Goal: Task Accomplishment & Management: Use online tool/utility

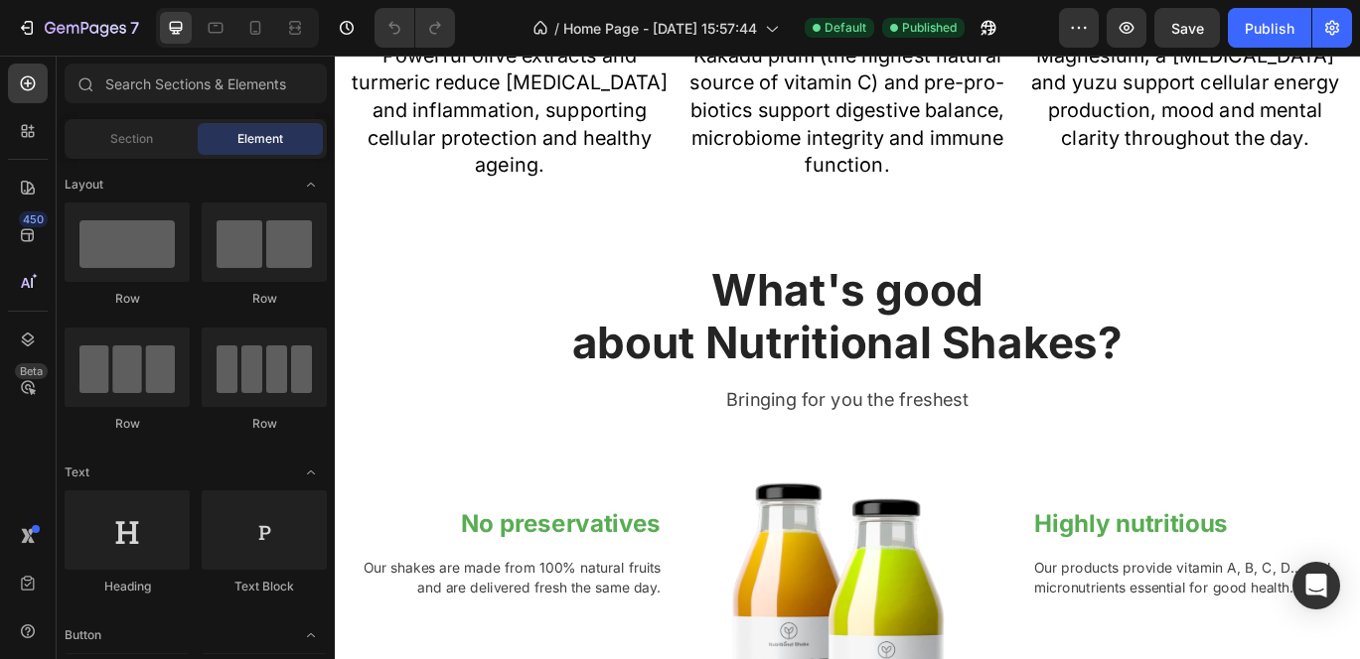
scroll to position [1880, 0]
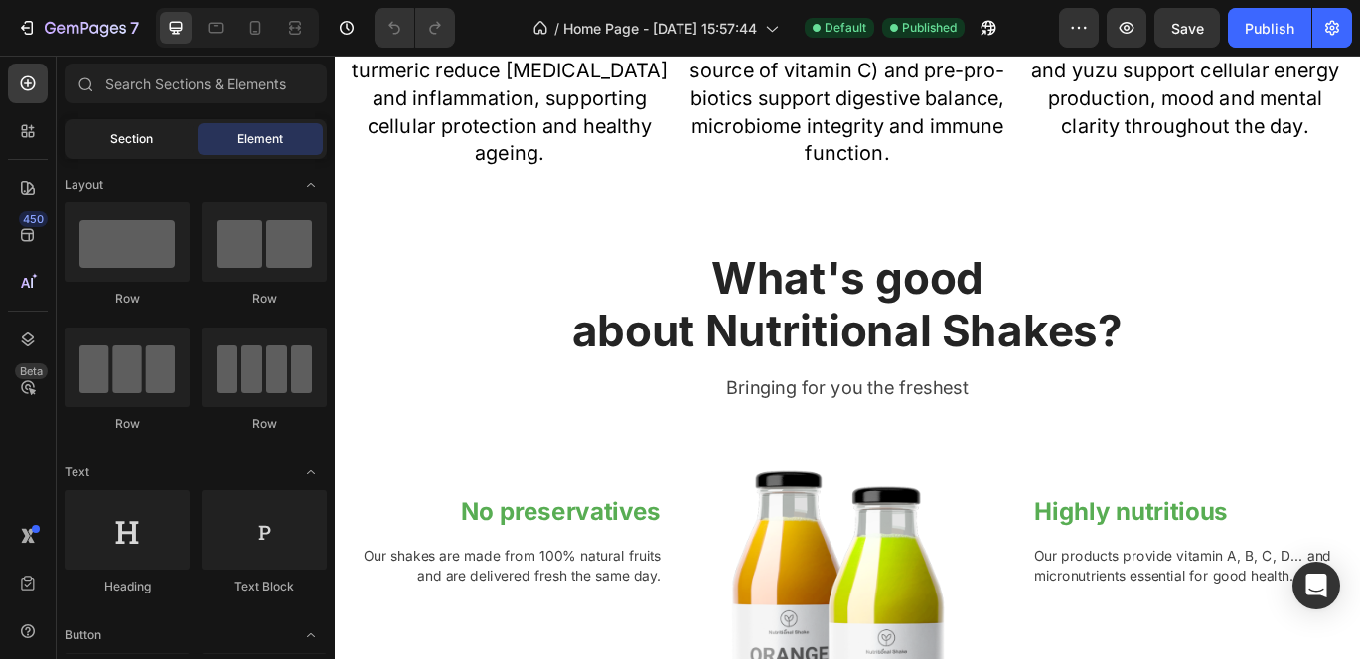
click at [140, 149] on div "Section" at bounding box center [131, 139] width 125 height 32
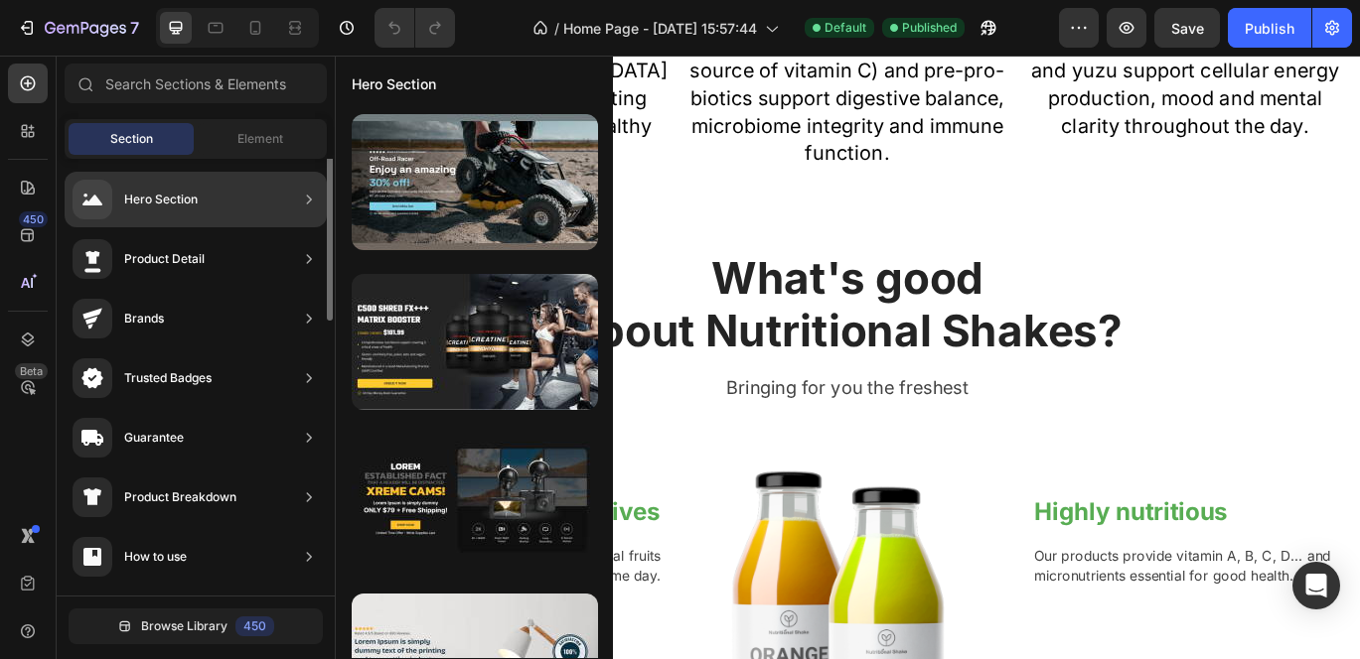
scroll to position [0, 0]
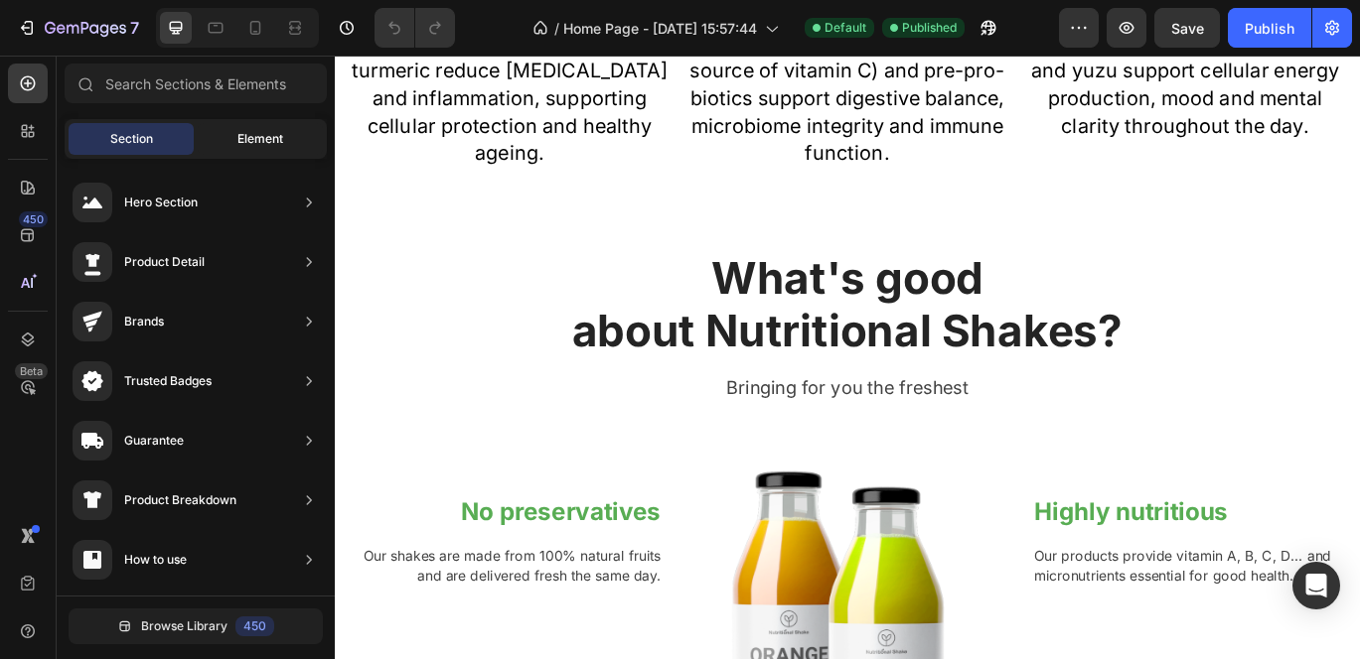
click at [258, 142] on span "Element" at bounding box center [260, 139] width 46 height 18
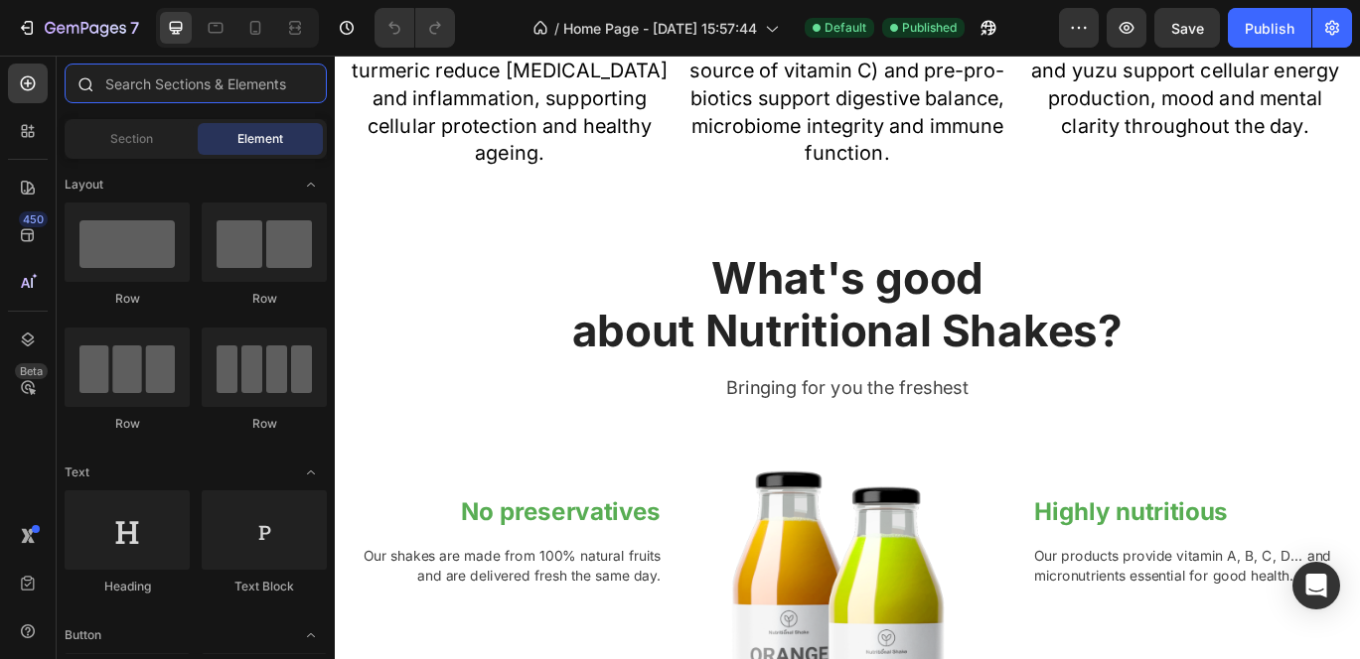
click at [128, 81] on input "text" at bounding box center [196, 84] width 262 height 40
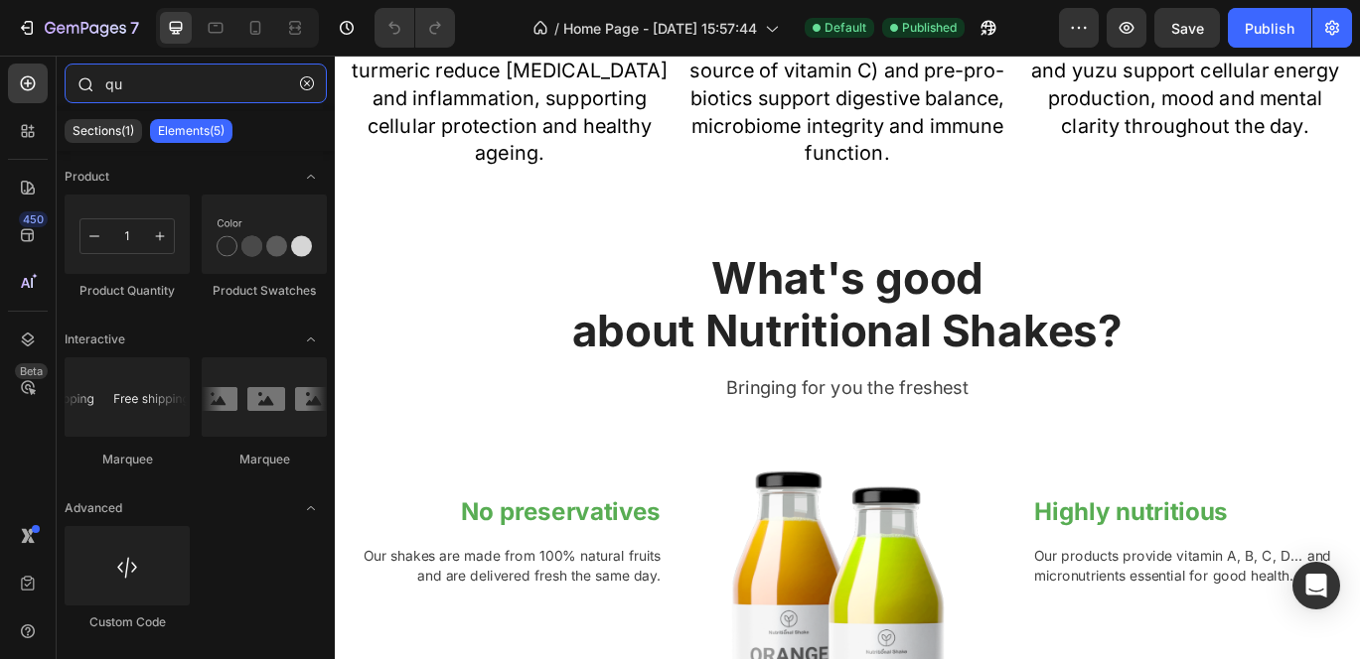
type input "q"
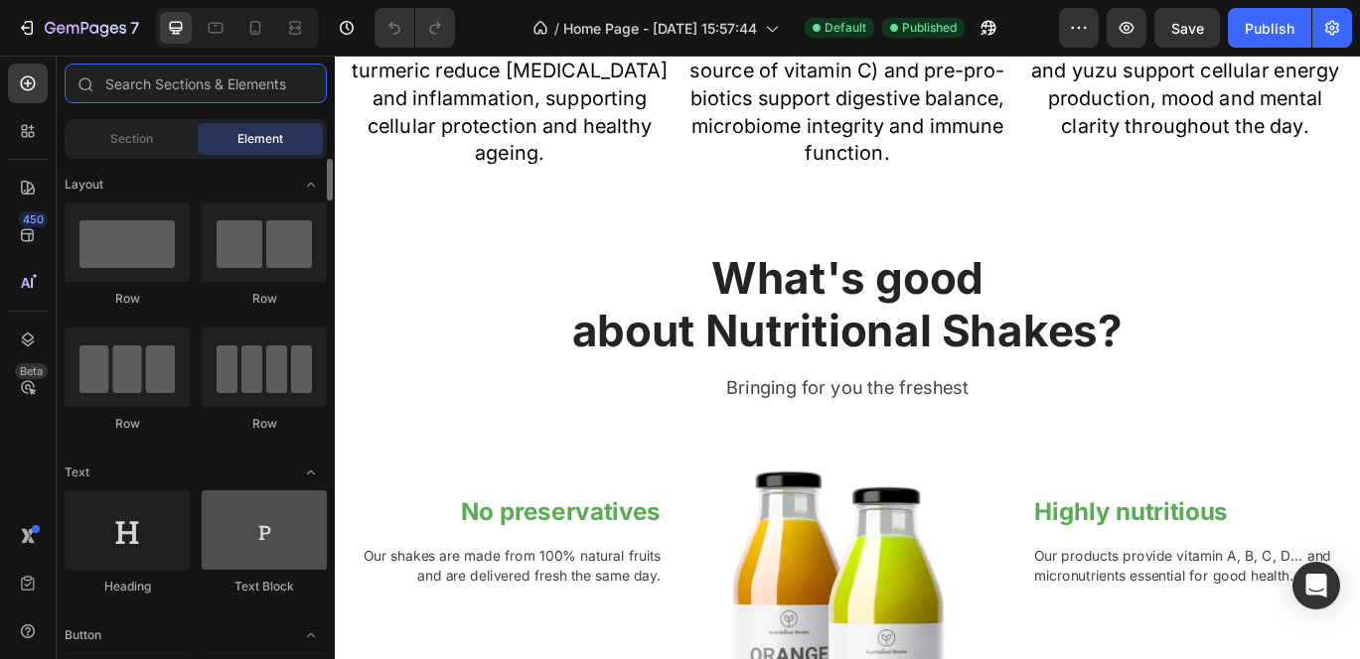
scroll to position [5, 0]
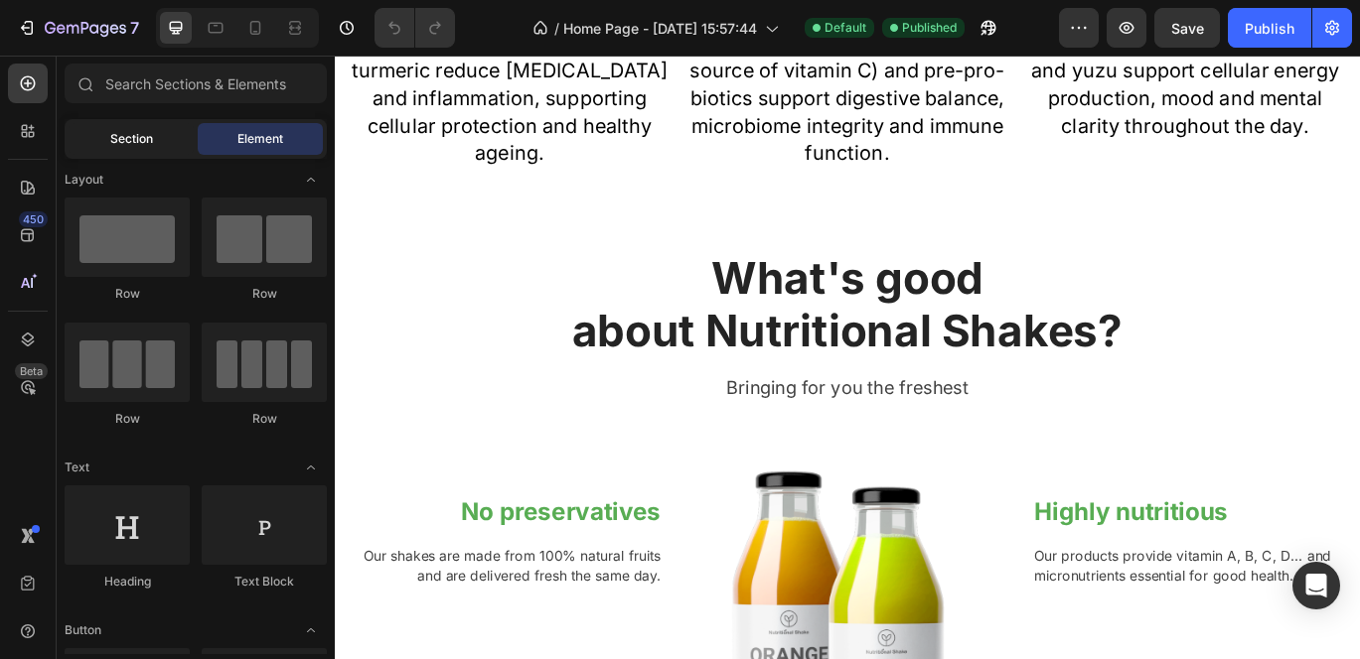
click at [112, 154] on div "Section" at bounding box center [131, 139] width 125 height 32
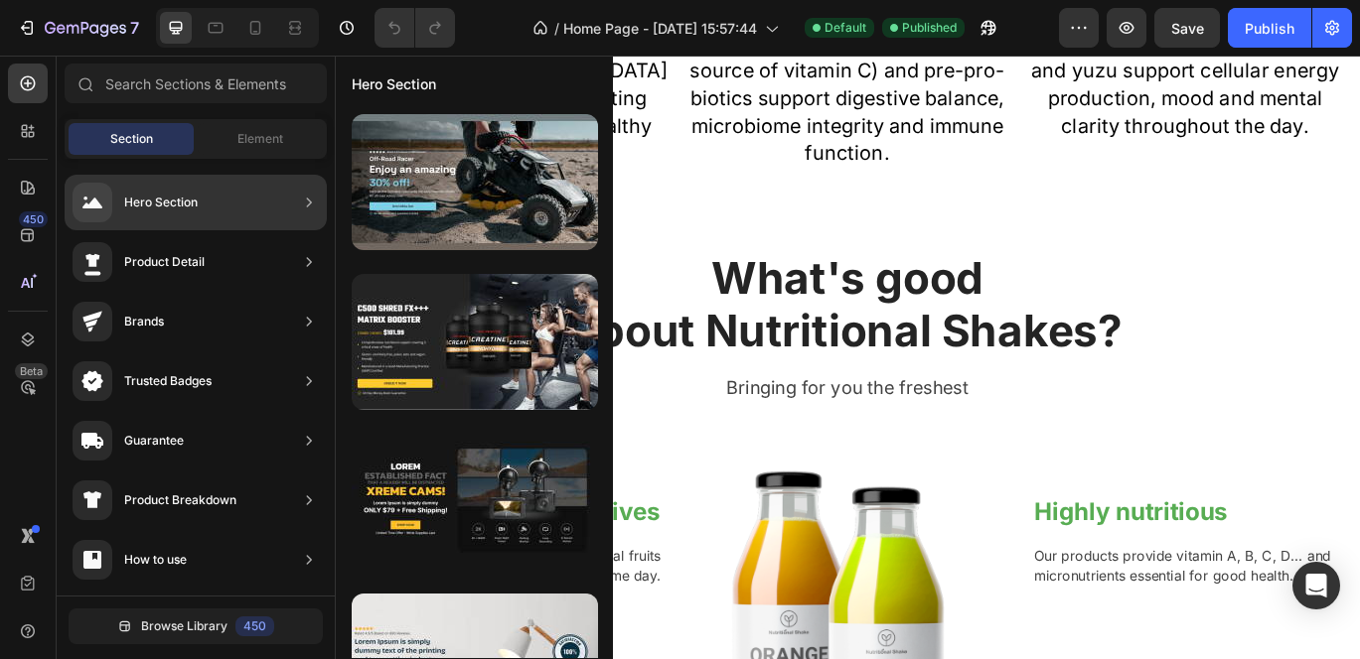
click at [221, 218] on div "Hero Section" at bounding box center [196, 203] width 262 height 56
click at [300, 197] on icon at bounding box center [309, 203] width 20 height 20
click at [300, 198] on icon at bounding box center [309, 203] width 20 height 20
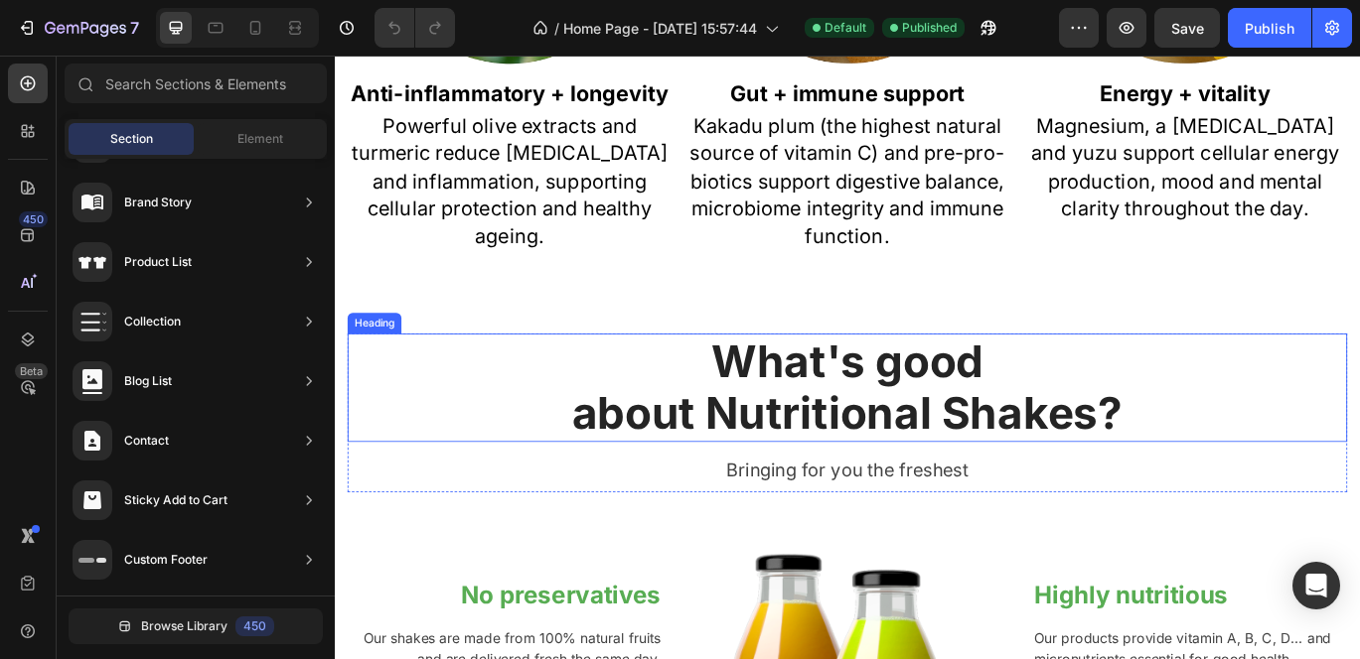
scroll to position [1787, 0]
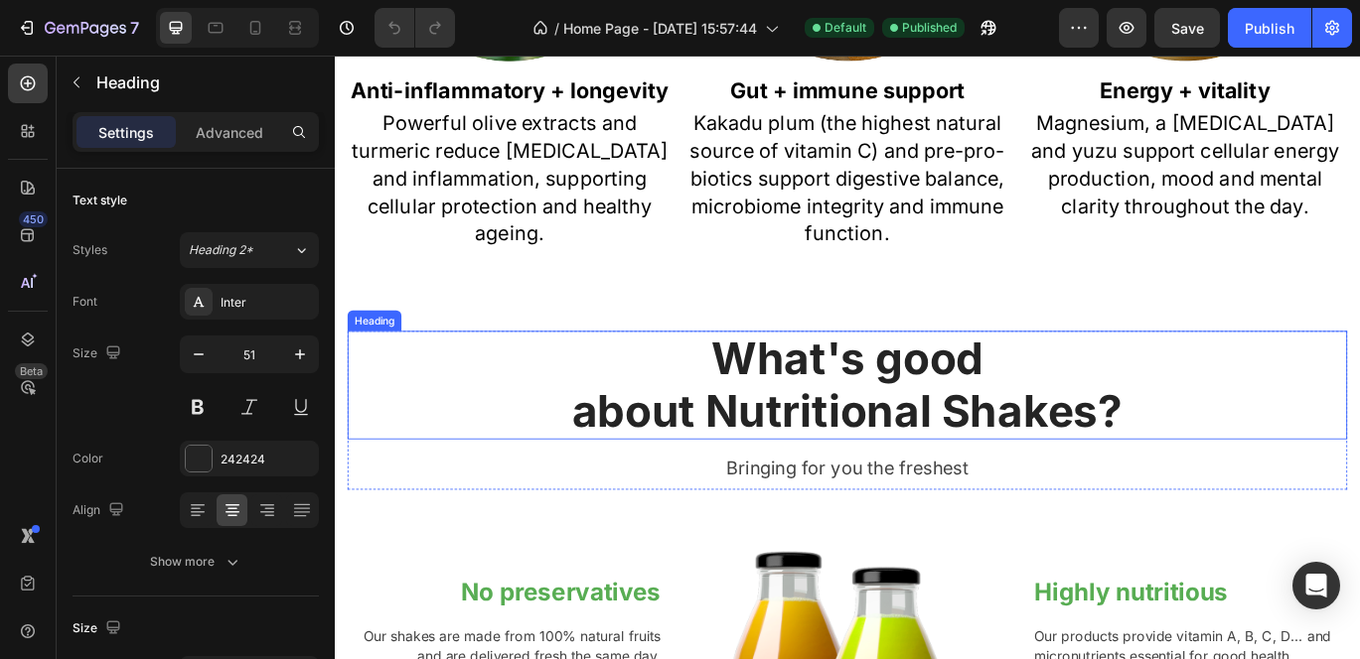
click at [580, 431] on p "What's good about Nutritional Shakes?" at bounding box center [931, 437] width 1158 height 121
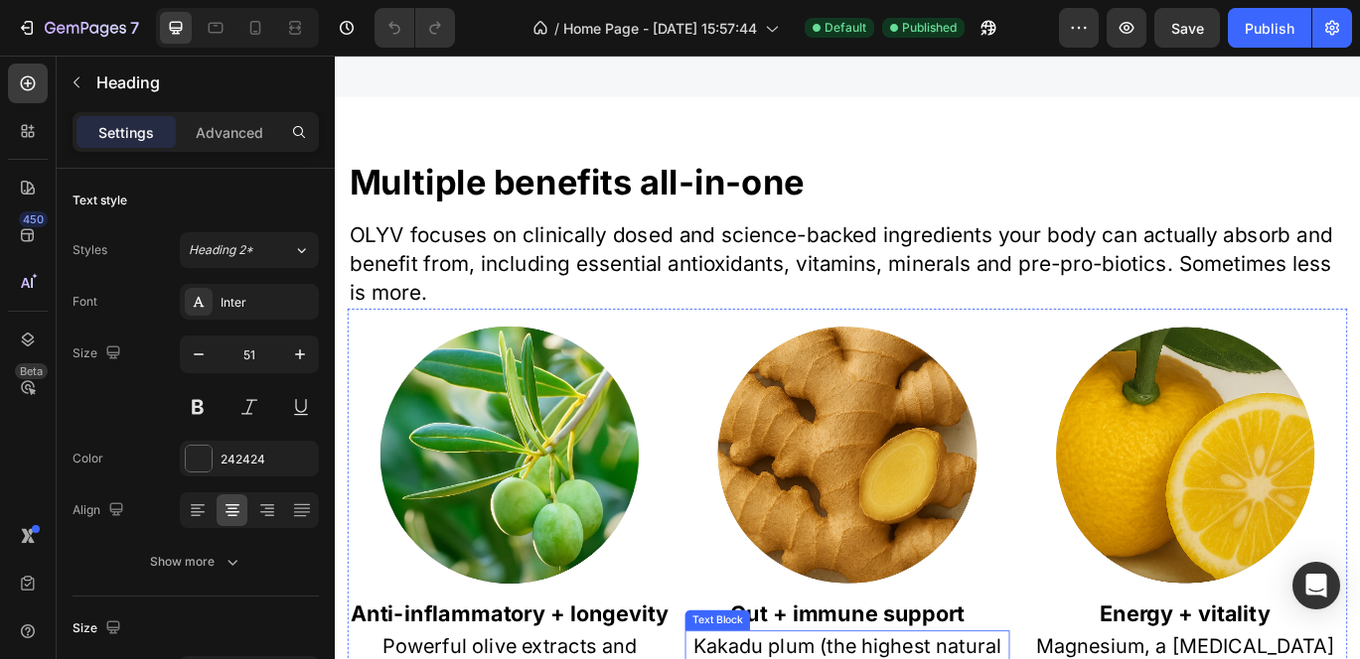
scroll to position [1064, 0]
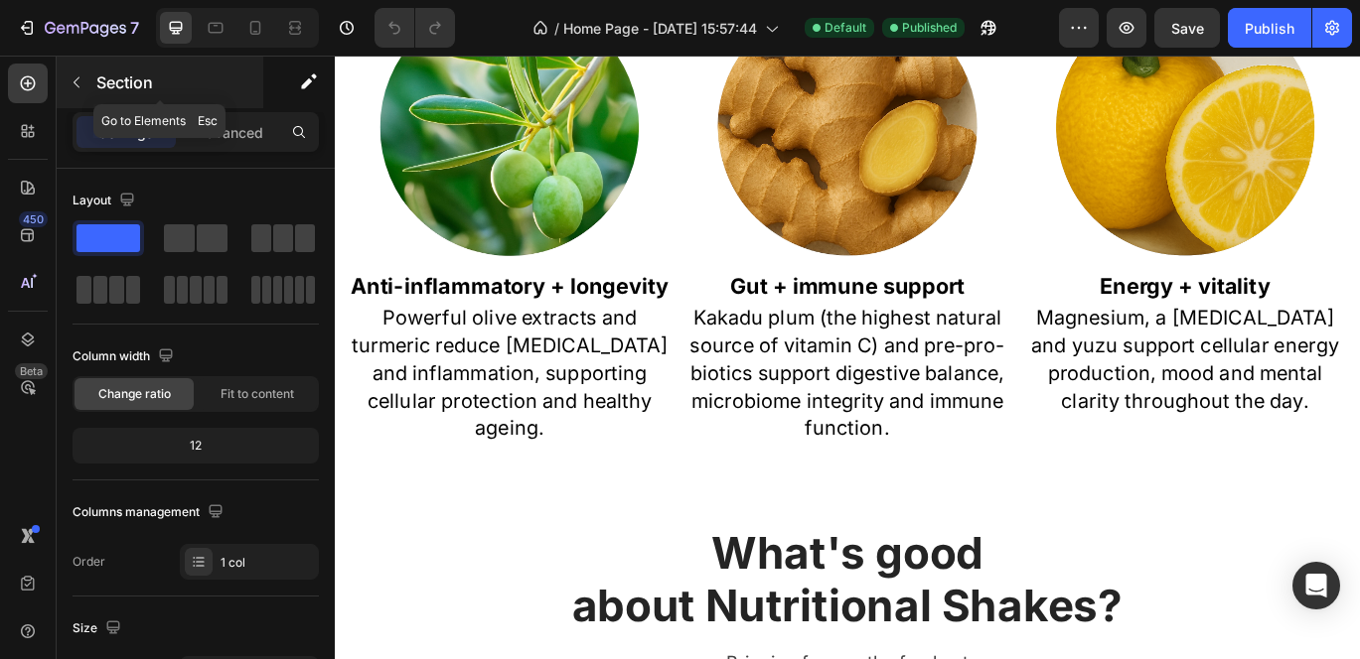
click at [86, 78] on button "button" at bounding box center [77, 83] width 32 height 32
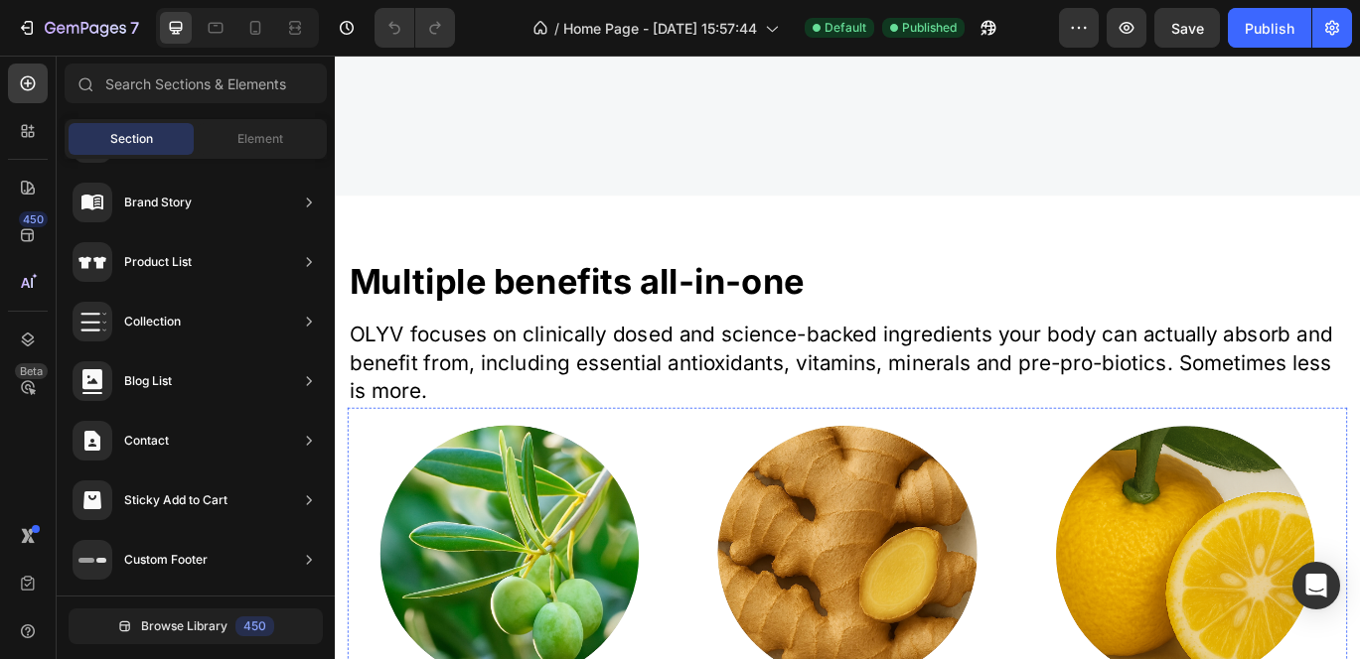
scroll to position [898, 0]
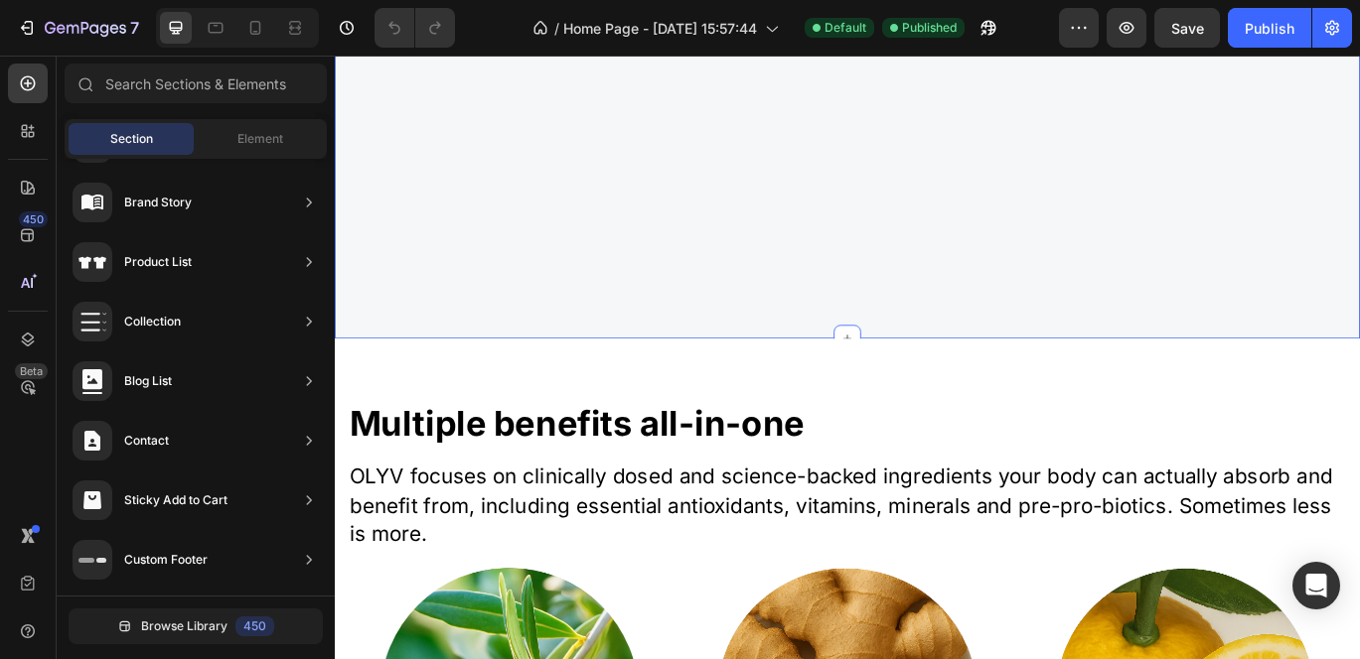
click at [438, 331] on div "Boost your health Heading Enjoy clinically proven antioxidants and nutrients in…" at bounding box center [931, 136] width 1162 height 497
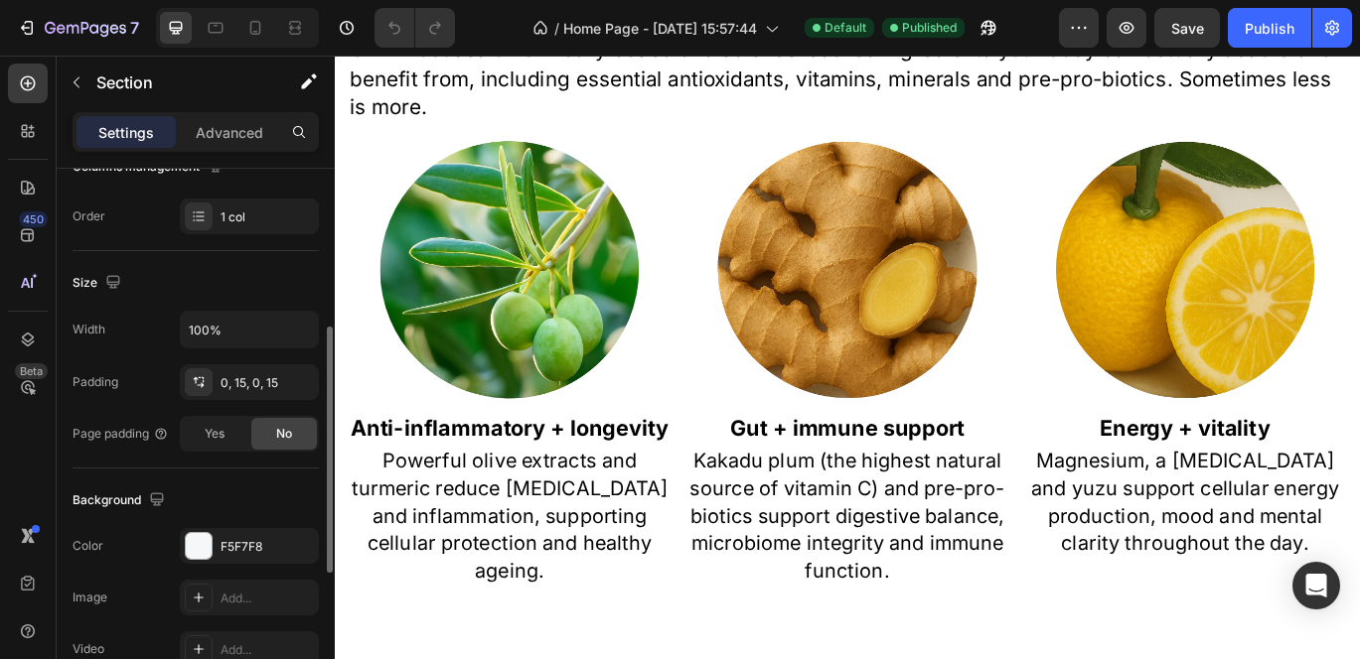
scroll to position [347, 0]
click at [262, 543] on div "F5F7F8" at bounding box center [249, 546] width 58 height 18
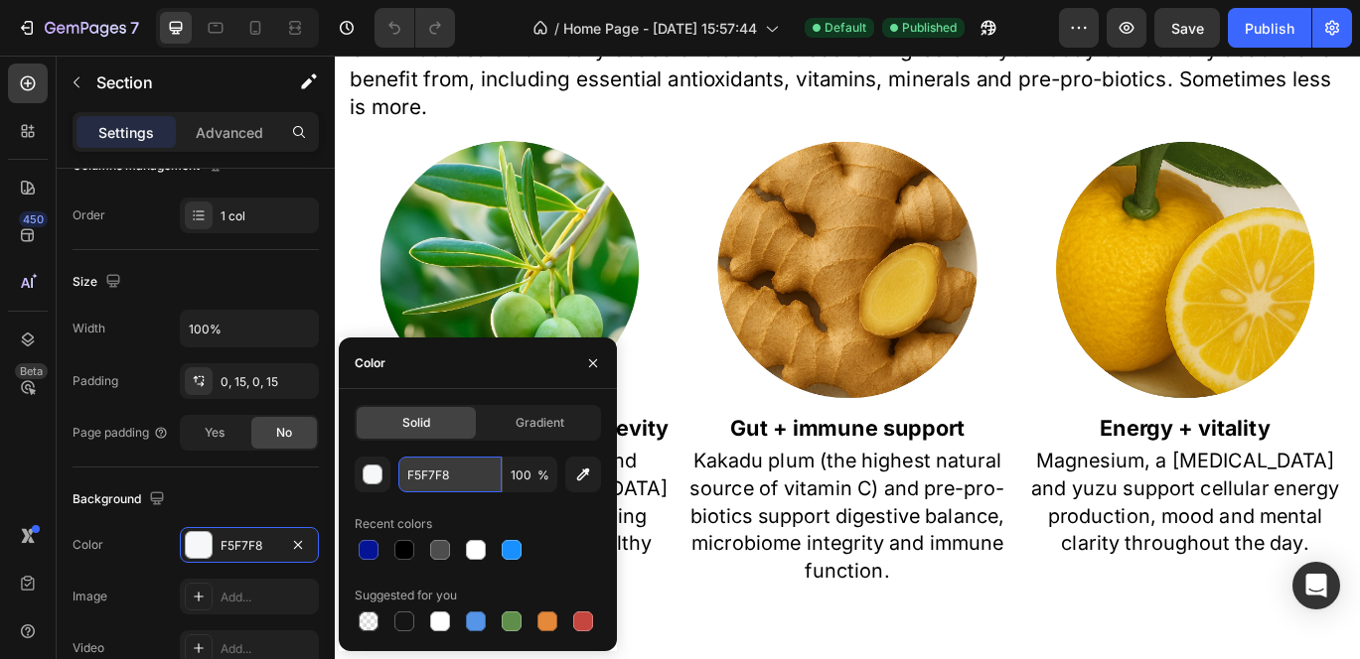
click at [430, 474] on input "F5F7F8" at bounding box center [449, 475] width 103 height 36
click at [449, 479] on input "F5F7F8" at bounding box center [449, 475] width 103 height 36
click at [431, 475] on input "F5F7F8" at bounding box center [449, 475] width 103 height 36
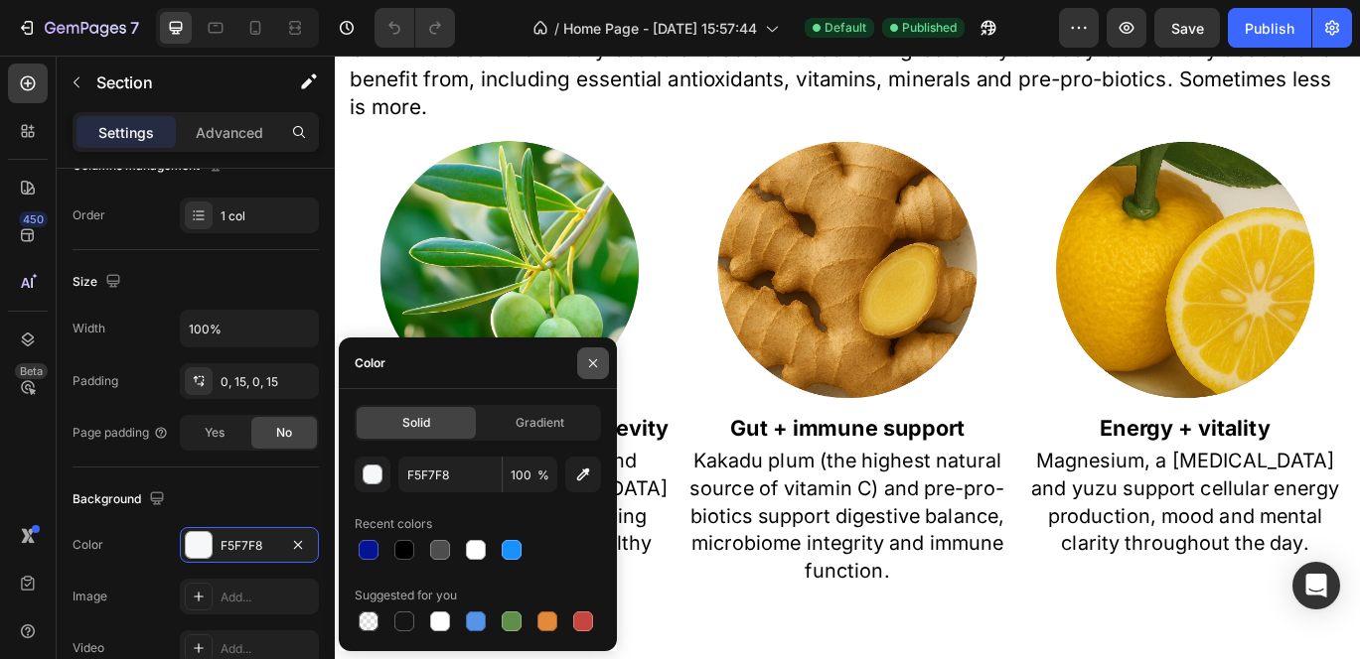
click at [600, 365] on icon "button" at bounding box center [593, 364] width 16 height 16
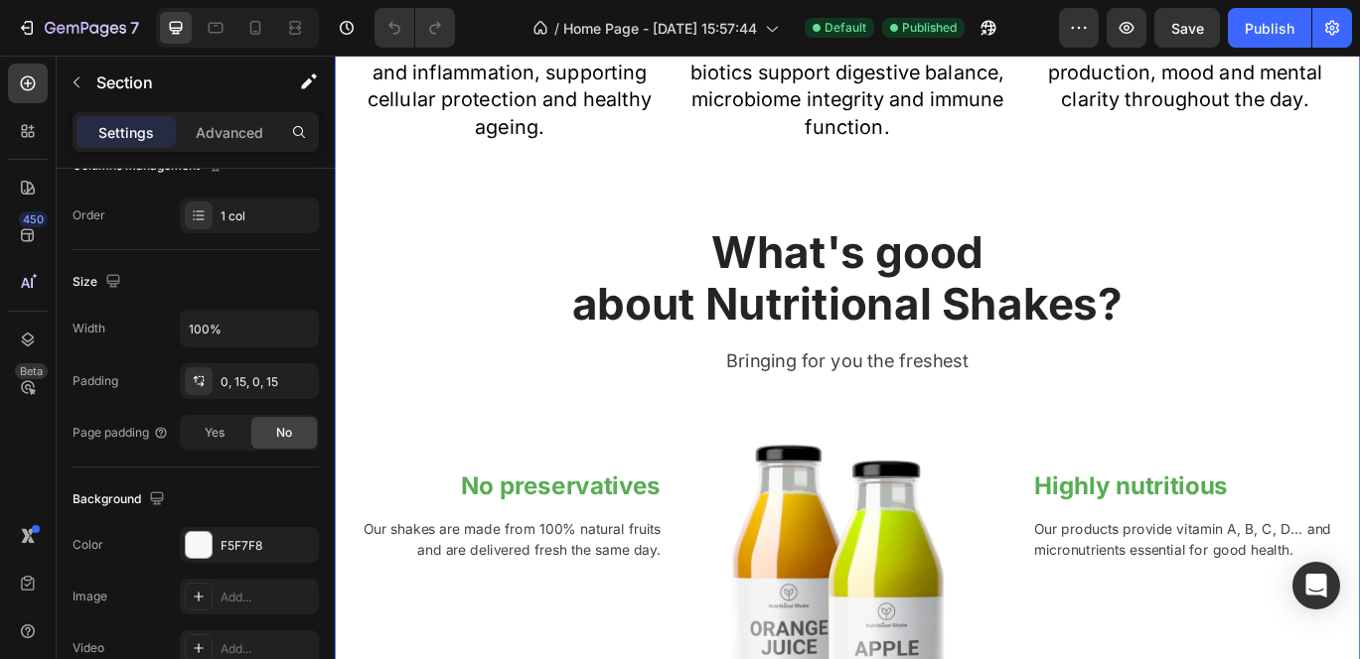
scroll to position [1913, 0]
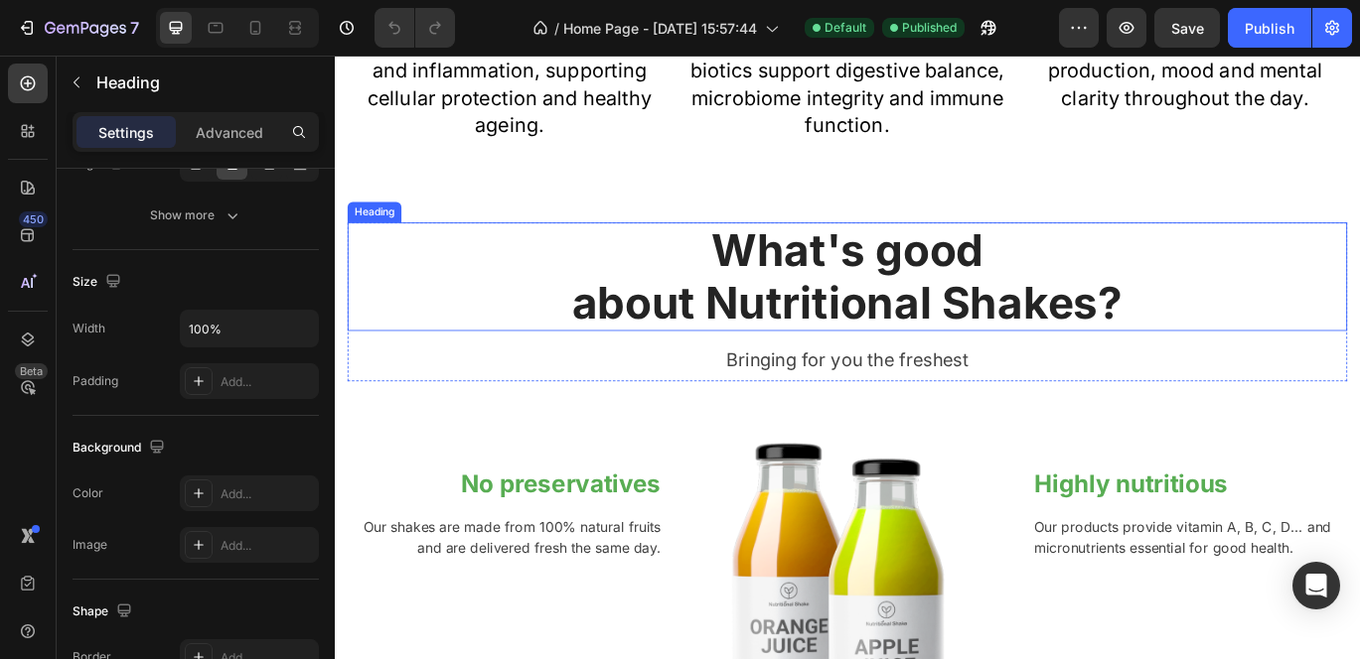
click at [406, 296] on p "What's good about Nutritional Shakes?" at bounding box center [931, 311] width 1158 height 121
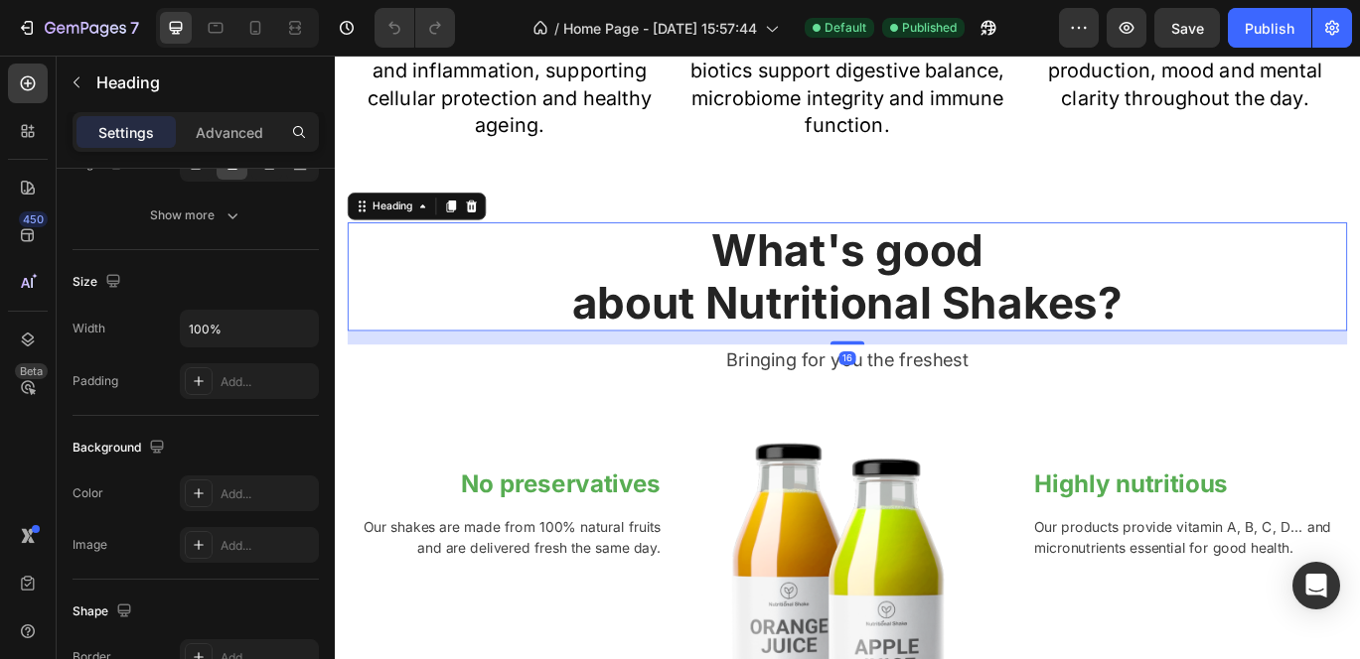
scroll to position [0, 0]
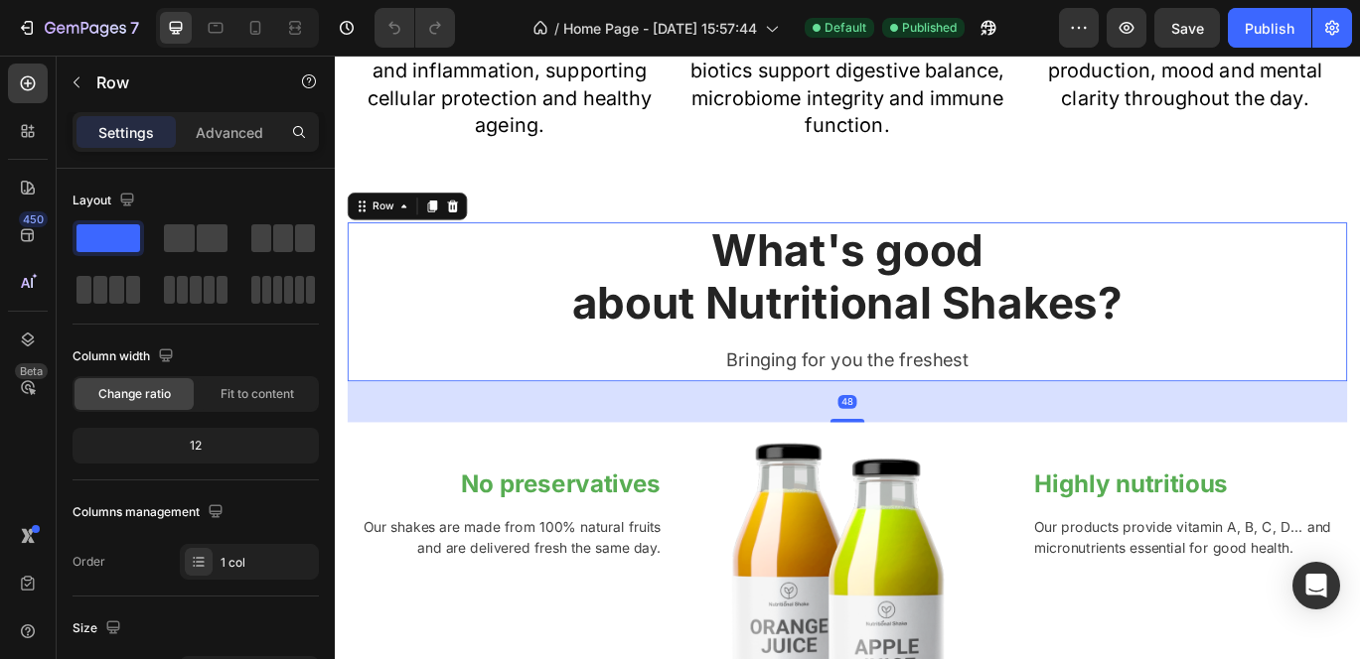
click at [384, 423] on div "What's good about Nutritional Shakes? Heading Bringing for you the freshest Tex…" at bounding box center [931, 341] width 1162 height 185
click at [218, 129] on p "Advanced" at bounding box center [230, 132] width 68 height 21
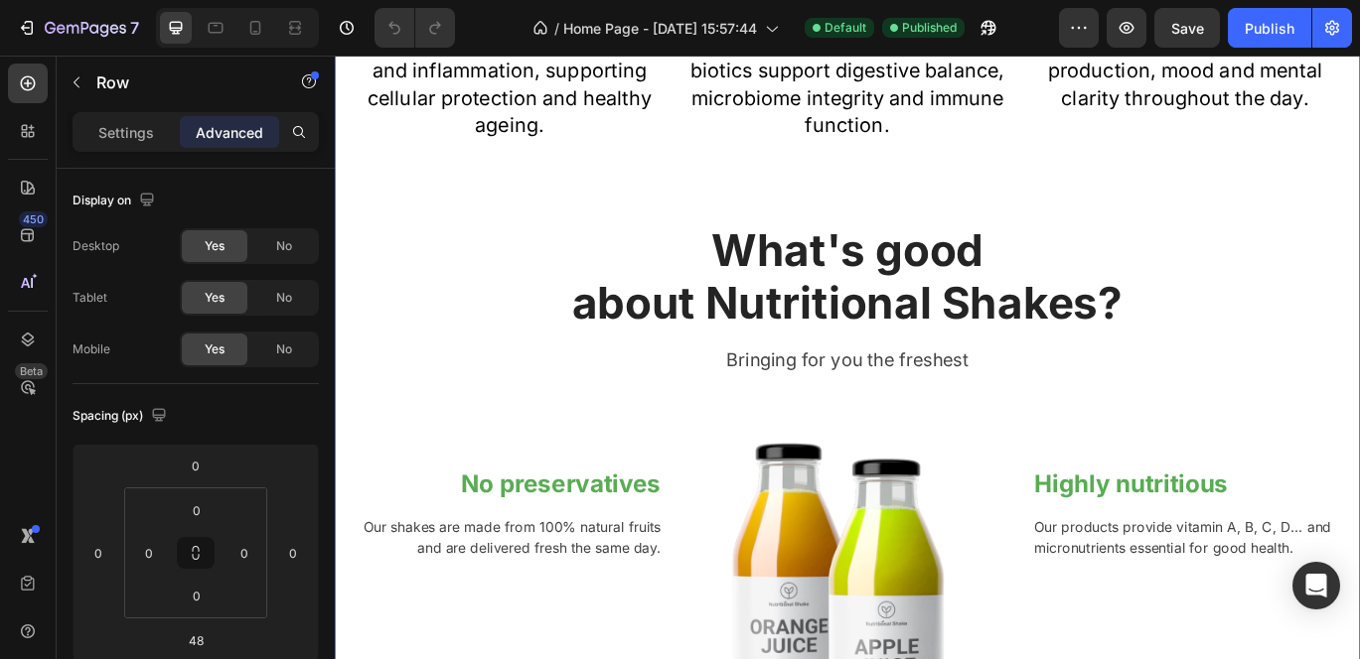
click at [582, 216] on div "Multiple benefits all-in-one Heading OLYV focuses on clinically dosed and scien…" at bounding box center [931, 190] width 1162 height 1499
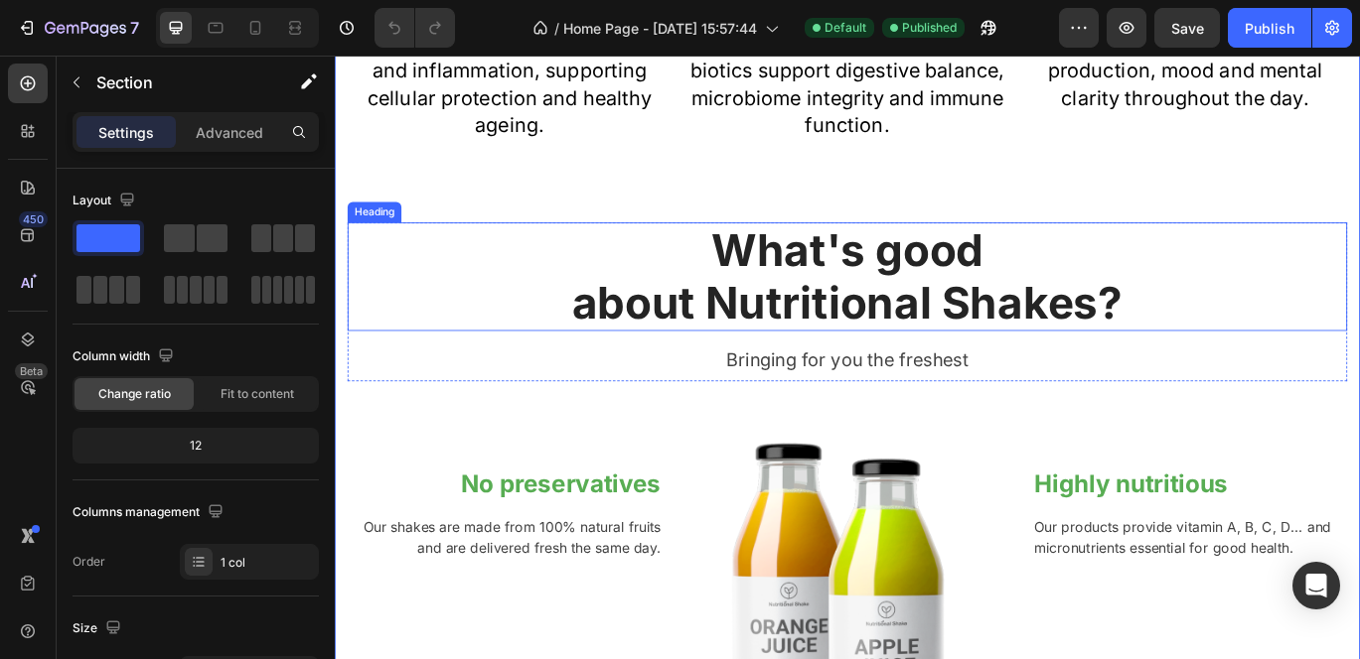
click at [560, 261] on p "What's good about Nutritional Shakes?" at bounding box center [931, 311] width 1158 height 121
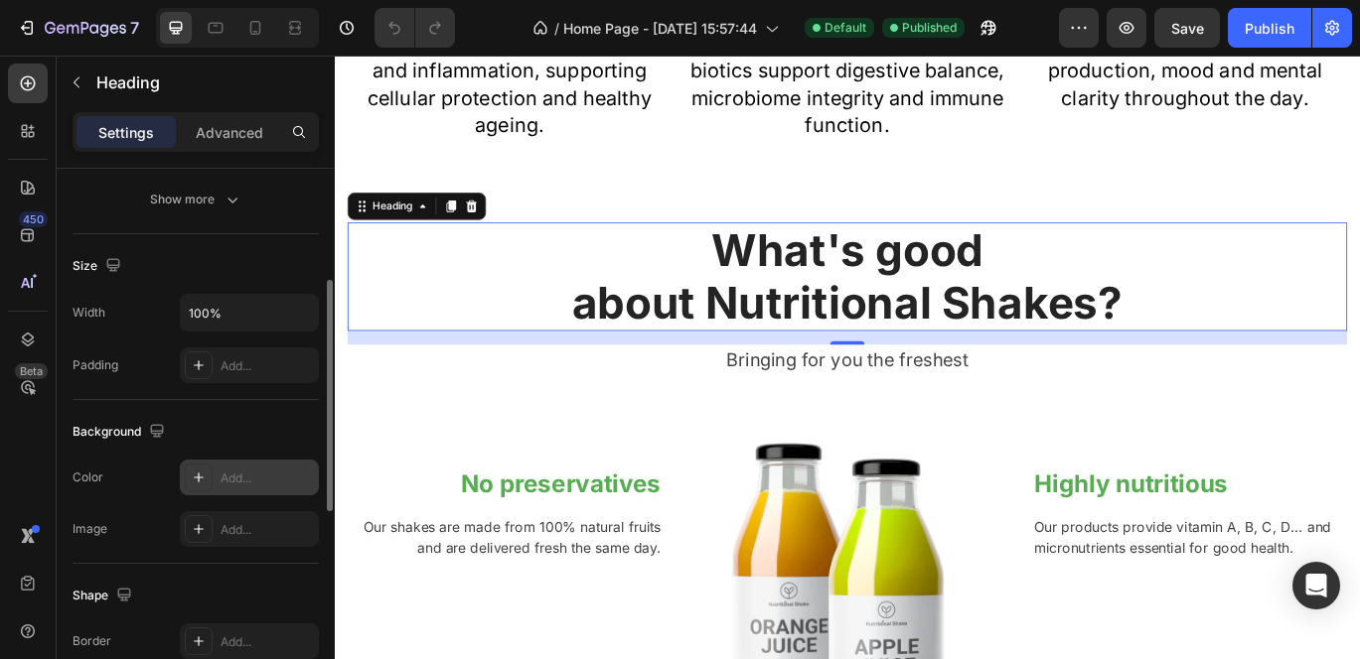
scroll to position [369, 0]
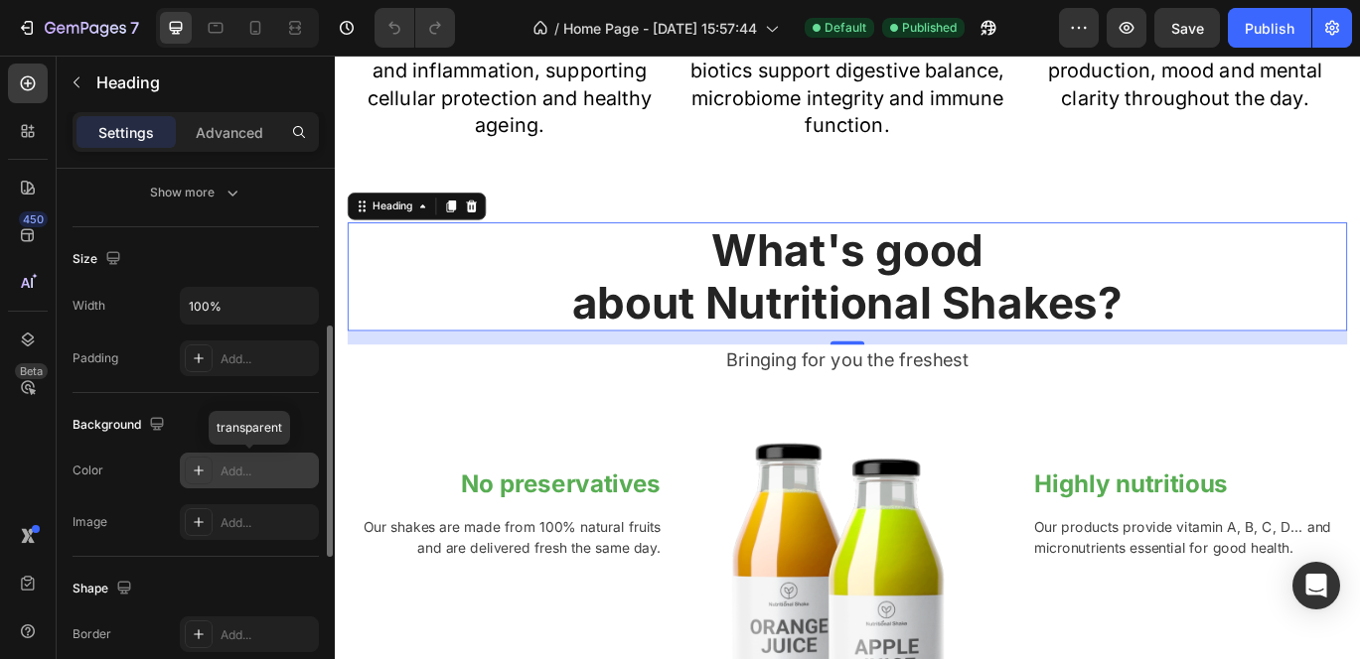
click at [226, 461] on div "Add..." at bounding box center [249, 471] width 139 height 36
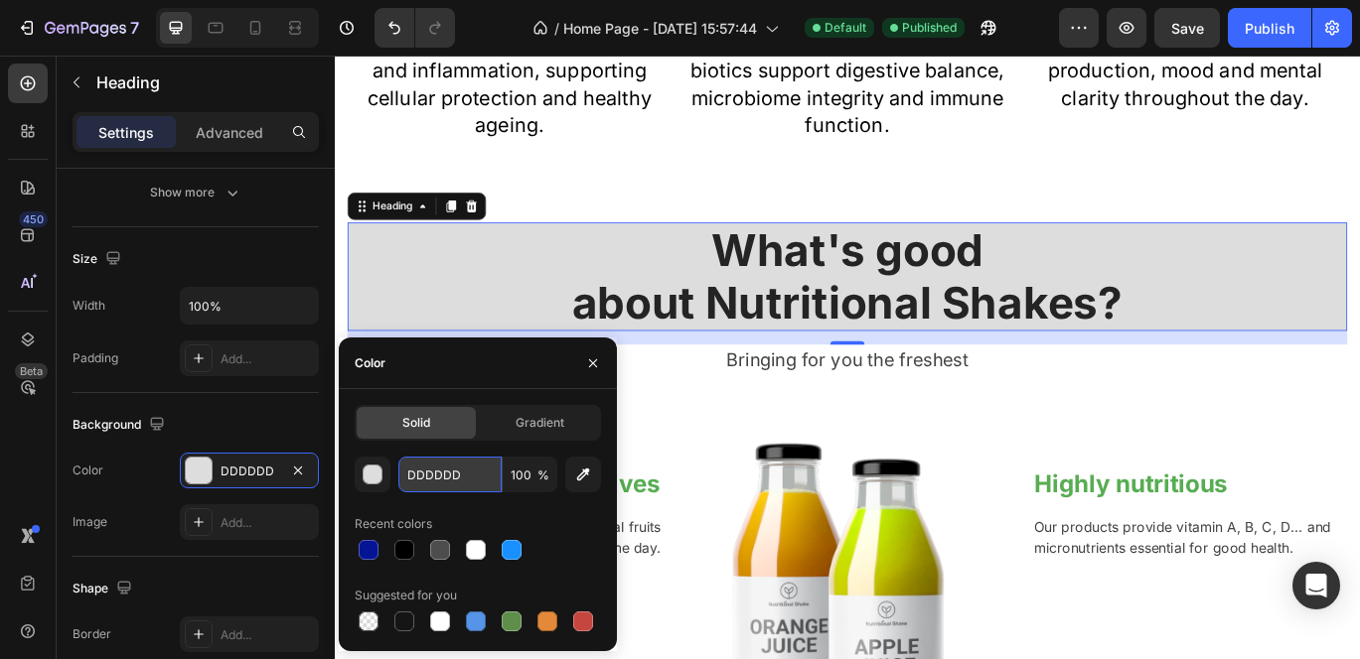
click at [437, 478] on input "DDDDDD" at bounding box center [449, 475] width 103 height 36
paste input "F5F7F8"
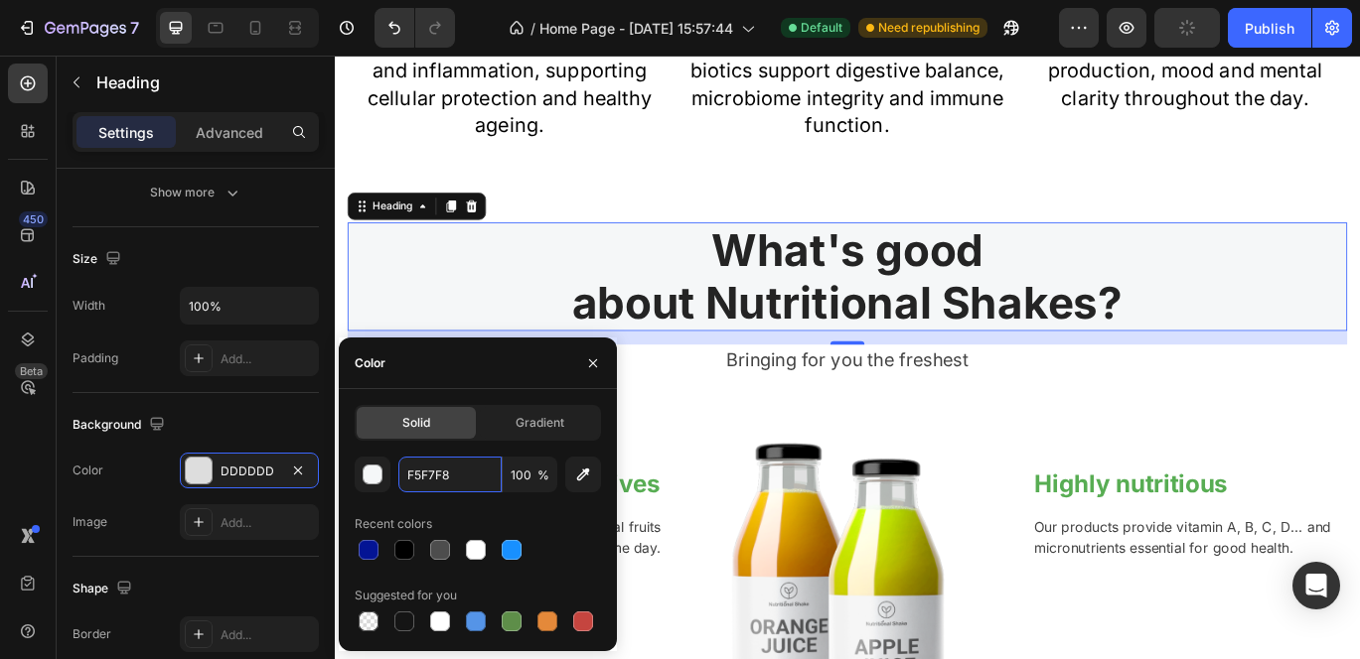
type input "F5F7F8"
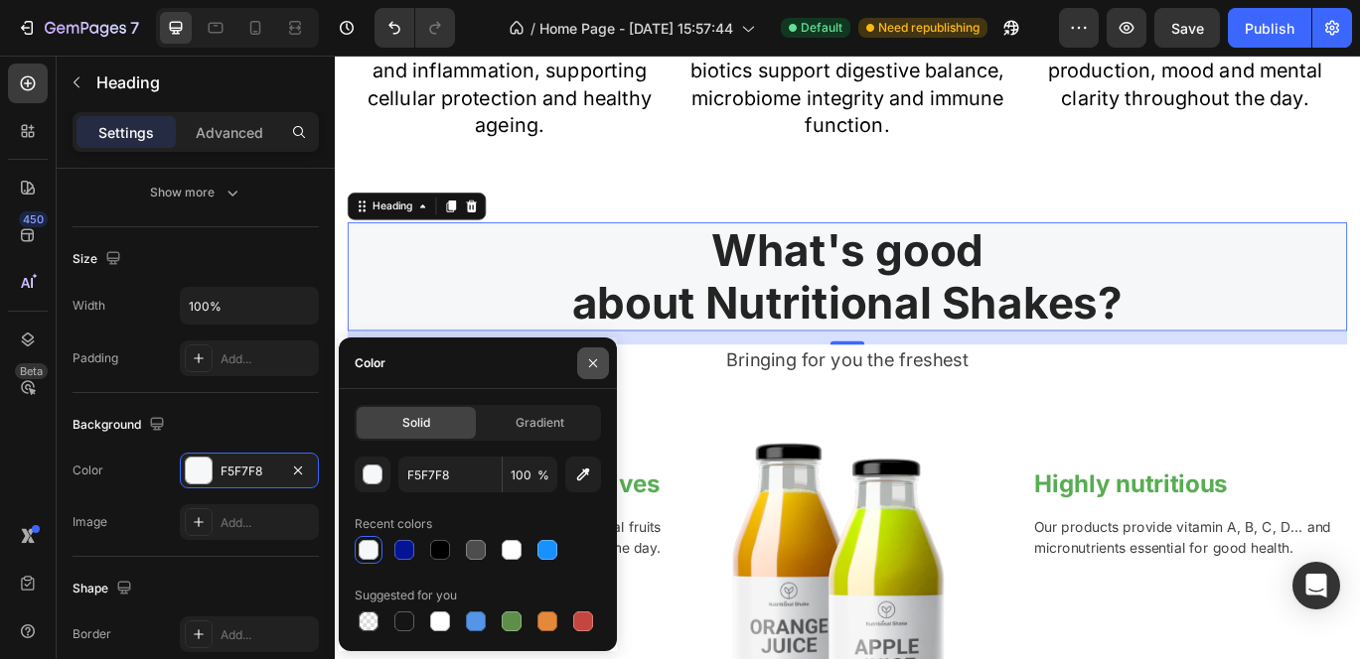
click at [590, 366] on icon "button" at bounding box center [593, 364] width 16 height 16
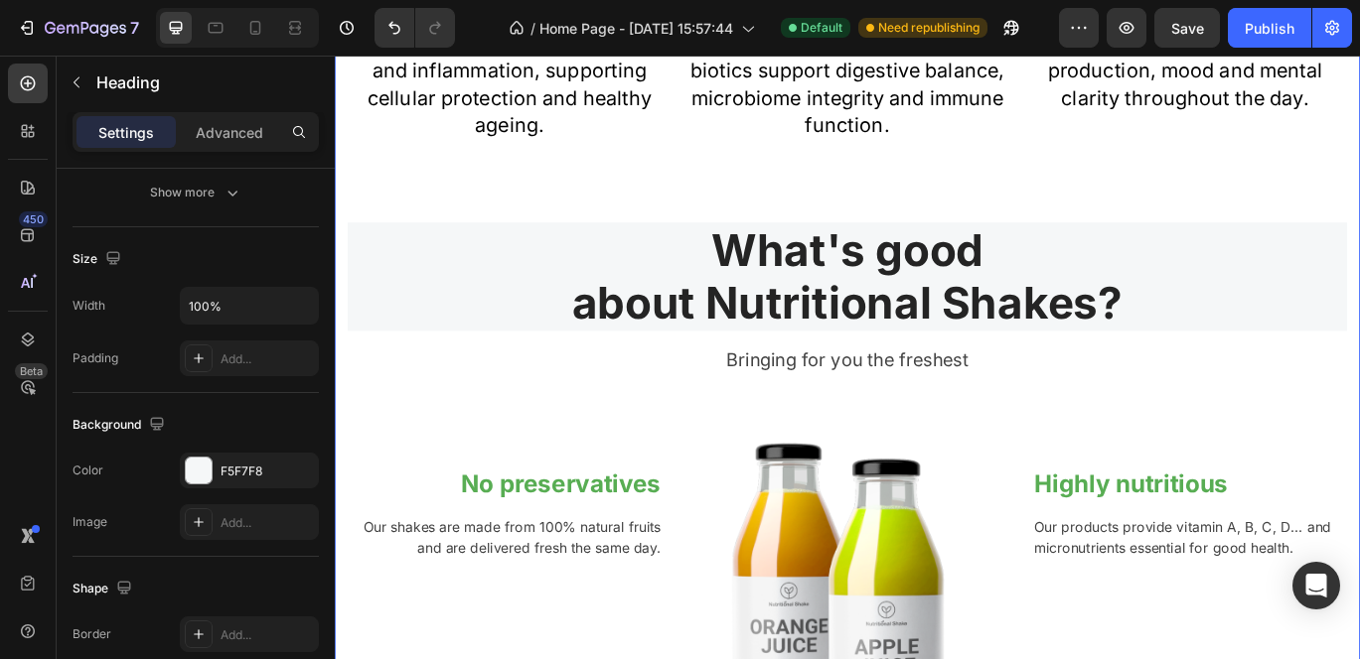
click at [601, 450] on div "Multiple benefits all-in-one Heading OLYV focuses on clinically dosed and scien…" at bounding box center [931, 190] width 1162 height 1499
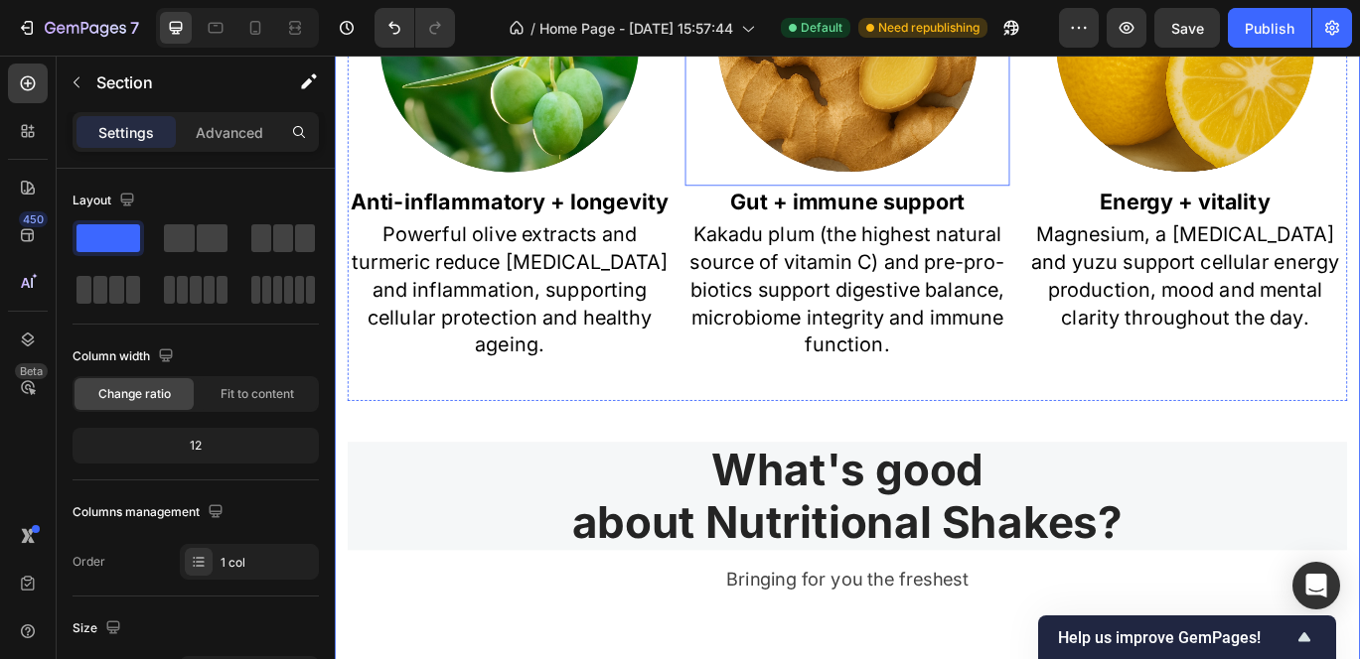
scroll to position [1735, 0]
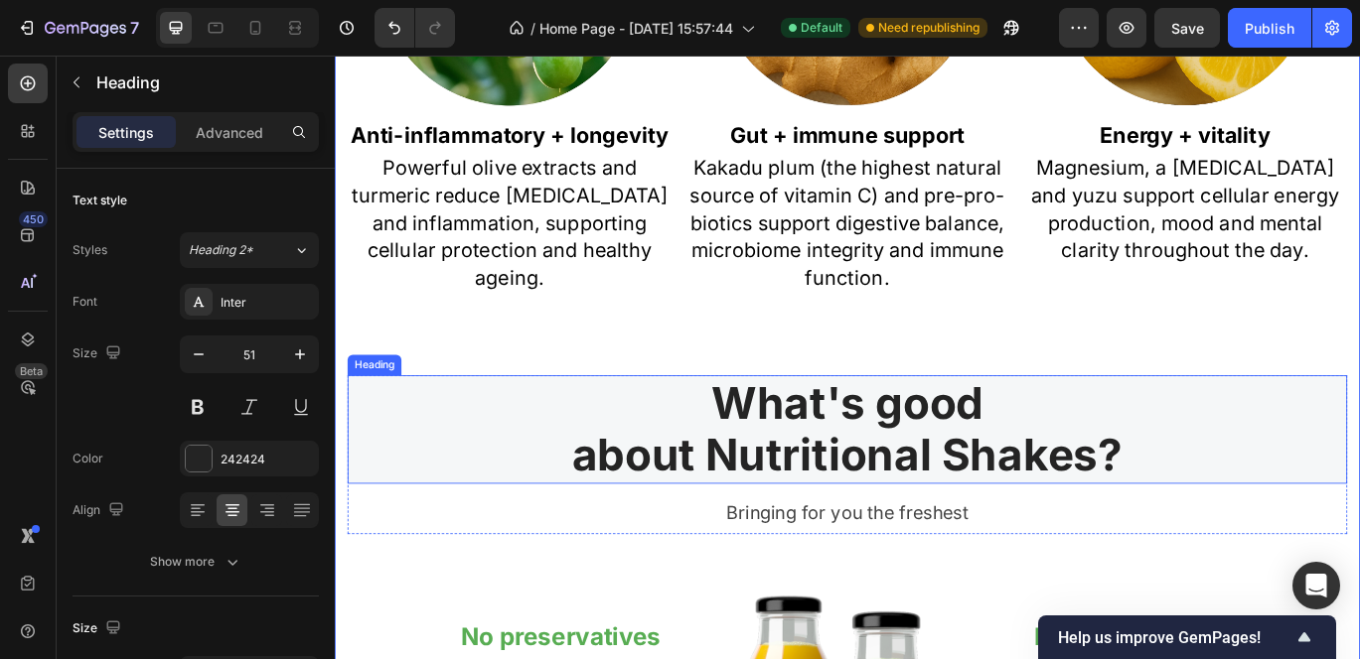
click at [829, 500] on p "What's good about Nutritional Shakes?" at bounding box center [931, 489] width 1158 height 121
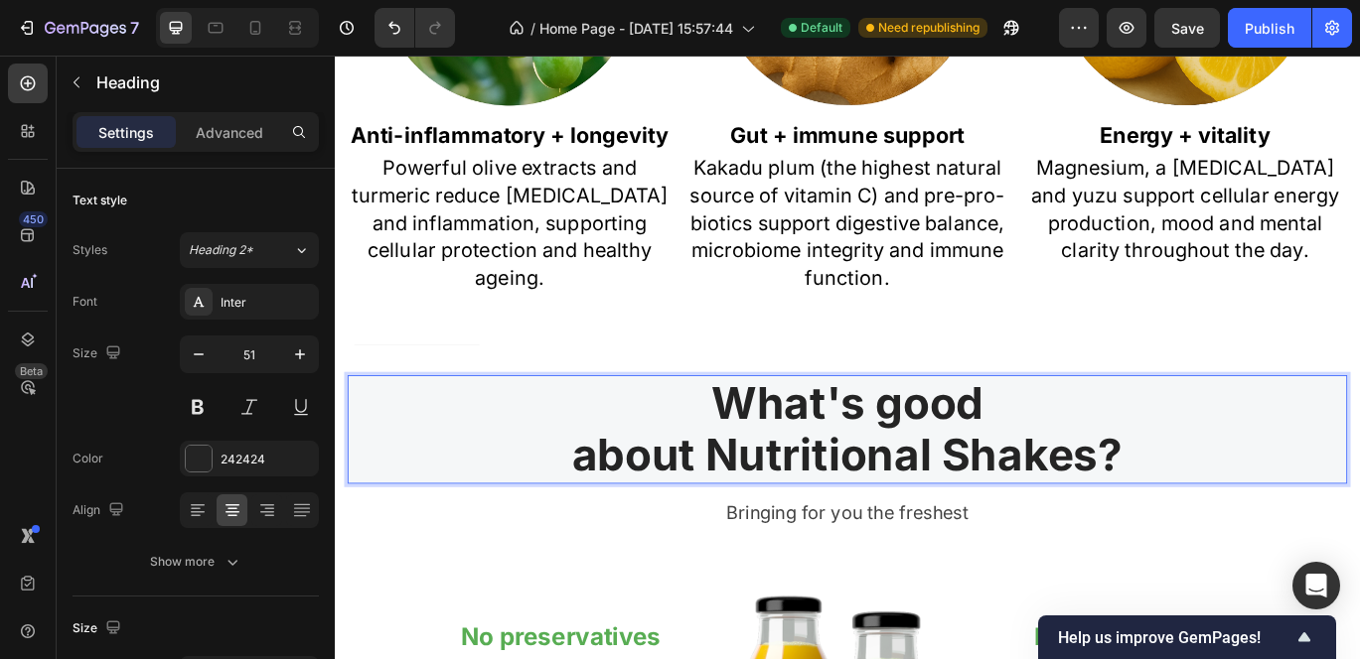
click at [829, 500] on p "What's good about Nutritional Shakes?" at bounding box center [931, 489] width 1158 height 121
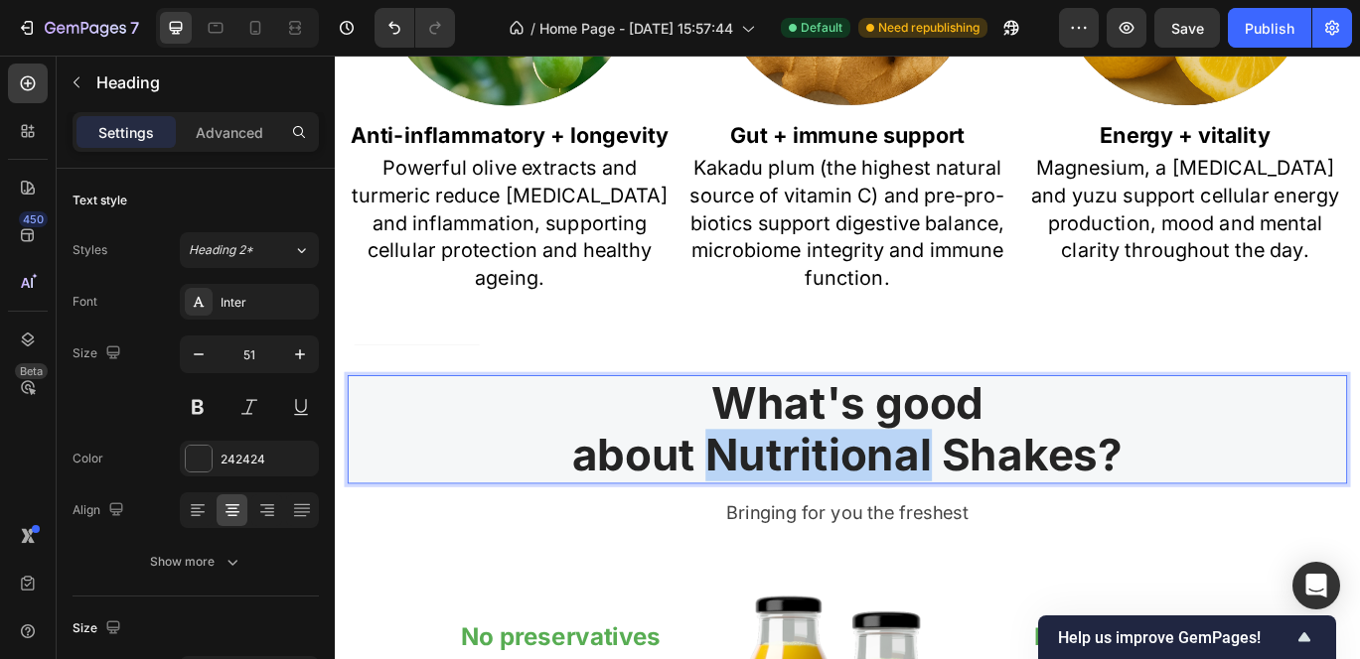
click at [829, 500] on p "What's good about Nutritional Shakes?" at bounding box center [931, 489] width 1158 height 121
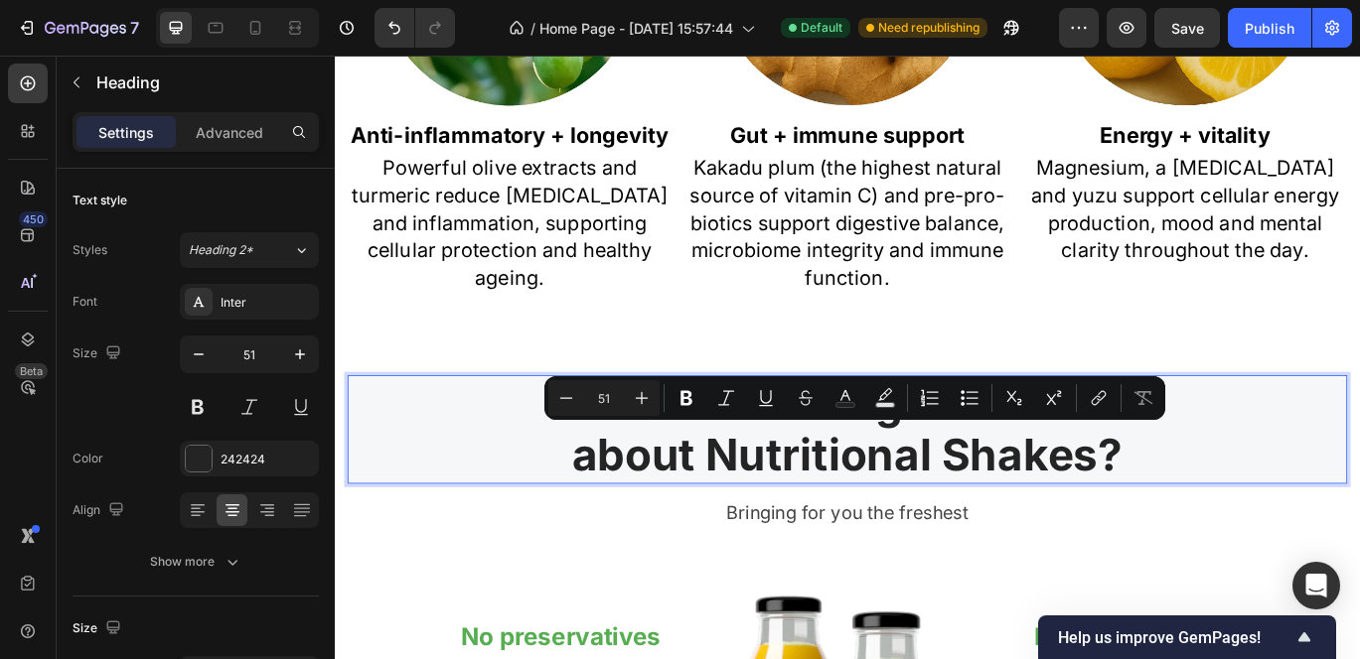
click at [1238, 513] on p "What's good about Nutritional Shakes?" at bounding box center [931, 489] width 1158 height 121
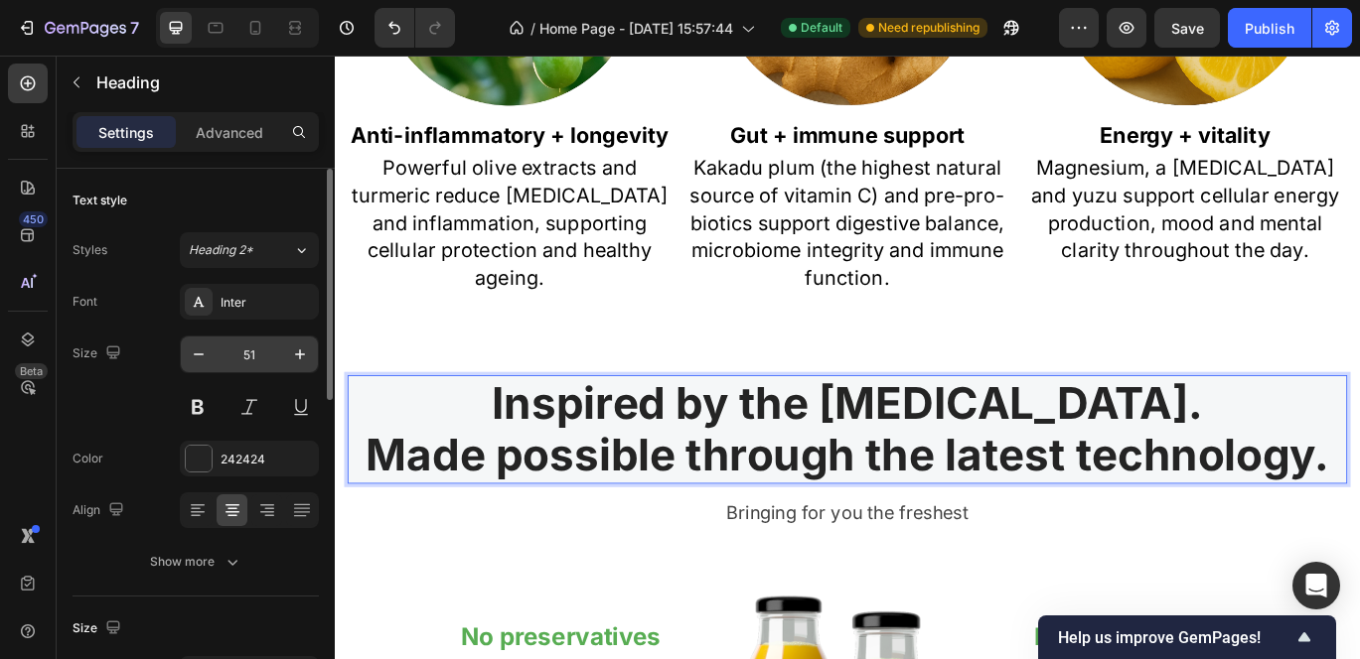
click at [252, 351] on input "51" at bounding box center [250, 355] width 66 height 36
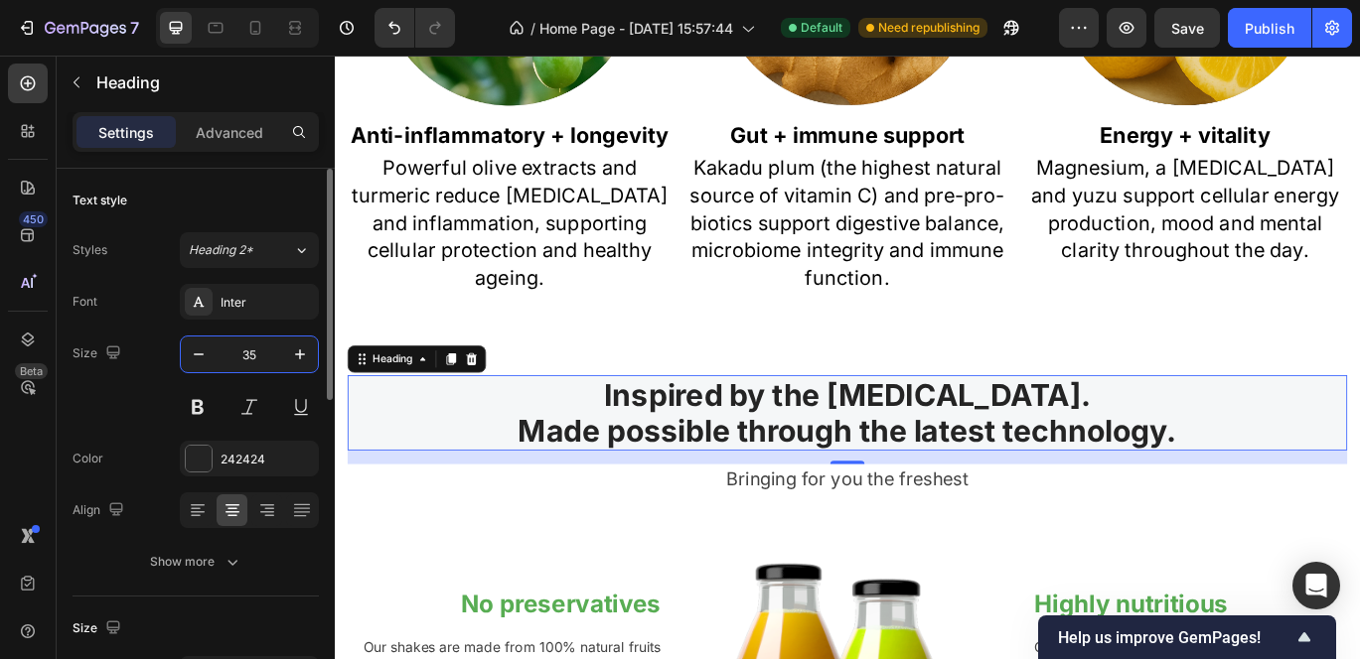
type input "3"
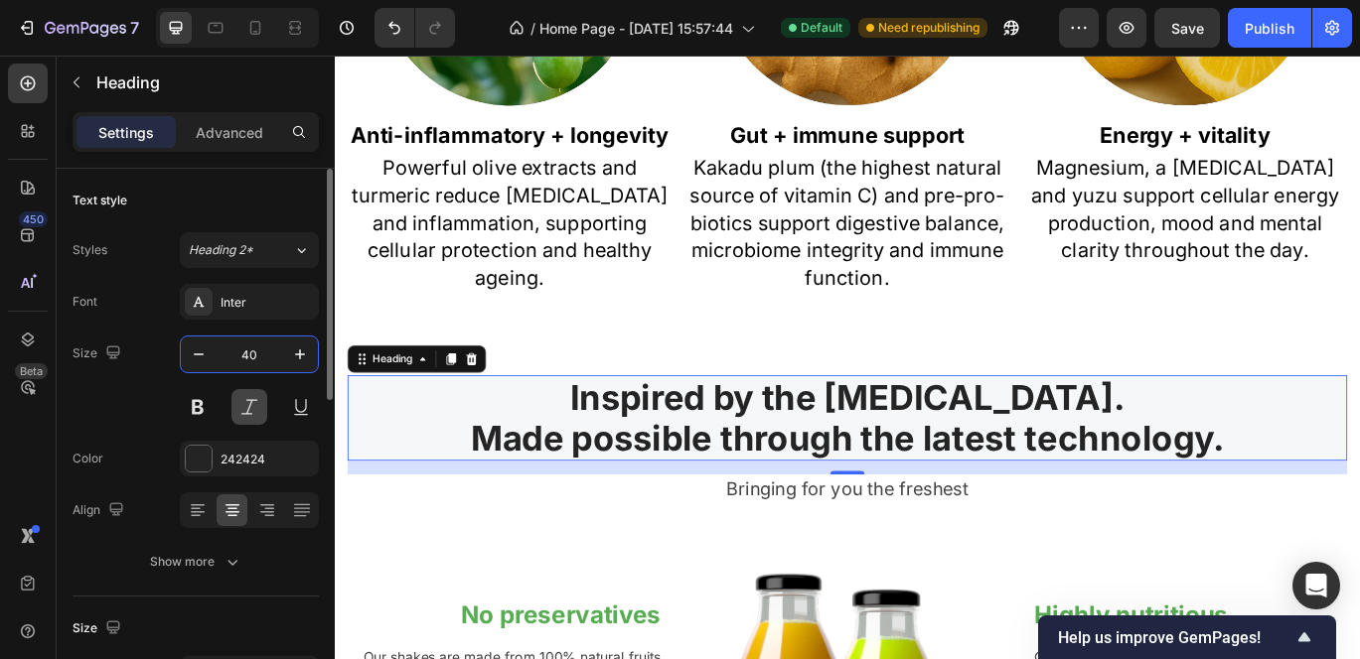
type input "40"
click at [251, 395] on button at bounding box center [249, 407] width 36 height 36
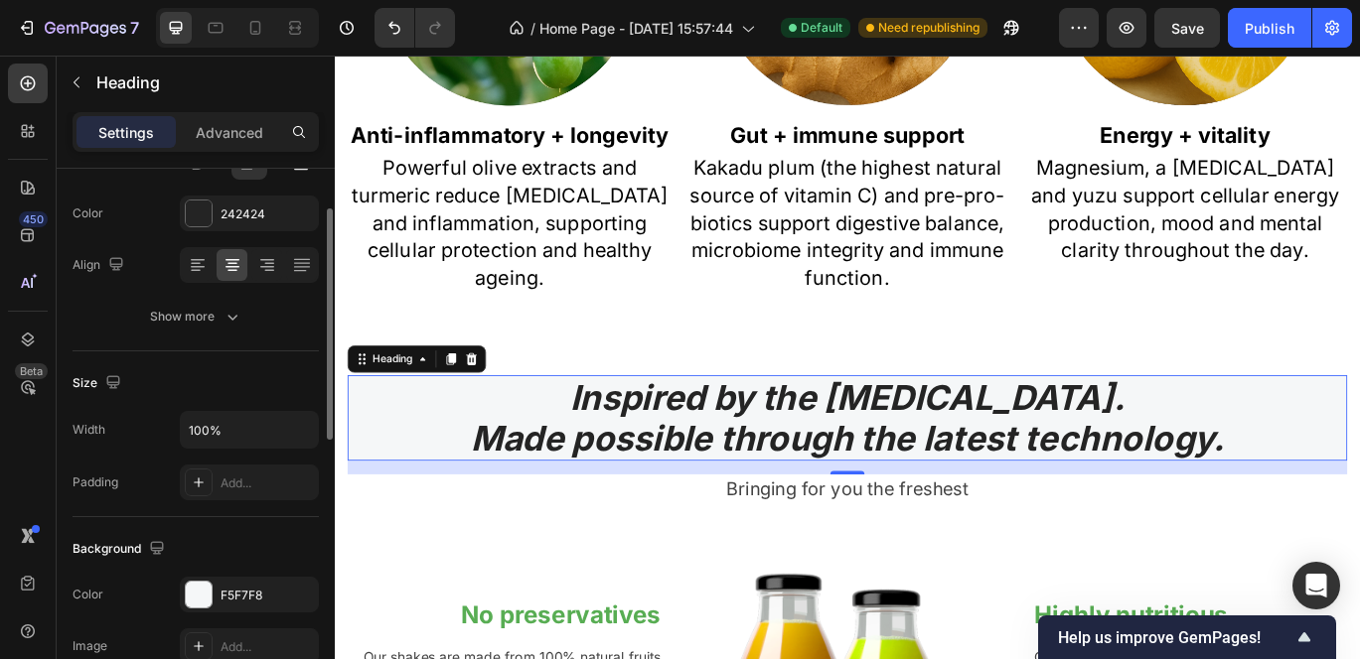
scroll to position [321, 0]
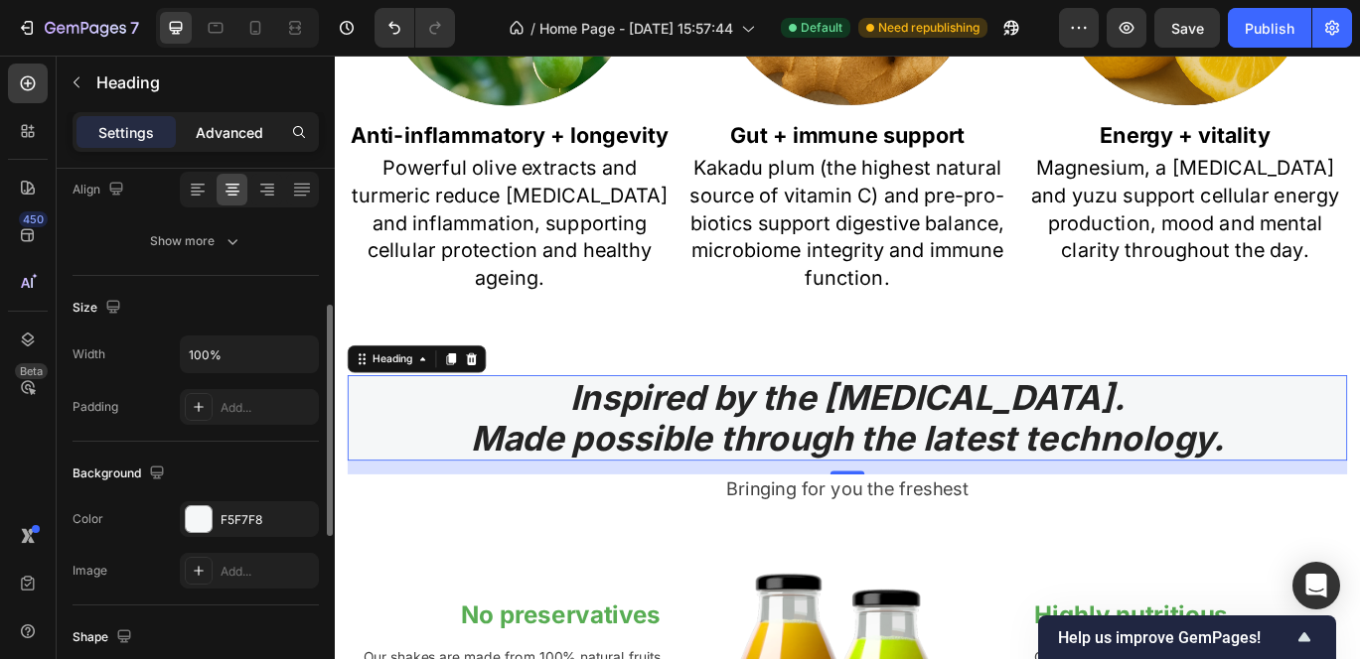
click at [224, 129] on p "Advanced" at bounding box center [230, 132] width 68 height 21
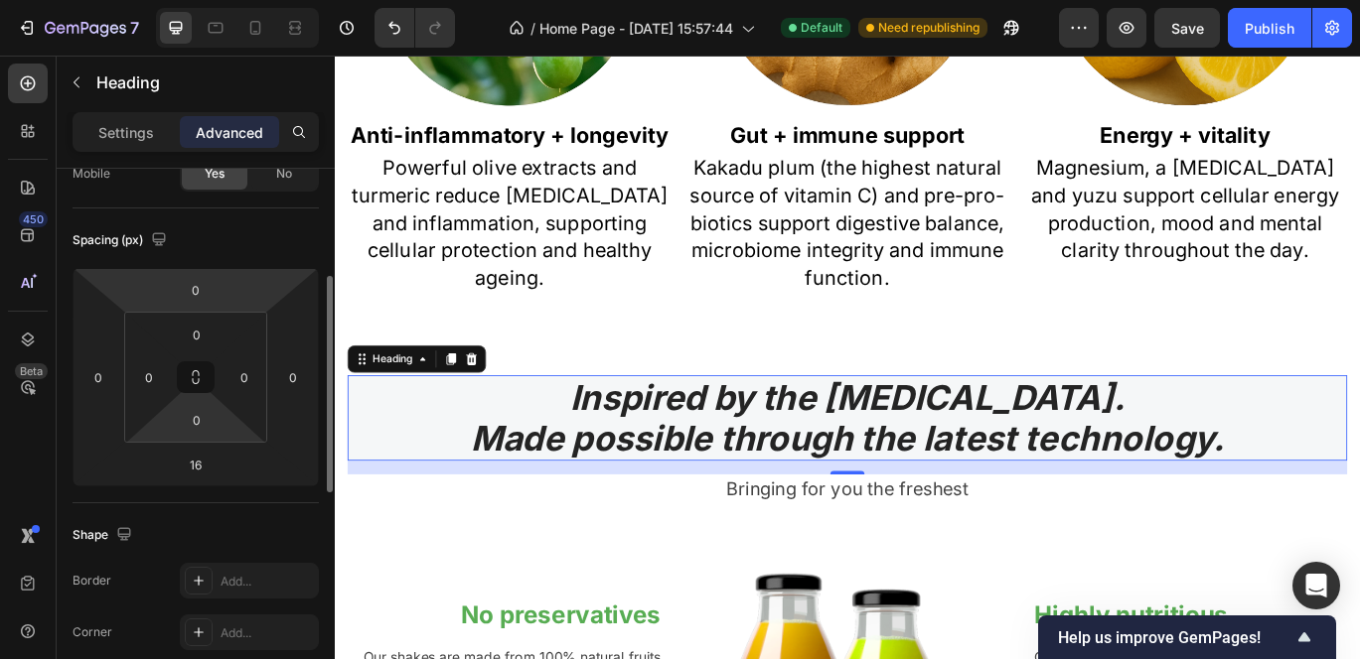
scroll to position [124, 0]
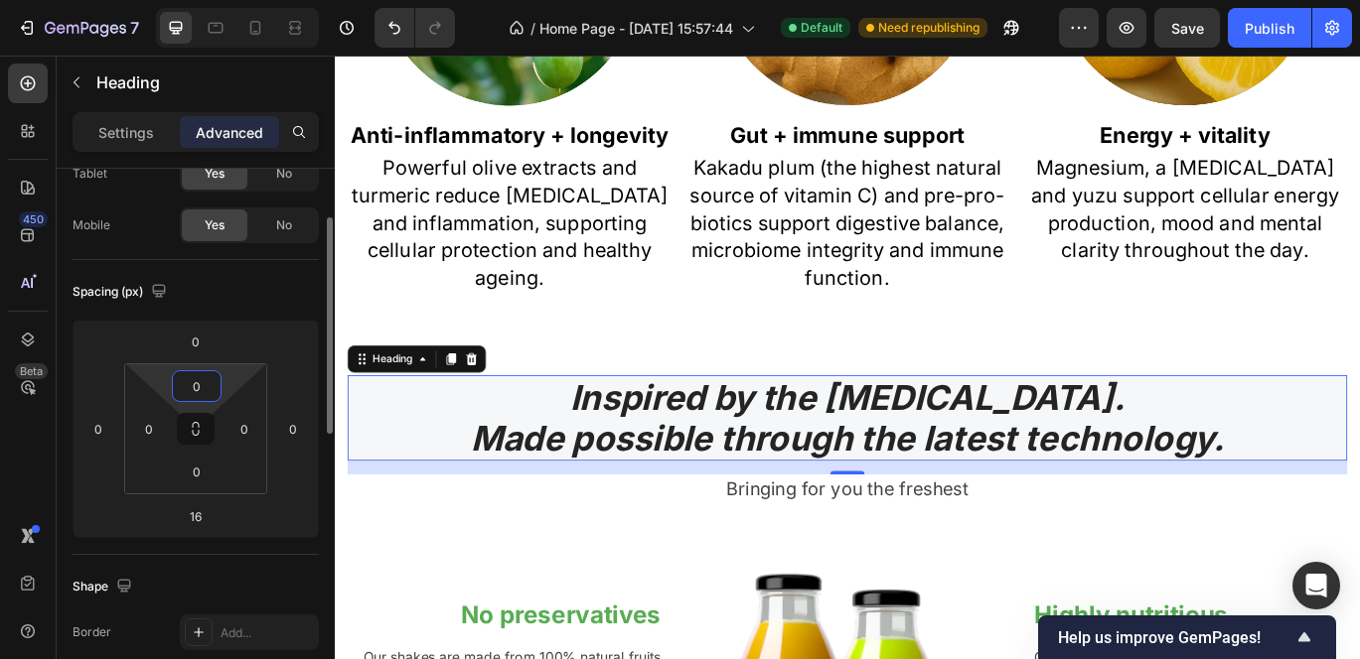
click at [197, 382] on input "0" at bounding box center [197, 386] width 40 height 30
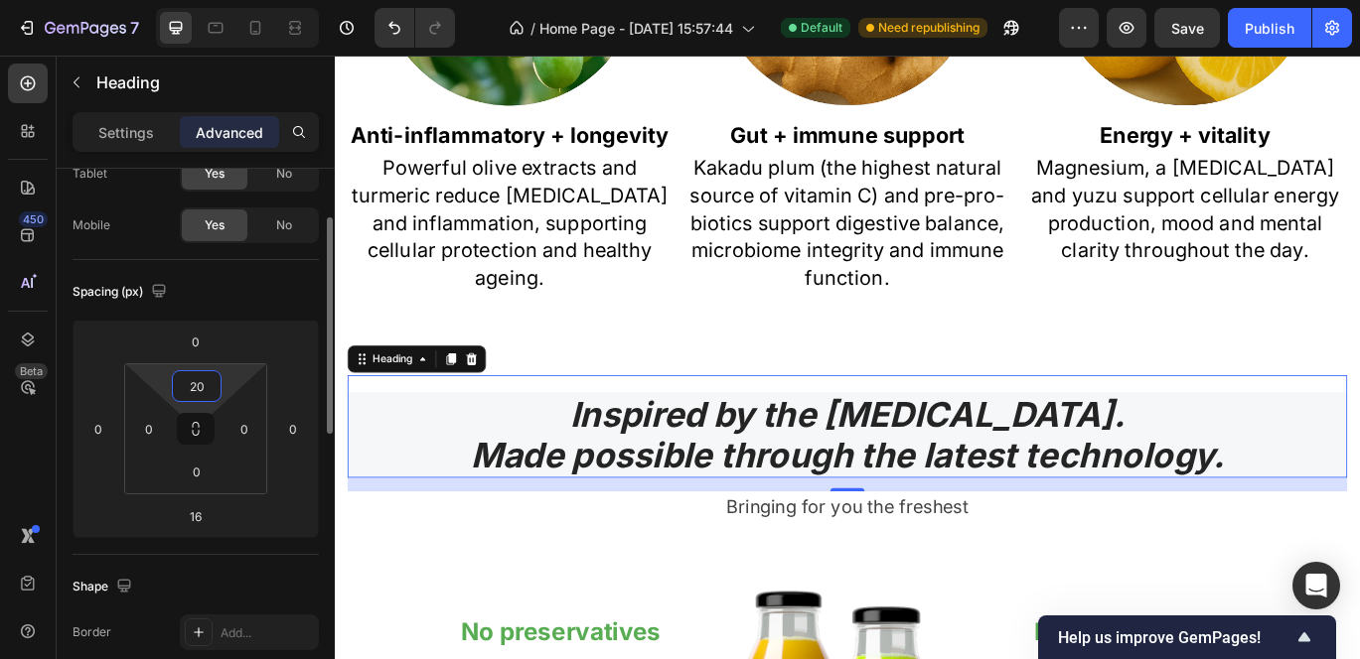
type input "2"
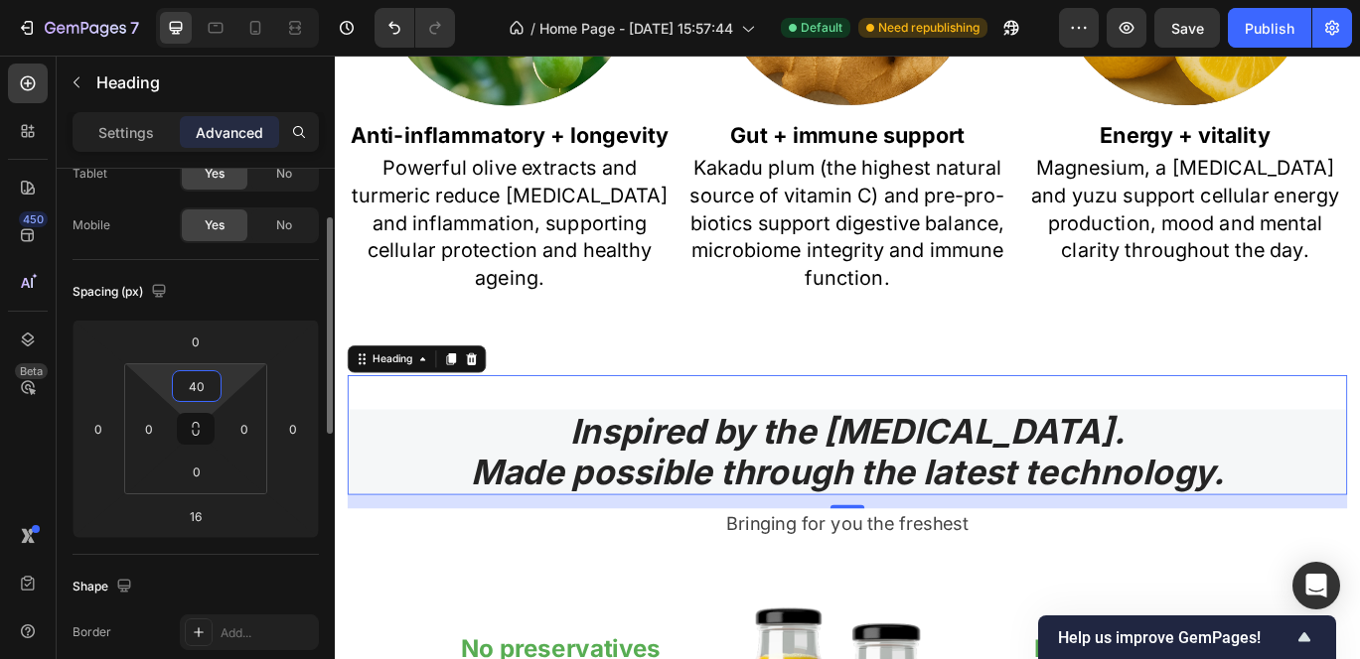
type input "4"
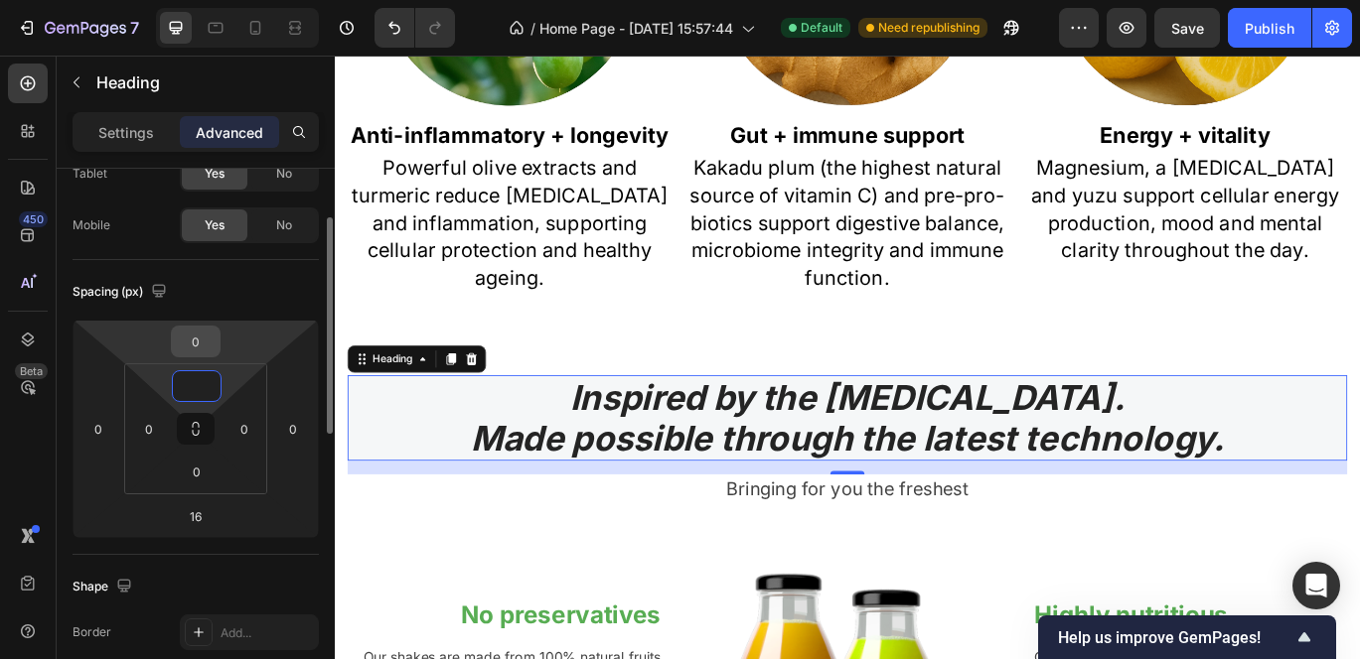
type input "0"
click at [196, 342] on input "0" at bounding box center [196, 342] width 40 height 30
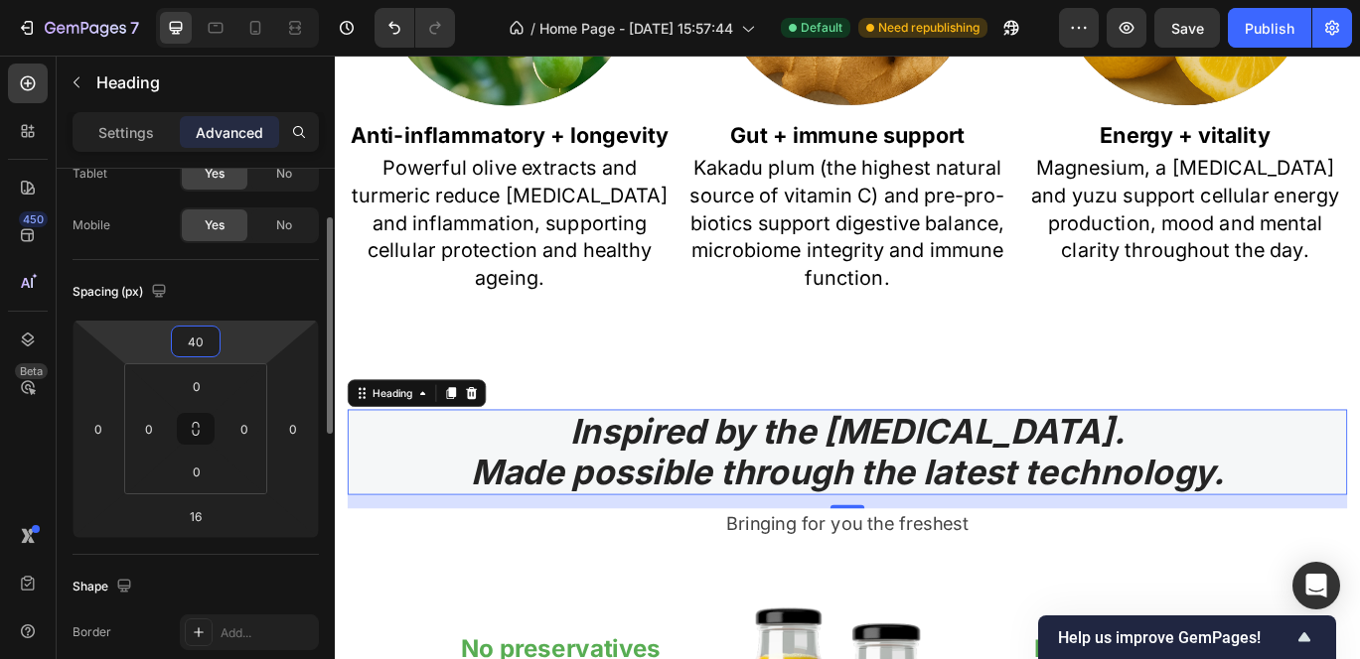
type input "4"
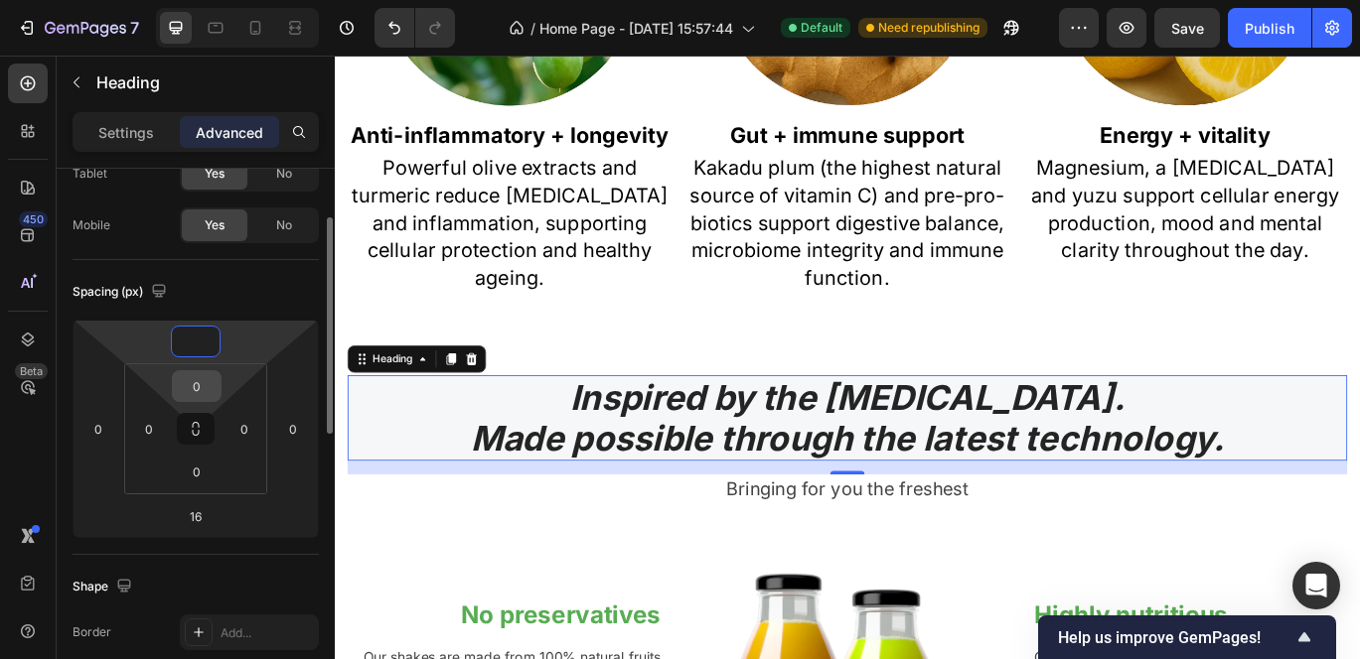
type input "0"
click at [200, 385] on input "0" at bounding box center [197, 386] width 40 height 30
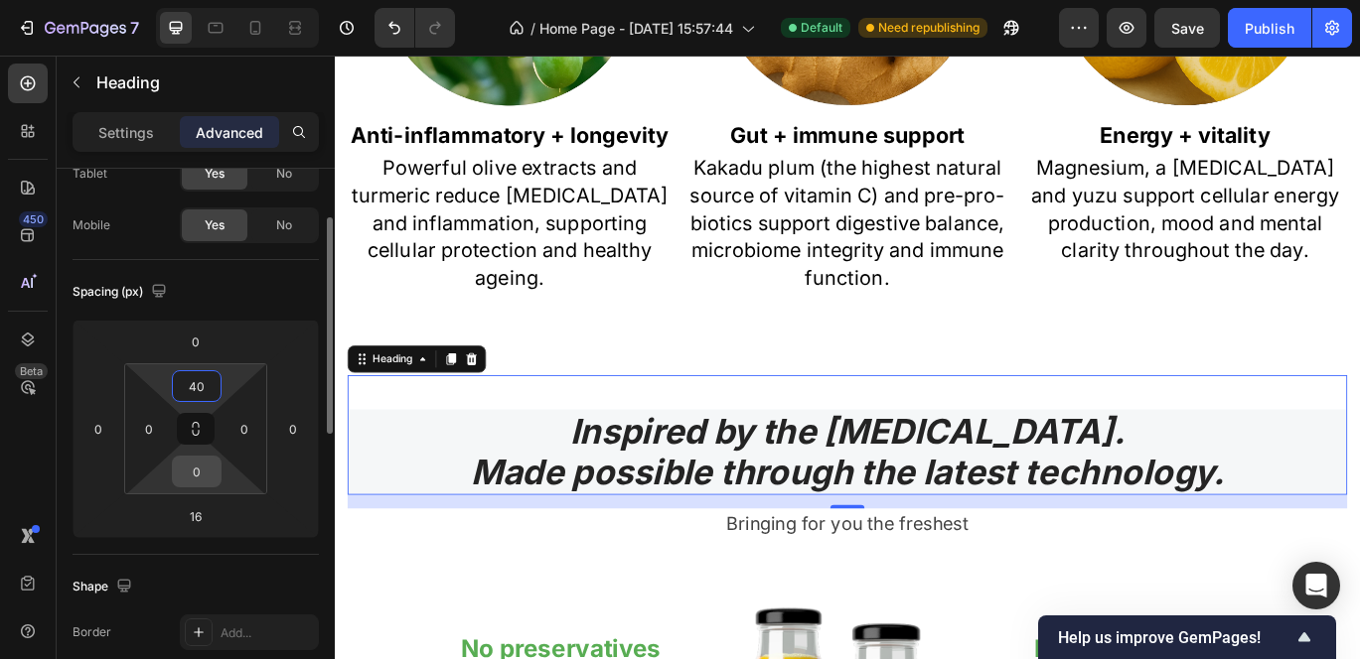
type input "40"
click at [204, 477] on input "0" at bounding box center [197, 472] width 40 height 30
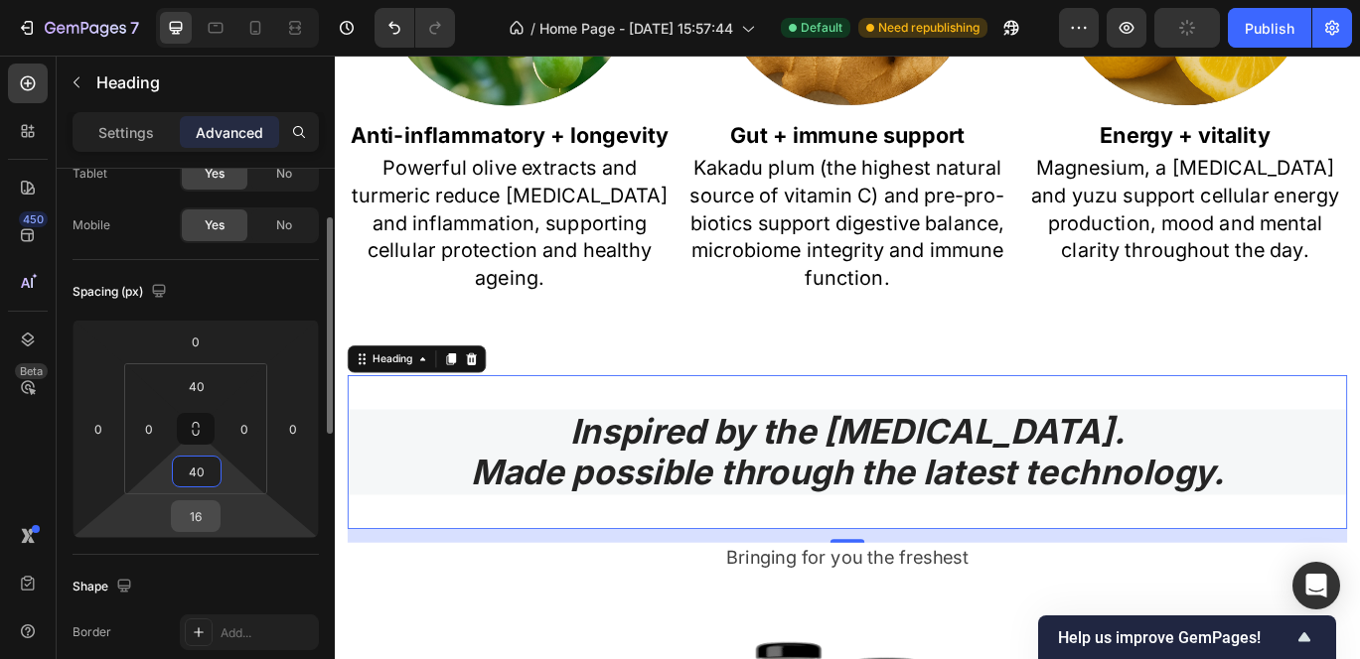
type input "40"
click at [208, 519] on input "16" at bounding box center [196, 517] width 40 height 30
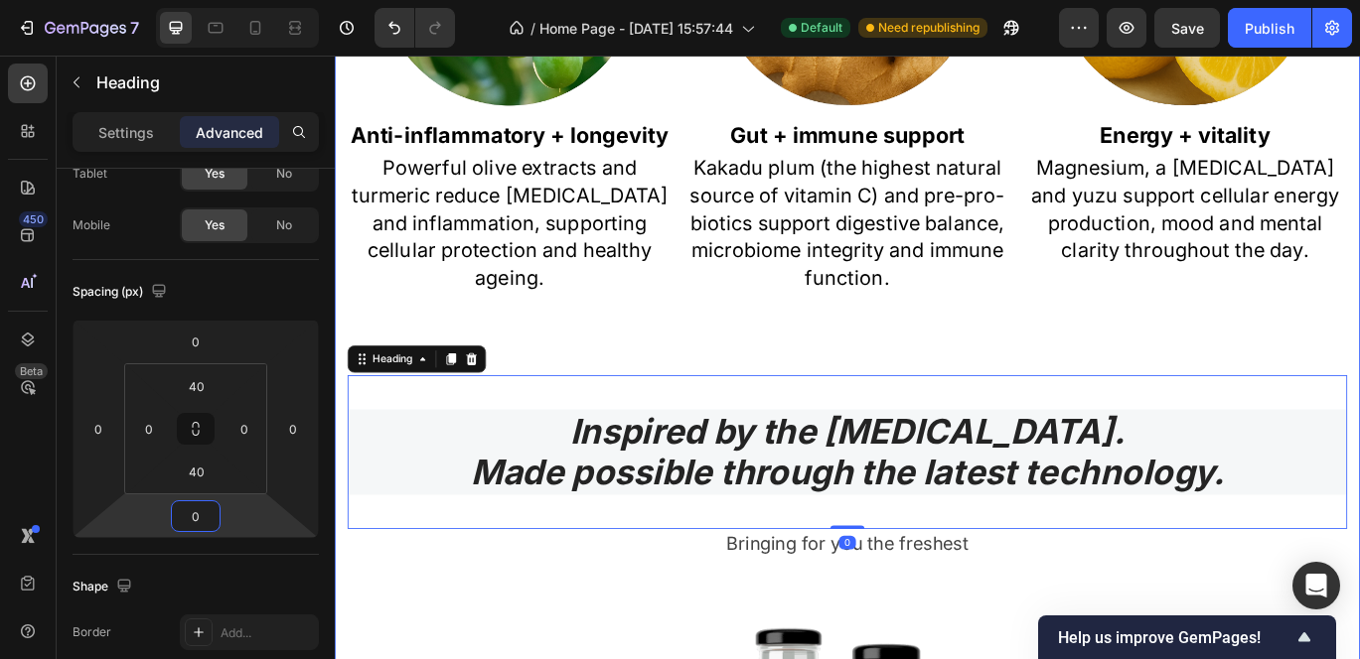
click at [447, 650] on div "Multiple benefits all-in-one Heading OLYV focuses on clinically dosed and scien…" at bounding box center [931, 387] width 1162 height 1536
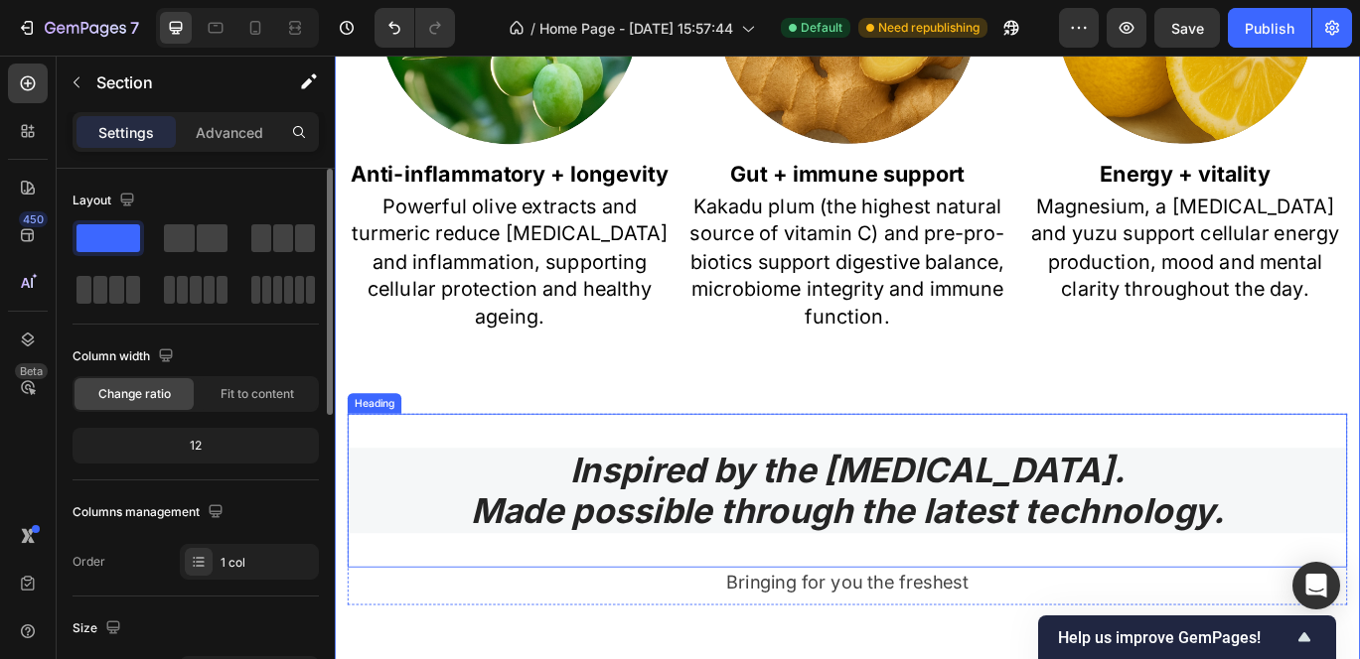
scroll to position [1689, 0]
click at [555, 539] on p "Inspired by the Mediterranean diet. Made possible through the latest technology." at bounding box center [931, 561] width 1158 height 95
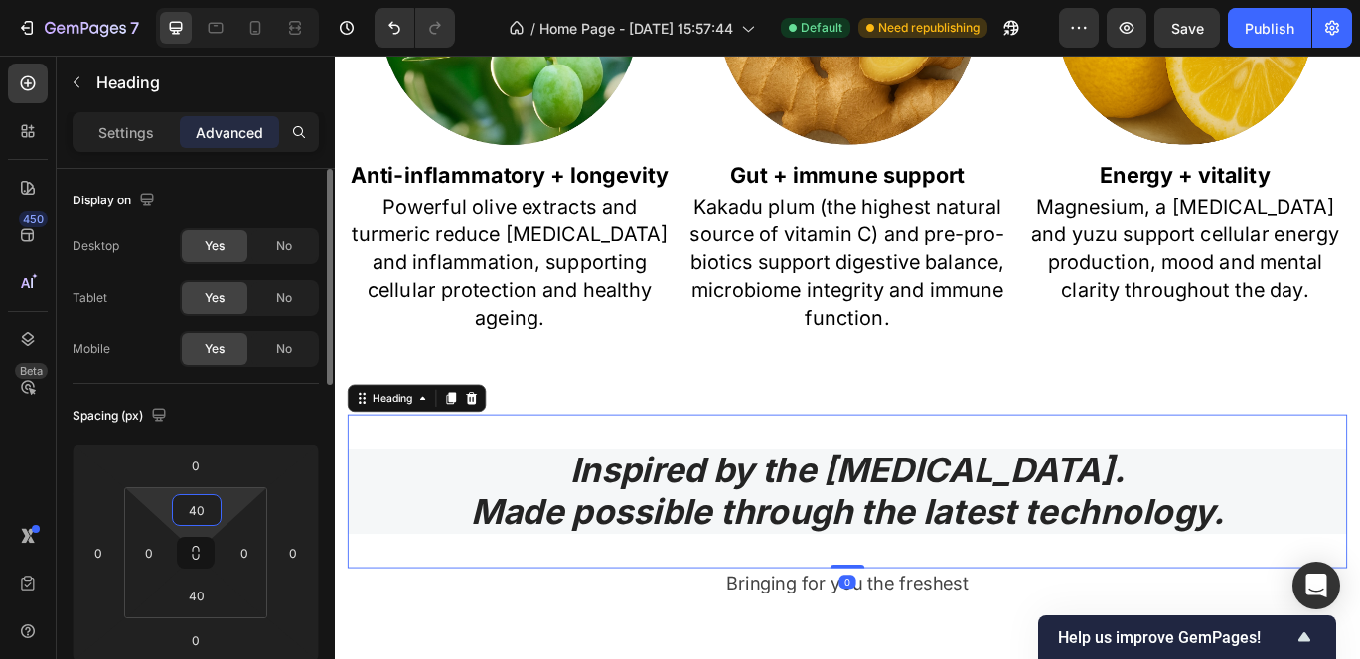
click at [198, 513] on input "40" at bounding box center [197, 511] width 40 height 30
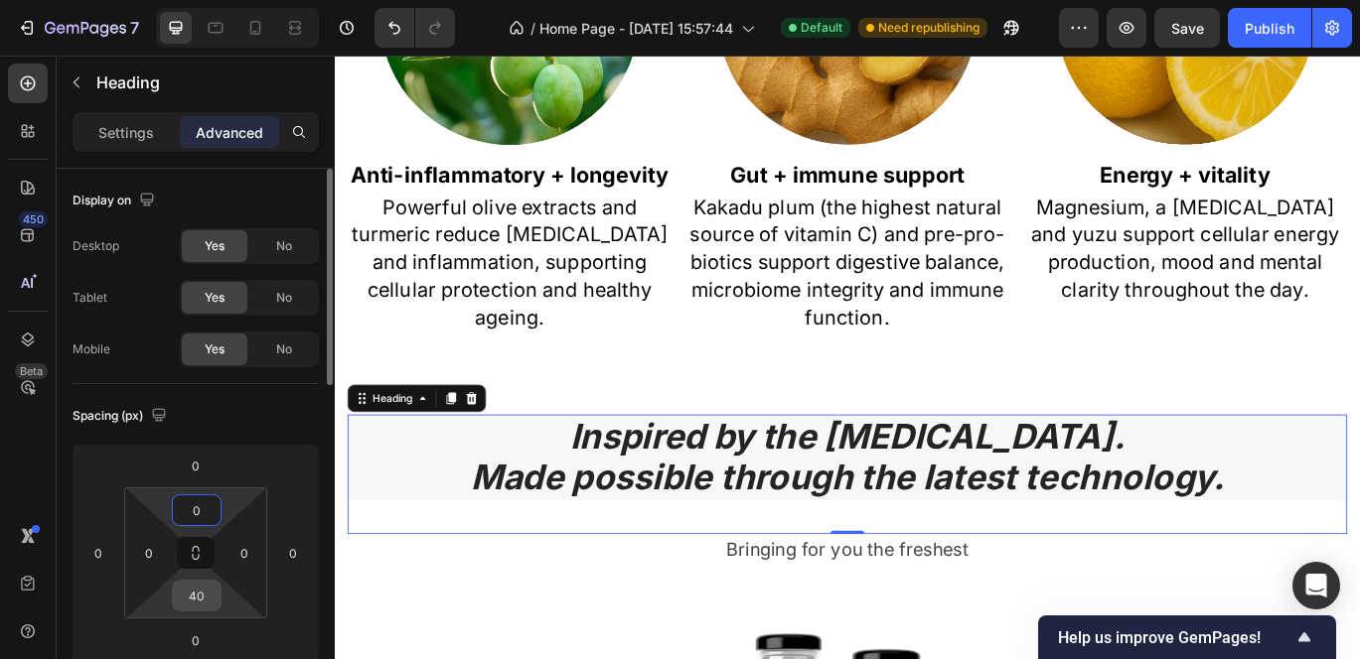
type input "0"
click at [201, 590] on input "40" at bounding box center [197, 596] width 40 height 30
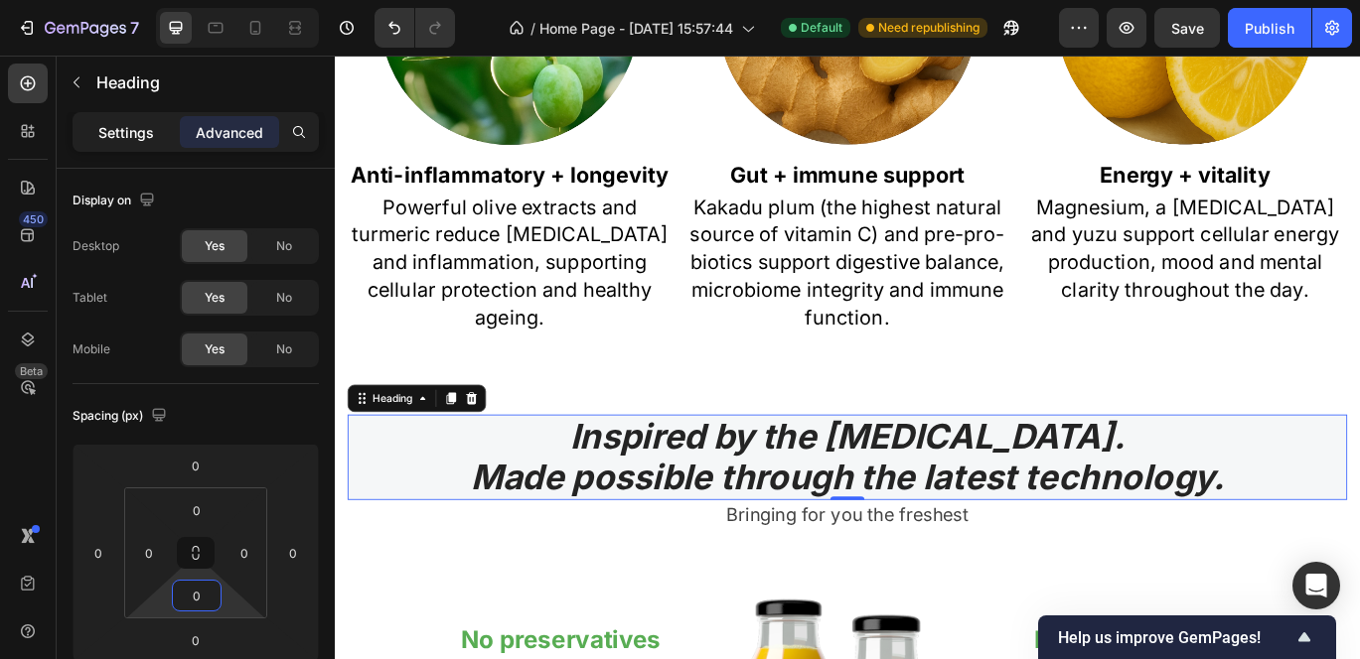
type input "0"
click at [120, 122] on p "Settings" at bounding box center [126, 132] width 56 height 21
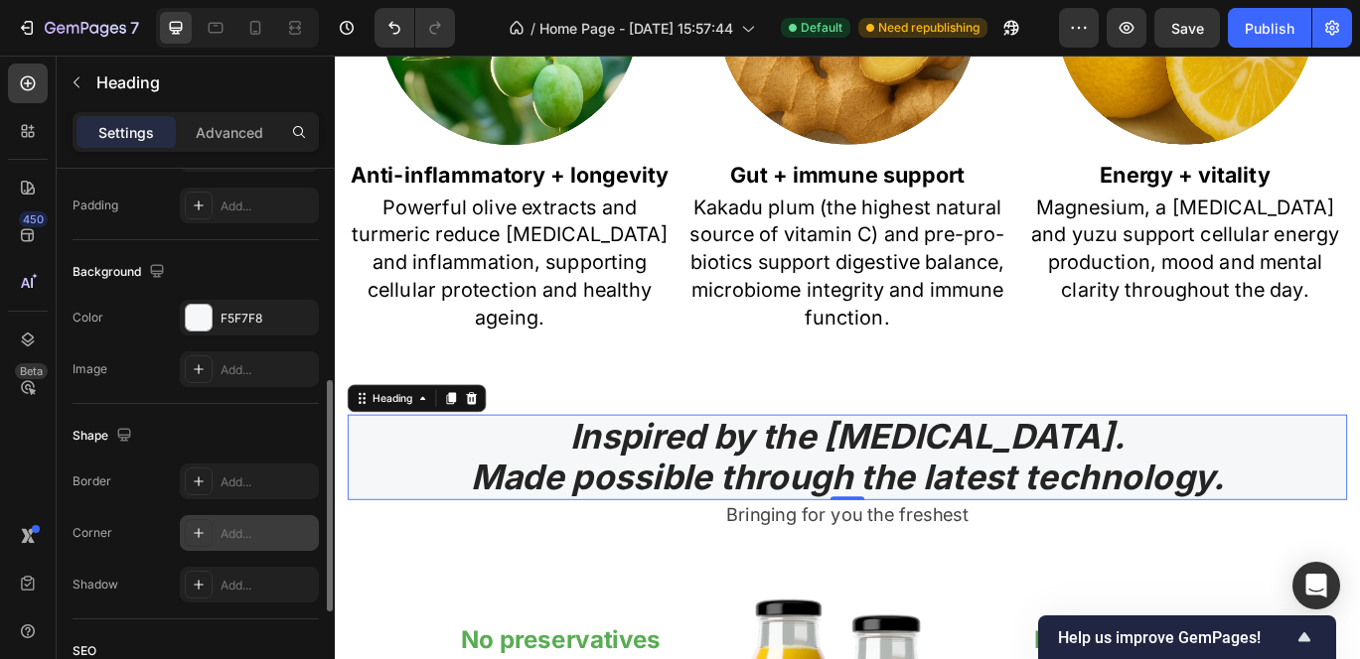
scroll to position [514, 0]
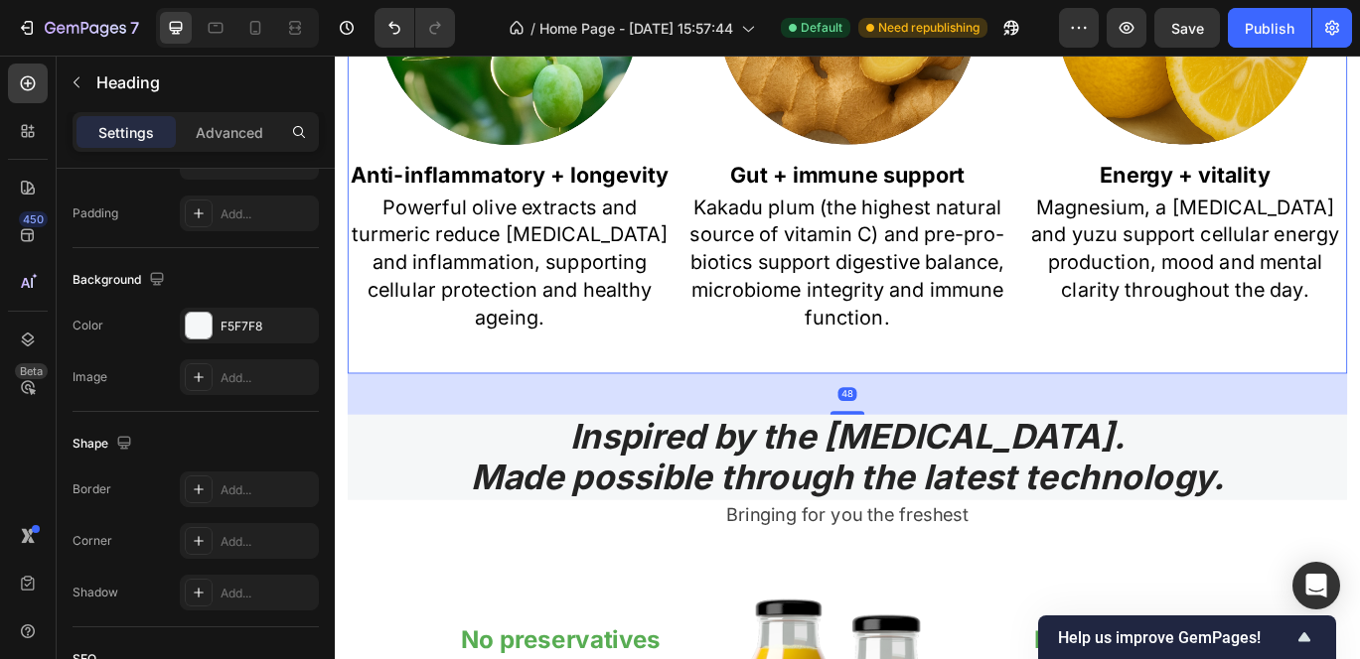
click at [590, 400] on div "Image Anti-inflammatory + longevity Text Block Powerful olive extracts and turm…" at bounding box center [538, 132] width 376 height 586
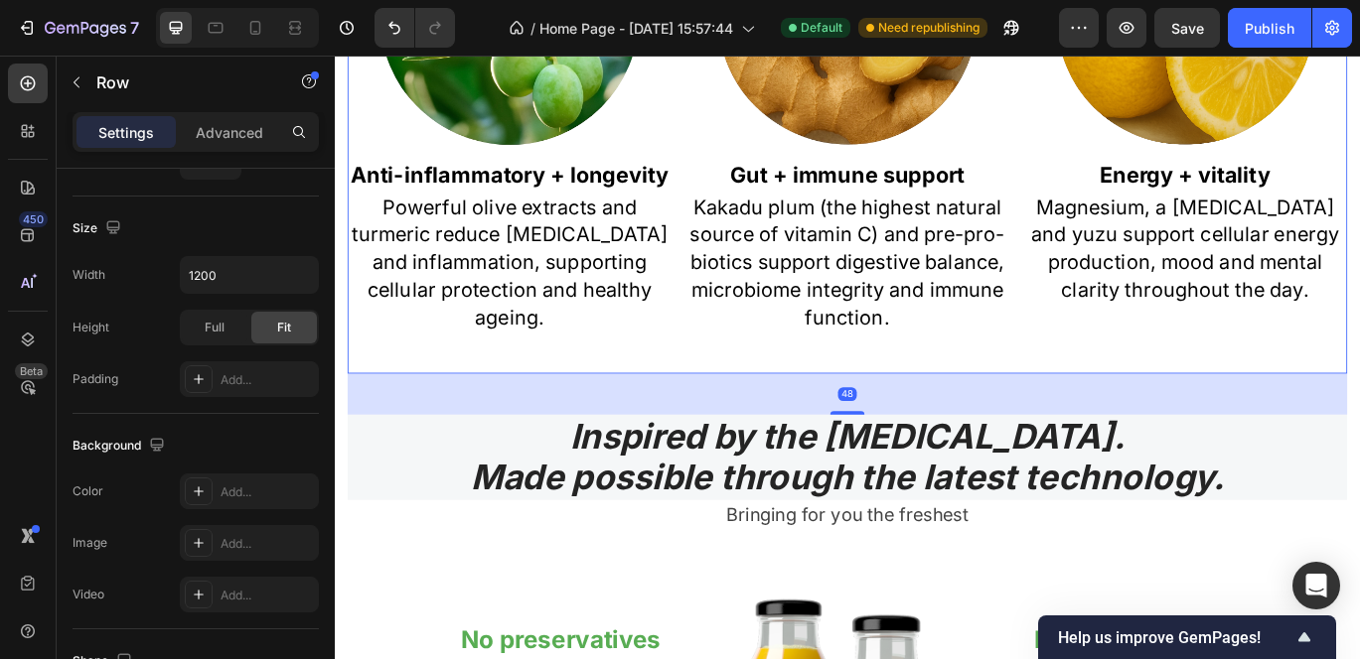
scroll to position [0, 0]
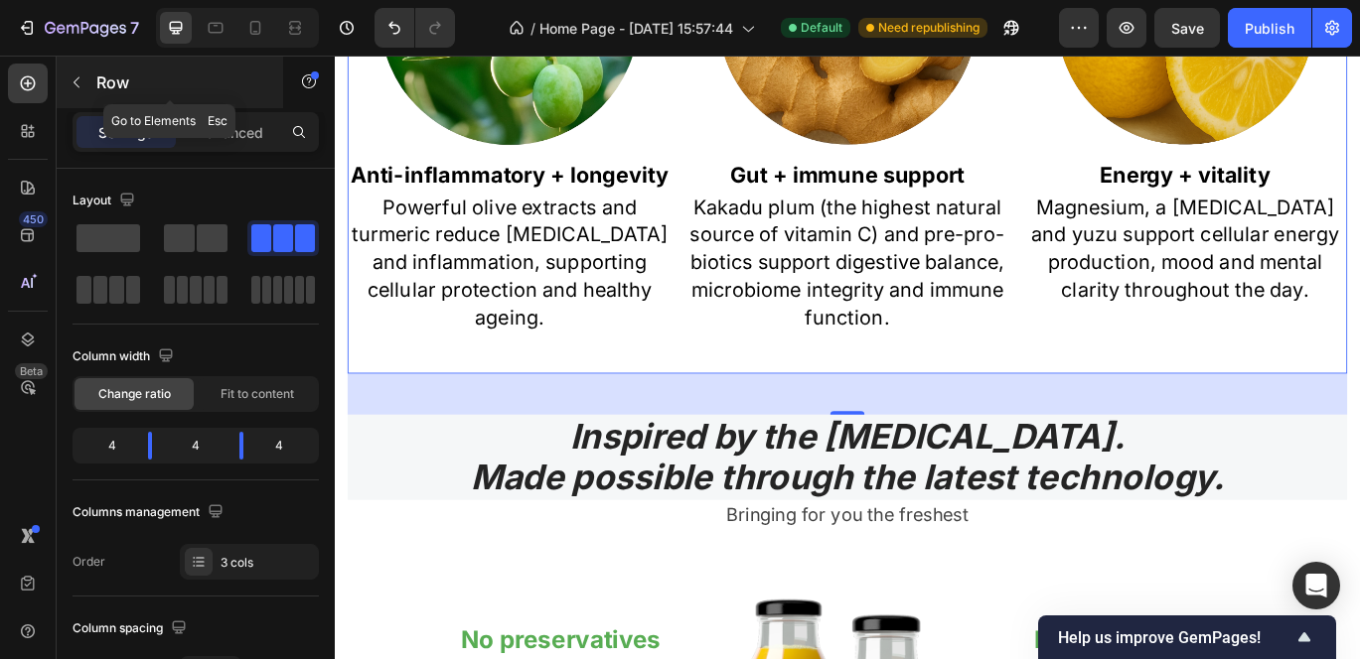
click at [81, 82] on icon "button" at bounding box center [77, 82] width 16 height 16
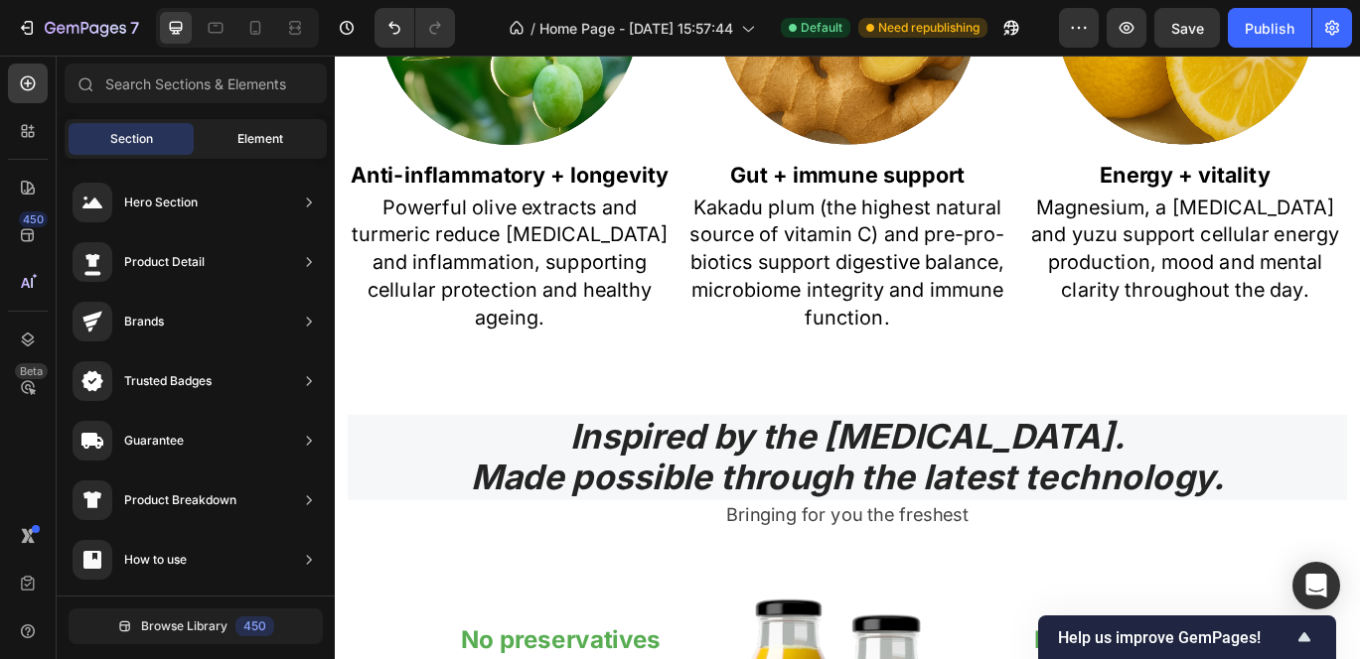
click at [240, 131] on span "Element" at bounding box center [260, 139] width 46 height 18
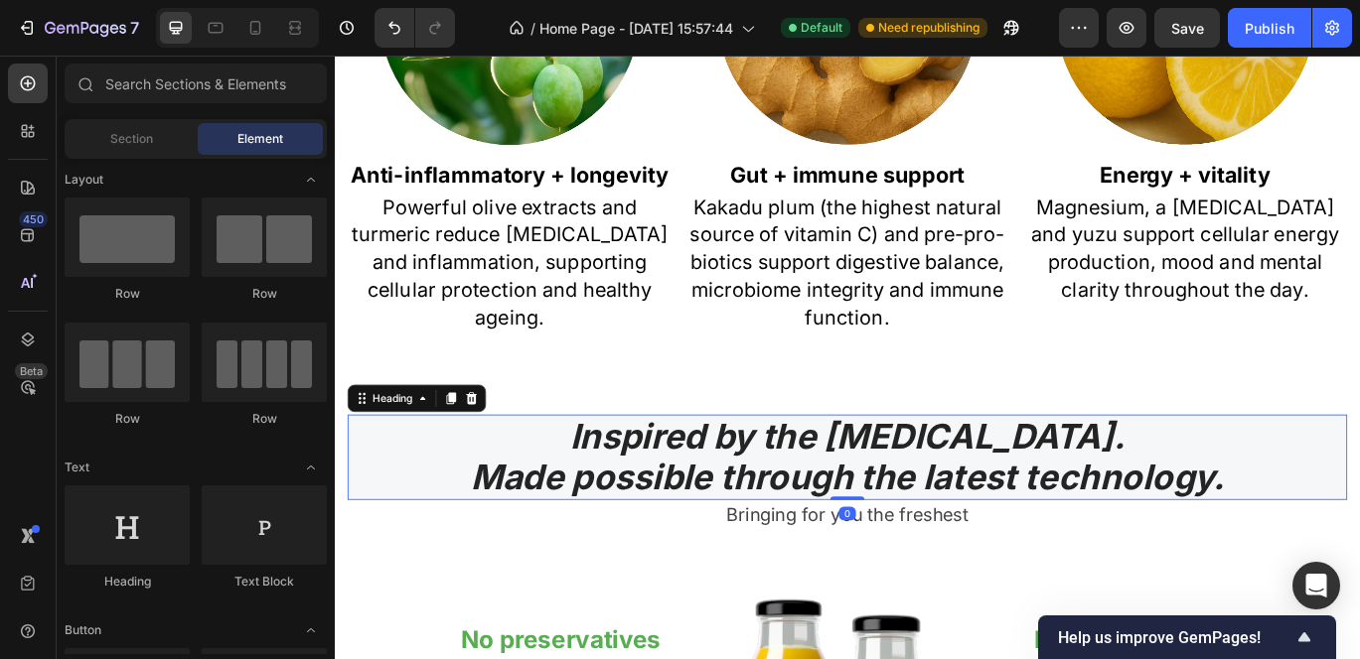
click at [386, 495] on p "Inspired by the Mediterranean diet. Made possible through the latest technology." at bounding box center [931, 522] width 1158 height 95
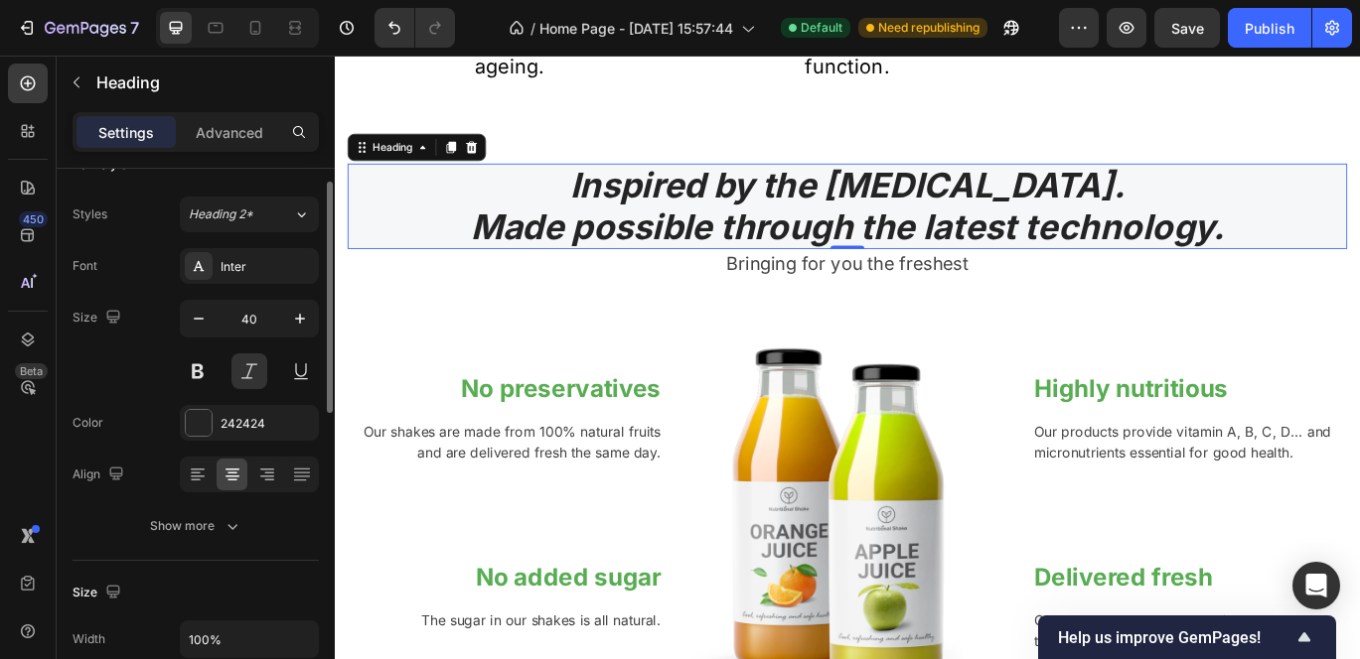
scroll to position [38, 0]
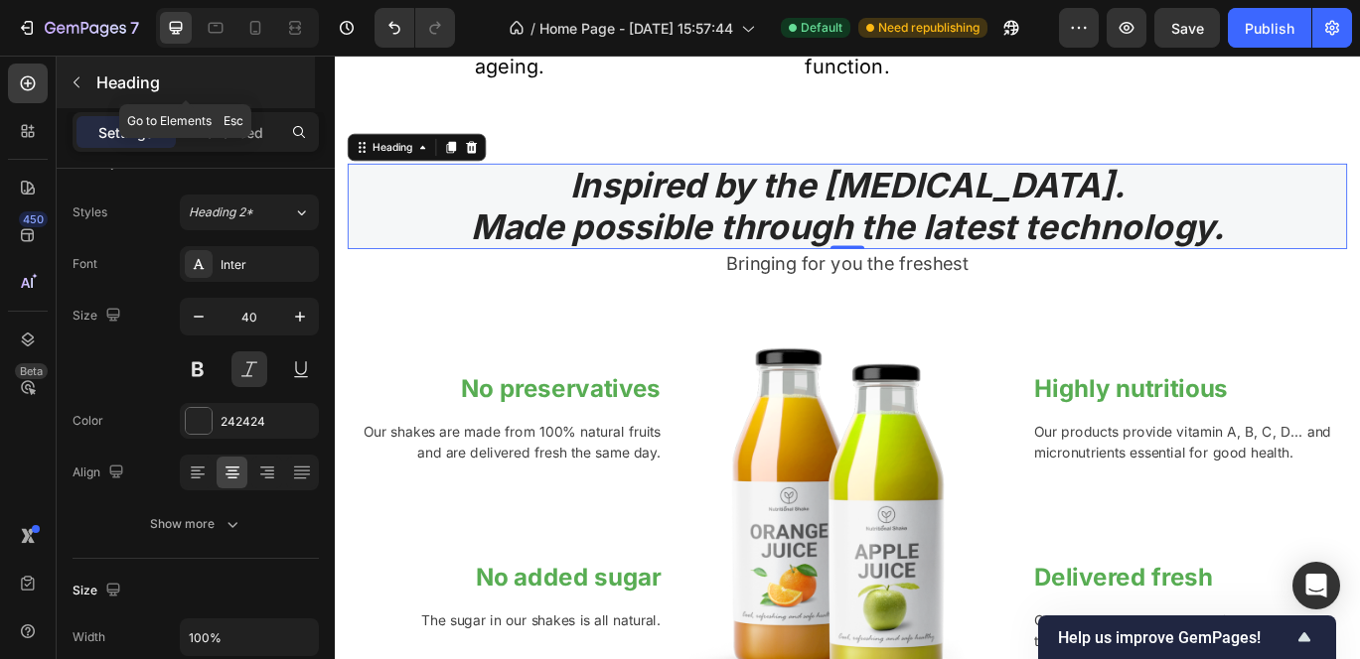
click at [74, 79] on icon "button" at bounding box center [77, 82] width 16 height 16
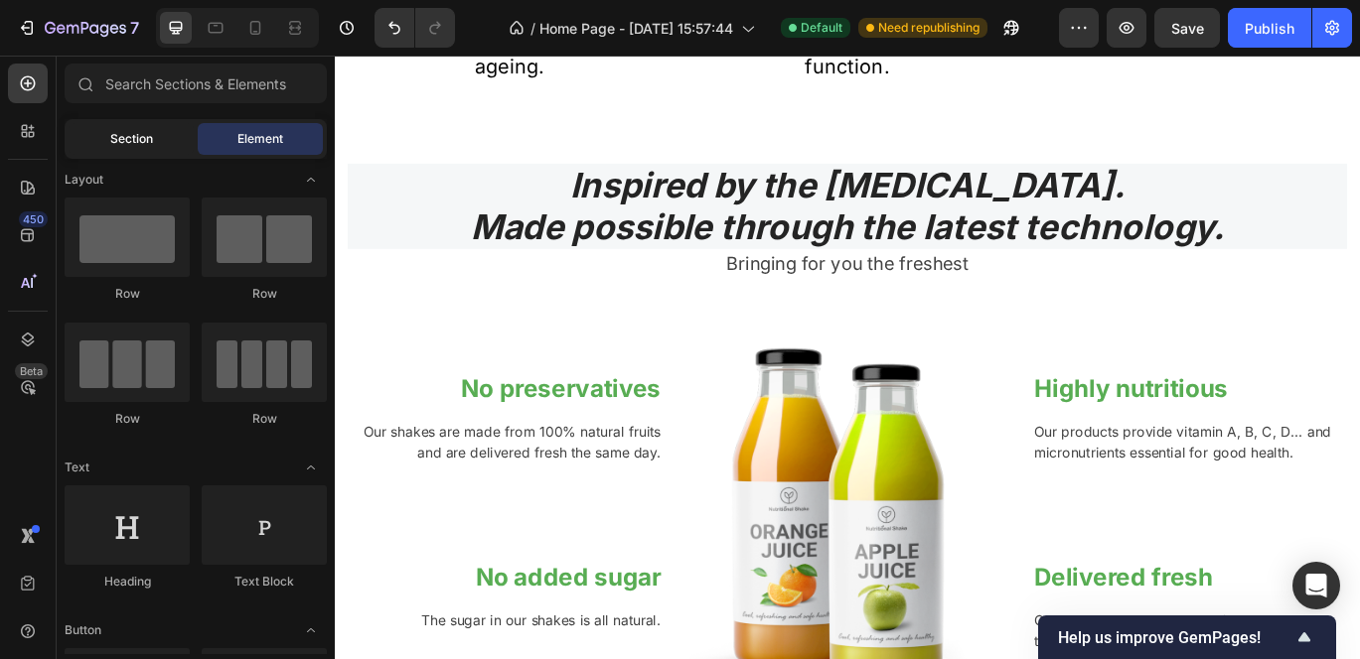
click at [124, 143] on span "Section" at bounding box center [131, 139] width 43 height 18
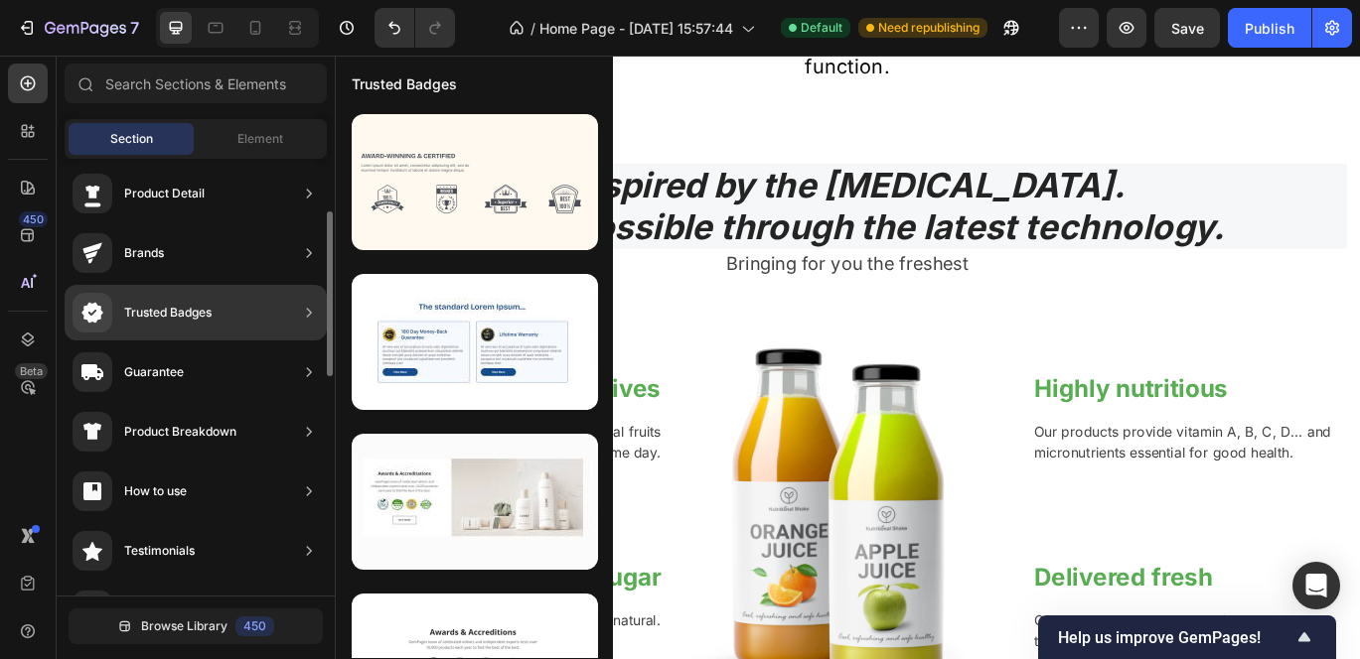
scroll to position [65, 0]
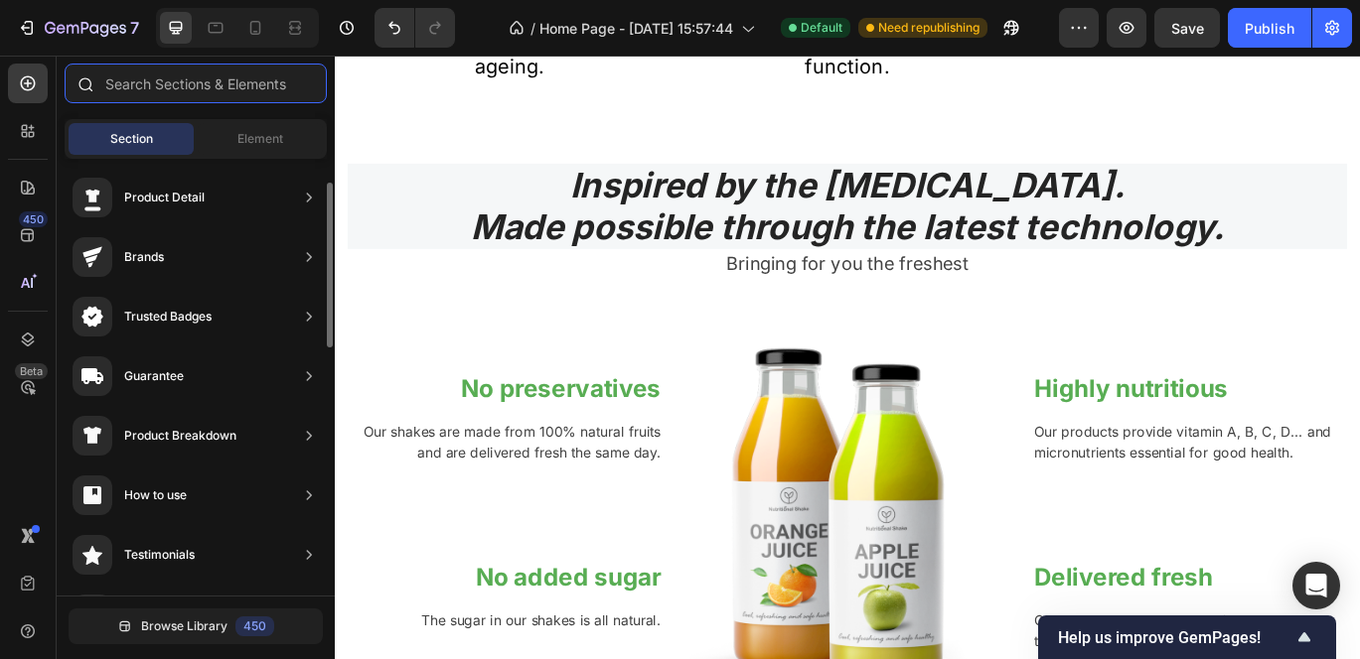
click at [148, 75] on input "text" at bounding box center [196, 84] width 262 height 40
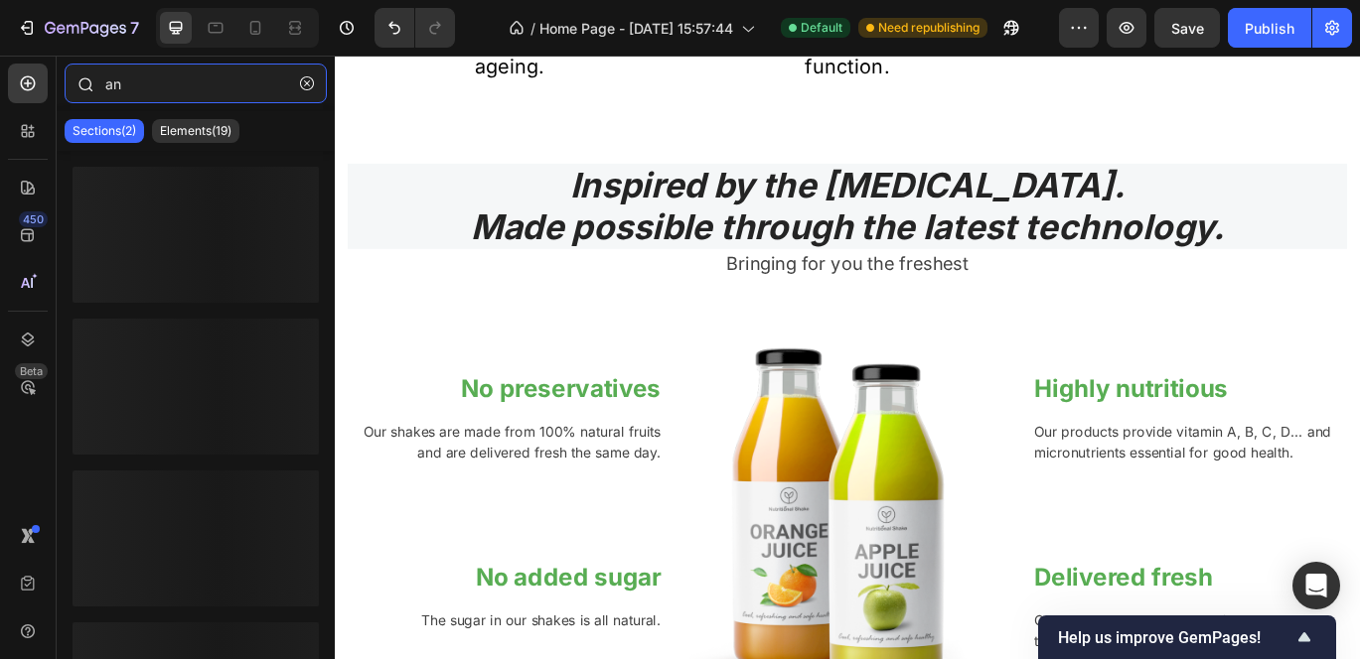
type input "a"
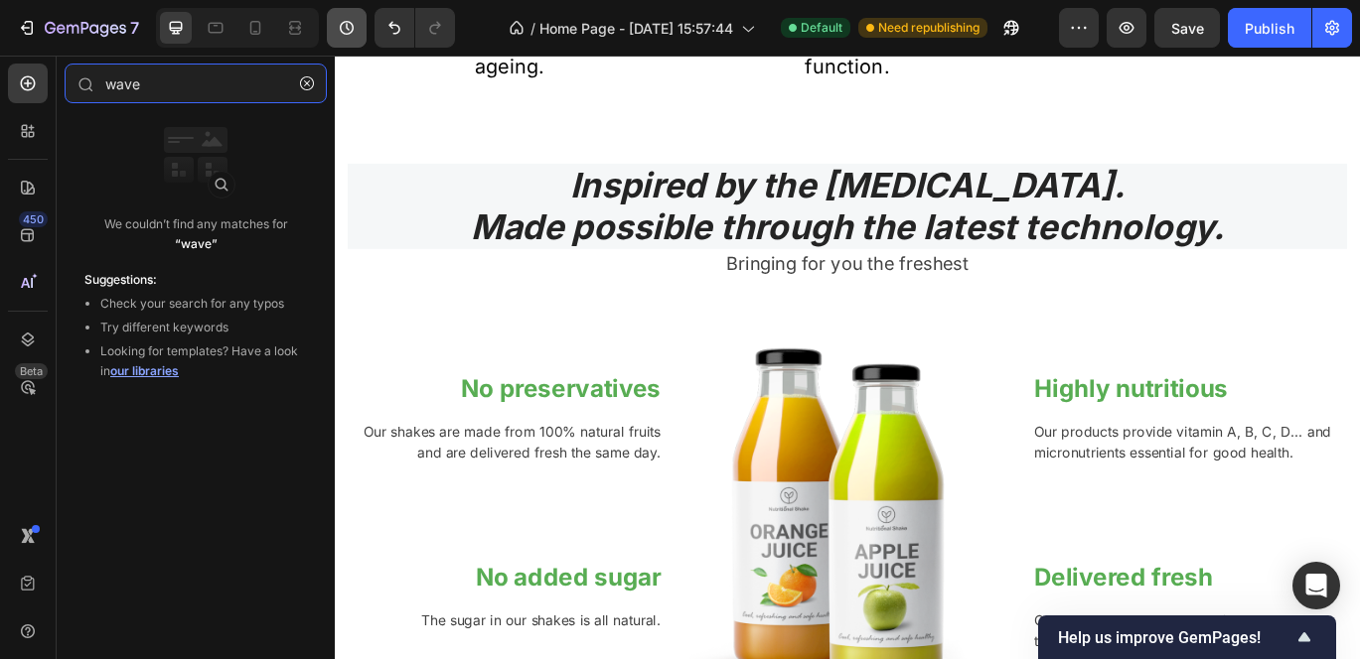
type input "wave"
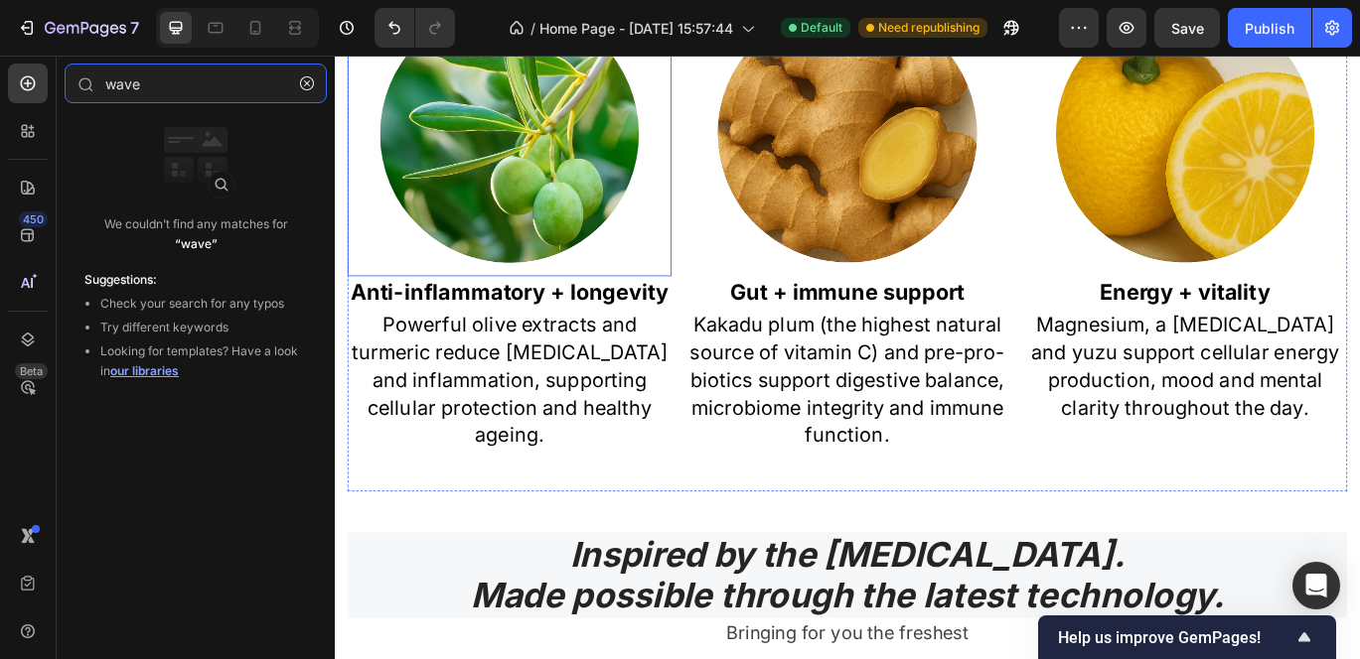
scroll to position [1560, 0]
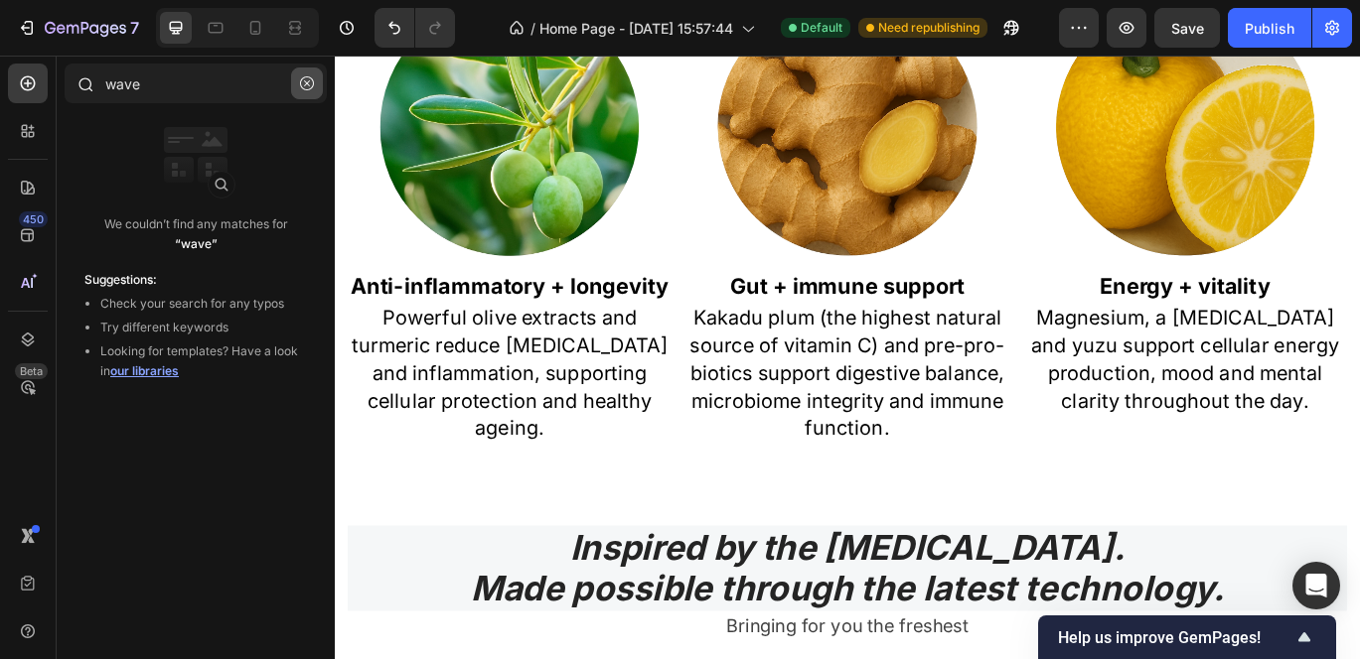
click at [306, 85] on icon "button" at bounding box center [307, 83] width 14 height 14
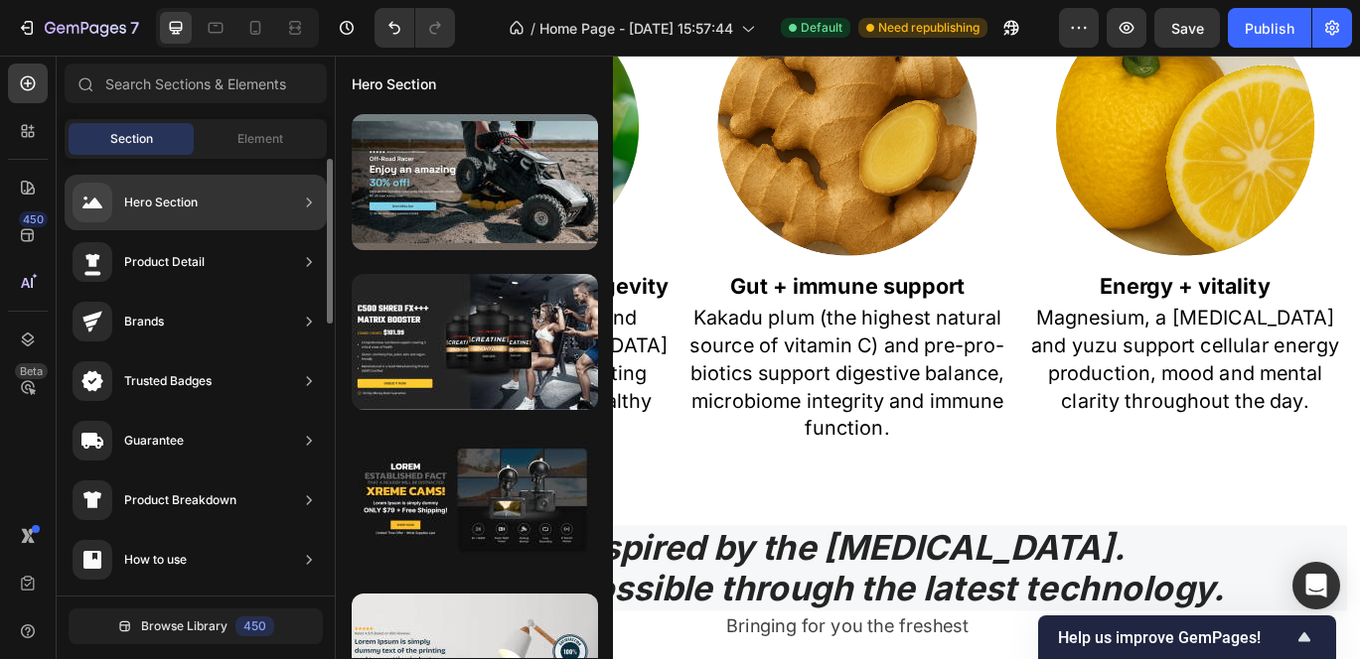
click at [174, 217] on div "Hero Section" at bounding box center [135, 203] width 125 height 40
click at [308, 217] on div at bounding box center [309, 203] width 20 height 40
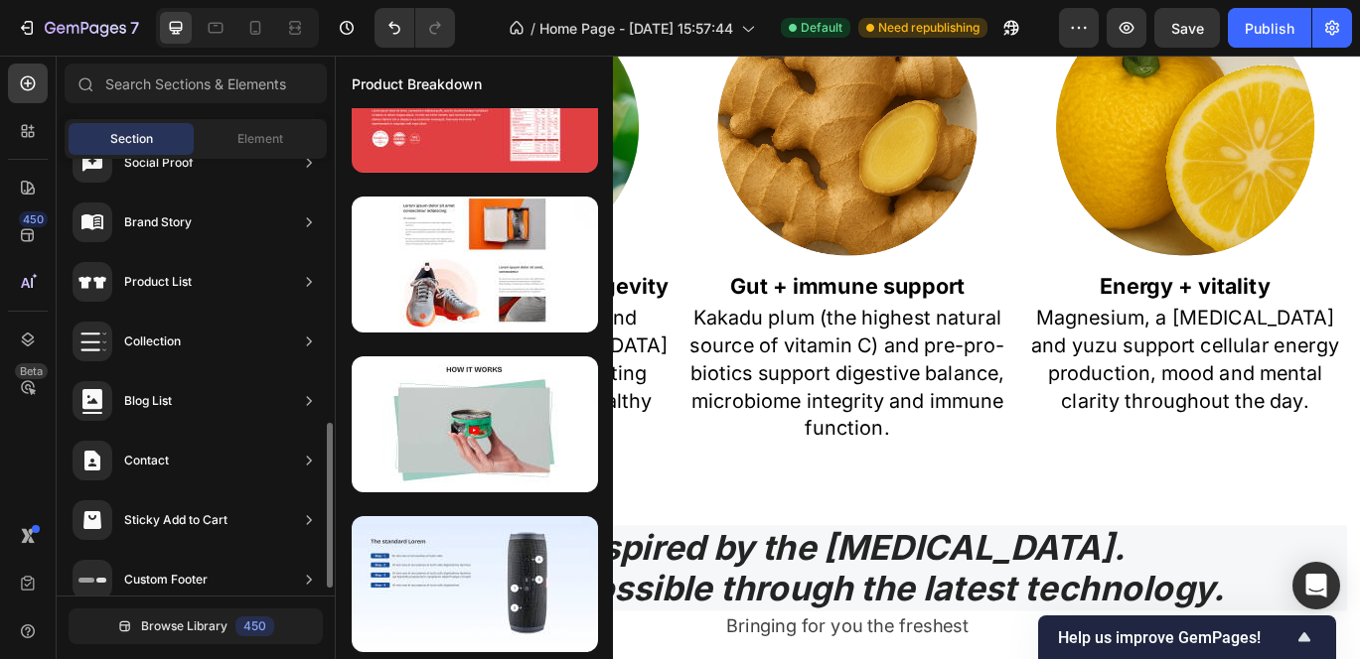
scroll to position [715, 0]
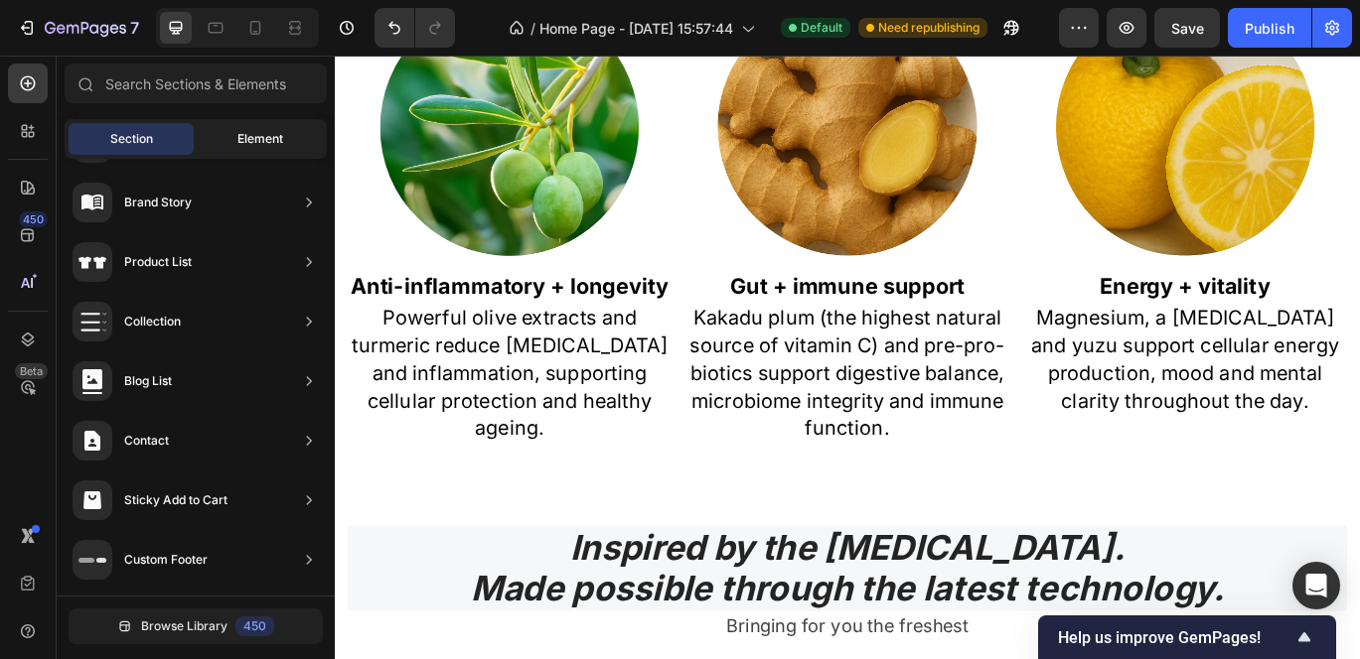
click at [234, 137] on div "Element" at bounding box center [260, 139] width 125 height 32
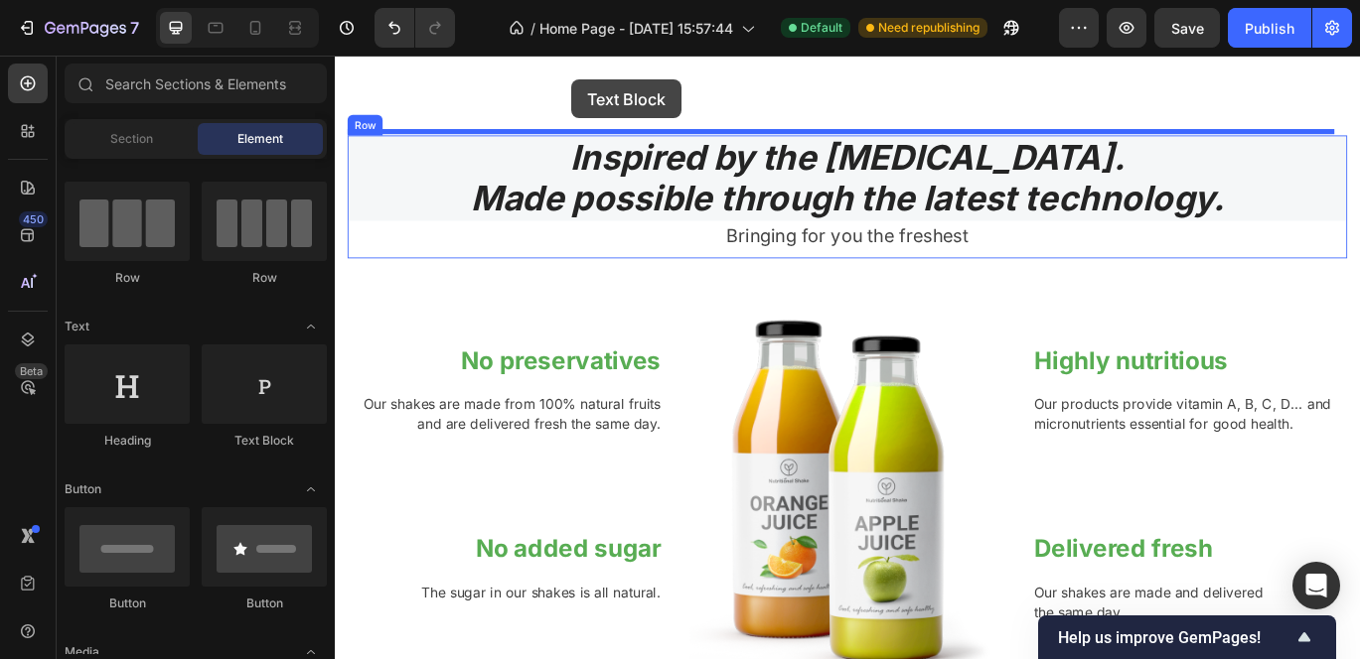
scroll to position [1951, 0]
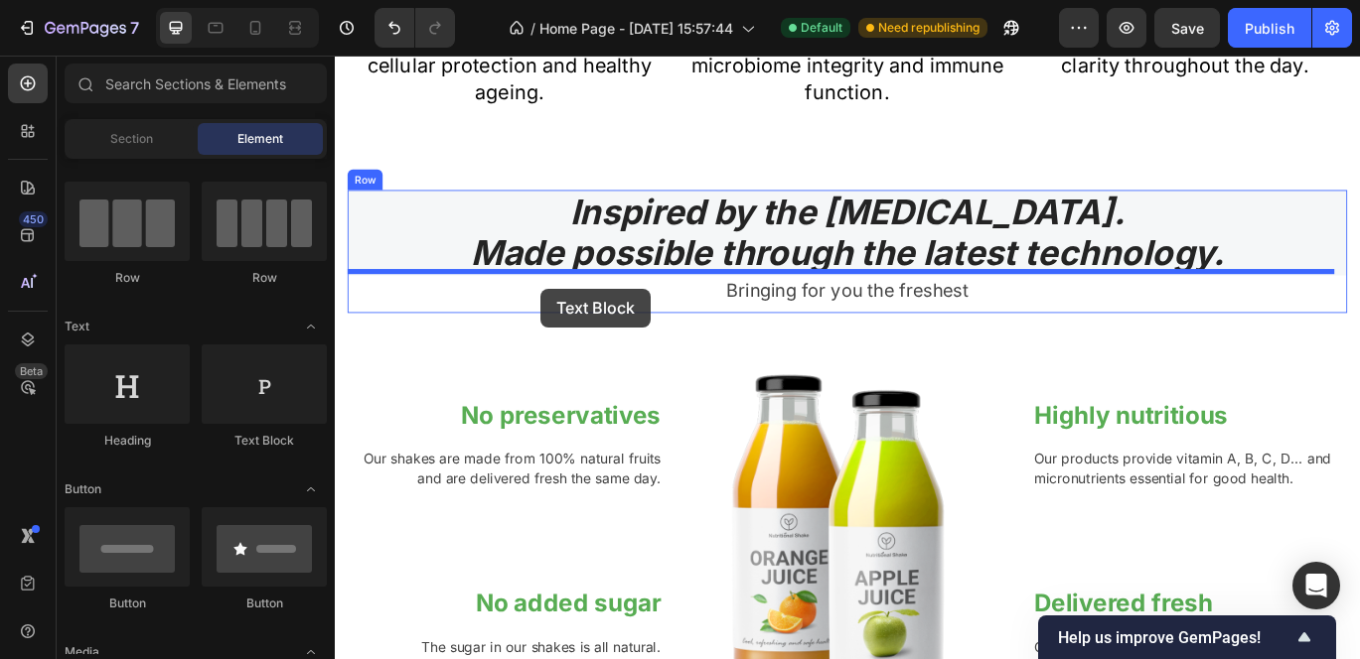
drag, startPoint x: 618, startPoint y: 468, endPoint x: 574, endPoint y: 326, distance: 148.6
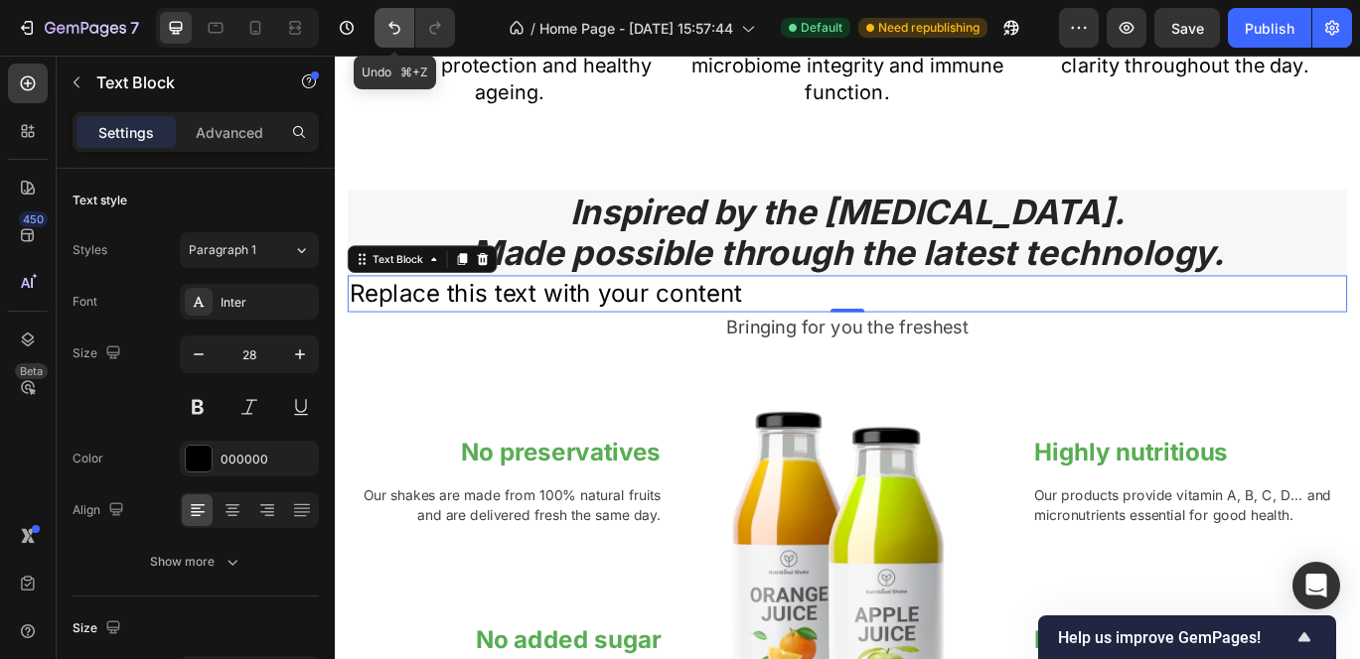
click at [394, 28] on icon "Undo/Redo" at bounding box center [394, 28] width 20 height 20
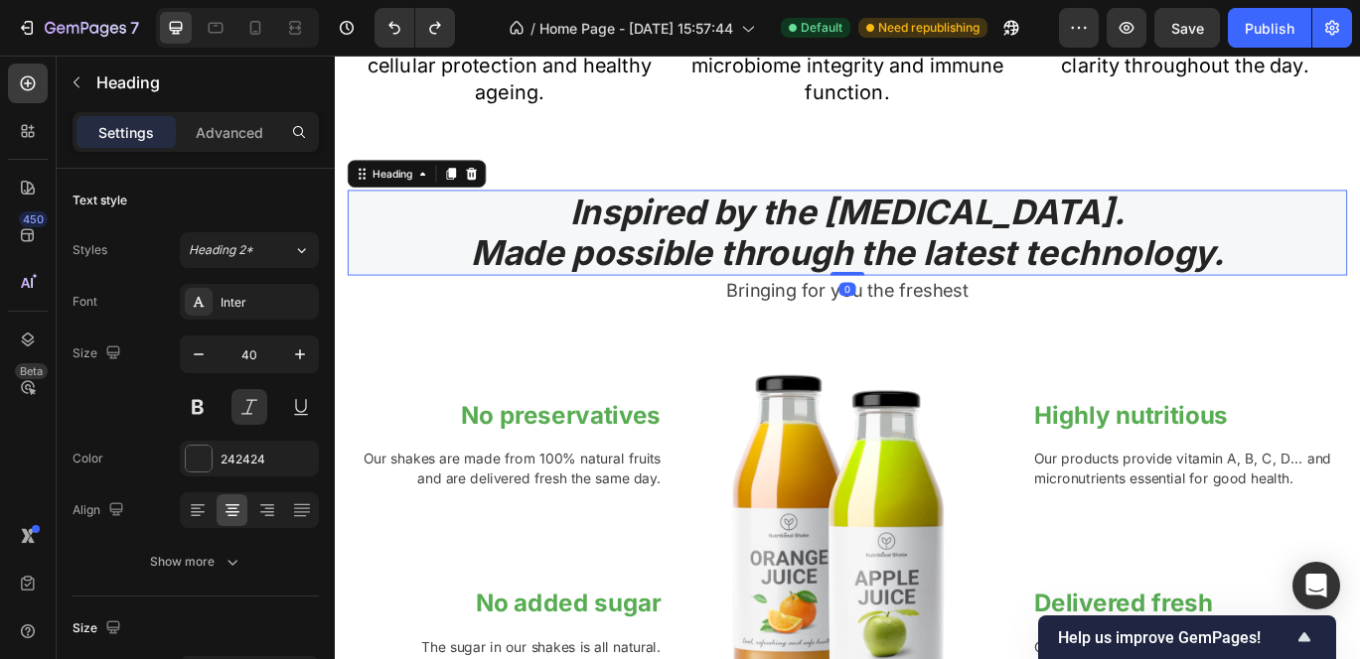
click at [434, 267] on h2 "Inspired by the Mediterranean diet. Made possible through the latest technology." at bounding box center [931, 261] width 1162 height 99
click at [239, 139] on p "Advanced" at bounding box center [230, 132] width 68 height 21
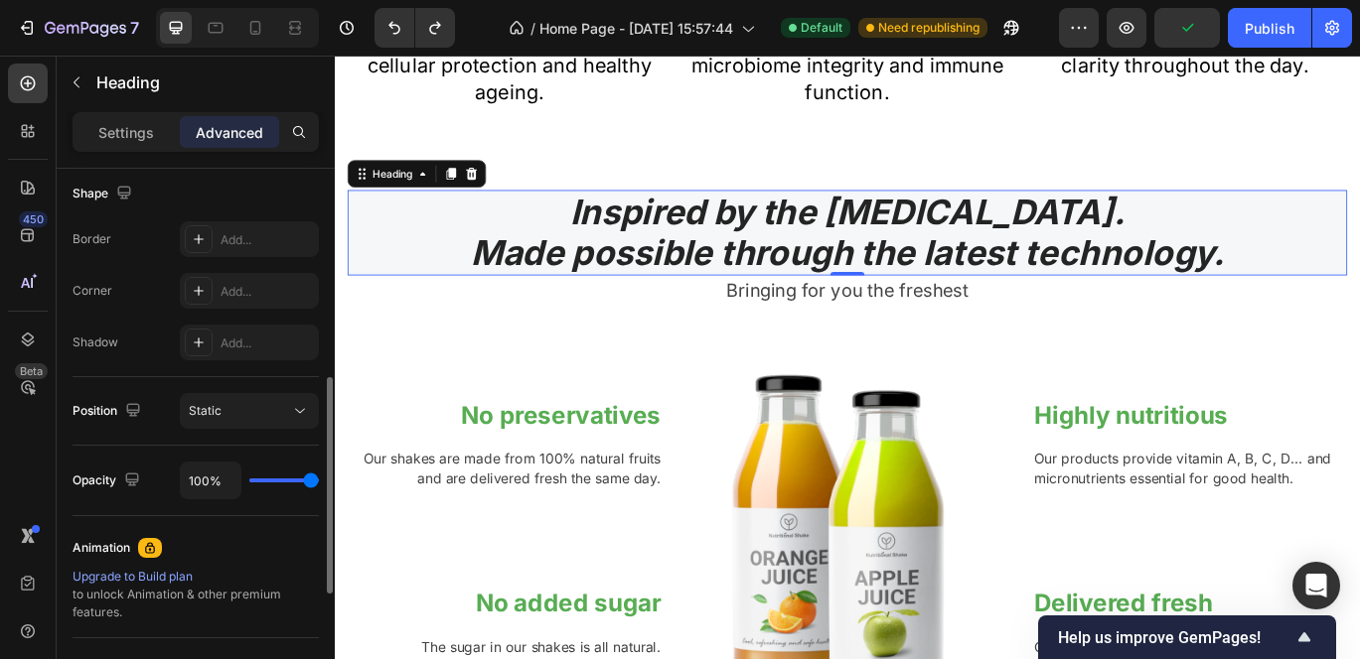
scroll to position [519, 0]
click at [250, 237] on div "Add..." at bounding box center [266, 238] width 93 height 18
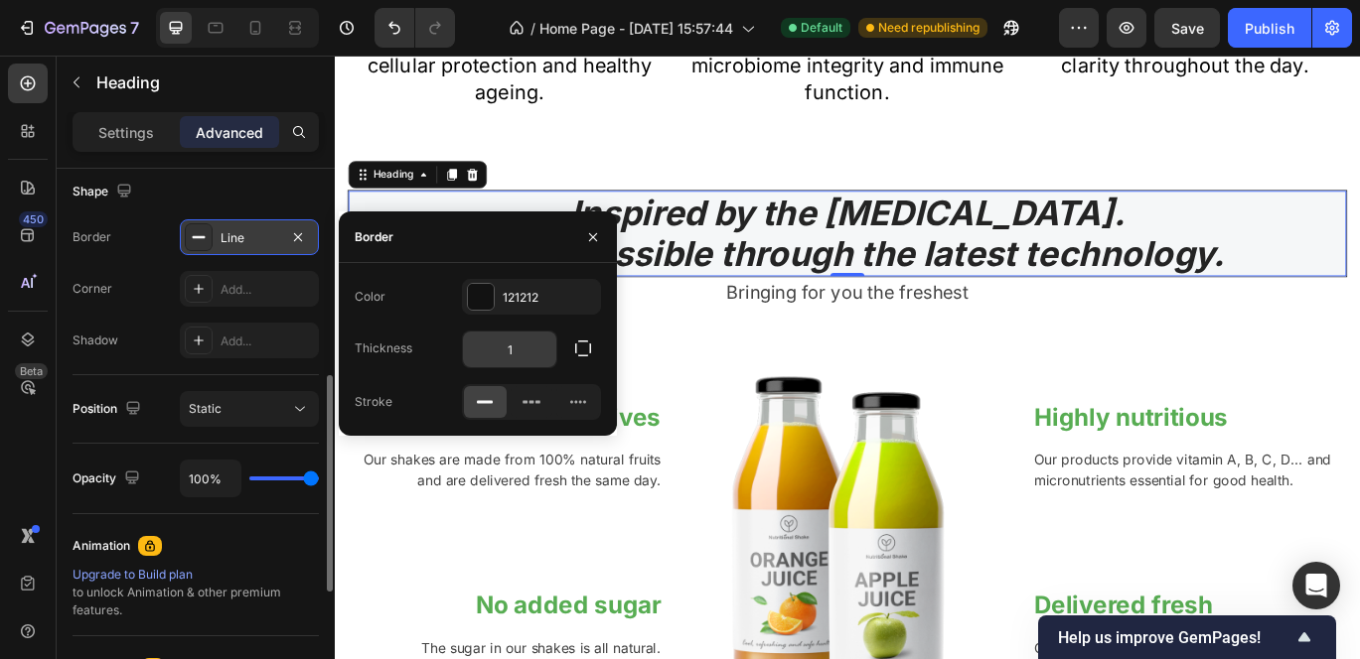
click at [532, 348] on input "1" at bounding box center [509, 350] width 93 height 36
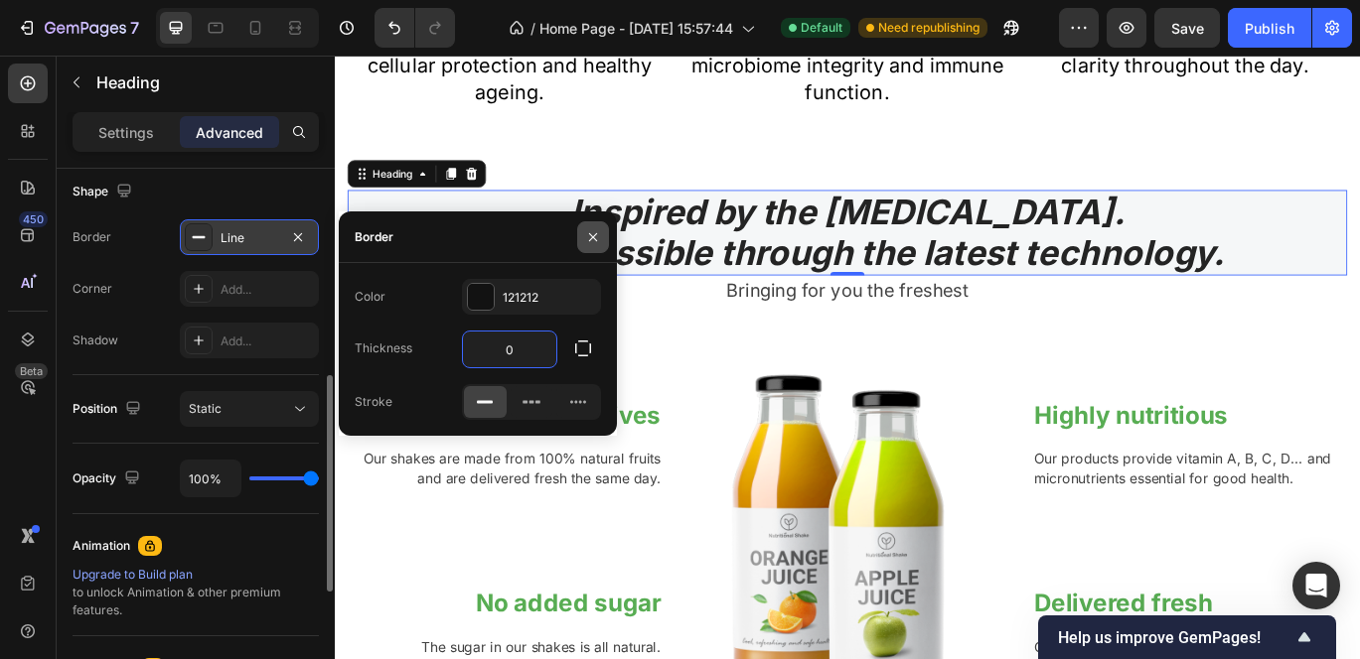
type input "0"
click at [591, 234] on icon "button" at bounding box center [593, 237] width 16 height 16
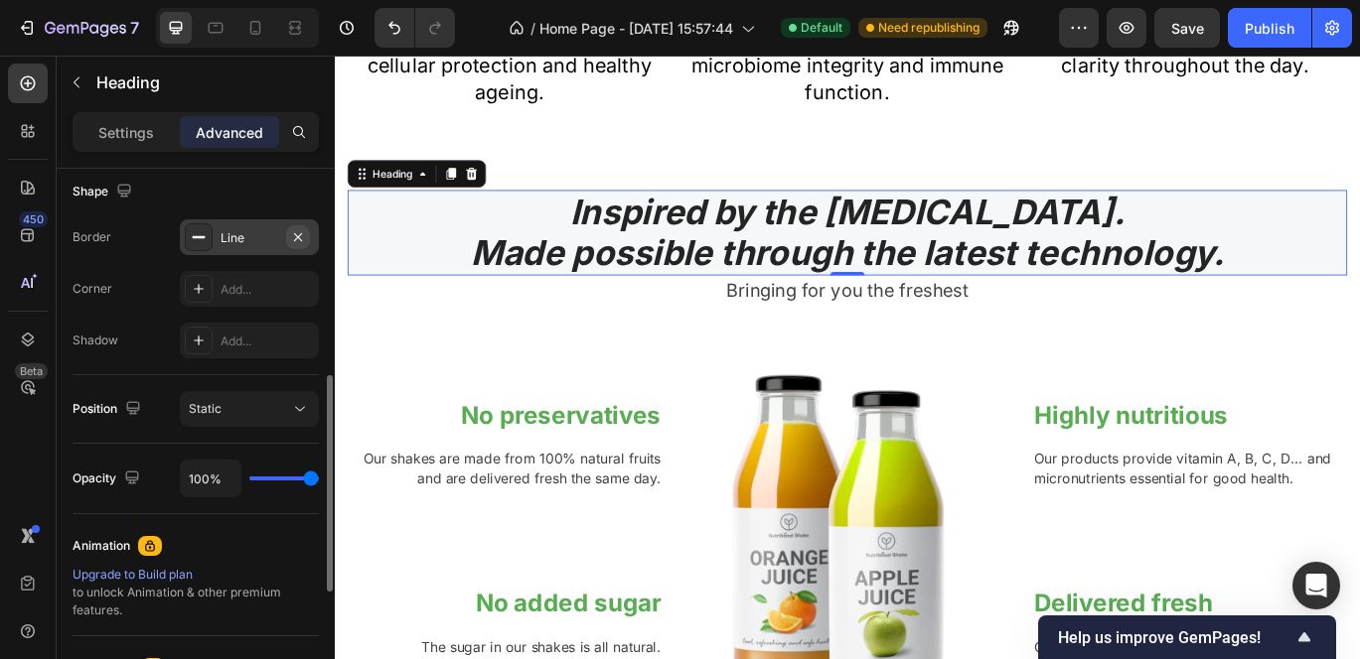
click at [293, 233] on icon "button" at bounding box center [298, 237] width 16 height 16
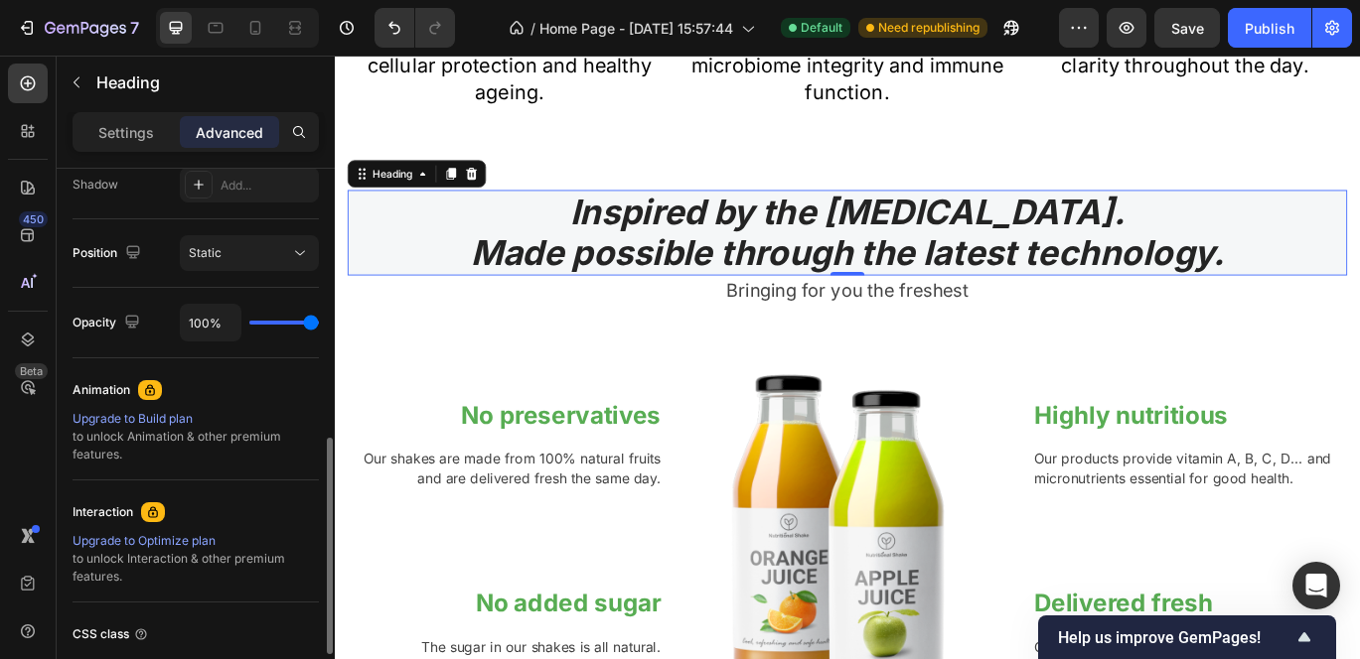
scroll to position [676, 0]
click at [289, 250] on div "Static" at bounding box center [239, 252] width 101 height 18
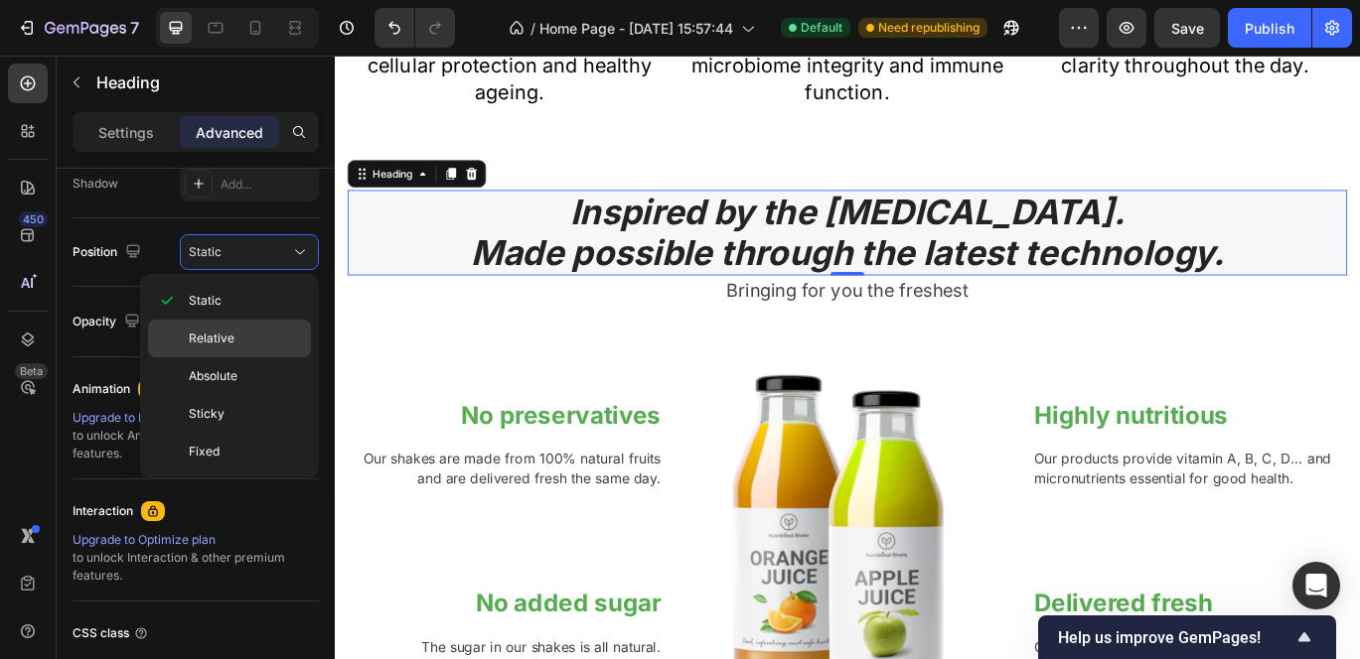
click at [245, 345] on p "Relative" at bounding box center [245, 339] width 113 height 18
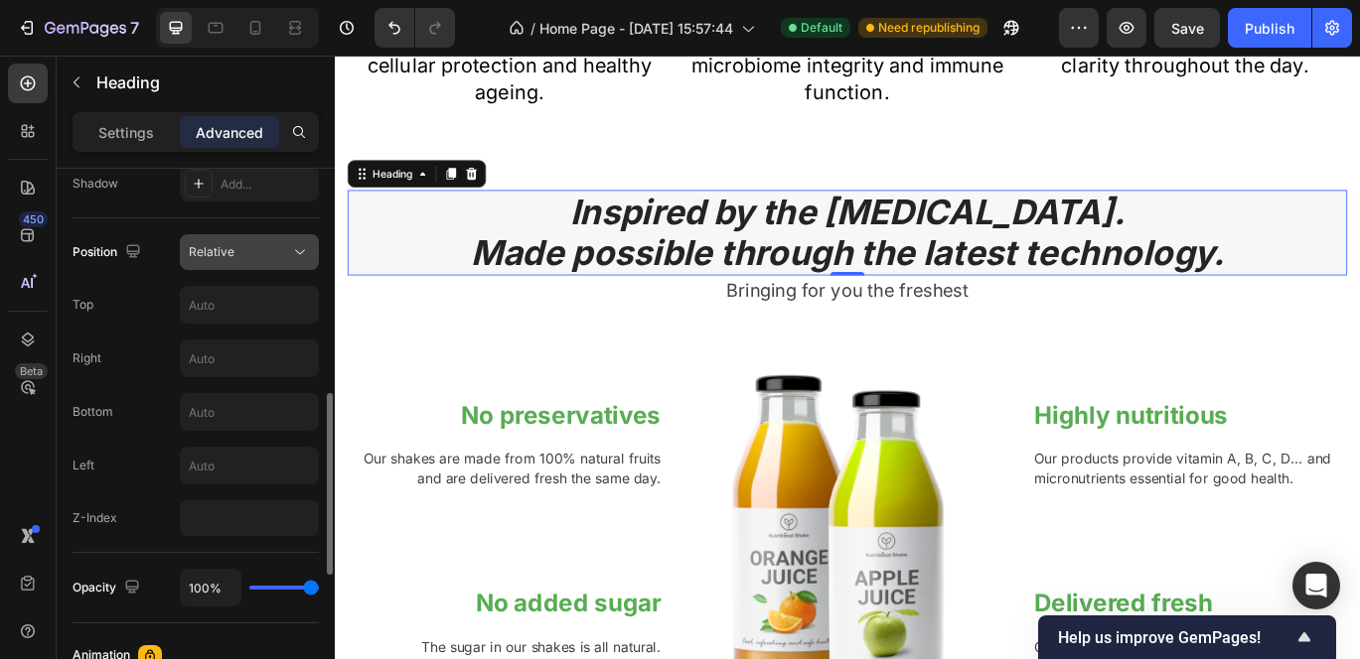
click at [282, 256] on div "Relative" at bounding box center [239, 252] width 101 height 18
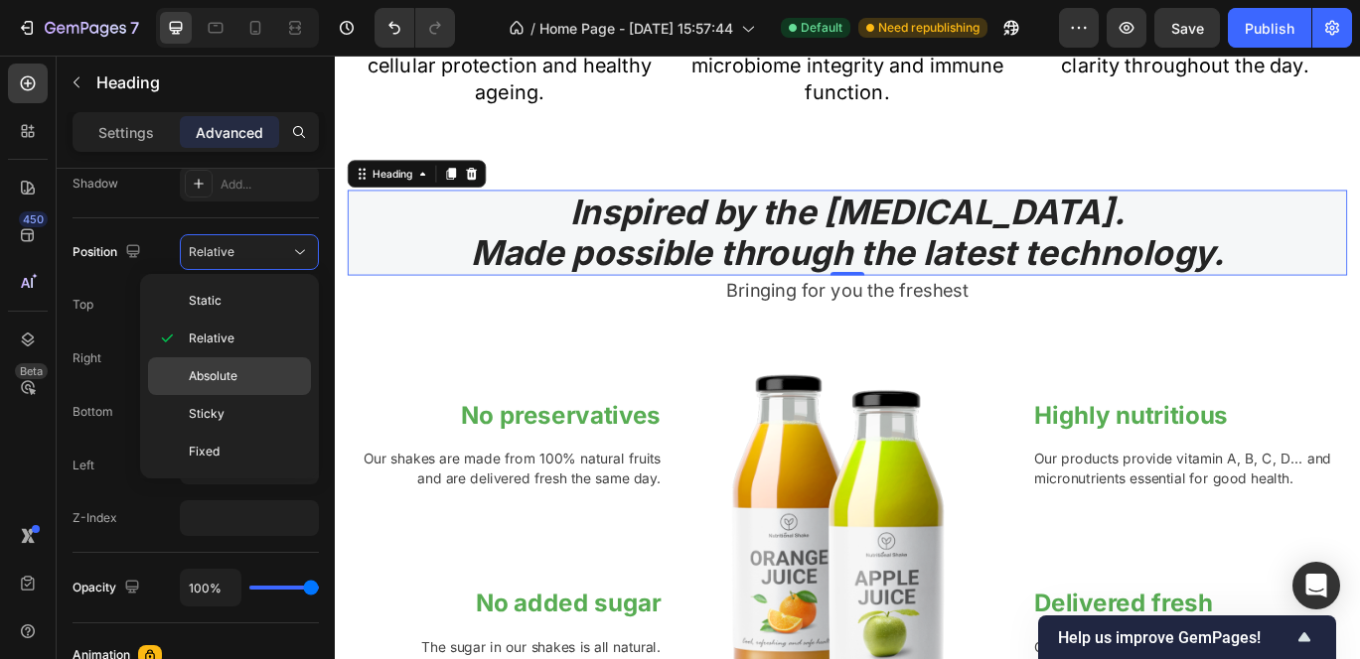
click at [218, 370] on span "Absolute" at bounding box center [213, 376] width 49 height 18
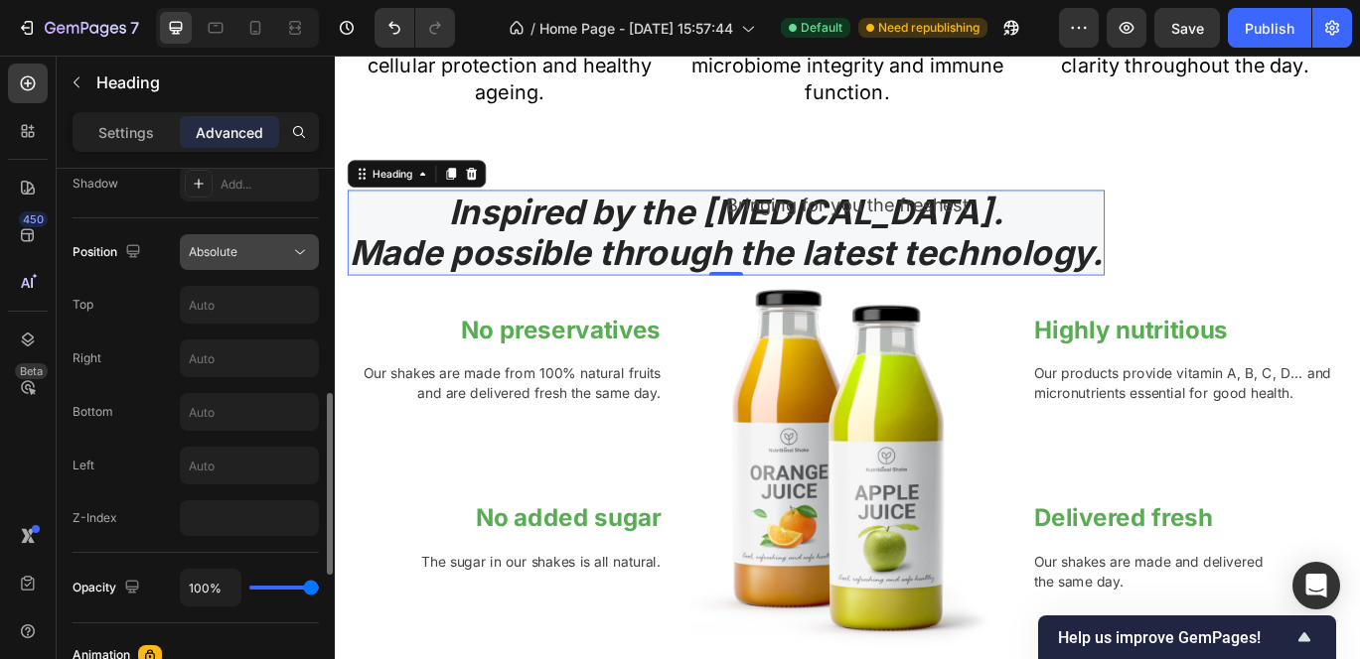
click at [297, 244] on icon at bounding box center [300, 252] width 20 height 20
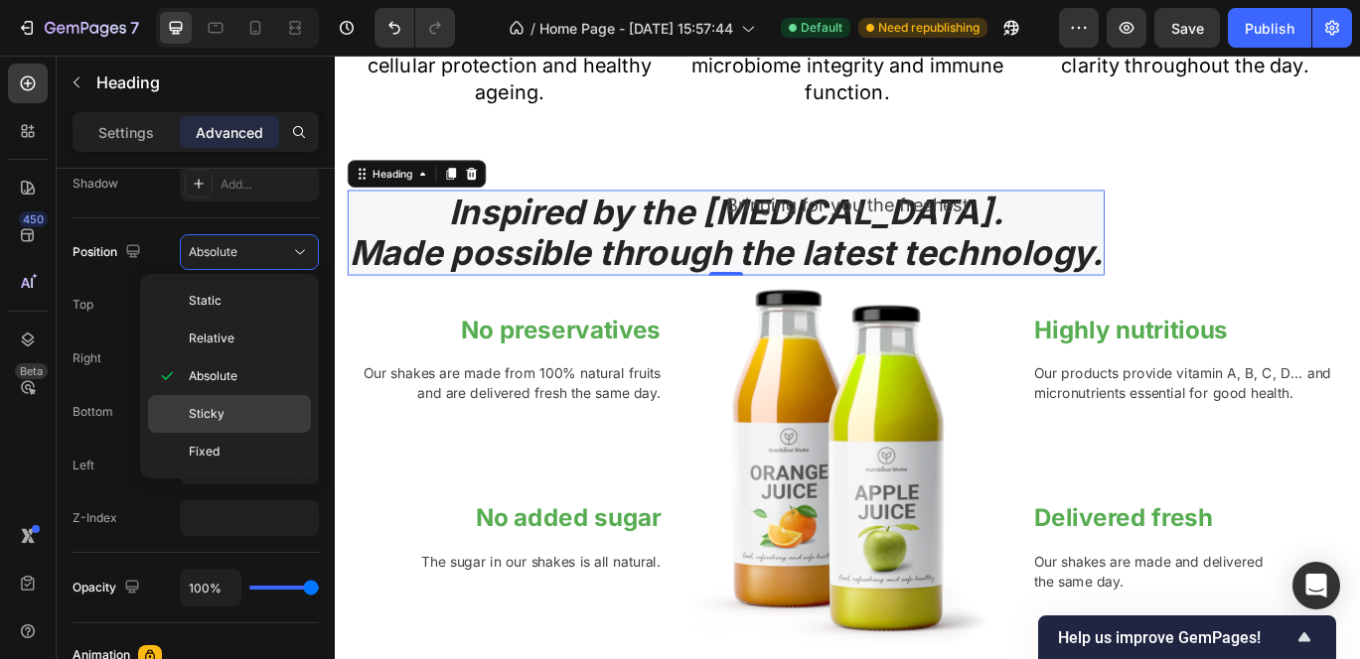
click at [222, 422] on span "Sticky" at bounding box center [207, 414] width 36 height 18
type input "0"
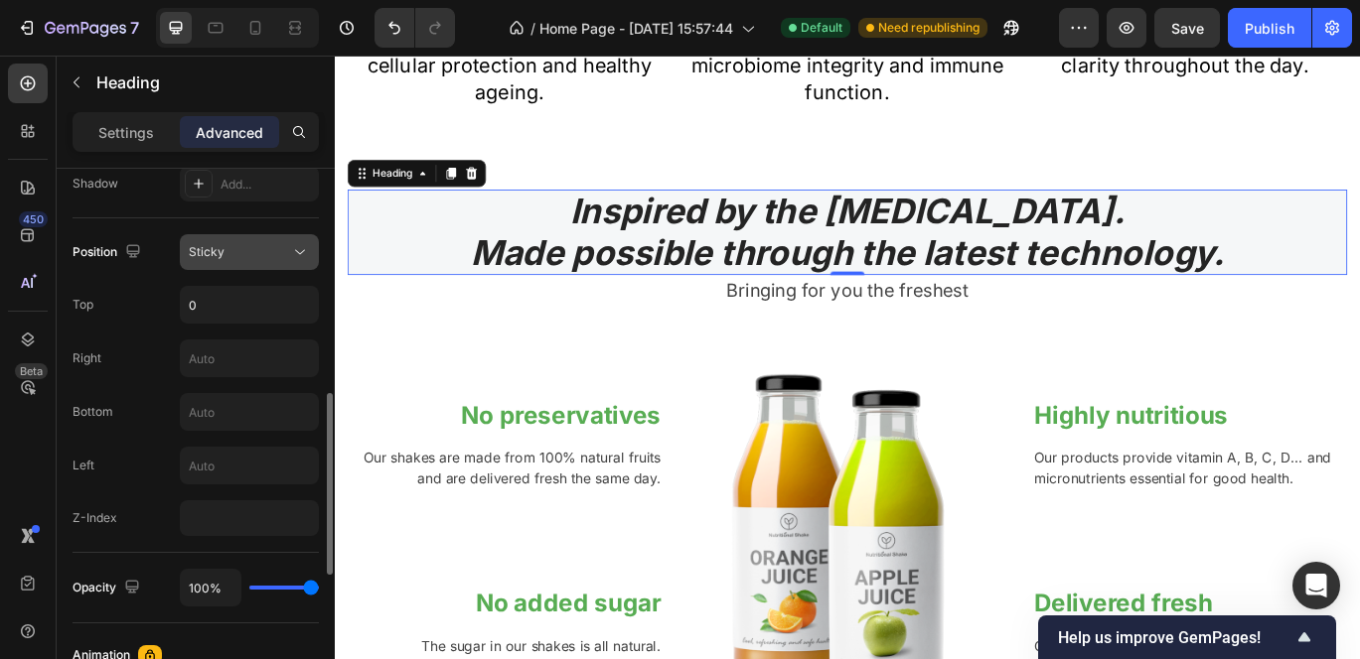
click at [291, 251] on icon at bounding box center [300, 252] width 20 height 20
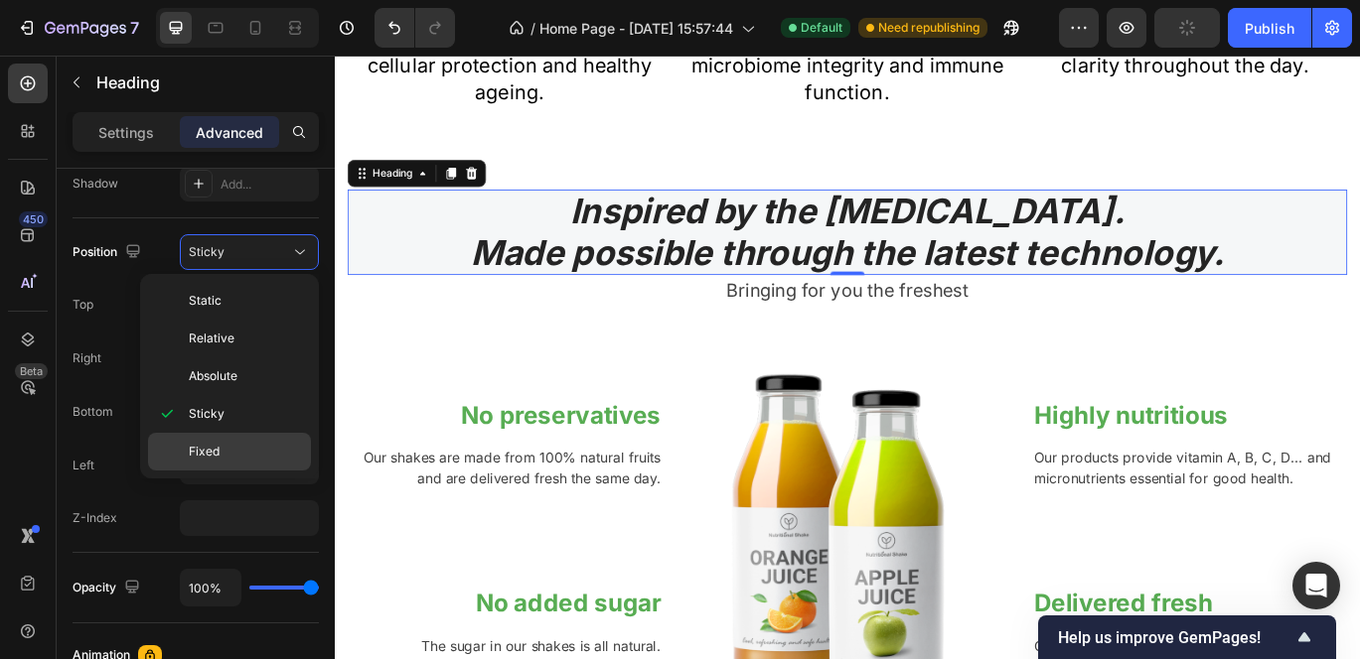
click at [220, 457] on p "Fixed" at bounding box center [245, 452] width 113 height 18
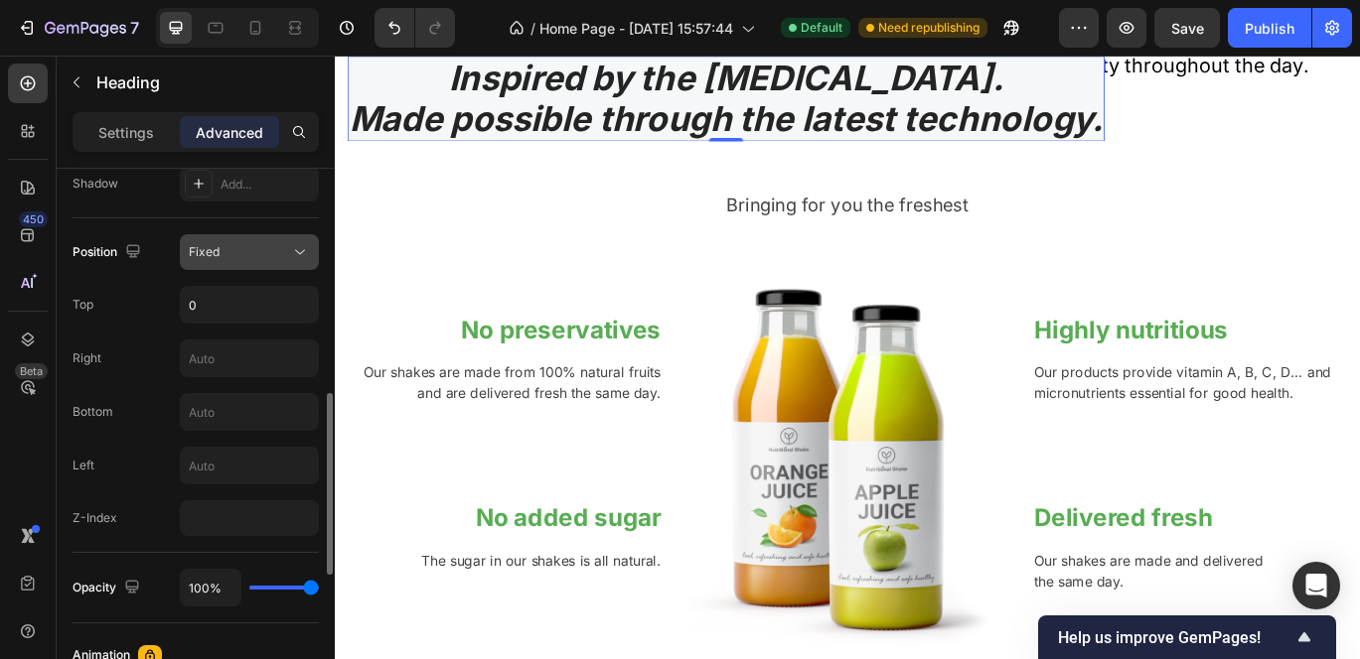
click at [296, 245] on icon at bounding box center [300, 252] width 20 height 20
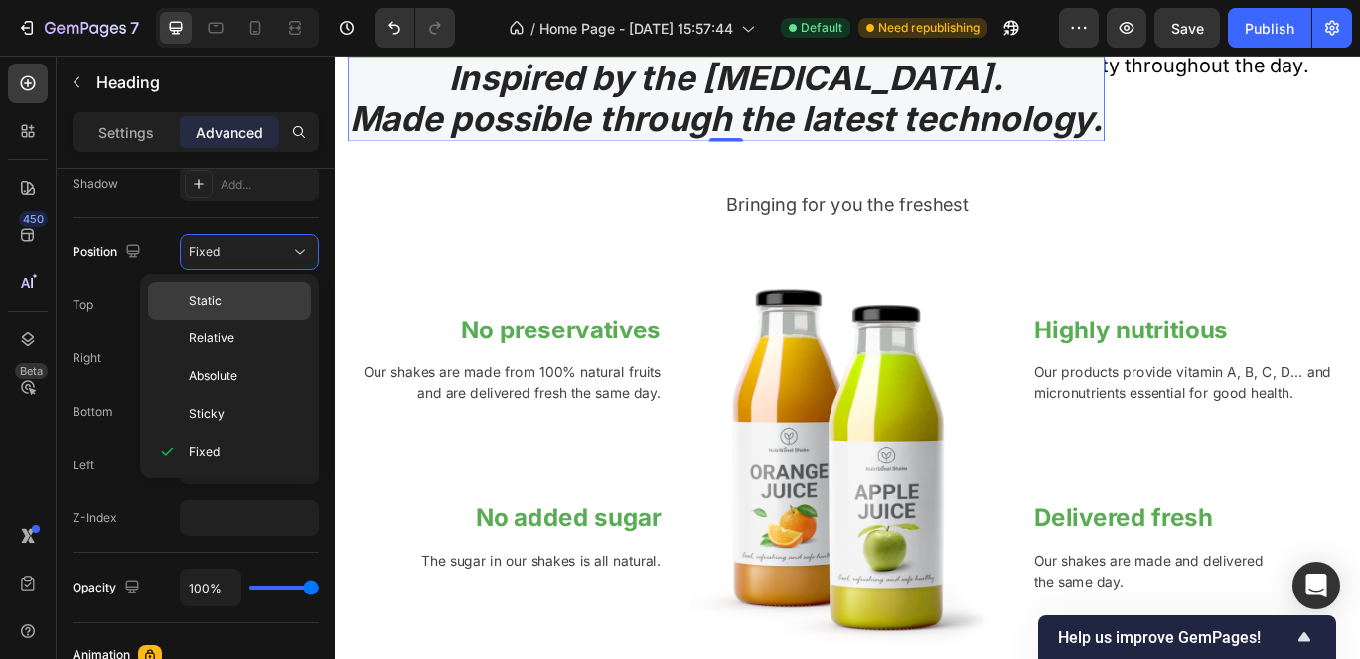
click at [256, 293] on p "Static" at bounding box center [245, 301] width 113 height 18
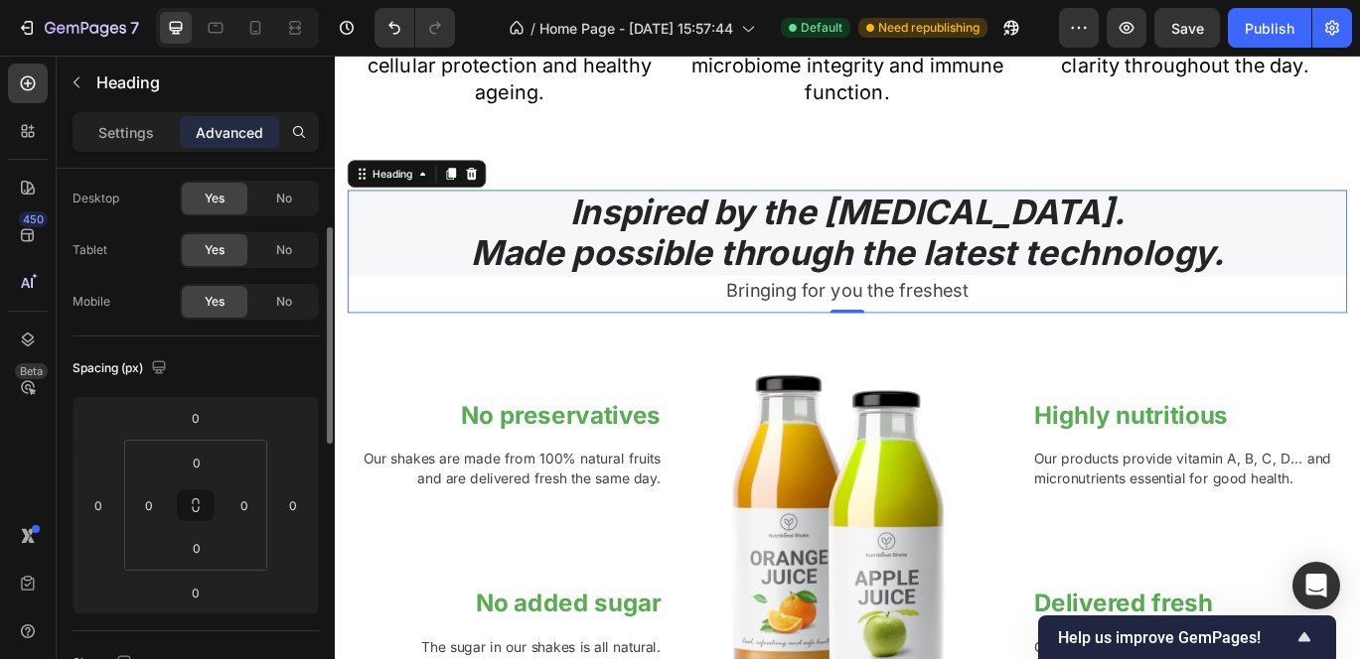
scroll to position [0, 0]
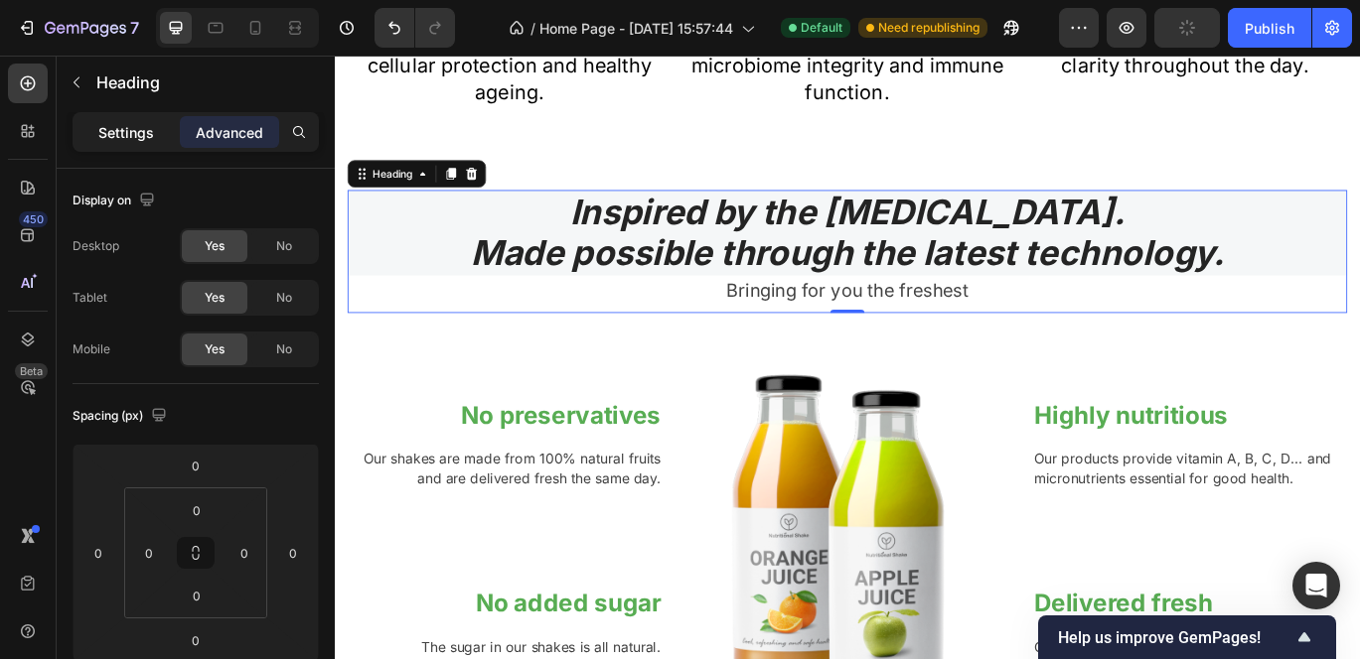
click at [138, 138] on p "Settings" at bounding box center [126, 132] width 56 height 21
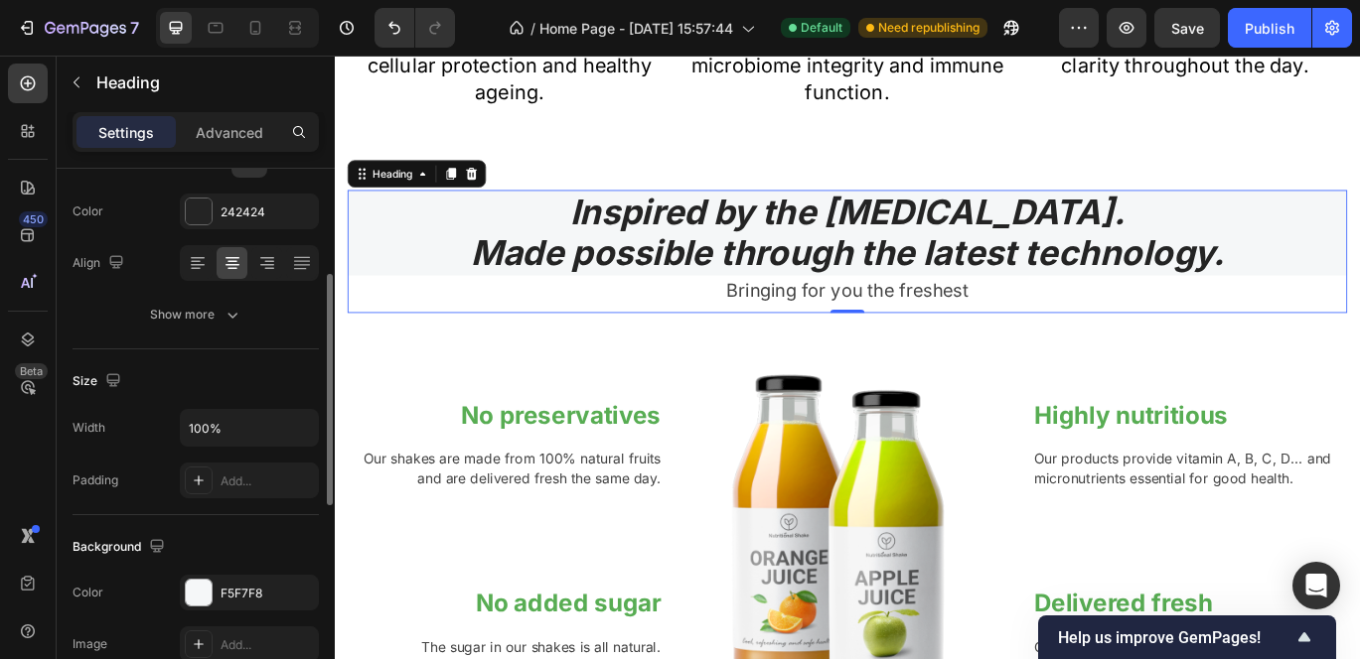
scroll to position [248, 0]
click at [223, 314] on icon "button" at bounding box center [232, 314] width 20 height 20
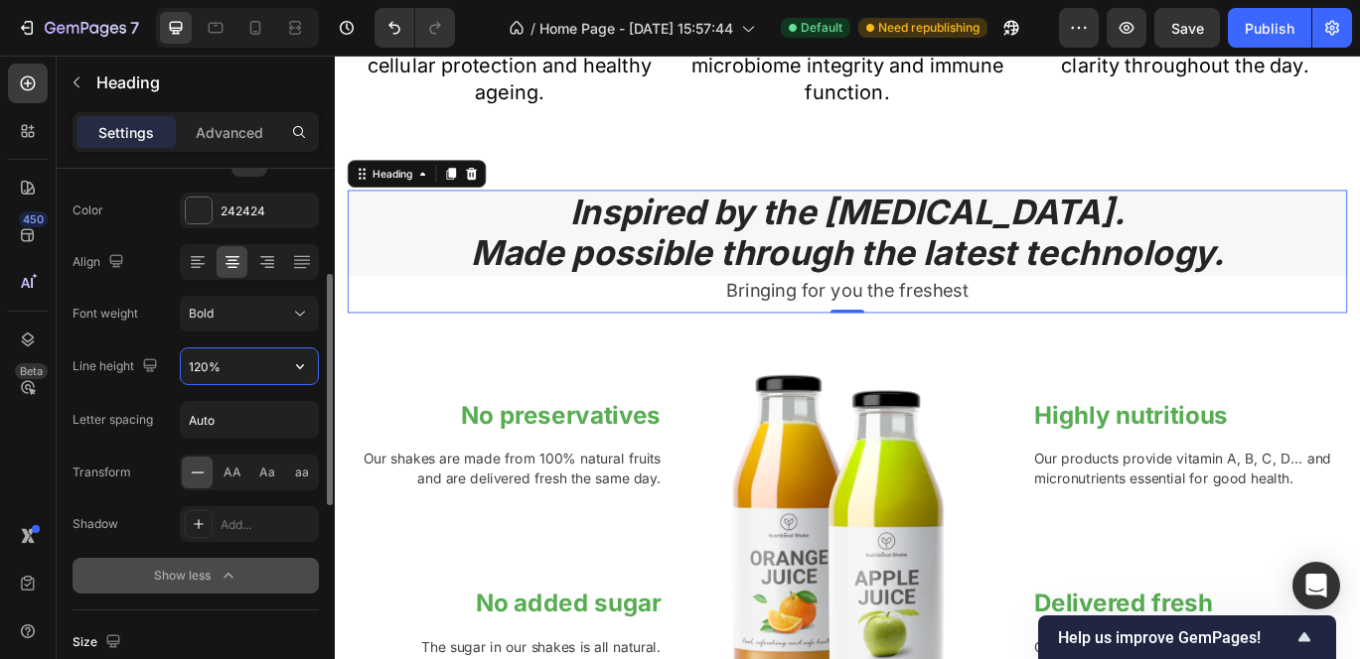
click at [259, 365] on input "120%" at bounding box center [249, 367] width 137 height 36
click at [297, 364] on icon "button" at bounding box center [300, 367] width 20 height 20
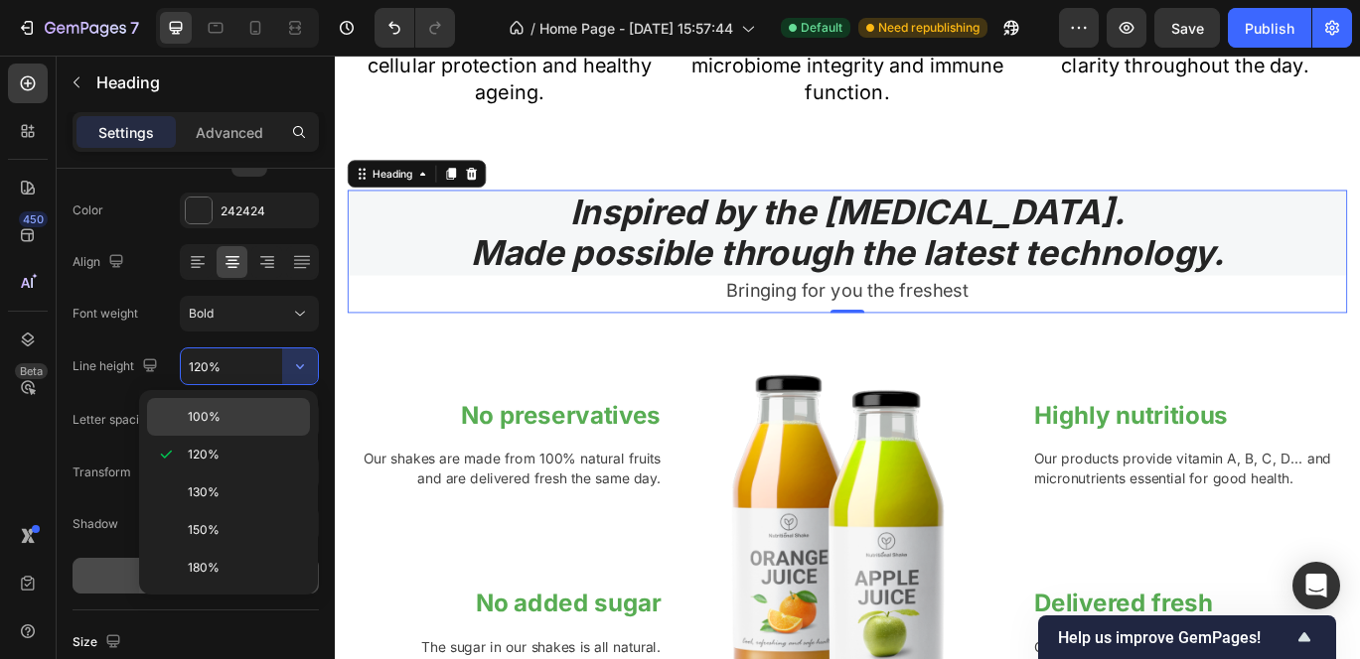
click at [244, 404] on div "100%" at bounding box center [228, 417] width 163 height 38
type input "100%"
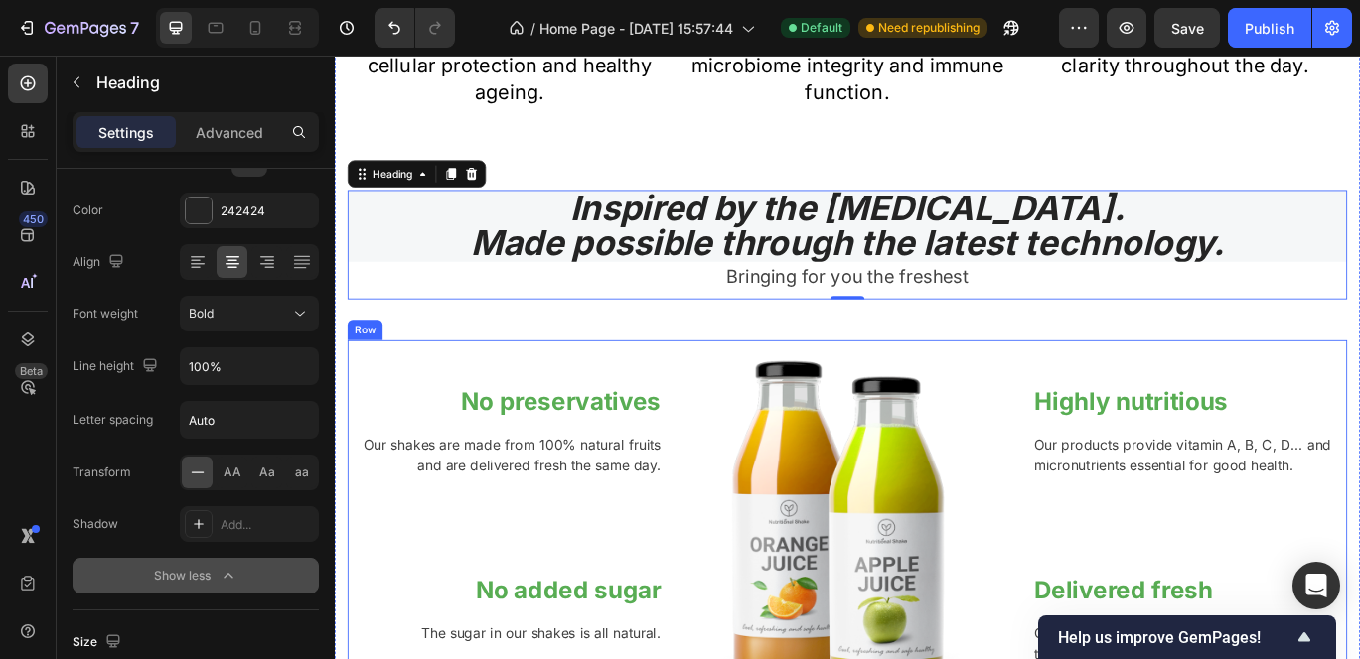
click at [533, 406] on div "No preservatives Heading Our shakes are made from 100% natural fruits and are d…" at bounding box center [533, 615] width 366 height 458
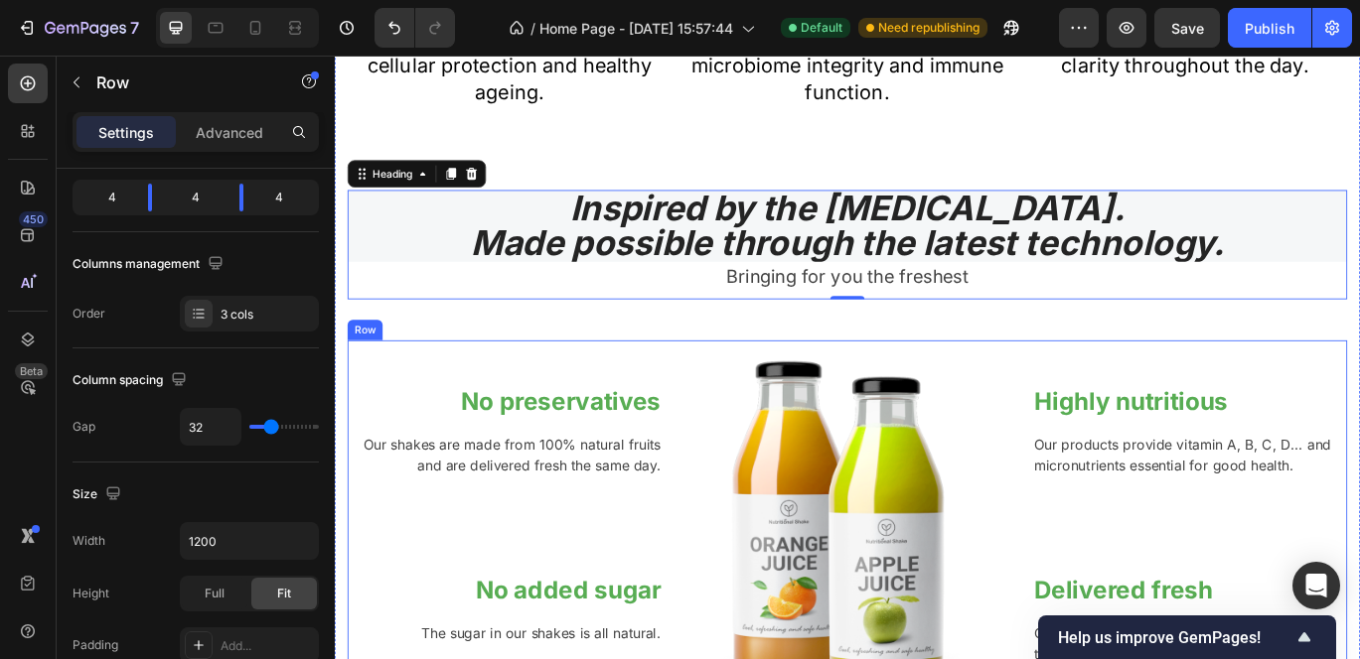
scroll to position [0, 0]
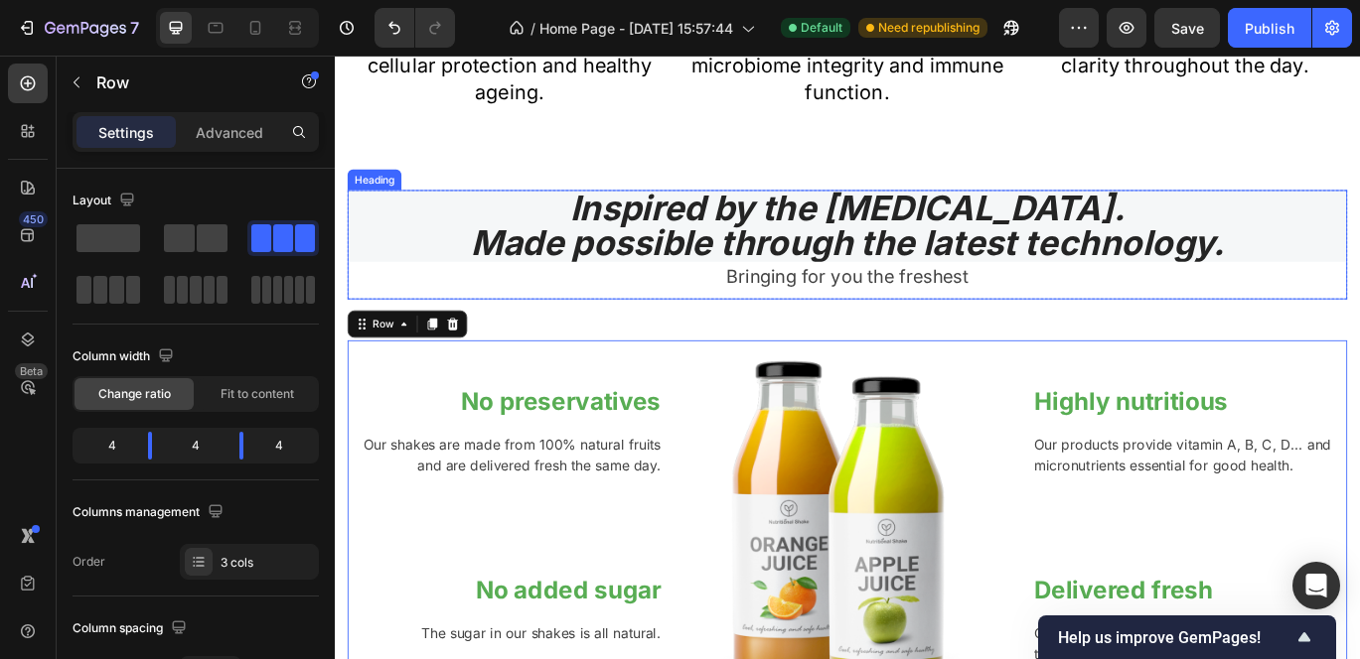
click at [442, 249] on h2 "Inspired by the Mediterranean diet. Made possible through the latest technology." at bounding box center [931, 253] width 1162 height 83
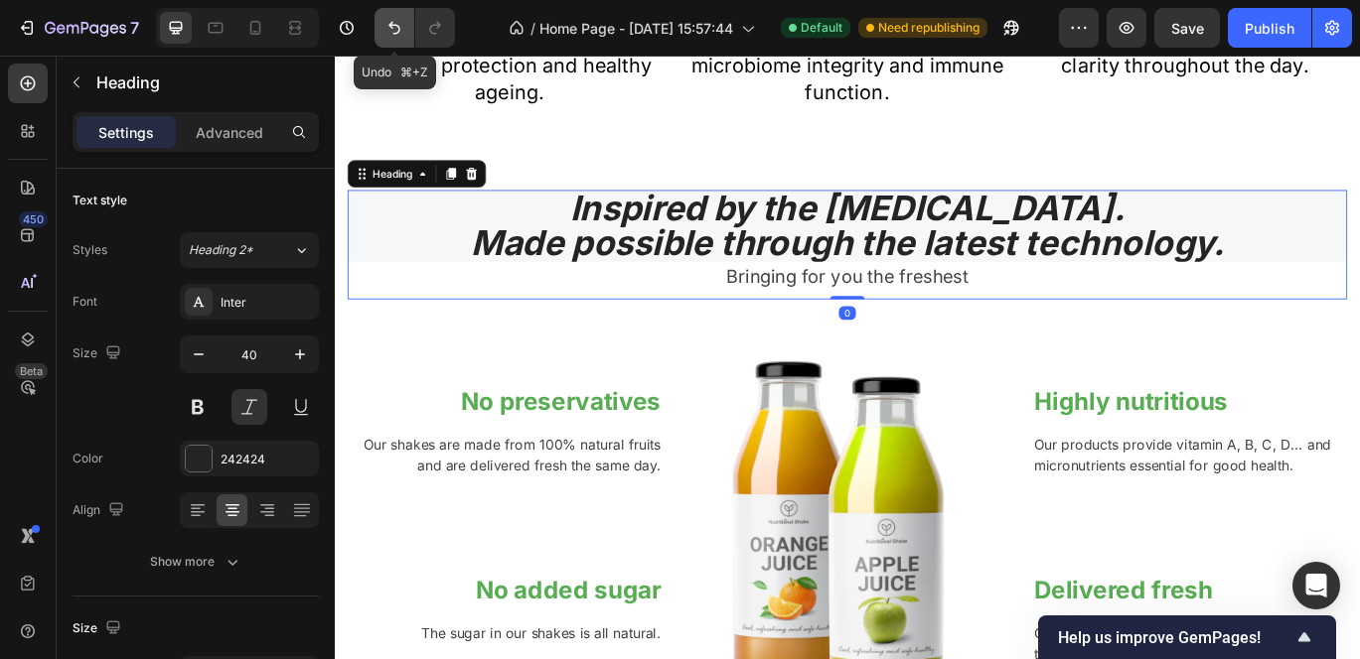
click at [392, 28] on icon "Undo/Redo" at bounding box center [394, 28] width 20 height 20
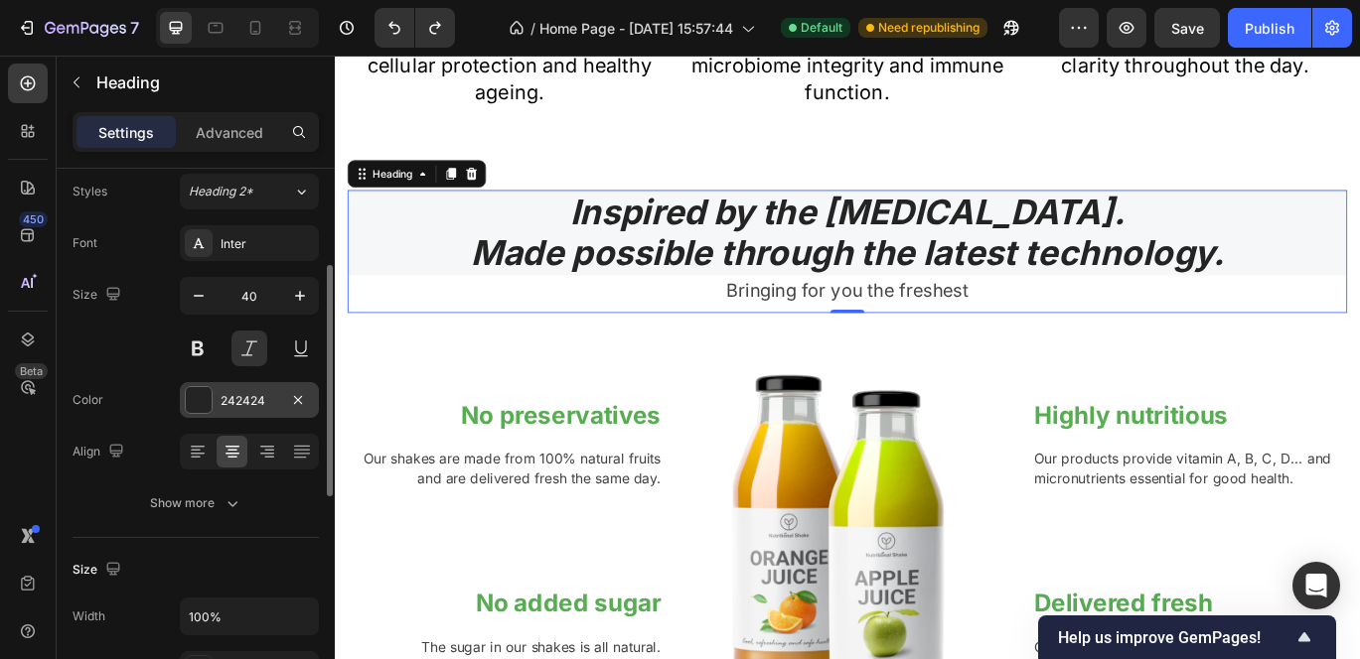
scroll to position [117, 0]
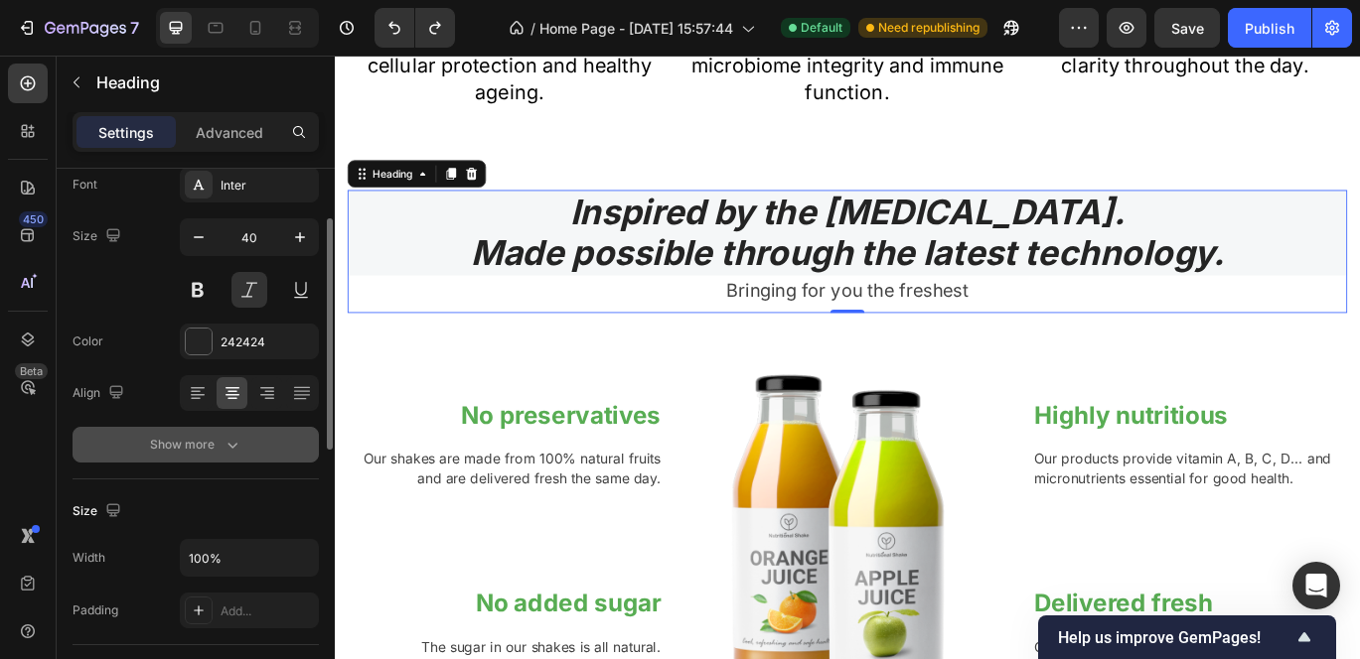
click at [222, 435] on icon "button" at bounding box center [232, 445] width 20 height 20
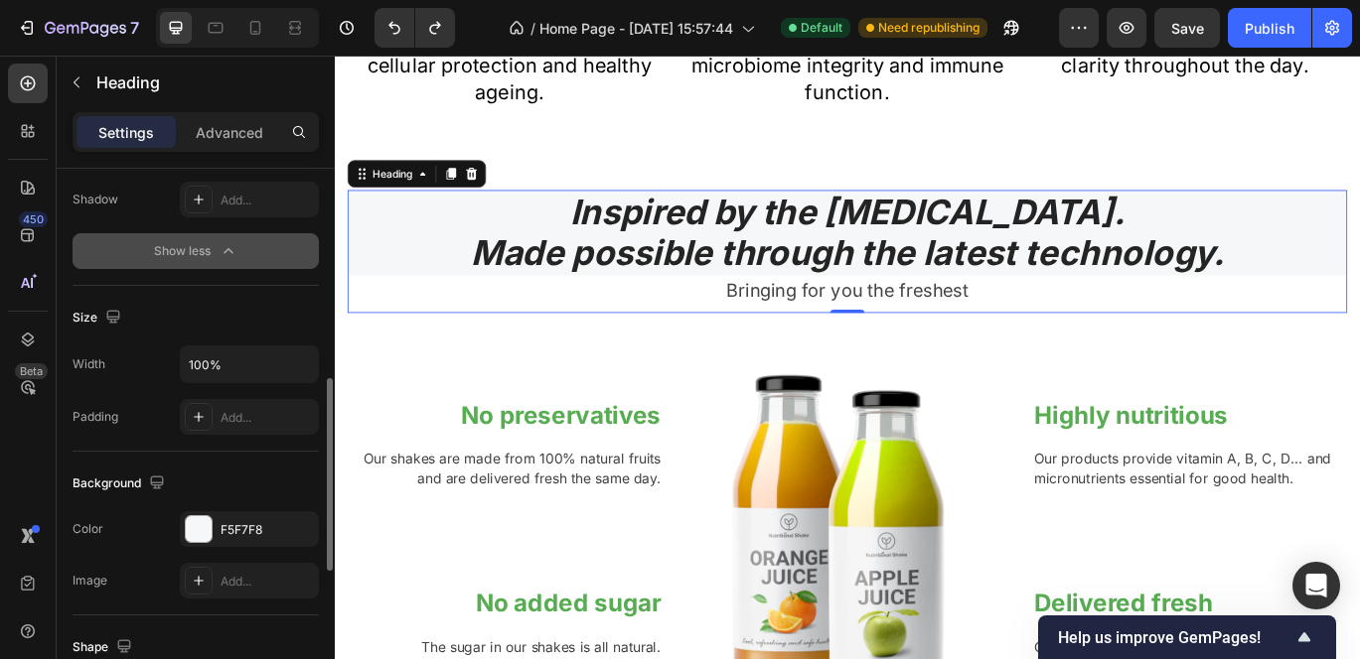
scroll to position [582, 0]
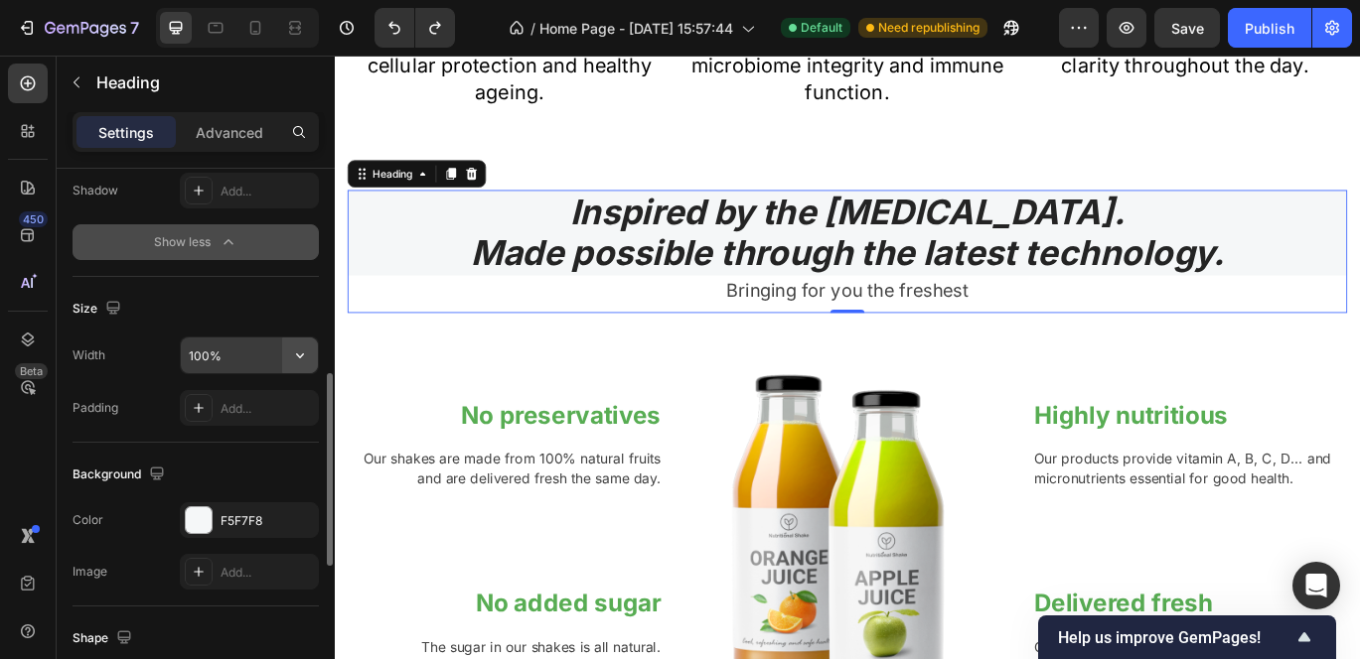
click at [289, 359] on button "button" at bounding box center [300, 356] width 36 height 36
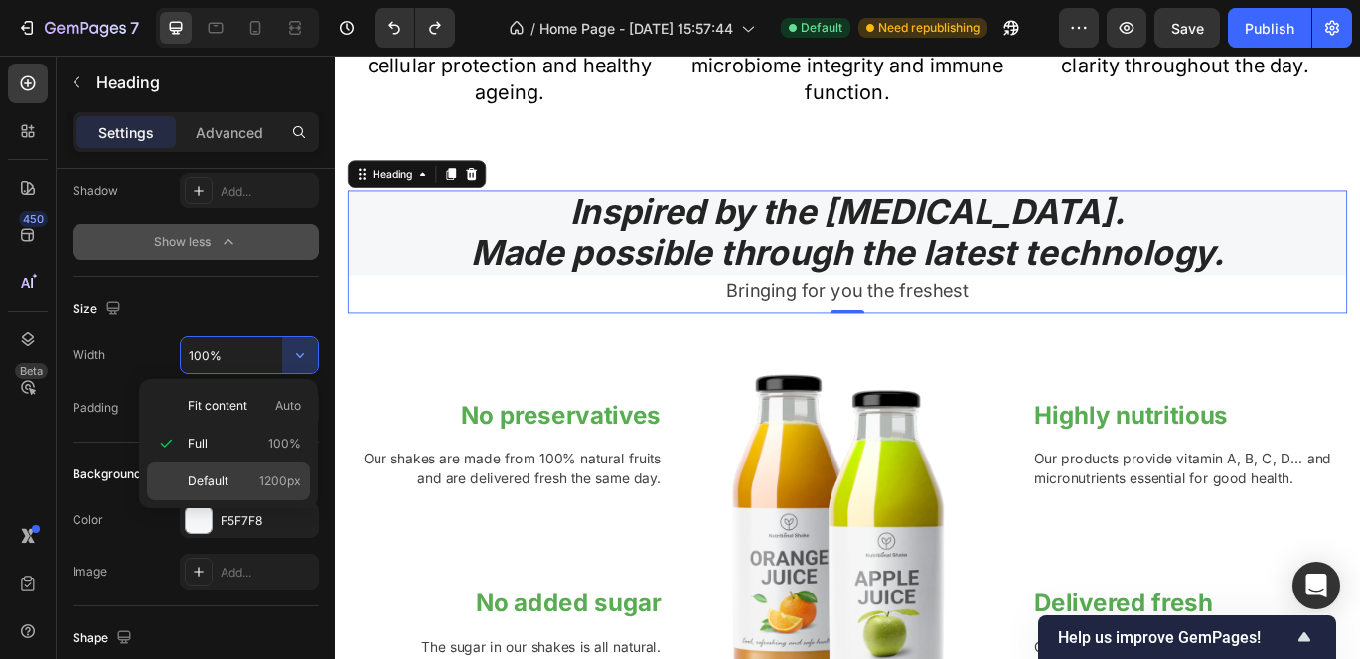
click at [205, 487] on span "Default" at bounding box center [208, 482] width 41 height 18
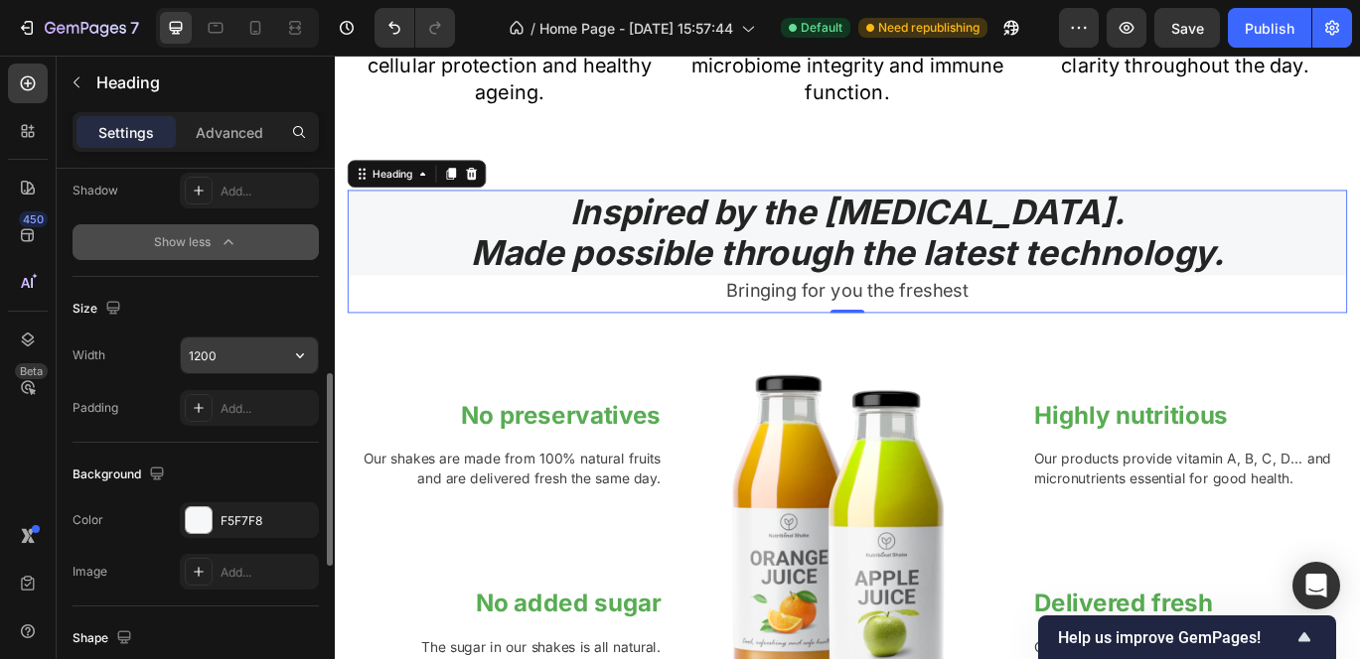
click at [261, 360] on input "1200" at bounding box center [249, 356] width 137 height 36
click at [307, 359] on icon "button" at bounding box center [300, 356] width 20 height 20
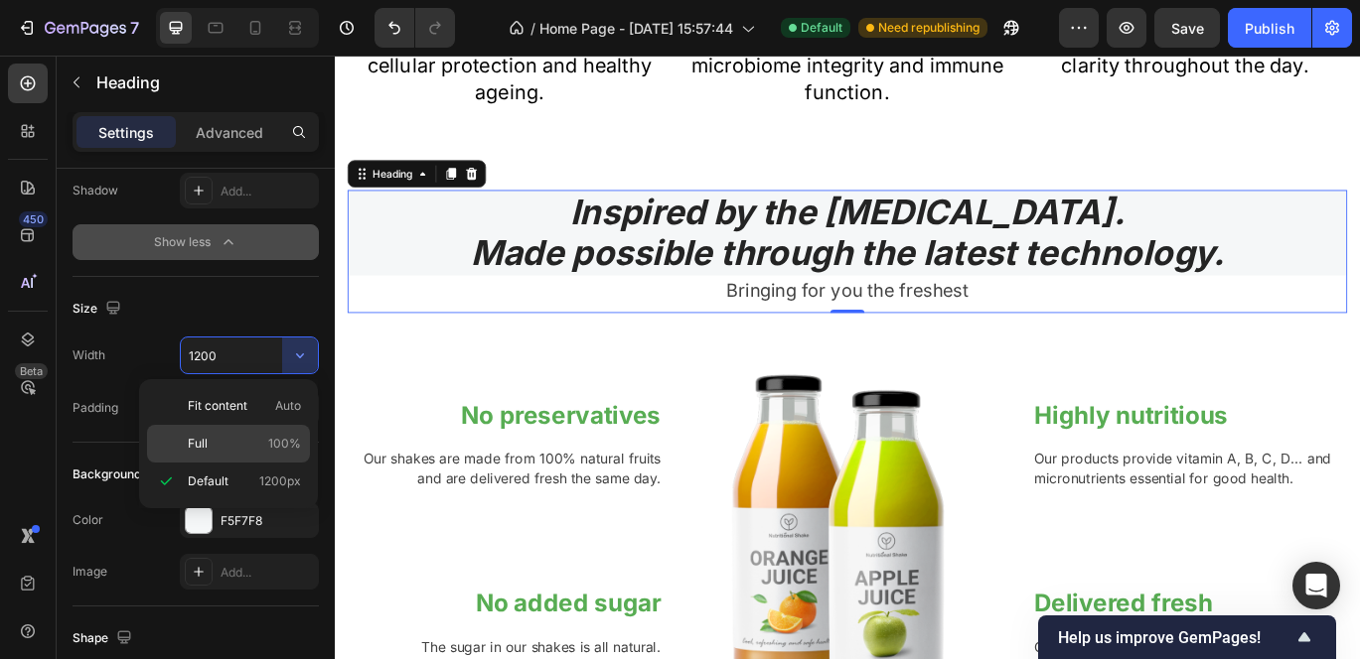
click at [248, 433] on div "Full 100%" at bounding box center [228, 444] width 163 height 38
type input "100%"
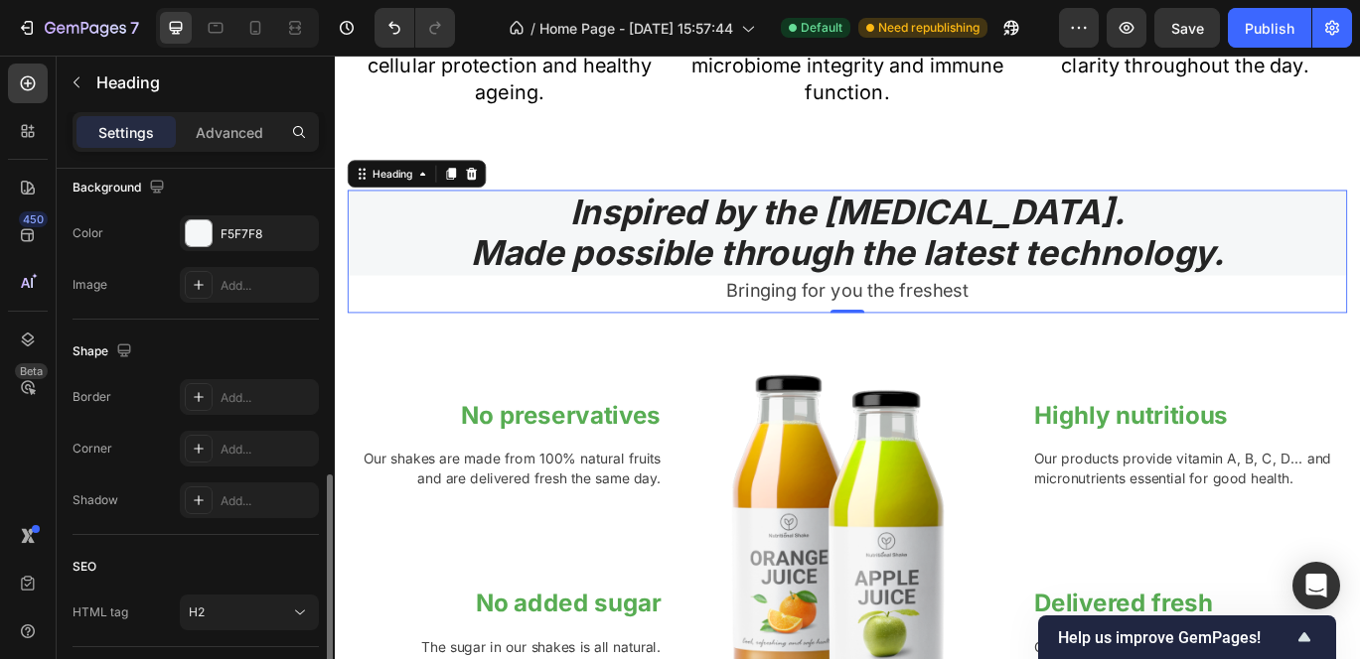
scroll to position [795, 0]
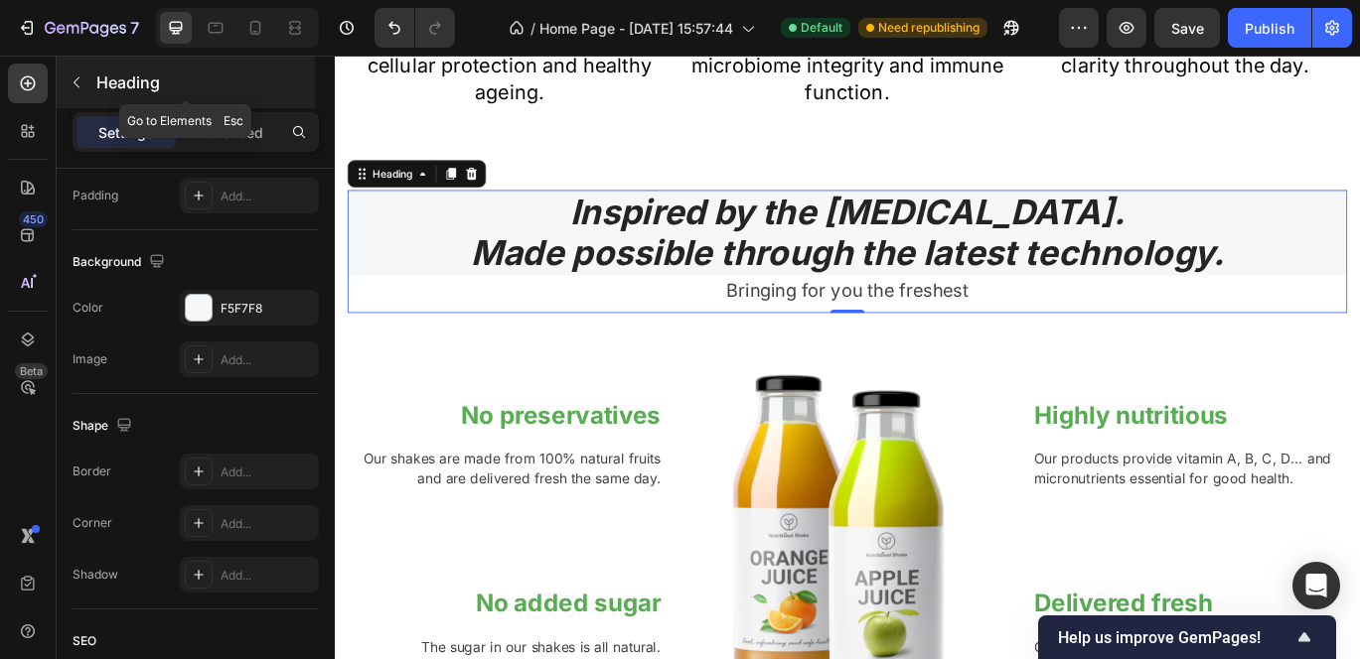
click at [78, 78] on icon "button" at bounding box center [77, 82] width 16 height 16
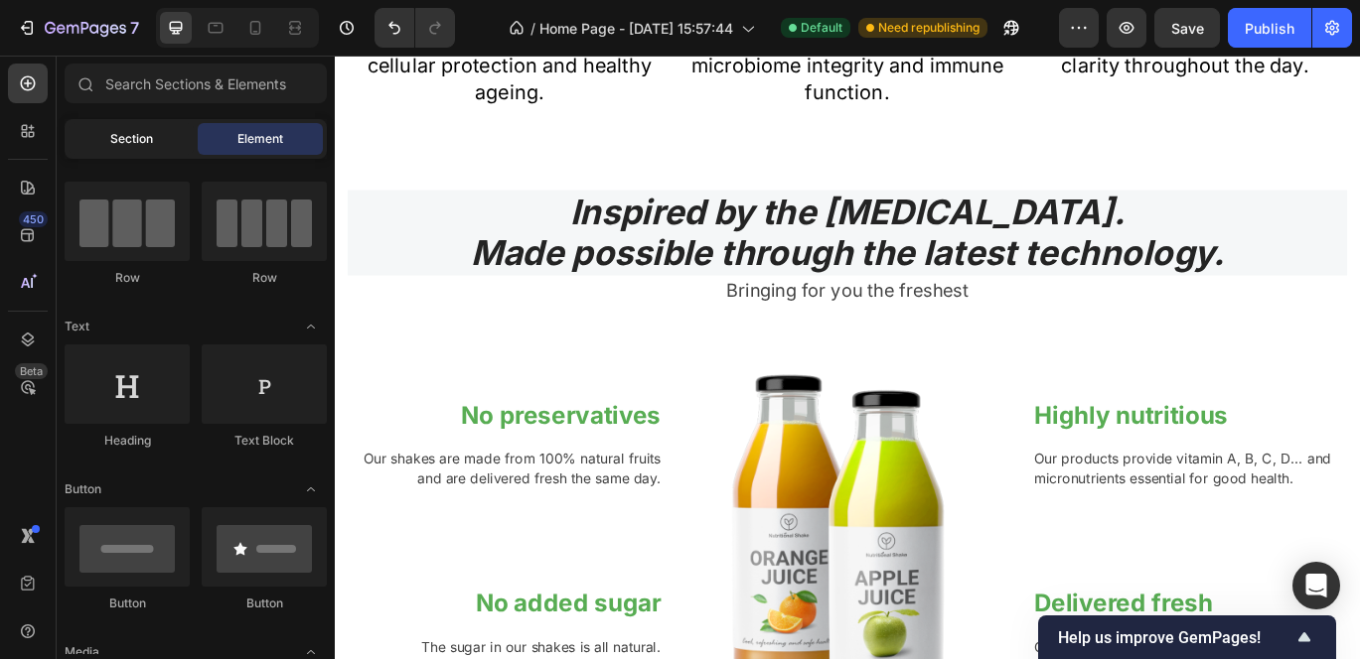
click at [132, 145] on span "Section" at bounding box center [131, 139] width 43 height 18
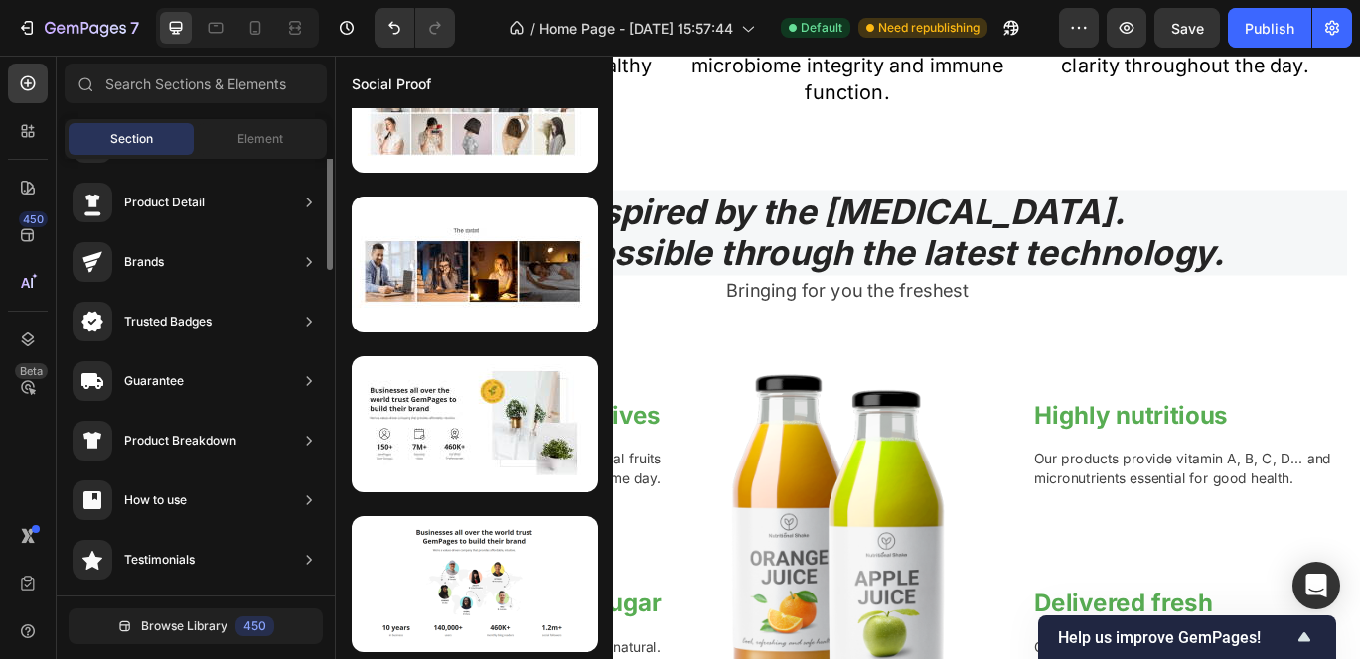
scroll to position [0, 0]
click at [223, 207] on div "Hero Section" at bounding box center [196, 203] width 262 height 56
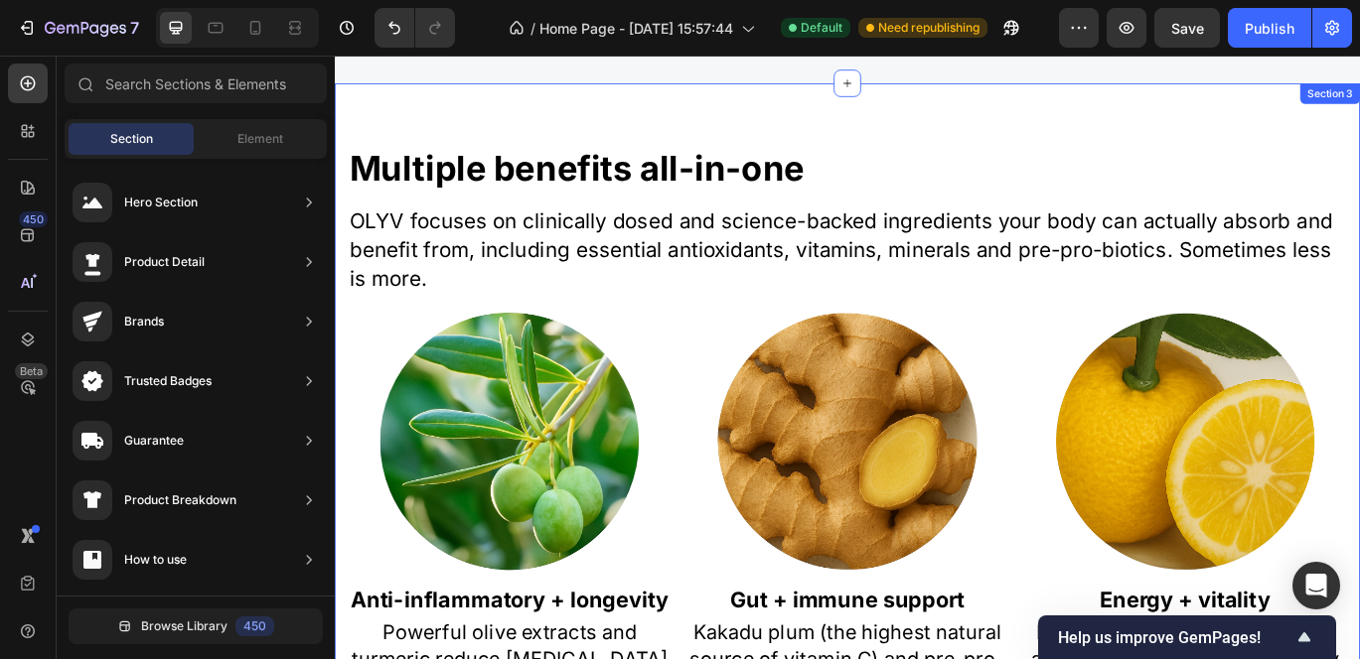
scroll to position [1159, 0]
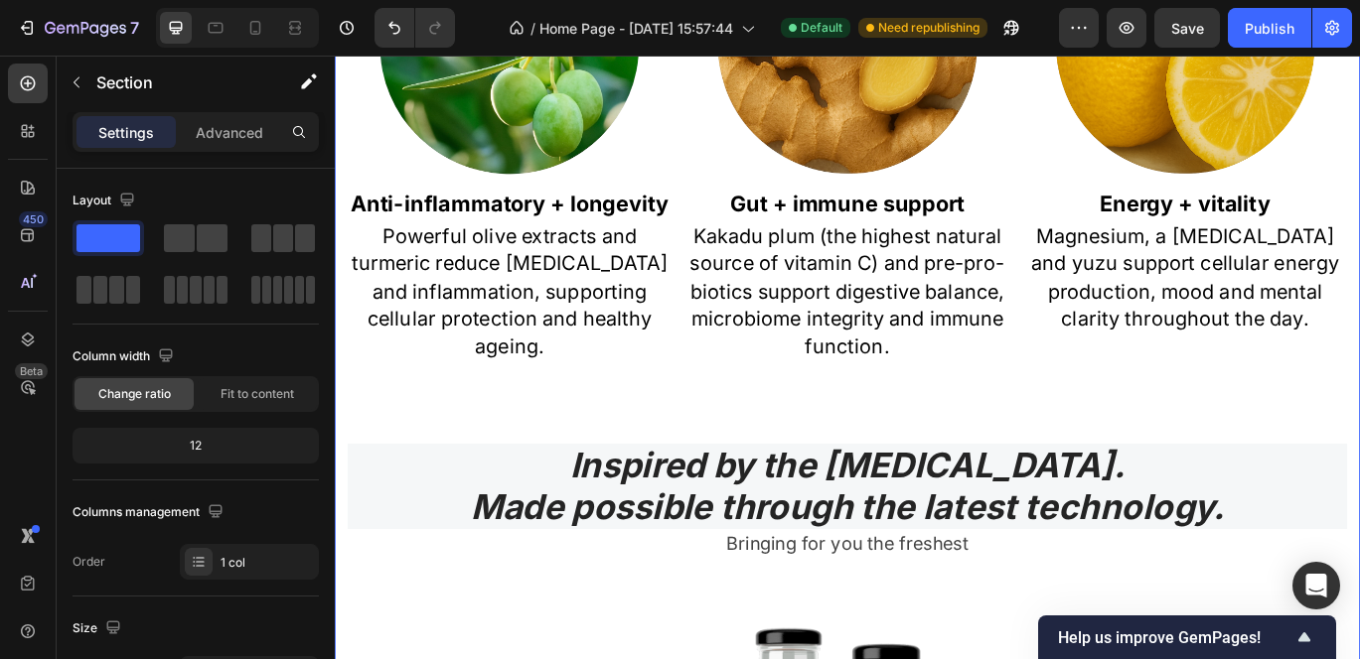
click at [481, 167] on div "Multiple benefits all-in-one Heading OLYV focuses on clinically dosed and scien…" at bounding box center [931, 427] width 1192 height 1600
click at [367, 481] on div "Multiple benefits all-in-one Heading OLYV focuses on clinically dosed and scien…" at bounding box center [931, 426] width 1162 height 1457
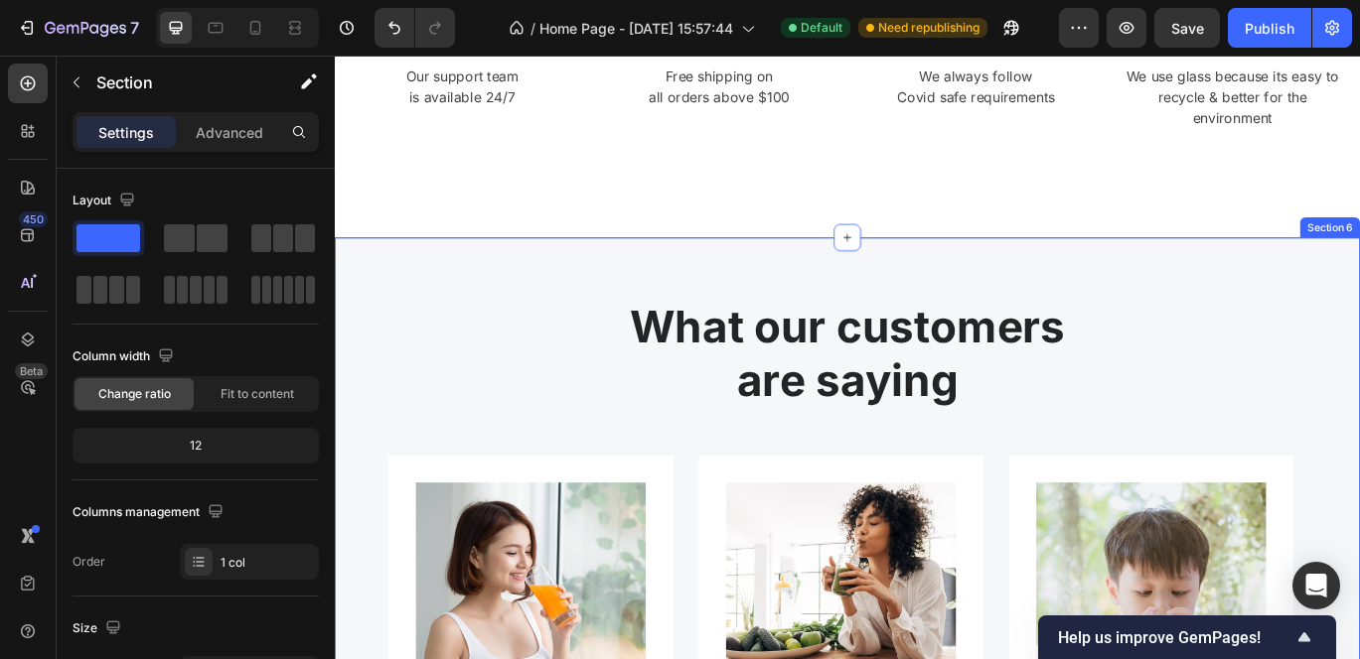
scroll to position [664, 0]
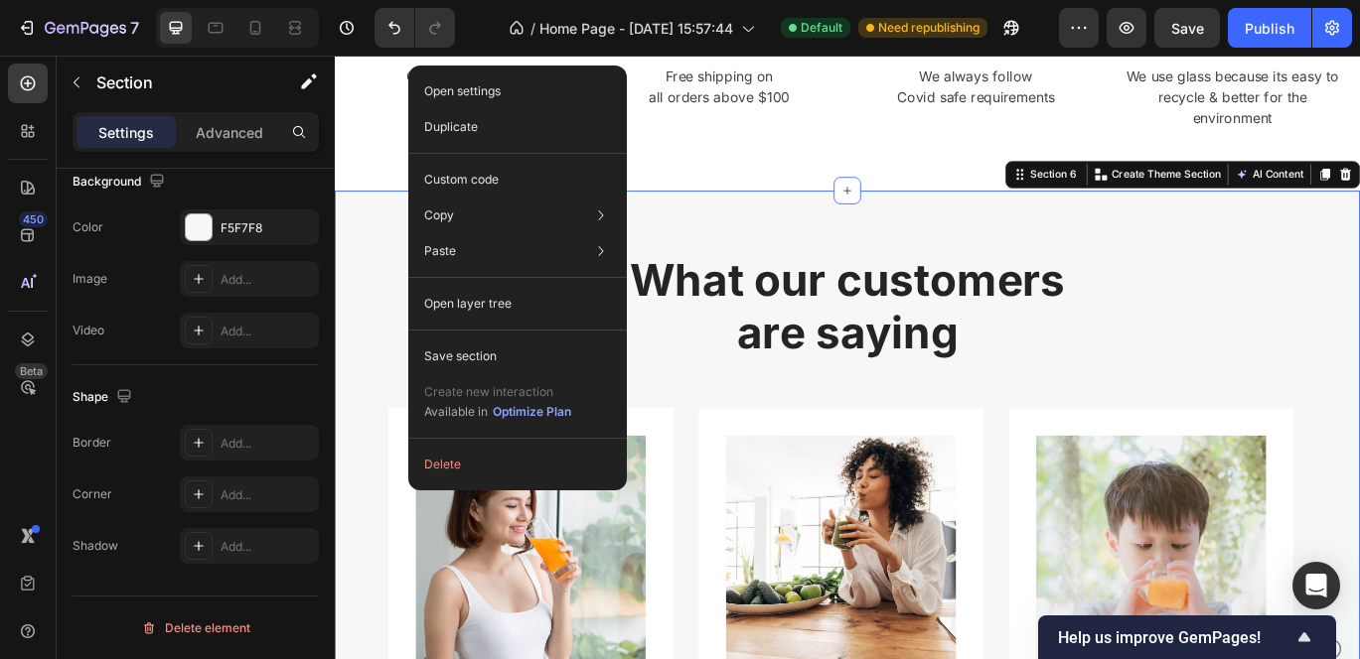
click at [366, 287] on div "What our customers are saying Heading Row Image Image Jennifer Cobb Text block …" at bounding box center [931, 663] width 1192 height 901
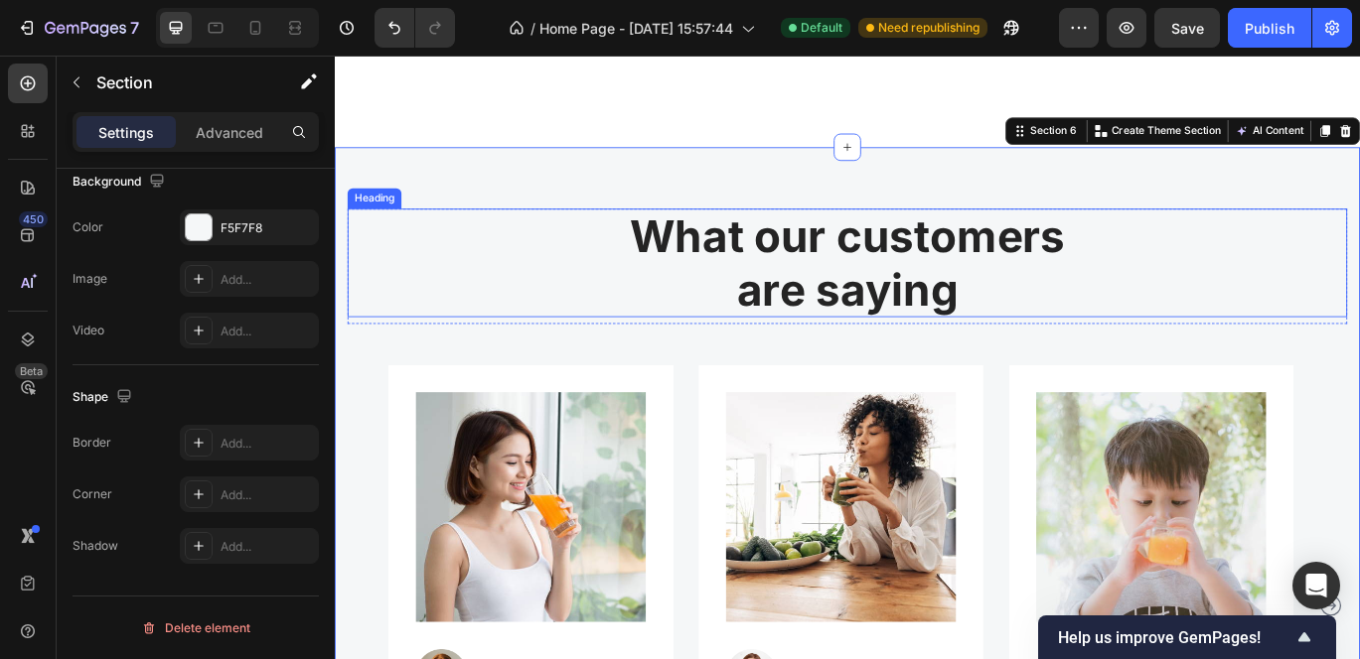
scroll to position [4012, 0]
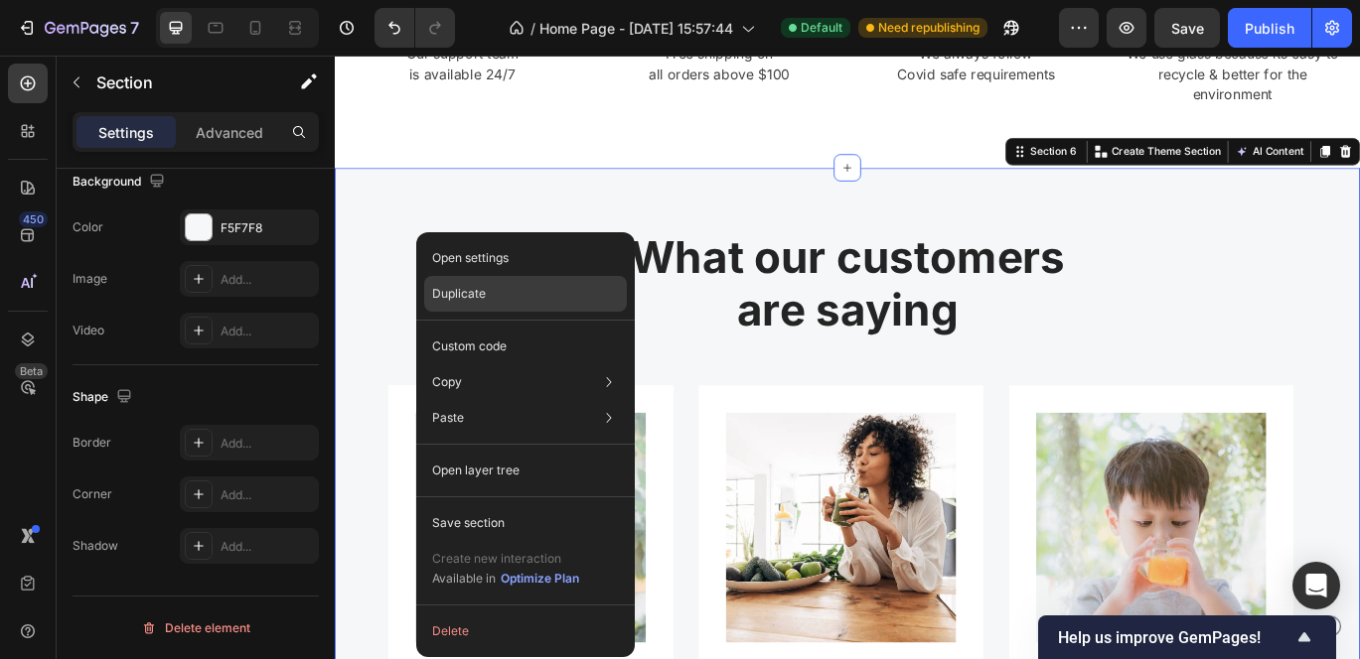
click at [501, 299] on div "Duplicate" at bounding box center [525, 294] width 203 height 36
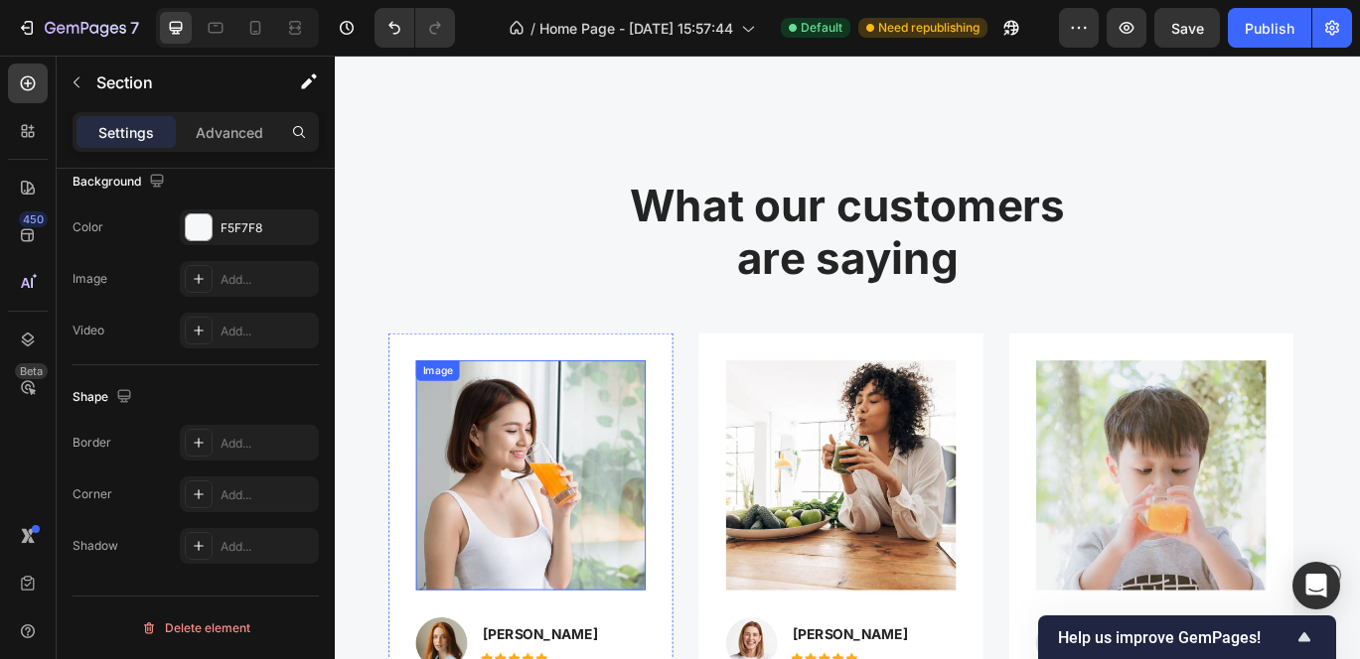
scroll to position [5029, 0]
click at [436, 166] on div "What our customers are saying Heading Row Image Image Jennifer Cobb Text block …" at bounding box center [931, 575] width 1192 height 901
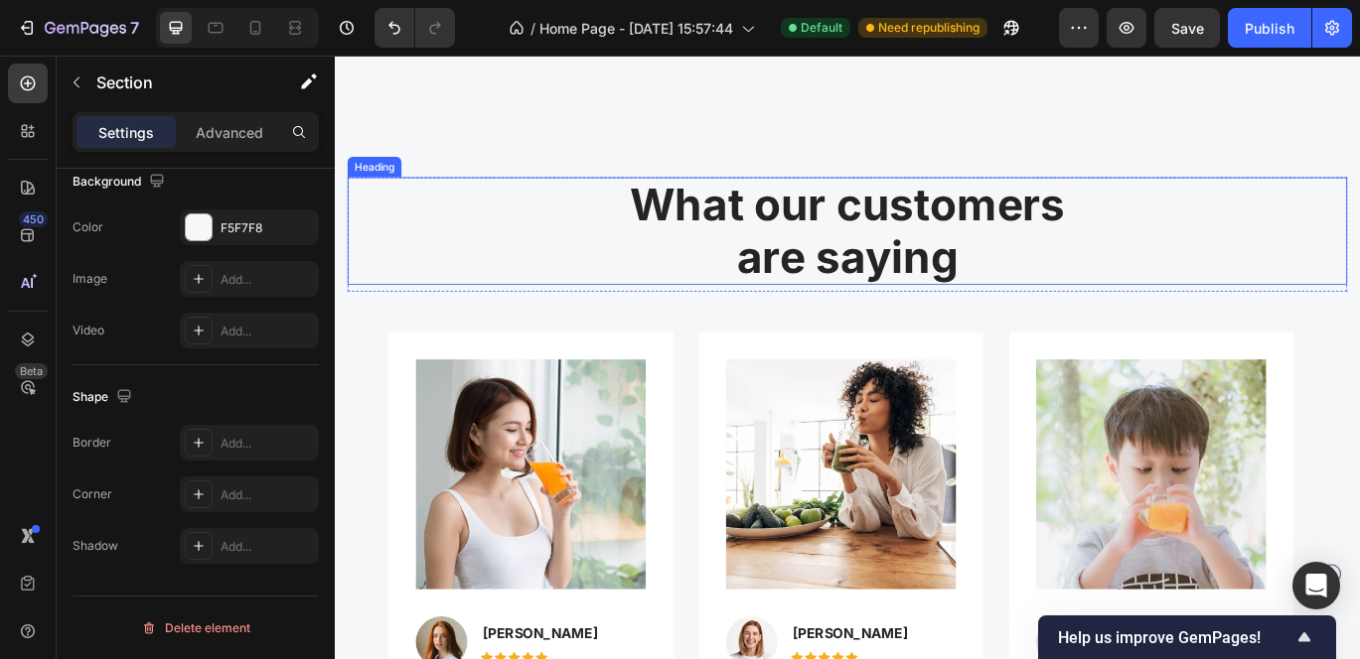
click at [418, 270] on p "What our customers are saying" at bounding box center [931, 259] width 1158 height 121
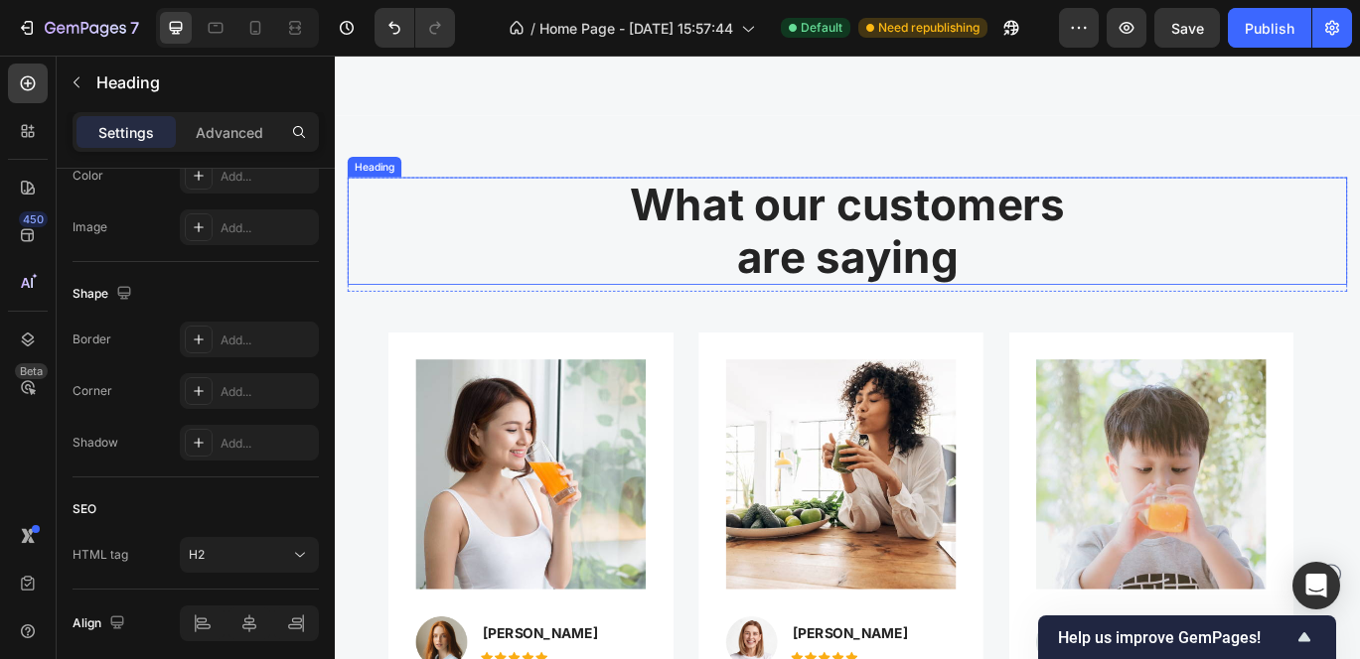
scroll to position [0, 0]
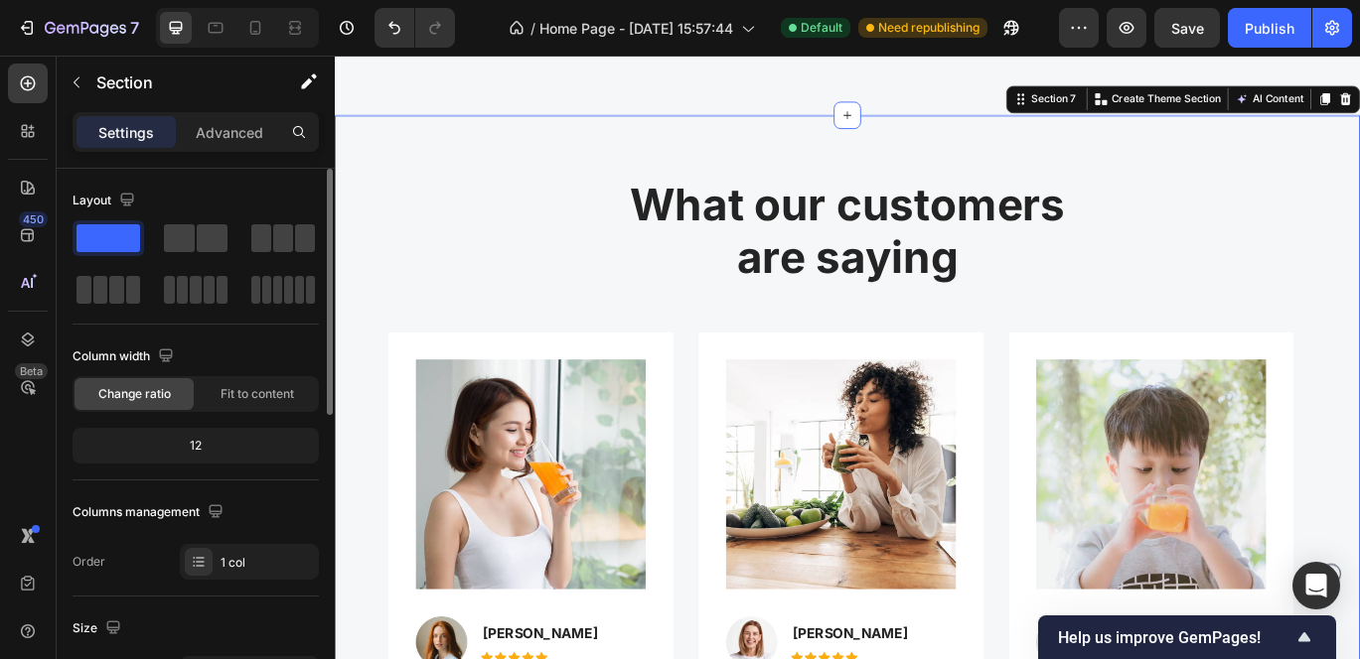
click at [338, 383] on div "What our customers are saying Heading Row Image Image Jennifer Cobb Text block …" at bounding box center [931, 575] width 1192 height 901
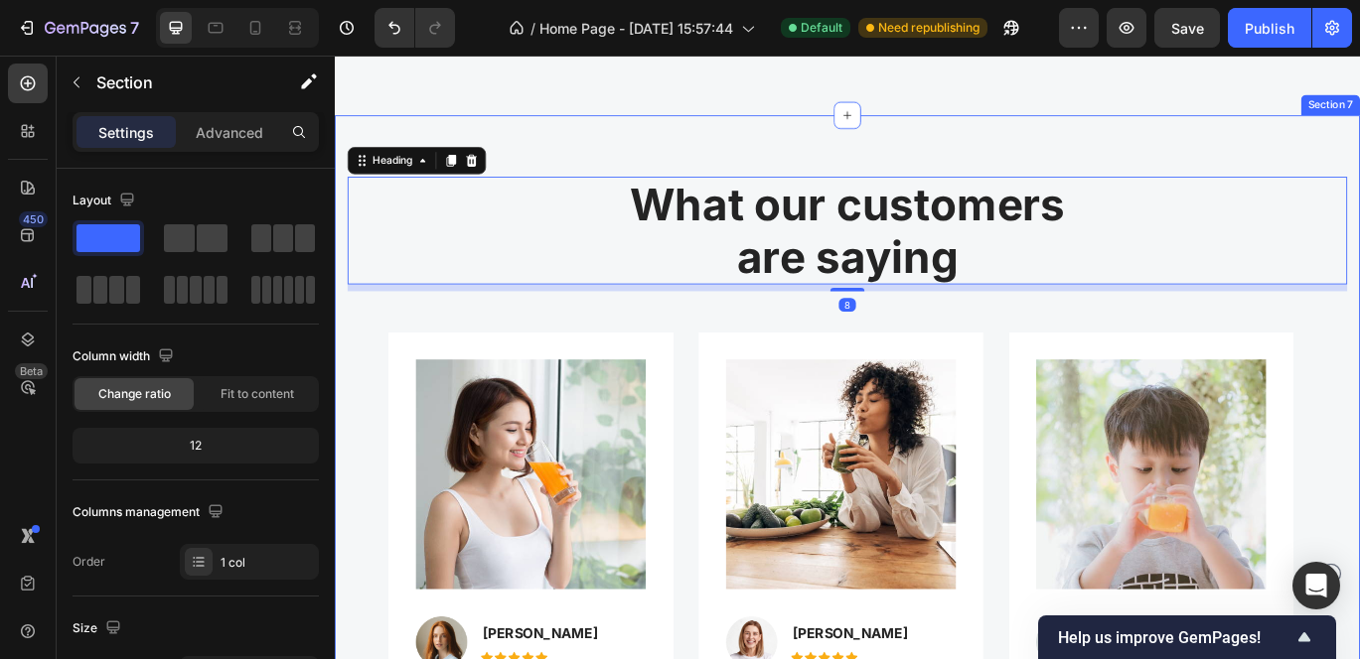
click at [538, 156] on div "What our customers are saying Heading 8 Row Image Image Jennifer Cobb Text bloc…" at bounding box center [931, 575] width 1192 height 901
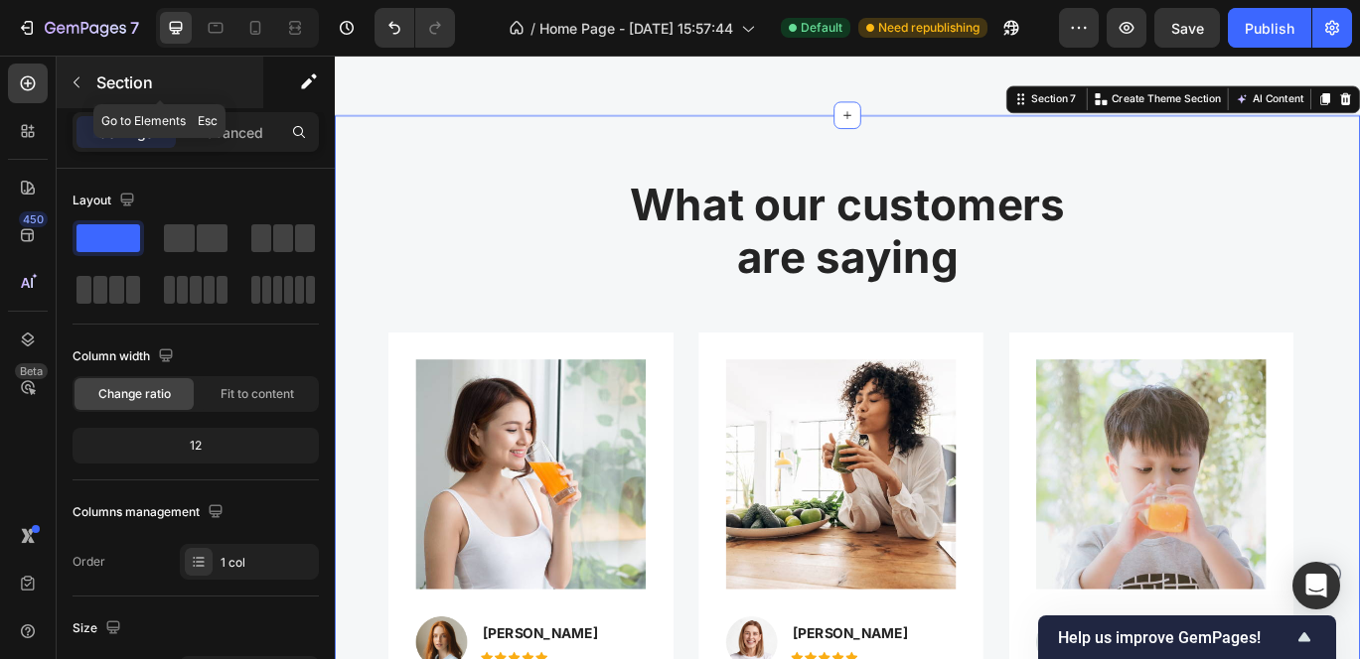
click at [73, 95] on button "button" at bounding box center [77, 83] width 32 height 32
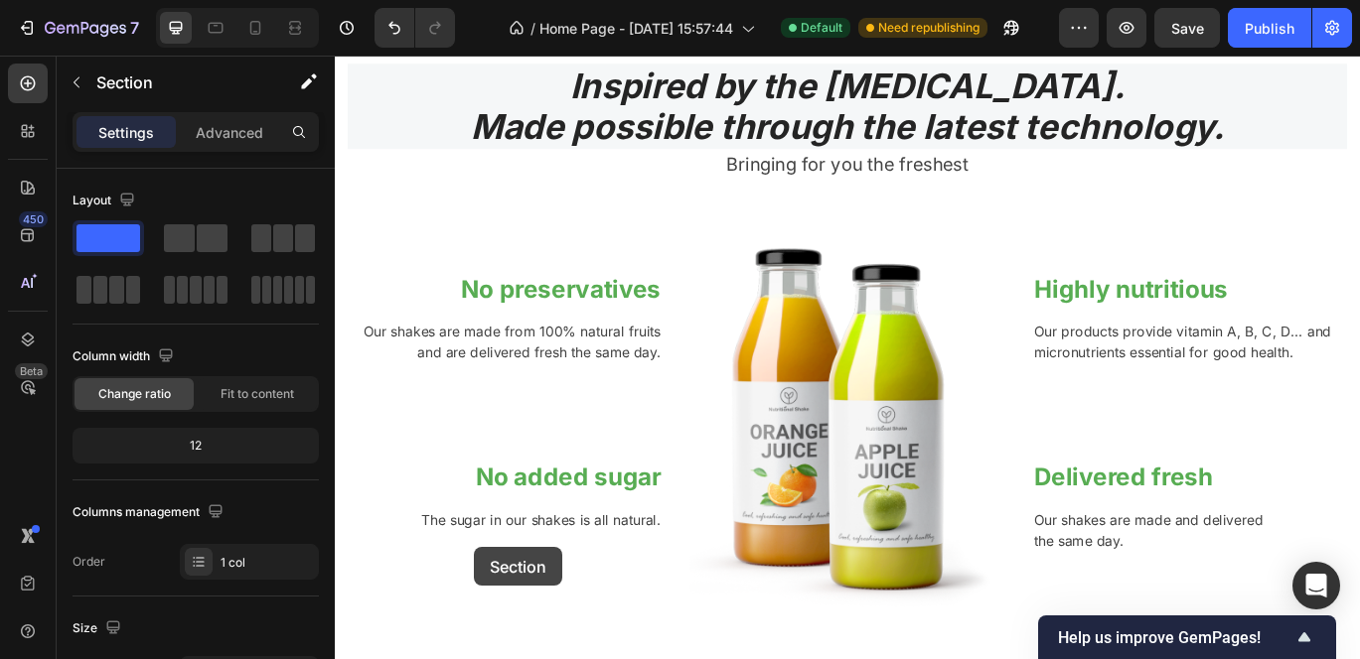
scroll to position [2384, 0]
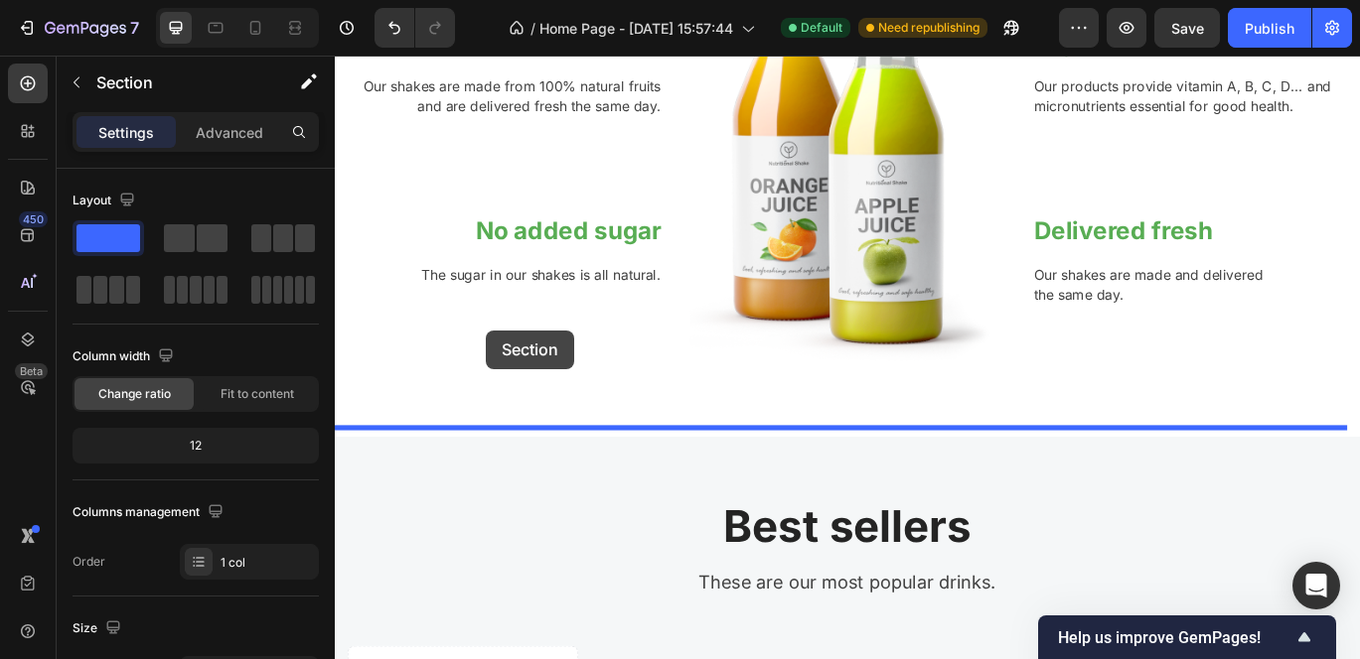
drag, startPoint x: 349, startPoint y: 166, endPoint x: 510, endPoint y: 375, distance: 264.8
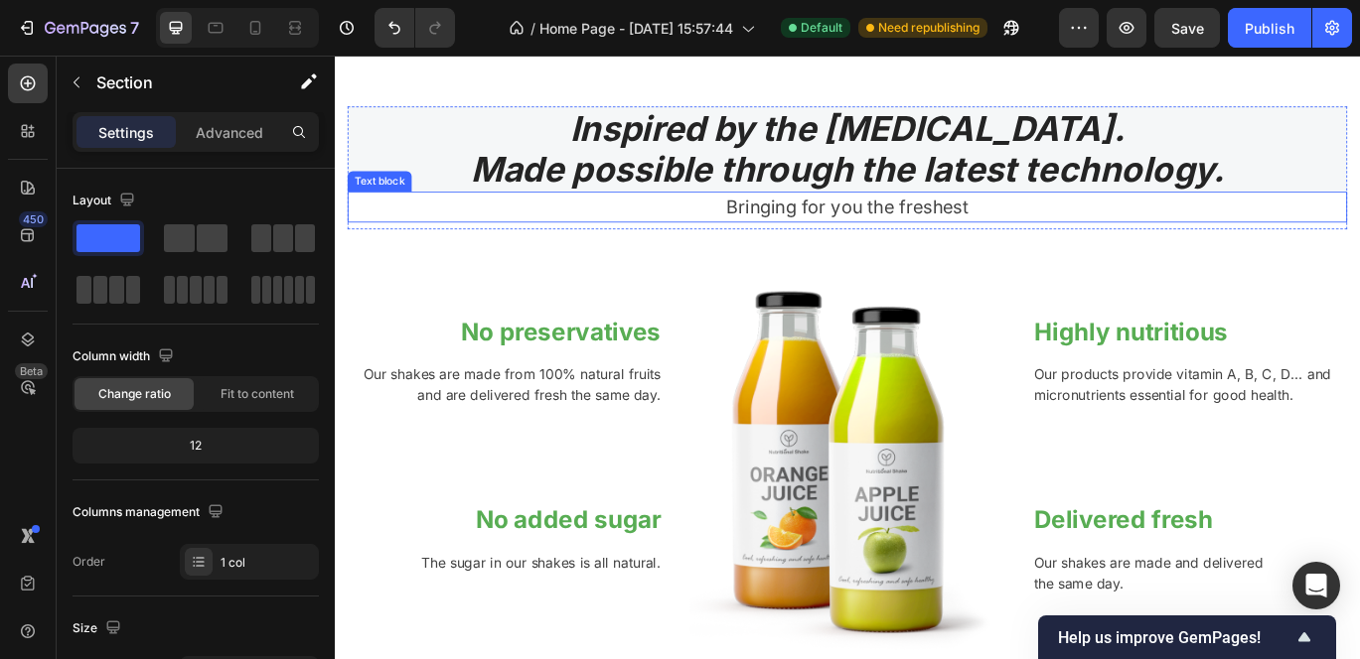
scroll to position [2045, 0]
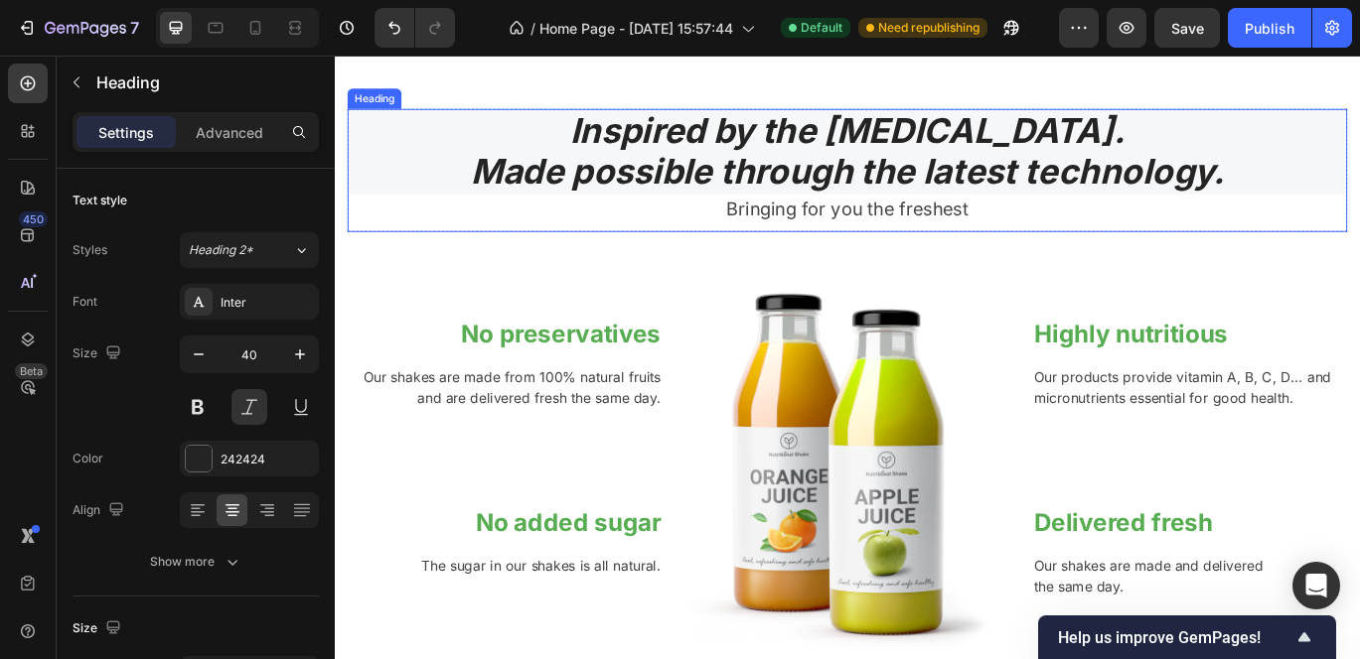
click at [636, 137] on h2 "Inspired by the Mediterranean diet. Made possible through the latest technology." at bounding box center [931, 166] width 1162 height 99
click at [616, 133] on h2 "Inspired by the Mediterranean diet. Made possible through the latest technology." at bounding box center [931, 166] width 1162 height 99
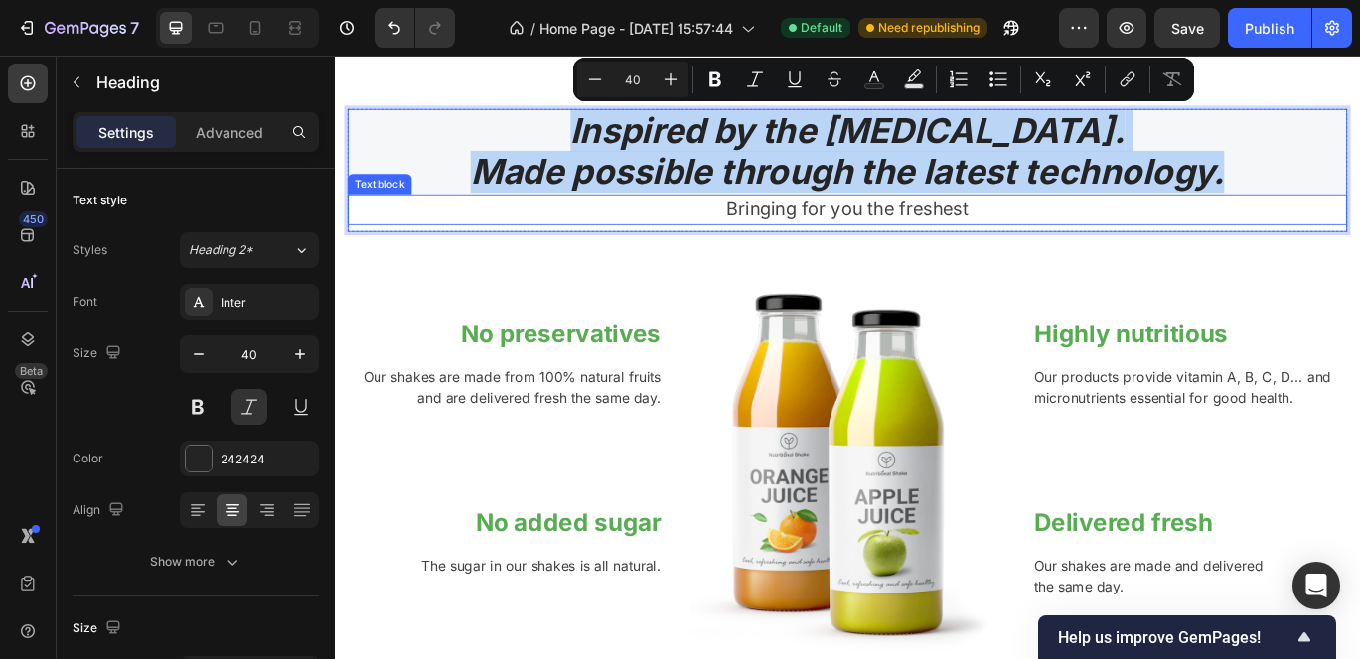
drag, startPoint x: 582, startPoint y: 132, endPoint x: 1360, endPoint y: 242, distance: 785.4
click at [1359, 242] on div "Inspired by the Mediterranean diet. Made possible through the latest technology…" at bounding box center [931, 188] width 1162 height 143
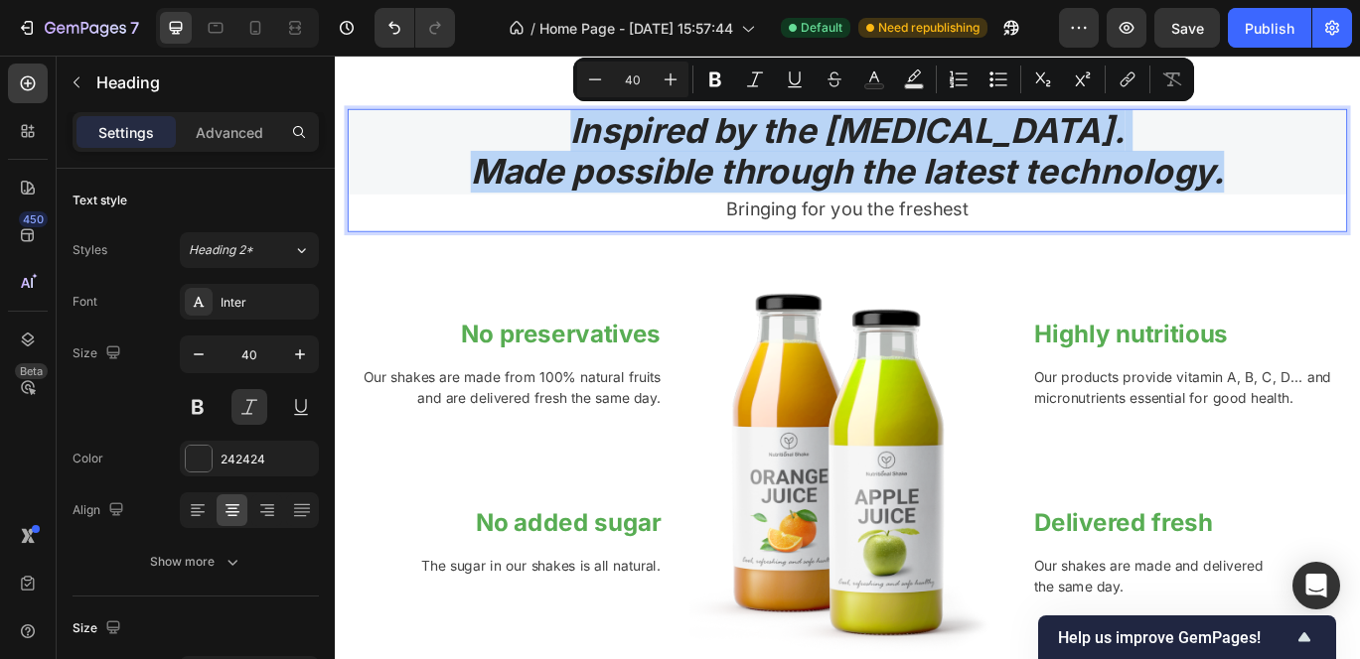
copy p "Inspired by the Mediterranean diet. Made possible through the latest technology."
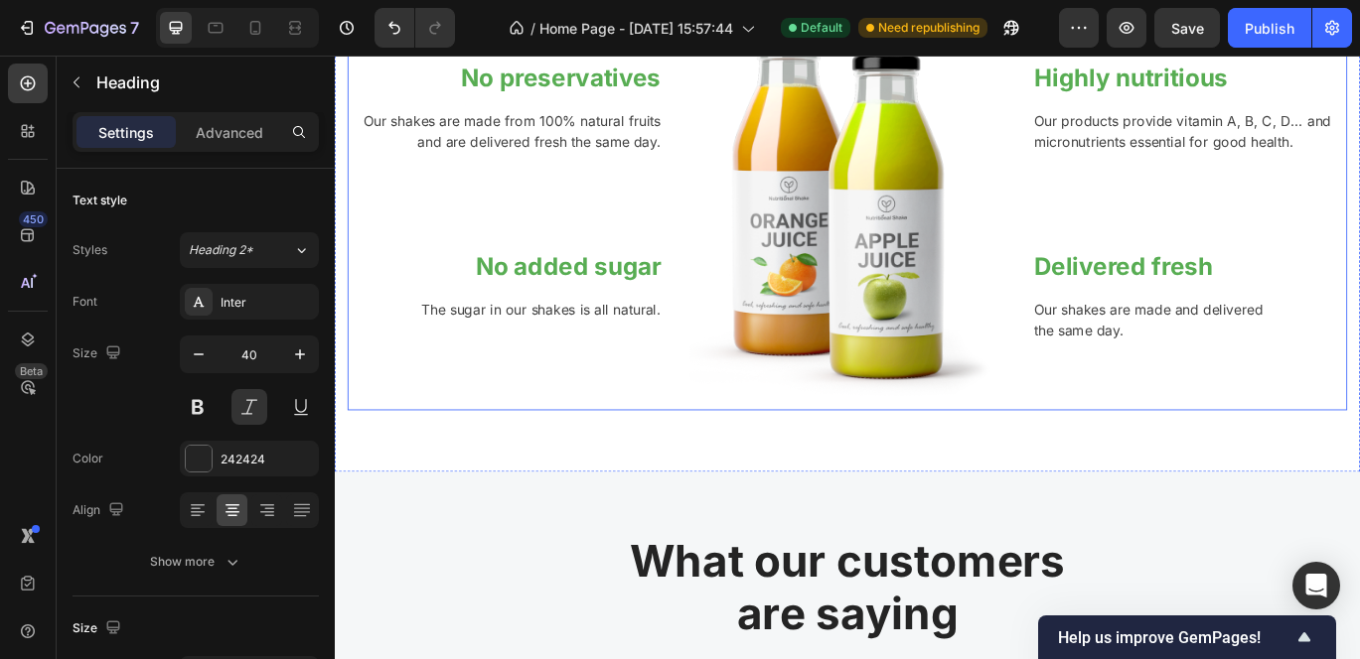
scroll to position [2606, 0]
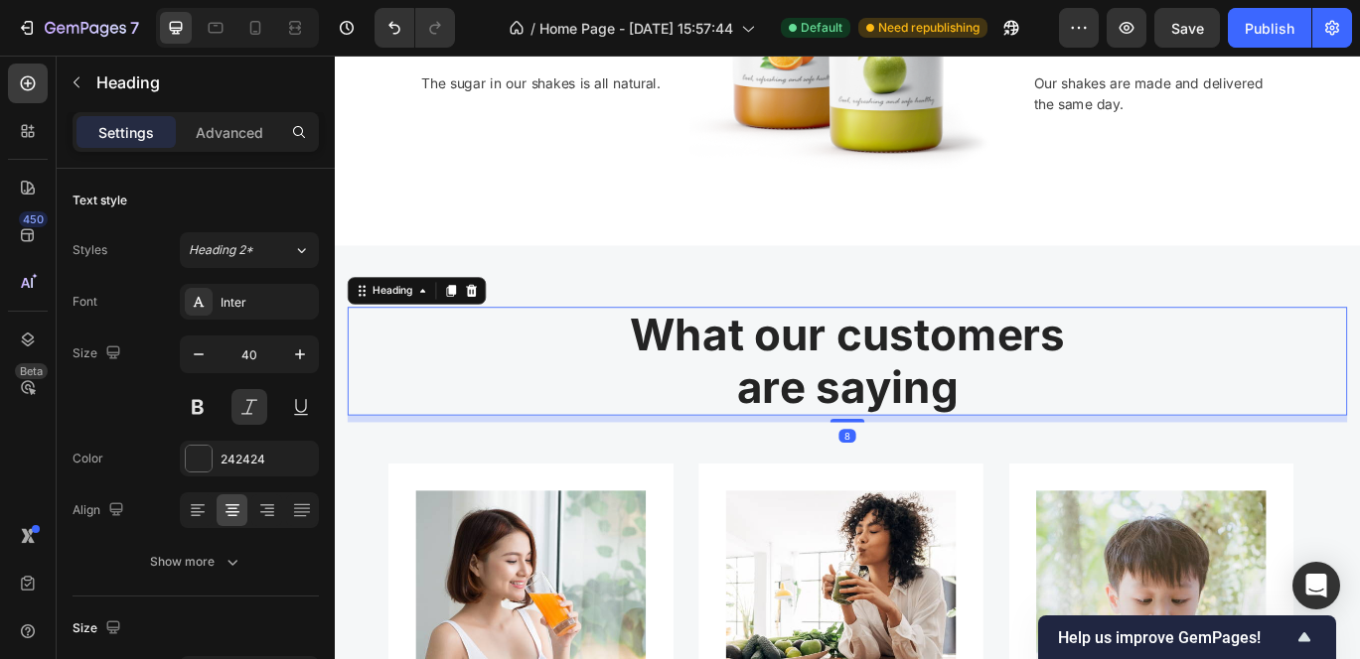
click at [691, 363] on p "What our customers are saying" at bounding box center [931, 410] width 1158 height 121
click at [686, 363] on p "What our customers are saying" at bounding box center [931, 410] width 1158 height 121
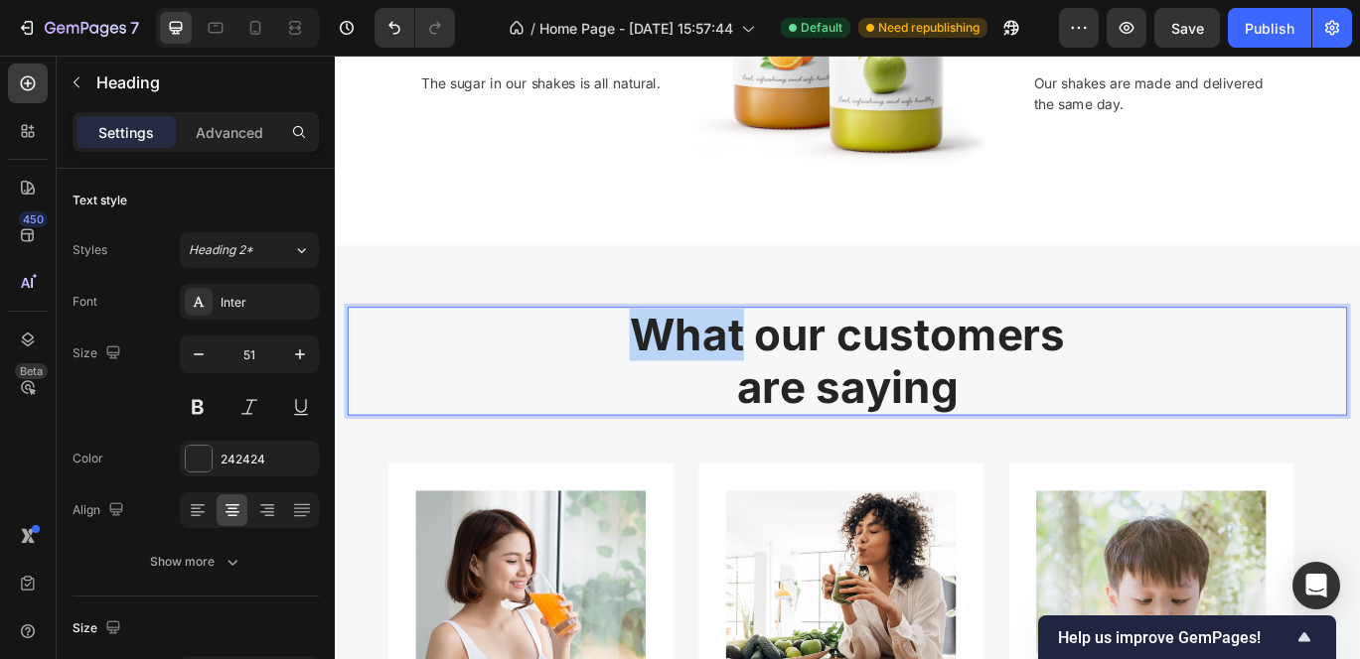
click at [686, 363] on p "What our customers are saying" at bounding box center [931, 410] width 1158 height 121
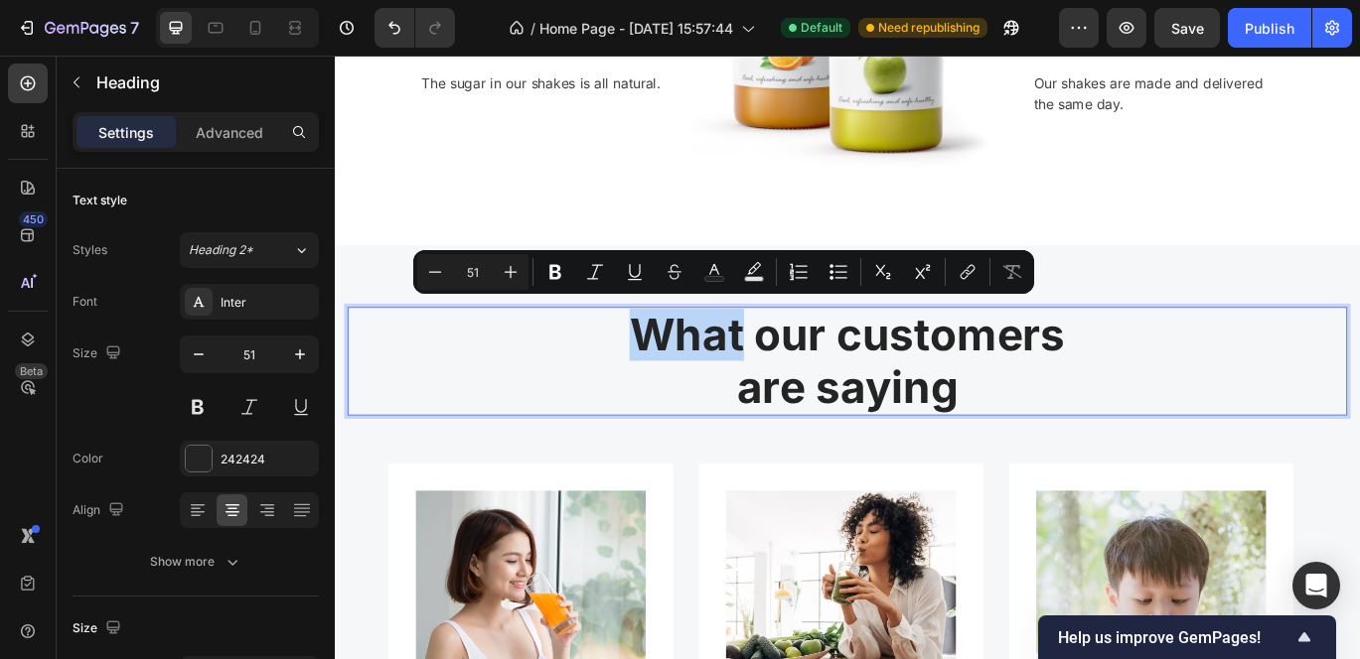
click at [697, 364] on p "What our customers are saying" at bounding box center [931, 410] width 1158 height 121
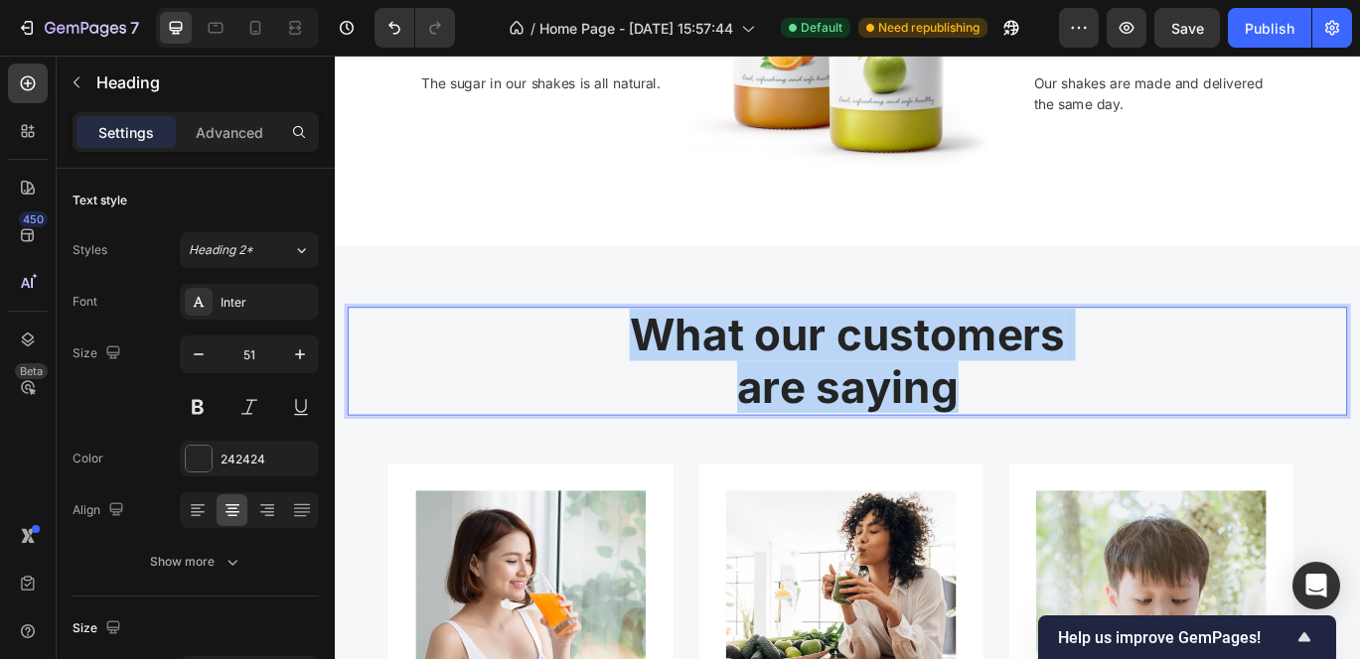
drag, startPoint x: 683, startPoint y: 364, endPoint x: 1048, endPoint y: 458, distance: 376.5
click at [1048, 458] on p "What our customers are saying" at bounding box center [931, 410] width 1158 height 121
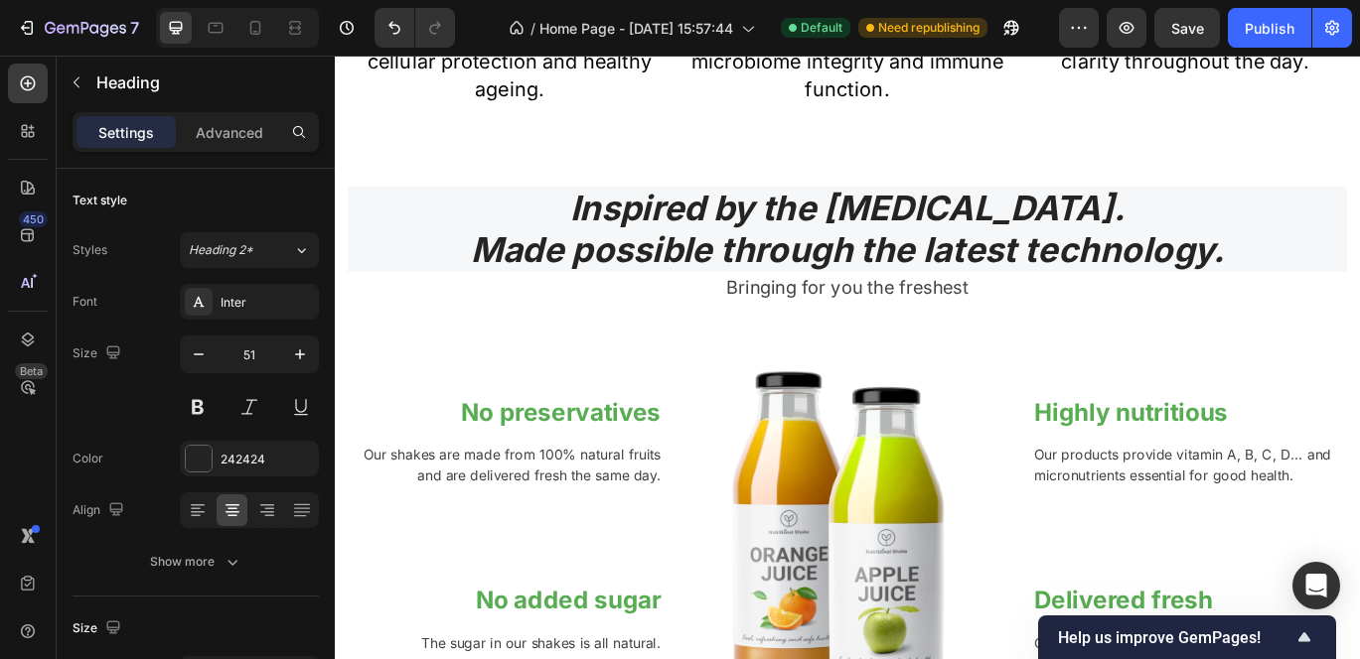
scroll to position [1932, 0]
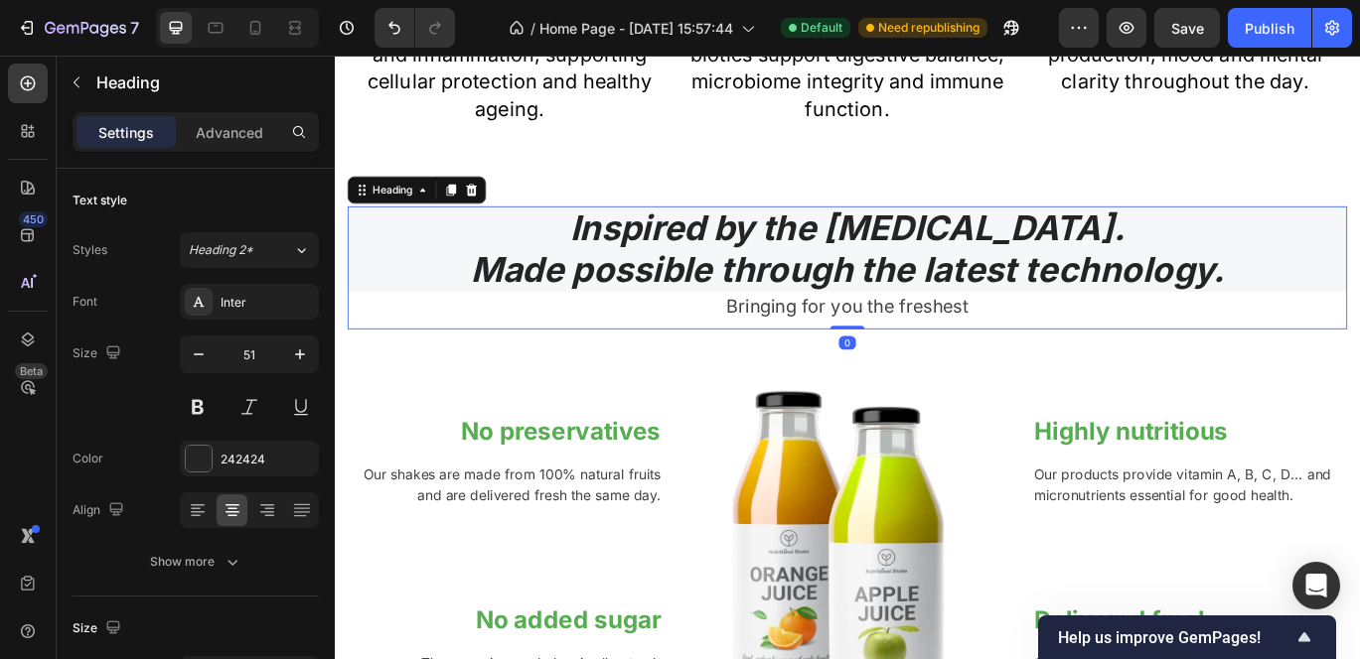
click at [632, 301] on p "Inspired by the Mediterranean diet. Made possible through the latest technology." at bounding box center [931, 279] width 1158 height 95
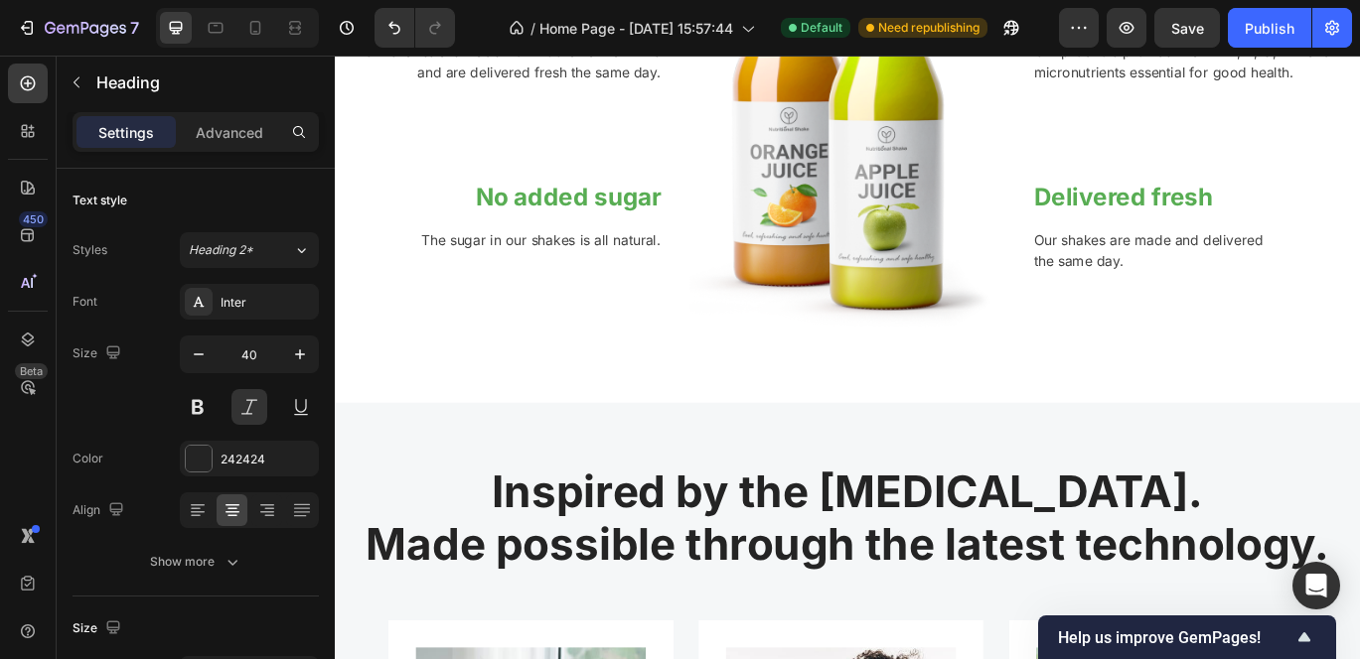
scroll to position [2500, 0]
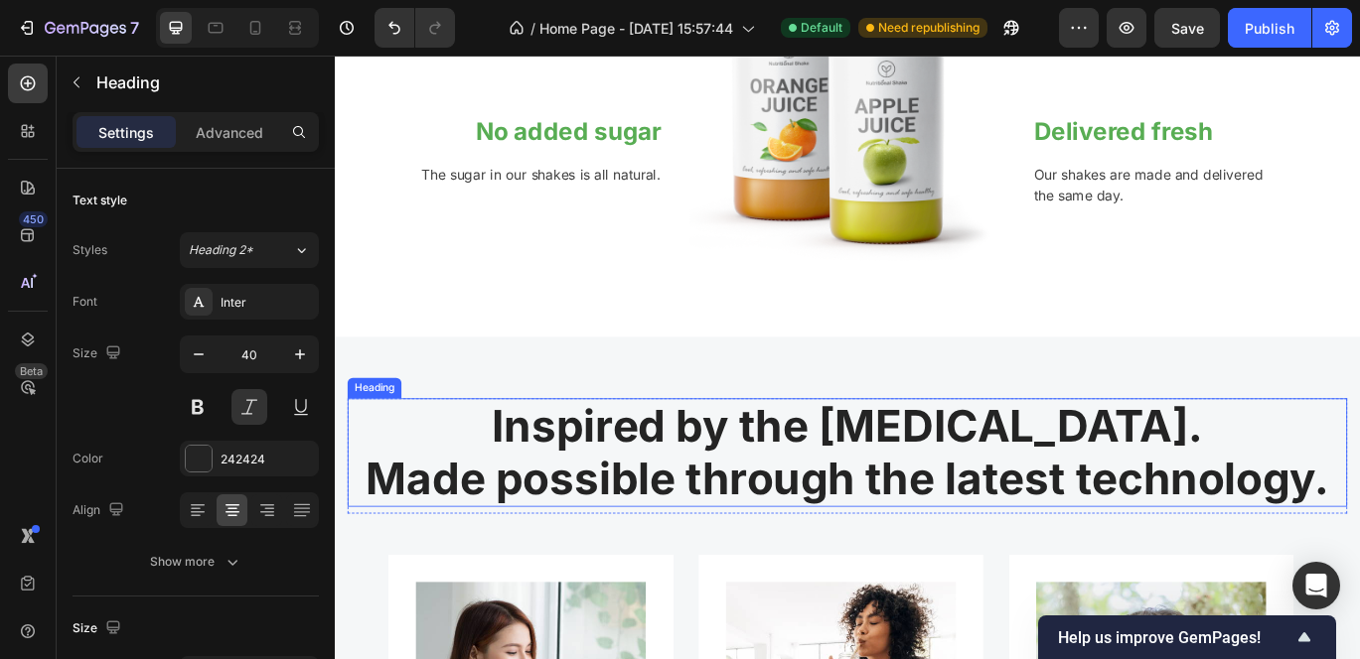
click at [584, 503] on h2 "Inspired by the Mediterranean diet. Made possible through the latest technology." at bounding box center [931, 516] width 1162 height 125
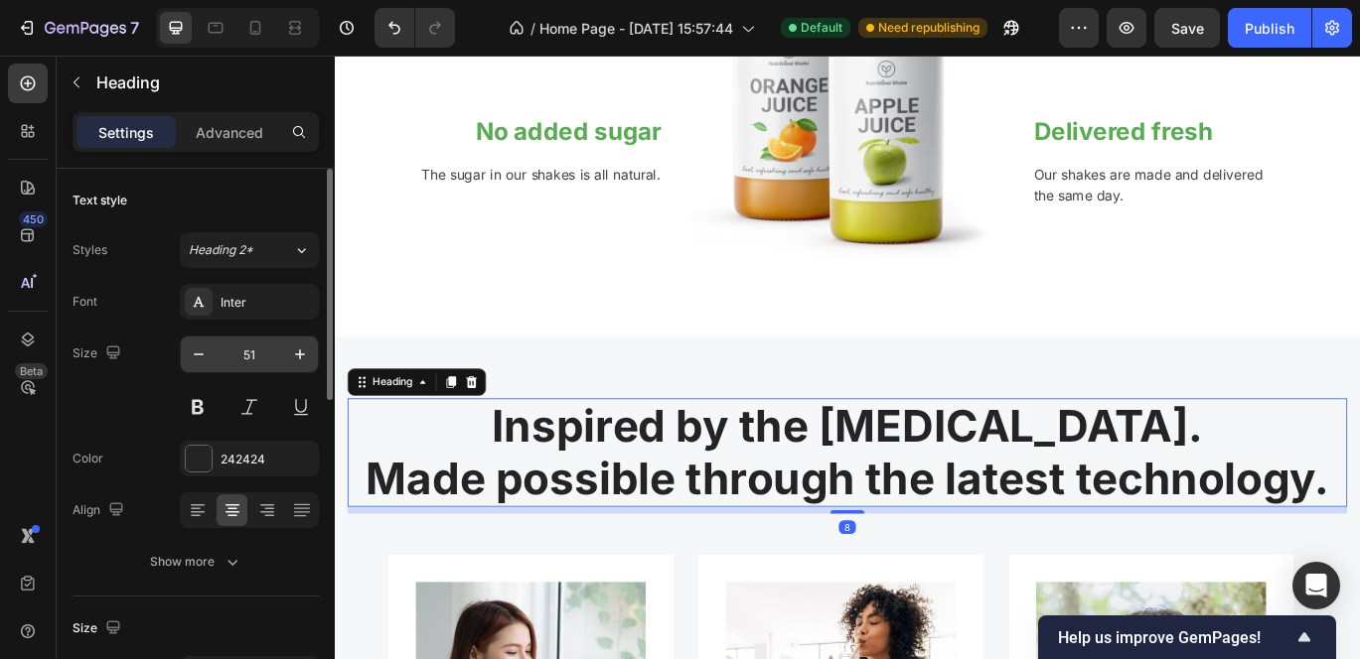
click at [263, 358] on input "51" at bounding box center [250, 355] width 66 height 36
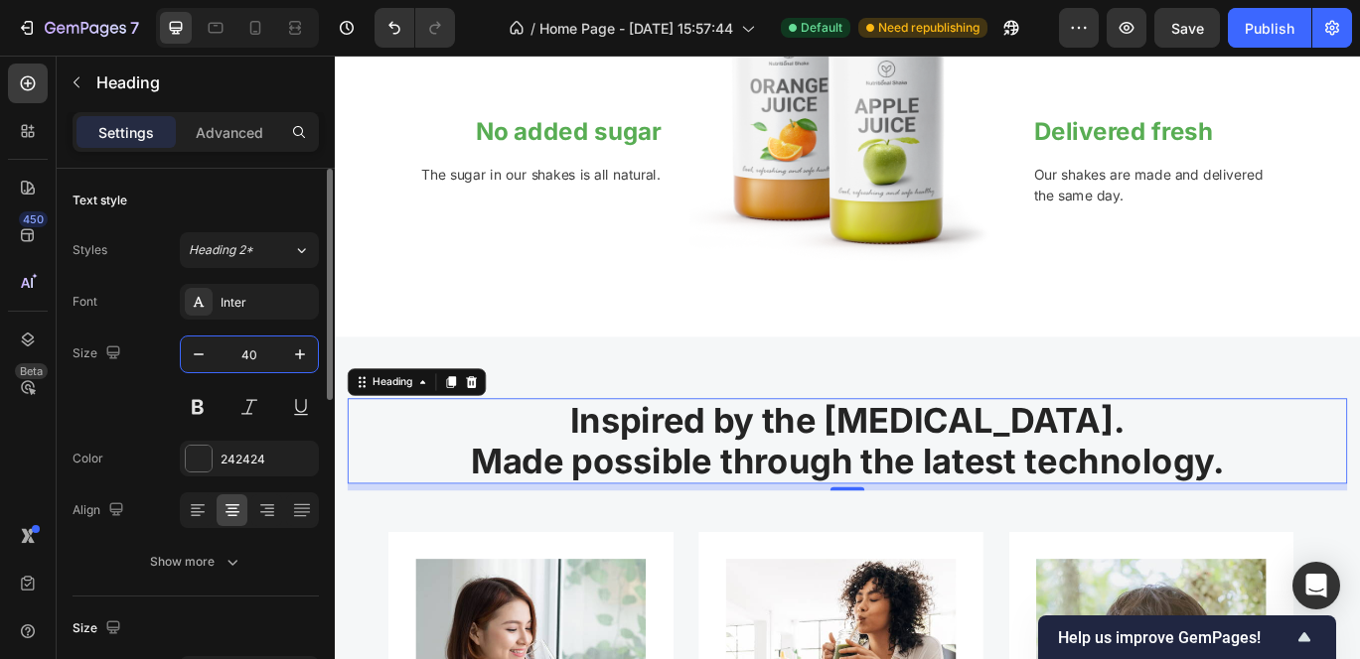
type input "40"
click at [259, 412] on button at bounding box center [249, 407] width 36 height 36
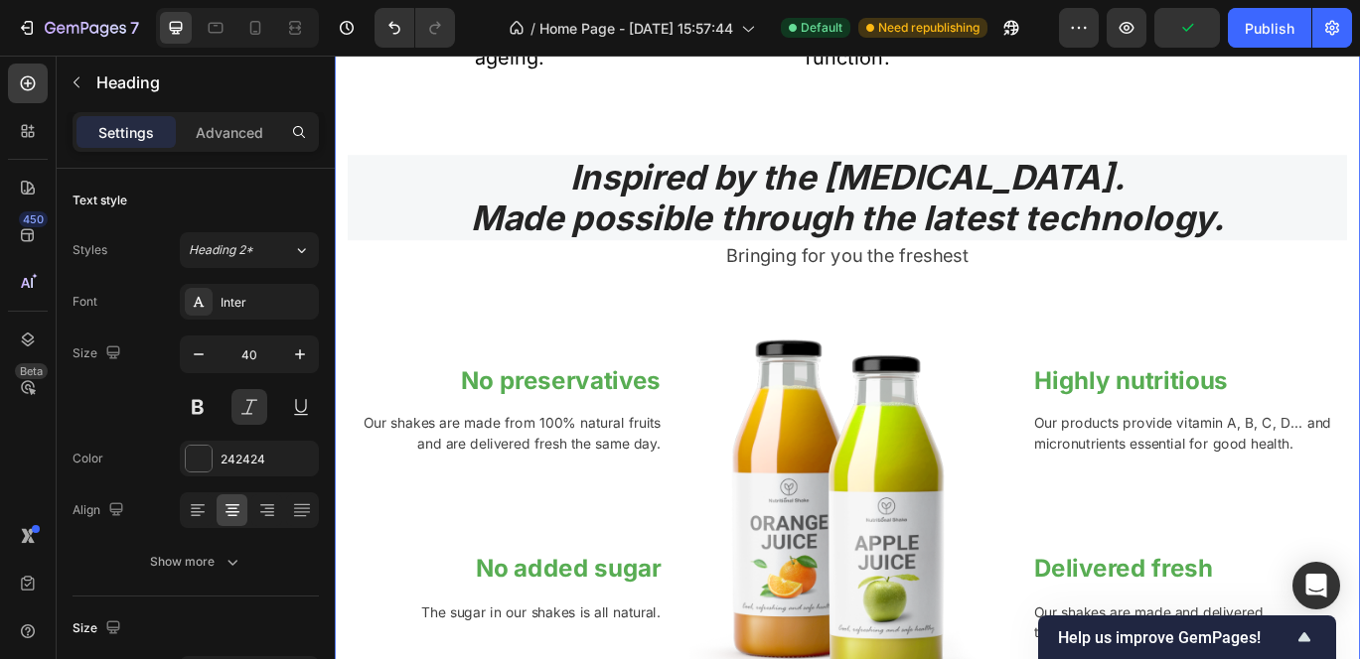
scroll to position [1975, 0]
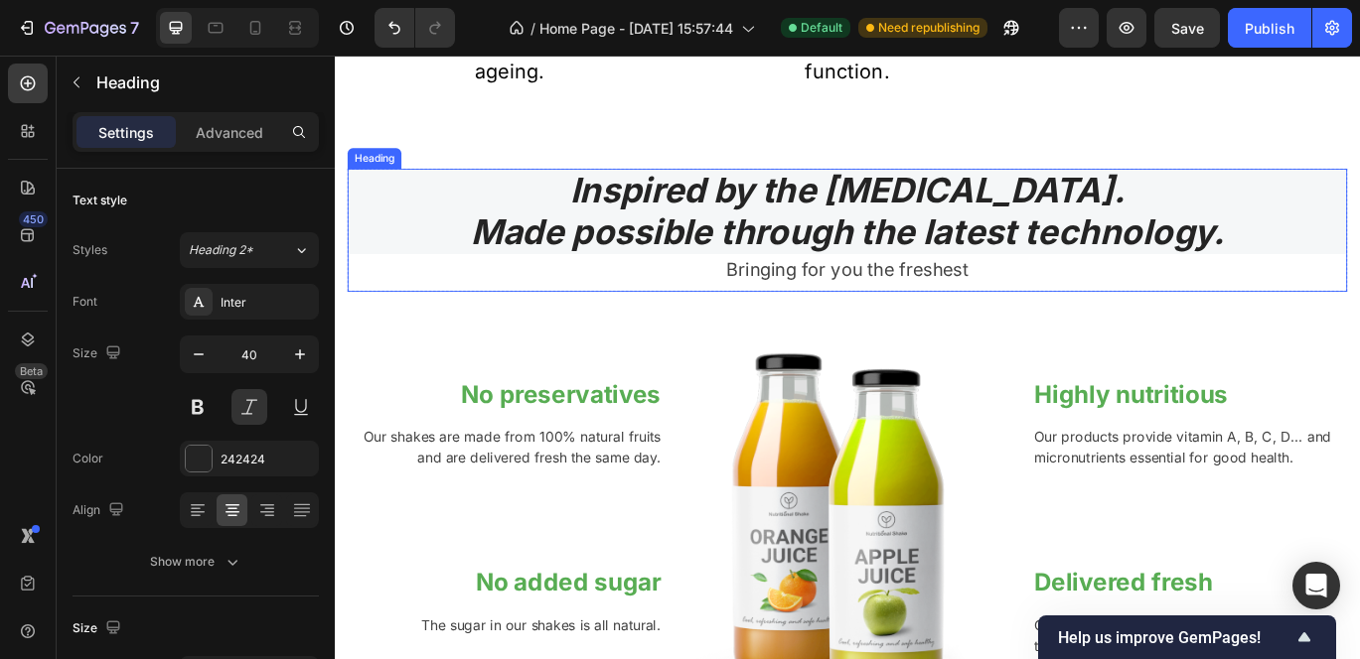
click at [538, 238] on p "Inspired by the Mediterranean diet. Made possible through the latest technology." at bounding box center [931, 236] width 1158 height 95
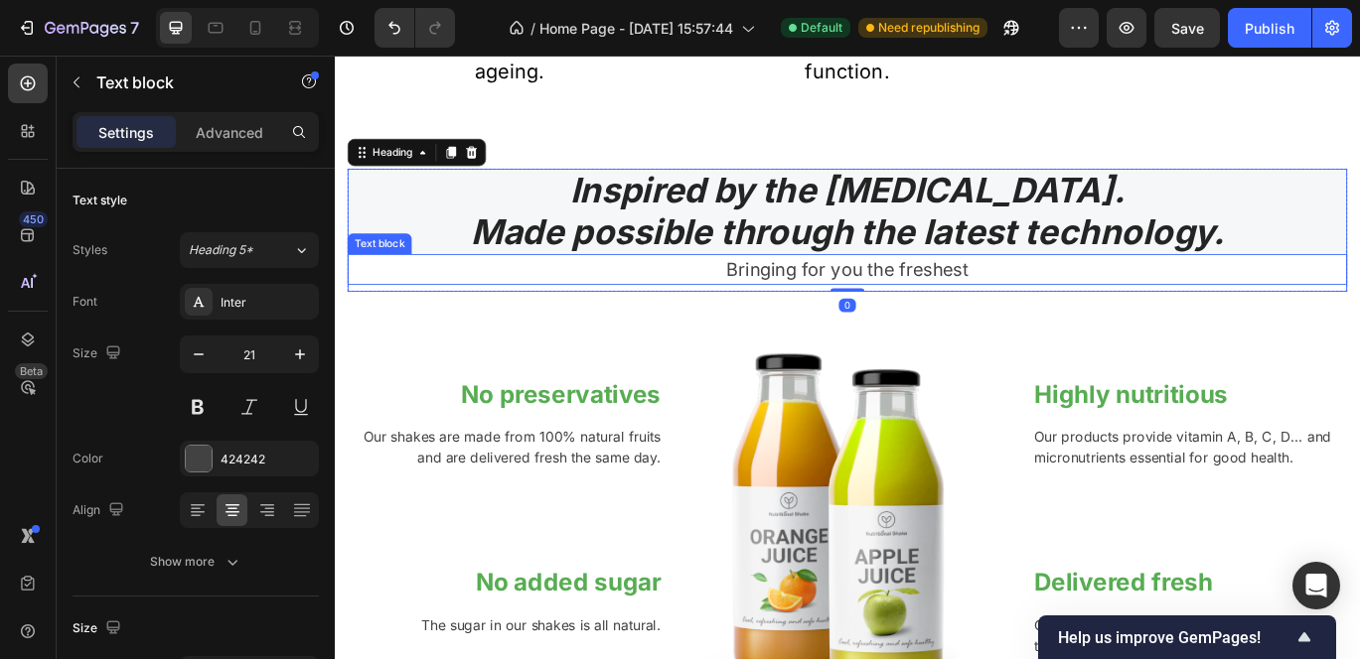
click at [567, 301] on p "Bringing for you the freshest" at bounding box center [931, 304] width 1158 height 32
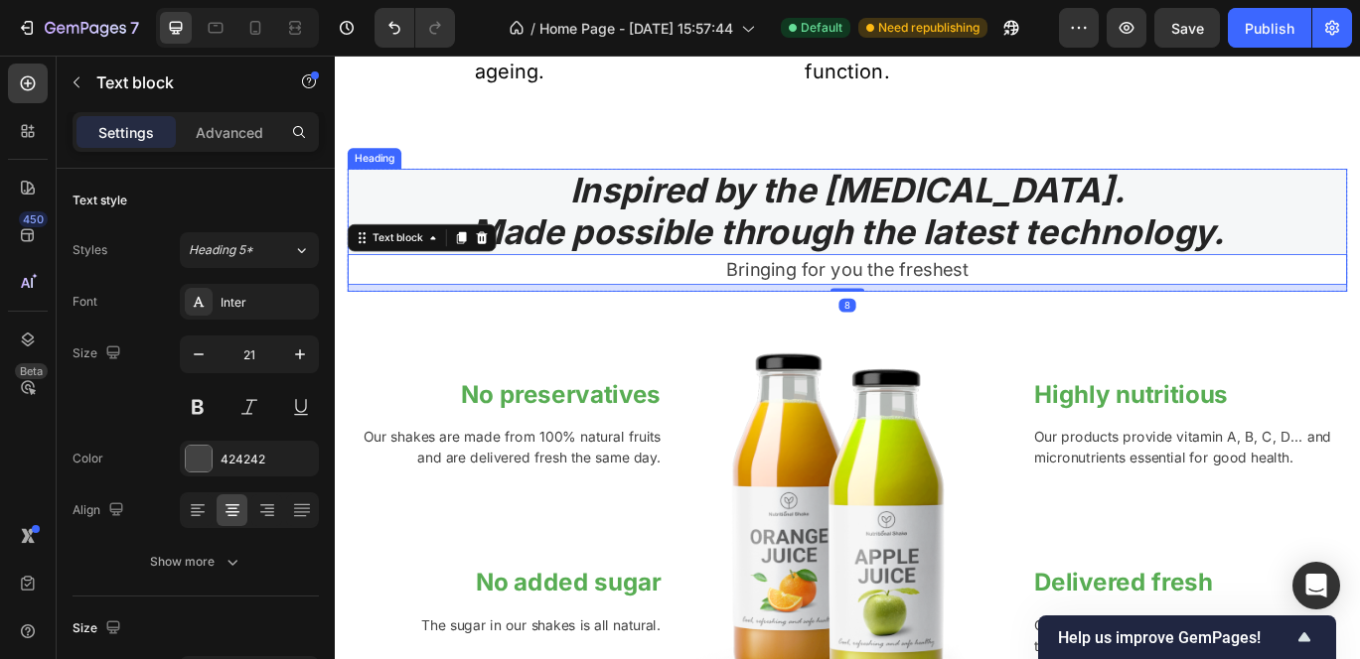
click at [484, 196] on p "Inspired by the Mediterranean diet. Made possible through the latest technology." at bounding box center [931, 236] width 1158 height 95
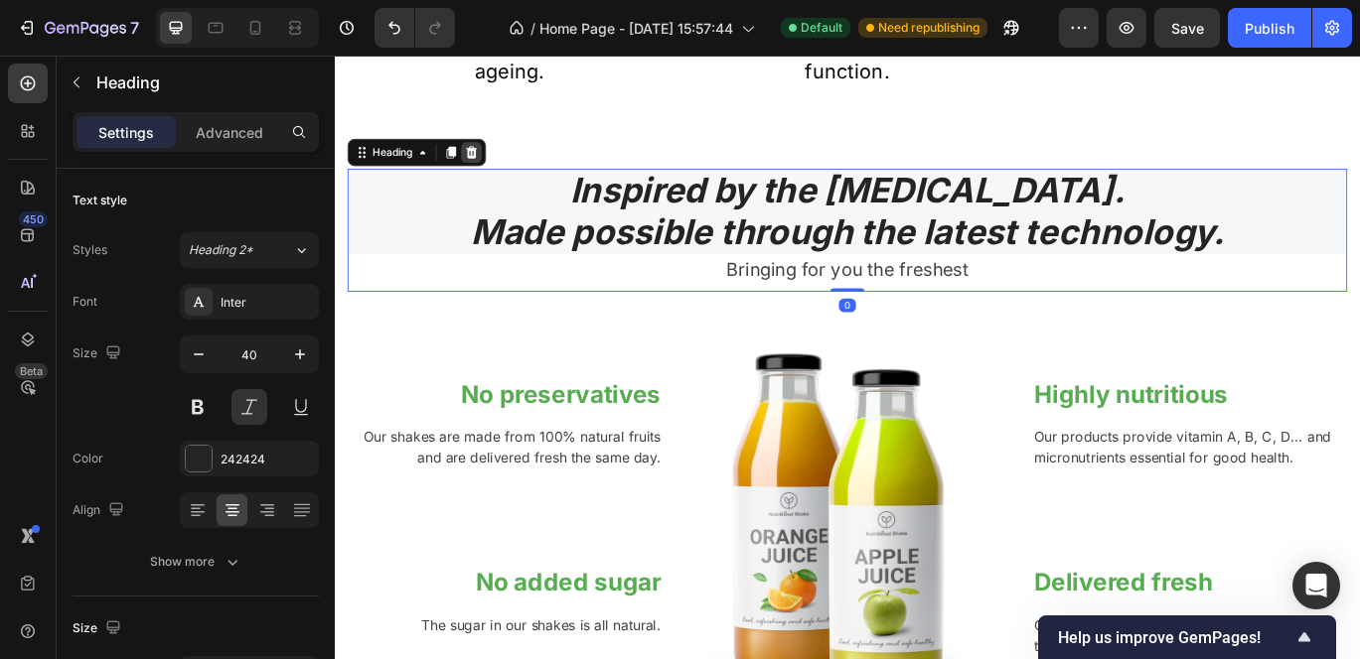
click at [492, 162] on icon at bounding box center [494, 168] width 13 height 14
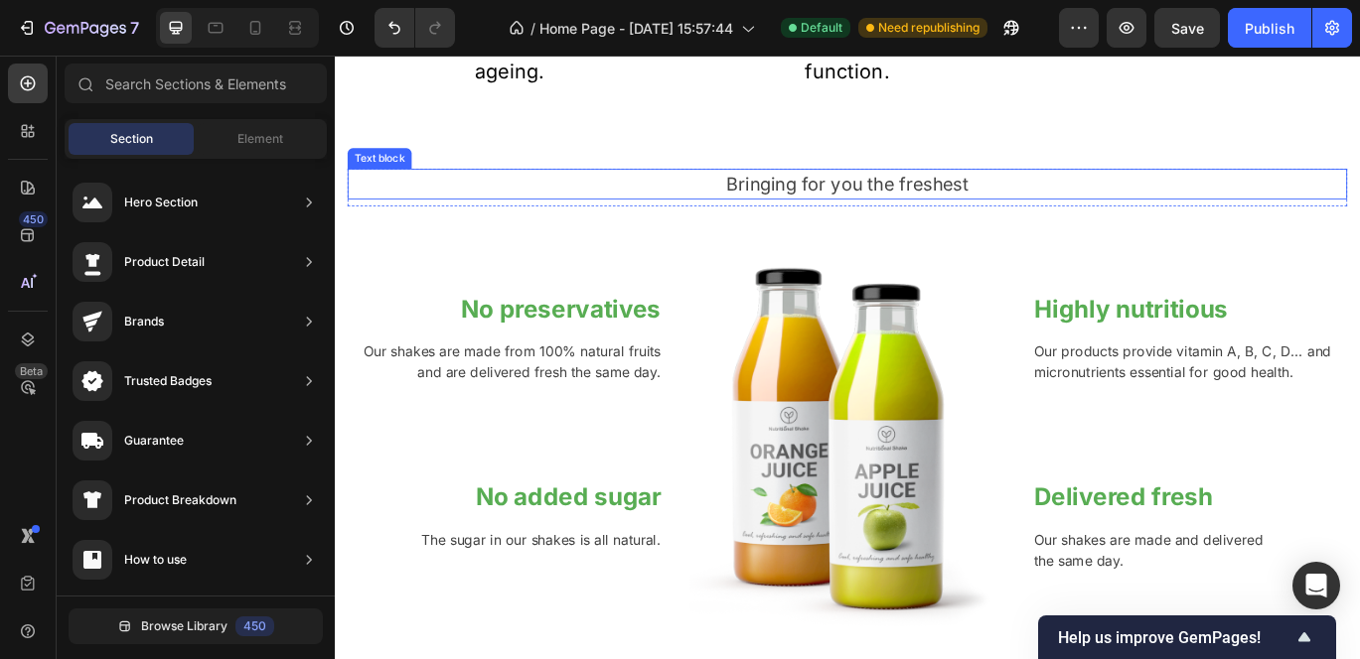
click at [578, 201] on p "Bringing for you the freshest" at bounding box center [931, 205] width 1158 height 32
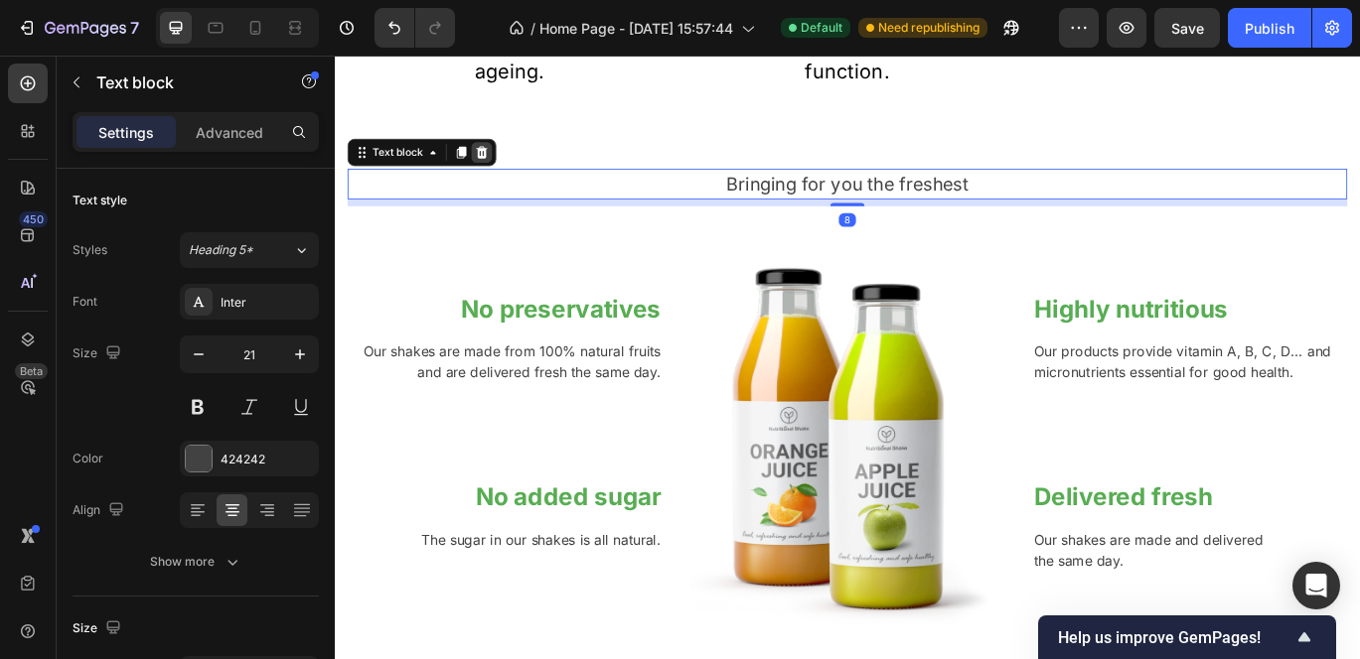
click at [501, 166] on icon at bounding box center [506, 168] width 13 height 14
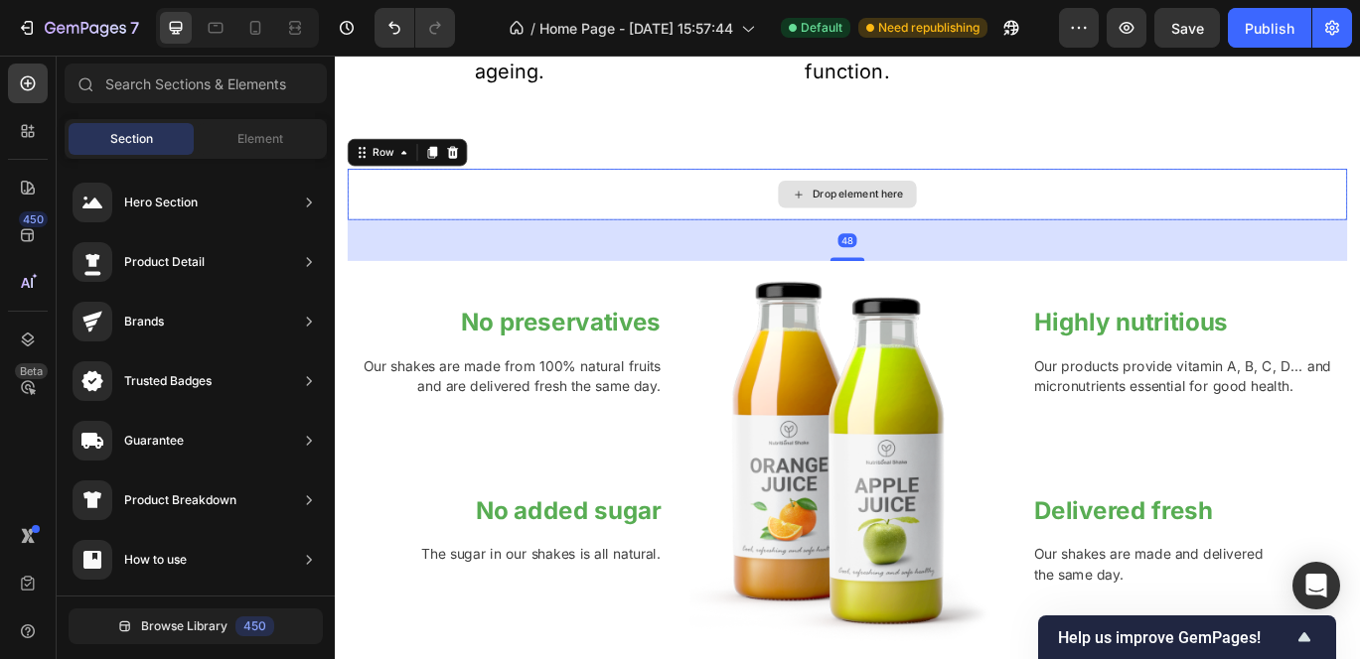
click at [532, 210] on div "Drop element here" at bounding box center [931, 217] width 1162 height 60
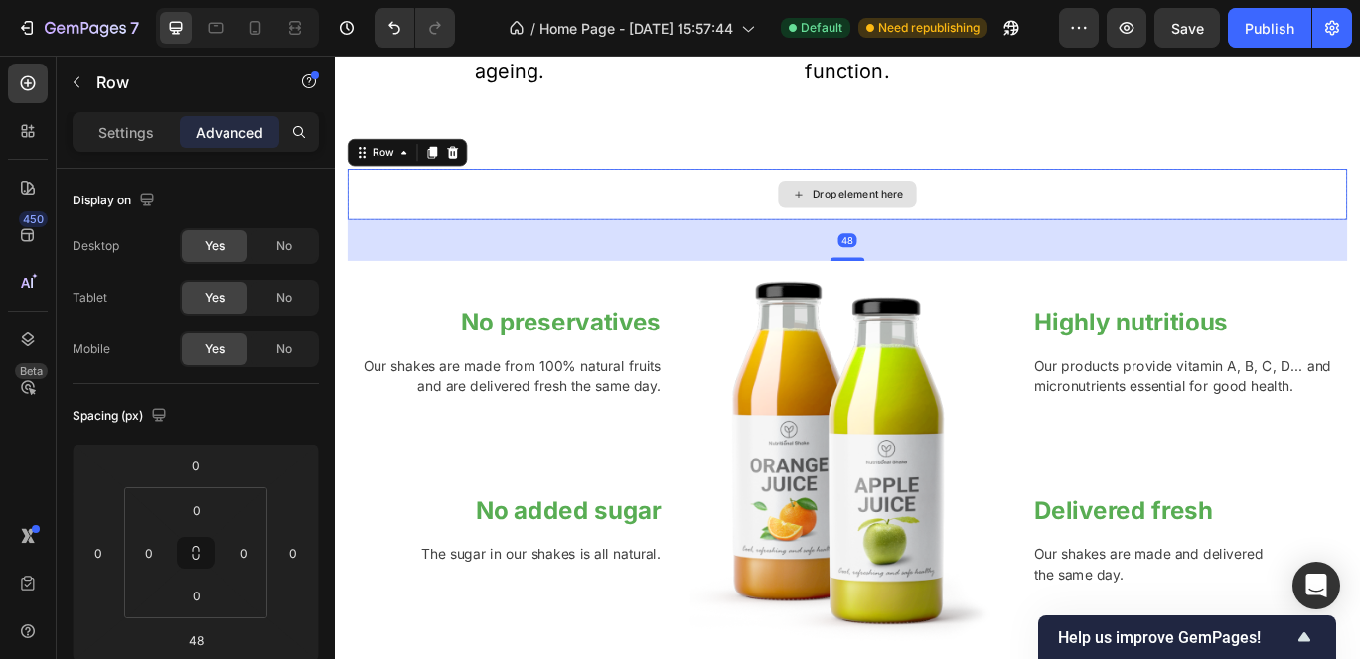
click at [555, 218] on div "Drop element here" at bounding box center [931, 217] width 1162 height 60
click at [472, 160] on icon at bounding box center [472, 168] width 16 height 16
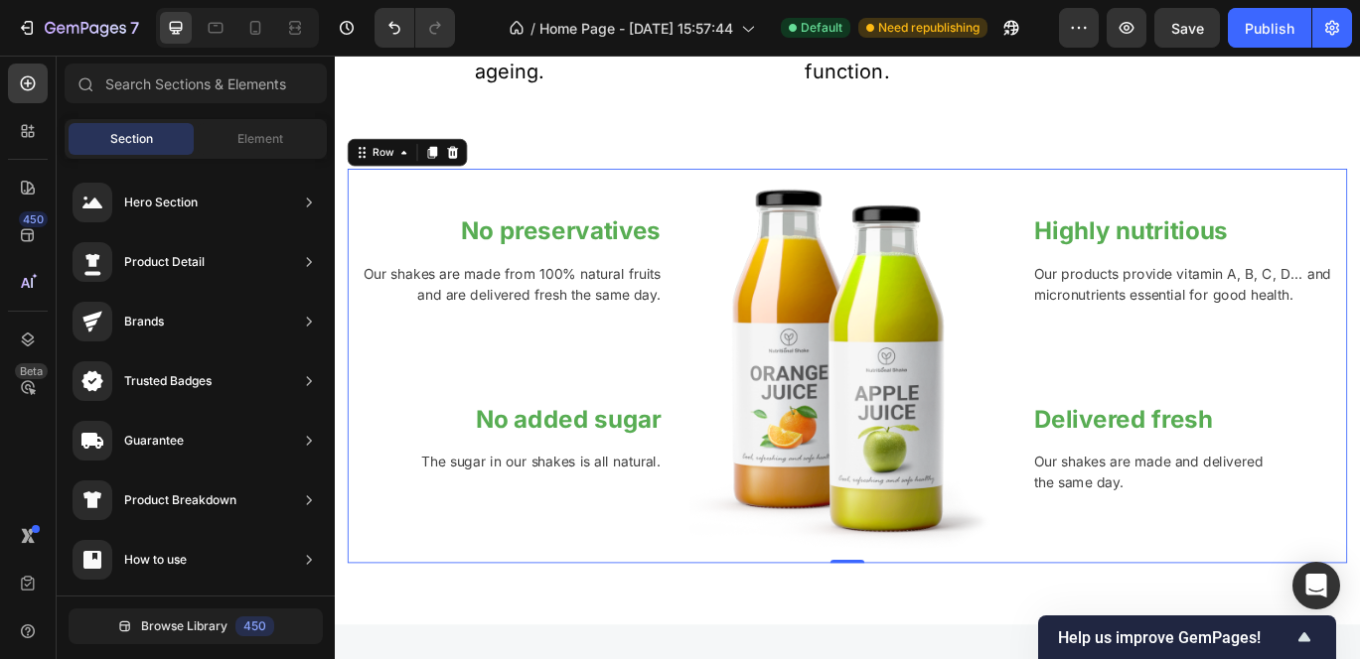
click at [590, 200] on div "No preservatives Heading Our shakes are made from 100% natural fruits and are d…" at bounding box center [533, 416] width 366 height 458
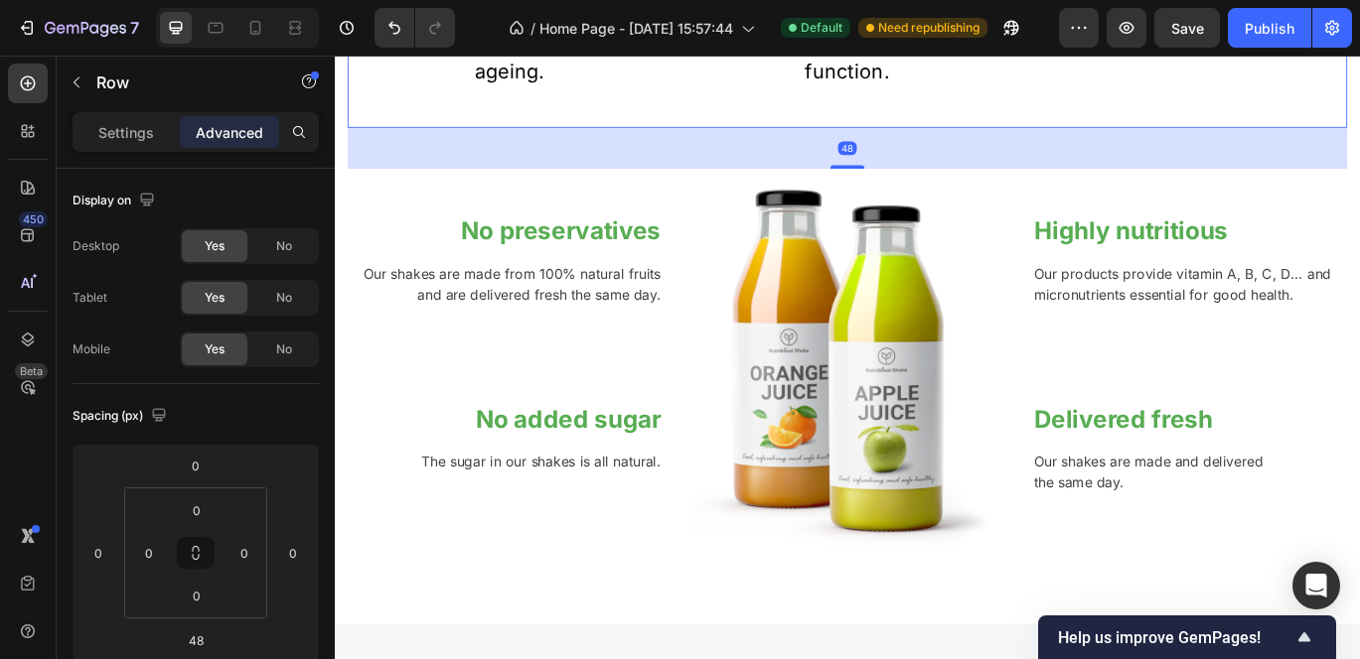
click at [684, 160] on div "48" at bounding box center [931, 163] width 1162 height 48
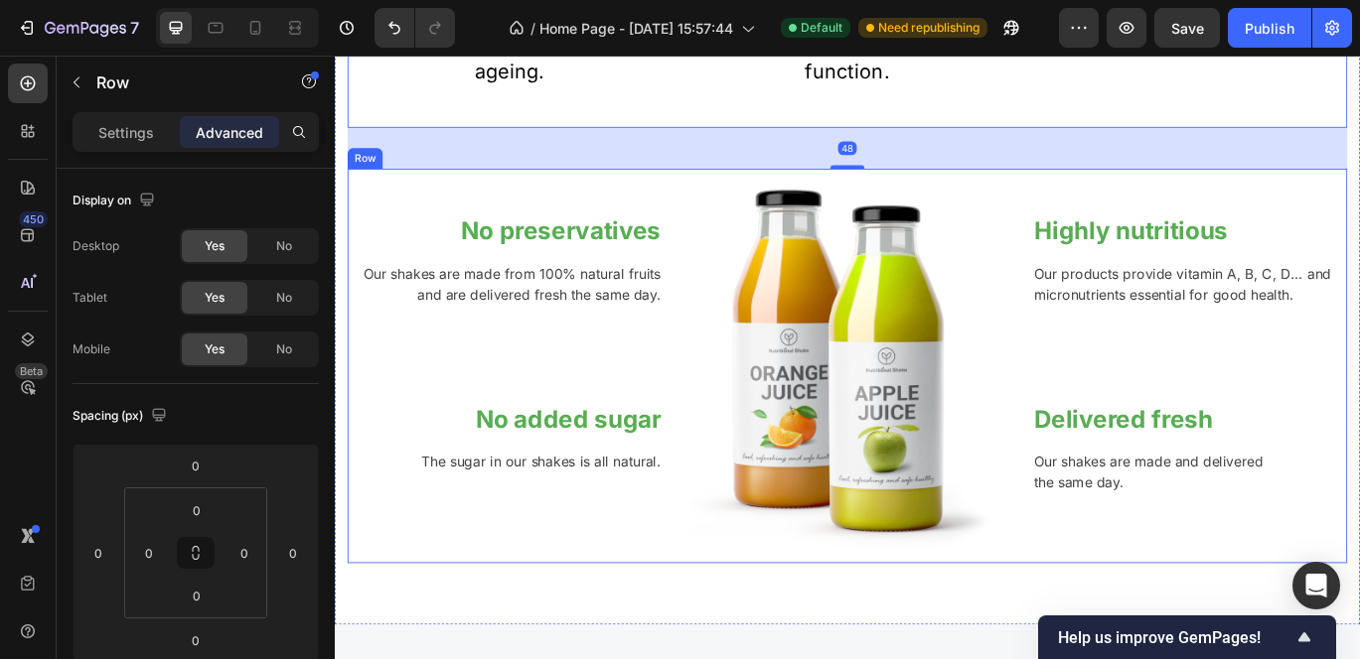
click at [661, 210] on div "No preservatives Heading Our shakes are made from 100% natural fruits and are d…" at bounding box center [533, 416] width 366 height 458
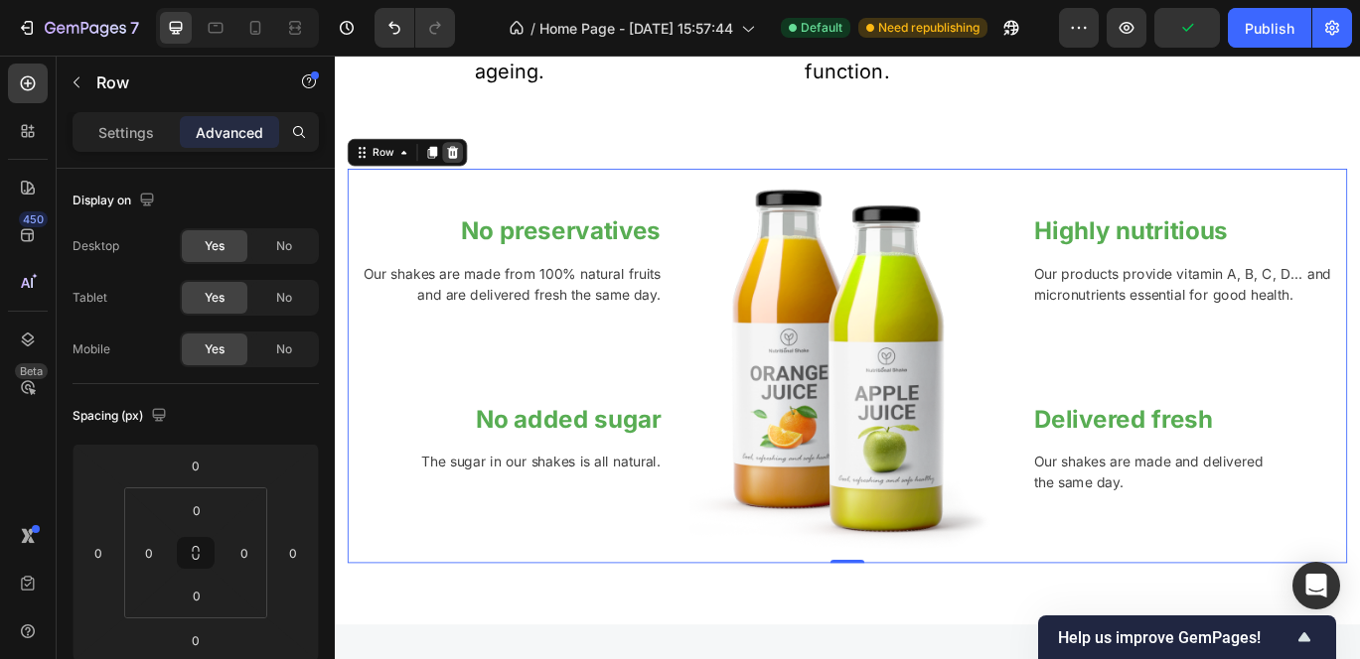
click at [471, 162] on icon at bounding box center [472, 168] width 13 height 14
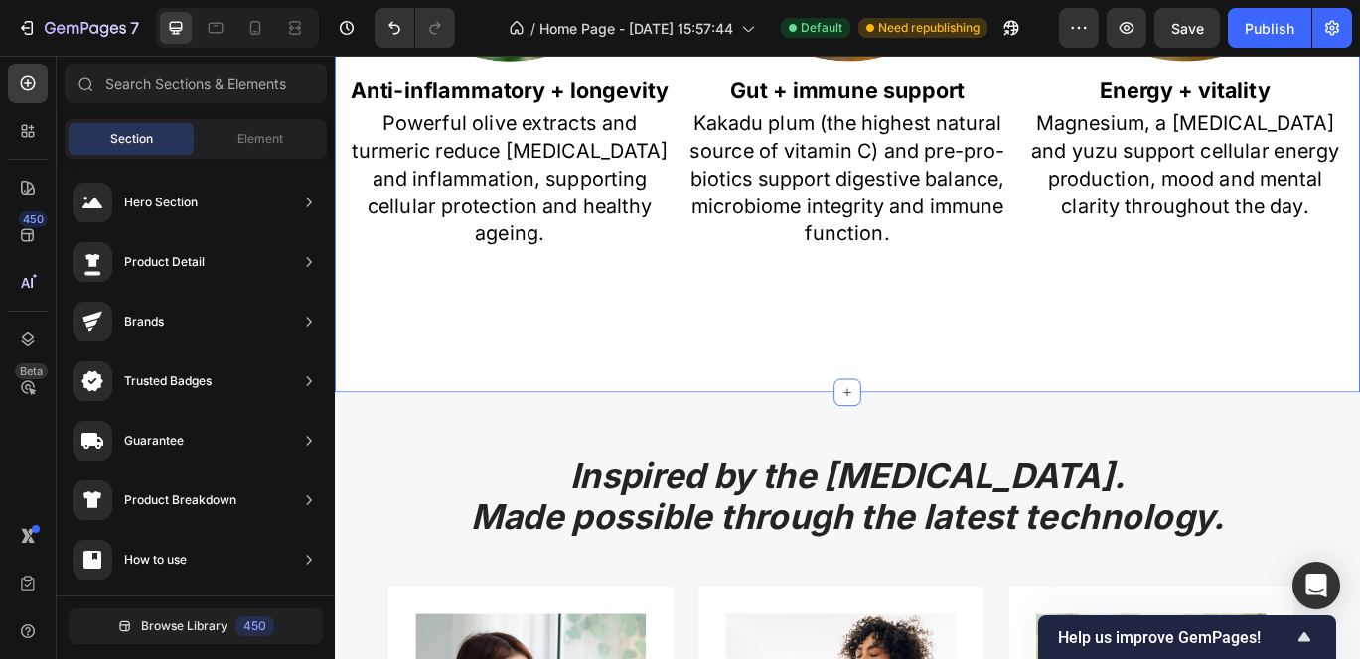
scroll to position [1706, 0]
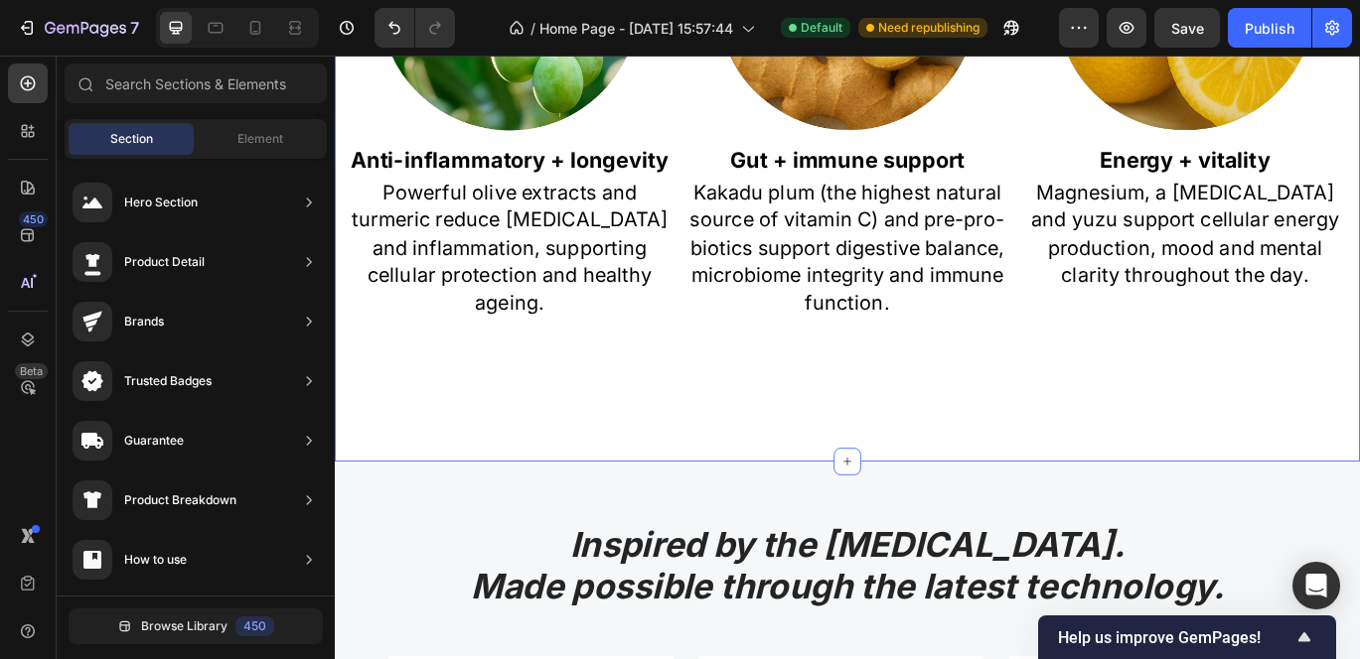
drag, startPoint x: 921, startPoint y: 519, endPoint x: 927, endPoint y: 444, distance: 75.7
click at [927, 444] on div "Multiple benefits all-in-one Heading OLYV focuses on clinically dosed and scien…" at bounding box center [931, 51] width 1192 height 951
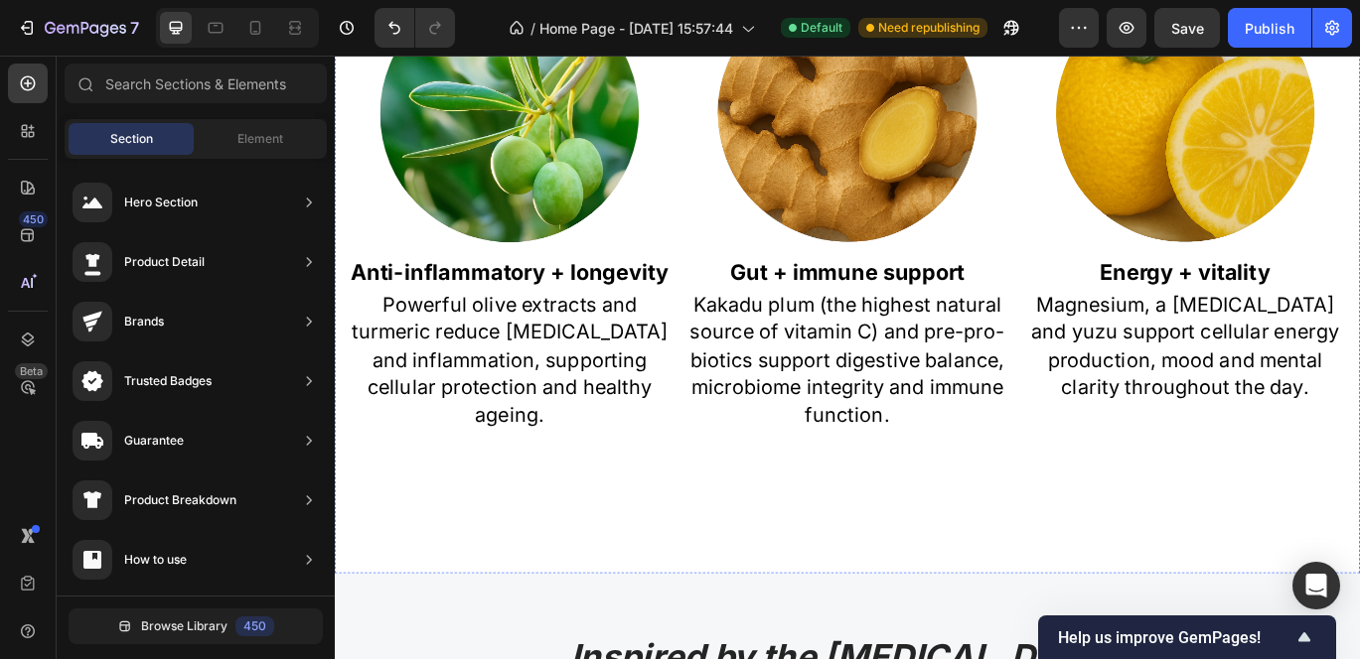
scroll to position [1718, 0]
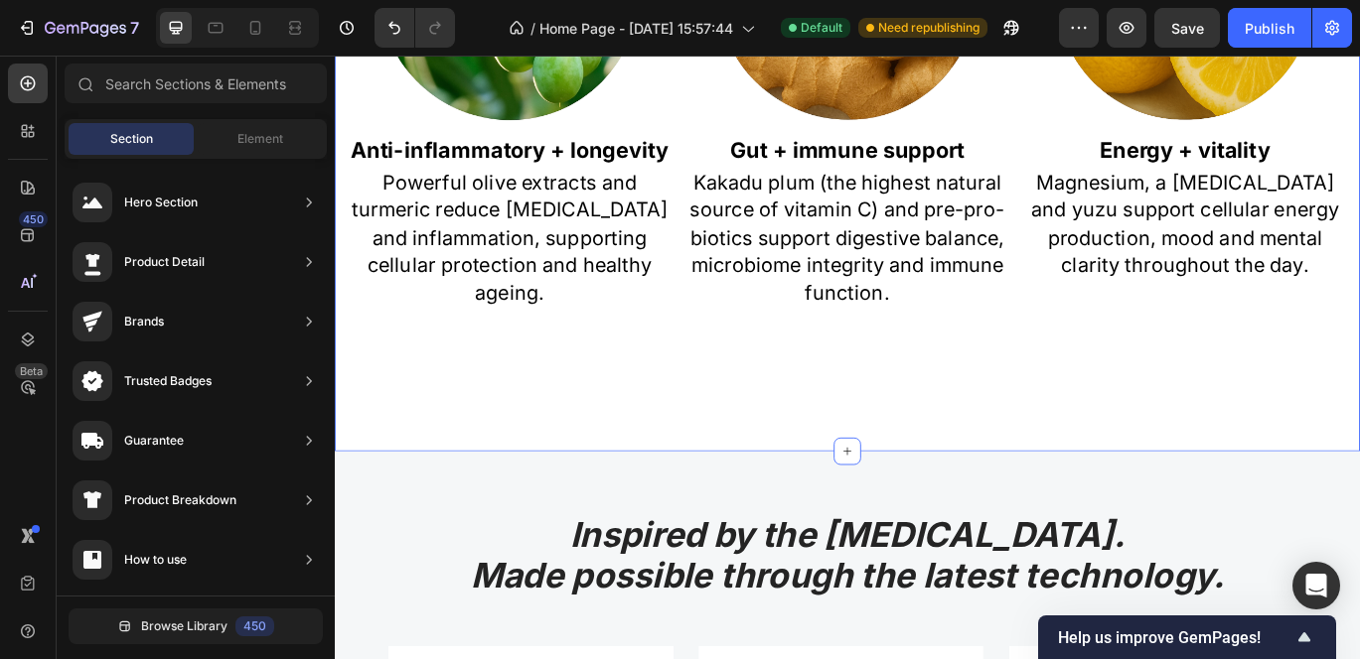
click at [614, 504] on div "Multiple benefits all-in-one Heading OLYV focuses on clinically dosed and scien…" at bounding box center [931, 39] width 1192 height 951
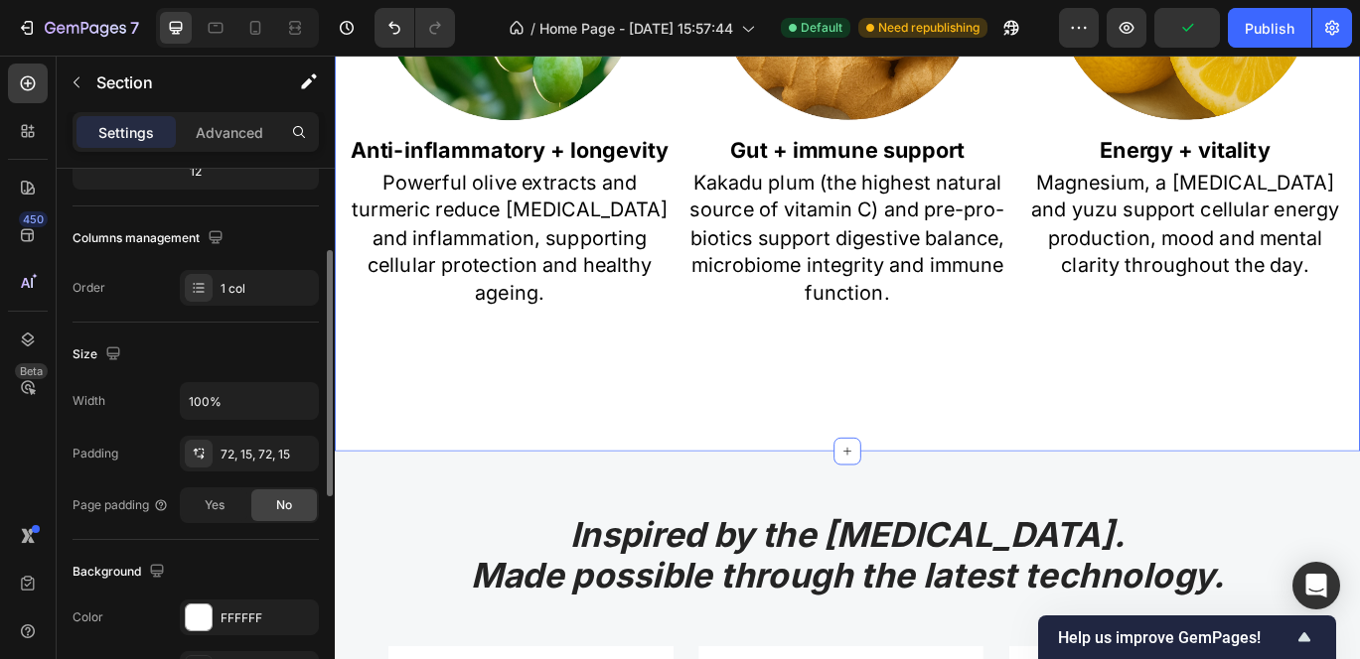
scroll to position [278, 0]
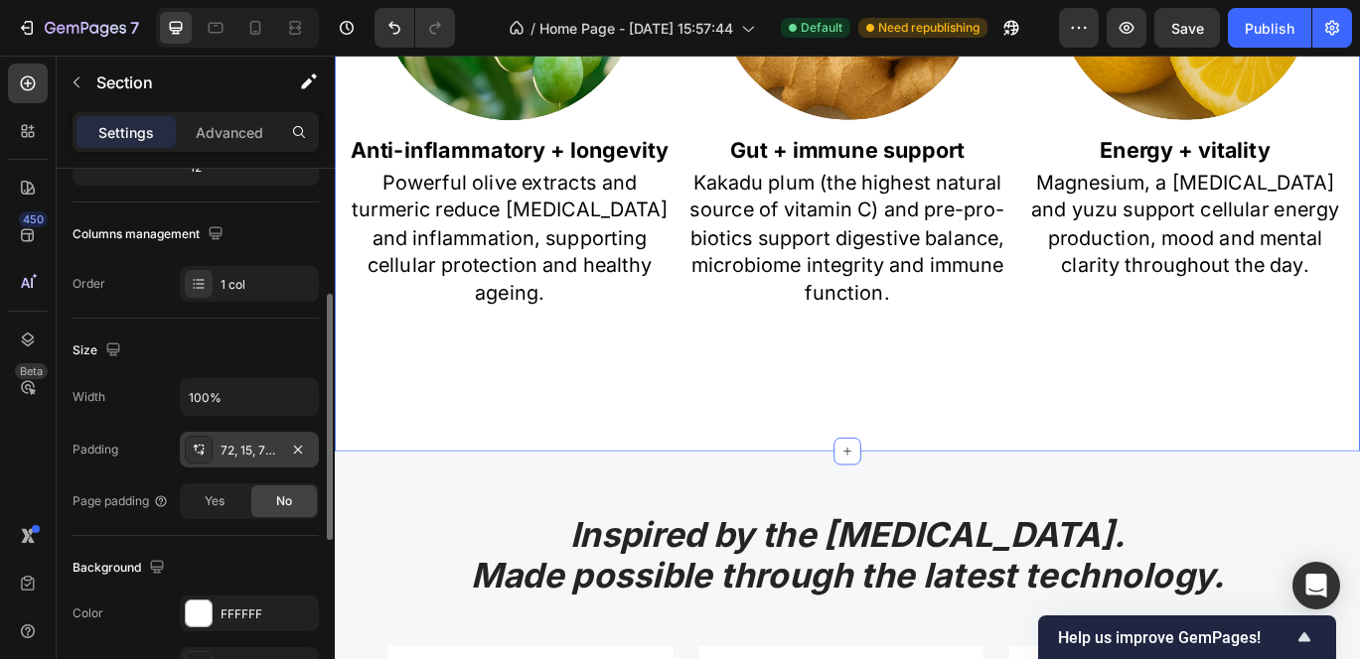
click at [255, 449] on div "72, 15, 72, 15" at bounding box center [249, 451] width 58 height 18
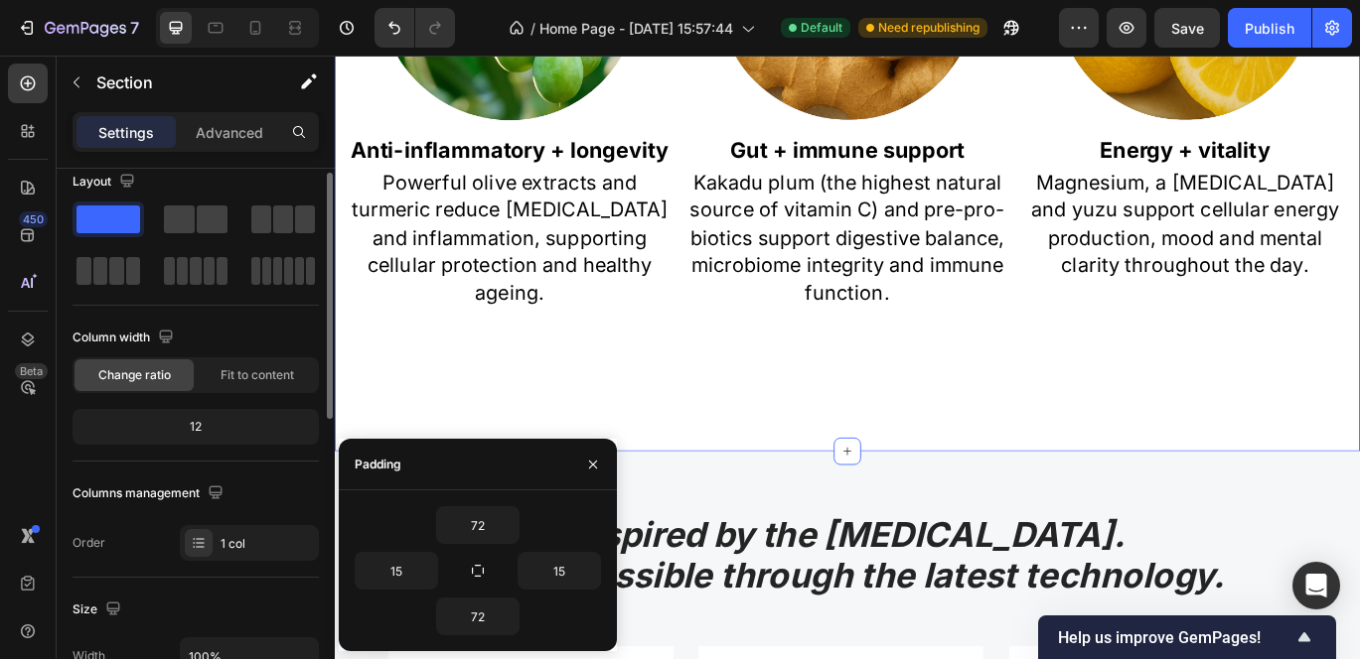
scroll to position [0, 0]
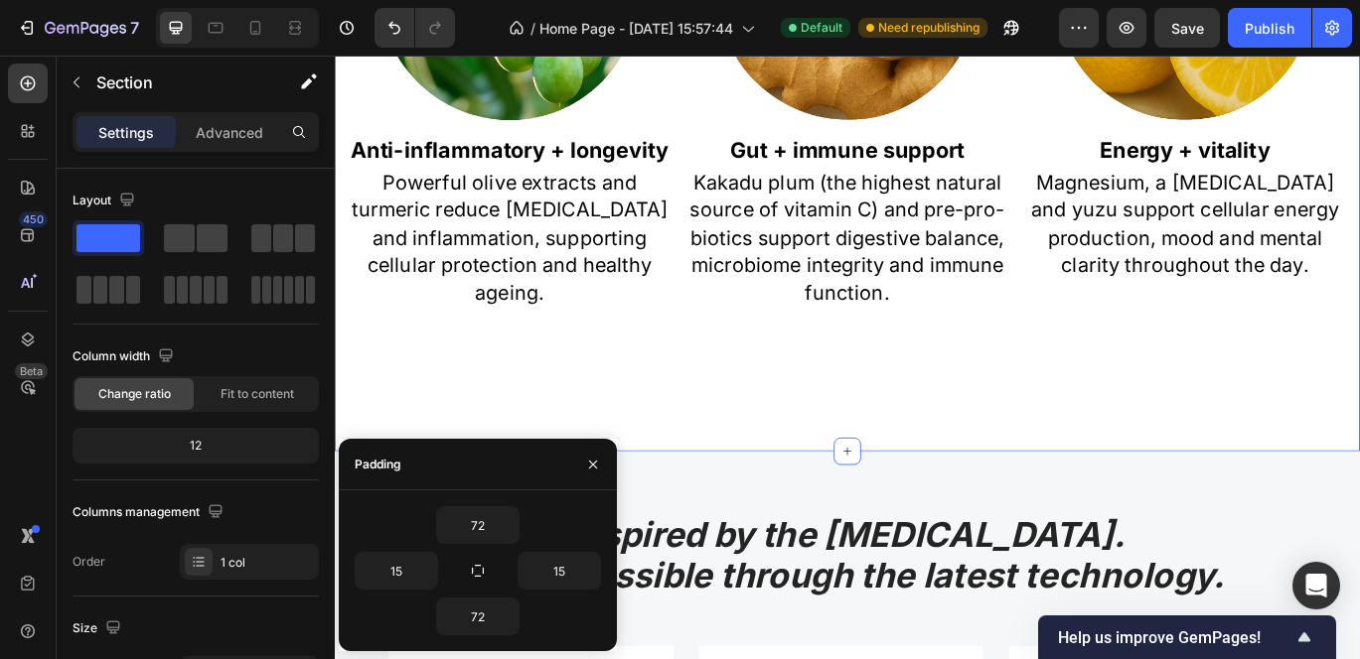
click at [676, 444] on div "Multiple benefits all-in-one Heading OLYV focuses on clinically dosed and scien…" at bounding box center [931, 39] width 1192 height 951
click at [481, 282] on p "Powerful olive extracts and turmeric reduce oxidative stress and inflammation, …" at bounding box center [538, 267] width 372 height 160
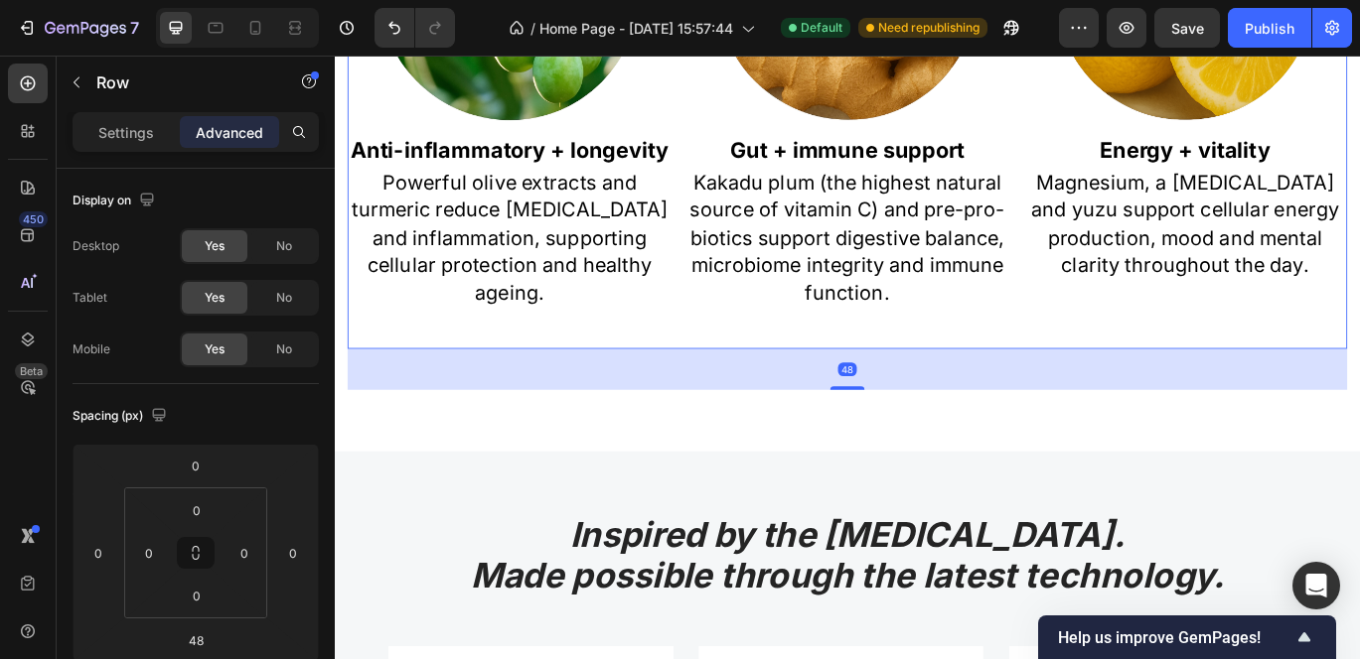
click at [522, 367] on div "Image Anti-inflammatory + longevity Text Block Powerful olive extracts and turm…" at bounding box center [538, 103] width 376 height 586
click at [202, 636] on input "48" at bounding box center [196, 641] width 40 height 30
type input "0"
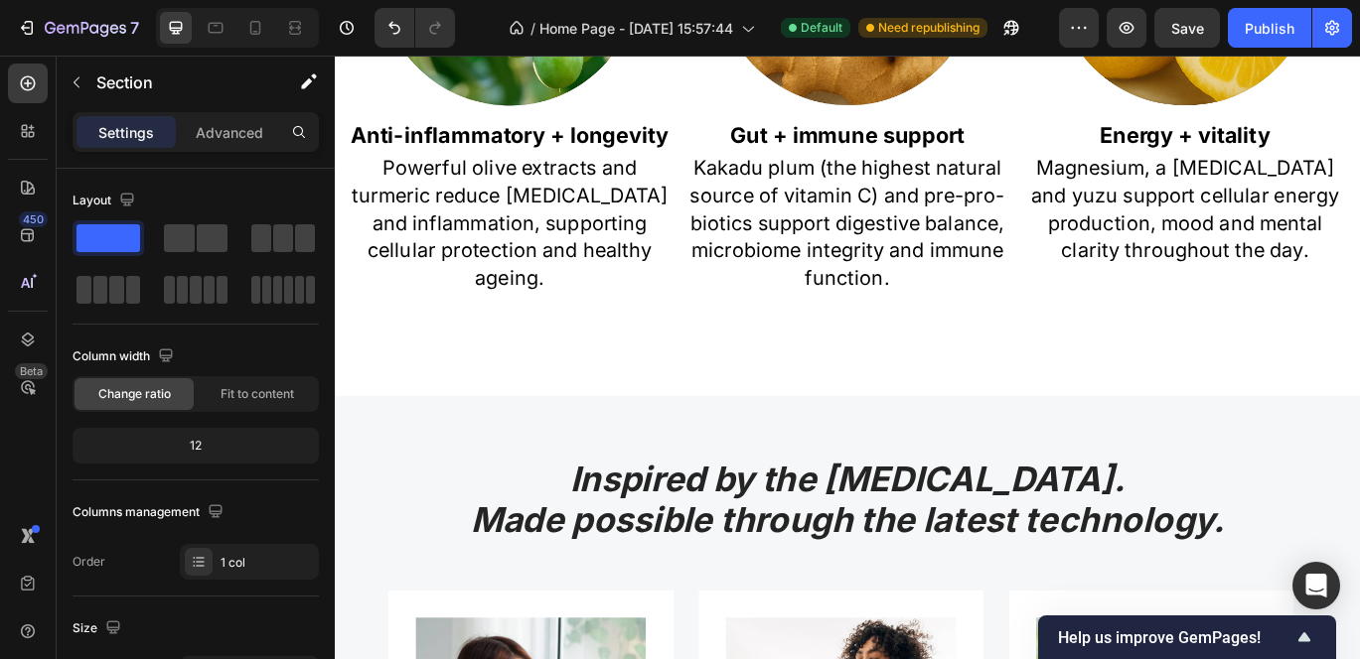
scroll to position [1813, 0]
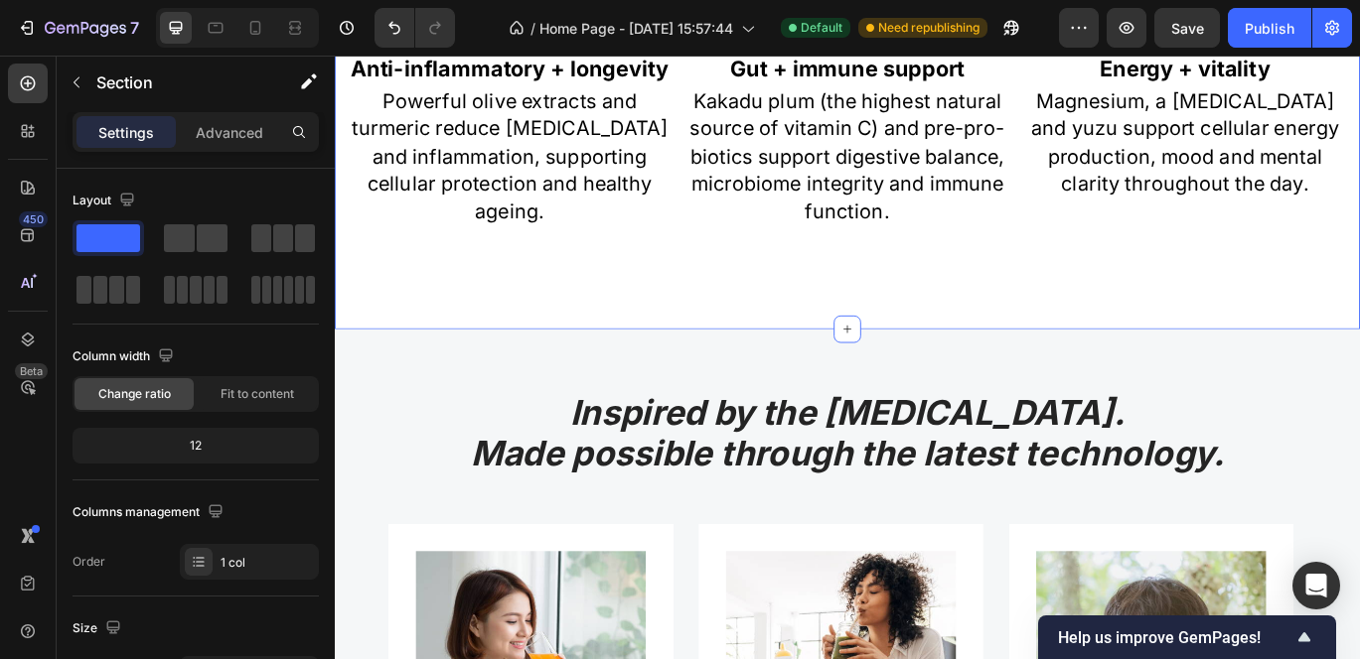
click at [254, 133] on p "Advanced" at bounding box center [230, 132] width 68 height 21
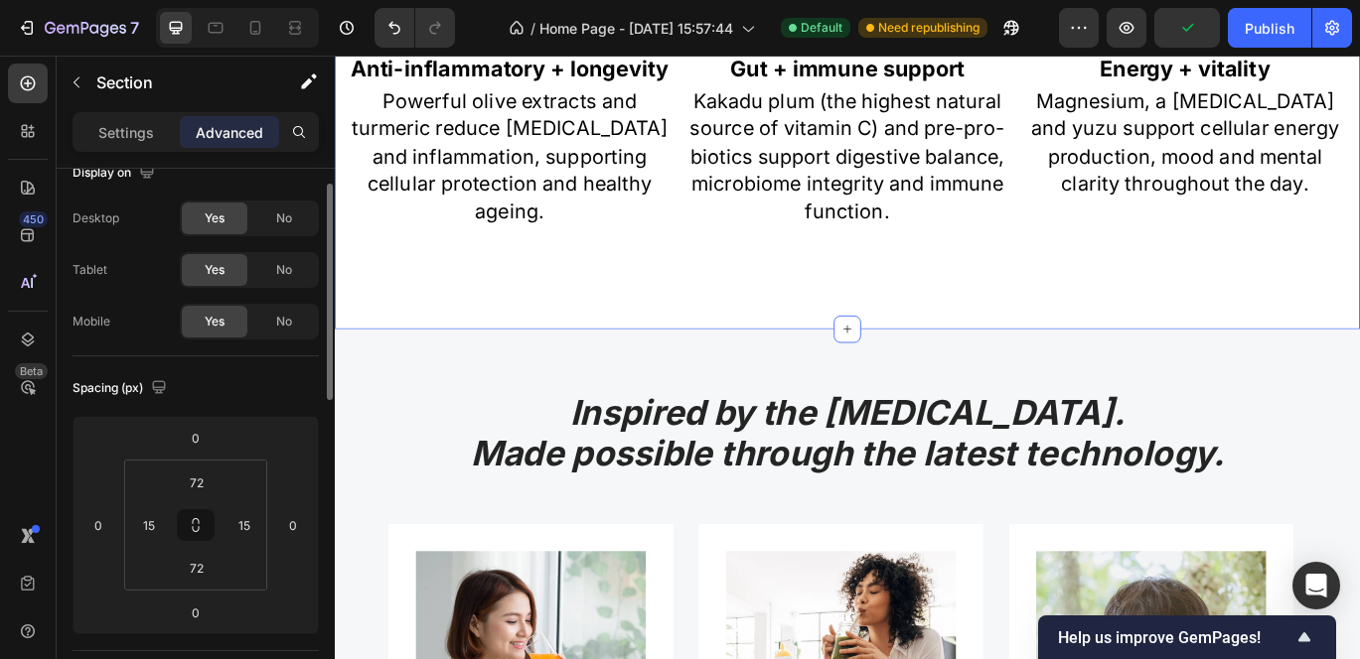
scroll to position [31, 0]
click at [202, 567] on input "72" at bounding box center [197, 565] width 40 height 30
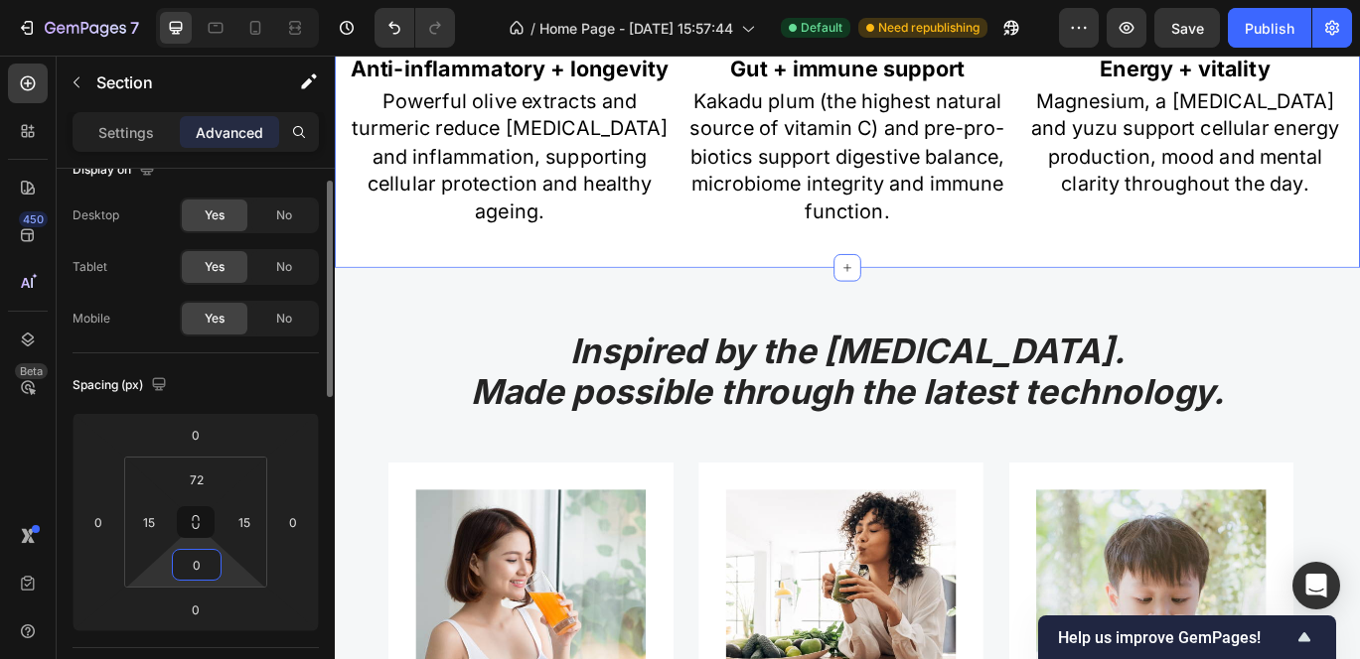
type input "0"
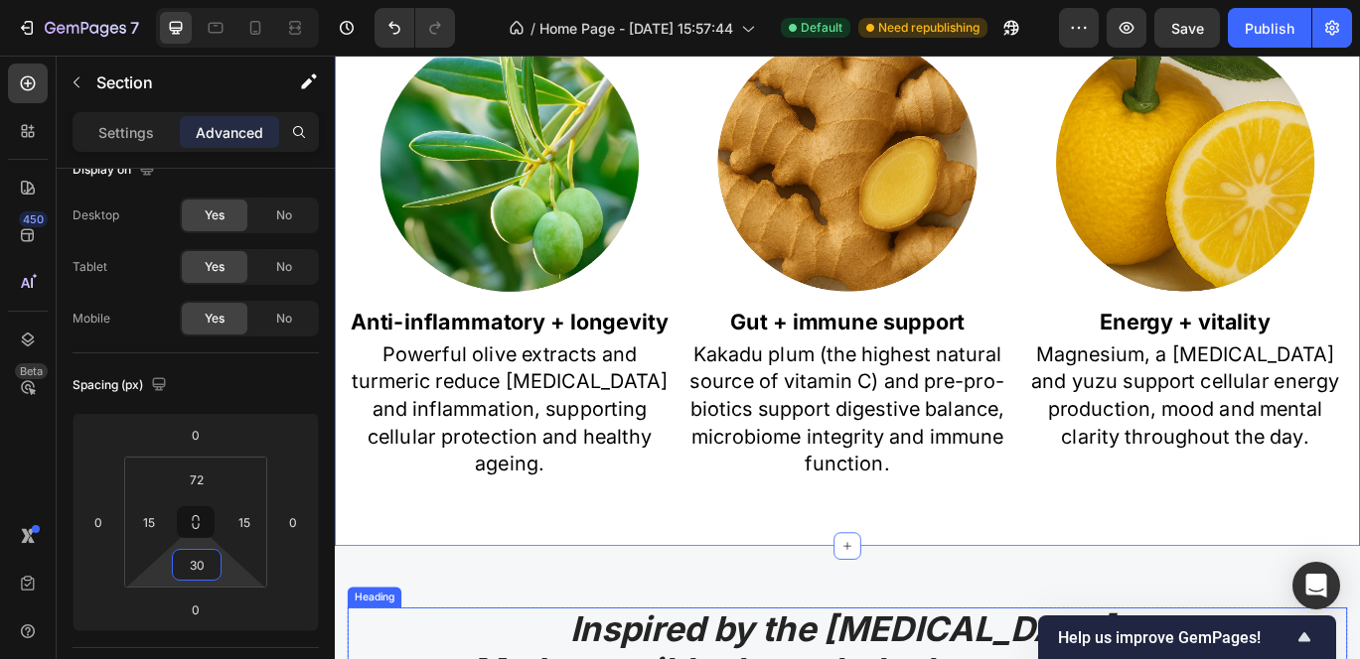
scroll to position [1526, 0]
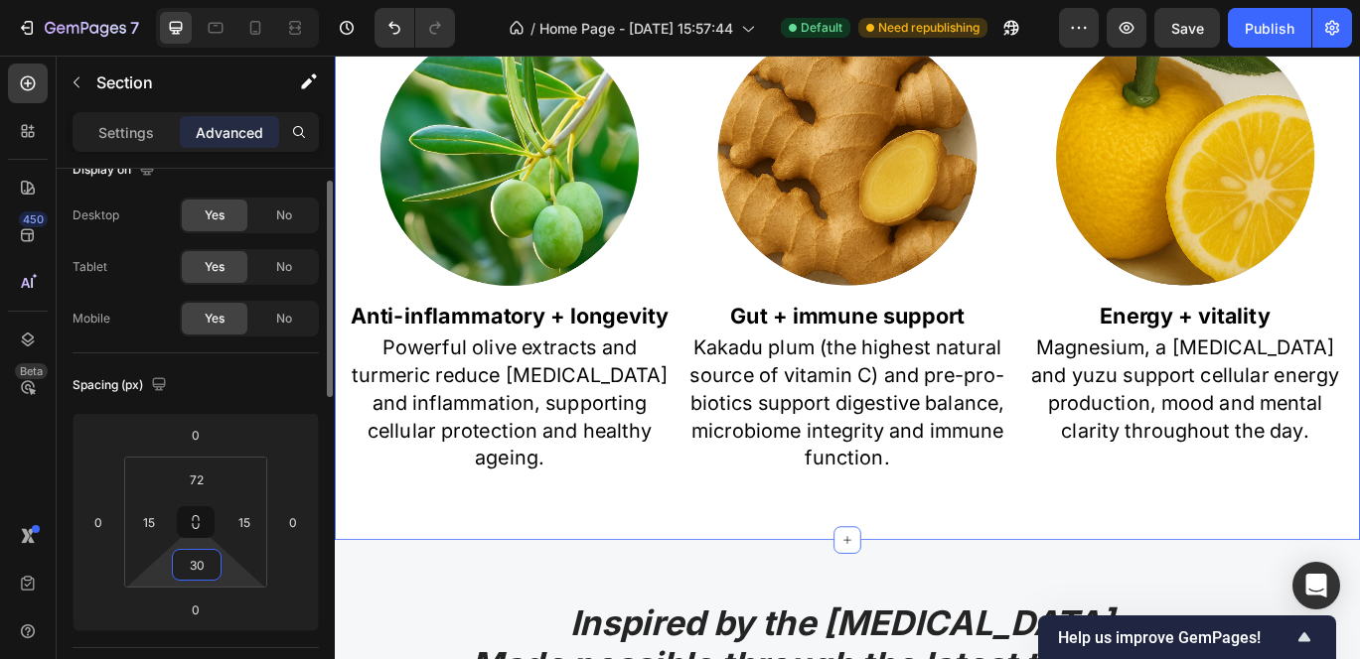
type input "3"
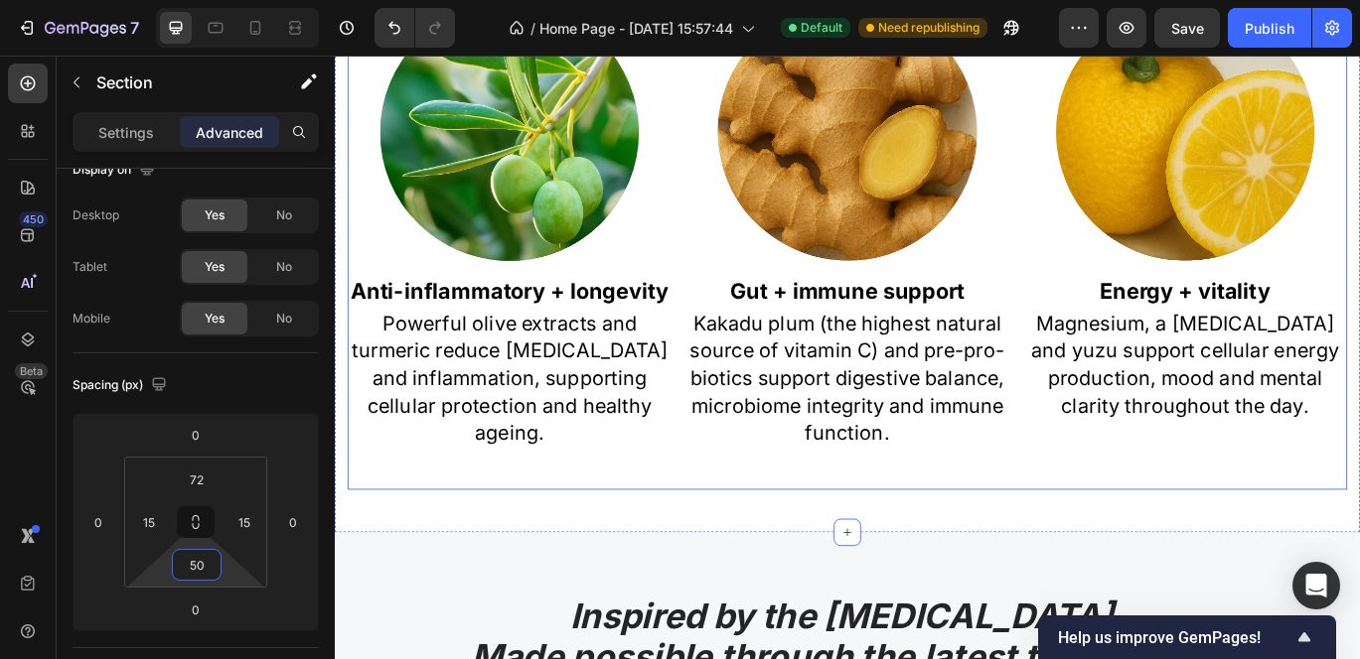
scroll to position [1571, 0]
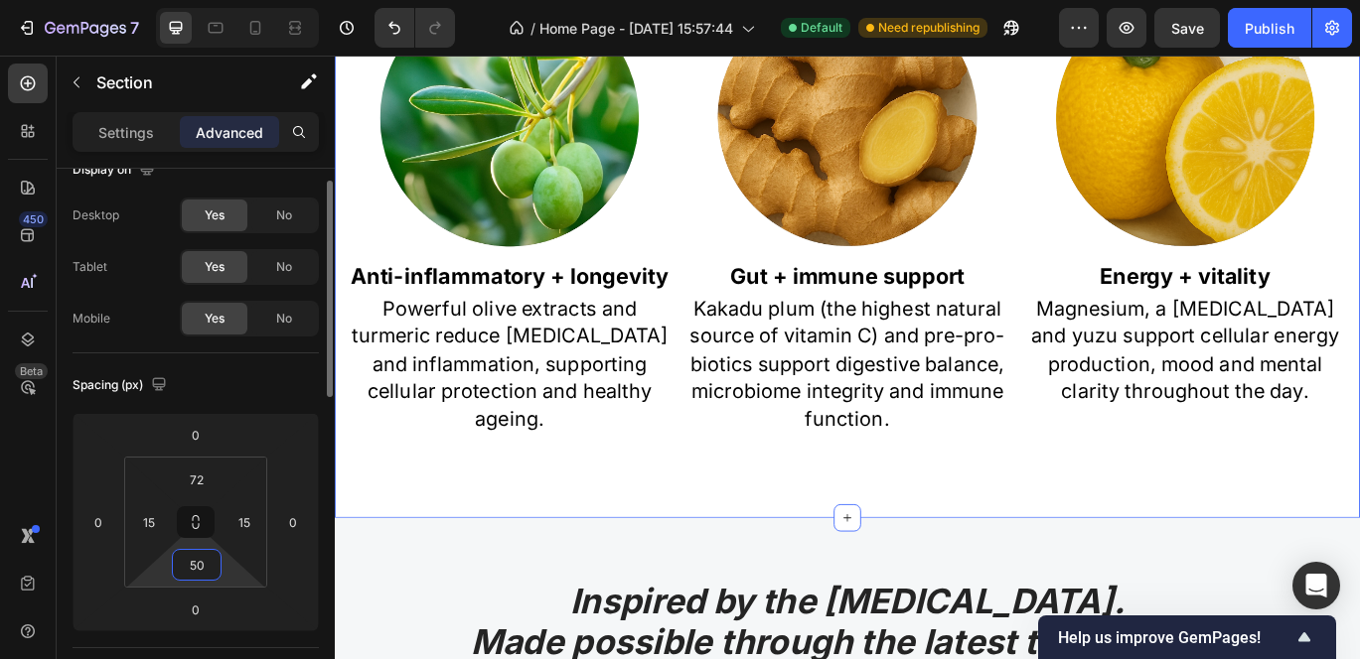
type input "5"
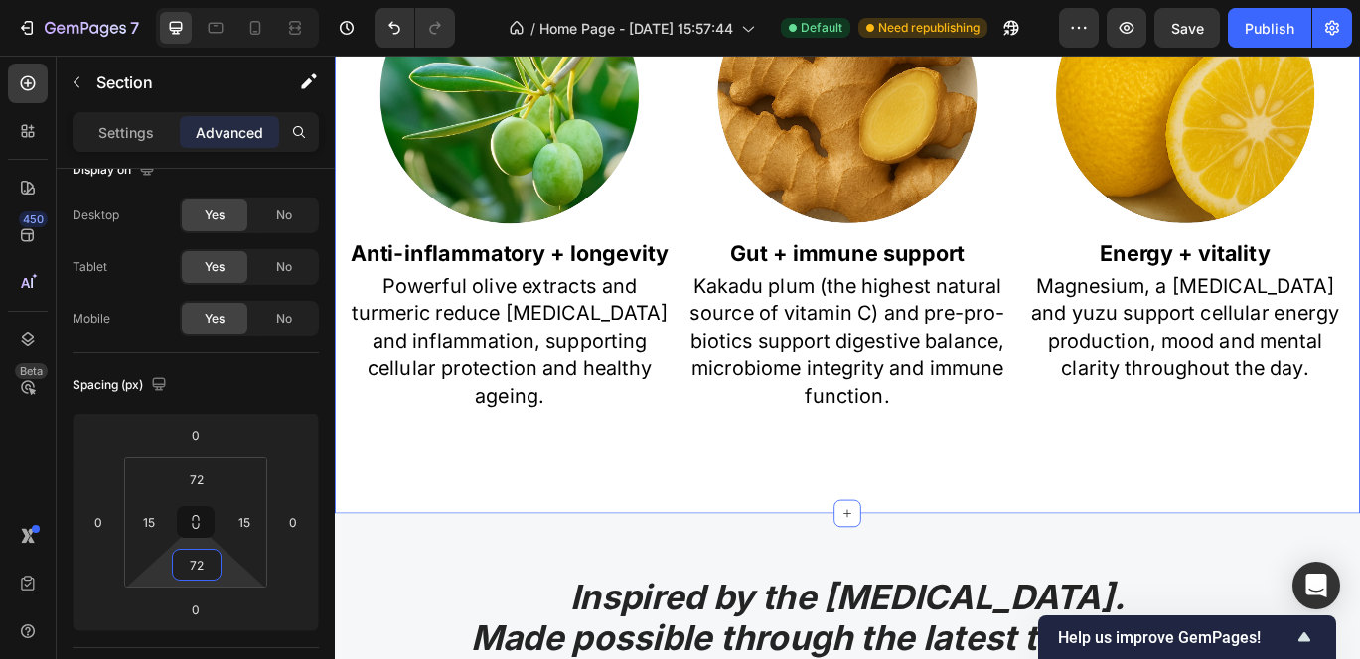
scroll to position [1609, 0]
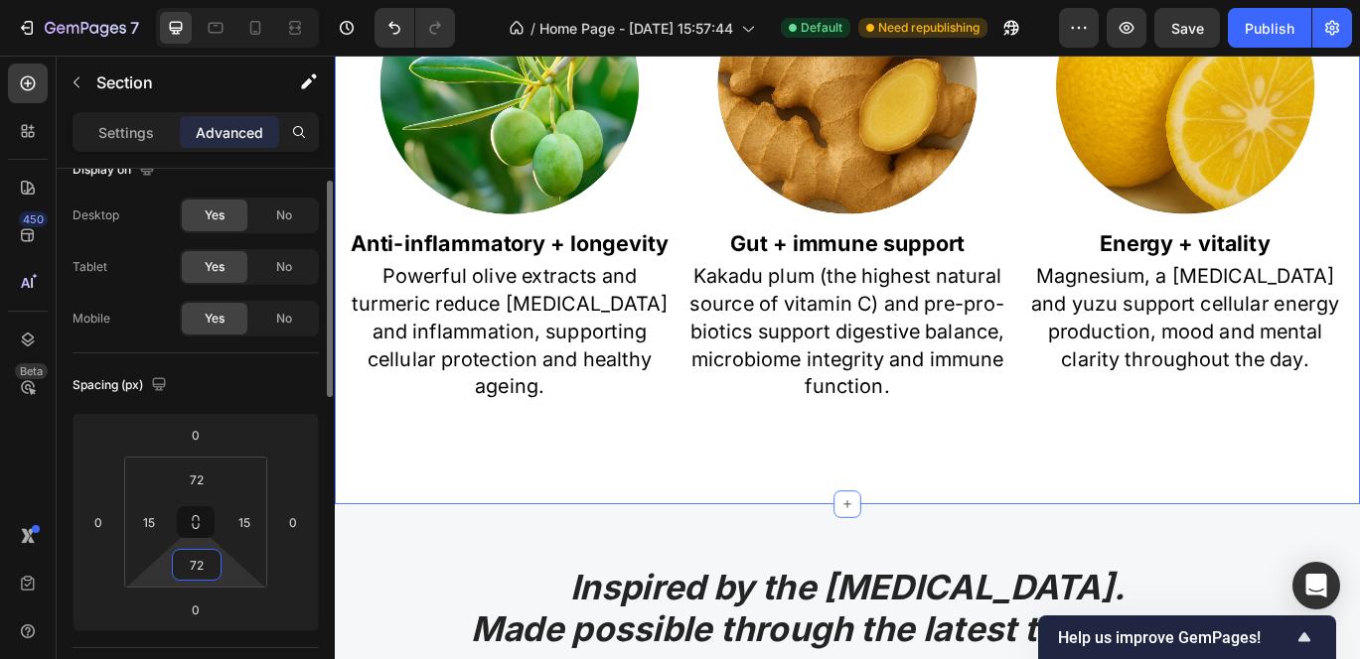
type input "7"
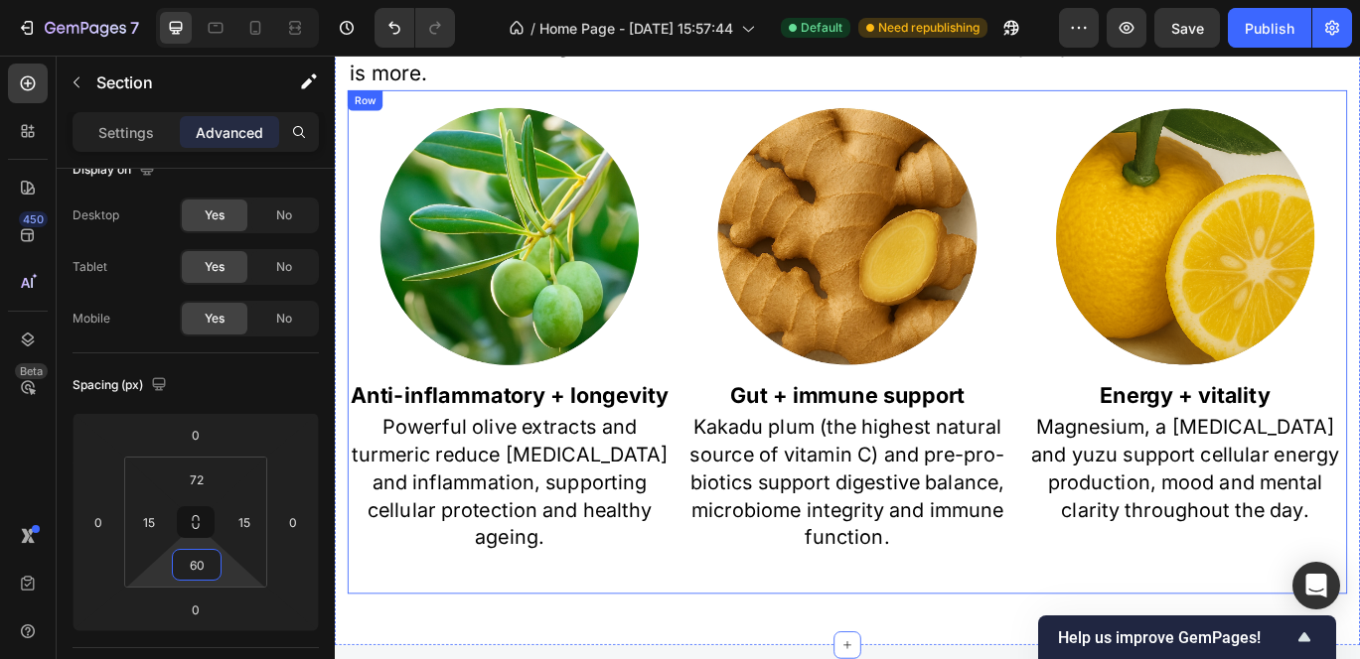
scroll to position [1500, 0]
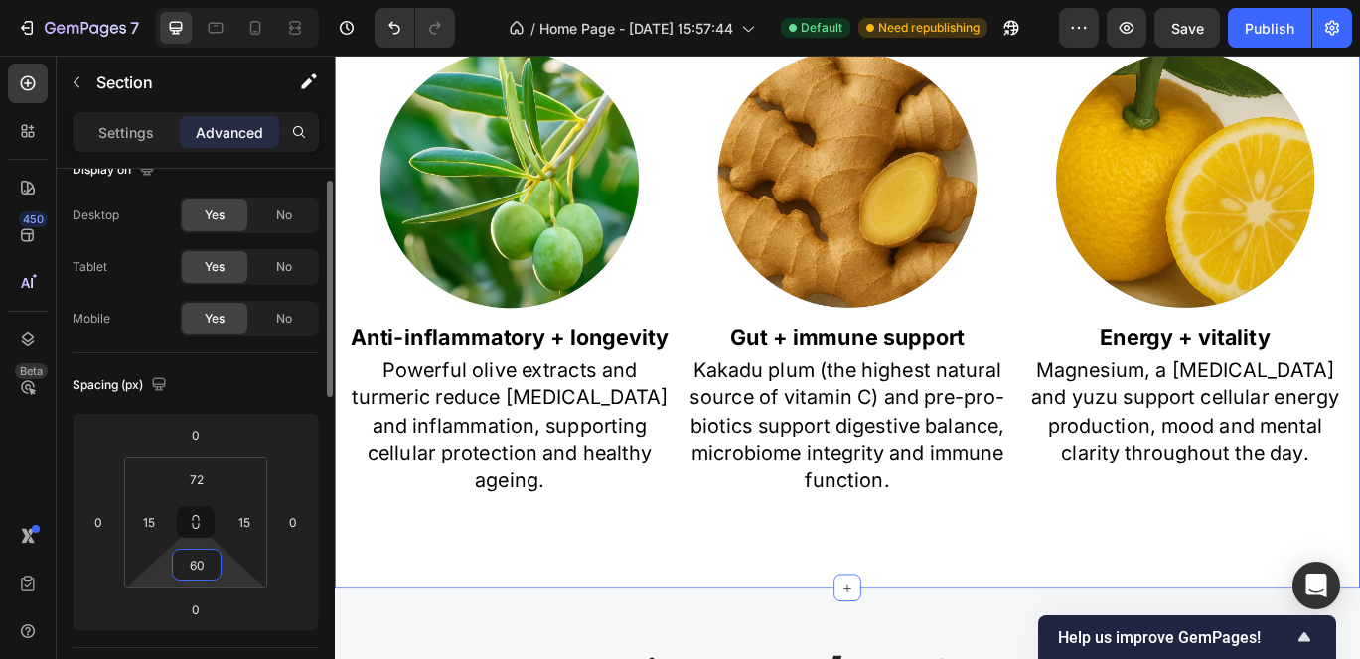
type input "6"
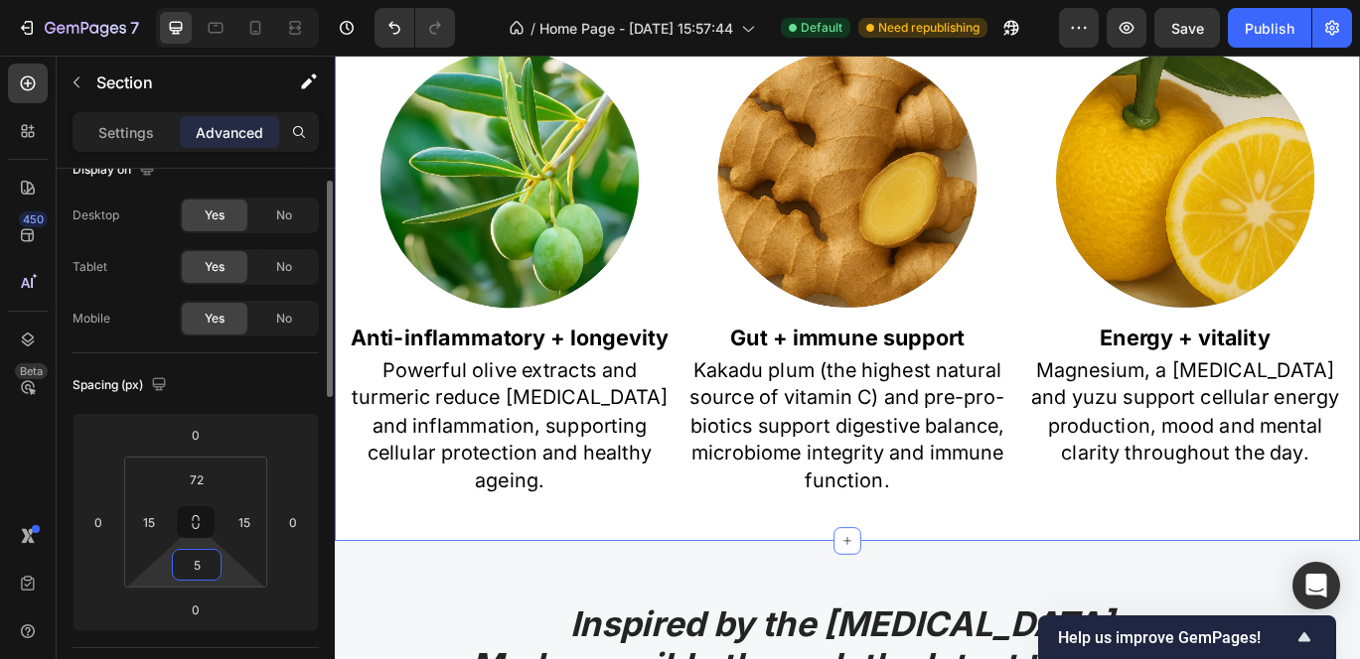
type input "50"
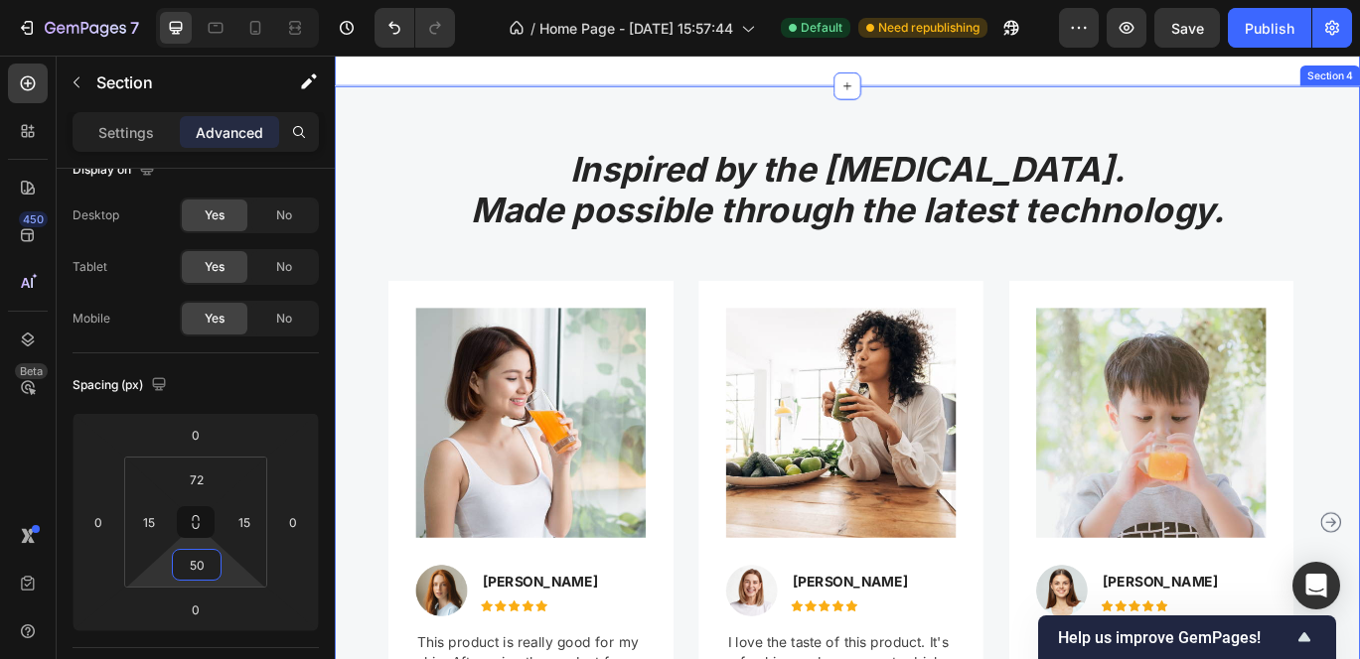
scroll to position [2104, 0]
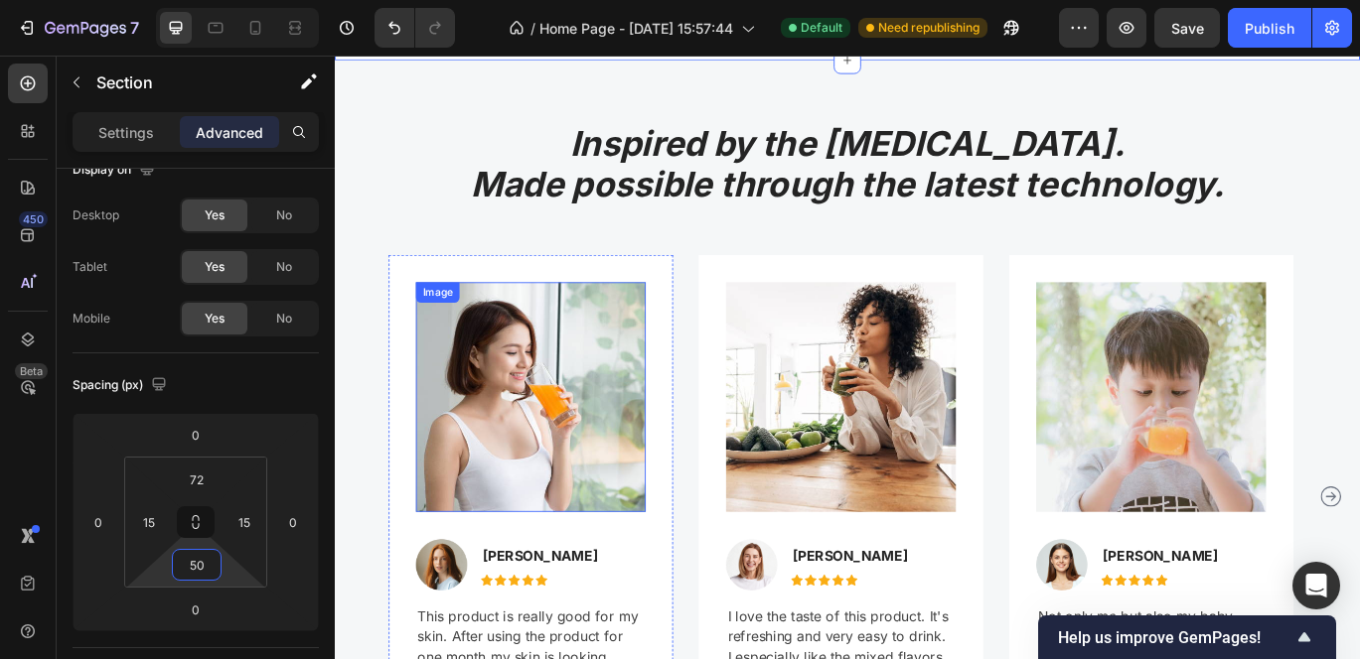
click at [573, 388] on img at bounding box center [562, 452] width 267 height 267
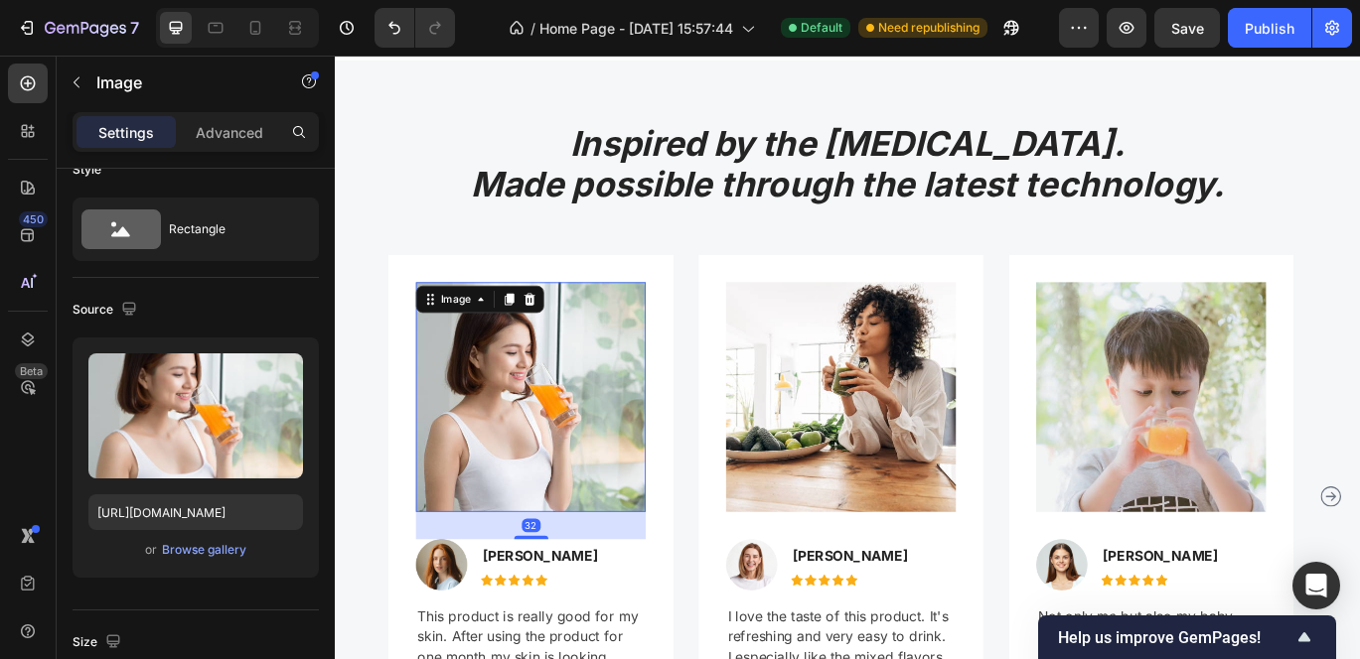
scroll to position [0, 0]
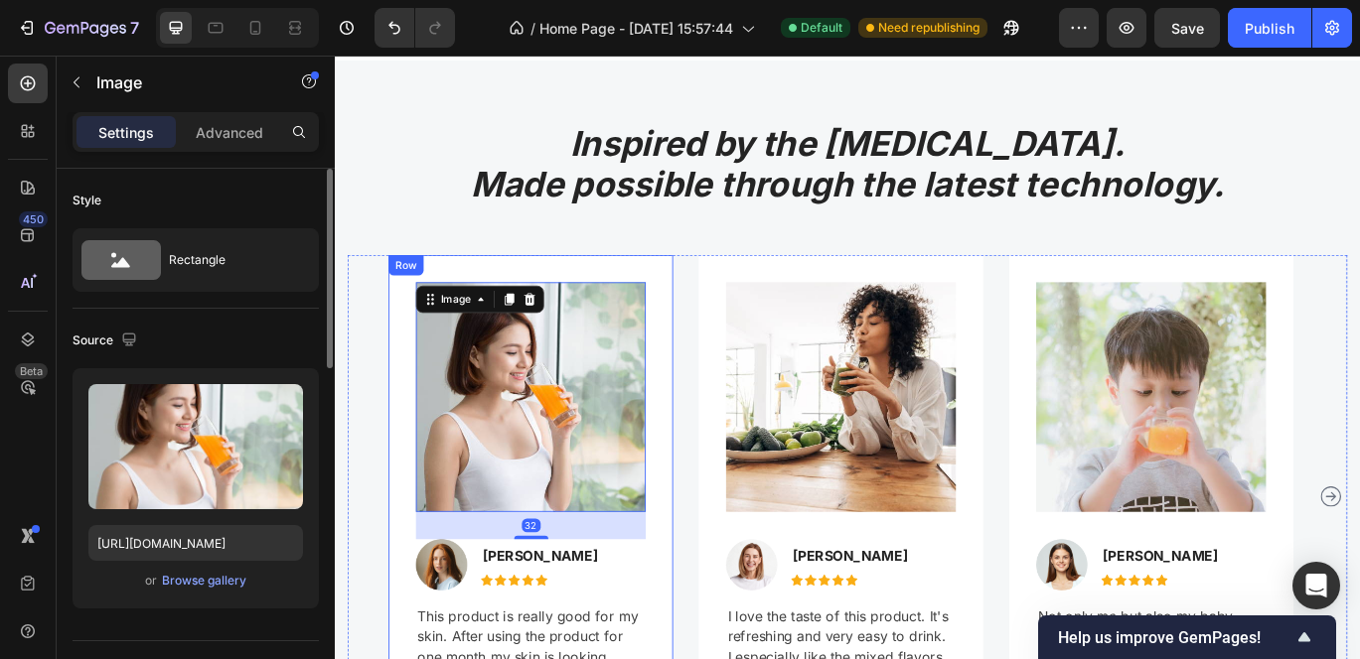
click at [662, 297] on div "Image 32 Image Jennifer Cobb Text block Icon Icon Icon Icon Icon Icon List Hoz …" at bounding box center [562, 567] width 331 height 561
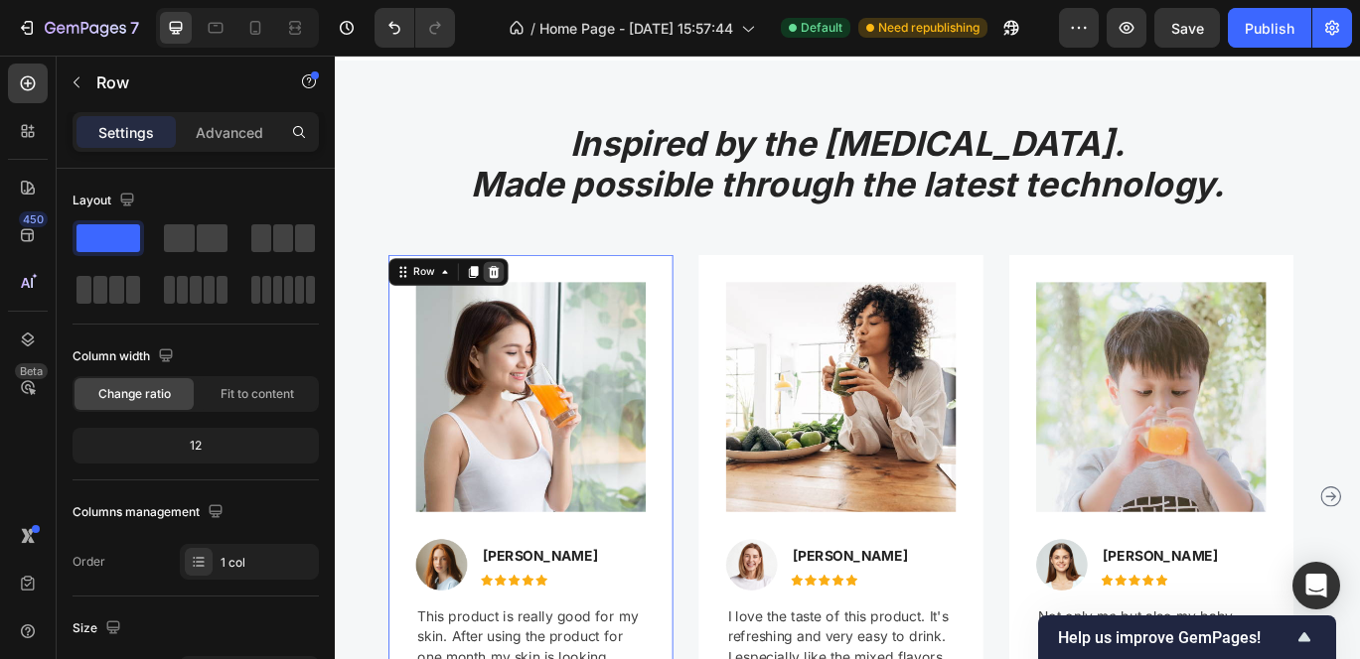
click at [514, 300] on icon at bounding box center [519, 307] width 13 height 14
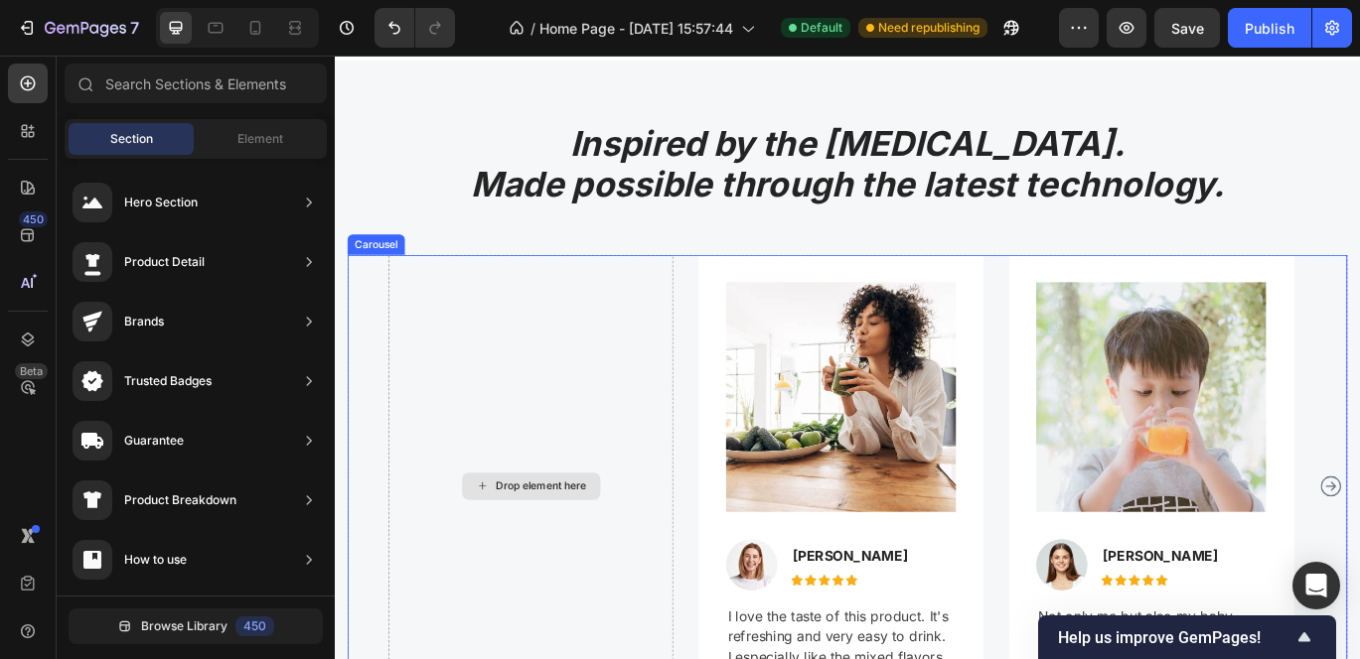
click at [632, 304] on div "Drop element here" at bounding box center [562, 555] width 331 height 537
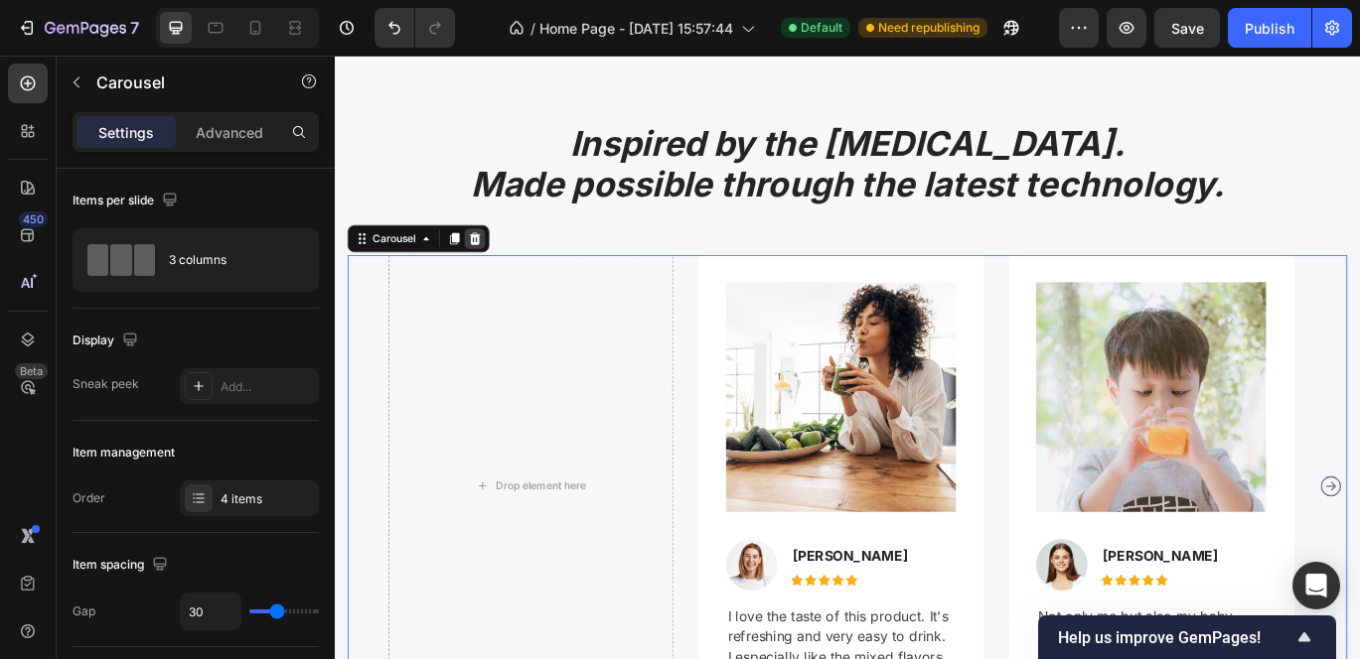
click at [503, 261] on icon at bounding box center [498, 268] width 13 height 14
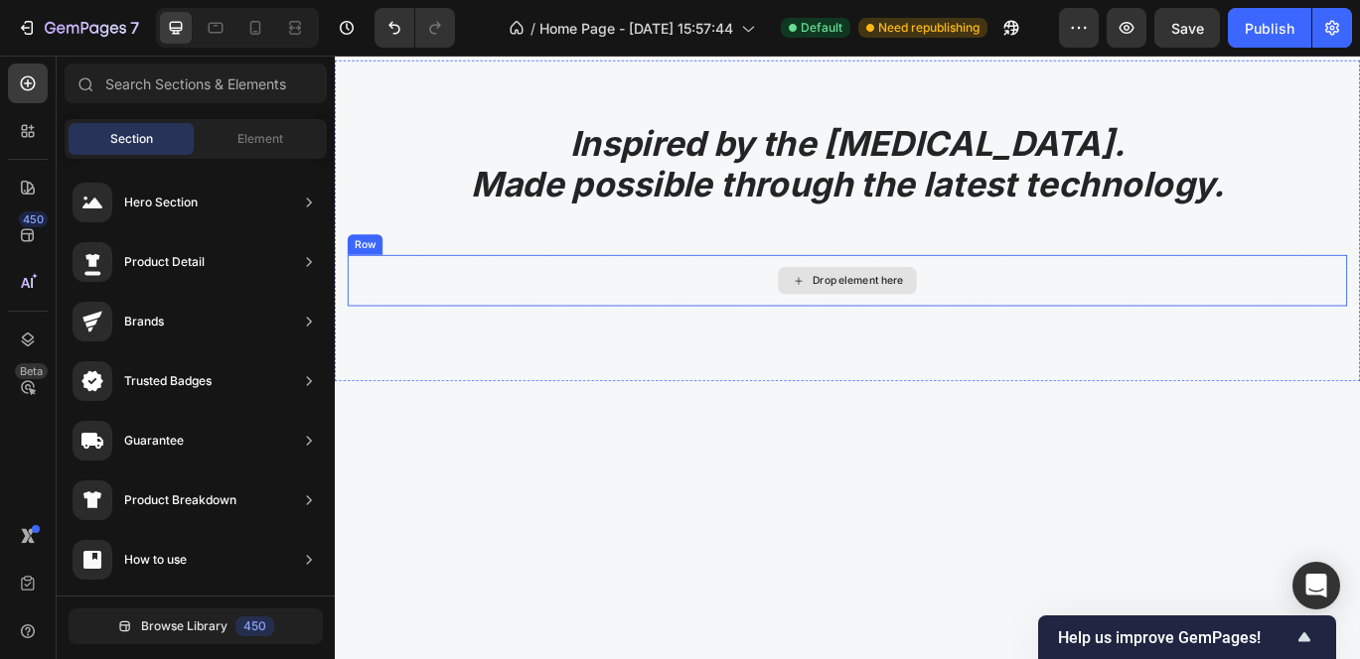
click at [630, 299] on div "Drop element here" at bounding box center [931, 317] width 1162 height 60
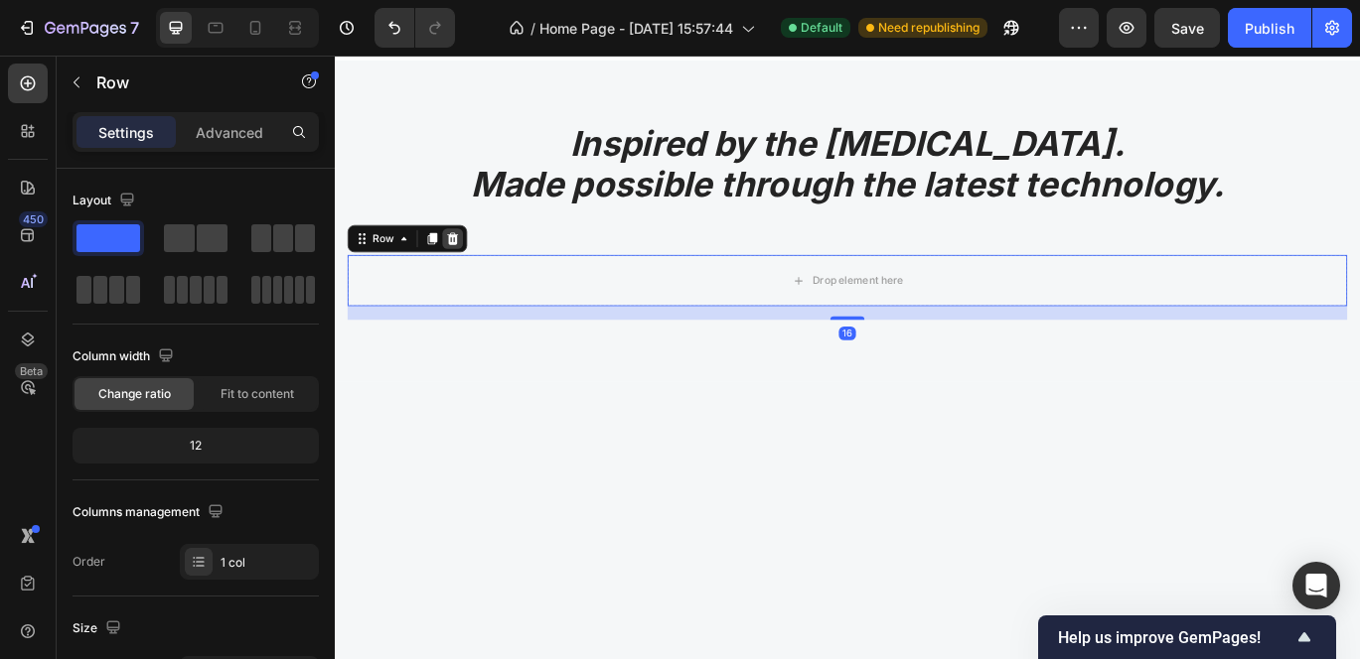
click at [473, 261] on icon at bounding box center [472, 268] width 13 height 14
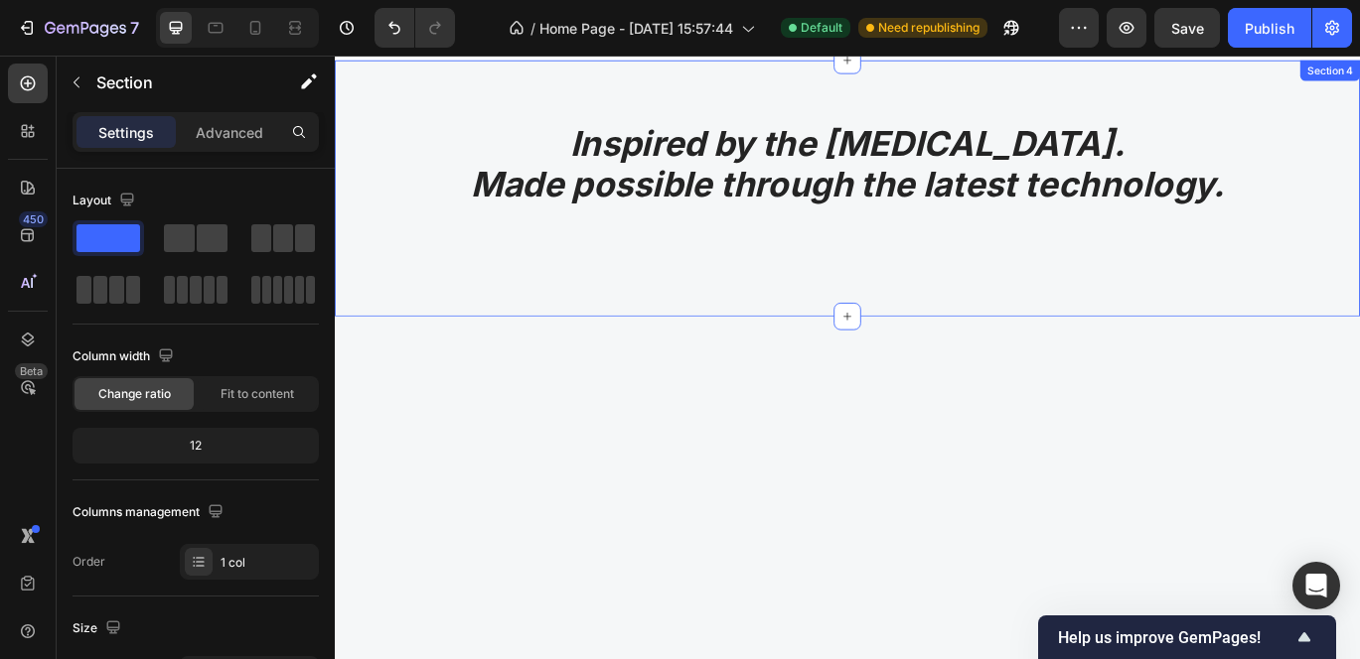
click at [543, 286] on div "Inspired by the Mediterranean diet. Made possible through the latest technology…" at bounding box center [931, 210] width 1192 height 298
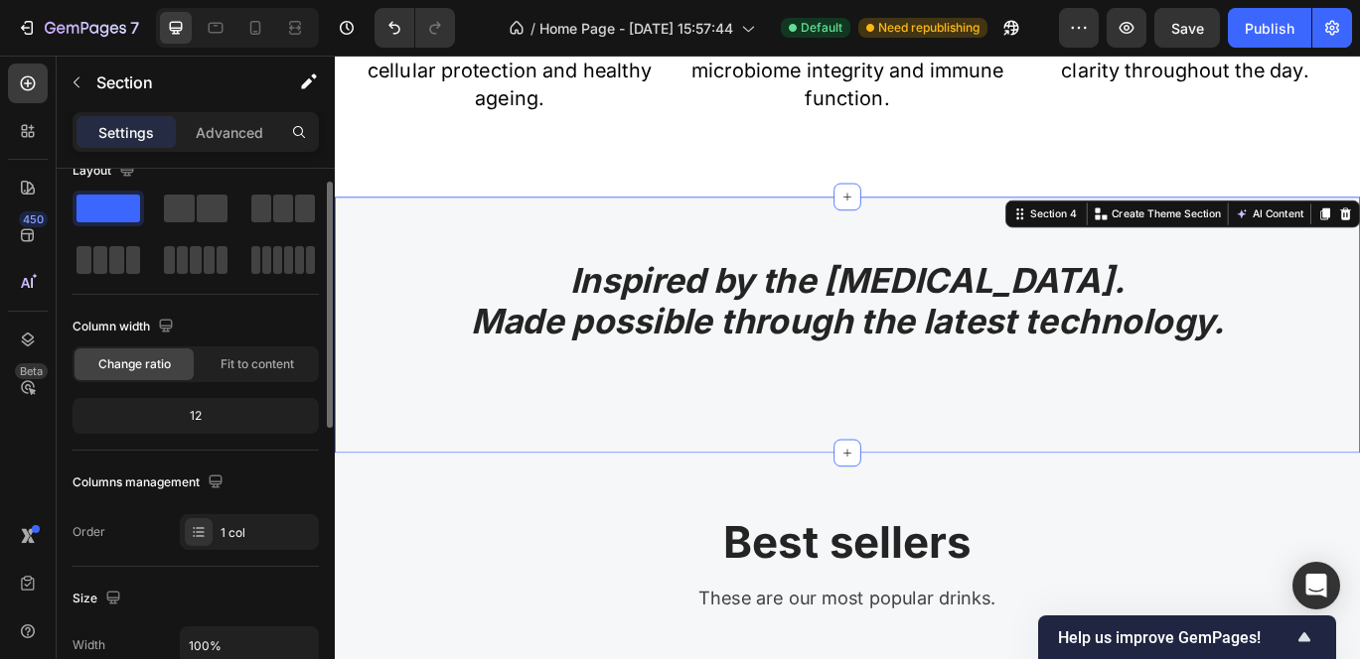
scroll to position [31, 0]
click at [268, 357] on span "Fit to content" at bounding box center [256, 364] width 73 height 18
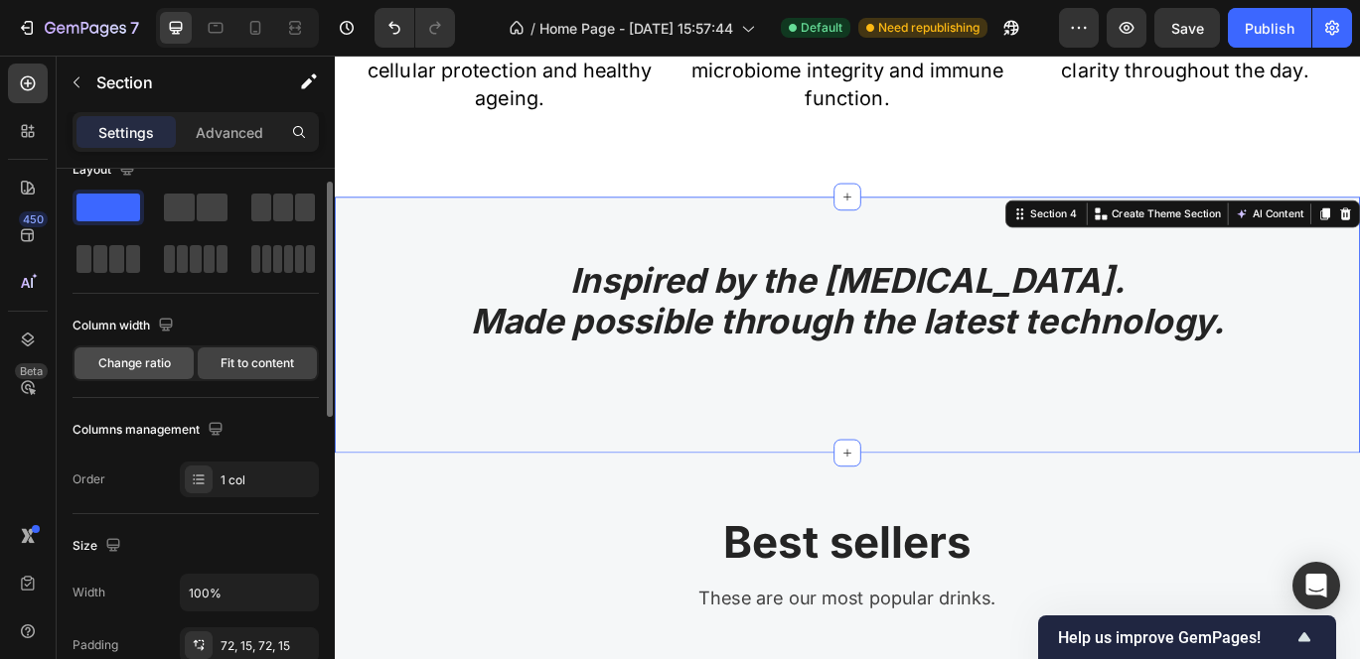
click at [144, 364] on span "Change ratio" at bounding box center [134, 364] width 73 height 18
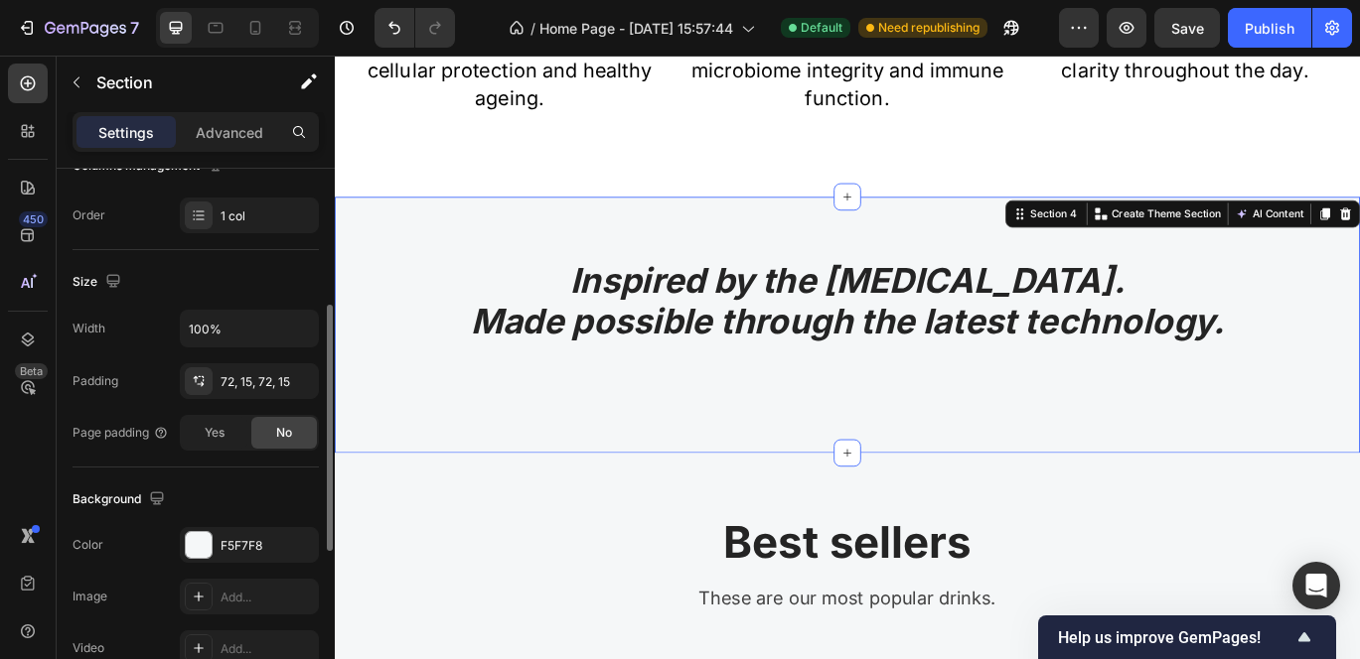
scroll to position [333, 0]
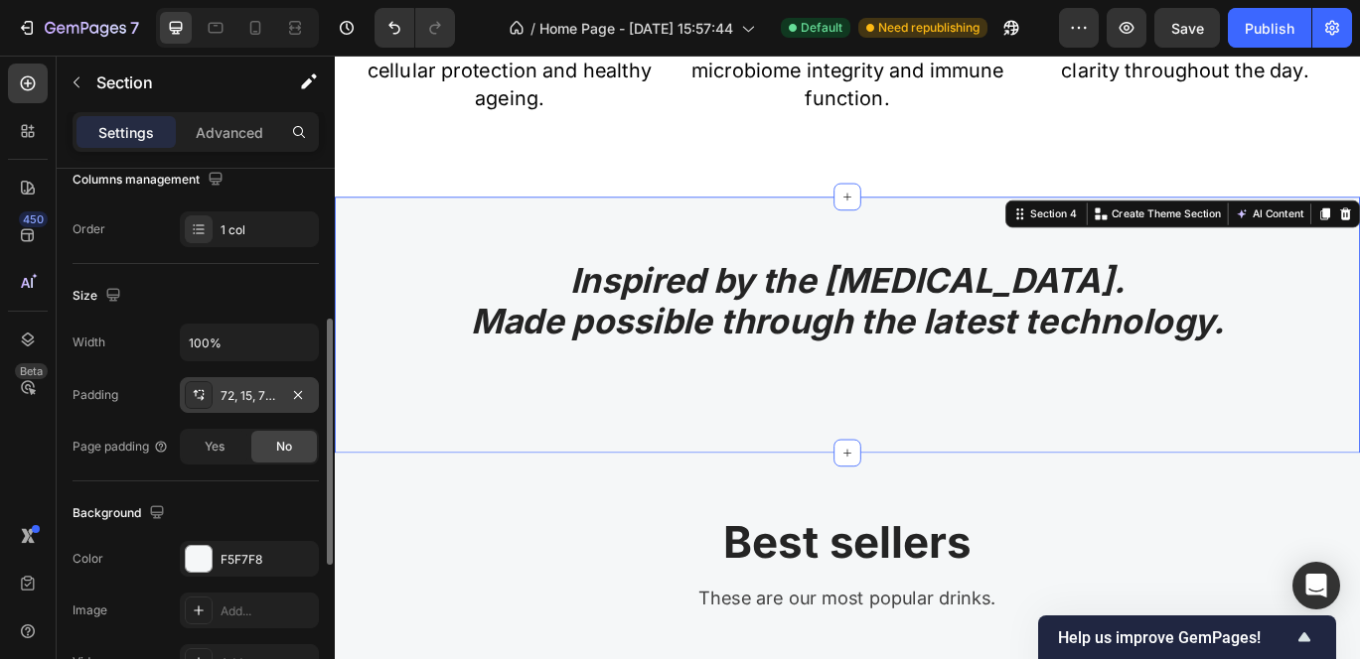
click at [237, 396] on div "72, 15, 72, 15" at bounding box center [249, 396] width 58 height 18
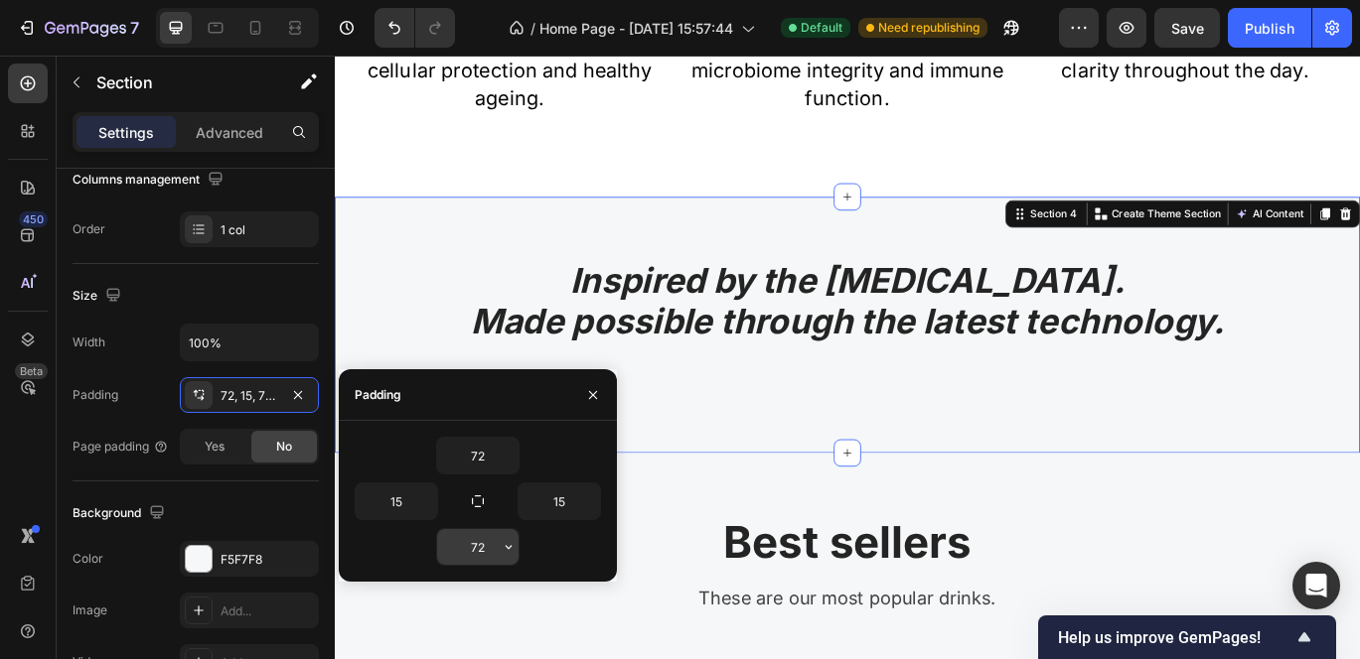
click at [489, 546] on input "72" at bounding box center [477, 547] width 81 height 36
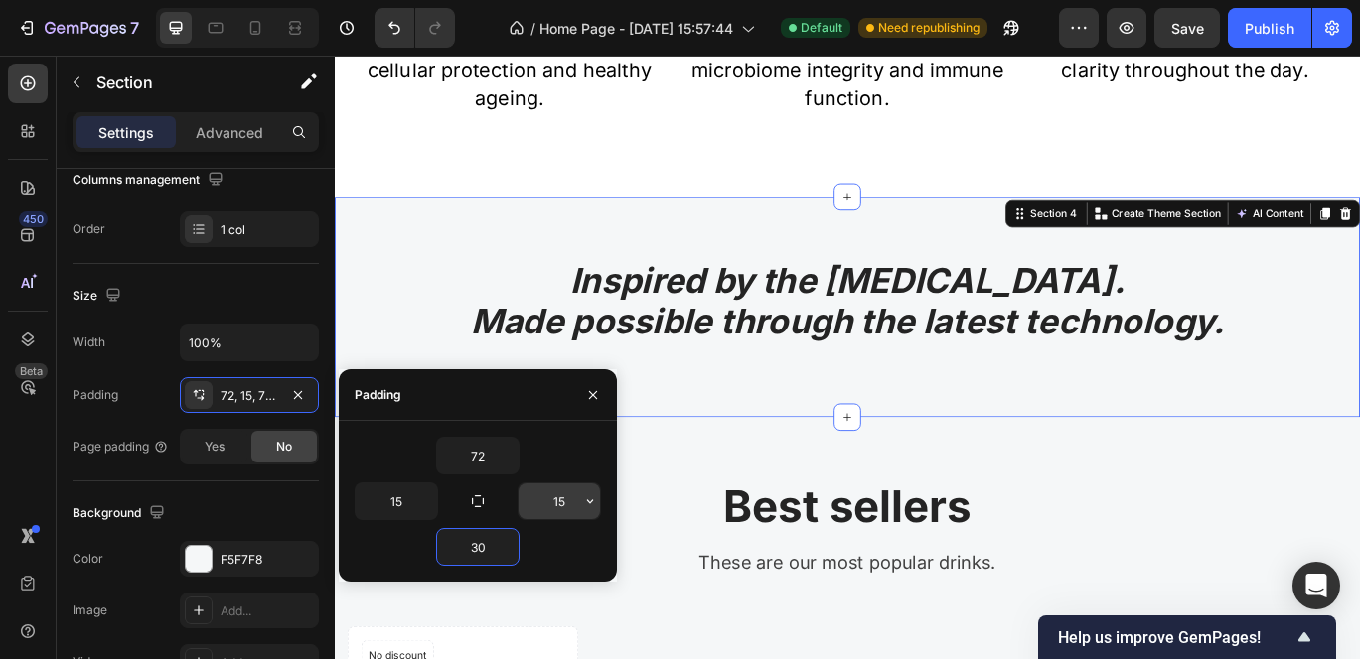
type input "3"
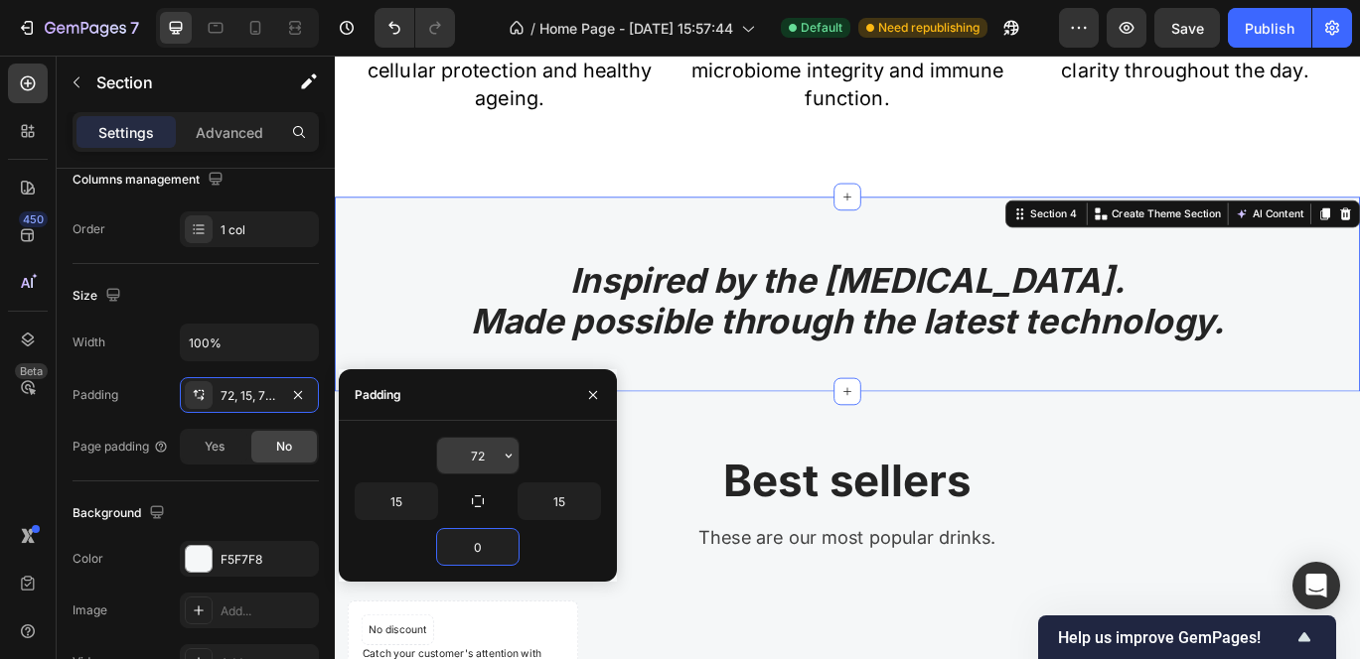
type input "0"
click at [488, 458] on input "72" at bounding box center [477, 456] width 81 height 36
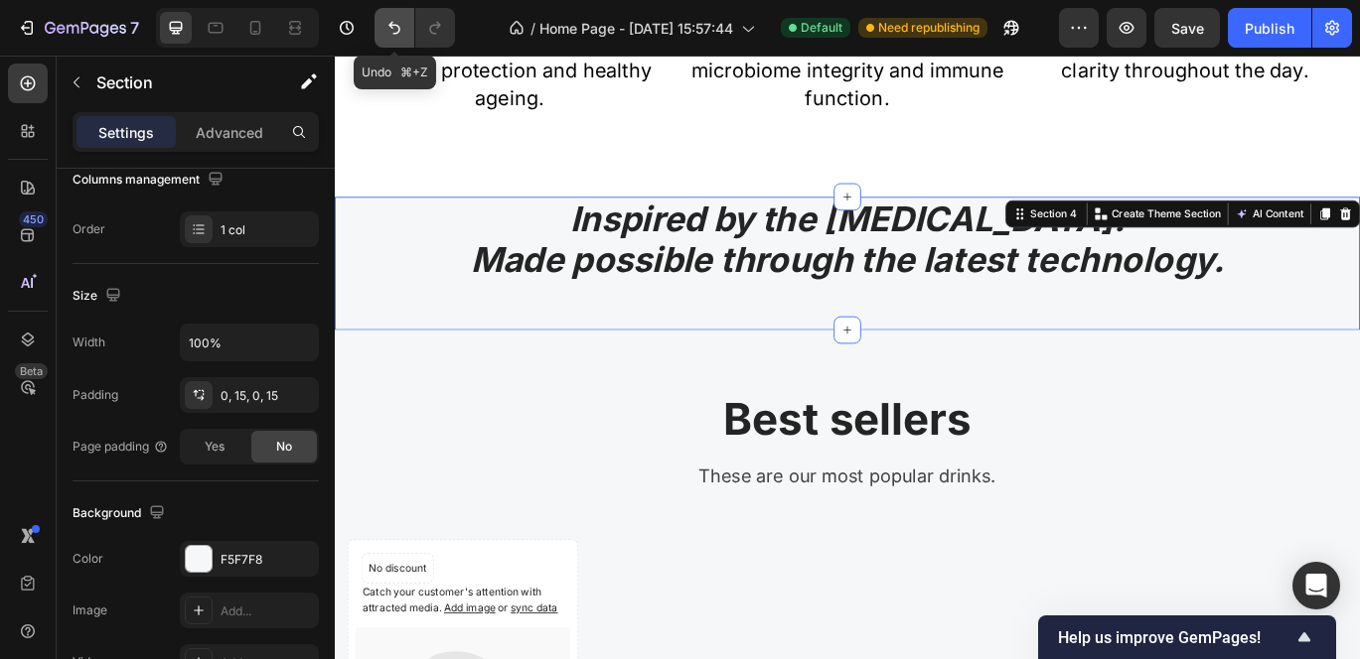
click at [394, 37] on icon "Undo/Redo" at bounding box center [394, 28] width 20 height 20
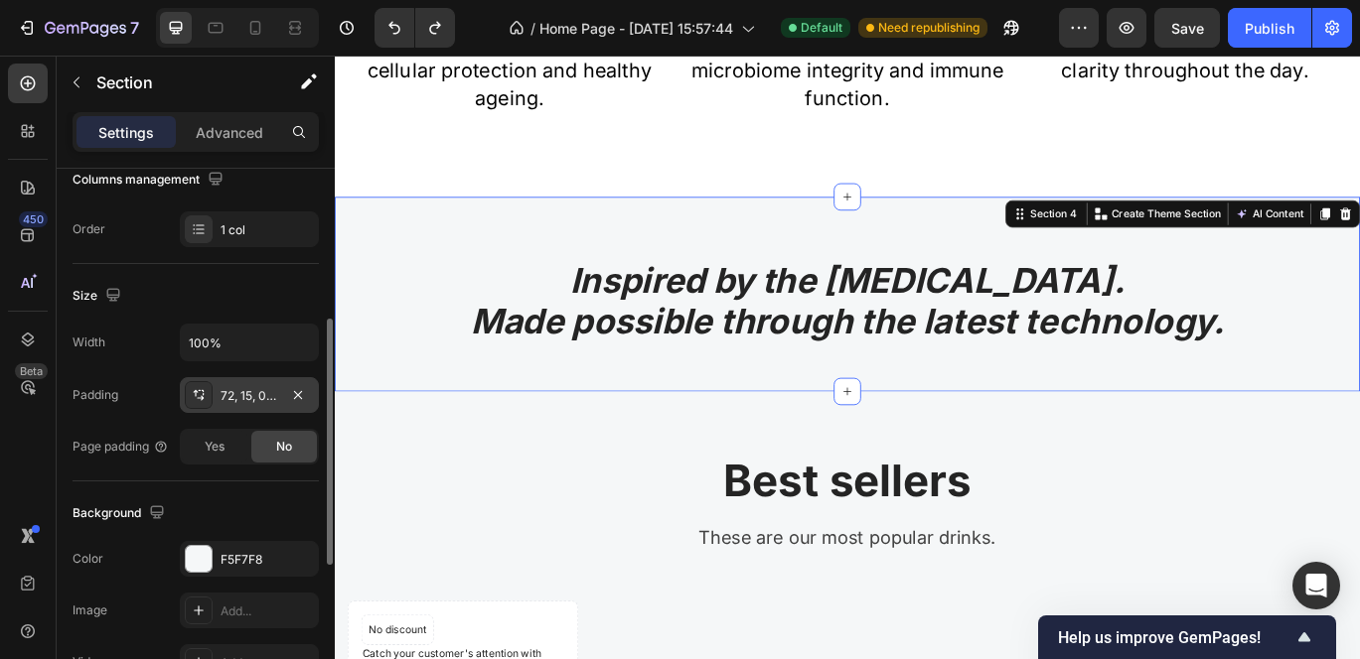
click at [197, 394] on icon at bounding box center [199, 395] width 16 height 16
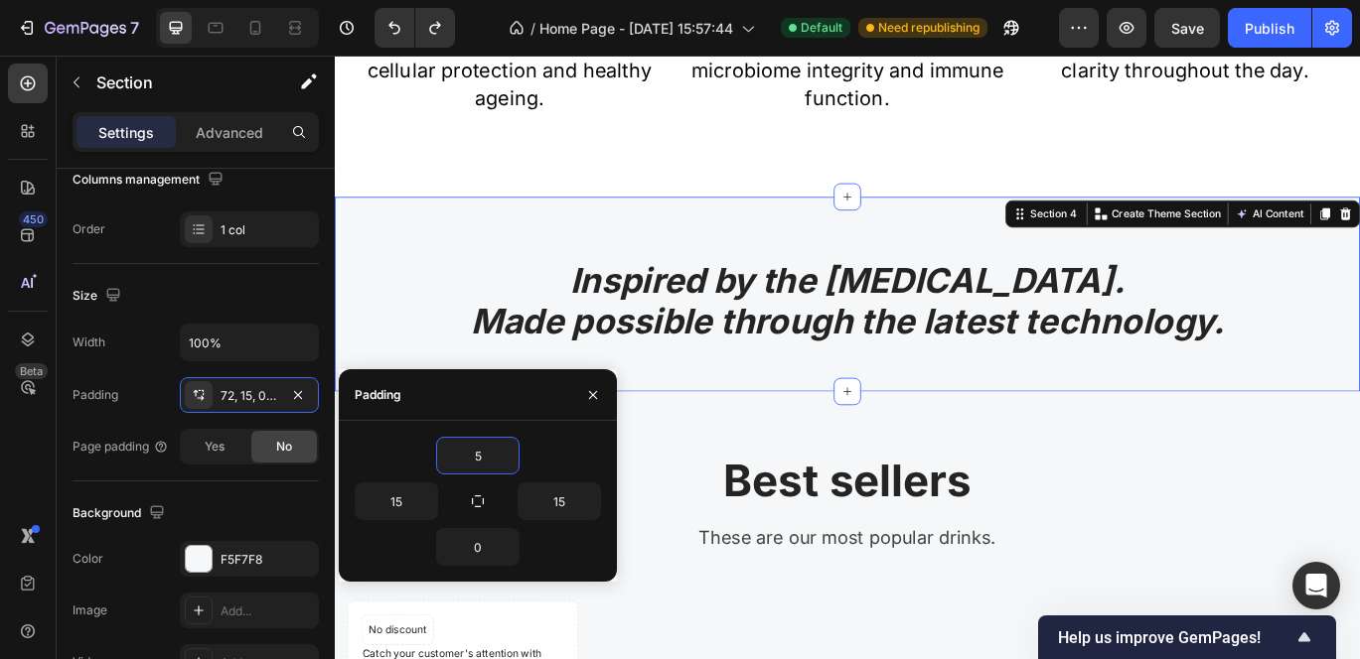
type input "50"
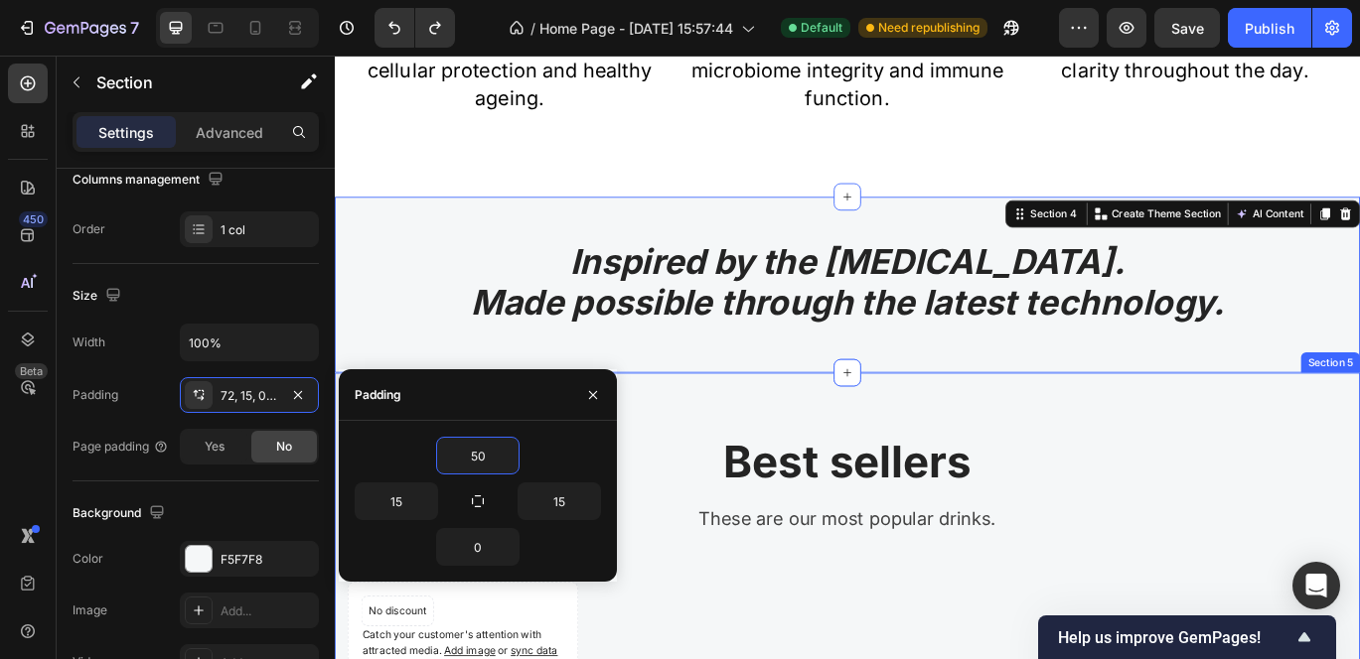
click at [1243, 510] on p "Best sellers" at bounding box center [931, 528] width 1158 height 61
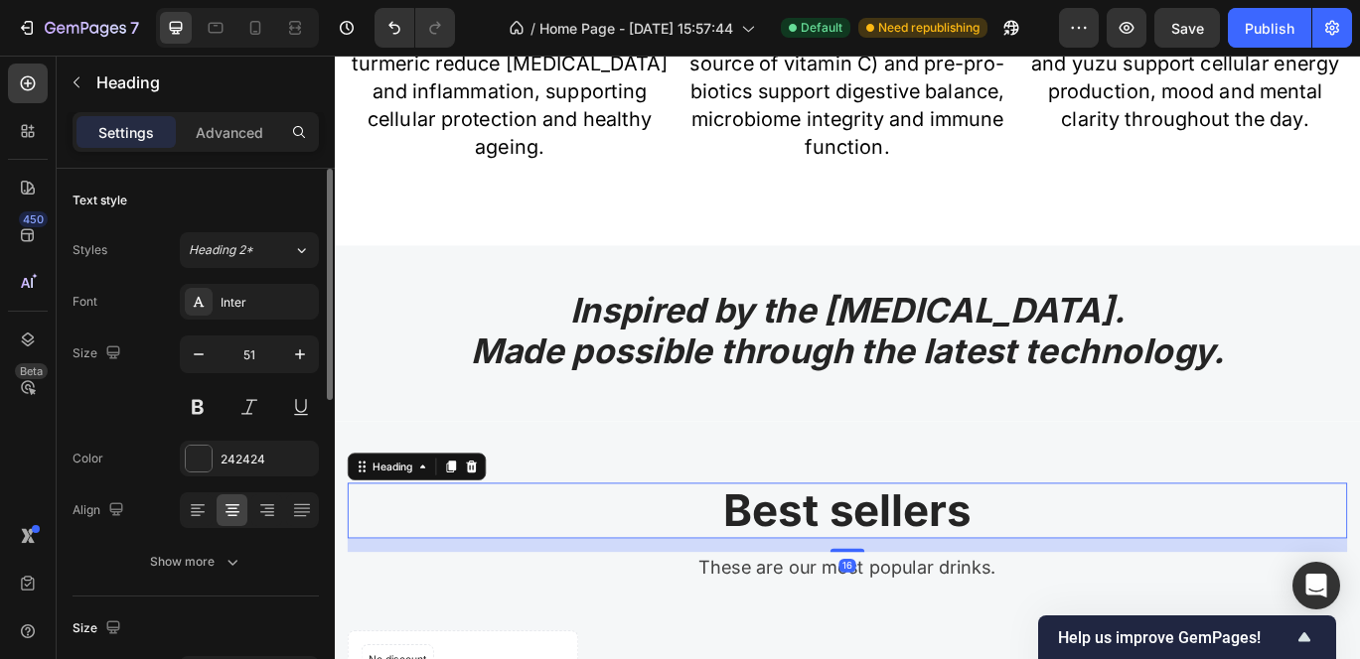
scroll to position [1885, 0]
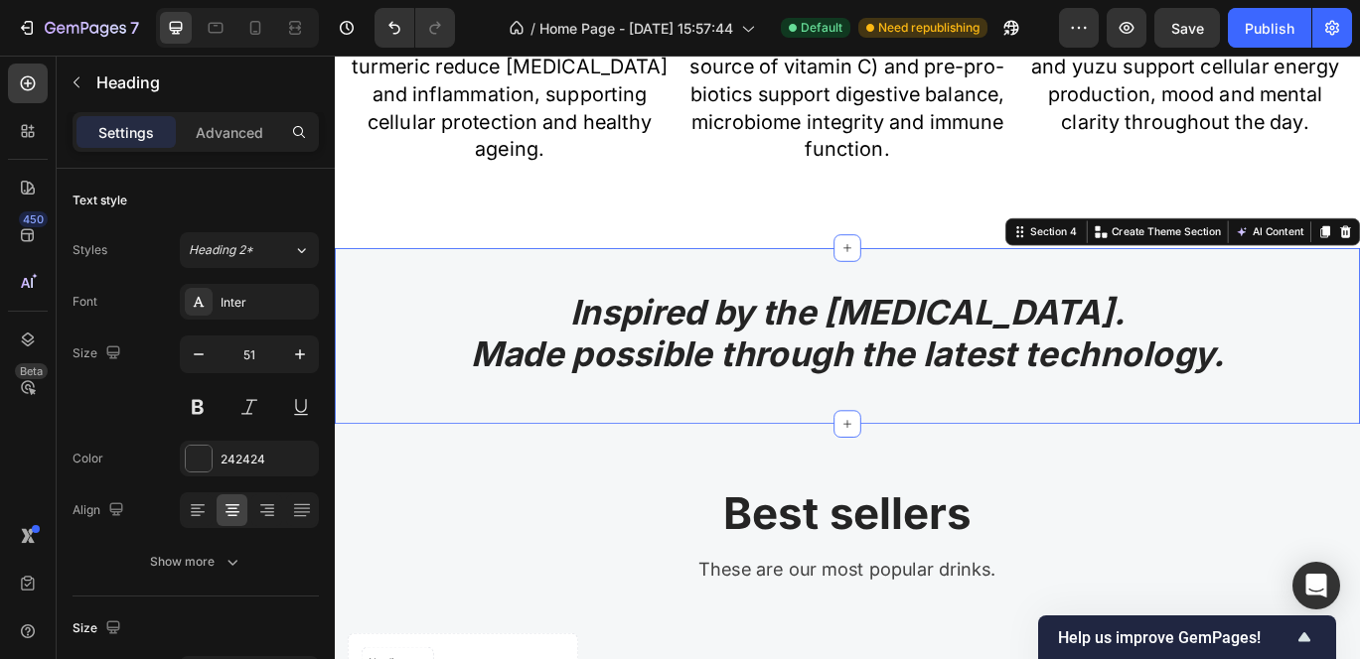
click at [1041, 451] on div "Inspired by the Mediterranean diet. Made possible through the latest technology…" at bounding box center [931, 406] width 1162 height 155
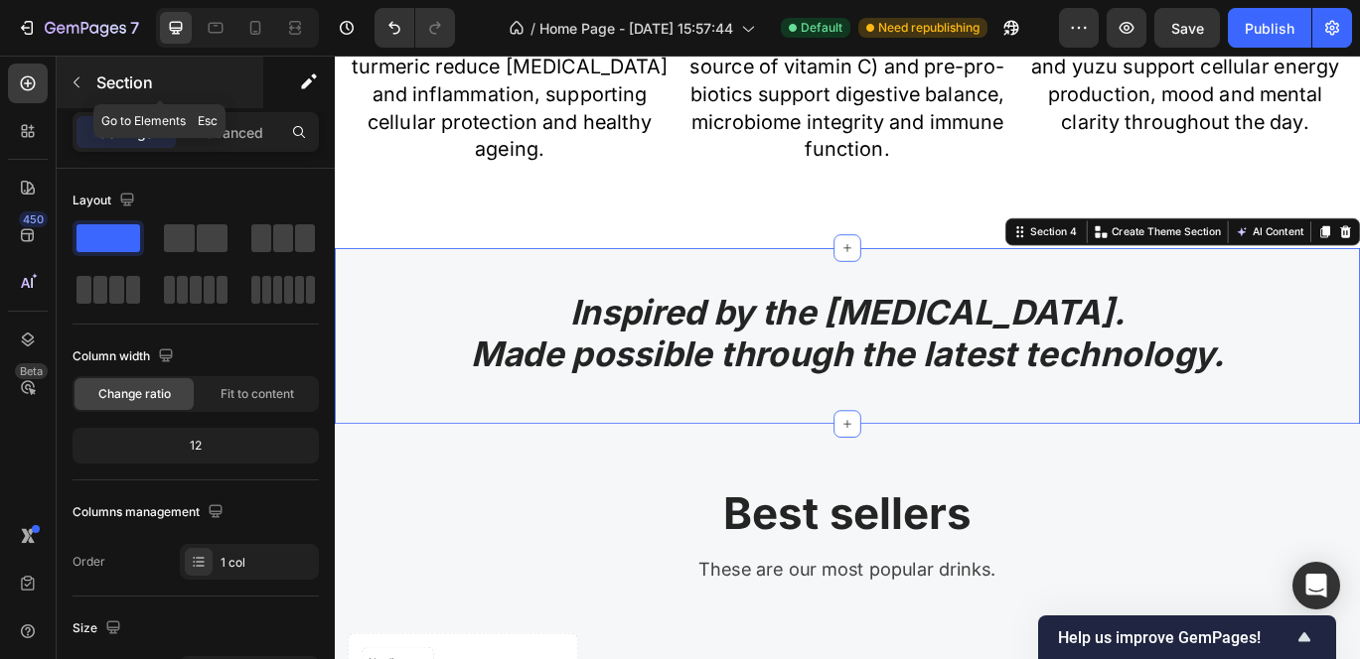
click at [69, 76] on icon "button" at bounding box center [77, 82] width 16 height 16
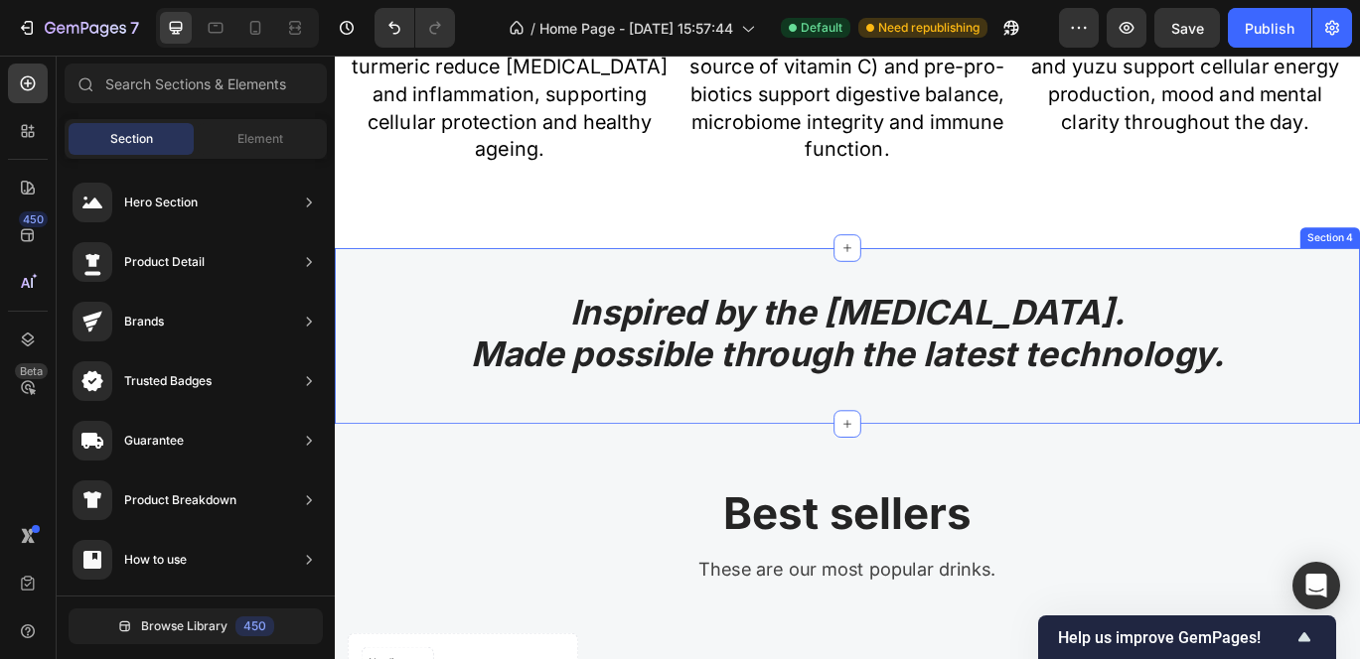
click at [750, 309] on div "Inspired by the Mediterranean diet. Made possible through the latest technology…" at bounding box center [931, 381] width 1192 height 205
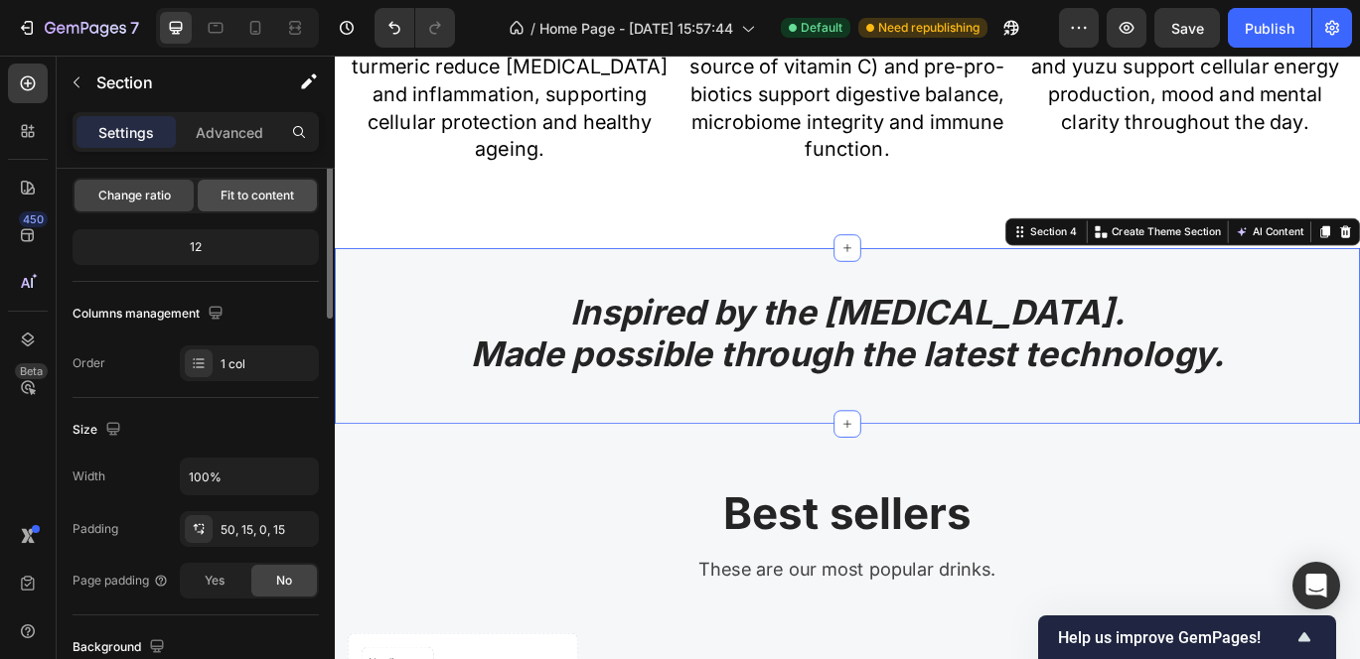
scroll to position [315, 0]
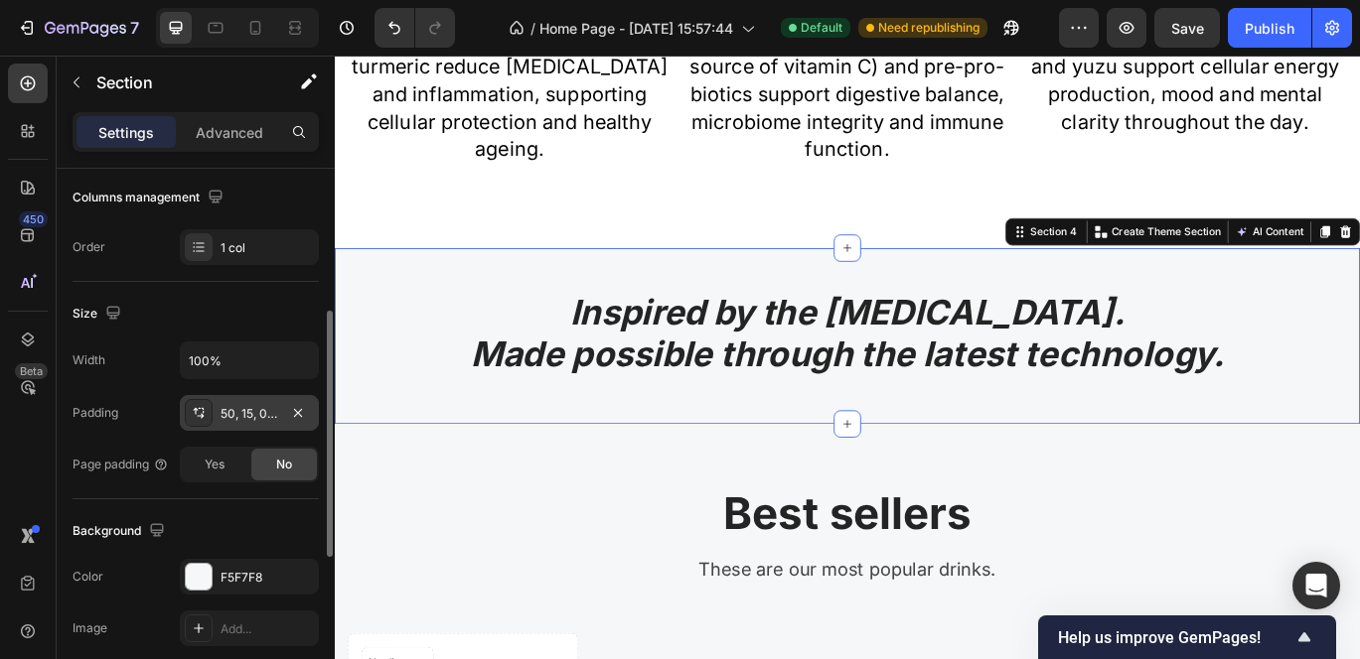
click at [200, 409] on icon at bounding box center [199, 413] width 16 height 16
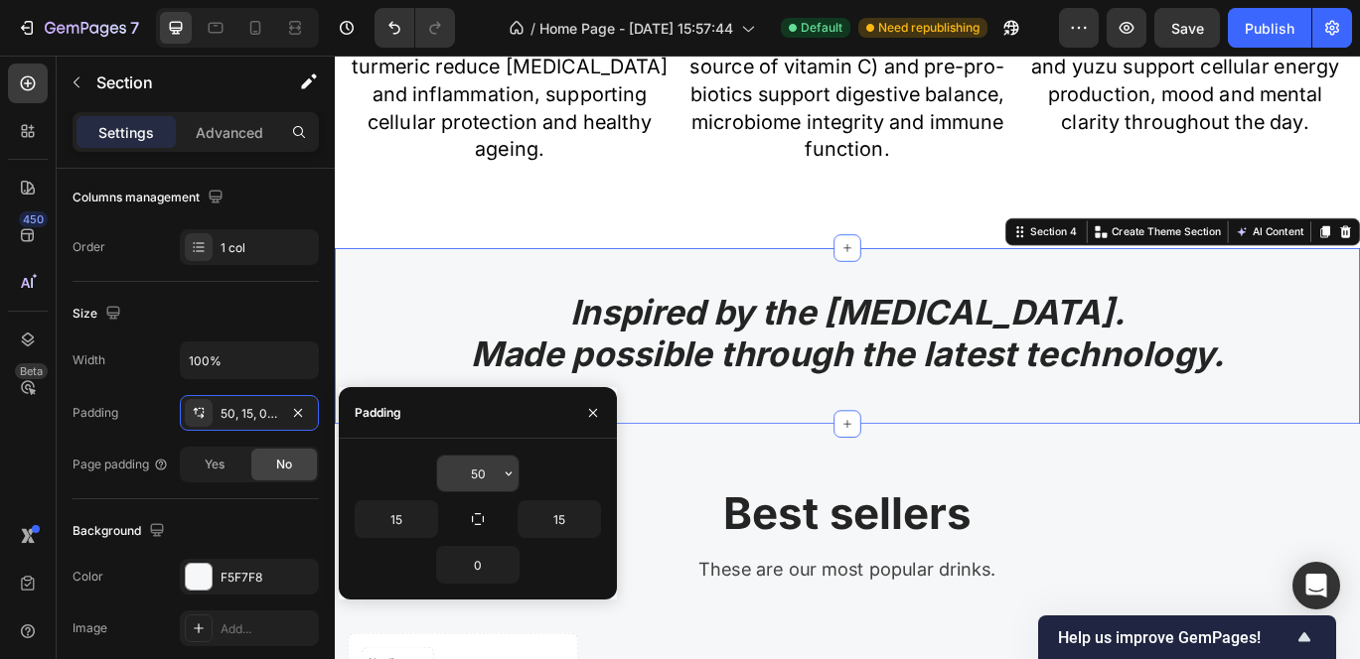
click at [495, 469] on input "50" at bounding box center [477, 474] width 81 height 36
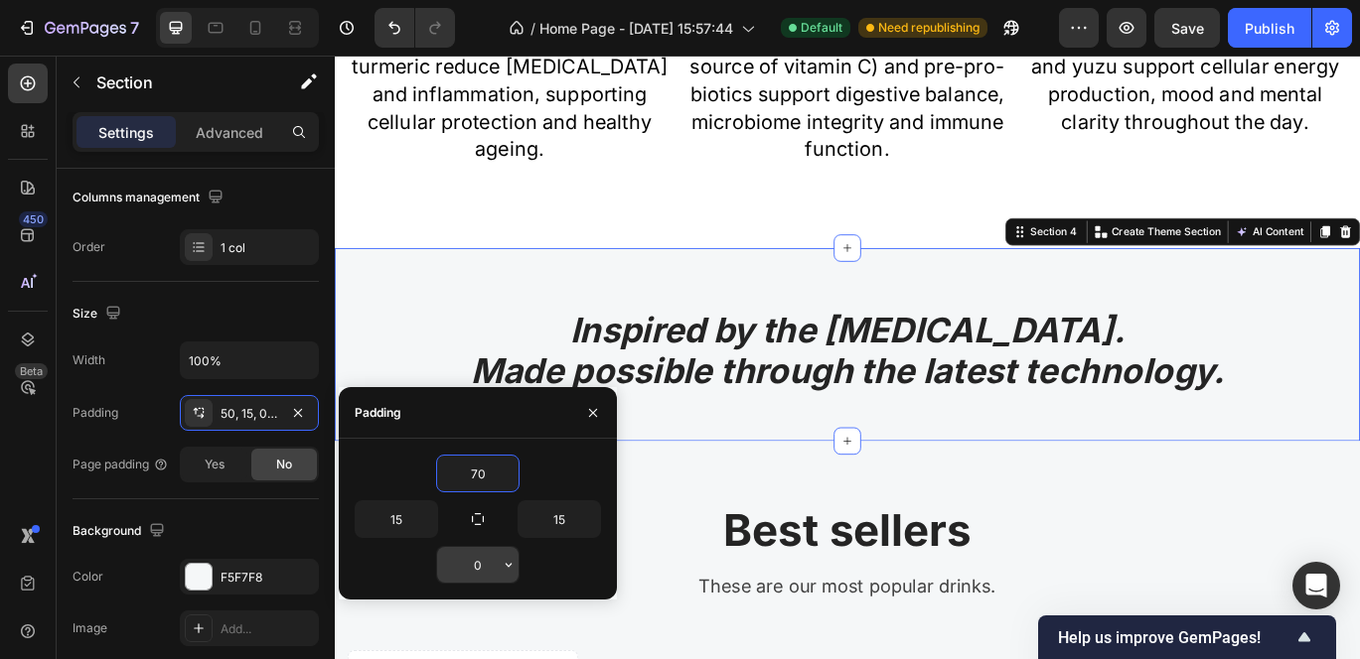
type input "70"
click at [497, 565] on input "0" at bounding box center [477, 565] width 81 height 36
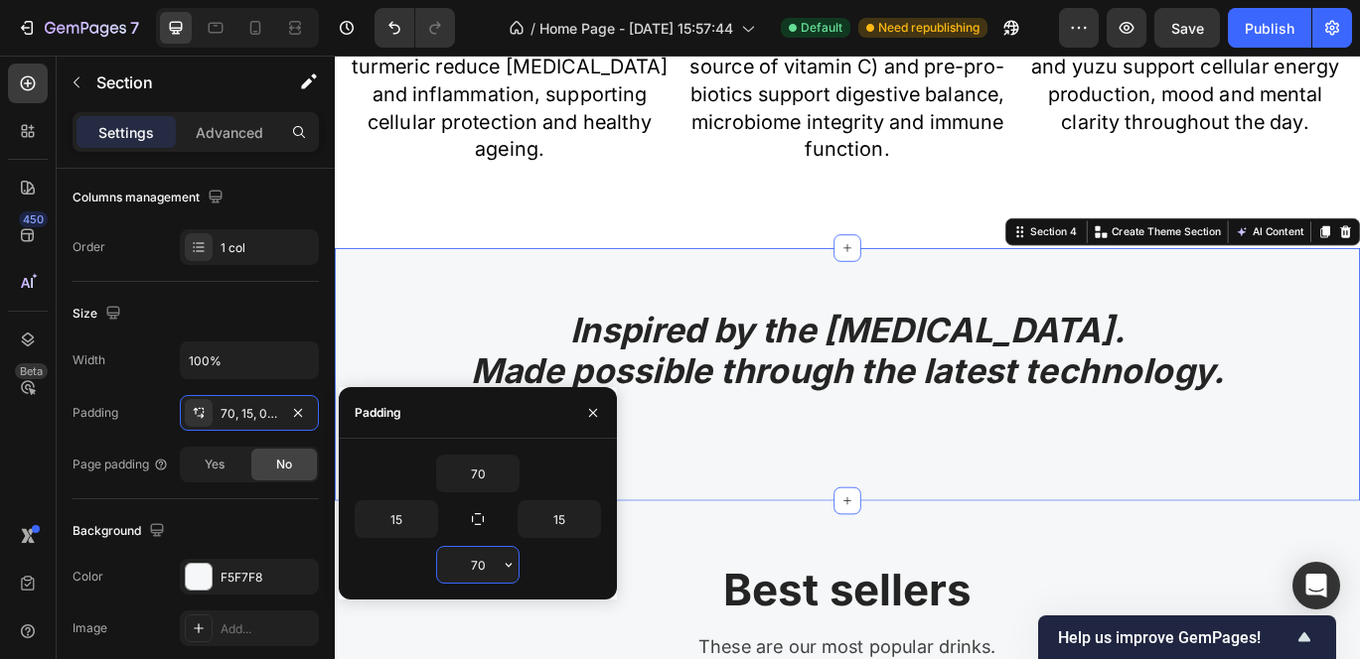
type input "7"
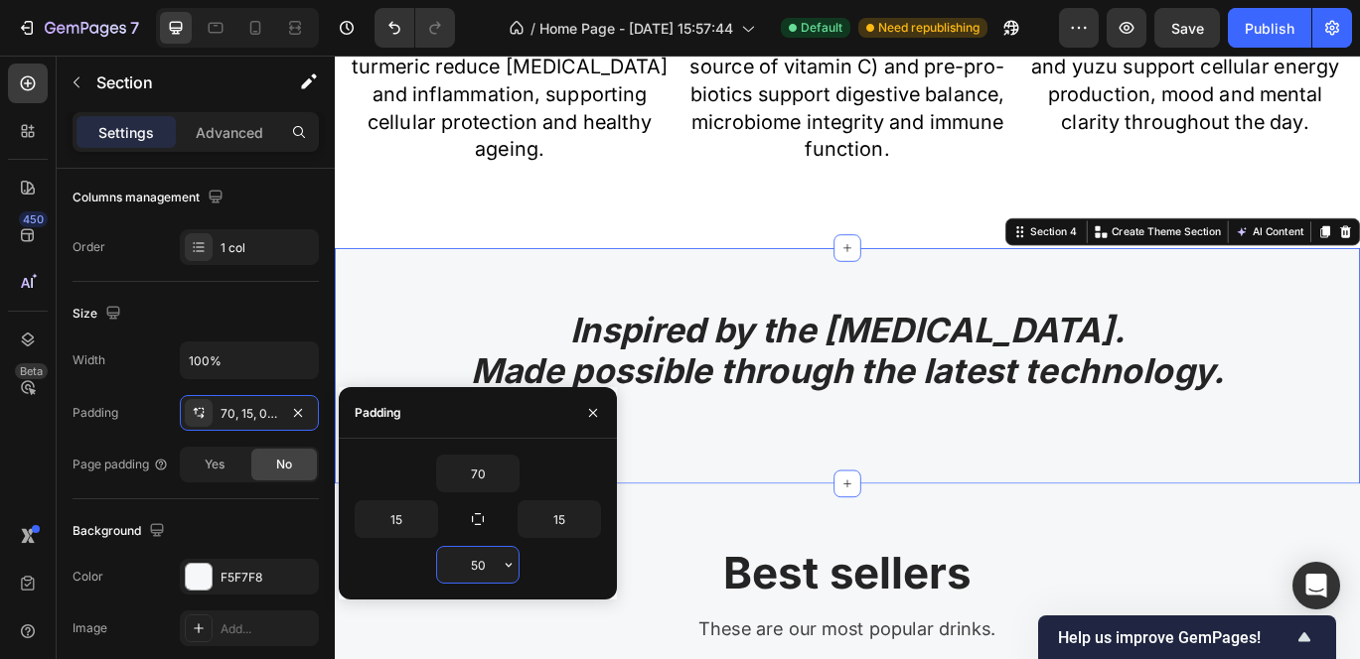
type input "5"
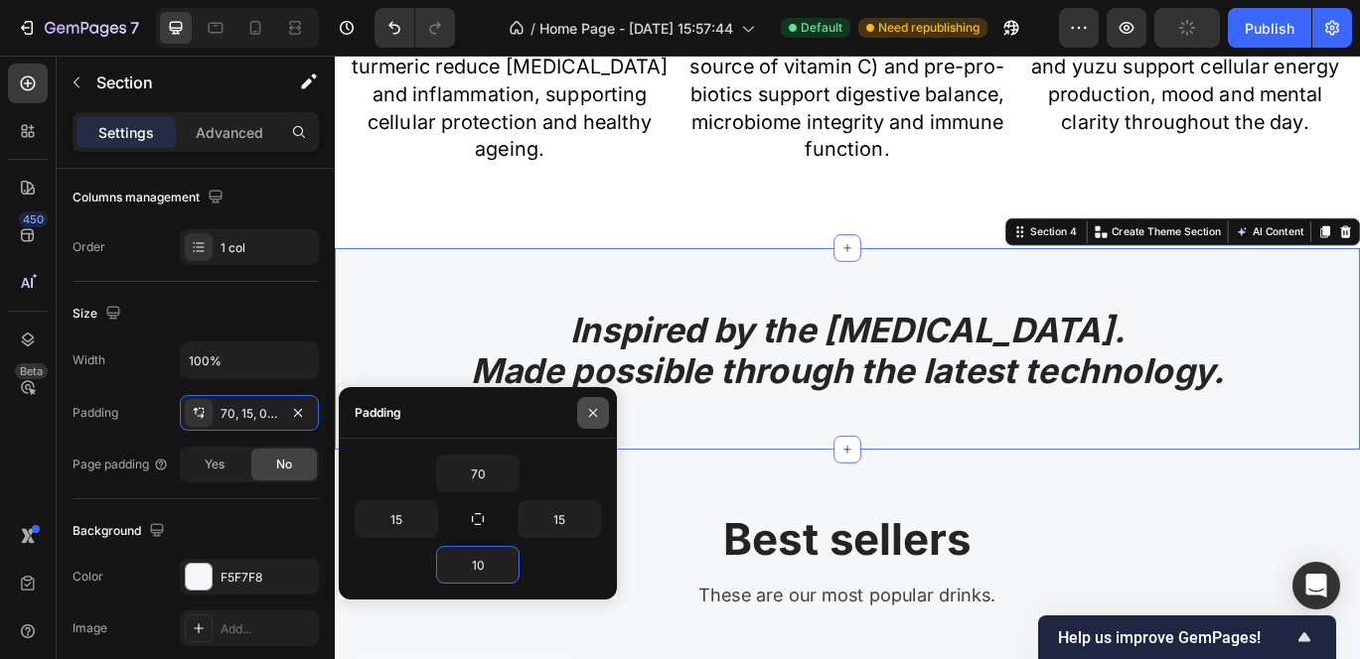
type input "10"
click at [585, 409] on icon "button" at bounding box center [593, 413] width 16 height 16
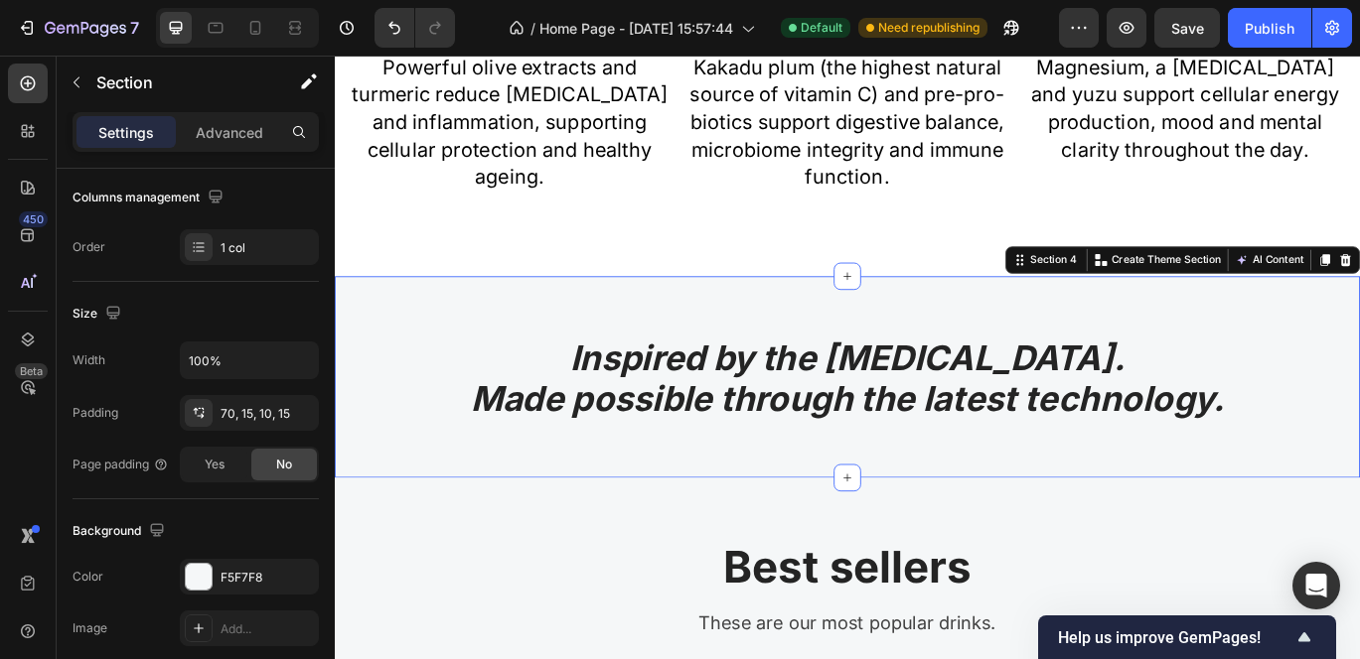
scroll to position [1855, 0]
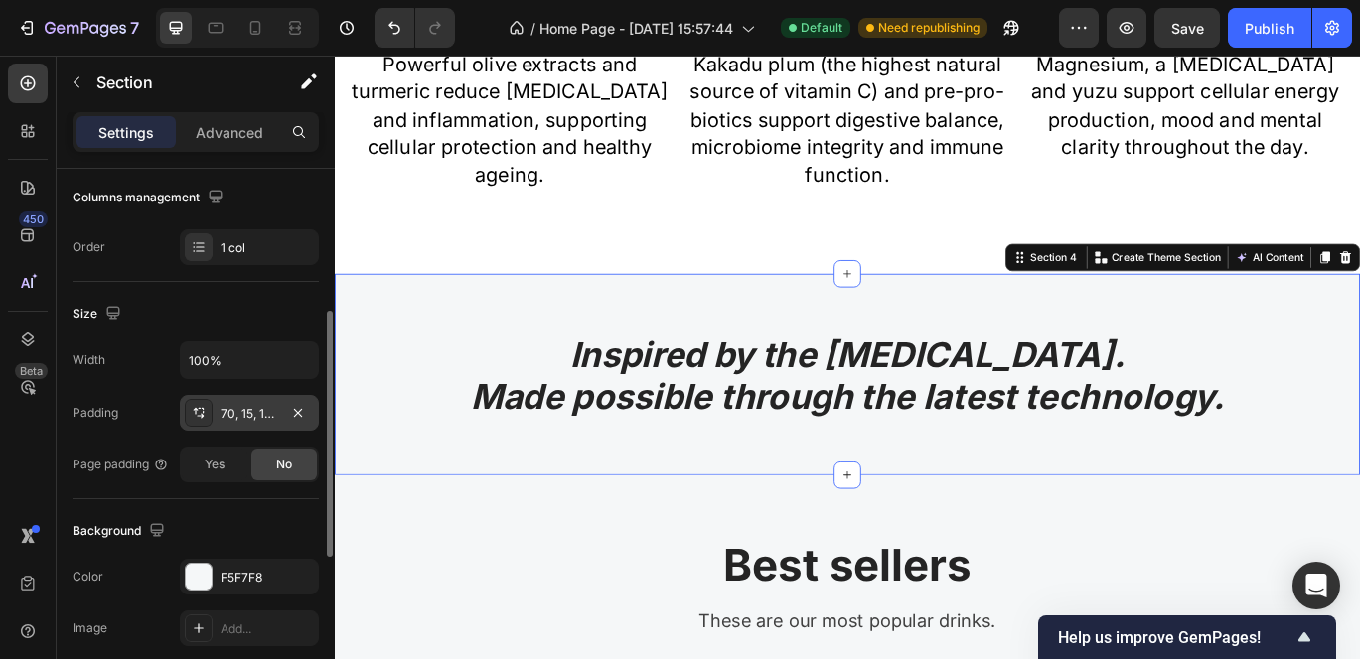
click at [258, 408] on div "70, 15, 10, 15" at bounding box center [249, 414] width 58 height 18
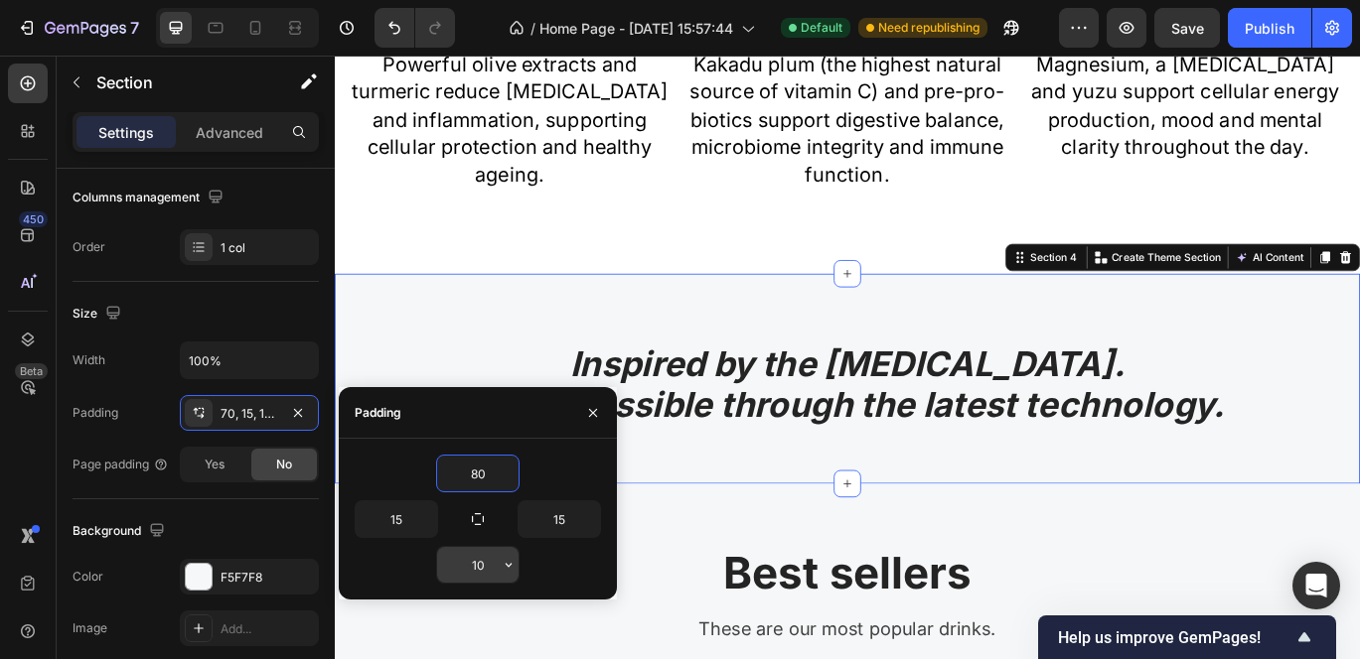
type input "80"
click at [495, 558] on input "10" at bounding box center [477, 565] width 81 height 36
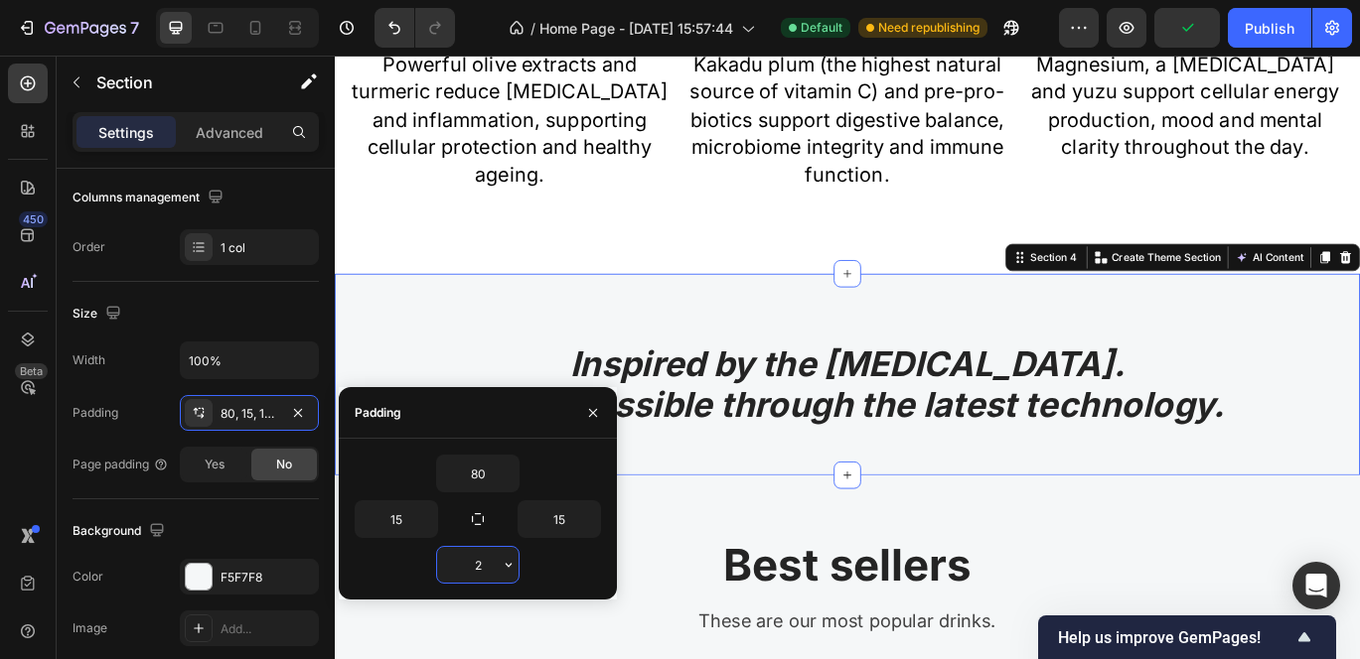
type input "20"
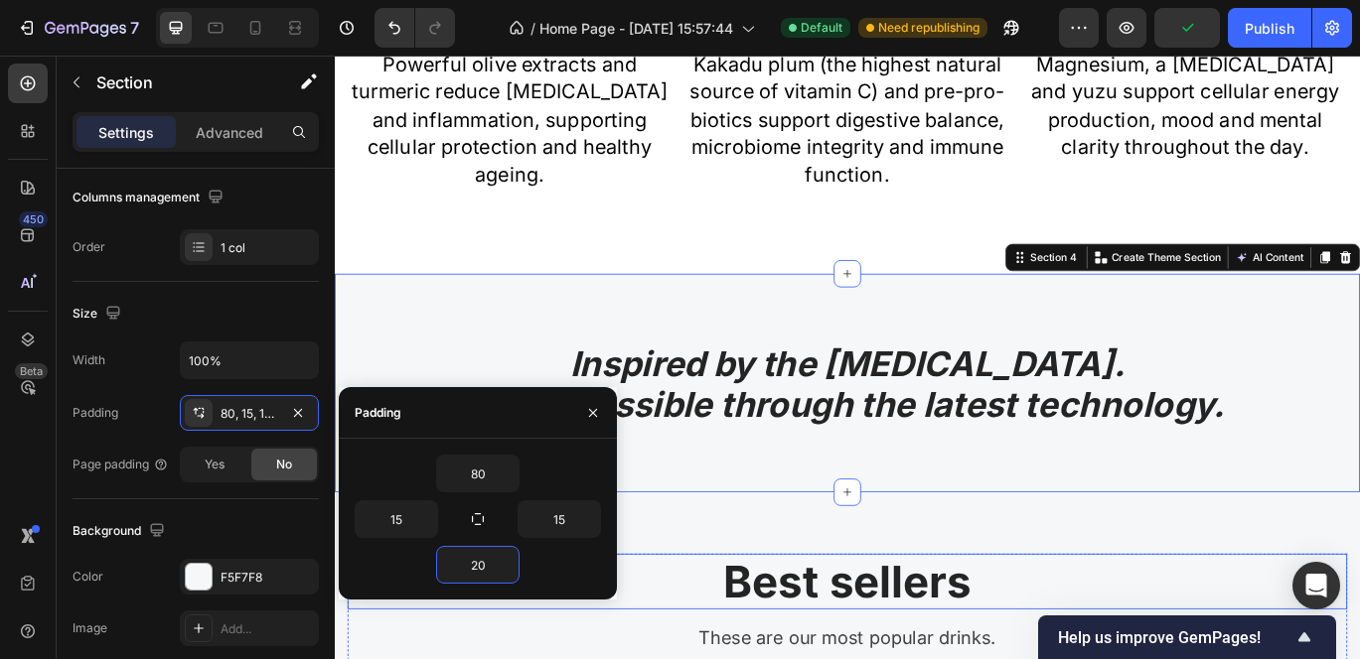
click at [925, 654] on p "Best sellers" at bounding box center [931, 667] width 1158 height 61
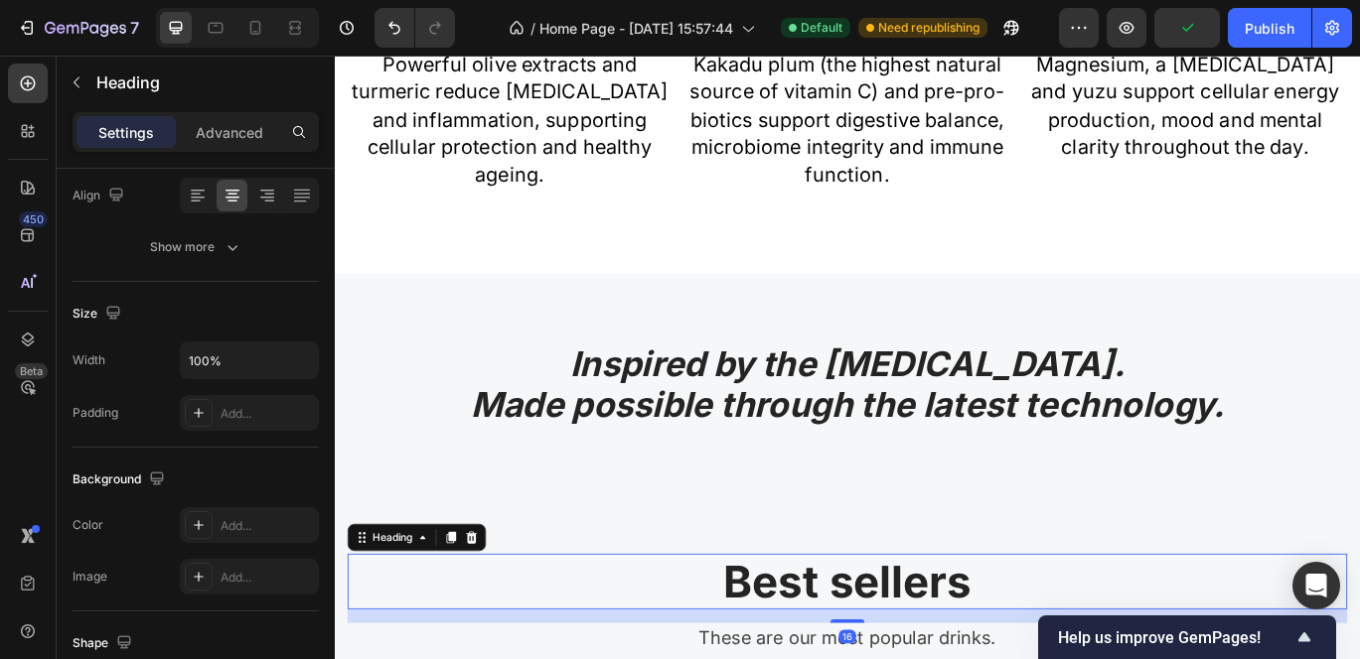
scroll to position [0, 0]
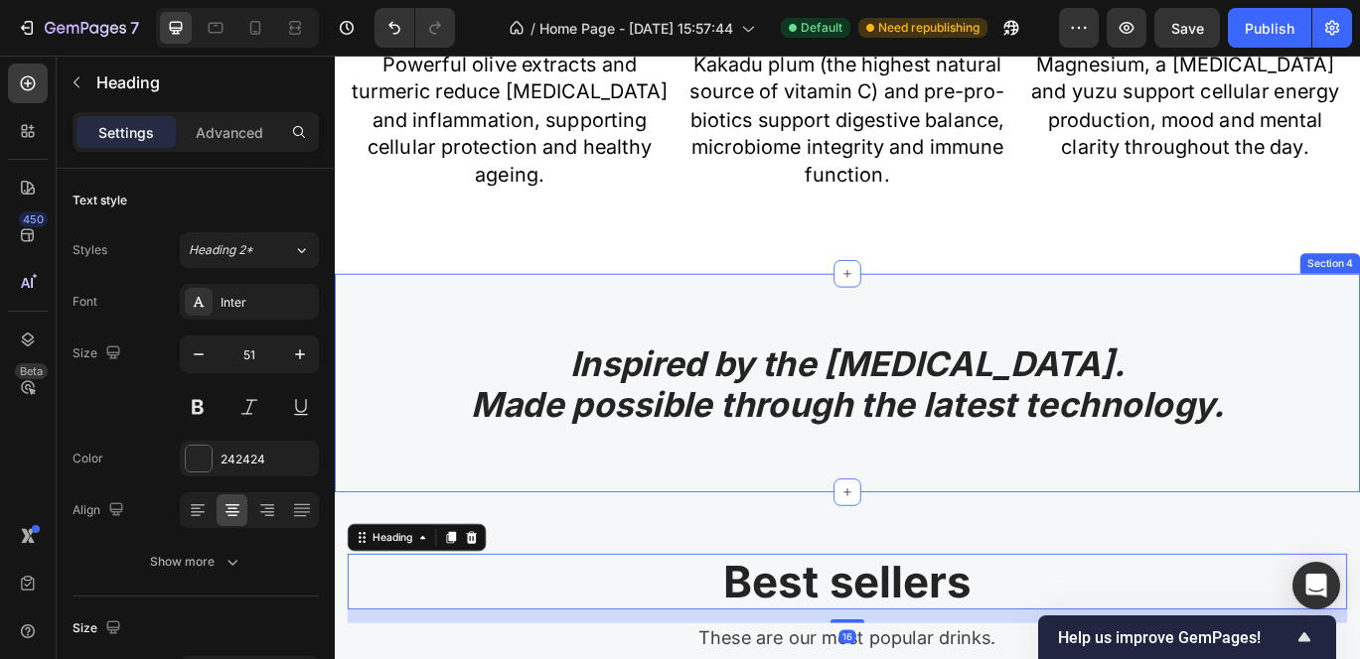
click at [741, 516] on div "Inspired by the Mediterranean diet. Made possible through the latest technology…" at bounding box center [931, 465] width 1162 height 155
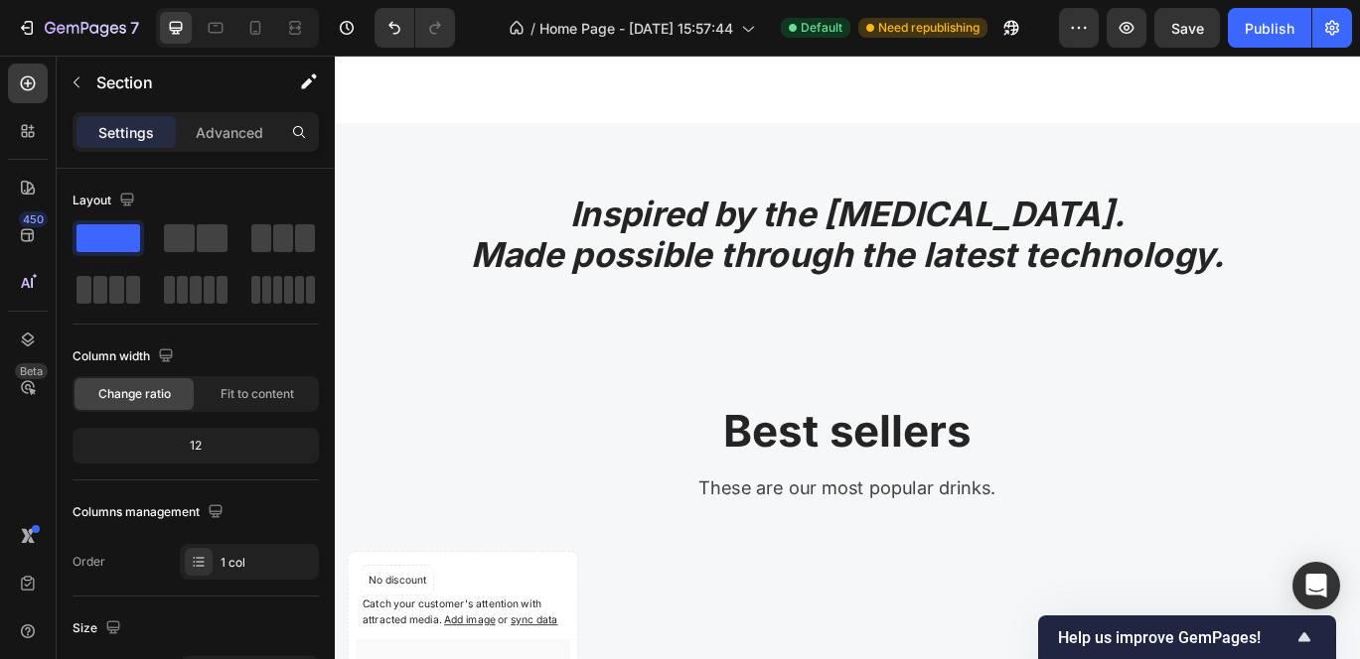
scroll to position [2064, 0]
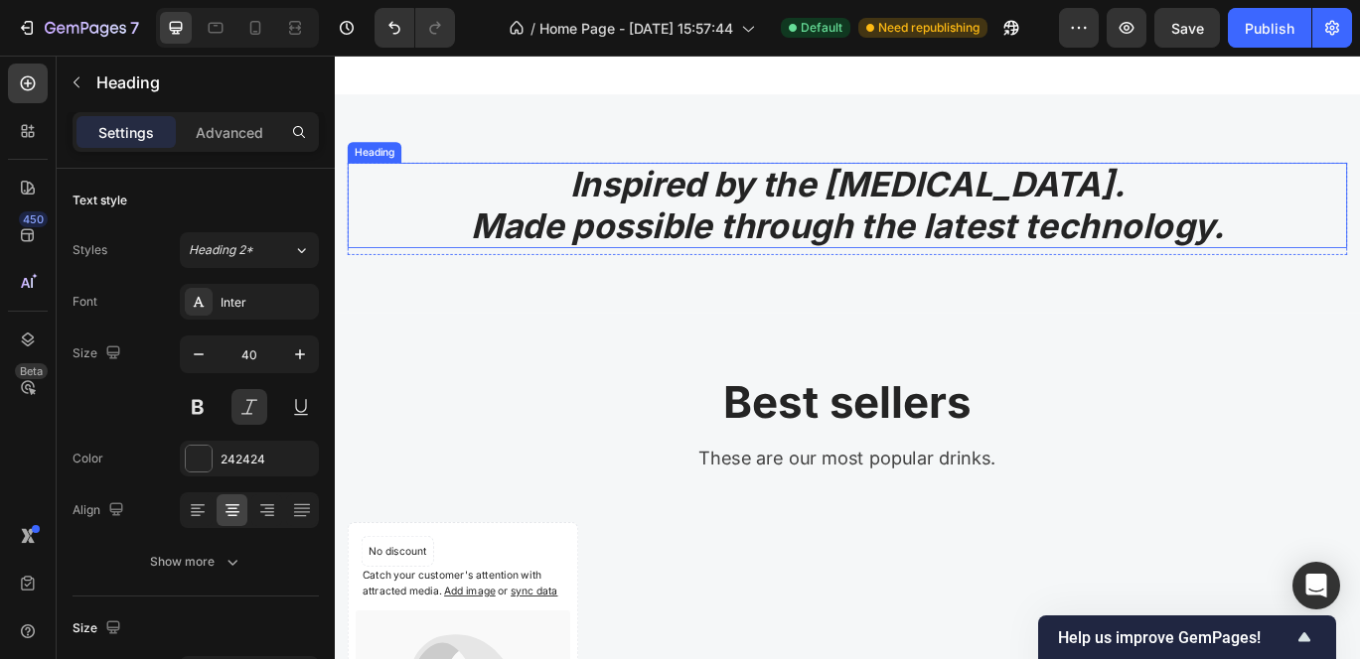
click at [672, 235] on h2 "Inspired by the Mediterranean diet. Made possible through the latest technology." at bounding box center [931, 229] width 1162 height 99
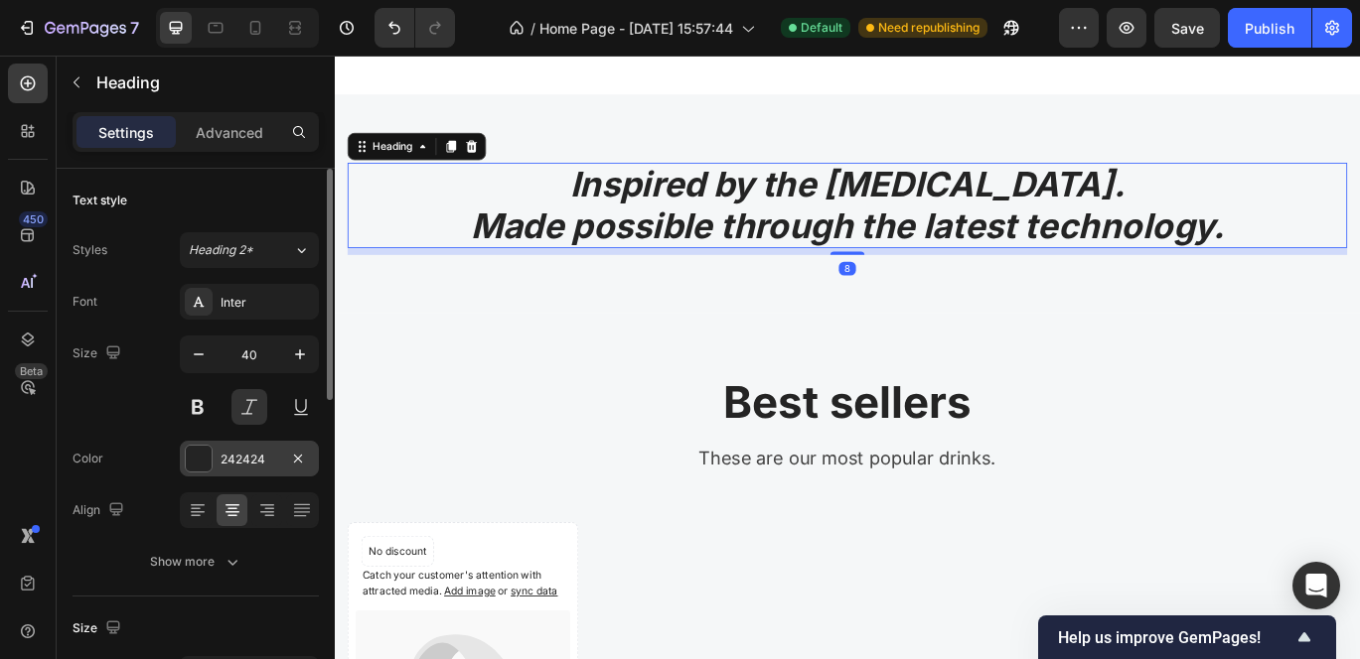
click at [202, 465] on div at bounding box center [199, 459] width 26 height 26
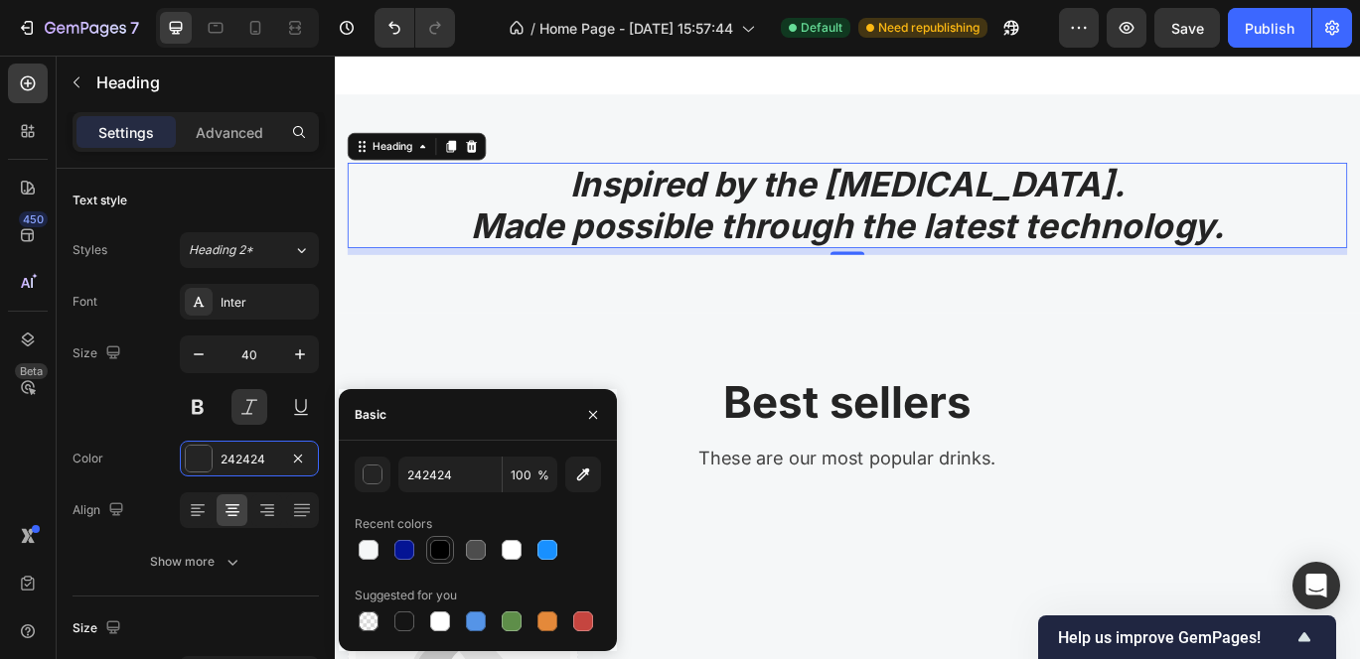
click at [433, 549] on div at bounding box center [440, 550] width 20 height 20
type input "000000"
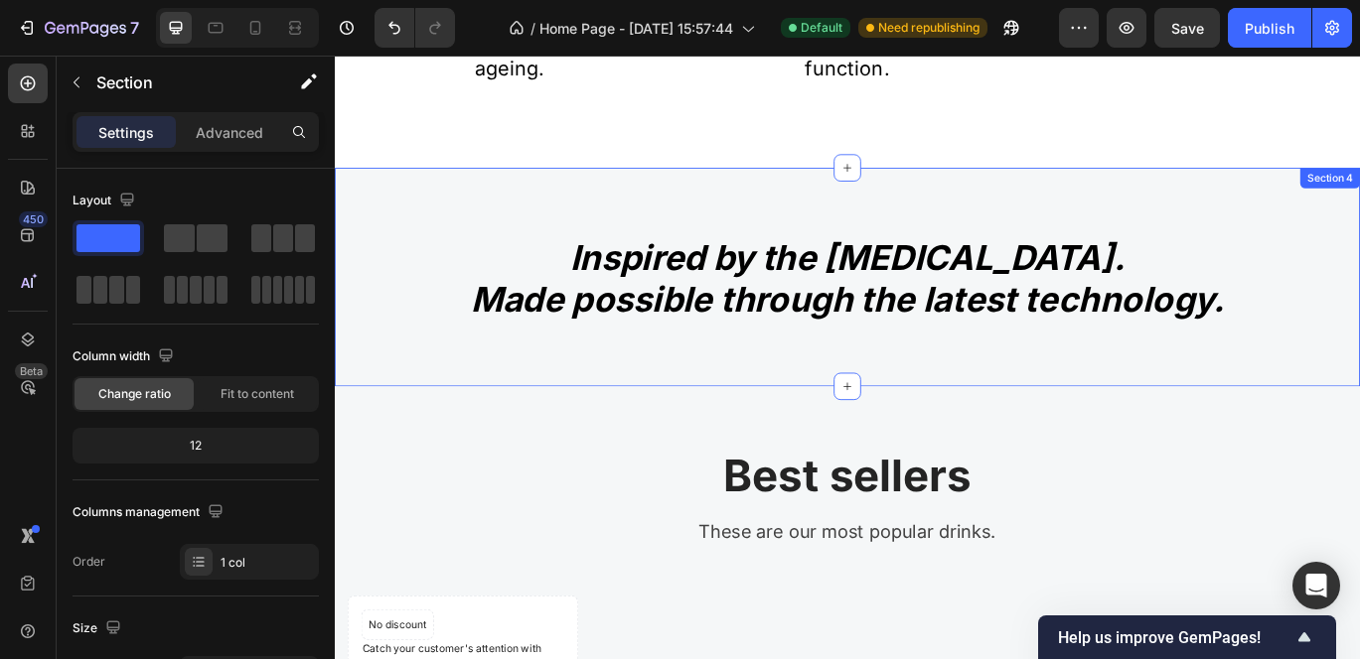
scroll to position [1982, 0]
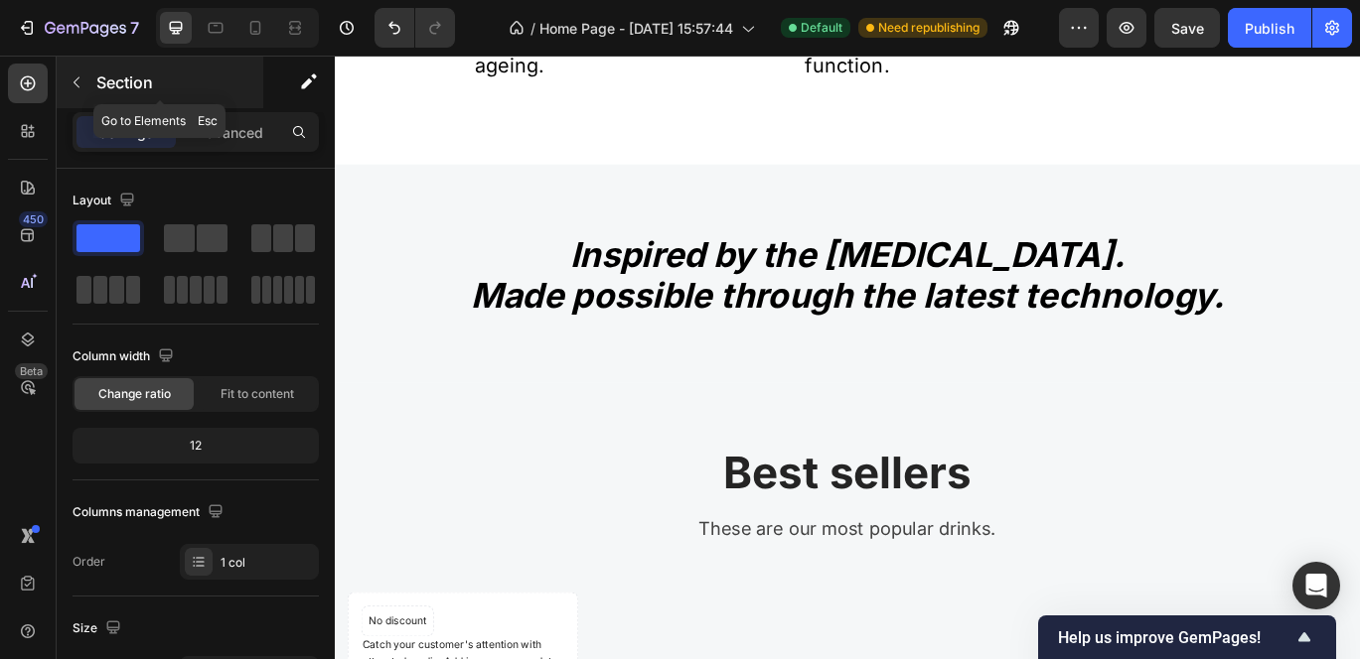
click at [77, 86] on icon "button" at bounding box center [77, 82] width 16 height 16
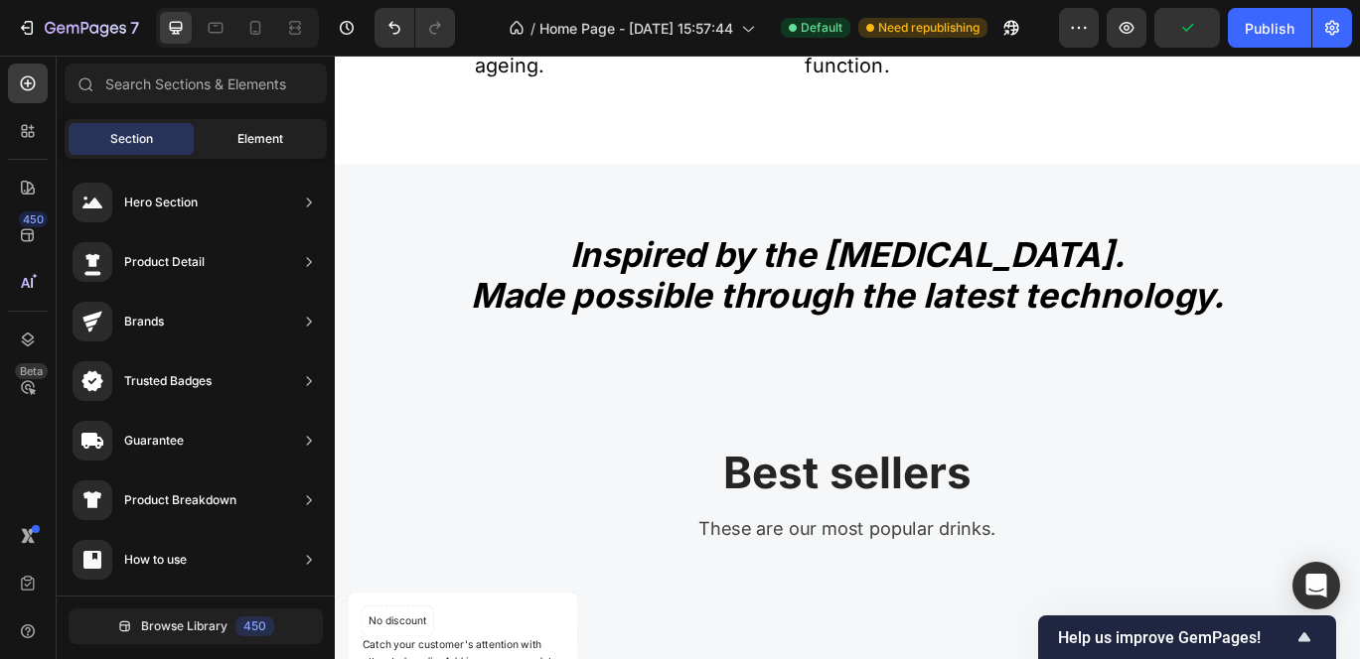
click at [220, 141] on div "Element" at bounding box center [260, 139] width 125 height 32
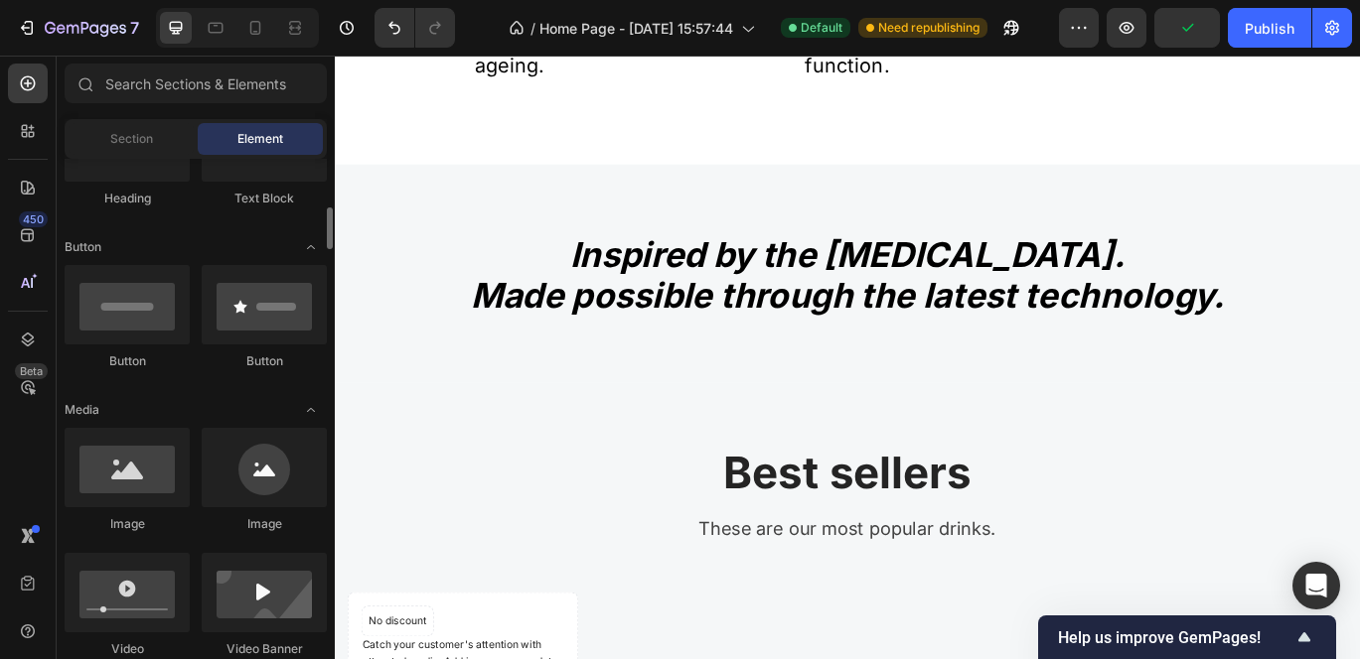
scroll to position [403, 0]
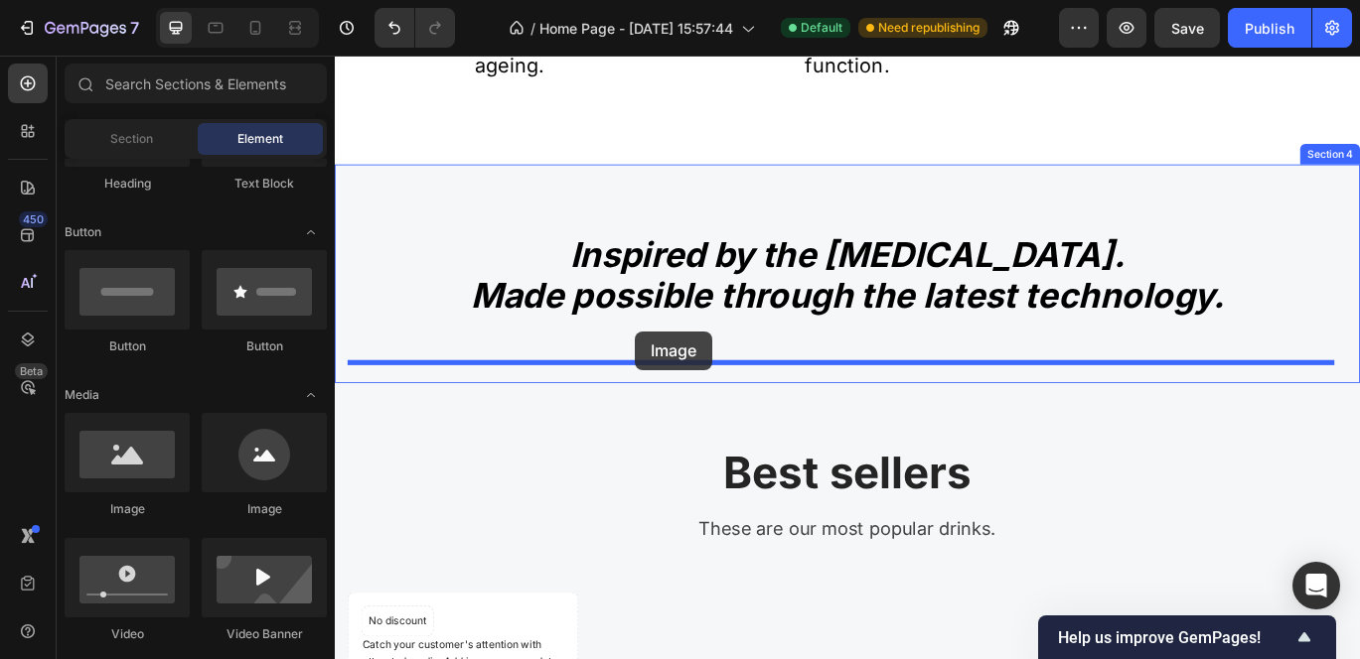
drag, startPoint x: 504, startPoint y: 511, endPoint x: 683, endPoint y: 376, distance: 224.9
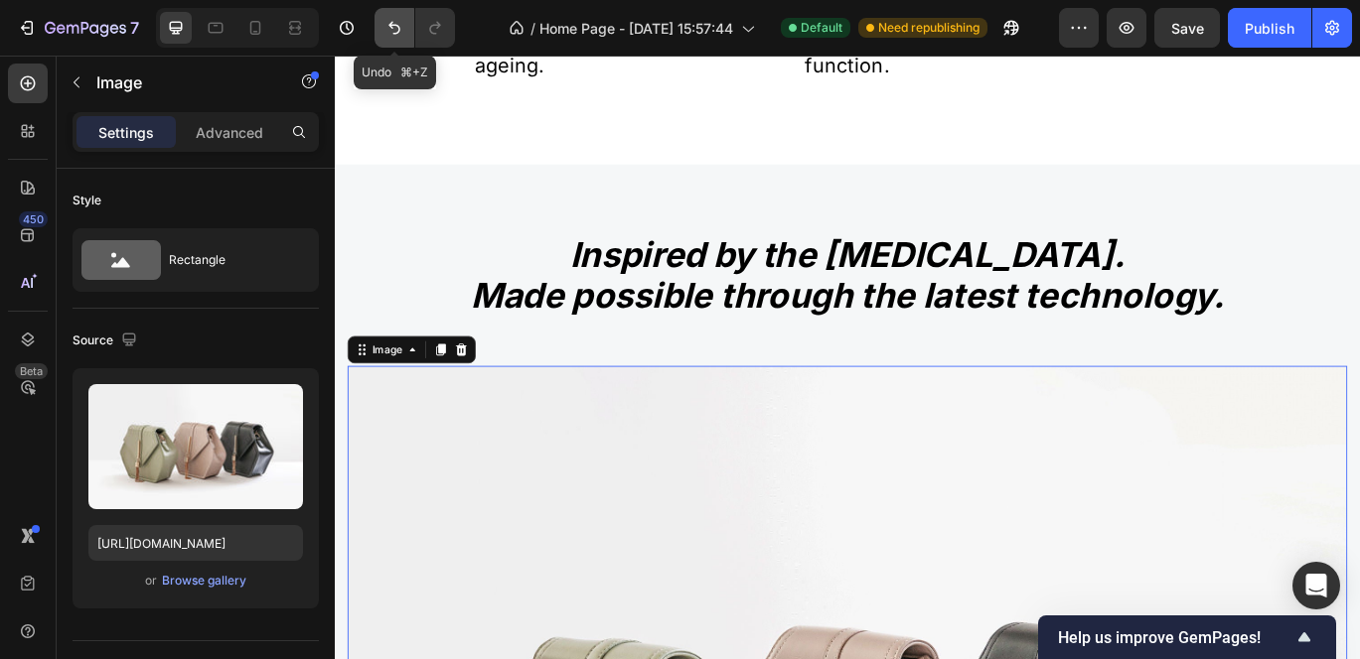
click at [388, 27] on icon "Undo/Redo" at bounding box center [394, 28] width 20 height 20
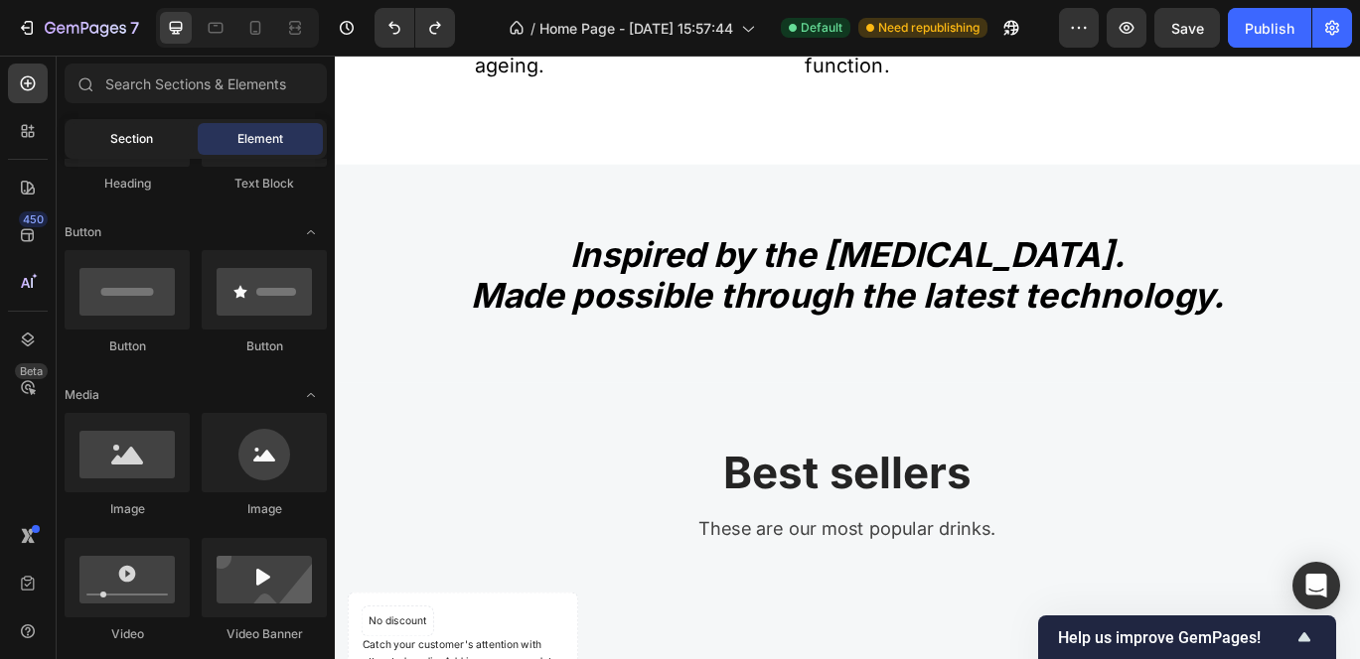
click at [135, 135] on span "Section" at bounding box center [131, 139] width 43 height 18
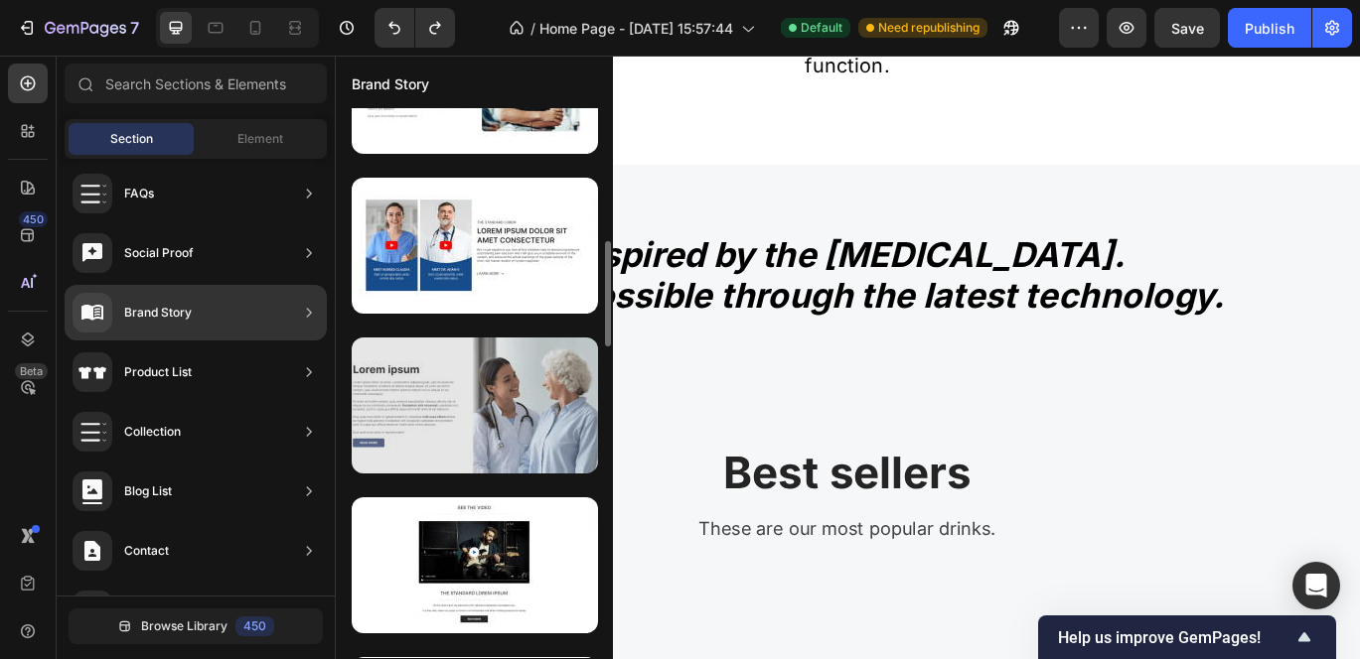
scroll to position [361, 0]
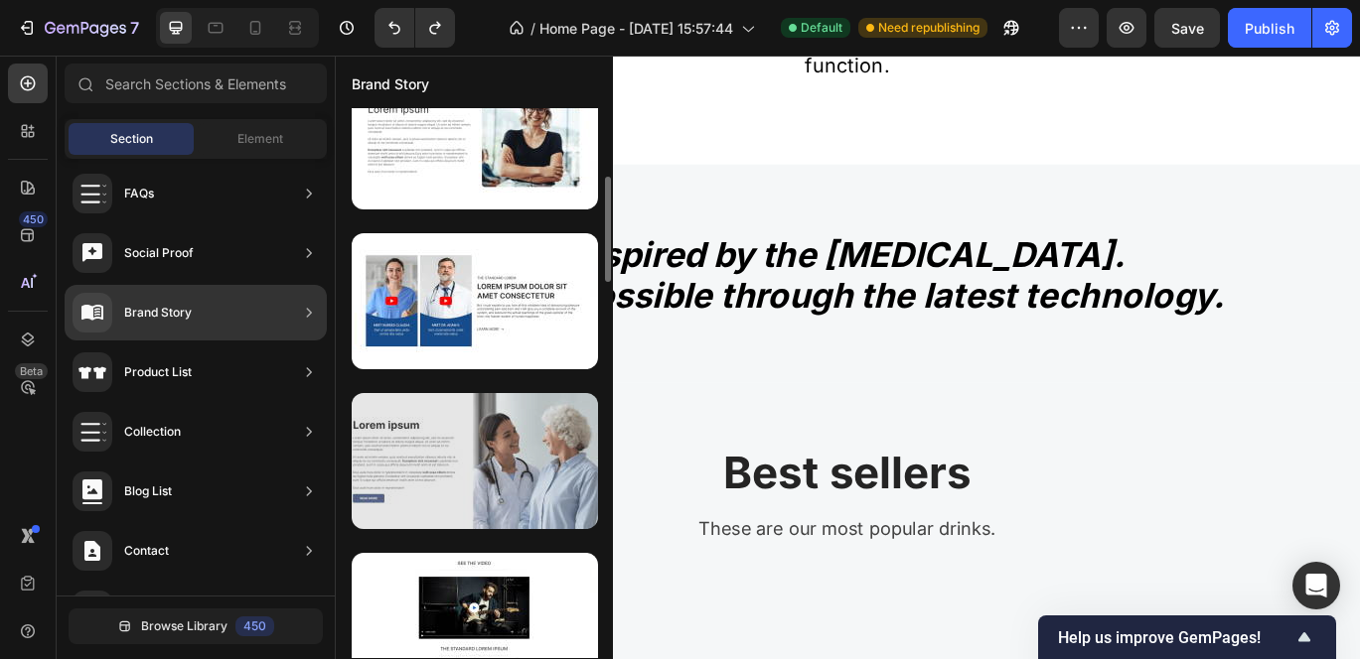
click at [458, 477] on div at bounding box center [475, 461] width 246 height 136
click at [533, 445] on div at bounding box center [475, 461] width 246 height 136
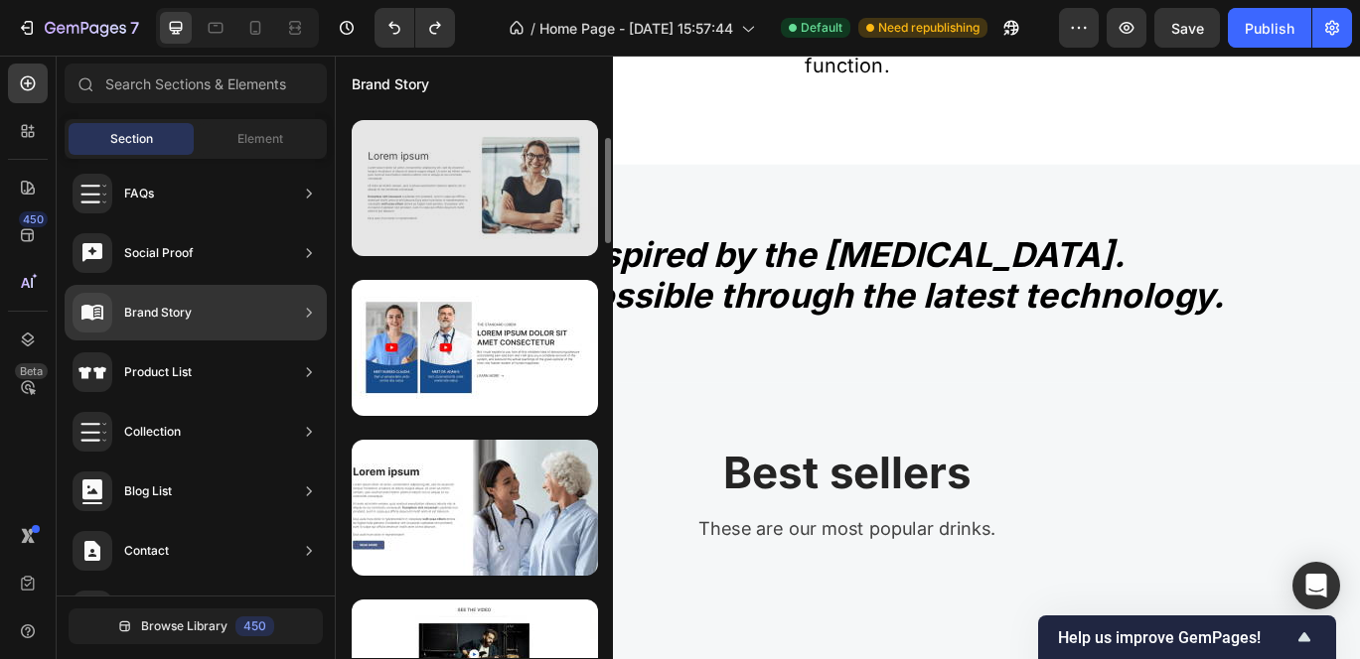
scroll to position [343, 0]
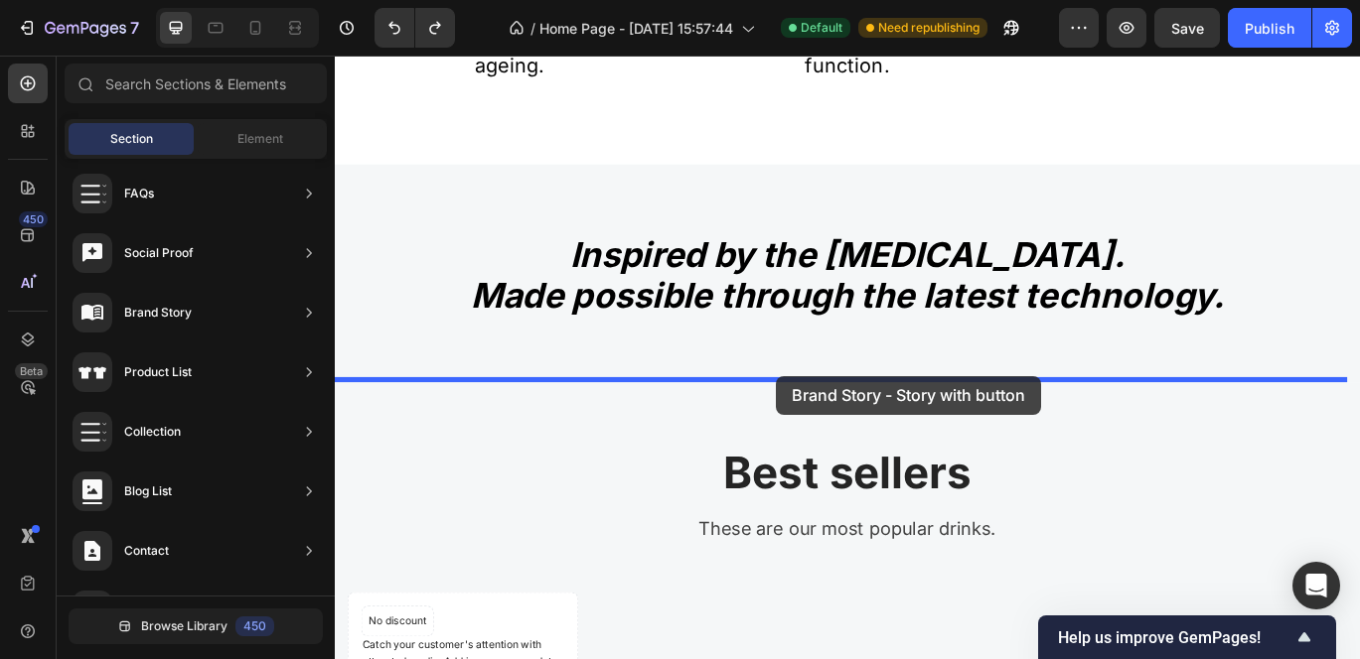
drag, startPoint x: 783, startPoint y: 551, endPoint x: 847, endPoint y: 428, distance: 139.0
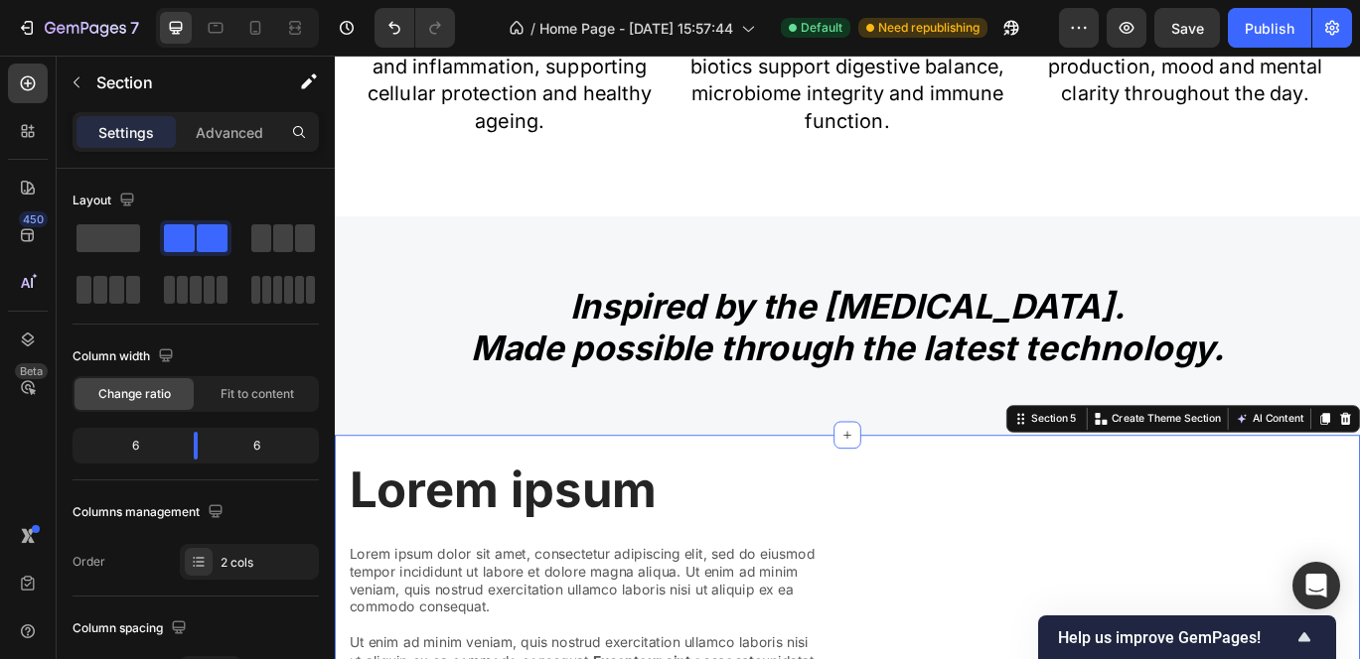
scroll to position [1876, 0]
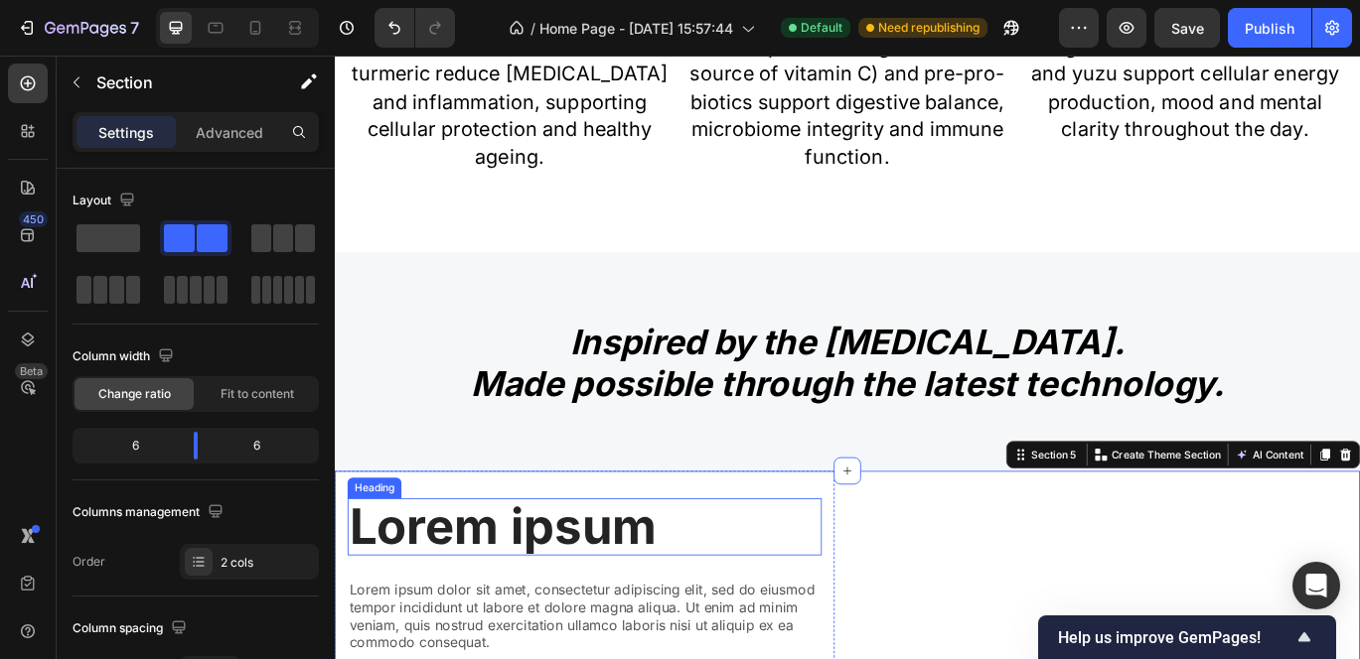
click at [809, 623] on h2 "Lorem ipsum" at bounding box center [625, 603] width 551 height 67
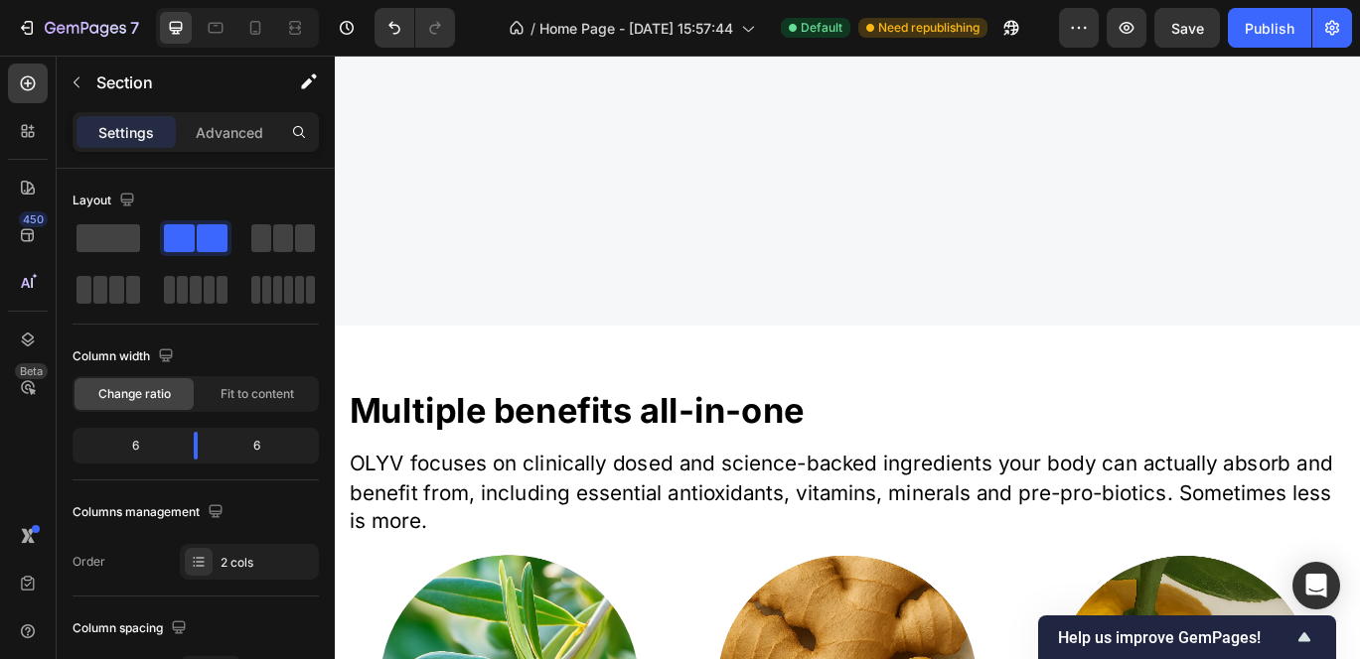
scroll to position [938, 0]
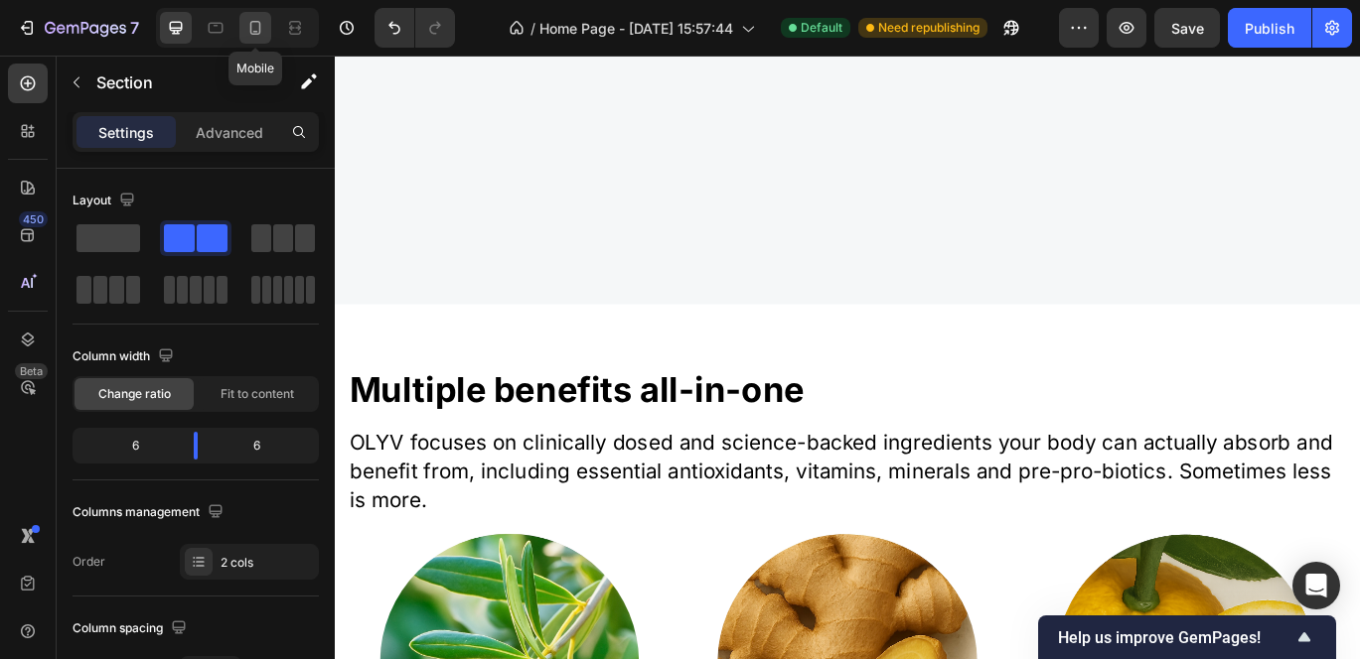
click at [262, 22] on icon at bounding box center [255, 28] width 20 height 20
type input "0"
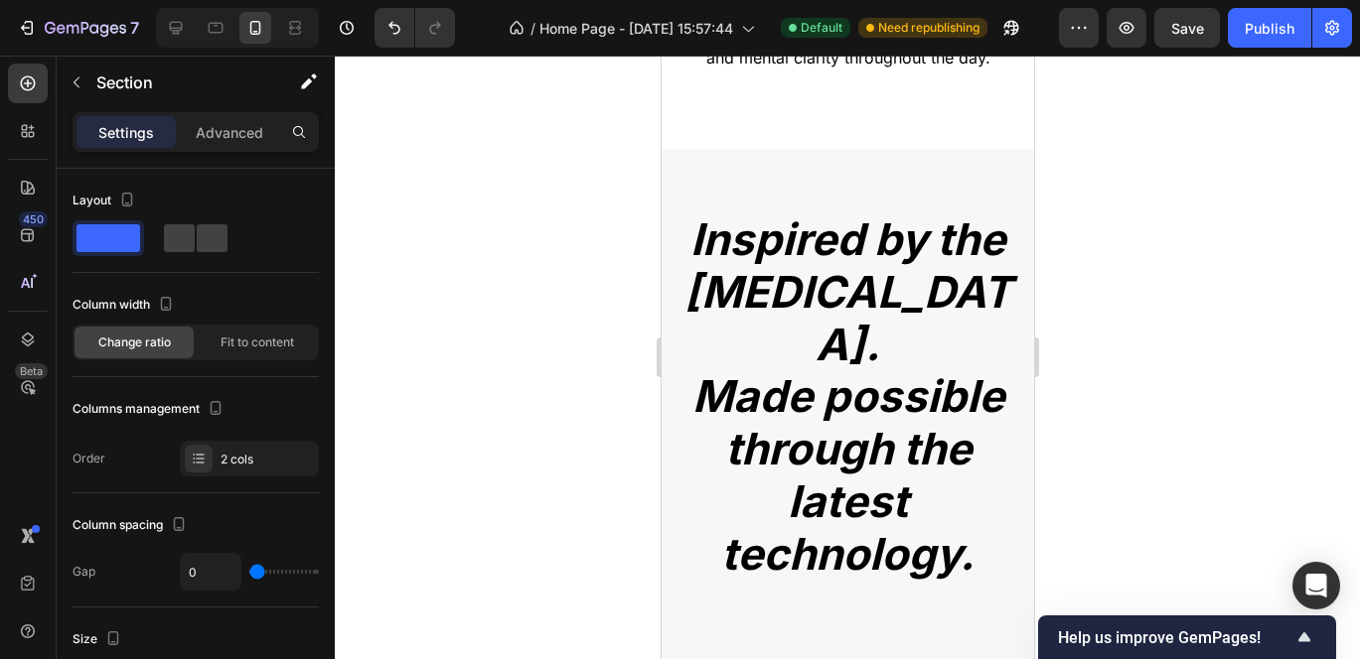
scroll to position [2299, 0]
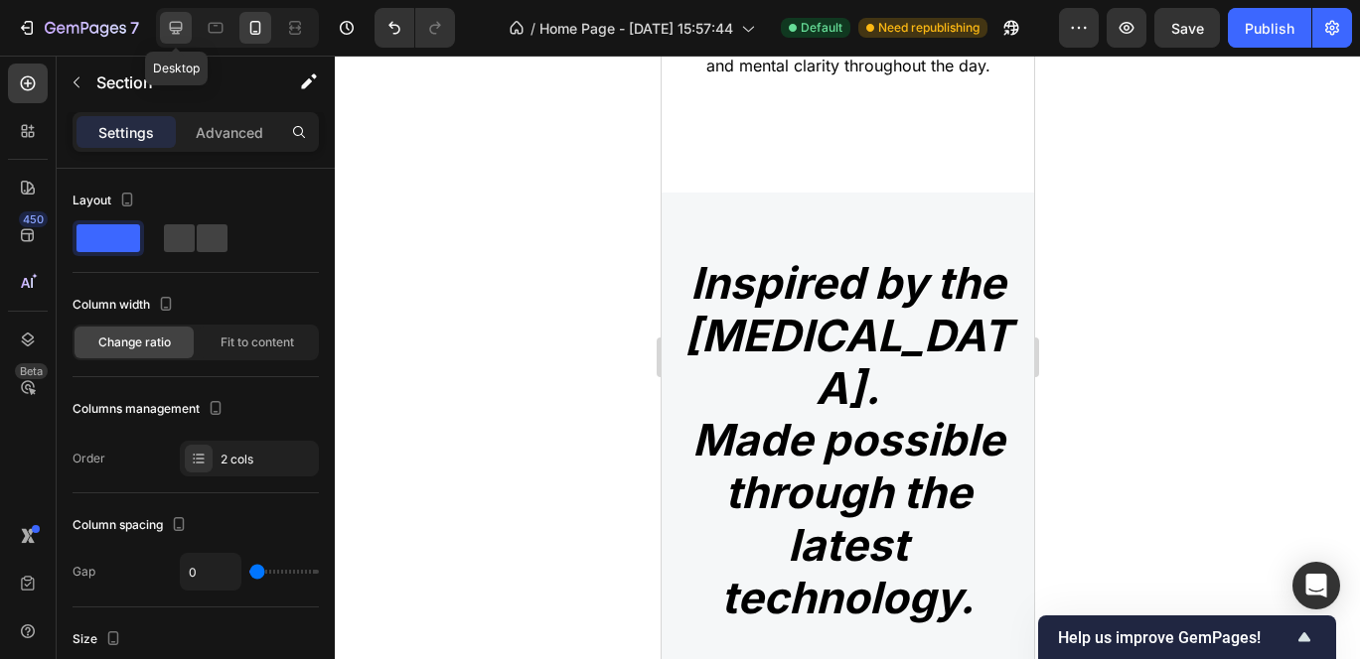
click at [186, 36] on div at bounding box center [176, 28] width 32 height 32
type input "30"
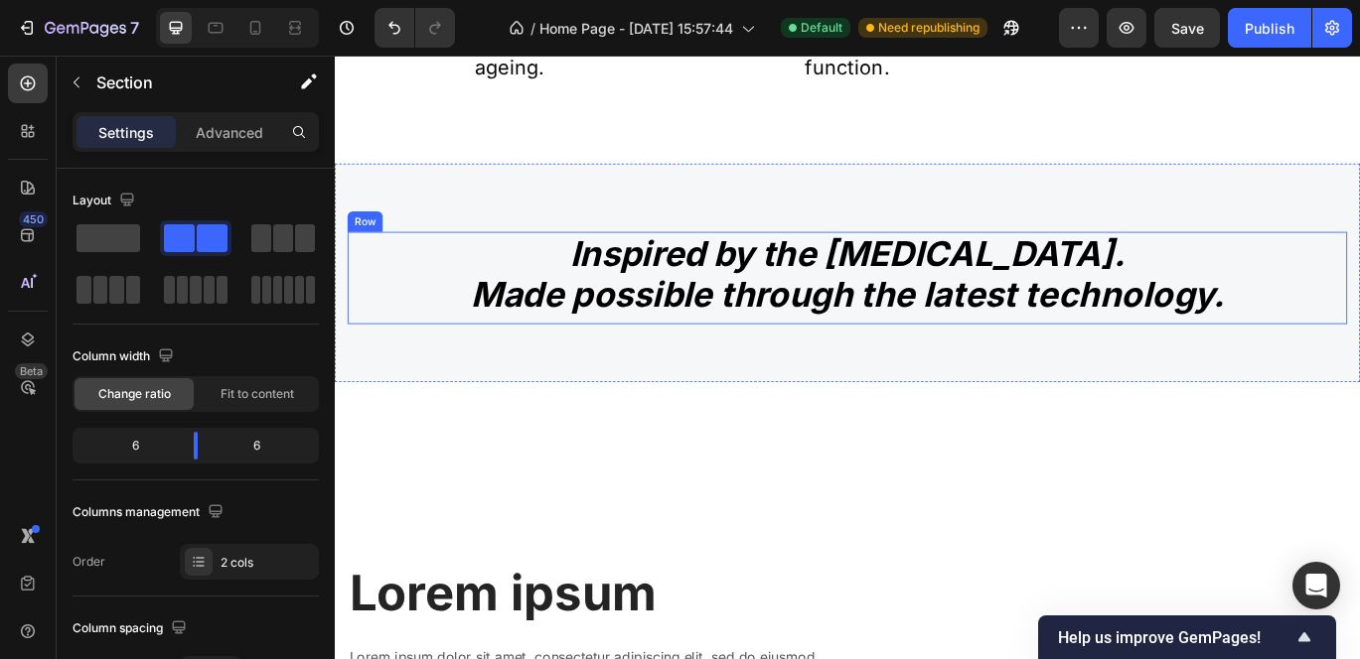
scroll to position [1350, 0]
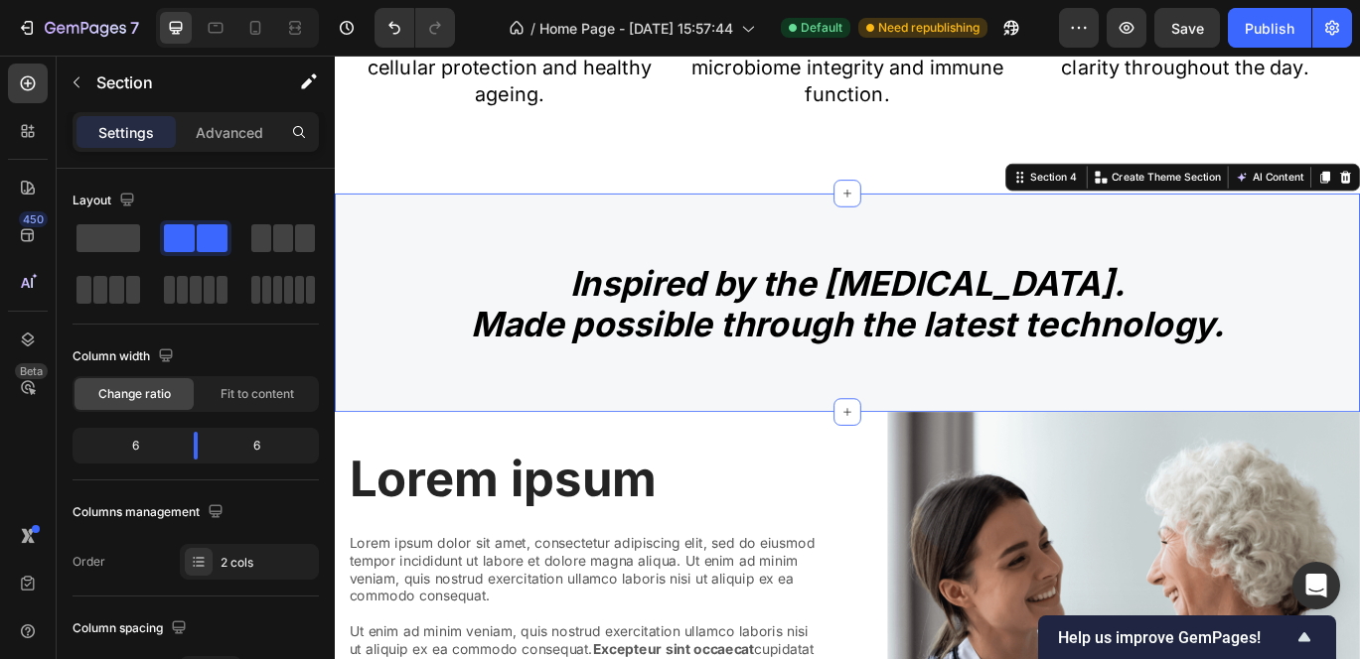
click at [455, 237] on div "Inspired by the Mediterranean diet. Made possible through the latest technology…" at bounding box center [931, 343] width 1192 height 254
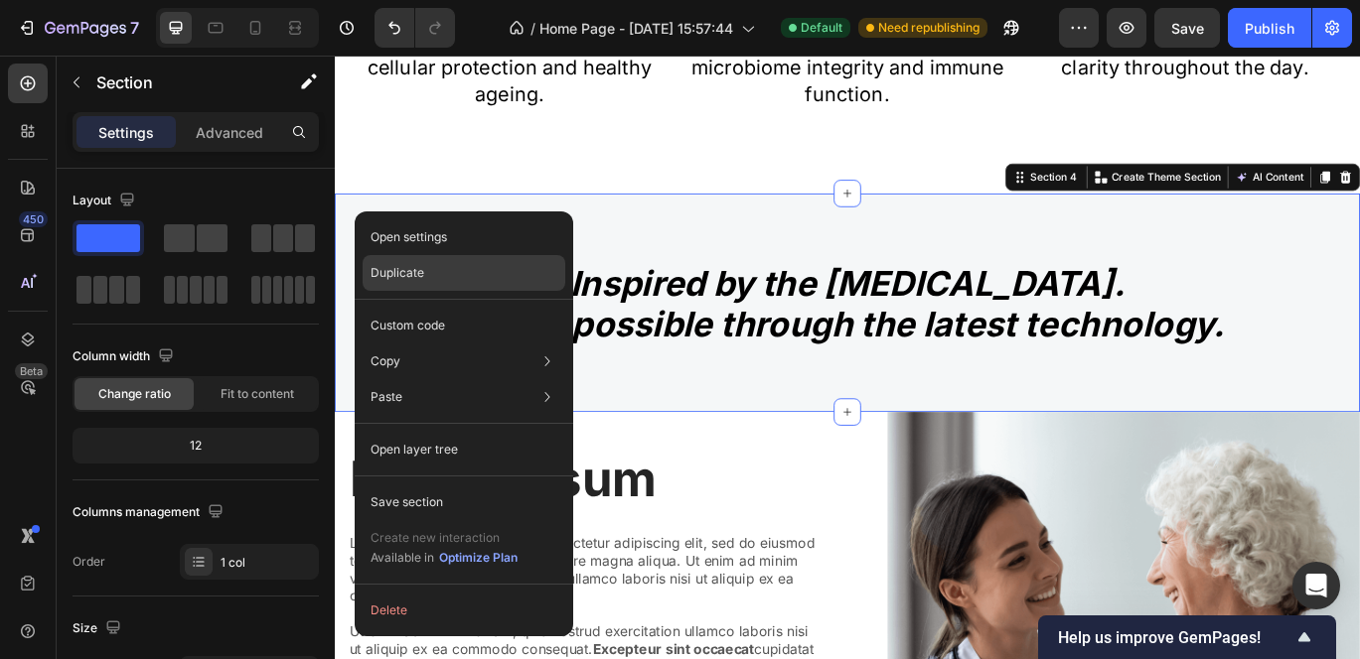
click at [422, 280] on p "Duplicate" at bounding box center [397, 273] width 54 height 18
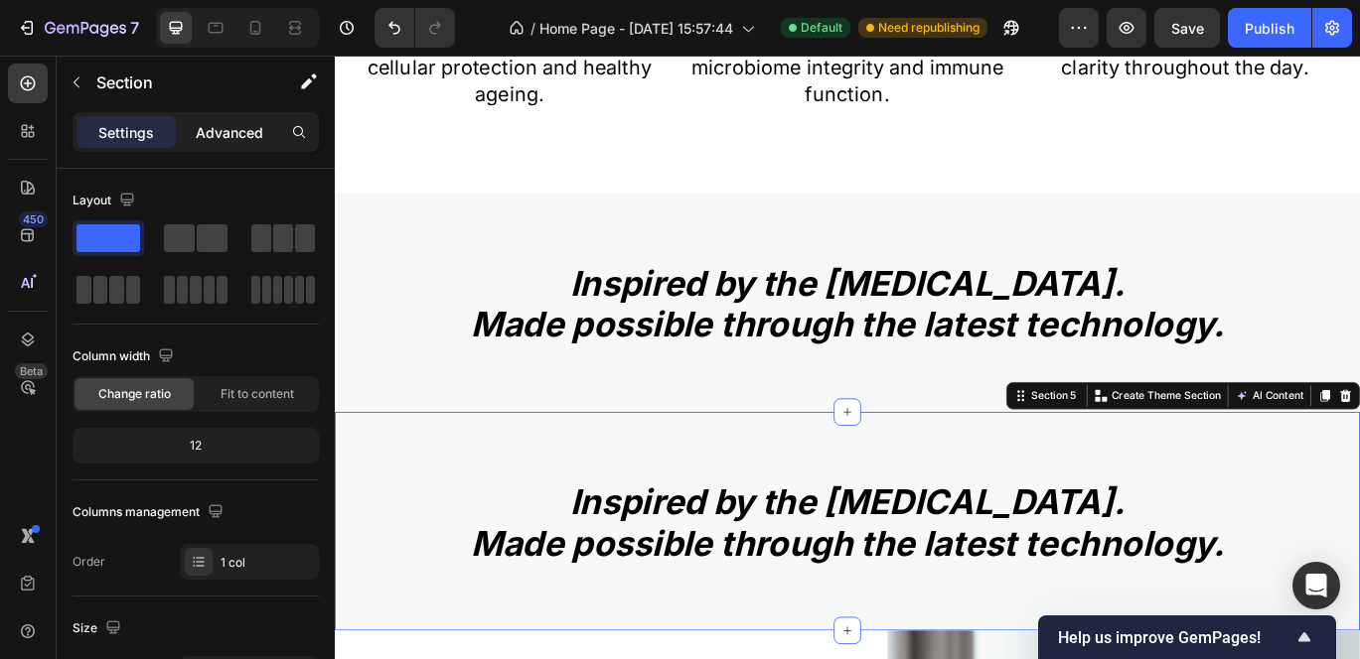
click at [208, 142] on div "Advanced" at bounding box center [229, 132] width 99 height 32
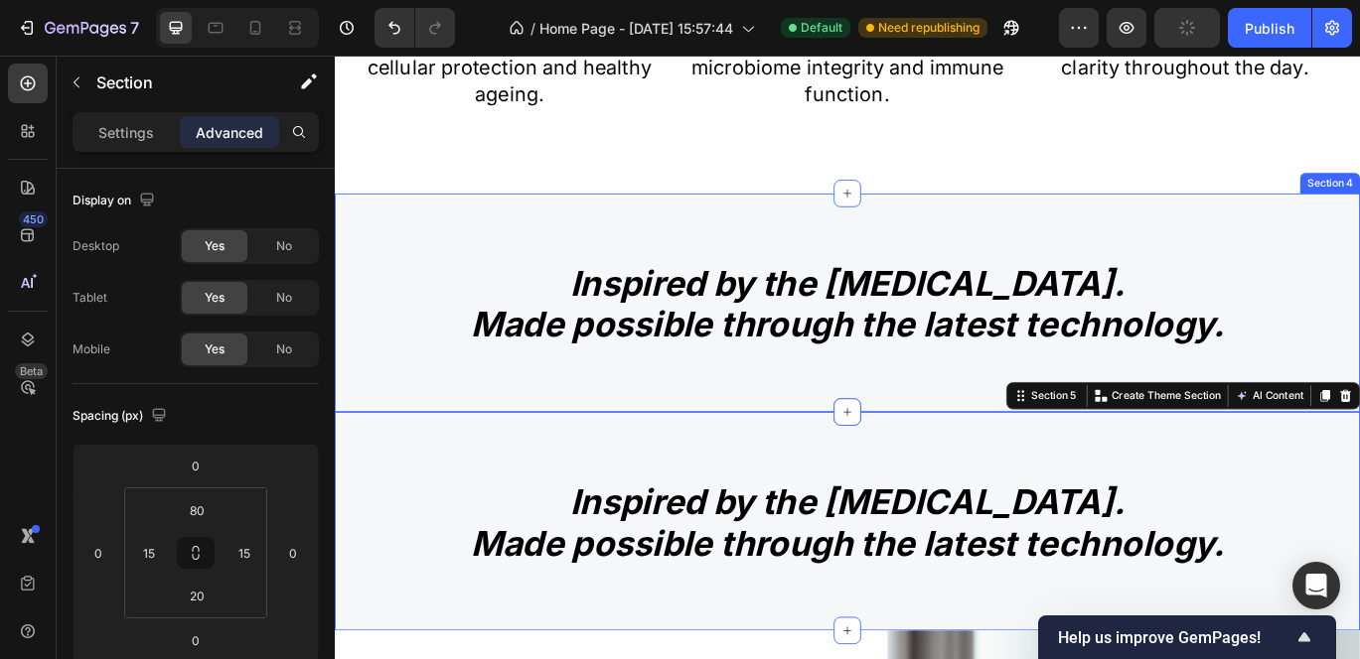
click at [465, 263] on div "Inspired by the Mediterranean diet. Made possible through the latest technology…" at bounding box center [931, 343] width 1192 height 254
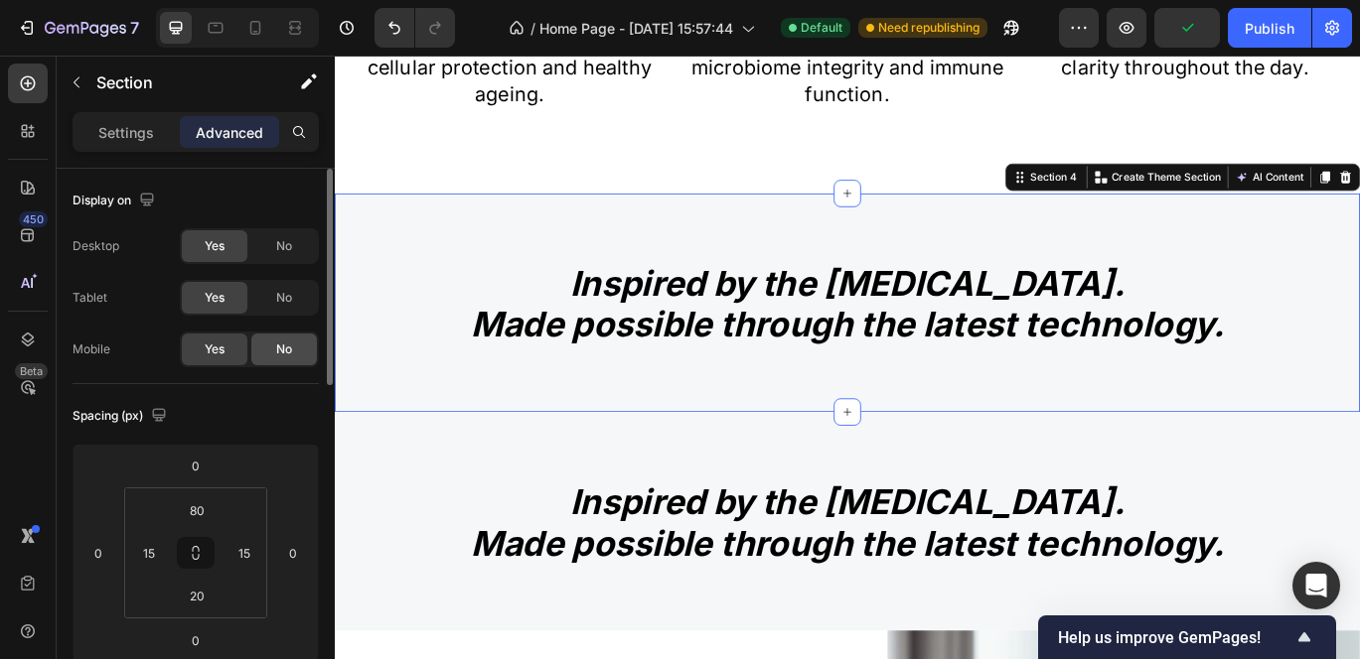
click at [293, 354] on div "No" at bounding box center [284, 350] width 66 height 32
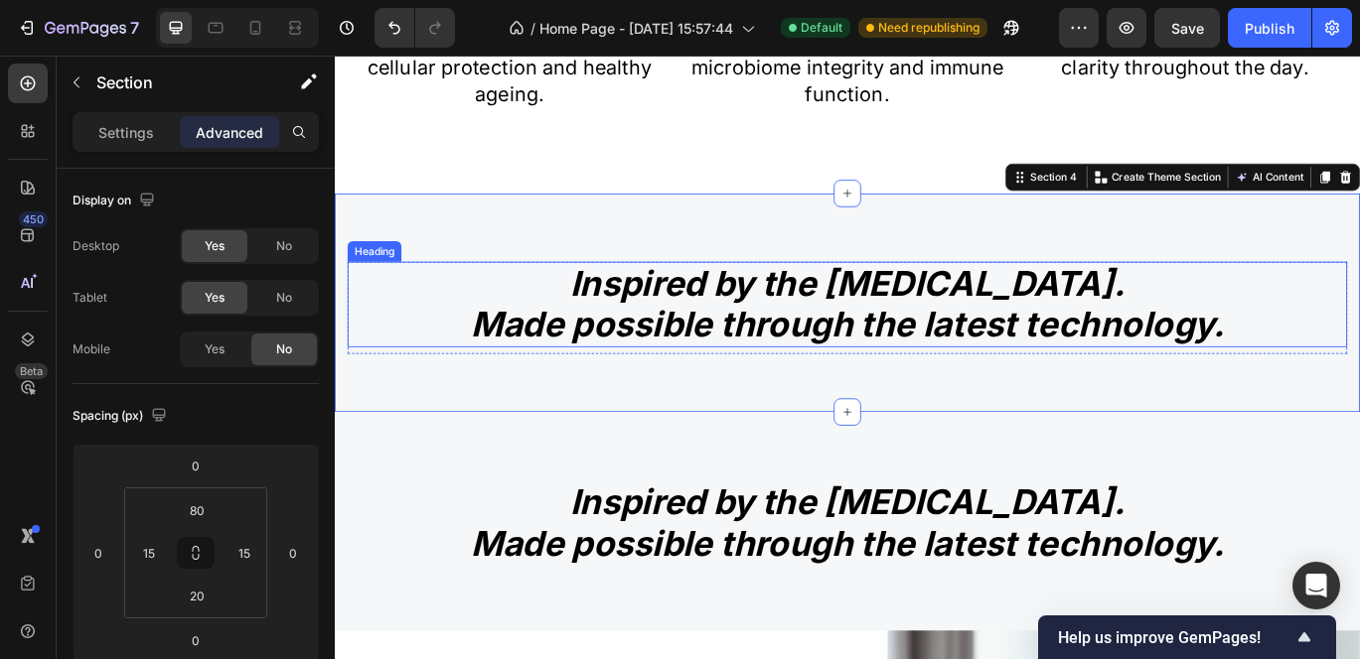
scroll to position [1379, 0]
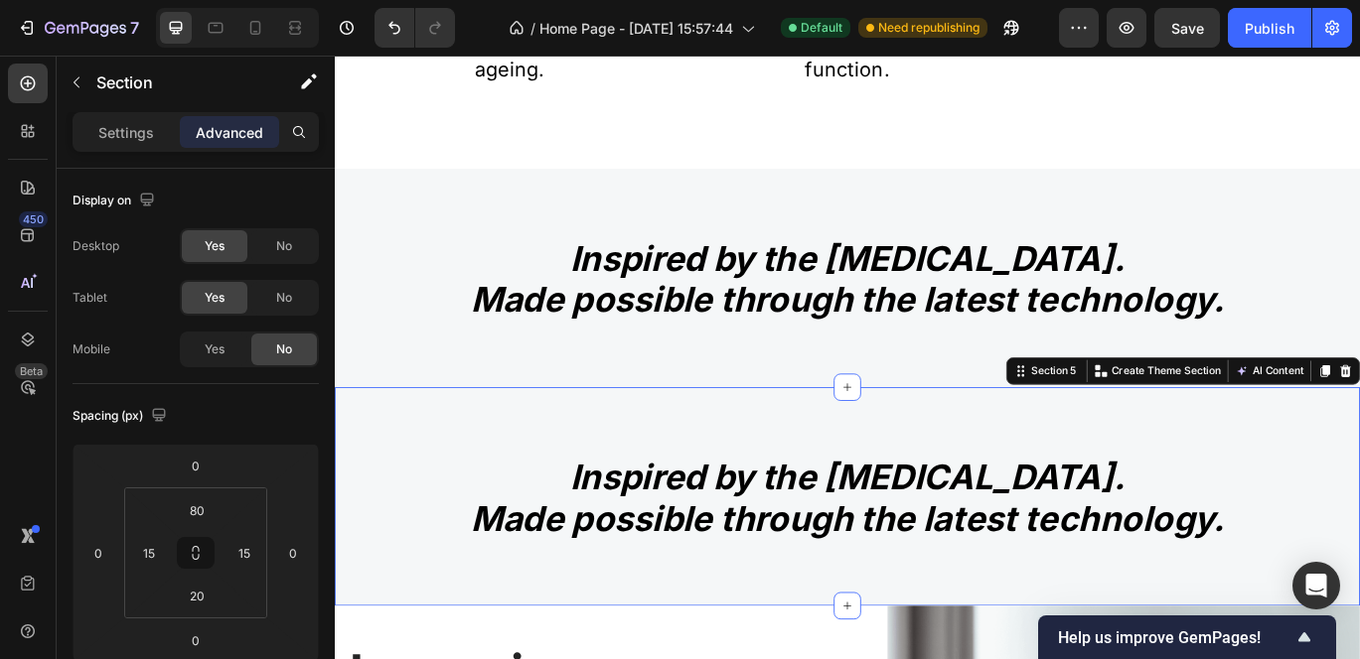
click at [418, 510] on div "Inspired by the Mediterranean diet. Made possible through the latest technology…" at bounding box center [931, 568] width 1192 height 254
click at [278, 296] on span "No" at bounding box center [284, 298] width 16 height 18
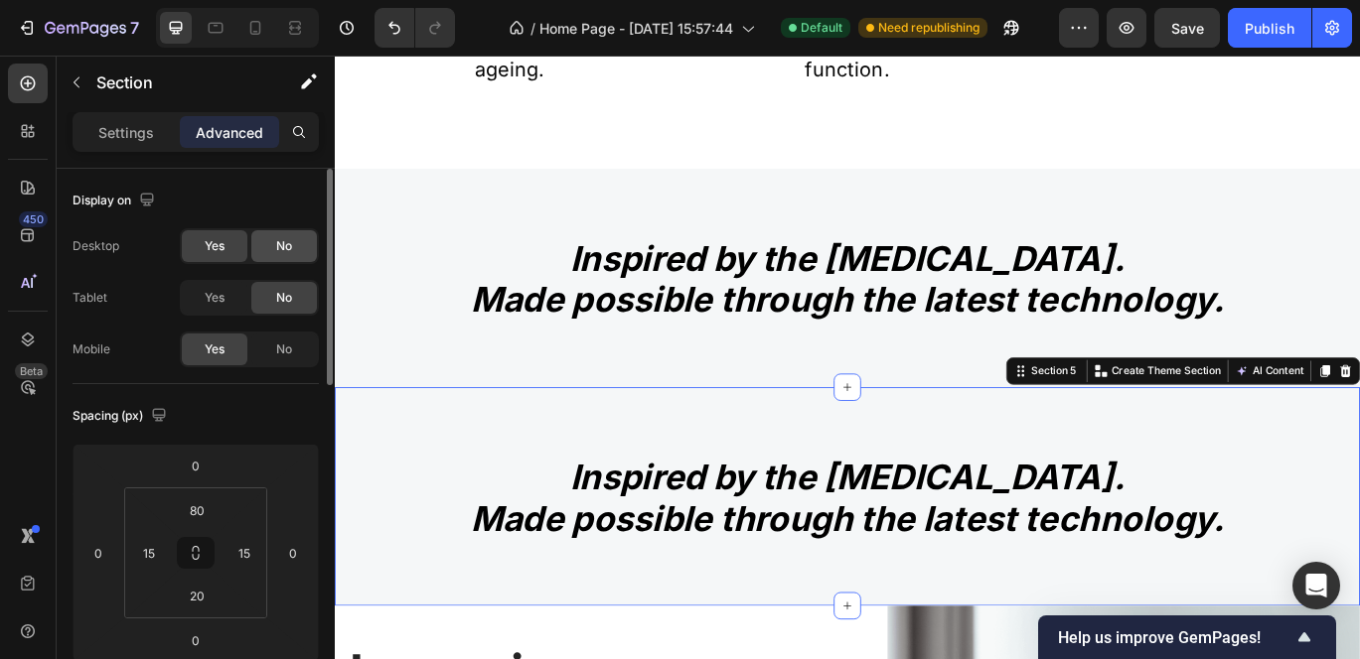
click at [285, 242] on span "No" at bounding box center [284, 246] width 16 height 18
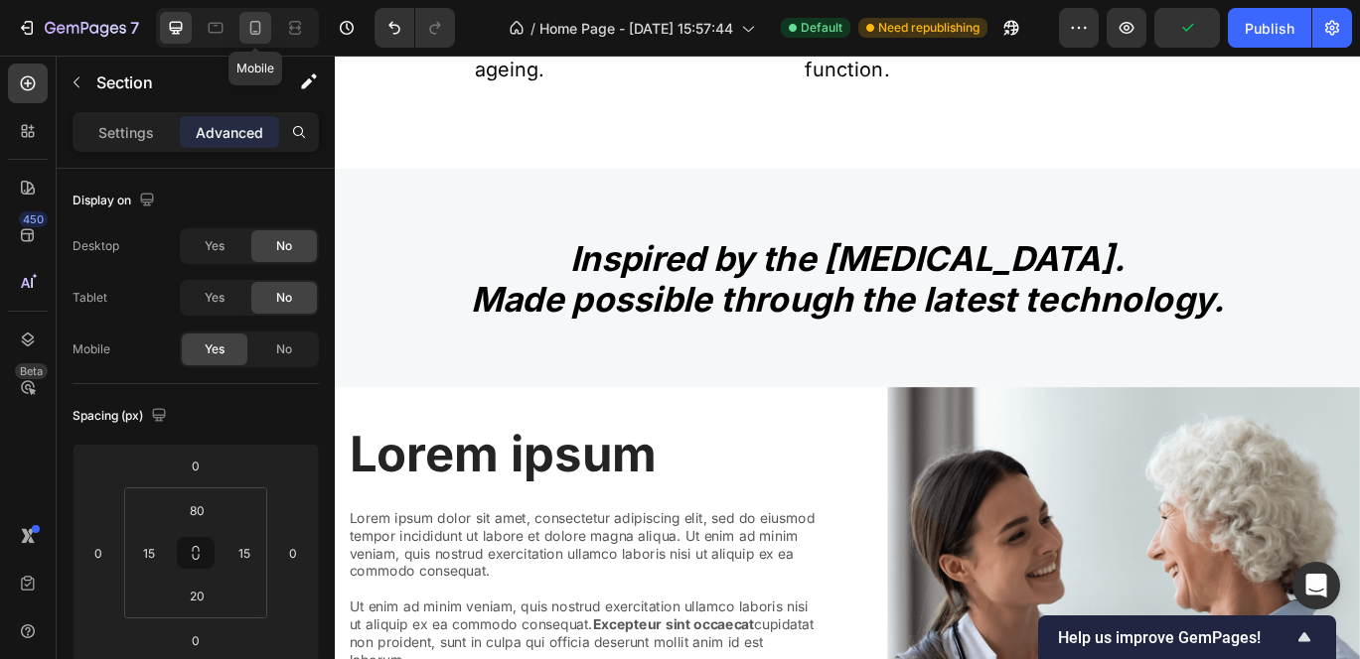
click at [257, 28] on icon at bounding box center [255, 28] width 20 height 20
type input "63"
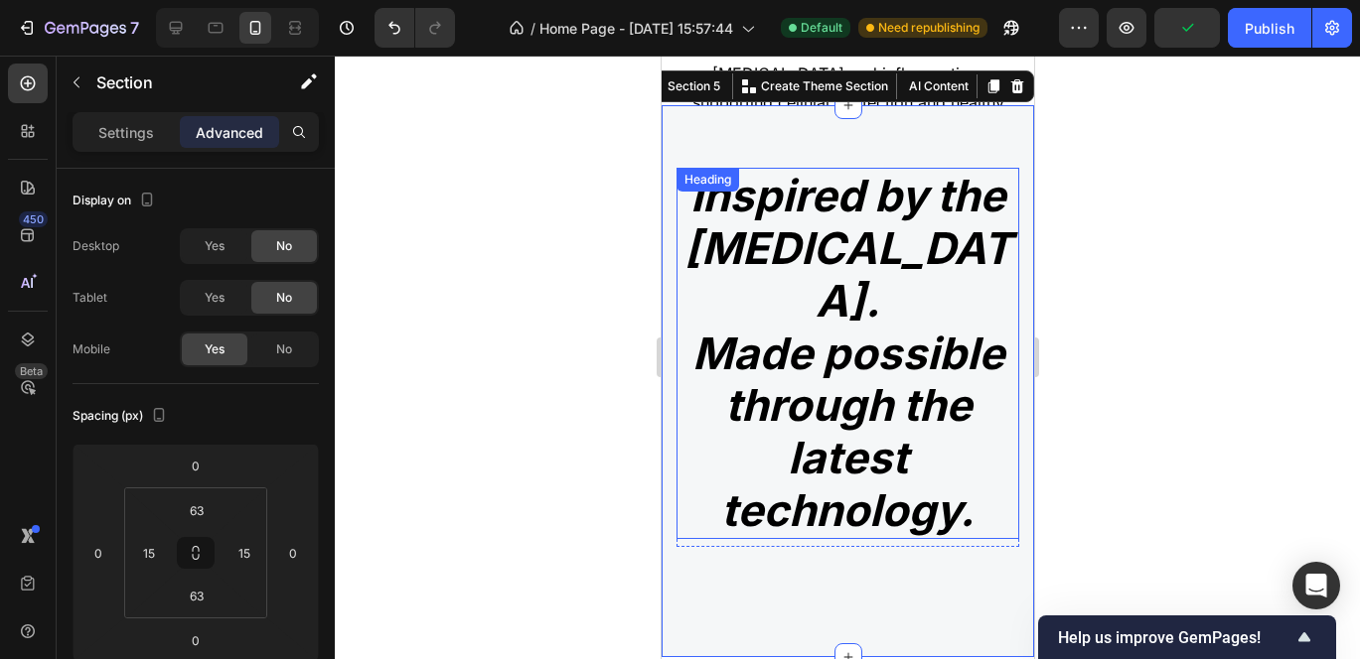
scroll to position [1283, 0]
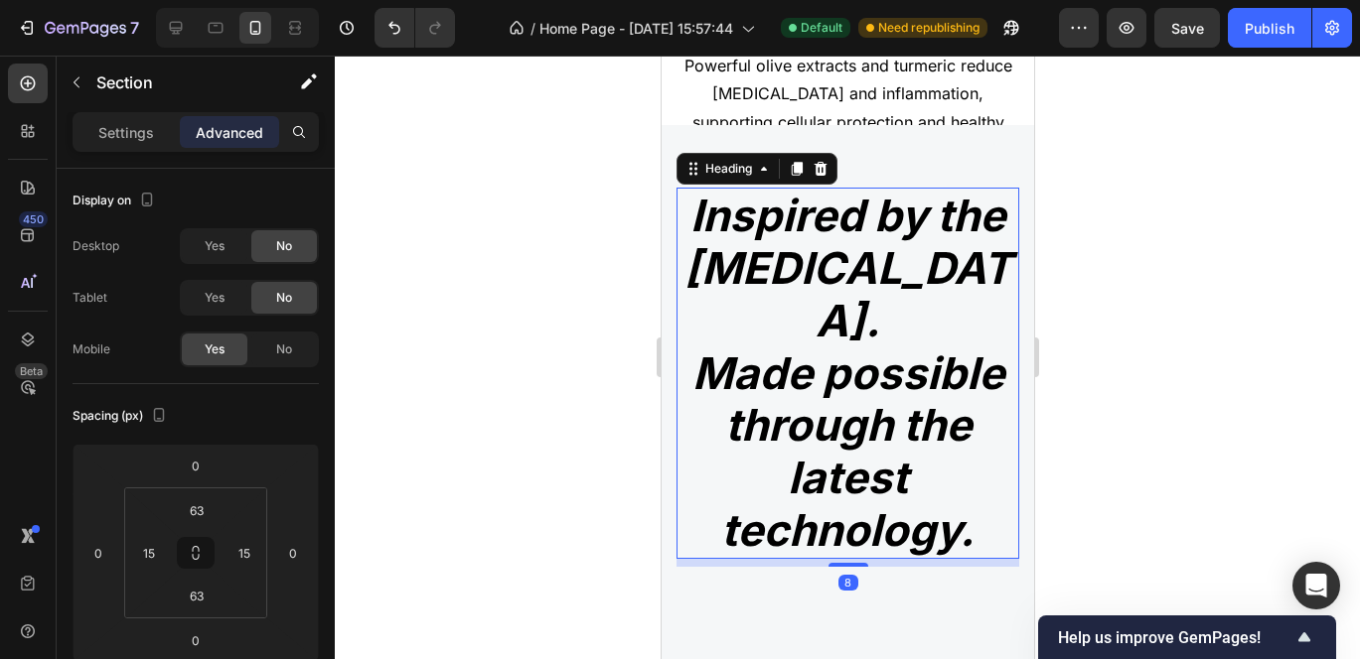
click at [760, 209] on h2 "Inspired by the Mediterranean diet. Made possible through the latest technology." at bounding box center [846, 373] width 343 height 371
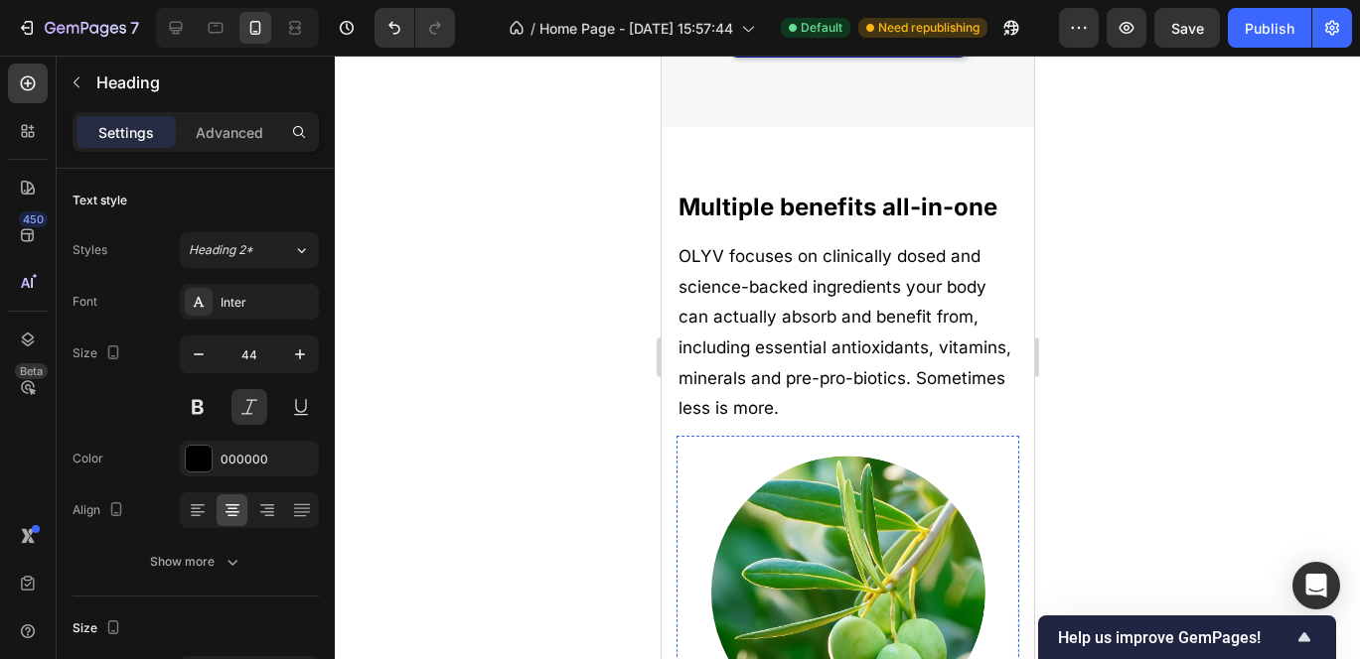
scroll to position [569, 0]
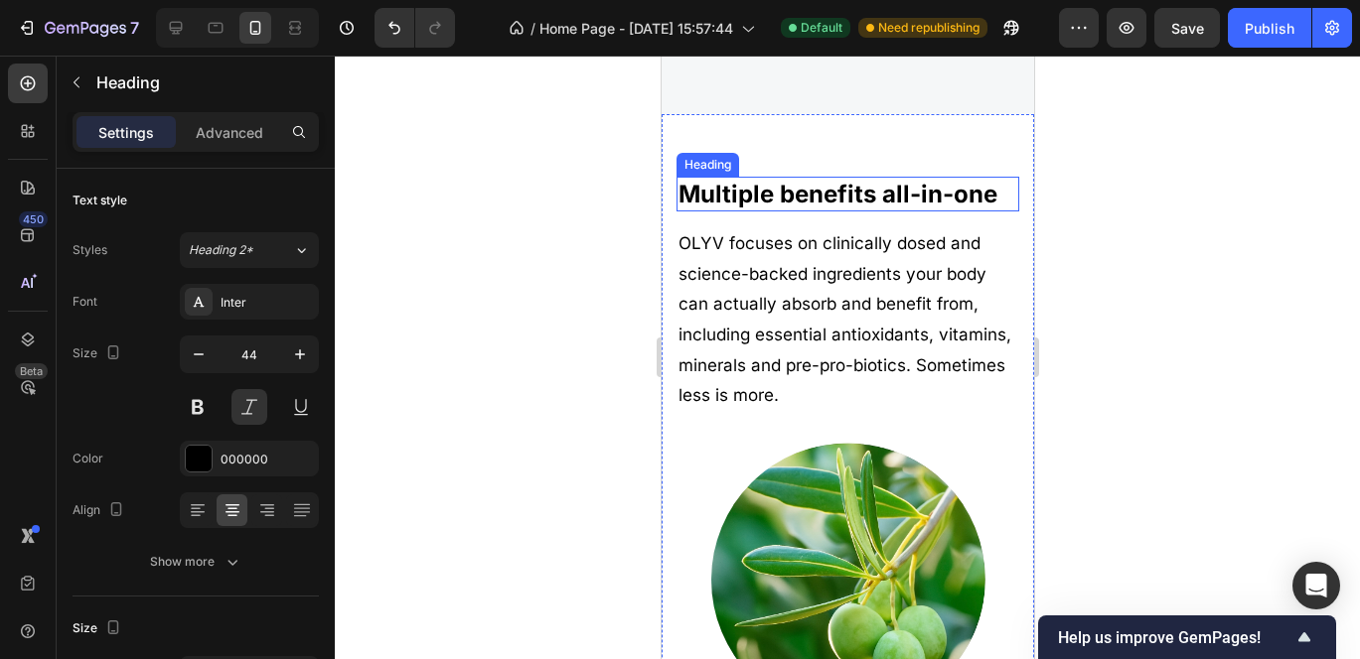
click at [721, 187] on h2 "Multiple benefits all-in-one" at bounding box center [846, 194] width 343 height 35
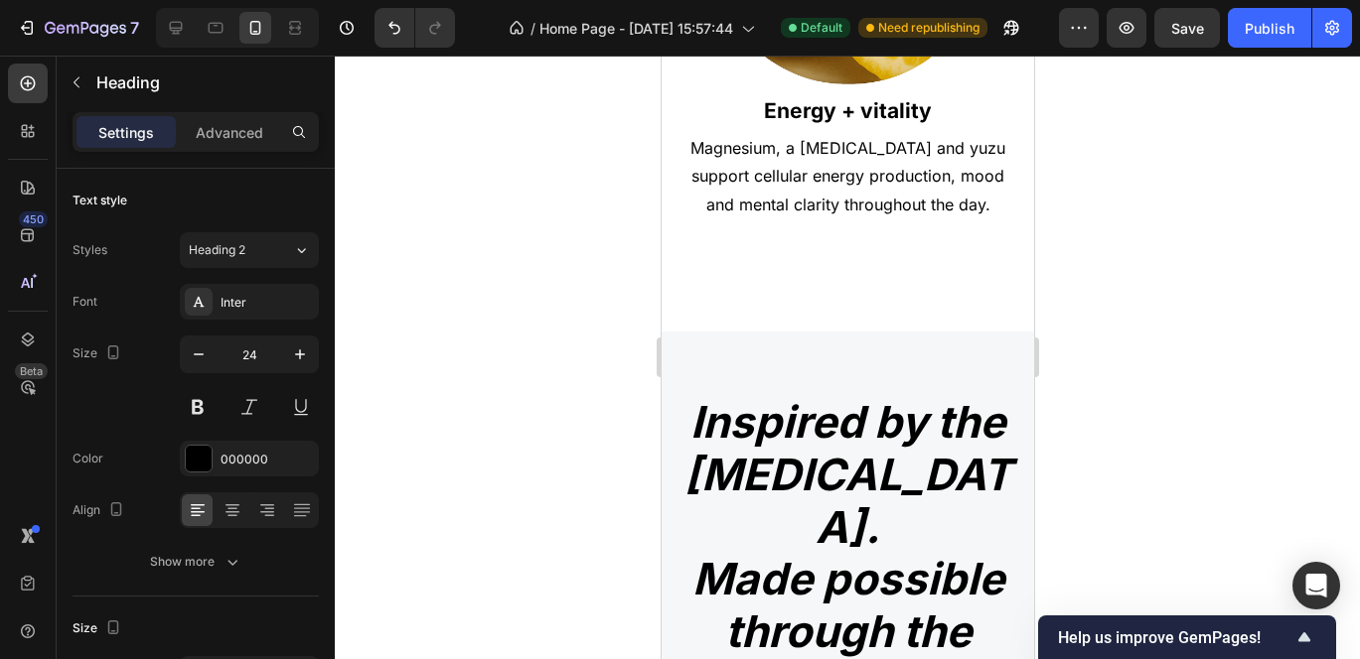
scroll to position [2380, 0]
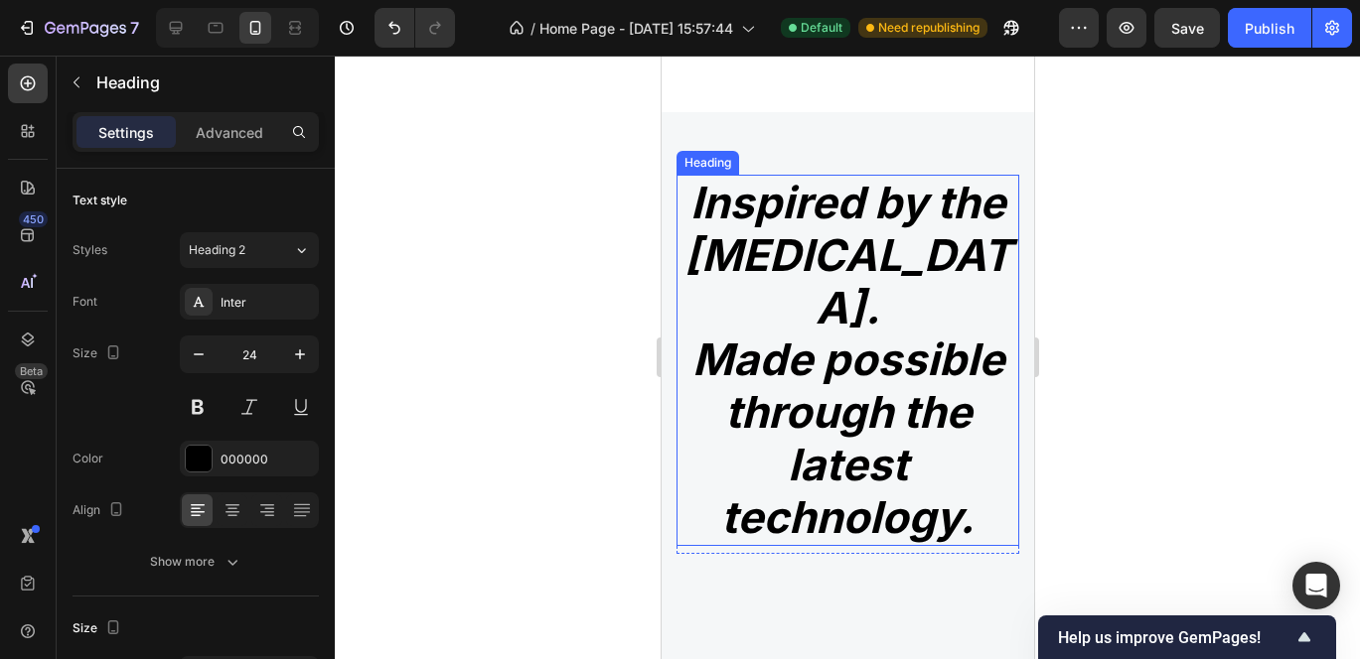
click at [761, 228] on h2 "Inspired by the Mediterranean diet. Made possible through the latest technology." at bounding box center [846, 360] width 343 height 371
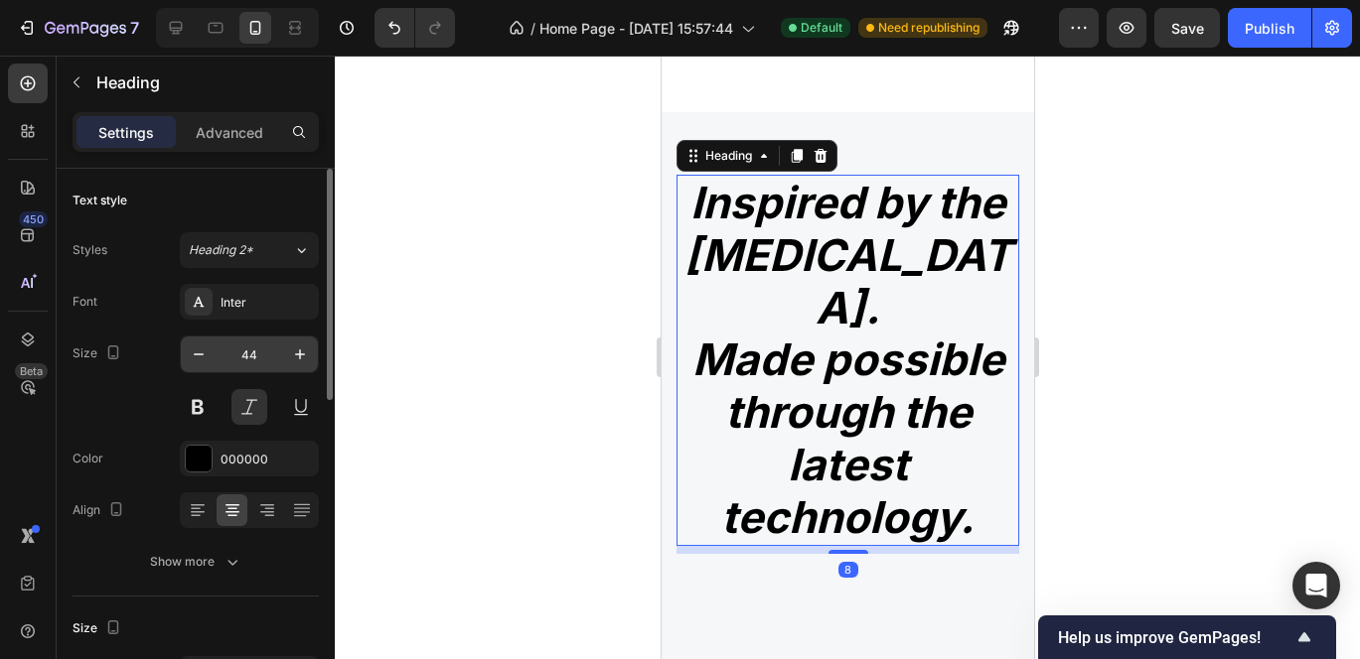
click at [263, 356] on input "44" at bounding box center [250, 355] width 66 height 36
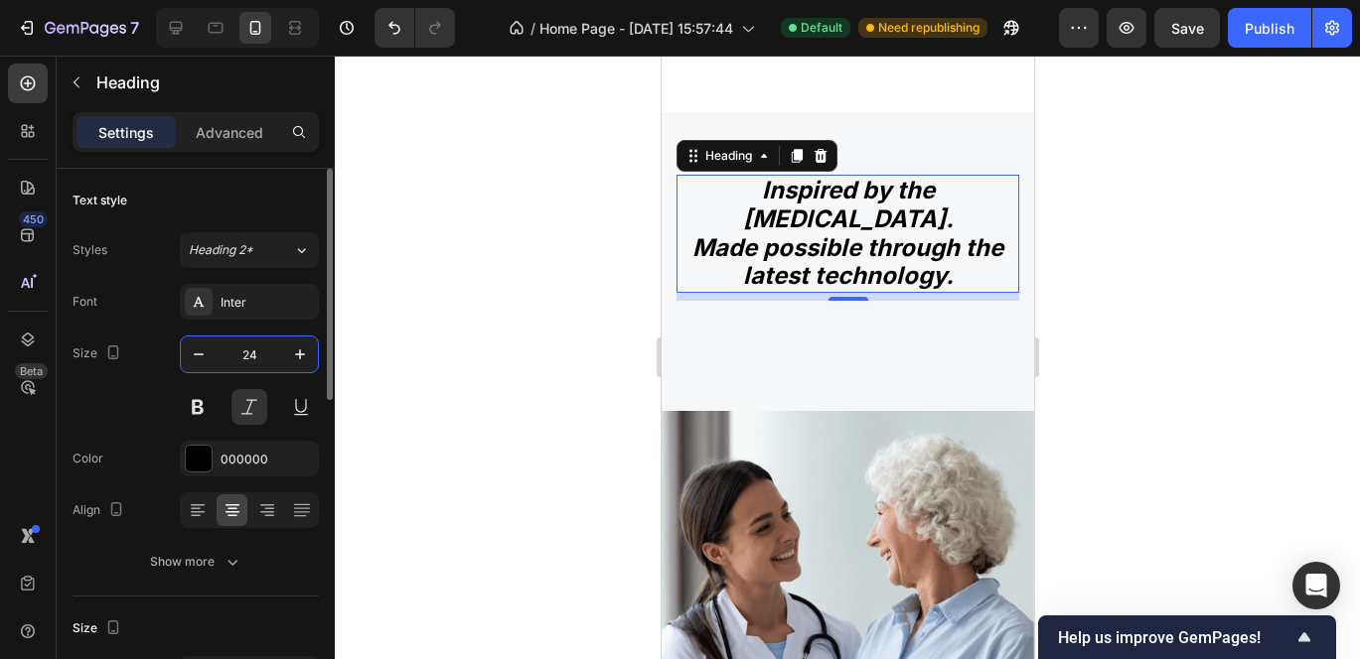
type input "2"
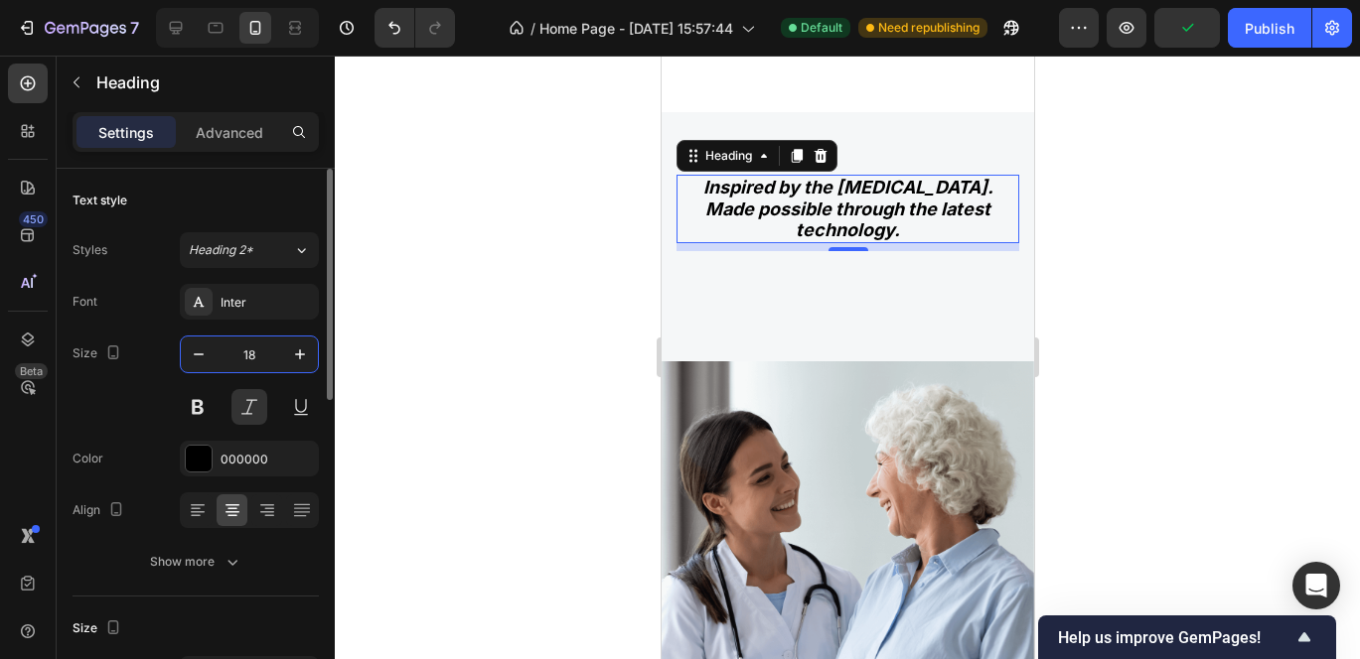
type input "1"
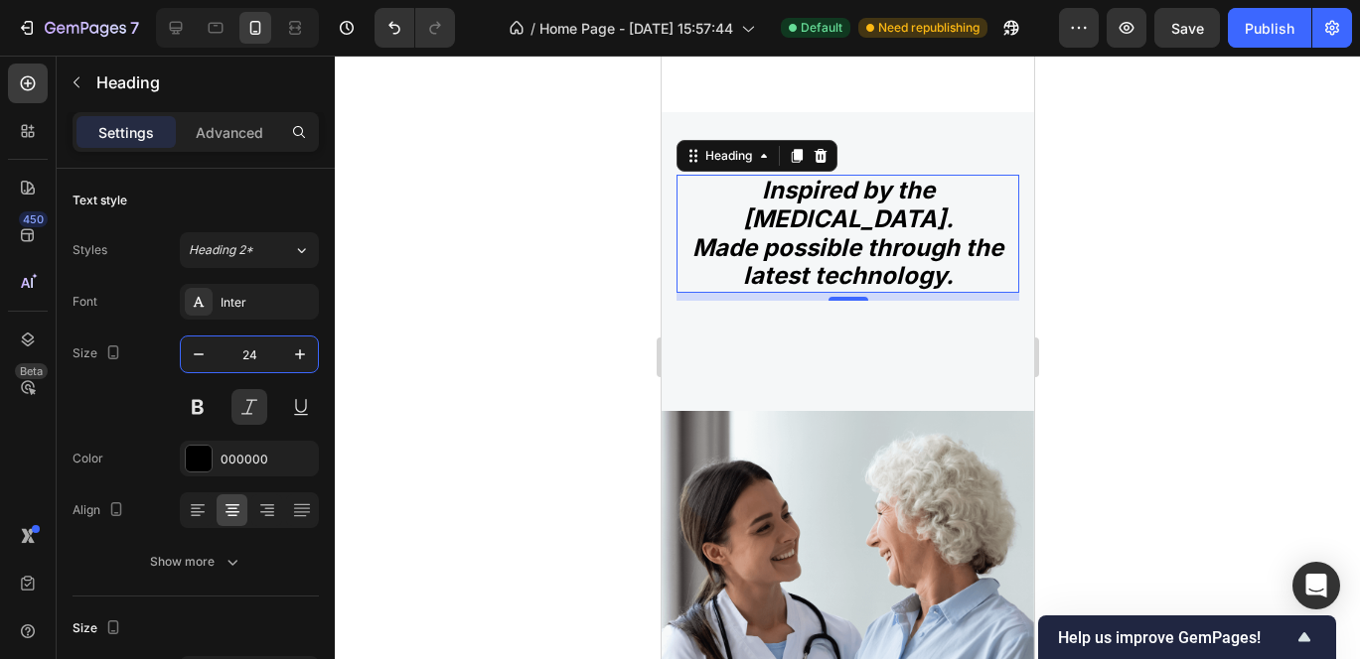
type input "24"
click at [685, 208] on h2 "Inspired by the Mediterranean diet. Made possible through the latest technology." at bounding box center [846, 234] width 343 height 118
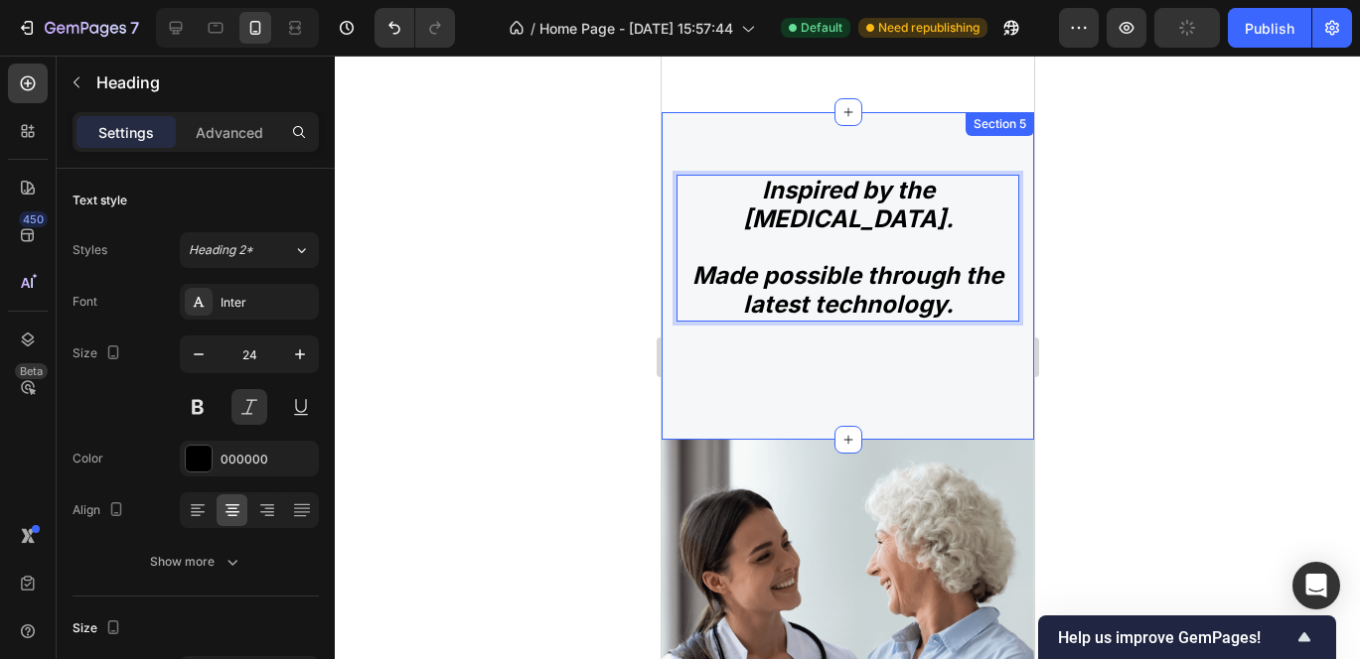
click at [873, 335] on div "Inspired by the Mediterranean diet. Made possible through the latest technology…" at bounding box center [846, 276] width 343 height 203
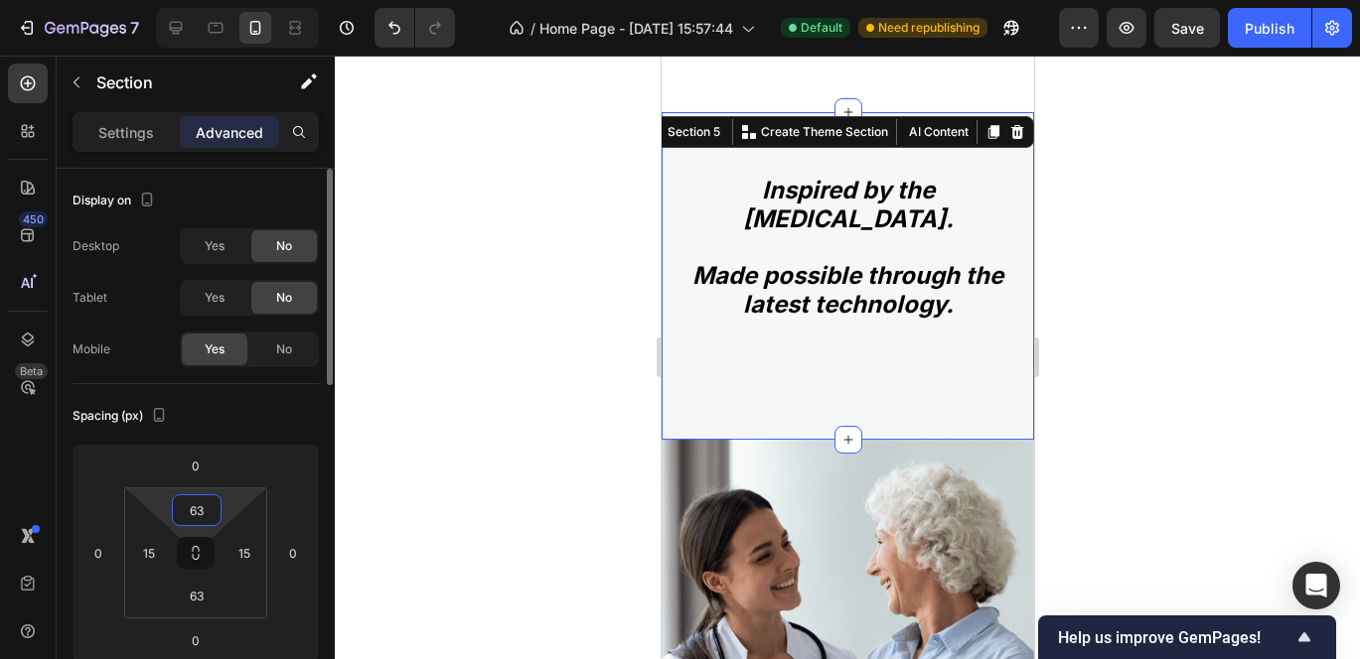
click at [208, 509] on input "63" at bounding box center [197, 511] width 40 height 30
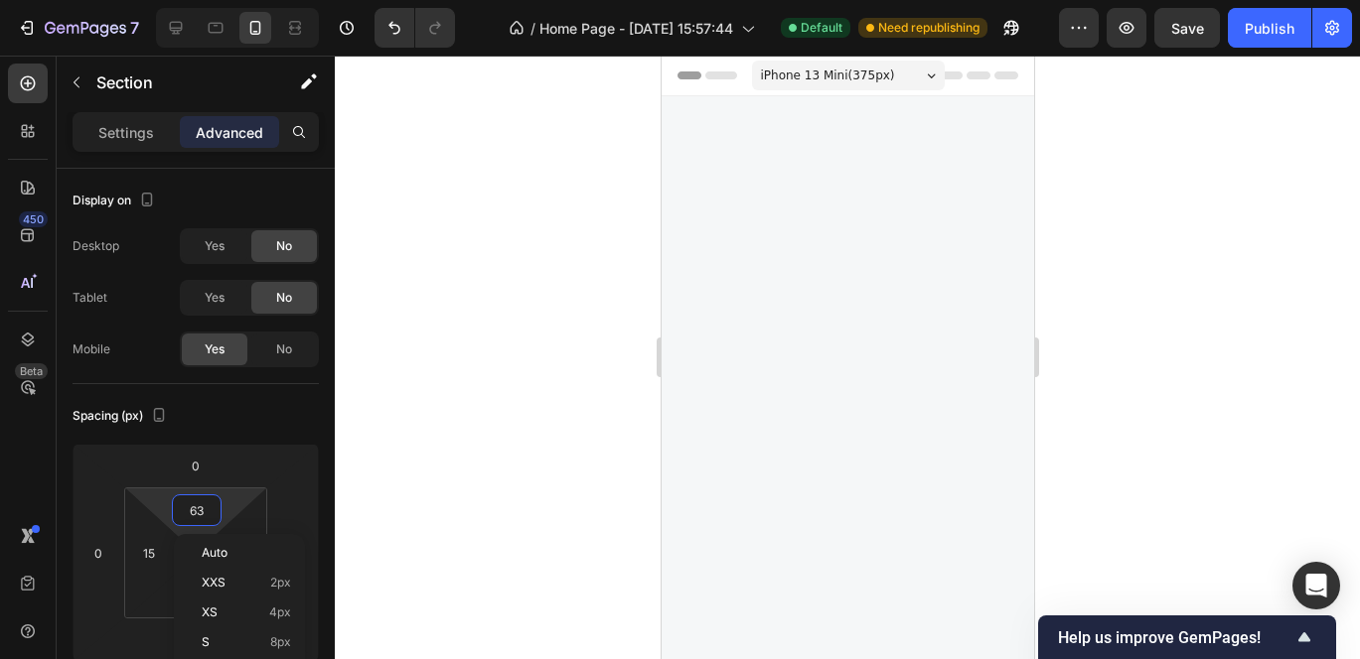
scroll to position [2380, 0]
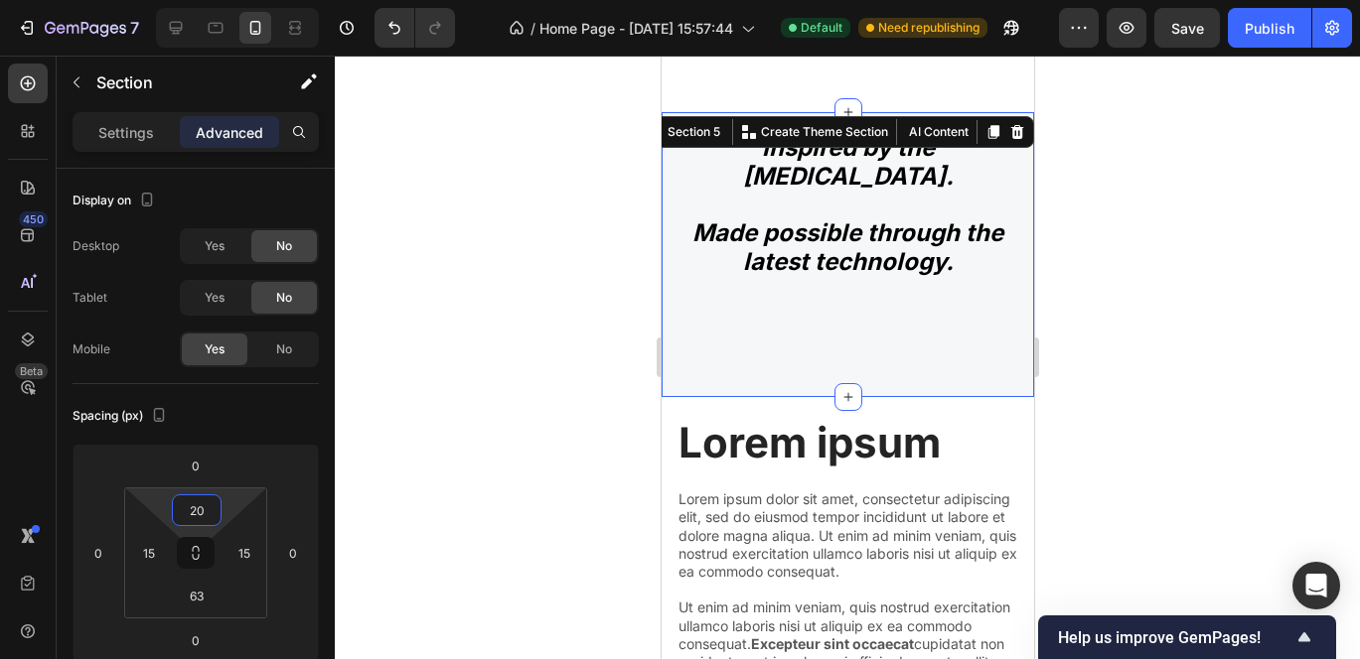
type input "2"
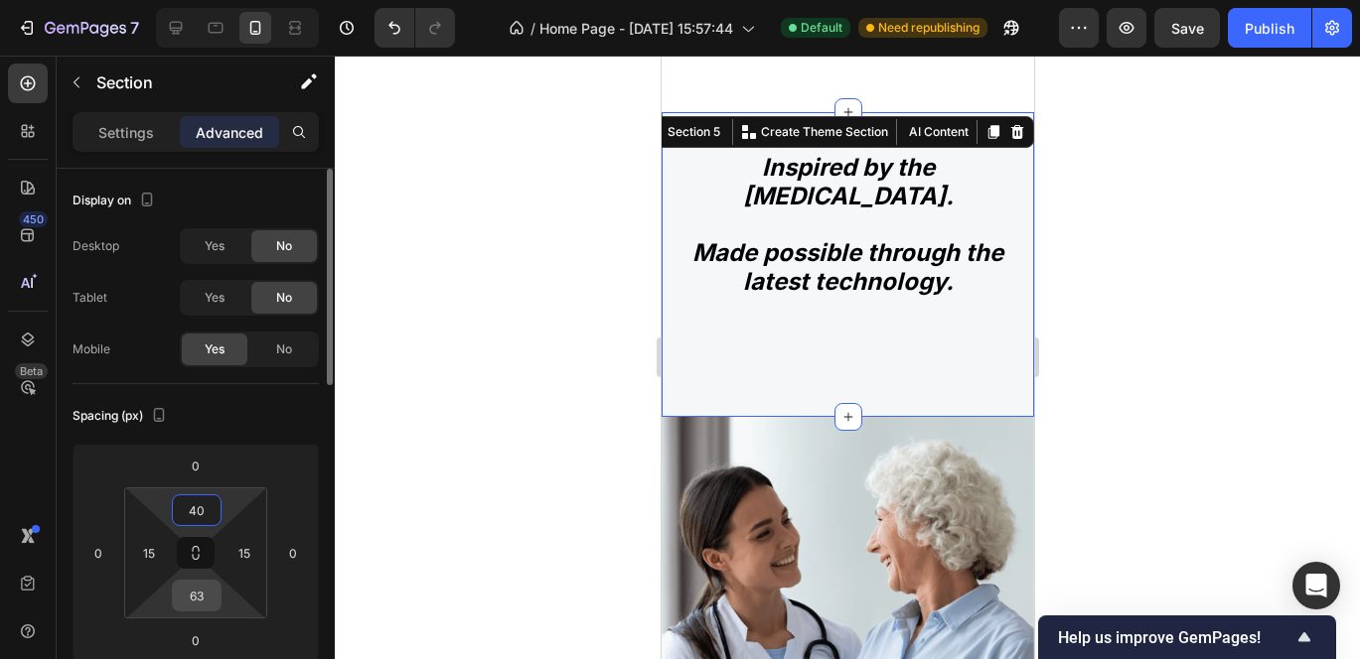
type input "40"
click at [201, 605] on input "63" at bounding box center [197, 596] width 40 height 30
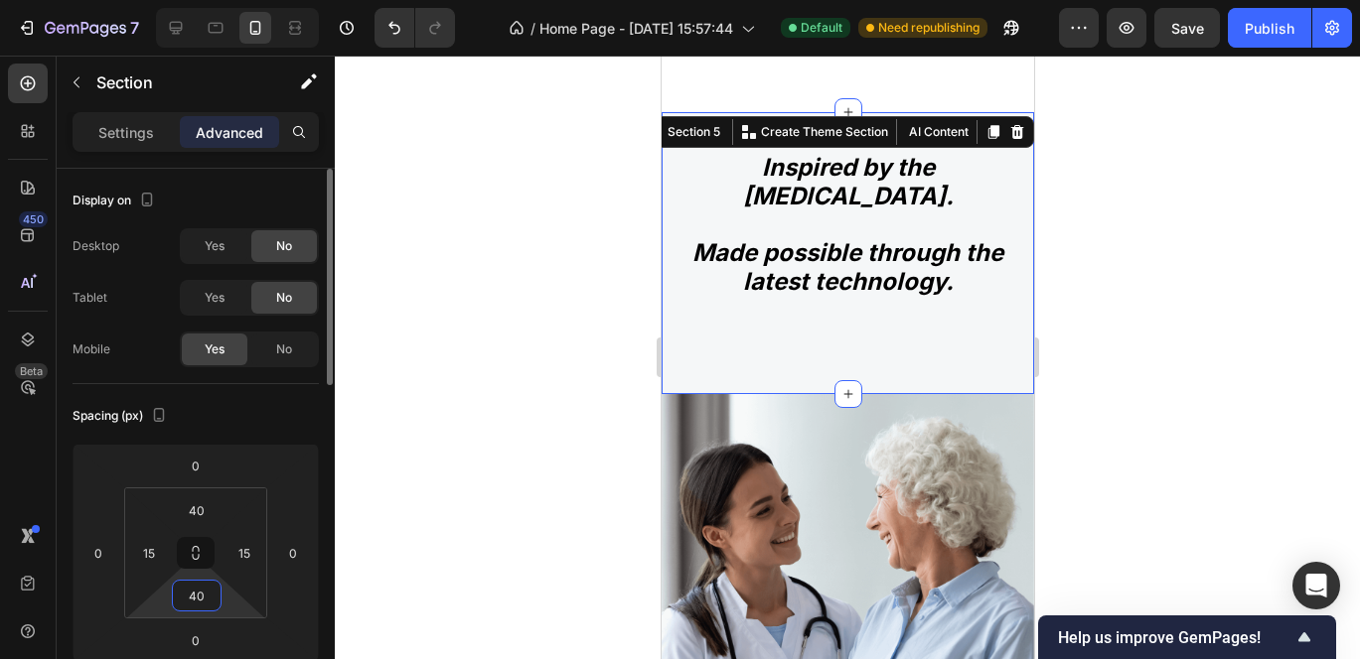
type input "4"
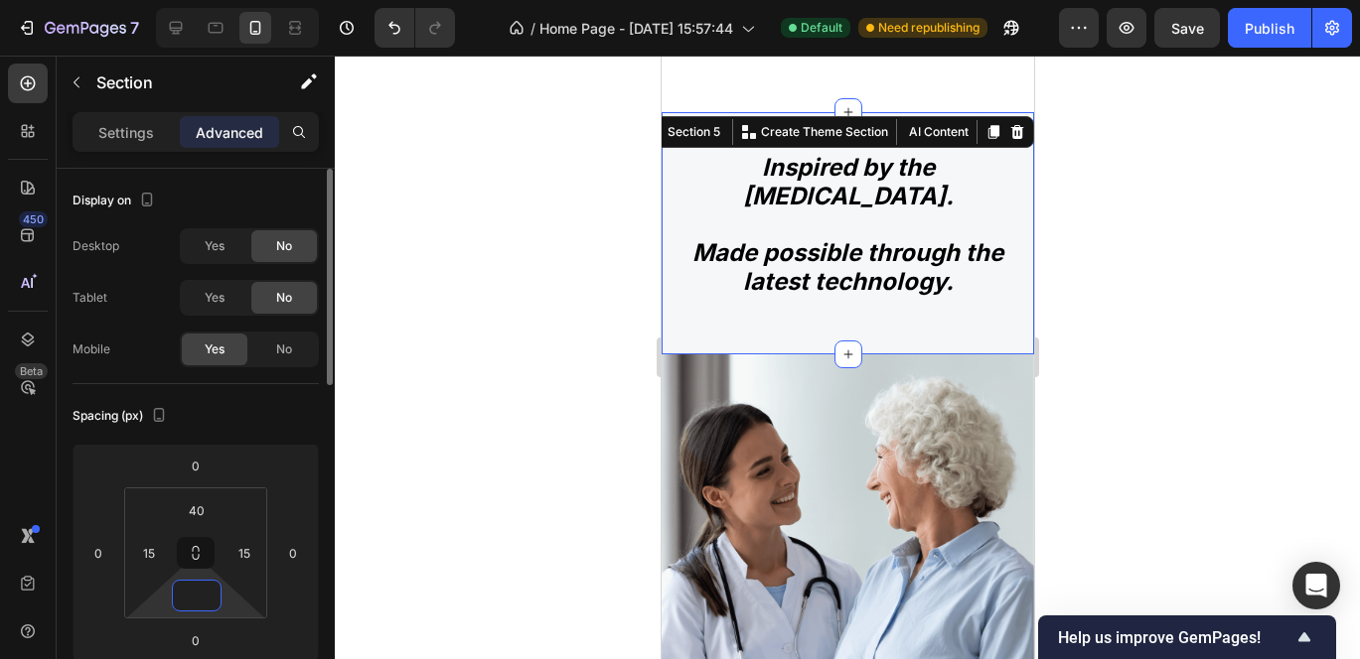
type input "0"
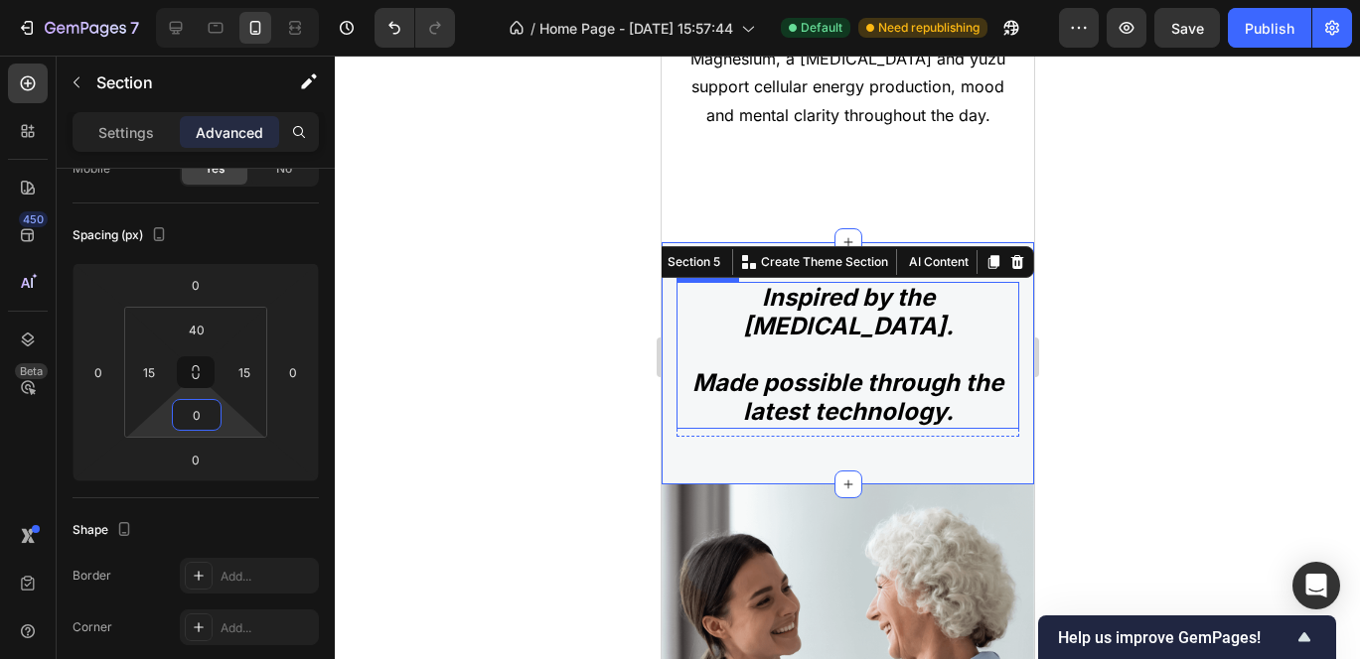
scroll to position [2204, 0]
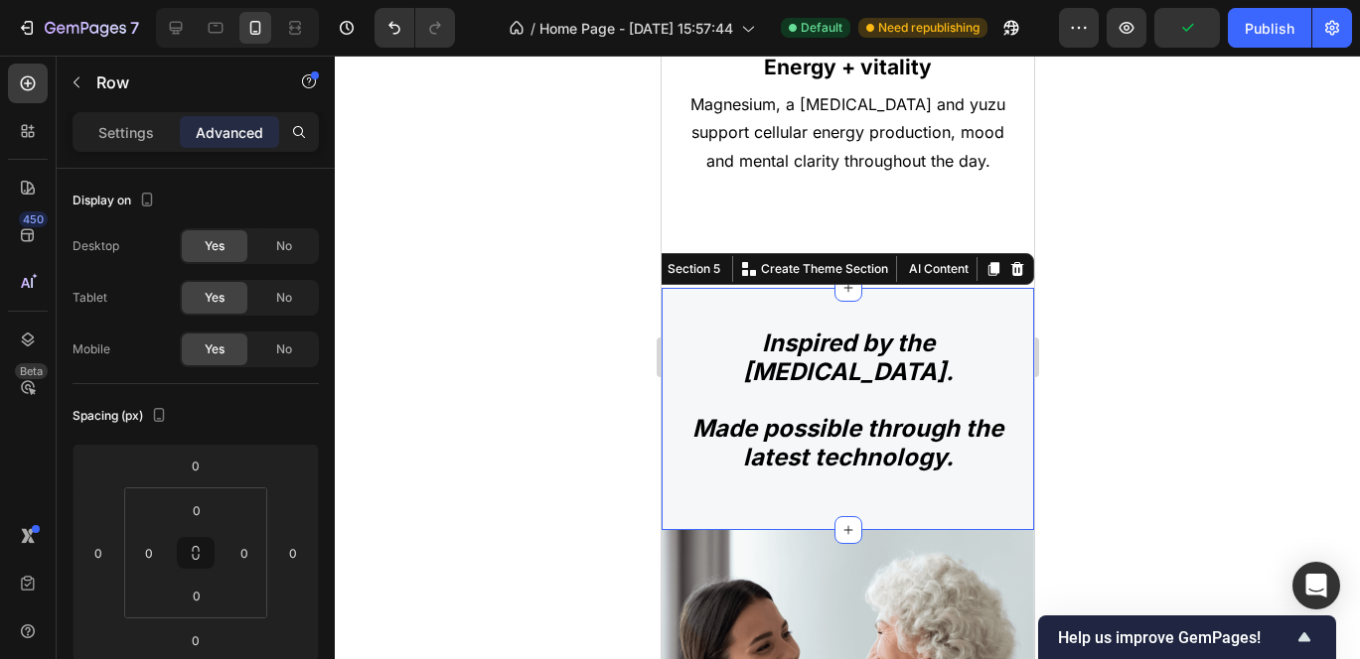
click at [868, 449] on div "Inspired by the [MEDICAL_DATA]. Made possible through the latest technology. He…" at bounding box center [846, 429] width 343 height 203
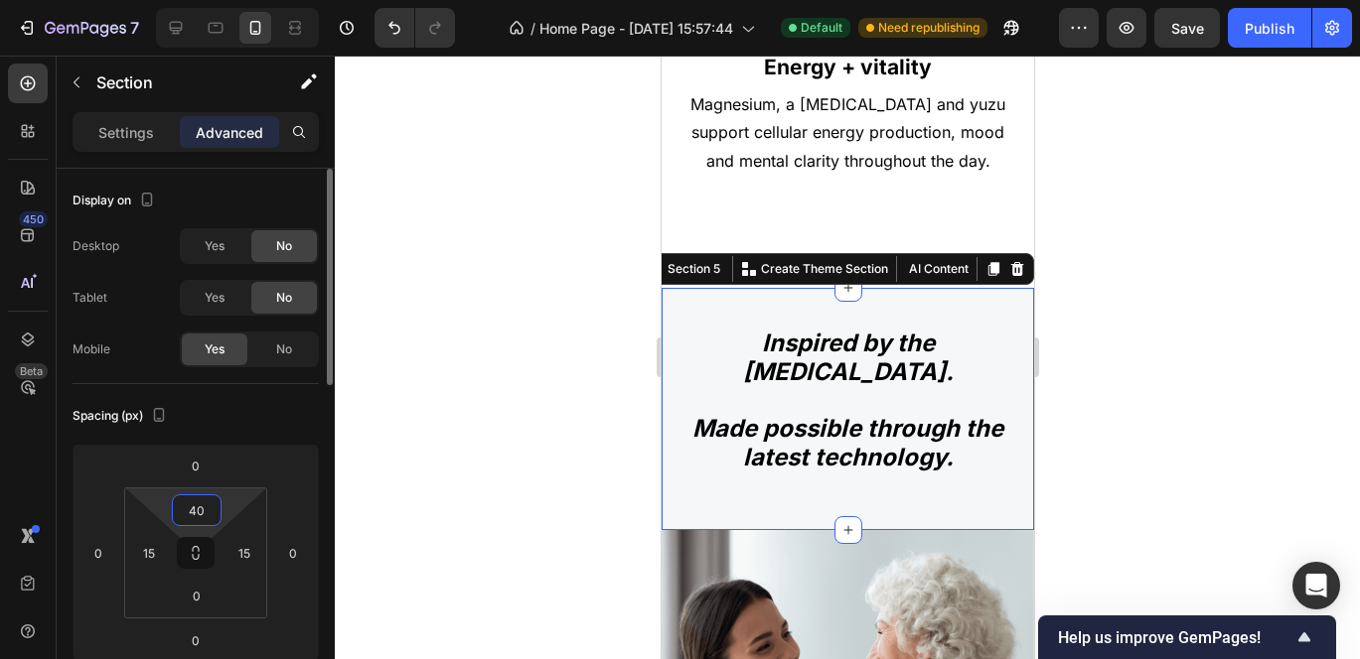
click at [207, 510] on input "40" at bounding box center [197, 511] width 40 height 30
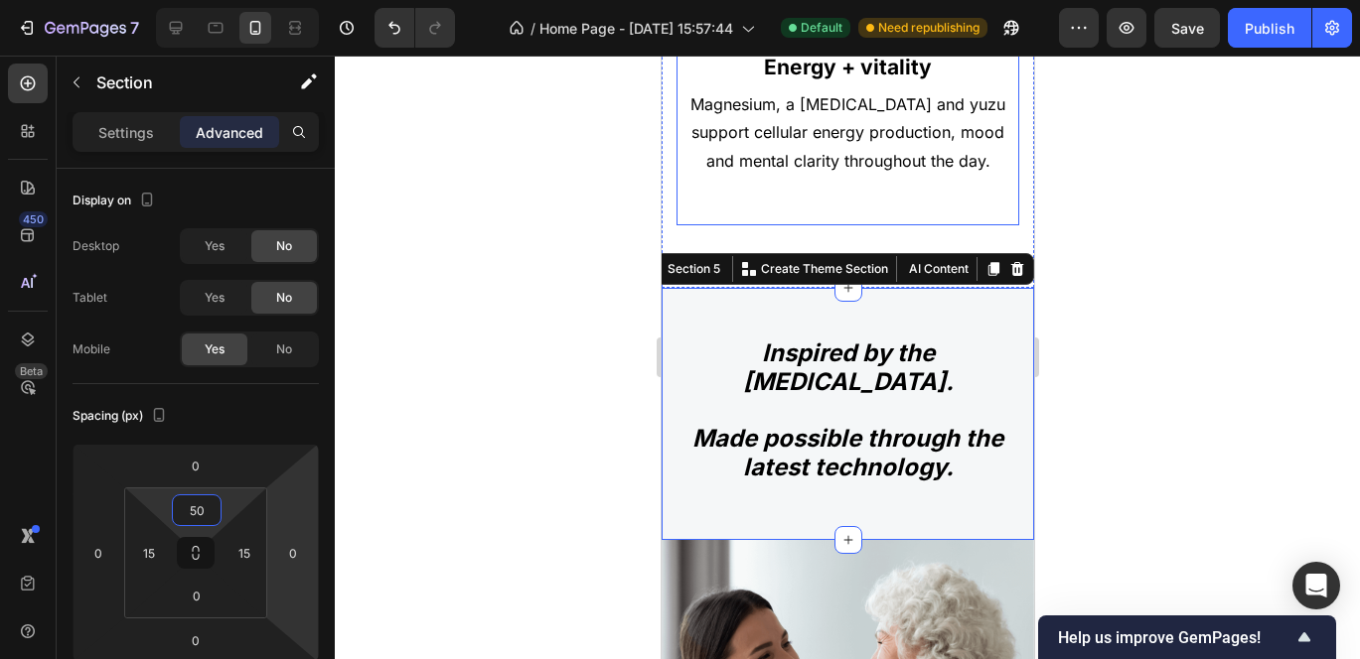
type input "5"
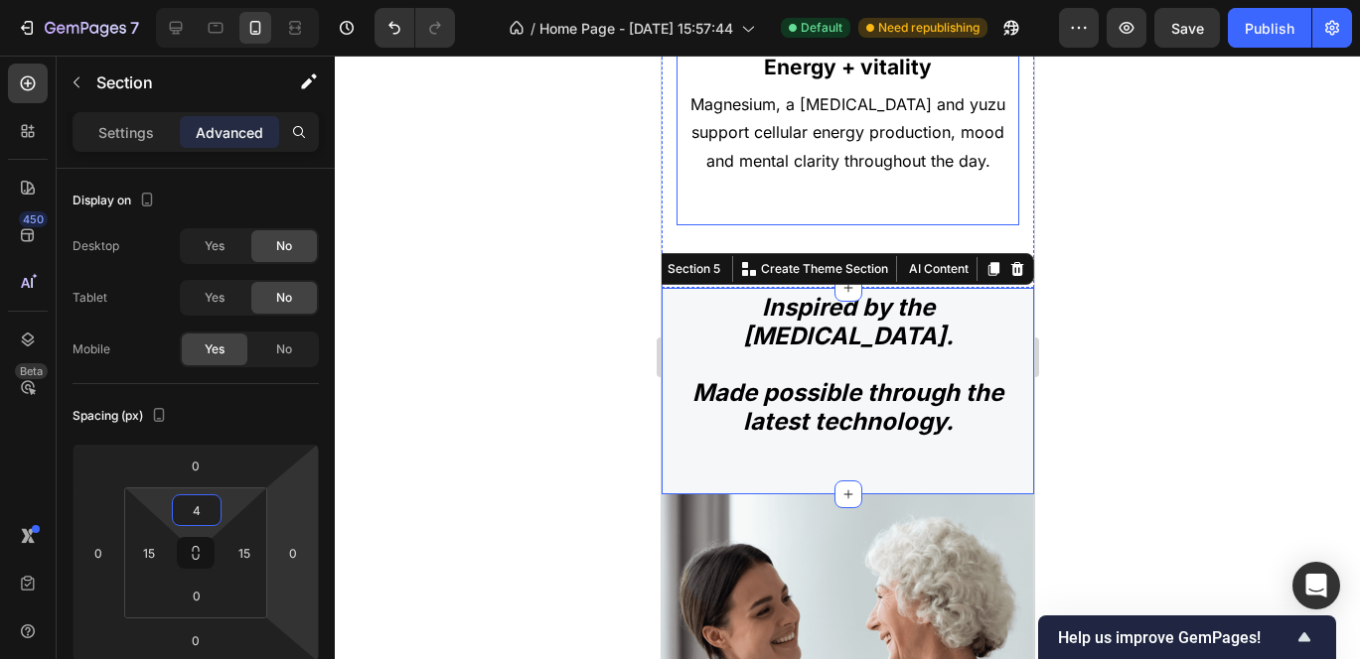
type input "45"
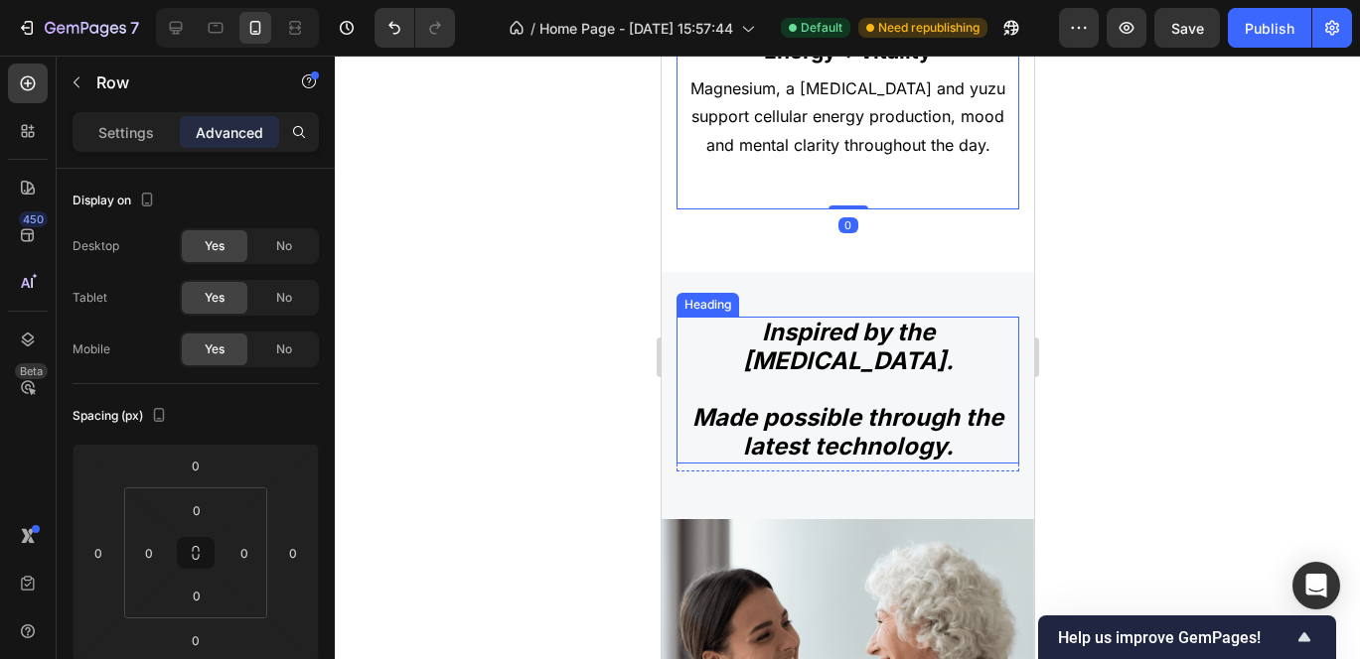
scroll to position [2223, 0]
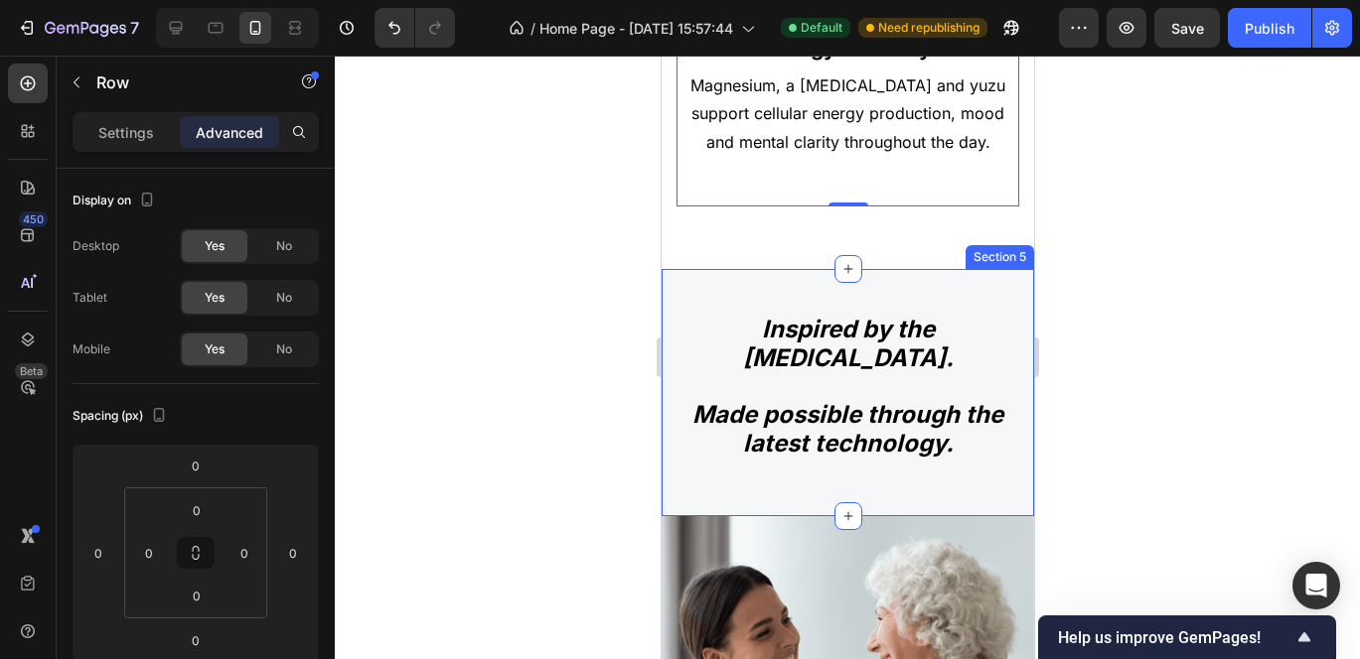
click at [1157, 334] on div at bounding box center [847, 358] width 1025 height 604
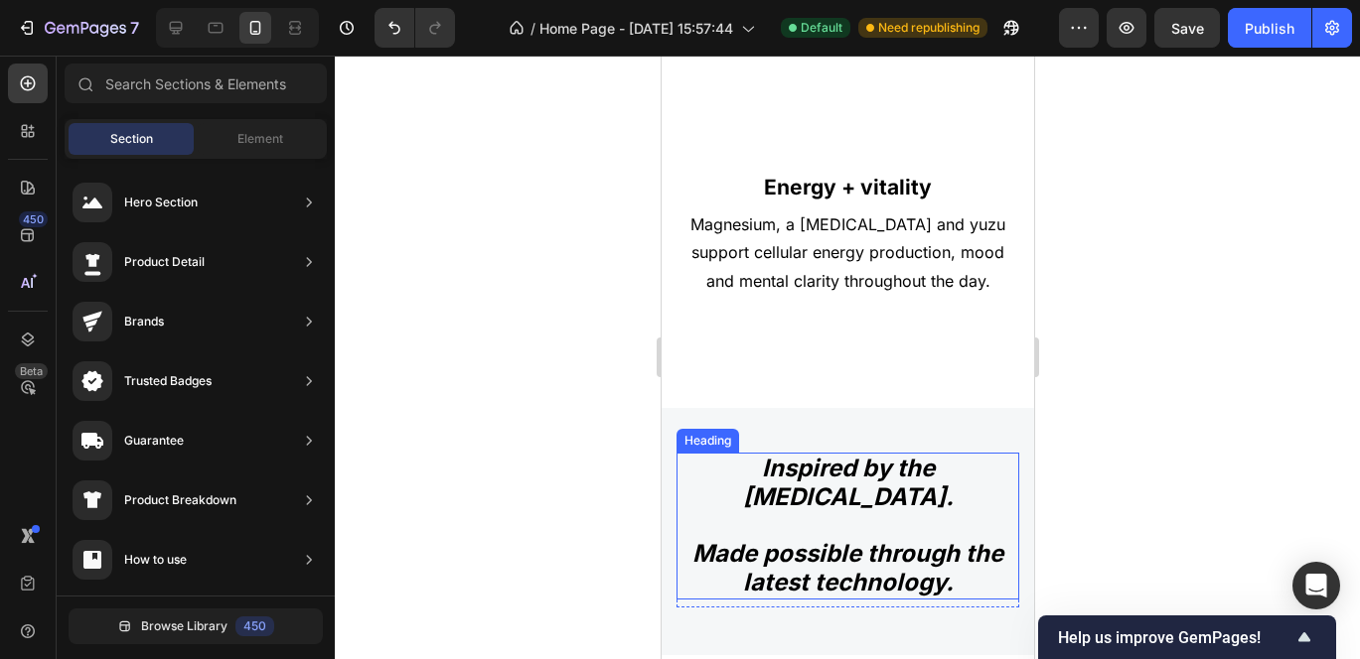
scroll to position [1983, 0]
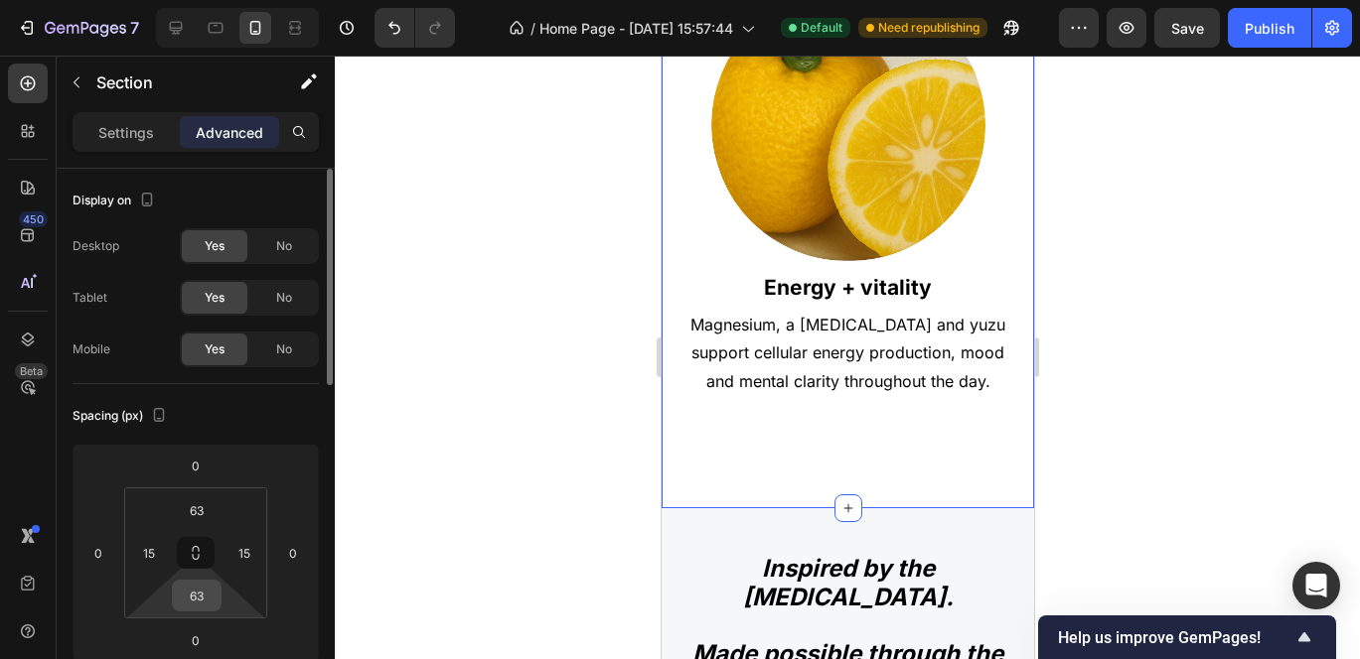
click at [205, 595] on input "63" at bounding box center [197, 596] width 40 height 30
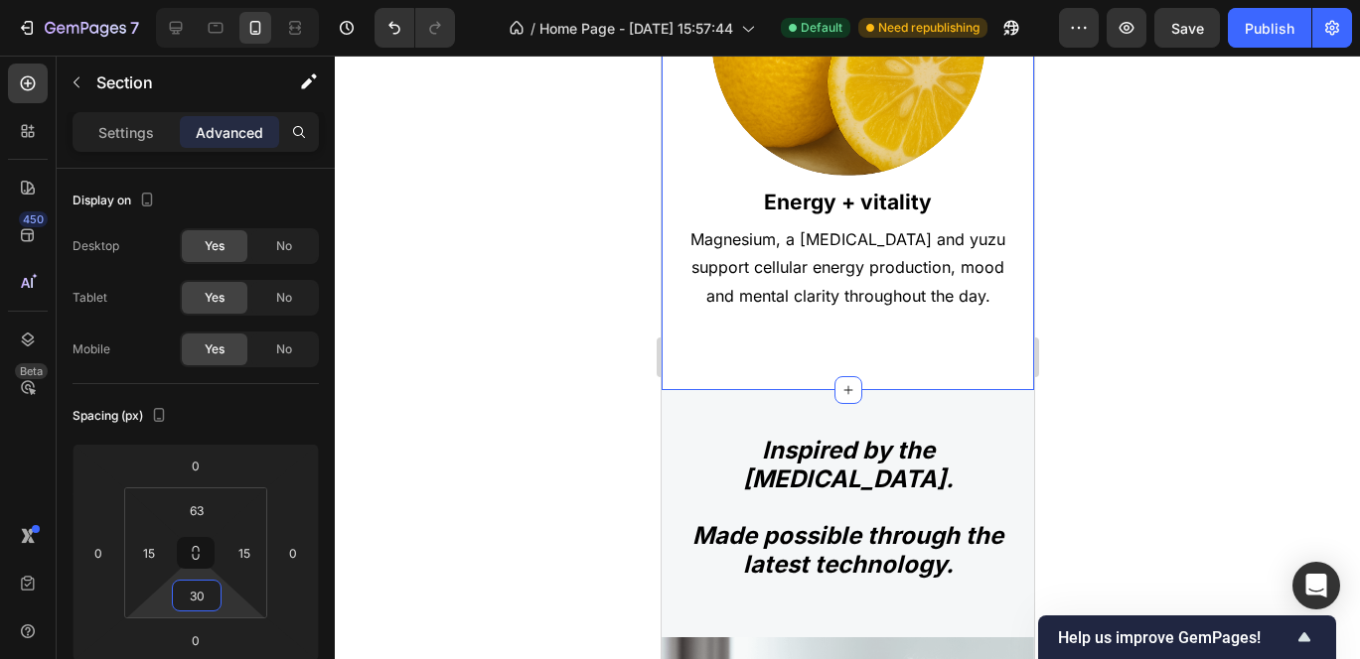
scroll to position [2072, 0]
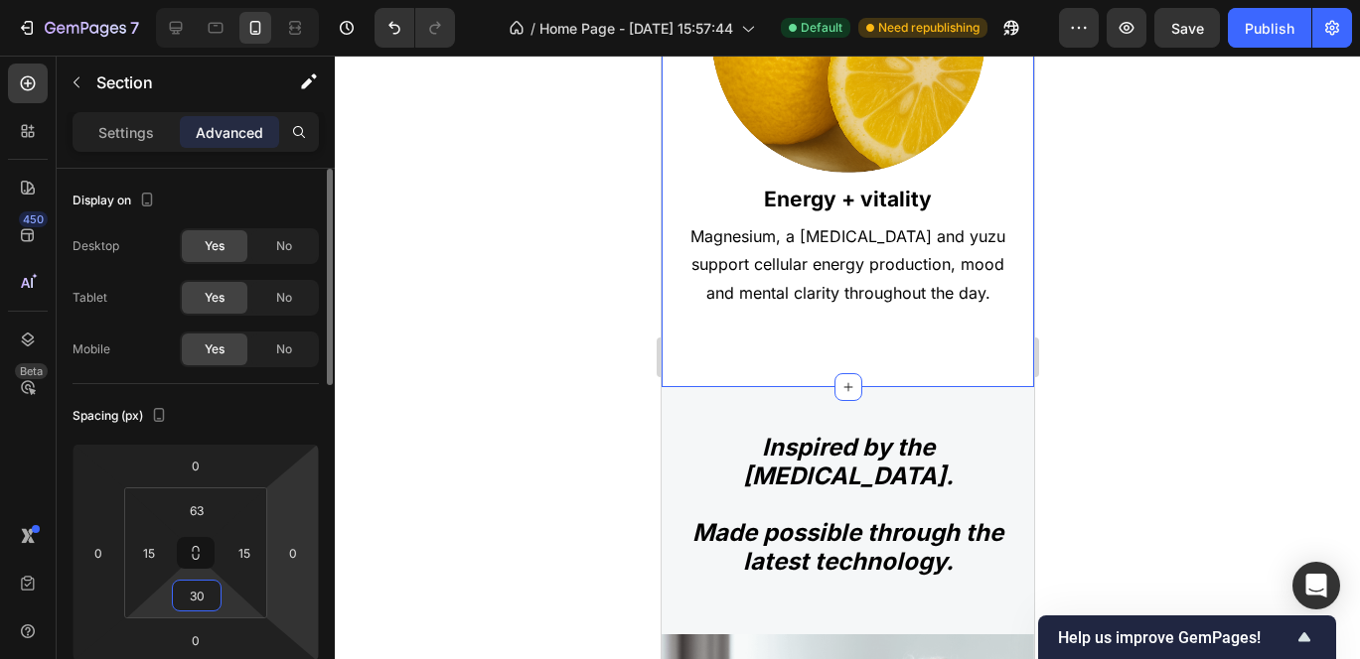
type input "3"
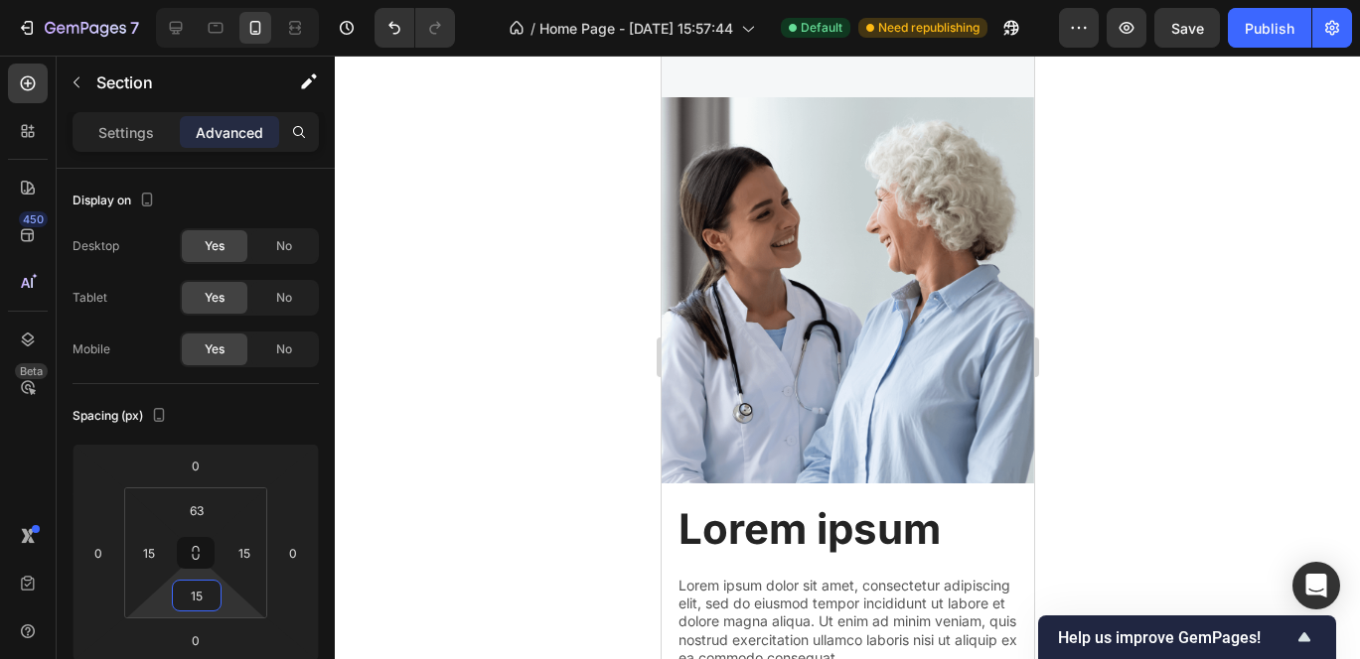
scroll to position [2508, 0]
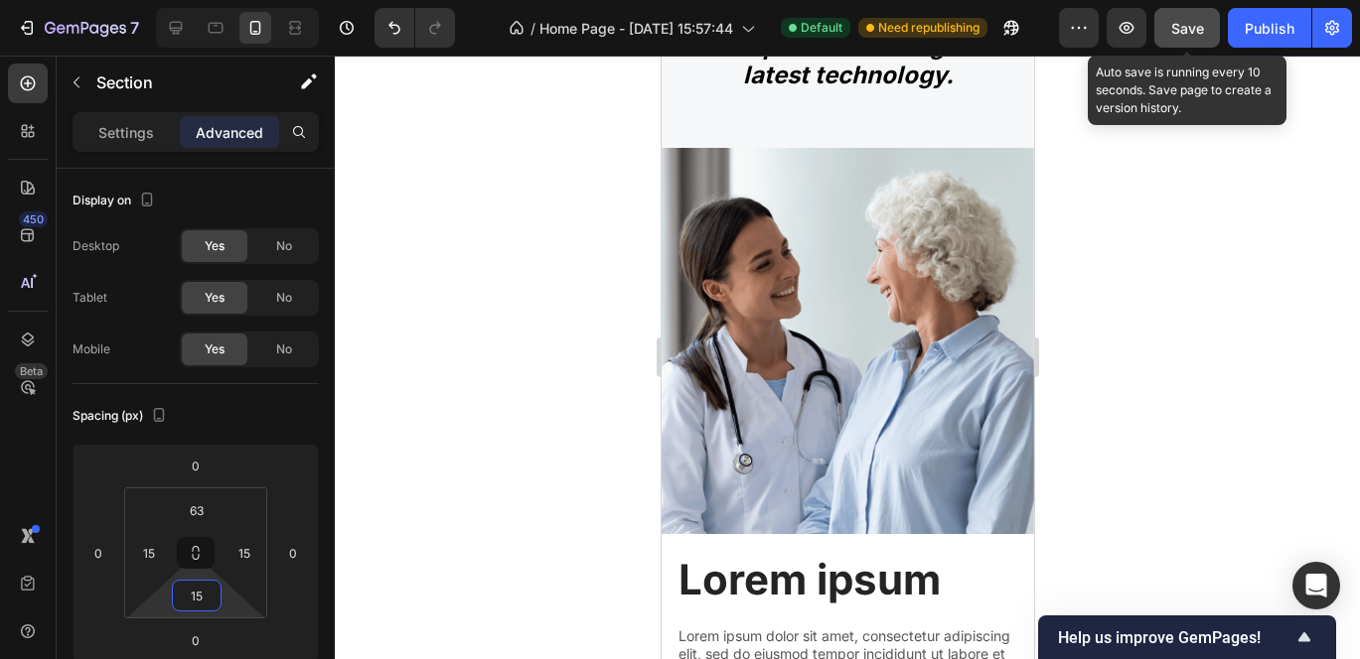
type input "15"
click at [1183, 39] on button "Save" at bounding box center [1187, 28] width 66 height 40
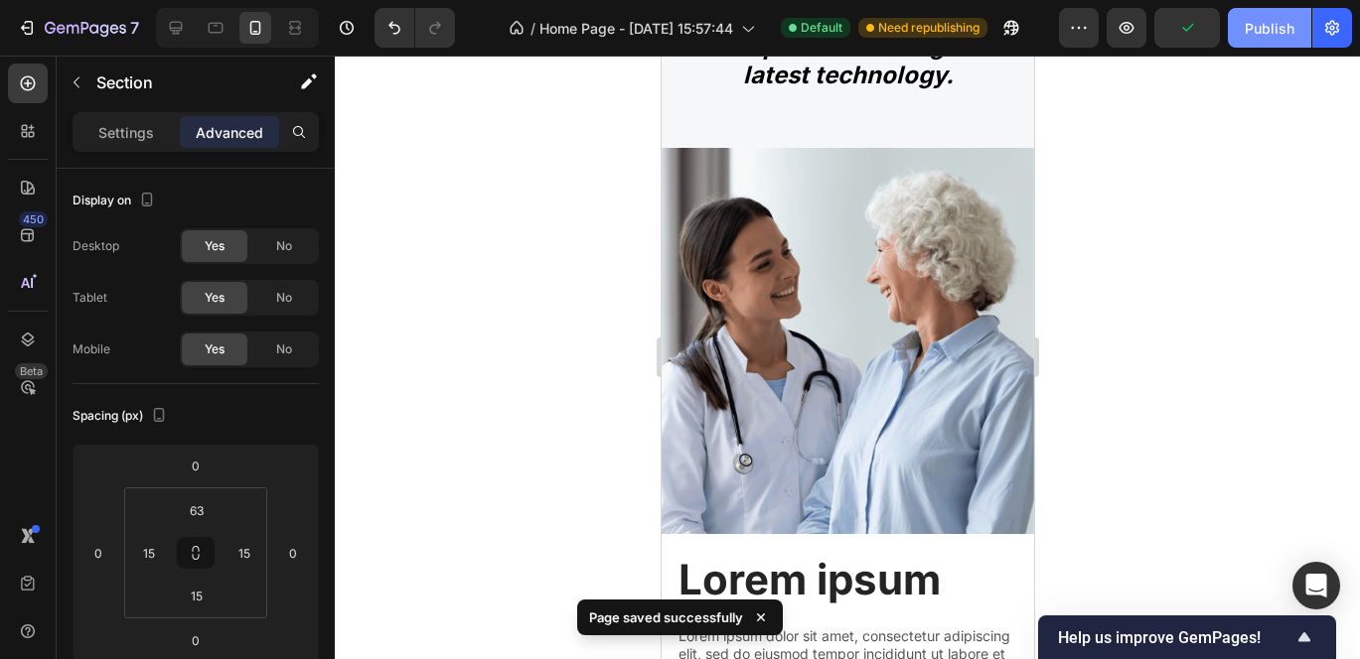
click at [1267, 36] on div "Publish" at bounding box center [1269, 28] width 50 height 21
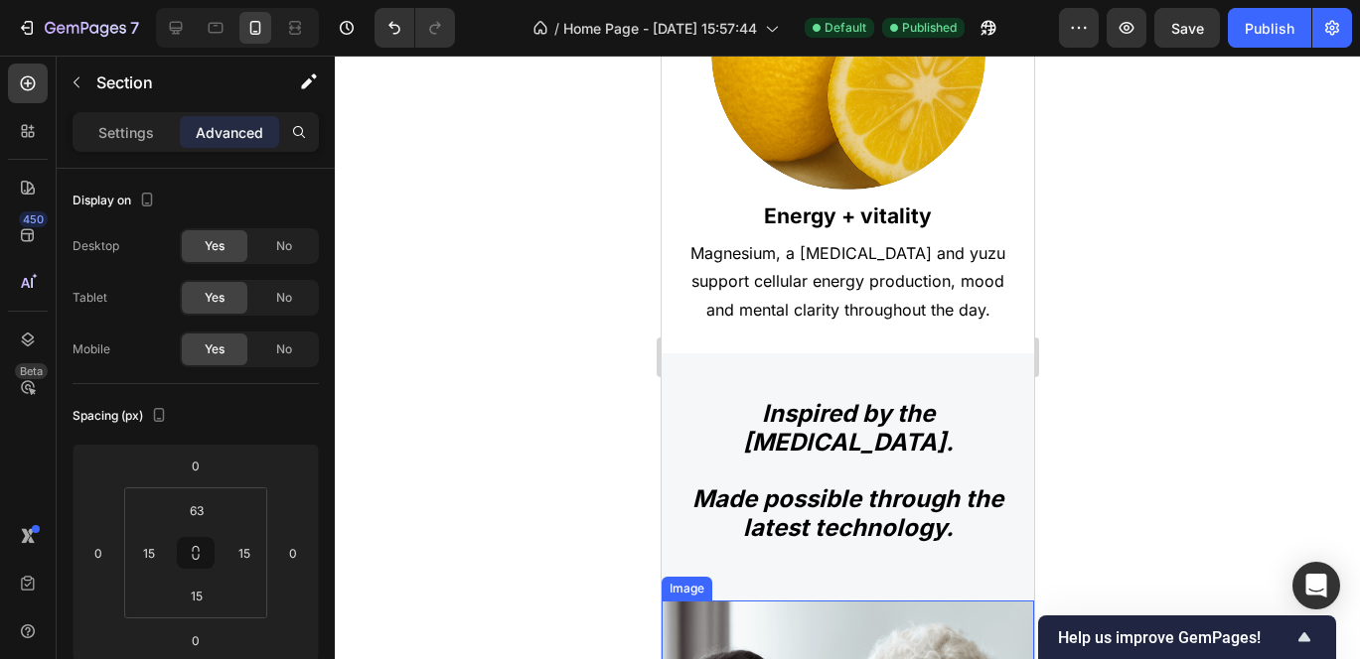
scroll to position [2032, 0]
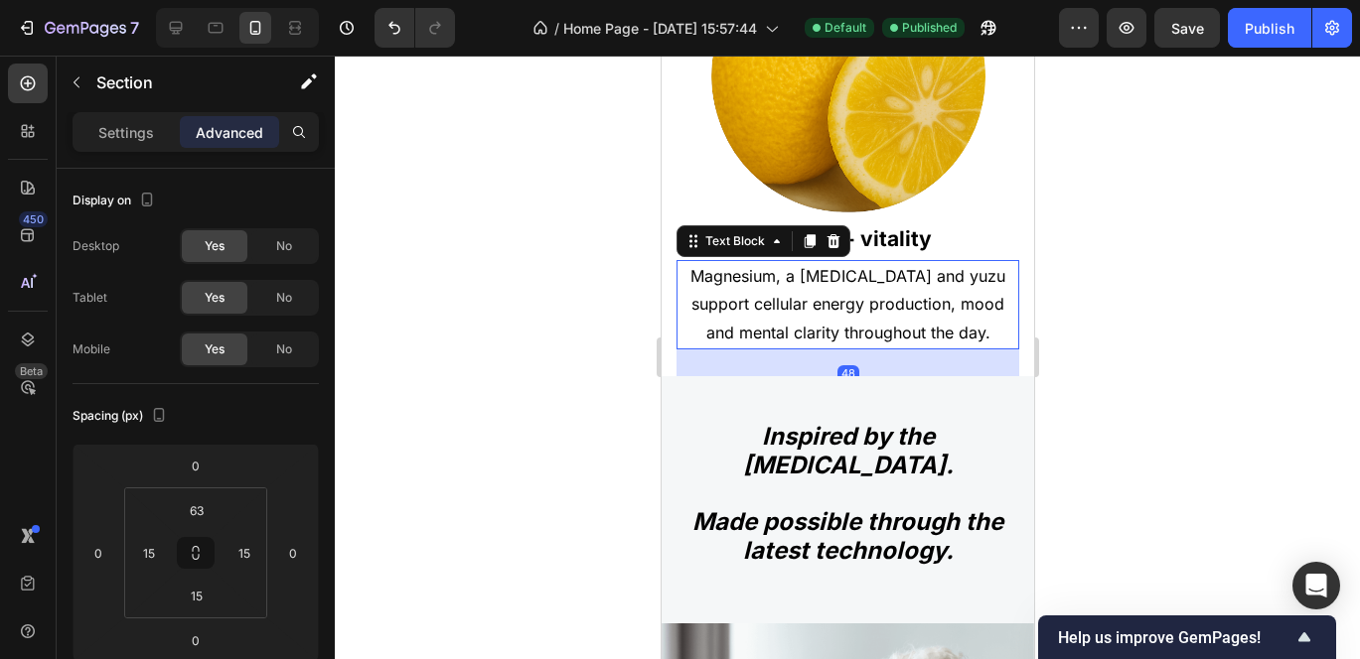
click at [836, 298] on p "Magnesium, a [MEDICAL_DATA] and yuzu support cellular energy production, mood a…" at bounding box center [846, 304] width 339 height 85
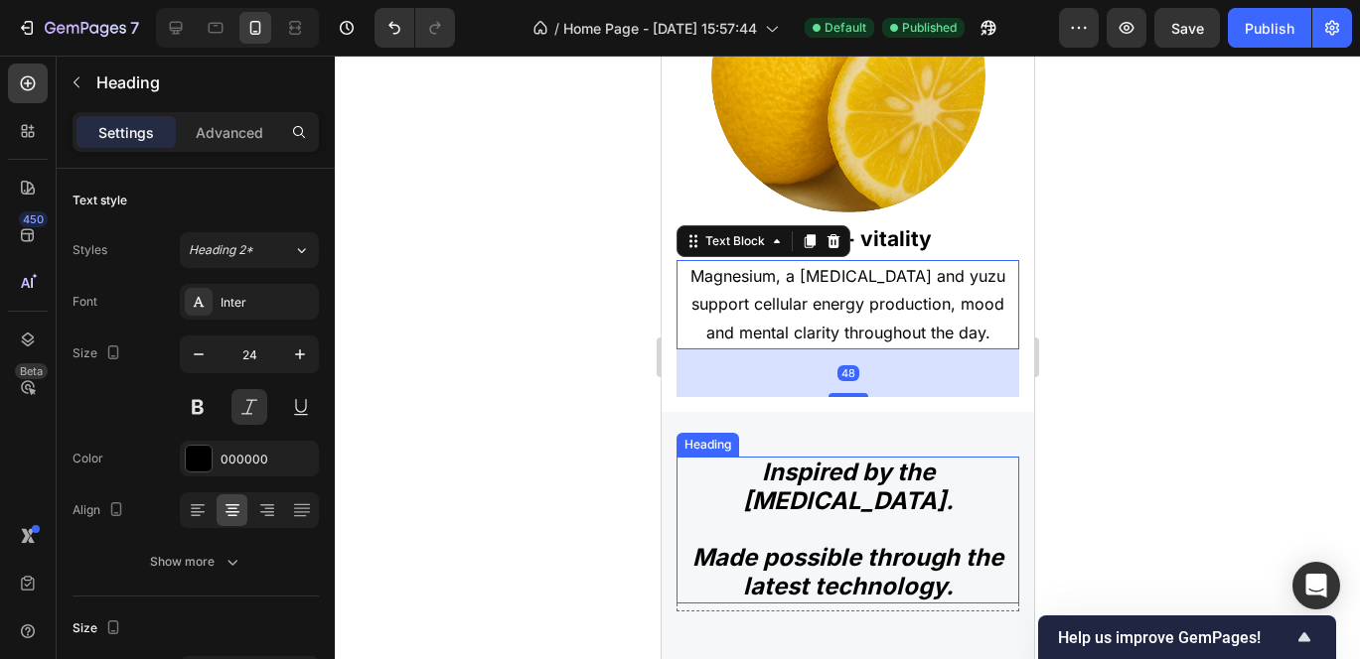
click at [787, 483] on h2 "Inspired by the [MEDICAL_DATA]. Made possible through the latest technology." at bounding box center [846, 530] width 343 height 147
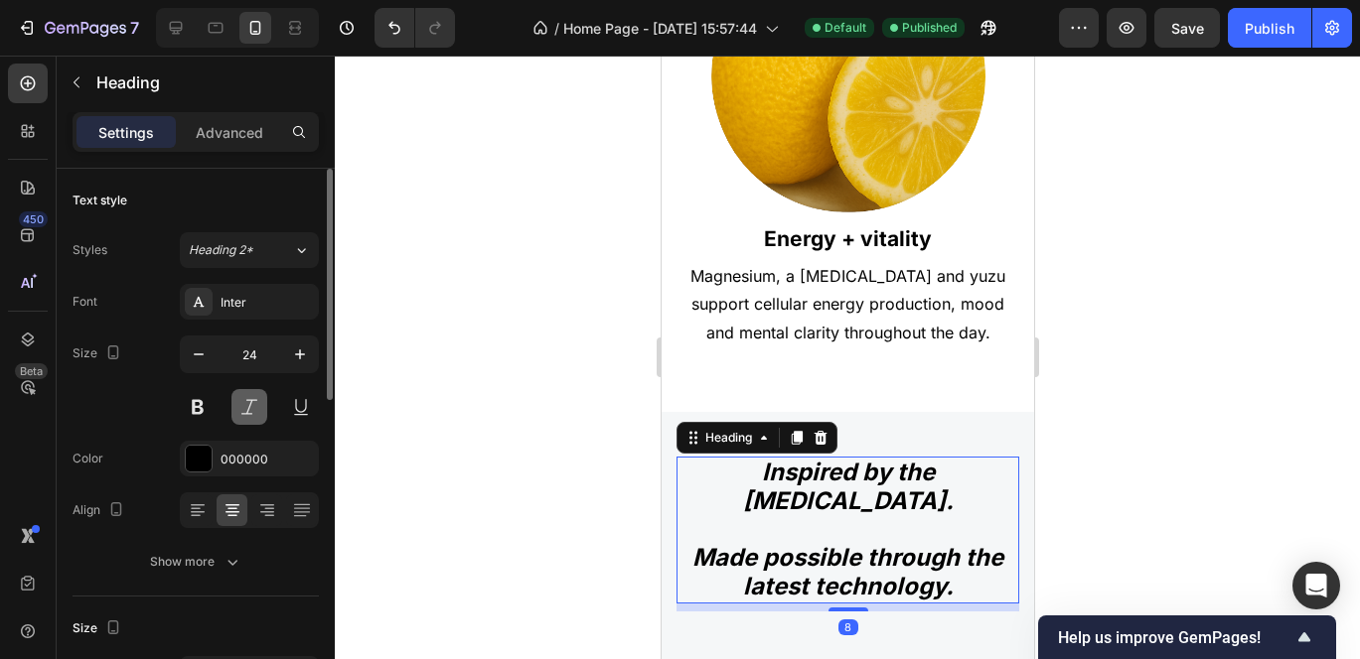
click at [247, 410] on button at bounding box center [249, 407] width 36 height 36
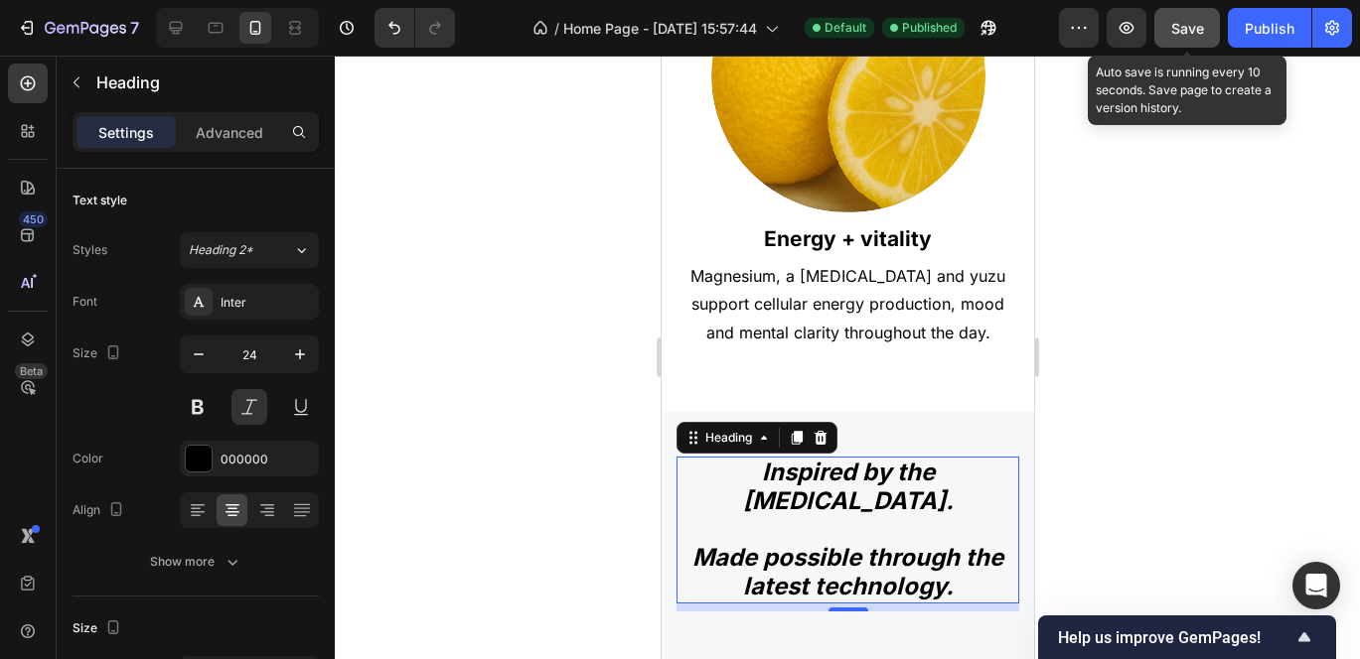
click at [1206, 22] on button "Save" at bounding box center [1187, 28] width 66 height 40
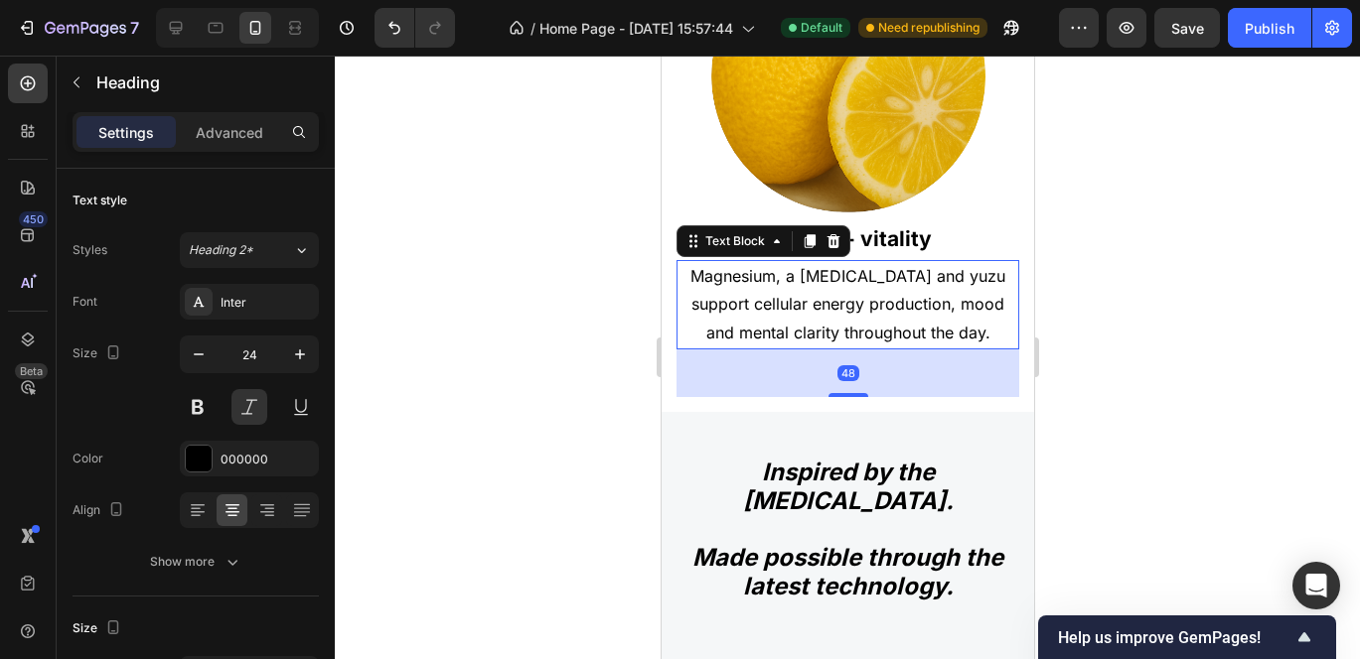
click at [798, 262] on p "Magnesium, a [MEDICAL_DATA] and yuzu support cellular energy production, mood a…" at bounding box center [846, 304] width 339 height 85
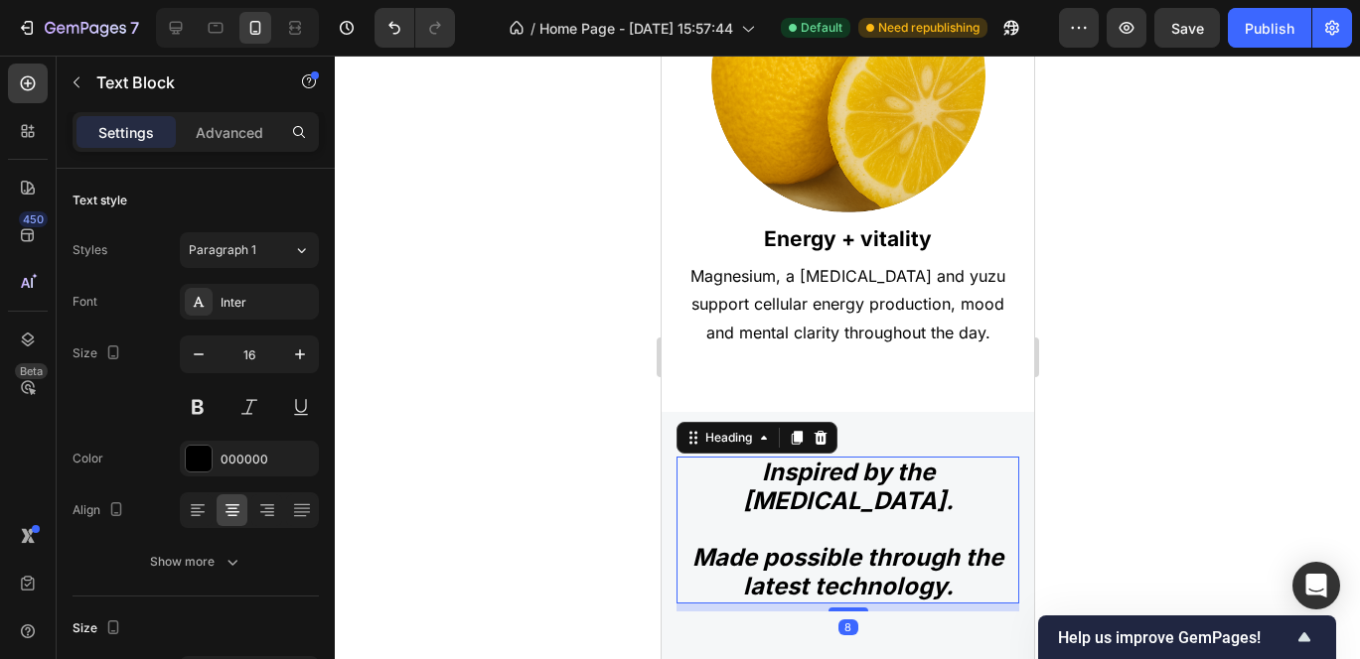
click at [759, 485] on h2 "Inspired by the [MEDICAL_DATA]. Made possible through the latest technology." at bounding box center [846, 530] width 343 height 147
click at [275, 255] on div "Heading 2*" at bounding box center [241, 250] width 104 height 18
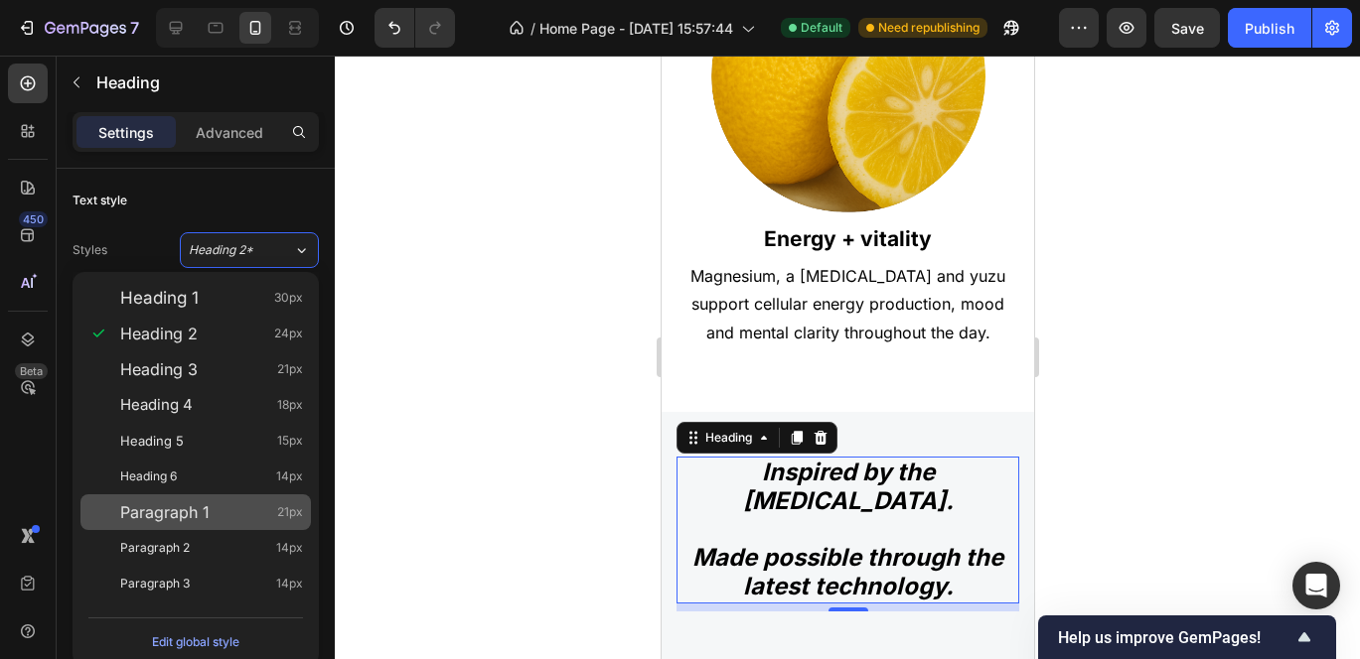
click at [190, 517] on span "Paragraph 1" at bounding box center [164, 513] width 89 height 20
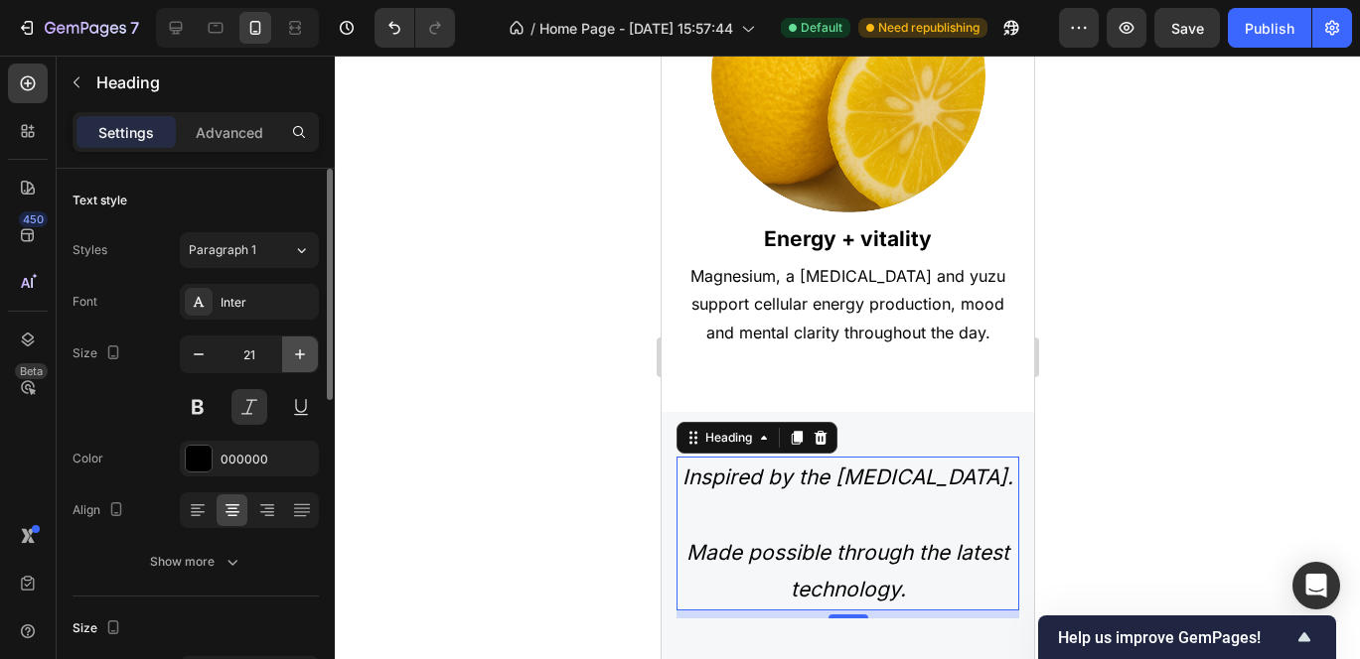
click at [295, 357] on icon "button" at bounding box center [300, 355] width 20 height 20
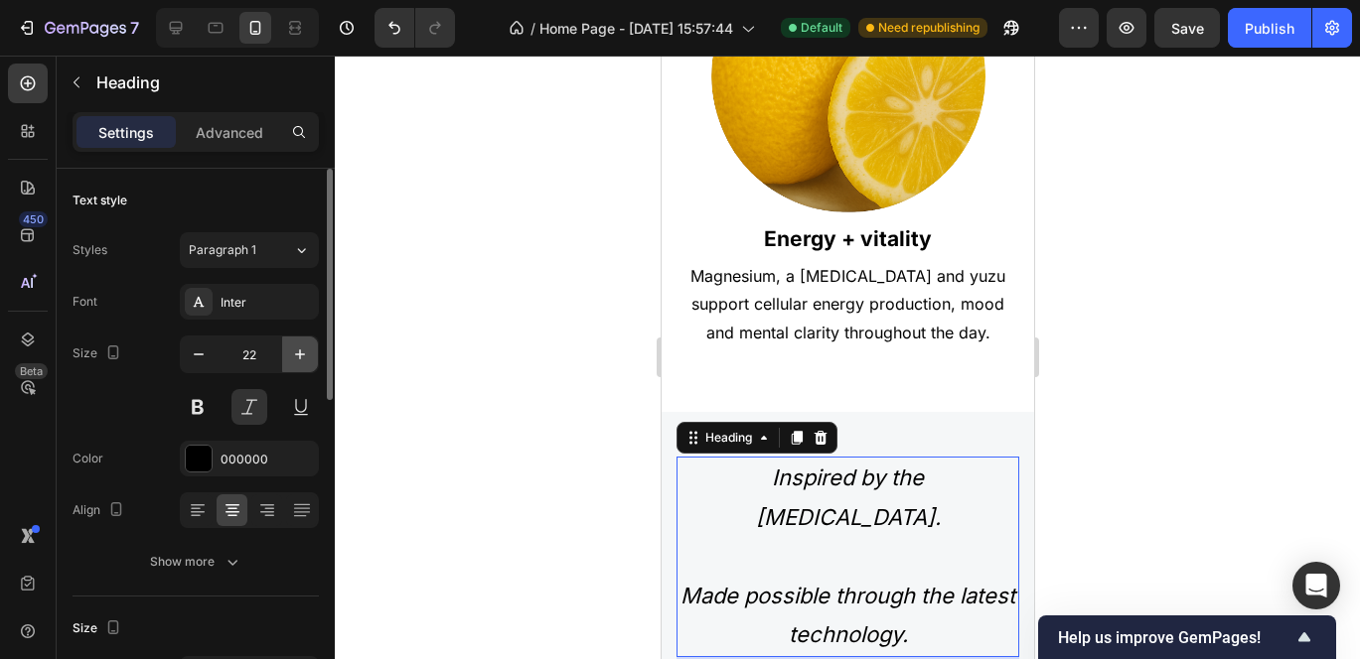
click at [295, 357] on icon "button" at bounding box center [300, 355] width 20 height 20
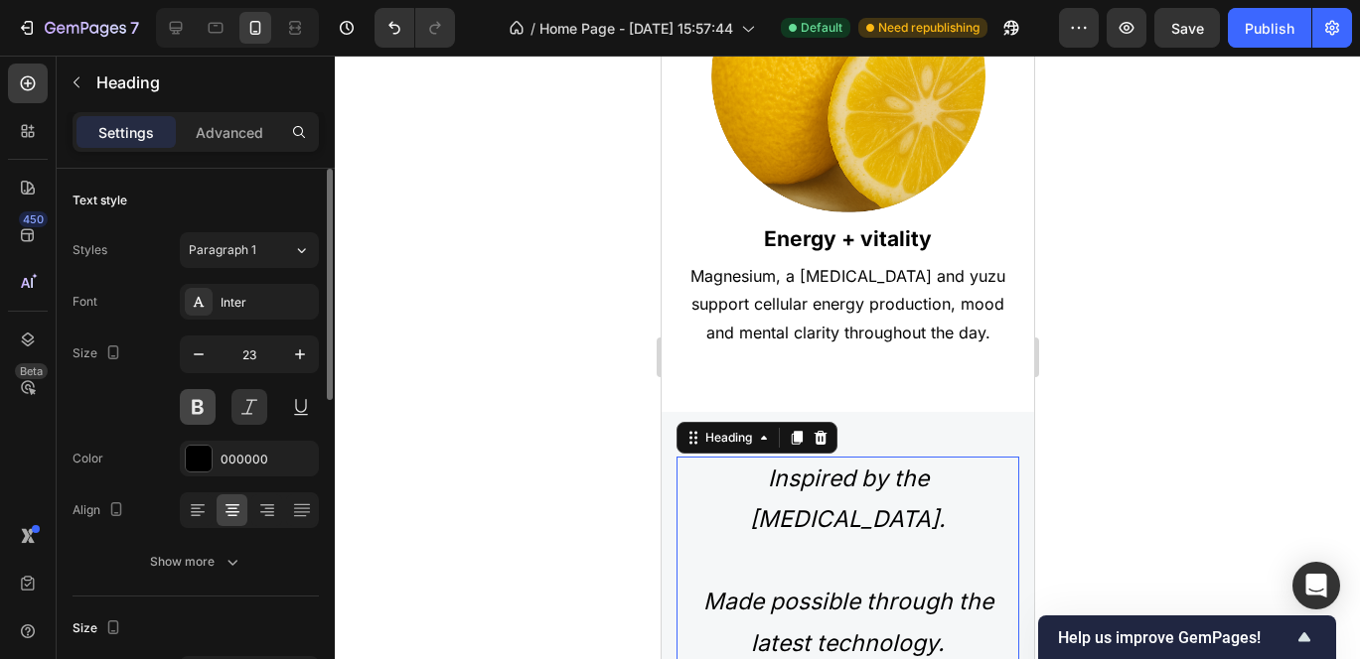
click at [200, 411] on button at bounding box center [198, 407] width 36 height 36
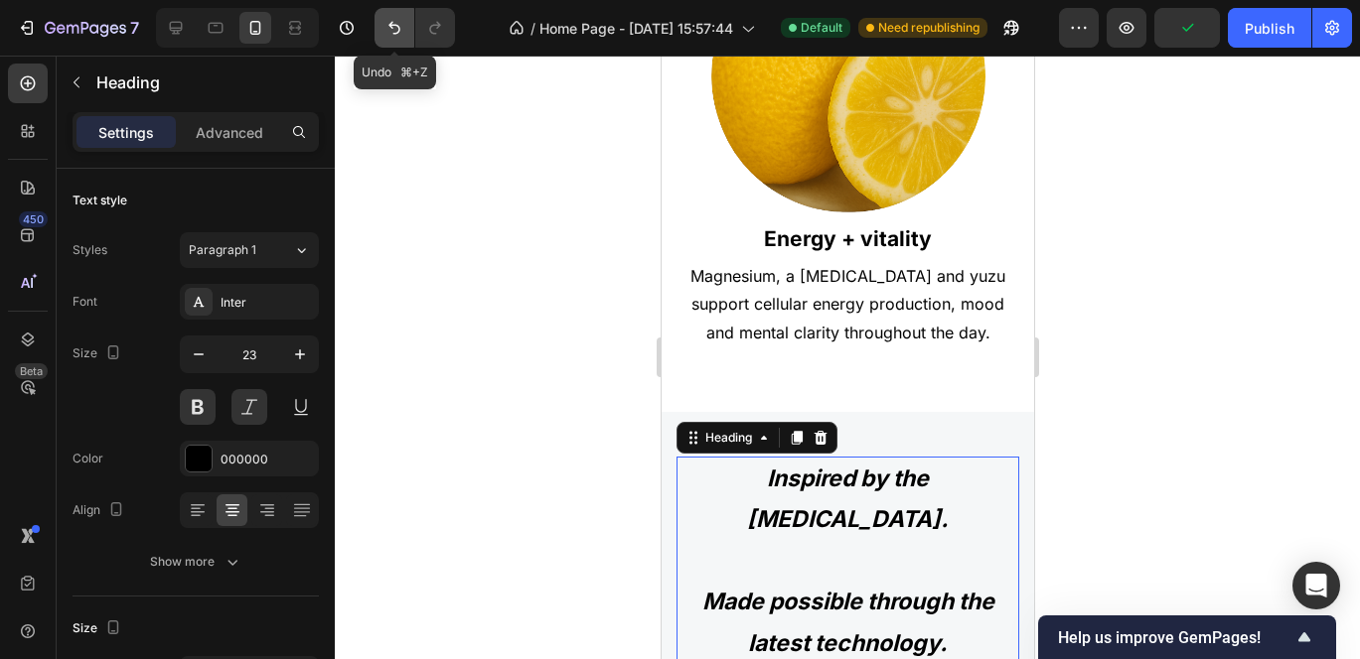
click at [393, 33] on icon "Undo/Redo" at bounding box center [394, 28] width 12 height 13
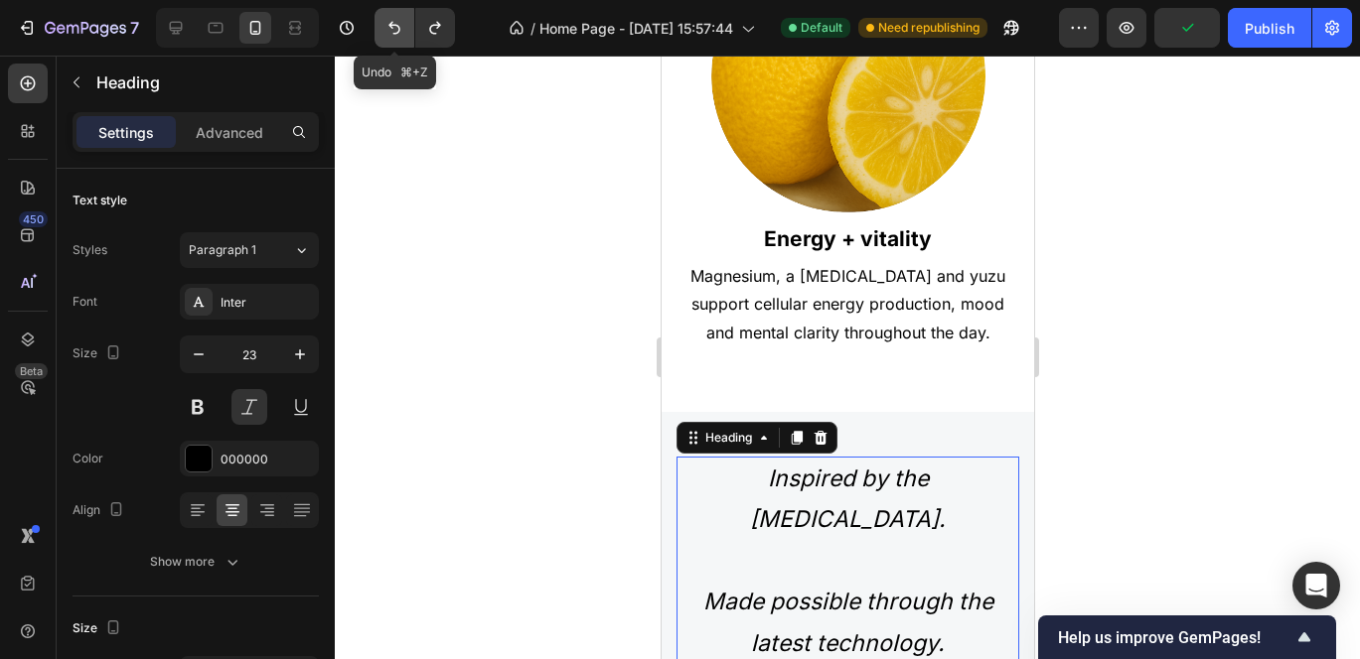
click at [393, 33] on icon "Undo/Redo" at bounding box center [394, 28] width 12 height 13
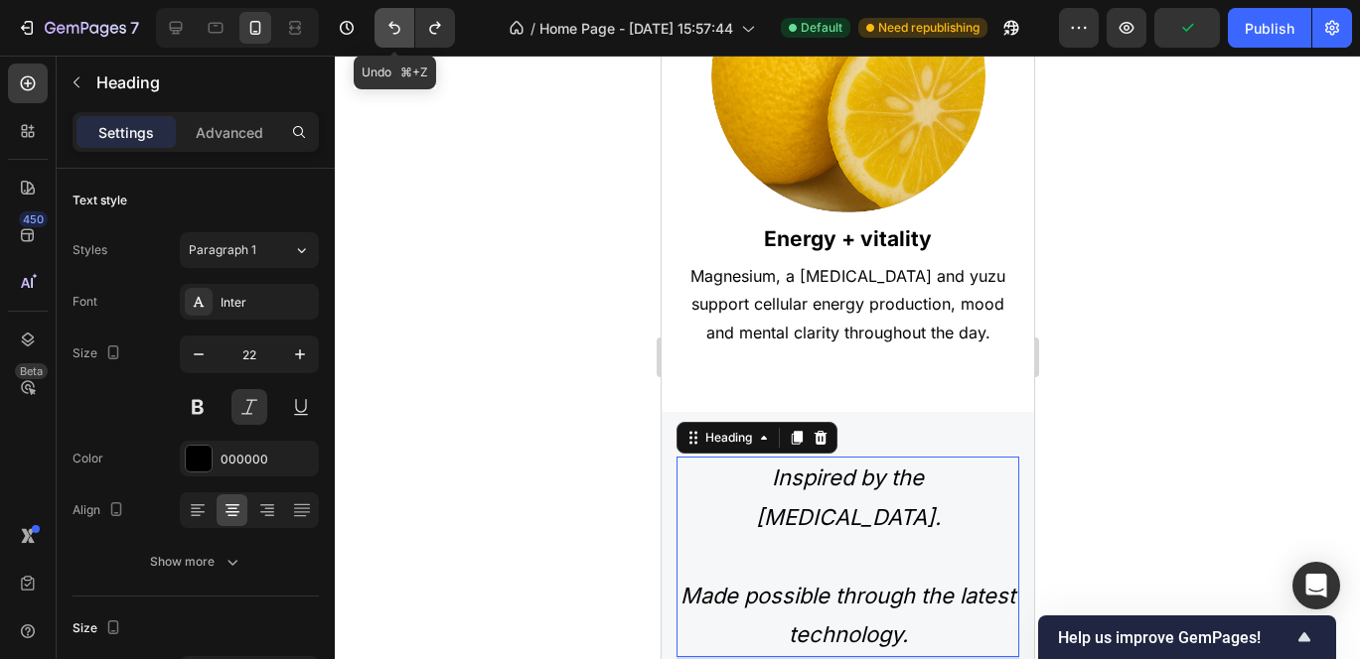
click at [393, 33] on icon "Undo/Redo" at bounding box center [394, 28] width 12 height 13
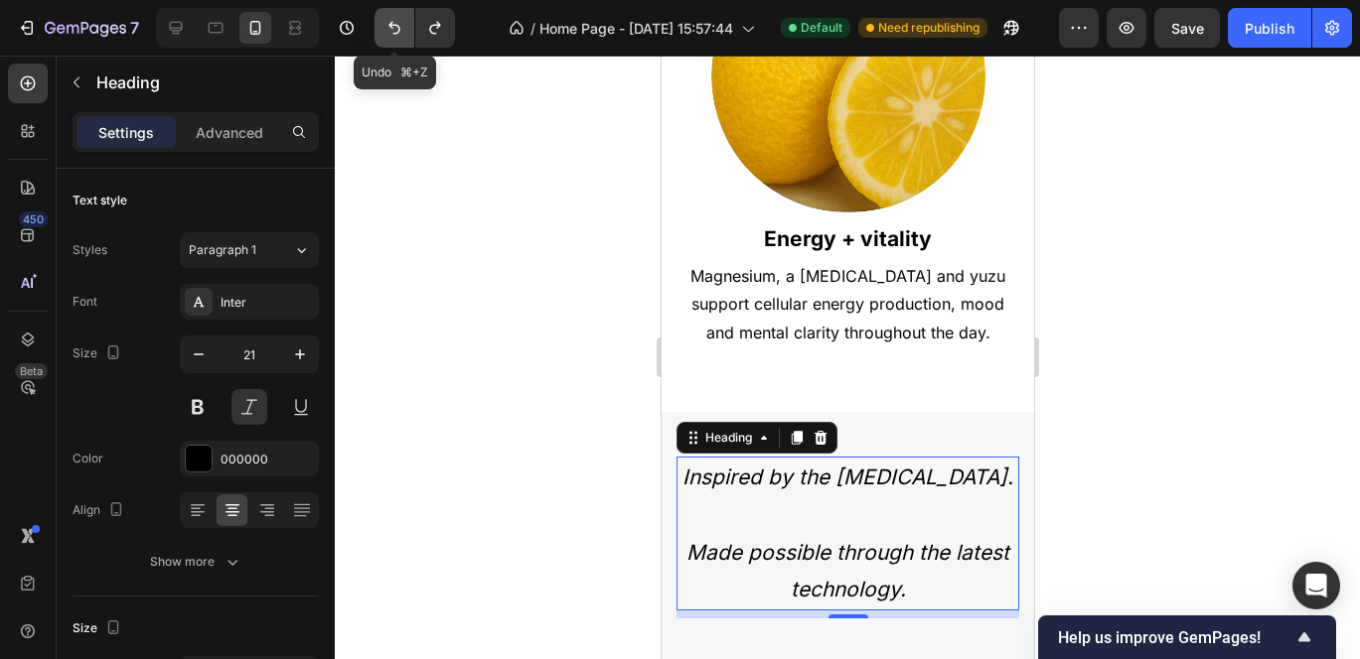
click at [393, 33] on icon "Undo/Redo" at bounding box center [394, 28] width 12 height 13
type input "24"
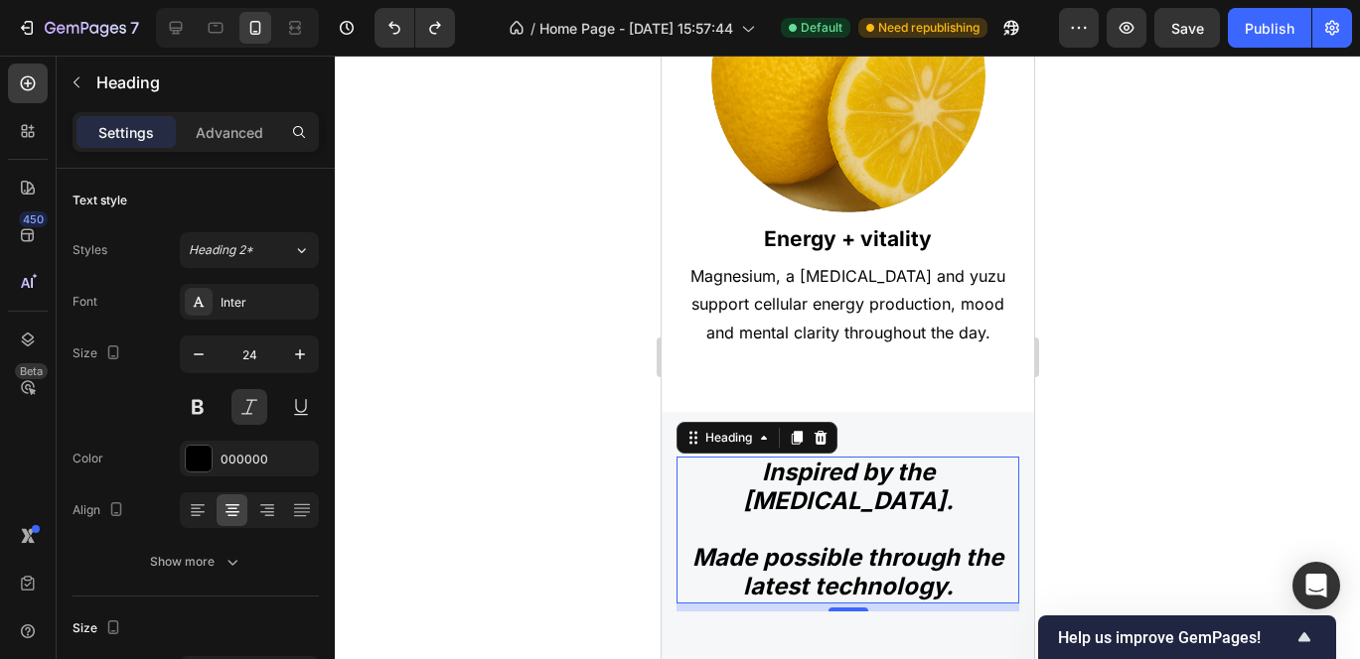
click at [574, 345] on div at bounding box center [847, 358] width 1025 height 604
click at [842, 514] on h2 "Inspired by the Mediterranean diet. Made possible through the latest technology." at bounding box center [846, 530] width 343 height 147
click at [200, 411] on button at bounding box center [198, 407] width 36 height 36
click at [295, 250] on icon at bounding box center [301, 250] width 17 height 20
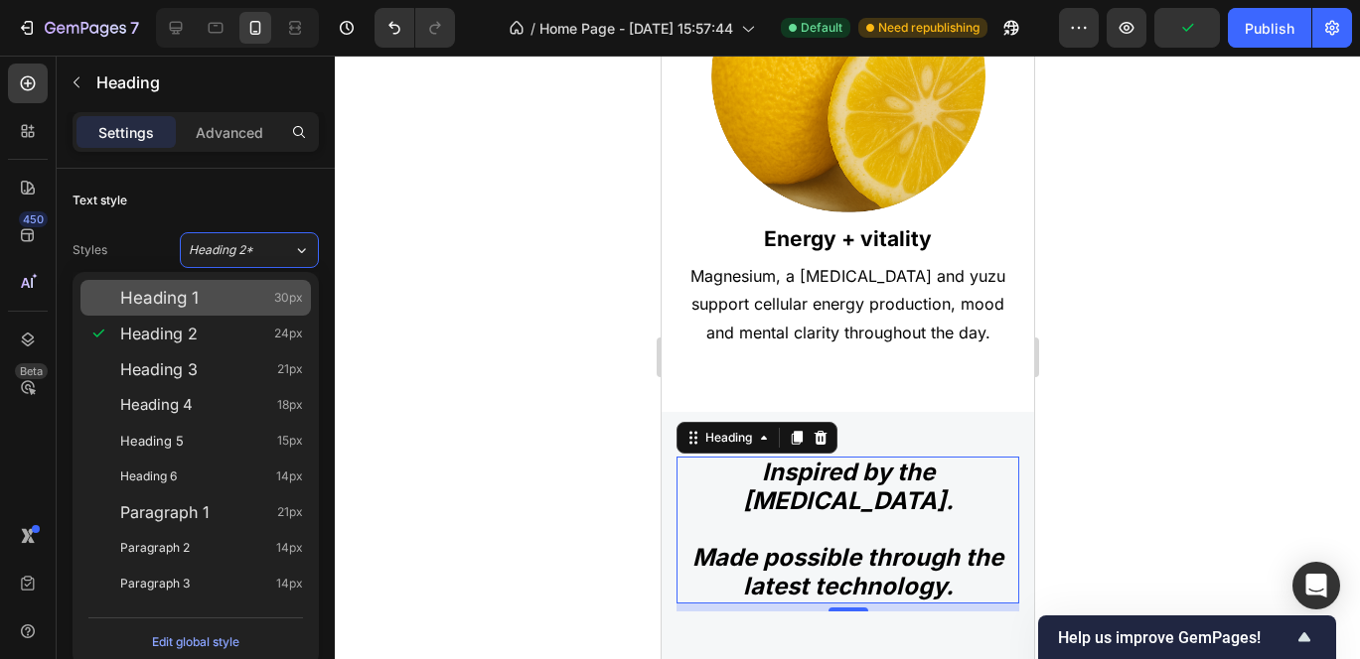
click at [204, 307] on div "Heading 1 30px" at bounding box center [211, 298] width 183 height 20
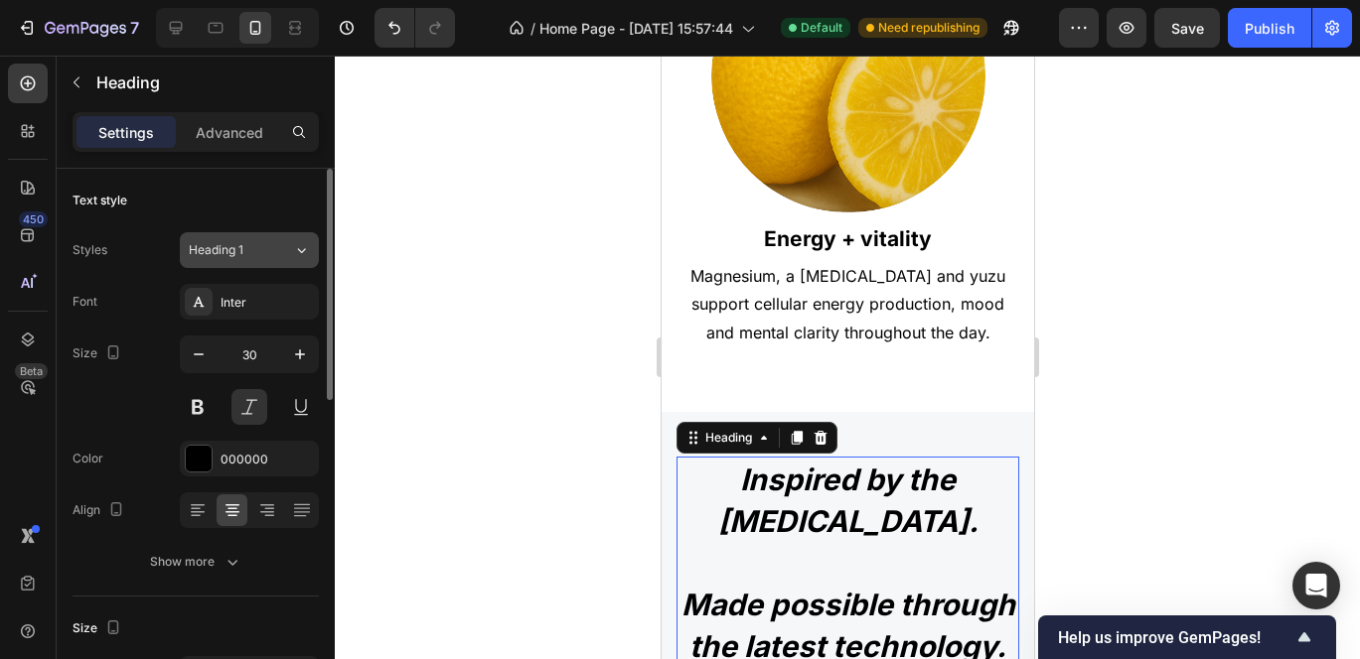
click at [288, 244] on div "Heading 1" at bounding box center [241, 250] width 104 height 18
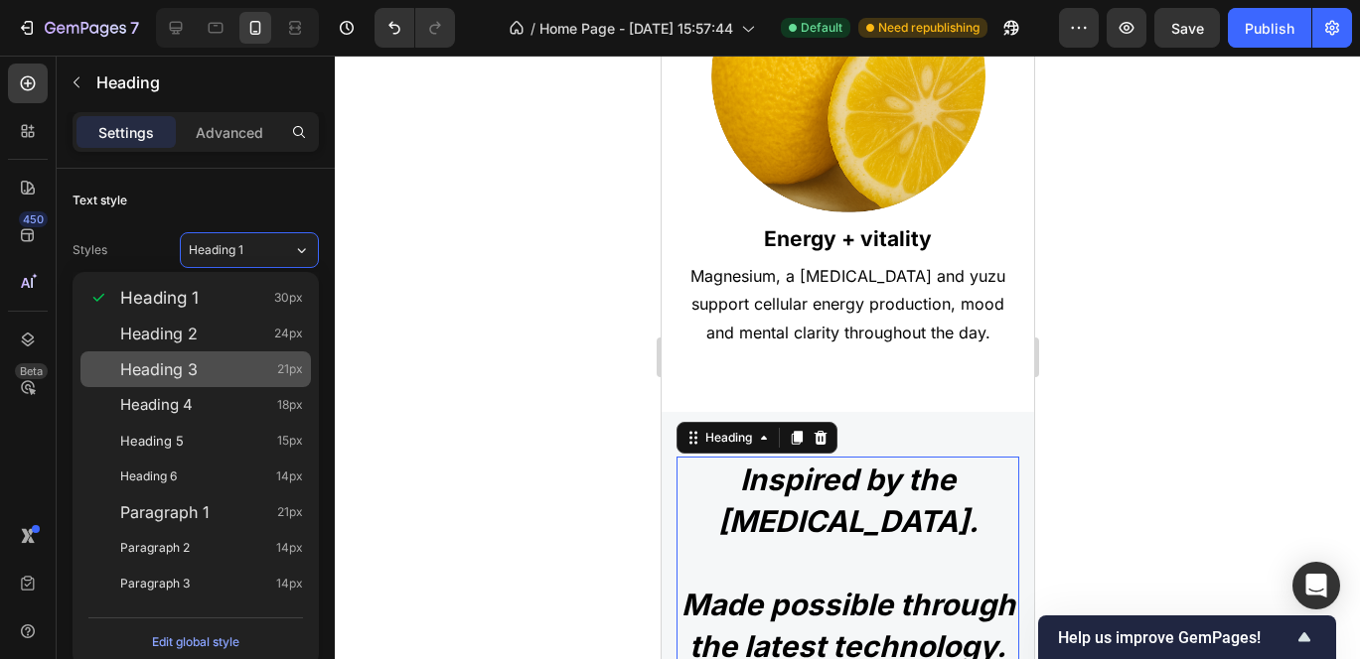
click at [205, 378] on div "Heading 3 21px" at bounding box center [211, 370] width 183 height 20
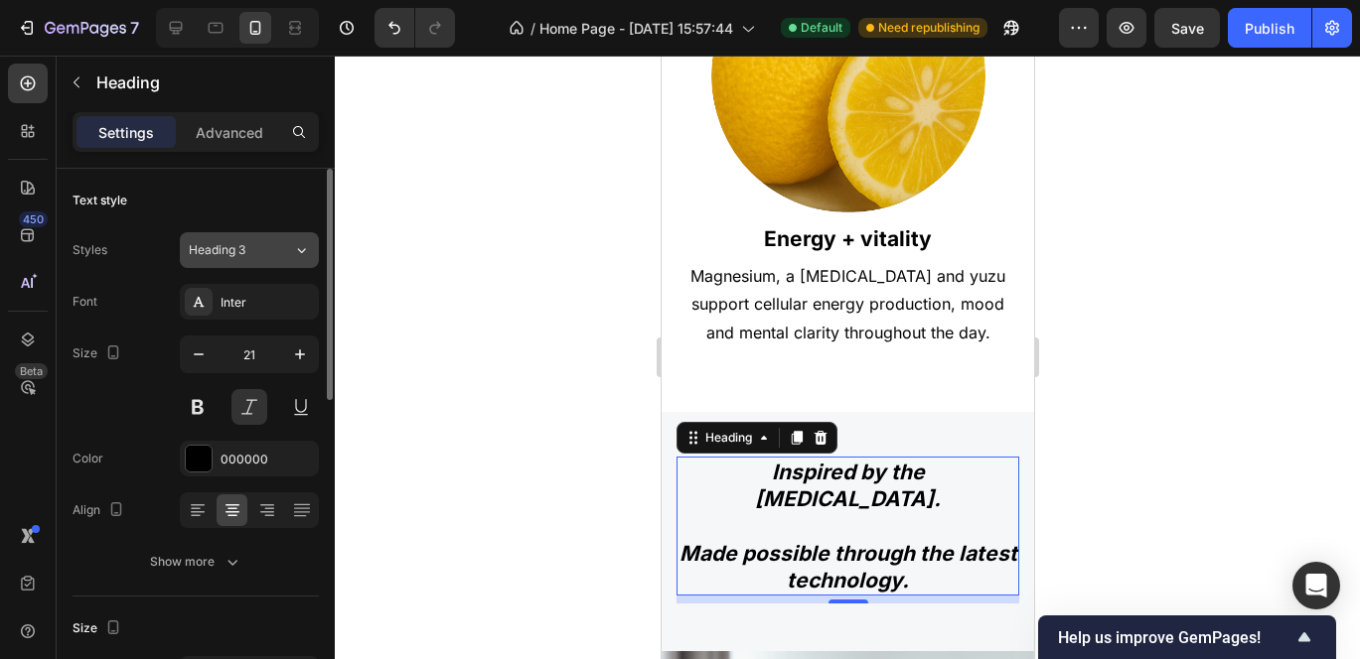
click at [293, 246] on icon at bounding box center [301, 250] width 17 height 20
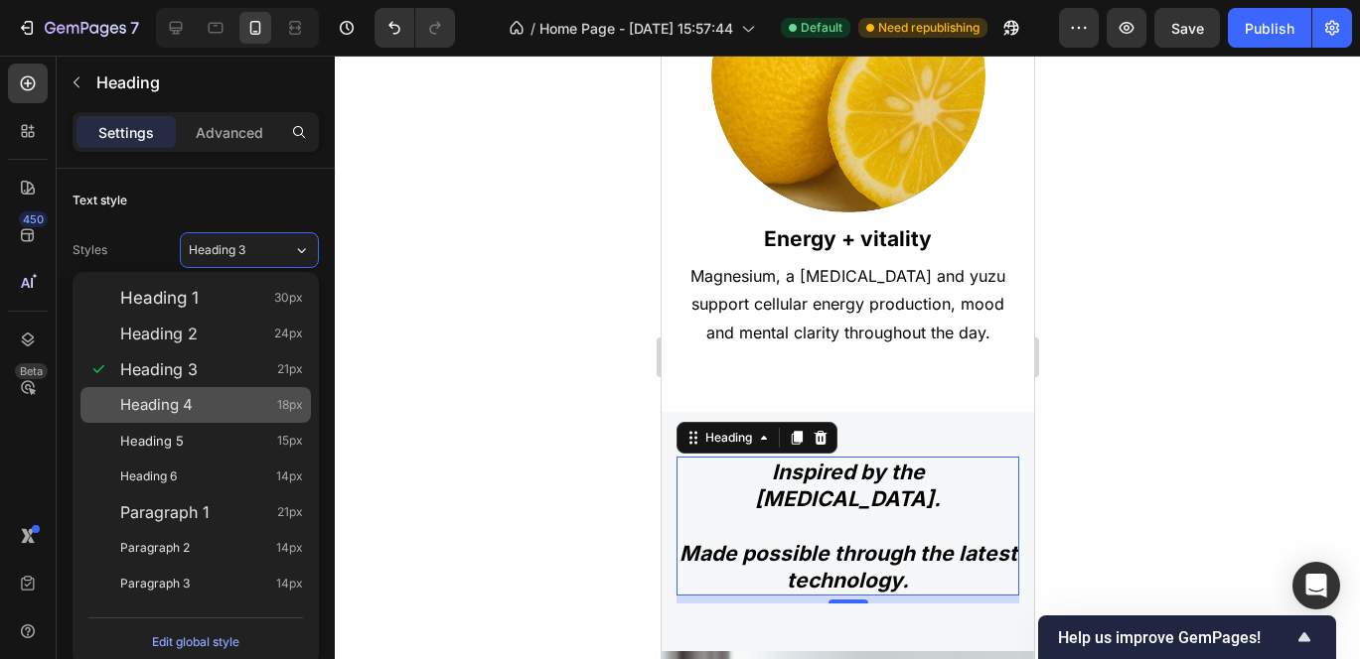
click at [206, 395] on div "Heading 4 18px" at bounding box center [211, 405] width 183 height 20
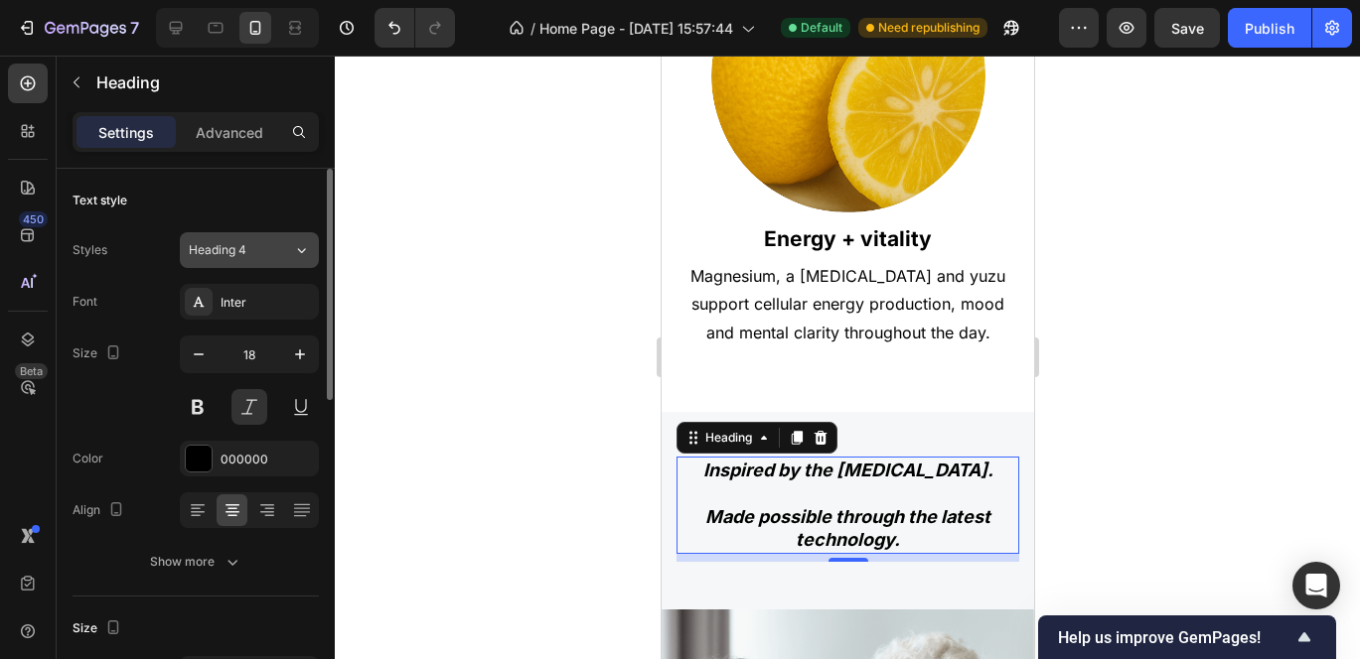
click at [298, 249] on icon at bounding box center [302, 250] width 8 height 5
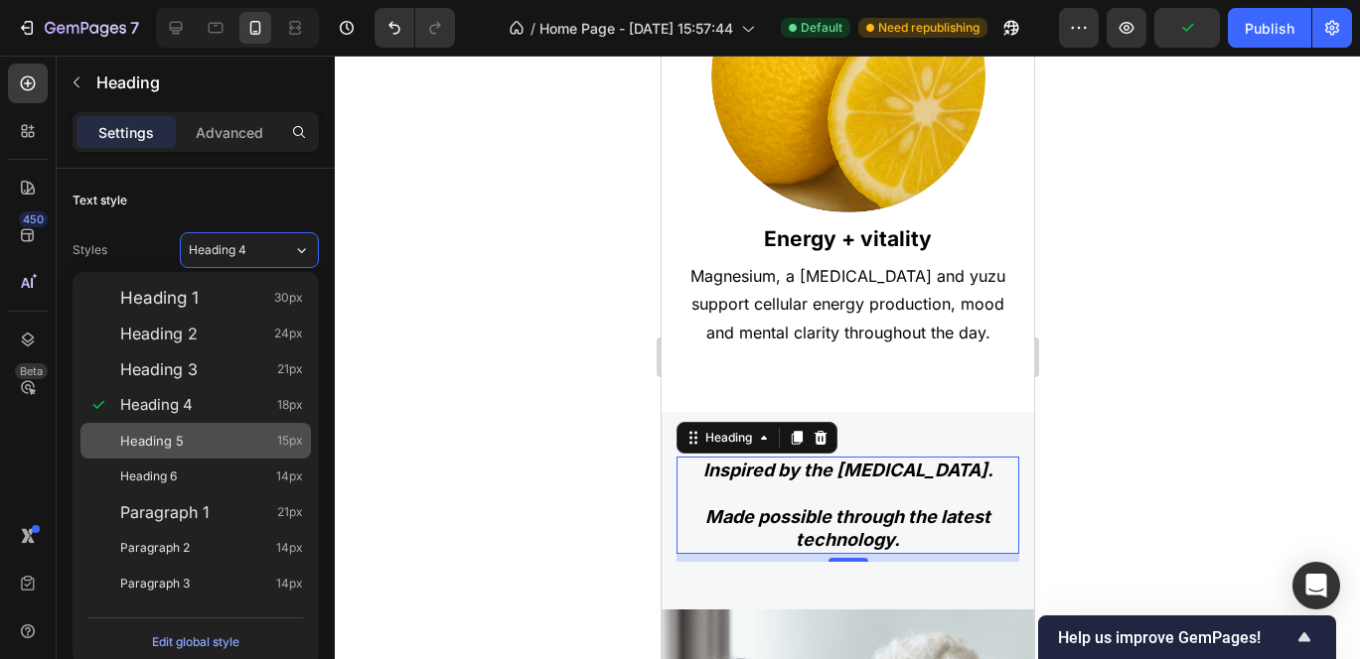
click at [171, 441] on span "Heading 5" at bounding box center [152, 441] width 64 height 20
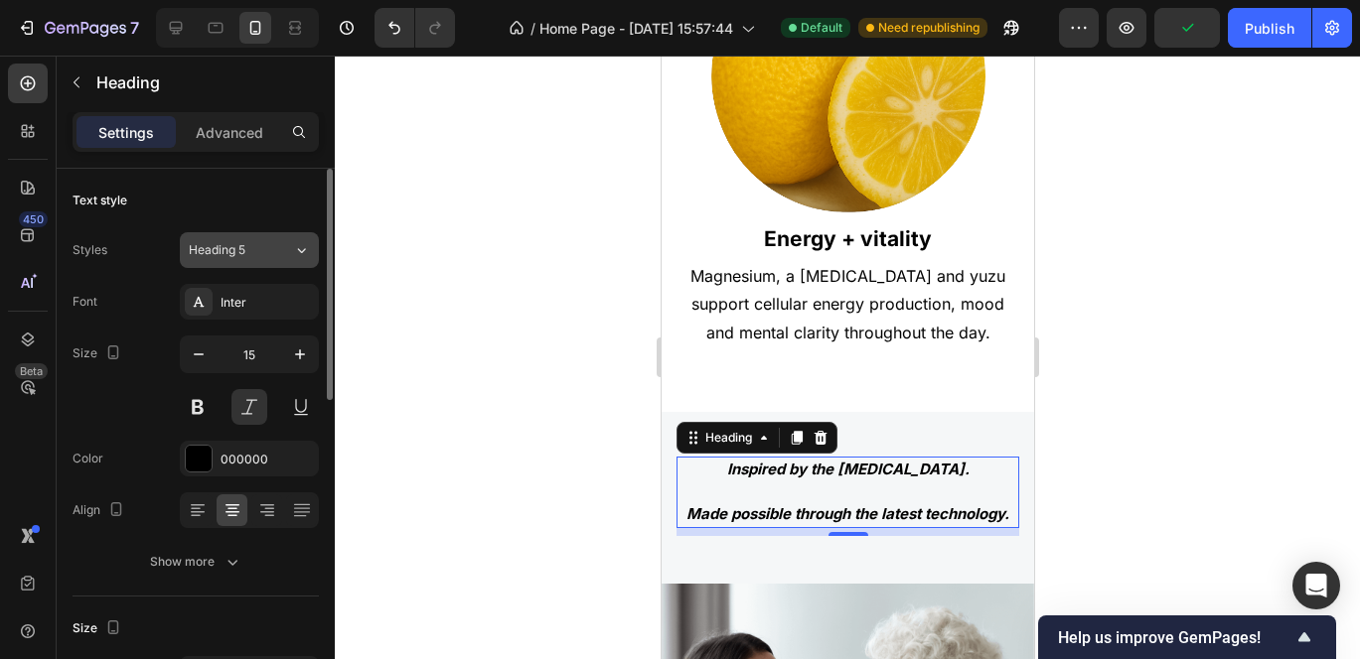
click at [291, 247] on div "Heading 5" at bounding box center [241, 250] width 104 height 18
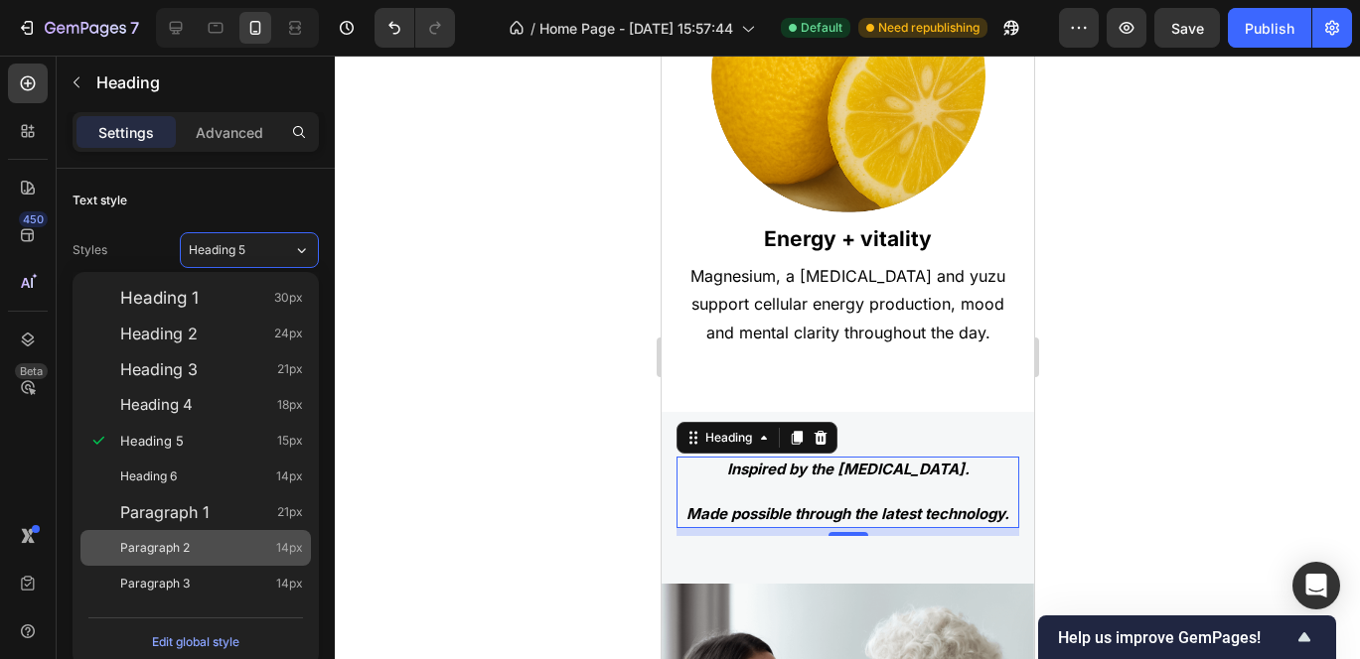
click at [182, 540] on span "Paragraph 2" at bounding box center [155, 548] width 70 height 20
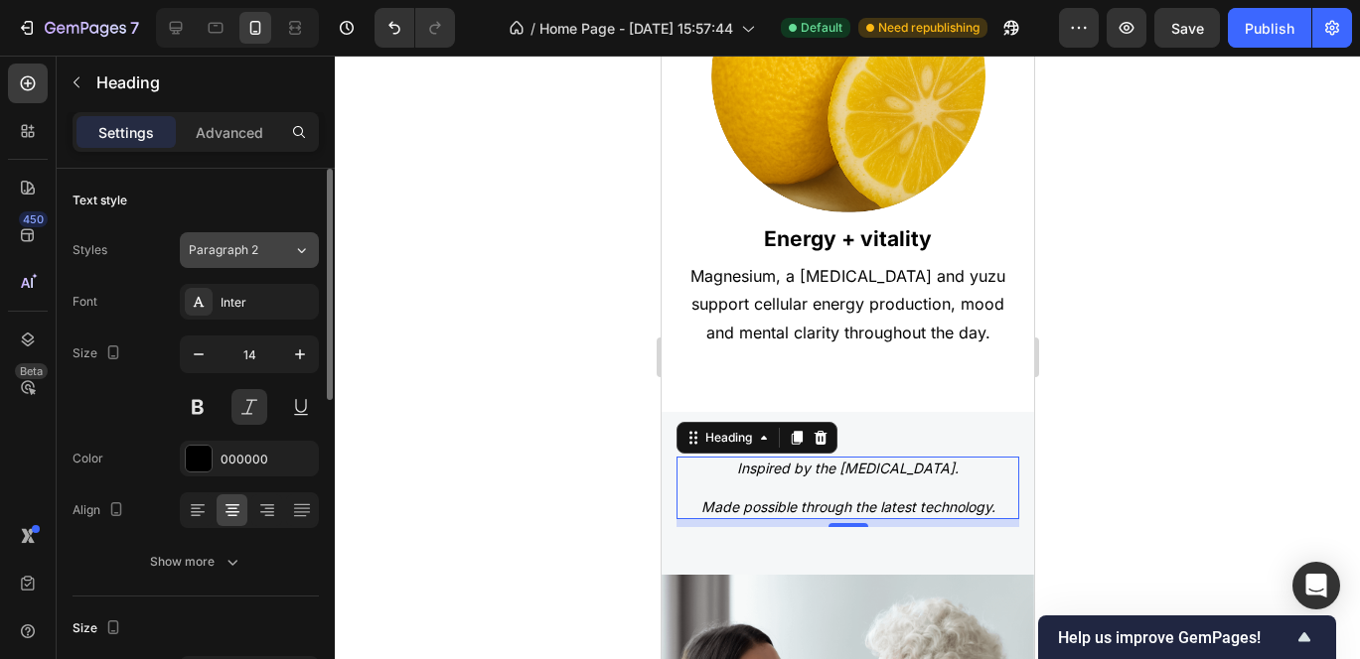
click at [301, 248] on icon at bounding box center [301, 250] width 17 height 20
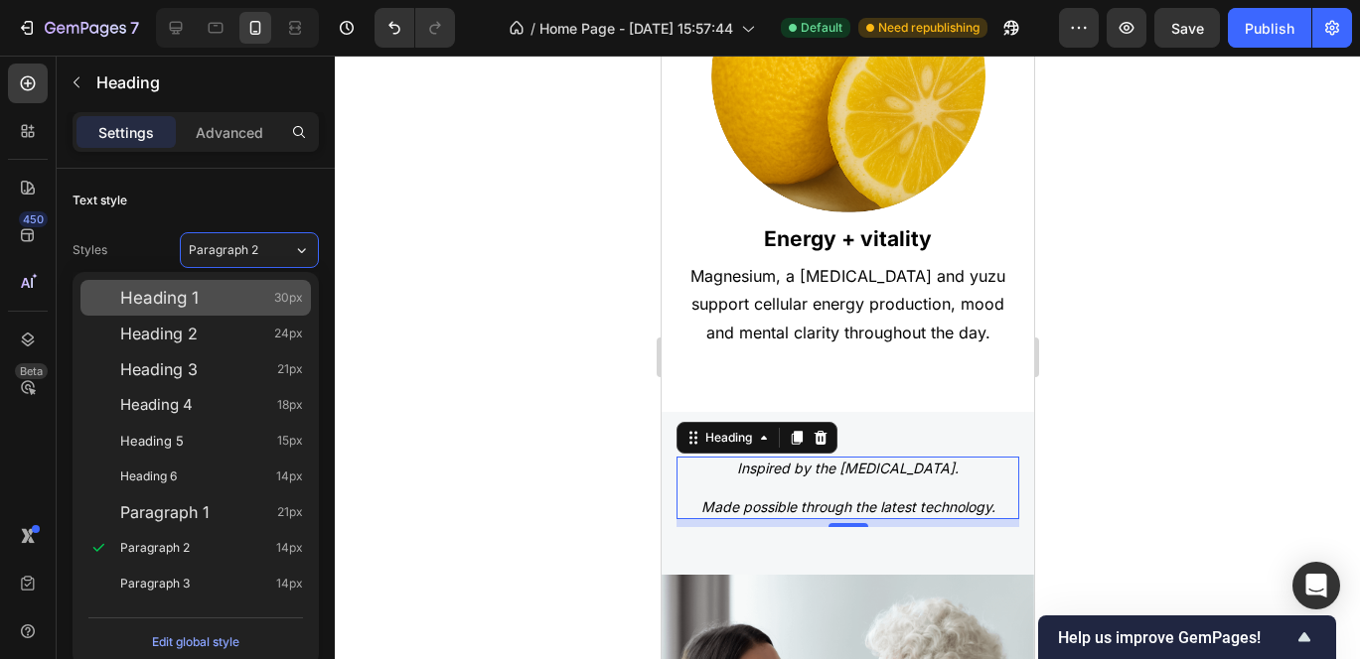
click at [222, 302] on div "Heading 1 30px" at bounding box center [211, 298] width 183 height 20
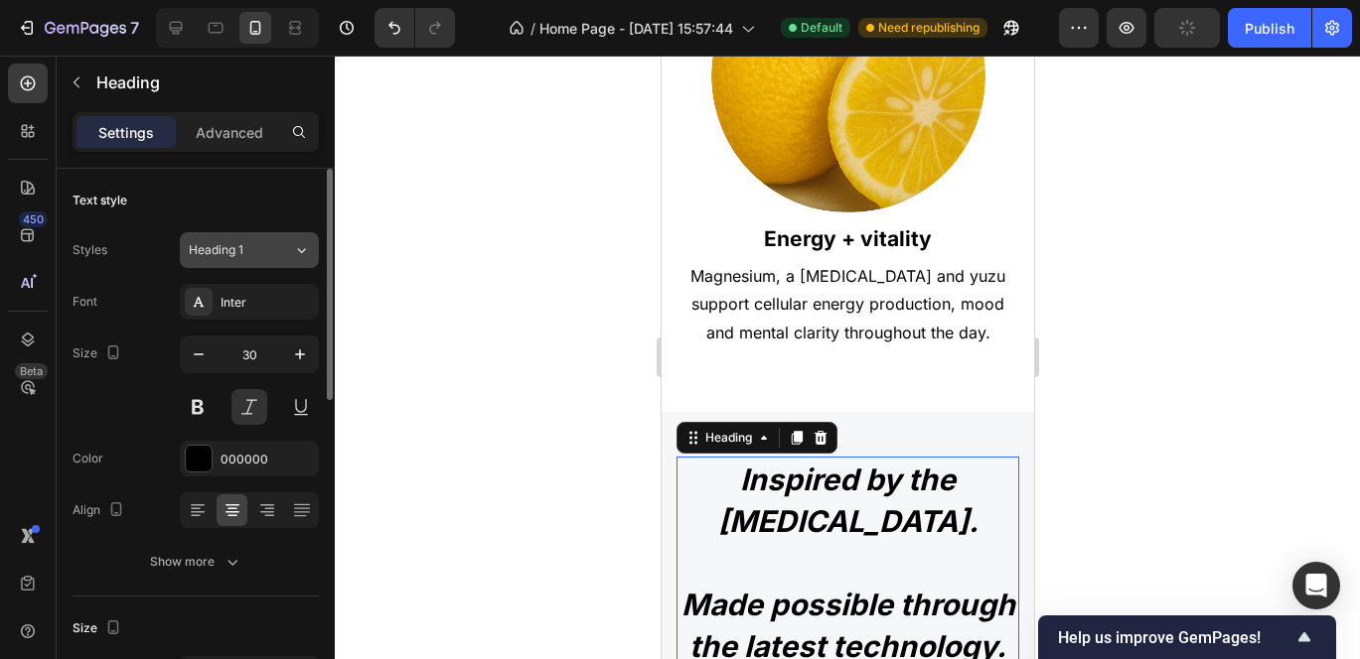
click at [292, 242] on div "Heading 1" at bounding box center [241, 250] width 104 height 18
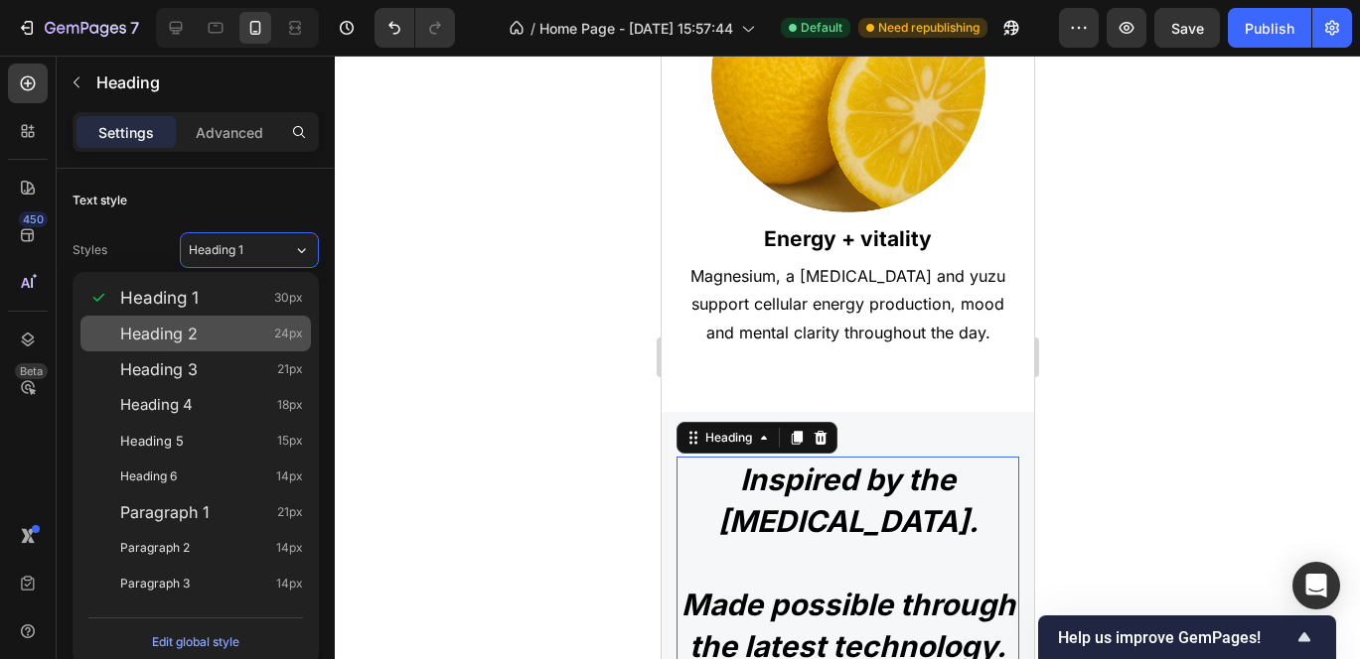
click at [201, 332] on div "Heading 2 24px" at bounding box center [211, 334] width 183 height 20
type input "24"
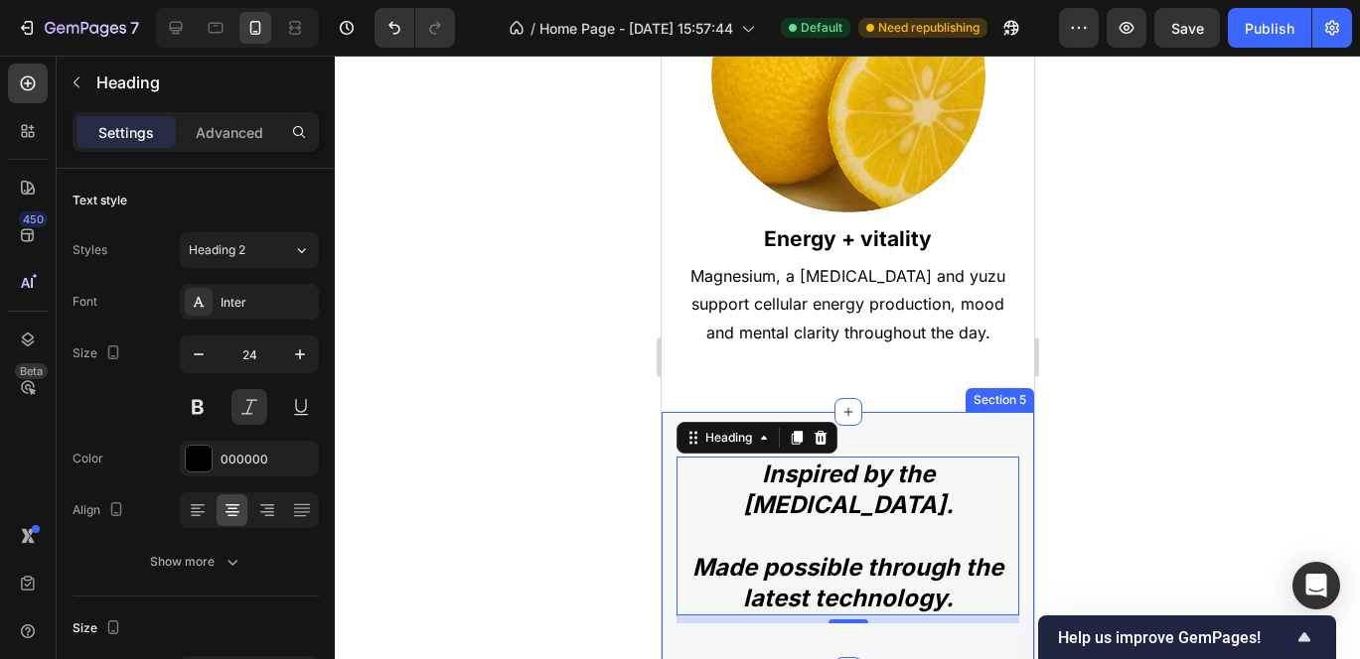
click at [1225, 396] on div at bounding box center [847, 358] width 1025 height 604
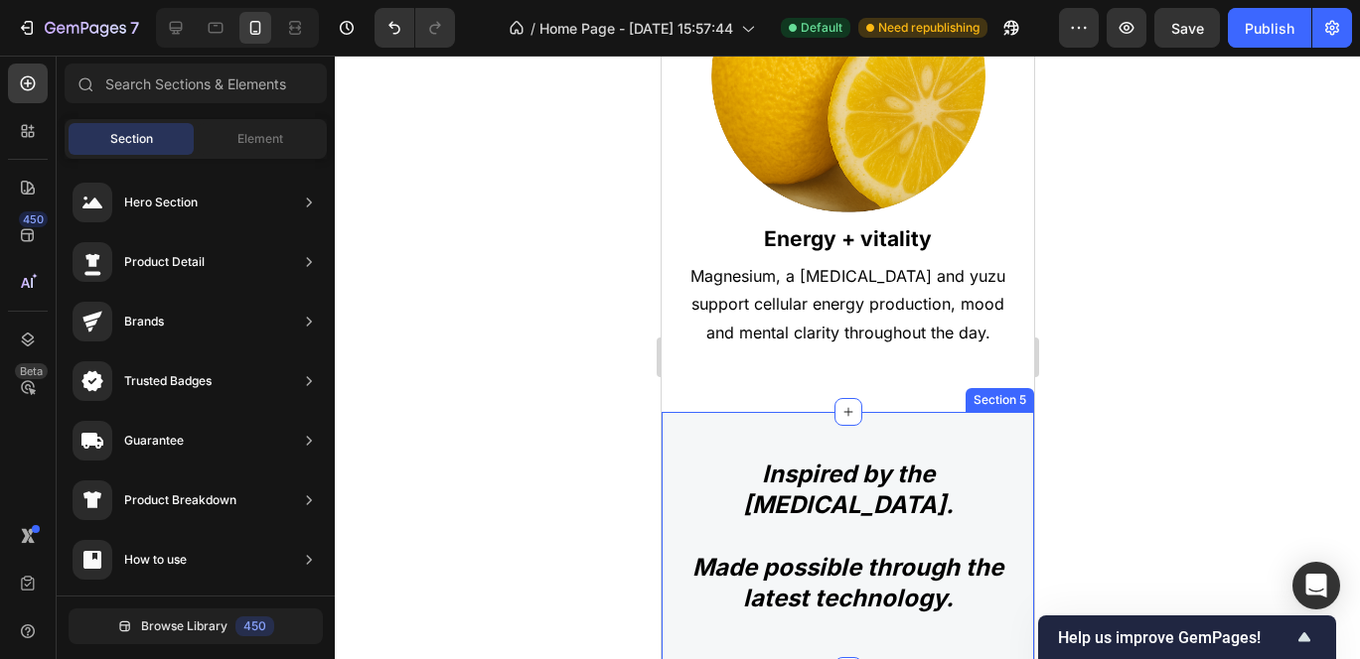
click at [1189, 455] on div at bounding box center [847, 358] width 1025 height 604
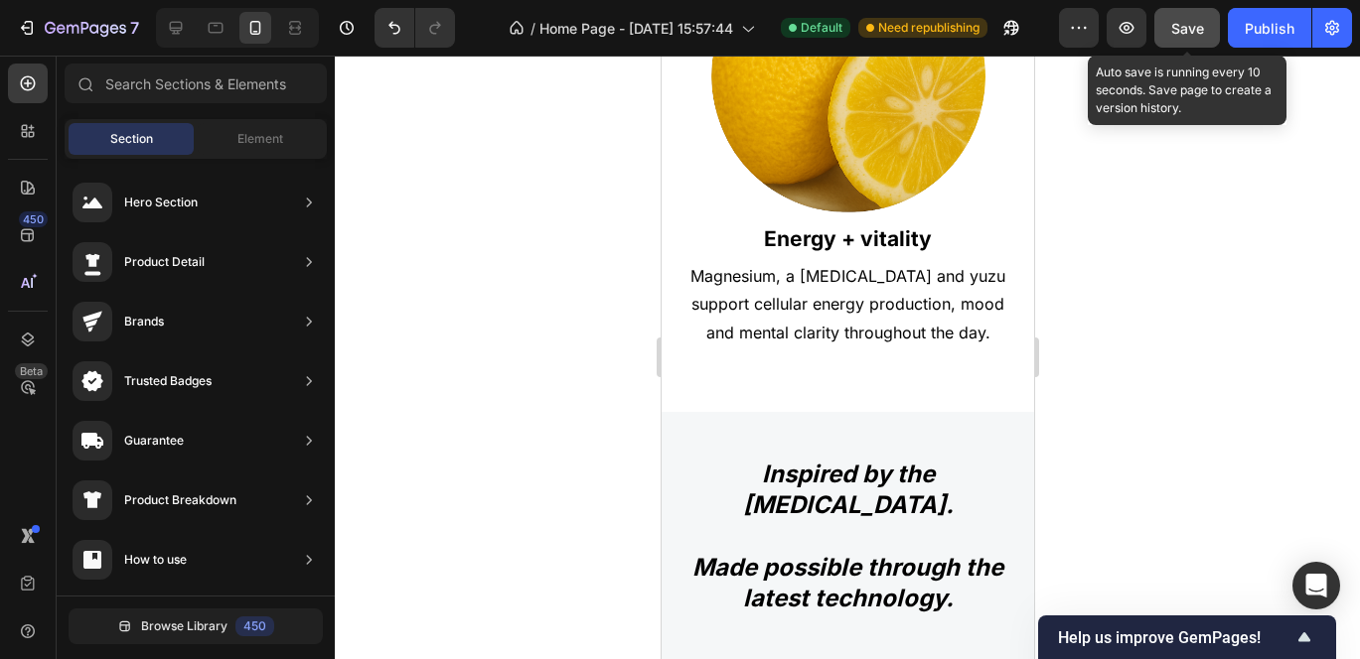
click at [1175, 25] on span "Save" at bounding box center [1187, 28] width 33 height 17
click at [1194, 26] on span "Save" at bounding box center [1187, 28] width 33 height 17
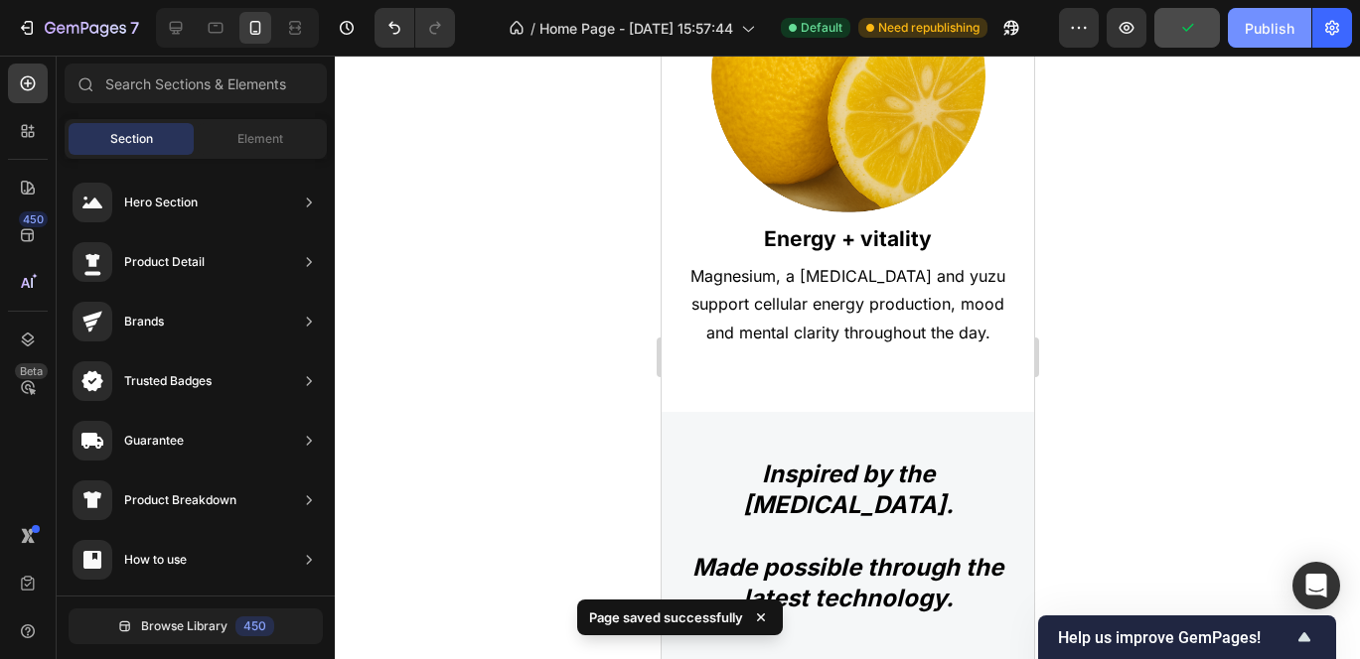
click at [1271, 26] on div "Publish" at bounding box center [1269, 28] width 50 height 21
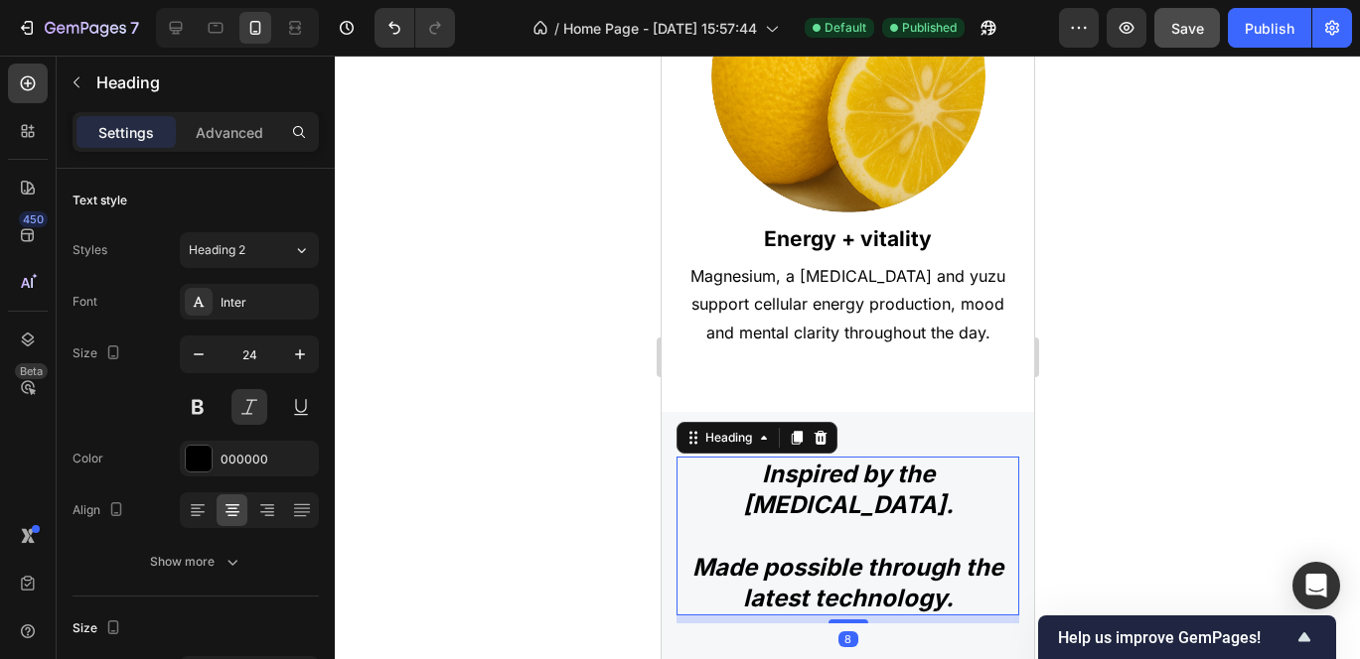
click at [904, 457] on h2 "Inspired by the Mediterranean diet. Made possible through the latest technology." at bounding box center [846, 536] width 343 height 159
click at [903, 457] on h2 "Inspired by the Mediterranean diet. Made possible through the latest technology." at bounding box center [846, 536] width 343 height 159
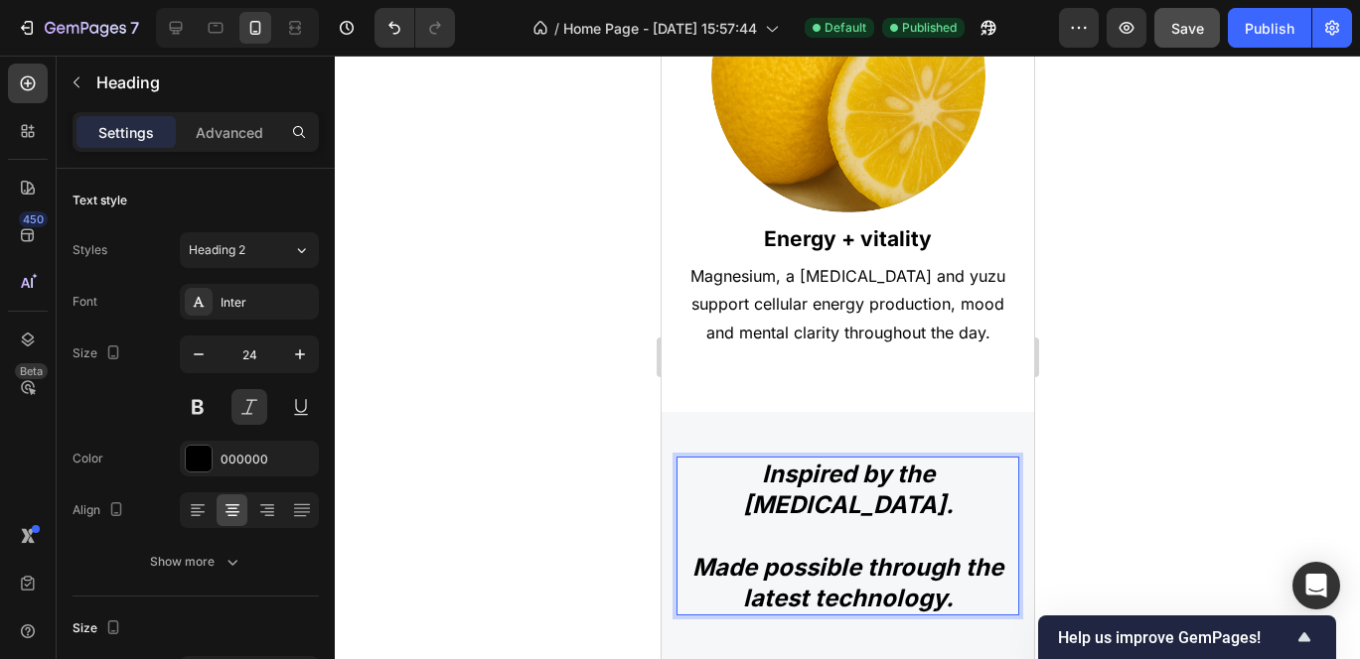
click at [726, 468] on p "Inspired by the Mediterranean diet. Made possible through the latest technology." at bounding box center [846, 536] width 339 height 155
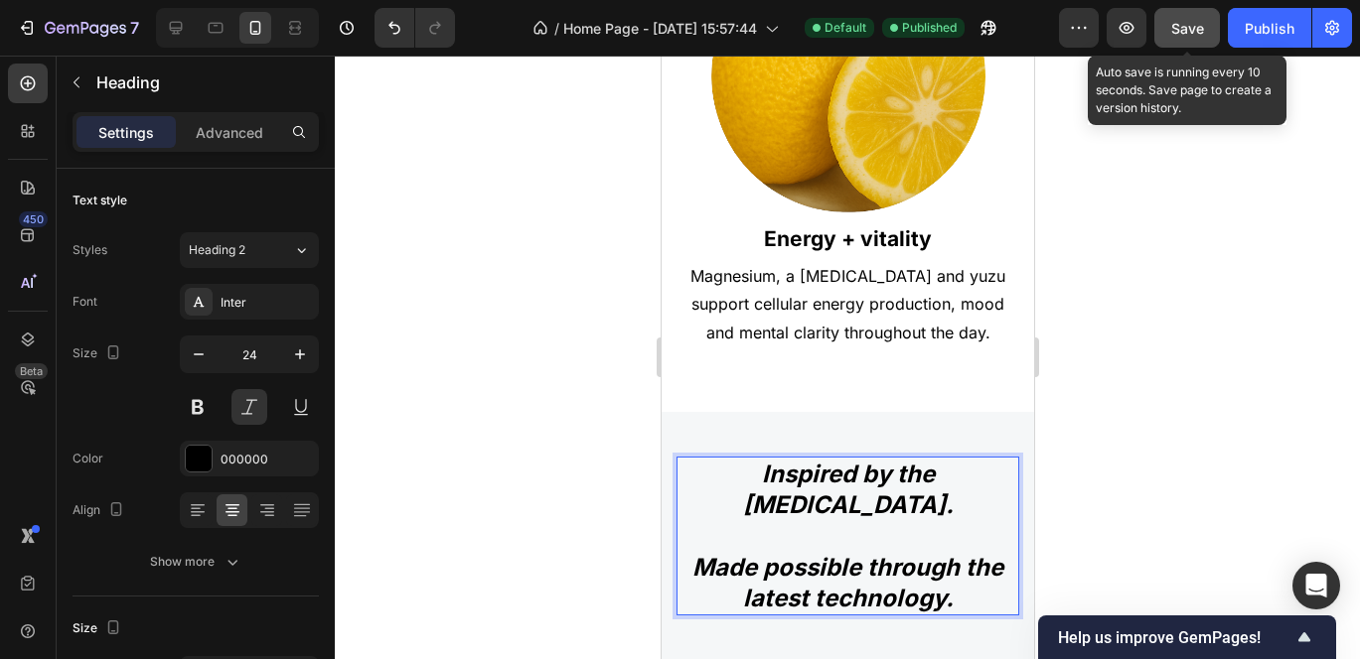
click at [1178, 34] on span "Save" at bounding box center [1187, 28] width 33 height 17
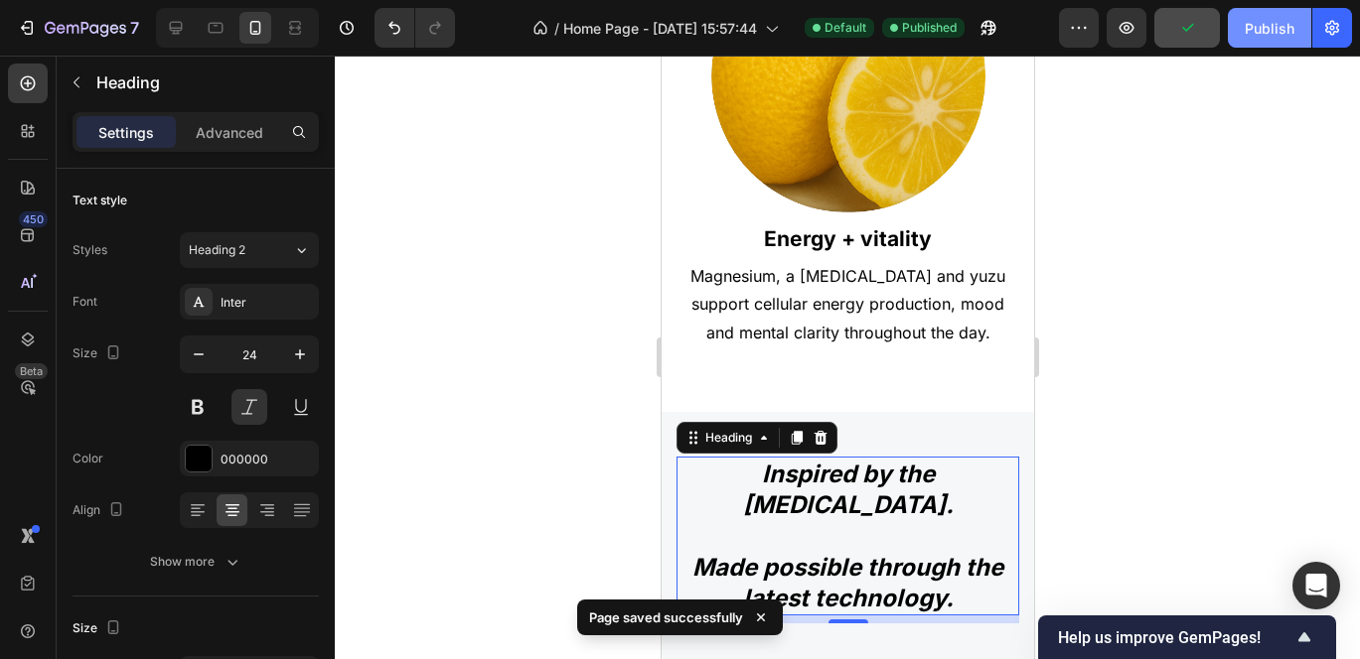
click at [1248, 37] on div "Publish" at bounding box center [1269, 28] width 50 height 21
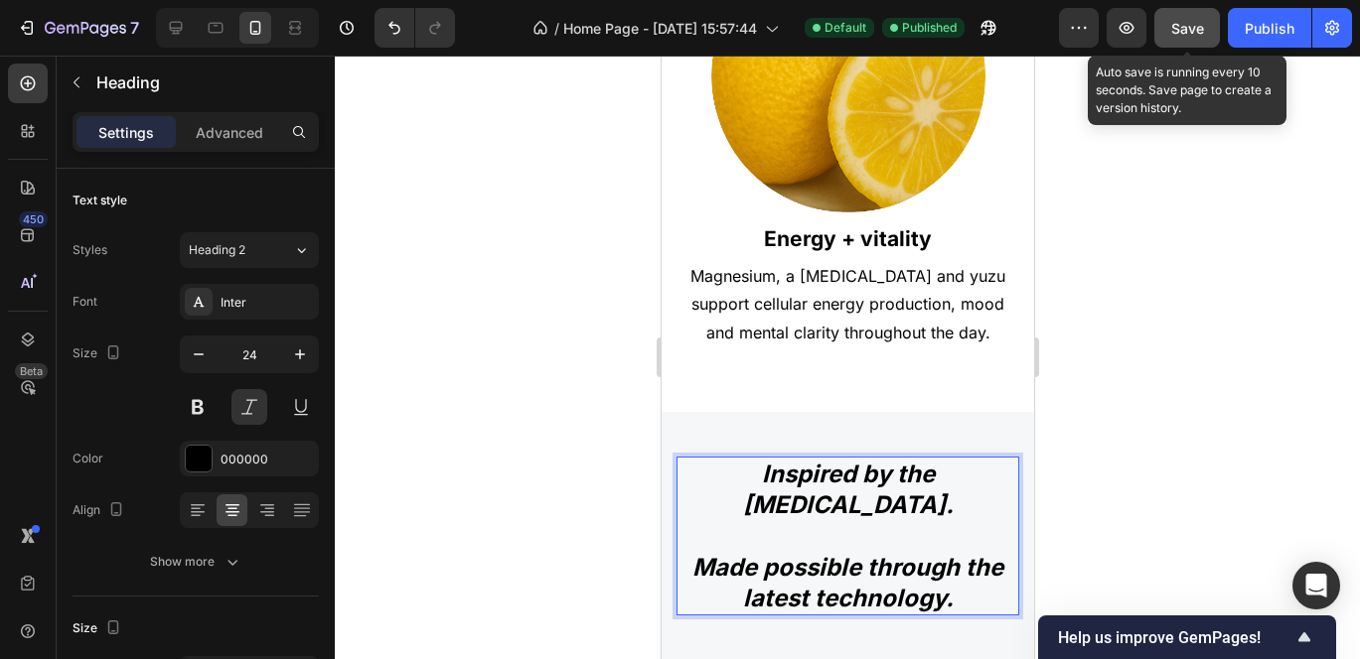
click at [1192, 20] on span "Save" at bounding box center [1187, 28] width 33 height 17
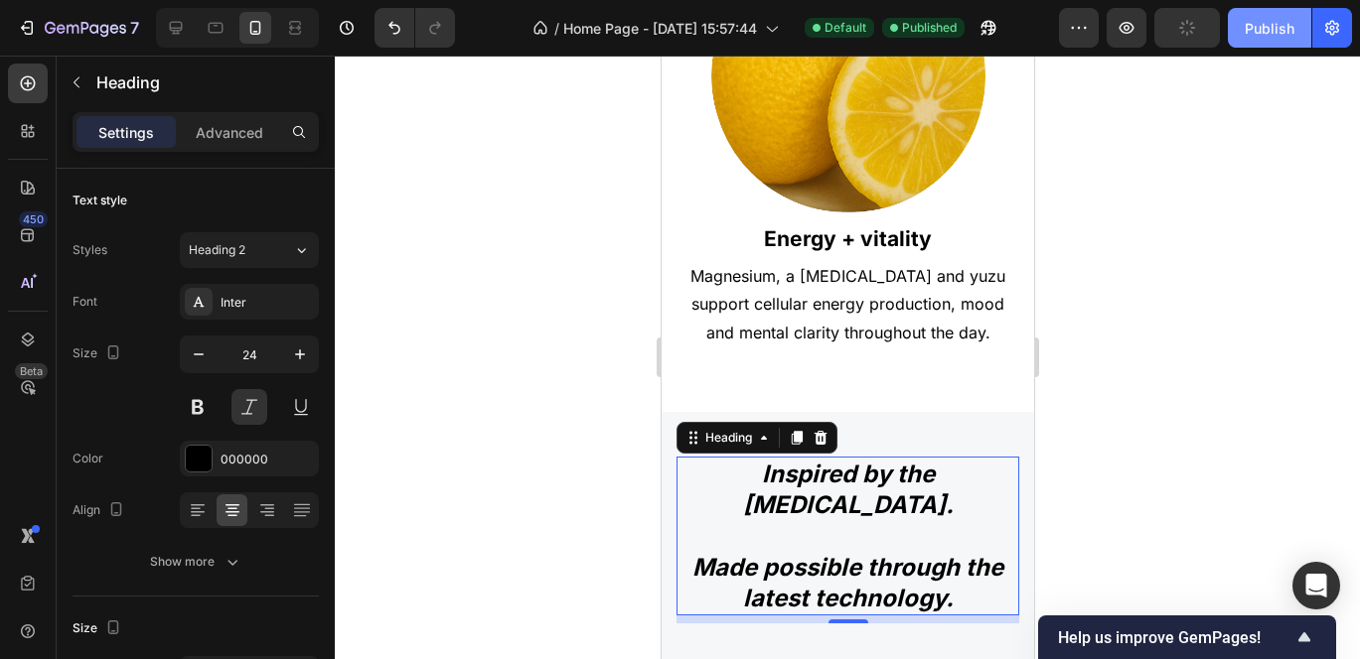
click at [1243, 21] on button "Publish" at bounding box center [1269, 28] width 83 height 40
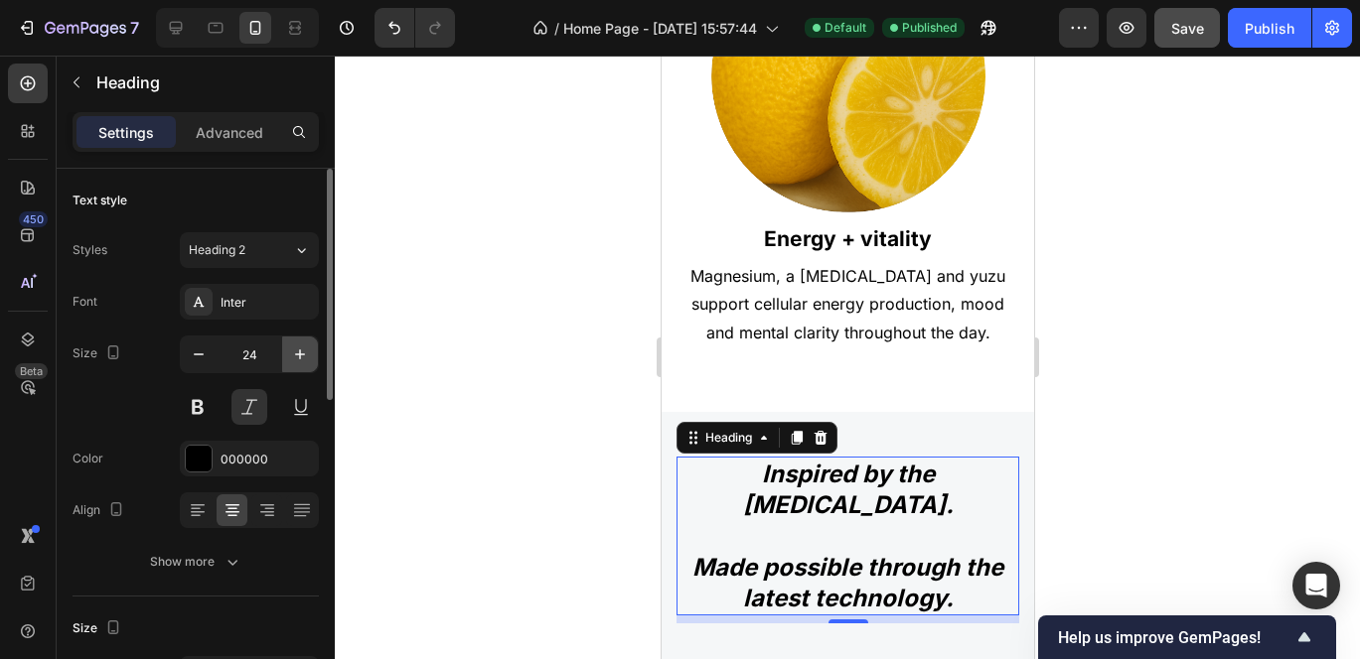
click at [291, 361] on icon "button" at bounding box center [300, 355] width 20 height 20
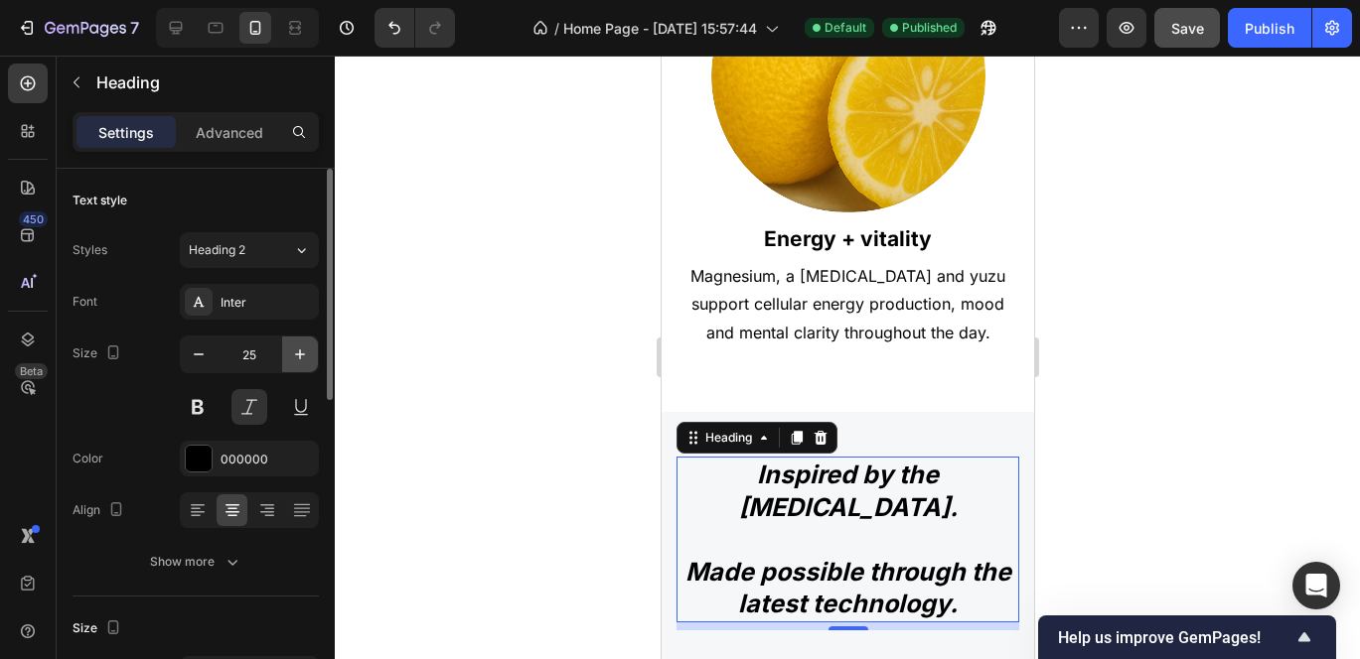
click at [291, 361] on icon "button" at bounding box center [300, 355] width 20 height 20
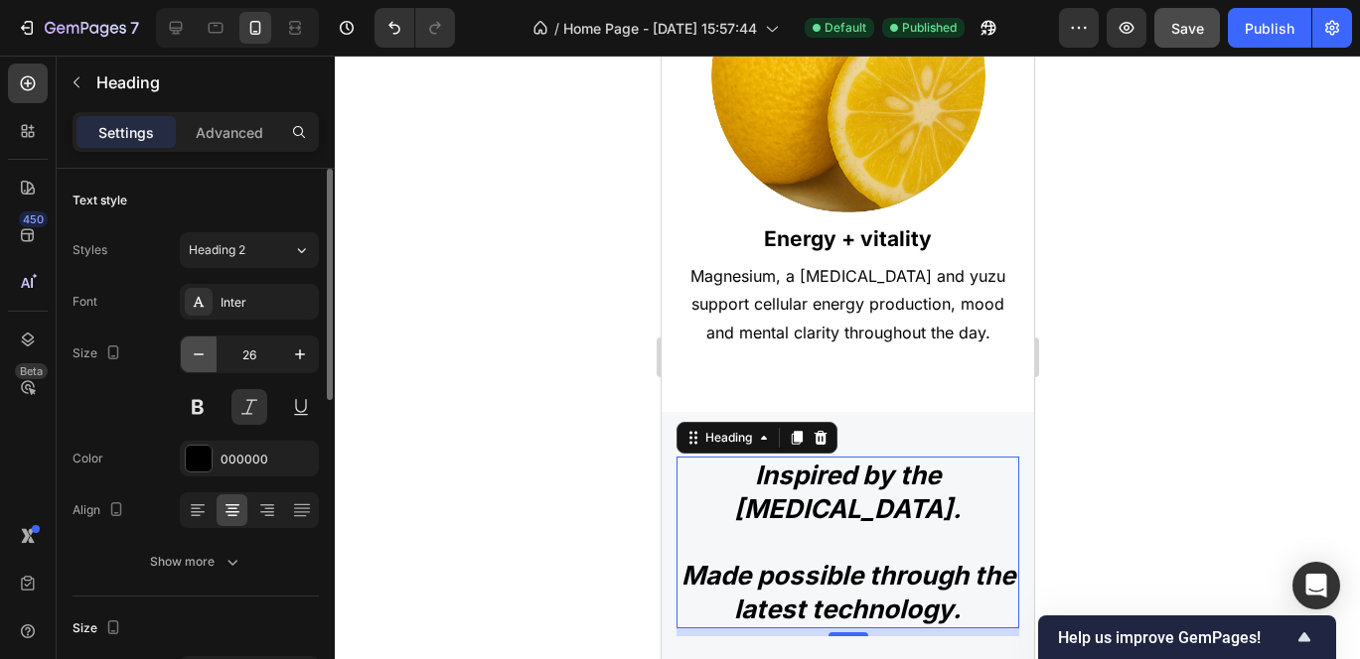
click at [200, 356] on icon "button" at bounding box center [199, 355] width 20 height 20
type input "25"
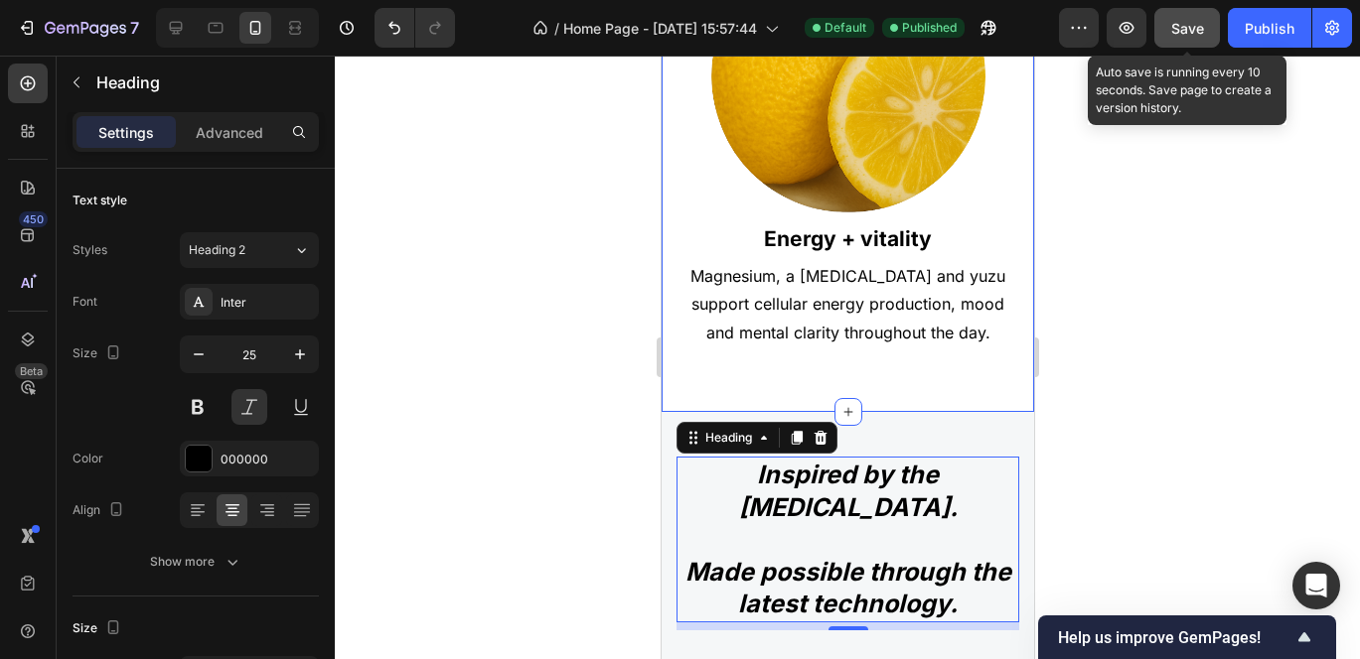
click at [1184, 13] on button "Save" at bounding box center [1187, 28] width 66 height 40
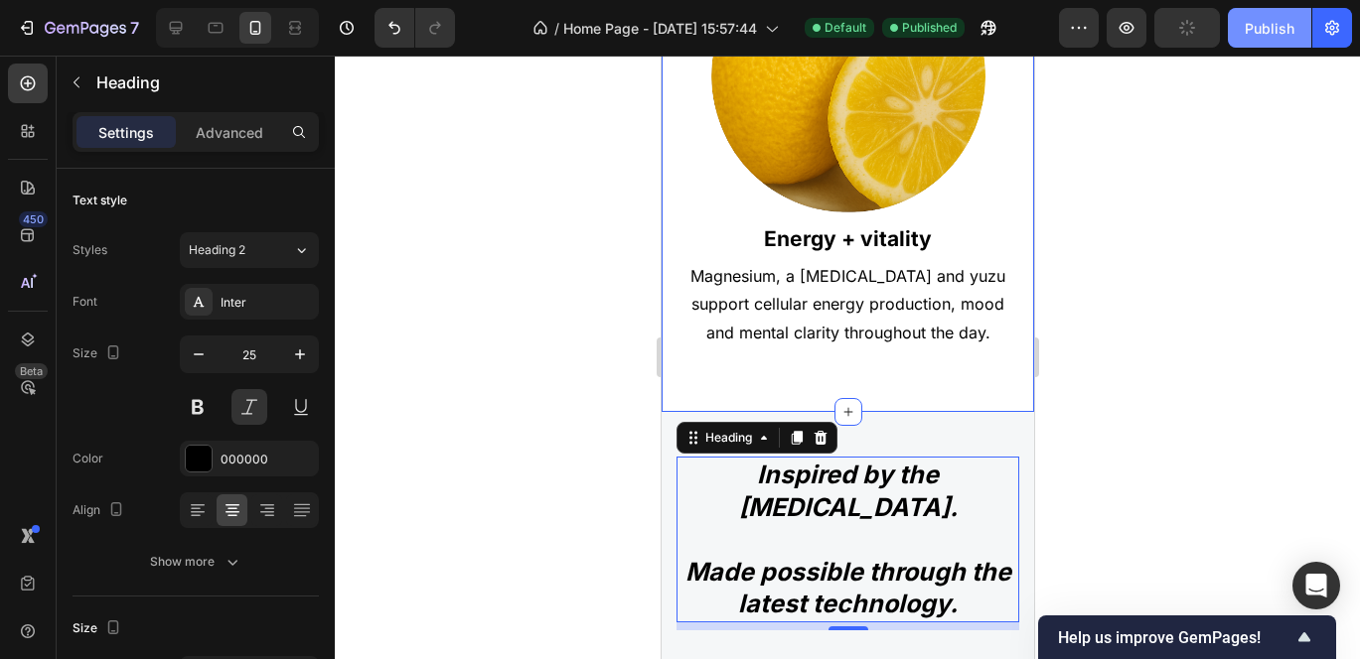
click at [1264, 31] on div "Publish" at bounding box center [1269, 28] width 50 height 21
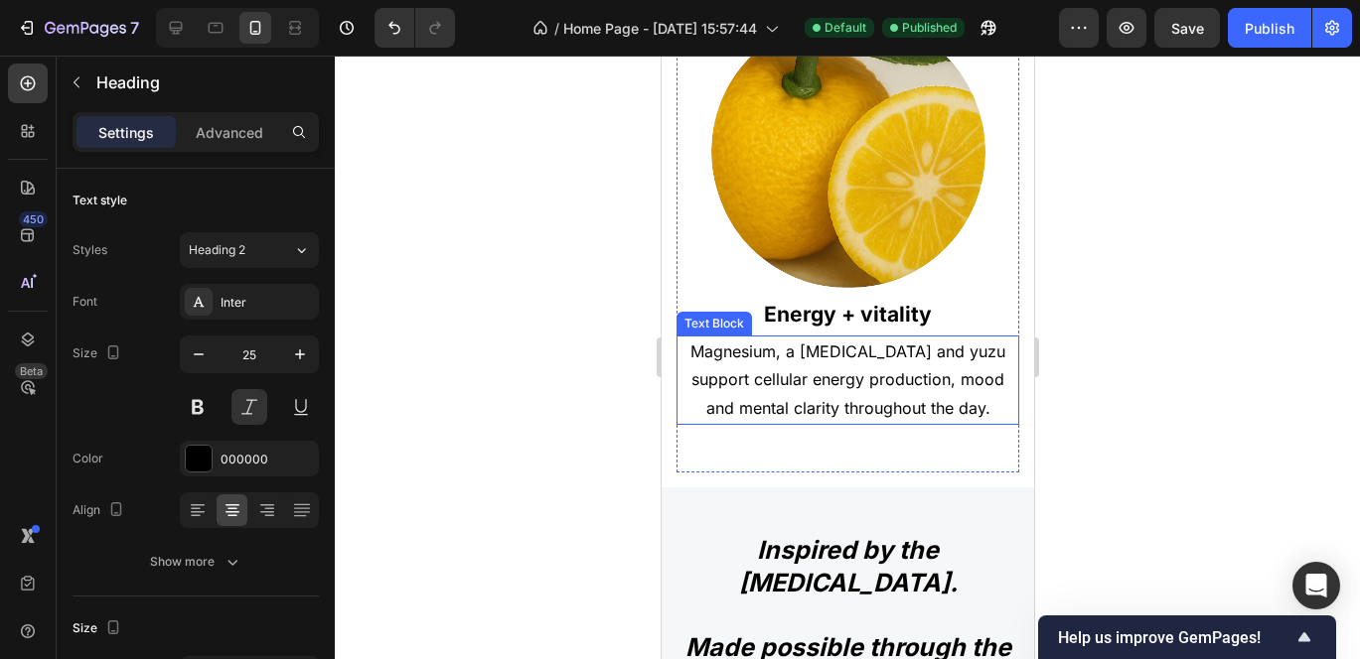
scroll to position [1969, 0]
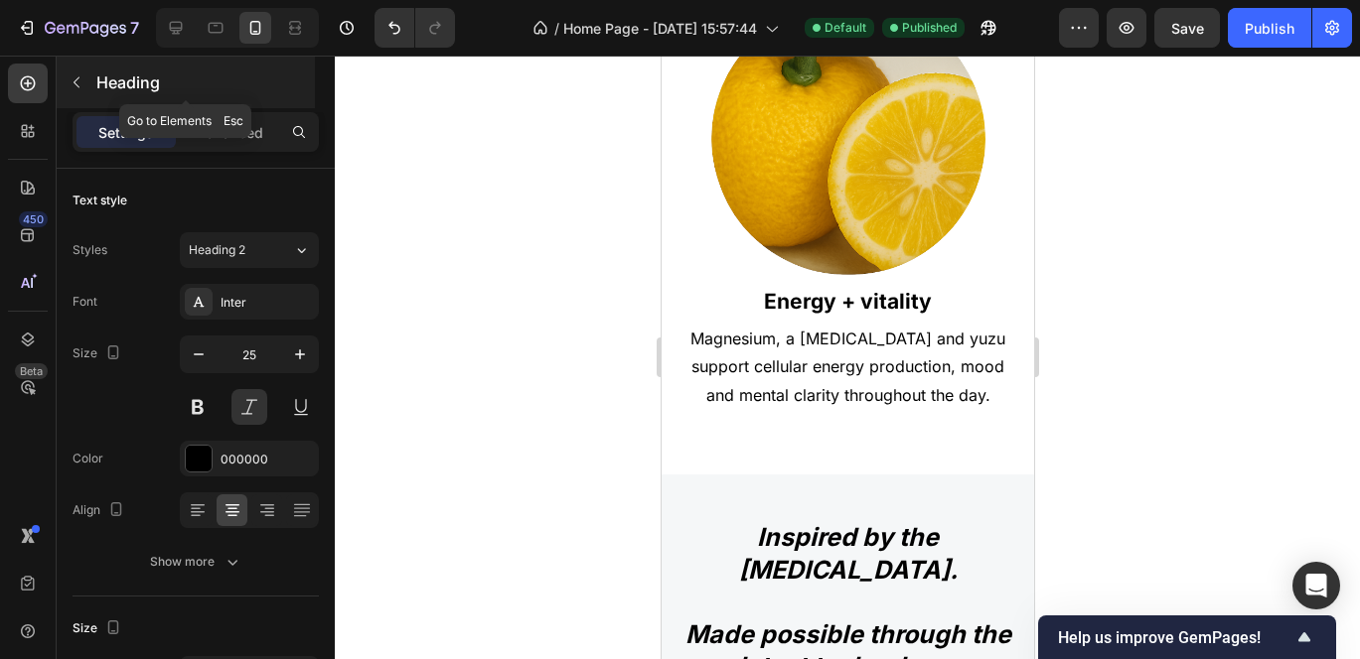
click at [77, 77] on icon "button" at bounding box center [76, 82] width 6 height 11
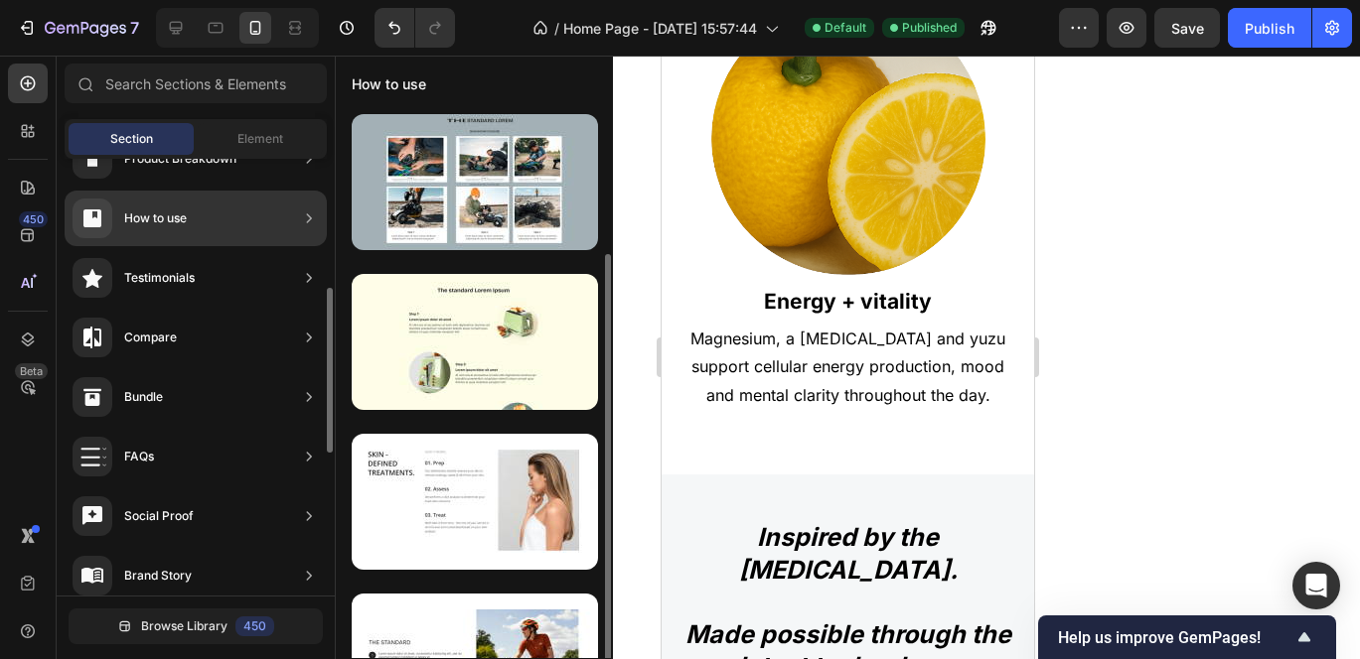
scroll to position [77, 0]
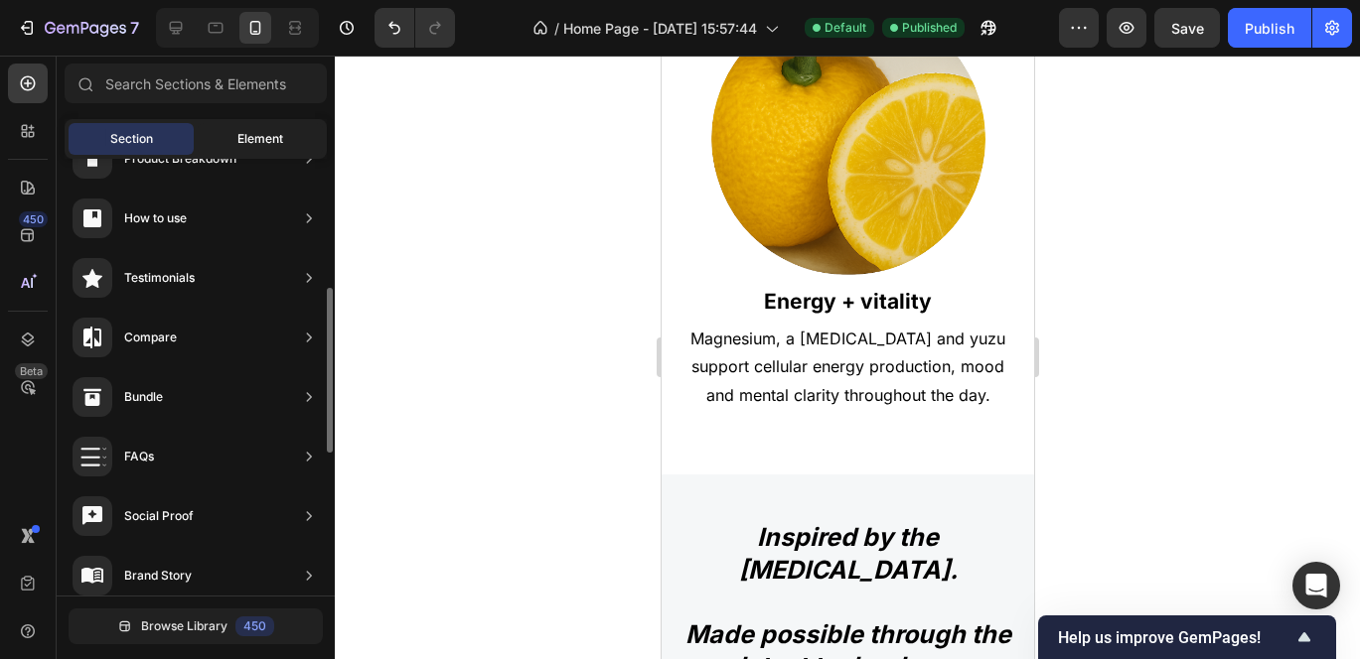
click at [231, 133] on div "Element" at bounding box center [260, 139] width 125 height 32
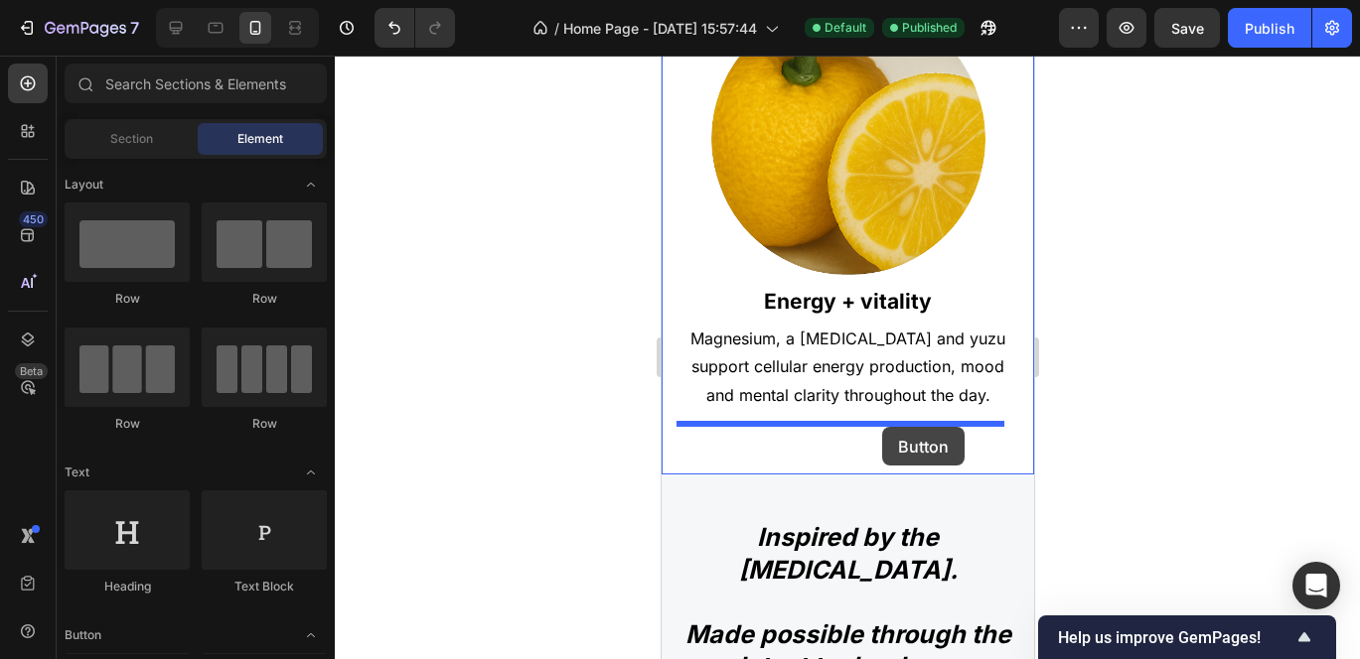
drag, startPoint x: 794, startPoint y: 359, endPoint x: 881, endPoint y: 427, distance: 111.1
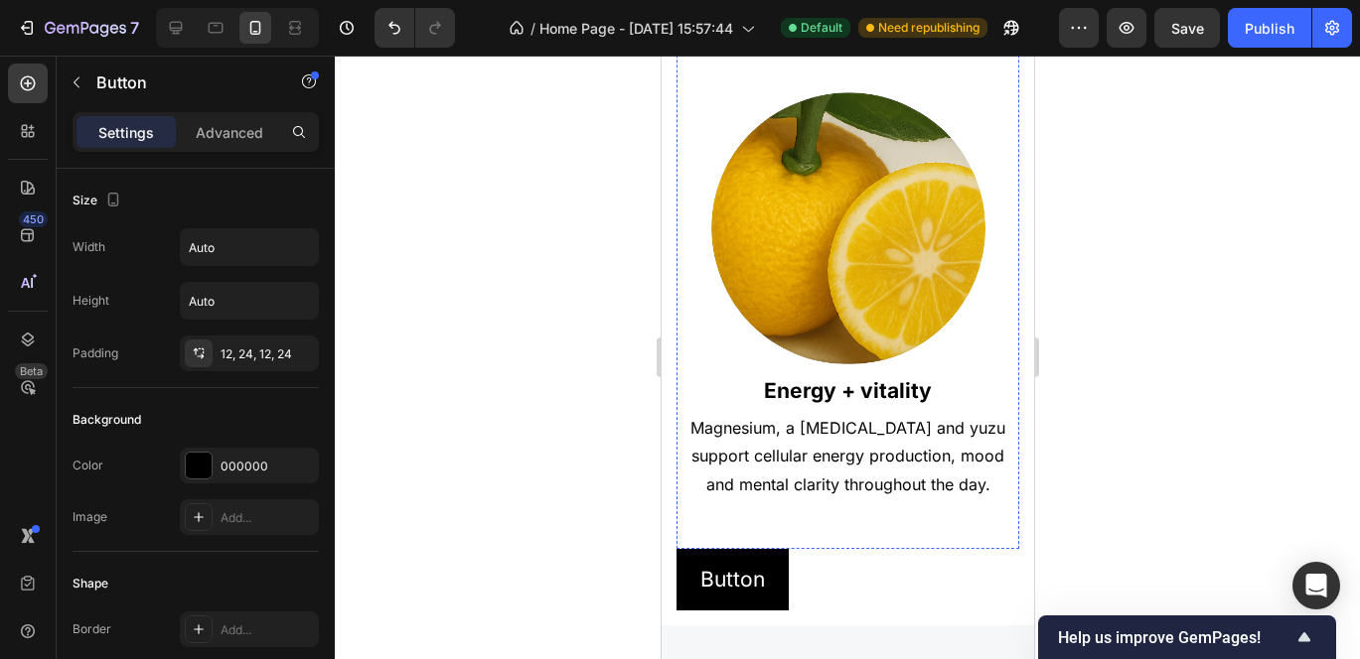
scroll to position [1965, 0]
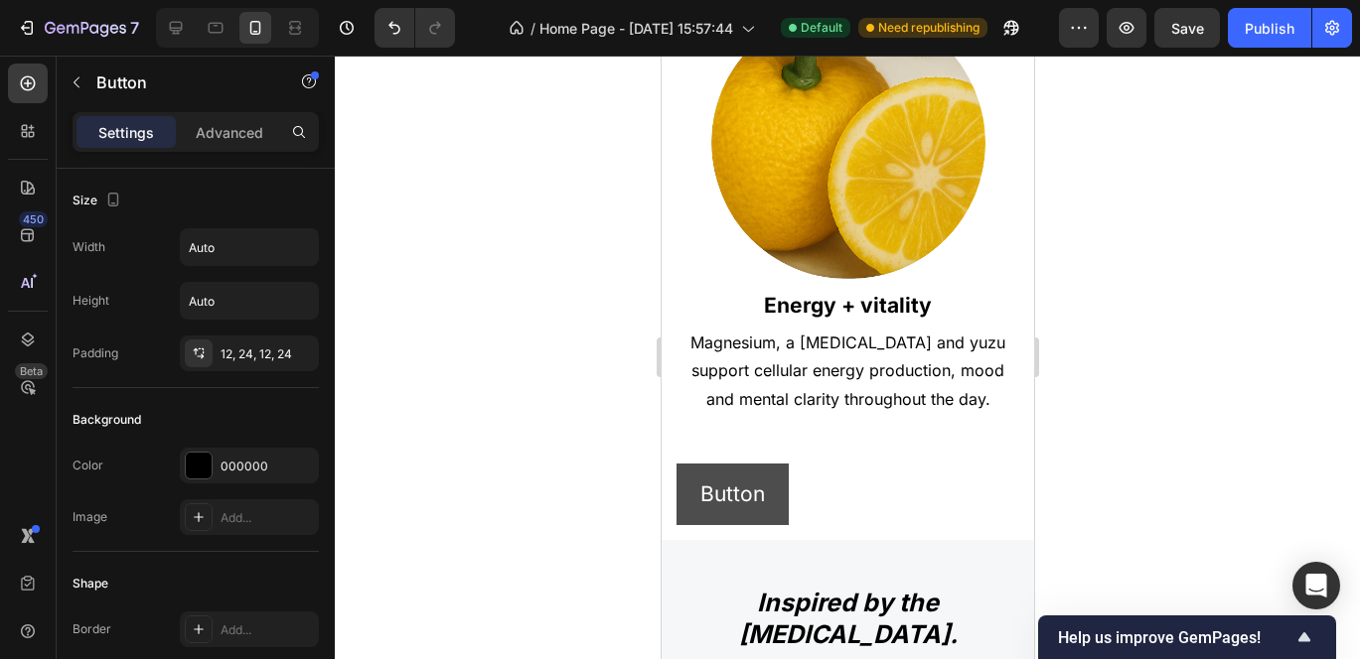
click at [778, 478] on button "Button" at bounding box center [731, 495] width 112 height 62
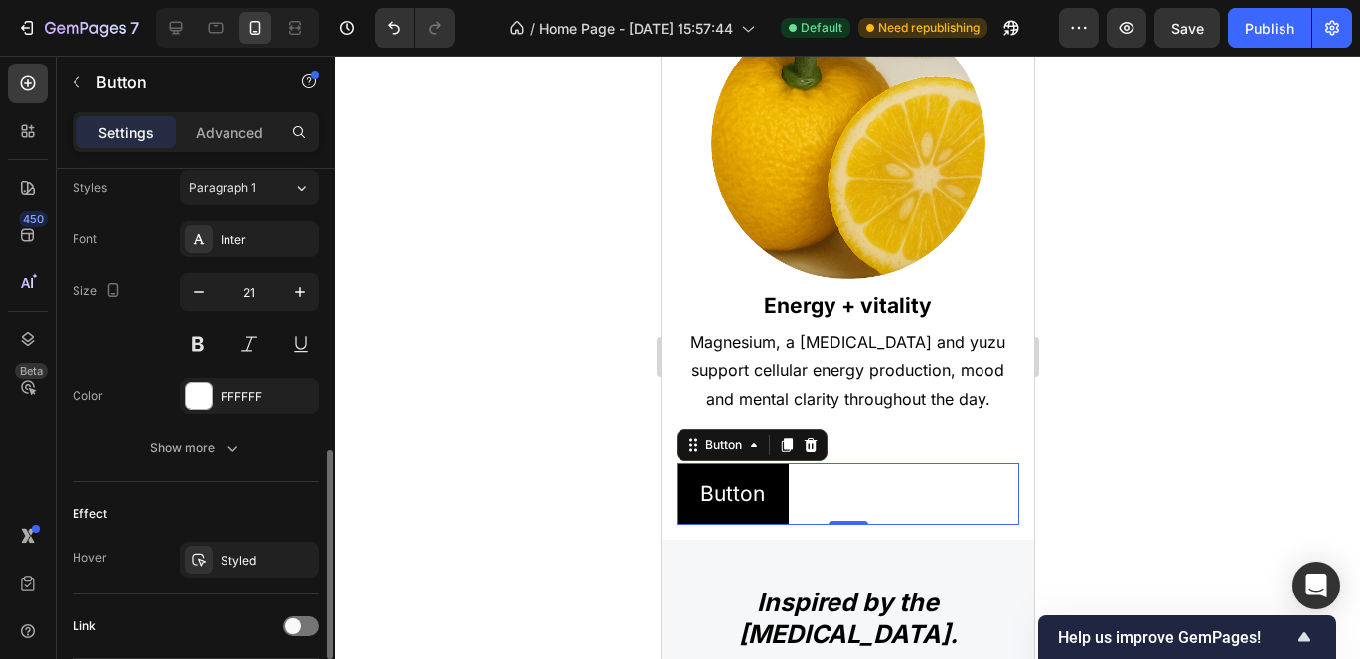
scroll to position [814, 0]
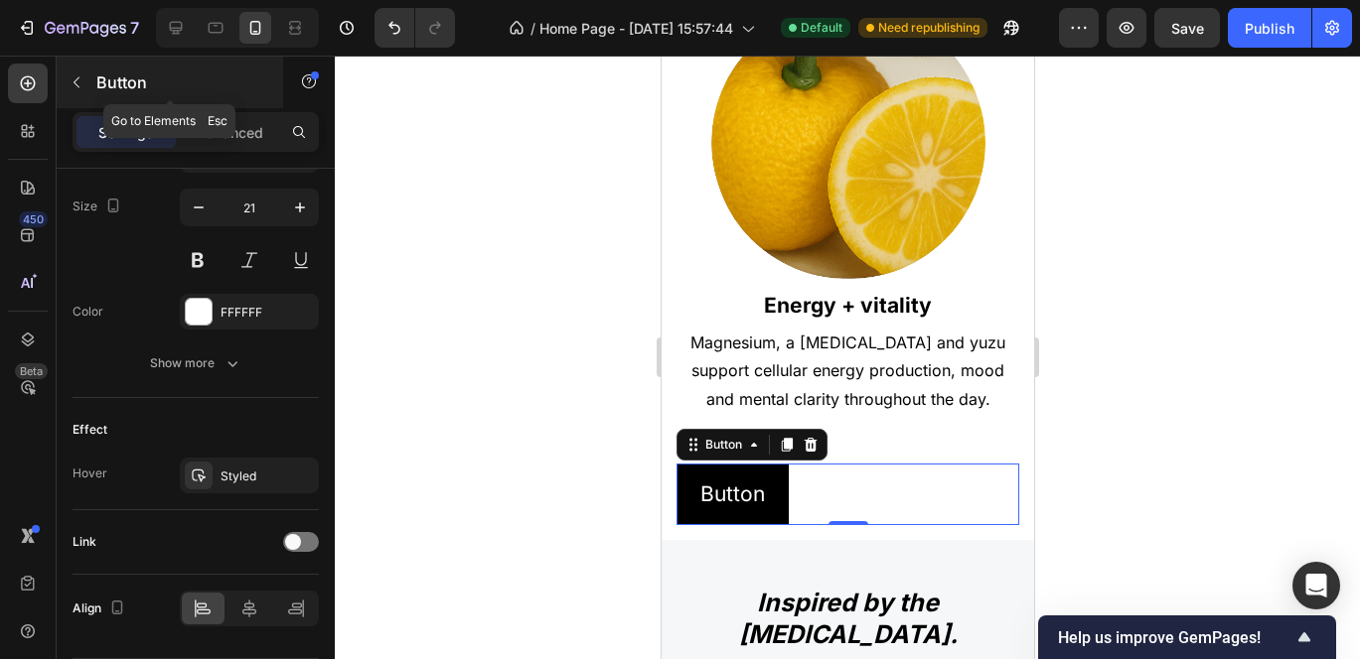
click at [79, 81] on icon "button" at bounding box center [77, 82] width 16 height 16
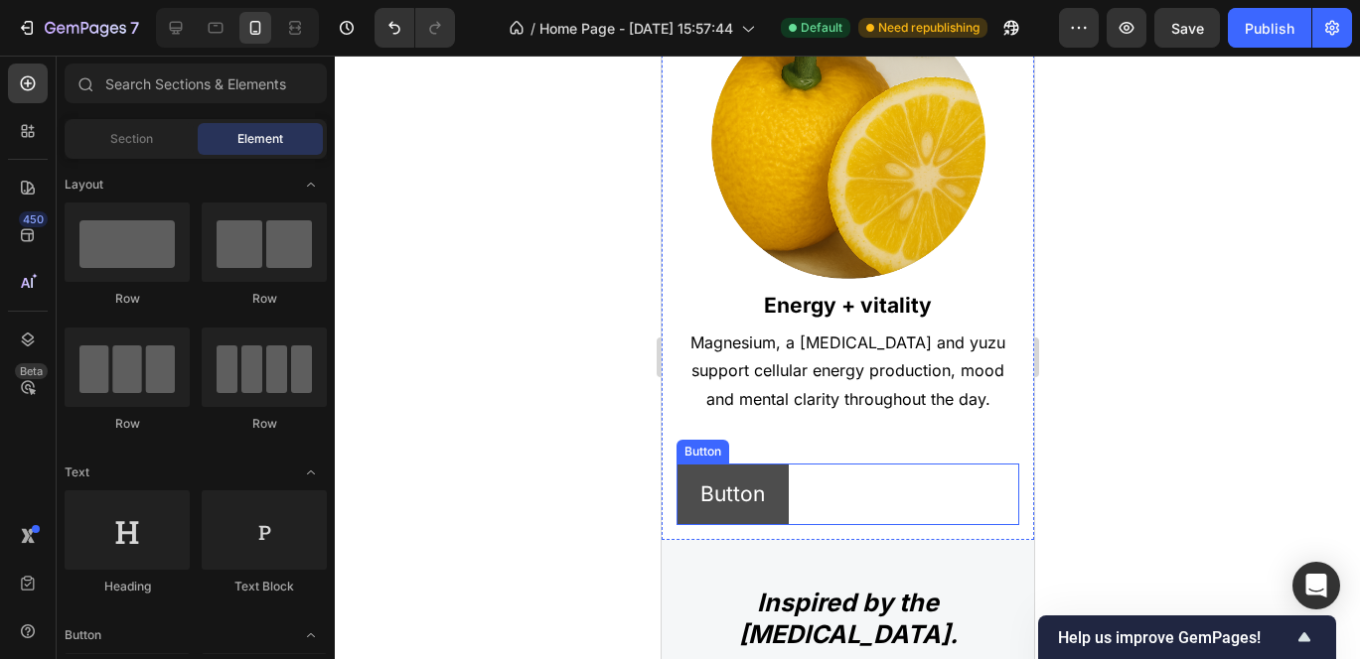
click at [687, 469] on button "Button" at bounding box center [731, 495] width 112 height 62
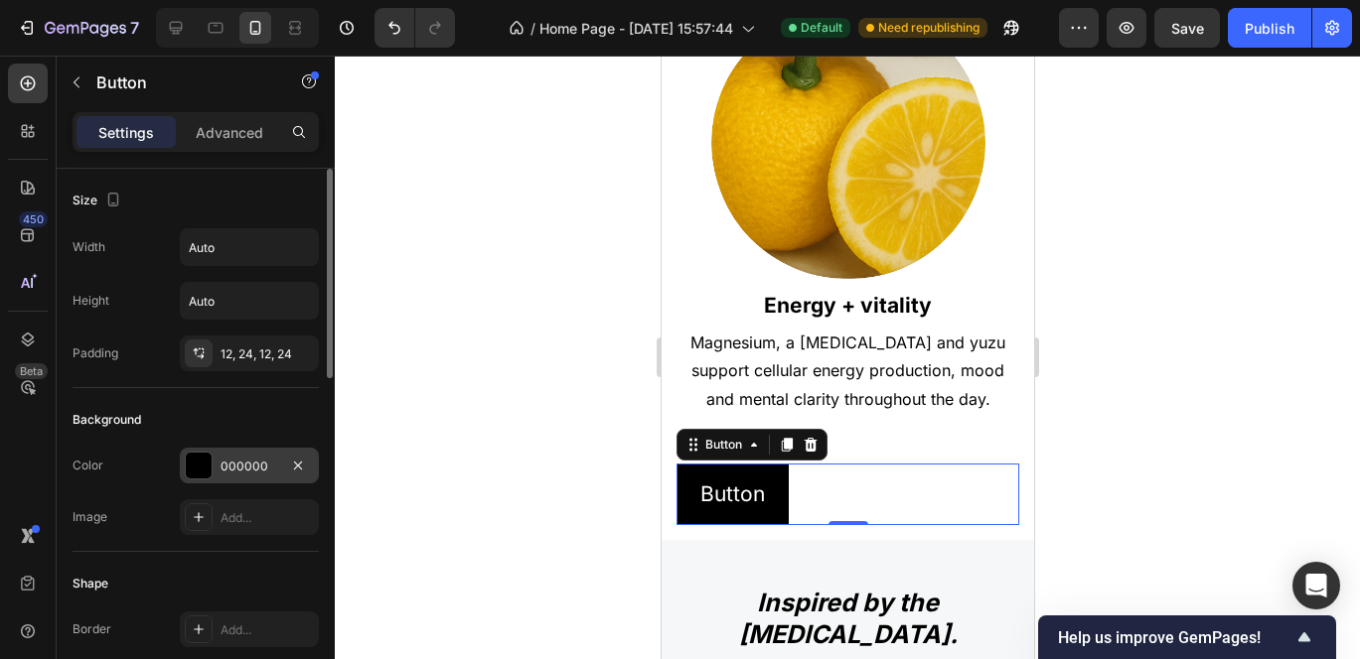
click at [192, 474] on div at bounding box center [199, 466] width 26 height 26
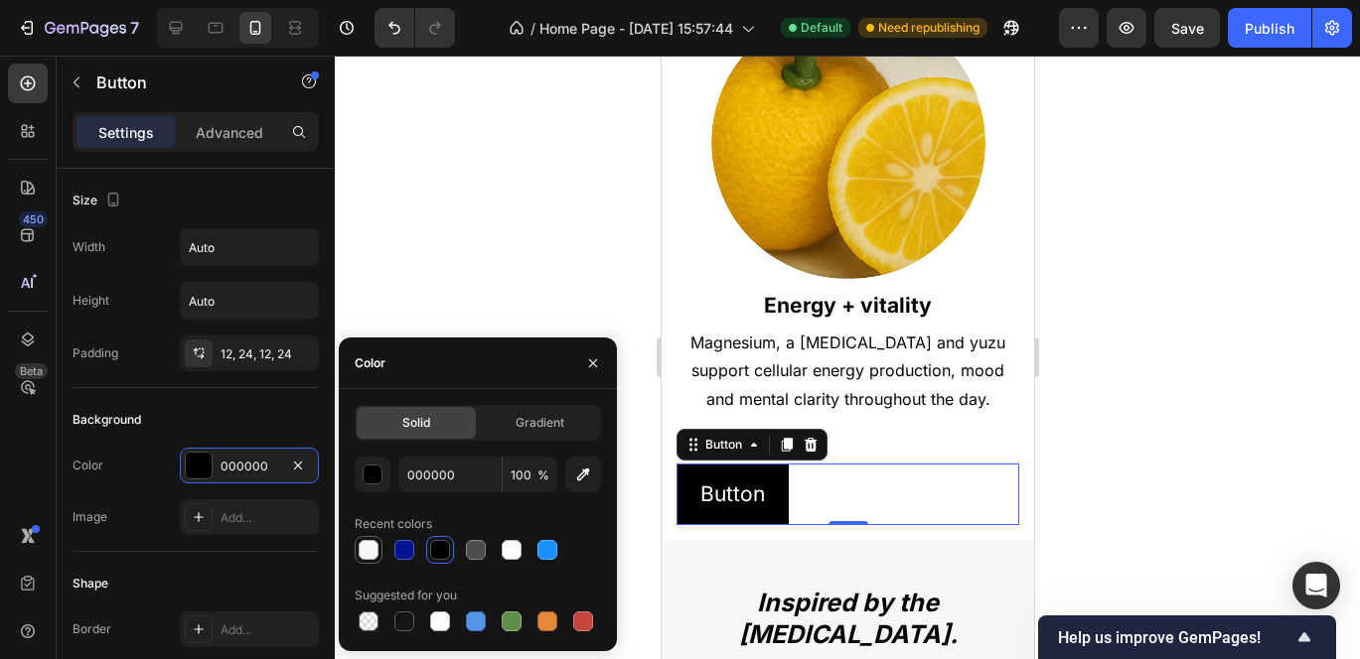
click at [371, 554] on div at bounding box center [369, 550] width 20 height 20
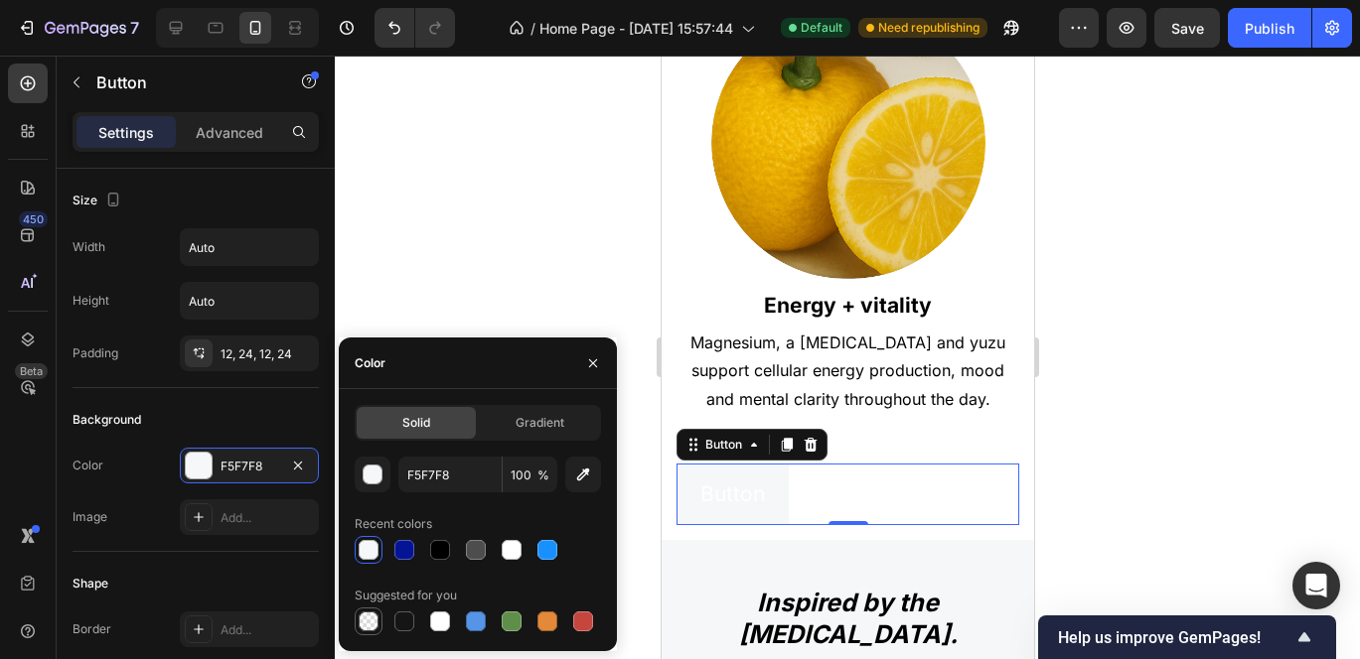
click at [370, 617] on div at bounding box center [369, 622] width 20 height 20
type input "000000"
type input "0"
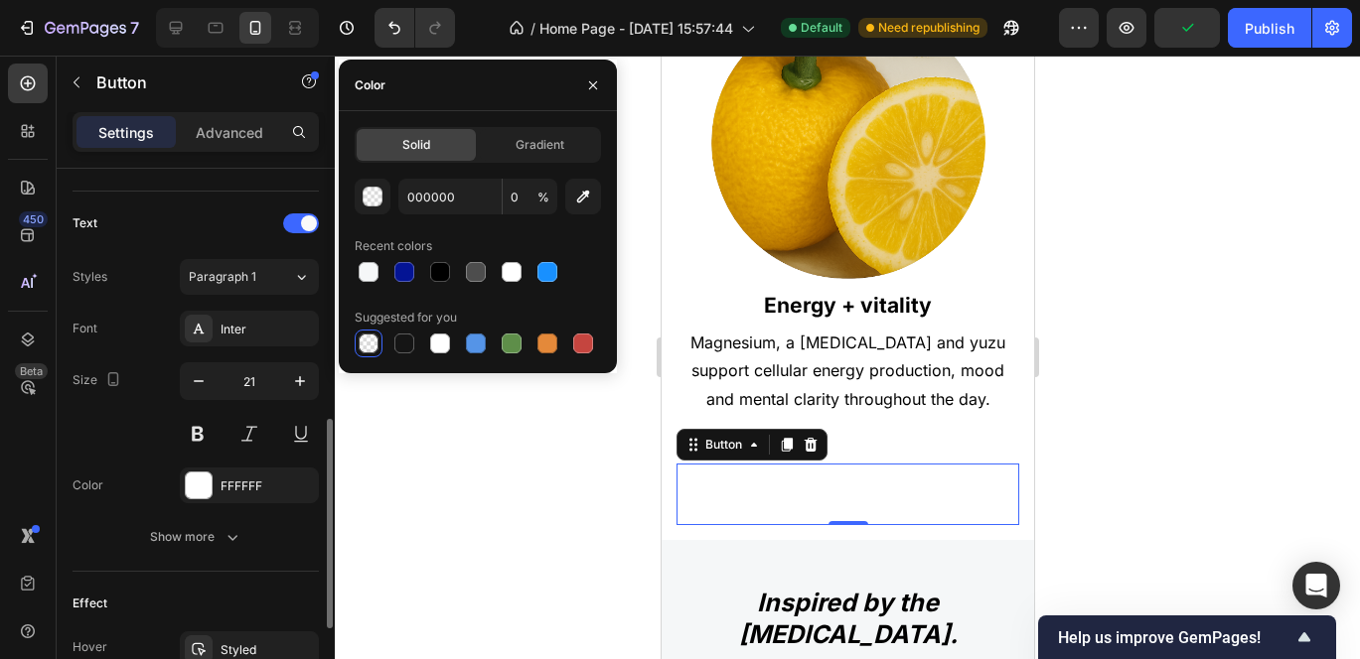
scroll to position [639, 0]
click at [207, 492] on div at bounding box center [199, 488] width 26 height 26
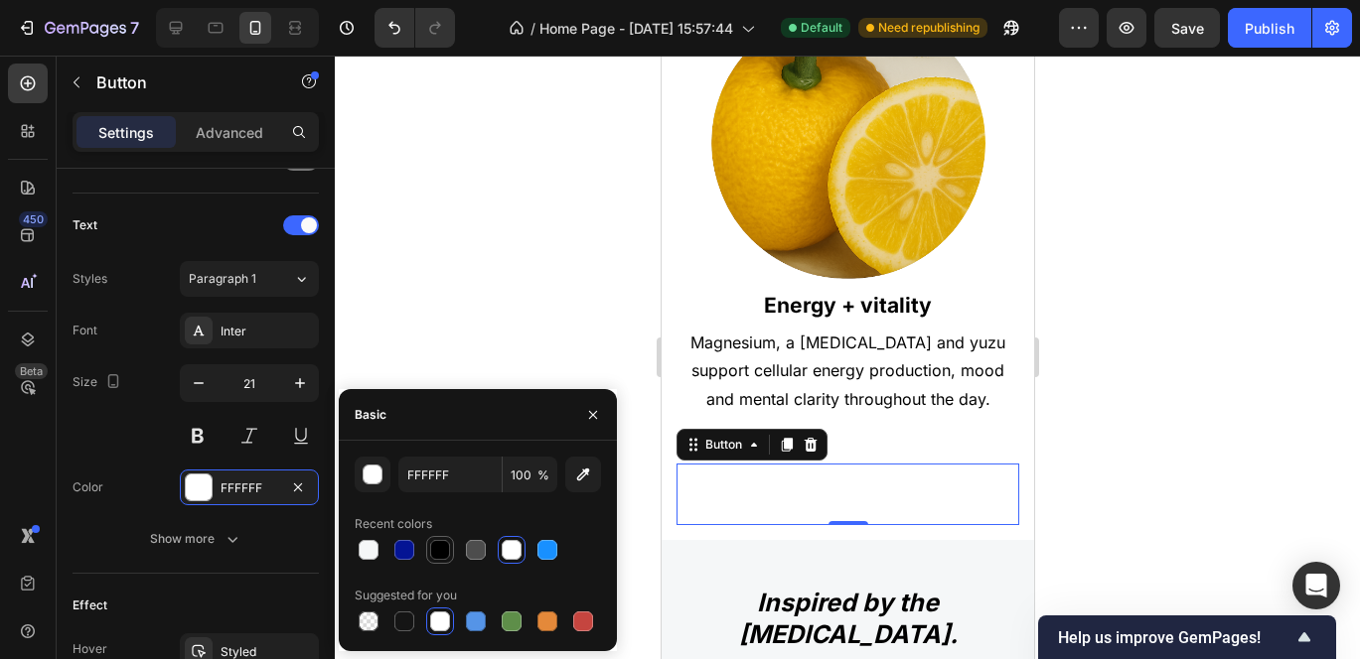
click at [438, 553] on div at bounding box center [440, 550] width 20 height 20
type input "000000"
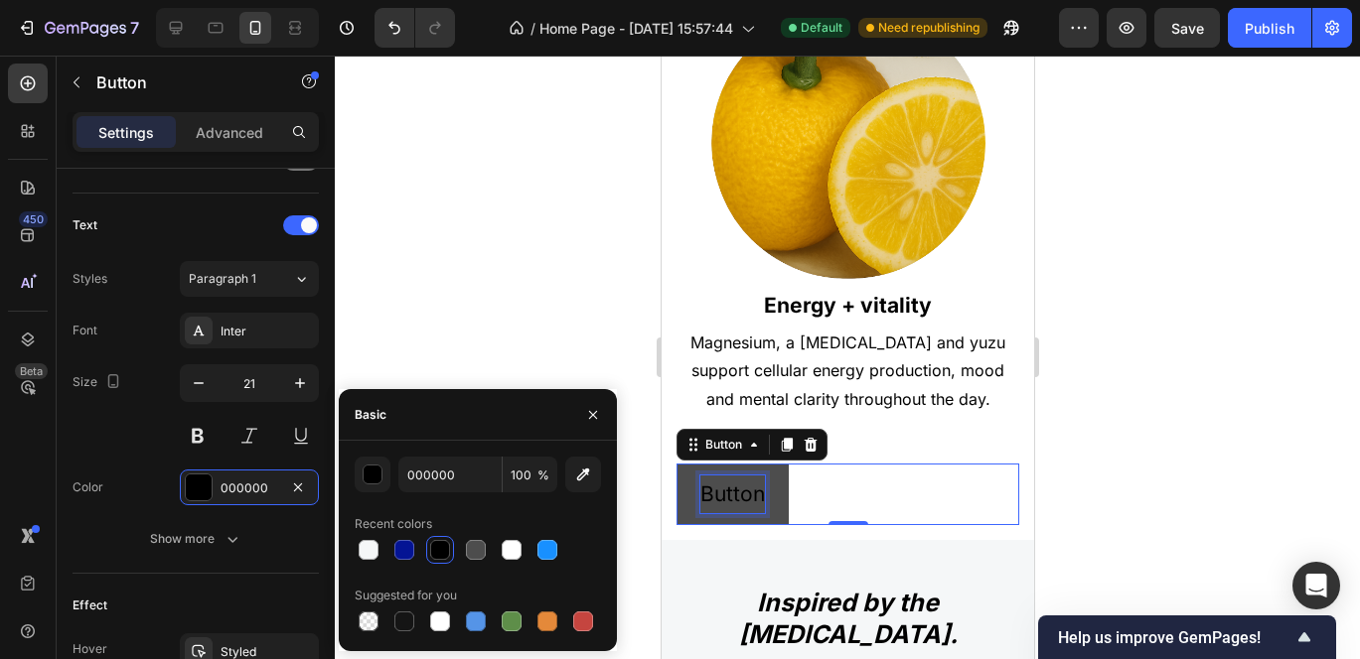
click at [716, 476] on p "Button" at bounding box center [731, 495] width 65 height 38
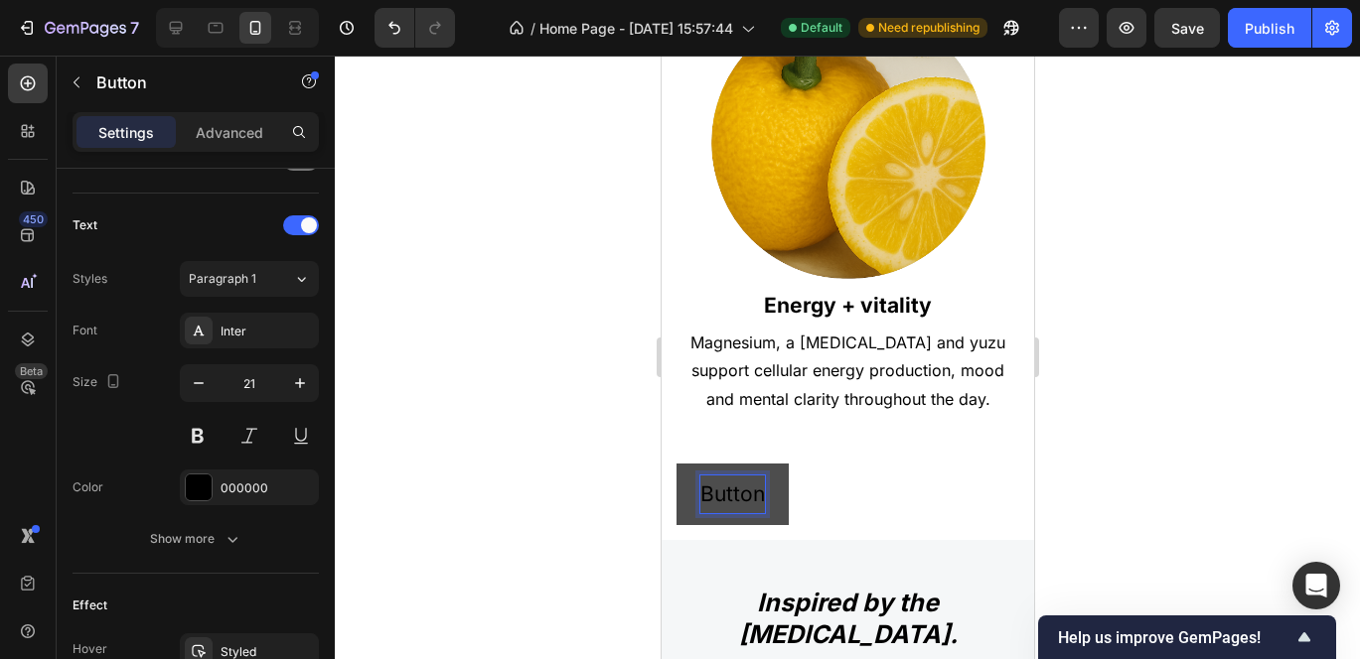
click at [716, 476] on p "Button" at bounding box center [731, 495] width 65 height 38
click at [675, 464] on button "Full" at bounding box center [715, 495] width 80 height 62
click at [675, 464] on button "Full ingredients" at bounding box center [773, 495] width 196 height 62
click at [688, 464] on button "Full ingredients list" at bounding box center [789, 495] width 229 height 62
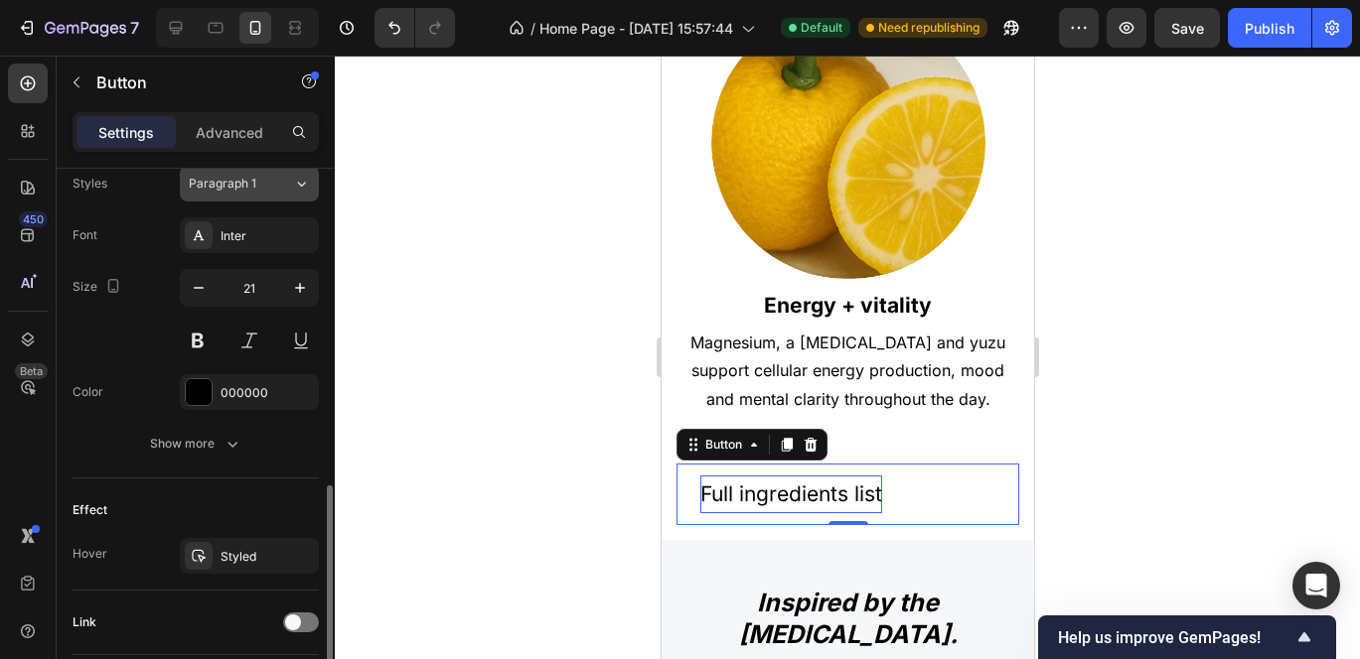
scroll to position [877, 0]
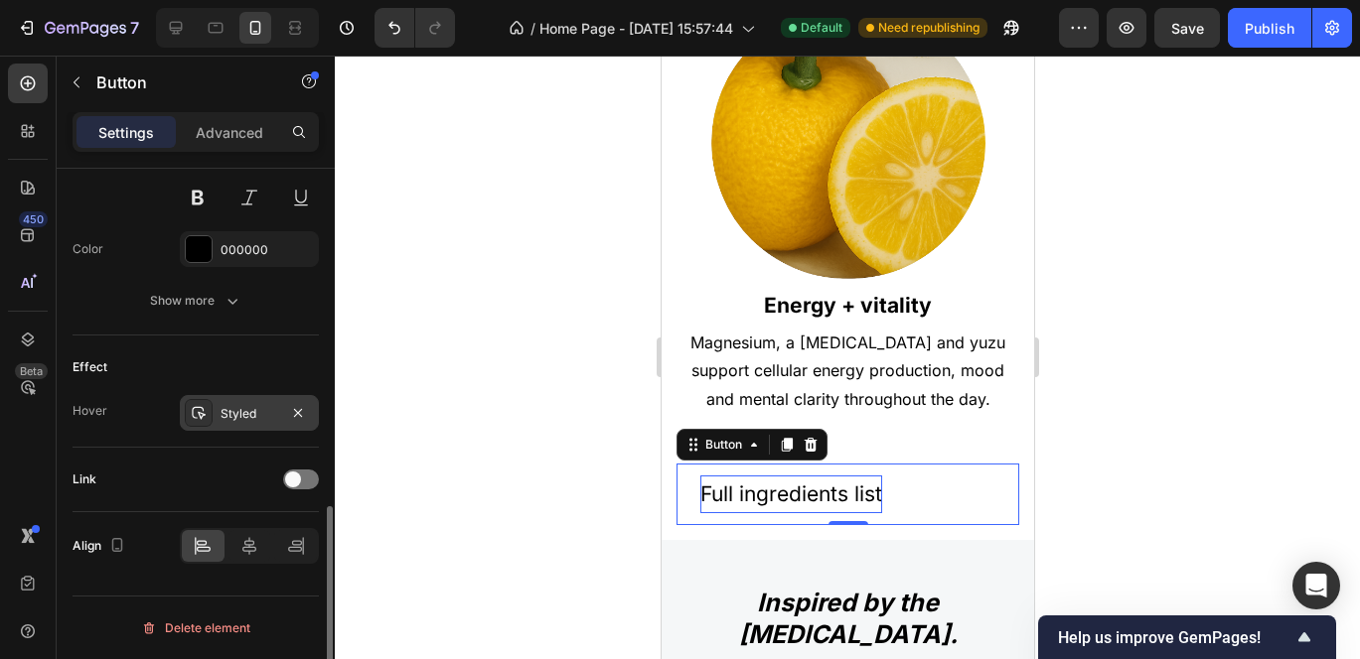
click at [244, 413] on div "Styled" at bounding box center [249, 414] width 58 height 18
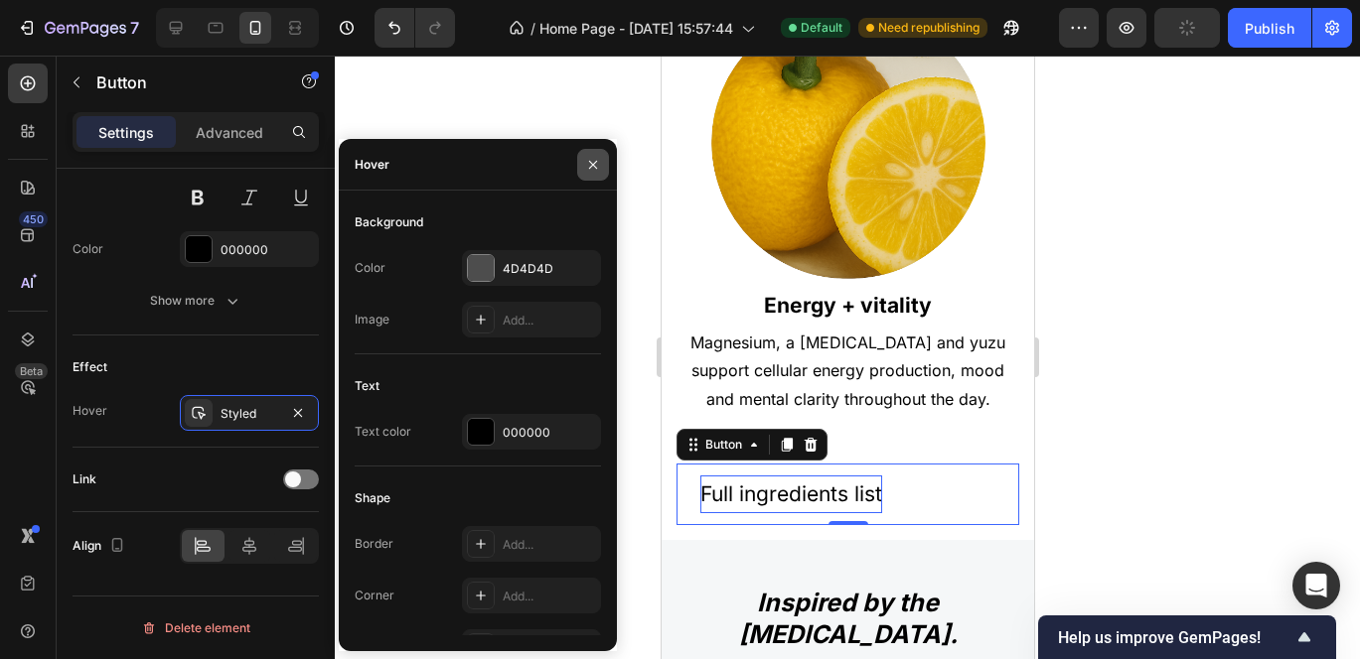
click at [593, 160] on icon "button" at bounding box center [593, 165] width 16 height 16
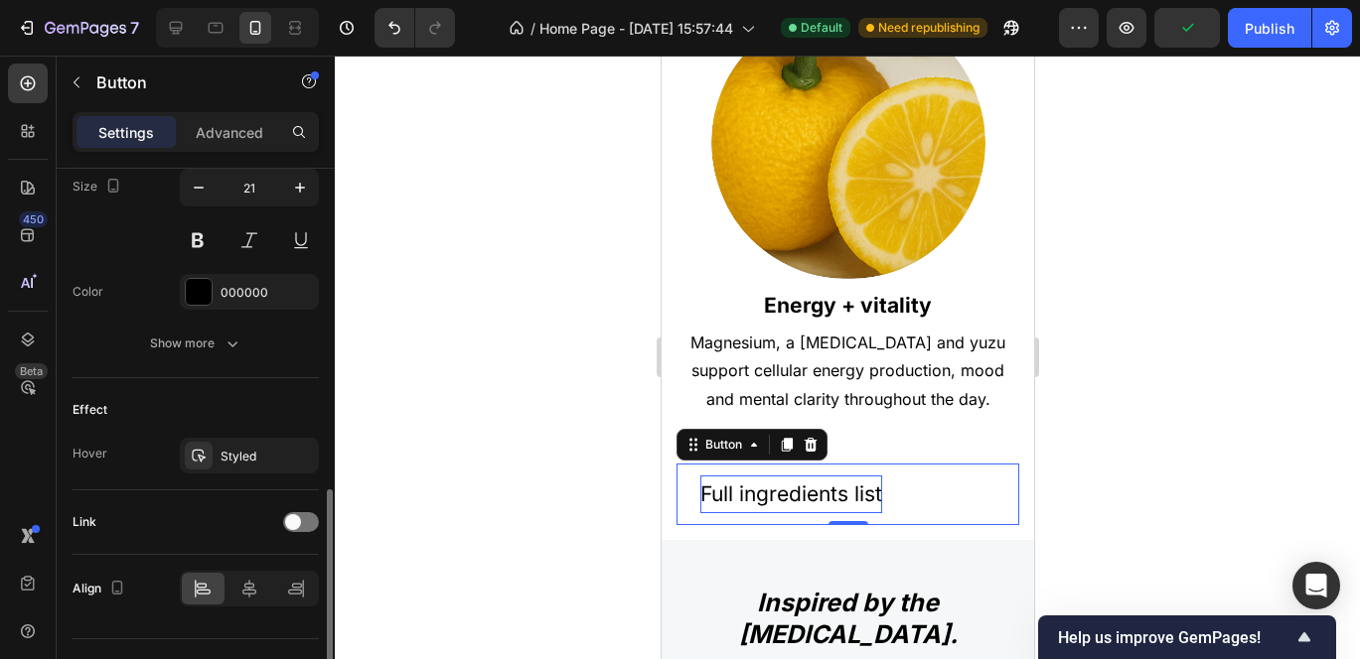
scroll to position [832, 0]
click at [249, 599] on icon at bounding box center [249, 591] width 20 height 20
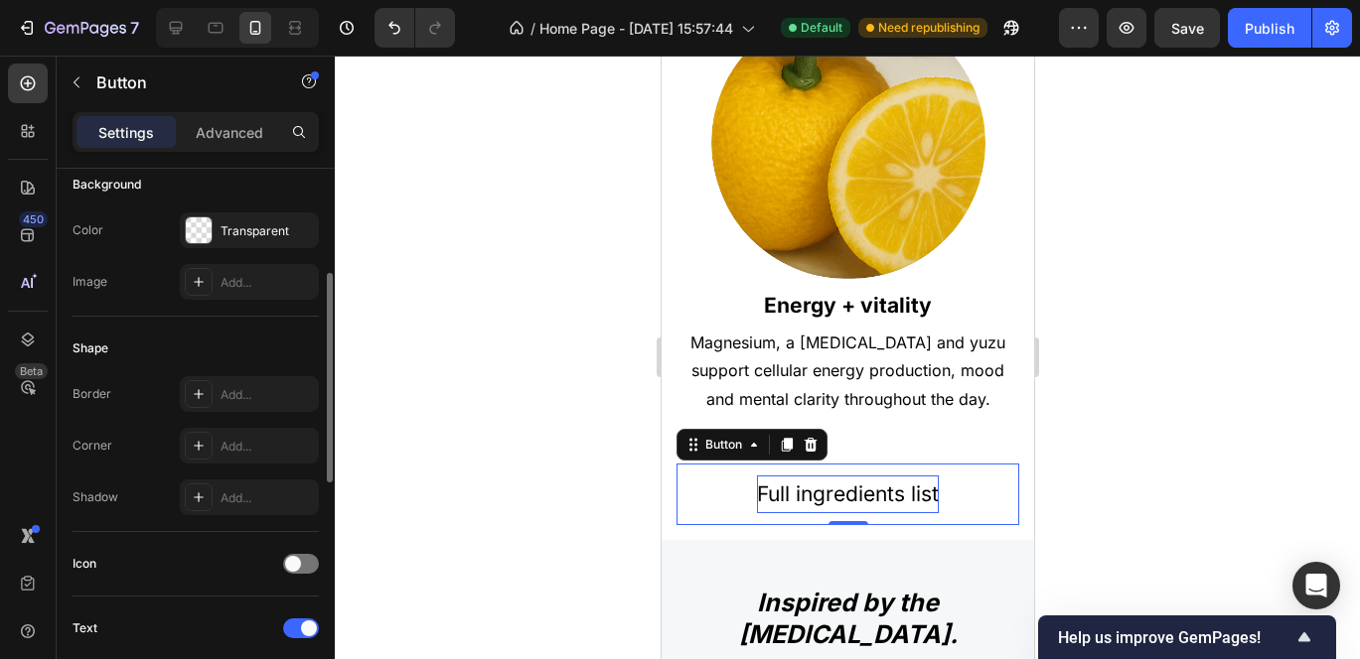
scroll to position [249, 0]
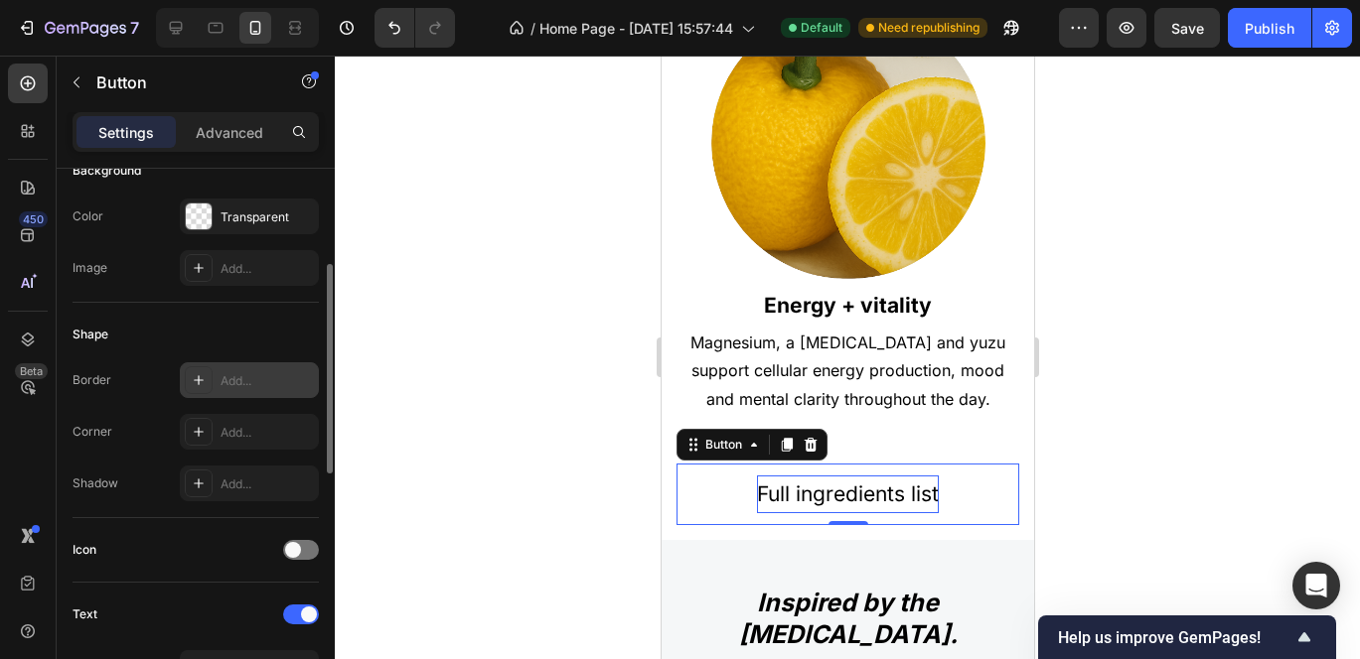
click at [225, 378] on div "Add..." at bounding box center [266, 381] width 93 height 18
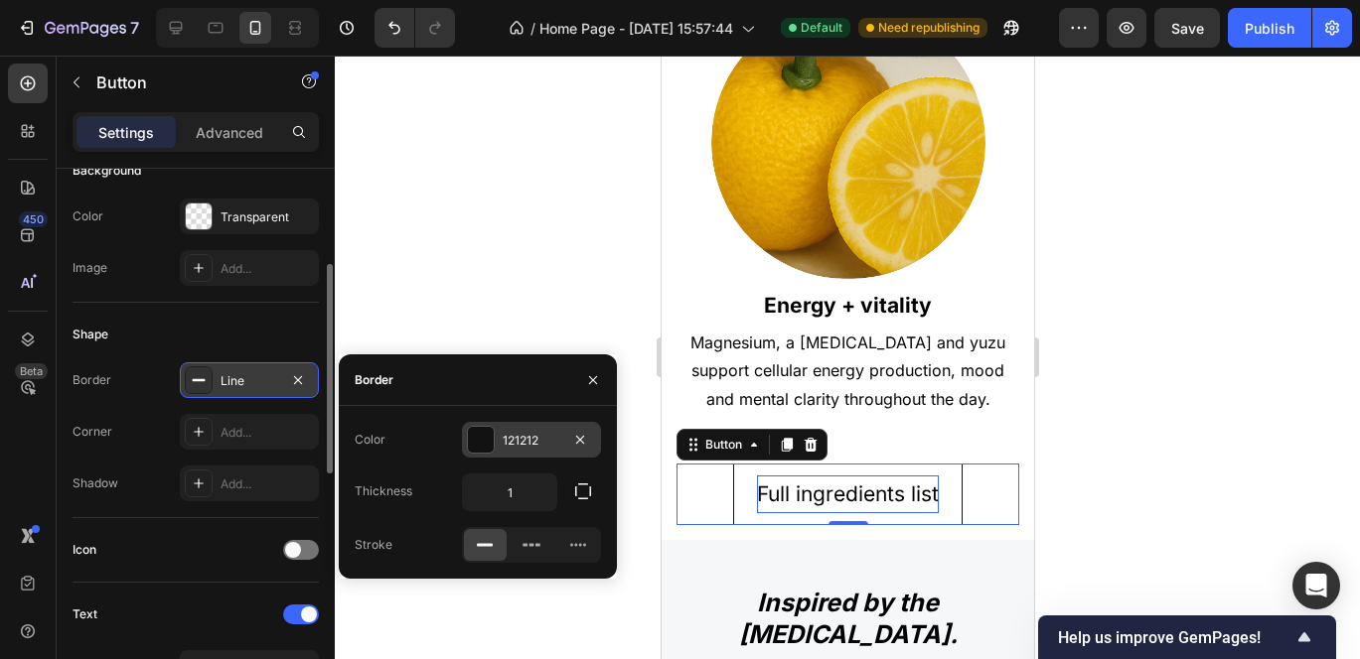
click at [476, 438] on div at bounding box center [481, 440] width 26 height 26
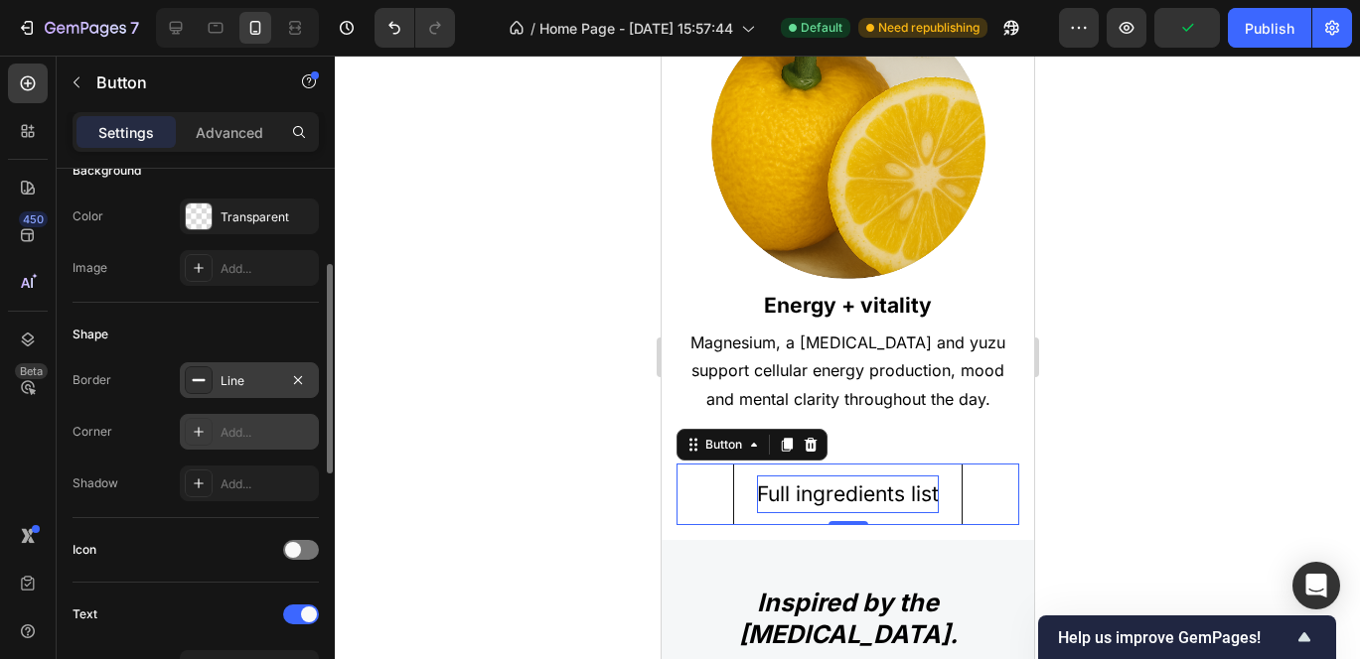
click at [201, 433] on icon at bounding box center [199, 432] width 16 height 16
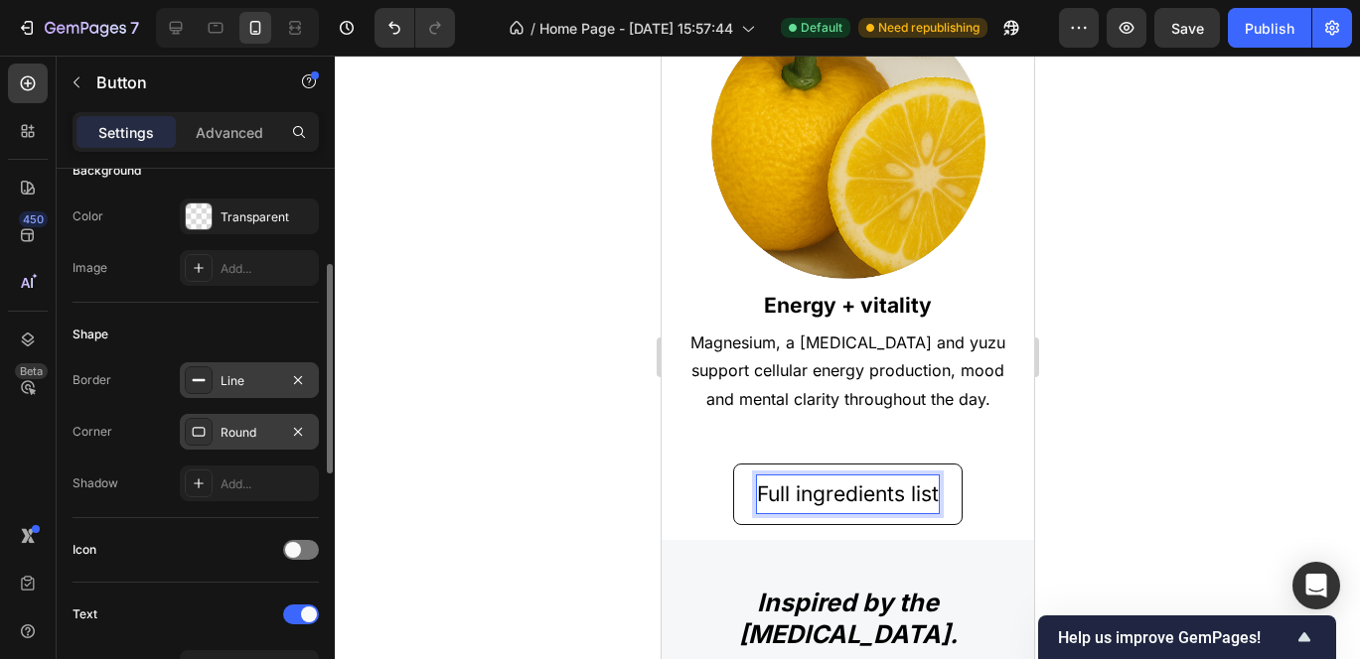
click at [898, 476] on p "Full ingredients list" at bounding box center [847, 495] width 182 height 38
click at [919, 476] on p "Full ingredient list" at bounding box center [847, 495] width 171 height 38
drag, startPoint x: 757, startPoint y: 455, endPoint x: 1158, endPoint y: 488, distance: 402.6
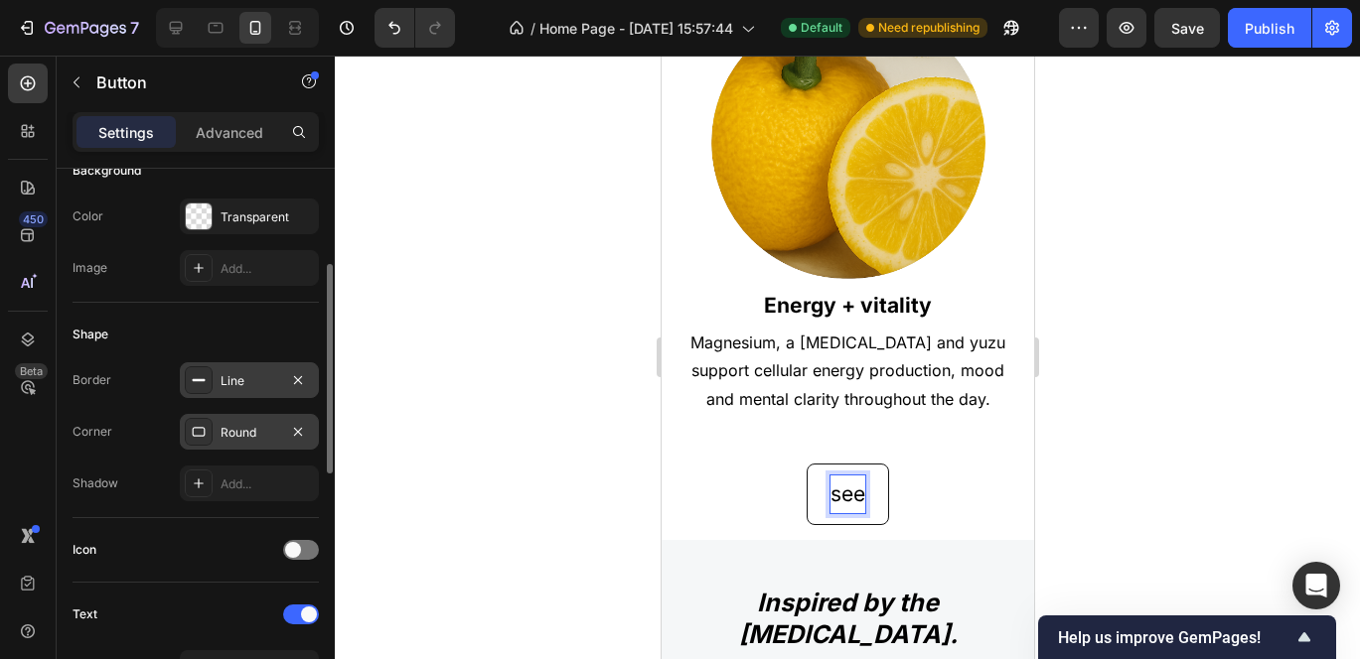
click at [805, 464] on button "see" at bounding box center [846, 495] width 82 height 62
click at [804, 464] on button "See" at bounding box center [846, 495] width 84 height 62
click at [791, 464] on button "See all" at bounding box center [847, 495] width 112 height 62
click at [806, 464] on button "Full" at bounding box center [846, 495] width 80 height 62
click at [804, 464] on button "See" at bounding box center [846, 495] width 84 height 62
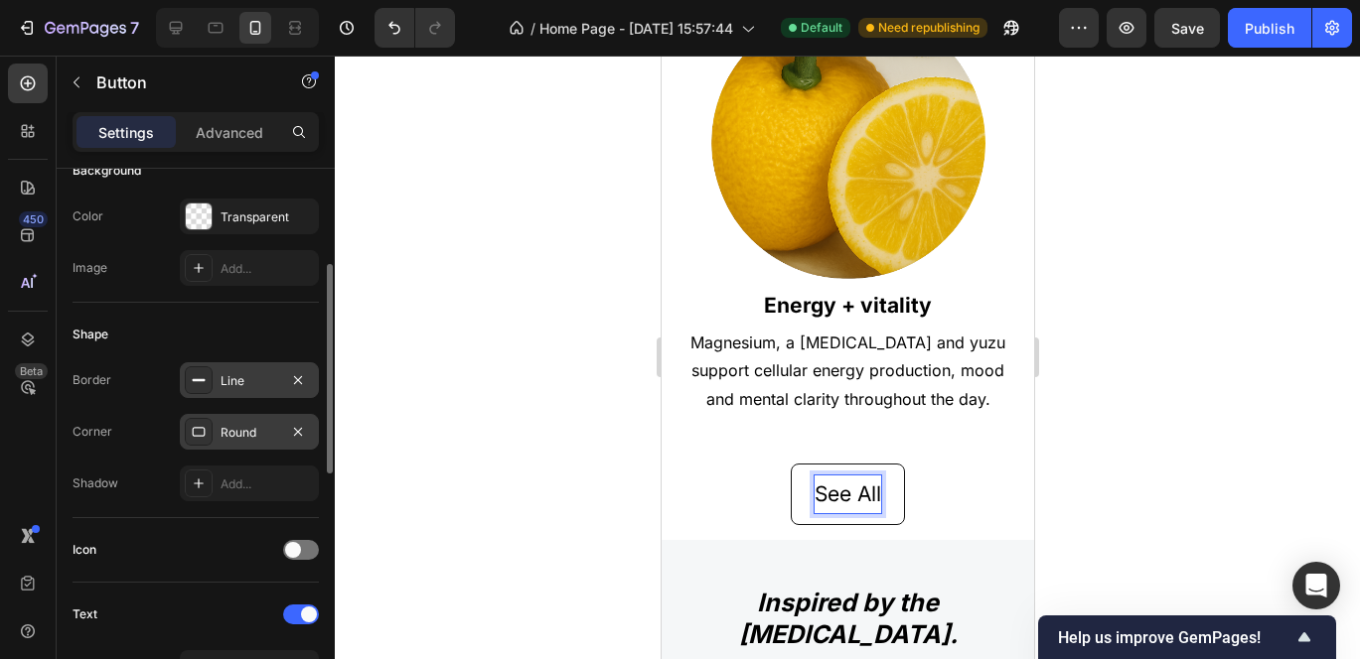
click at [790, 464] on button "See All" at bounding box center [847, 495] width 114 height 62
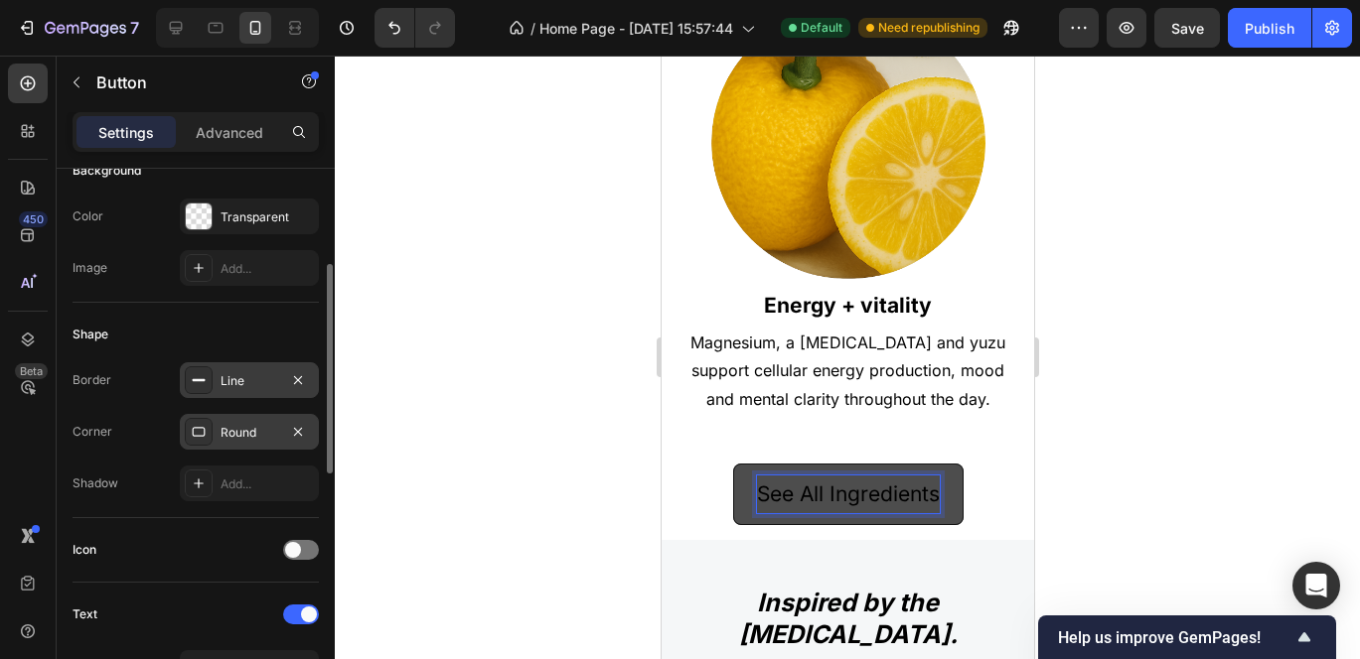
click at [819, 476] on p "See All Ingredients" at bounding box center [847, 495] width 183 height 38
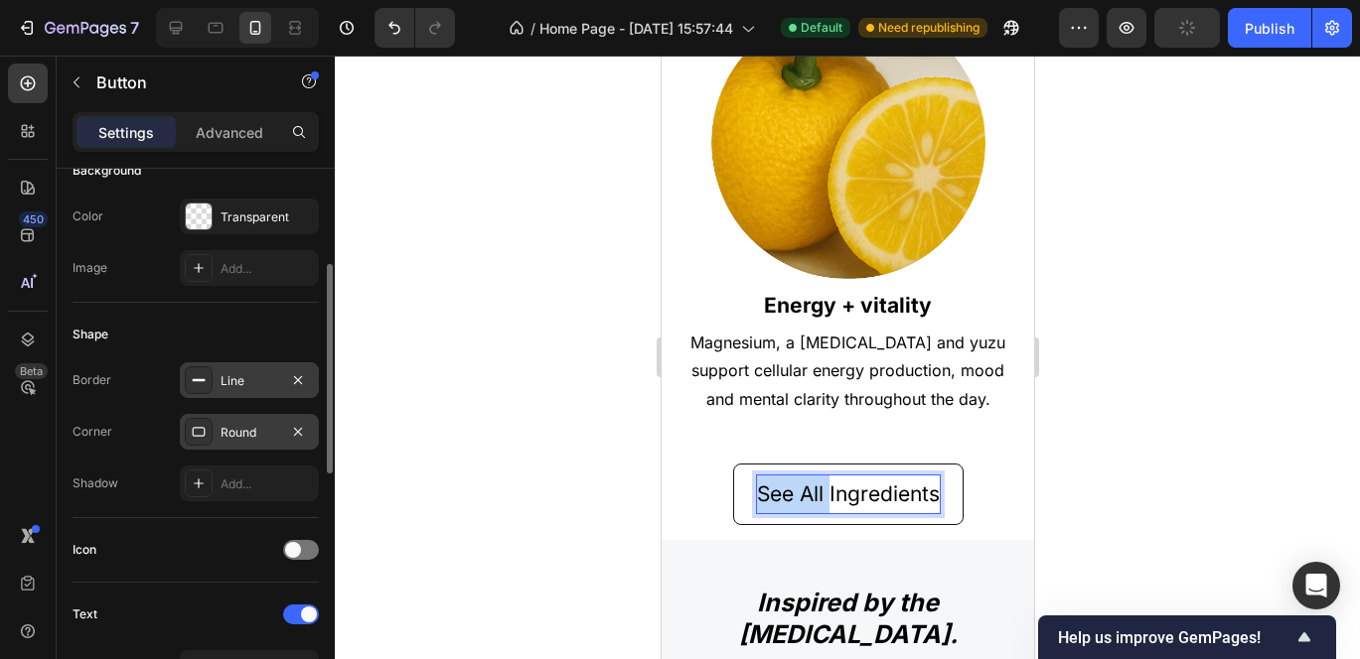
drag, startPoint x: 818, startPoint y: 457, endPoint x: 711, endPoint y: 444, distance: 108.0
click at [711, 464] on div "See All Ingredients Button 0" at bounding box center [846, 495] width 343 height 62
click at [752, 464] on button "FullIngredients" at bounding box center [847, 495] width 191 height 62
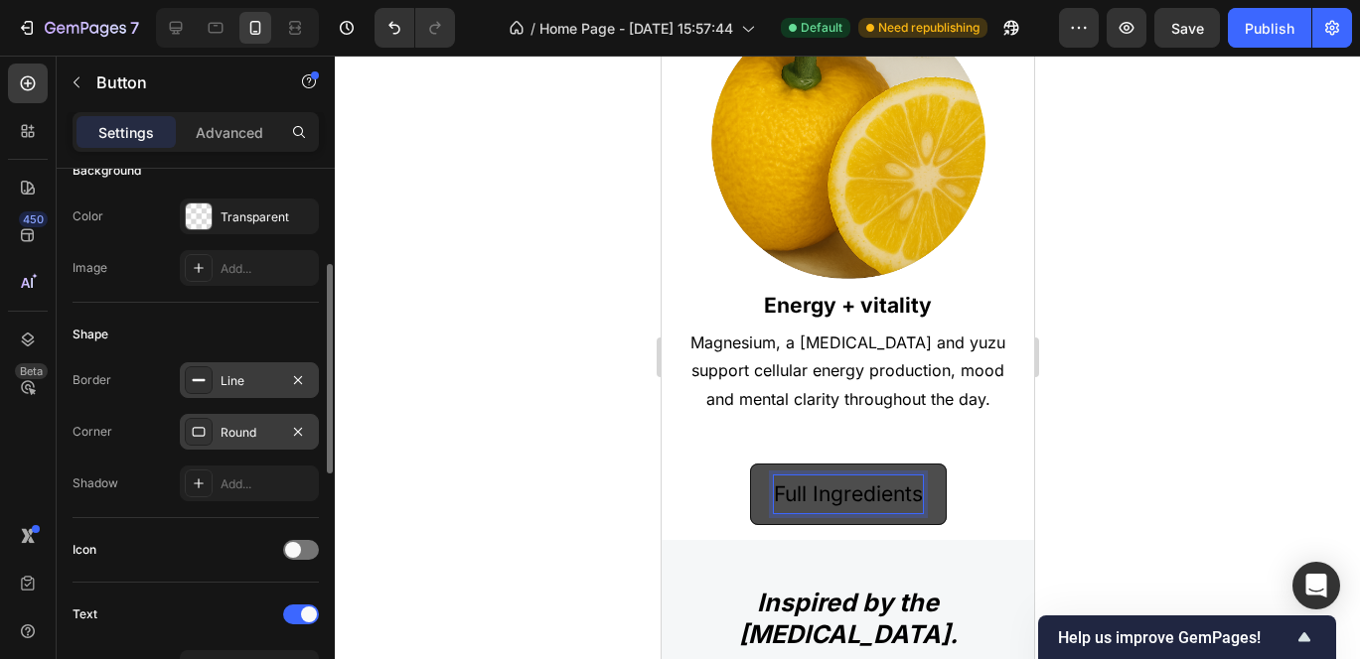
click at [909, 476] on p "Full Ingredients" at bounding box center [847, 495] width 149 height 38
click at [754, 464] on button "Full Ingredient" at bounding box center [847, 495] width 186 height 62
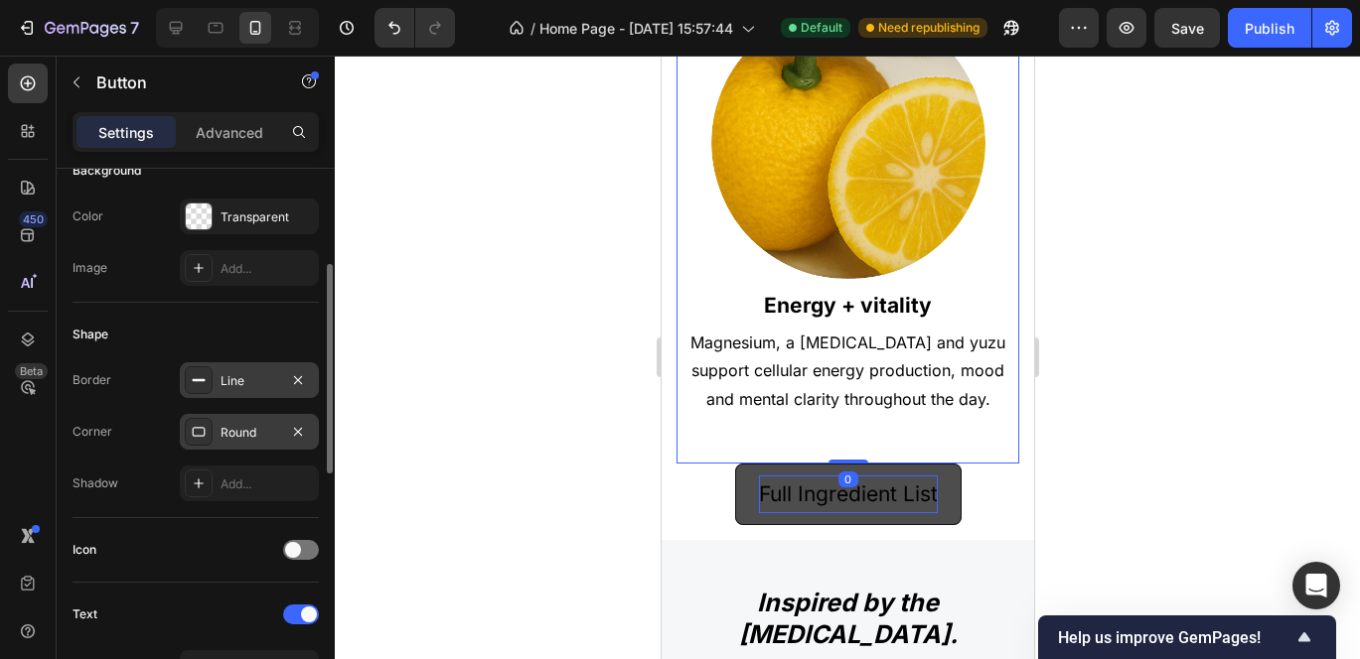
click at [822, 392] on div "Image Energy + vitality Text Block Magnesium, a B-vitamin complex and yuzu supp…" at bounding box center [846, 225] width 343 height 478
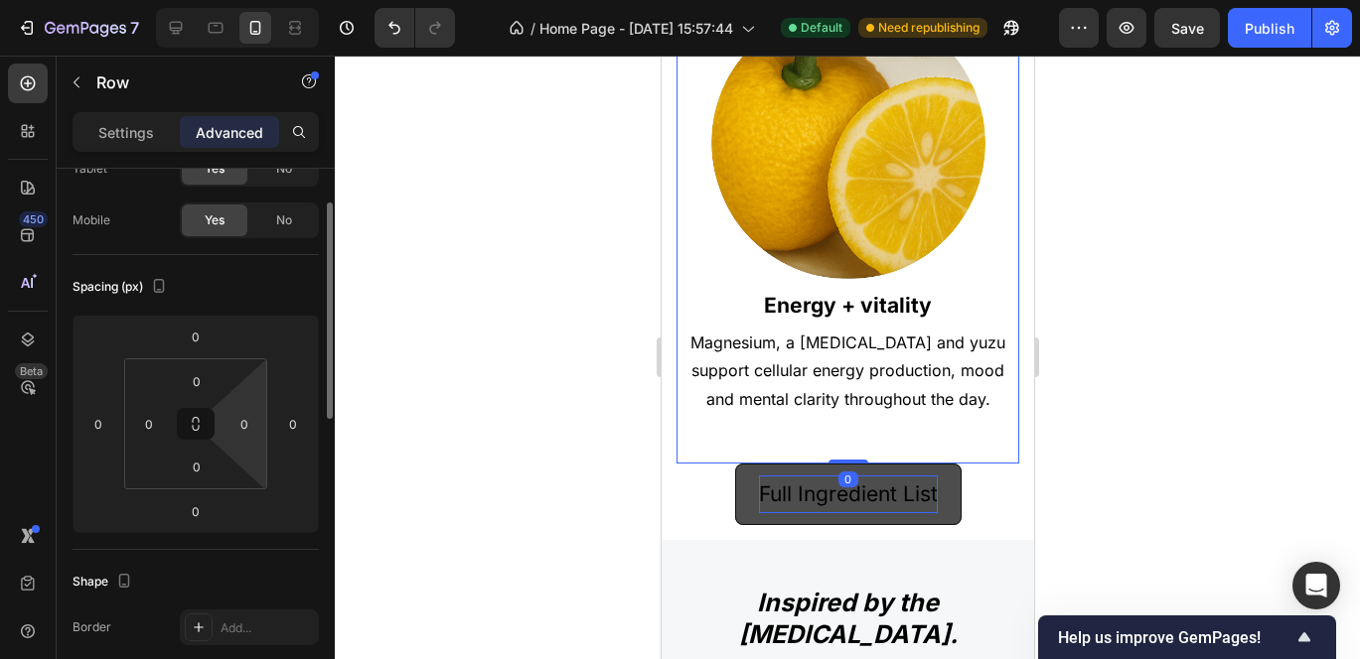
scroll to position [152, 0]
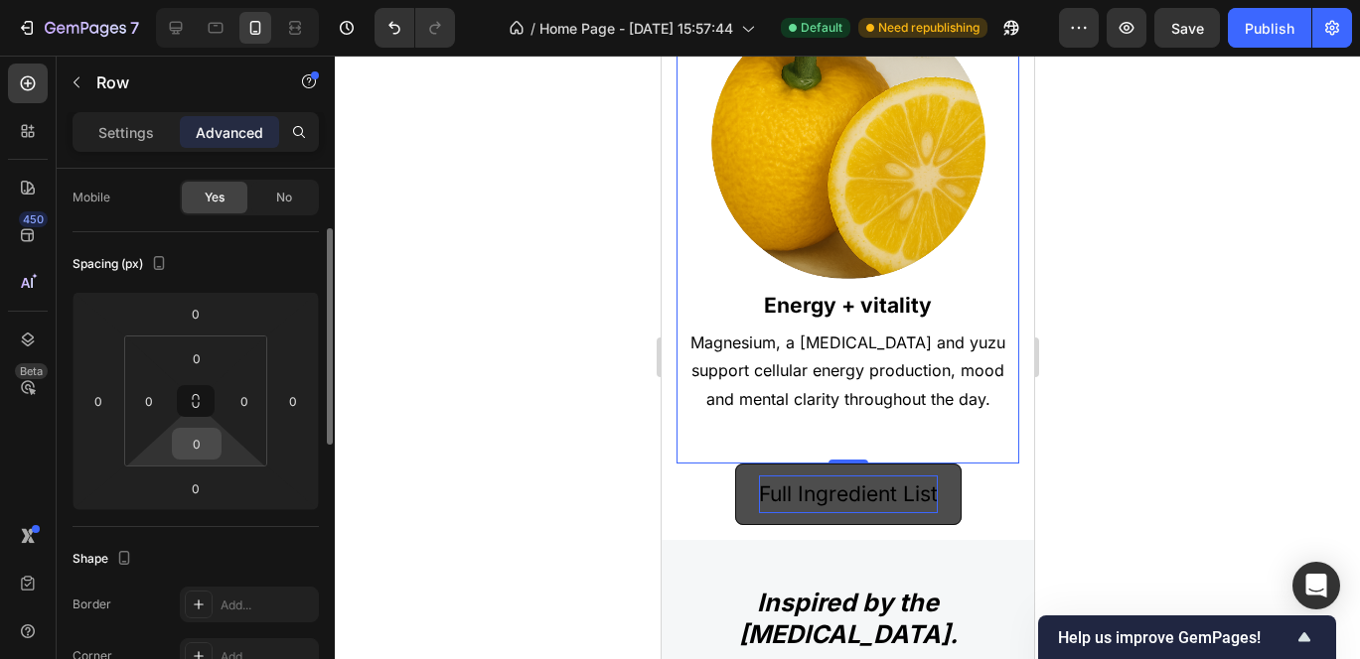
click at [200, 445] on input "0" at bounding box center [197, 444] width 40 height 30
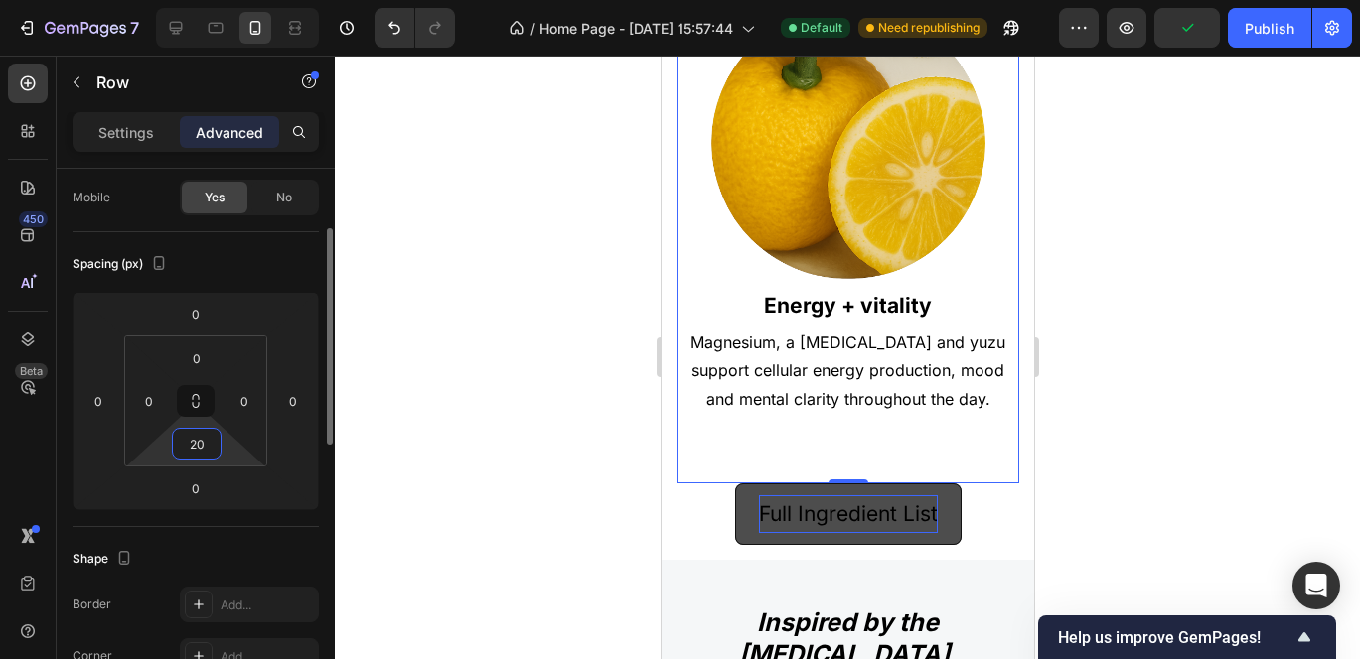
type input "2"
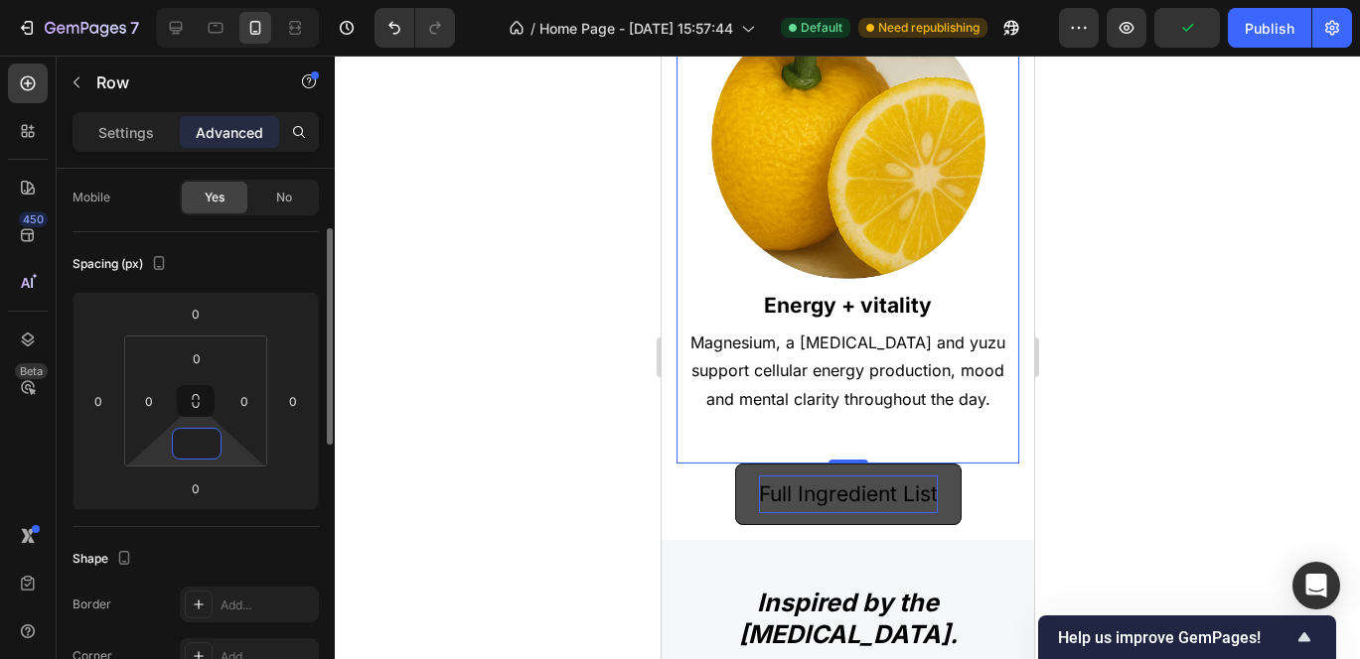
type input "0"
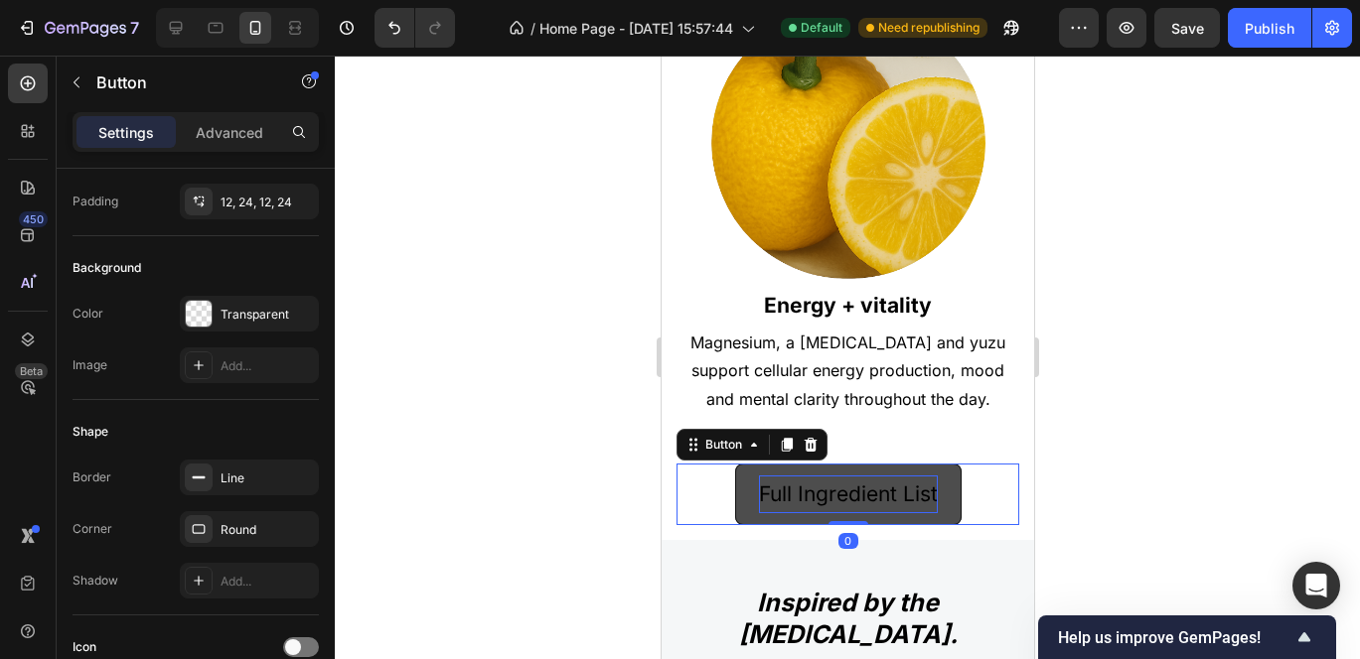
click at [813, 464] on button "Full Ingredient List" at bounding box center [847, 495] width 226 height 62
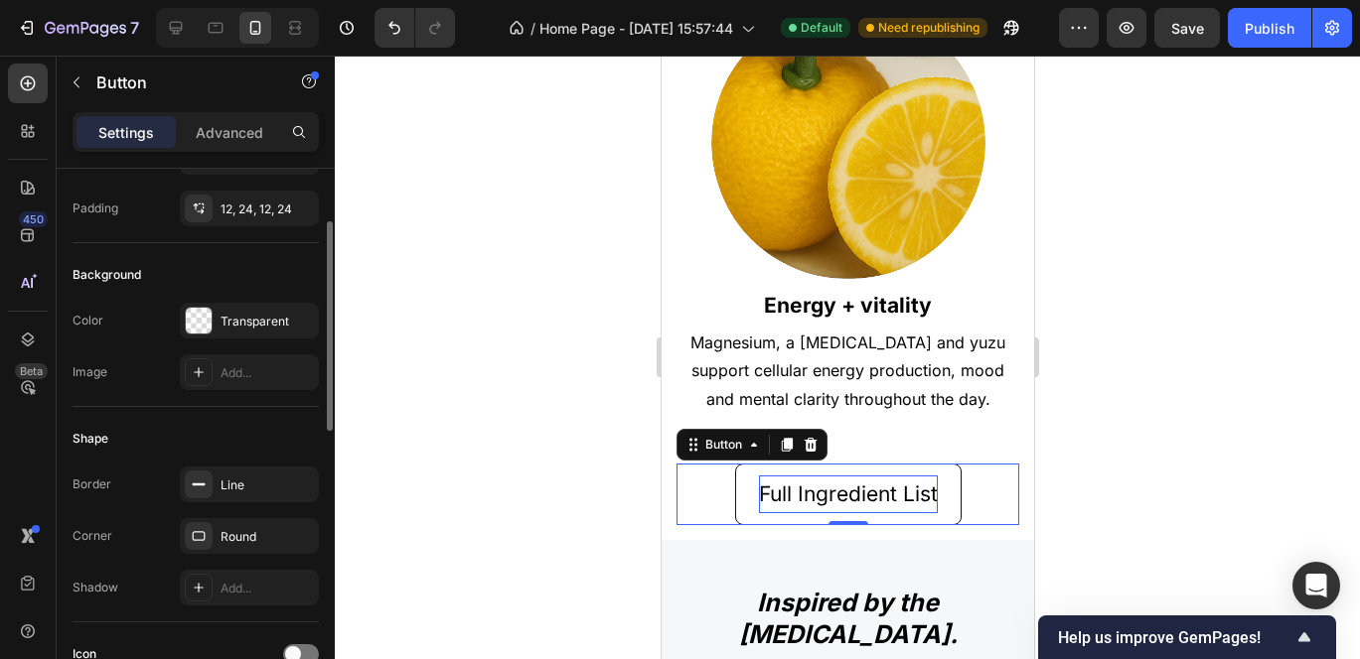
scroll to position [143, 0]
click at [296, 199] on button "button" at bounding box center [298, 211] width 24 height 24
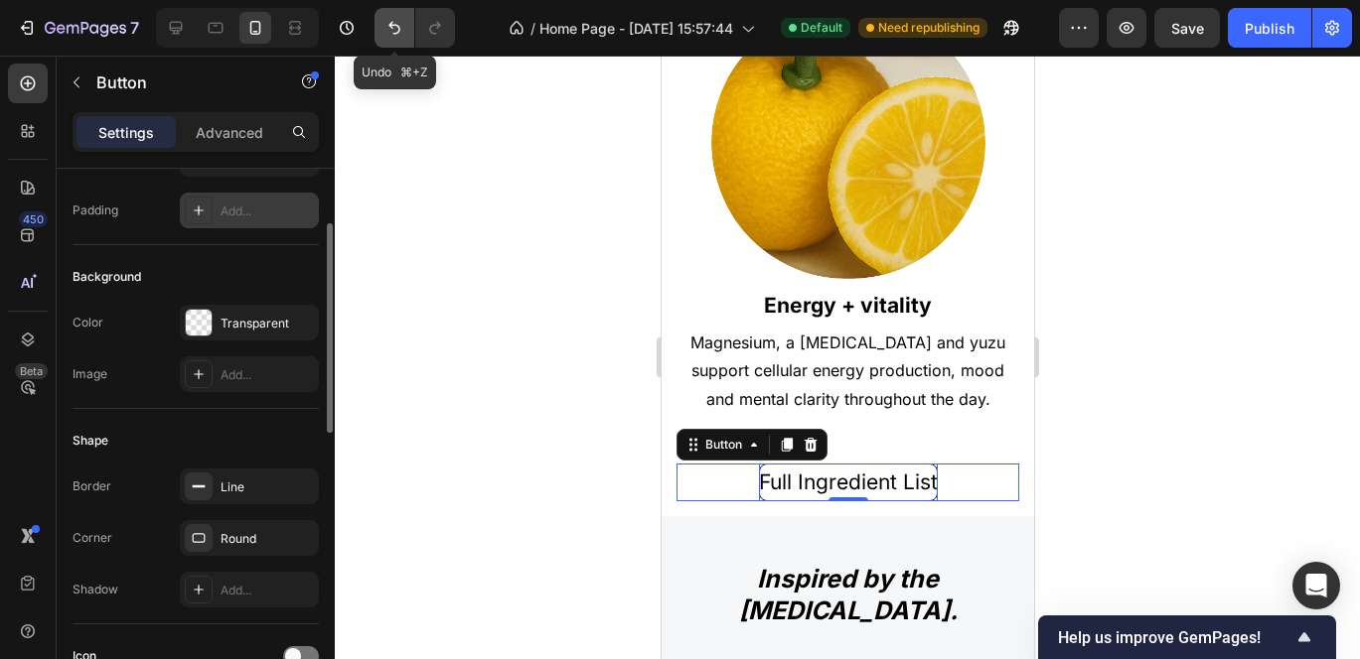
click at [395, 27] on icon "Undo/Redo" at bounding box center [394, 28] width 20 height 20
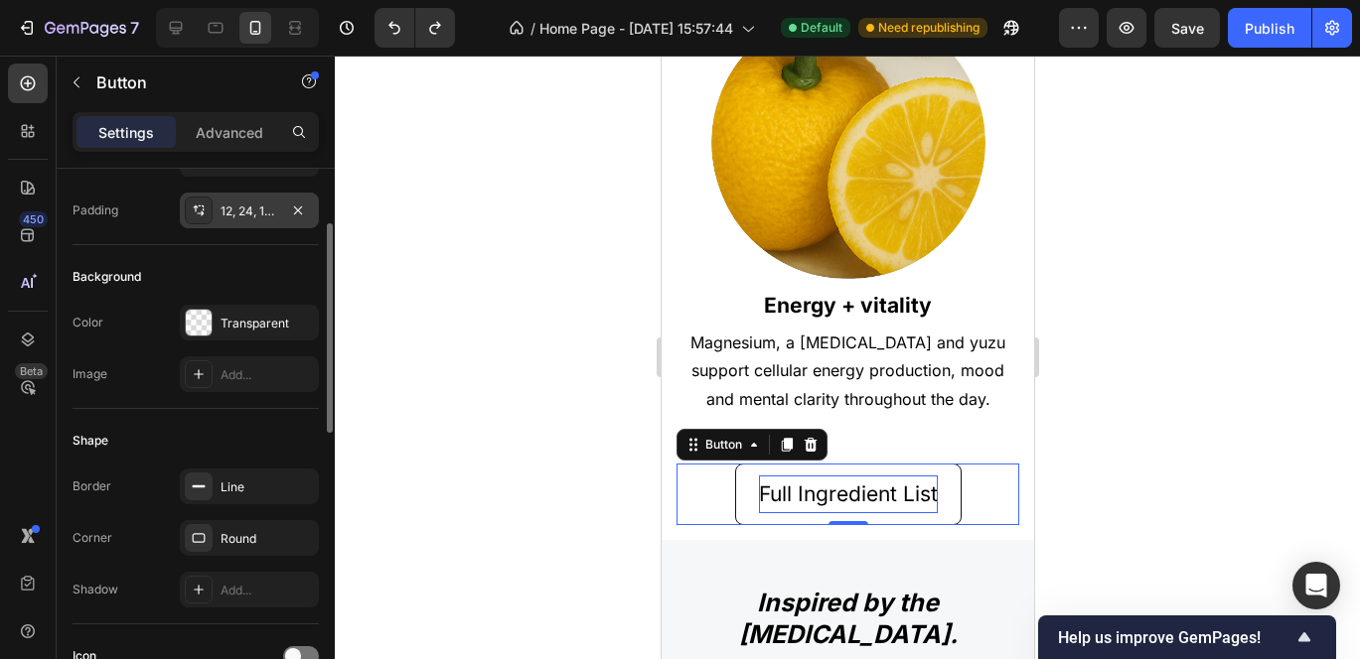
click at [239, 201] on div "12, 24, 12, 24" at bounding box center [249, 211] width 139 height 36
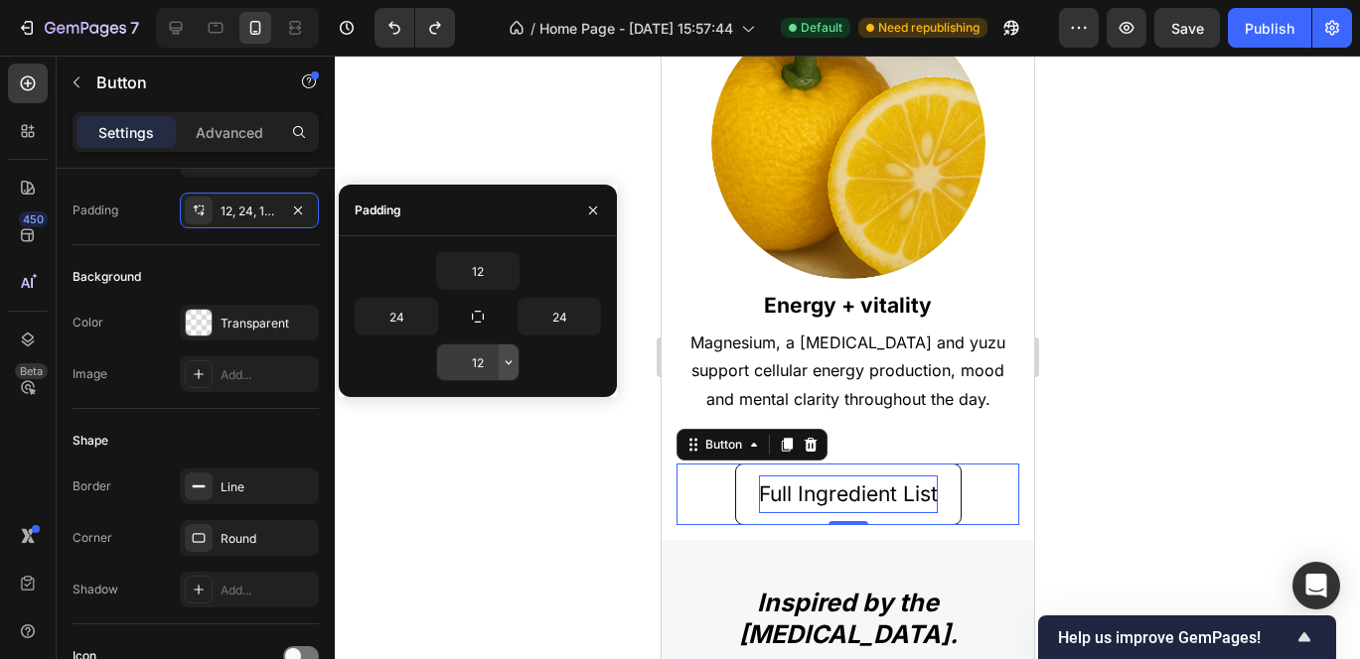
click at [499, 363] on button "button" at bounding box center [509, 363] width 20 height 36
click at [498, 363] on input "12" at bounding box center [477, 363] width 81 height 36
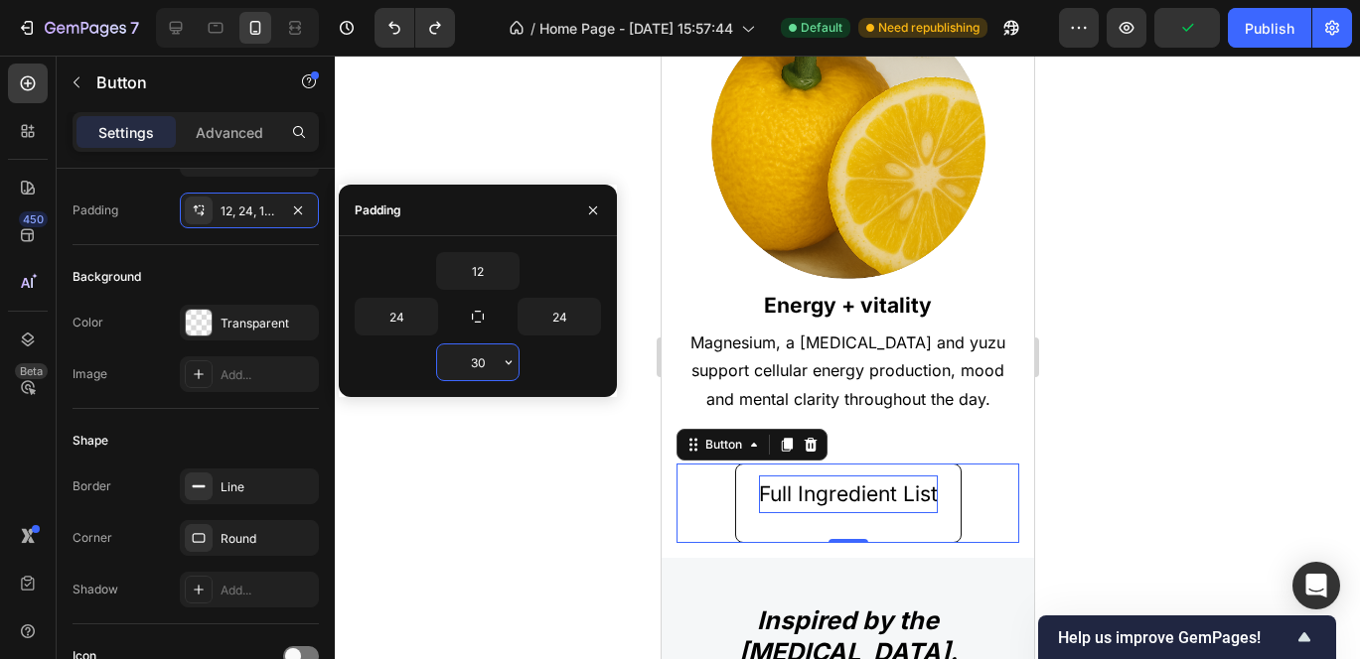
type input "3"
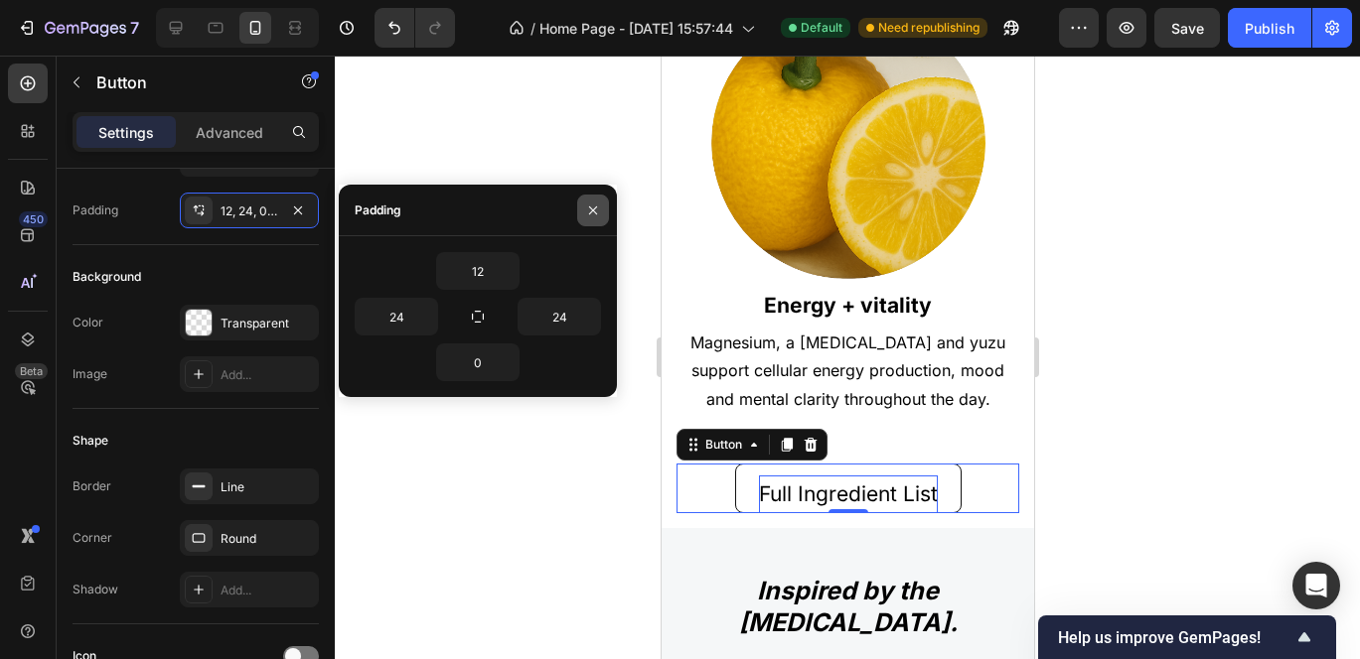
click at [592, 203] on icon "button" at bounding box center [593, 211] width 16 height 16
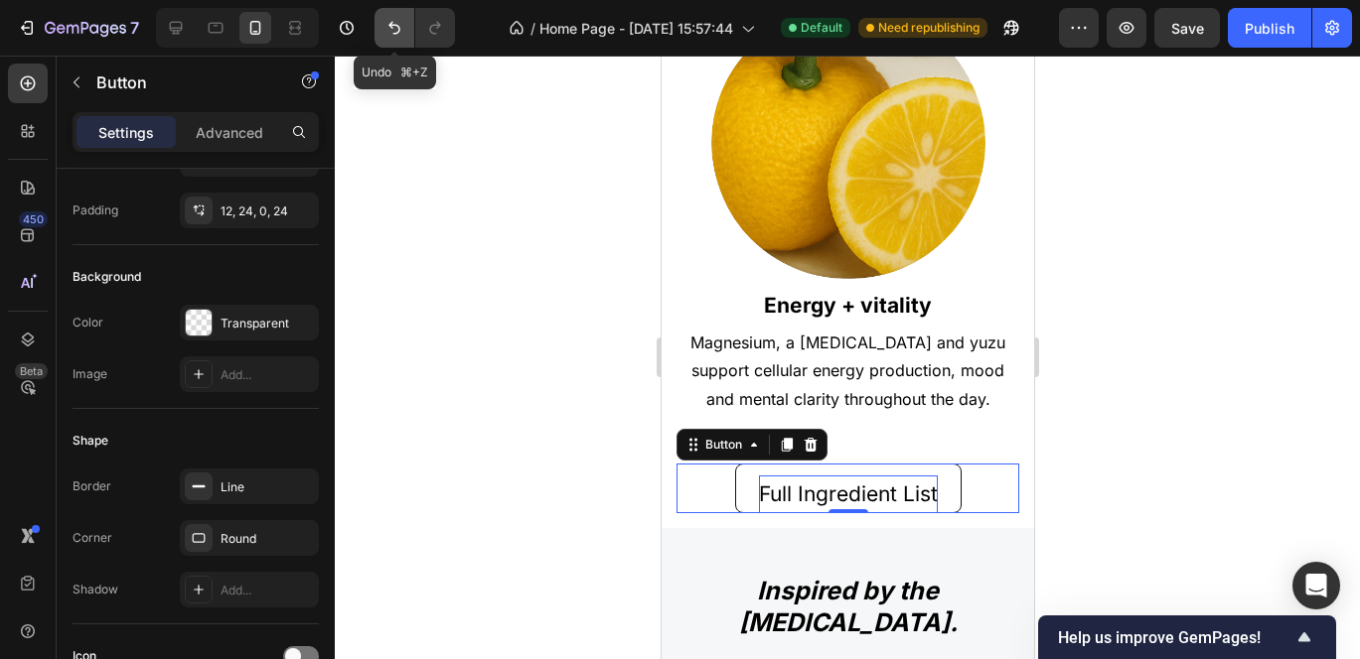
click at [410, 30] on button "Undo/Redo" at bounding box center [394, 28] width 40 height 40
type input "12"
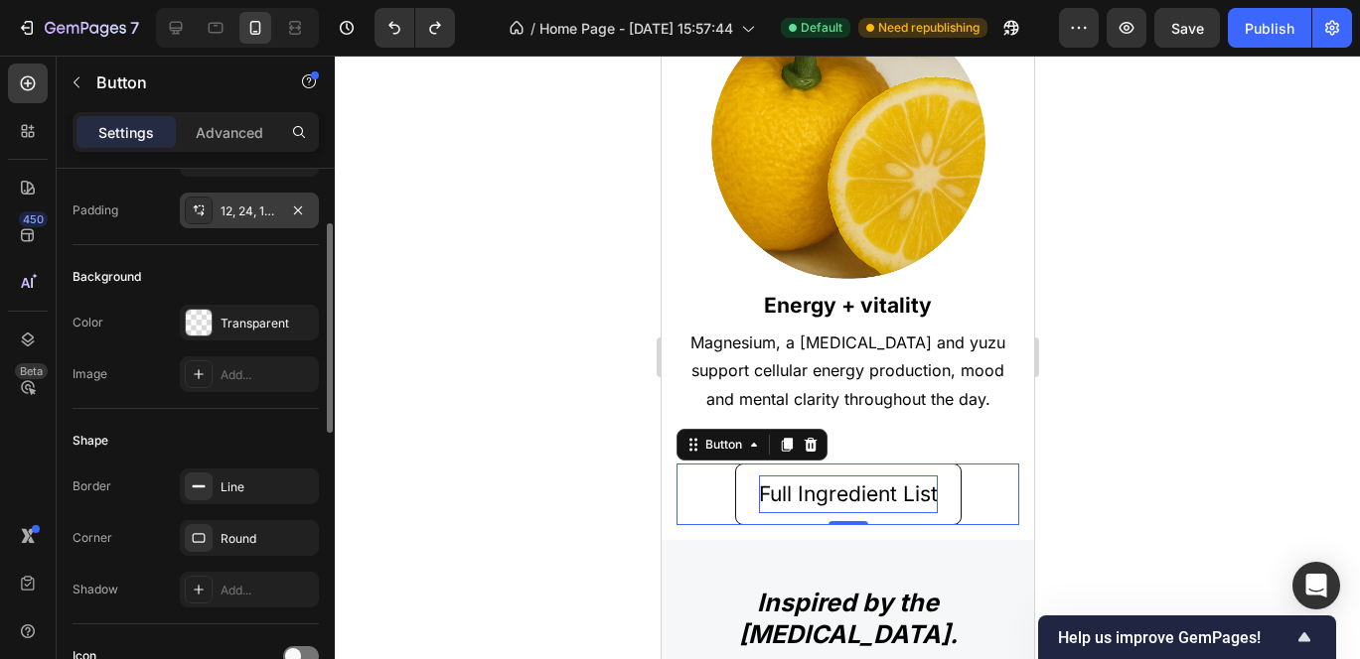
click at [251, 216] on div "12, 24, 12, 24" at bounding box center [249, 212] width 58 height 18
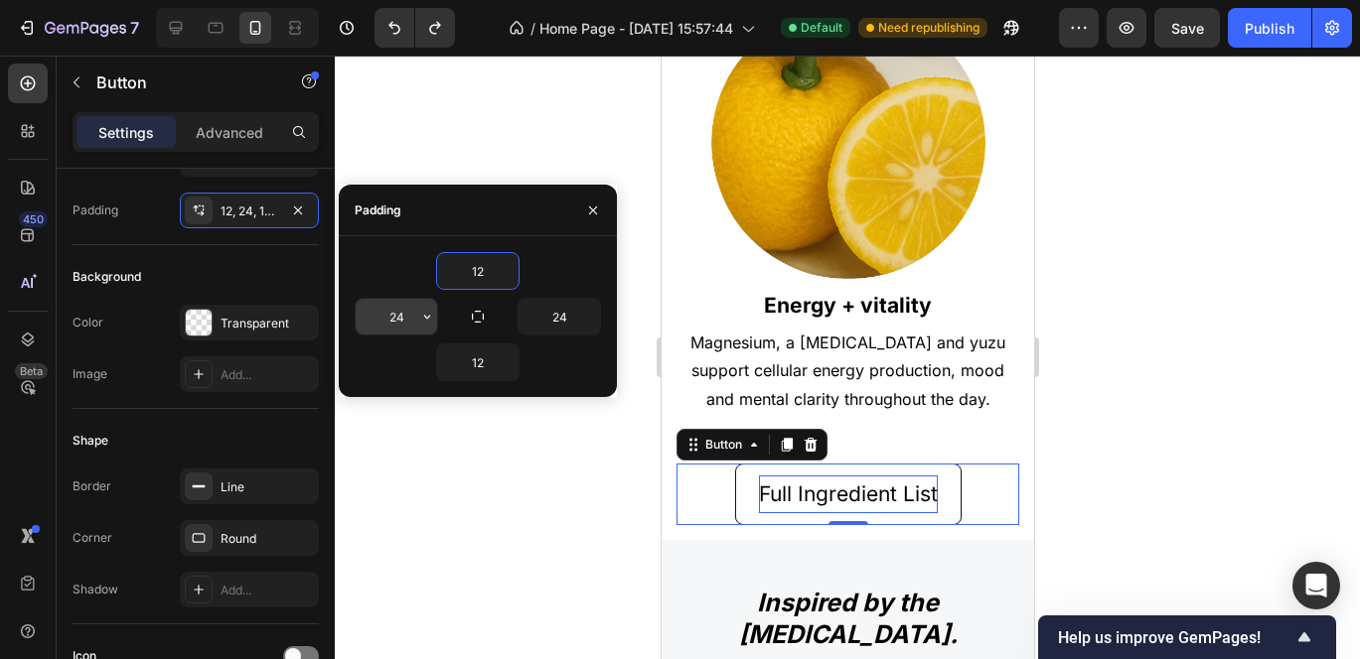
click at [401, 320] on input "24" at bounding box center [396, 317] width 81 height 36
type input "2"
type input "24"
click at [491, 265] on input "12" at bounding box center [477, 271] width 81 height 36
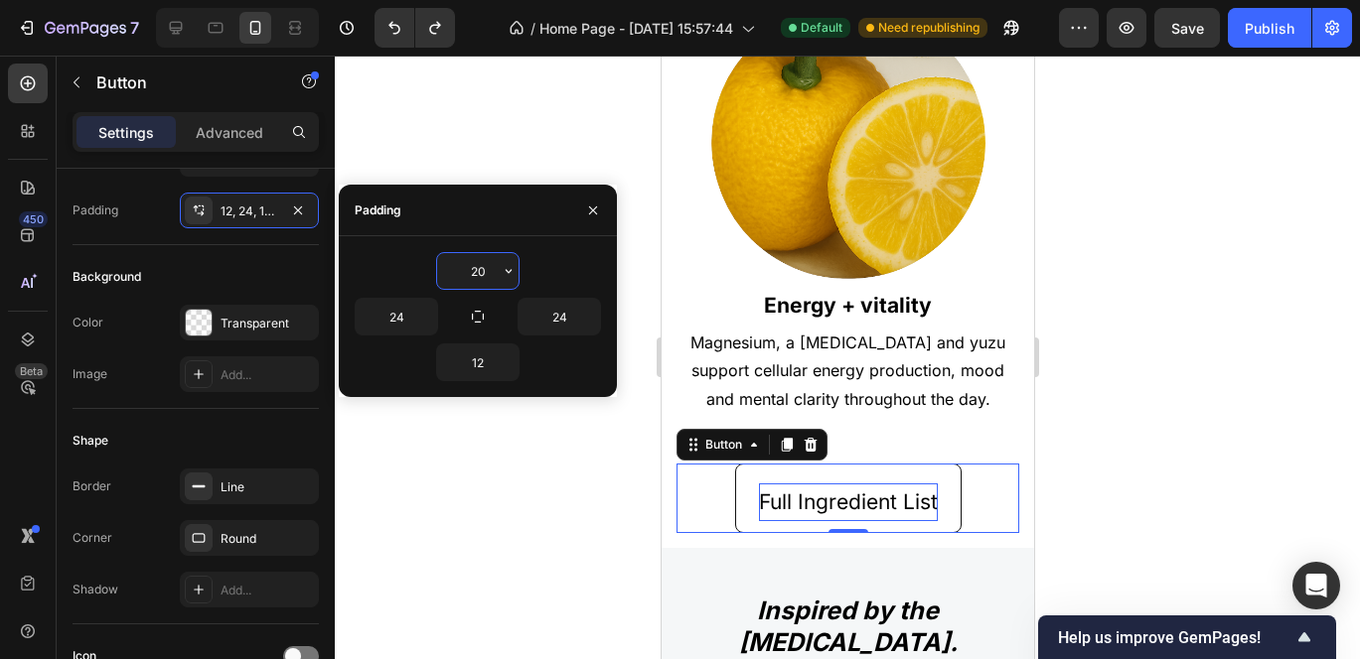
type input "2"
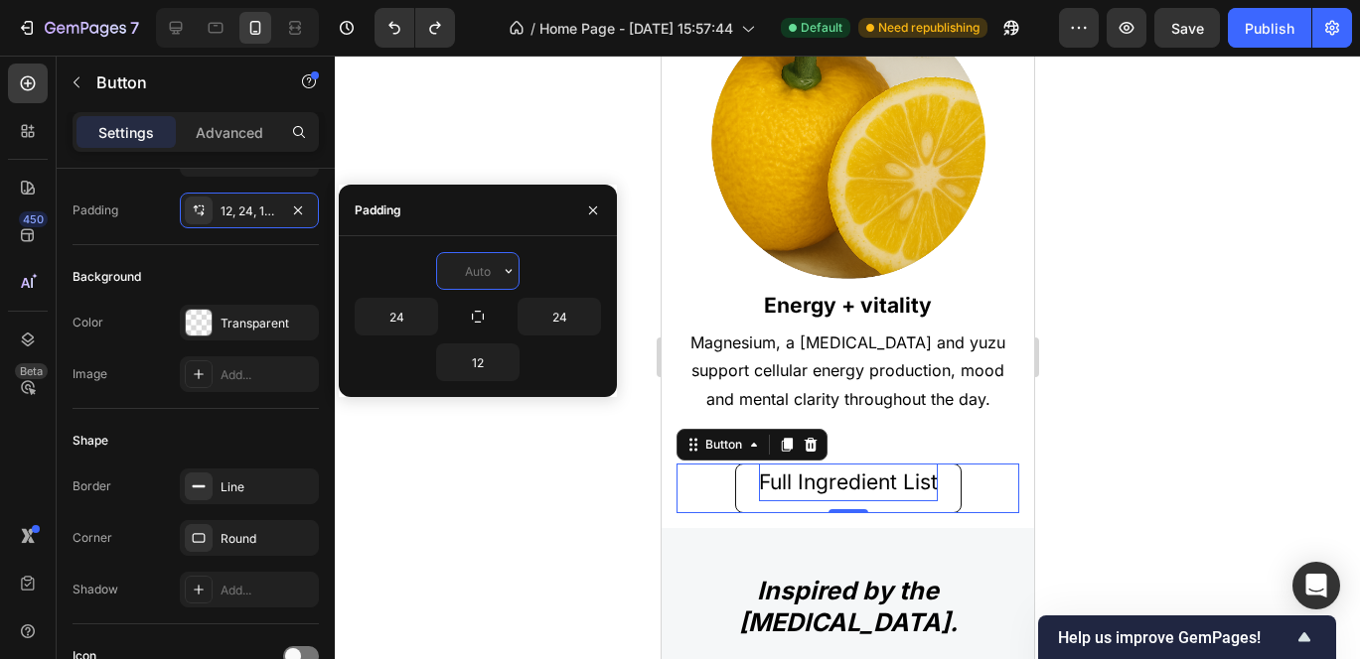
type input "5"
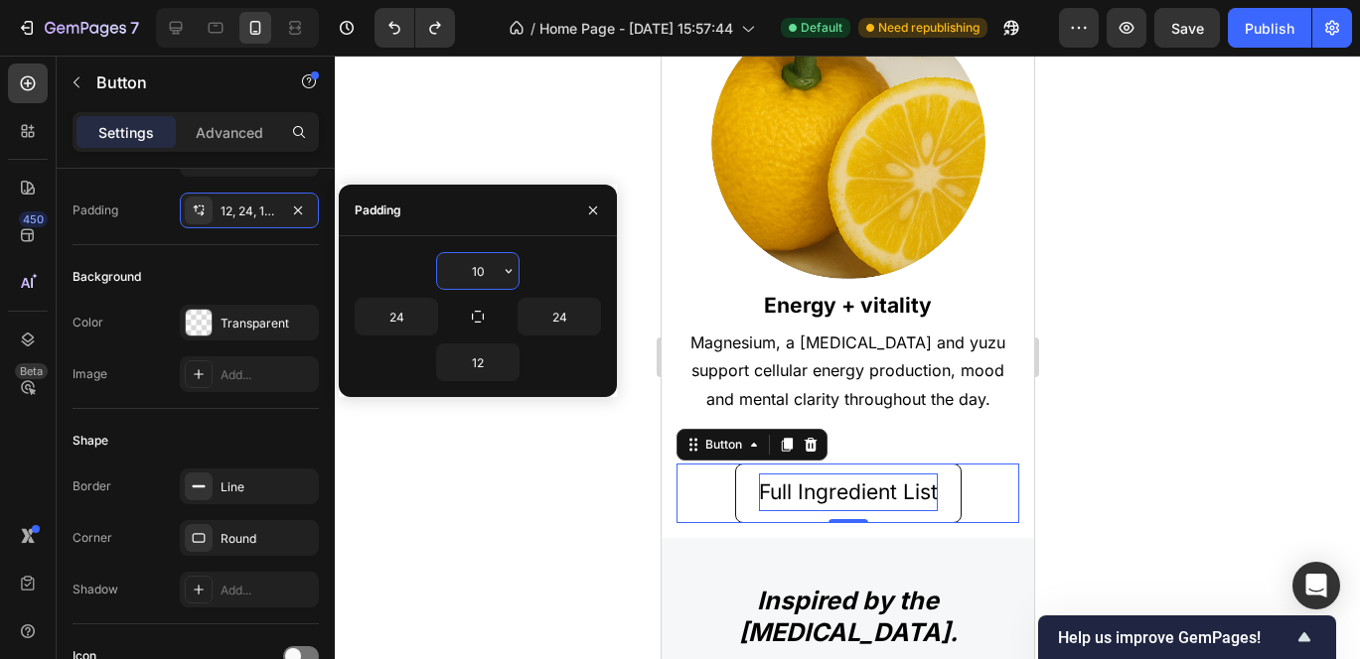
type input "1"
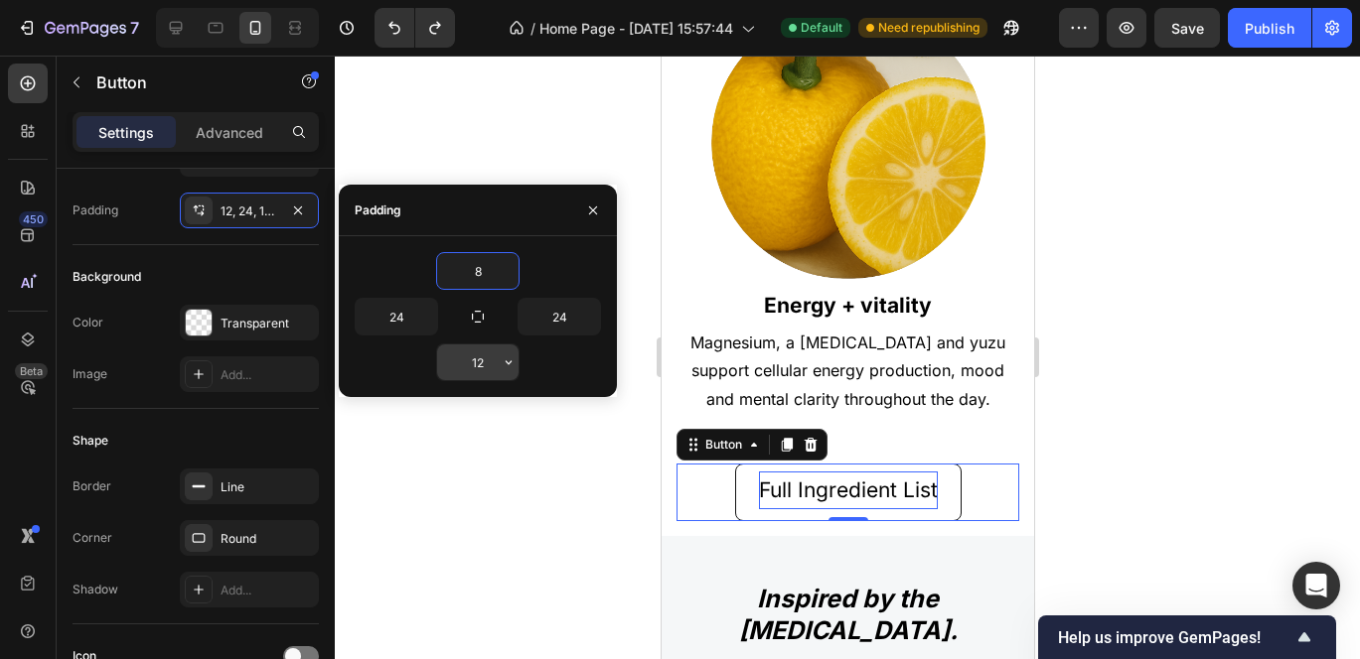
type input "8"
click at [488, 362] on input "12" at bounding box center [477, 363] width 81 height 36
type input "8"
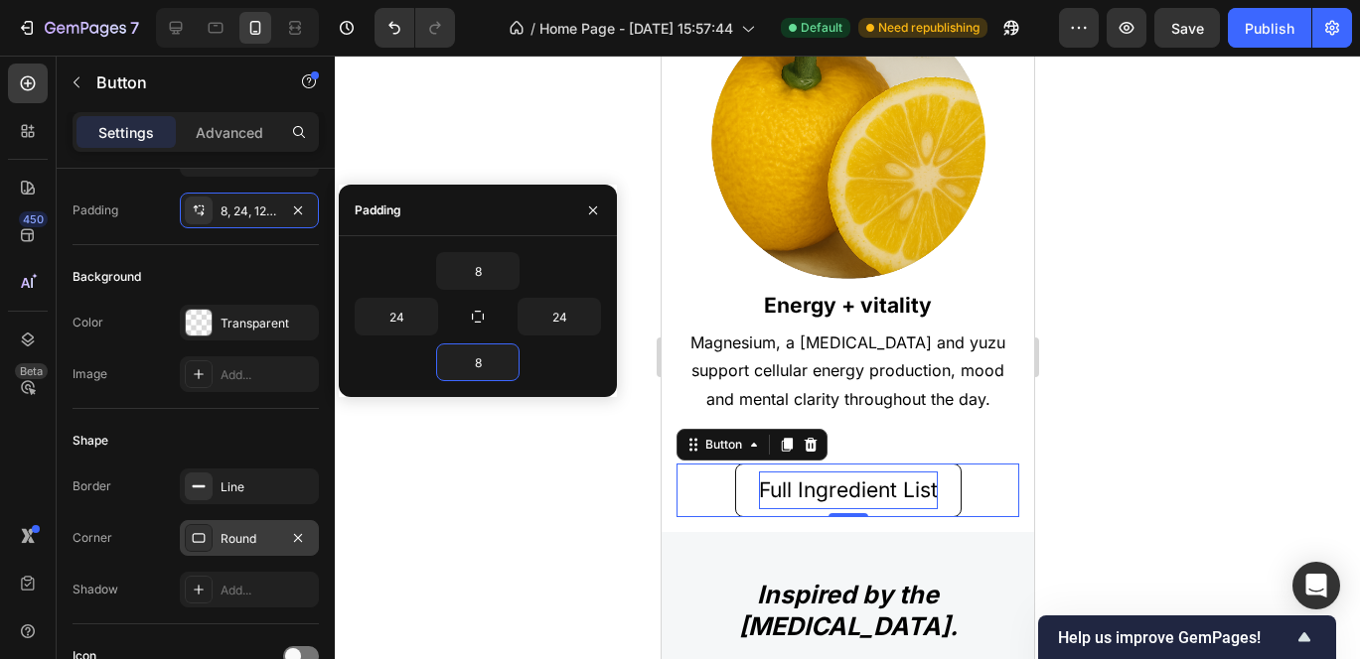
click at [253, 537] on div "Round" at bounding box center [249, 539] width 58 height 18
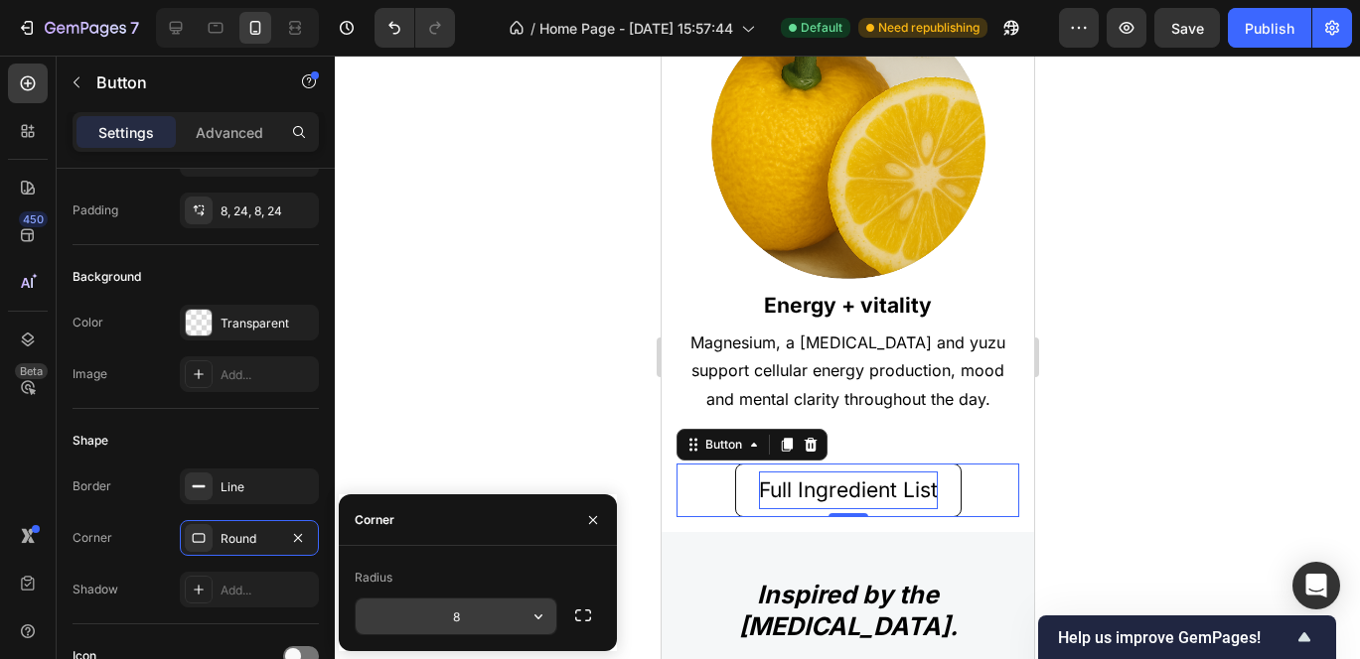
click at [492, 620] on input "8" at bounding box center [456, 617] width 201 height 36
type input "1"
type input "3"
type input "2"
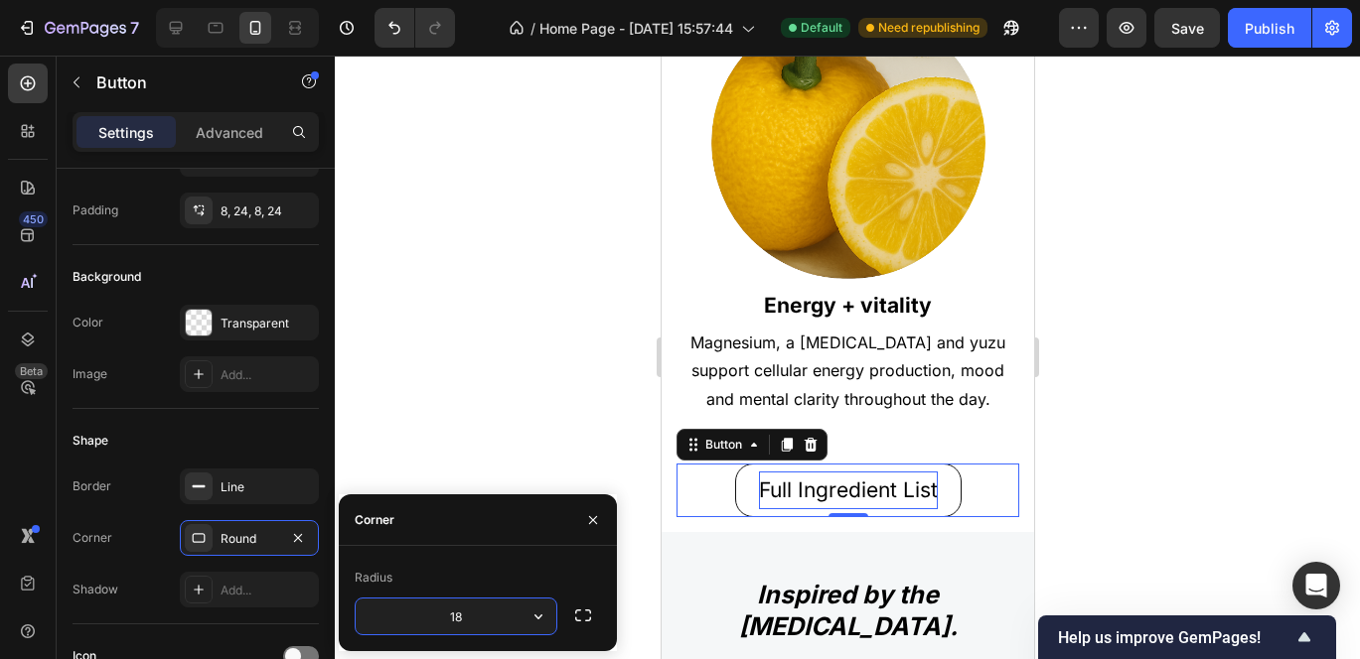
type input "1"
type input "10"
click at [230, 145] on div "Advanced" at bounding box center [229, 132] width 99 height 32
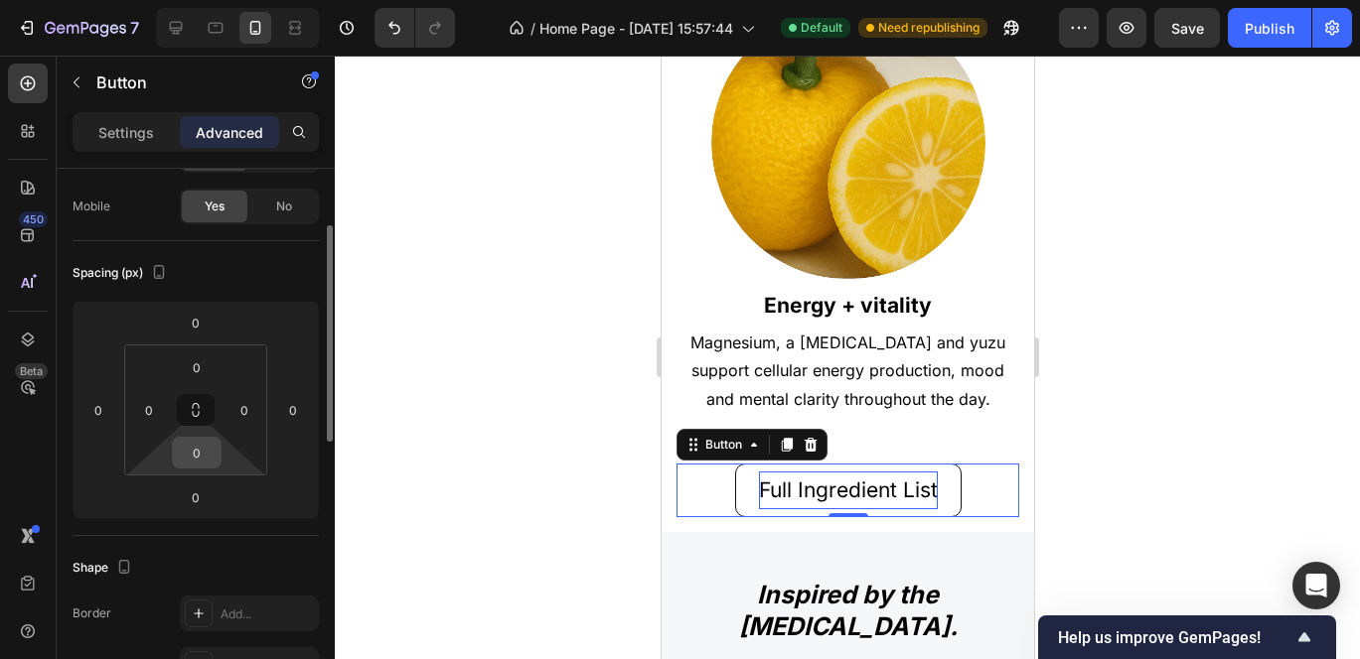
click at [200, 450] on input "0" at bounding box center [197, 453] width 40 height 30
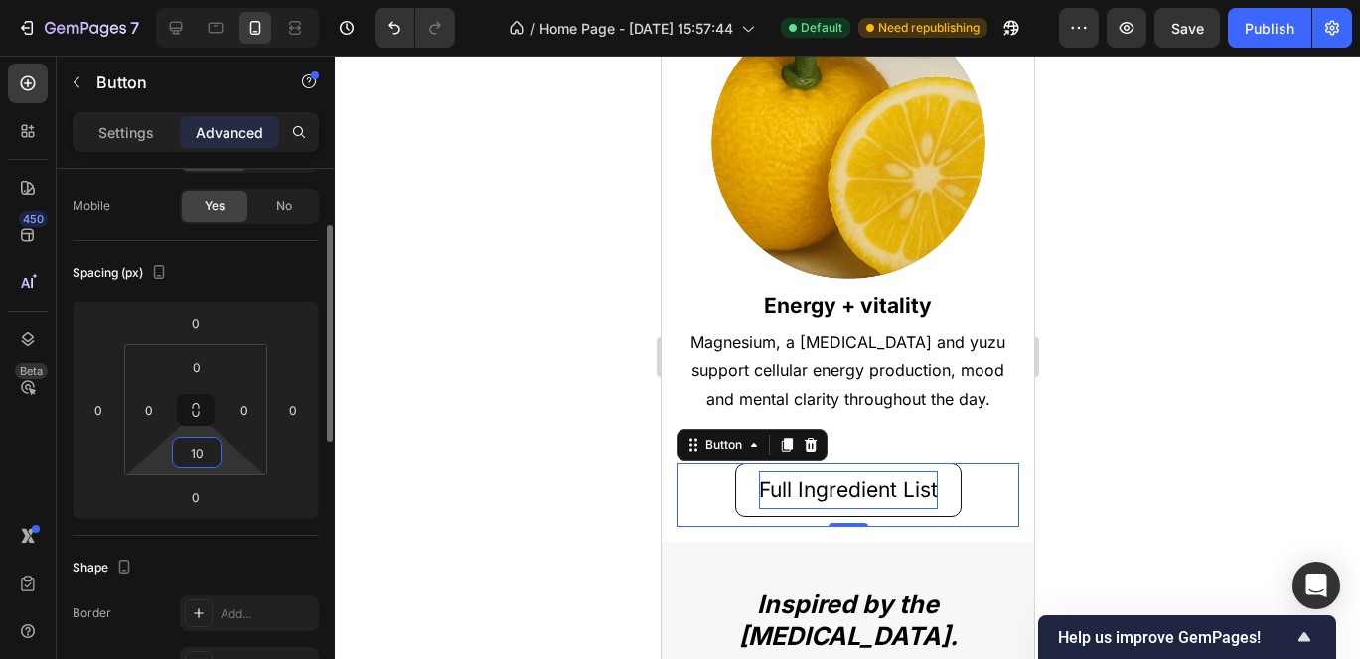
type input "1"
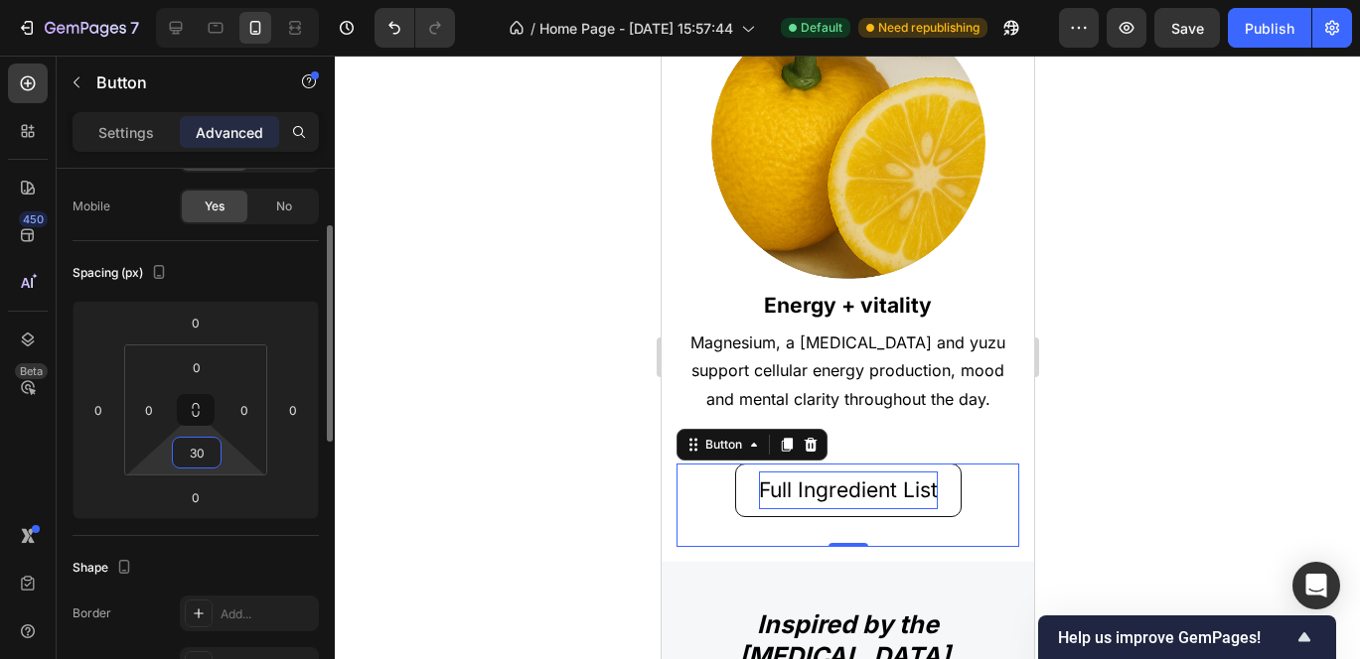
type input "3"
type input "25"
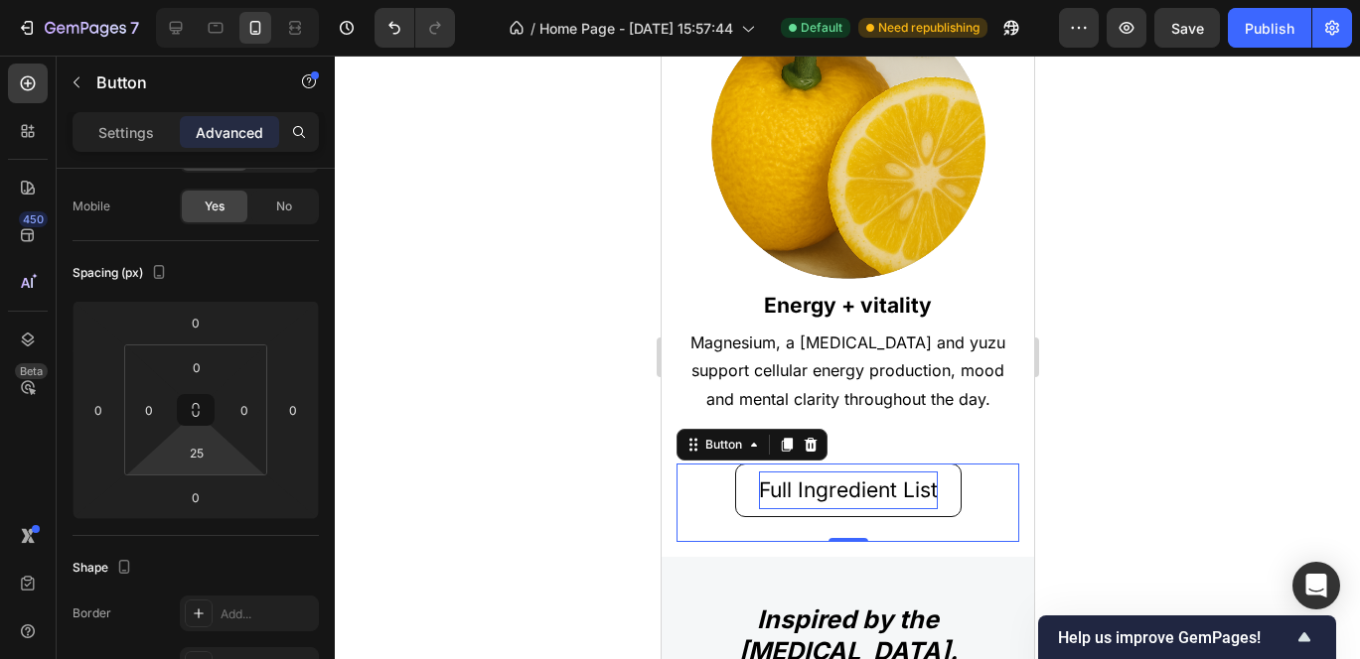
click at [1276, 455] on div at bounding box center [847, 358] width 1025 height 604
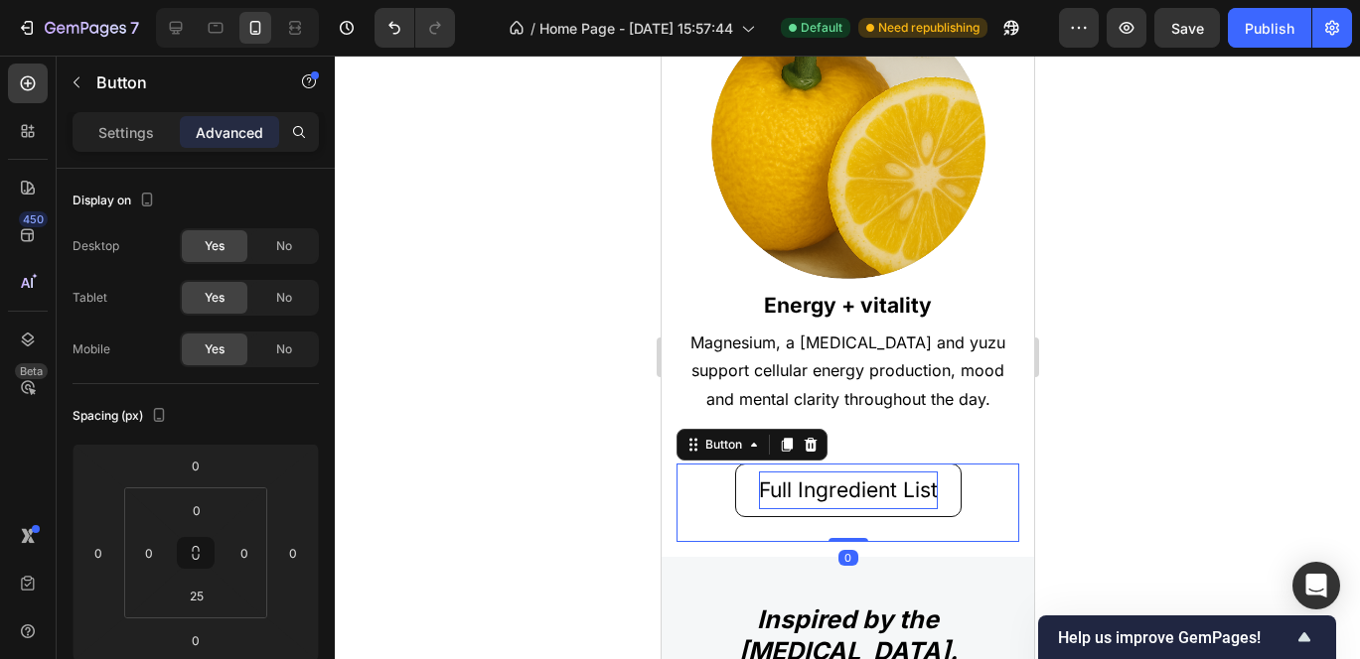
click at [828, 472] on p "Full Ingredient List" at bounding box center [847, 491] width 179 height 38
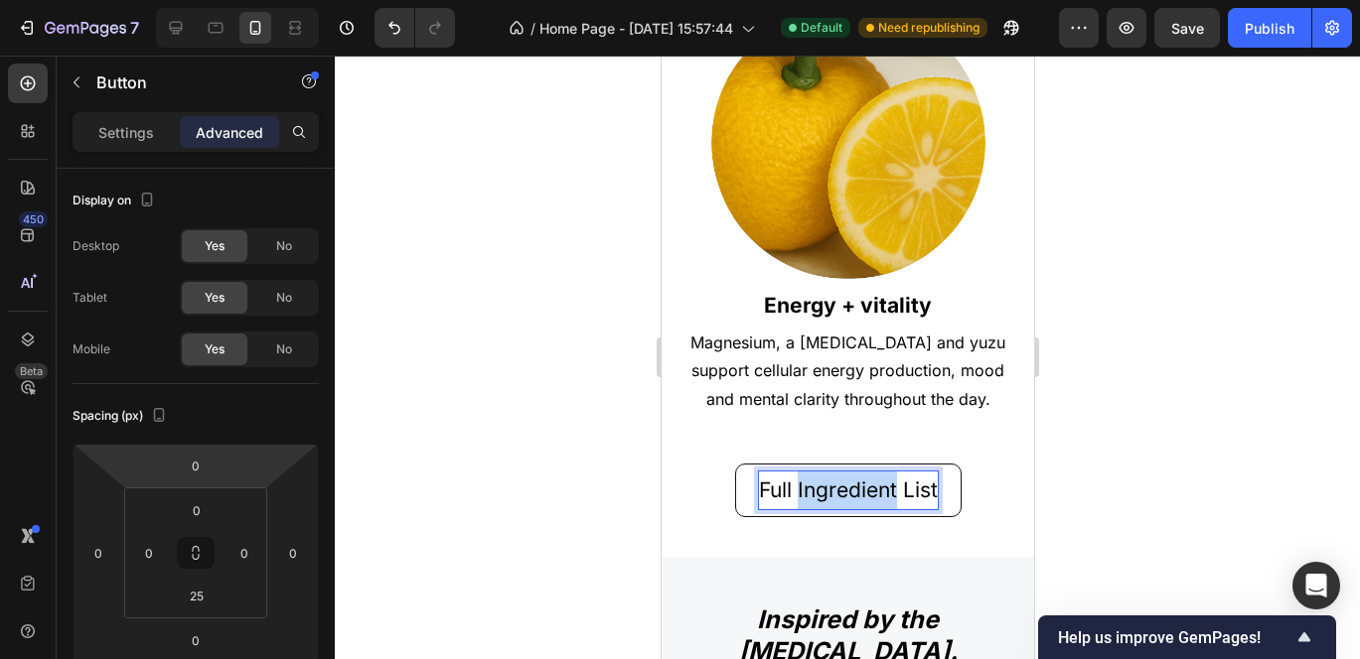
click at [824, 472] on p "Full Ingredient List" at bounding box center [847, 491] width 179 height 38
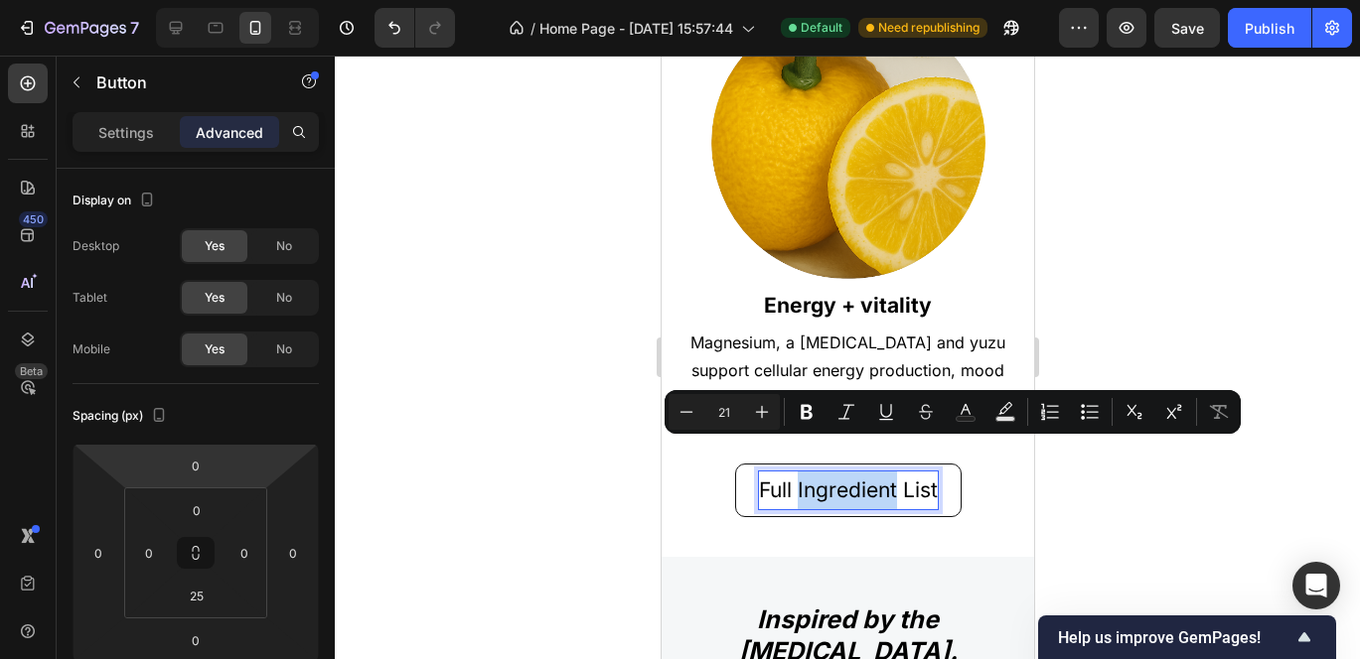
click at [832, 472] on p "Full Ingredient List" at bounding box center [847, 491] width 179 height 38
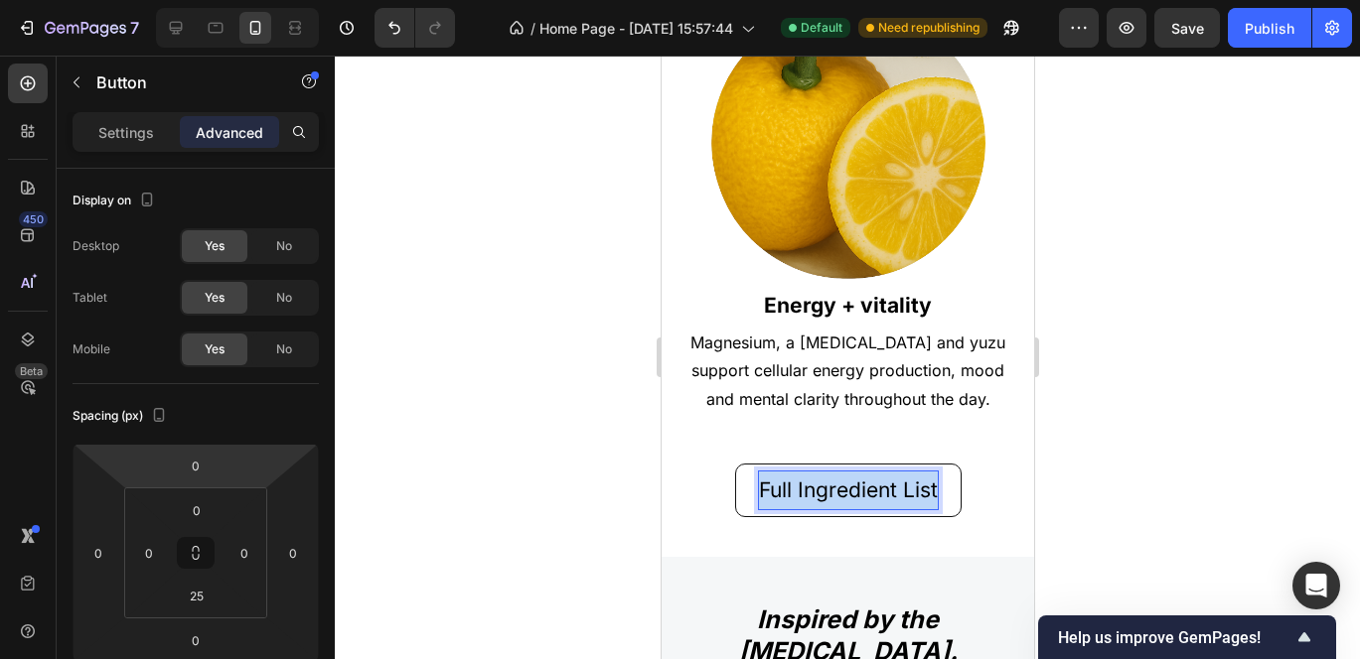
drag, startPoint x: 928, startPoint y: 459, endPoint x: 620, endPoint y: 430, distance: 309.2
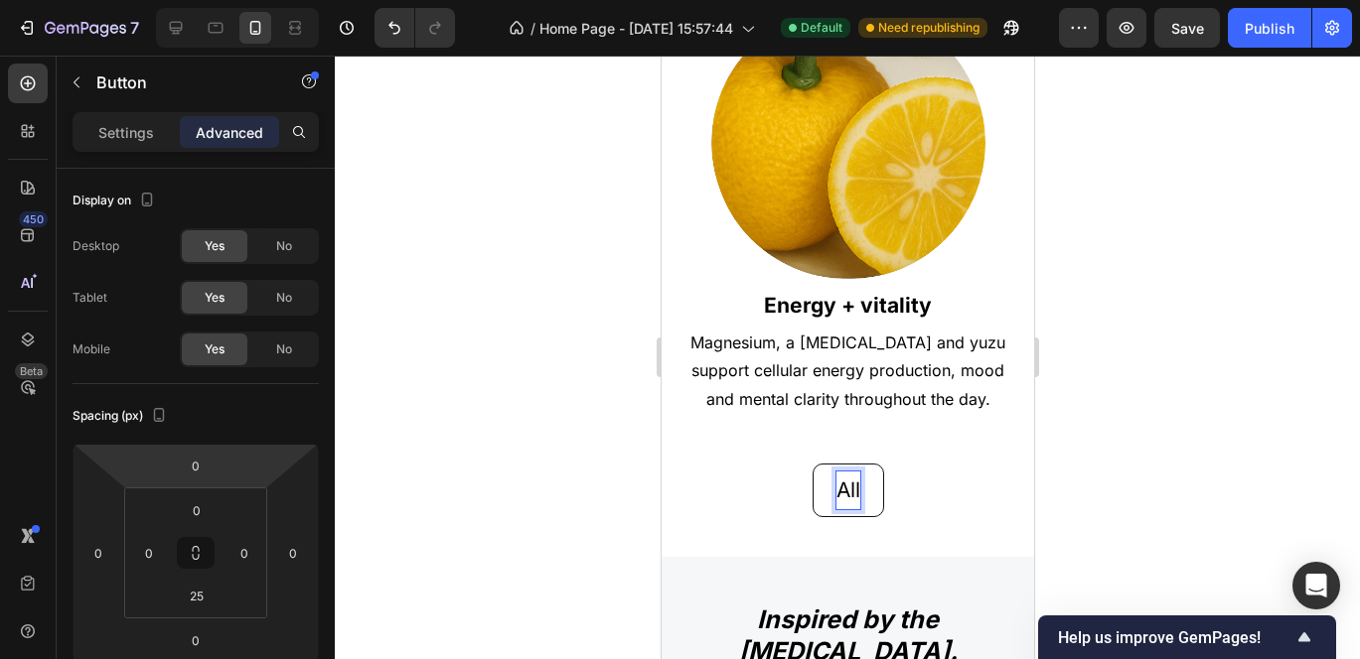
click at [811, 464] on button "All" at bounding box center [847, 491] width 72 height 54
click at [1097, 471] on div at bounding box center [847, 358] width 1025 height 604
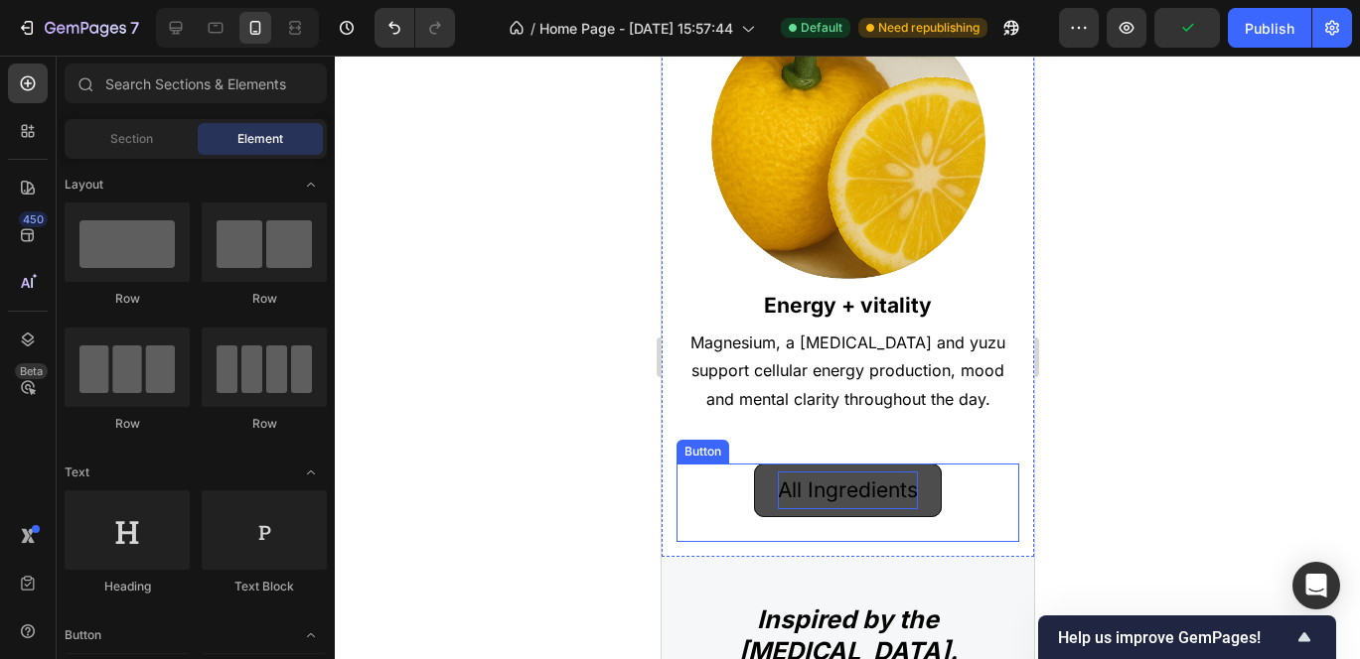
click at [784, 472] on p "All Ingredients" at bounding box center [847, 491] width 140 height 38
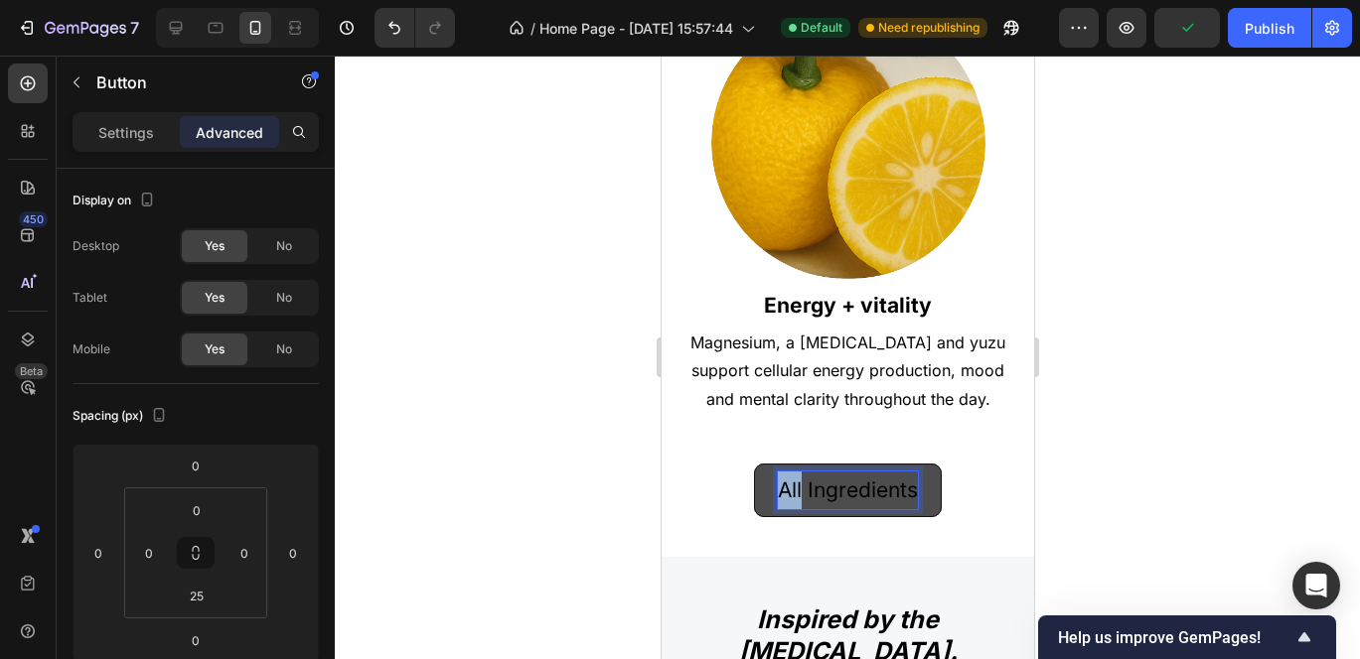
click at [780, 472] on p "All Ingredients" at bounding box center [847, 491] width 140 height 38
click at [747, 464] on button "See Ingredients" at bounding box center [847, 491] width 201 height 54
click at [769, 472] on p "See All Ingredients" at bounding box center [847, 491] width 183 height 38
click at [1092, 450] on div at bounding box center [847, 358] width 1025 height 604
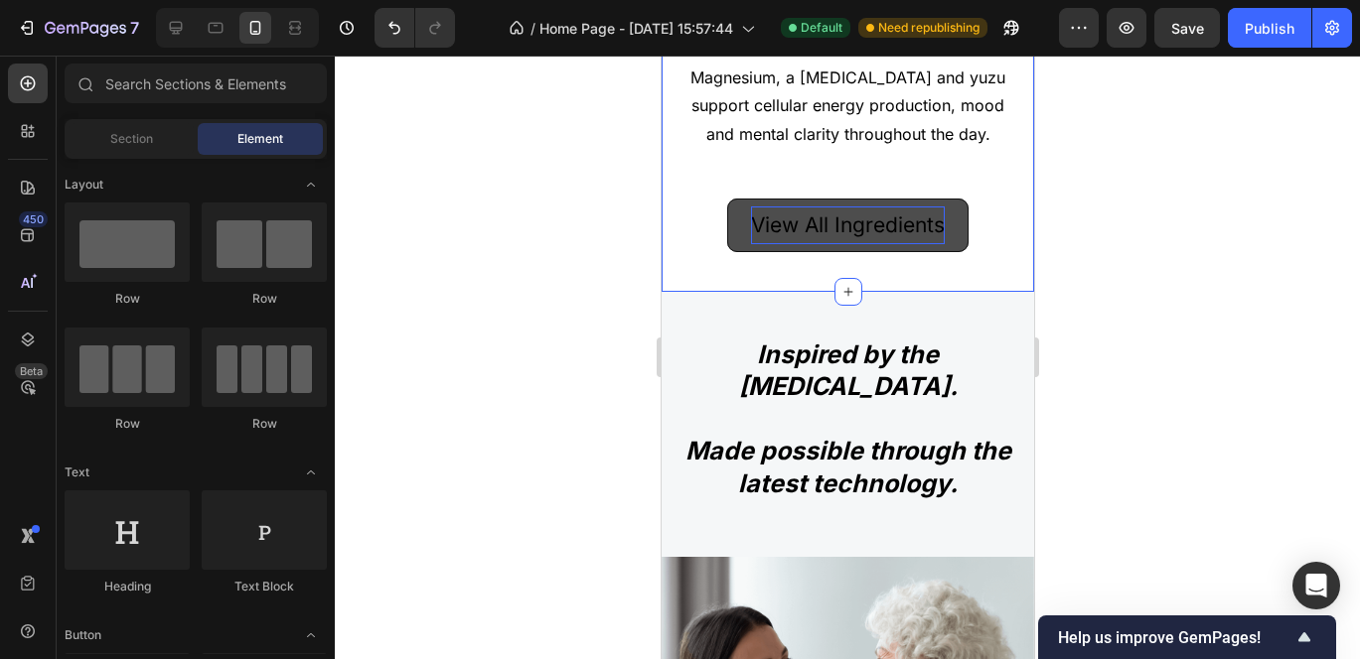
scroll to position [2253, 0]
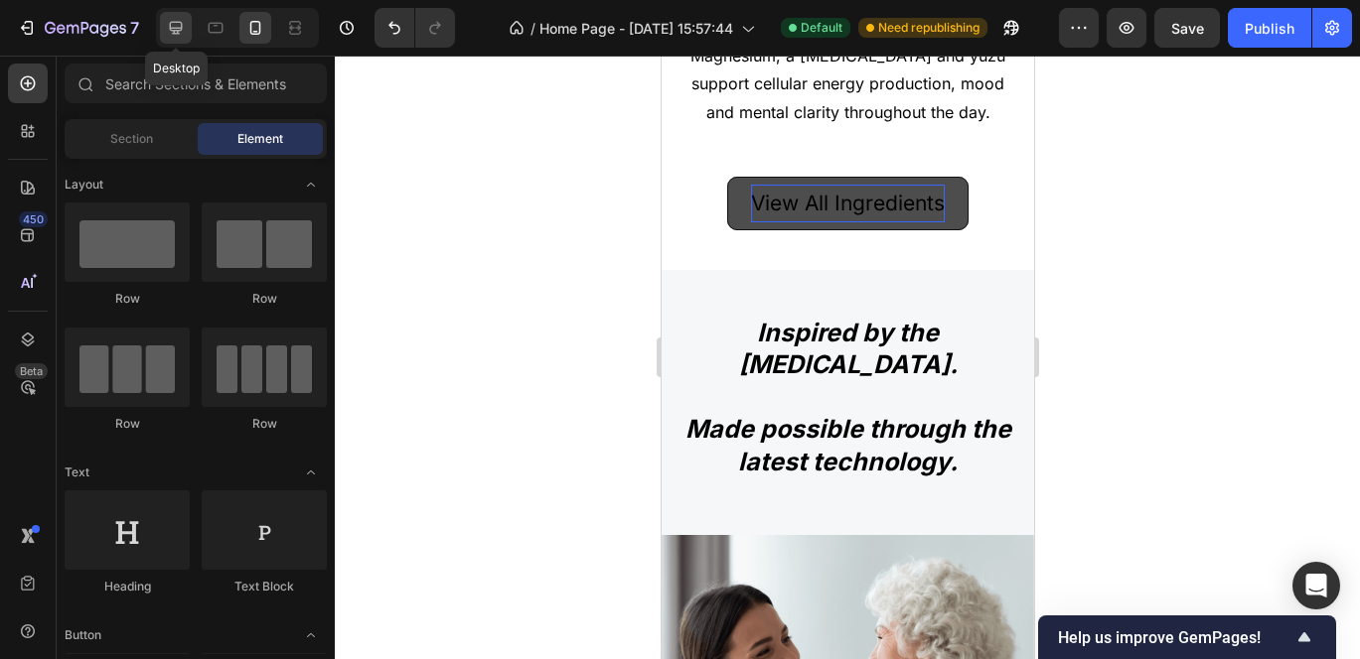
click at [176, 30] on icon at bounding box center [176, 28] width 13 height 13
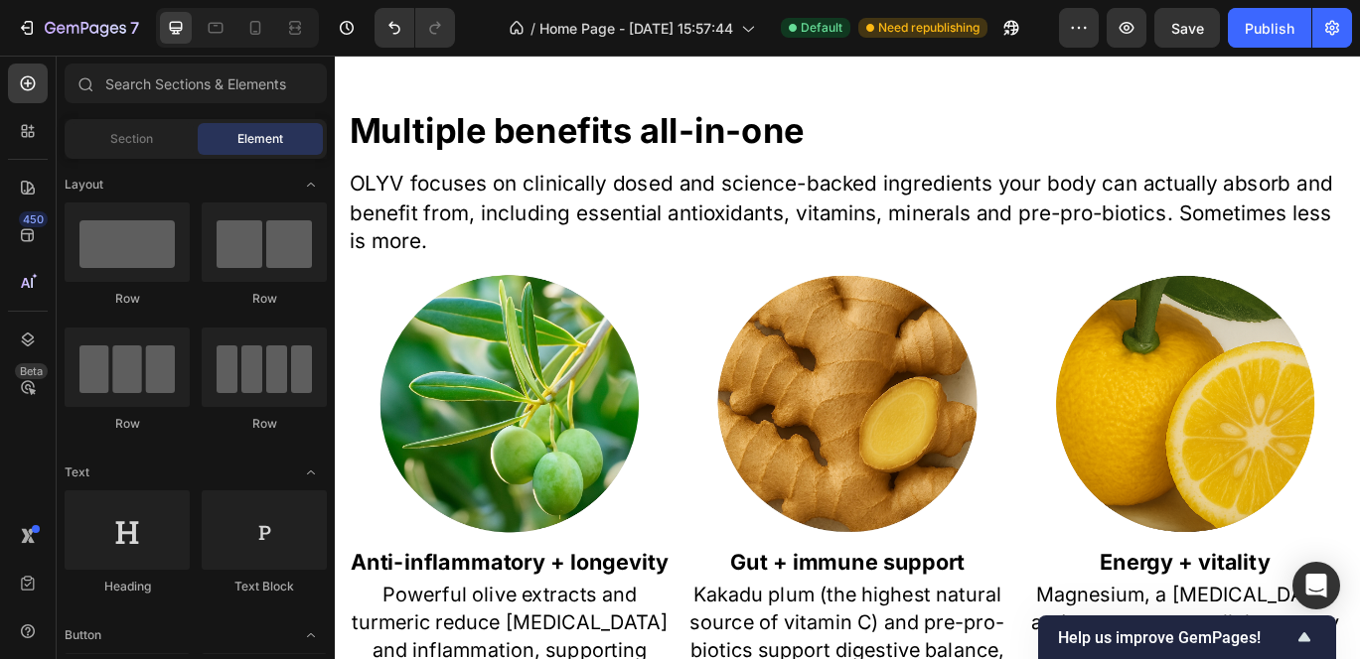
scroll to position [994, 0]
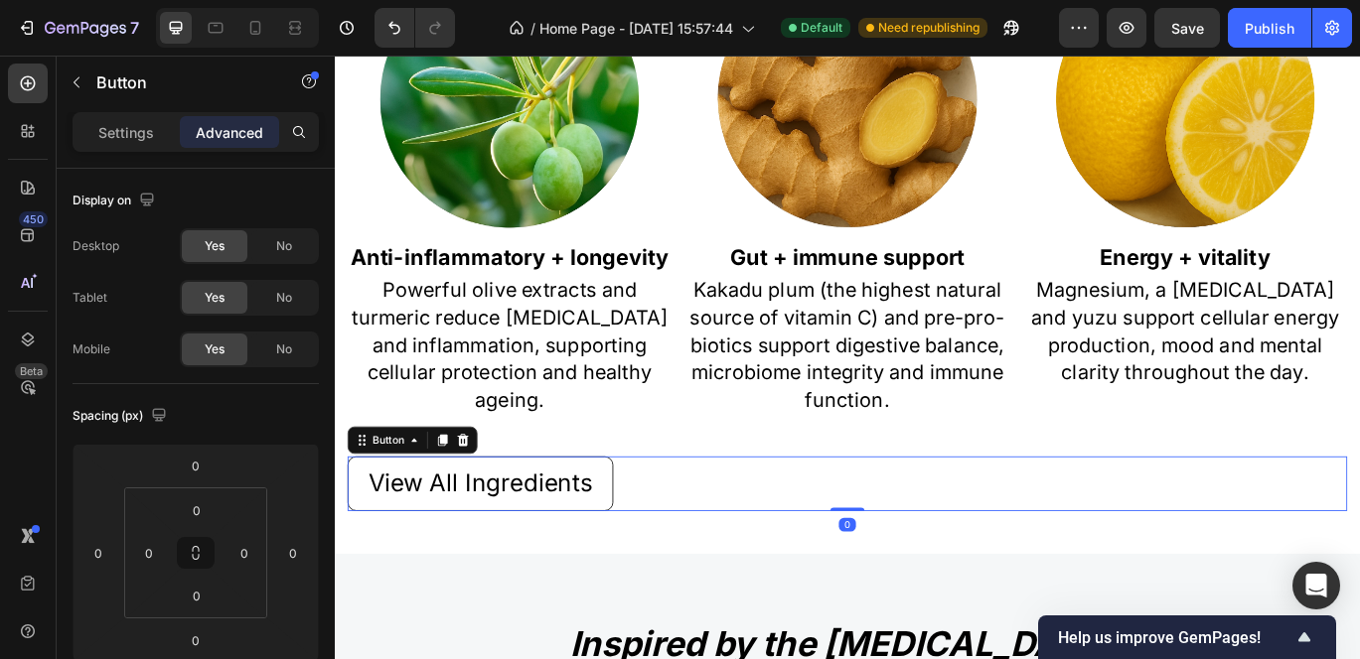
click at [741, 540] on div "View All Ingredients Button 0" at bounding box center [931, 552] width 1162 height 63
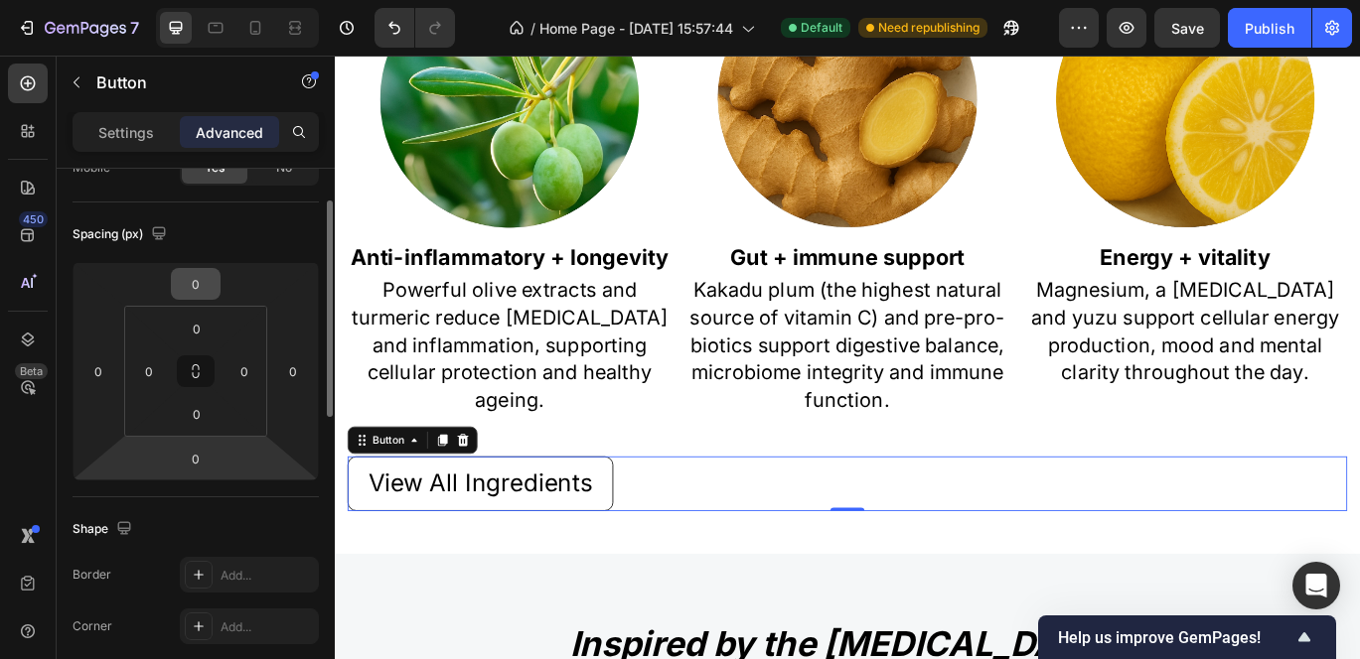
scroll to position [0, 0]
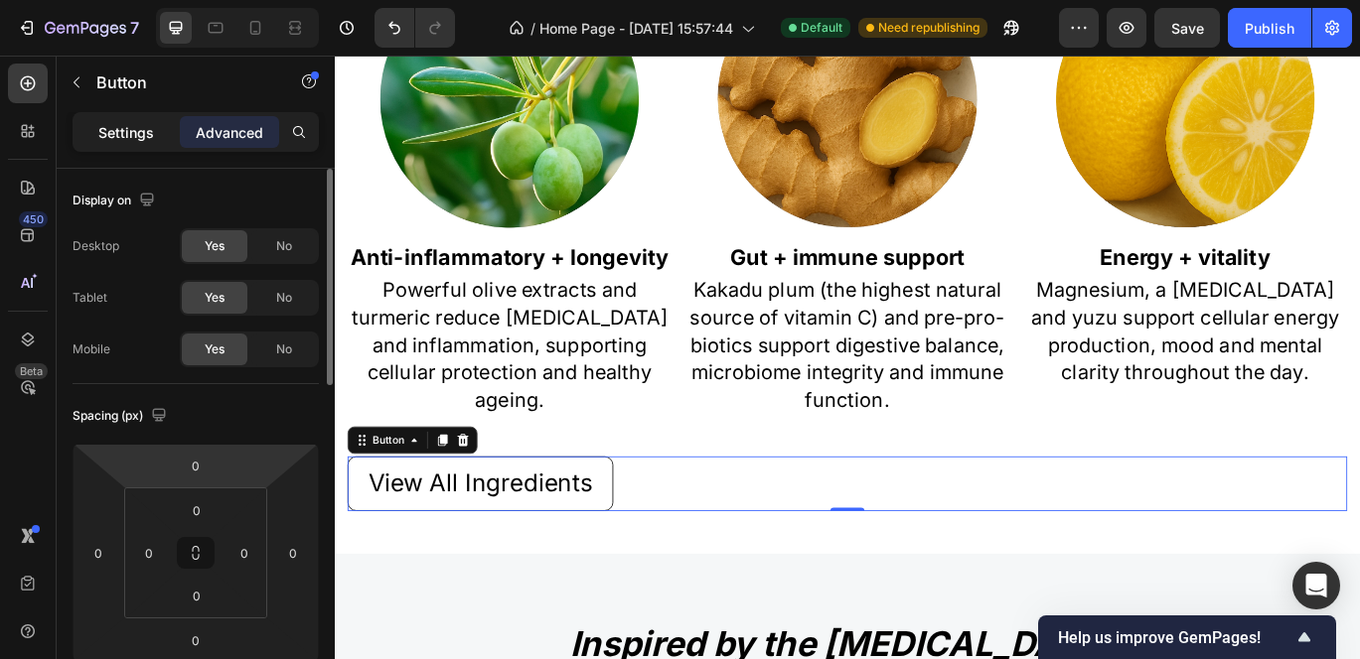
click at [118, 117] on div "Settings" at bounding box center [125, 132] width 99 height 32
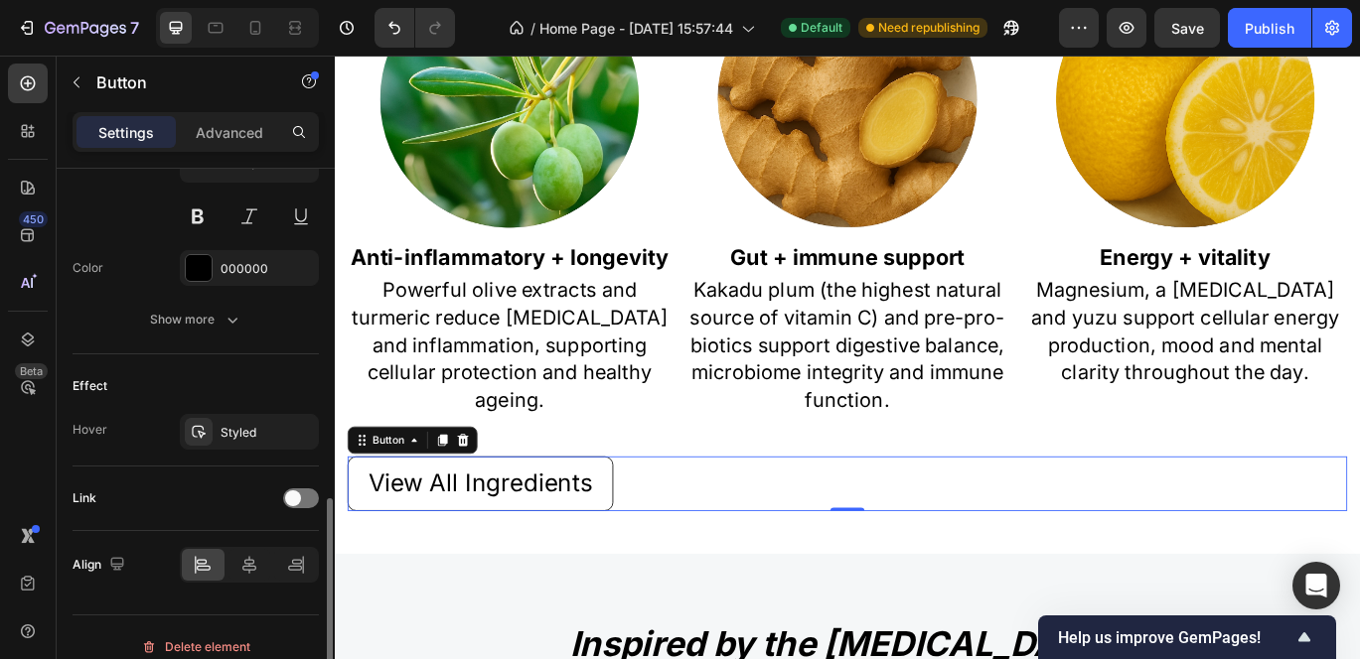
scroll to position [877, 0]
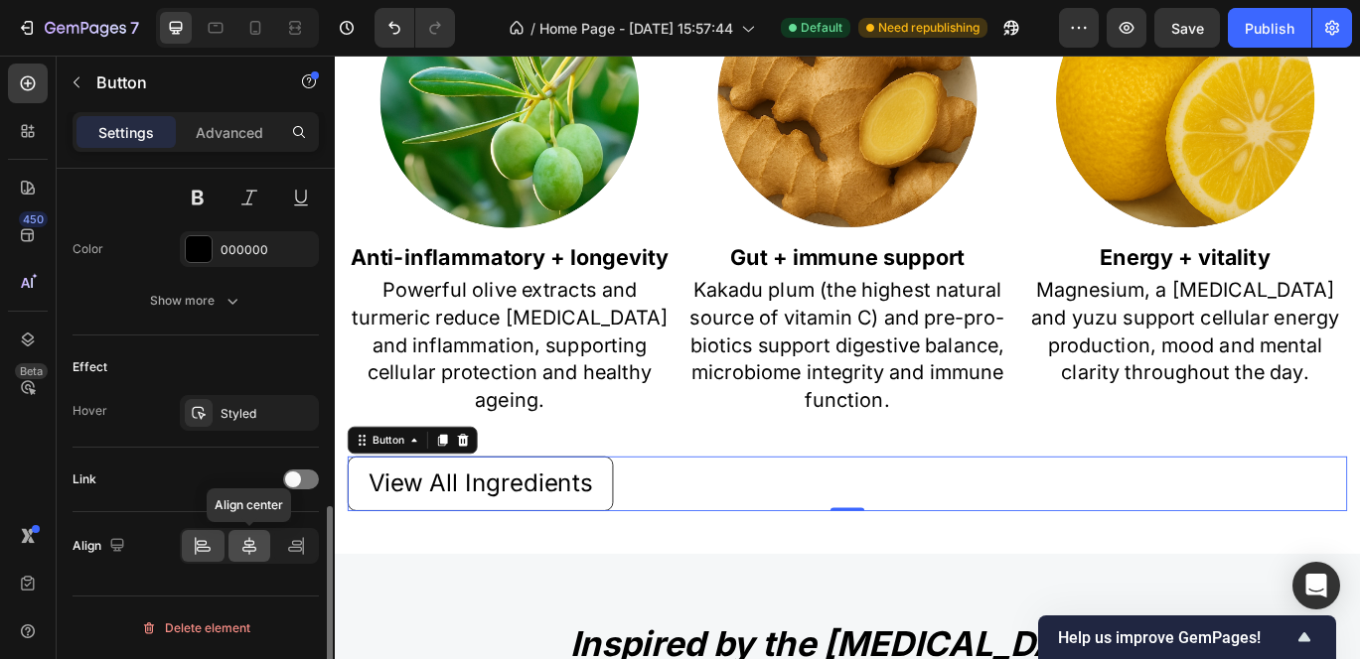
click at [253, 545] on icon at bounding box center [249, 546] width 20 height 20
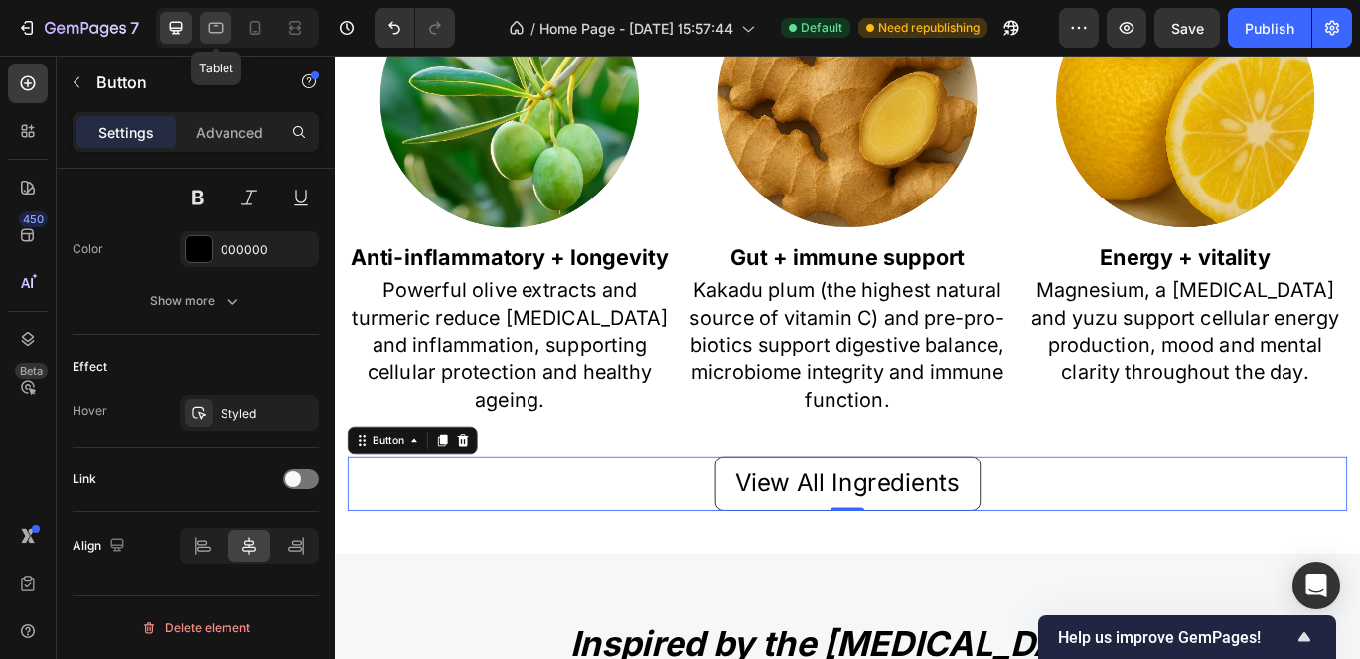
click at [207, 22] on icon at bounding box center [216, 28] width 20 height 20
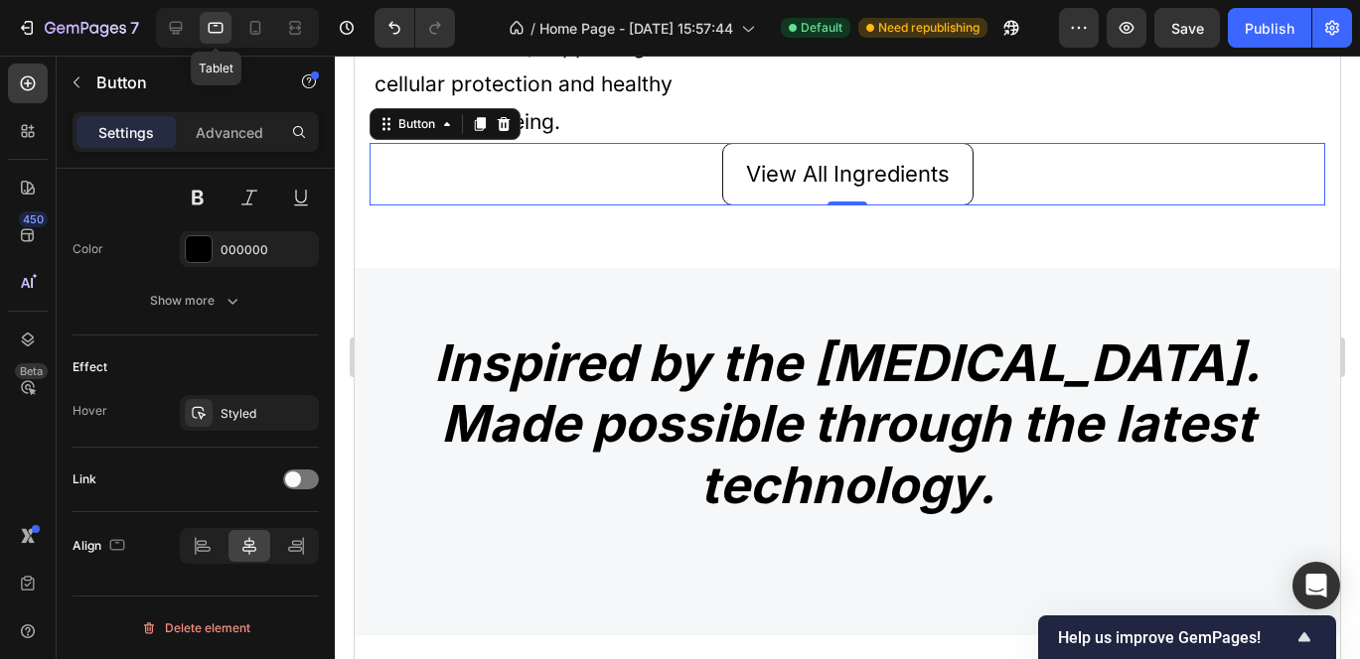
scroll to position [1258, 0]
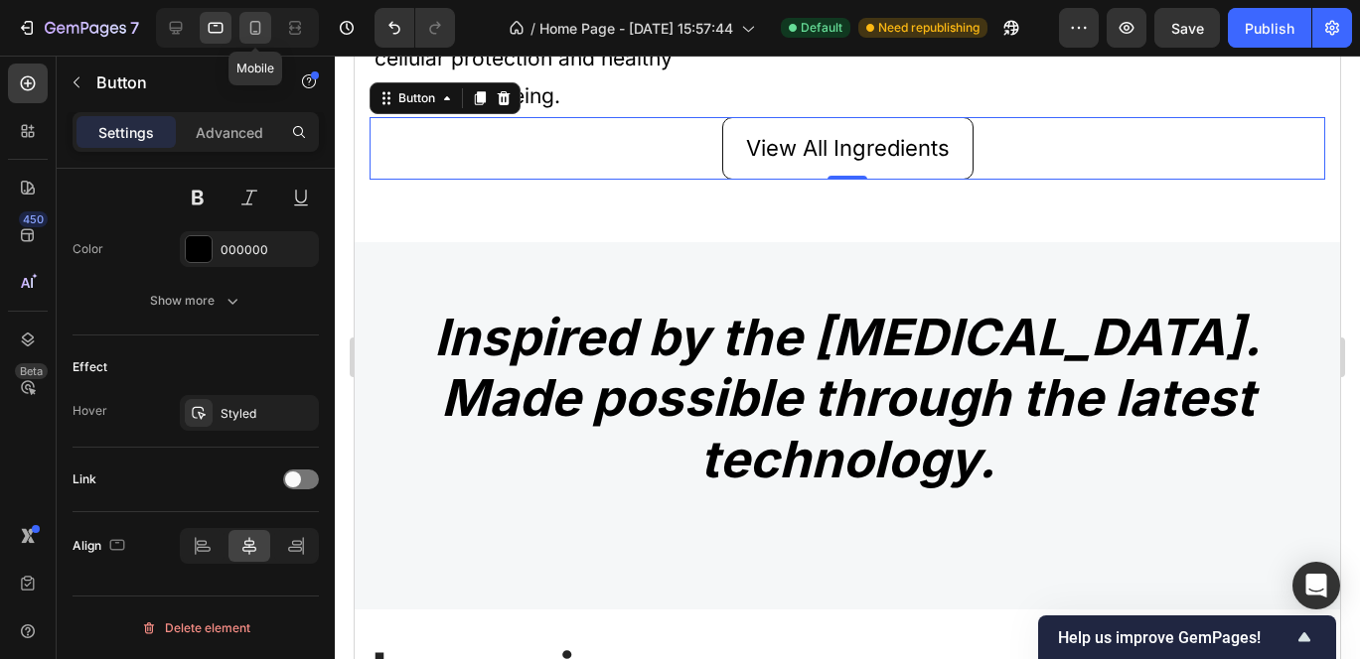
click at [247, 26] on icon at bounding box center [255, 28] width 20 height 20
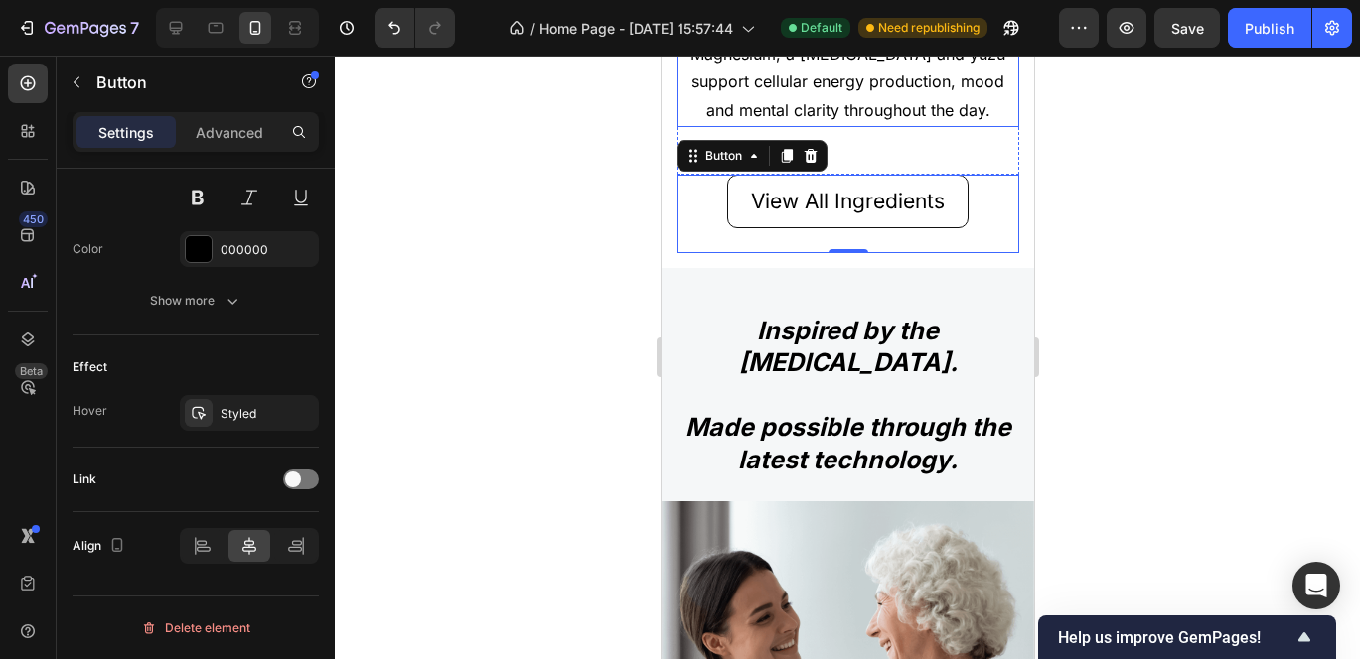
scroll to position [2246, 0]
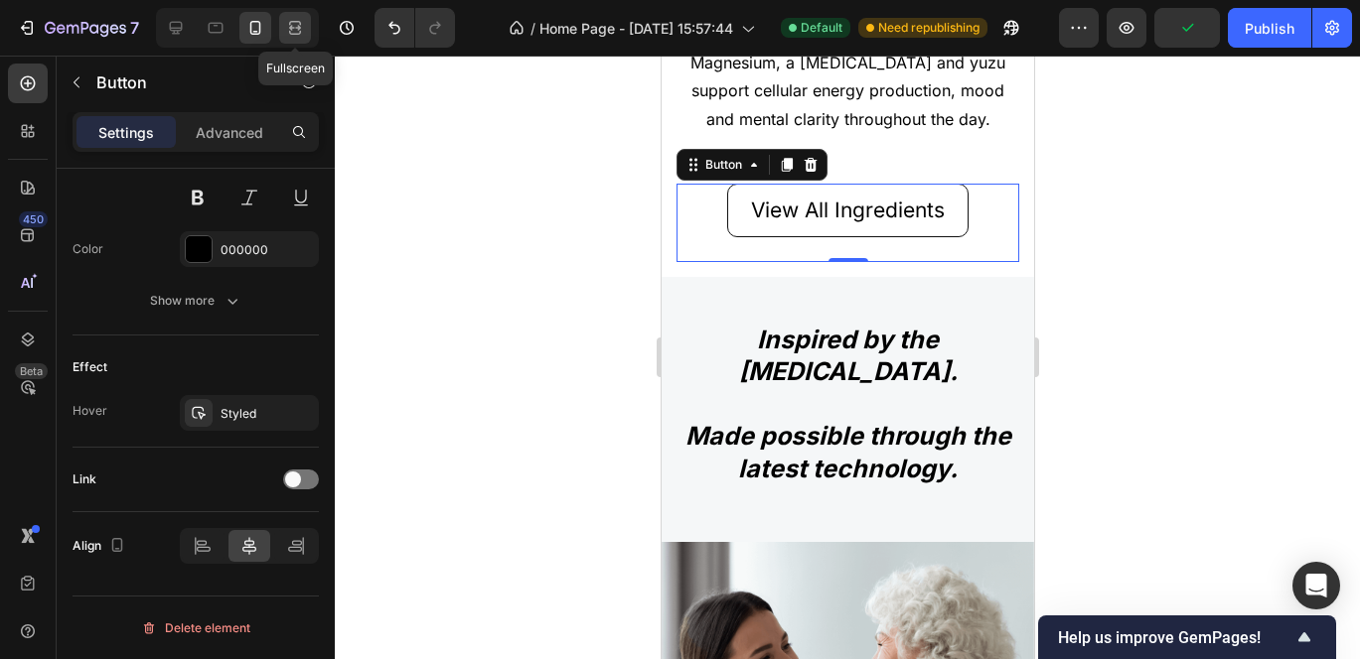
click at [302, 37] on icon at bounding box center [295, 28] width 20 height 20
type input "28"
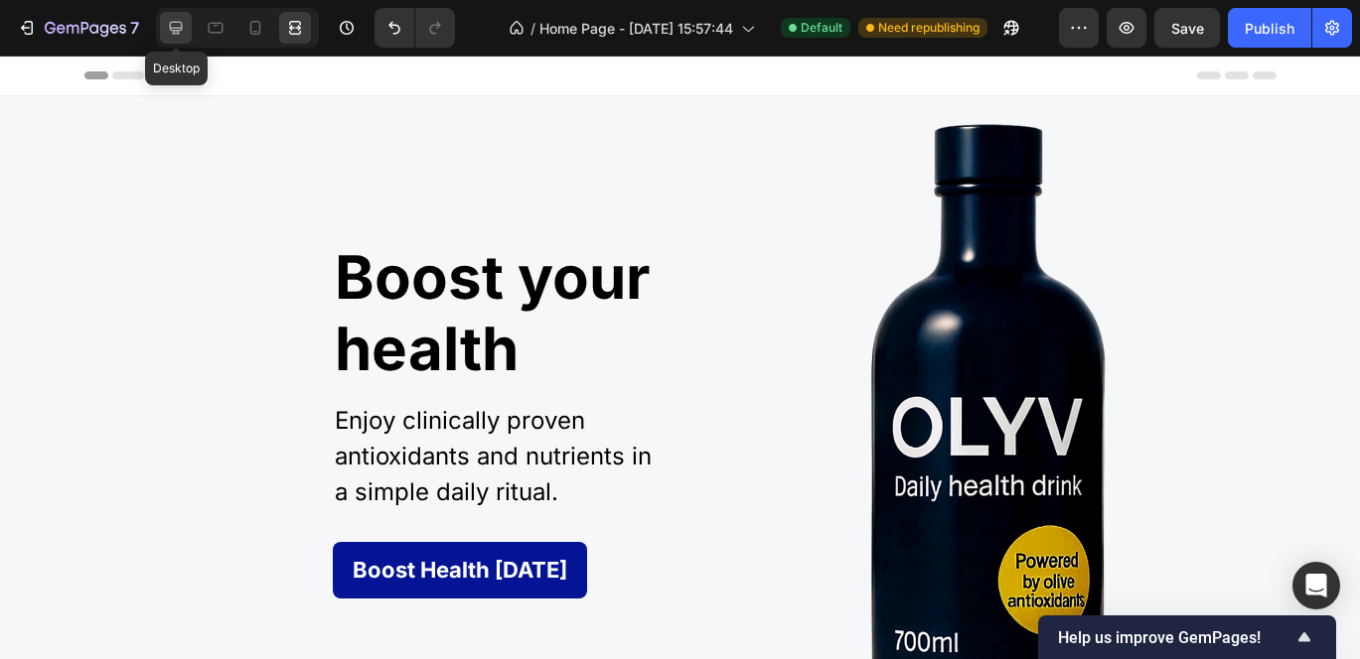
click at [170, 28] on icon at bounding box center [176, 28] width 13 height 13
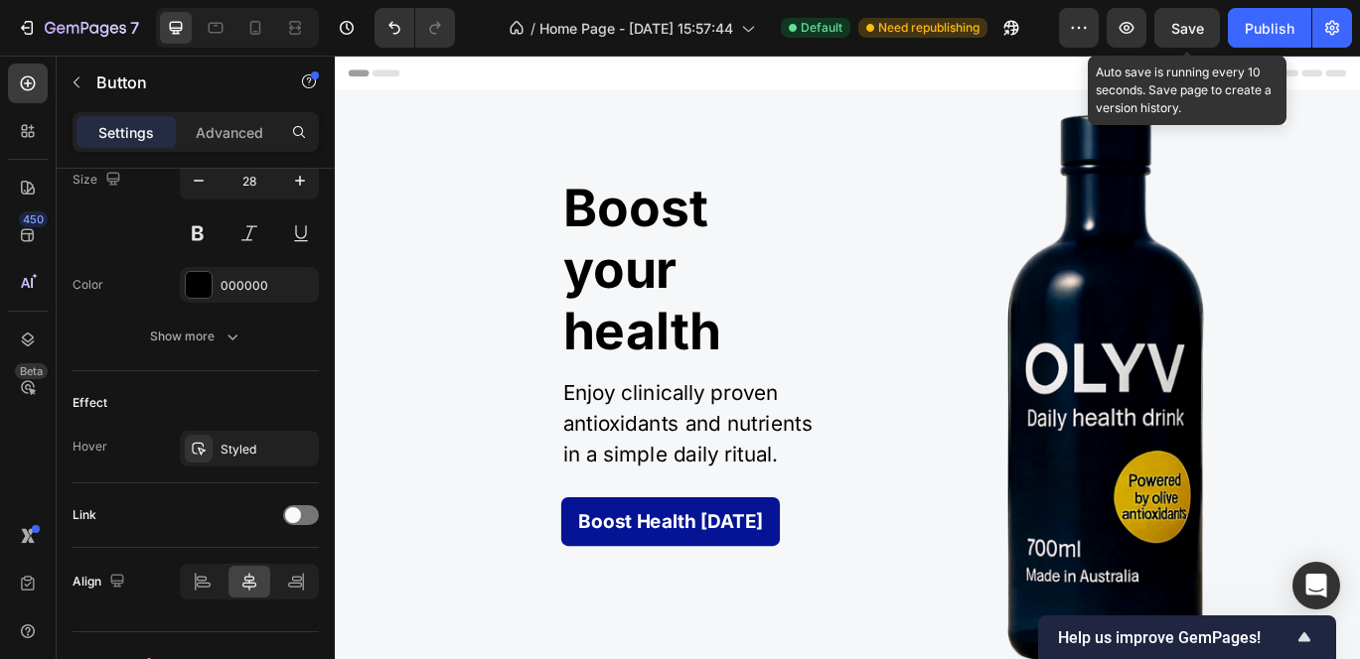
click at [1183, 22] on span "Save" at bounding box center [1187, 28] width 33 height 17
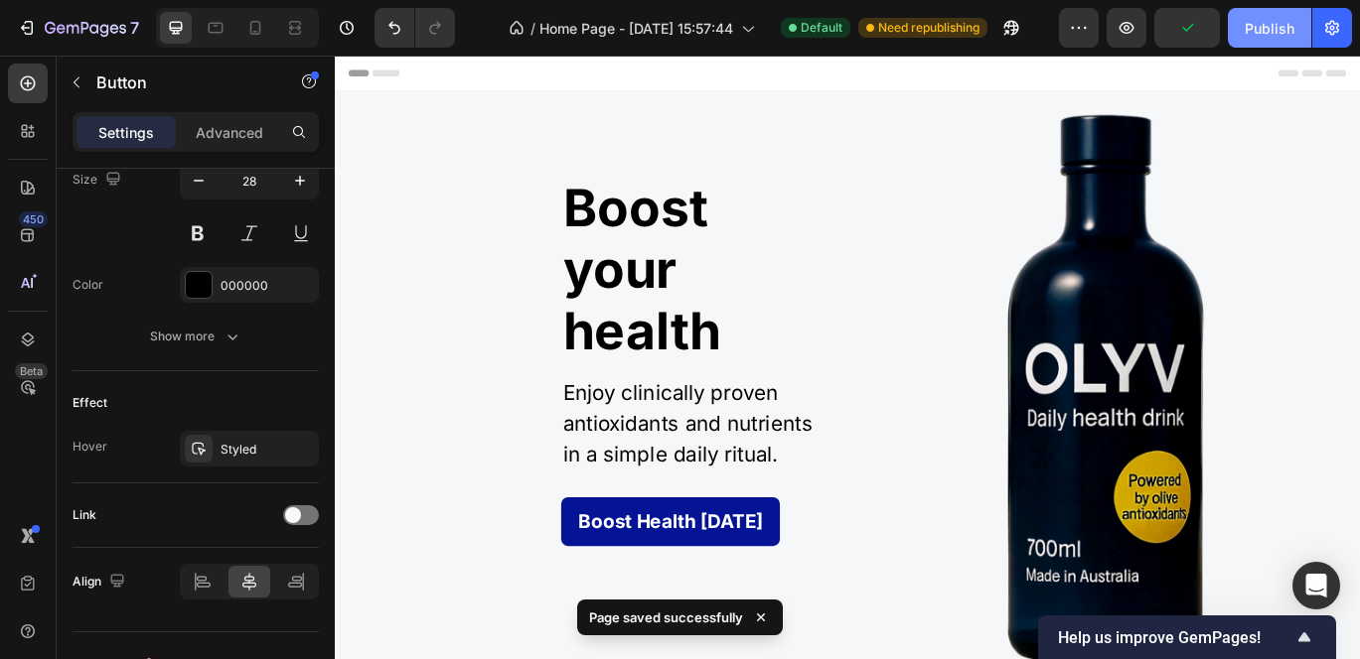
click at [1246, 24] on div "Publish" at bounding box center [1269, 28] width 50 height 21
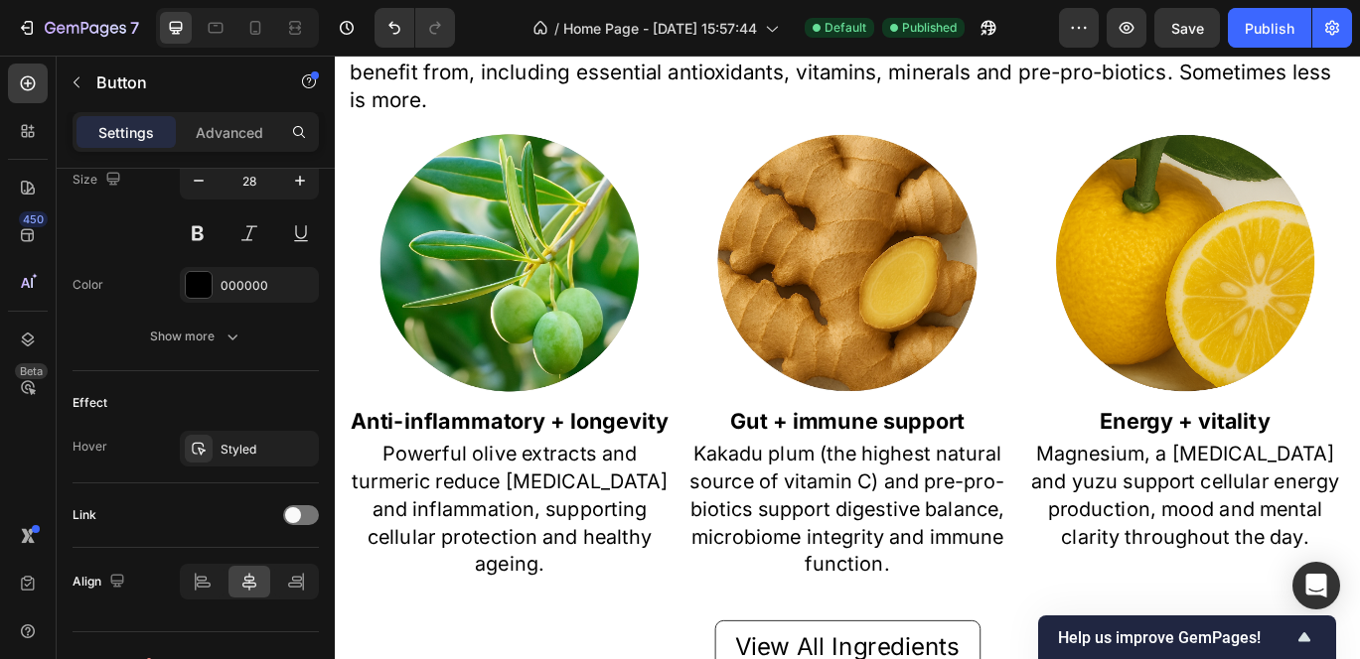
scroll to position [1550, 0]
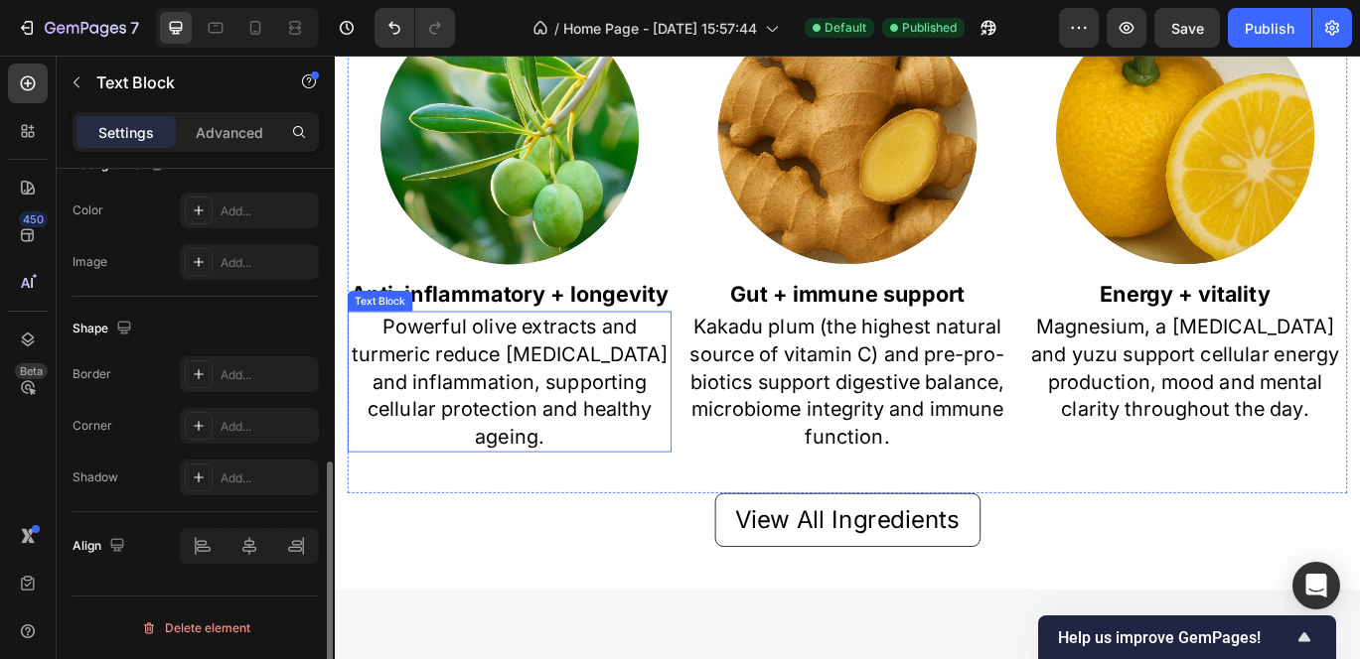
click at [568, 364] on p "Powerful olive extracts and turmeric reduce oxidative stress and inflammation, …" at bounding box center [538, 435] width 372 height 160
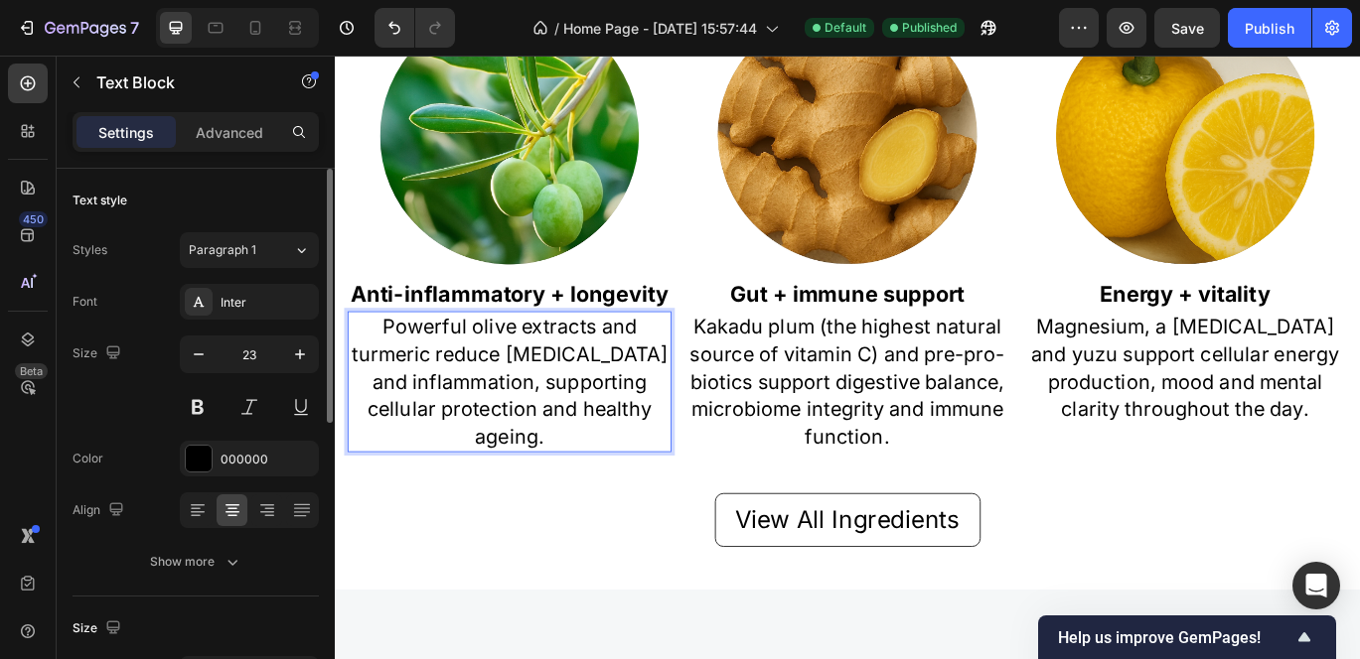
click at [567, 364] on p "Powerful olive extracts and turmeric reduce oxidative stress and inflammation, …" at bounding box center [538, 435] width 372 height 160
click at [212, 21] on icon at bounding box center [216, 28] width 20 height 20
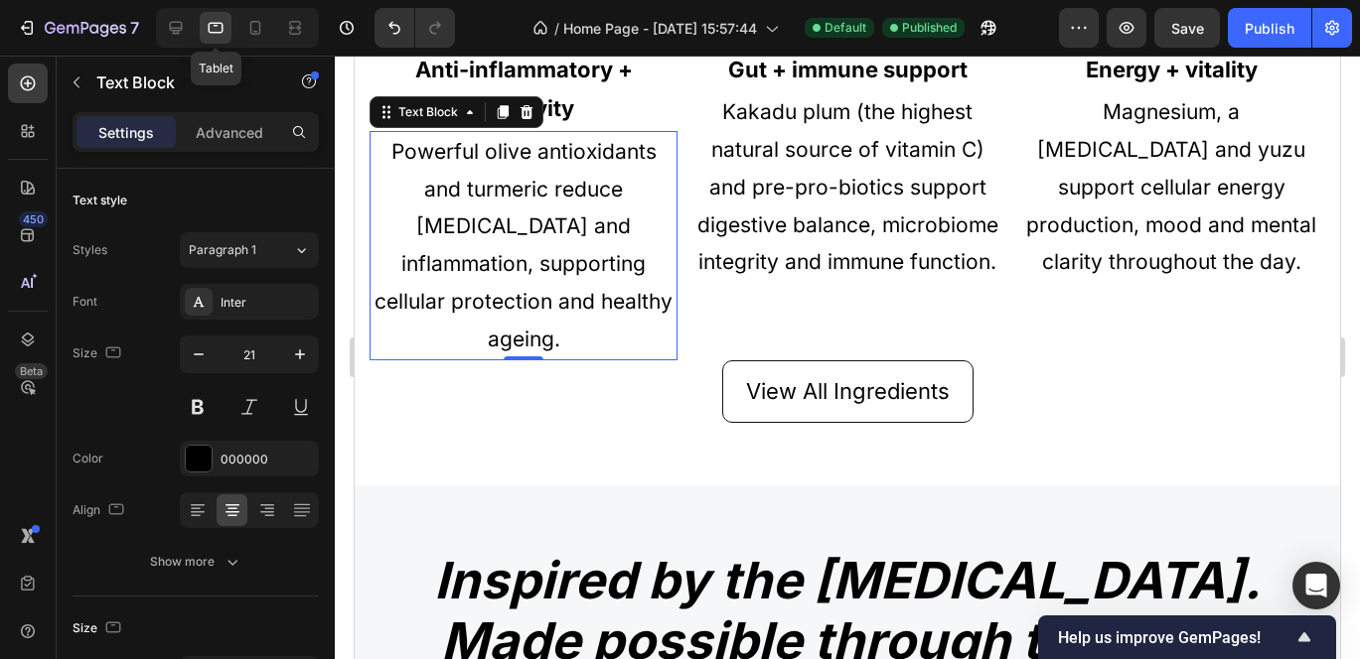
scroll to position [1620, 0]
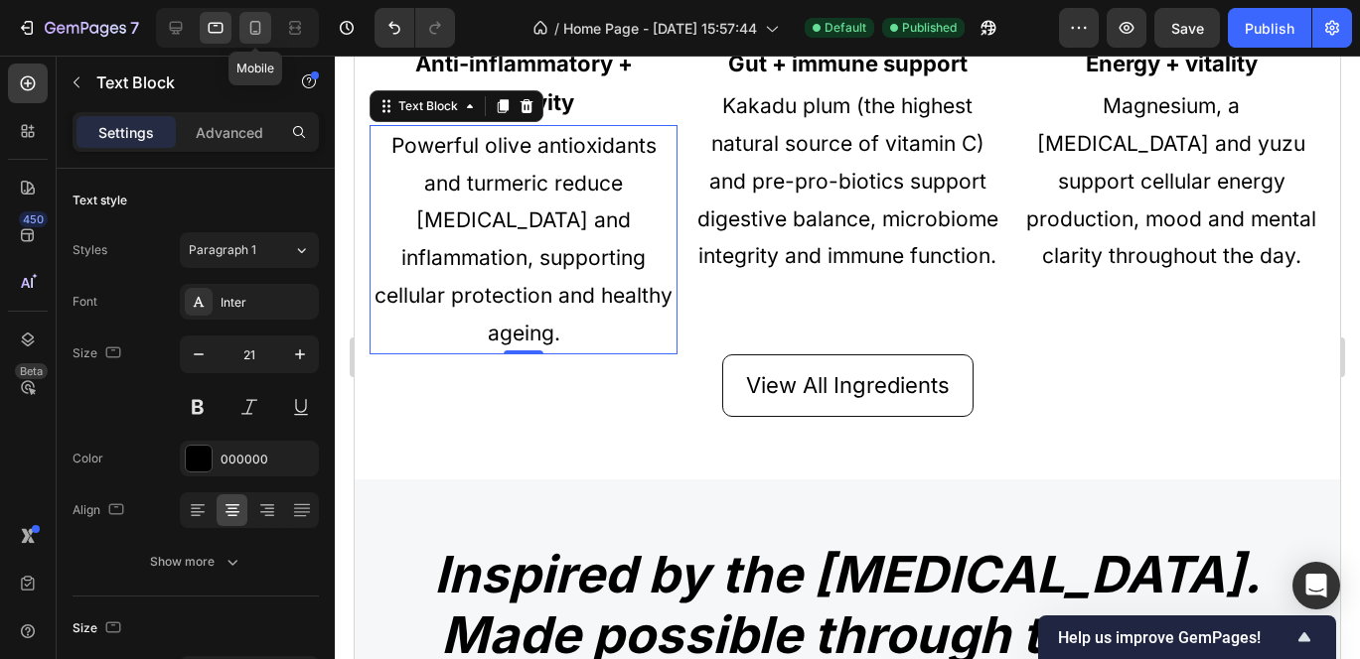
click at [254, 19] on icon at bounding box center [255, 28] width 20 height 20
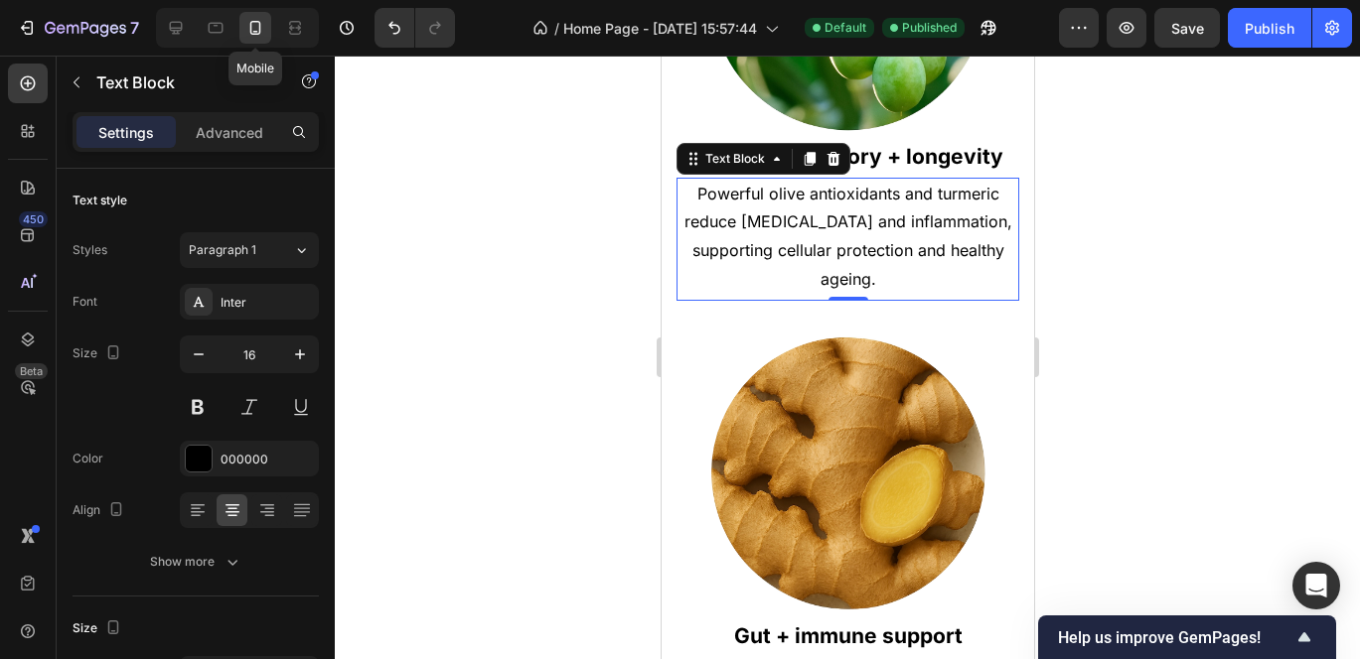
scroll to position [1794, 0]
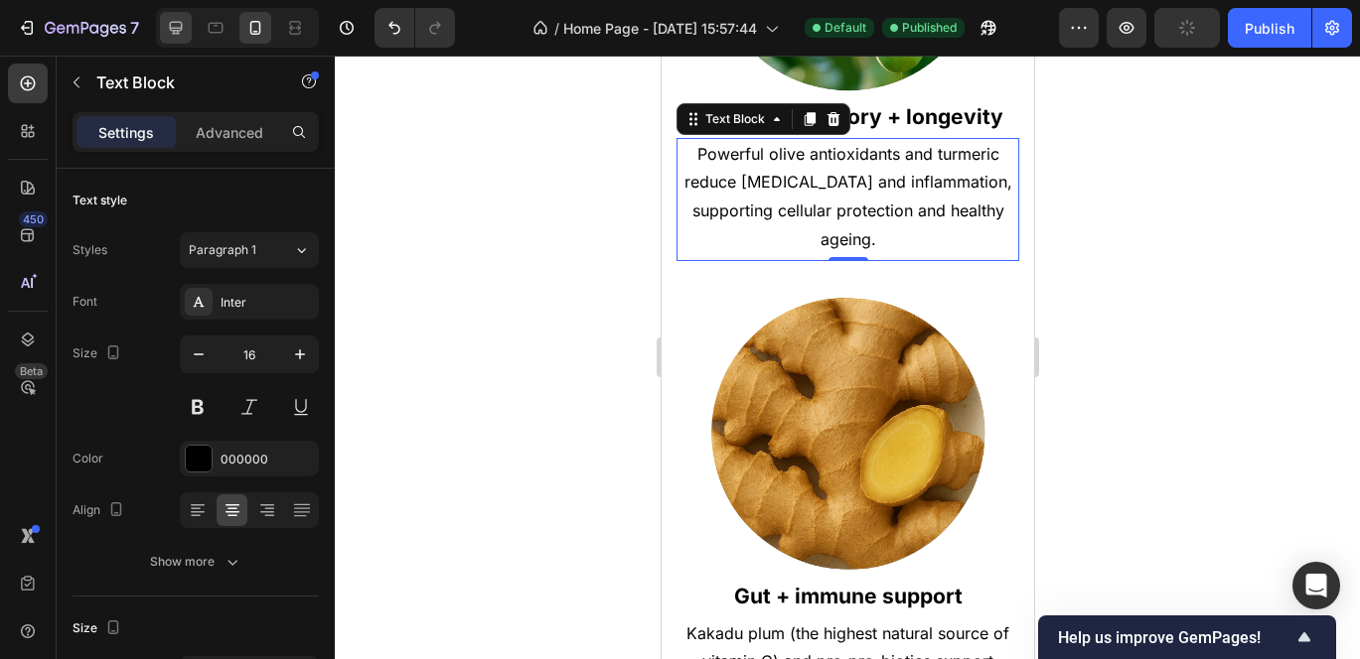
click at [182, 31] on icon at bounding box center [176, 28] width 20 height 20
type input "23"
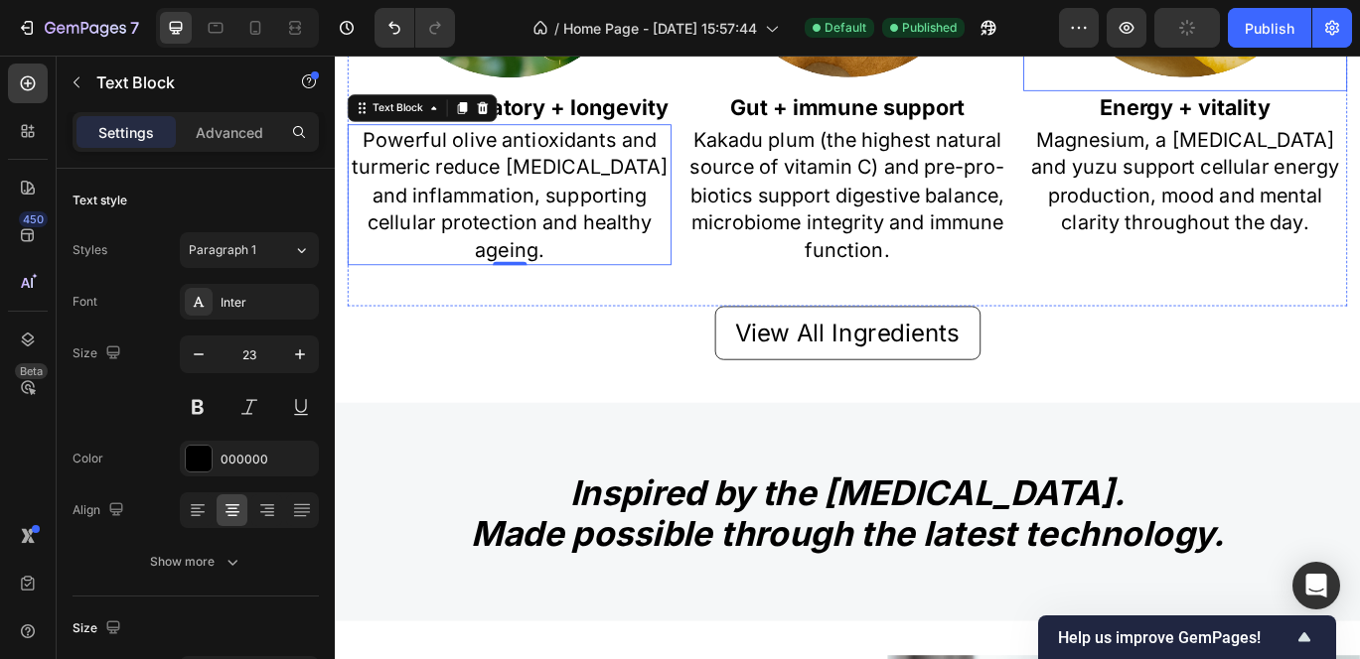
scroll to position [1774, 0]
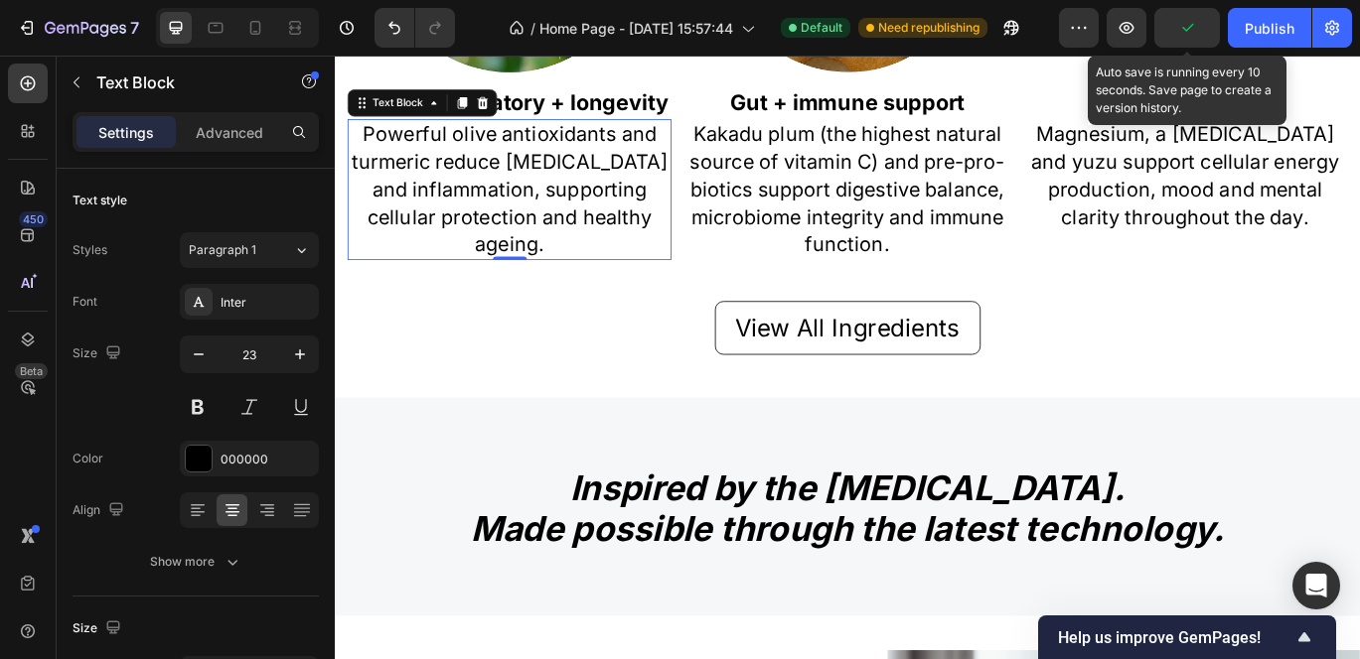
click at [1187, 33] on icon "button" at bounding box center [1187, 28] width 20 height 20
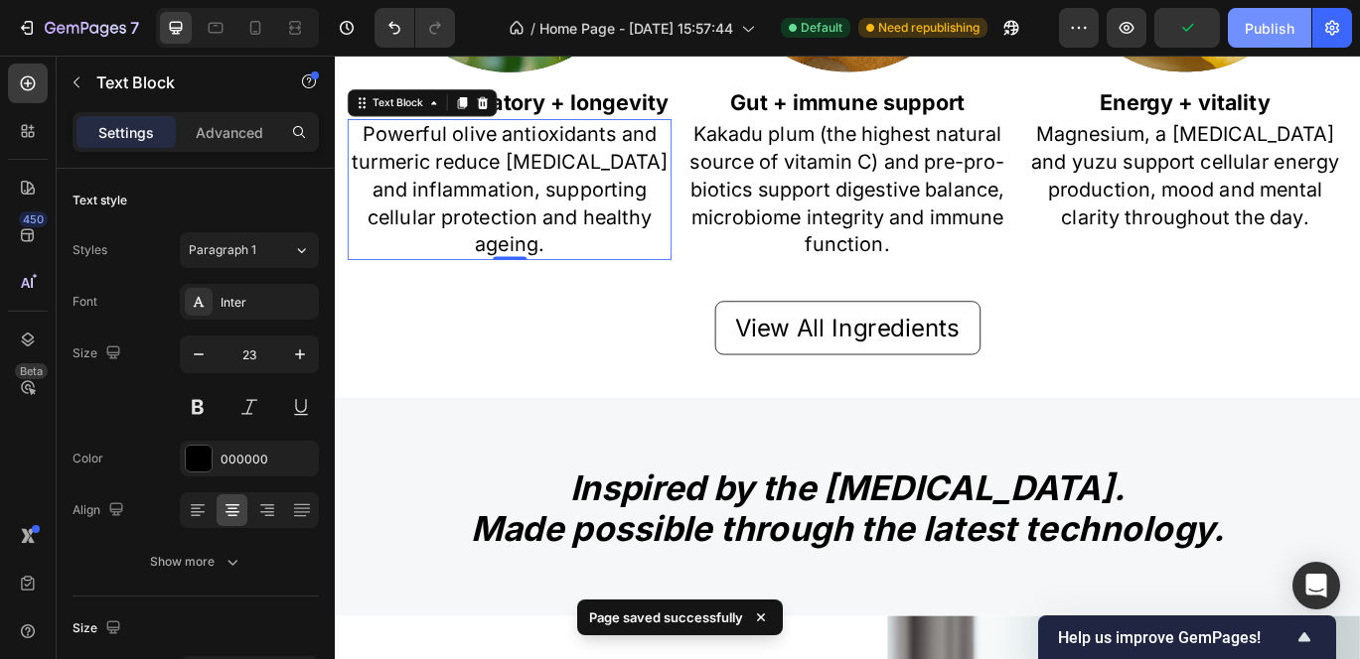
click at [1245, 31] on div "Publish" at bounding box center [1269, 28] width 50 height 21
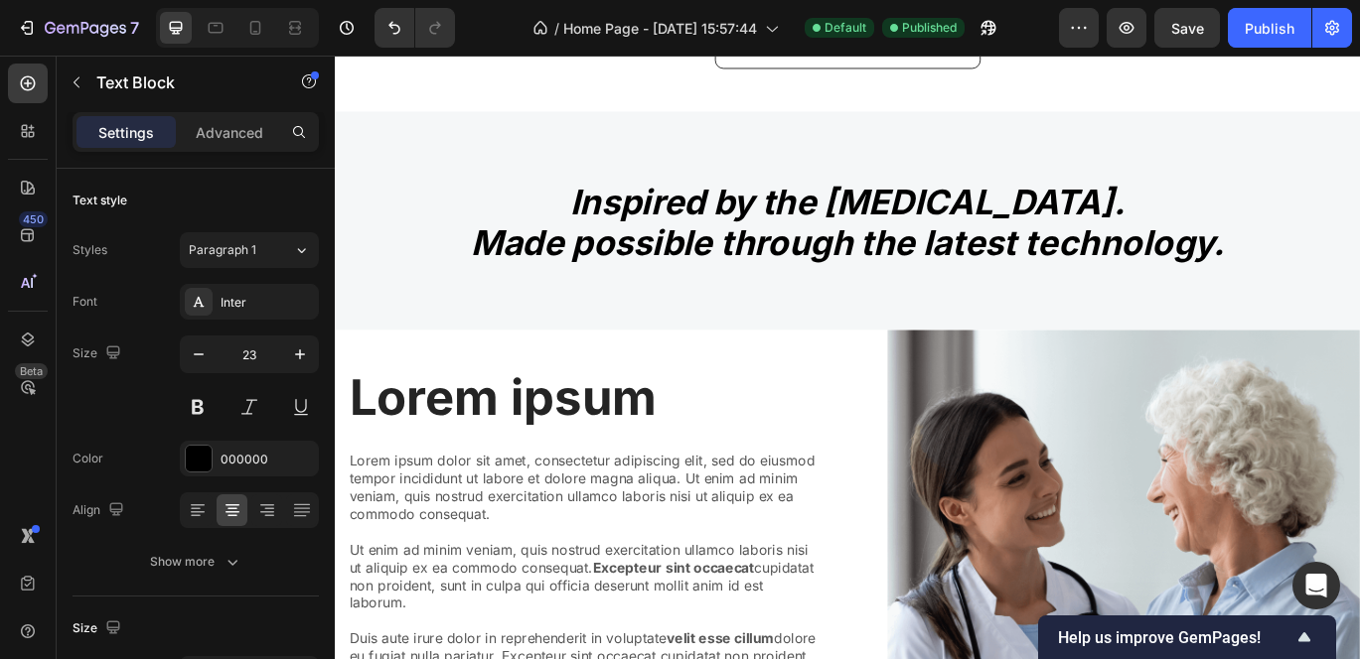
scroll to position [2111, 0]
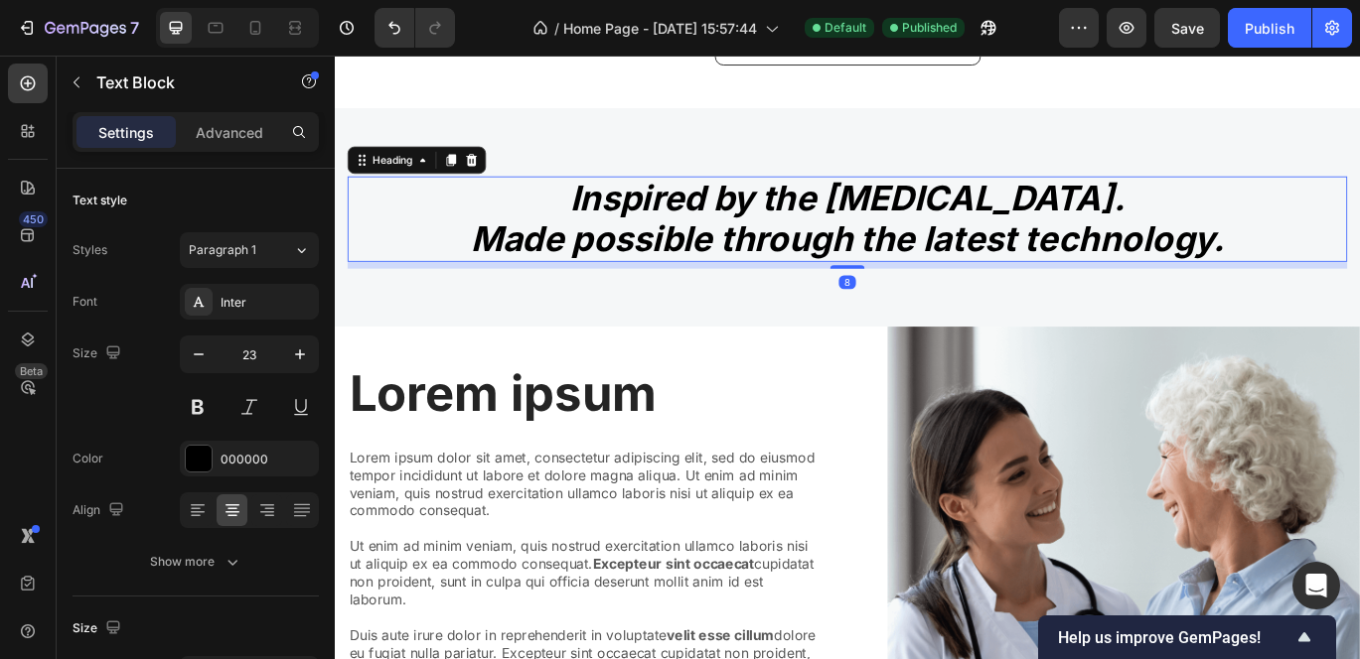
click at [535, 262] on h2 "Inspired by the Mediterranean diet. Made possible through the latest technology." at bounding box center [931, 245] width 1162 height 99
click at [286, 258] on div "Heading 2*" at bounding box center [241, 250] width 104 height 18
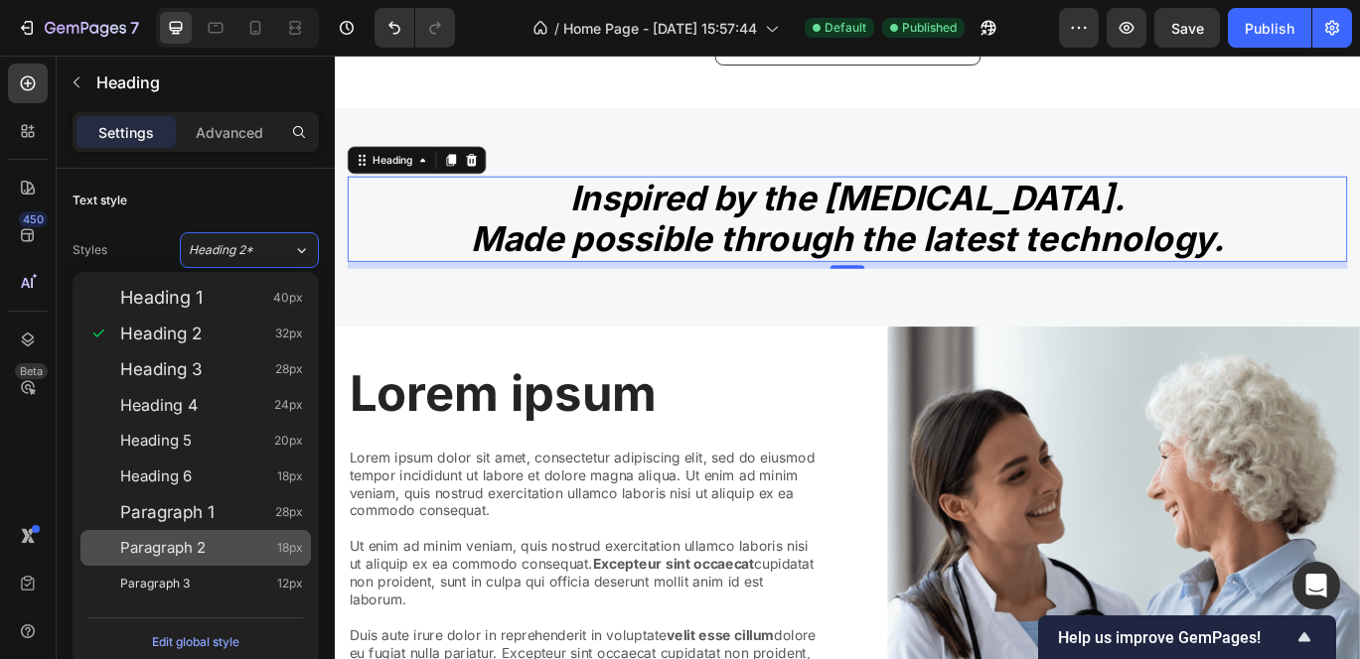
click at [175, 560] on div "Paragraph 2 18px" at bounding box center [195, 548] width 230 height 36
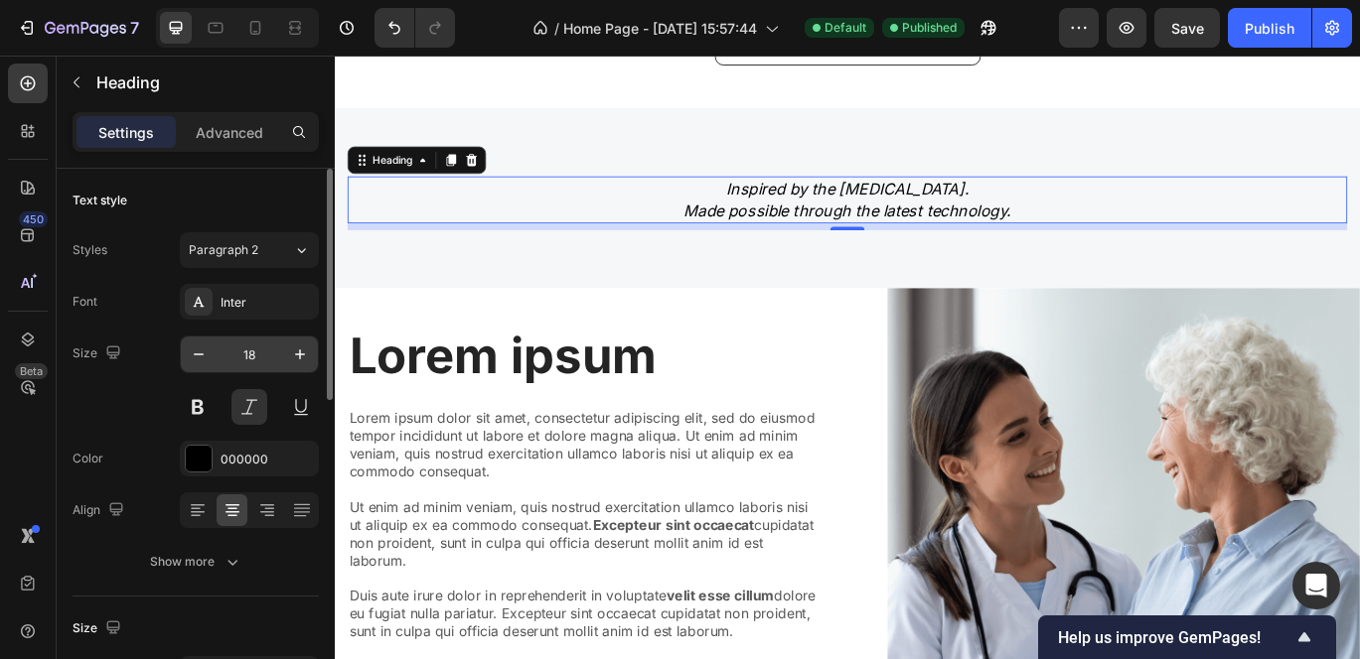
click at [264, 352] on input "18" at bounding box center [250, 355] width 66 height 36
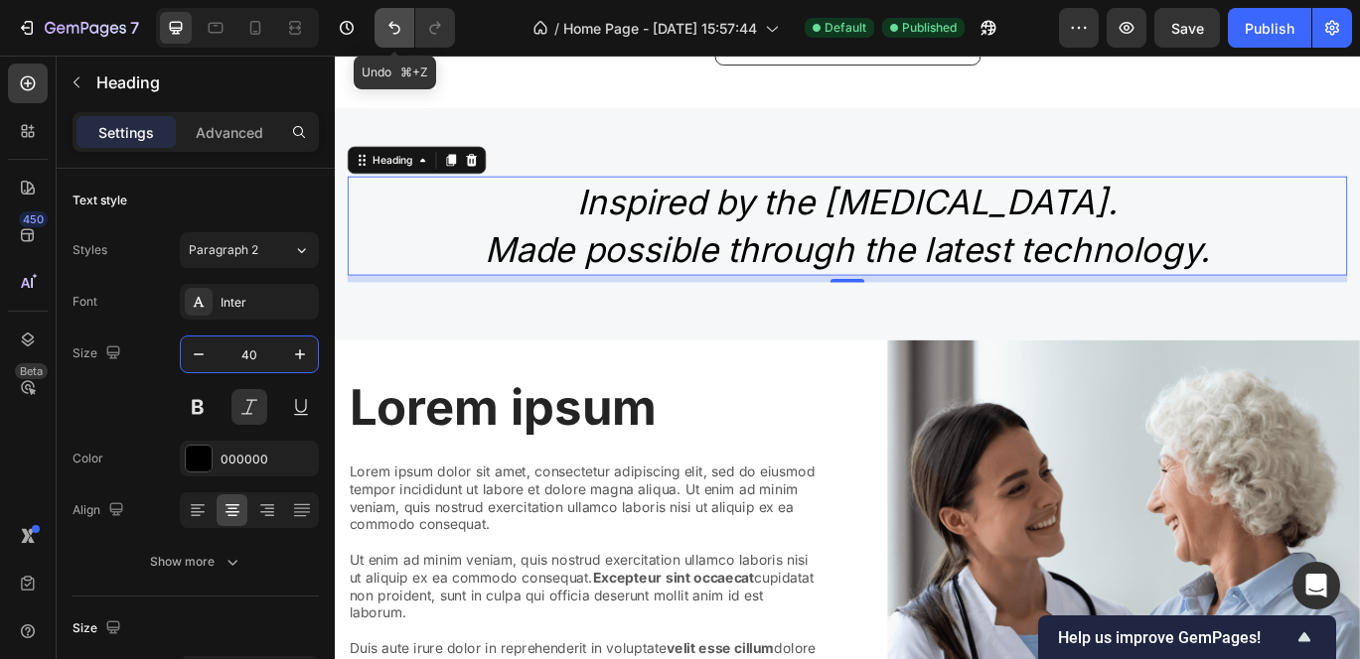
click at [385, 20] on icon "Undo/Redo" at bounding box center [394, 28] width 20 height 20
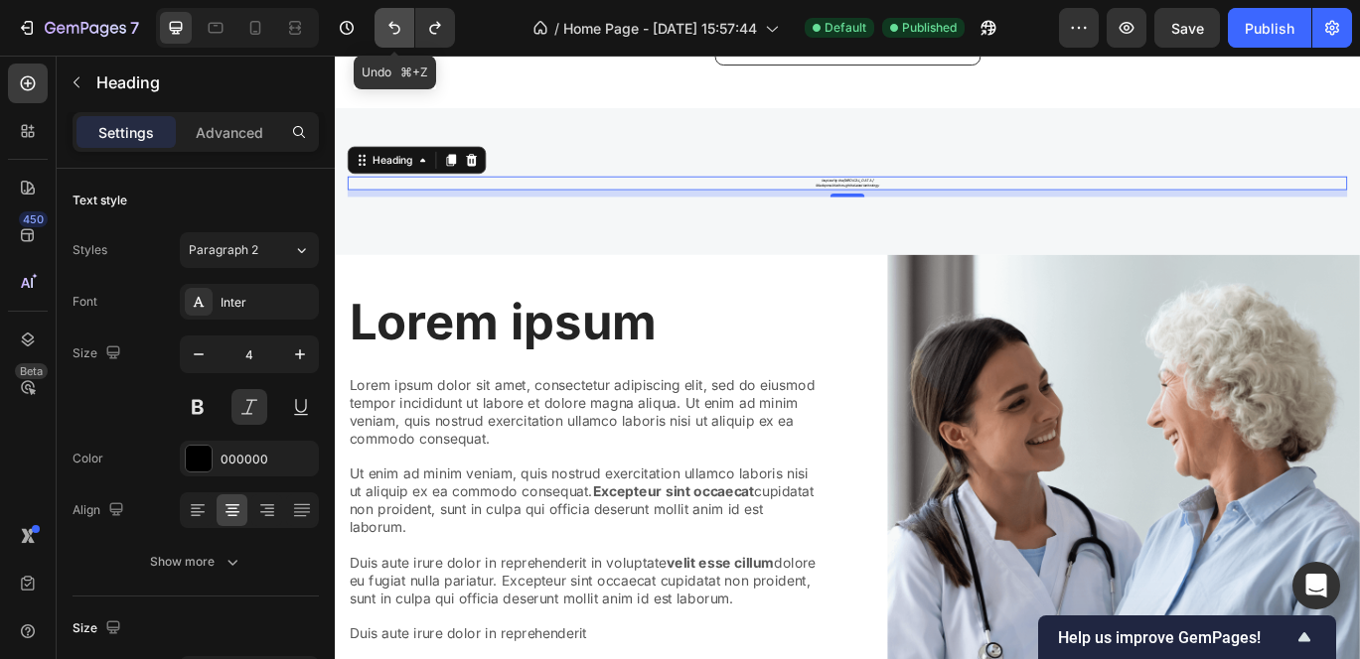
click at [385, 20] on icon "Undo/Redo" at bounding box center [394, 28] width 20 height 20
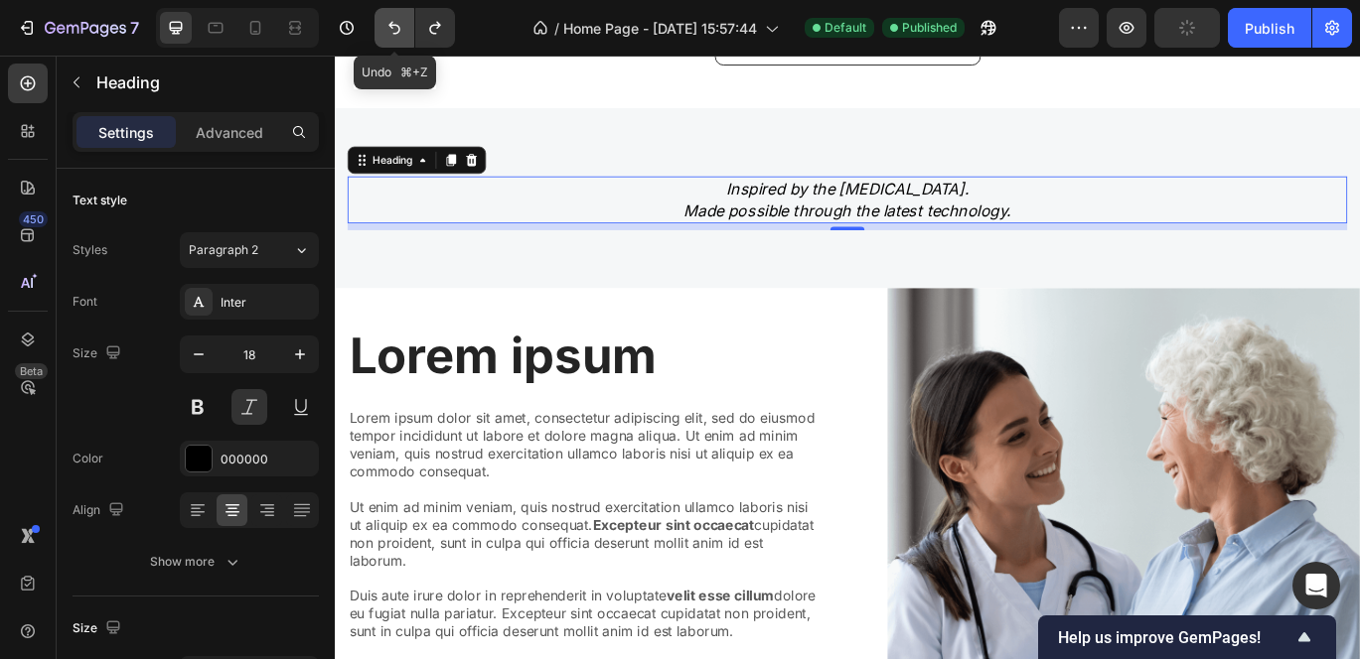
click at [385, 20] on icon "Undo/Redo" at bounding box center [394, 28] width 20 height 20
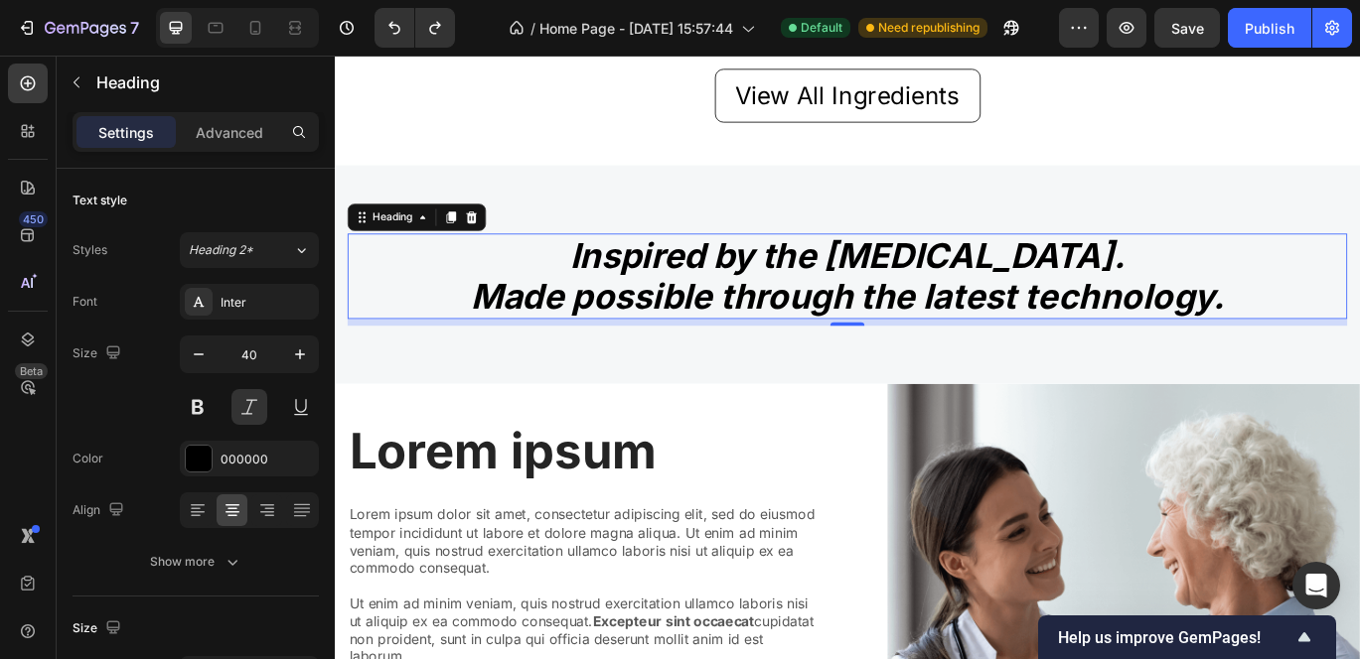
scroll to position [2058, 0]
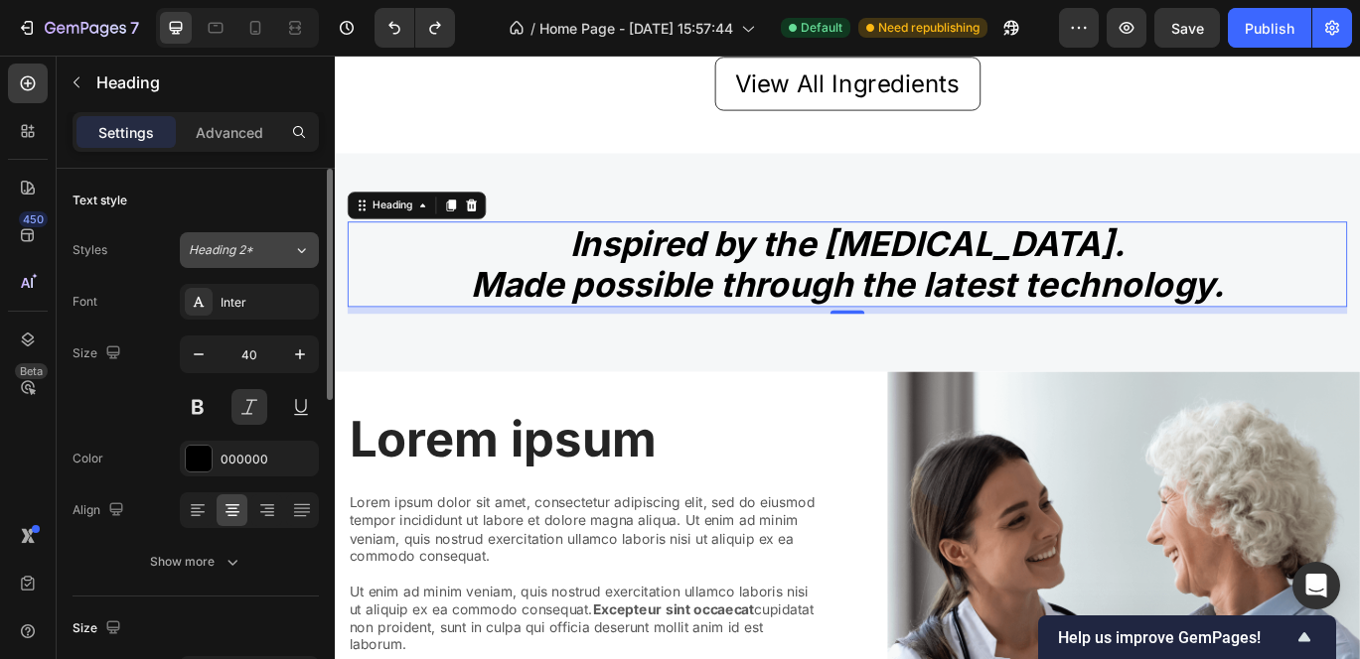
click at [274, 250] on div "Heading 2*" at bounding box center [241, 250] width 104 height 18
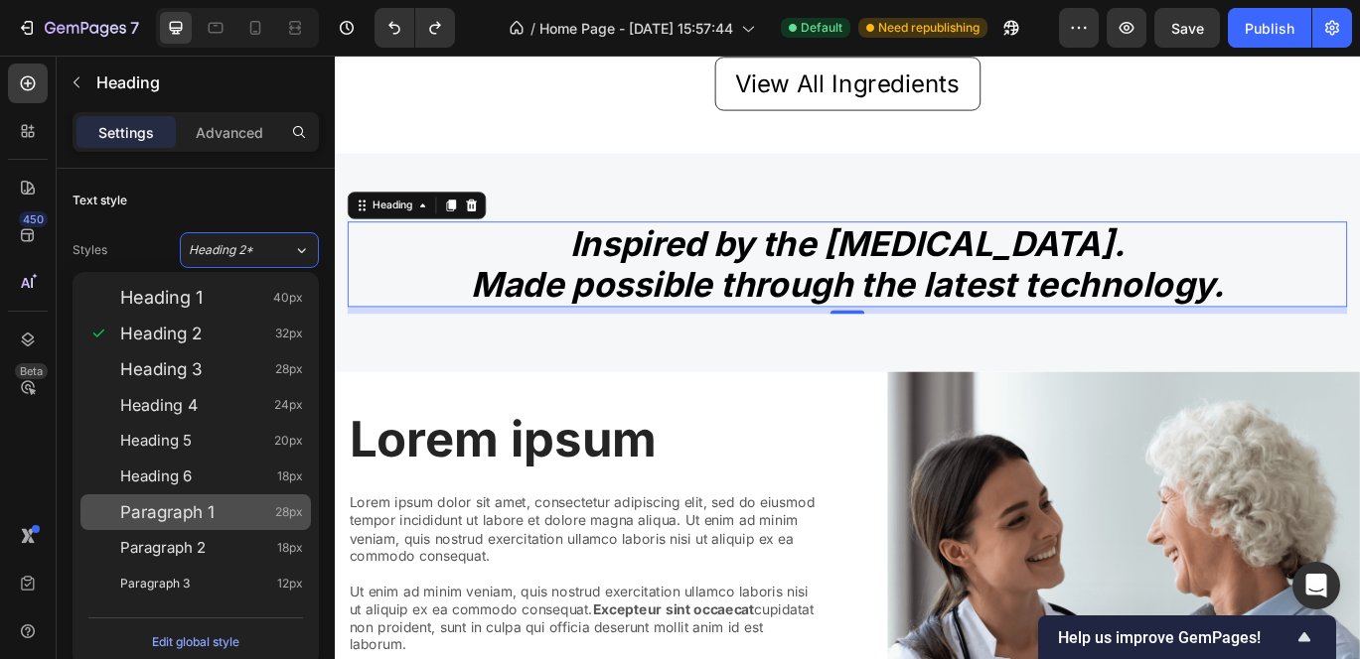
click at [202, 524] on div "Paragraph 1 28px" at bounding box center [195, 513] width 230 height 36
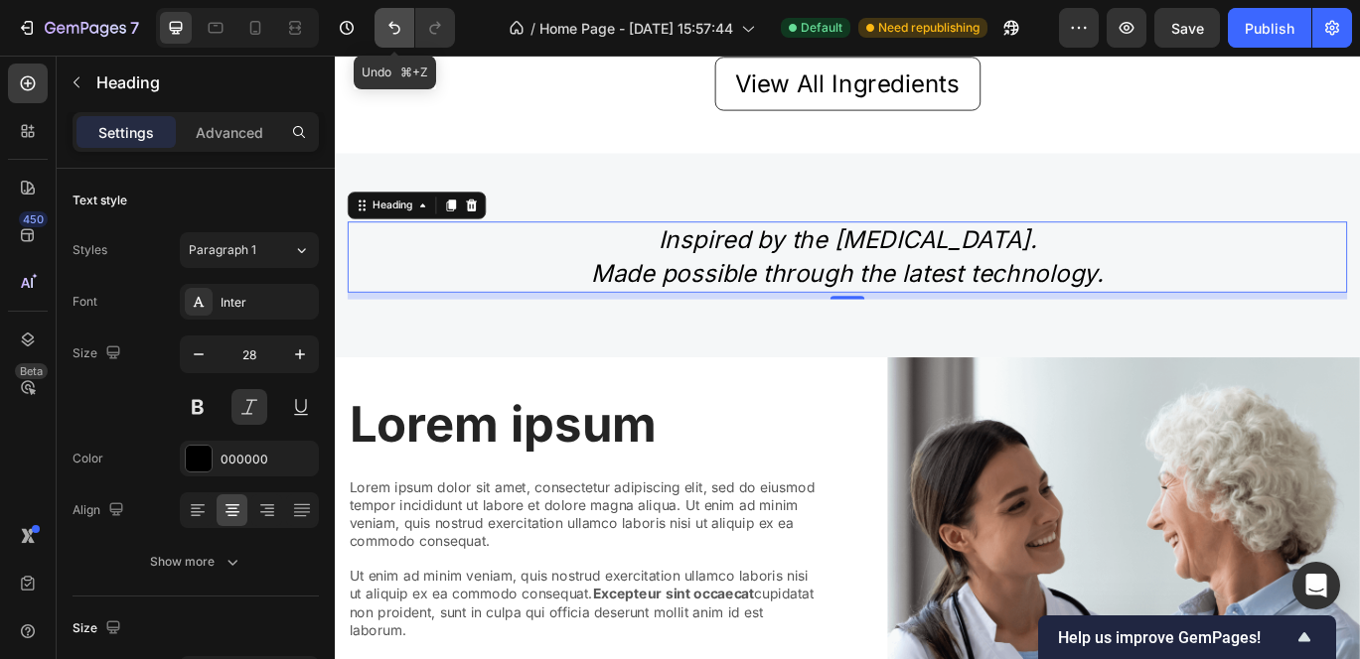
click at [388, 19] on icon "Undo/Redo" at bounding box center [394, 28] width 20 height 20
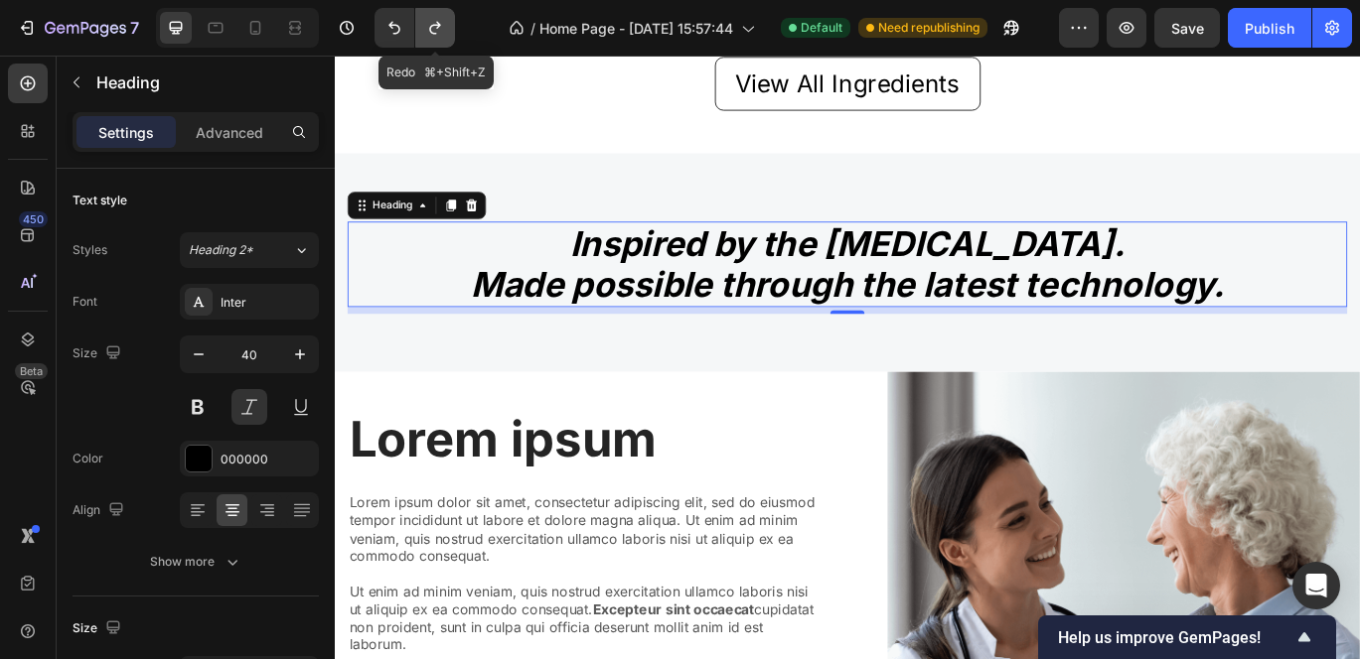
click at [440, 30] on icon "Undo/Redo" at bounding box center [435, 28] width 20 height 20
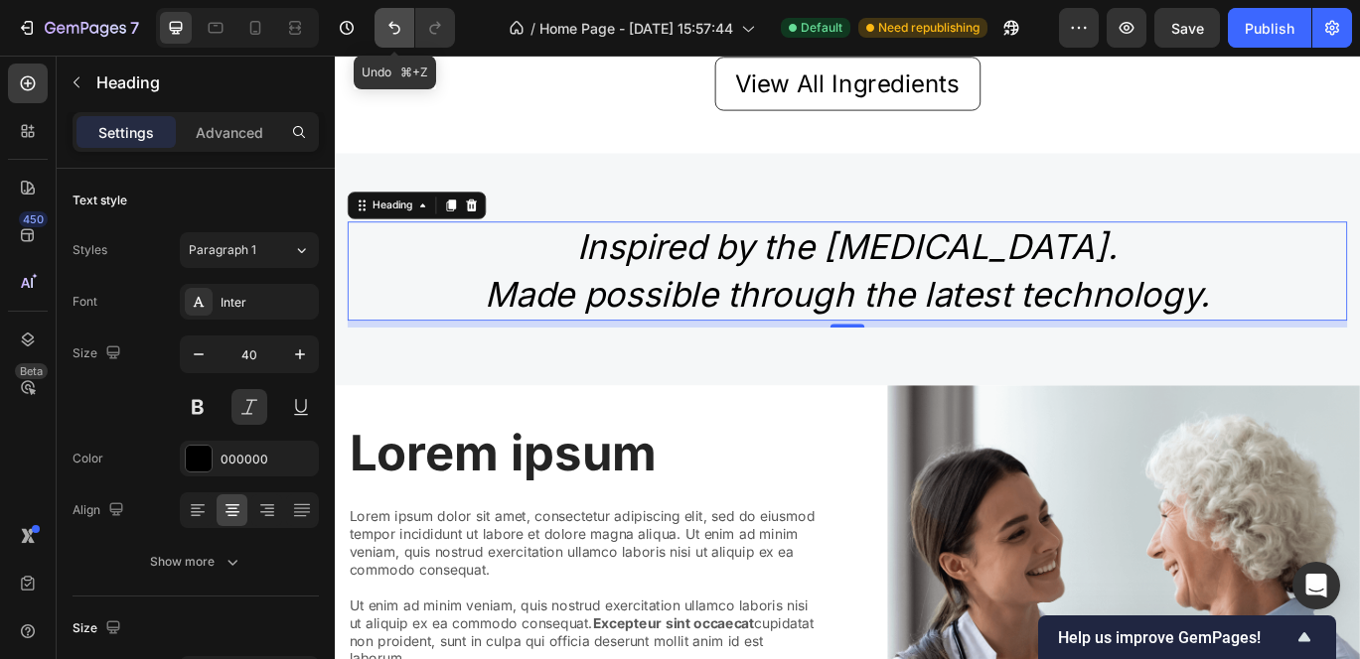
click at [395, 21] on icon "Undo/Redo" at bounding box center [394, 28] width 20 height 20
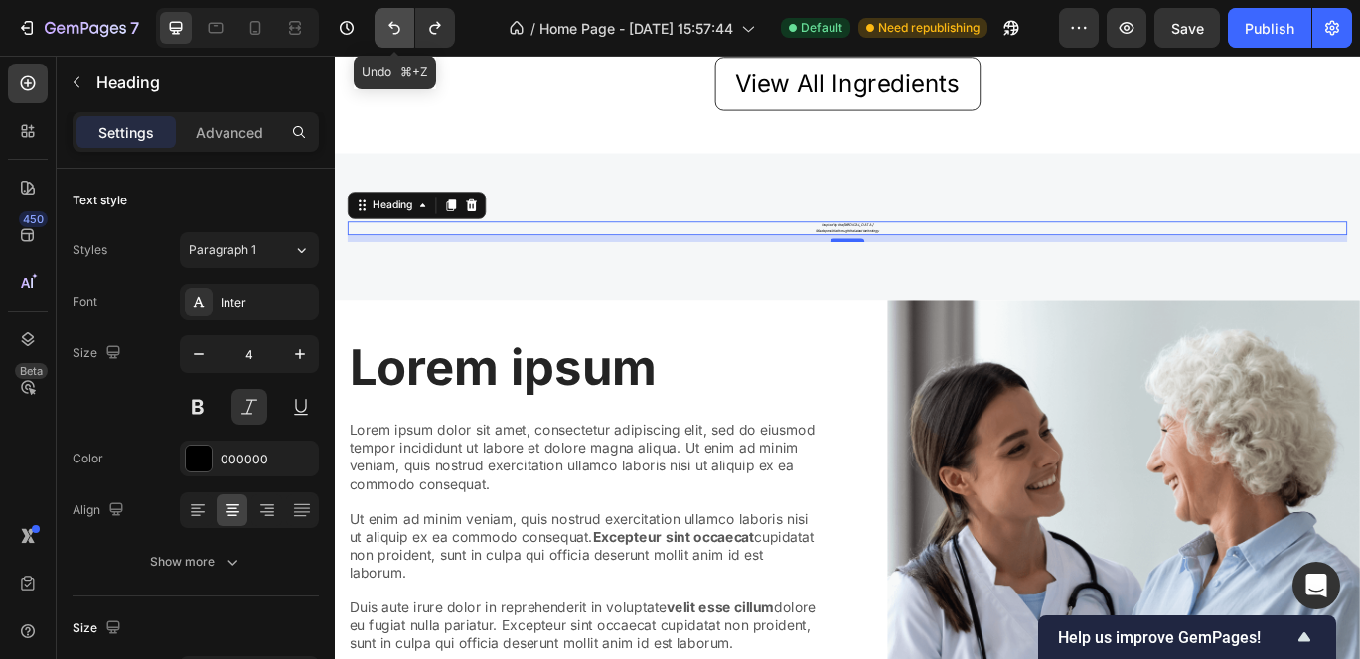
click at [395, 21] on icon "Undo/Redo" at bounding box center [394, 28] width 20 height 20
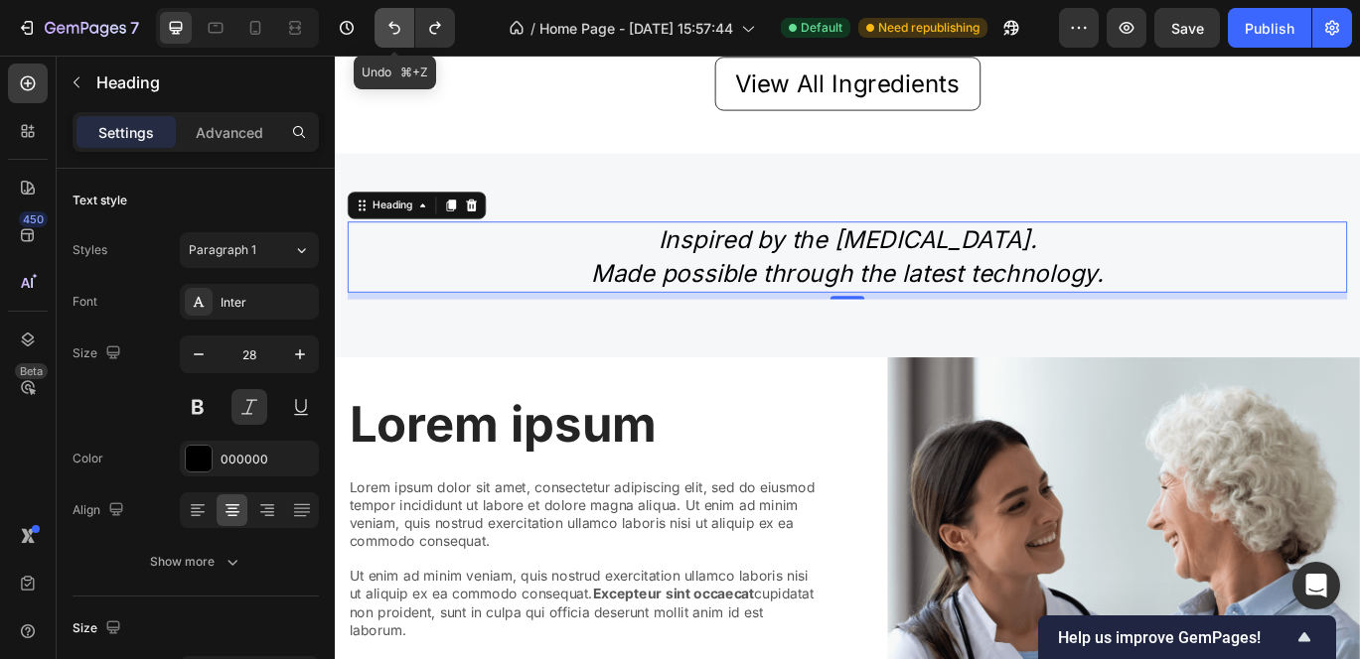
click at [395, 21] on icon "Undo/Redo" at bounding box center [394, 28] width 20 height 20
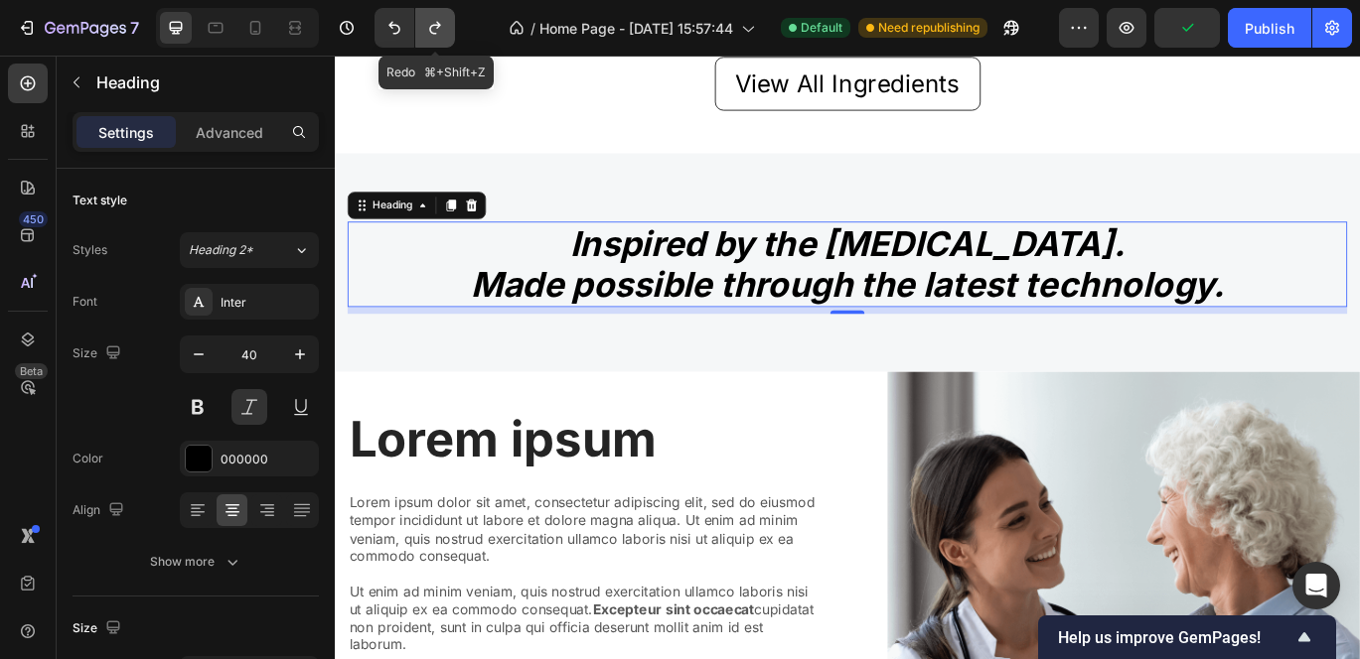
click at [434, 27] on icon "Undo/Redo" at bounding box center [435, 28] width 20 height 20
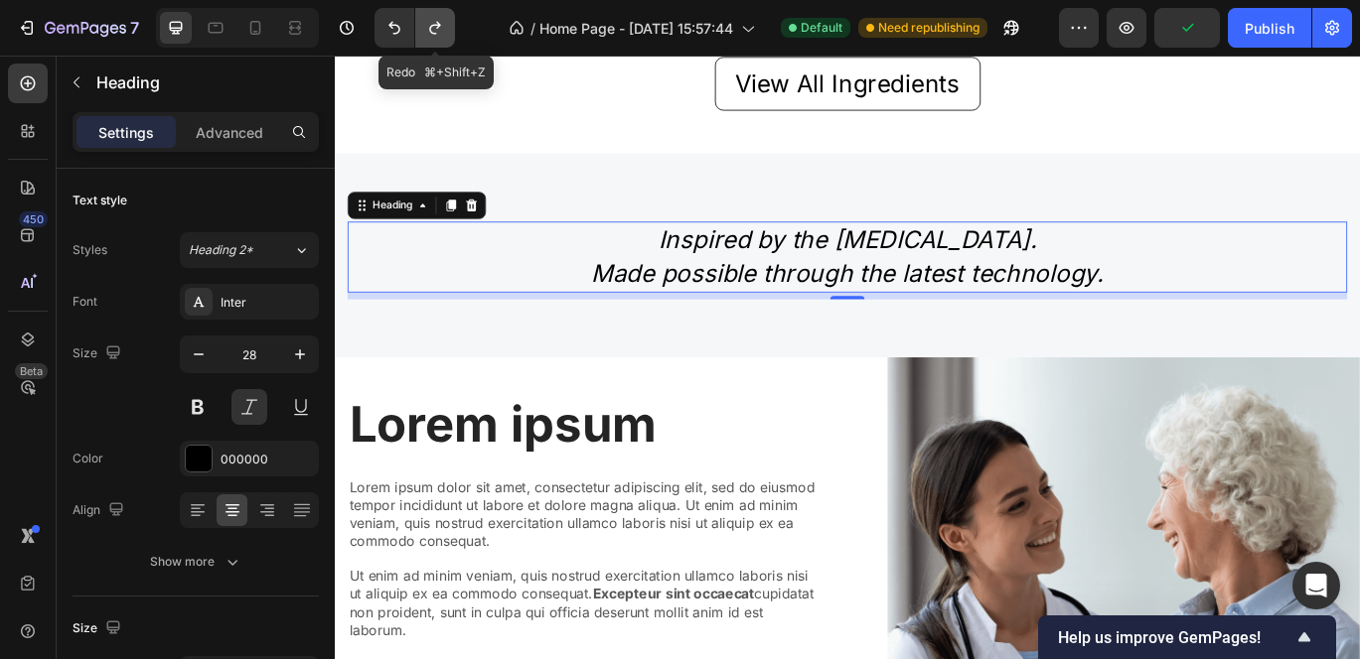
click at [434, 27] on icon "Undo/Redo" at bounding box center [435, 28] width 20 height 20
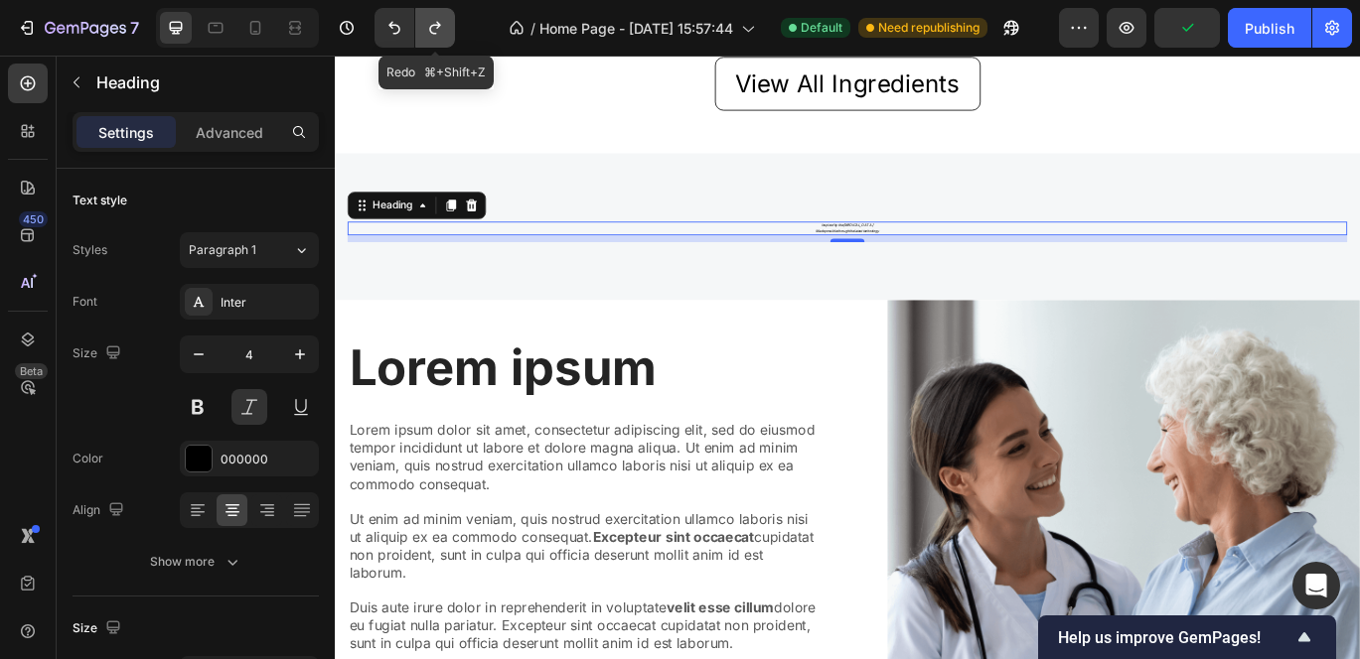
click at [434, 27] on icon "Undo/Redo" at bounding box center [435, 28] width 20 height 20
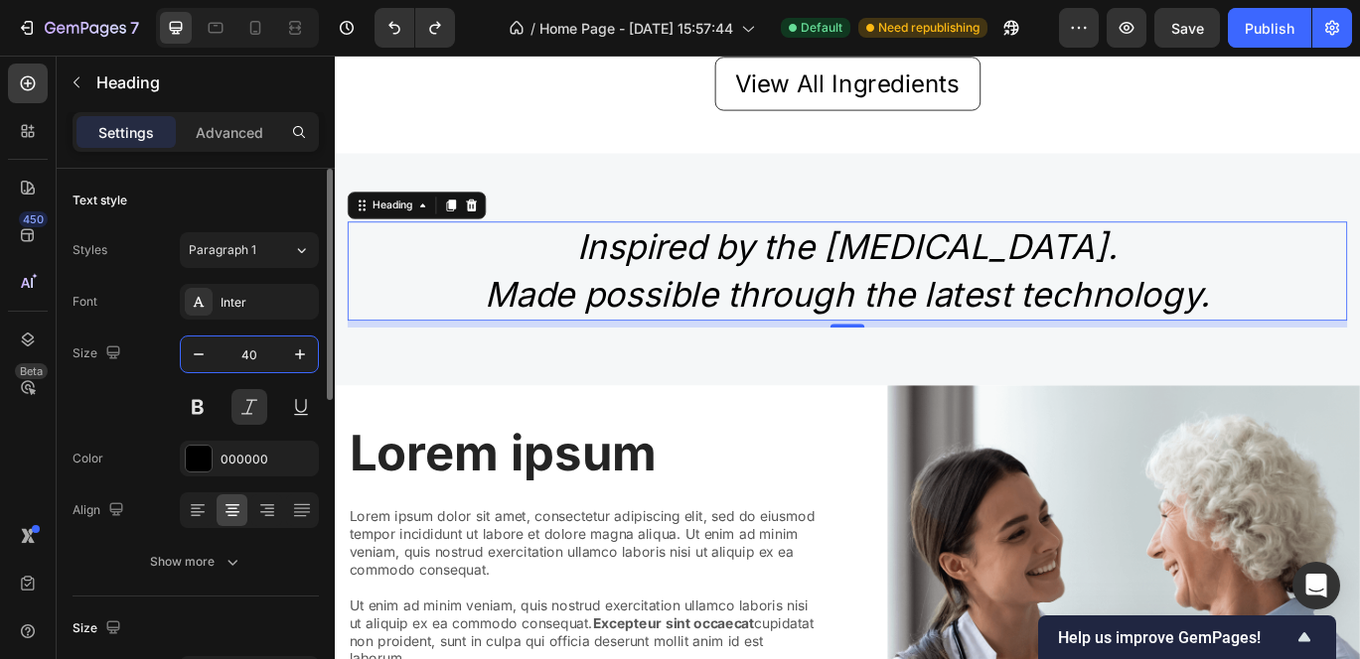
click at [260, 357] on input "40" at bounding box center [250, 355] width 66 height 36
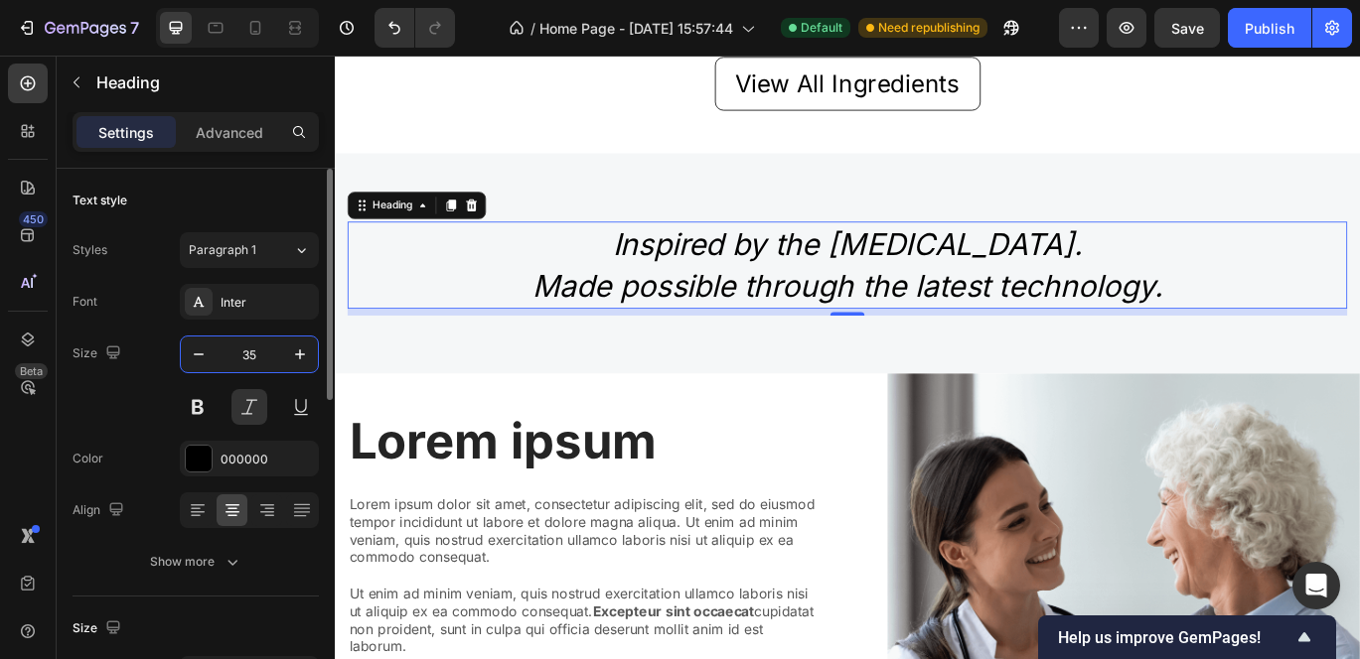
type input "3"
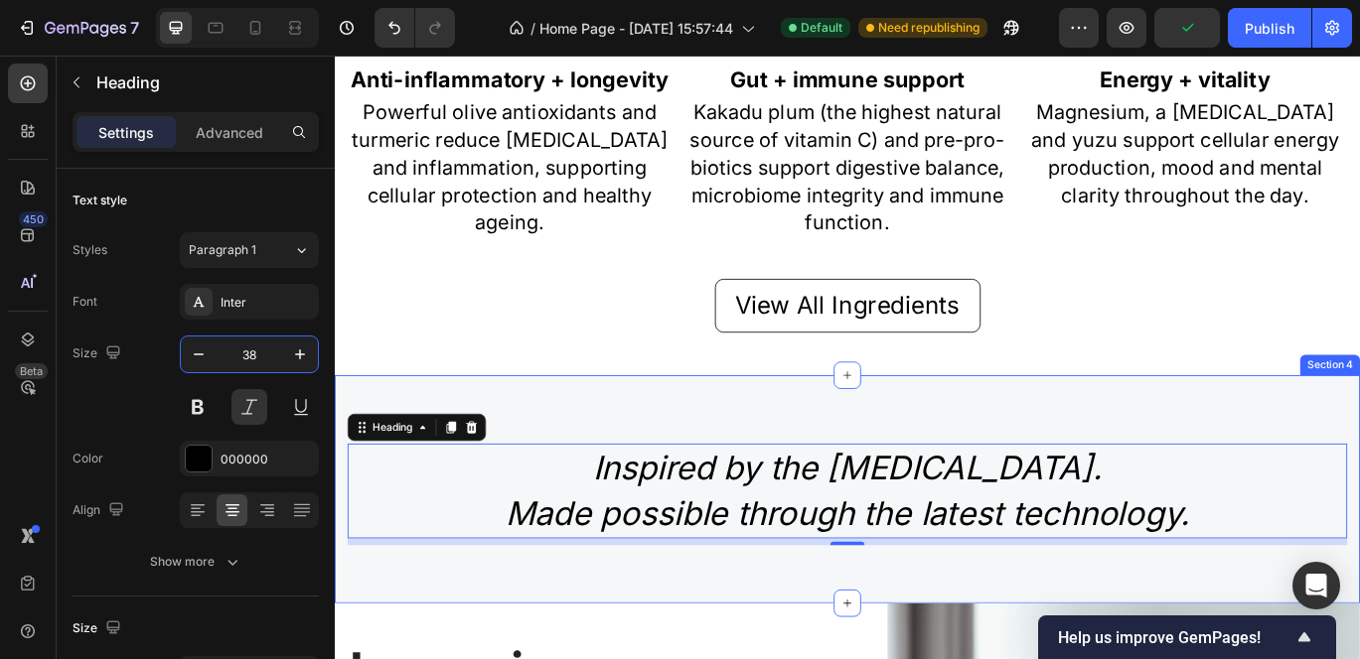
scroll to position [1805, 0]
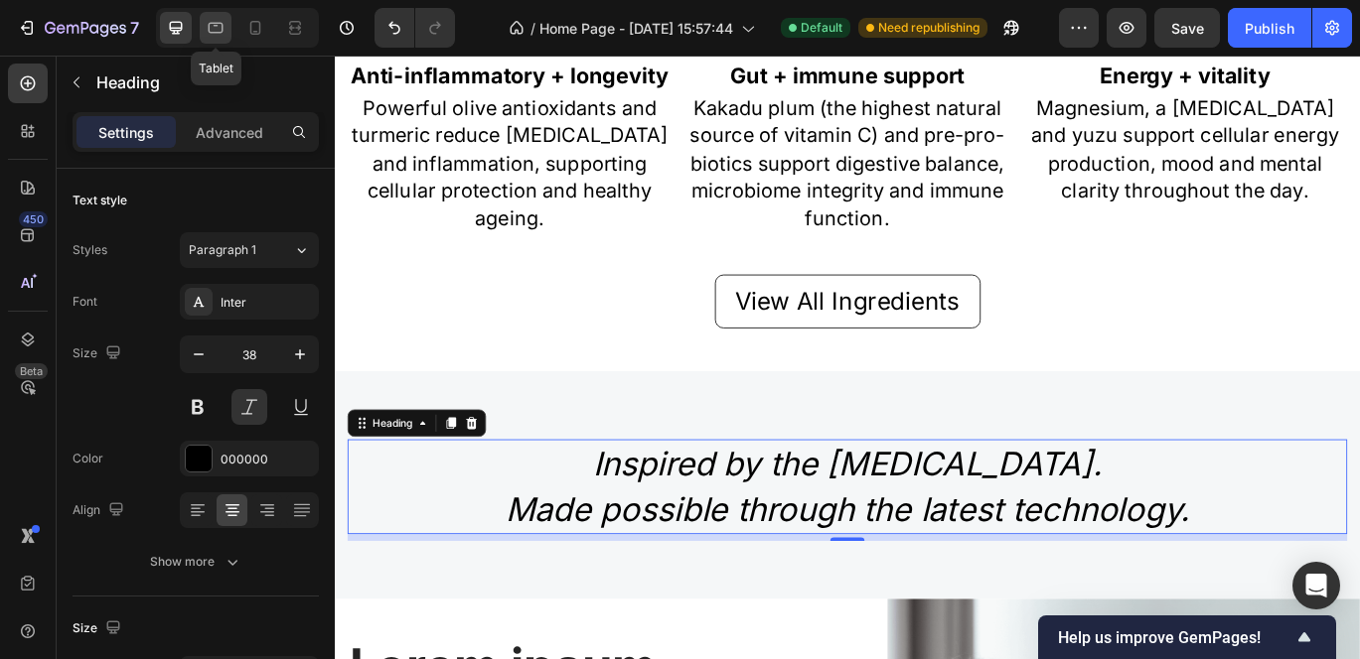
click at [220, 32] on icon at bounding box center [216, 28] width 15 height 11
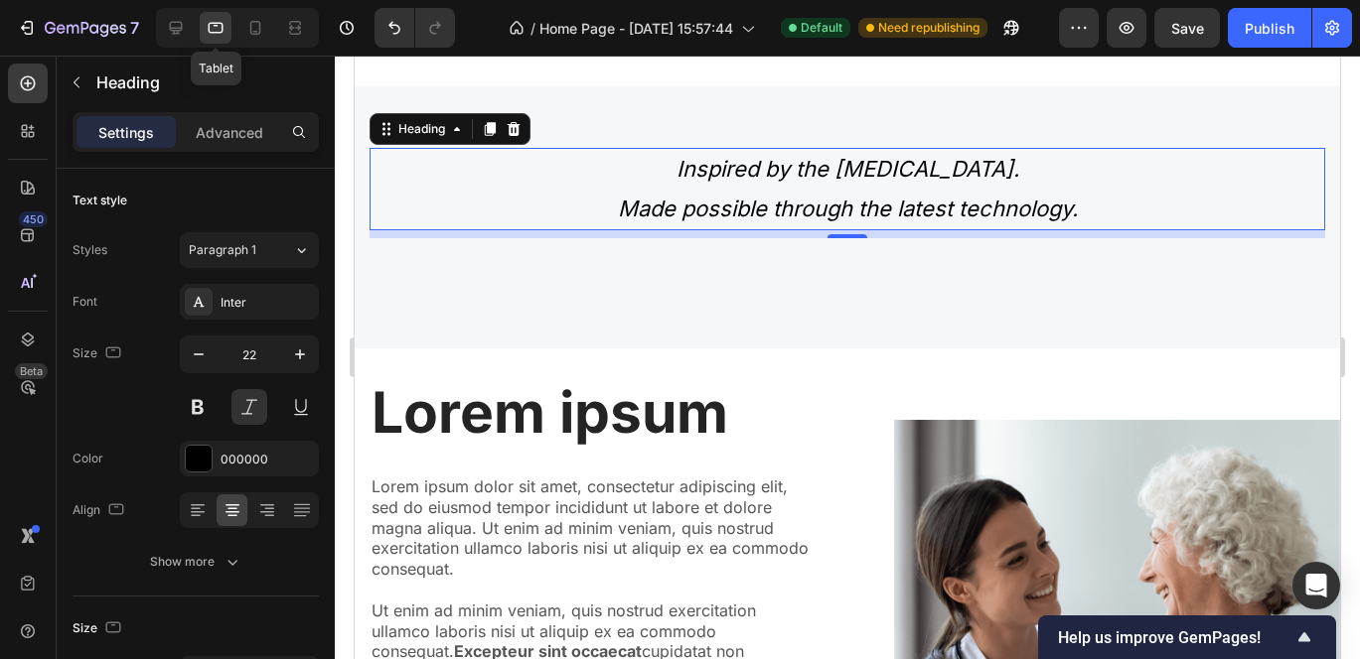
scroll to position [2045, 0]
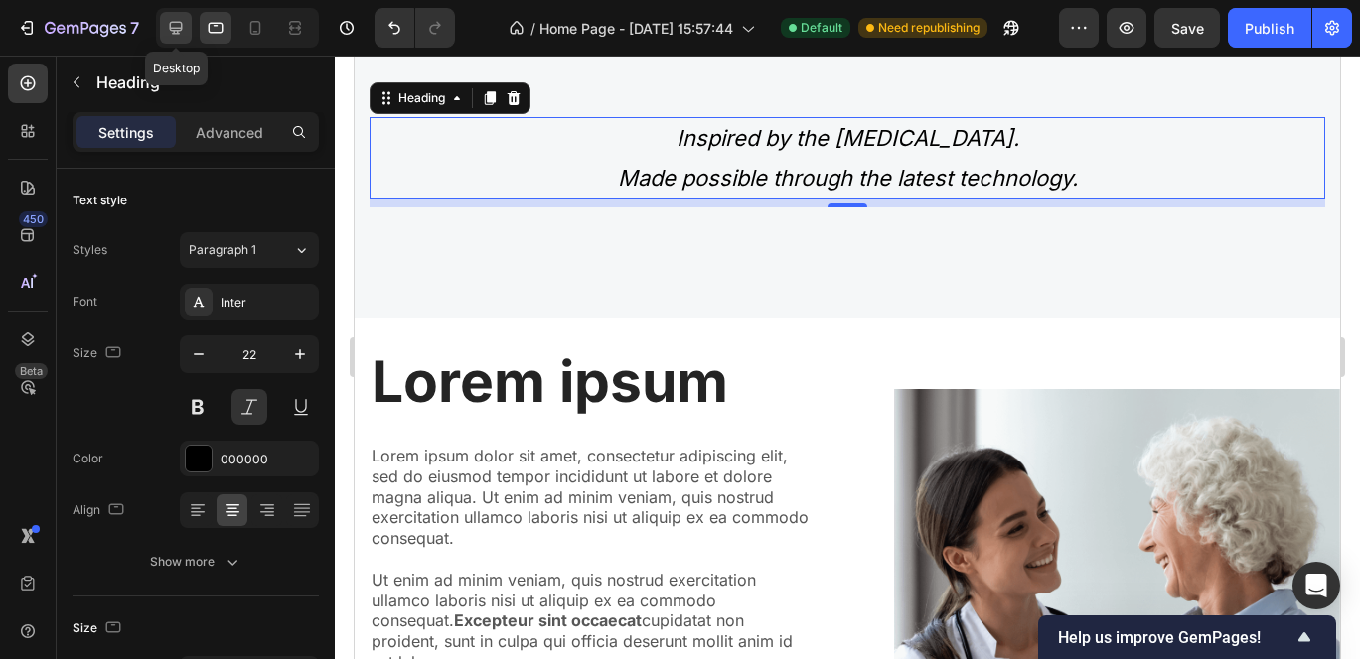
click at [173, 22] on icon at bounding box center [176, 28] width 13 height 13
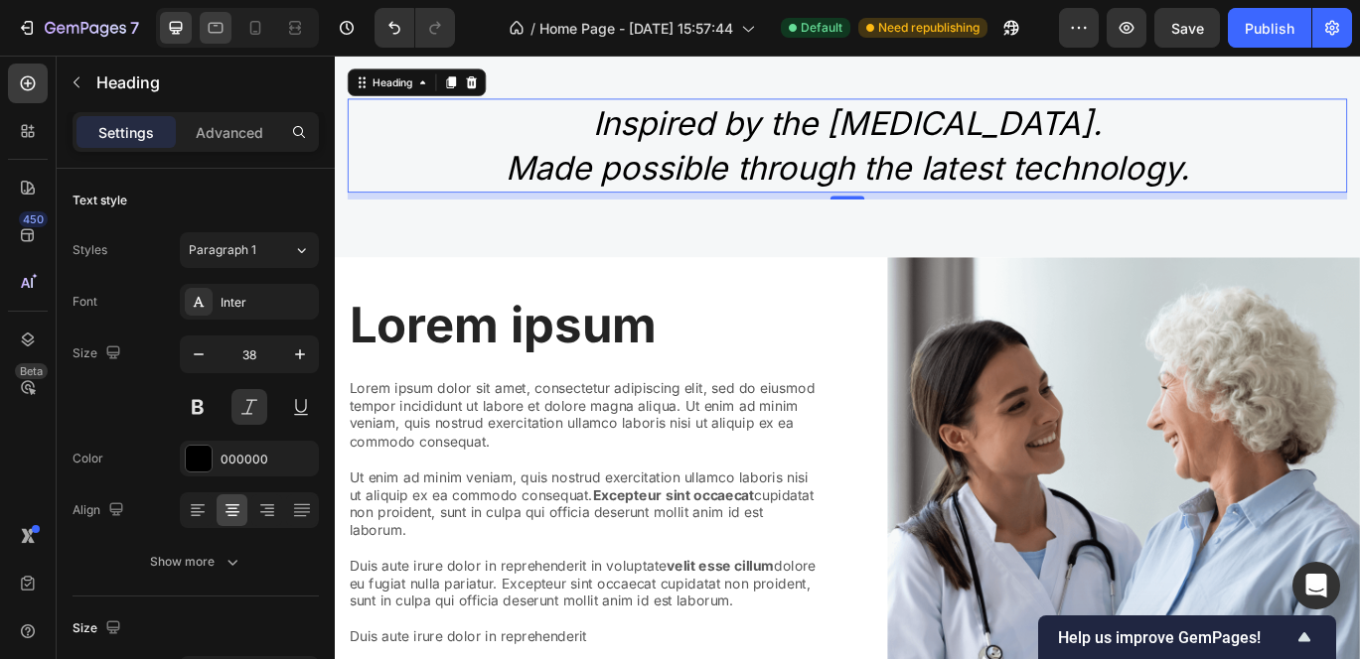
scroll to position [2025, 0]
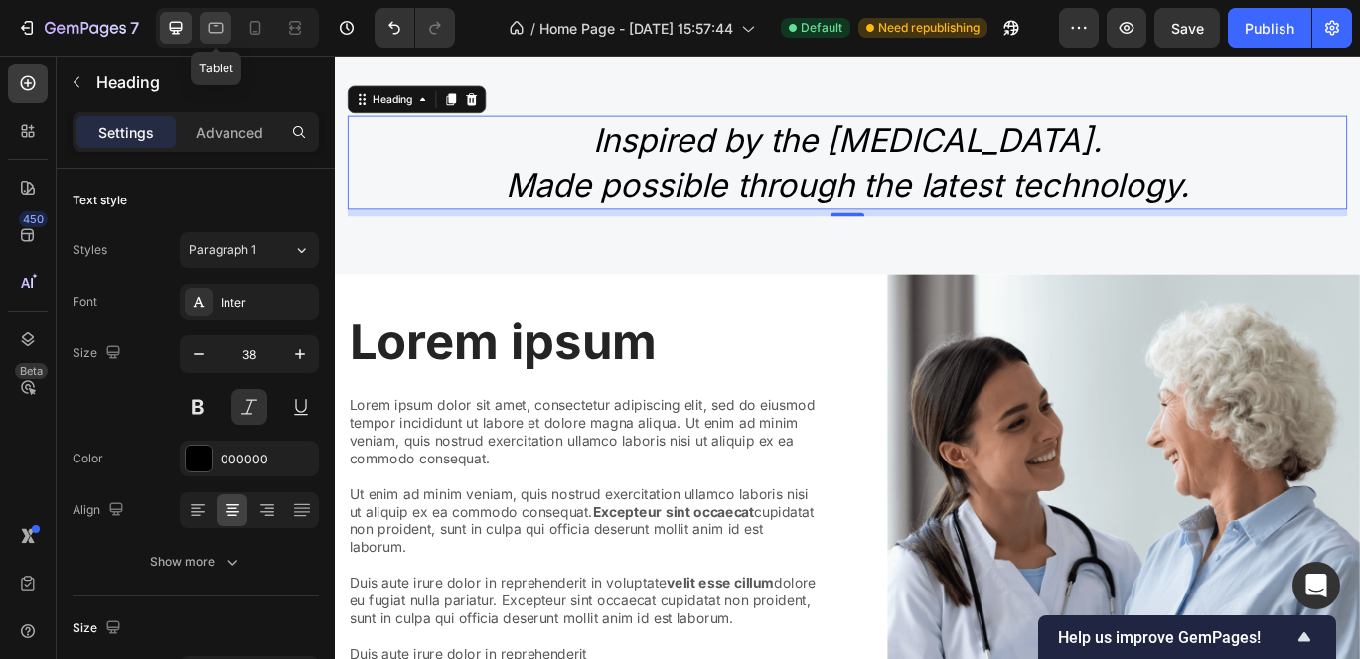
click at [214, 22] on icon at bounding box center [216, 28] width 20 height 20
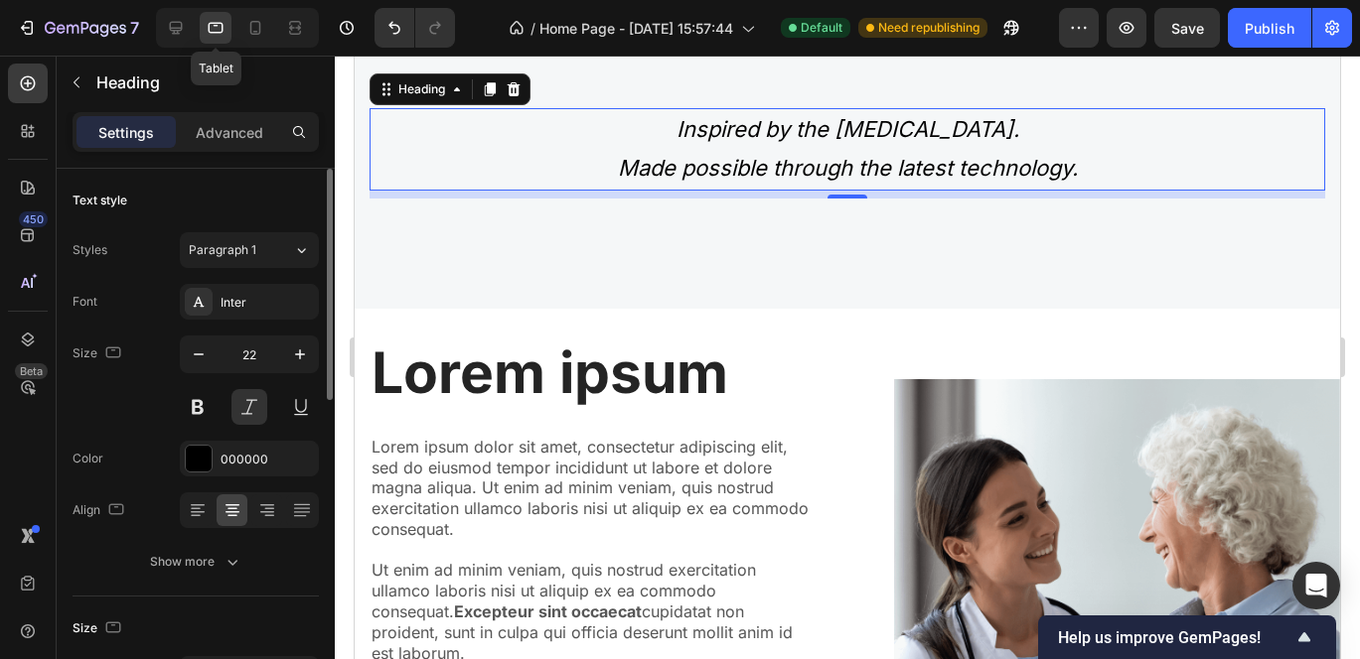
scroll to position [2008, 0]
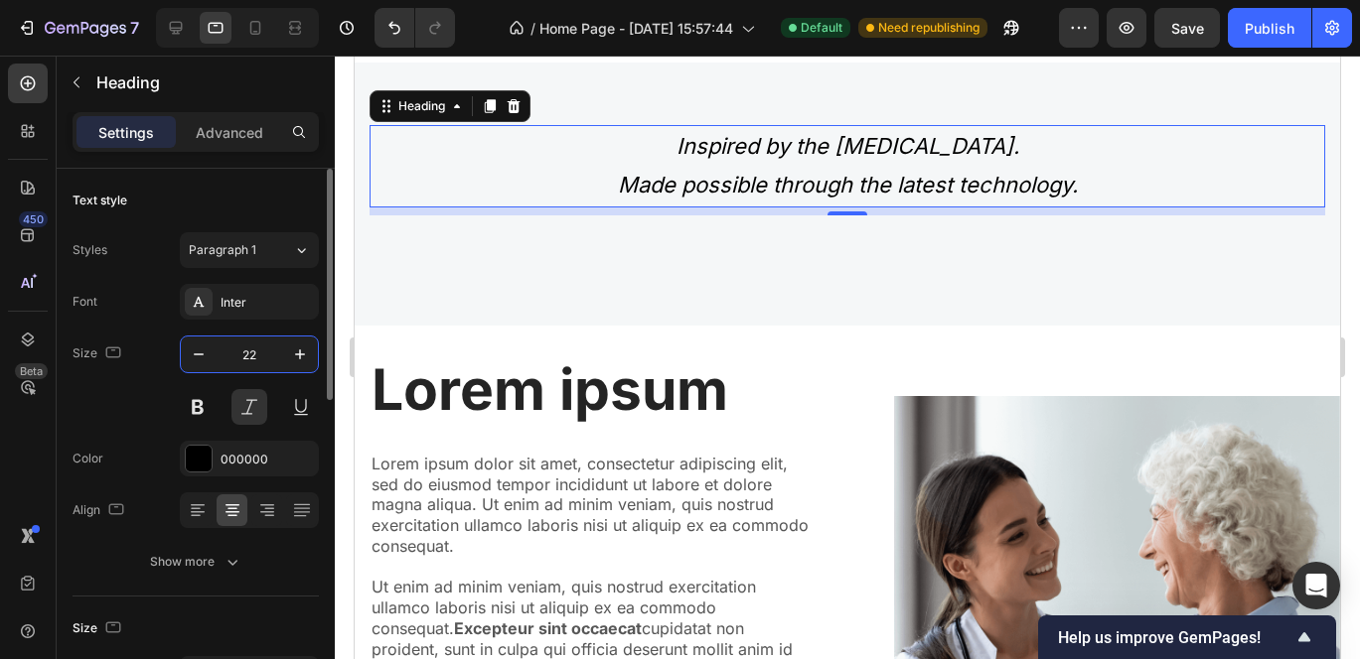
click at [266, 355] on input "22" at bounding box center [250, 355] width 66 height 36
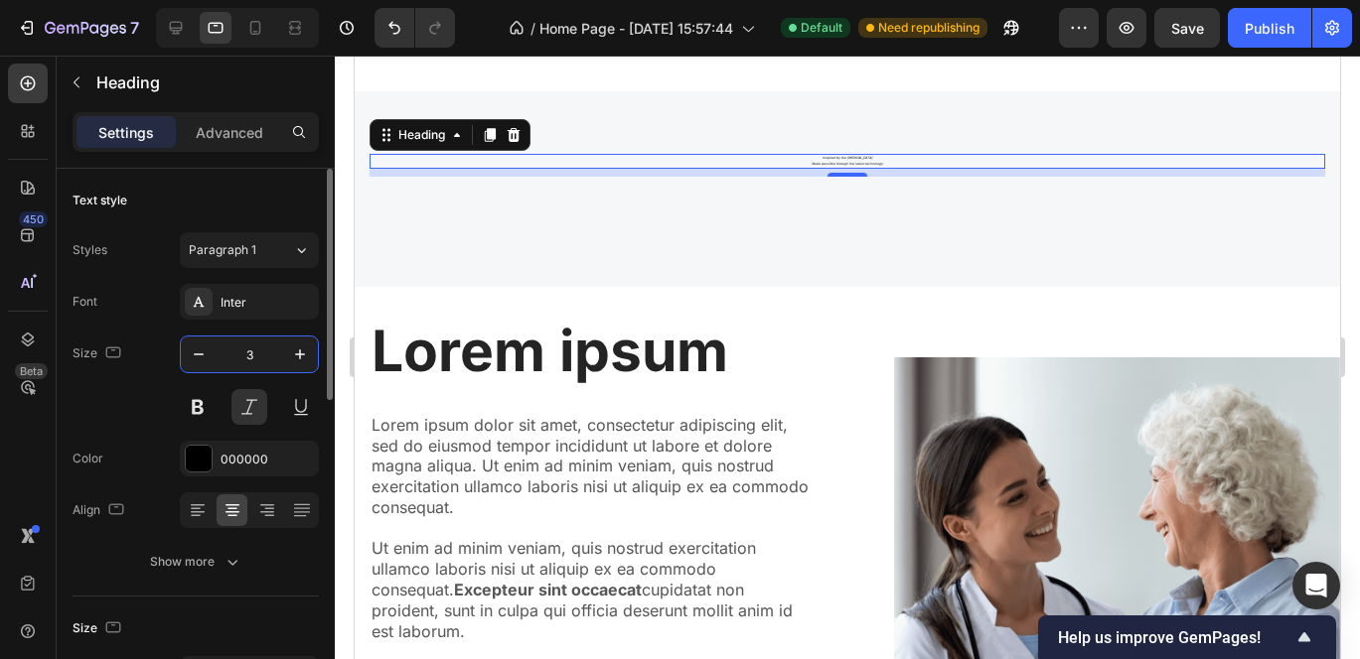
type input "38"
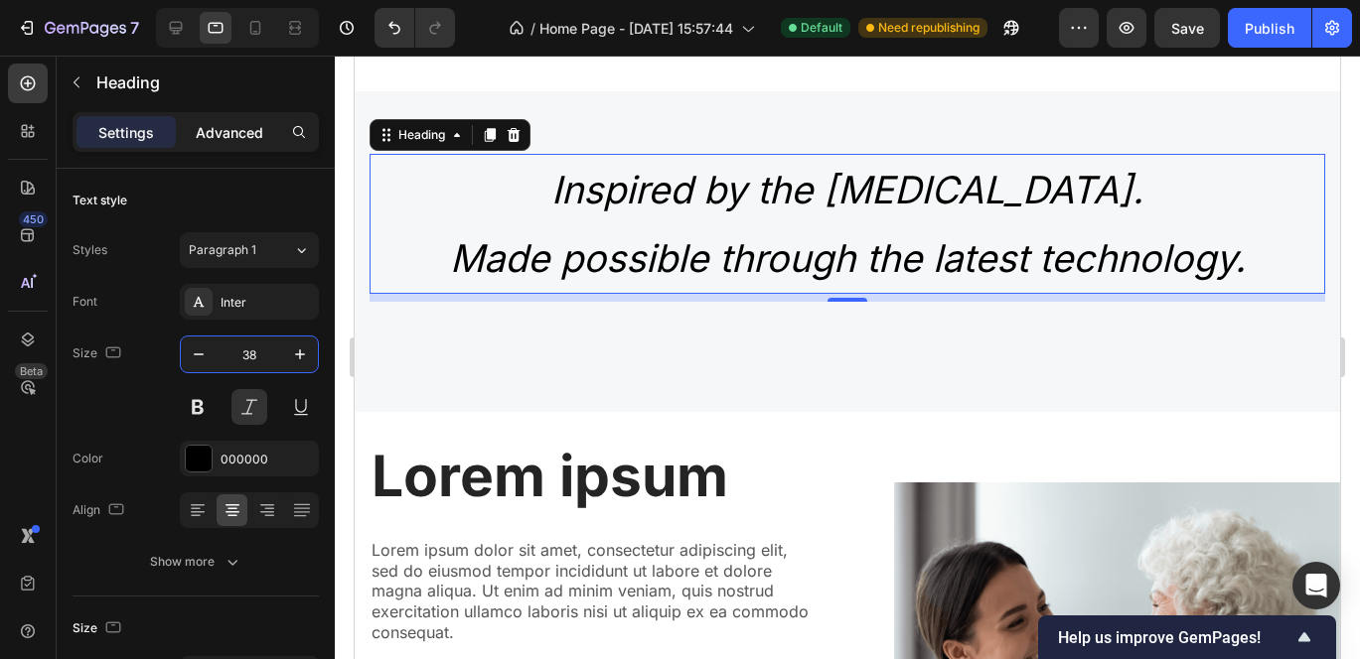
click at [230, 126] on p "Advanced" at bounding box center [230, 132] width 68 height 21
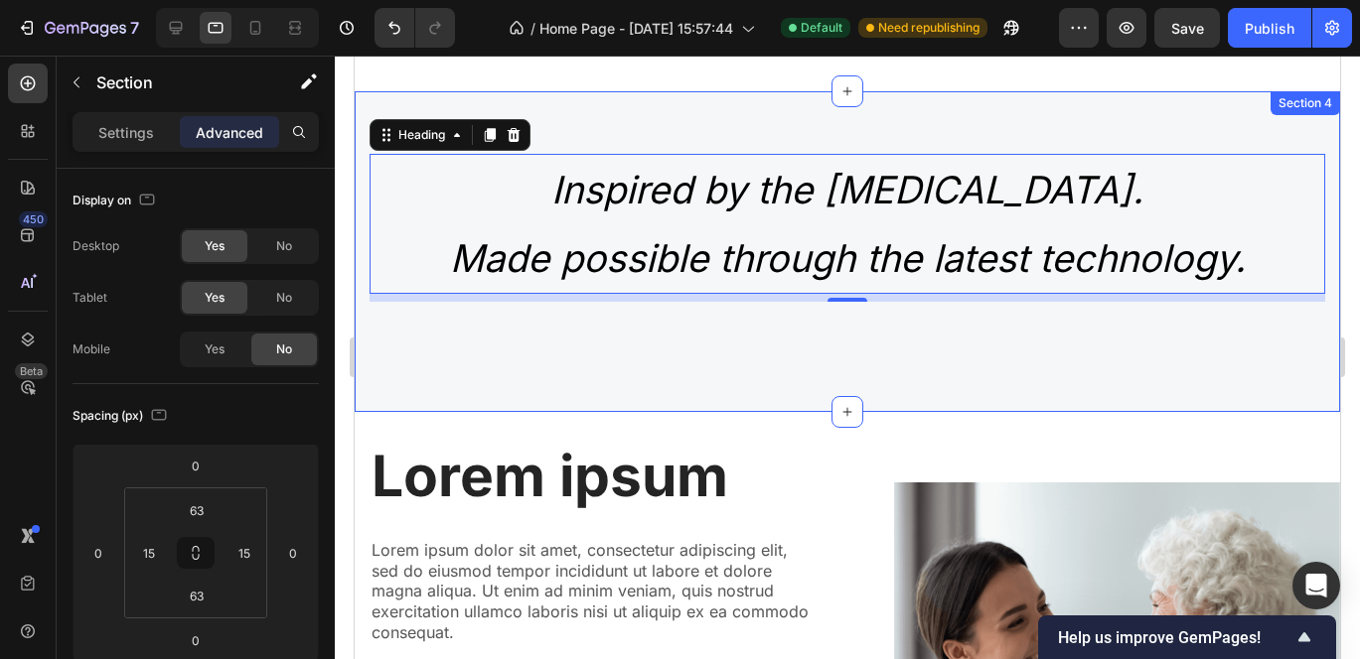
click at [418, 369] on div "Inspired by the Mediterranean diet. Made possible through the latest technology…" at bounding box center [847, 251] width 985 height 321
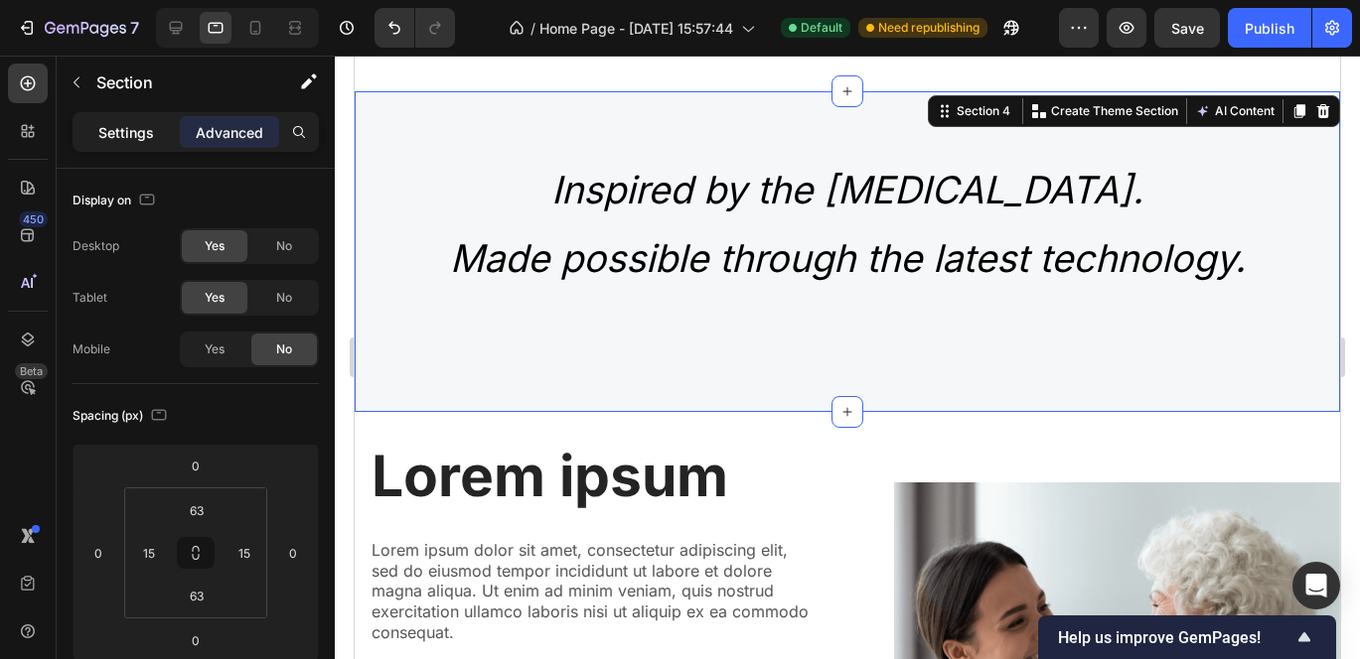
click at [140, 116] on div "Settings" at bounding box center [125, 132] width 99 height 32
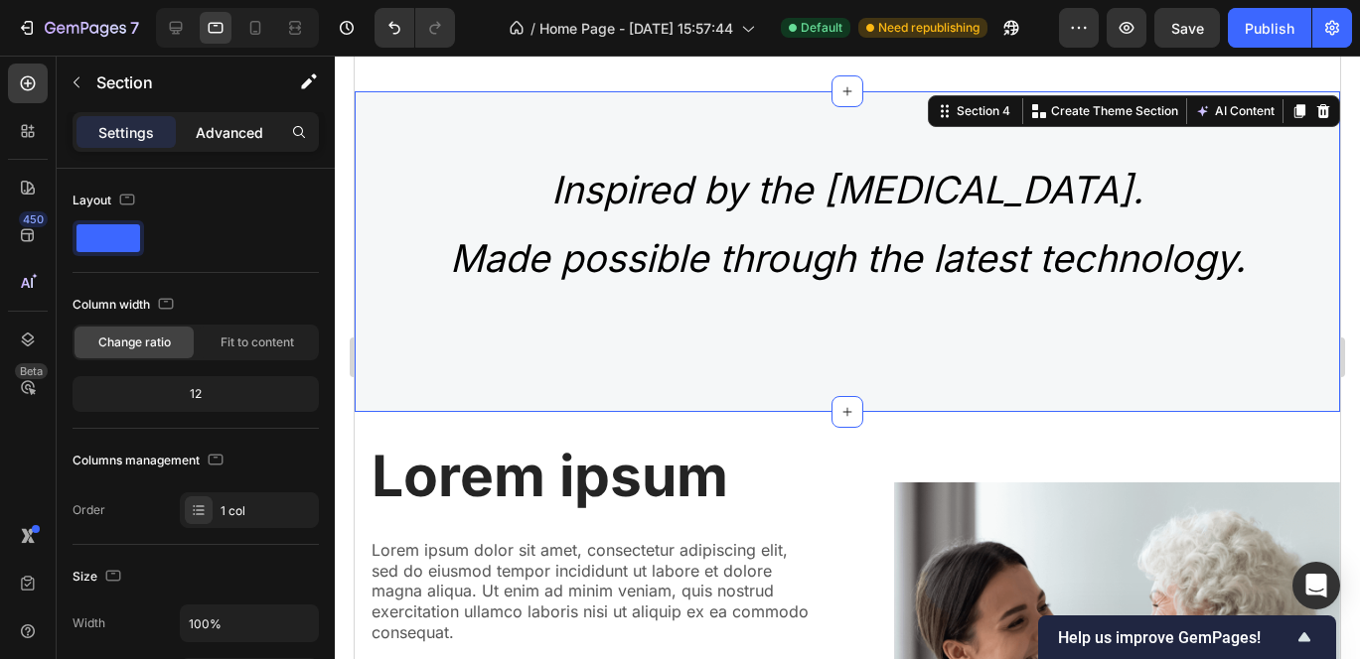
click at [229, 143] on div "Advanced" at bounding box center [229, 132] width 99 height 32
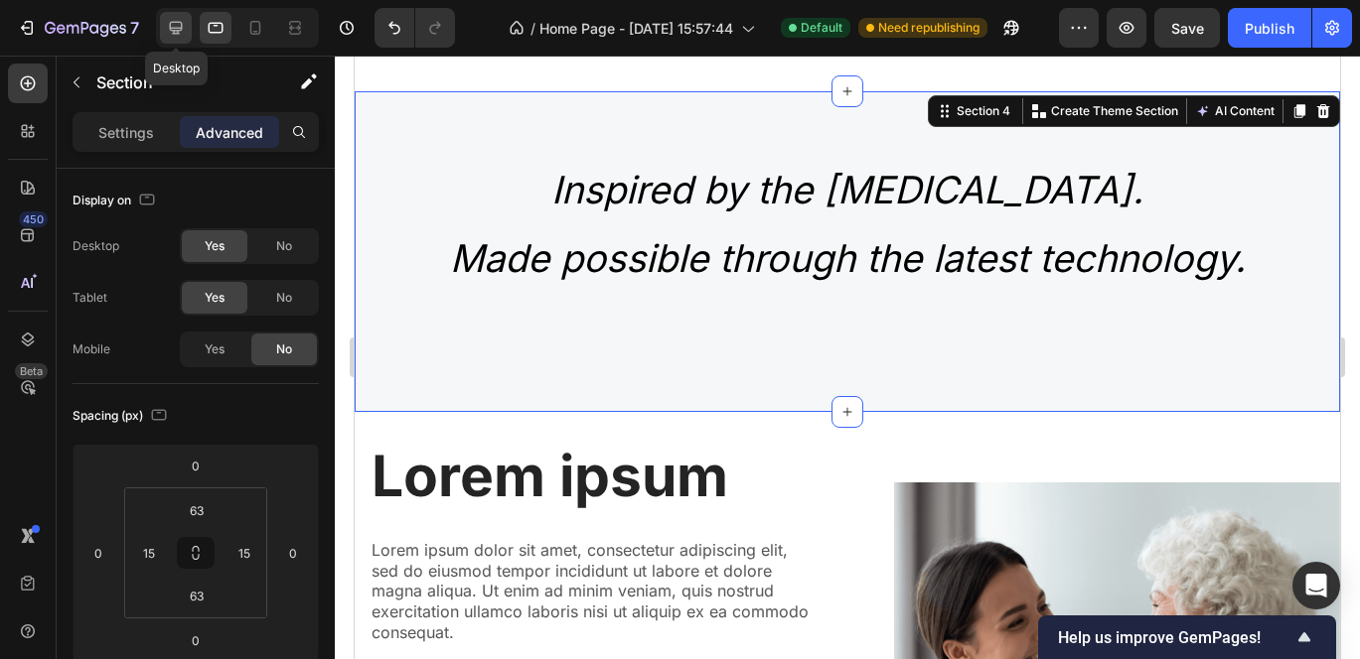
click at [178, 18] on icon at bounding box center [176, 28] width 20 height 20
type input "80"
type input "20"
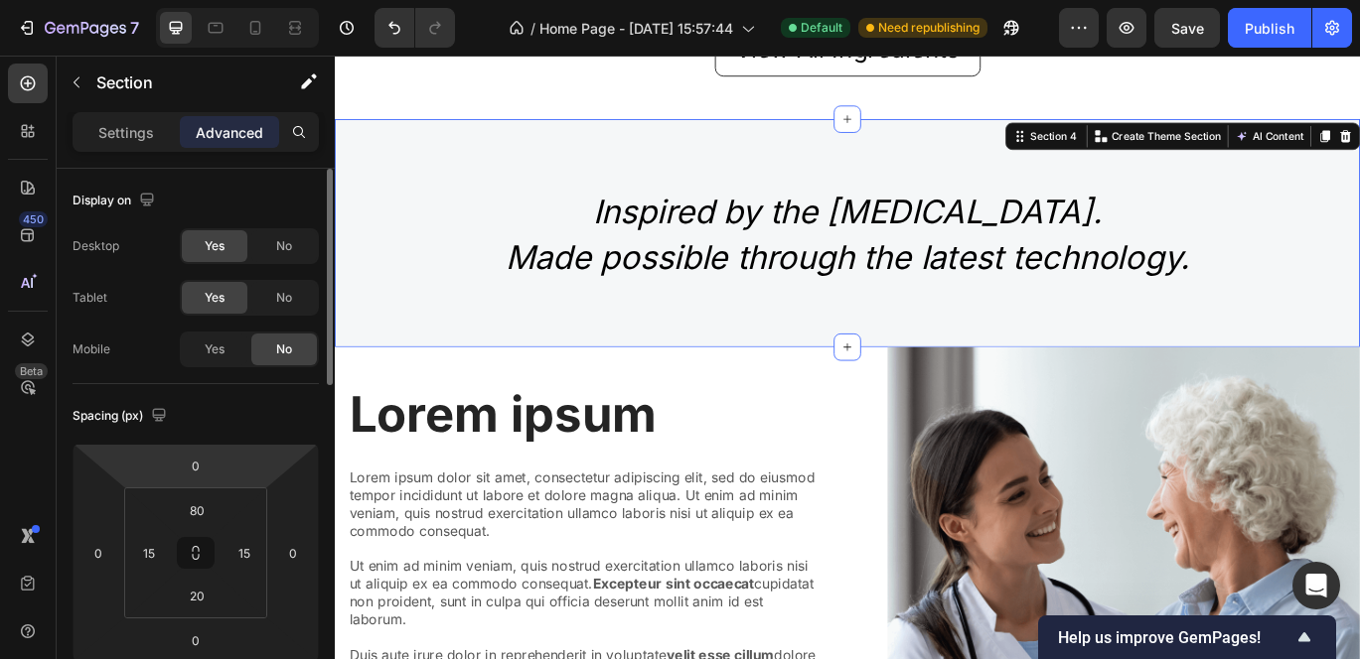
scroll to position [2098, 0]
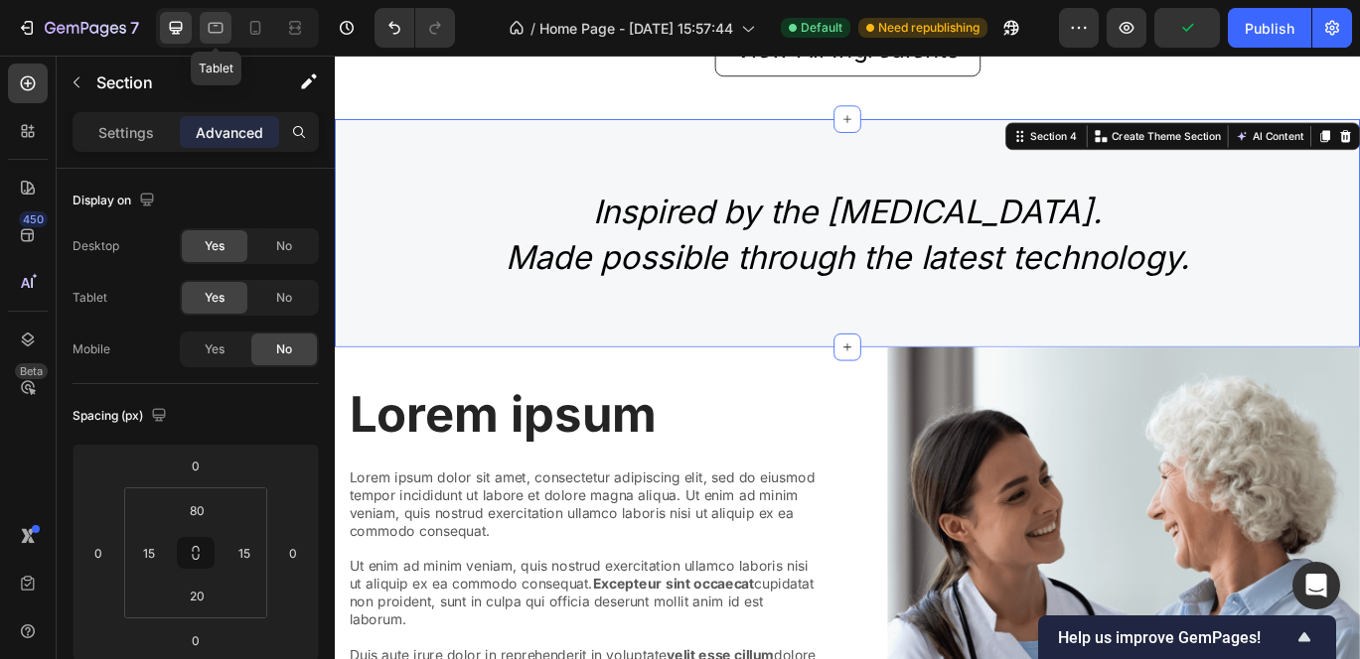
click at [214, 29] on icon at bounding box center [216, 28] width 20 height 20
type input "63"
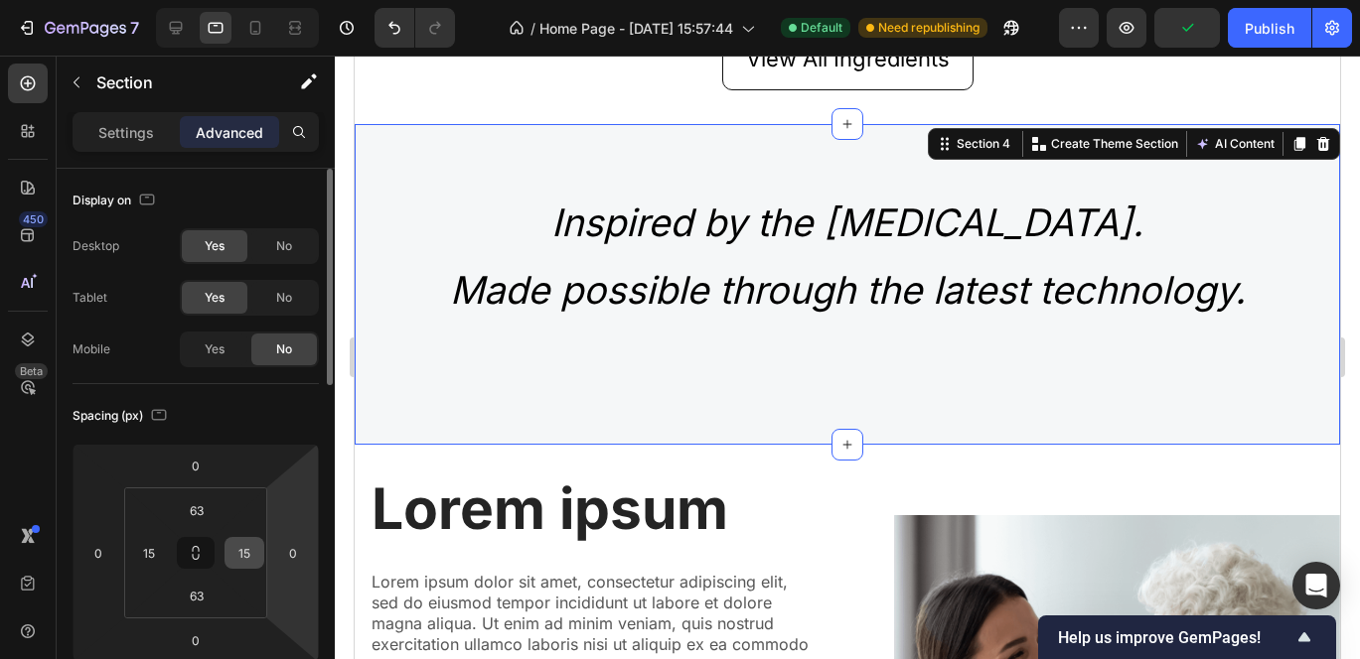
scroll to position [1946, 0]
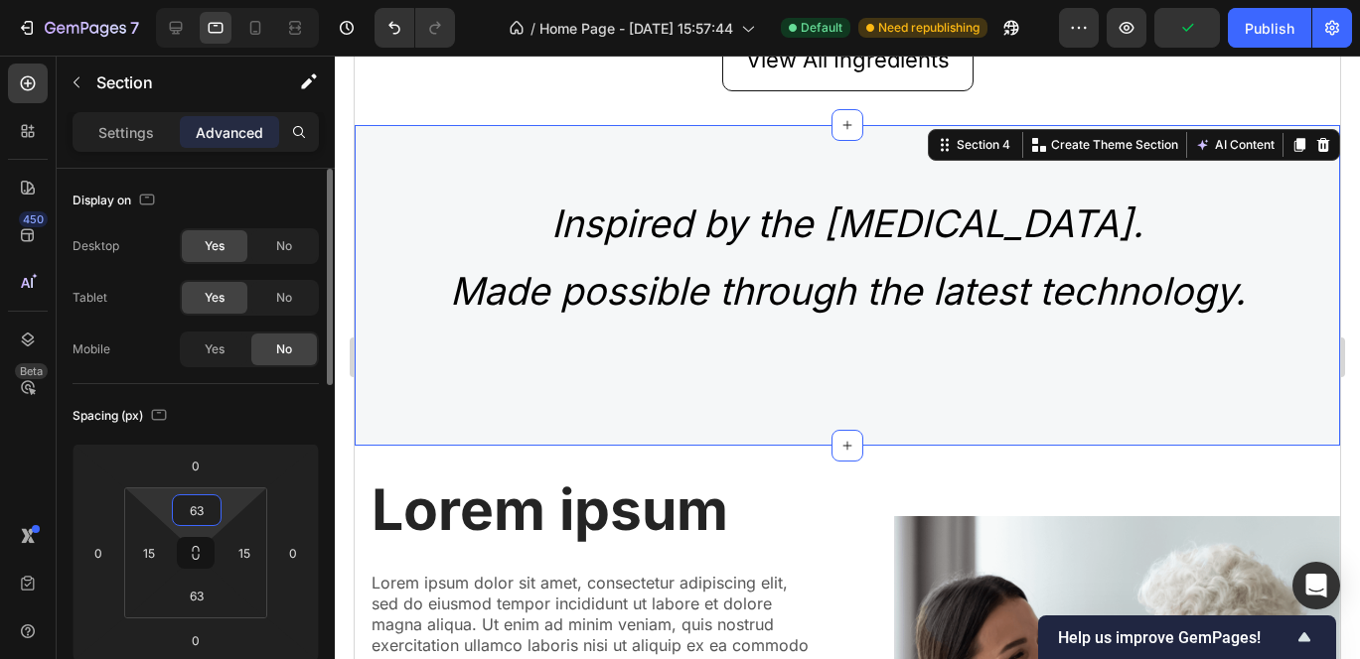
click at [213, 509] on input "63" at bounding box center [197, 511] width 40 height 30
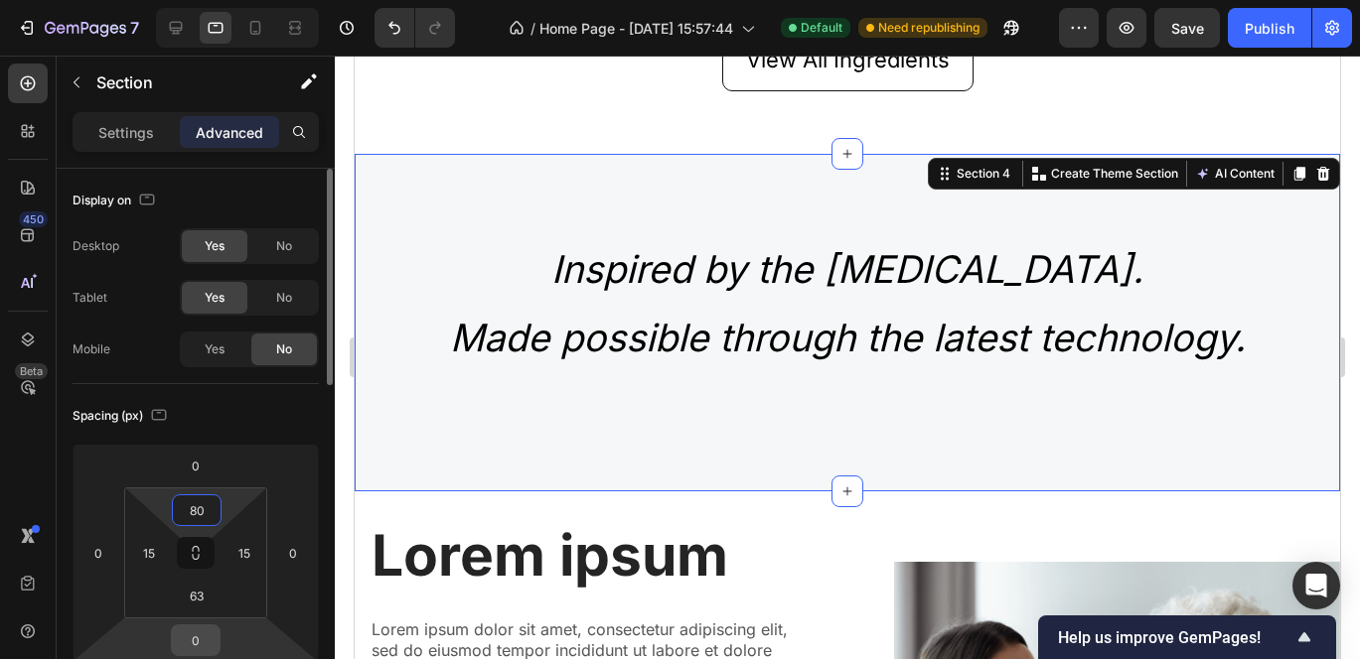
type input "80"
click at [208, 641] on input "0" at bounding box center [196, 641] width 40 height 30
click at [208, 593] on input "63" at bounding box center [197, 596] width 40 height 30
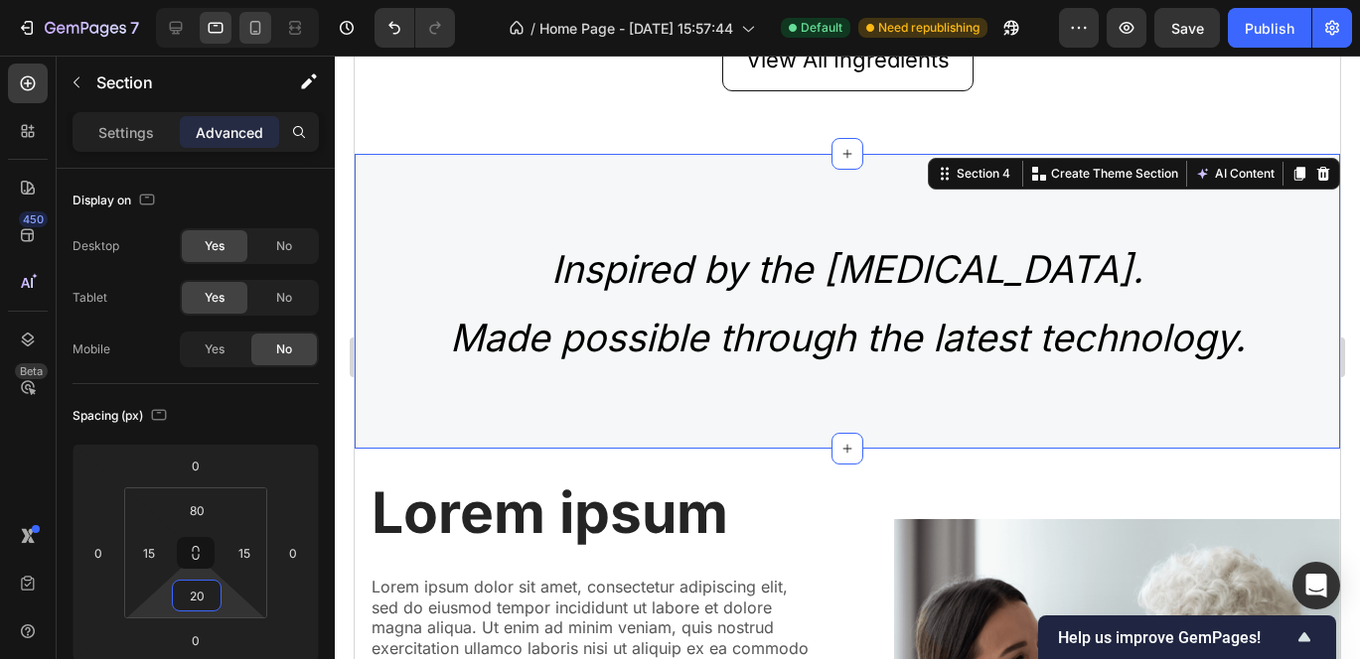
type input "20"
click at [255, 25] on icon at bounding box center [255, 28] width 20 height 20
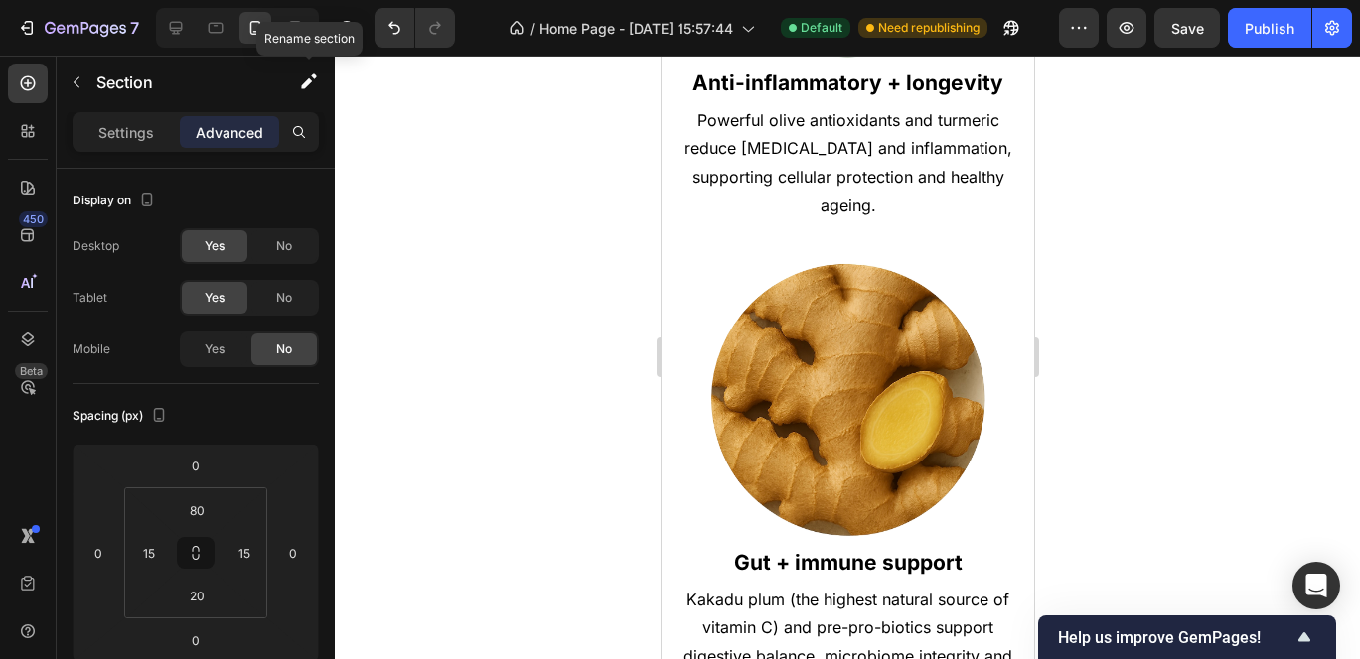
scroll to position [1758, 0]
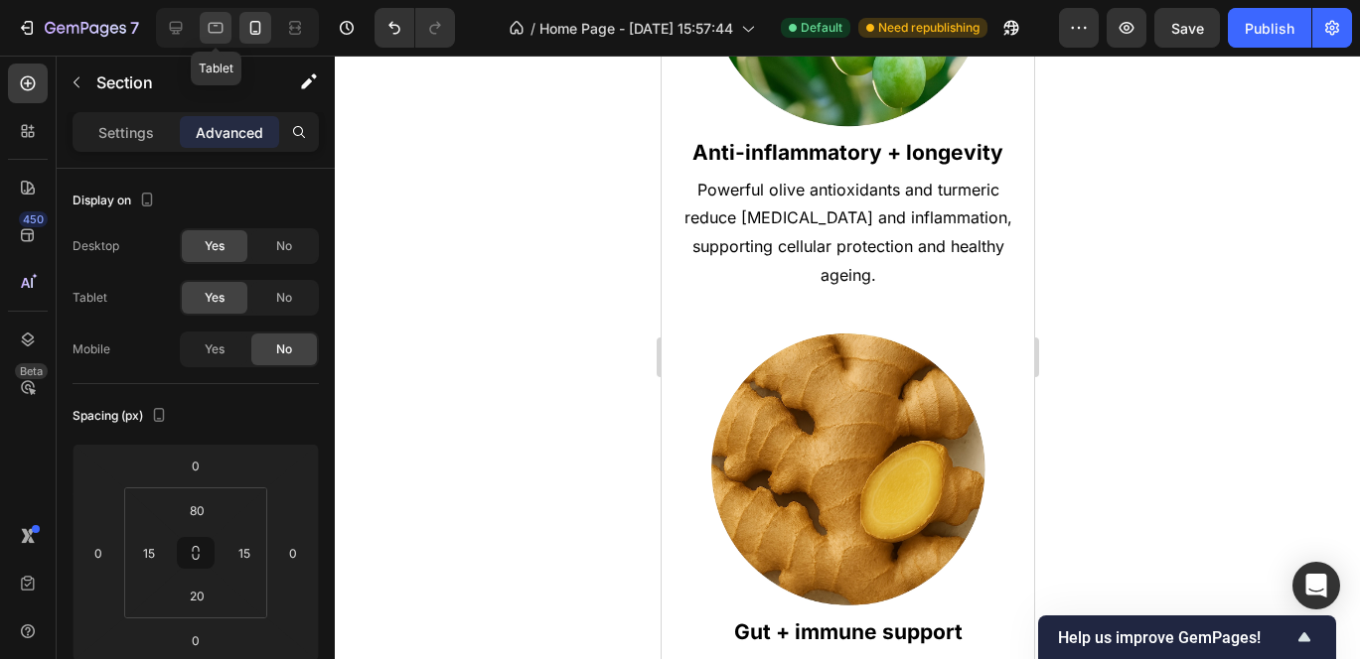
click at [211, 34] on icon at bounding box center [216, 28] width 20 height 20
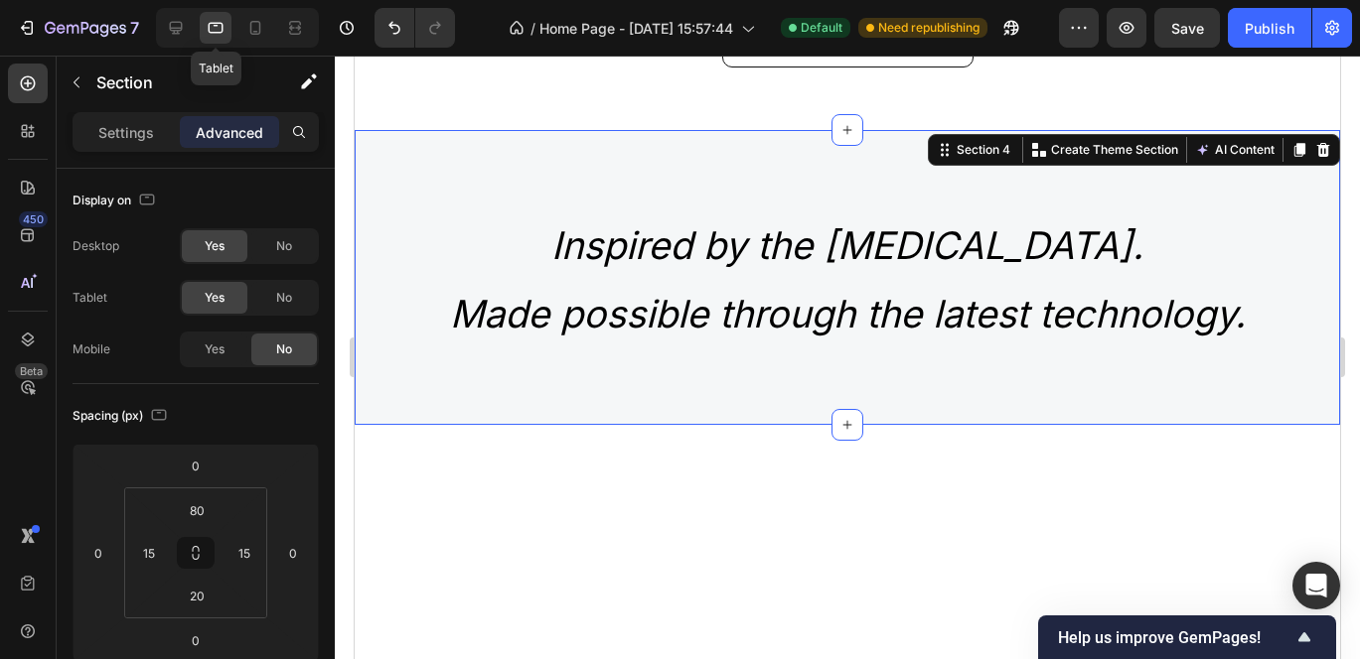
scroll to position [1982, 0]
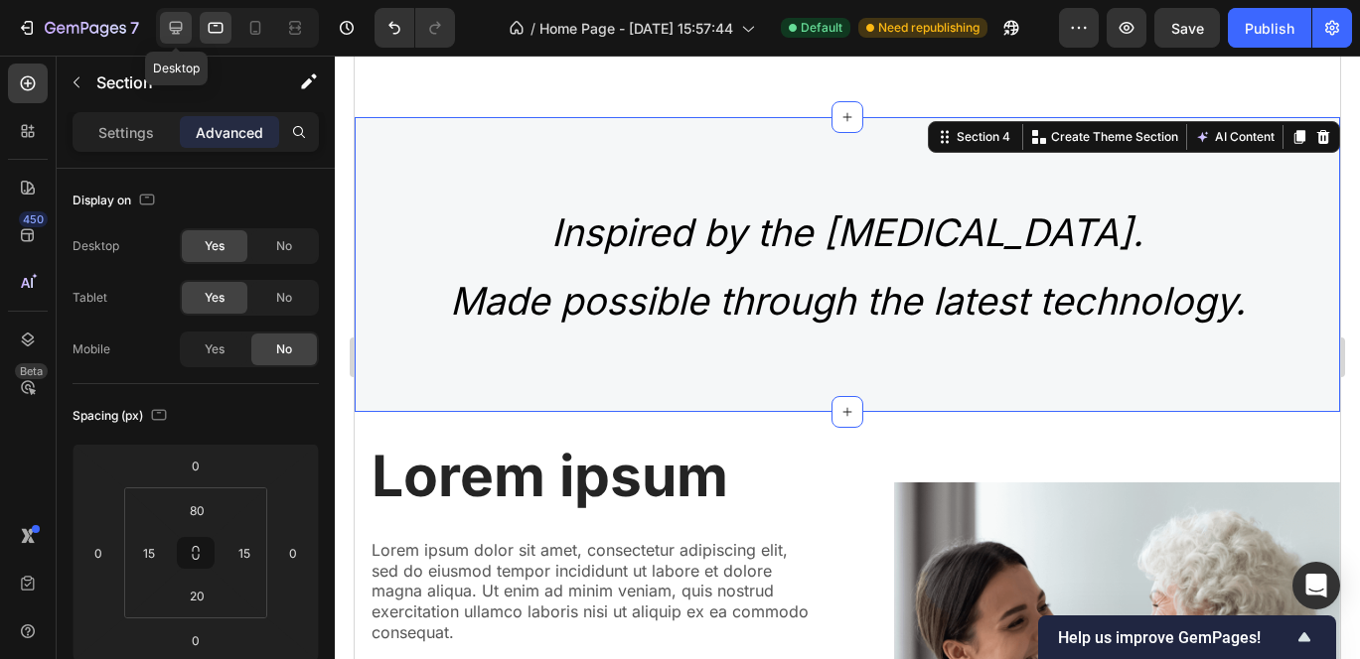
click at [179, 28] on icon at bounding box center [176, 28] width 13 height 13
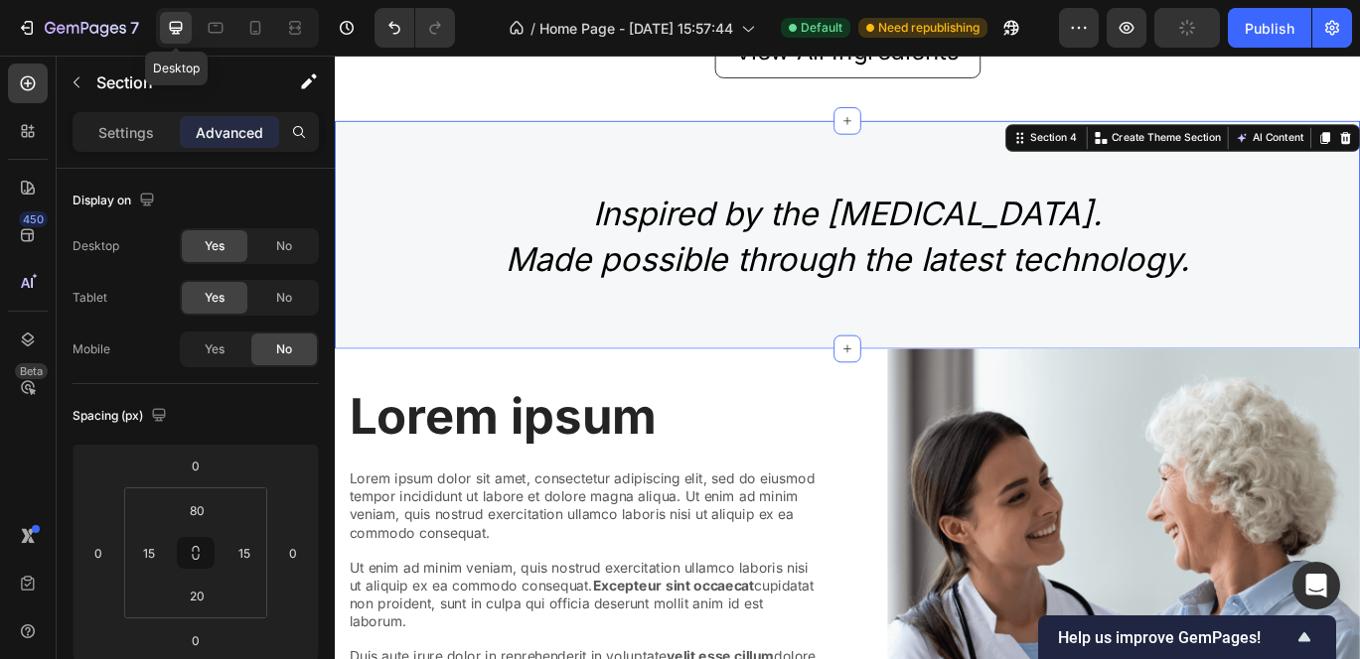
scroll to position [2098, 0]
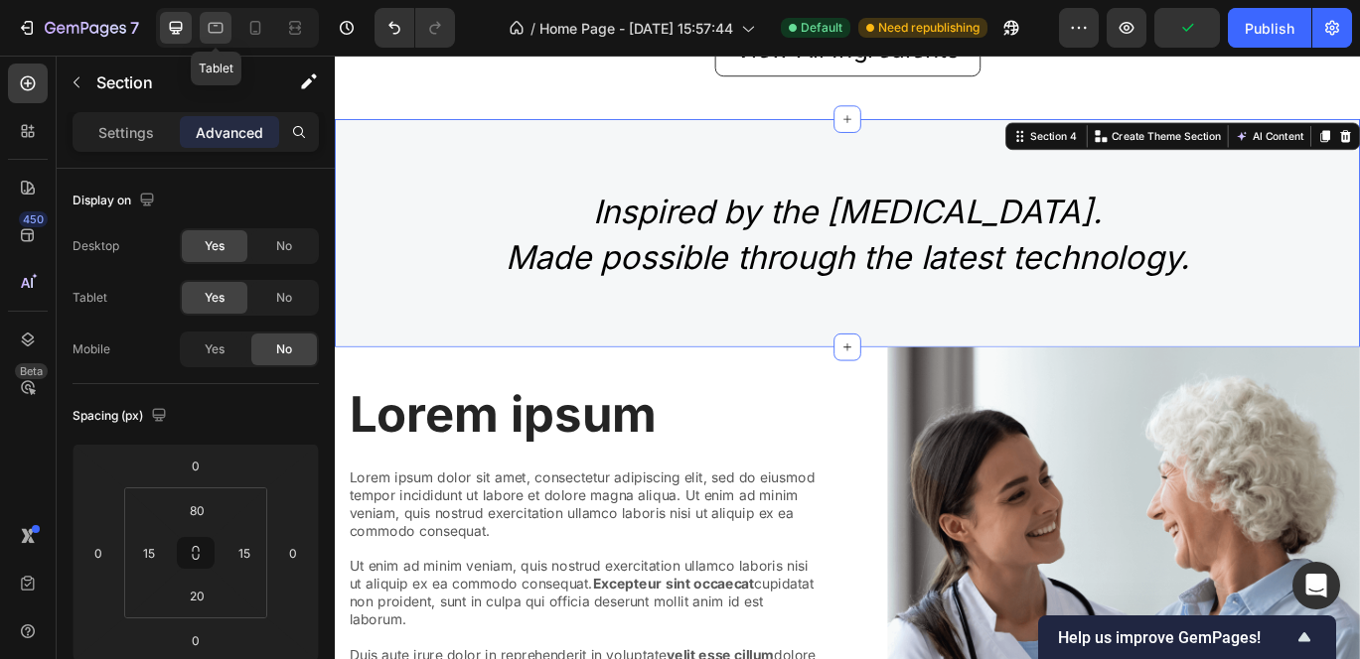
click at [223, 34] on icon at bounding box center [216, 28] width 20 height 20
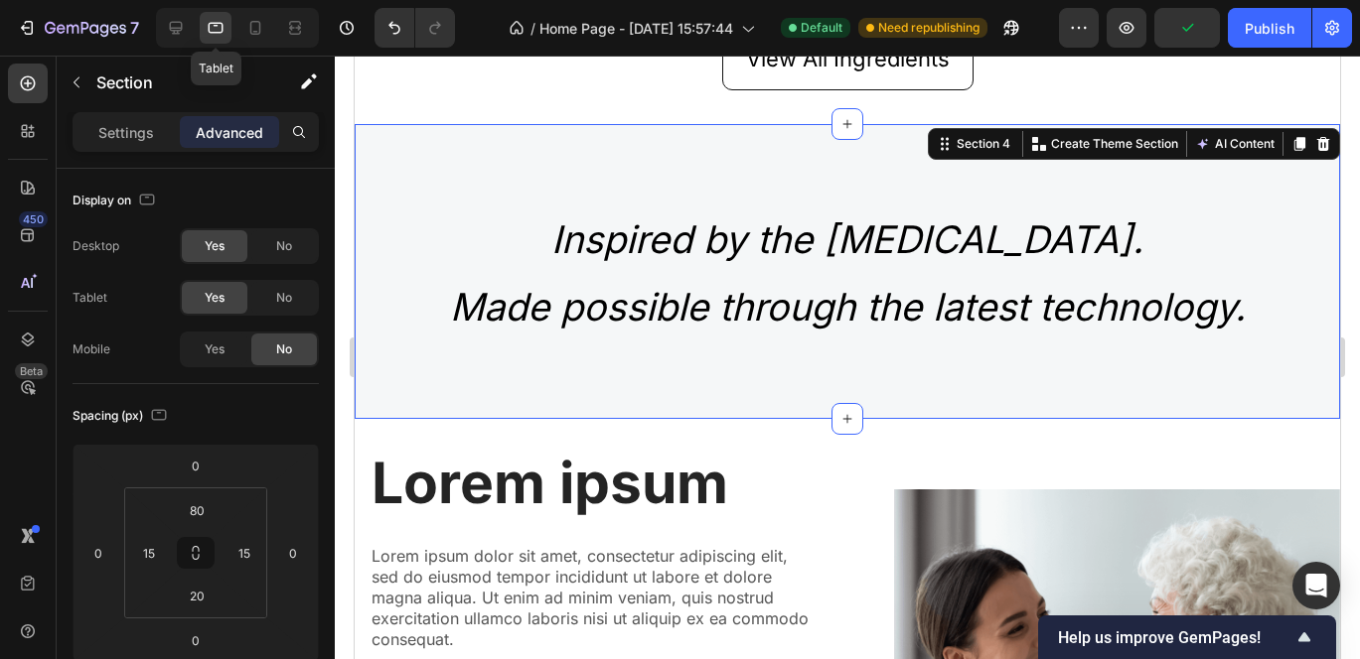
scroll to position [1946, 0]
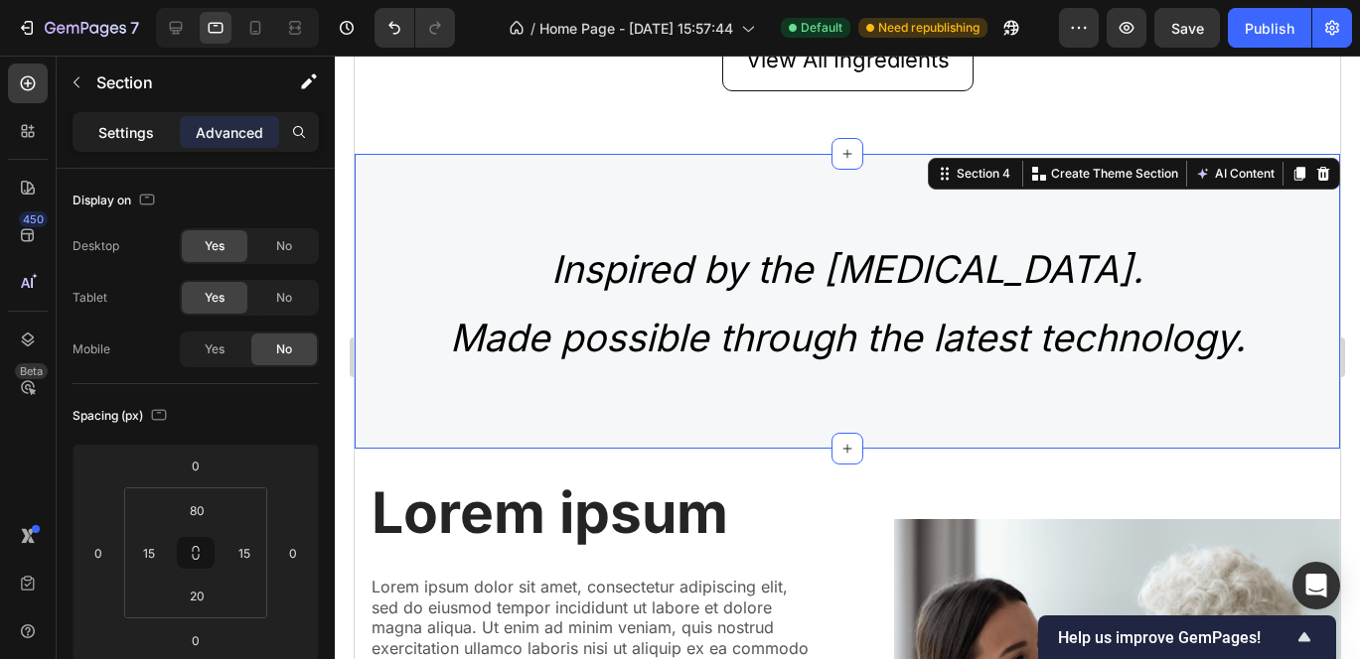
click at [154, 134] on div "Settings" at bounding box center [125, 132] width 99 height 32
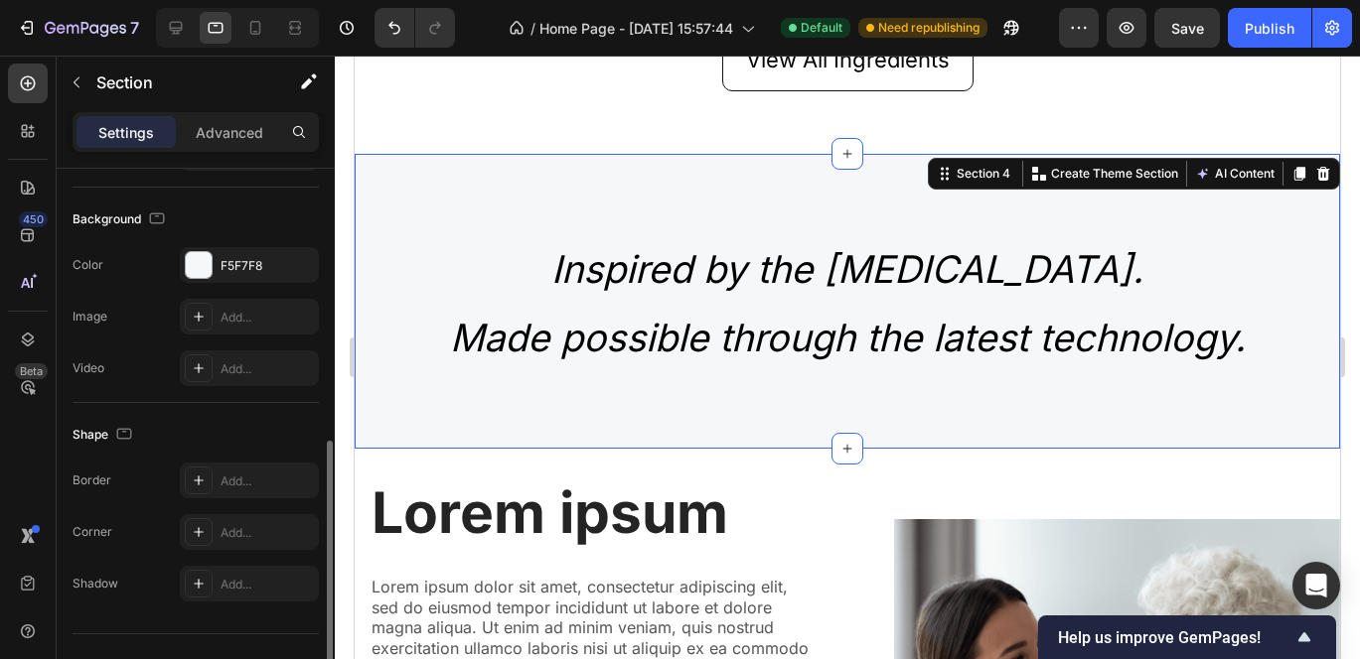
scroll to position [613, 0]
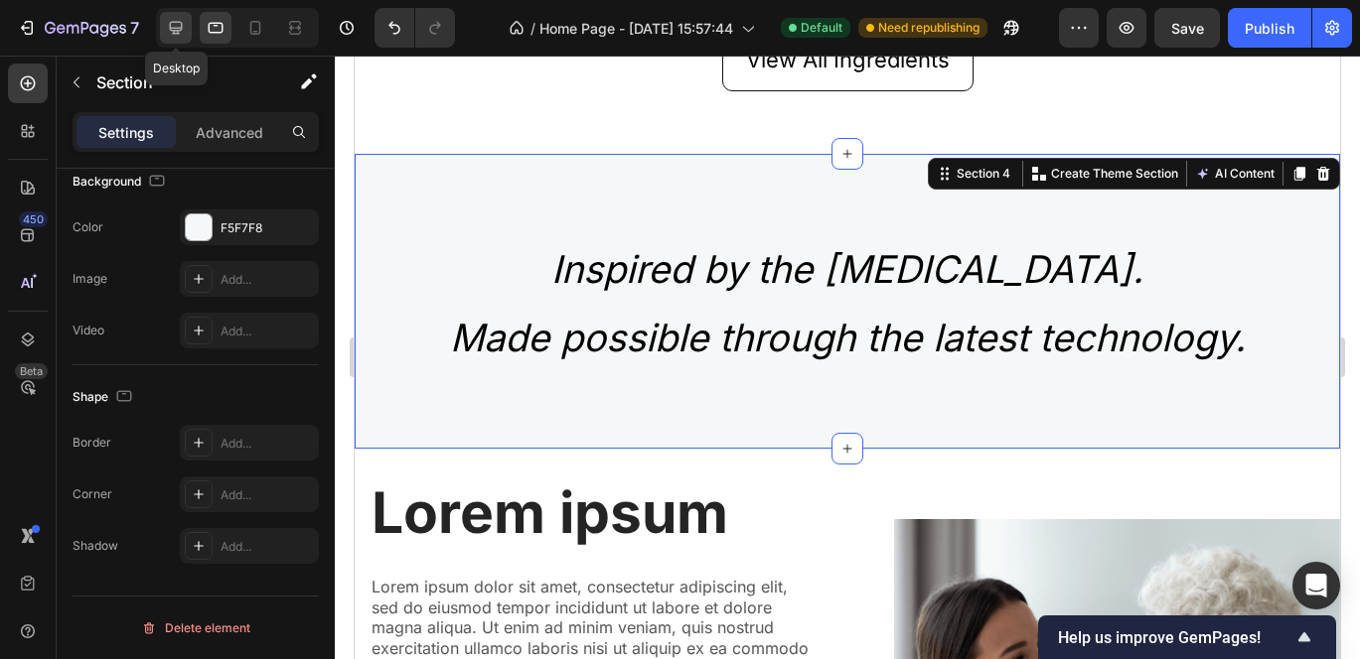
click at [179, 31] on icon at bounding box center [176, 28] width 20 height 20
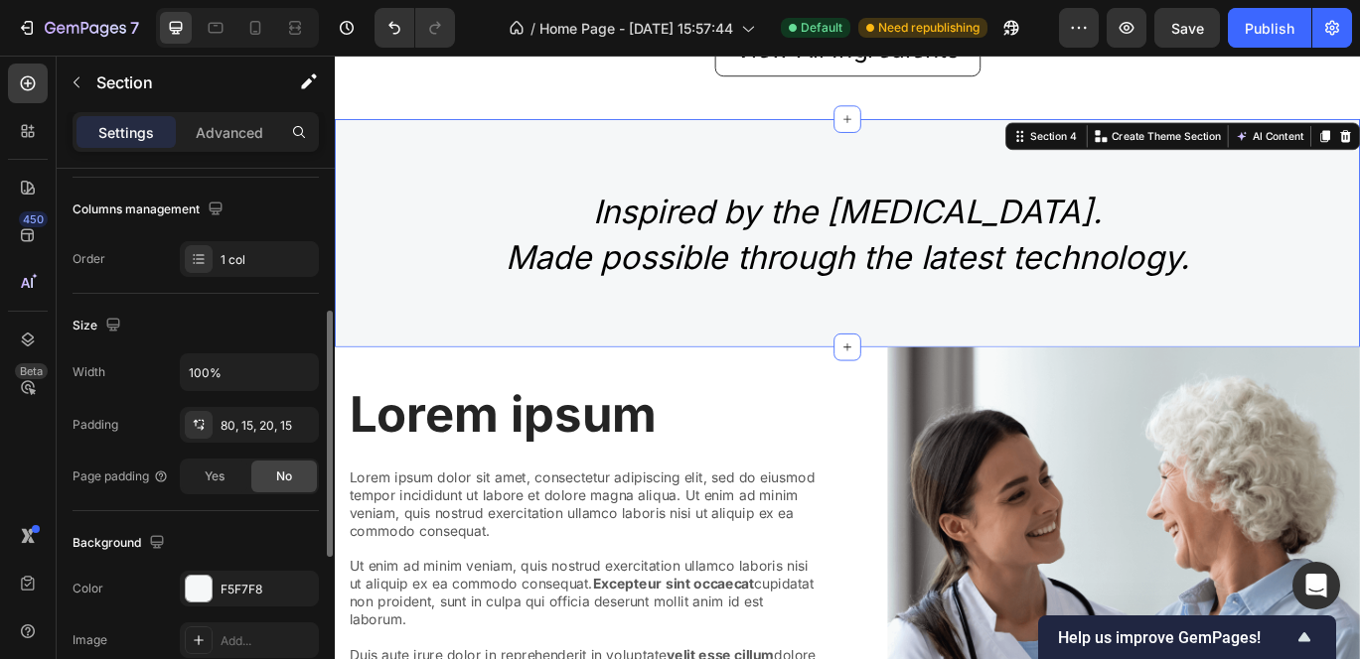
scroll to position [307, 0]
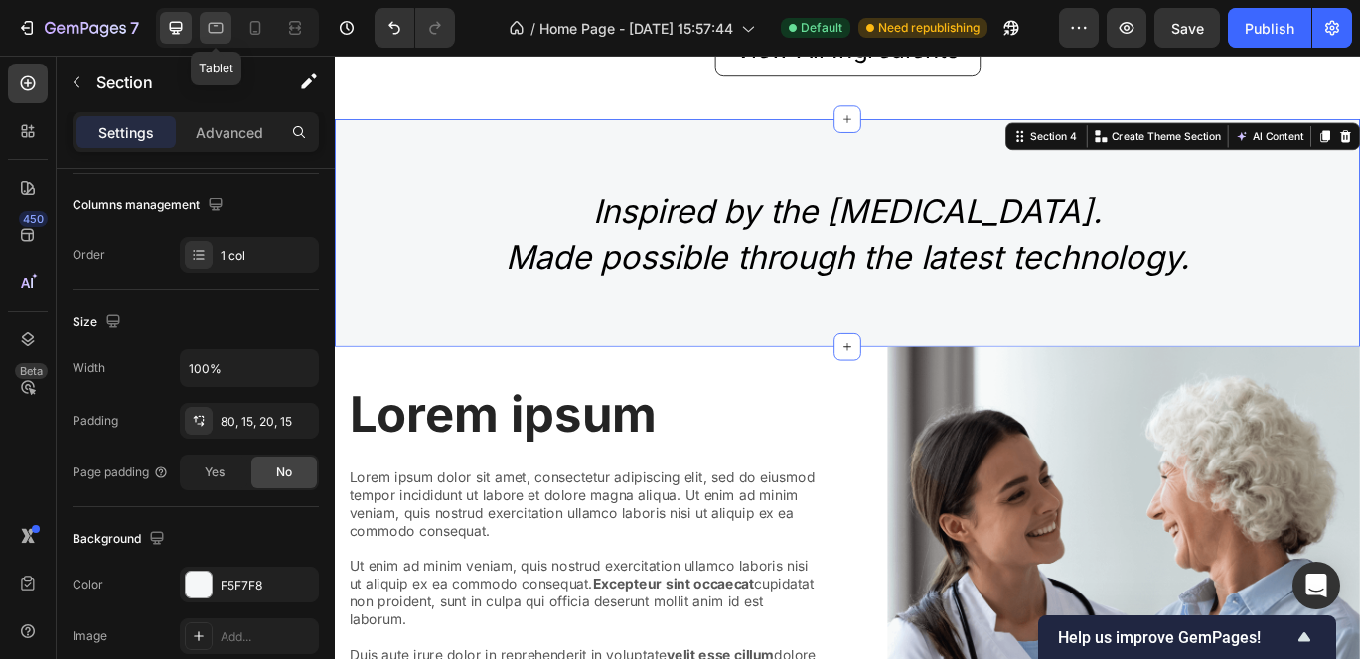
click at [223, 20] on icon at bounding box center [216, 28] width 20 height 20
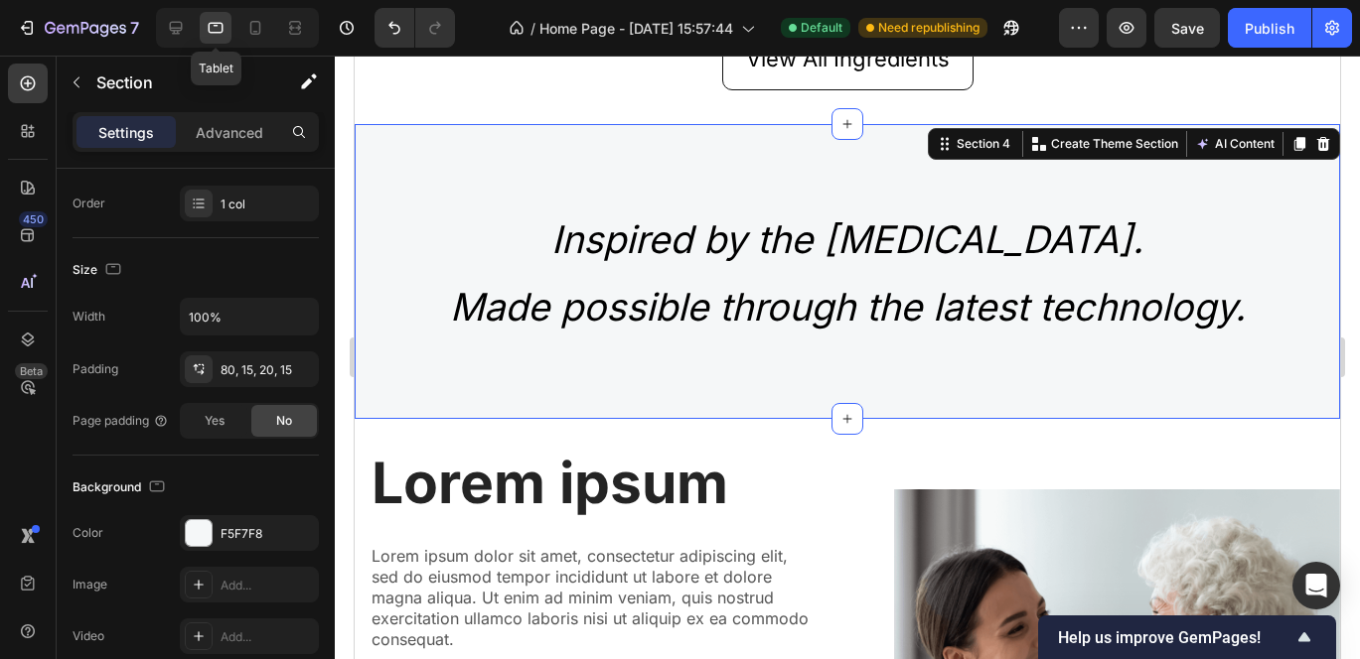
scroll to position [1946, 0]
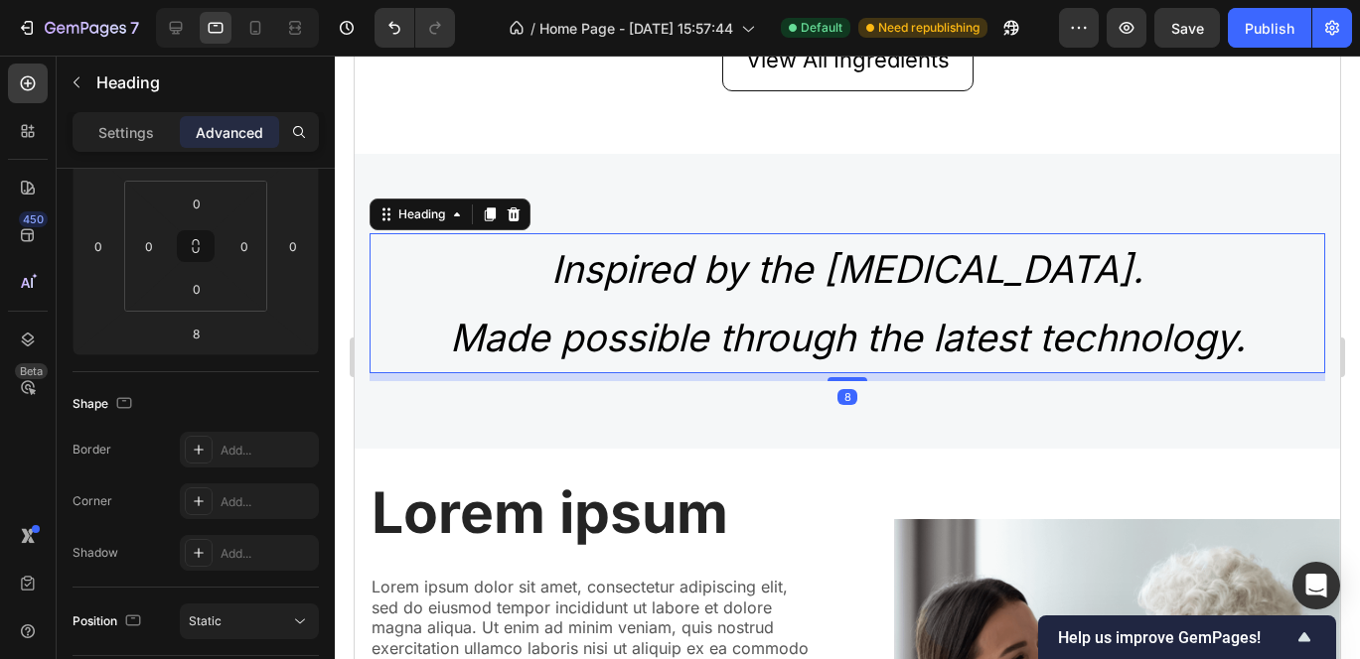
click at [552, 334] on h2 "Inspired by the Mediterranean diet. Made possible through the latest technology." at bounding box center [846, 303] width 955 height 140
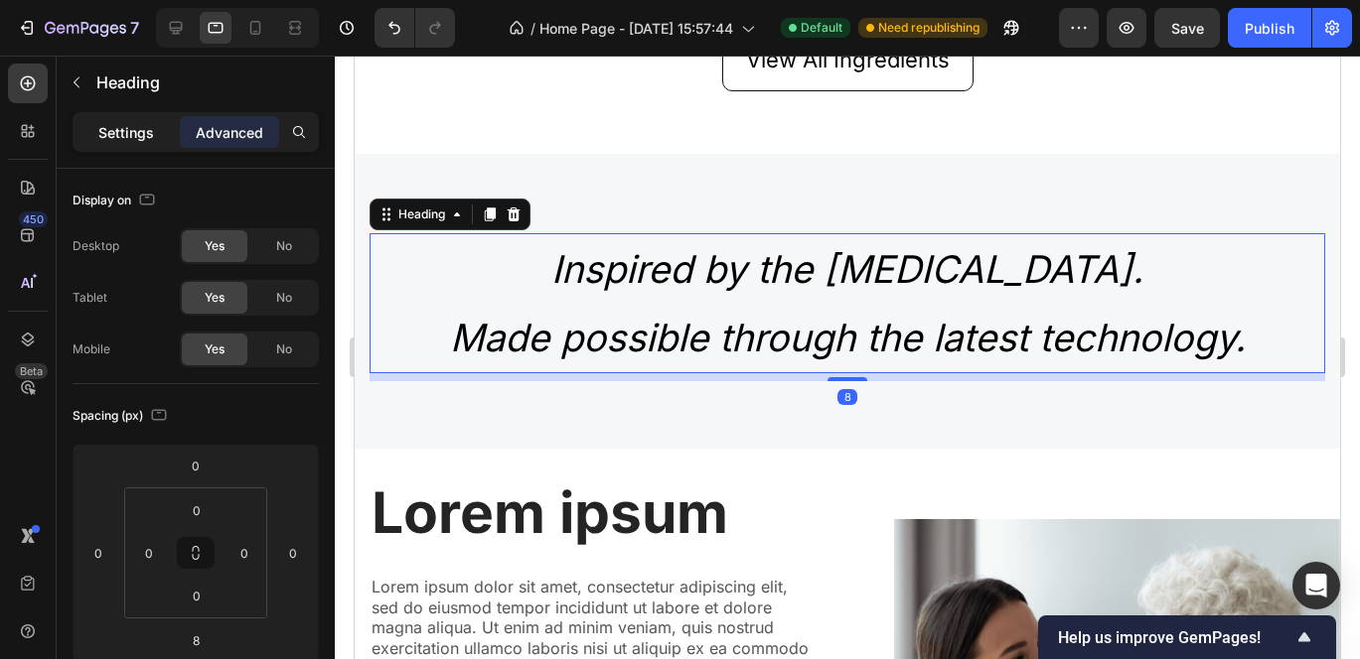
click at [133, 126] on p "Settings" at bounding box center [126, 132] width 56 height 21
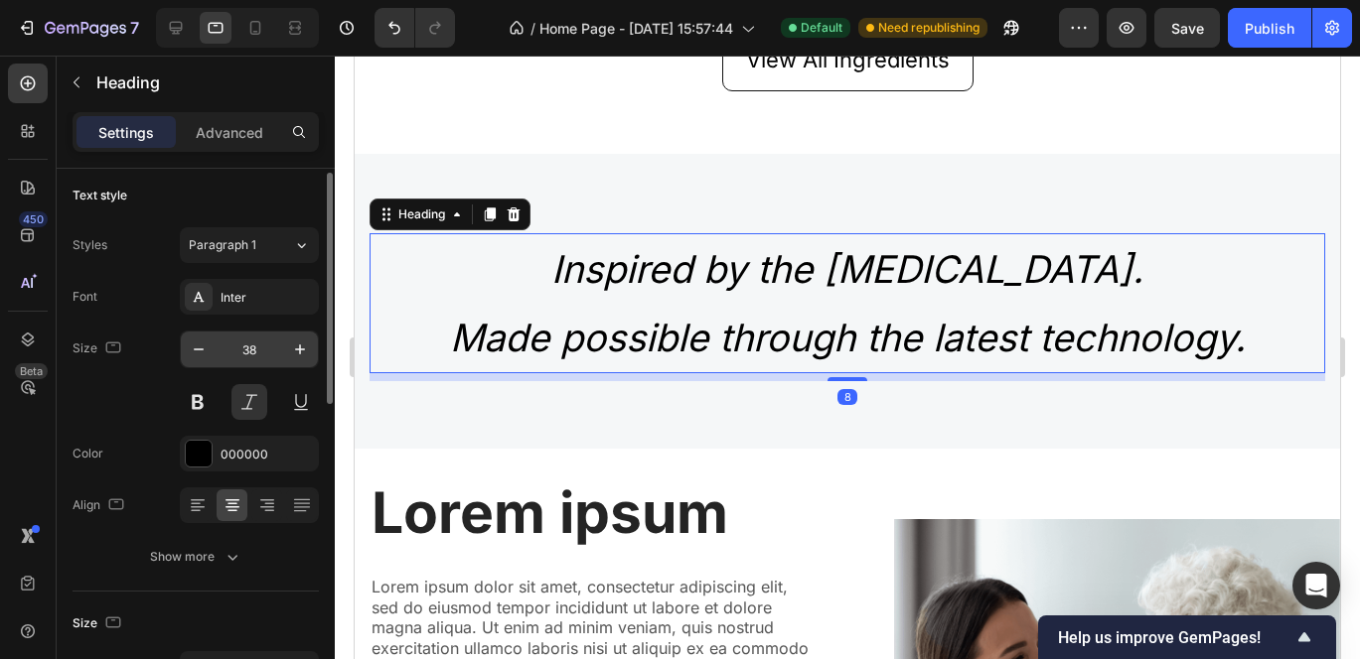
scroll to position [7, 0]
click at [254, 23] on icon at bounding box center [255, 28] width 20 height 20
type input "21"
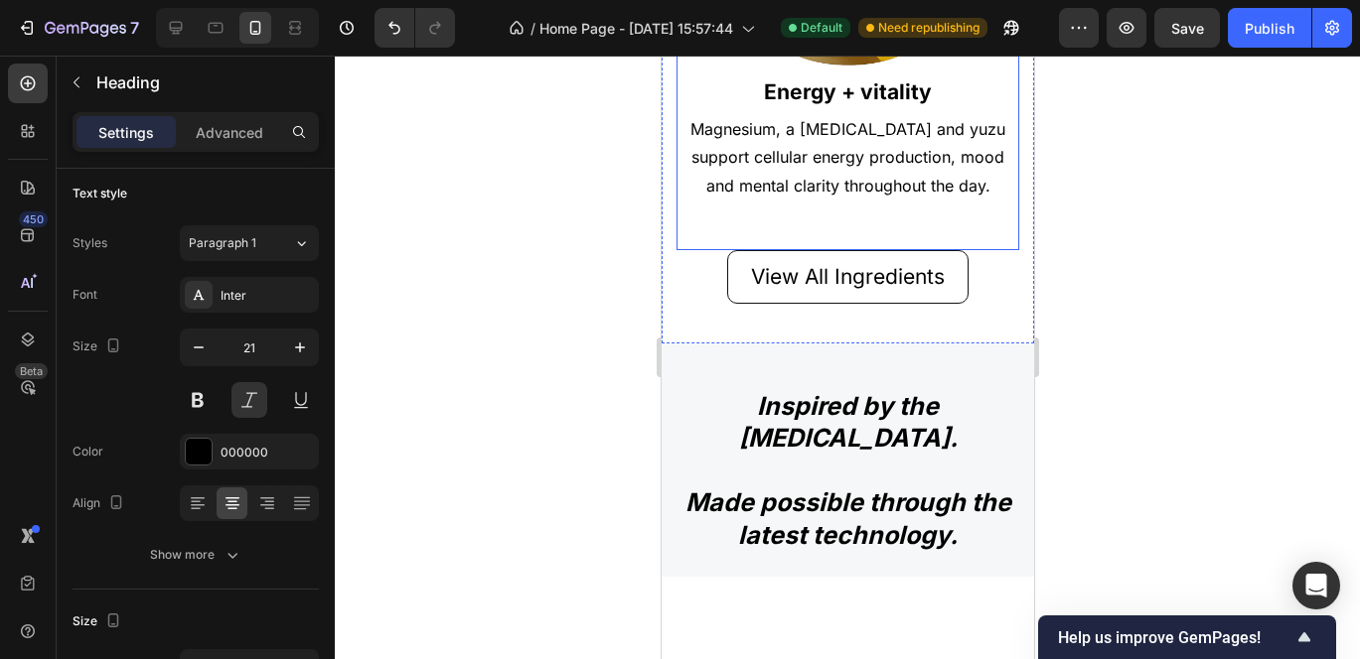
scroll to position [2801, 0]
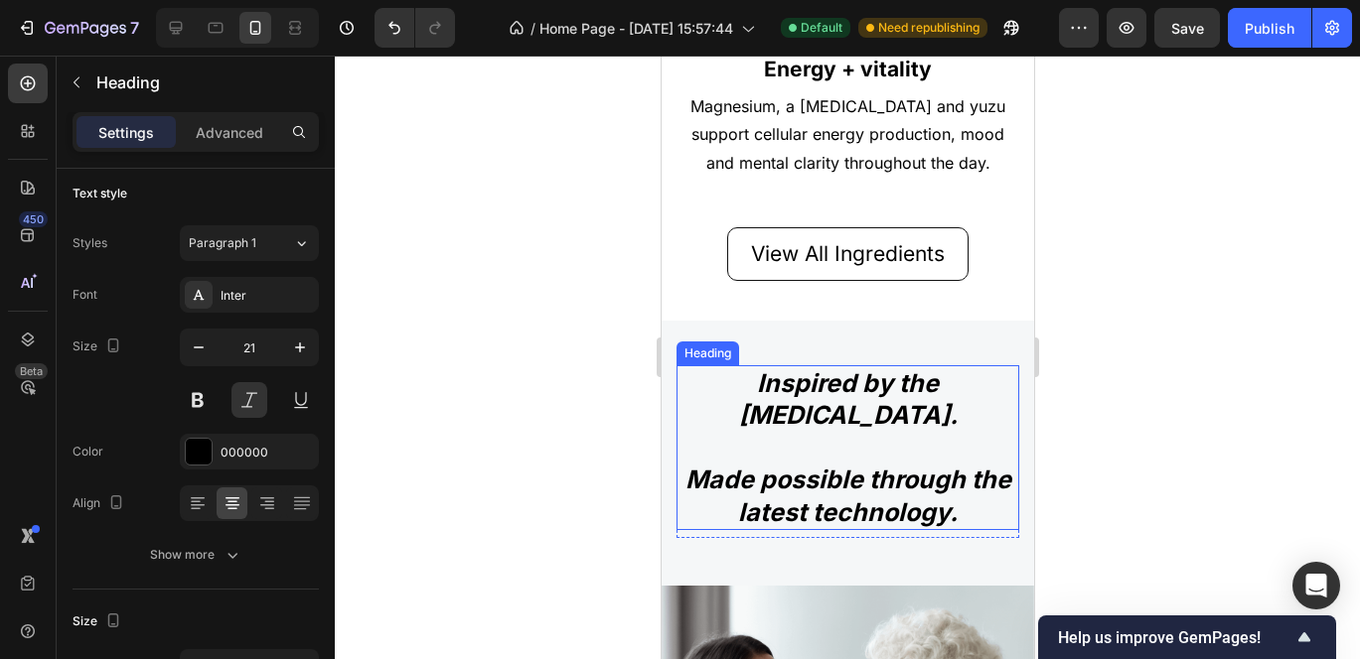
click at [735, 365] on h2 "Inspired by the Mediterranean diet. Made possible through the latest technology." at bounding box center [846, 448] width 343 height 166
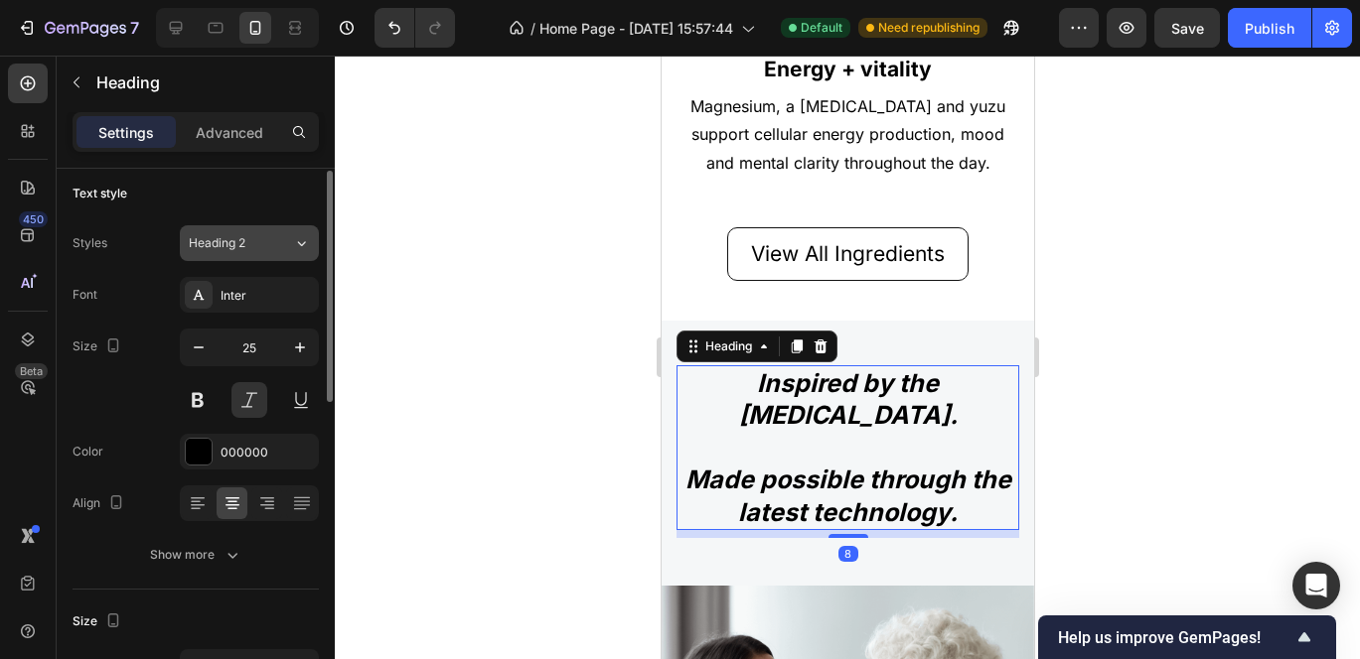
click at [300, 240] on icon at bounding box center [301, 243] width 17 height 20
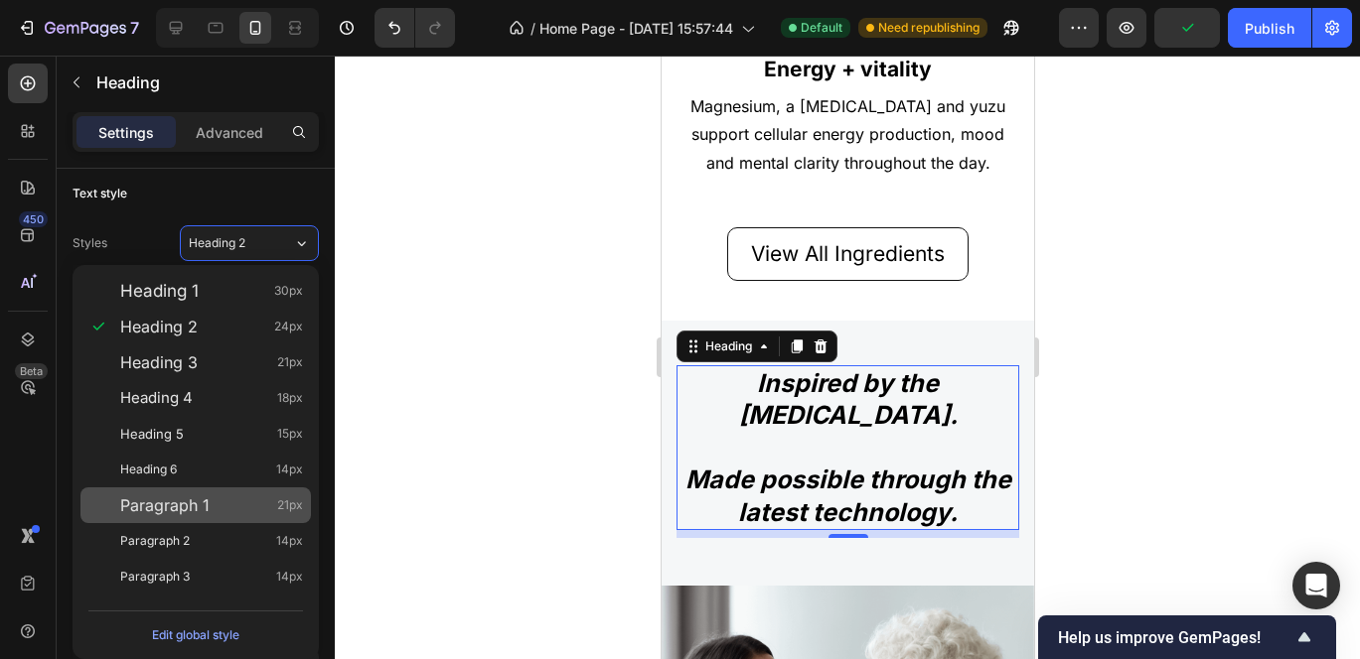
click at [197, 514] on span "Paragraph 1" at bounding box center [164, 506] width 89 height 20
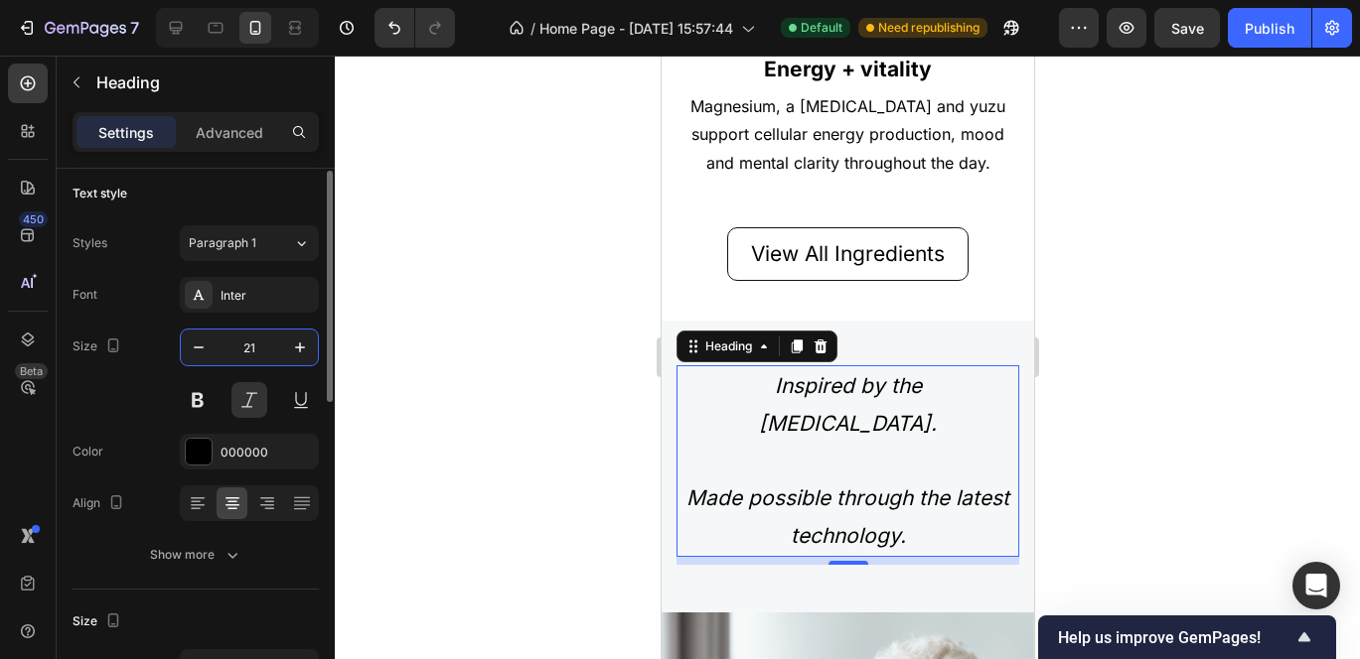
click at [267, 343] on input "21" at bounding box center [250, 348] width 66 height 36
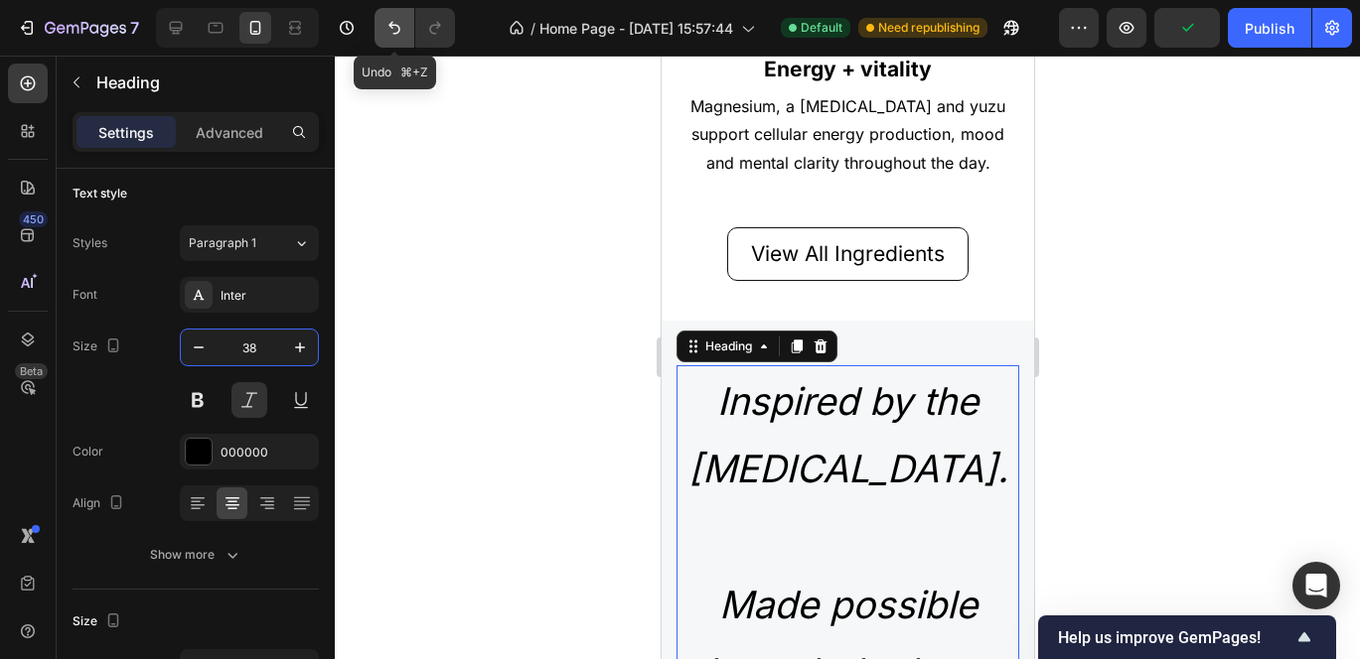
click at [396, 20] on icon "Undo/Redo" at bounding box center [394, 28] width 20 height 20
click at [399, 39] on button "Undo/Redo" at bounding box center [394, 28] width 40 height 40
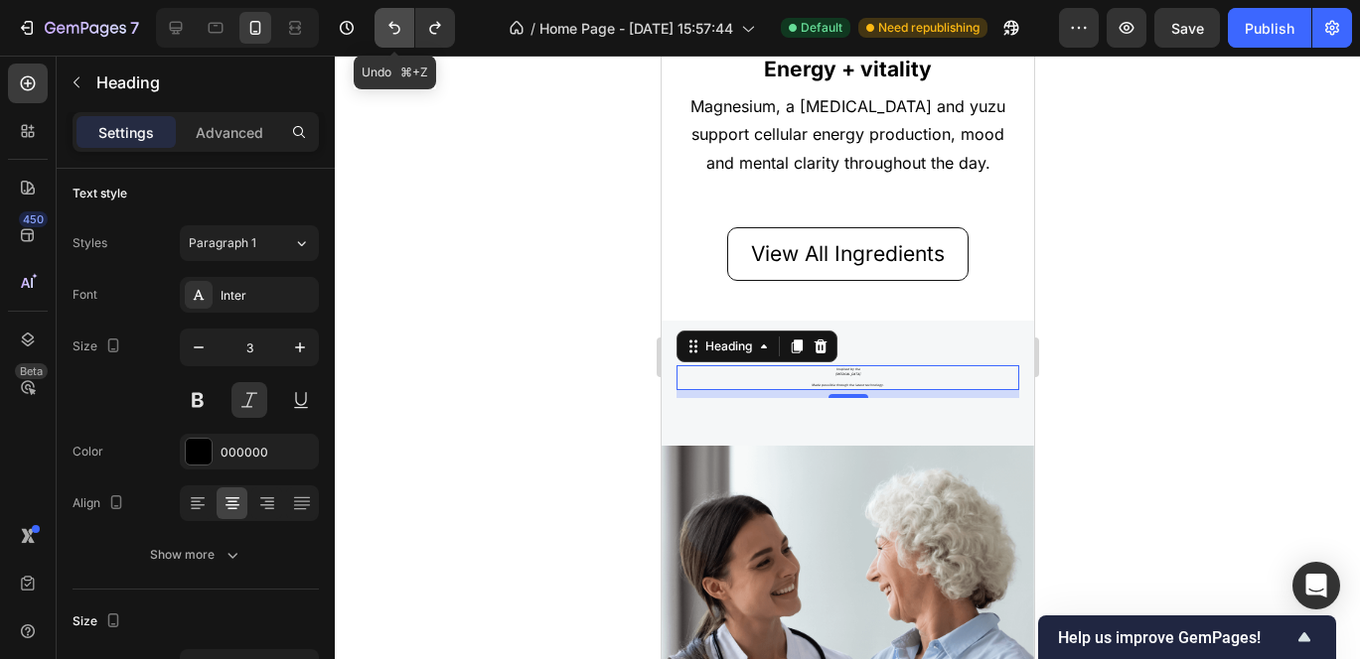
click at [400, 32] on icon "Undo/Redo" at bounding box center [394, 28] width 20 height 20
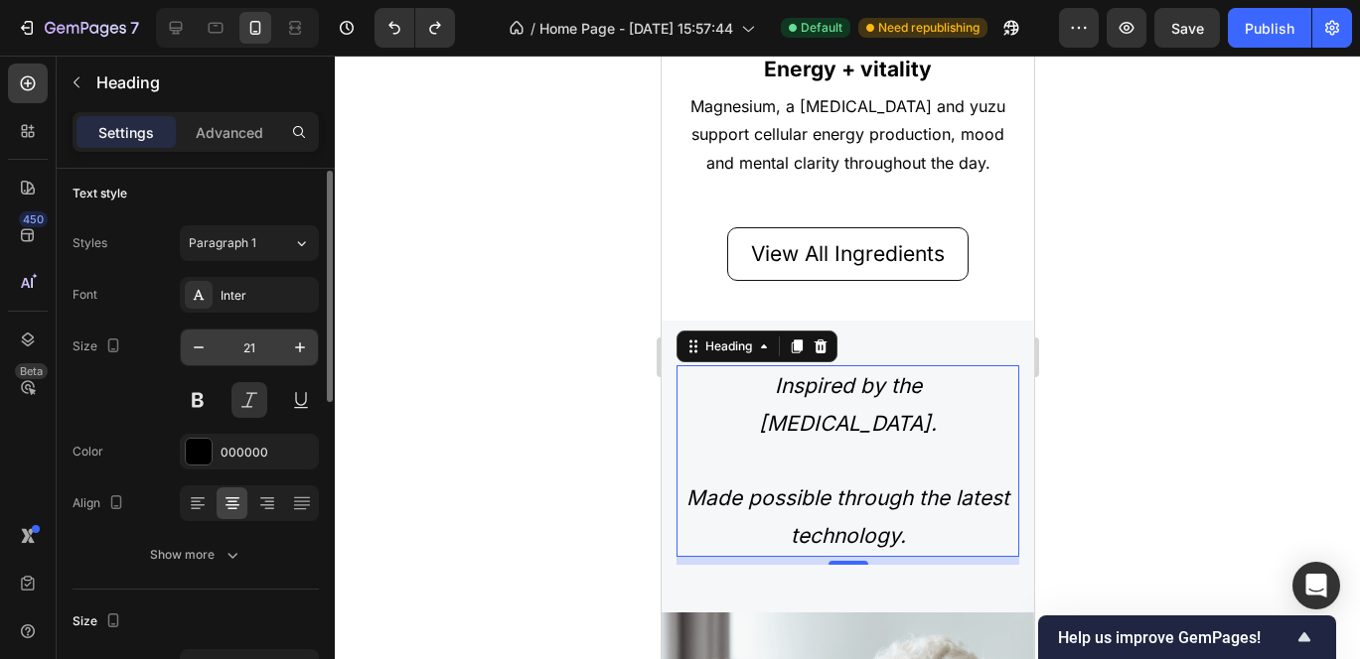
click at [260, 352] on input "21" at bounding box center [250, 348] width 66 height 36
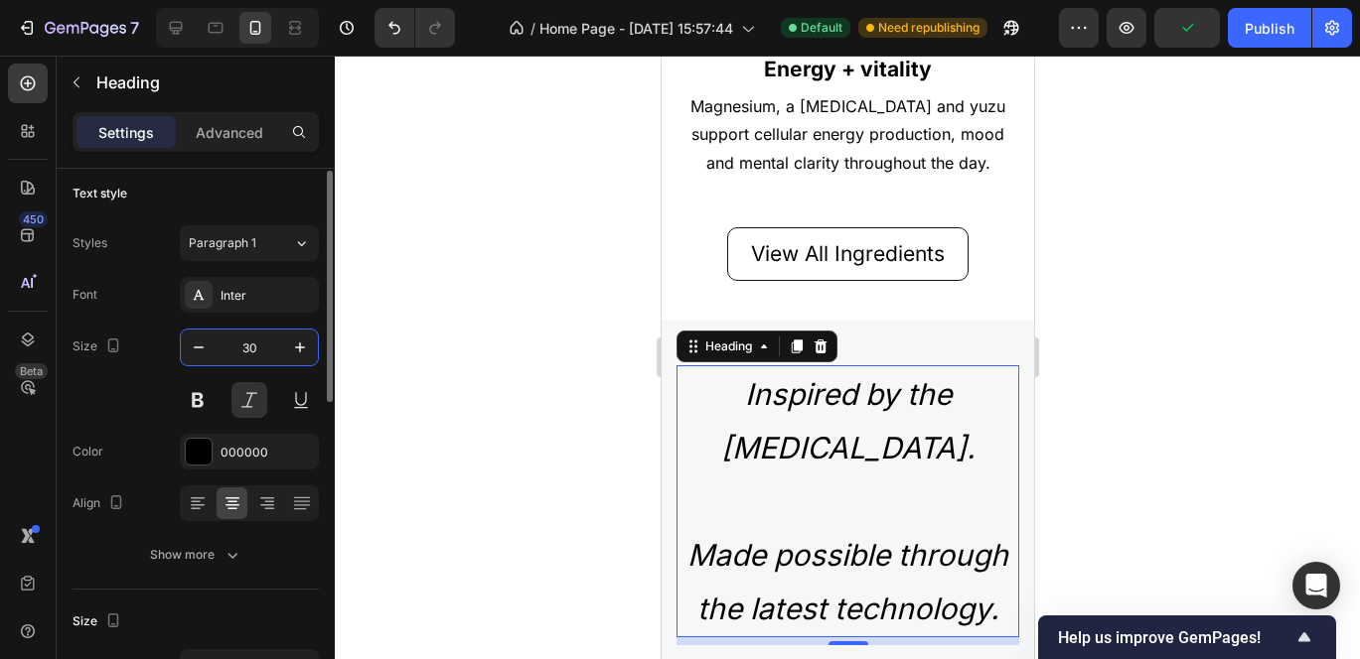
type input "3"
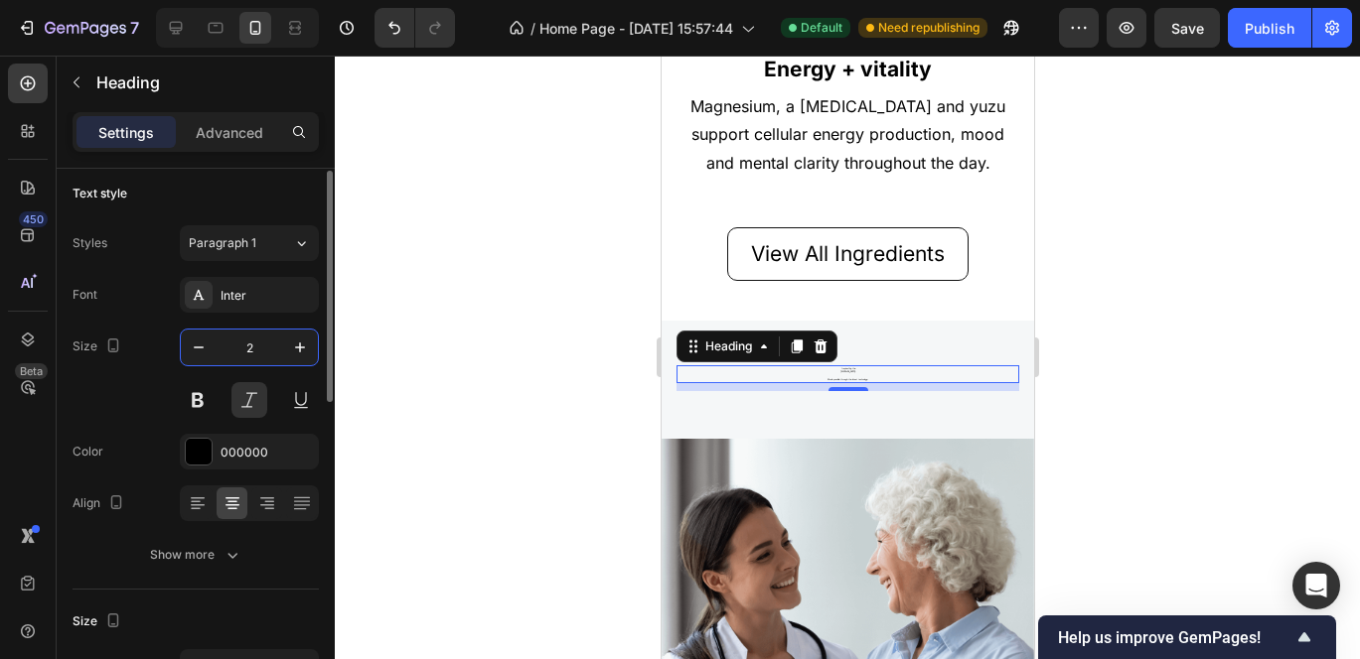
type input "24"
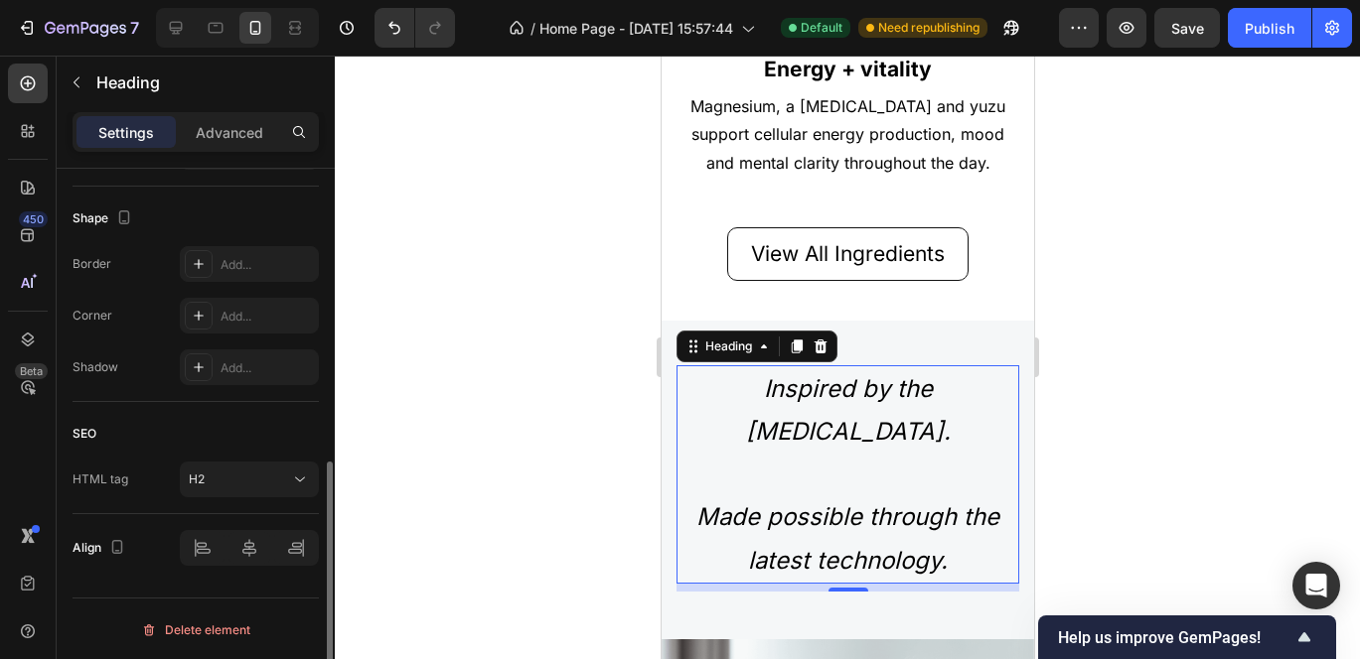
scroll to position [742, 0]
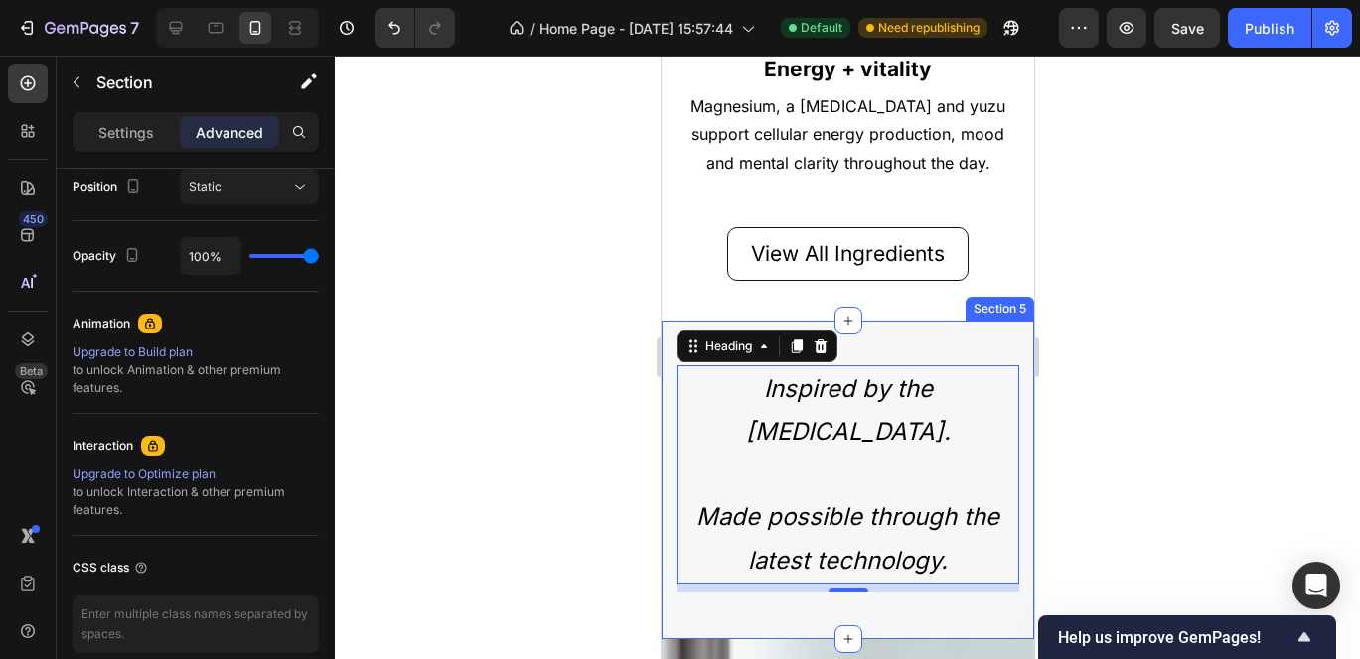
click at [736, 590] on div "Inspired by the Mediterranean diet. Made possible through the latest technology…" at bounding box center [846, 502] width 343 height 274
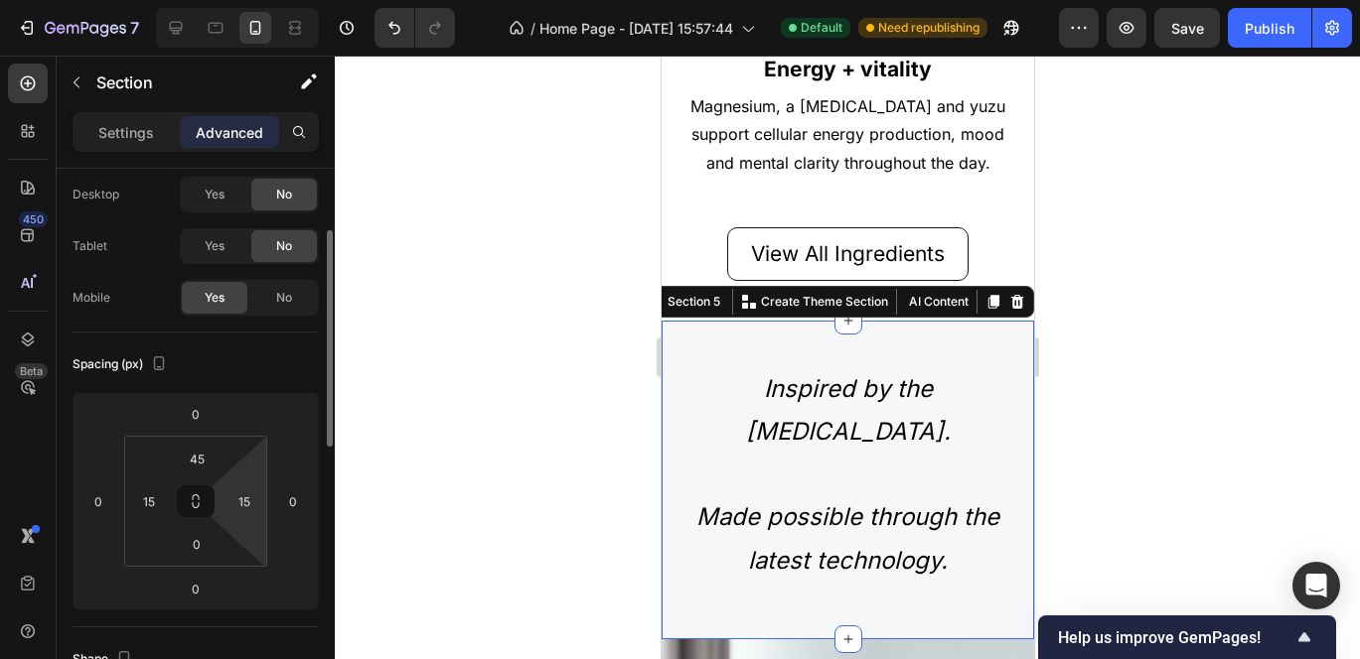
scroll to position [104, 0]
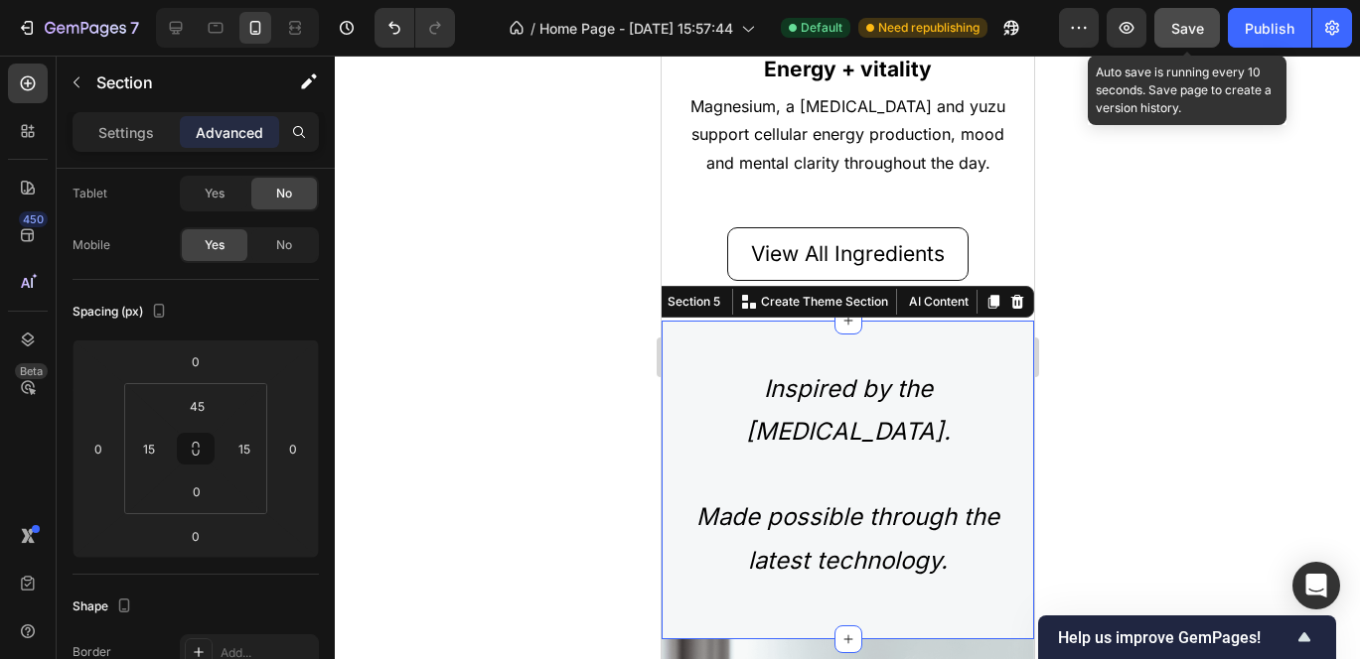
click at [1205, 32] on button "Save" at bounding box center [1187, 28] width 66 height 40
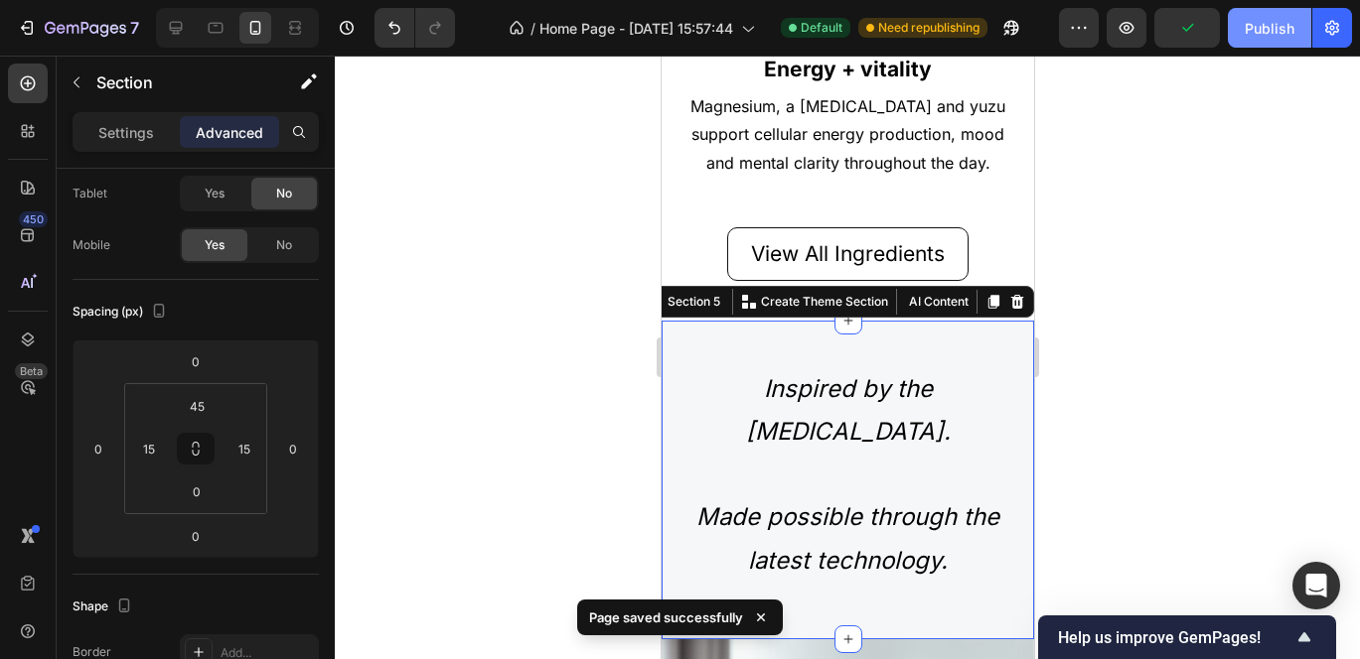
click at [1257, 27] on div "Publish" at bounding box center [1269, 28] width 50 height 21
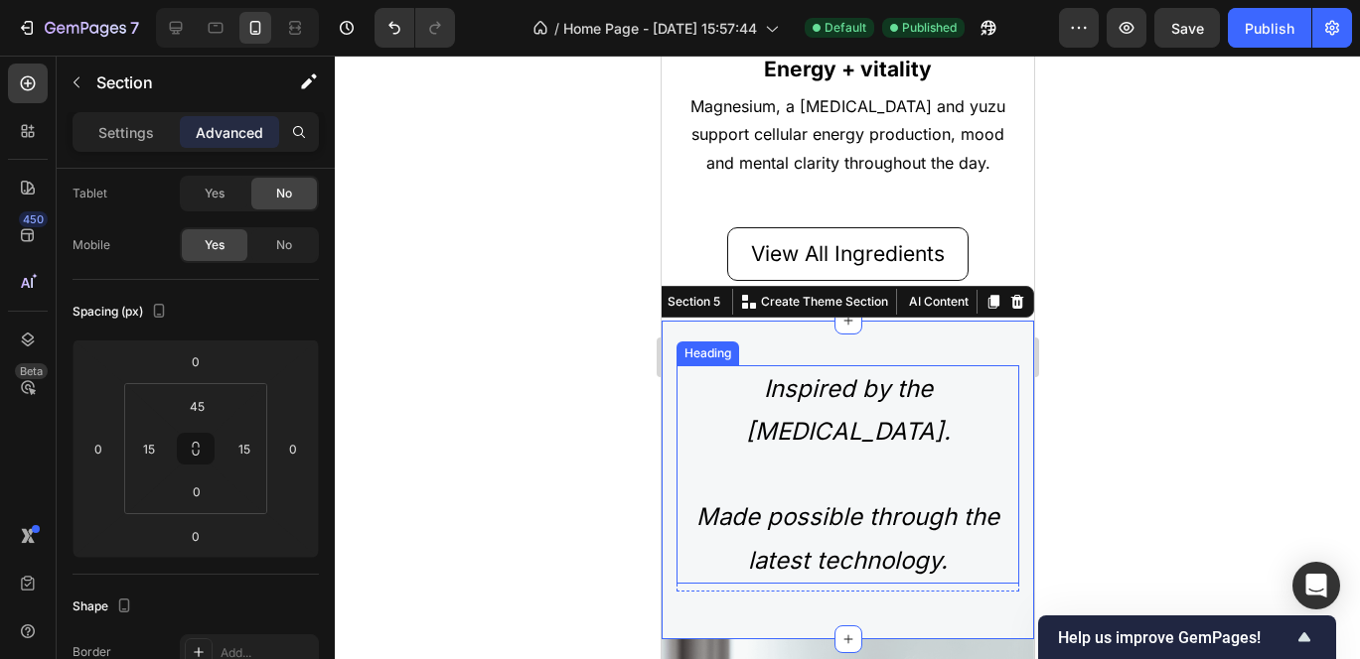
click at [813, 473] on h2 "Inspired by the Mediterranean diet. Made possible through the latest technology." at bounding box center [846, 474] width 343 height 218
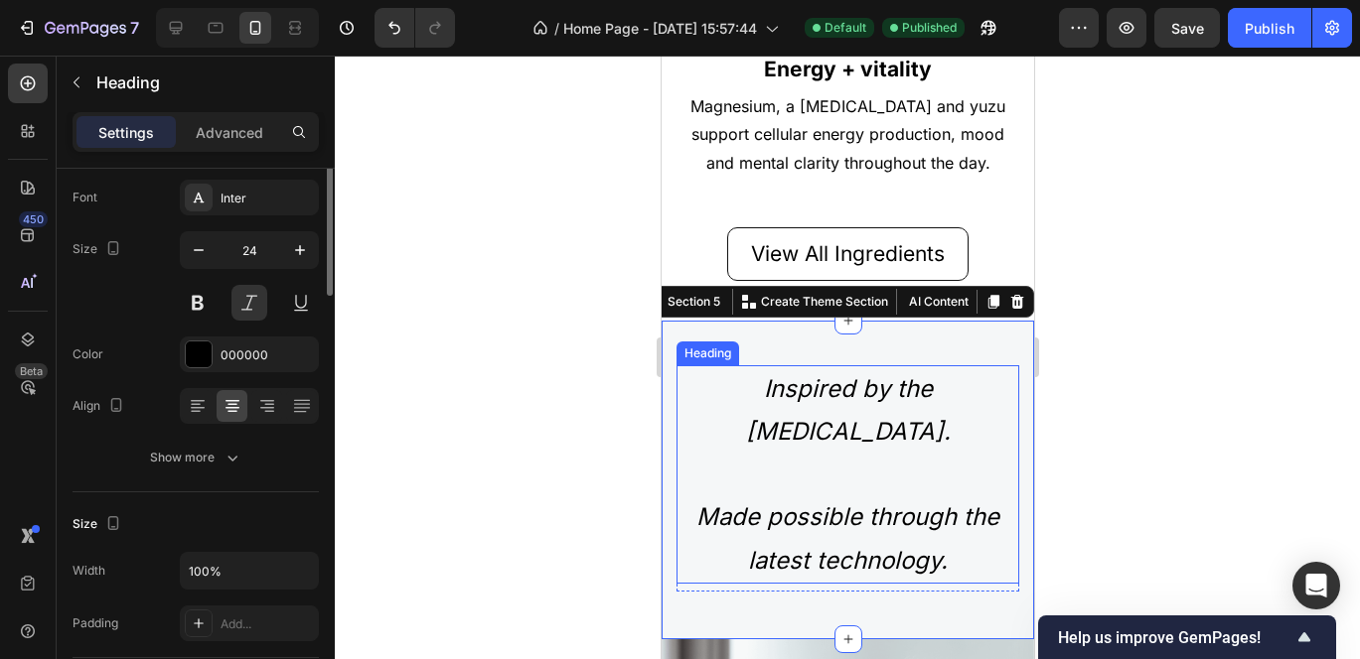
scroll to position [0, 0]
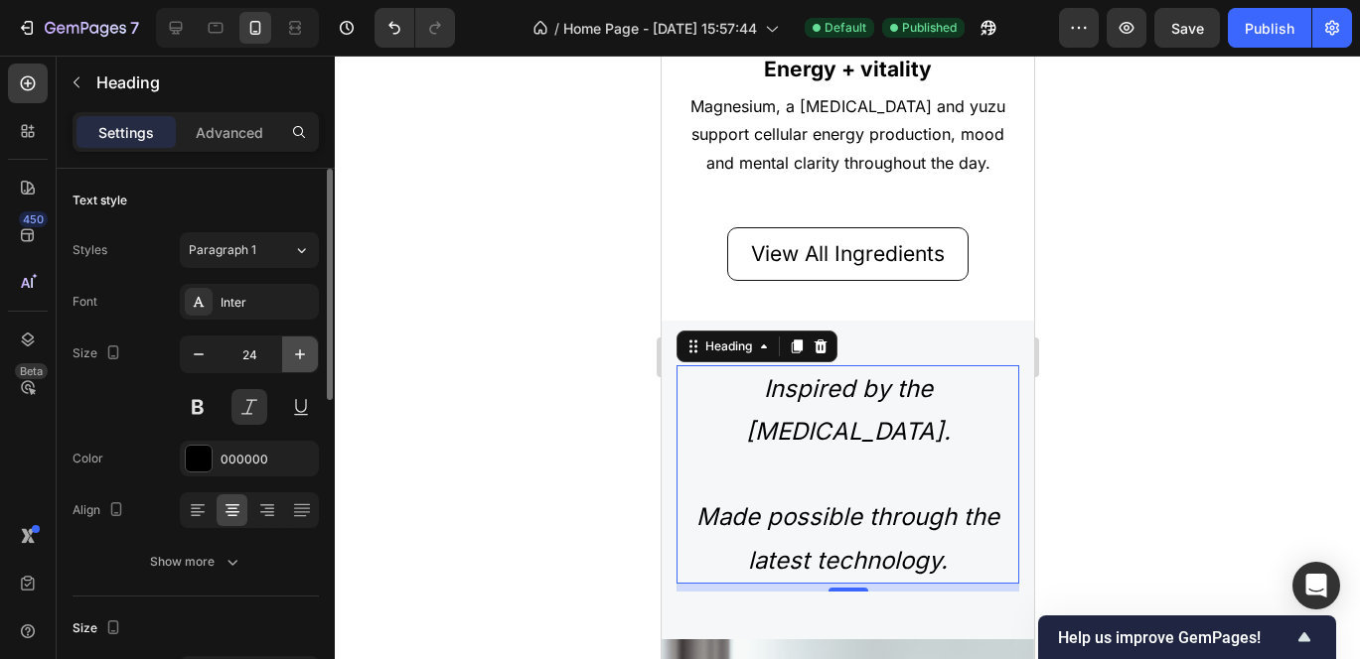
click at [294, 354] on icon "button" at bounding box center [300, 355] width 20 height 20
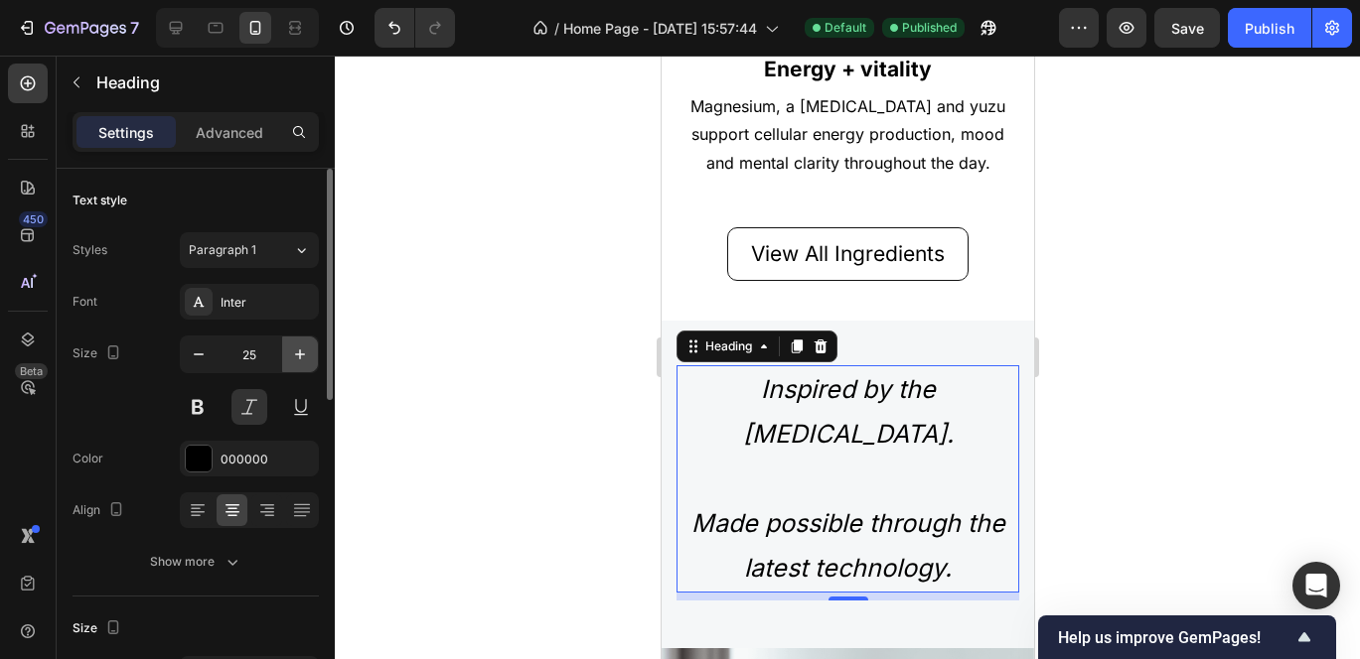
click at [294, 354] on icon "button" at bounding box center [300, 355] width 20 height 20
type input "26"
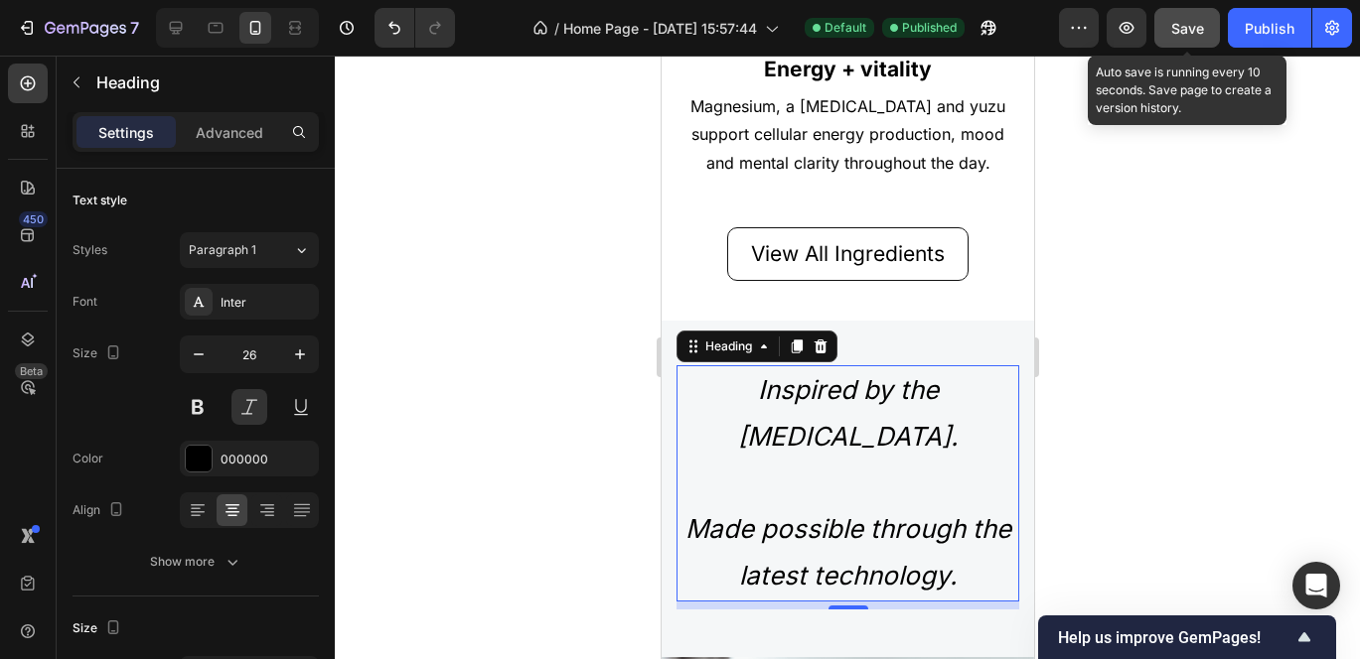
click at [1192, 21] on span "Save" at bounding box center [1187, 28] width 33 height 17
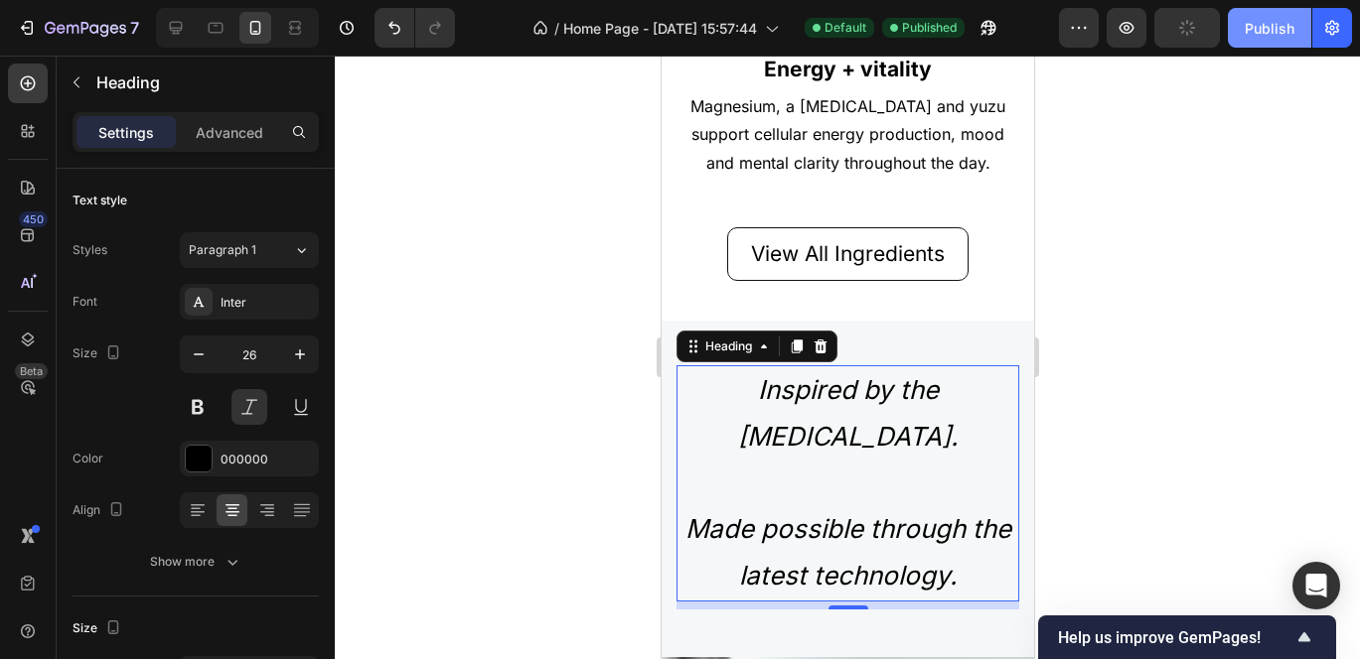
click at [1268, 32] on div "Publish" at bounding box center [1269, 28] width 50 height 21
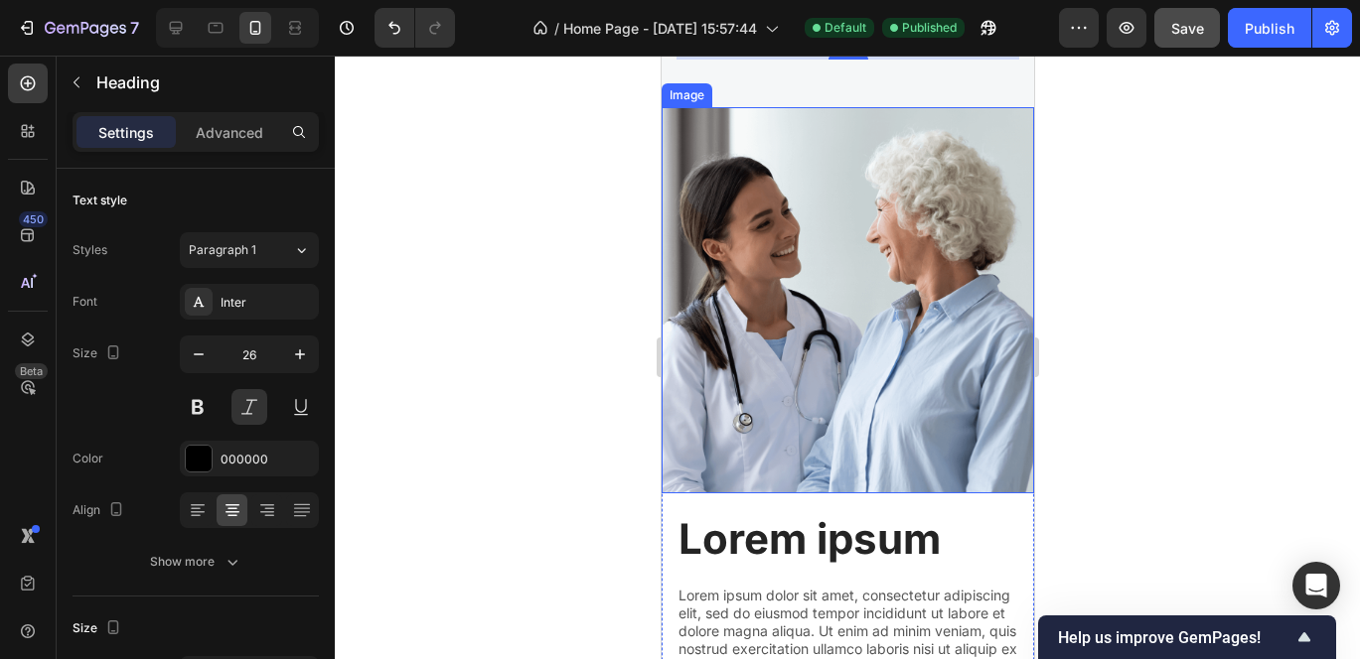
scroll to position [3329, 0]
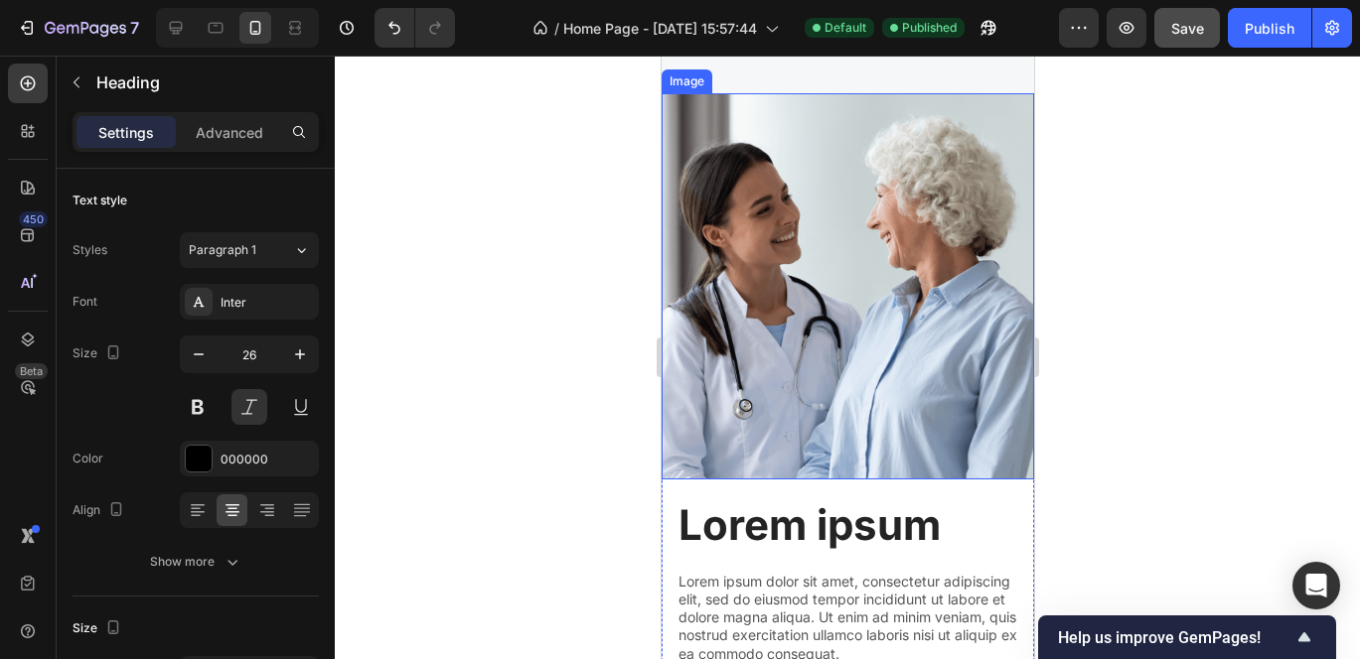
click at [825, 332] on img at bounding box center [846, 286] width 372 height 386
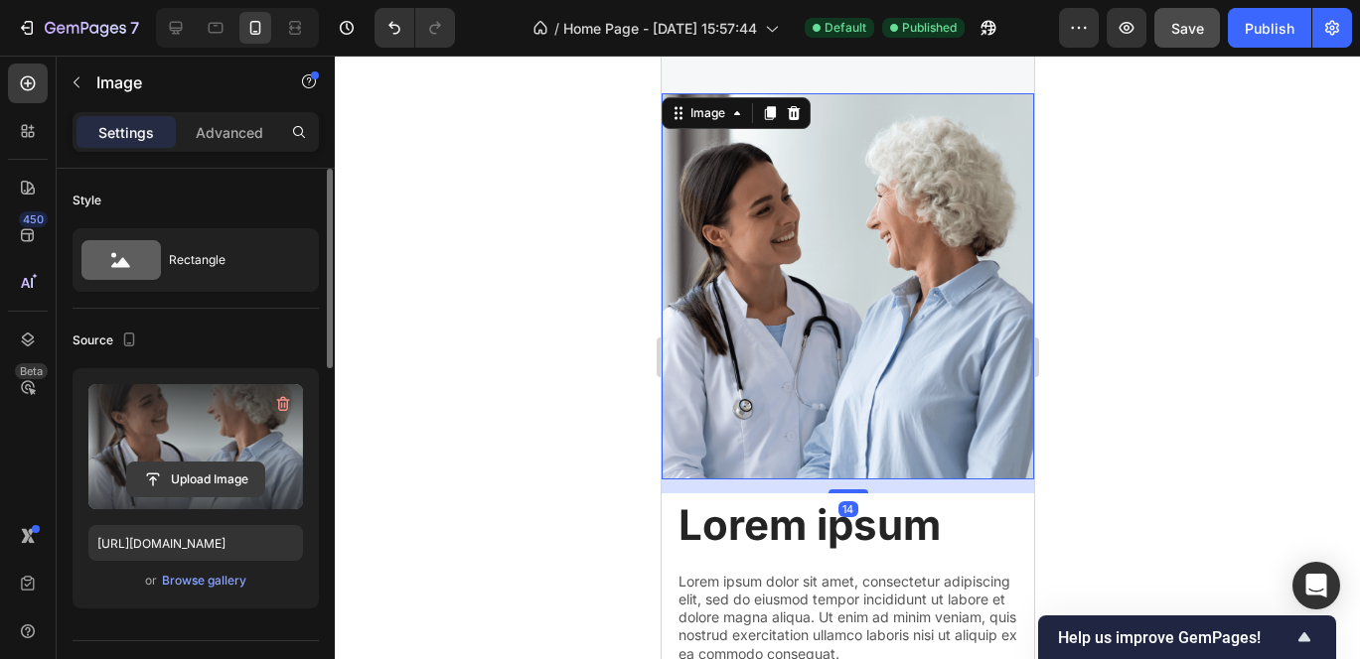
click at [179, 478] on input "file" at bounding box center [195, 480] width 137 height 34
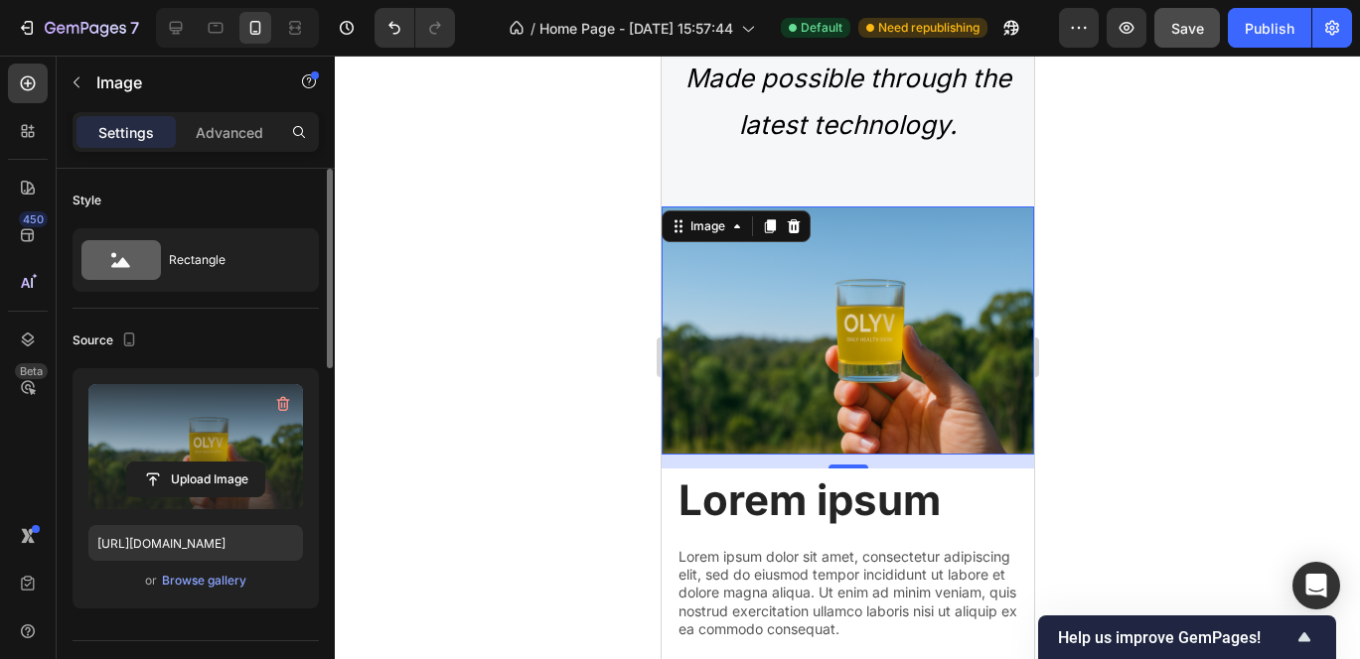
scroll to position [3220, 0]
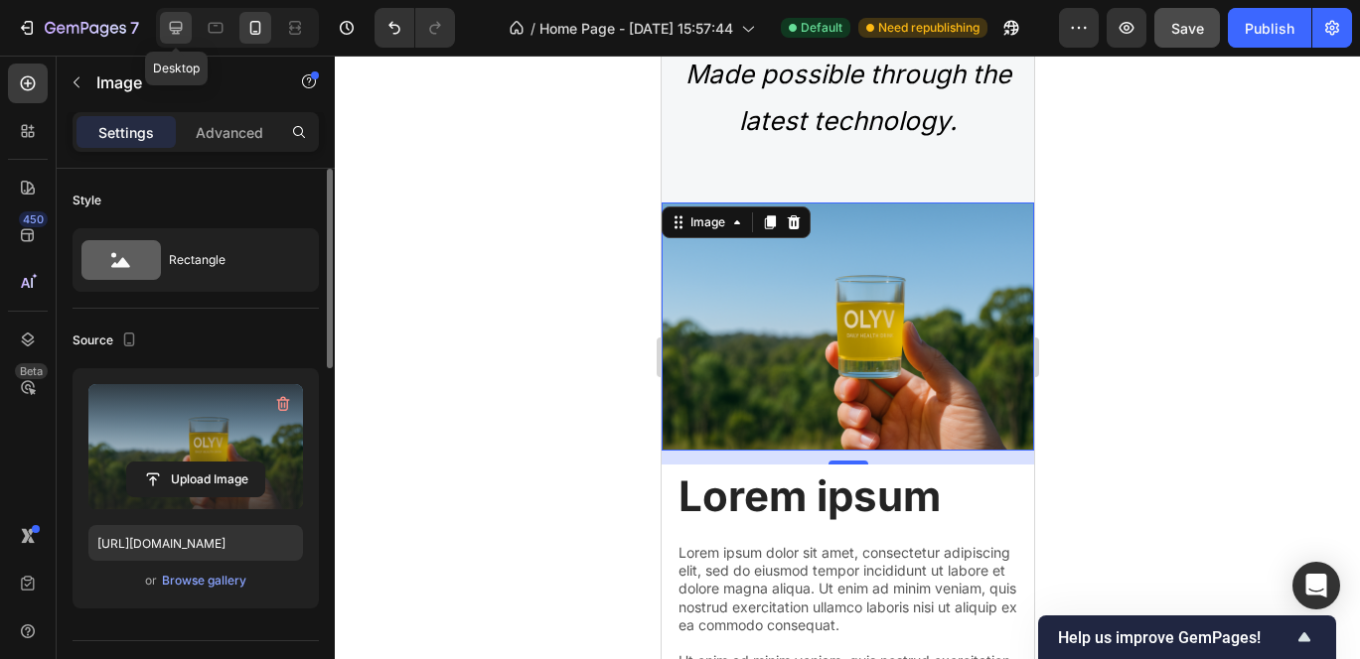
click at [182, 35] on icon at bounding box center [176, 28] width 20 height 20
type input "https://cdn.shopify.com/s/files/1/0703/2769/7562/files/gempages_586219926159622…"
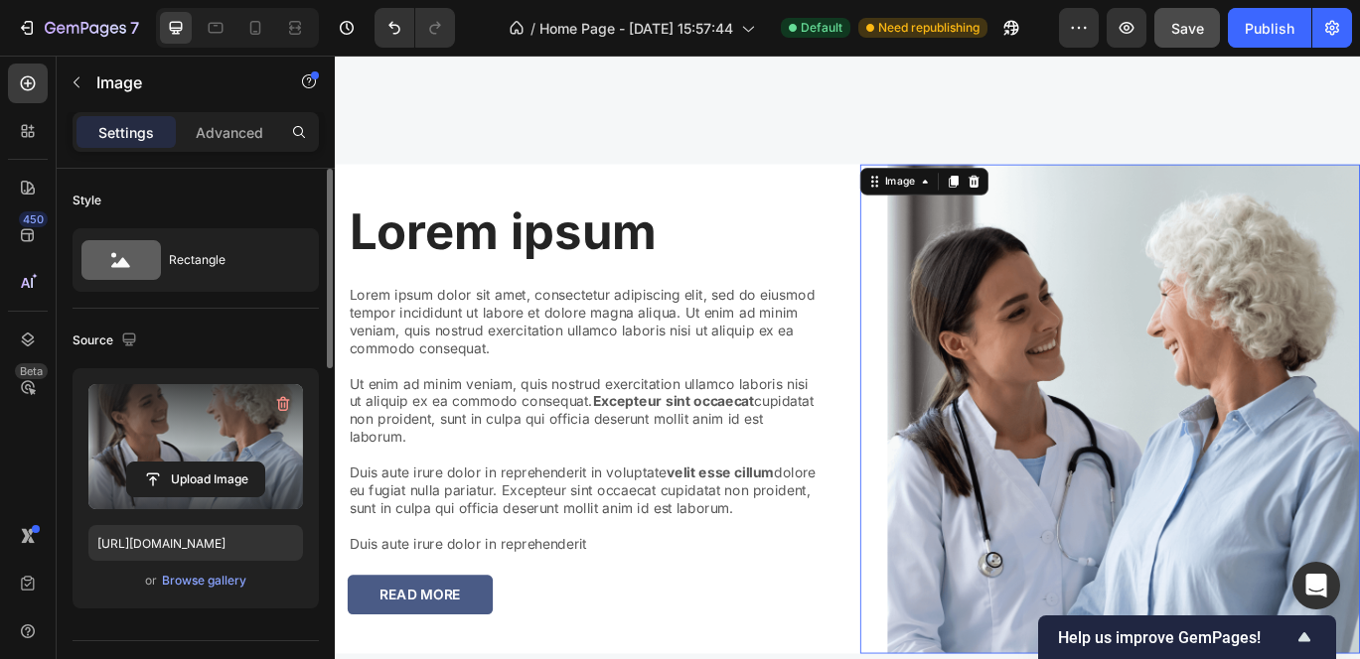
scroll to position [3271, 0]
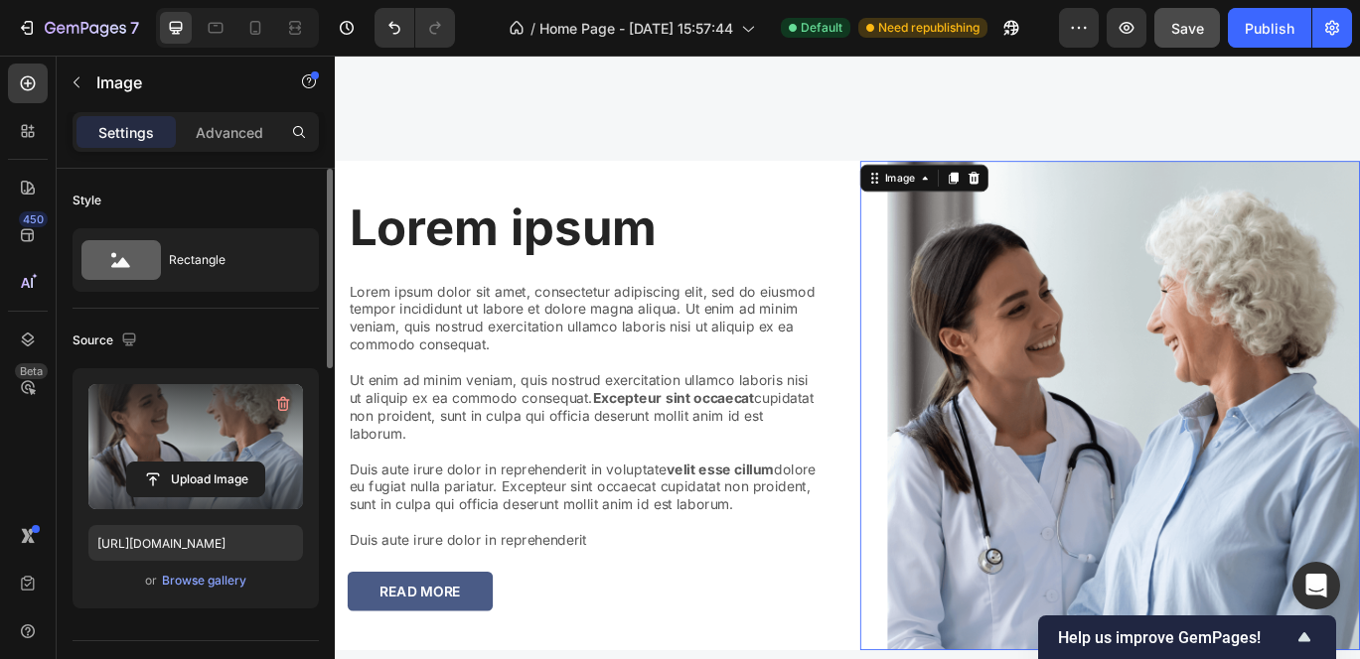
click at [985, 320] on img at bounding box center [1251, 462] width 549 height 569
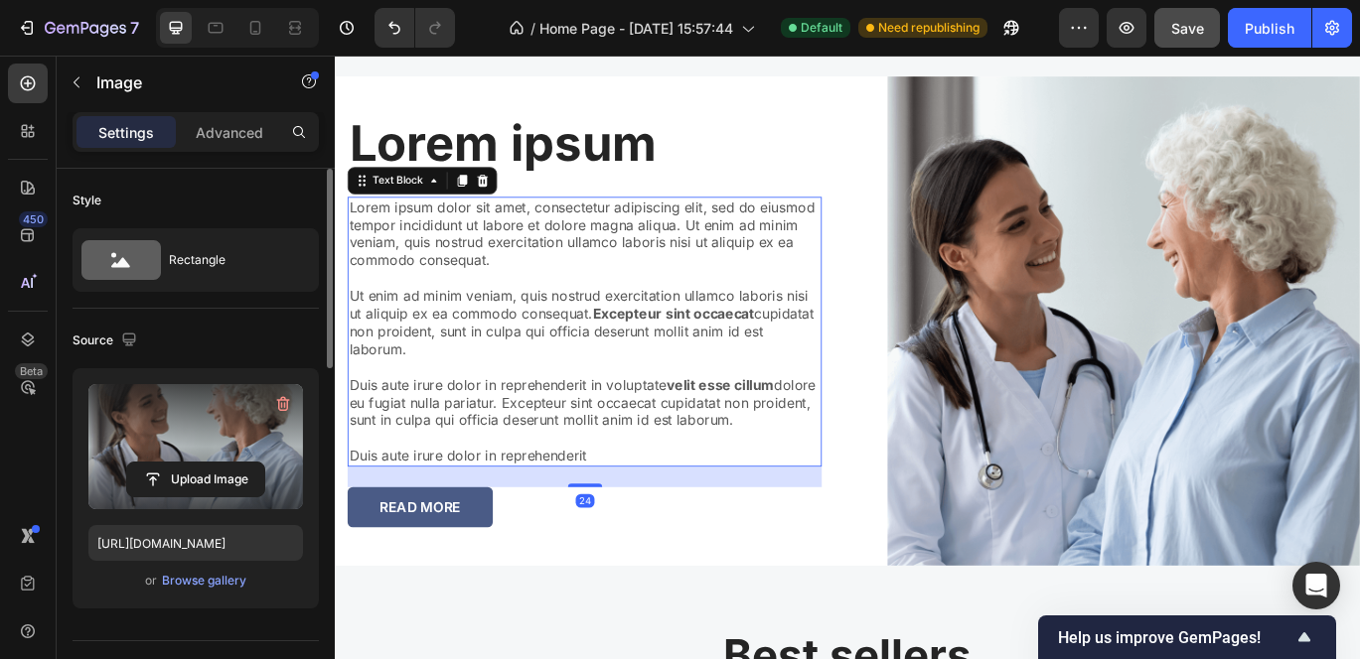
click at [775, 221] on p "Lorem ipsum dolor sit amet, consectetur adipiscing elit, sed do eiusmod tempor …" at bounding box center [625, 376] width 547 height 310
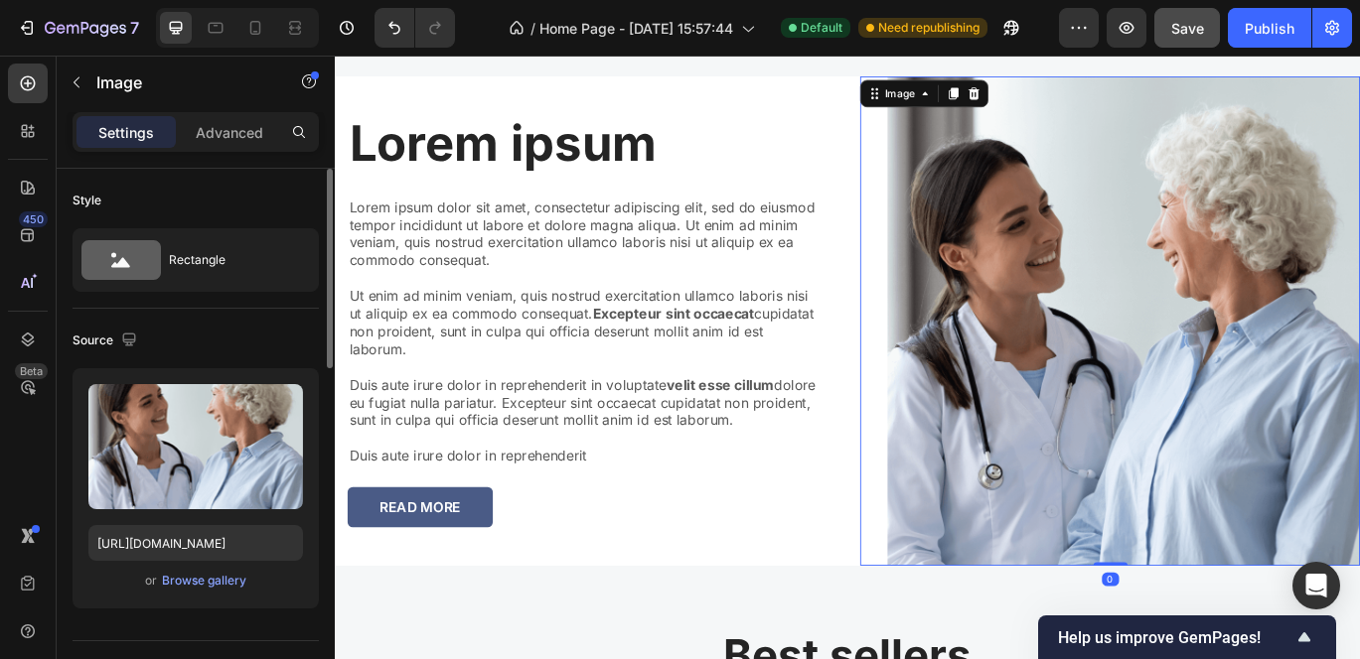
click at [979, 200] on img at bounding box center [1251, 363] width 549 height 569
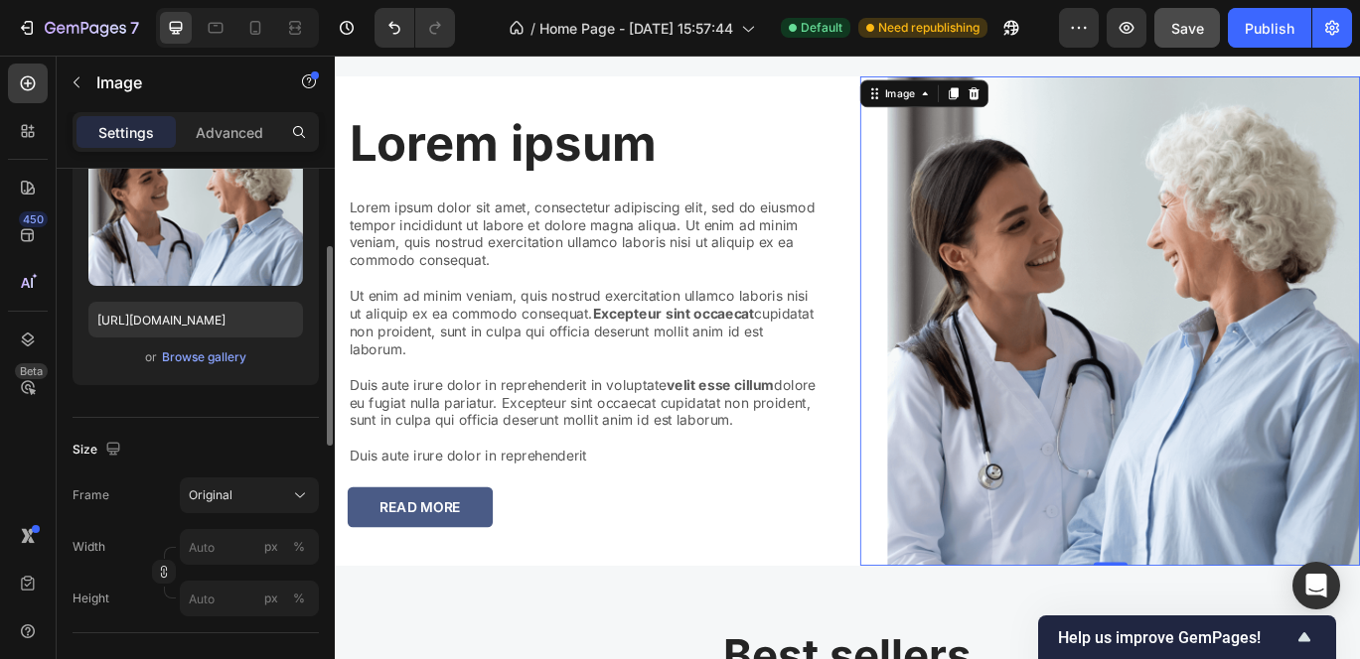
scroll to position [0, 0]
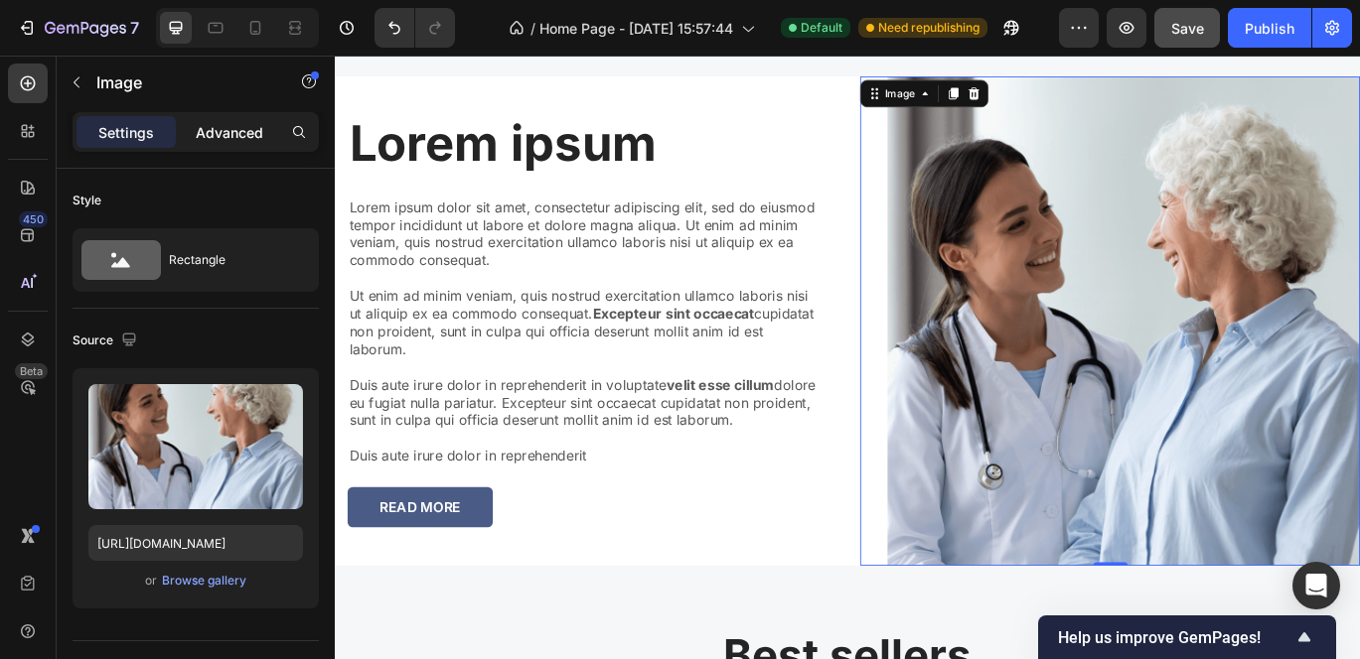
click at [220, 139] on p "Advanced" at bounding box center [230, 132] width 68 height 21
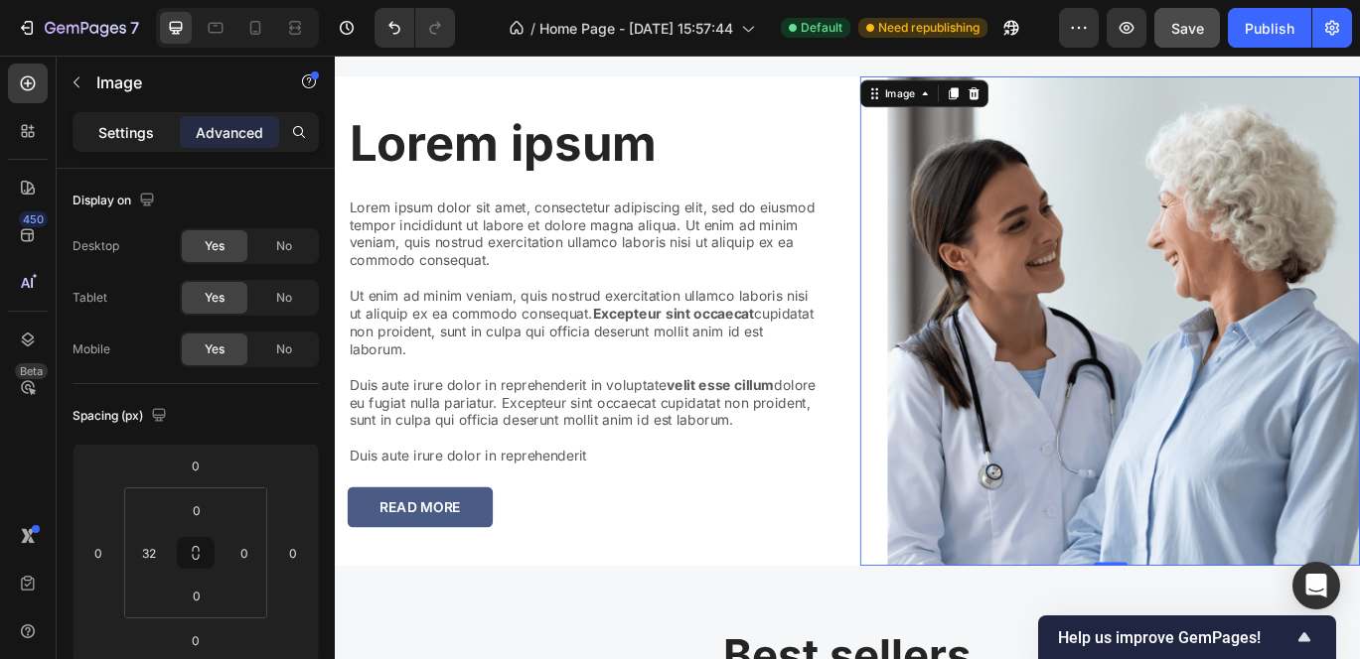
click at [121, 127] on p "Settings" at bounding box center [126, 132] width 56 height 21
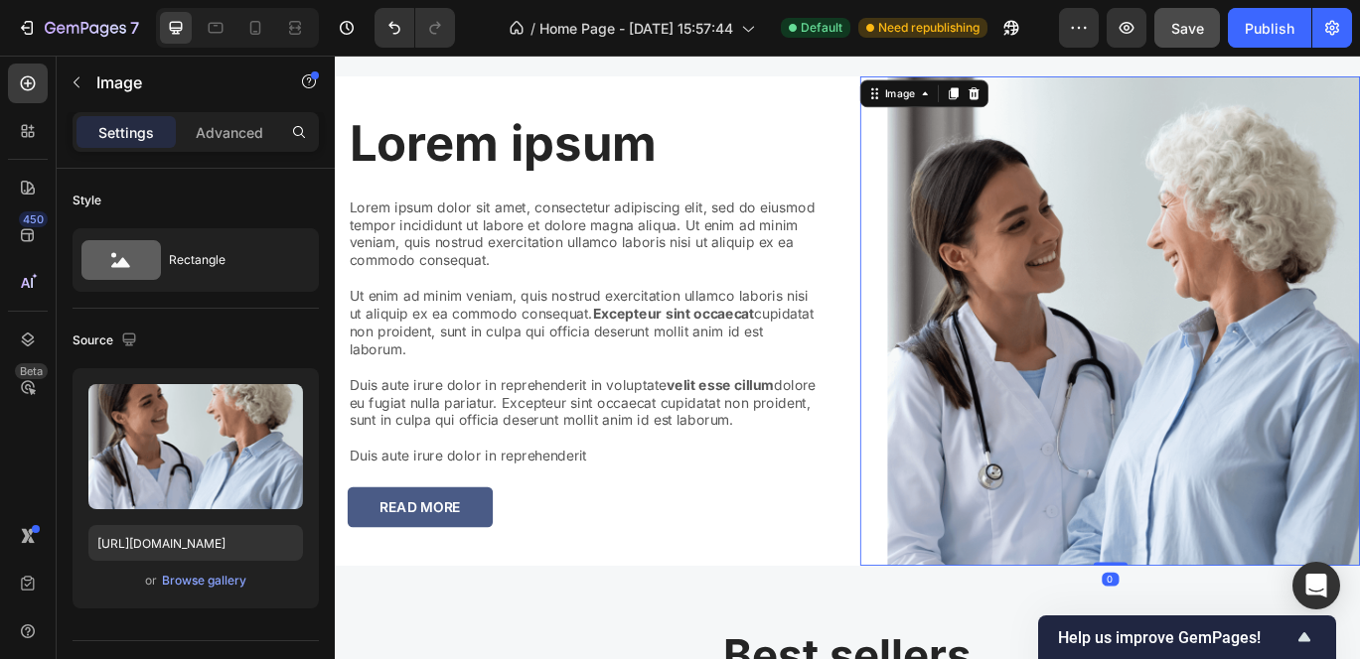
click at [1140, 353] on img at bounding box center [1251, 363] width 549 height 569
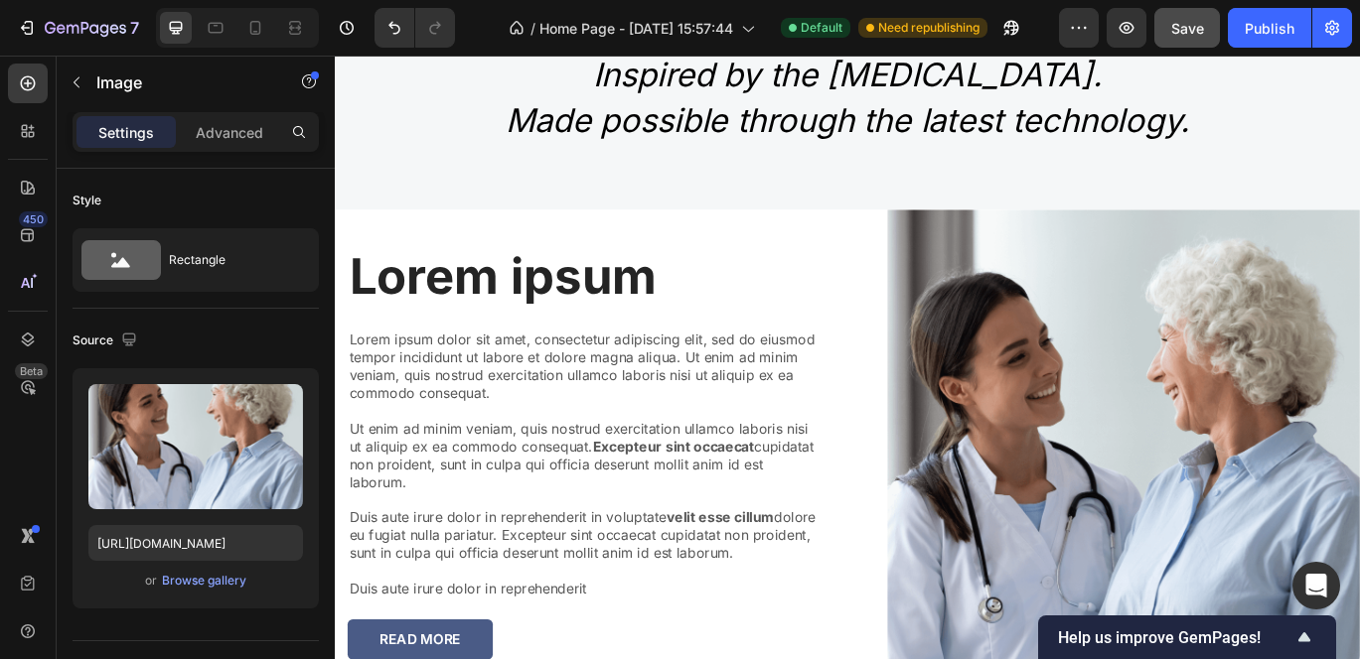
scroll to position [2272, 0]
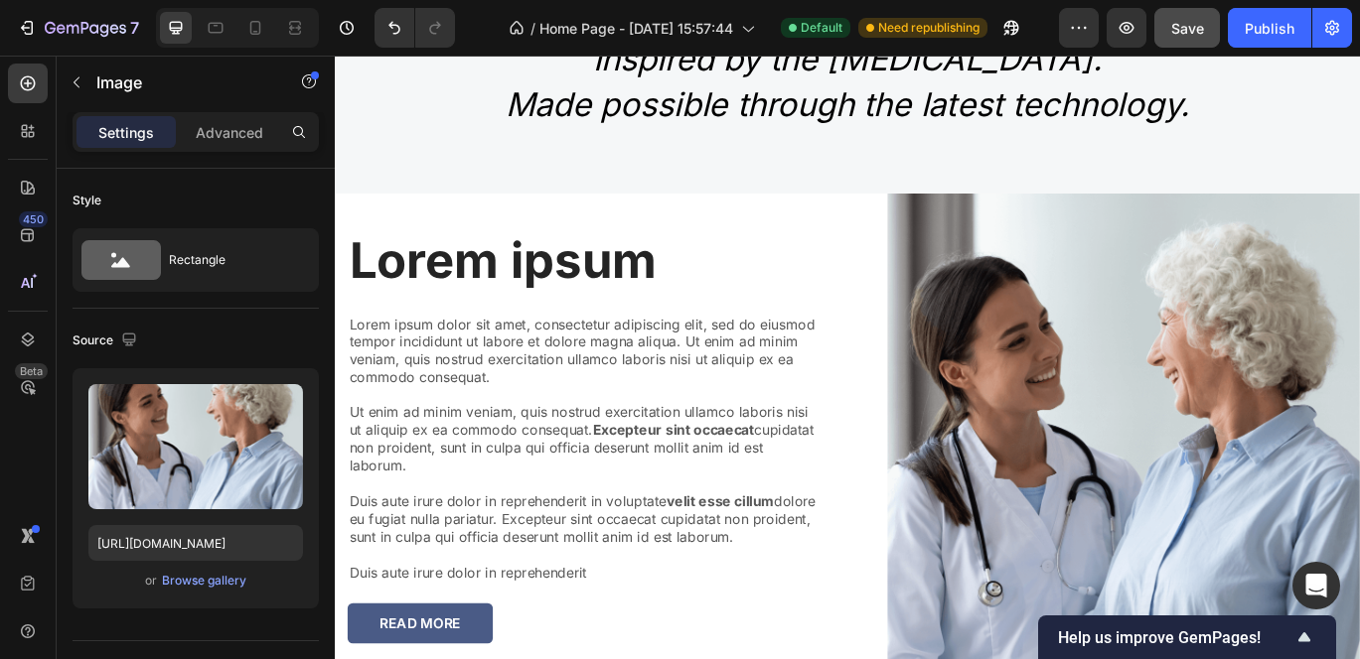
click at [1179, 437] on img at bounding box center [1251, 500] width 549 height 569
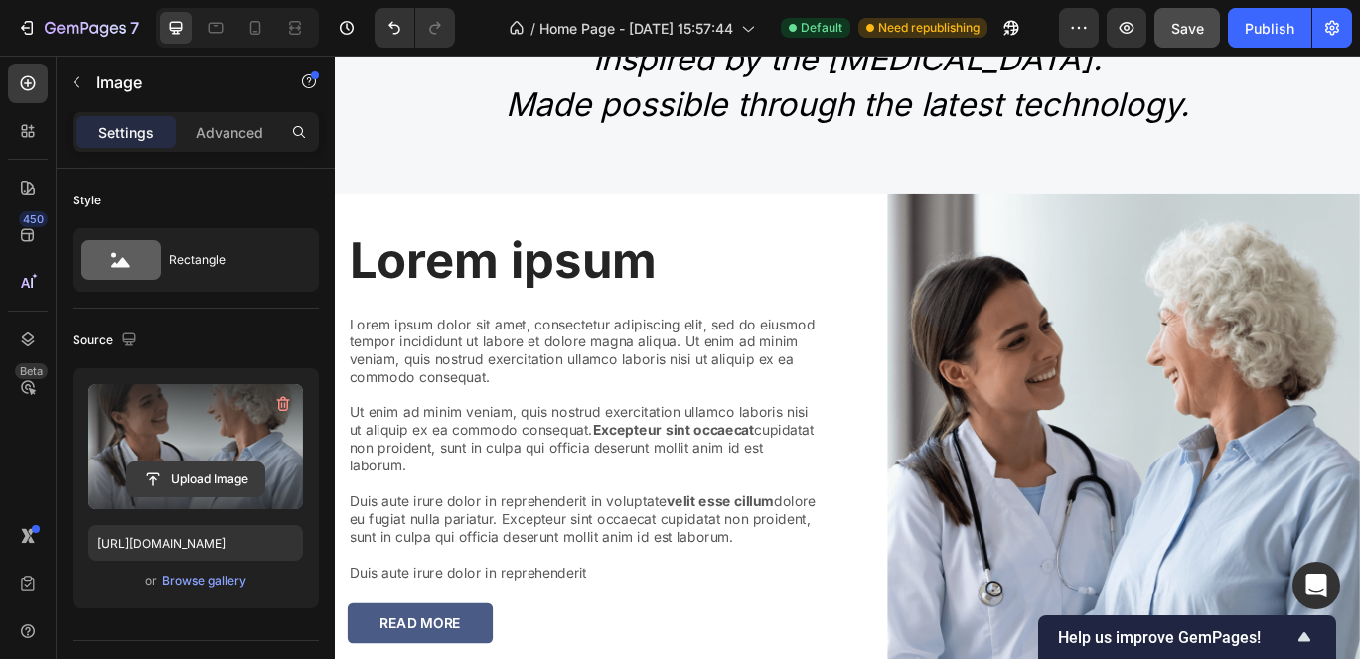
click at [195, 471] on input "file" at bounding box center [195, 480] width 137 height 34
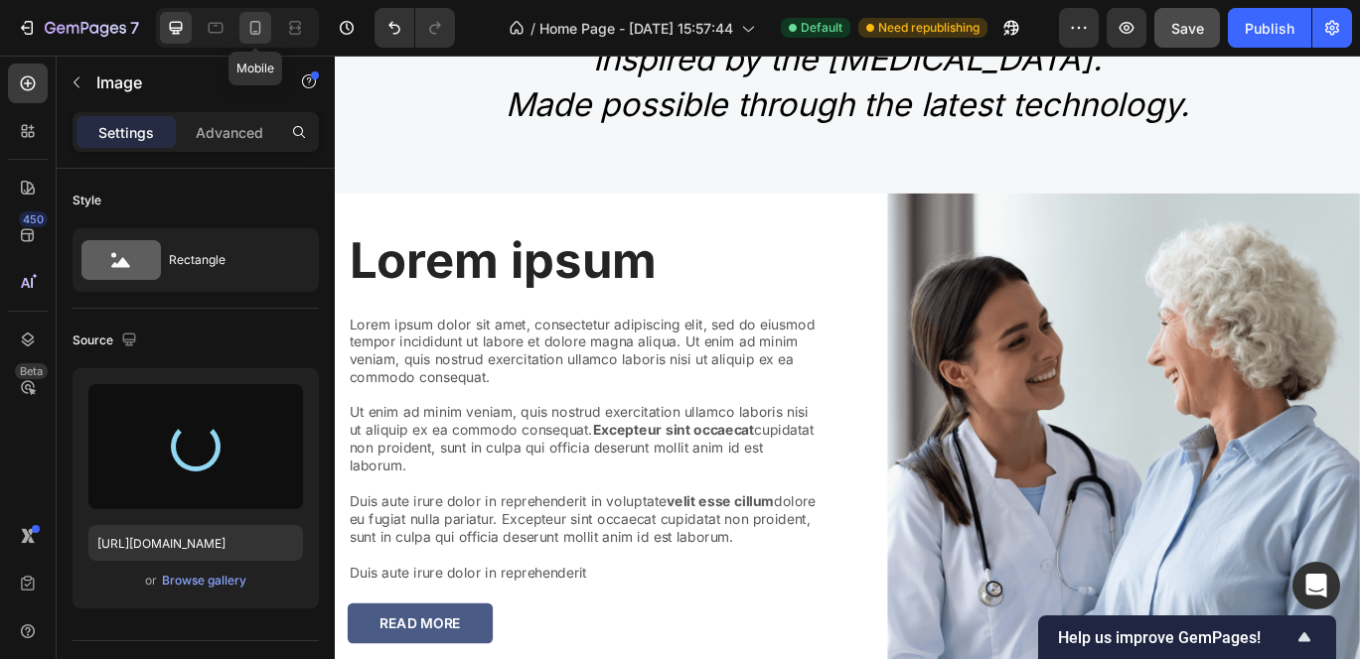
click at [244, 37] on div at bounding box center [255, 28] width 32 height 32
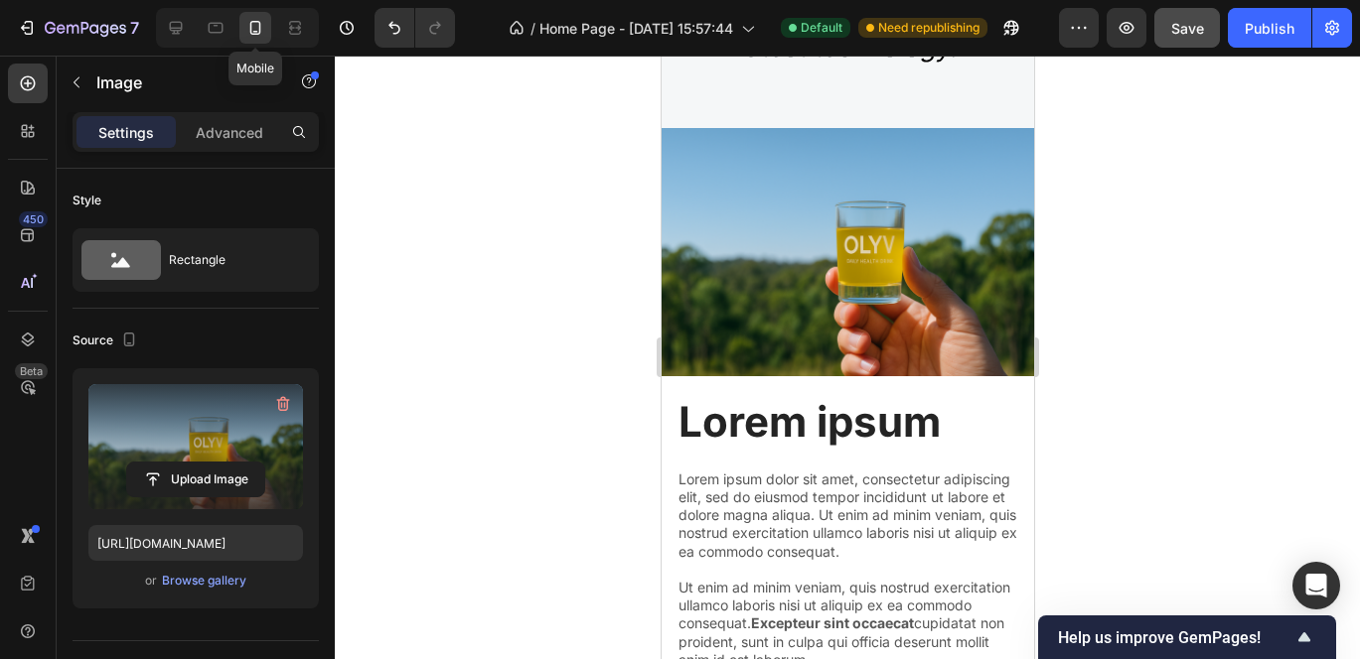
scroll to position [2434, 0]
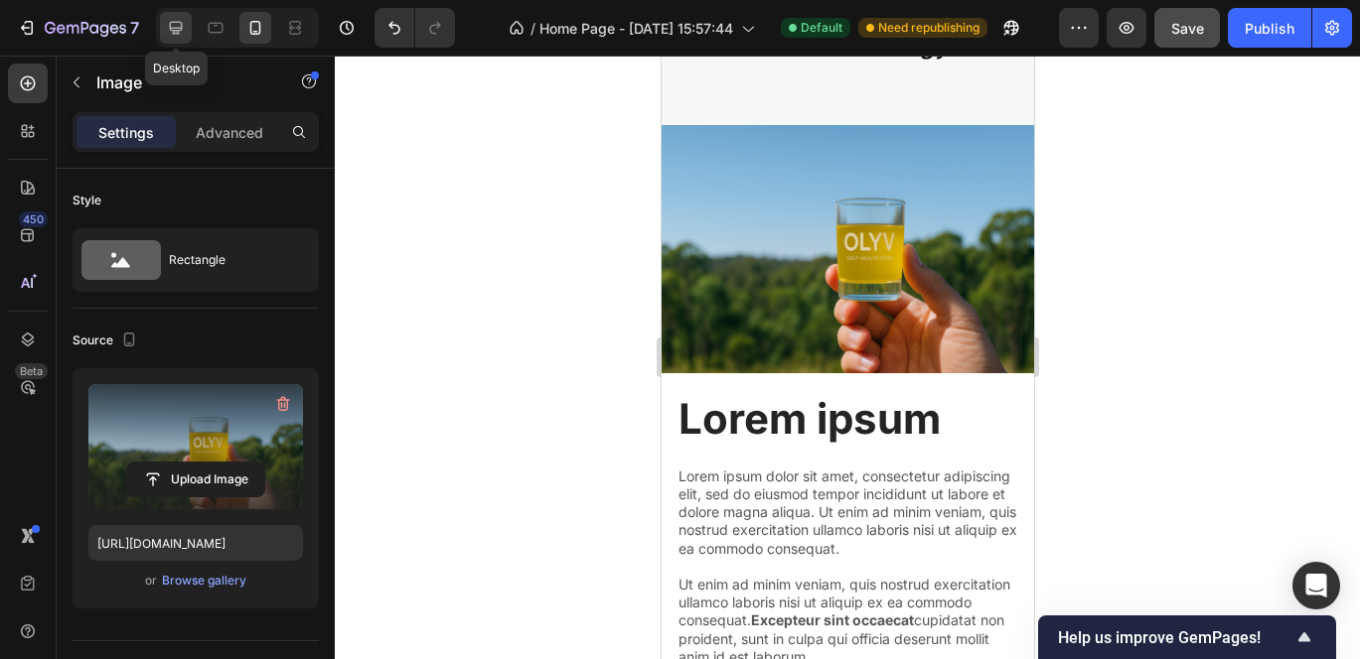
click at [167, 28] on icon at bounding box center [176, 28] width 20 height 20
type input "https://cdn.shopify.com/s/files/1/0703/2769/7562/files/gempages_586219926159622…"
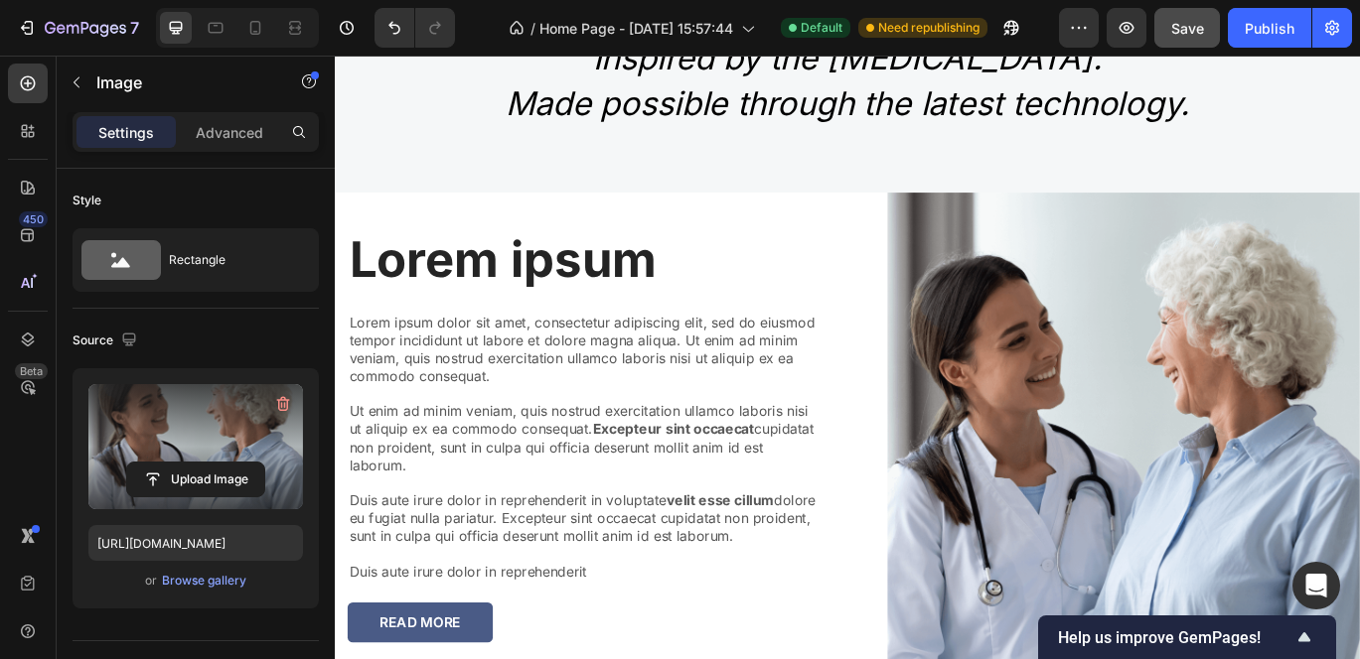
scroll to position [2310, 0]
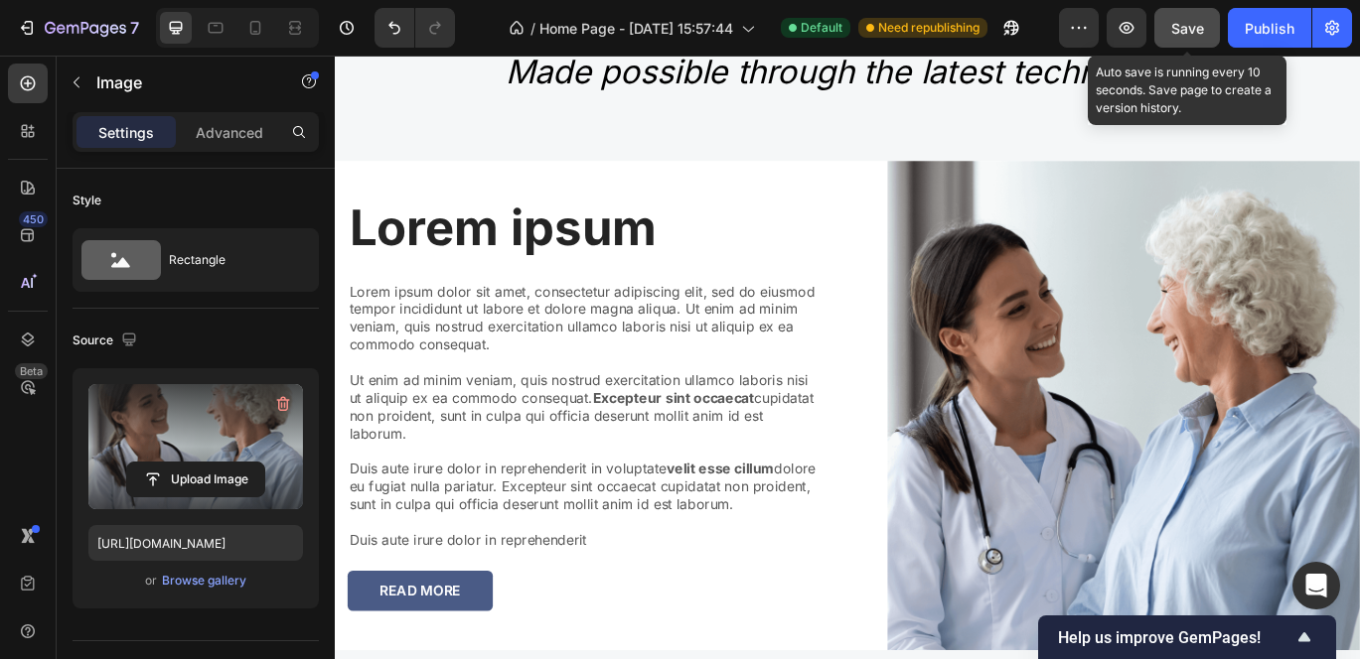
click at [1190, 35] on span "Save" at bounding box center [1187, 28] width 33 height 17
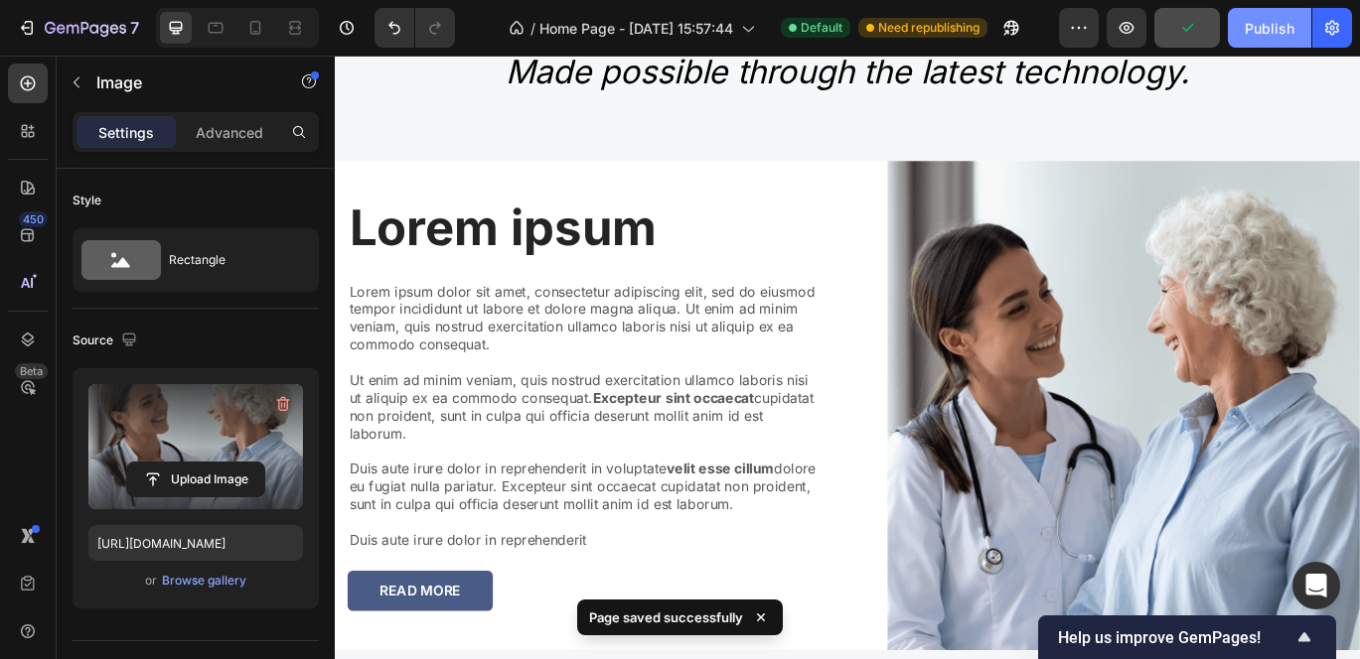
click at [1274, 25] on div "Publish" at bounding box center [1269, 28] width 50 height 21
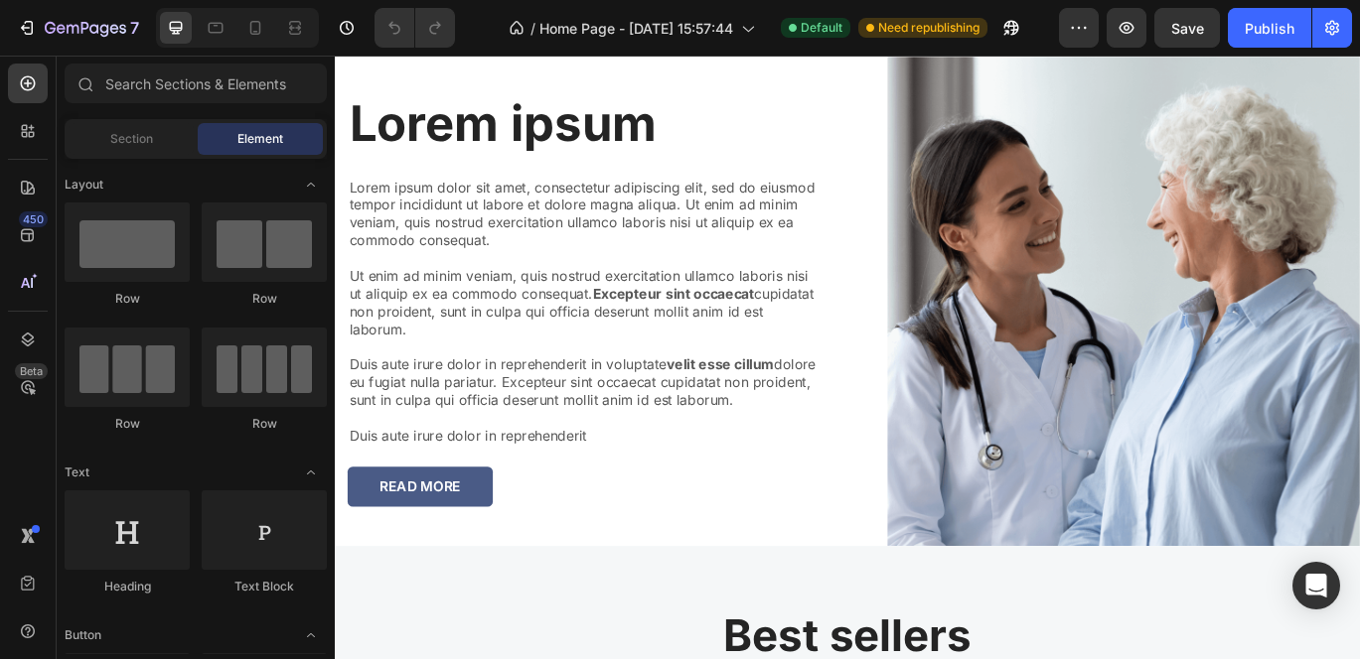
scroll to position [2432, 0]
click at [1257, 26] on div "Publish" at bounding box center [1269, 28] width 50 height 21
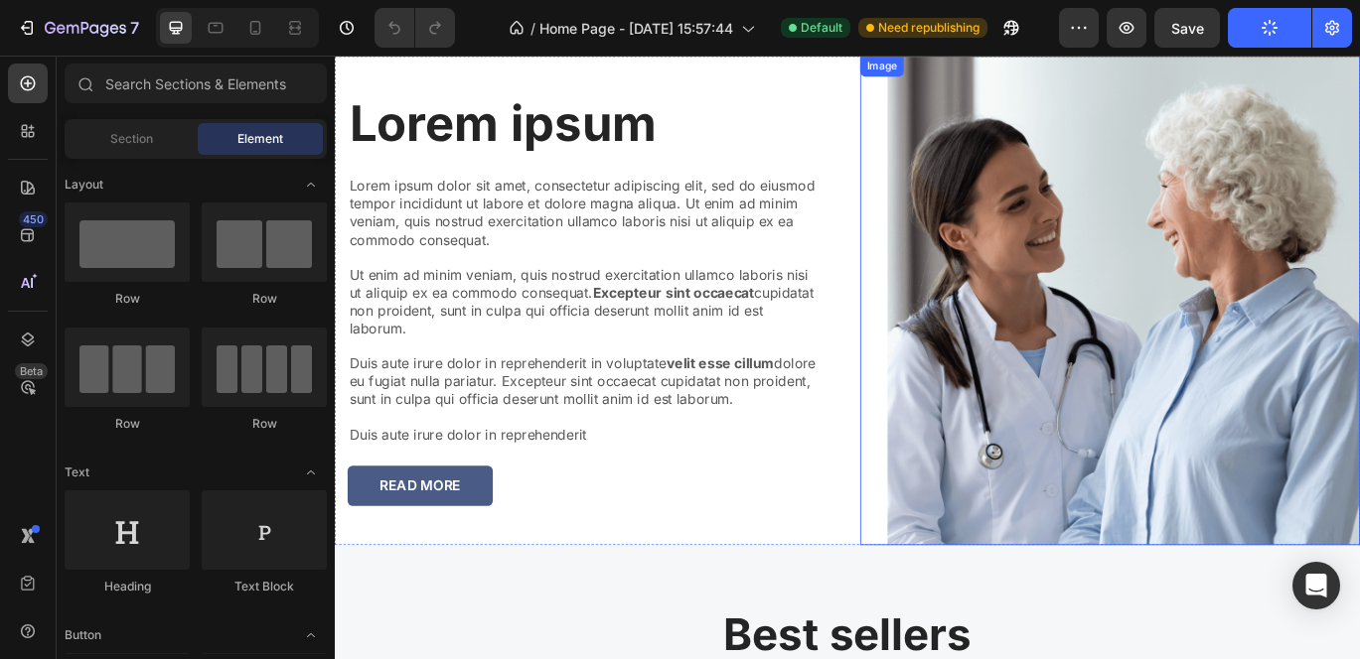
click at [1083, 322] on img at bounding box center [1251, 340] width 549 height 569
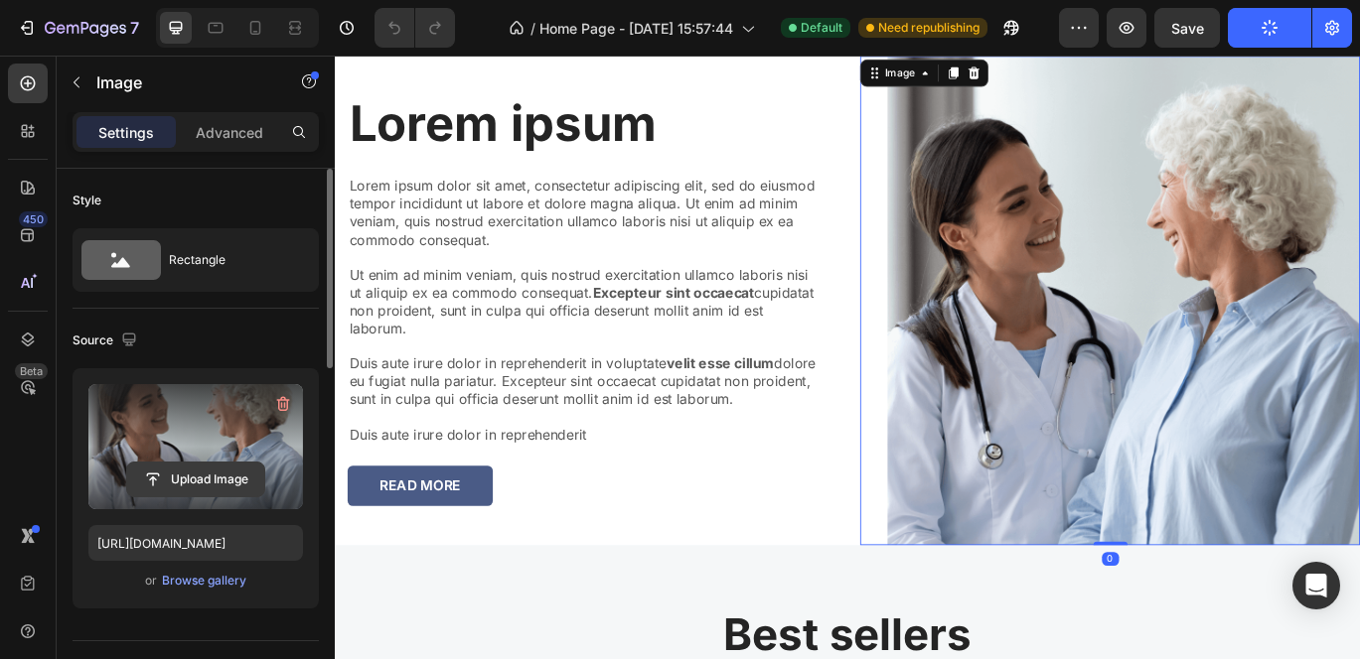
click at [208, 469] on input "file" at bounding box center [195, 480] width 137 height 34
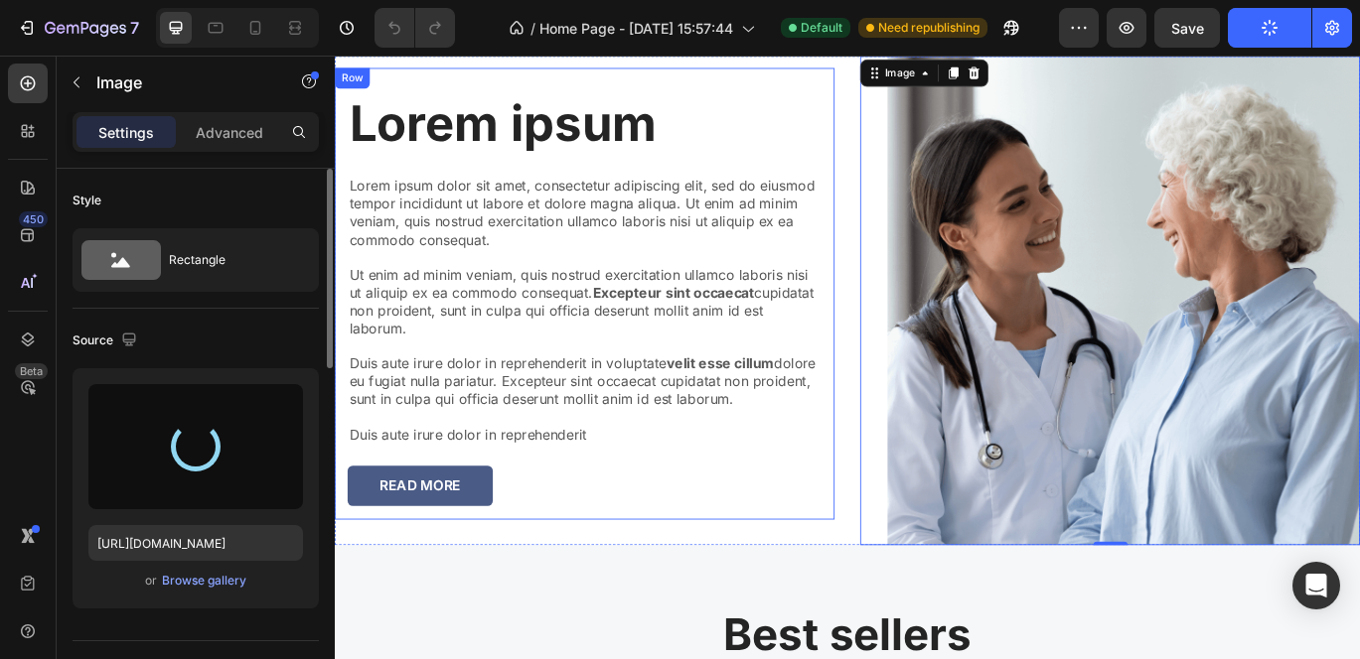
type input "https://cdn.shopify.com/s/files/1/0703/2769/7562/files/gempages_586219926159622…"
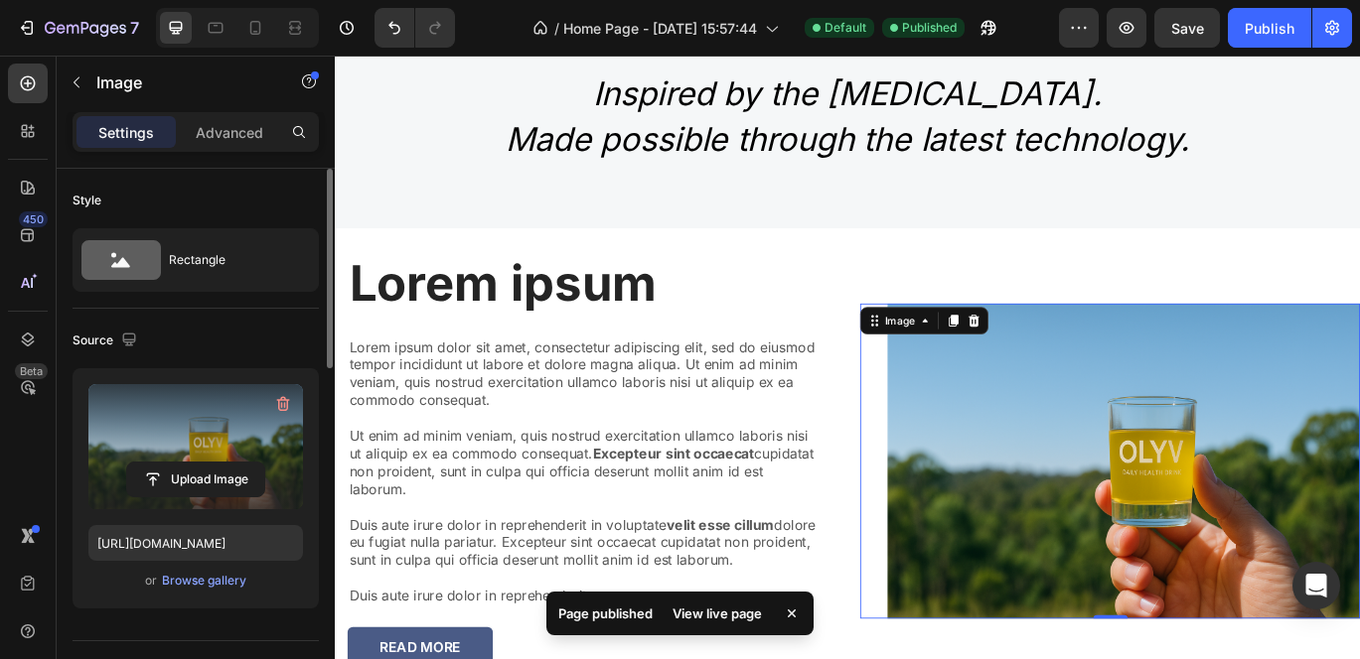
scroll to position [2230, 0]
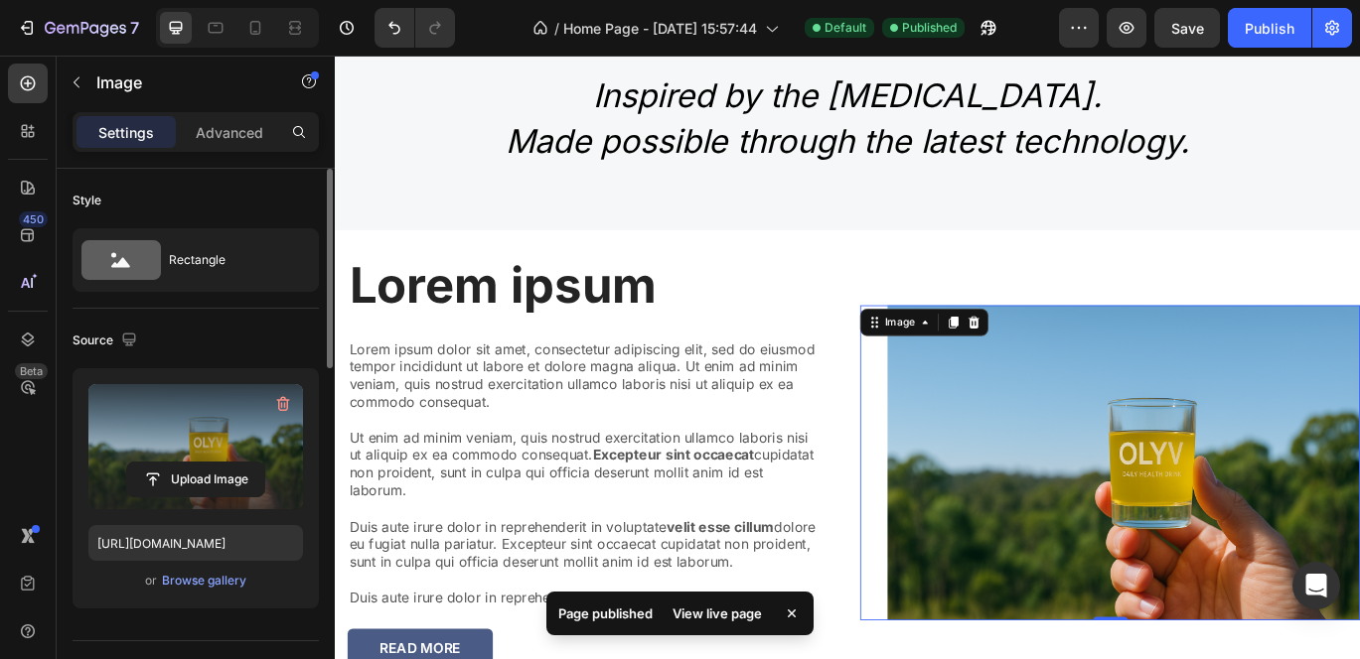
click at [1208, 567] on img at bounding box center [1251, 529] width 549 height 366
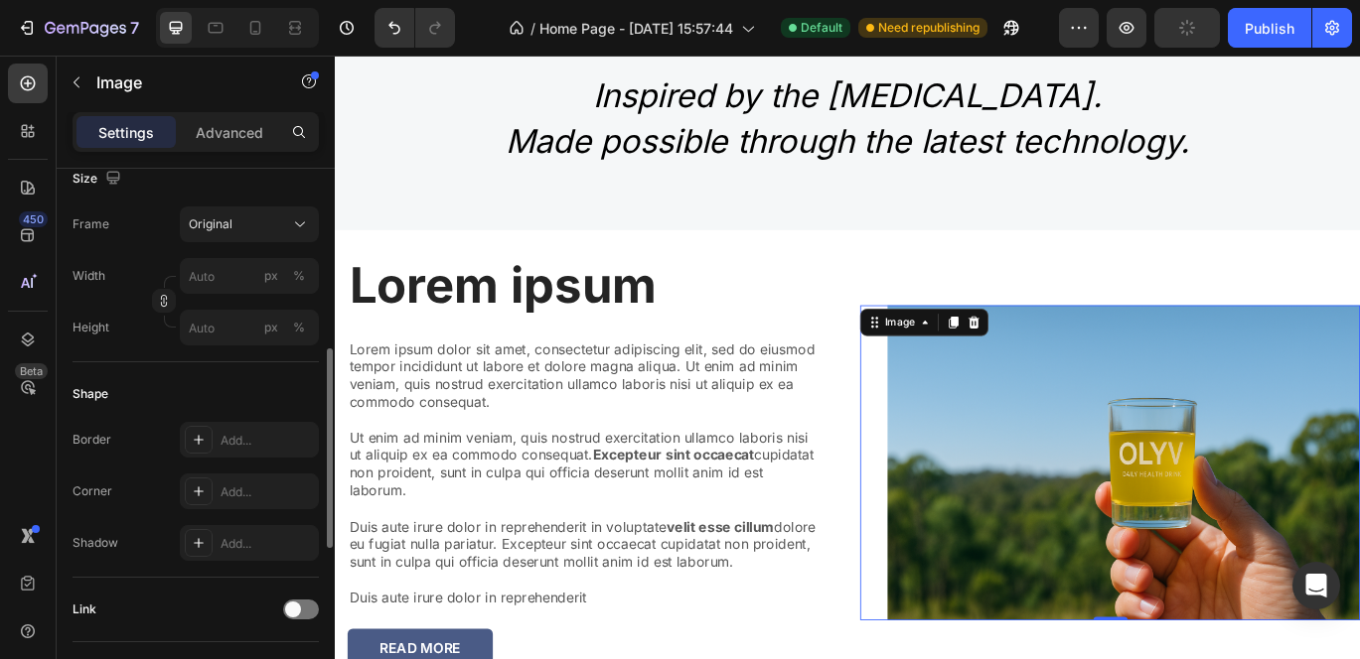
scroll to position [414, 0]
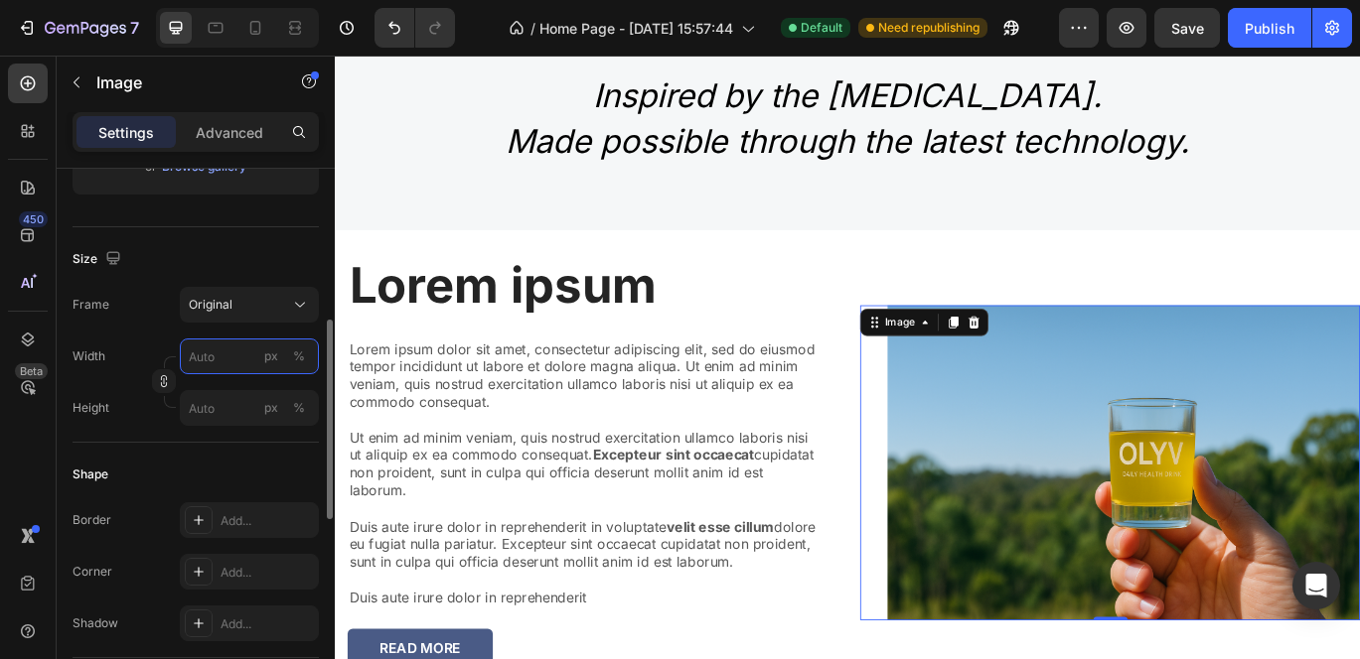
click at [226, 353] on input "px %" at bounding box center [249, 357] width 139 height 36
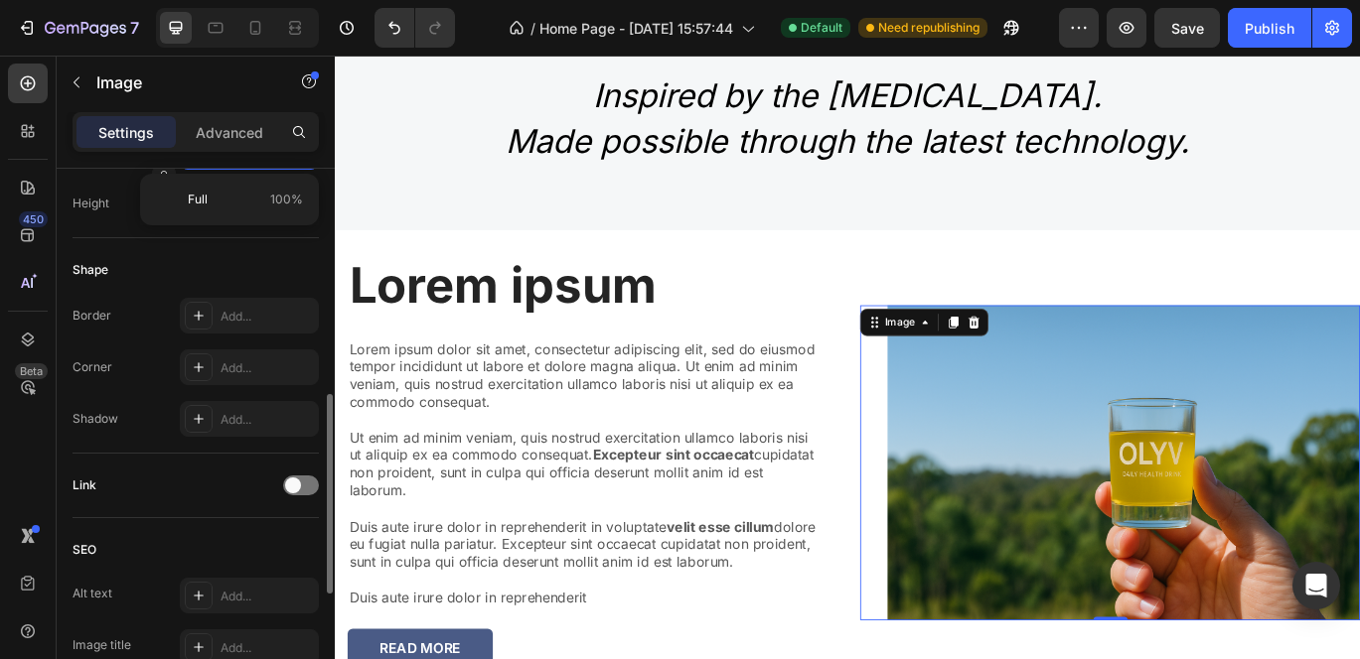
scroll to position [478, 0]
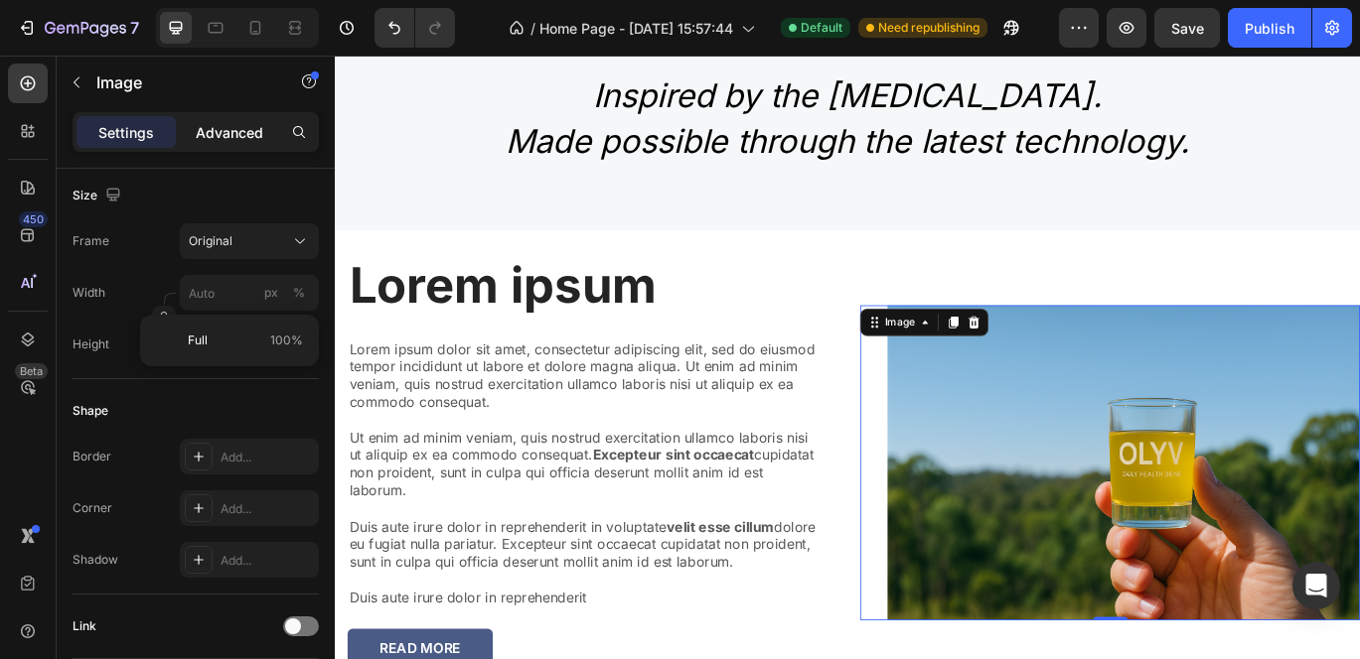
click at [249, 135] on p "Advanced" at bounding box center [230, 132] width 68 height 21
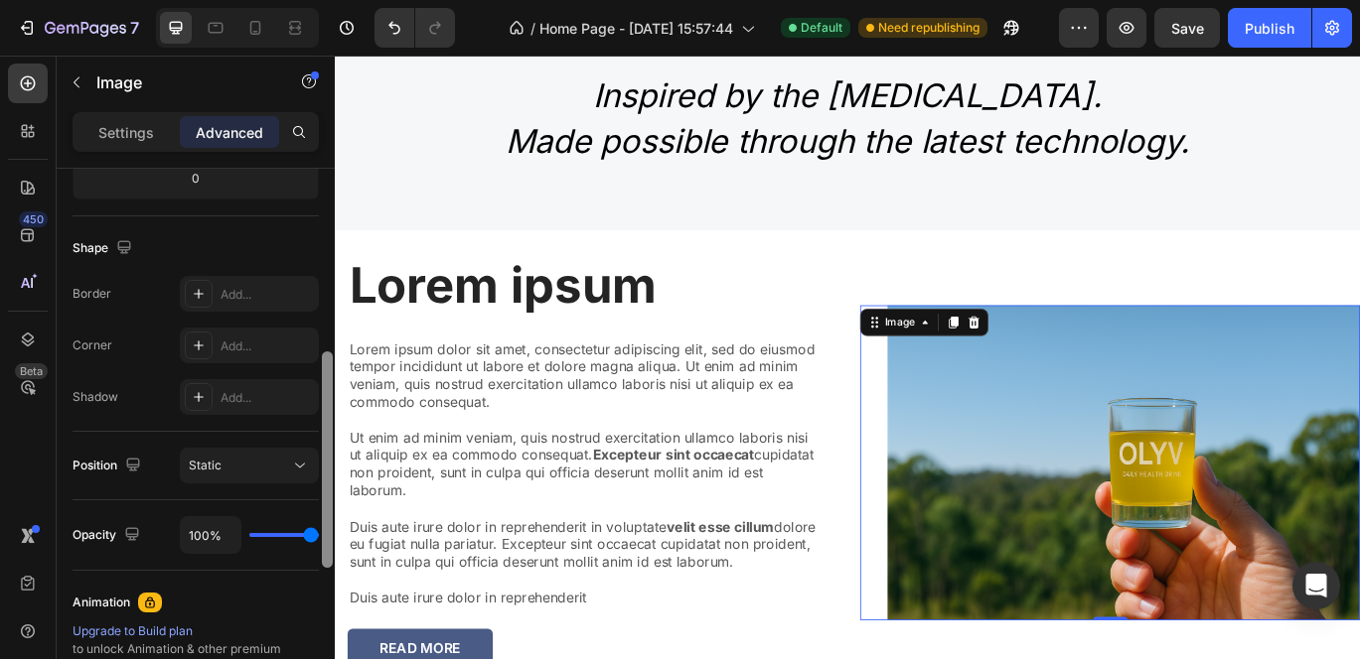
scroll to position [462, 0]
type input "98%"
type input "98"
type input "91%"
type input "91"
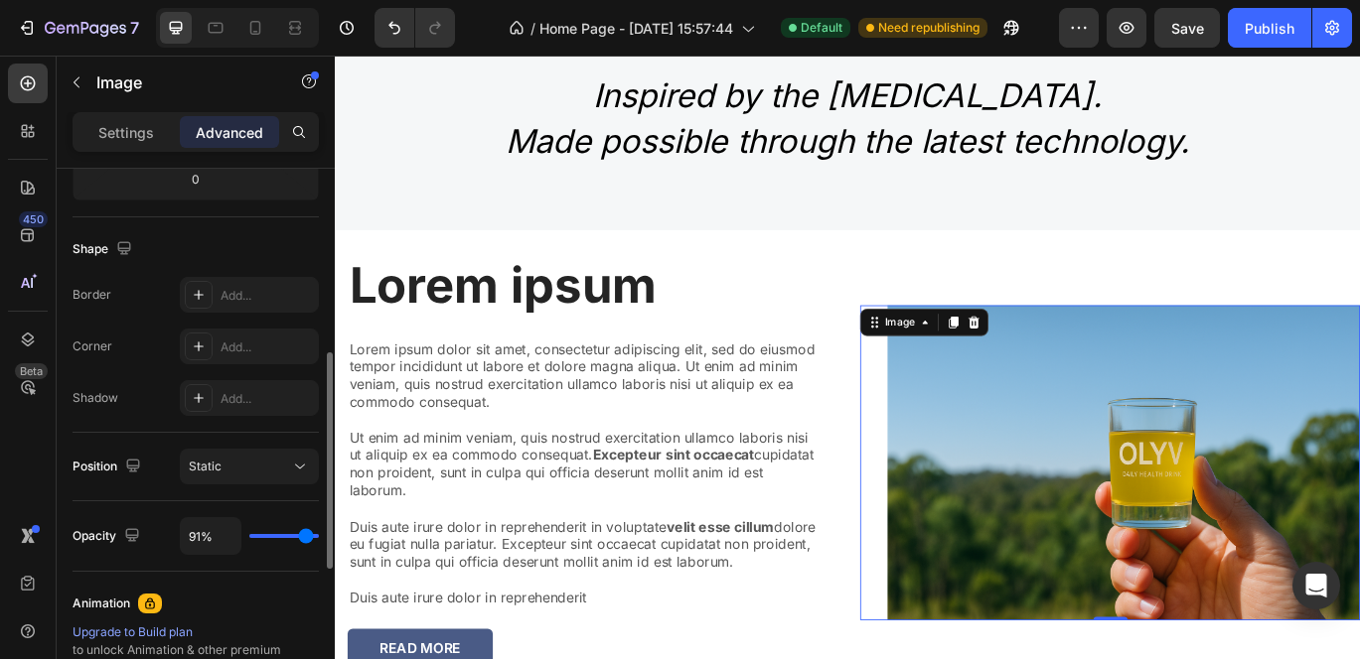
type input "85%"
type input "85"
type input "82%"
type input "82"
type input "81%"
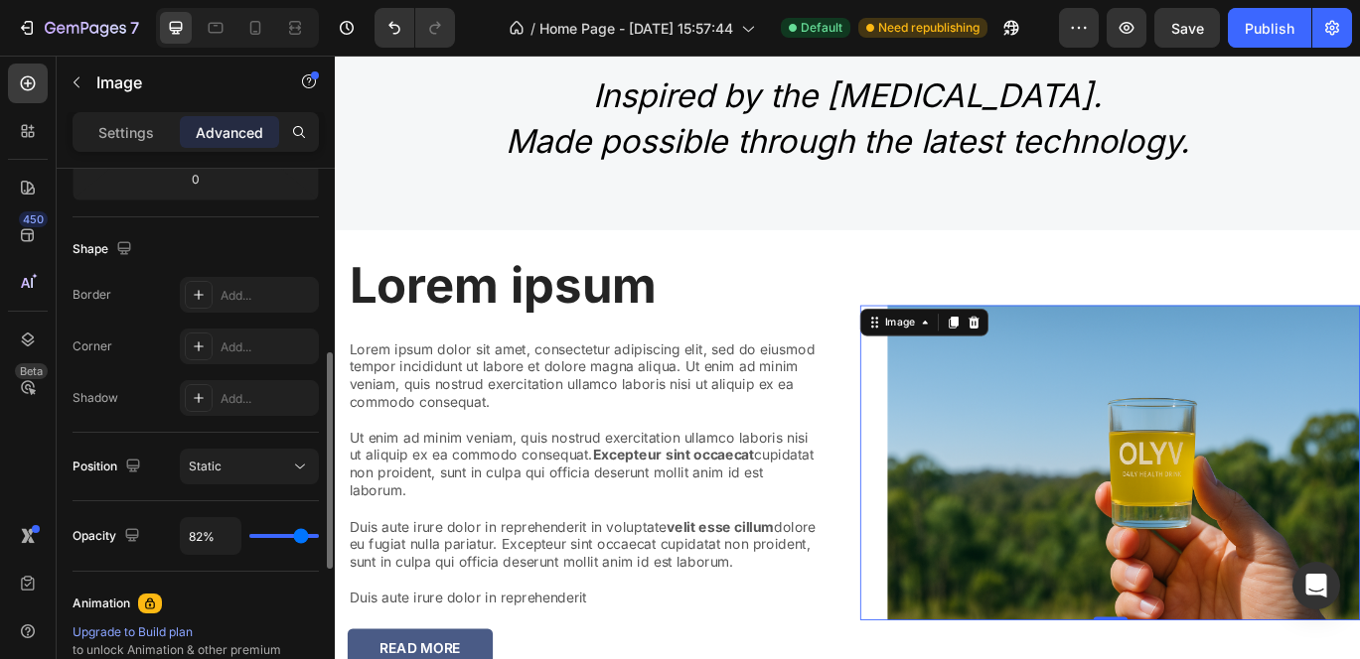
type input "81"
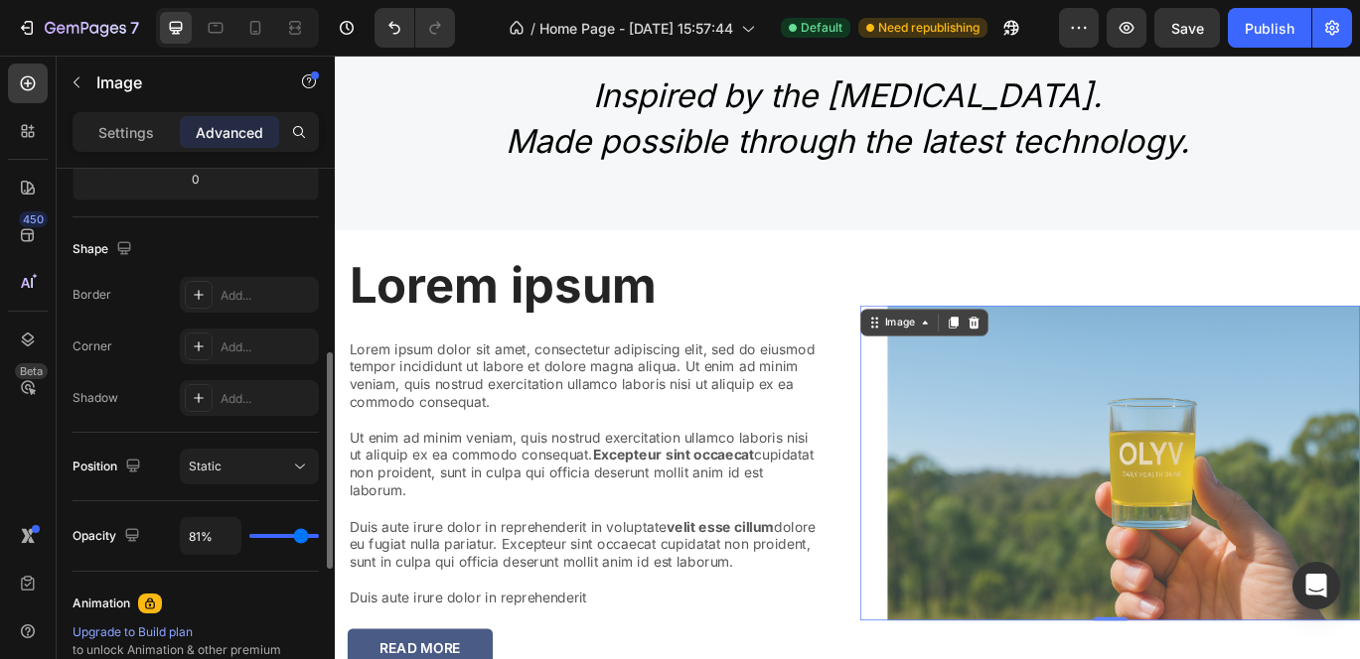
type input "80%"
type input "80"
type input "79%"
type input "79"
type input "78%"
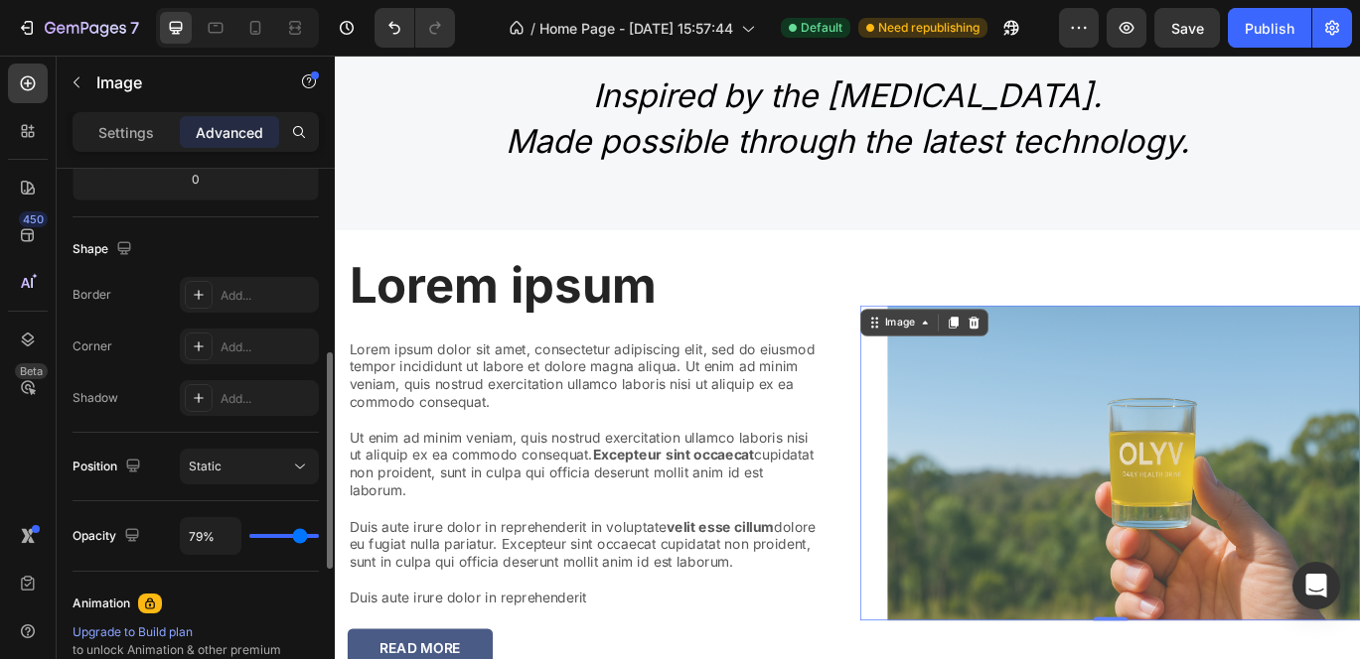
type input "78"
type input "77%"
type input "77"
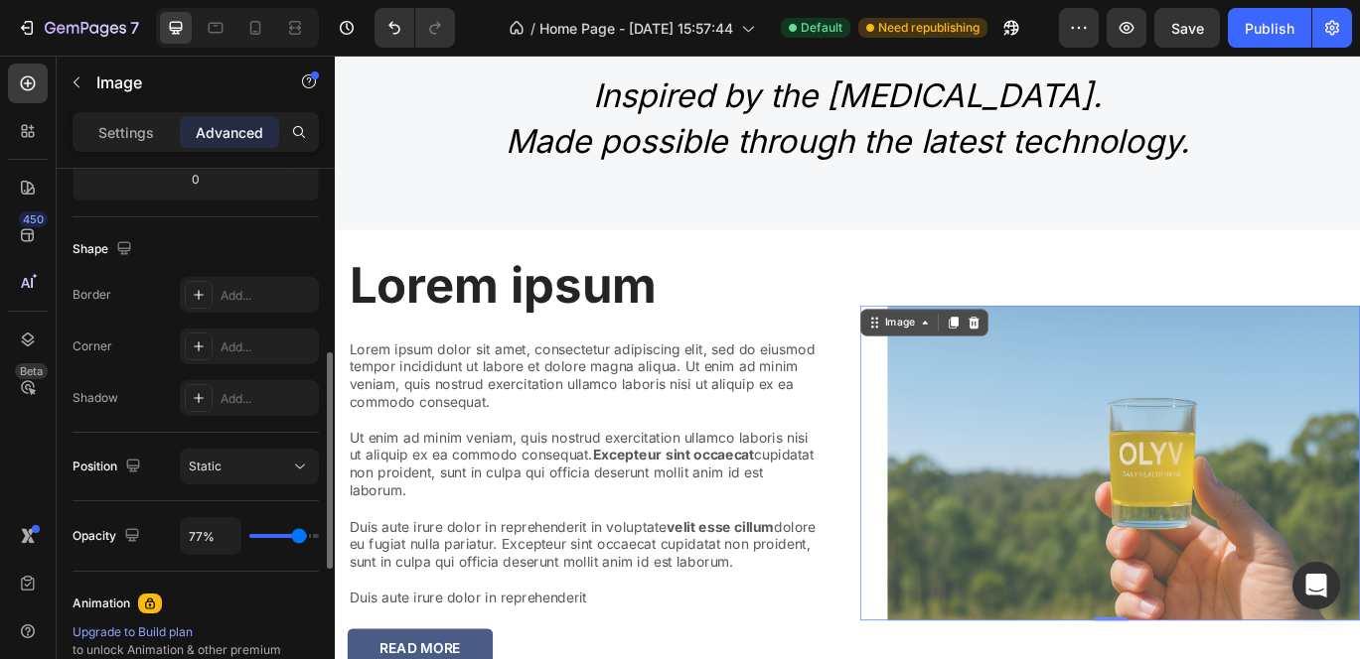
type input "76%"
type input "76"
type input "75%"
type input "75"
type input "74%"
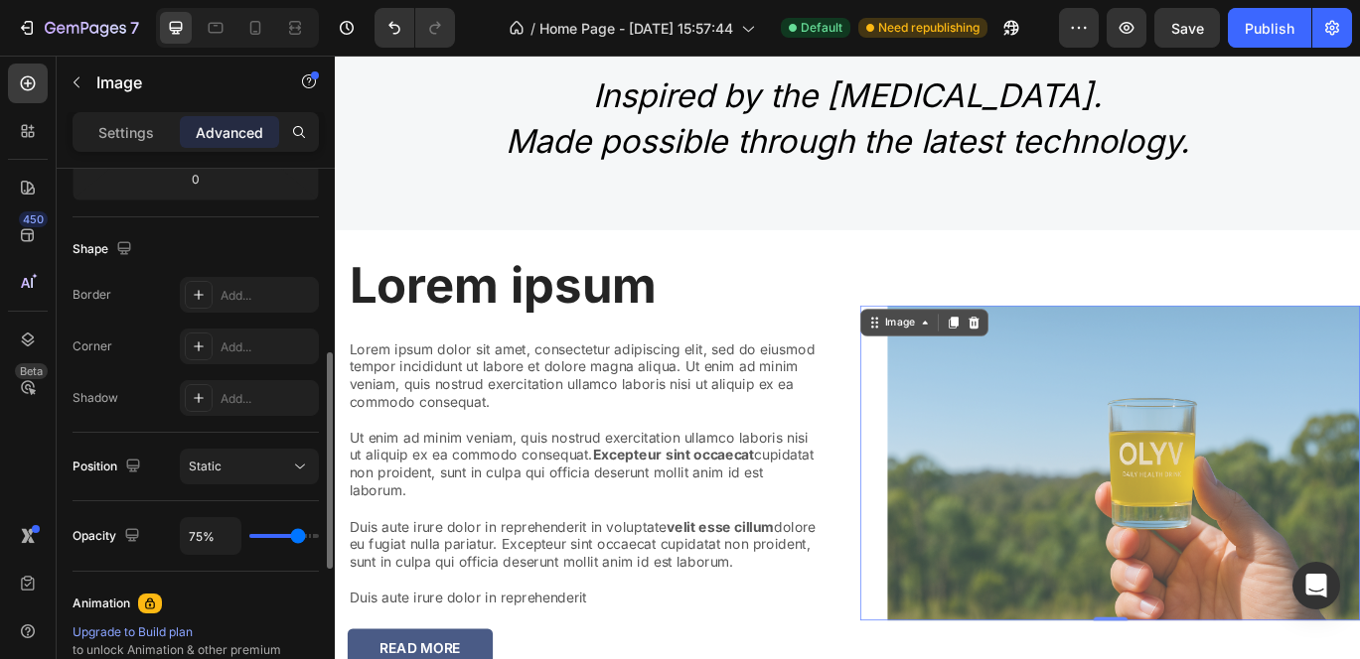
type input "74"
type input "73%"
type input "73"
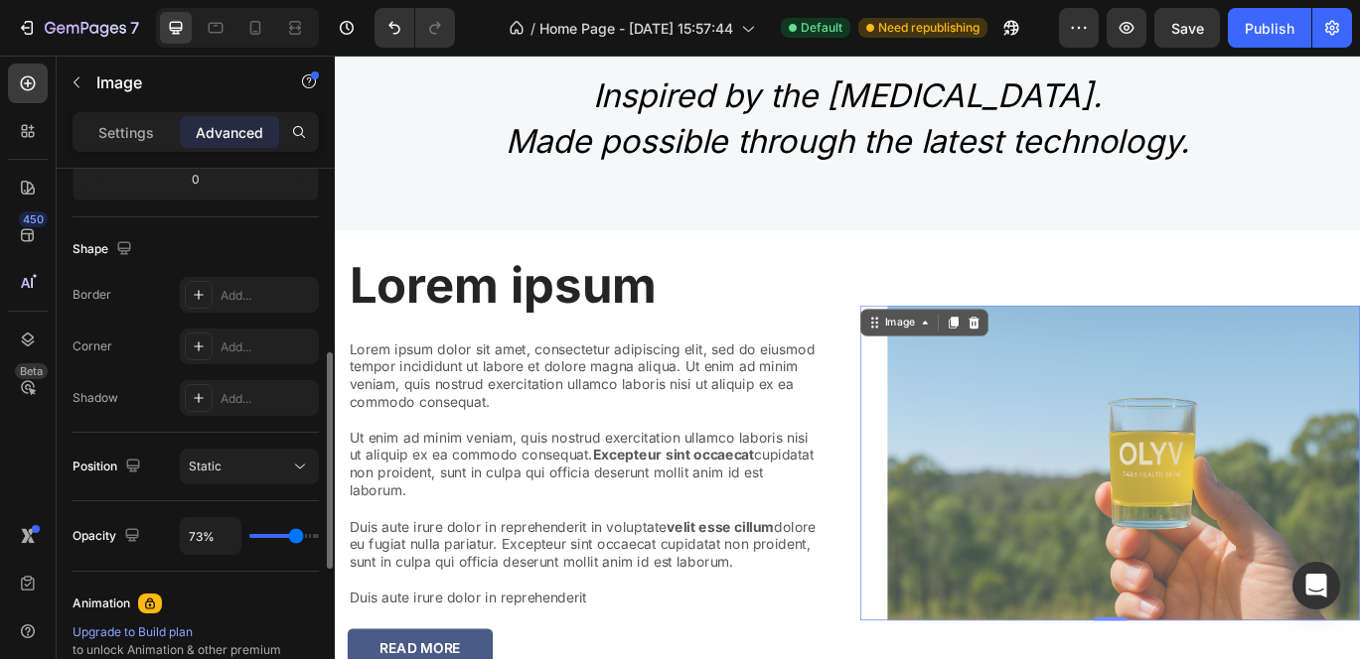
type input "72%"
type input "72"
type input "73%"
type input "73"
type input "74%"
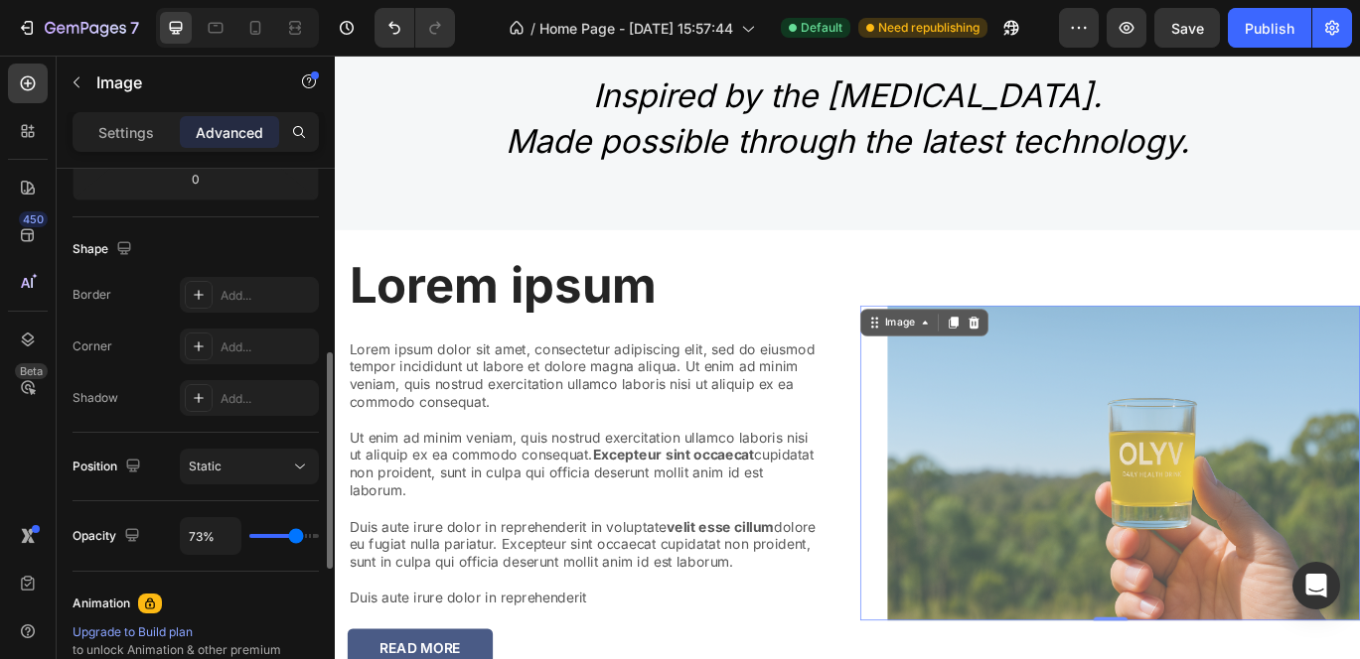
type input "74"
type input "75%"
type input "75"
type input "76%"
type input "76"
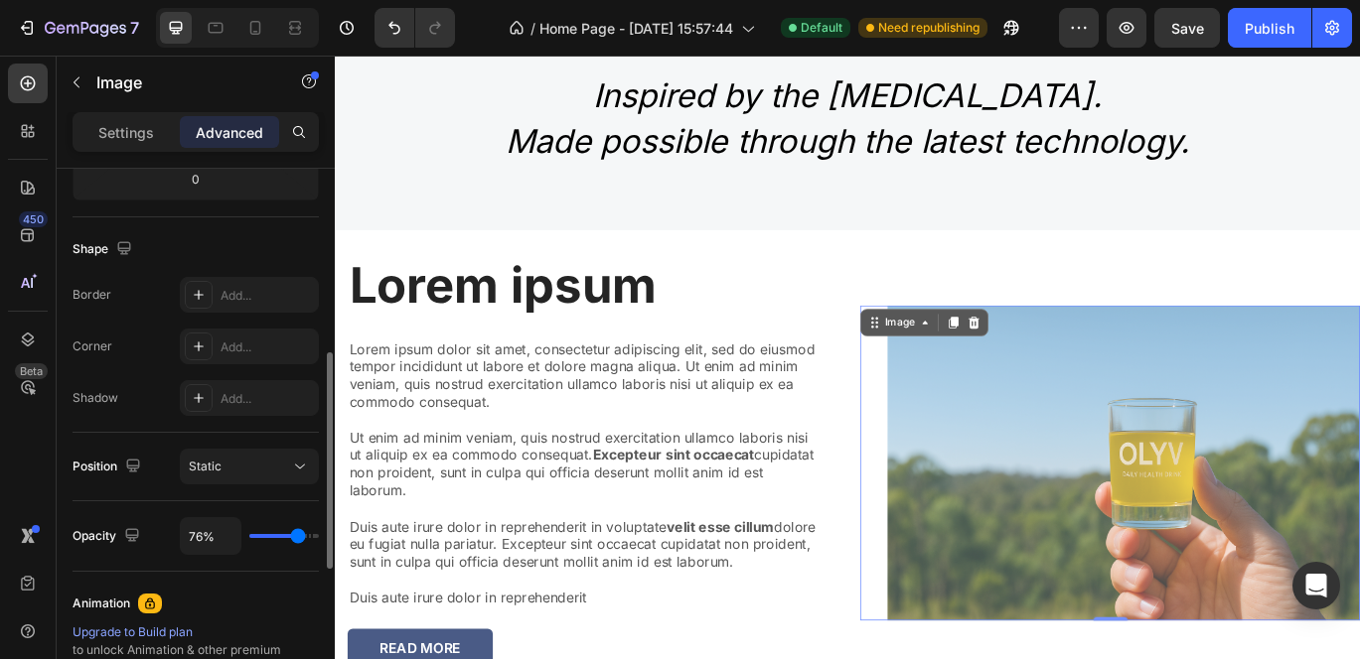
type input "77%"
type input "77"
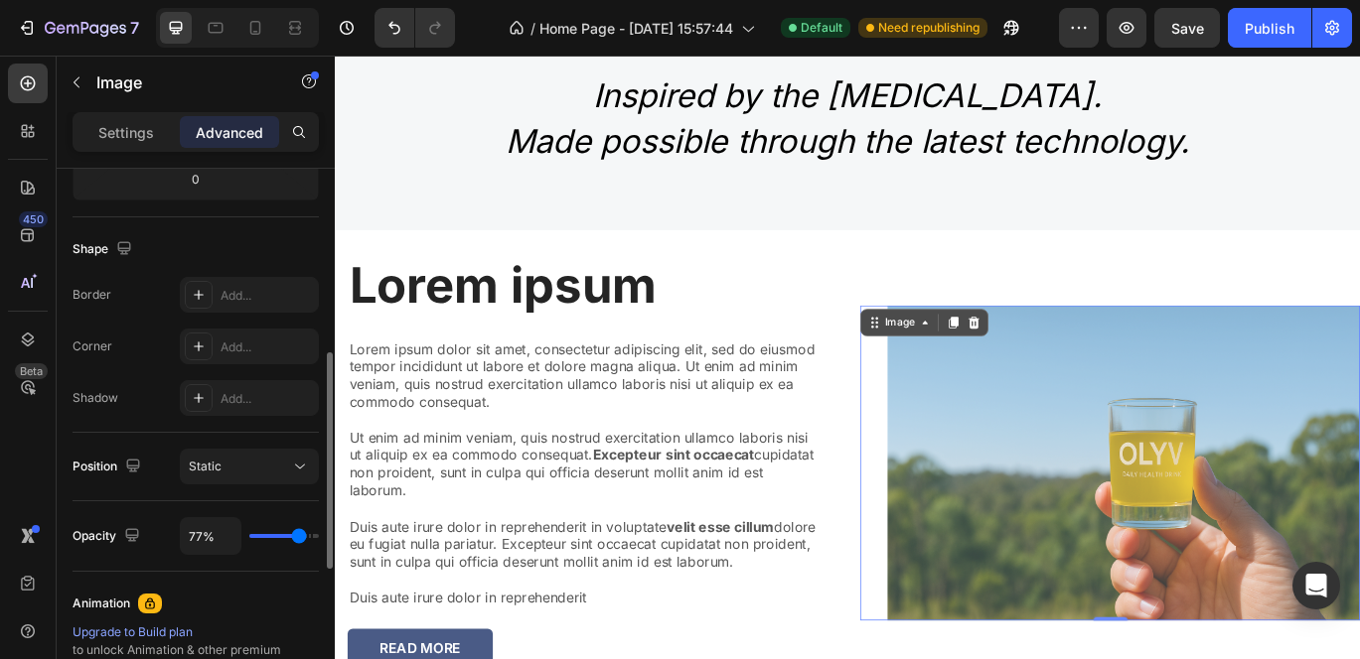
type input "78%"
type input "78"
type input "79%"
type input "79"
type input "80%"
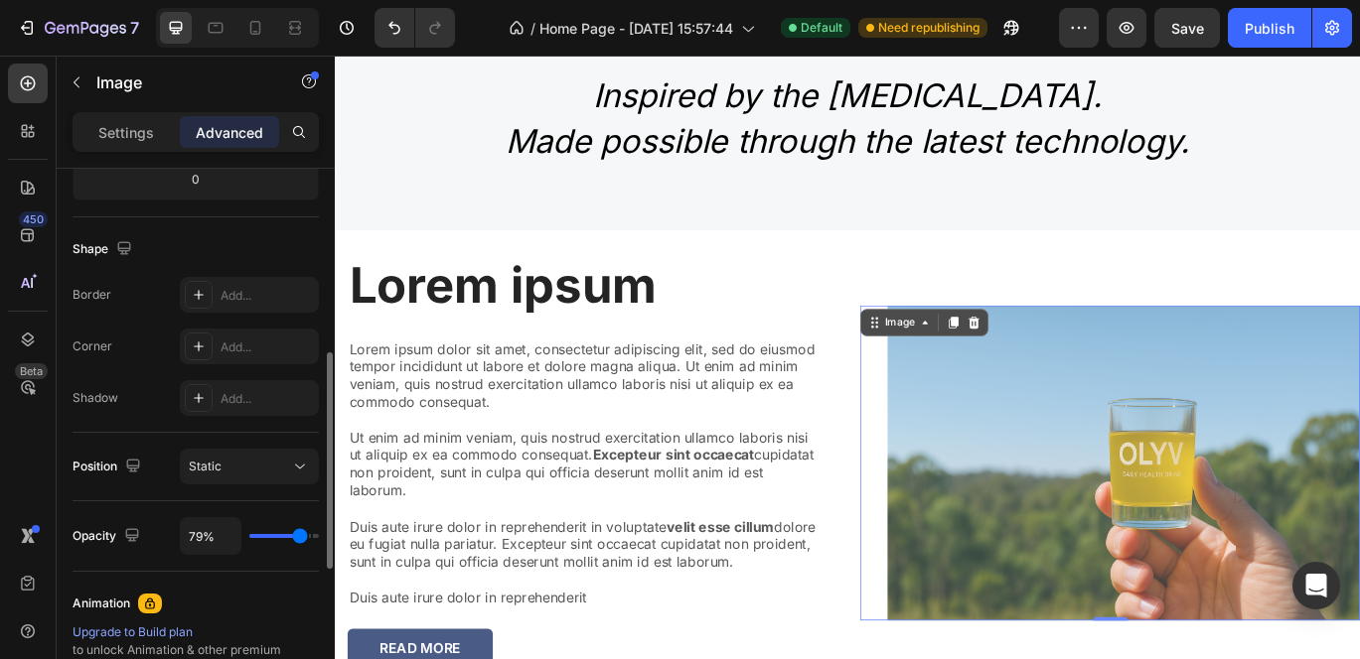
type input "80"
type input "81%"
type input "81"
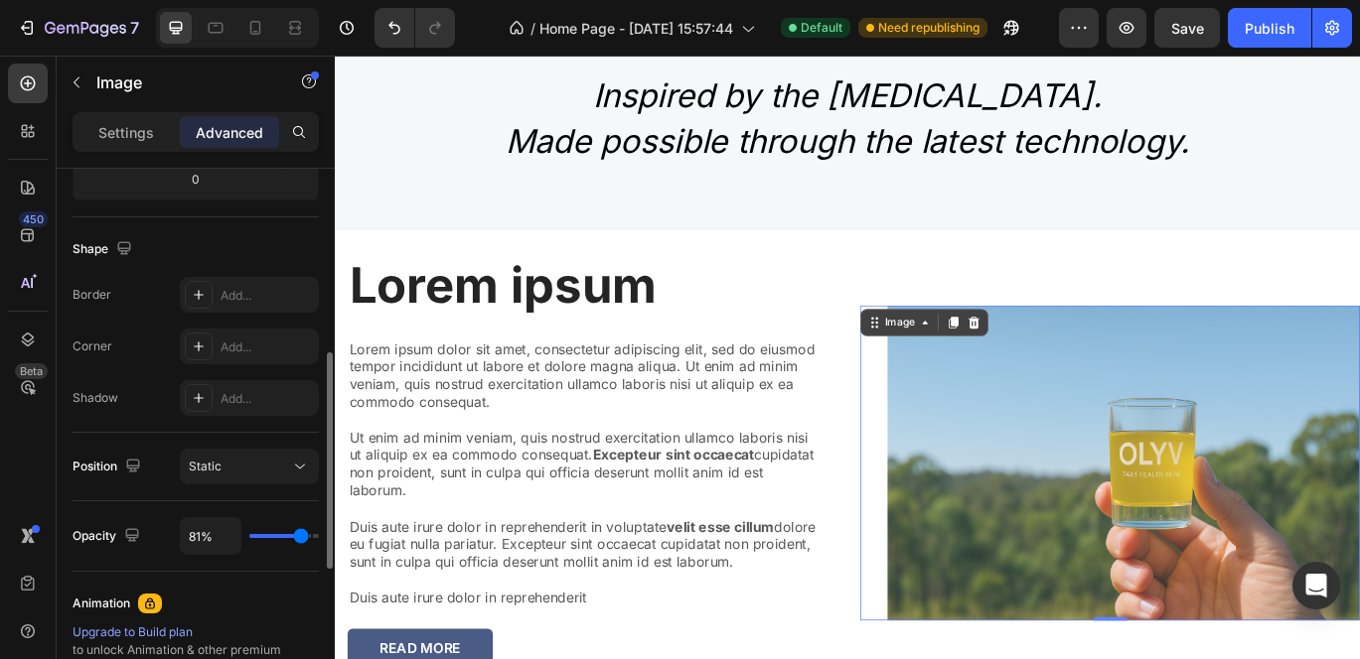
type input "82%"
type input "82"
type input "83%"
type input "83"
type input "82%"
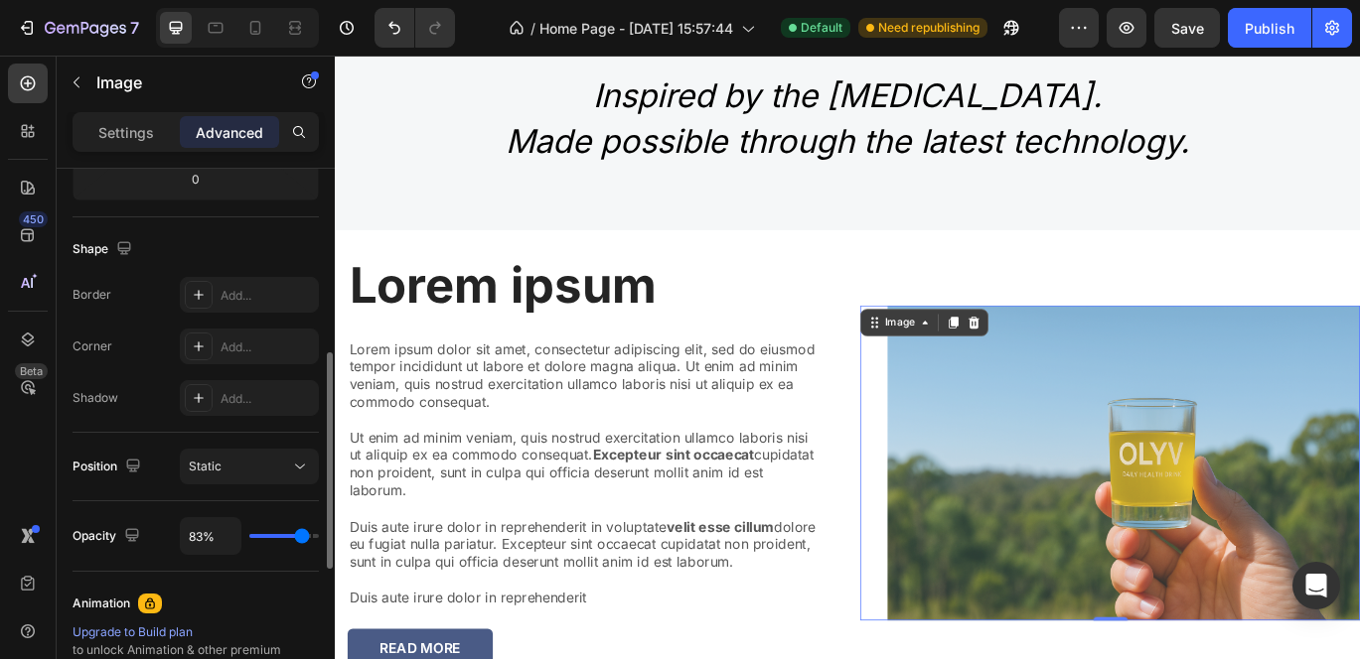
type input "82"
type input "81%"
type input "81"
type input "80%"
type input "80"
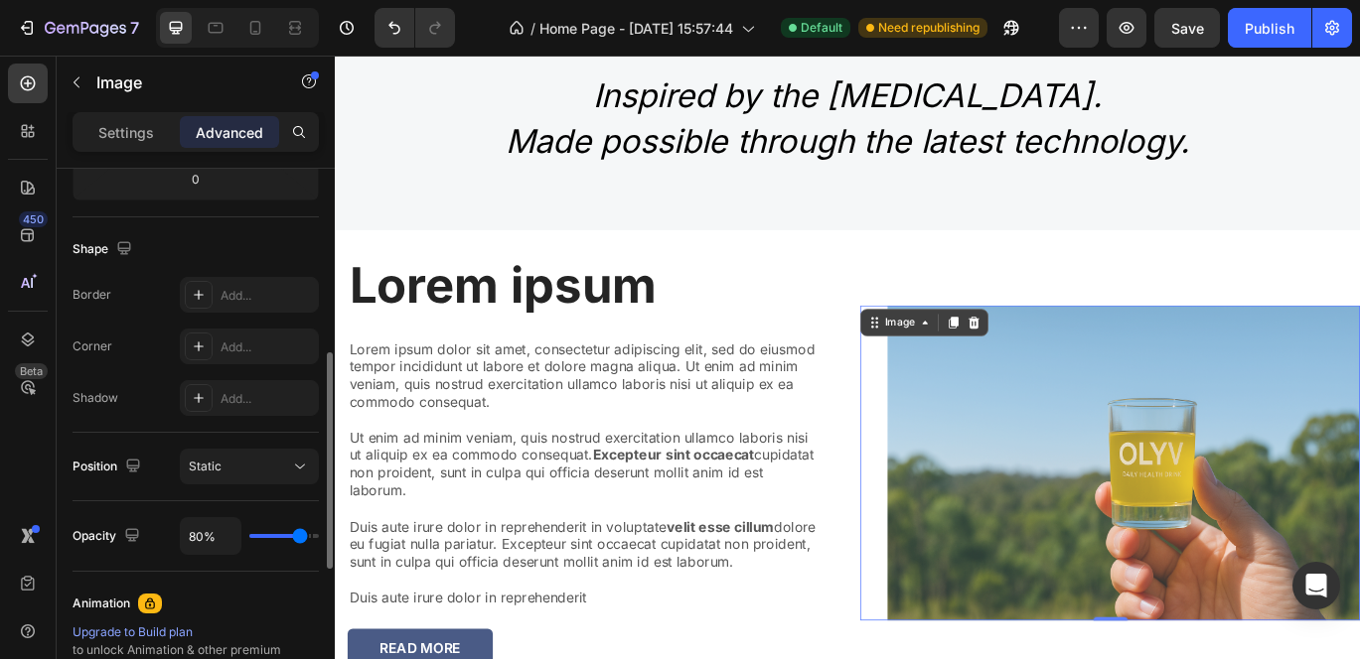
type input "79%"
type input "79"
type input "80%"
drag, startPoint x: 313, startPoint y: 537, endPoint x: 300, endPoint y: 535, distance: 13.1
type input "80"
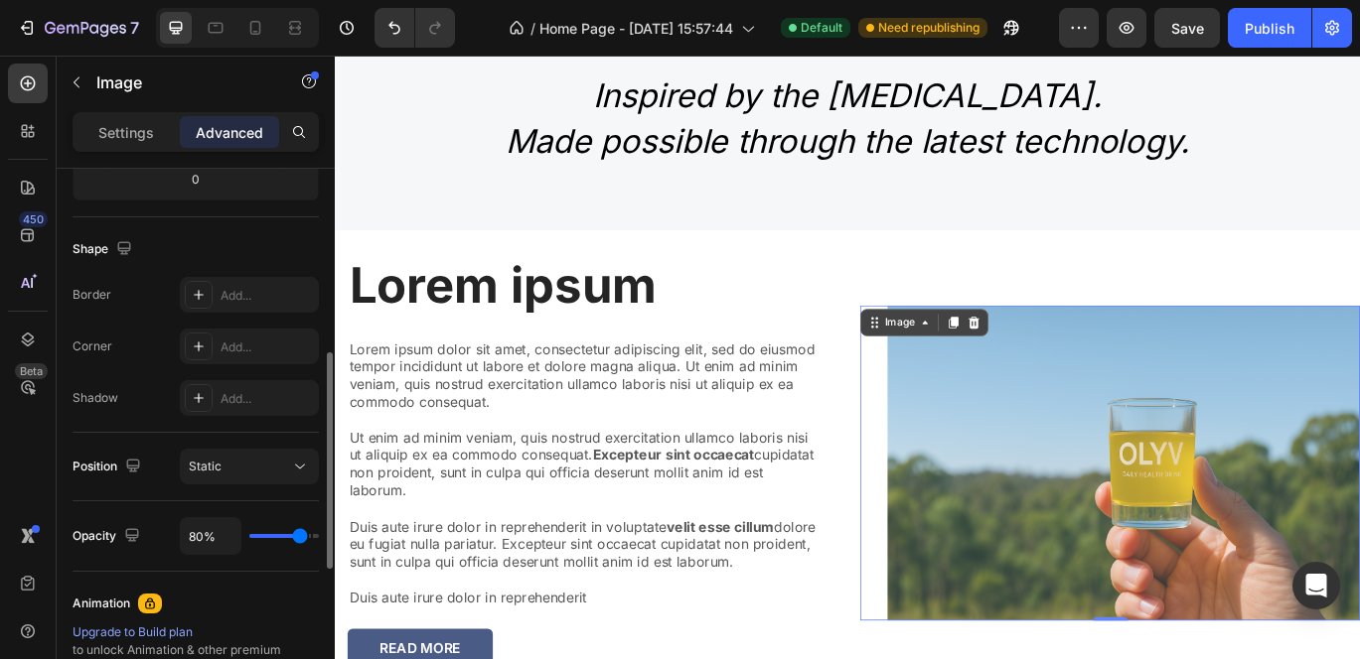
click at [300, 535] on input "range" at bounding box center [284, 536] width 70 height 4
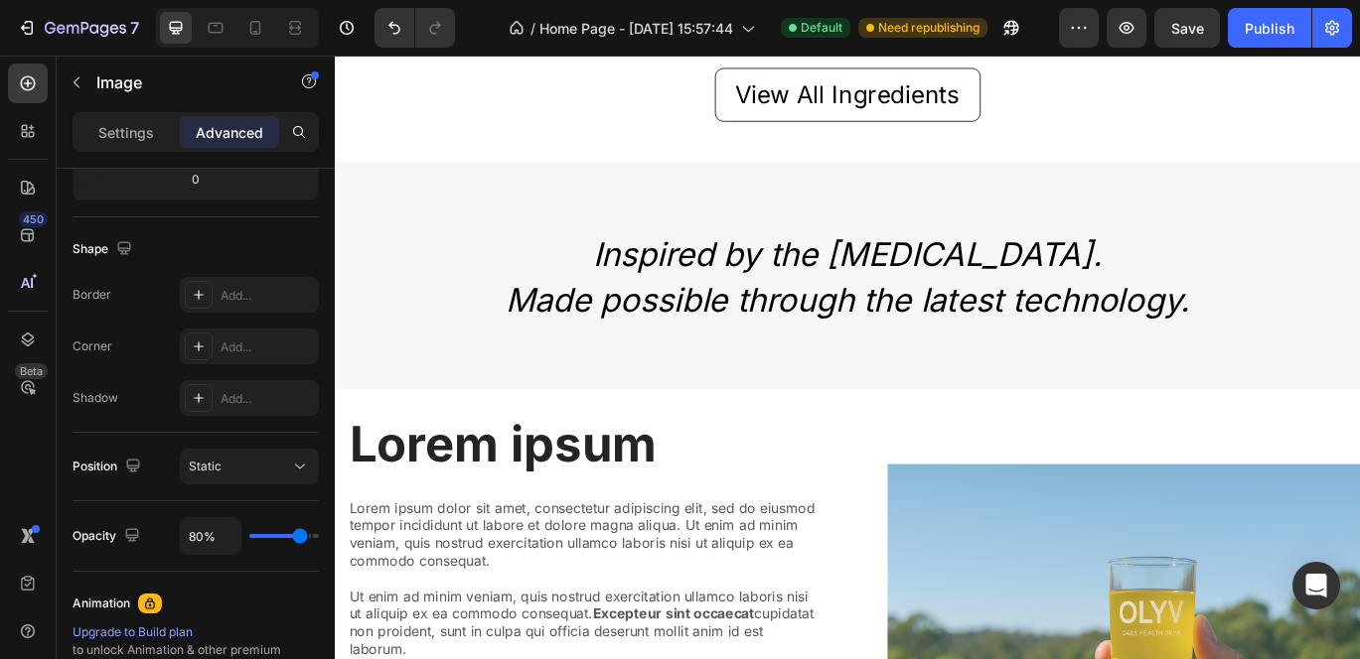
scroll to position [2136, 0]
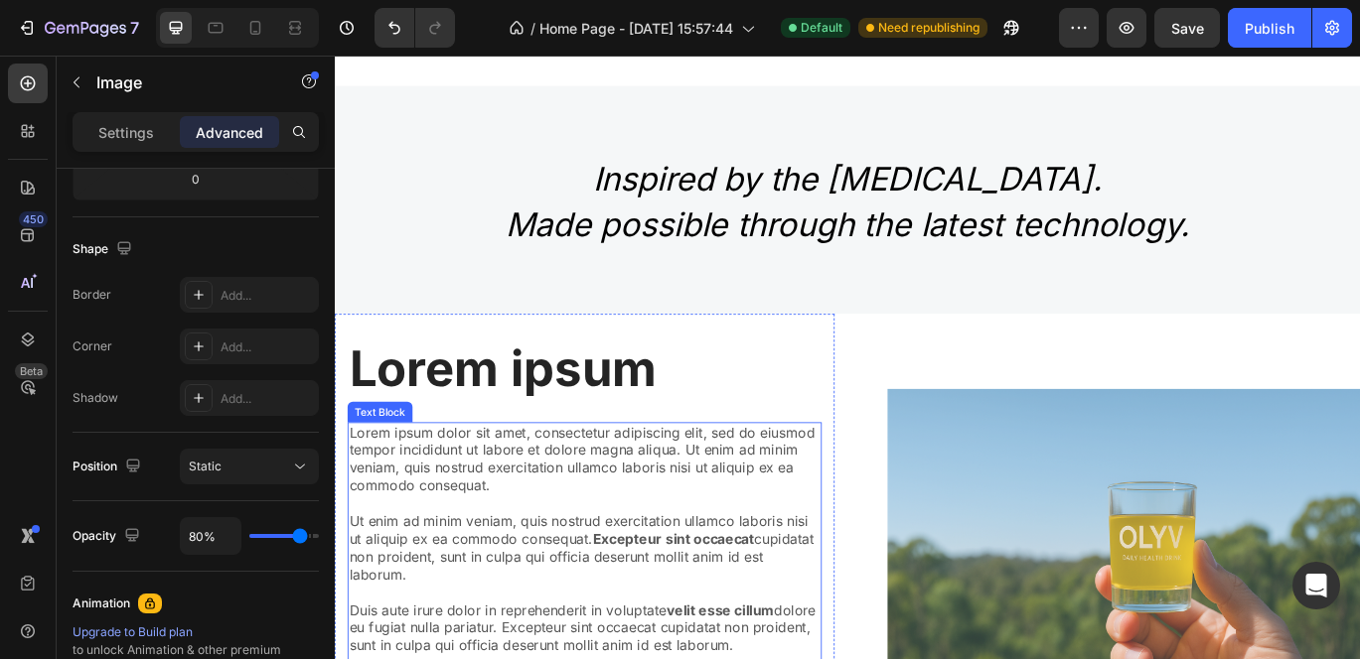
click at [538, 526] on p "Lorem ipsum dolor sit amet, consectetur adipiscing elit, sed do eiusmod tempor …" at bounding box center [625, 639] width 547 height 310
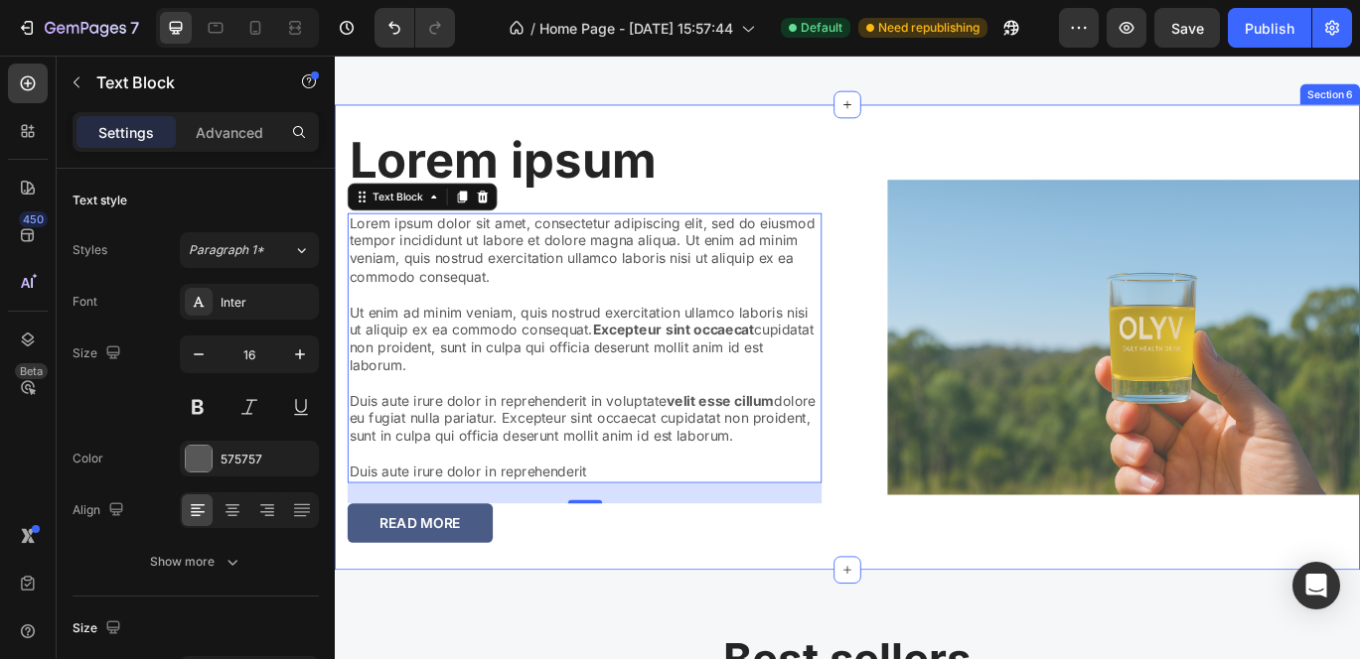
scroll to position [2401, 0]
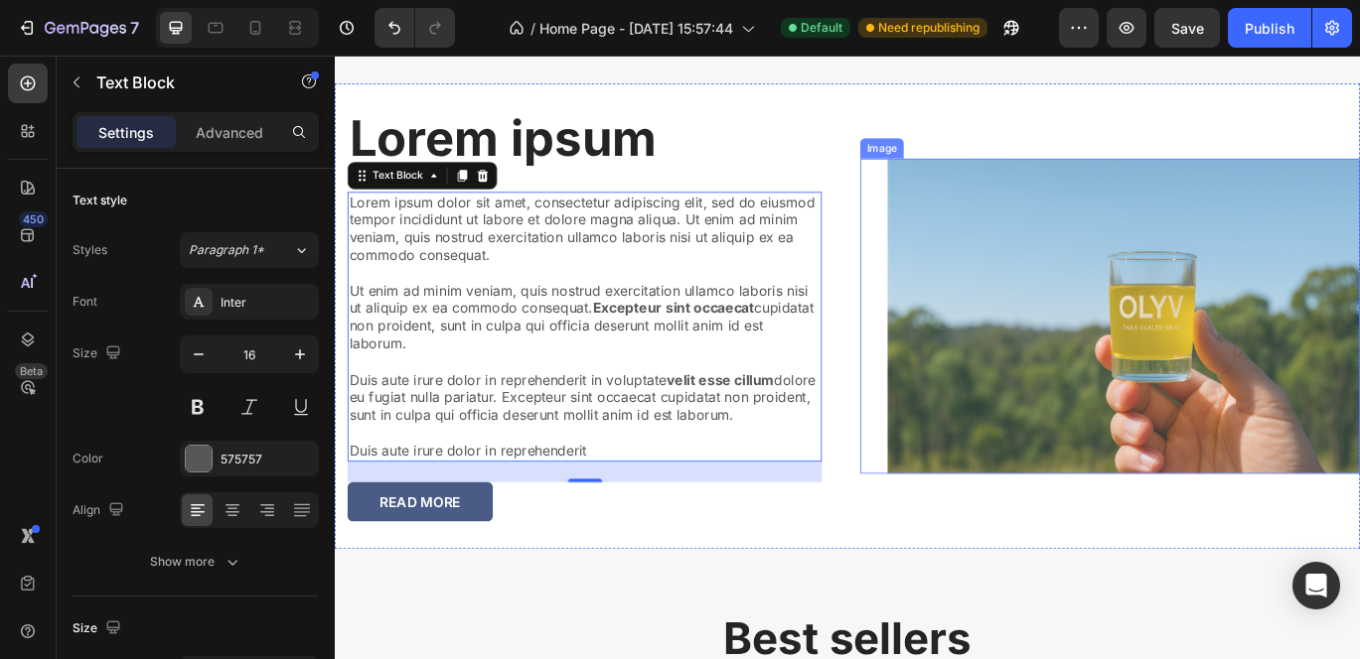
click at [1072, 391] on img at bounding box center [1251, 358] width 549 height 366
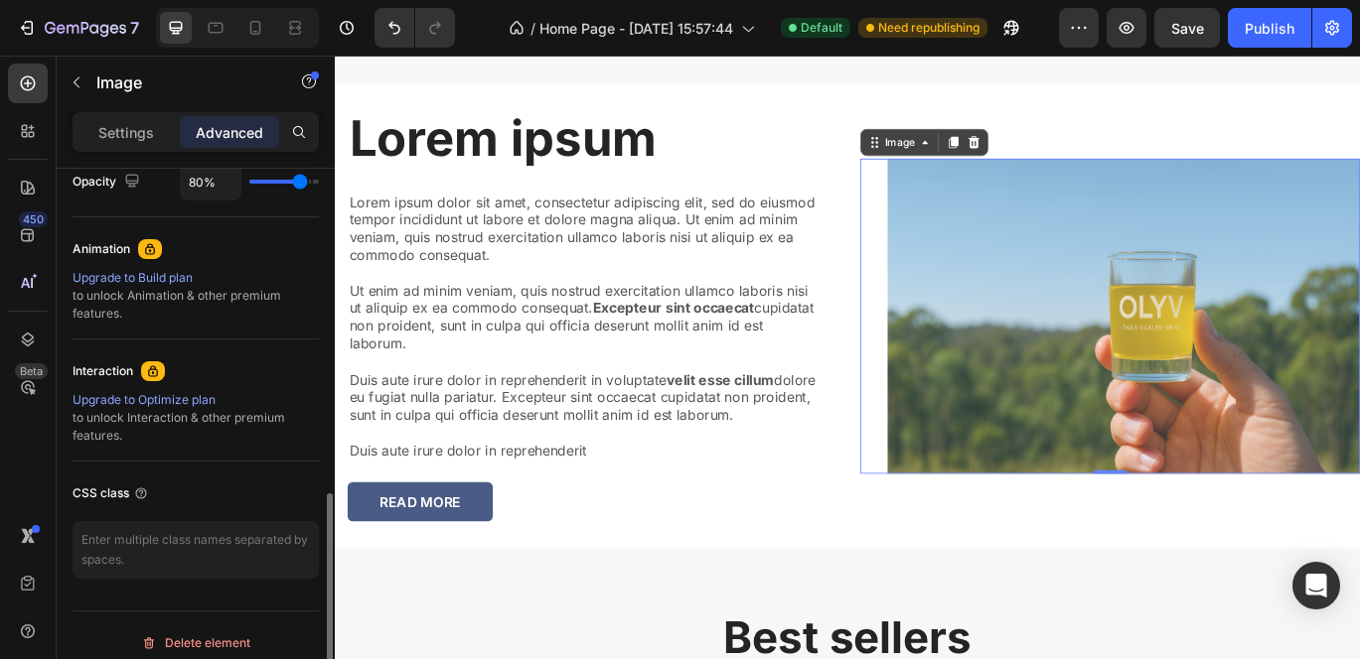
scroll to position [831, 0]
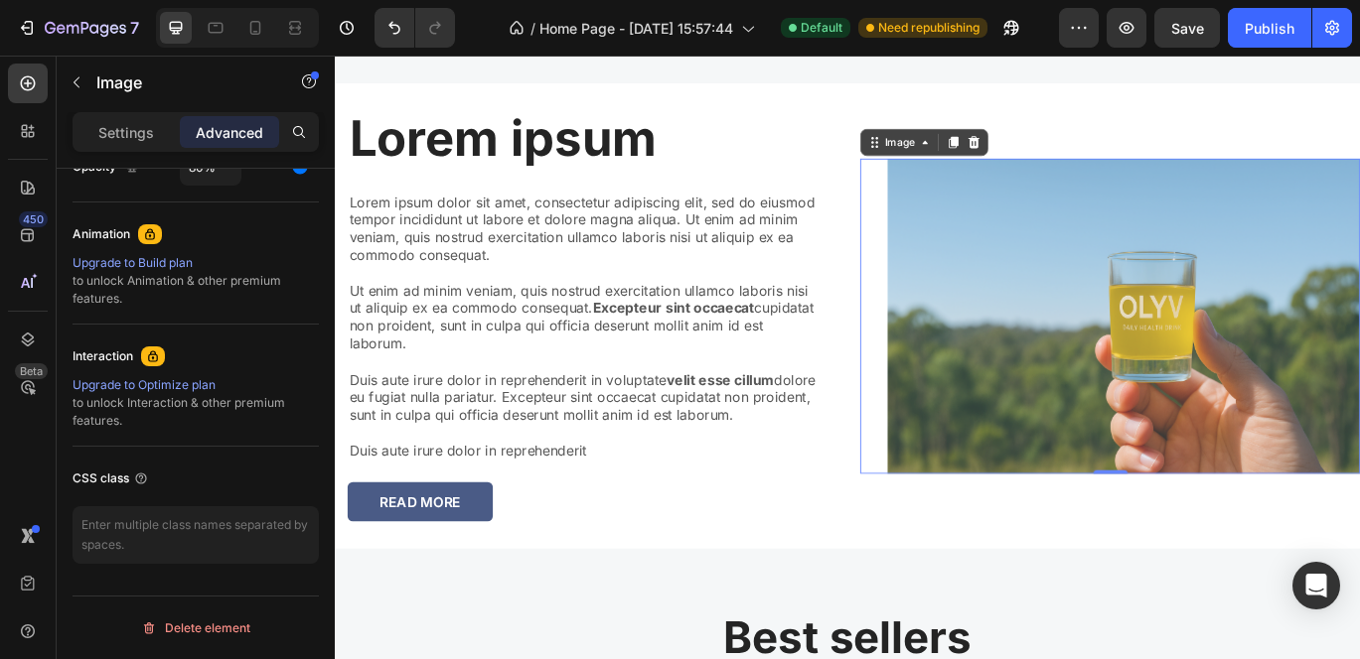
click at [991, 266] on img at bounding box center [1251, 358] width 549 height 366
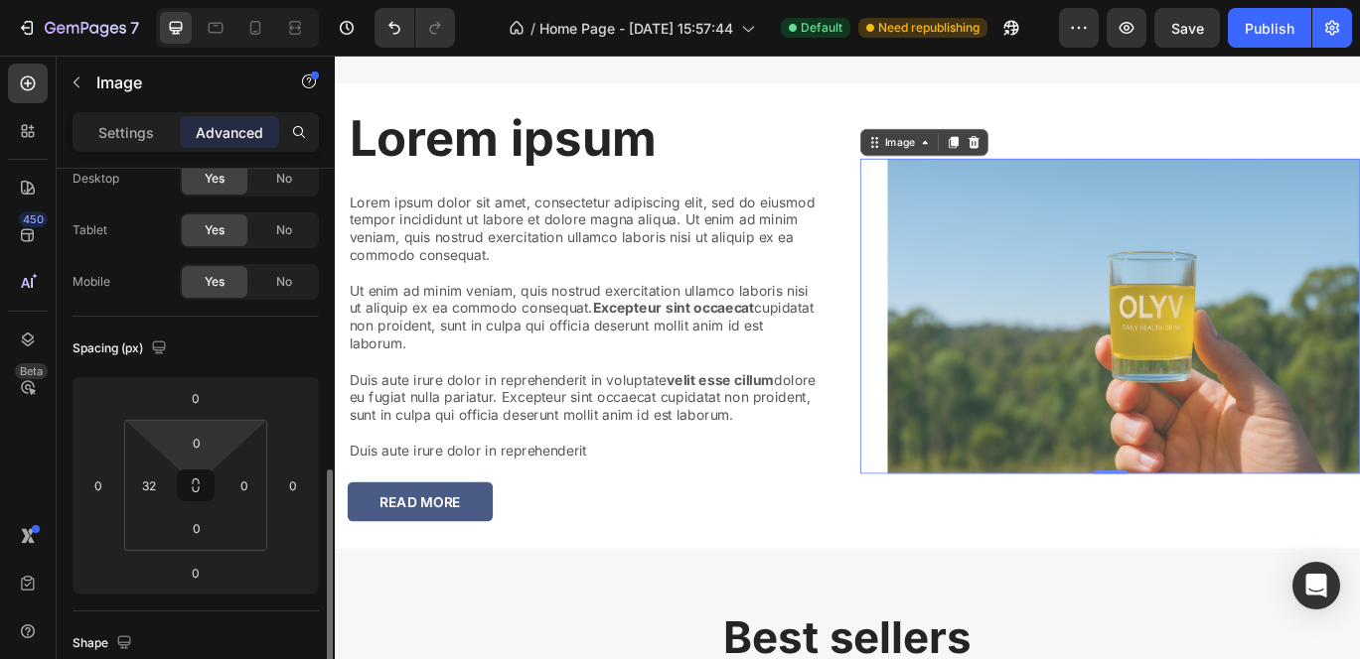
scroll to position [0, 0]
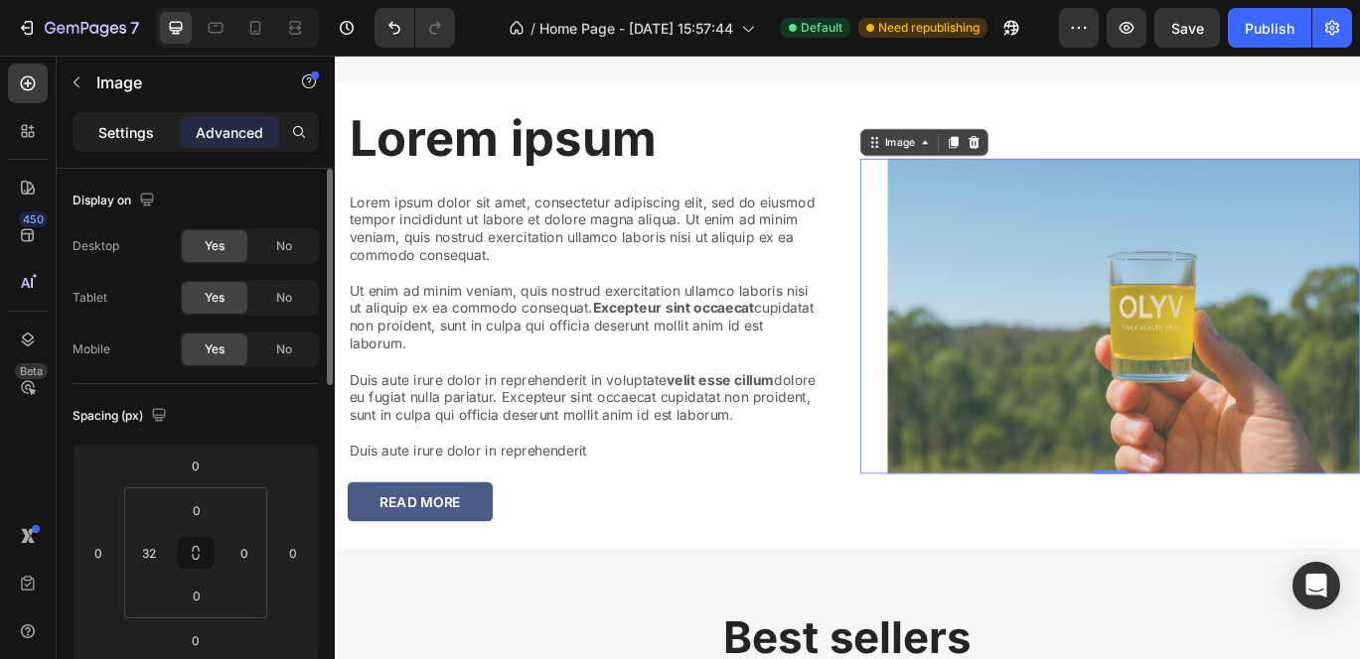
click at [104, 134] on p "Settings" at bounding box center [126, 132] width 56 height 21
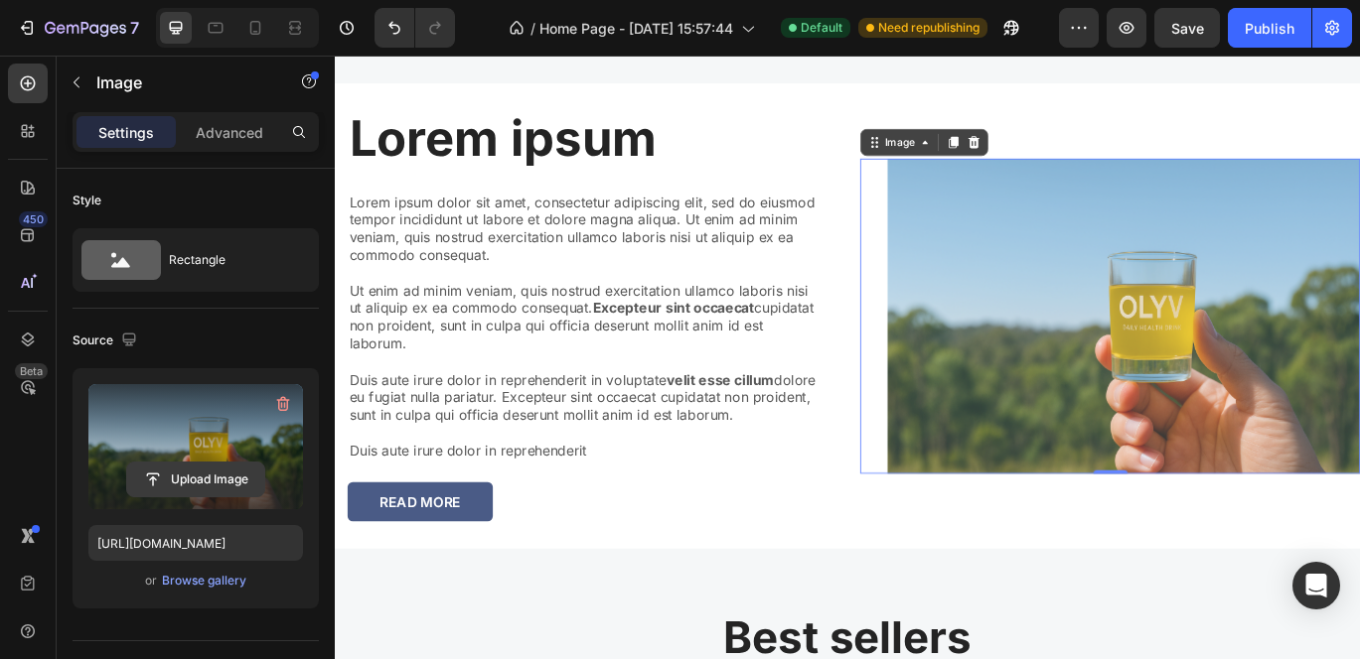
click at [211, 477] on input "file" at bounding box center [195, 480] width 137 height 34
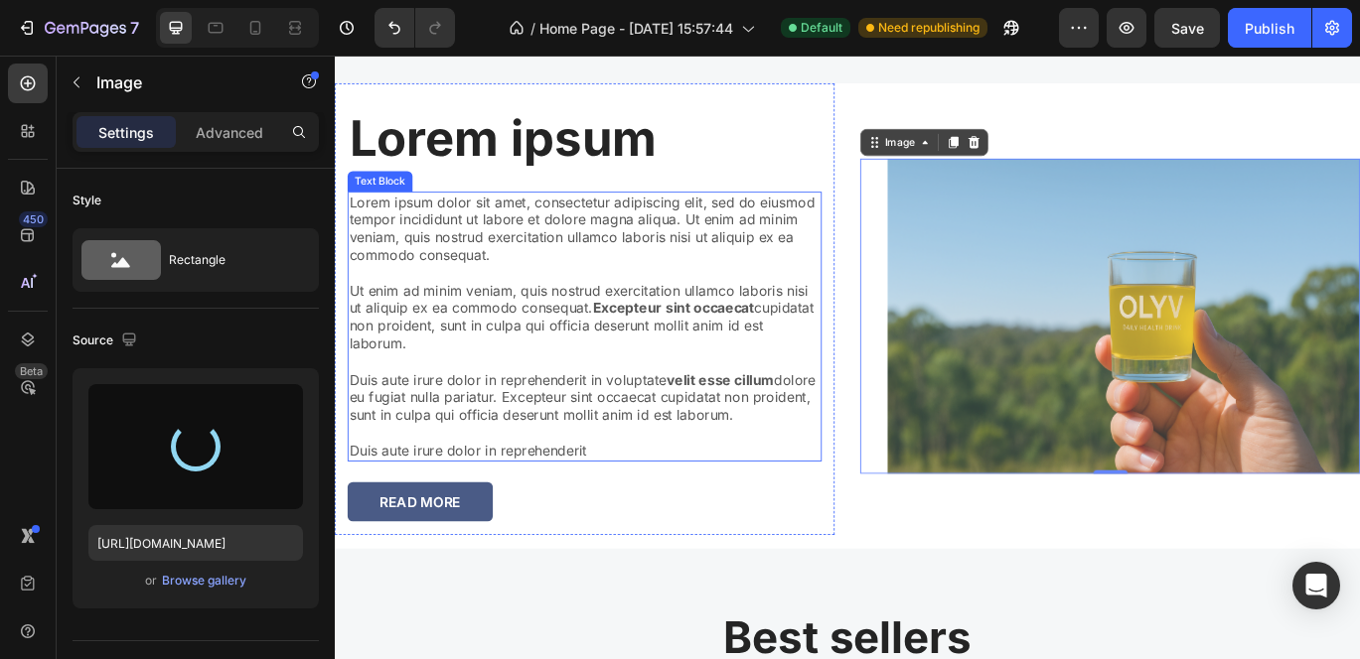
type input "https://cdn.shopify.com/s/files/1/0703/2769/7562/files/gempages_586219926159622…"
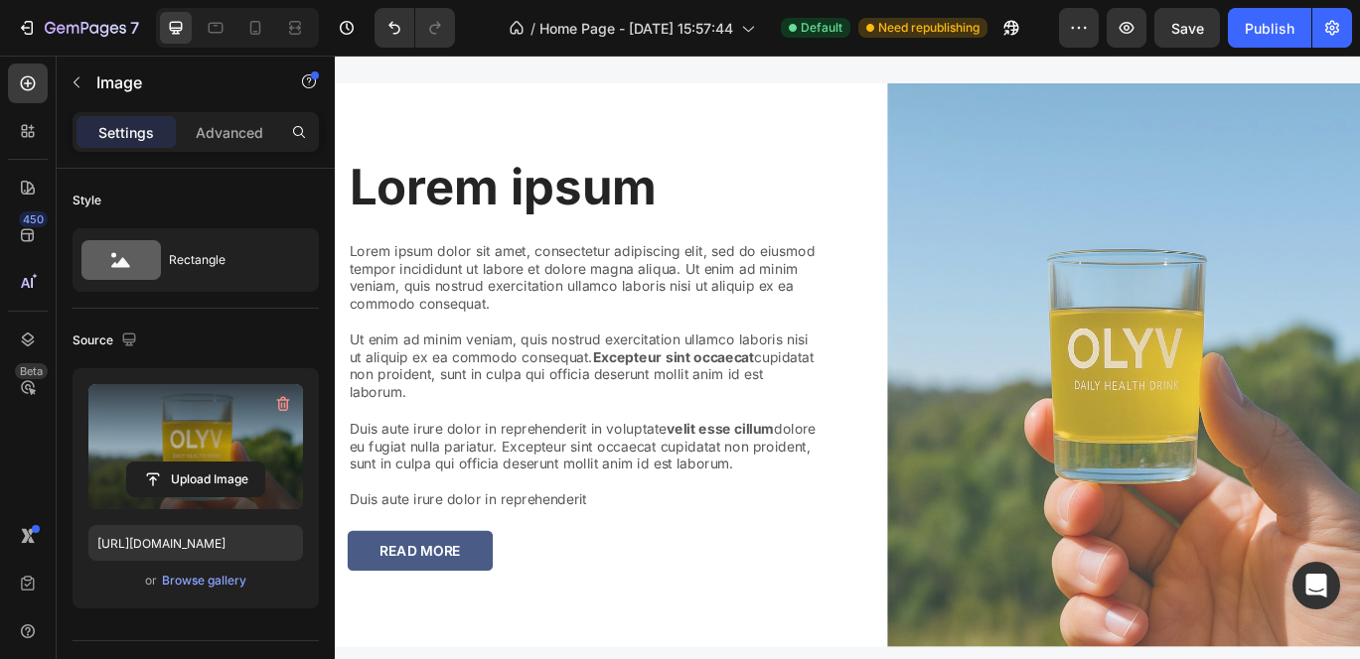
scroll to position [2406, 0]
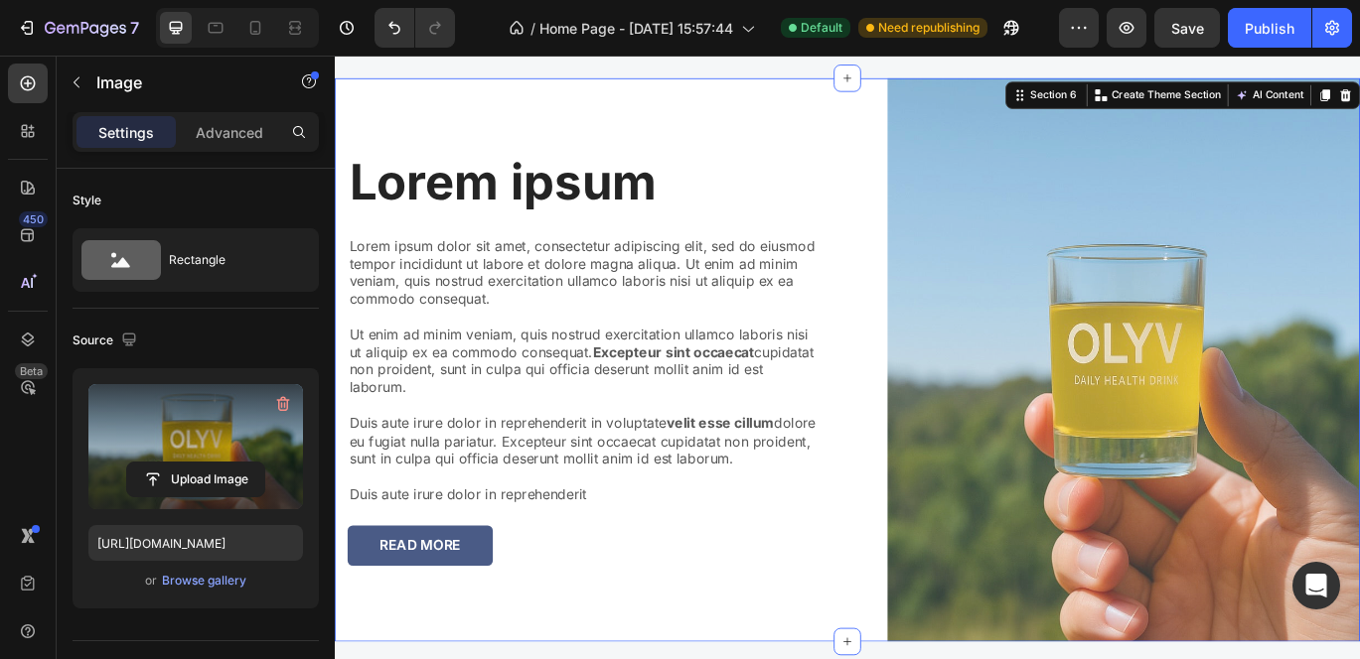
click at [919, 185] on div "Lorem ipsum Heading Lorem ipsum dolor sit amet, consectetur adipiscing elit, se…" at bounding box center [931, 408] width 1192 height 655
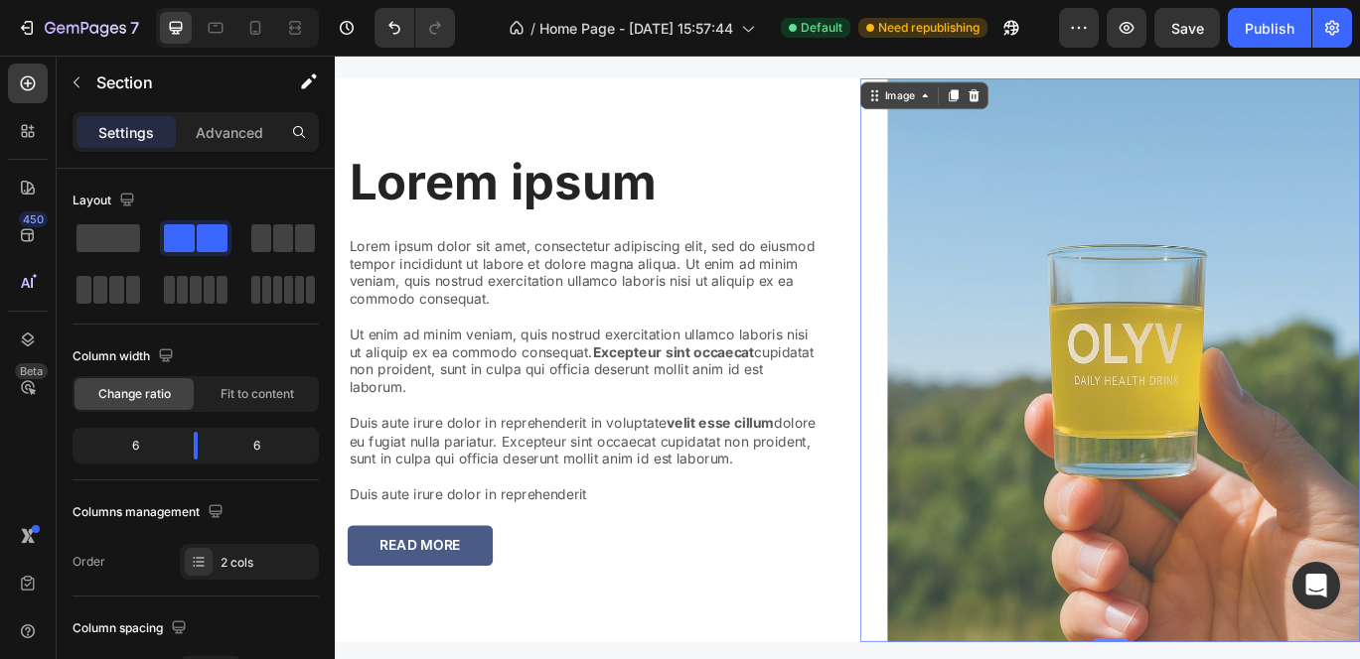
click at [1199, 310] on img at bounding box center [1251, 408] width 549 height 655
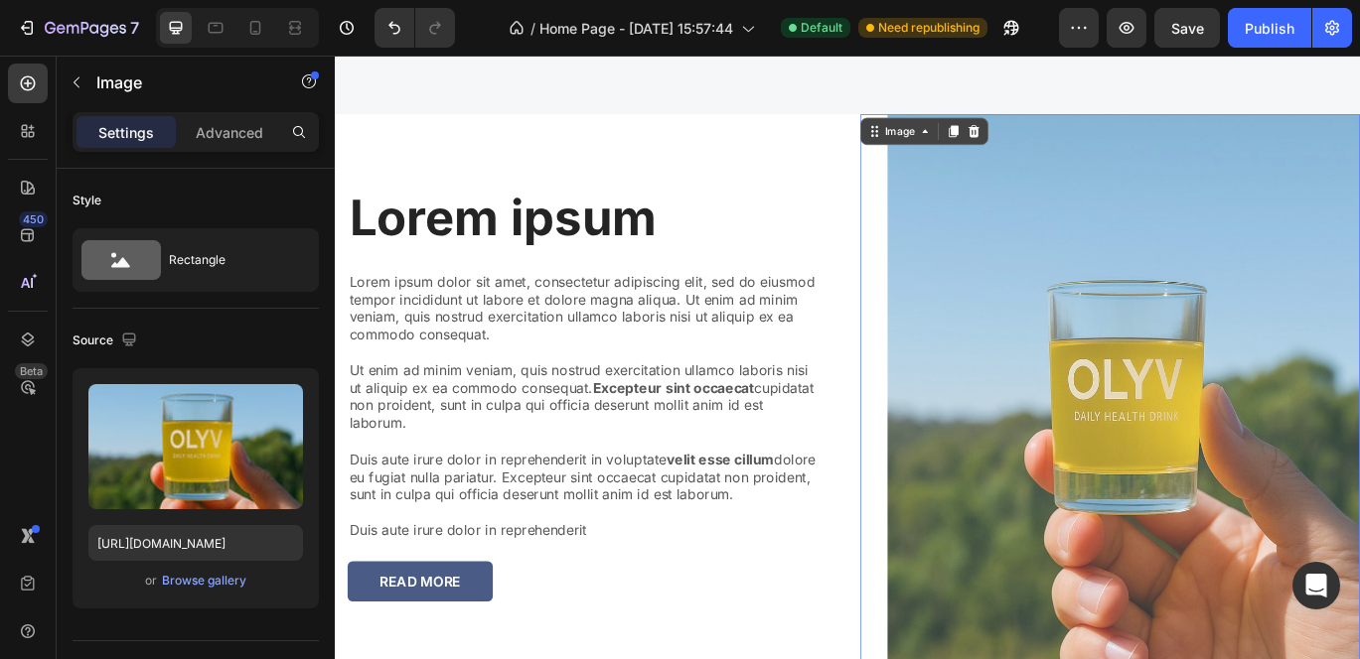
scroll to position [2360, 0]
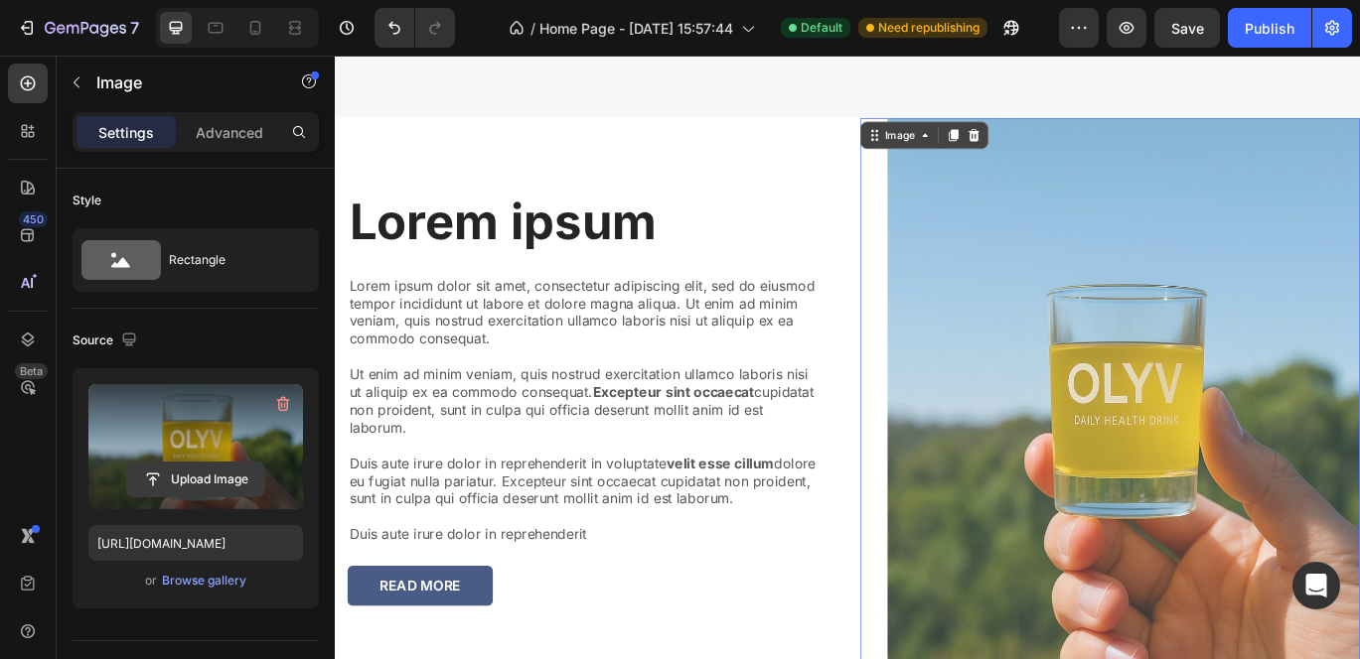
click at [189, 480] on input "file" at bounding box center [195, 480] width 137 height 34
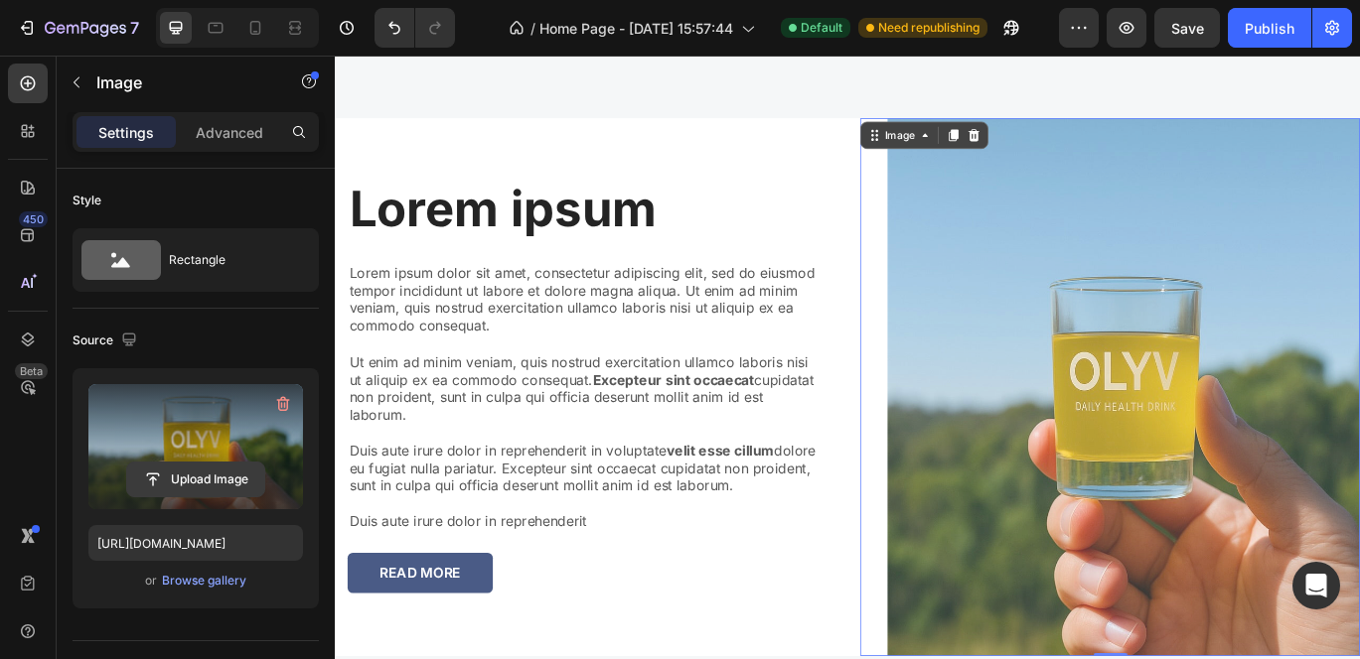
click at [194, 474] on input "file" at bounding box center [195, 480] width 137 height 34
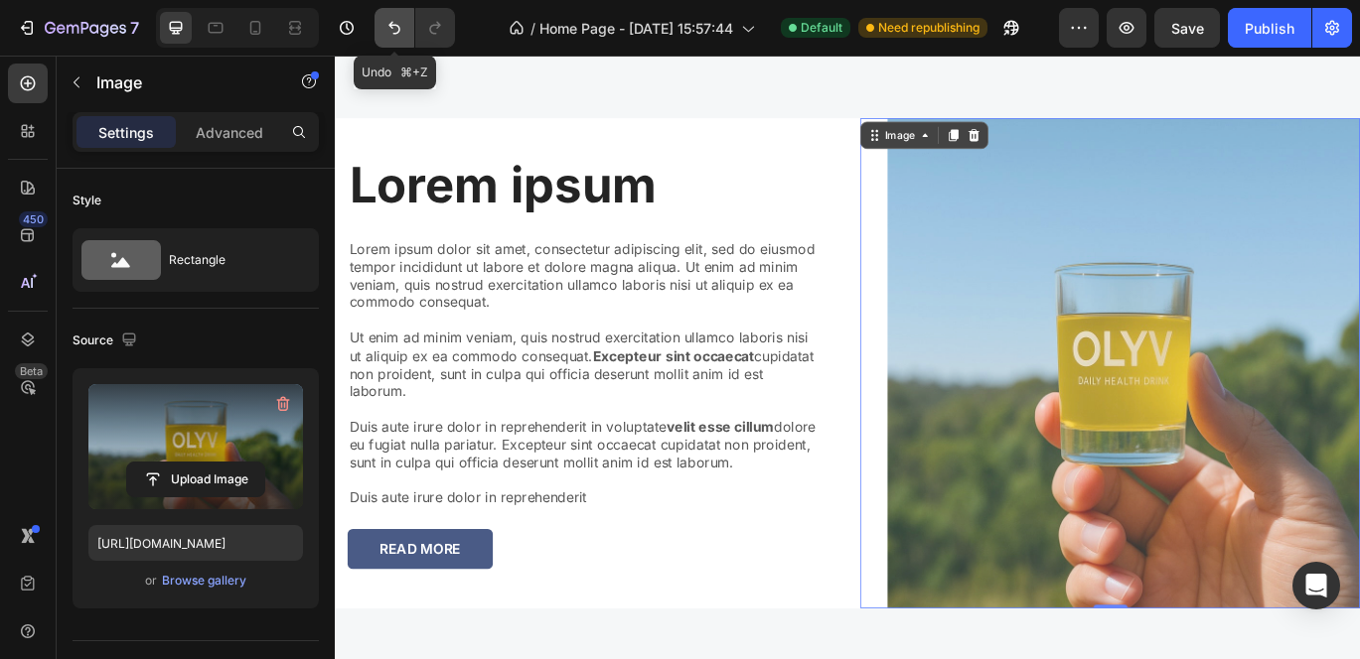
click at [388, 25] on icon "Undo/Redo" at bounding box center [394, 28] width 20 height 20
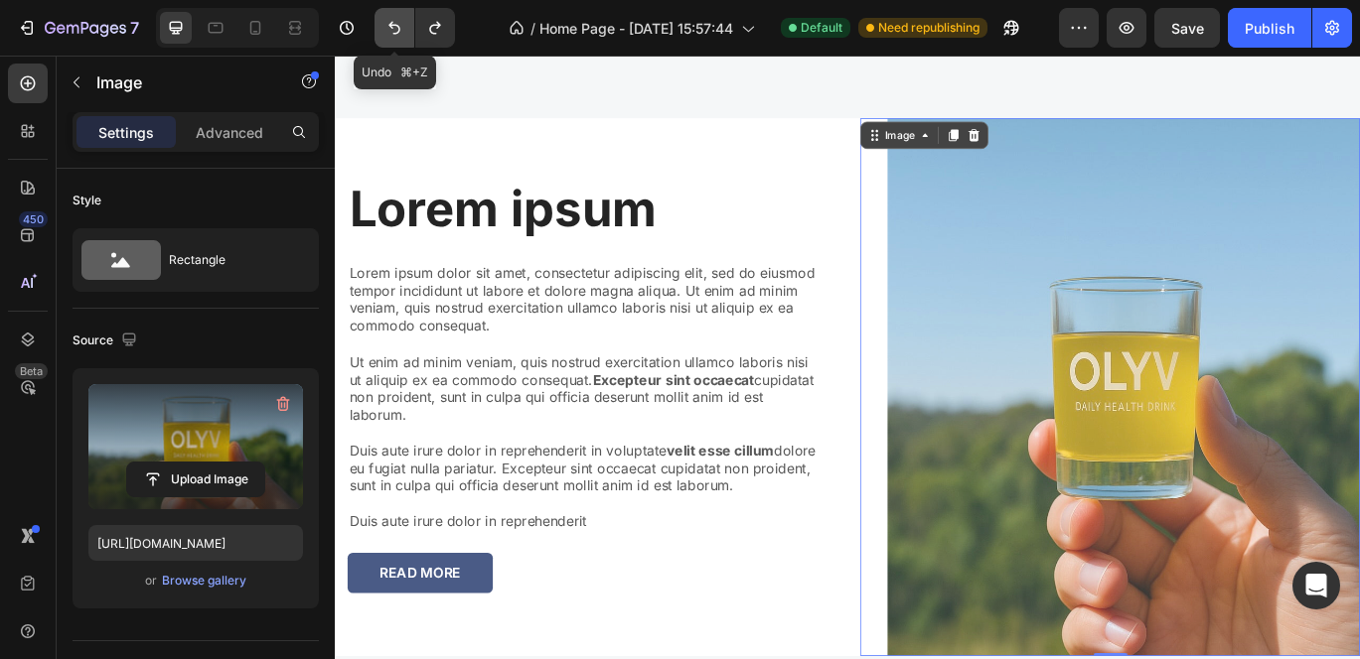
click at [388, 25] on icon "Undo/Redo" at bounding box center [394, 28] width 20 height 20
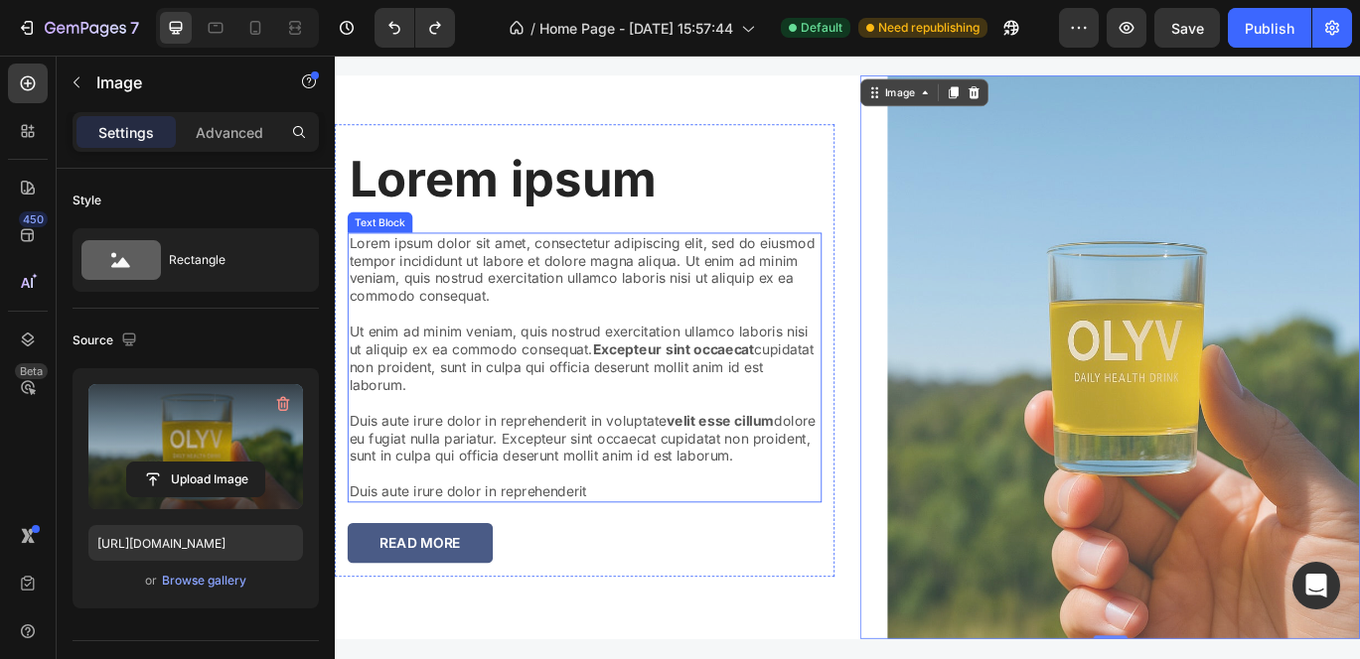
scroll to position [2410, 0]
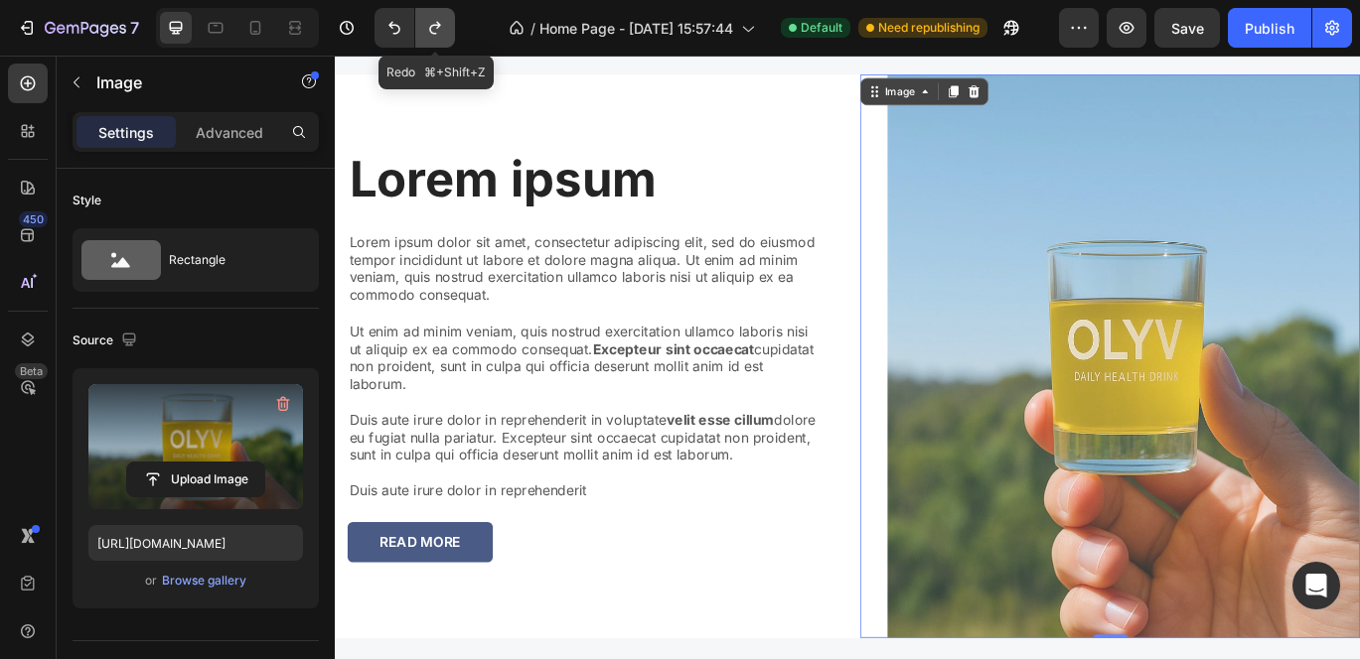
click at [438, 34] on icon "Undo/Redo" at bounding box center [435, 28] width 20 height 20
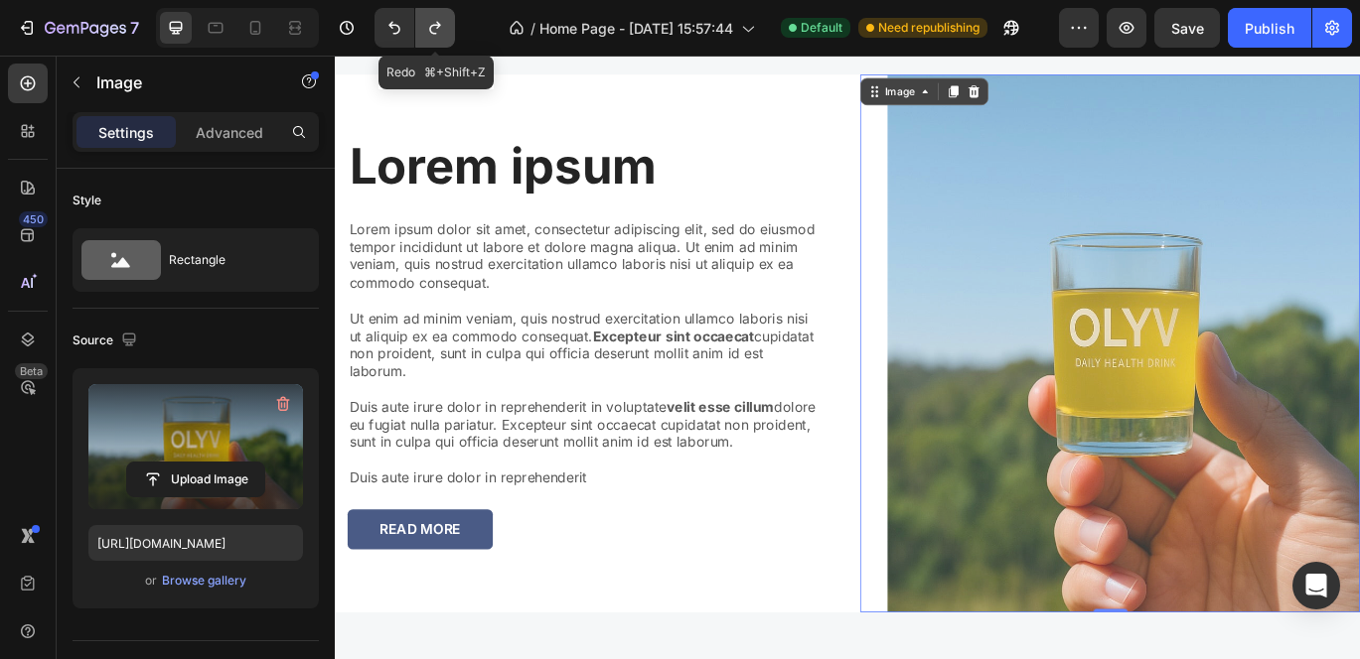
click at [438, 34] on icon "Undo/Redo" at bounding box center [435, 28] width 20 height 20
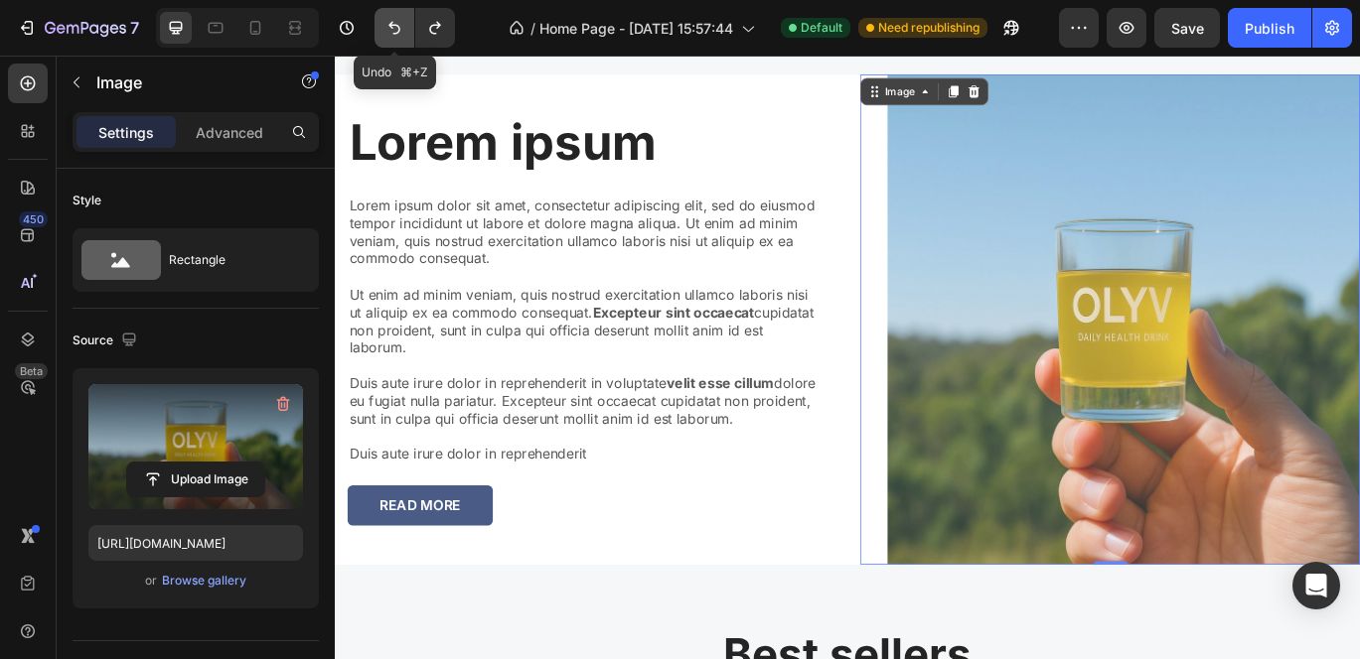
click at [402, 34] on icon "Undo/Redo" at bounding box center [394, 28] width 20 height 20
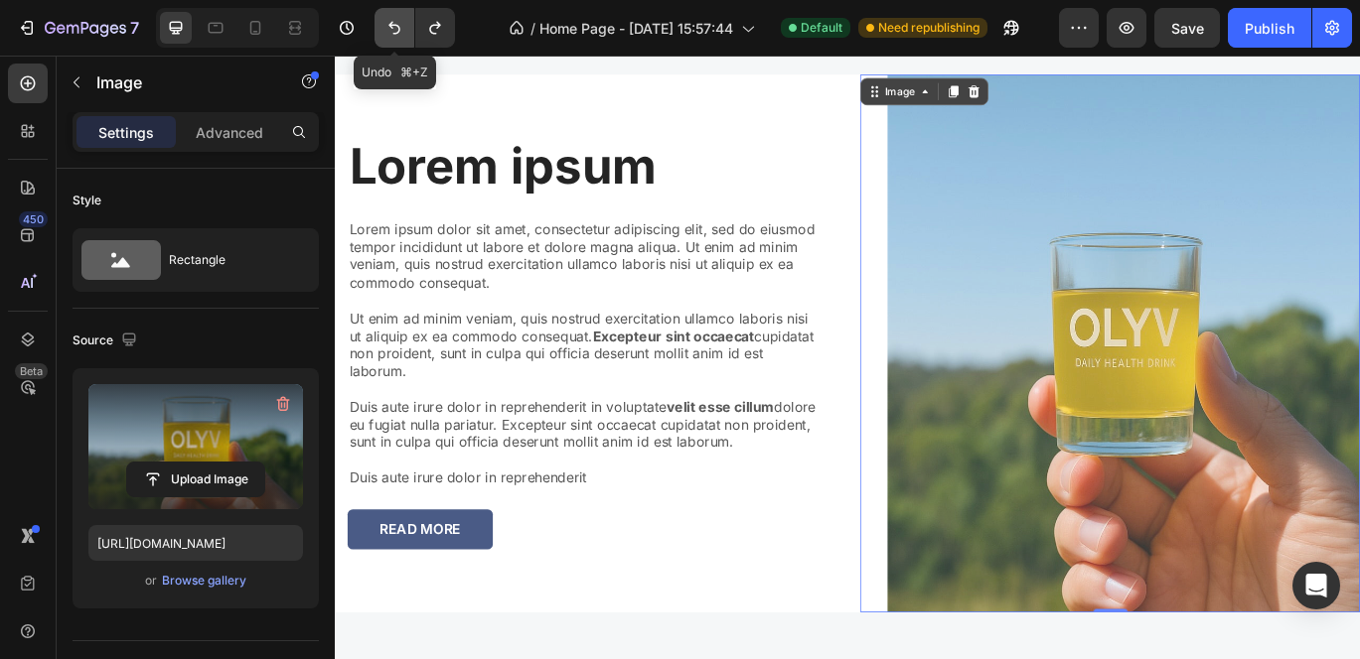
click at [402, 34] on icon "Undo/Redo" at bounding box center [394, 28] width 20 height 20
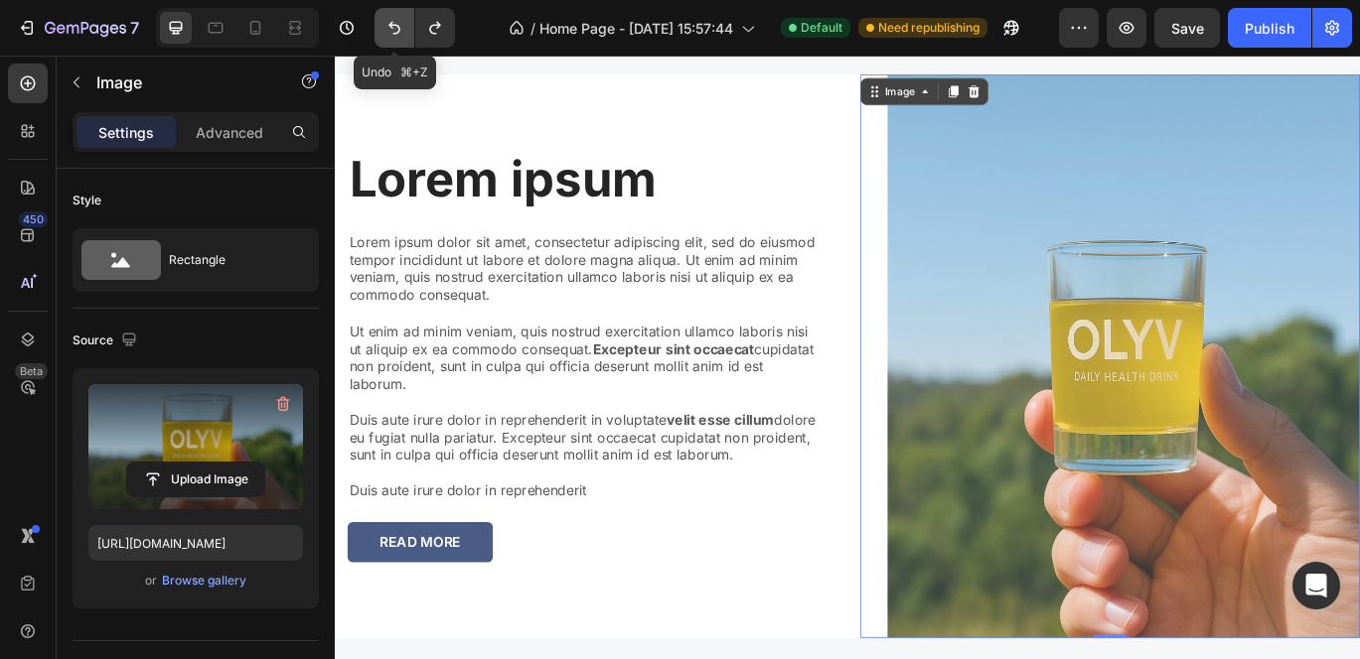
click at [402, 34] on icon "Undo/Redo" at bounding box center [394, 28] width 20 height 20
click at [433, 34] on icon "Undo/Redo" at bounding box center [434, 28] width 11 height 13
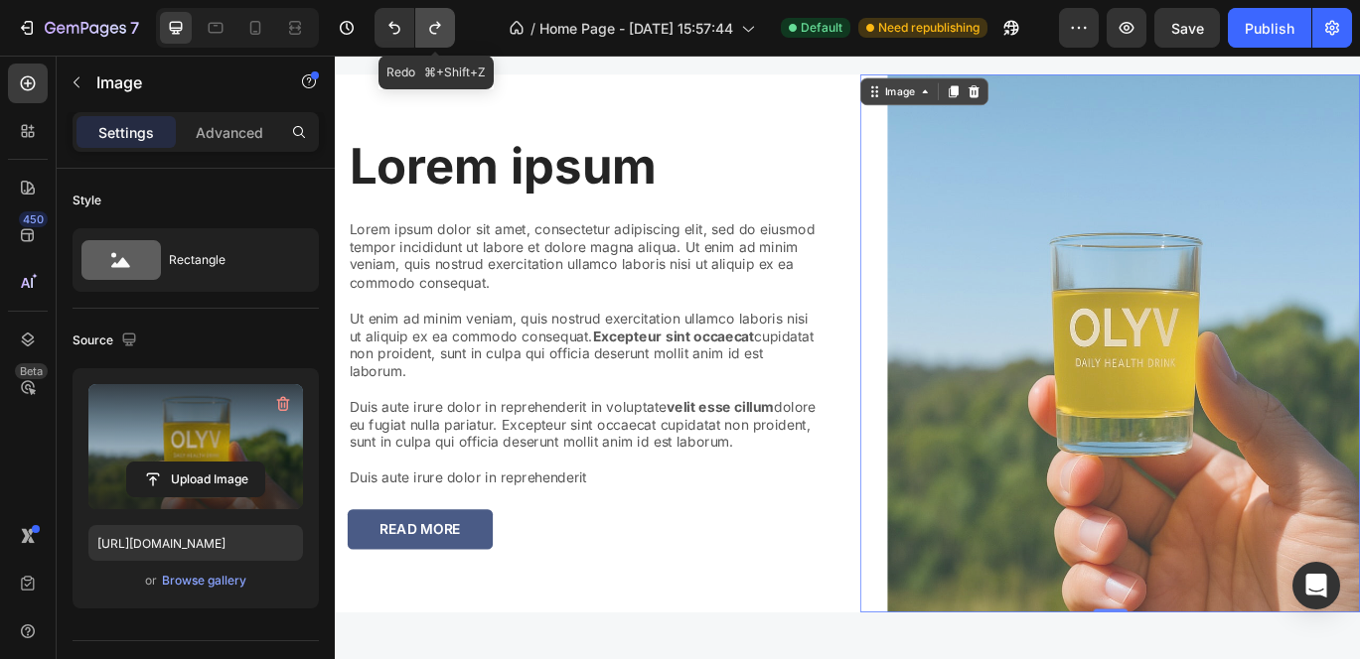
click at [433, 34] on icon "Undo/Redo" at bounding box center [434, 28] width 11 height 13
click at [435, 32] on icon "Undo/Redo" at bounding box center [435, 28] width 20 height 20
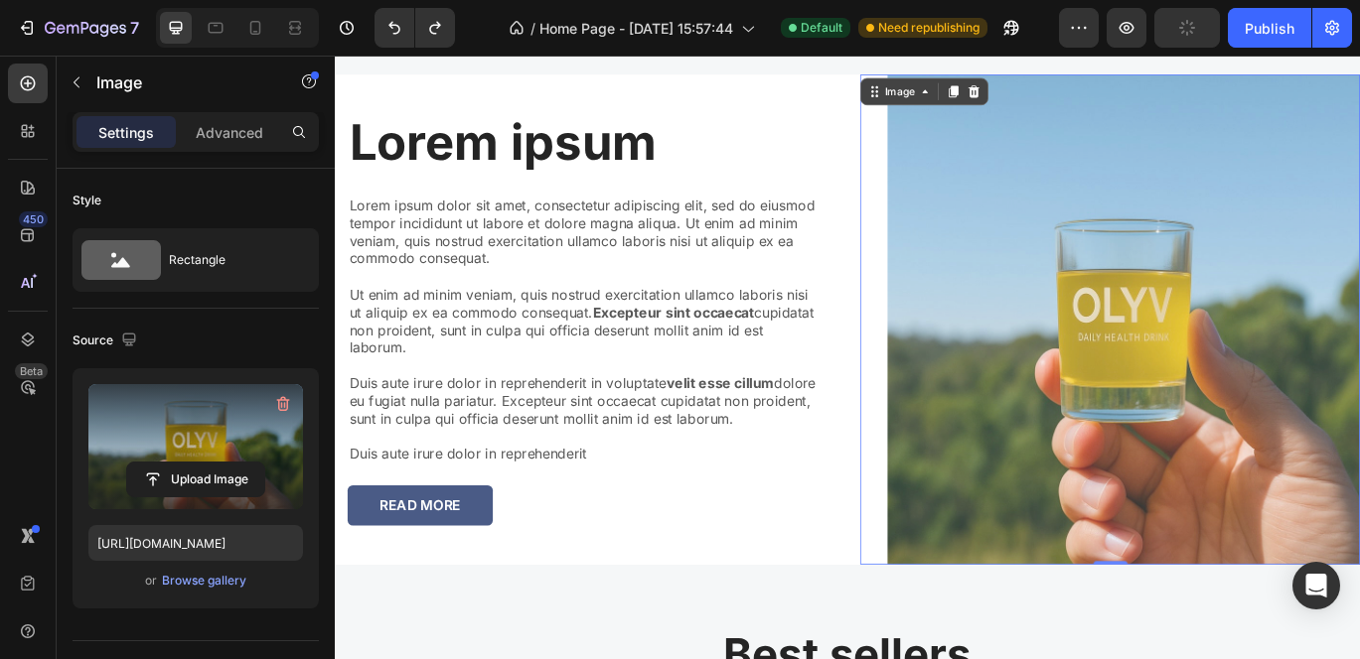
click at [961, 366] on div "Image 0" at bounding box center [1236, 362] width 581 height 570
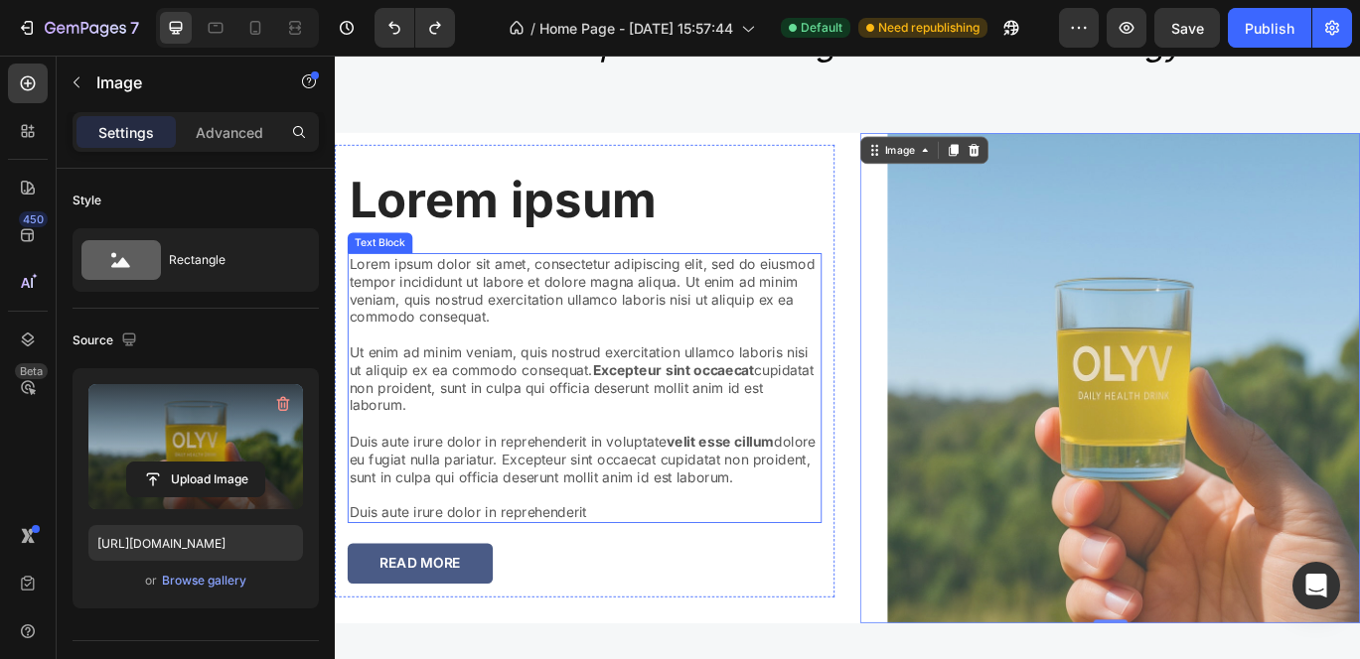
scroll to position [2348, 0]
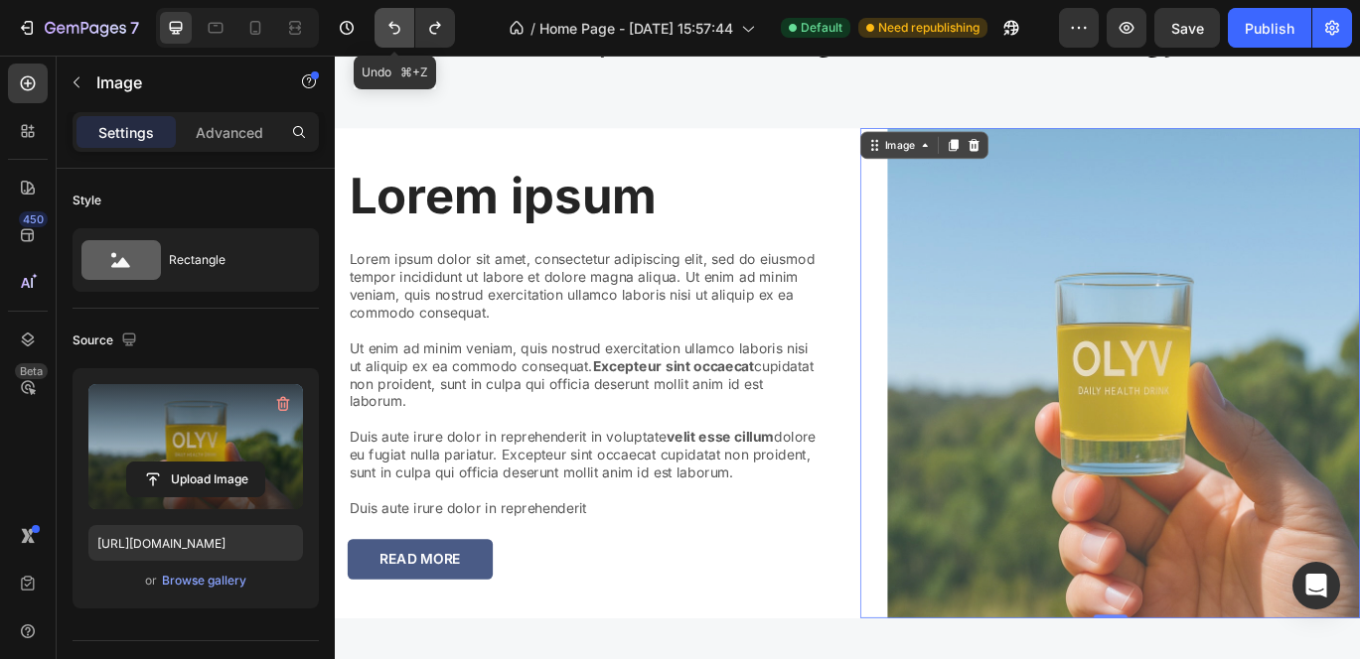
click at [387, 29] on icon "Undo/Redo" at bounding box center [394, 28] width 20 height 20
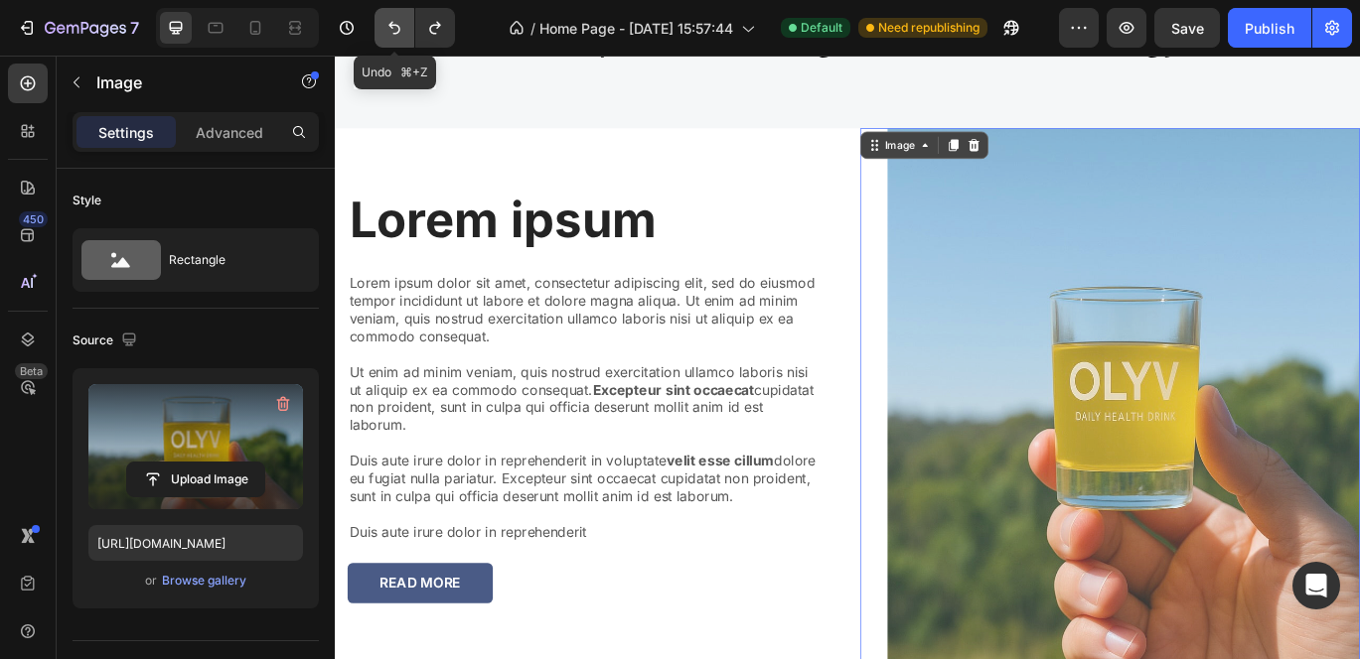
click at [387, 29] on icon "Undo/Redo" at bounding box center [394, 28] width 20 height 20
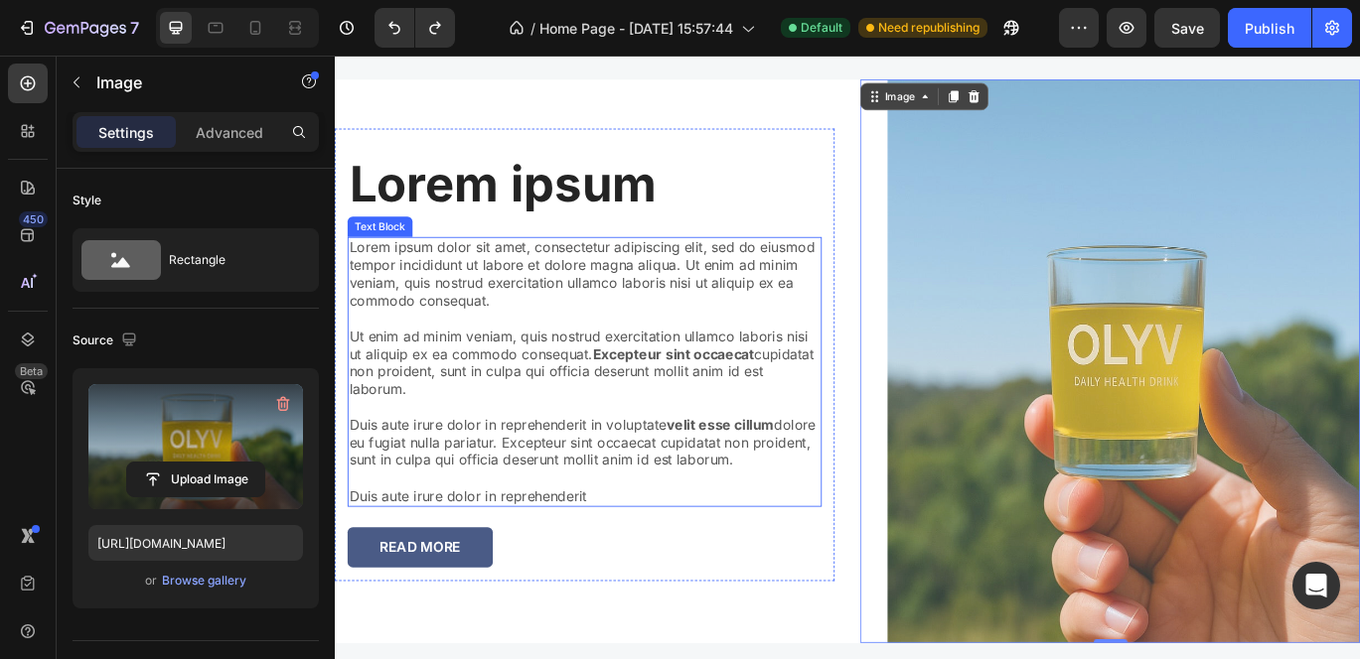
scroll to position [2408, 0]
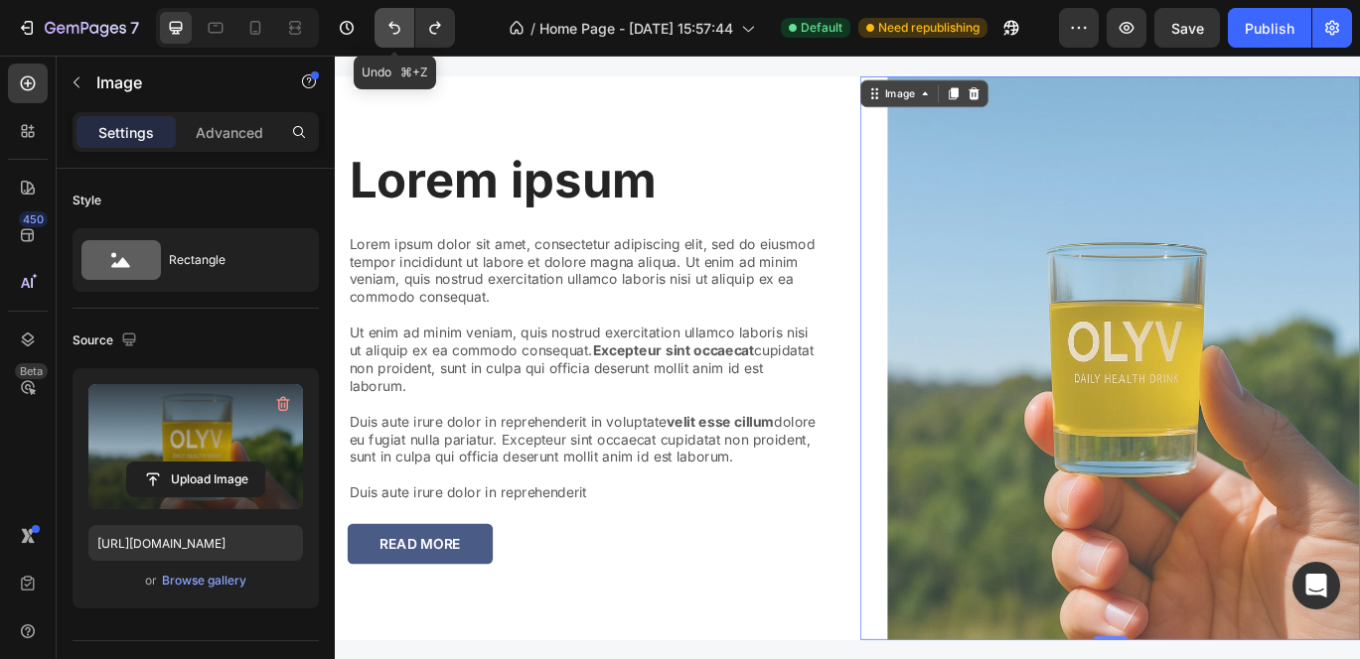
click at [388, 28] on icon "Undo/Redo" at bounding box center [394, 28] width 20 height 20
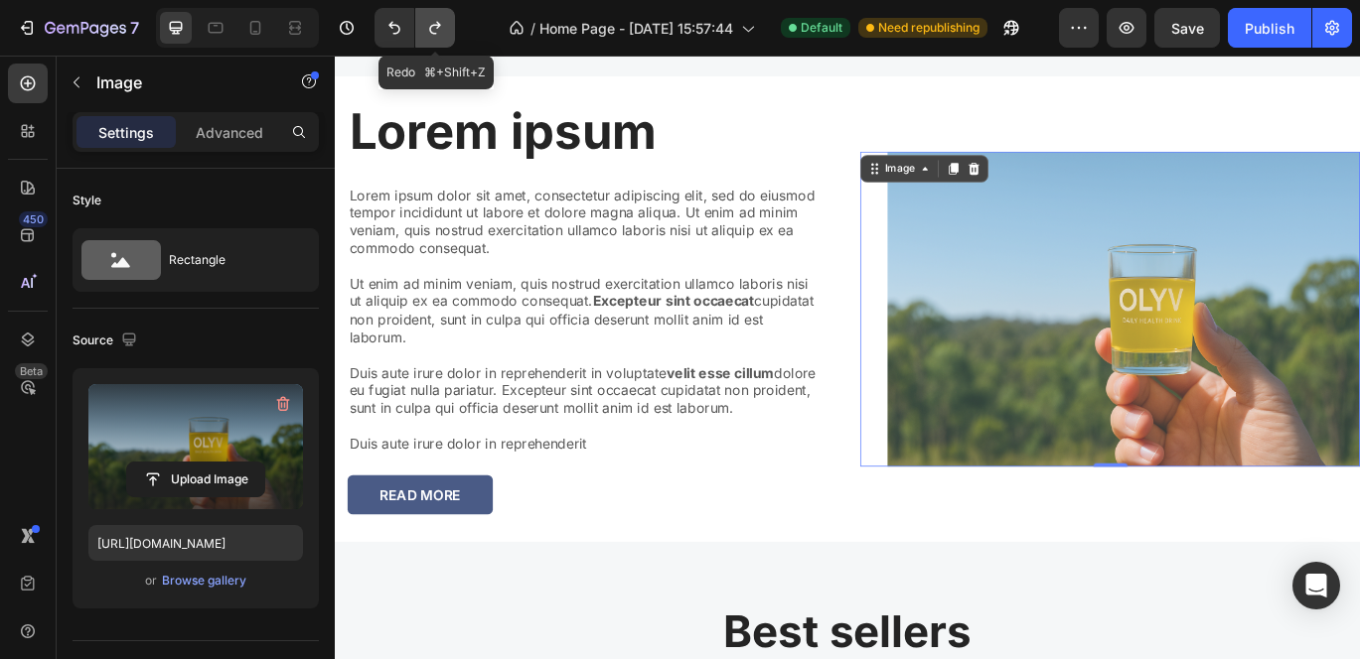
click at [426, 28] on icon "Undo/Redo" at bounding box center [435, 28] width 20 height 20
type input "https://cdn.shopify.com/s/files/1/0703/2769/7562/files/gempages_586219926159622…"
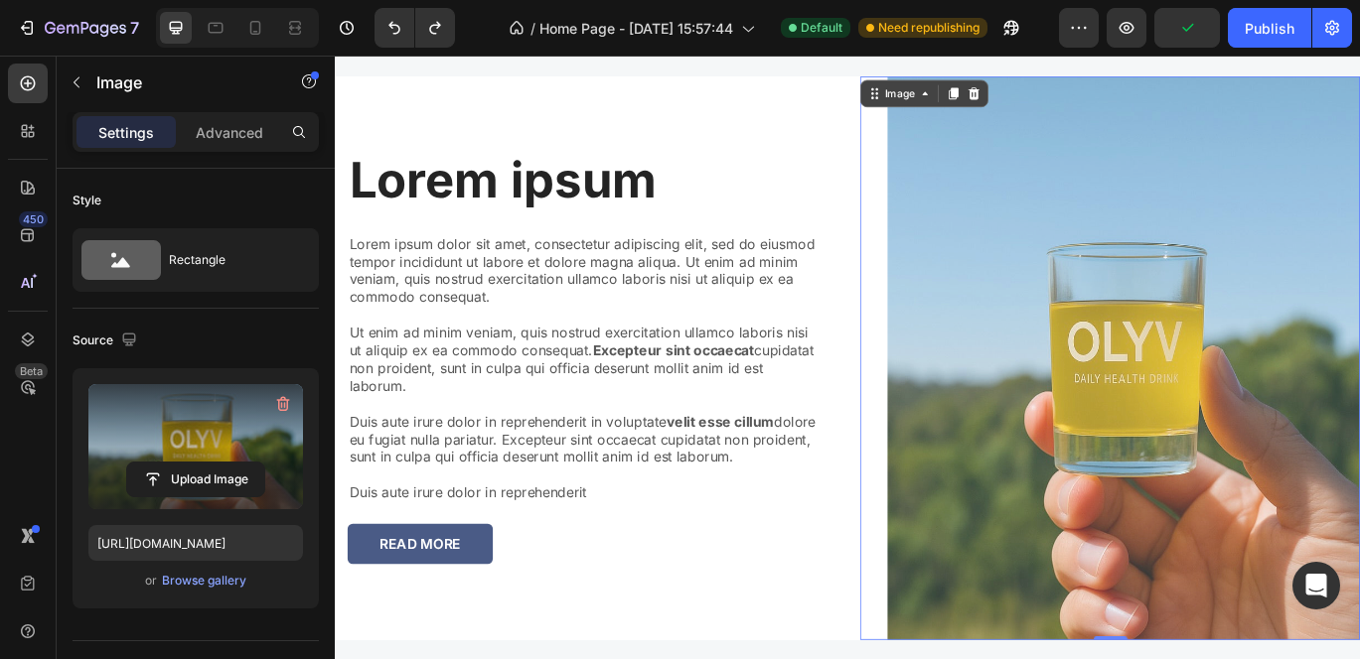
click at [1011, 391] on img at bounding box center [1251, 406] width 549 height 655
click at [226, 133] on p "Advanced" at bounding box center [230, 132] width 68 height 21
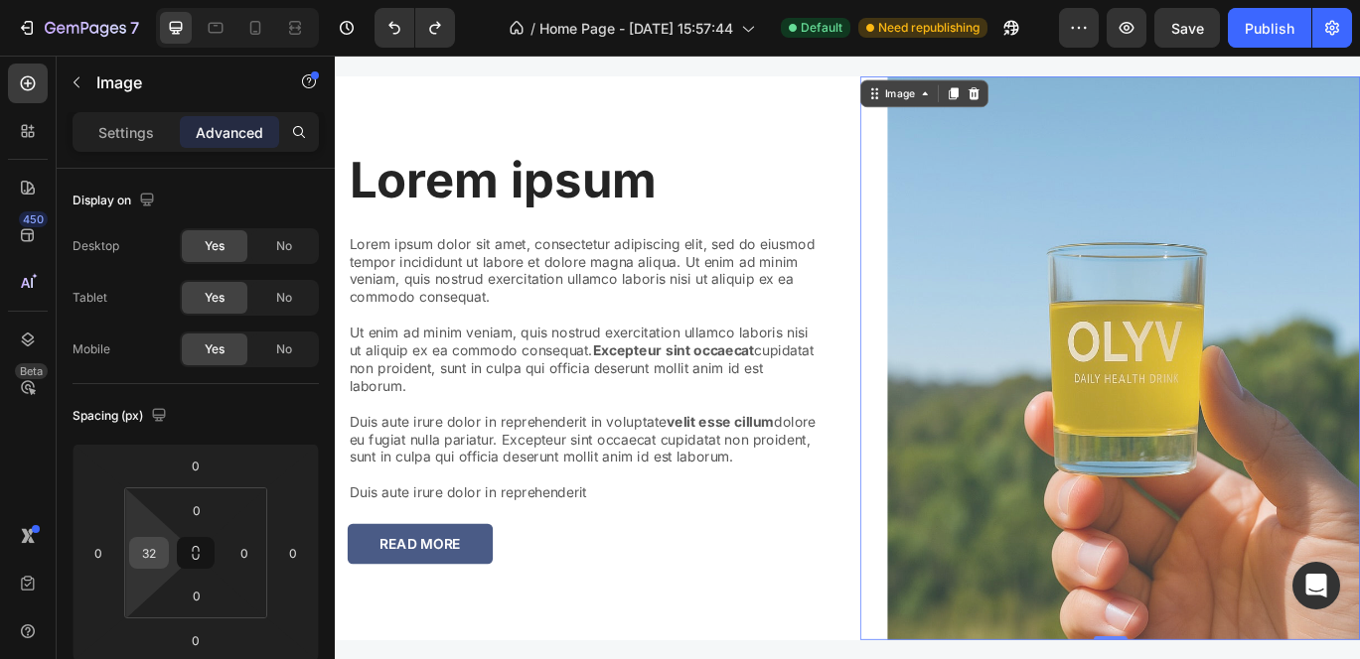
click at [165, 547] on div "32" at bounding box center [149, 553] width 40 height 32
click at [150, 554] on input "32" at bounding box center [149, 553] width 30 height 30
type input "0"
click at [263, 568] on div "0" at bounding box center [244, 553] width 40 height 32
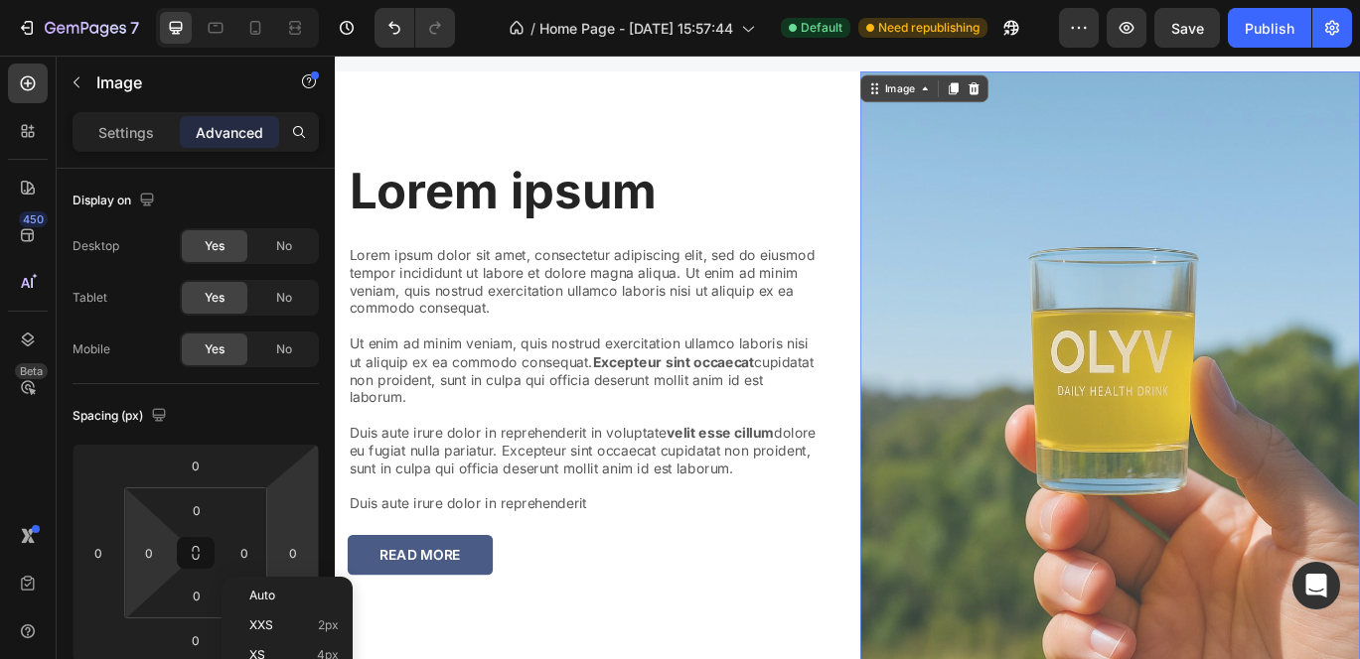
scroll to position [2418, 0]
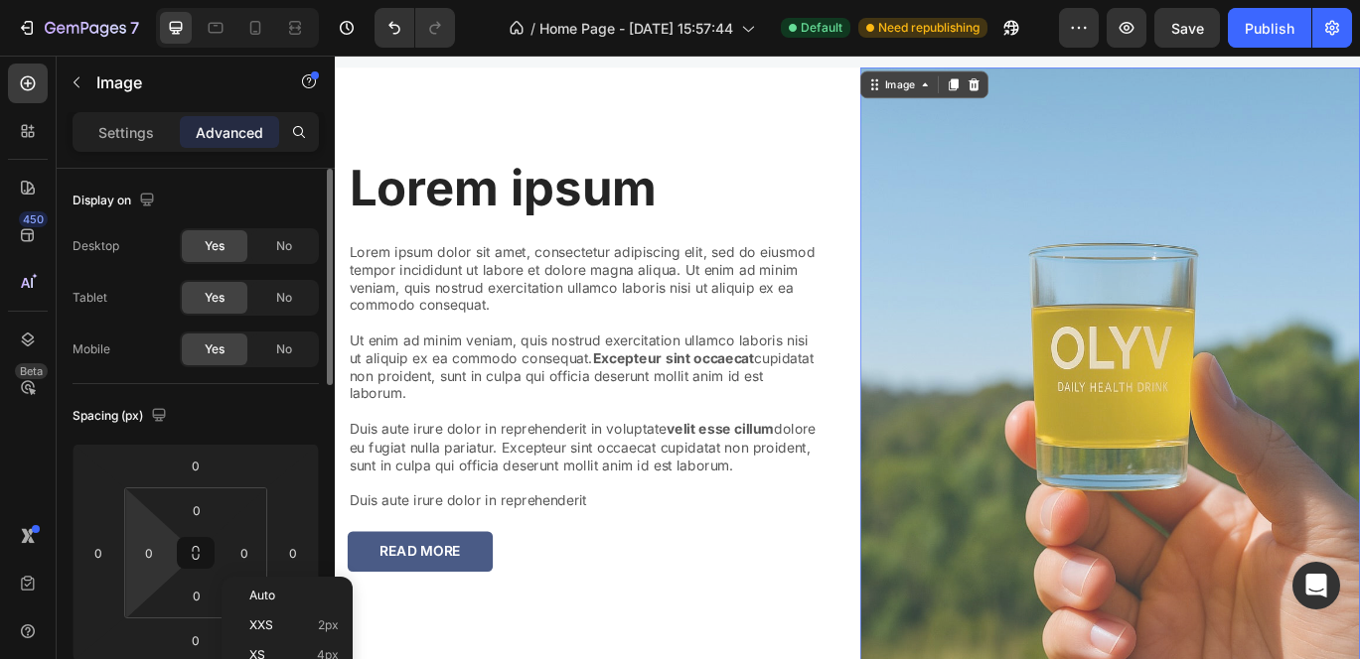
click at [266, 424] on div "Spacing (px)" at bounding box center [196, 416] width 246 height 32
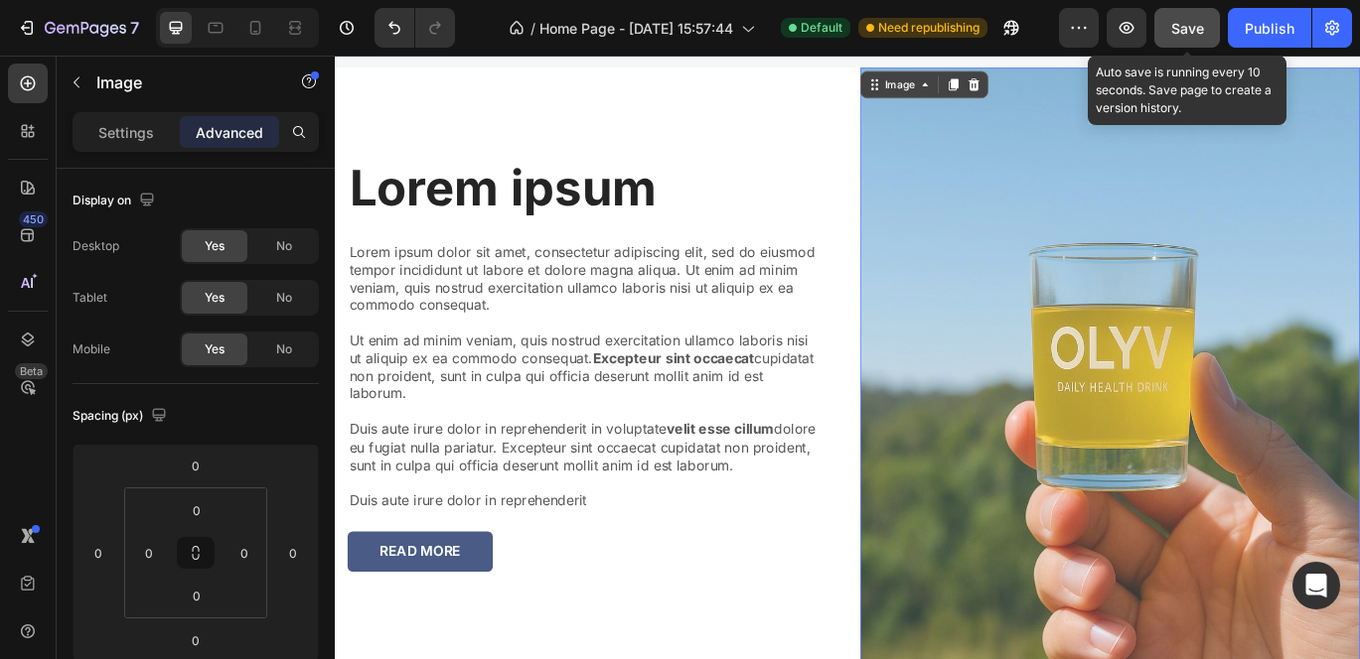
click at [1203, 36] on span "Save" at bounding box center [1187, 28] width 33 height 17
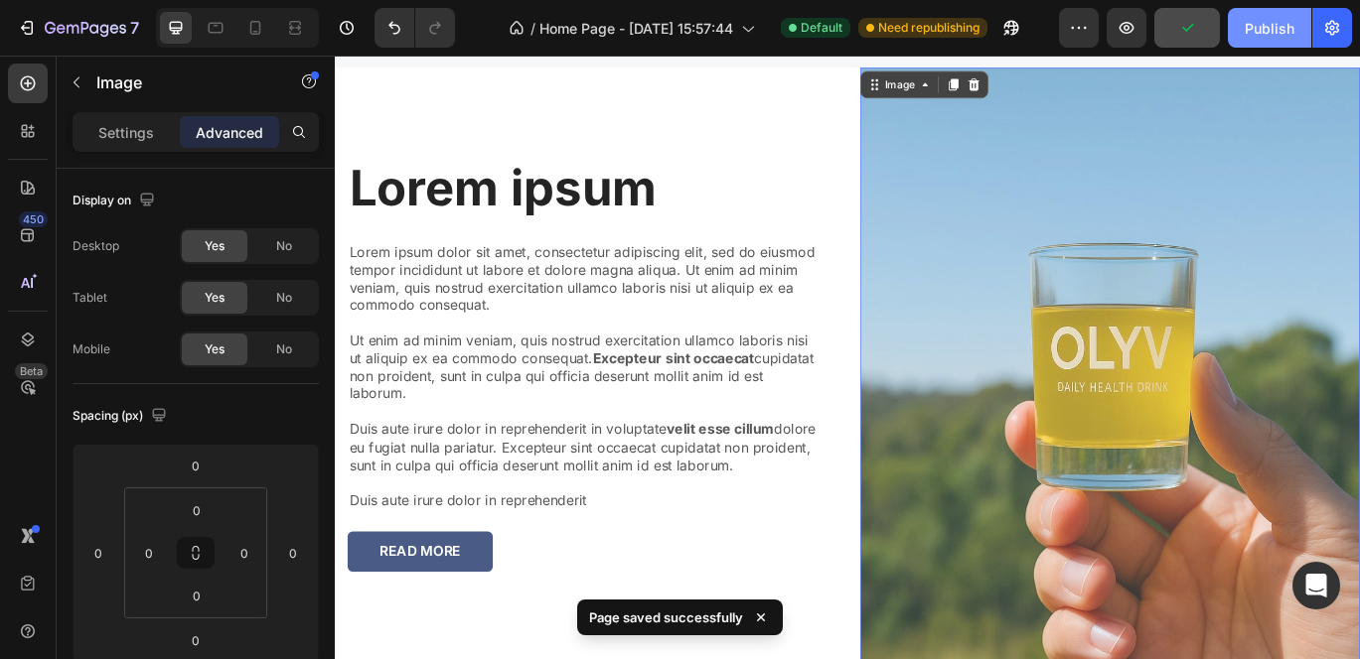
click at [1253, 30] on div "Publish" at bounding box center [1269, 28] width 50 height 21
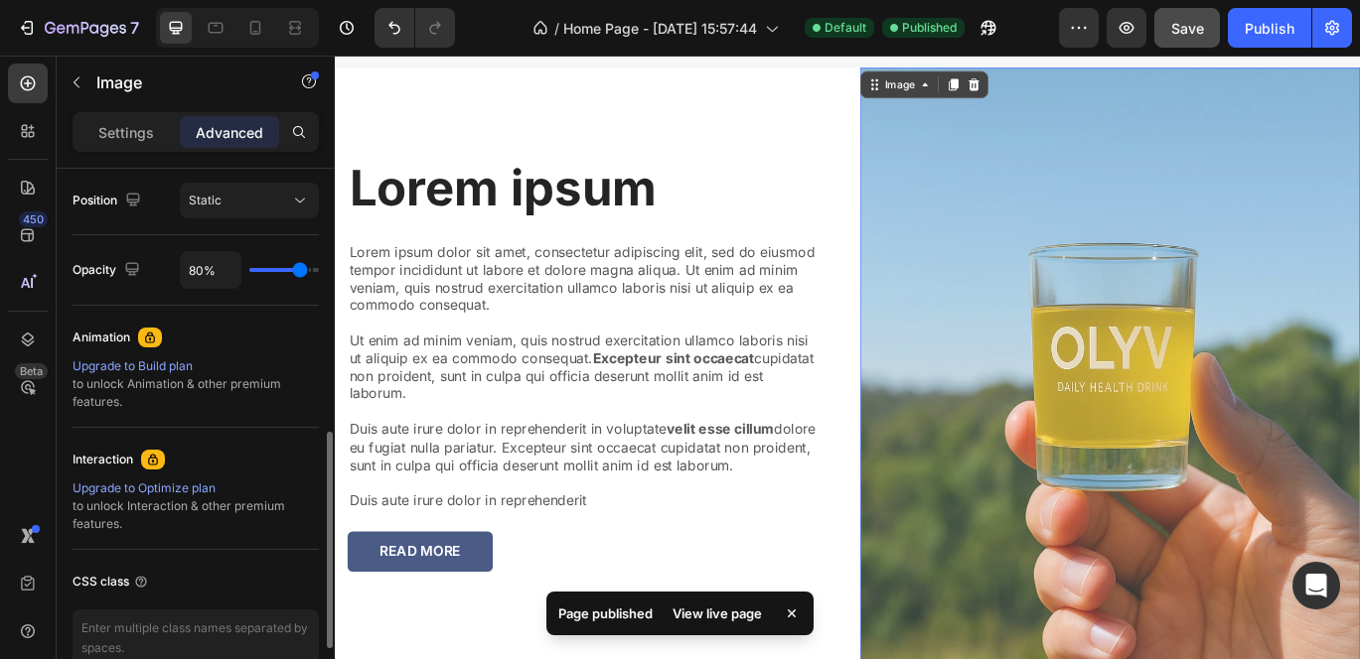
scroll to position [699, 0]
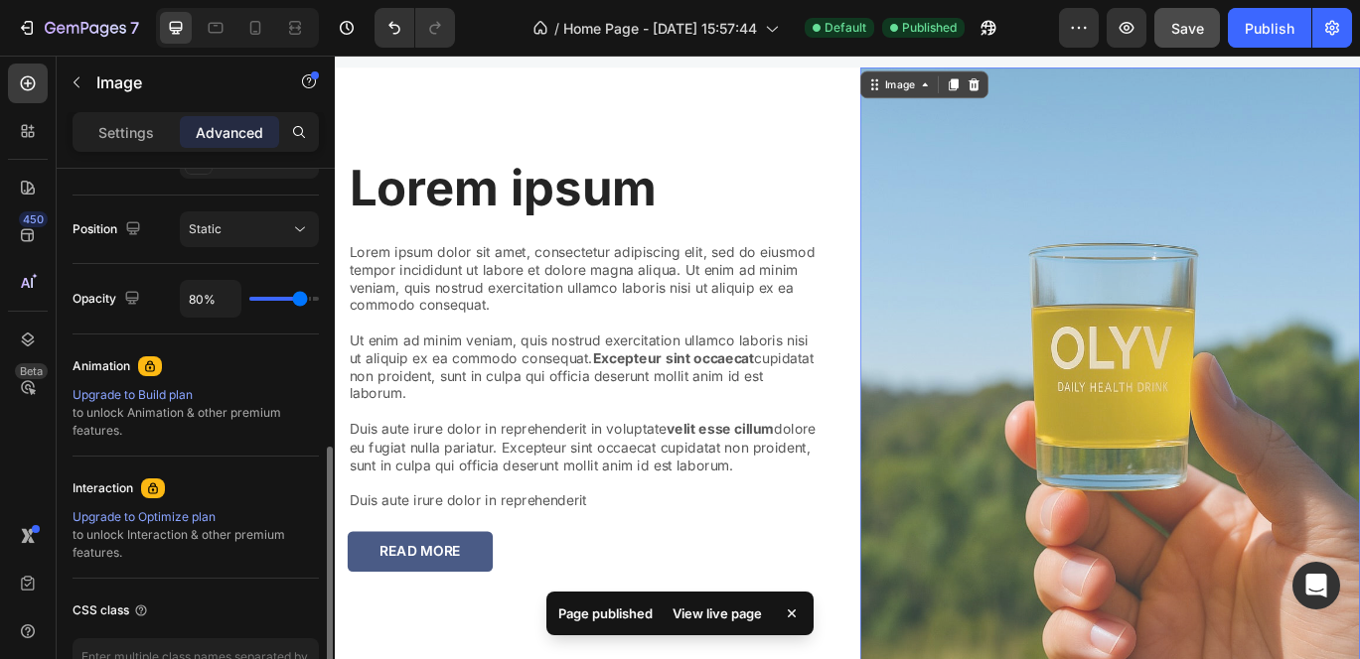
type input "88%"
type input "88"
type input "94%"
type input "94"
type input "100%"
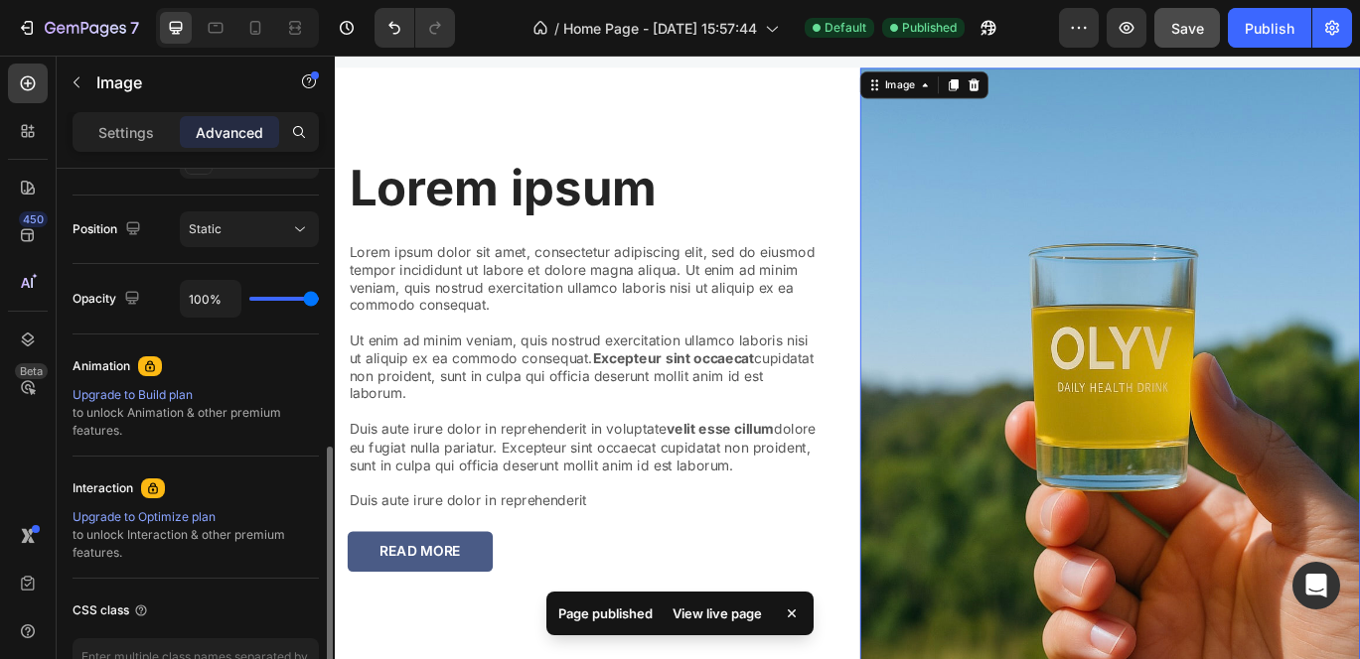
drag, startPoint x: 302, startPoint y: 294, endPoint x: 332, endPoint y: 294, distance: 29.8
type input "100"
click at [319, 297] on input "range" at bounding box center [284, 299] width 70 height 4
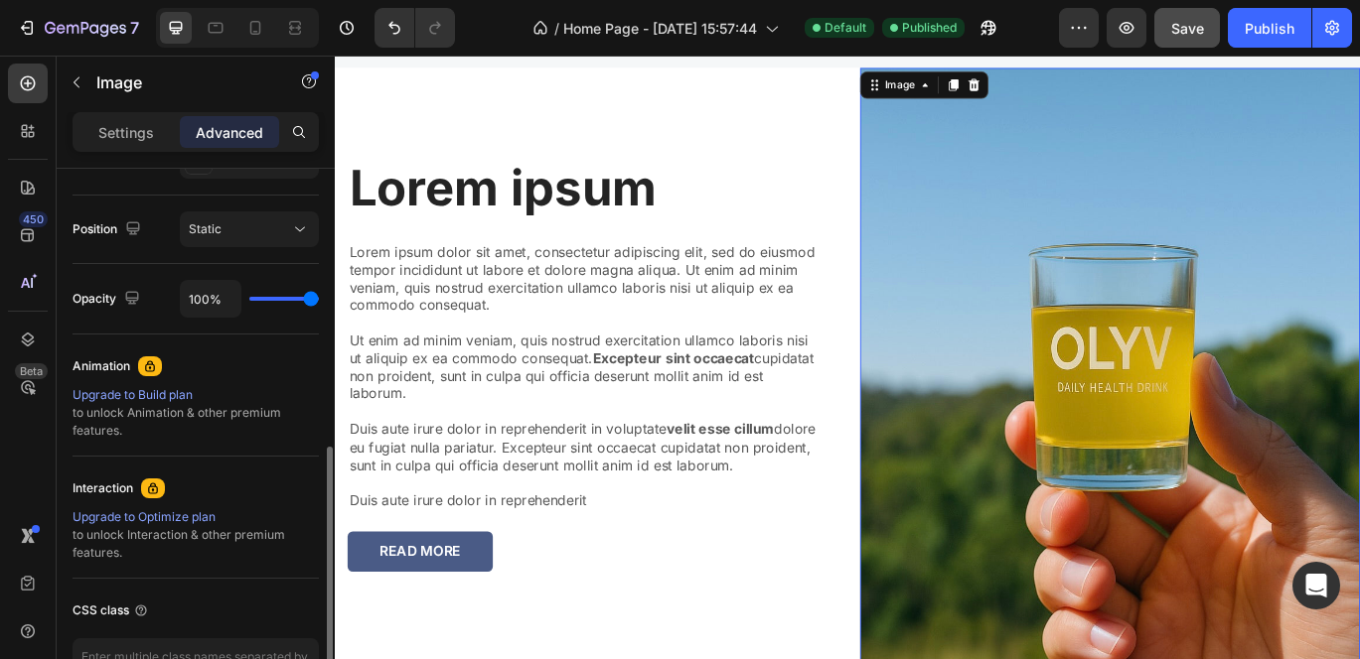
type input "98%"
type input "98"
type input "96%"
type input "96"
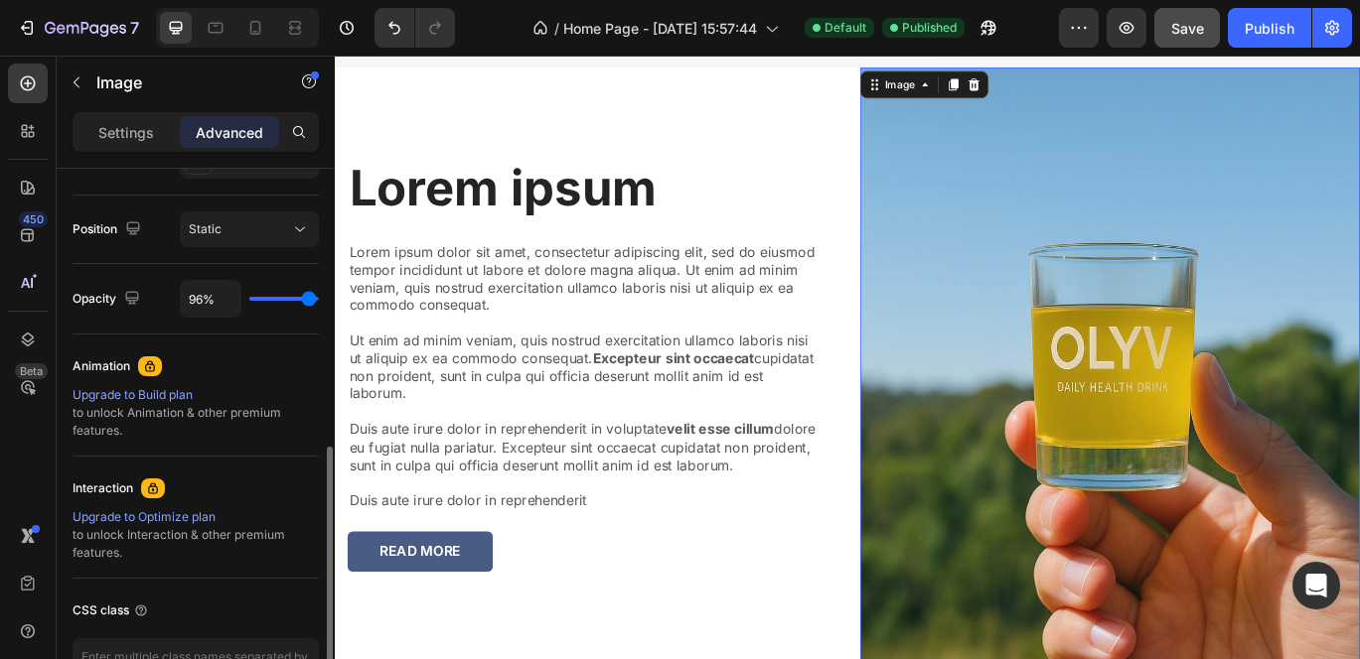
type input "95%"
type input "95"
type input "94%"
type input "94"
type input "95%"
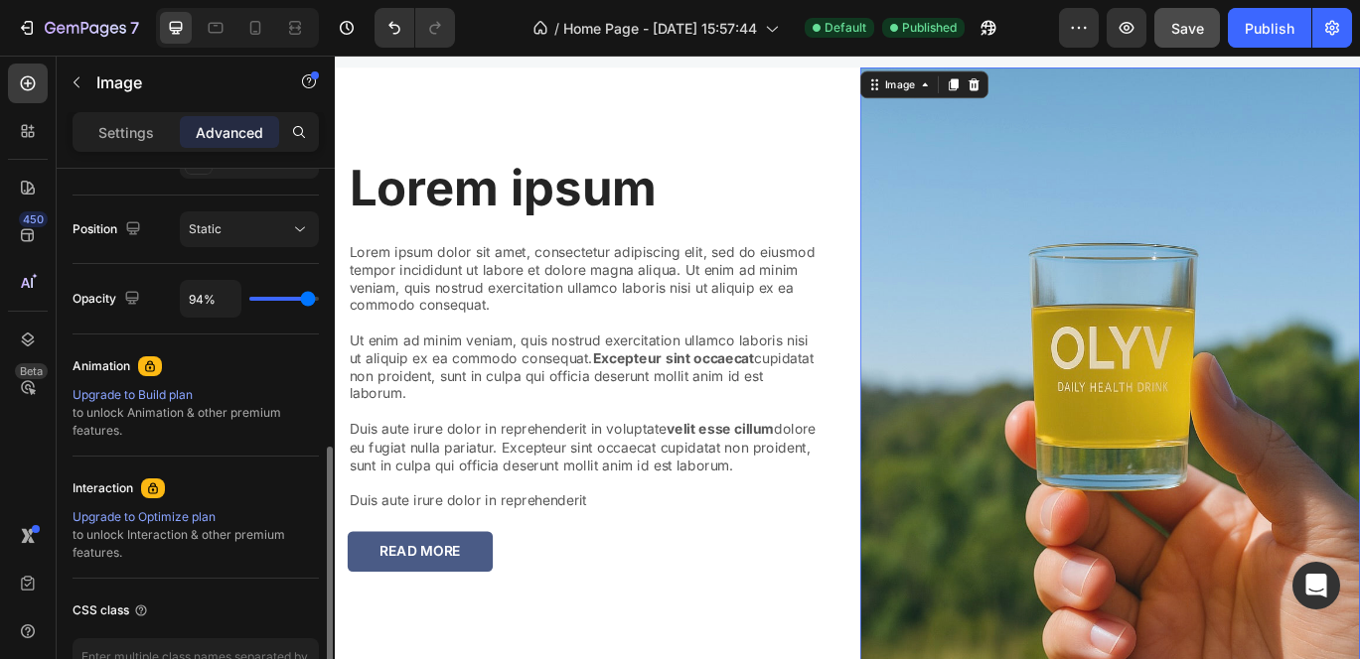
type input "95"
type input "96%"
type input "96"
type input "98%"
type input "98"
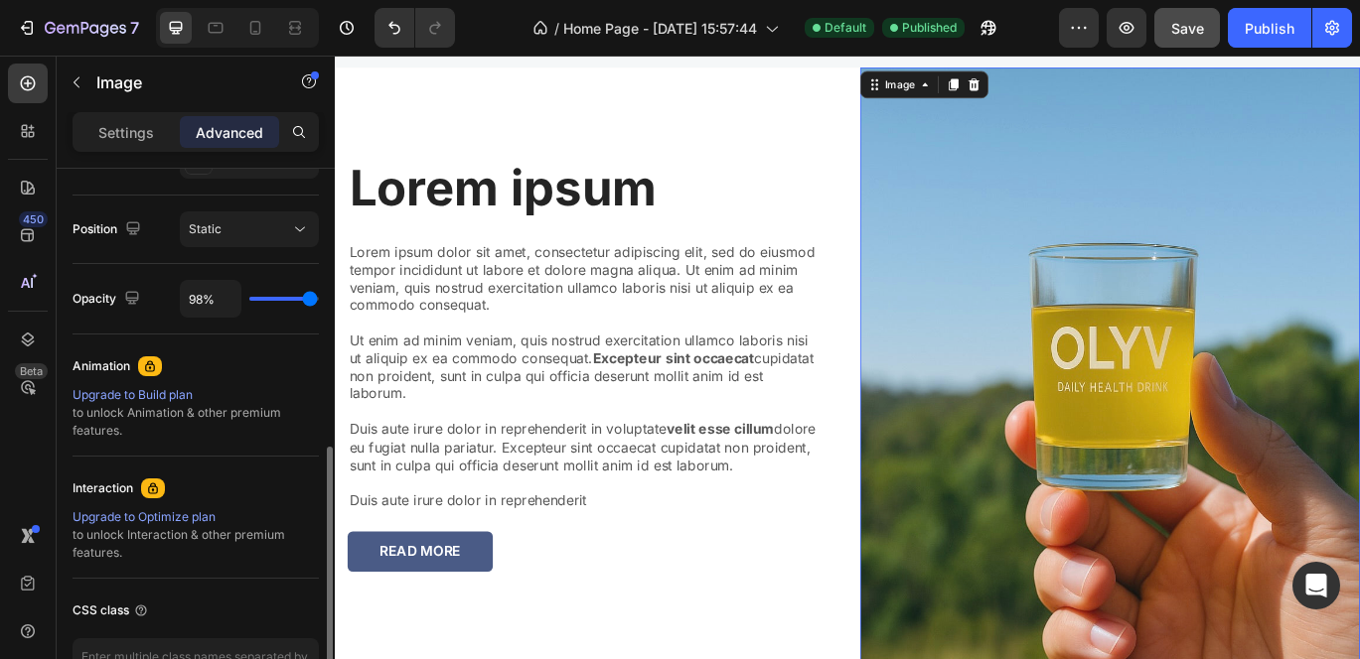
type input "99%"
type input "99"
type input "100%"
type input "100"
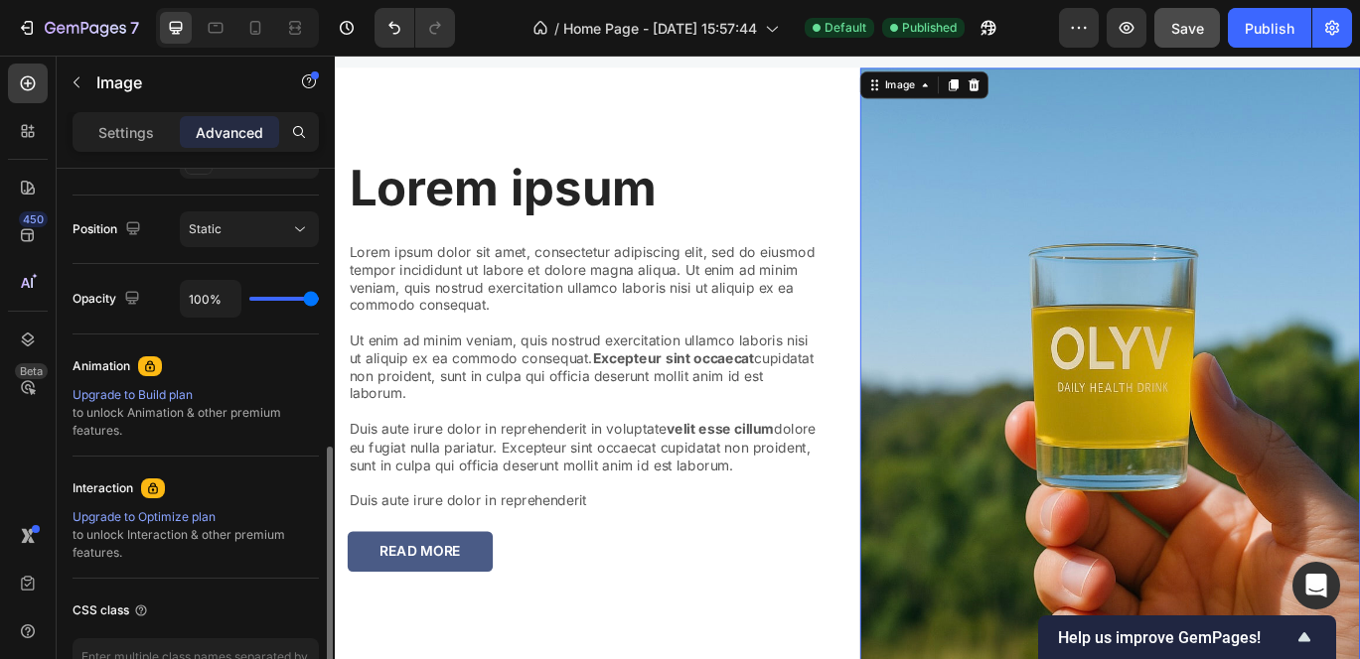
type input "99%"
type input "99"
type input "93%"
type input "93"
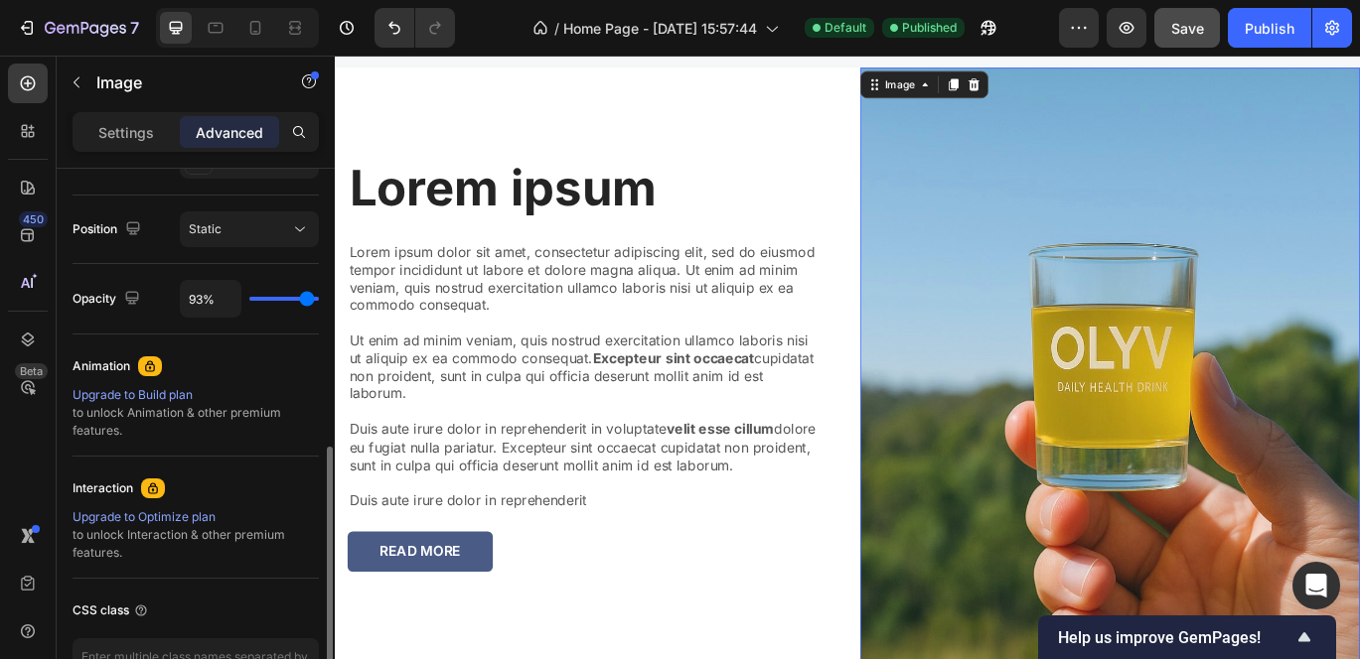
type input "91%"
type input "91"
type input "90%"
type input "90"
type input "89%"
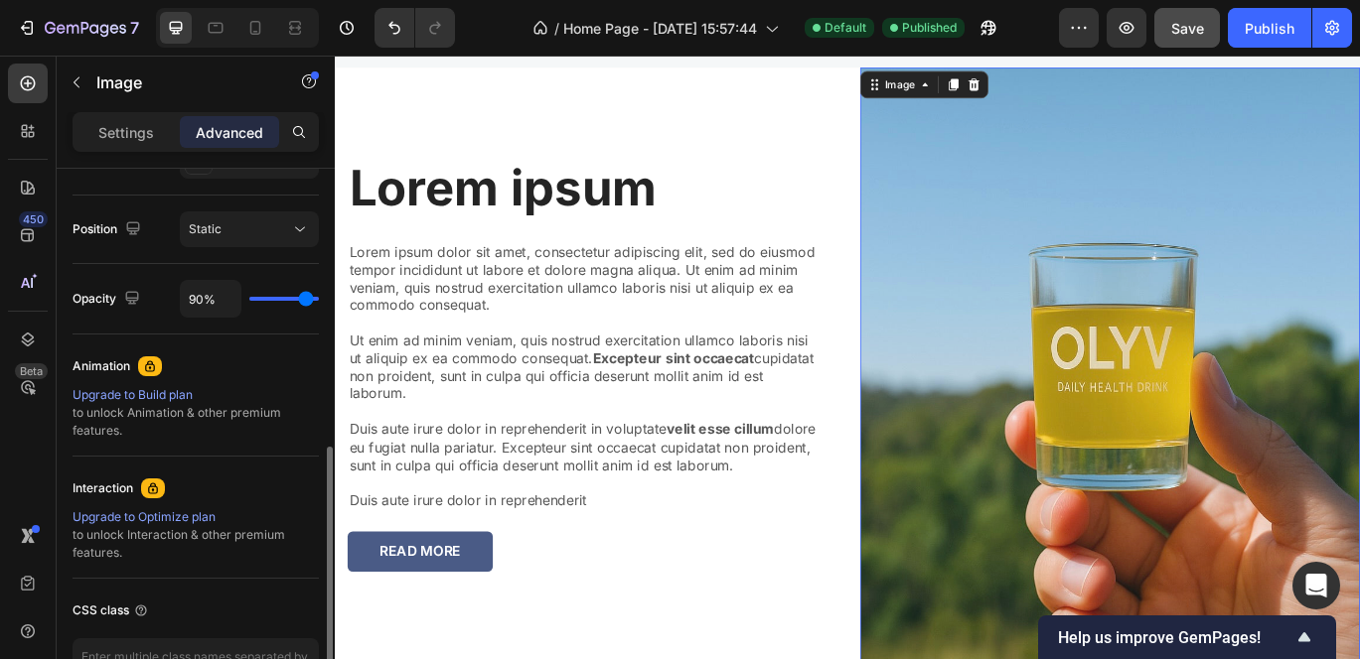
type input "89"
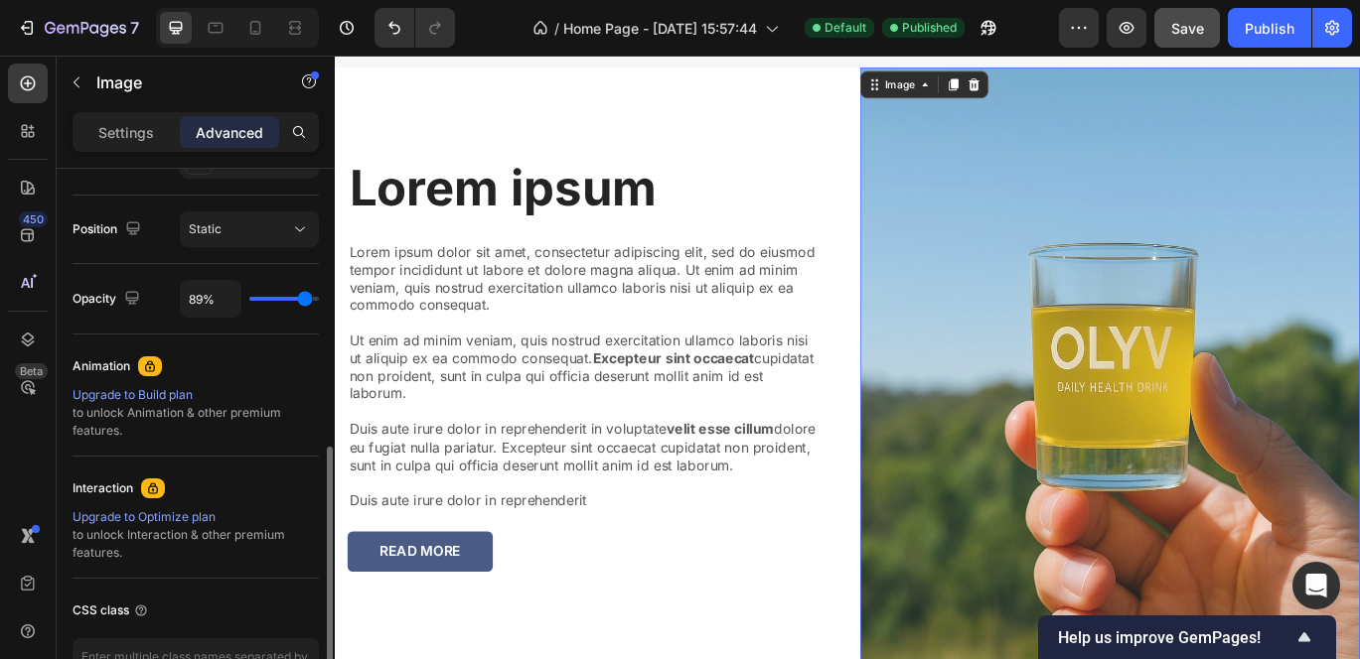
type input "90%"
type input "90"
type input "91%"
type input "91"
type input "93%"
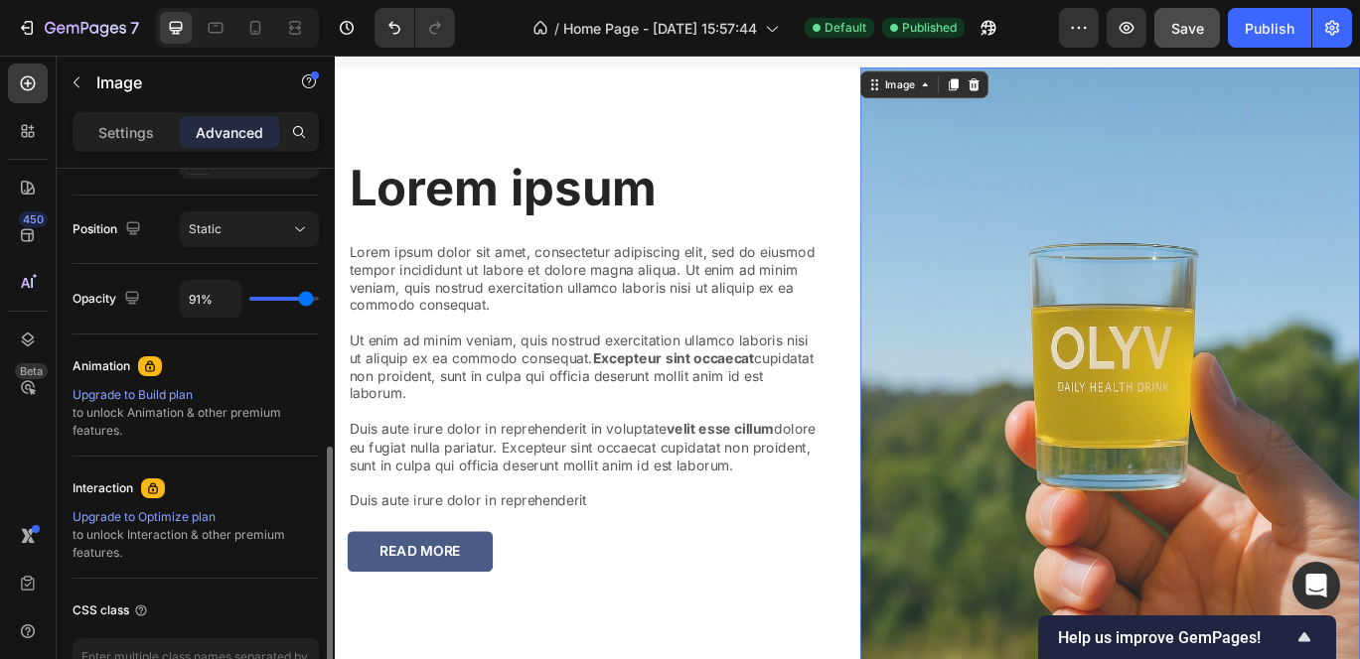
type input "93"
type input "94%"
type input "94"
type input "95%"
type input "95"
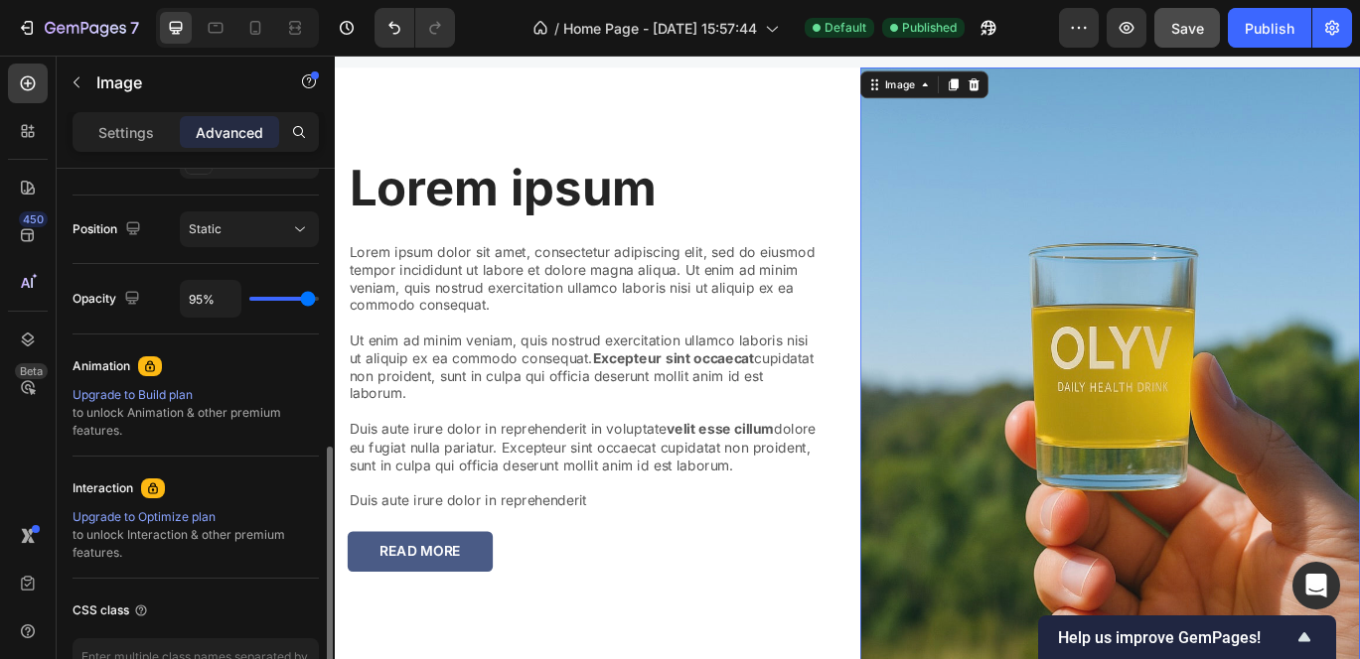
type input "97%"
type input "97"
type input "98%"
type input "98"
type input "99%"
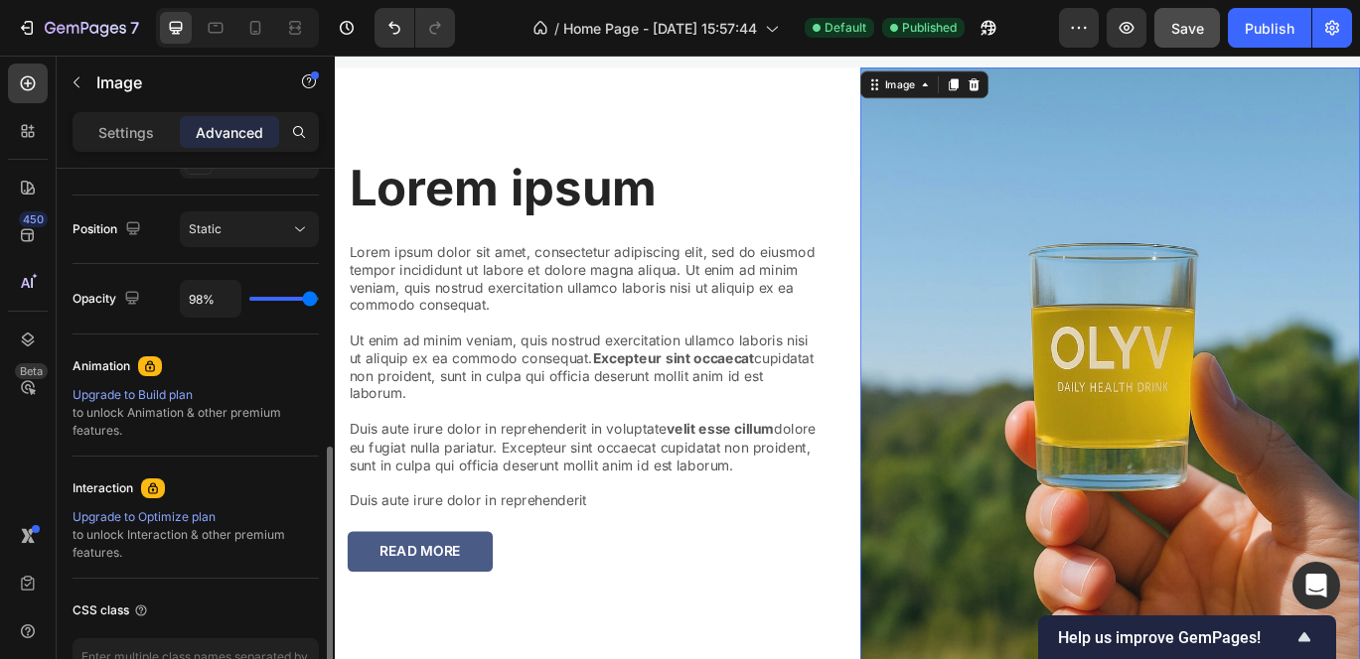
type input "99"
type input "100%"
type input "100"
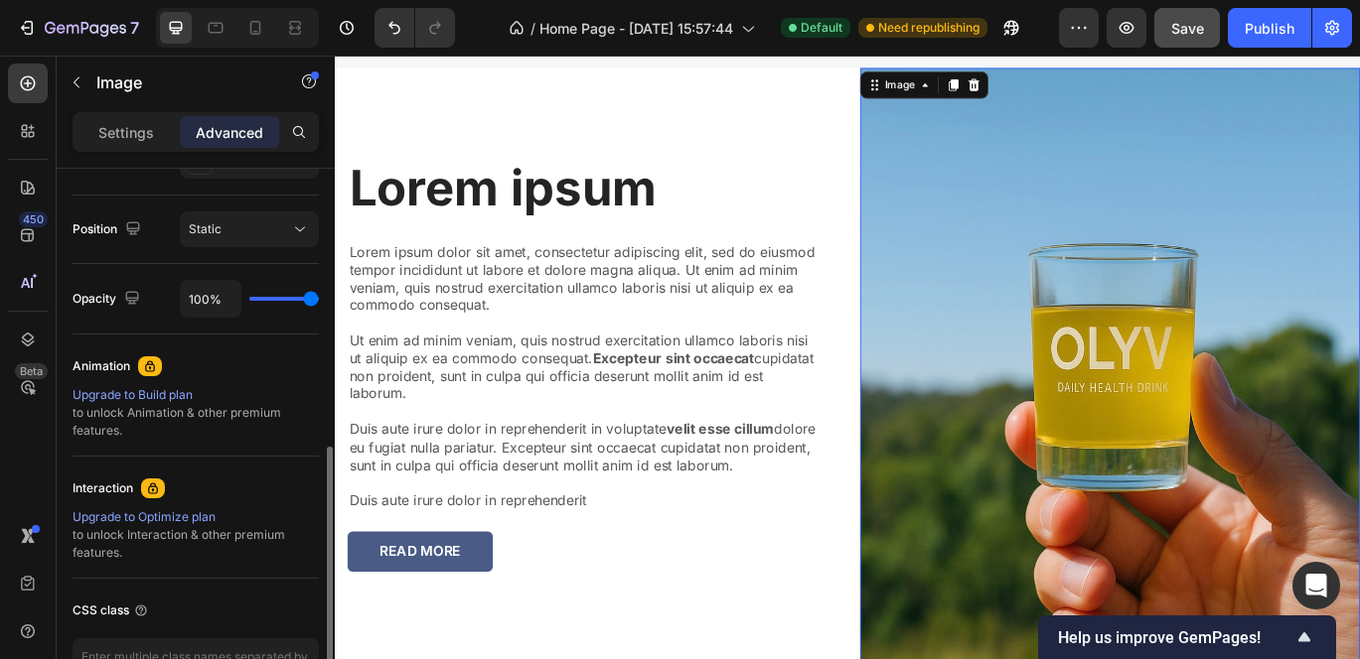
type input "99%"
type input "99"
type input "98%"
type input "98"
type input "97%"
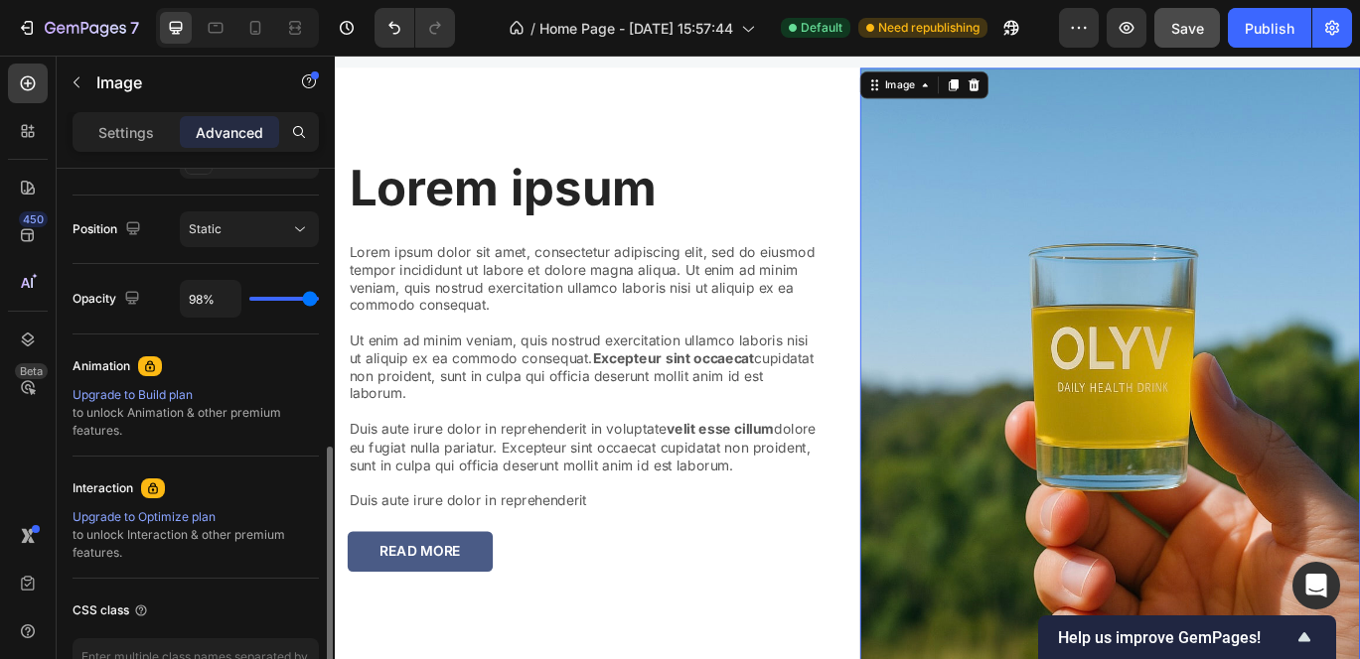
type input "97"
type input "96%"
type input "96"
type input "95%"
type input "95"
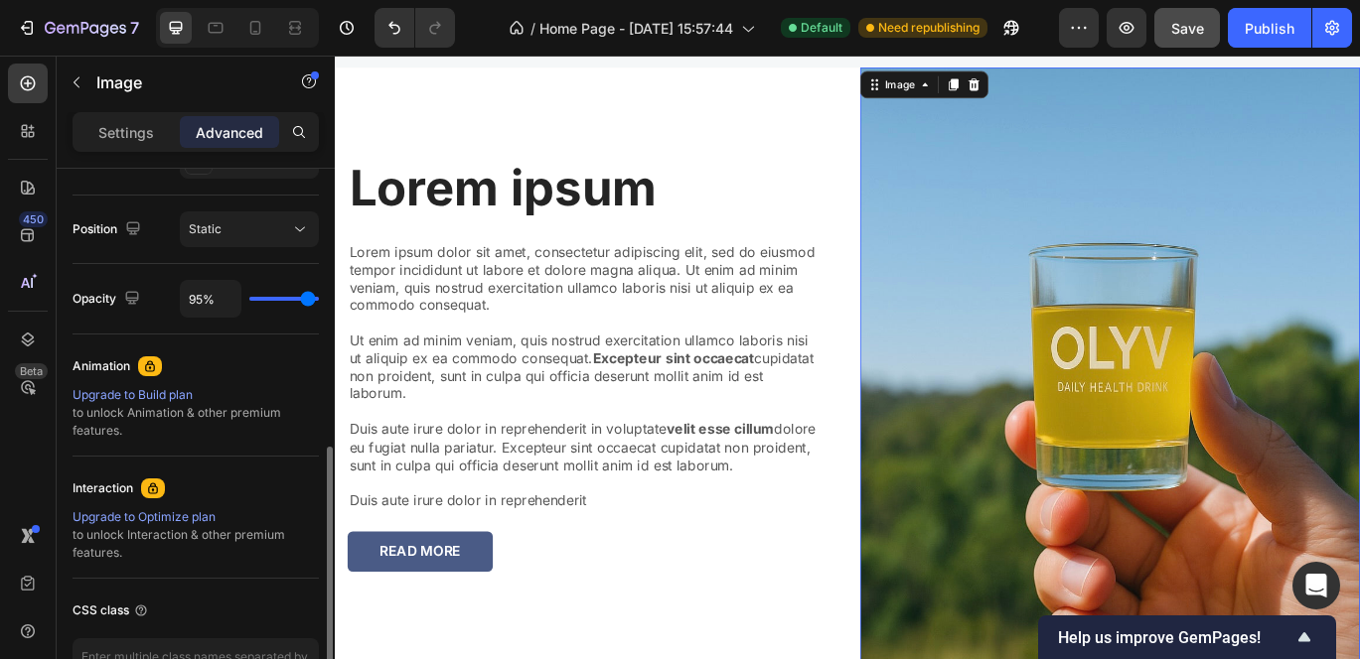
type input "94%"
type input "94"
type input "93%"
type input "93"
type input "92%"
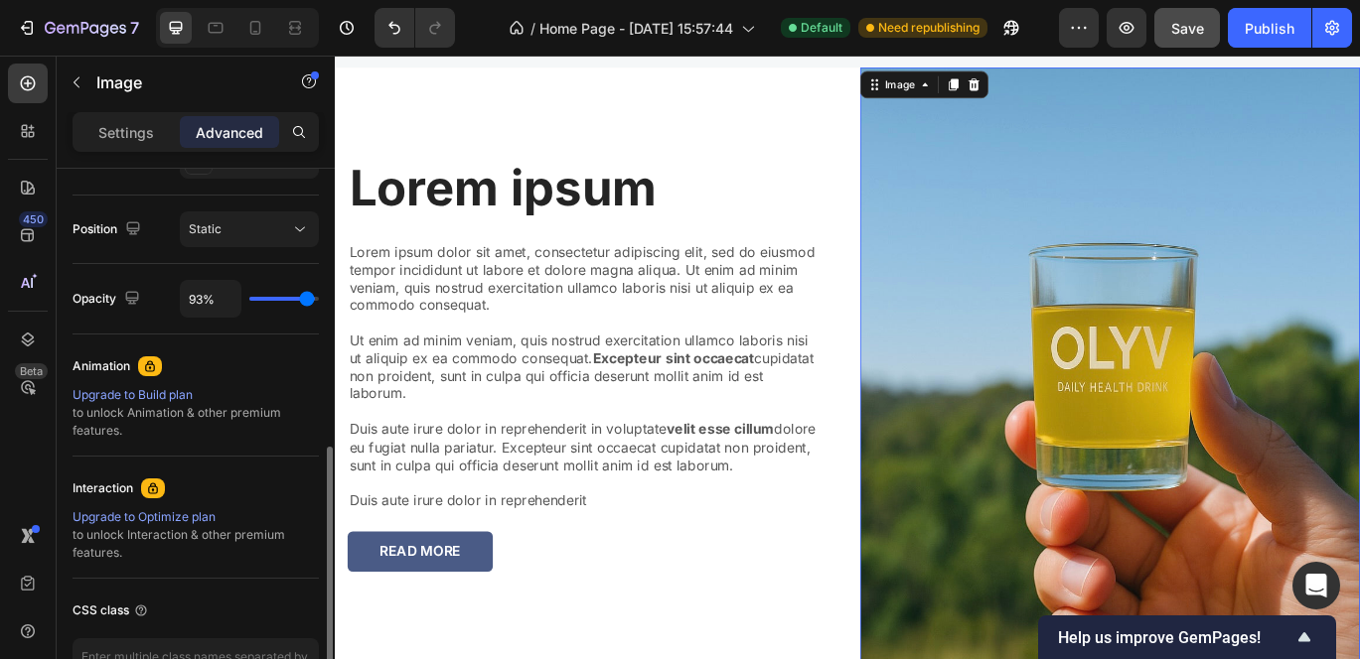
type input "92"
type input "91%"
type input "91"
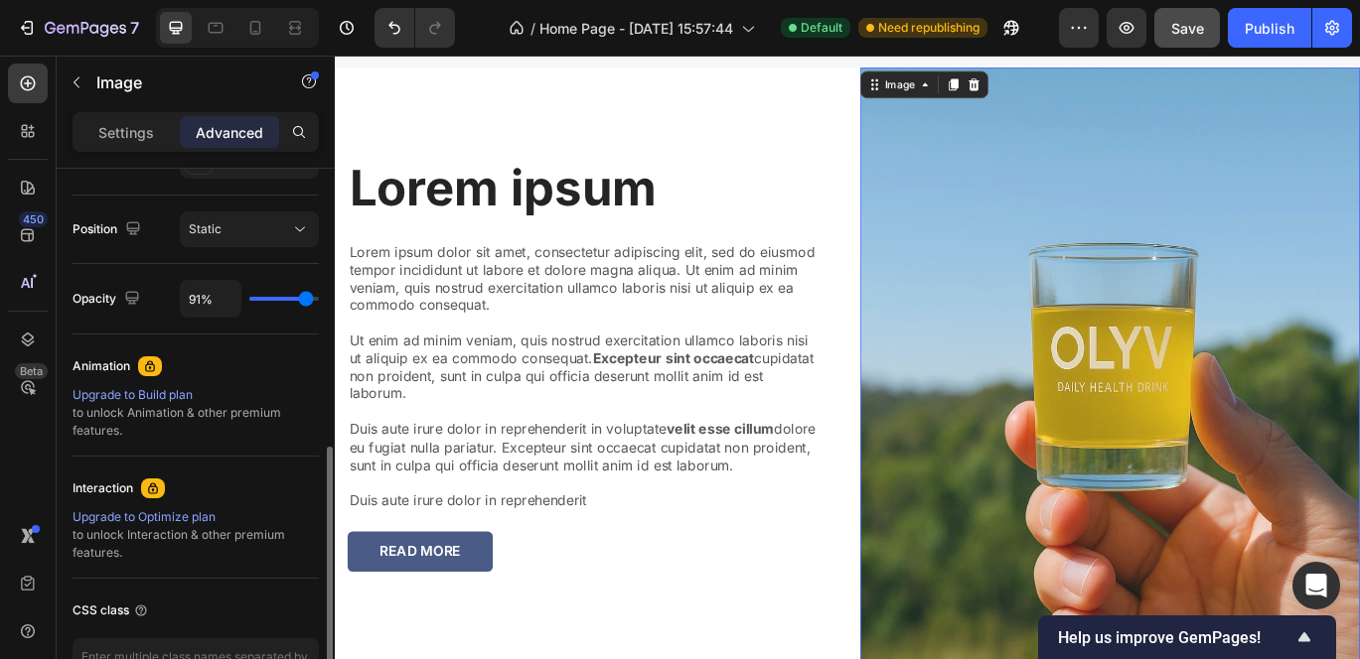
type input "92%"
type input "92"
type input "93%"
type input "93"
type input "94%"
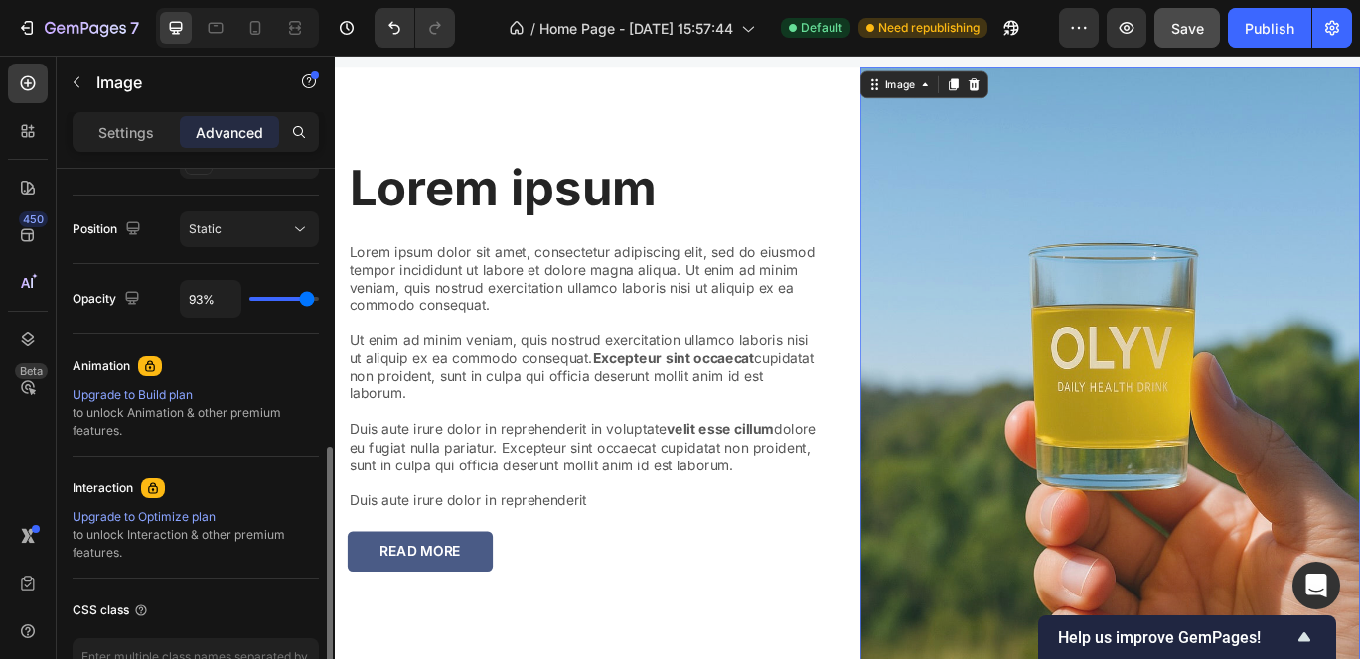
type input "94"
type input "95%"
type input "95"
type input "96%"
type input "96"
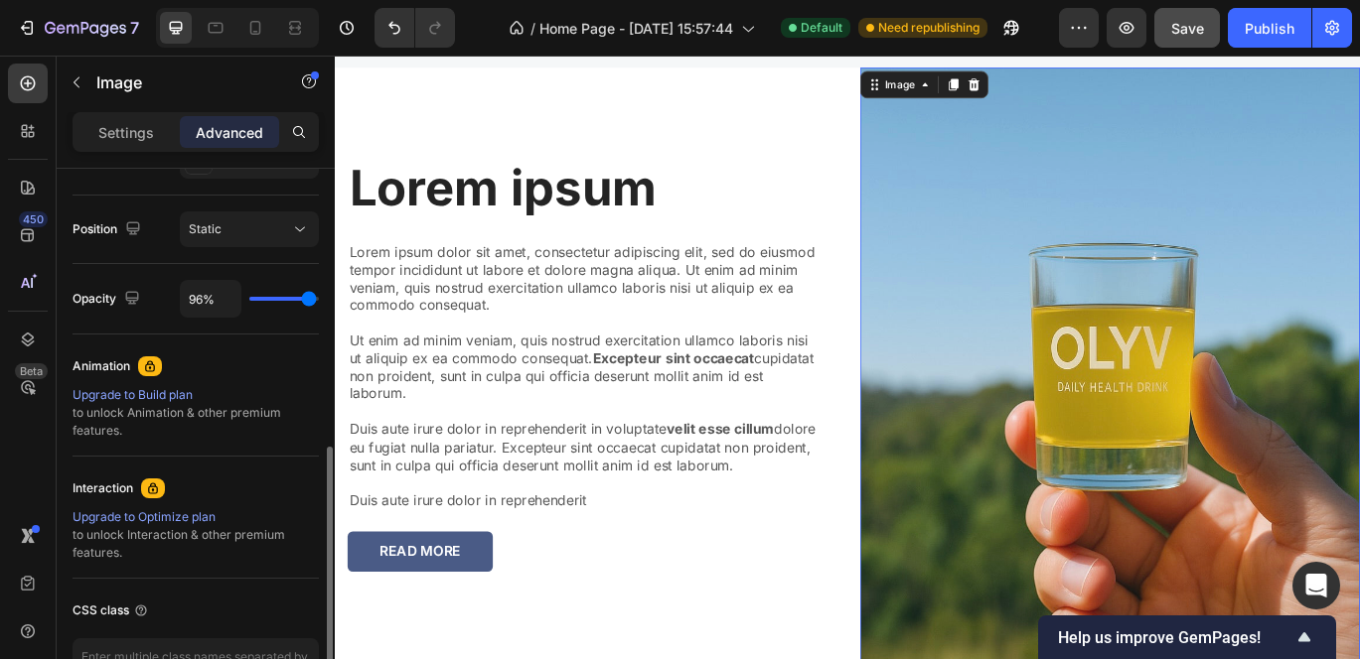
type input "97%"
type input "97"
type input "98%"
type input "98"
type input "100%"
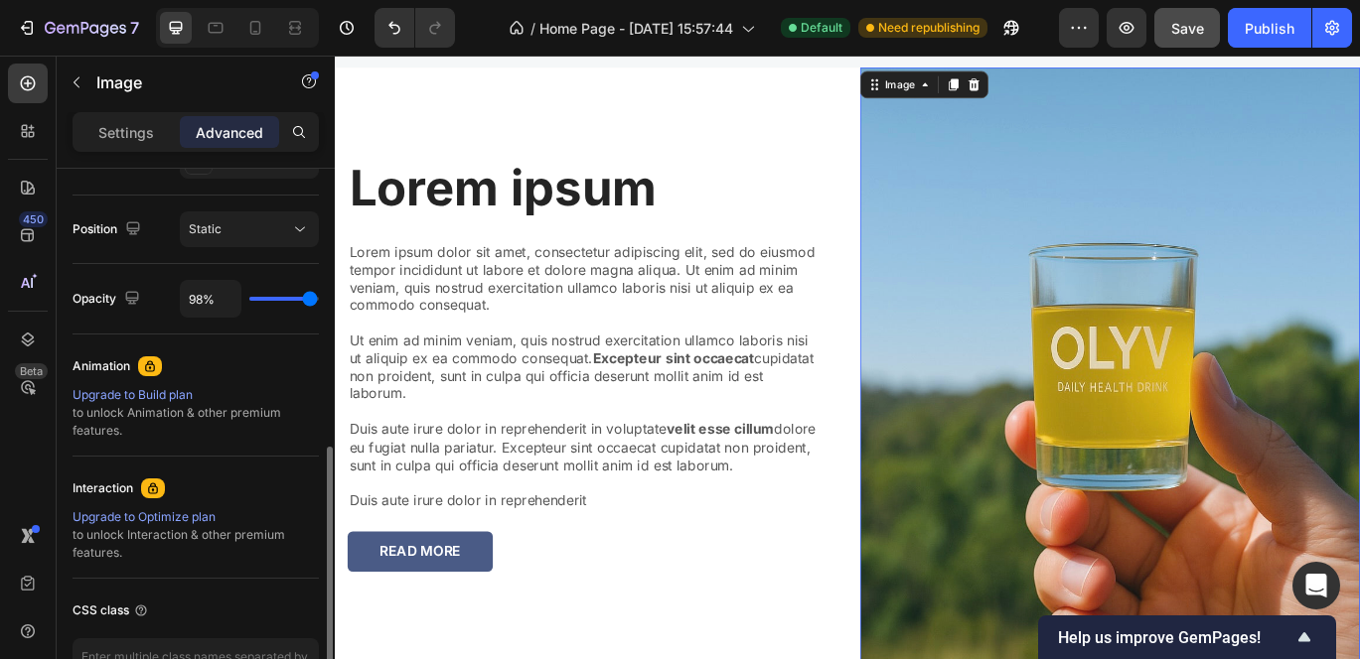
type input "100"
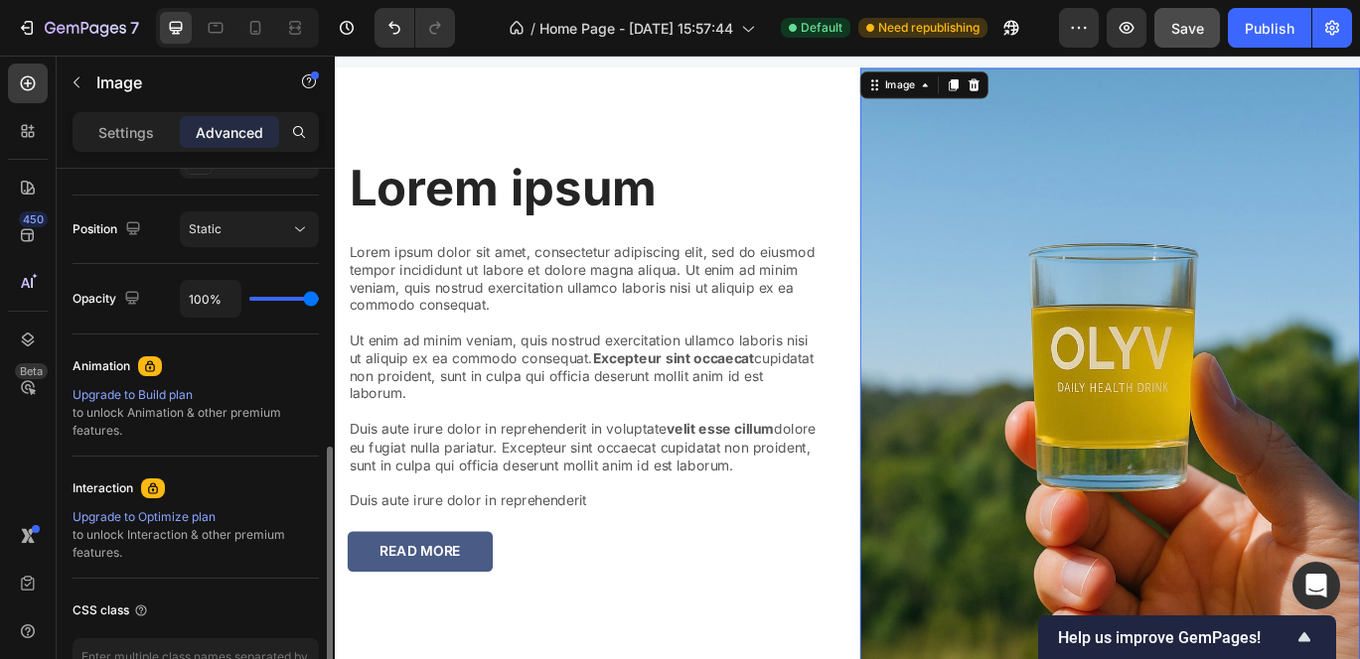
type input "99%"
type input "99"
type input "98%"
type input "98"
type input "97%"
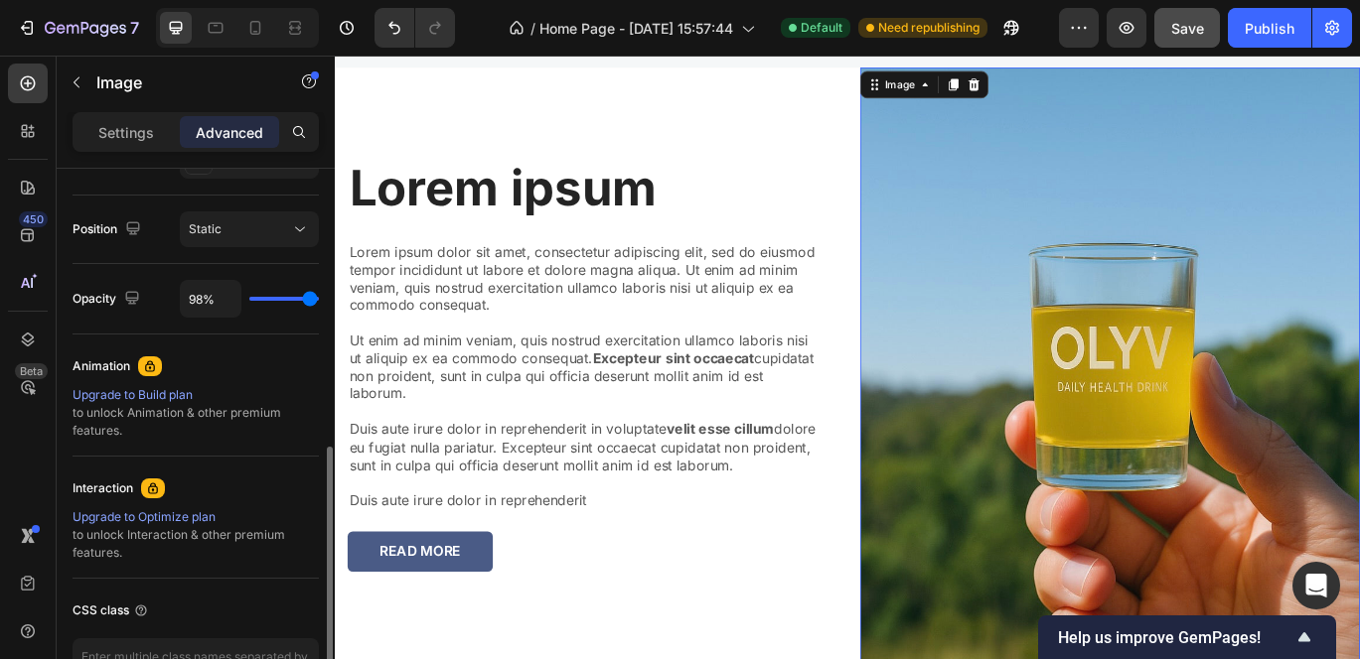
type input "97"
type input "96%"
type input "96"
type input "95%"
type input "95"
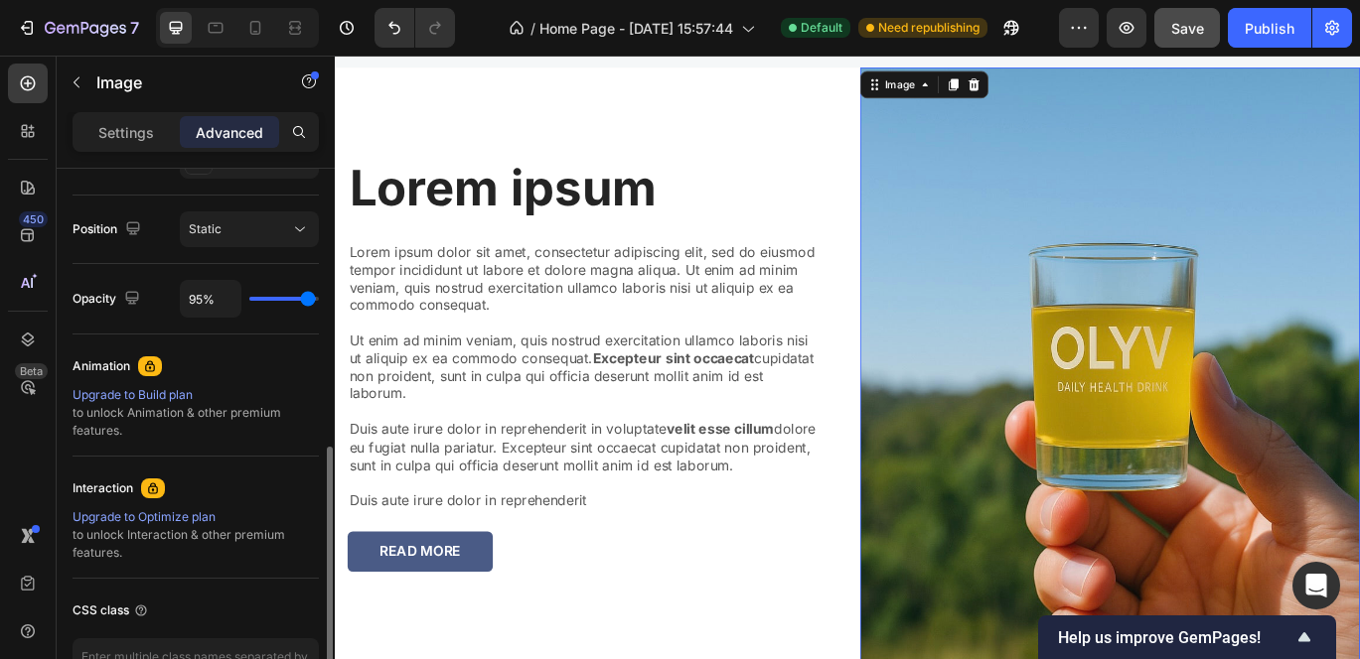
type input "93%"
type input "93"
type input "92%"
type input "92"
type input "91%"
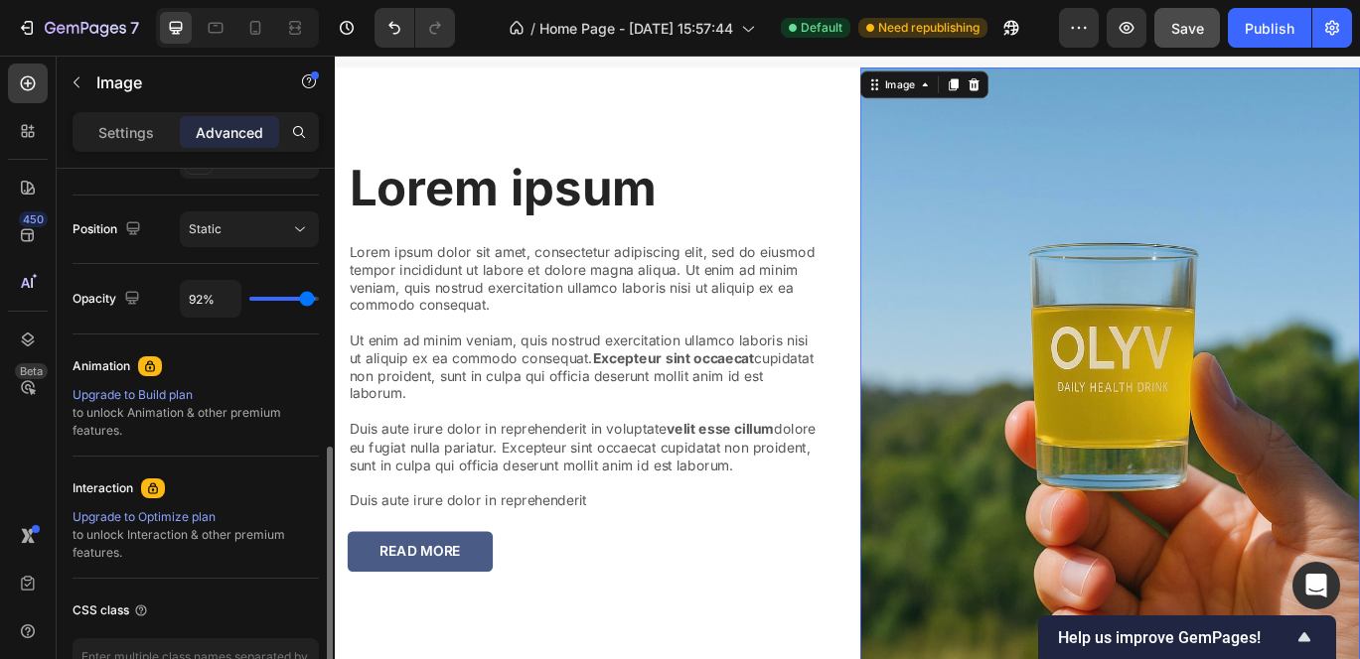
type input "91"
type input "90%"
type input "90"
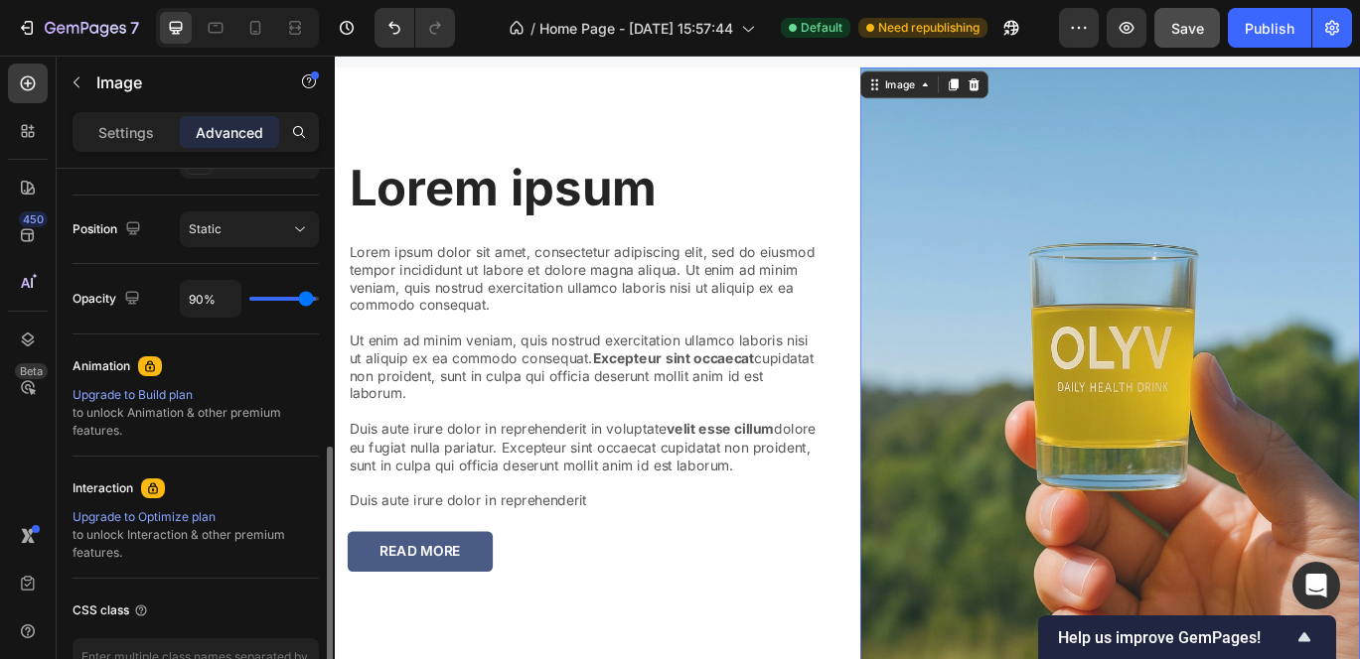
type input "89%"
type input "89"
type input "90%"
type input "90"
type input "91%"
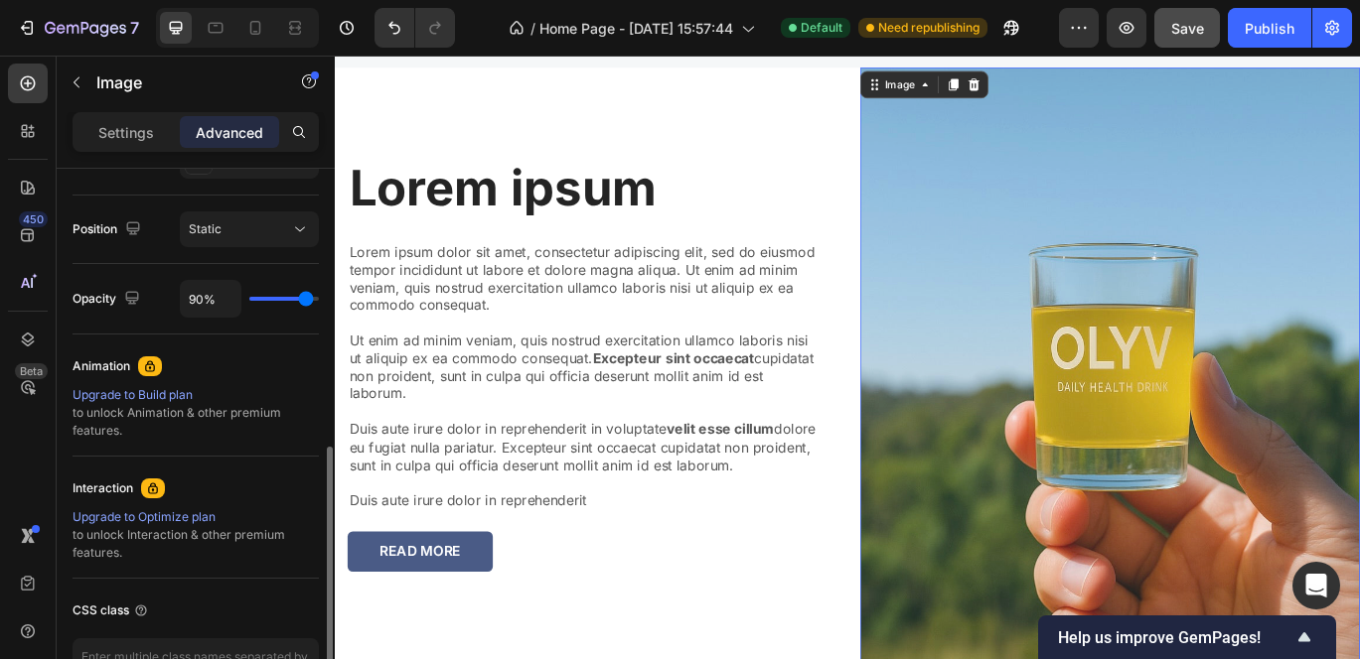
type input "91"
type input "92%"
type input "92"
type input "95%"
type input "95"
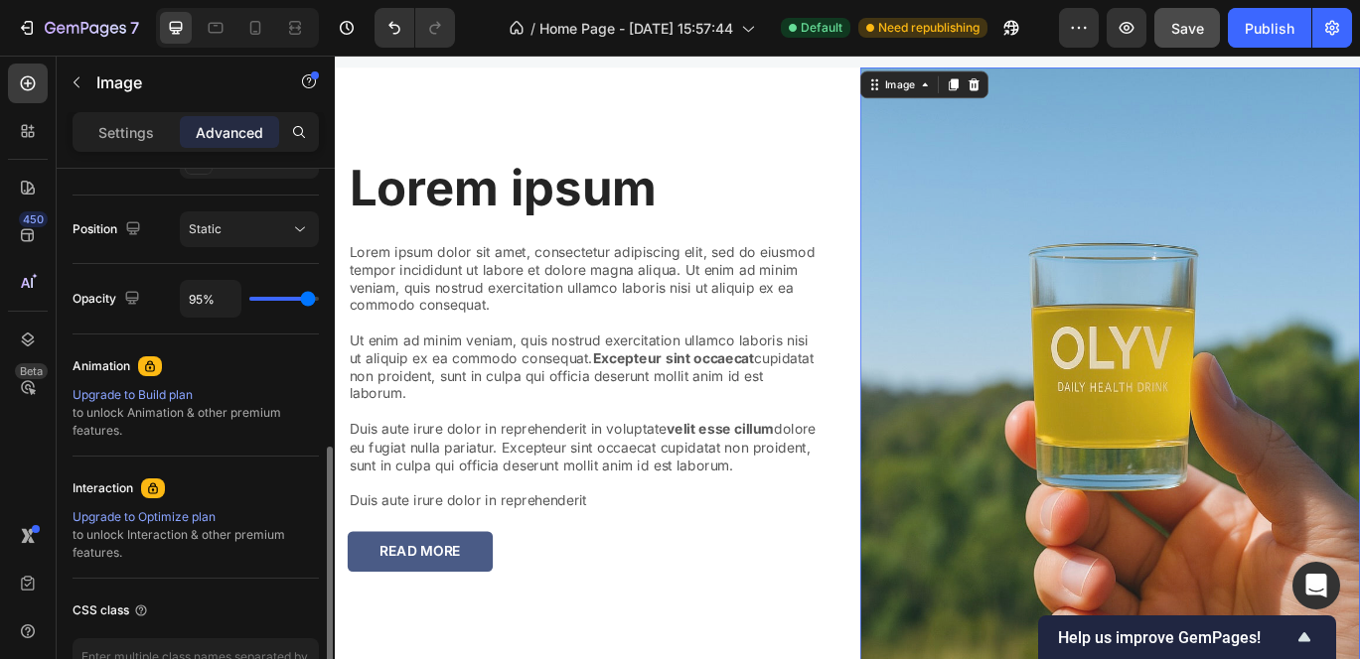
type input "99%"
type input "99"
type input "100%"
type input "100"
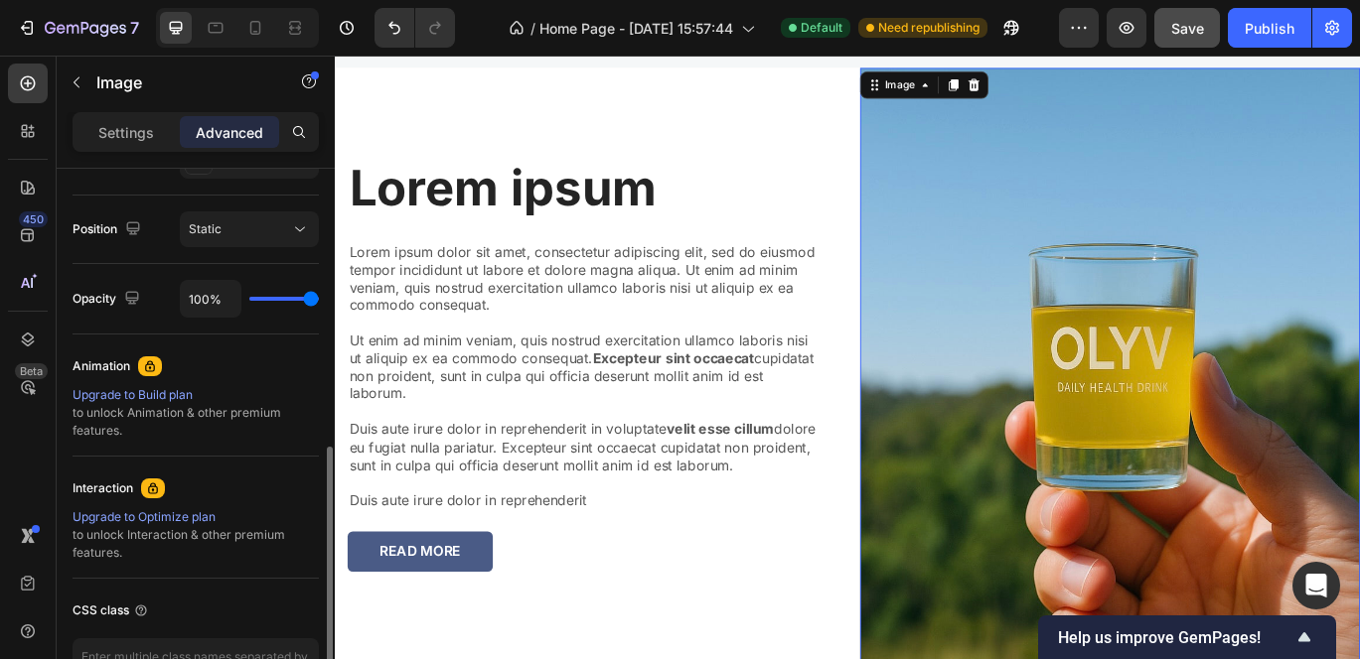
type input "99%"
type input "99"
type input "98%"
type input "98"
type input "97%"
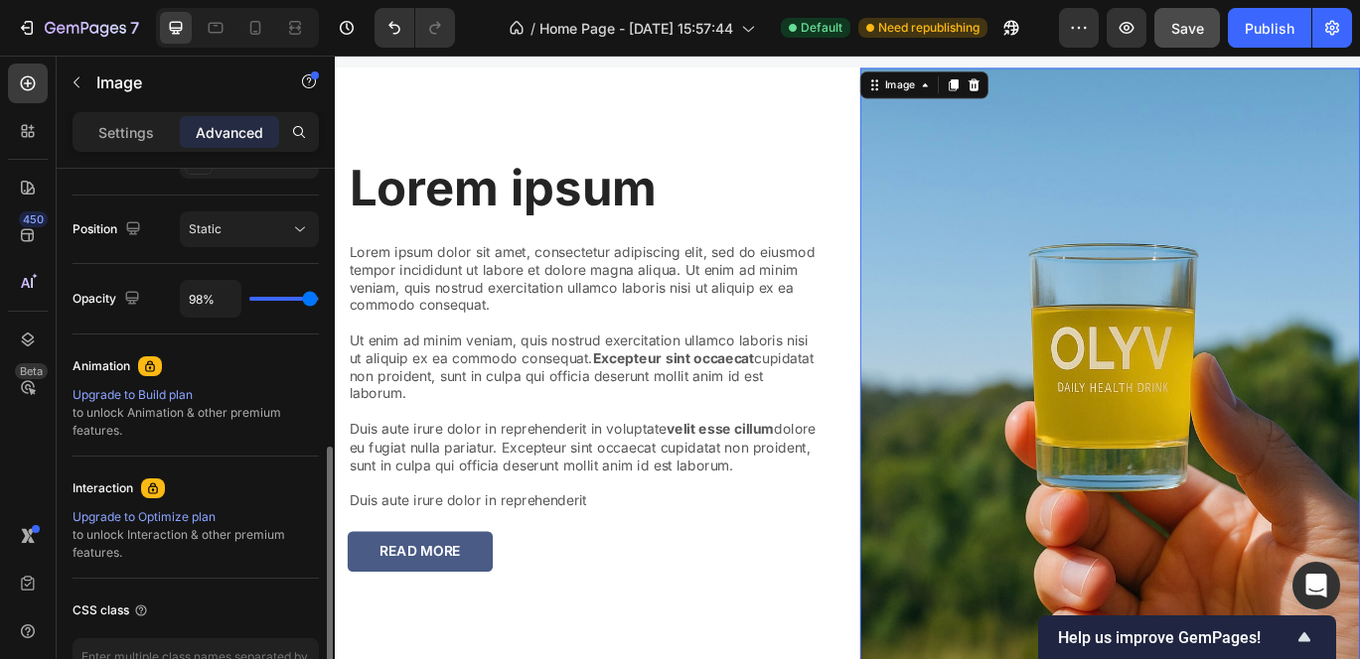
type input "97"
type input "96%"
type input "96"
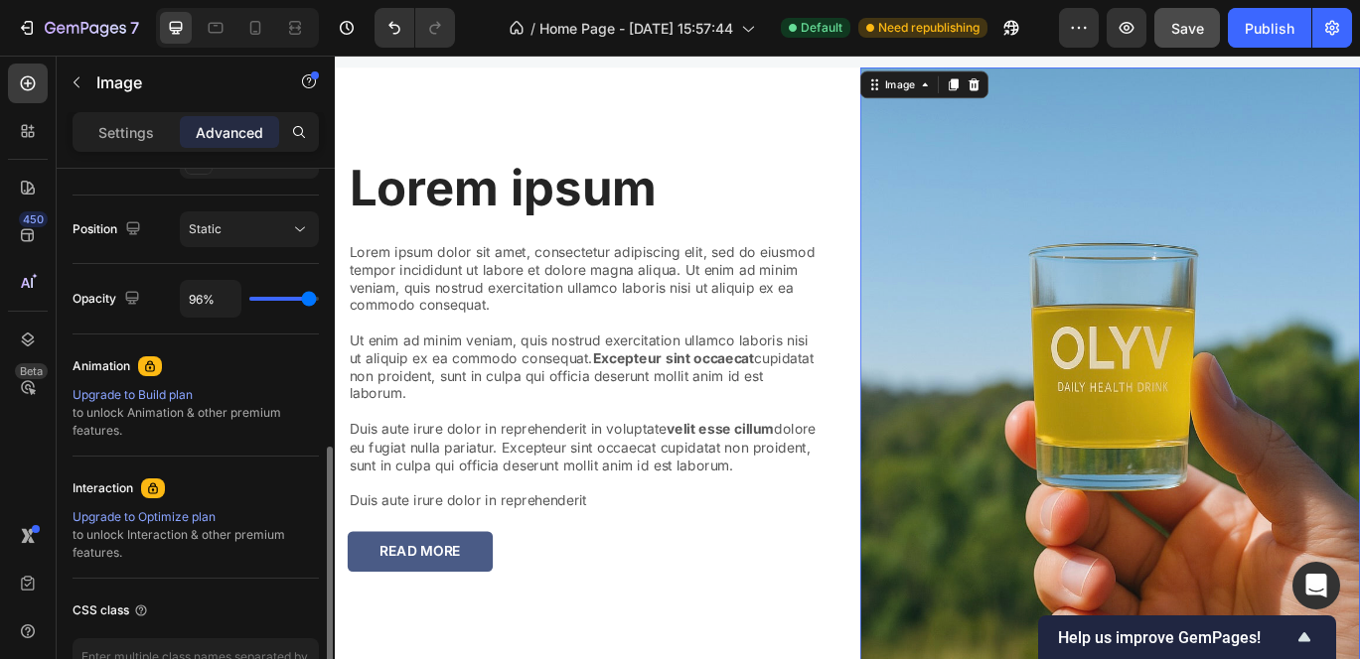
type input "97%"
type input "97"
type input "98%"
type input "98"
type input "99%"
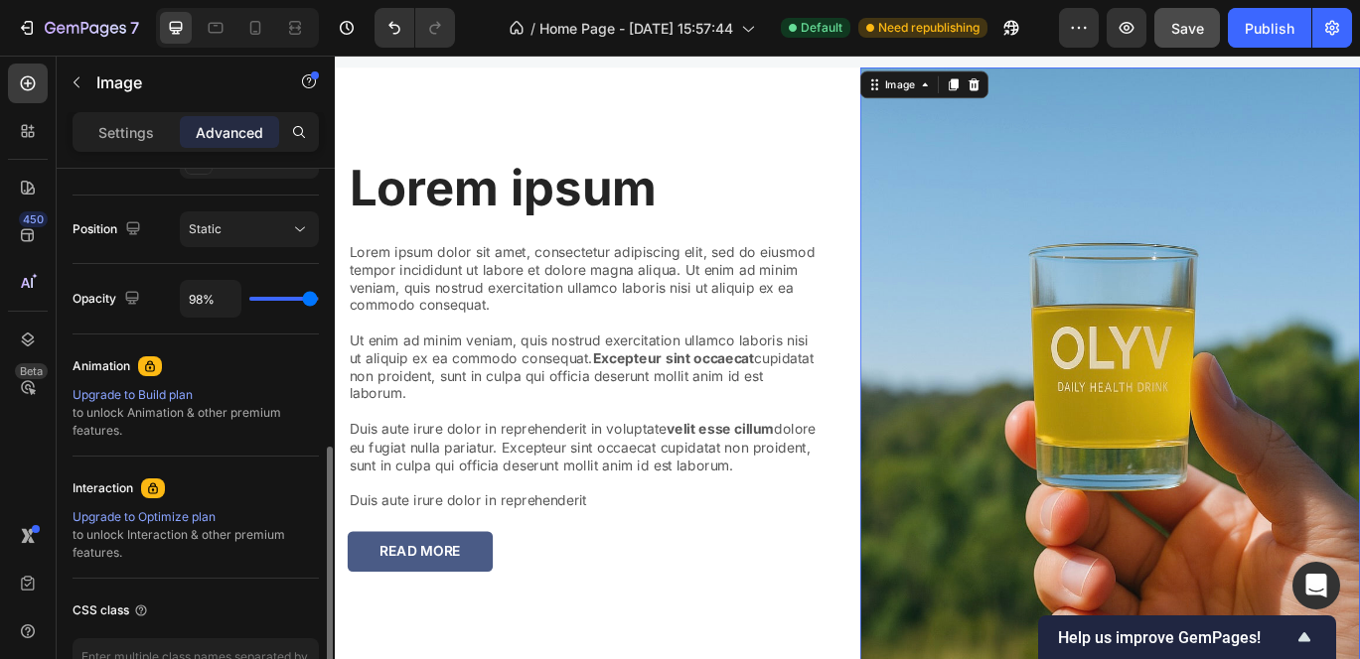
type input "99"
type input "100%"
type input "100"
type input "99%"
type input "99"
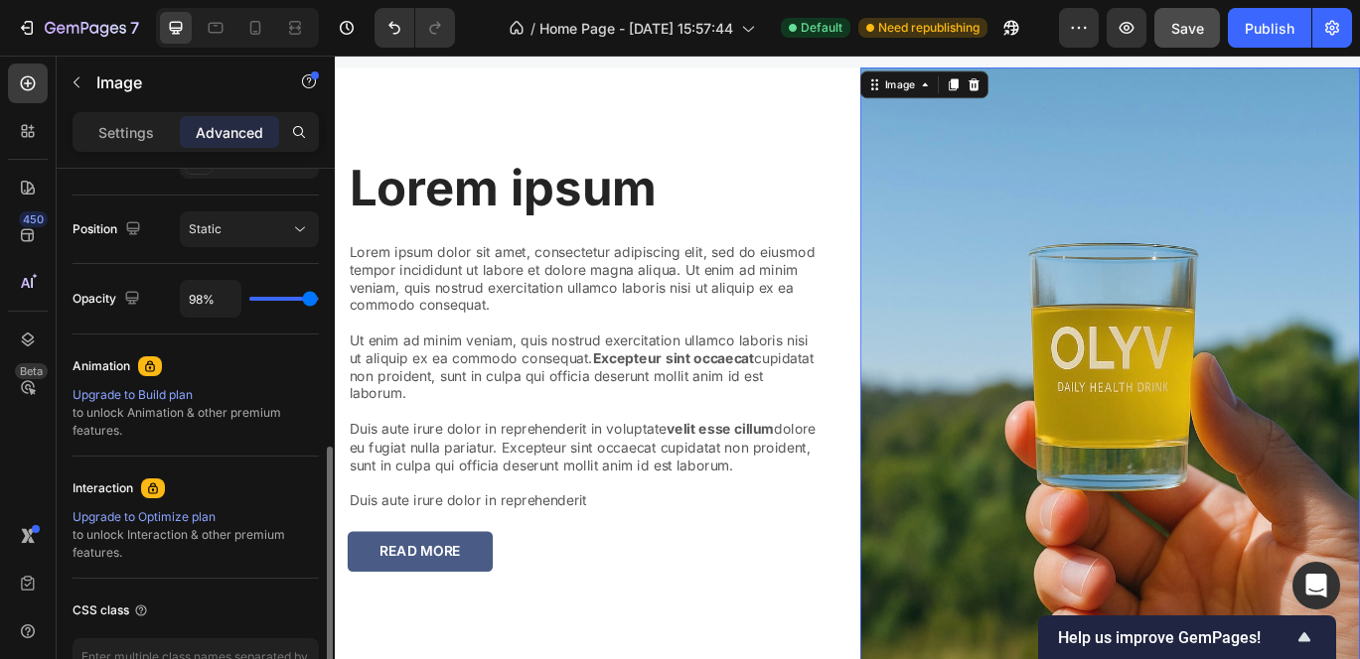
click at [309, 297] on input "range" at bounding box center [284, 299] width 70 height 4
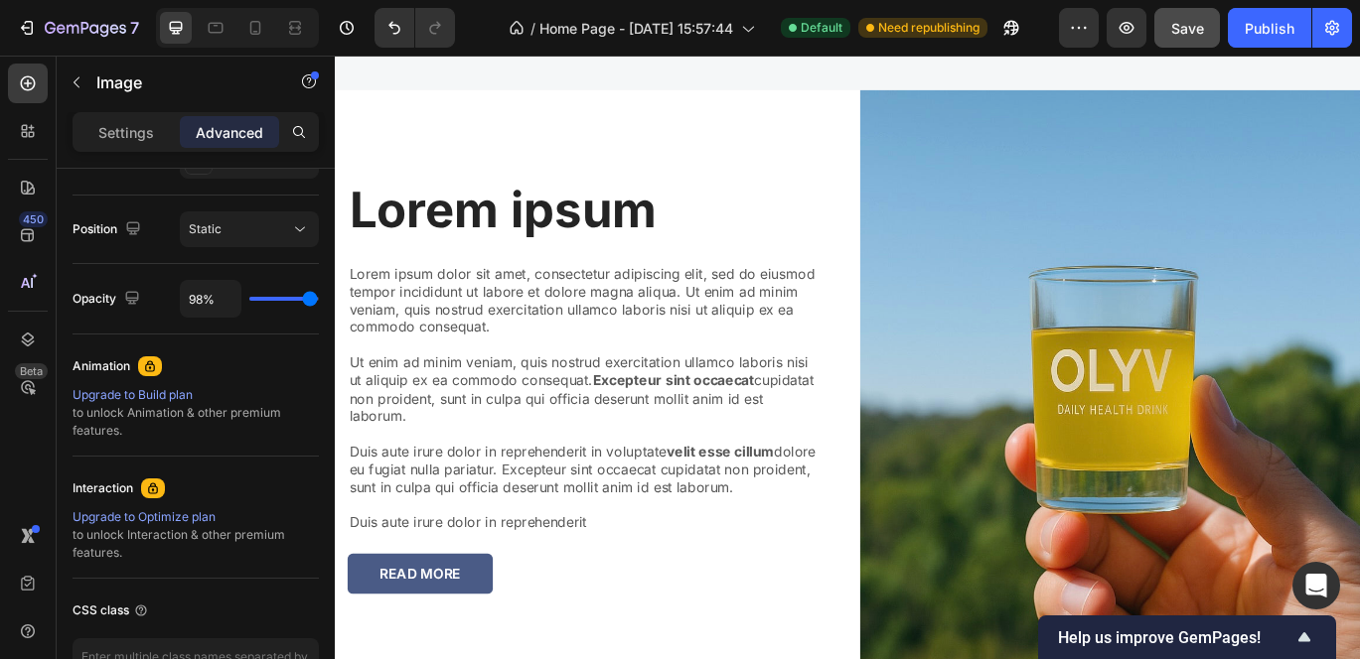
scroll to position [2400, 0]
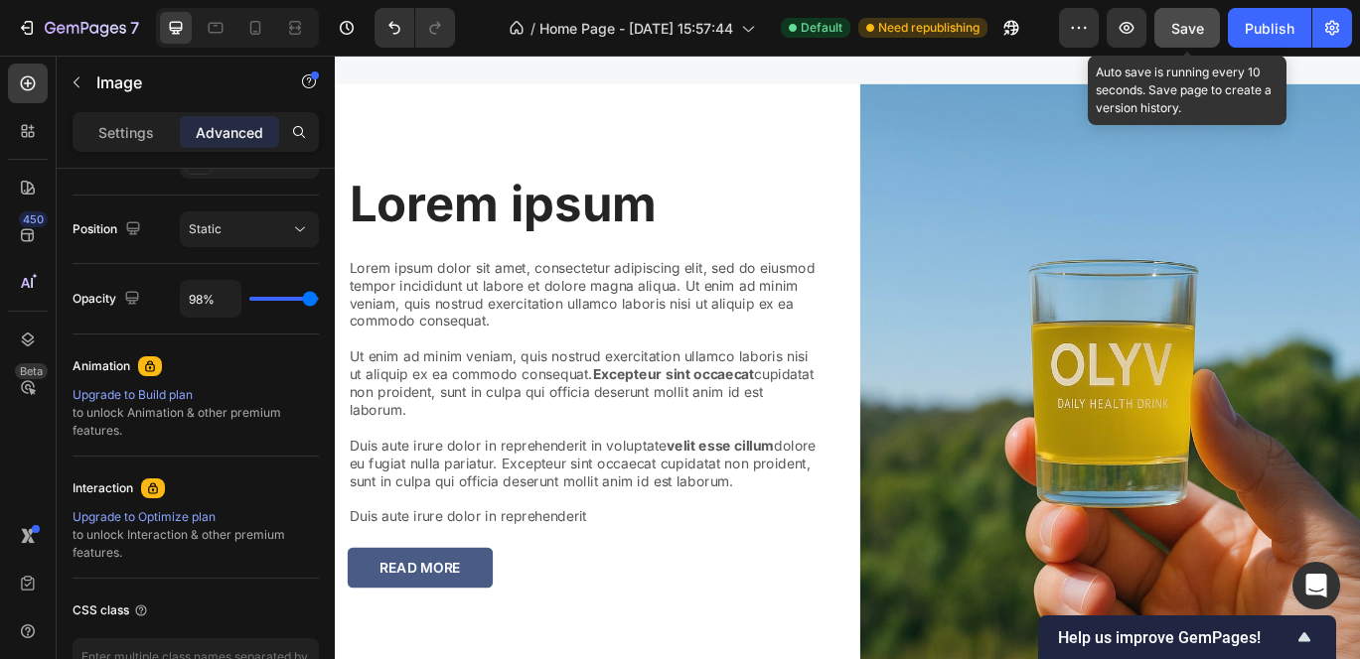
click at [1189, 33] on span "Save" at bounding box center [1187, 28] width 33 height 17
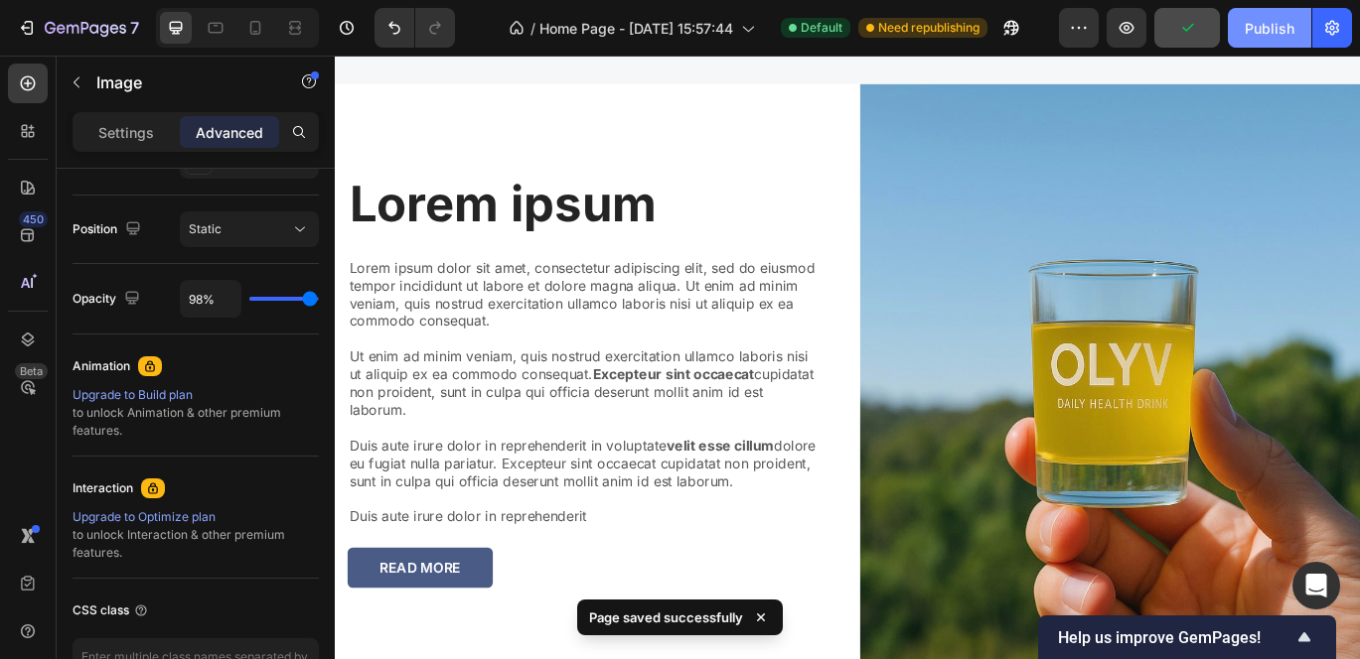
click at [1266, 28] on div "Publish" at bounding box center [1269, 28] width 50 height 21
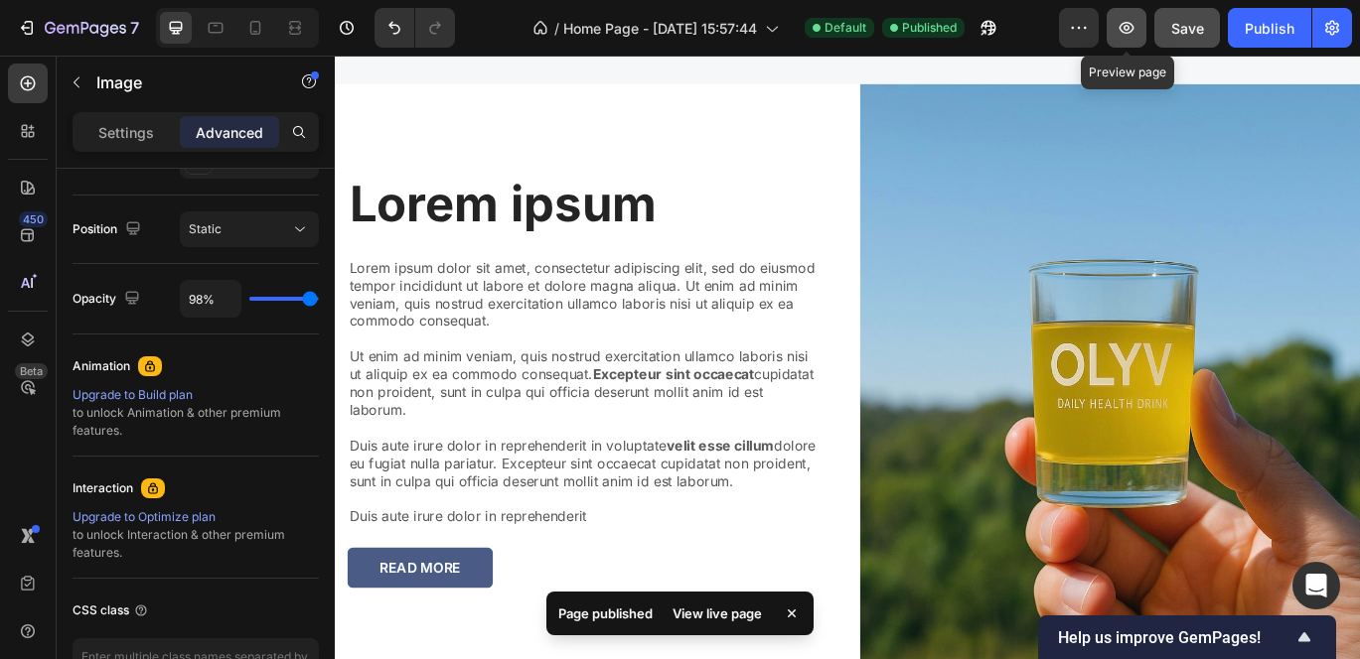
click at [1135, 24] on icon "button" at bounding box center [1126, 28] width 20 height 20
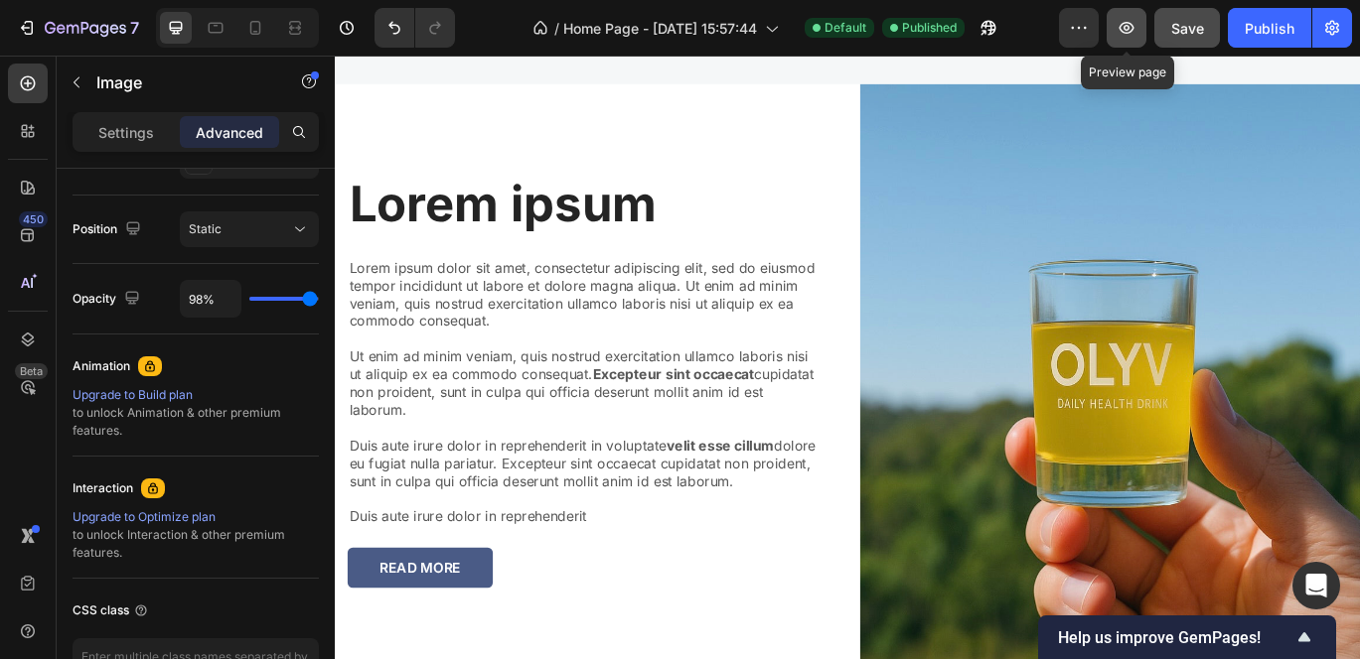
click at [1117, 27] on icon "button" at bounding box center [1126, 28] width 20 height 20
click at [99, 133] on p "Settings" at bounding box center [126, 132] width 56 height 21
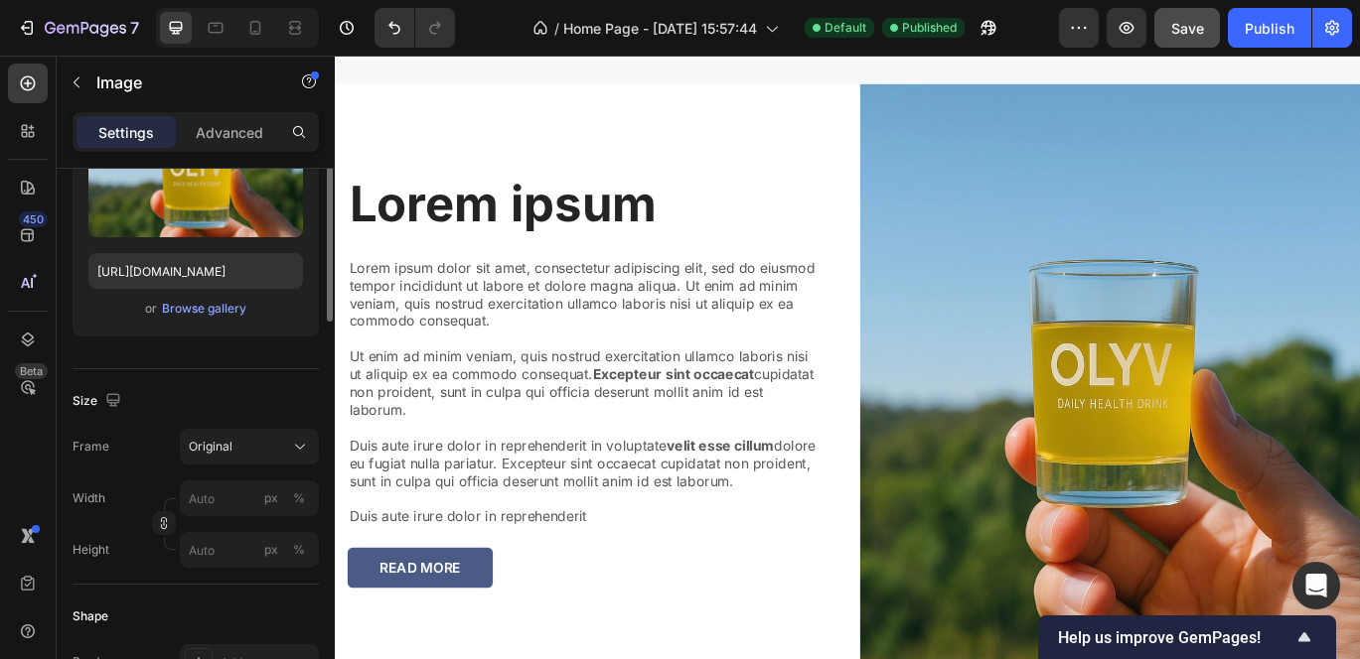
scroll to position [87, 0]
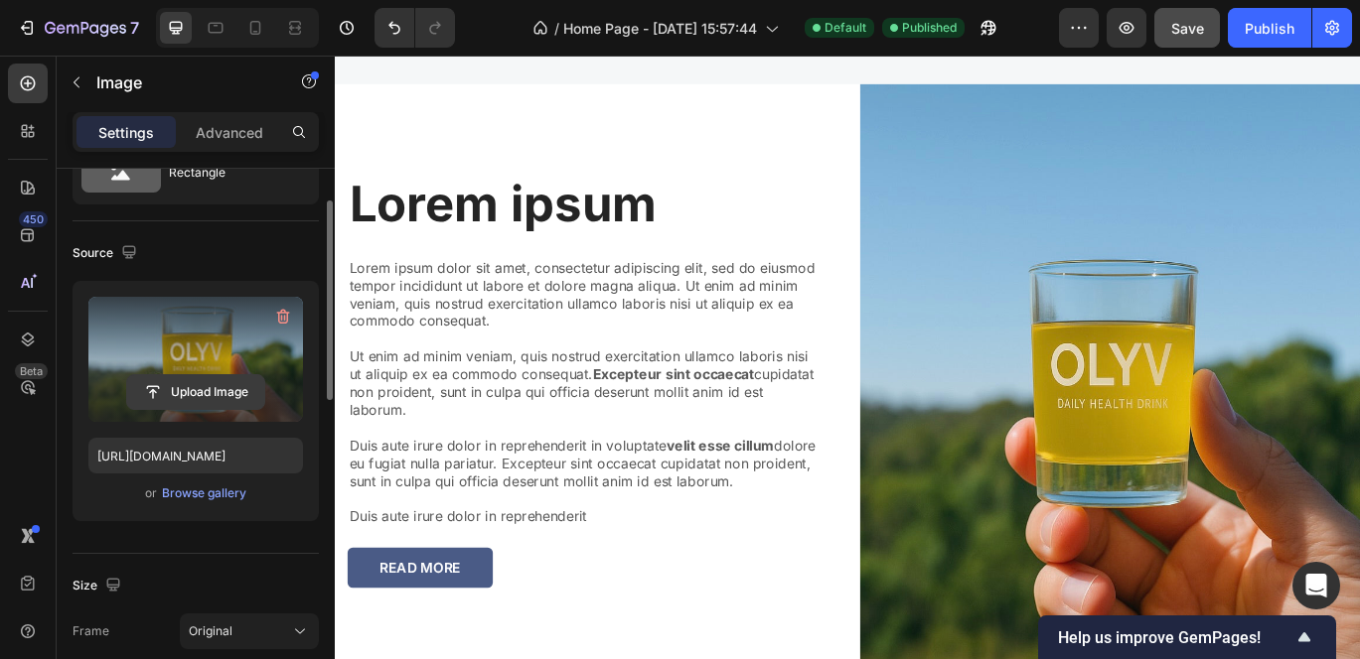
click at [198, 390] on input "file" at bounding box center [195, 392] width 137 height 34
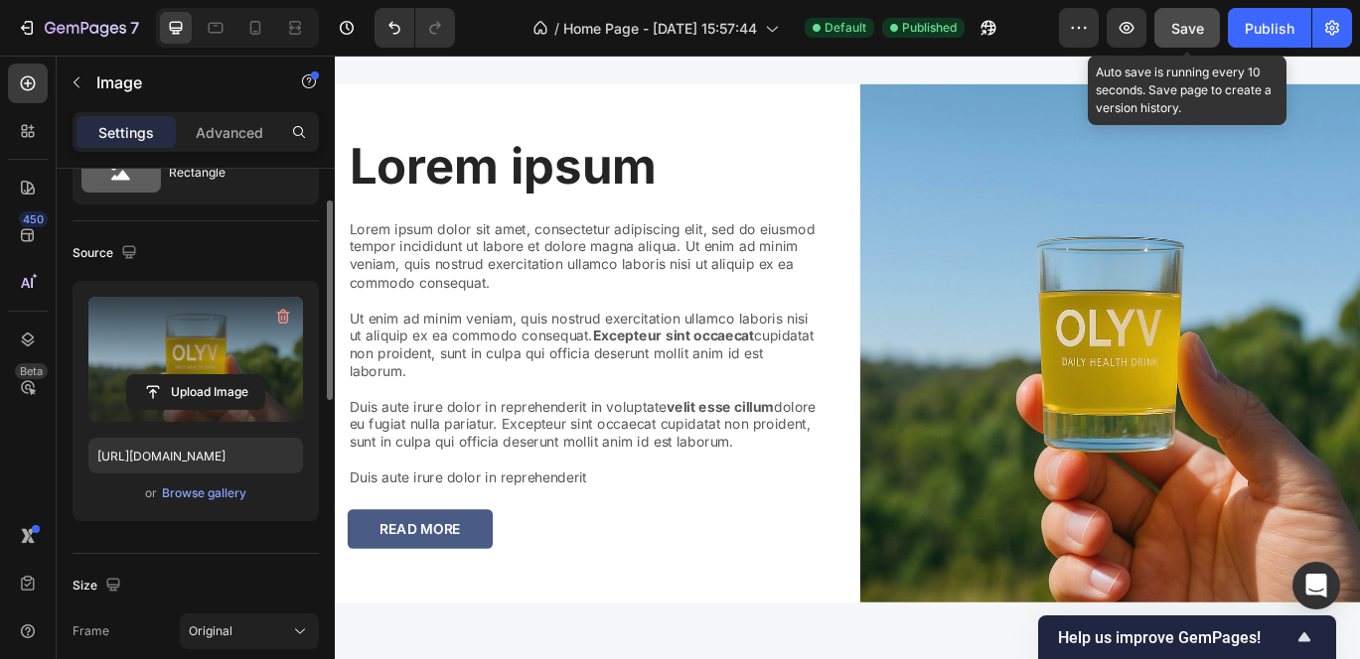
click at [1197, 32] on span "Save" at bounding box center [1187, 28] width 33 height 17
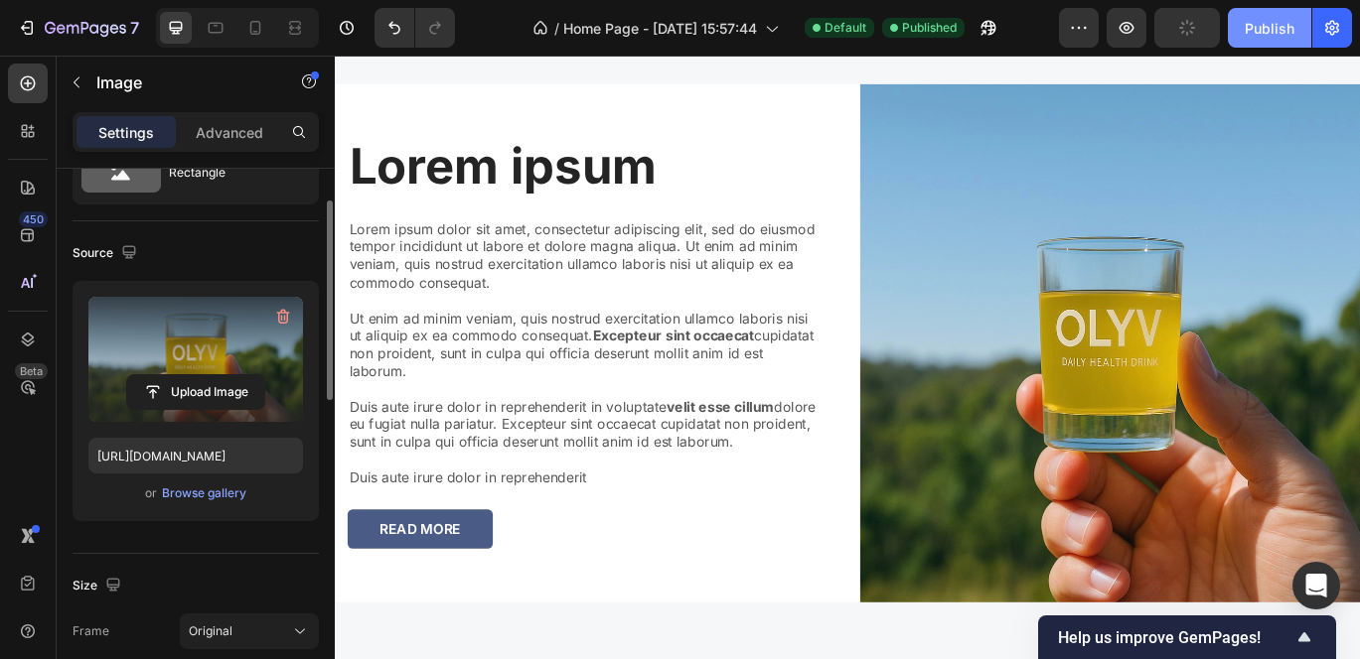
click at [1264, 26] on div "Publish" at bounding box center [1269, 28] width 50 height 21
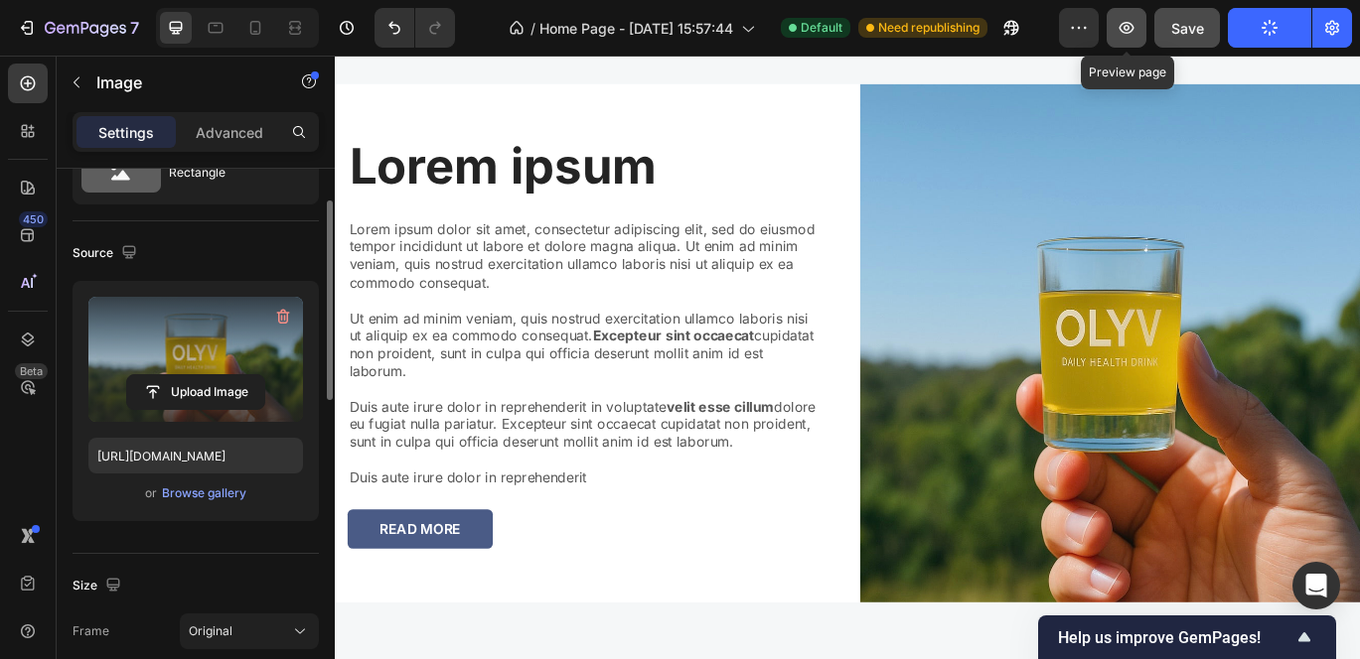
click at [1123, 24] on icon "button" at bounding box center [1126, 28] width 15 height 12
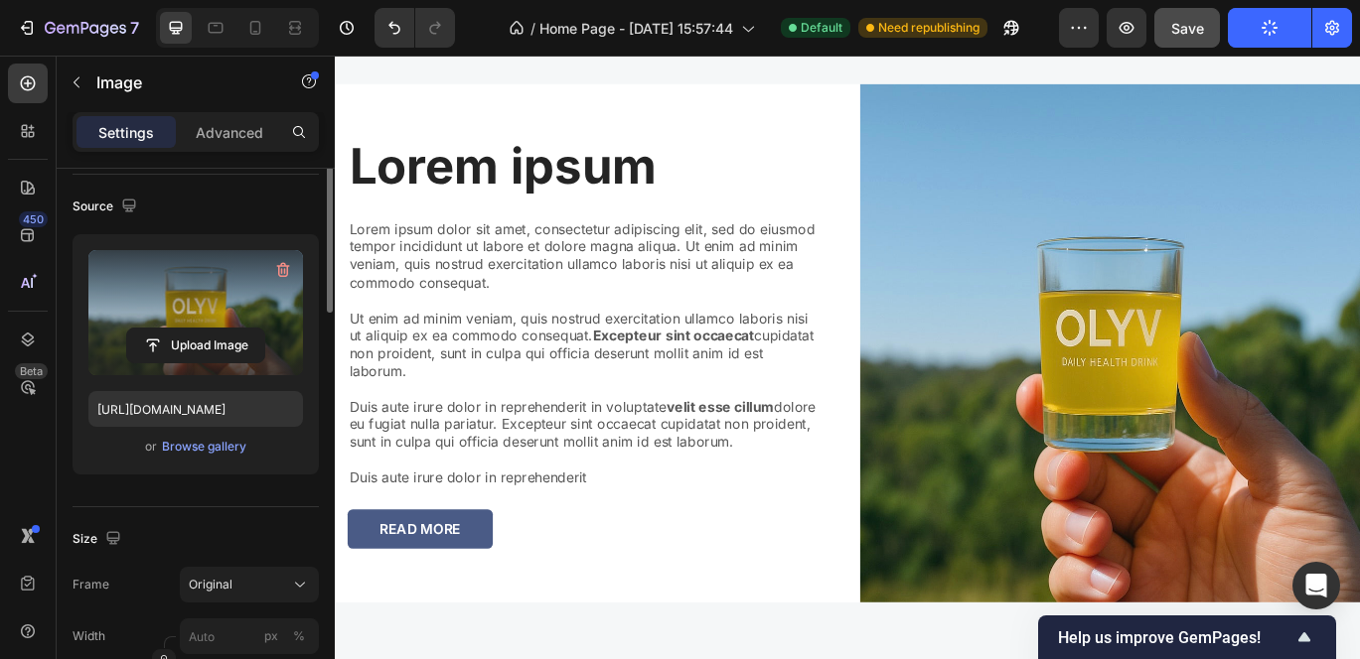
scroll to position [0, 0]
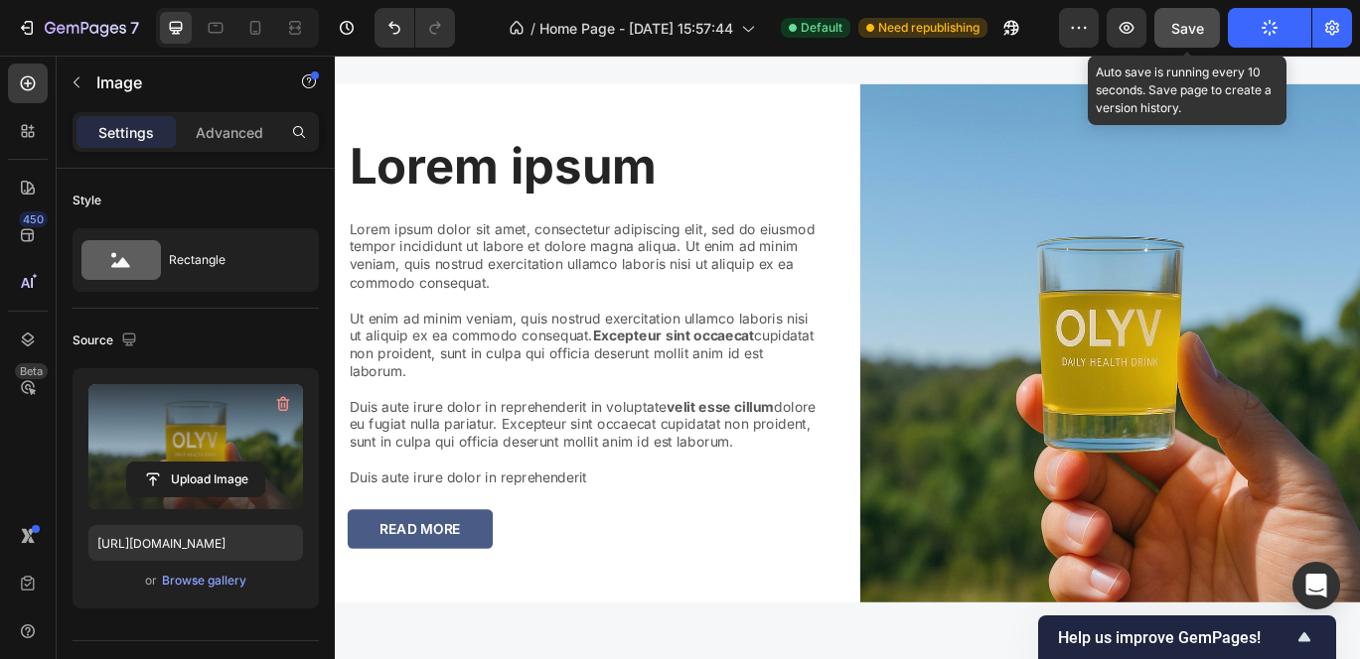
click at [1178, 25] on span "Save" at bounding box center [1187, 28] width 33 height 17
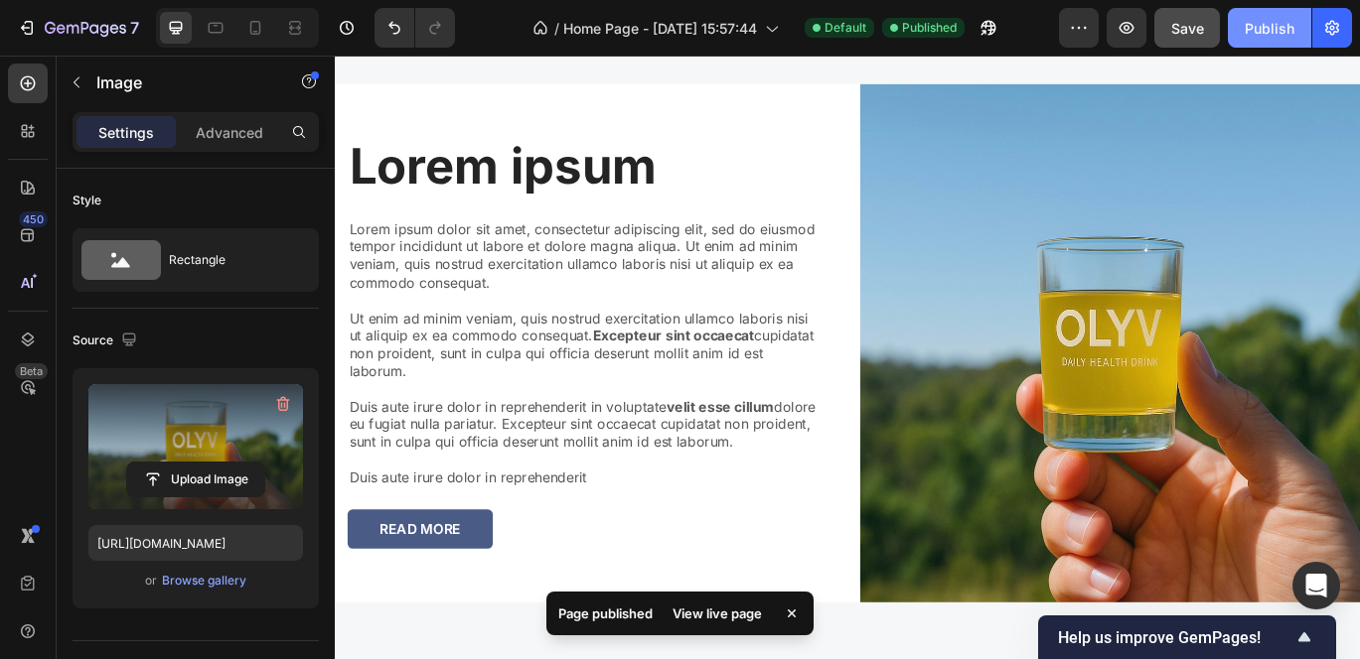
click at [1255, 32] on div "Publish" at bounding box center [1269, 28] width 50 height 21
click at [1122, 39] on button "button" at bounding box center [1126, 28] width 40 height 40
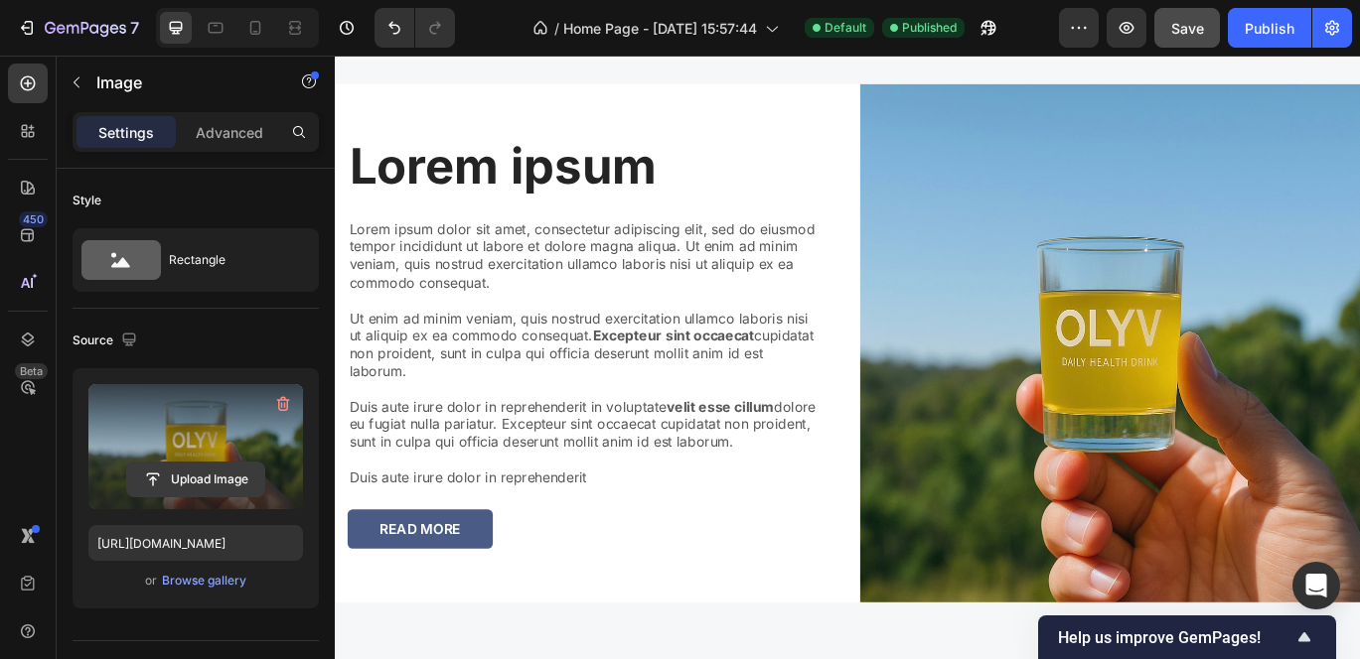
click at [189, 474] on input "file" at bounding box center [195, 480] width 137 height 34
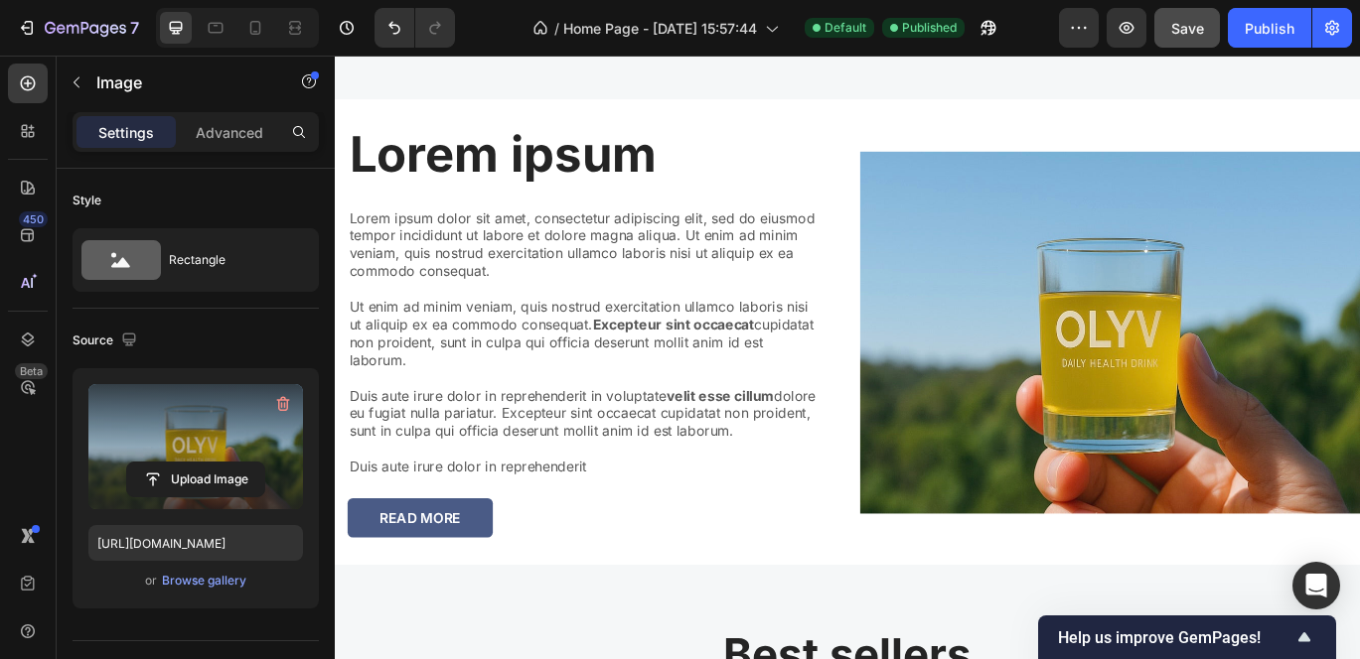
scroll to position [2387, 0]
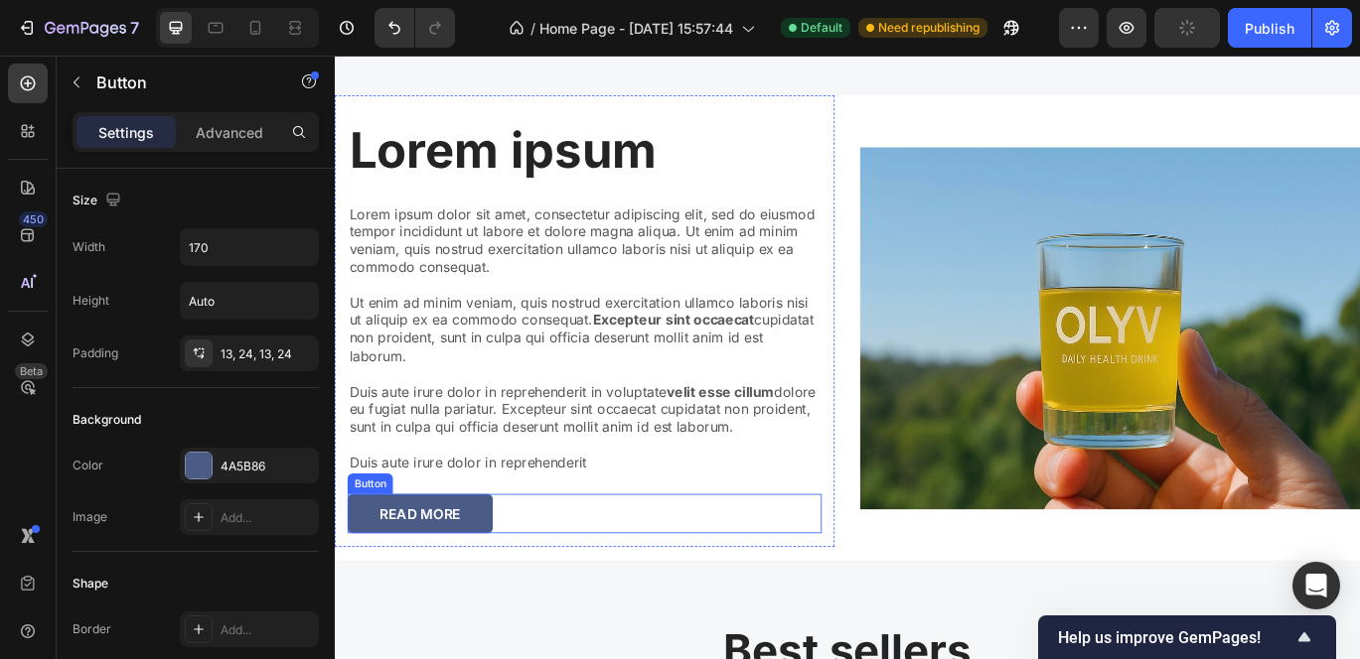
click at [583, 582] on div "READ MORE Button" at bounding box center [625, 588] width 551 height 47
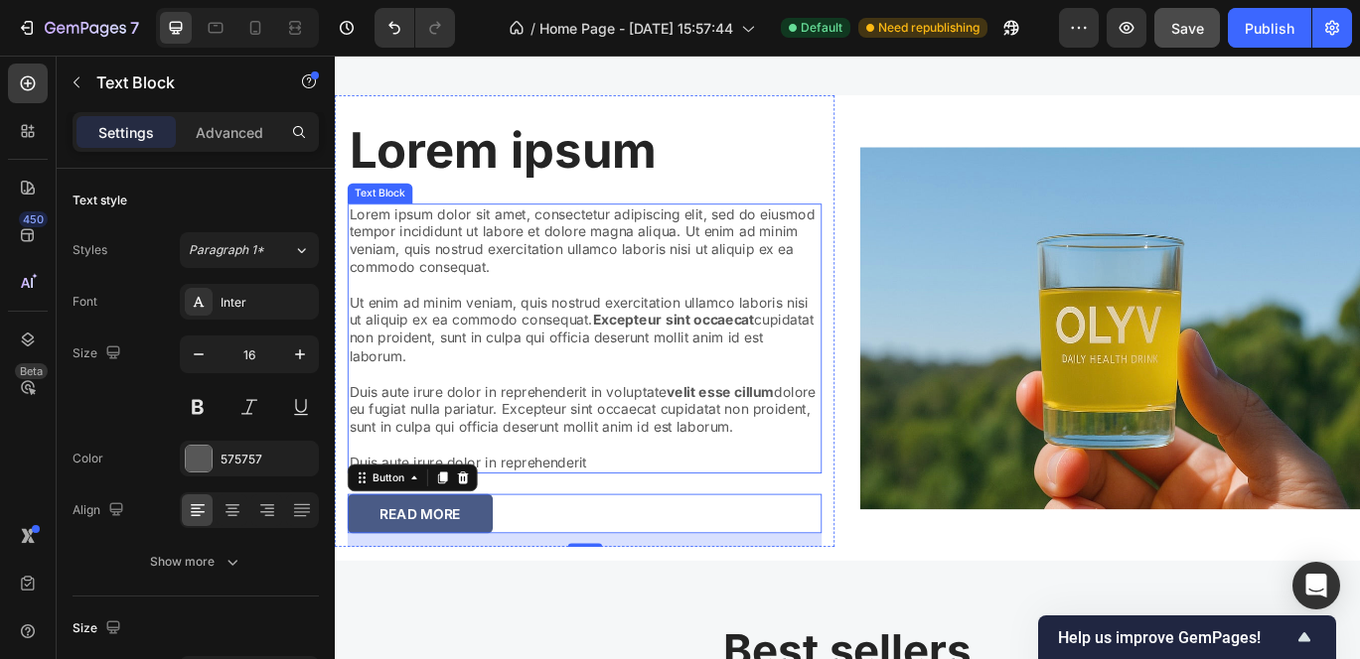
click at [458, 270] on p "Lorem ipsum dolor sit amet, consectetur adipiscing elit, sed do eiusmod tempor …" at bounding box center [625, 384] width 547 height 310
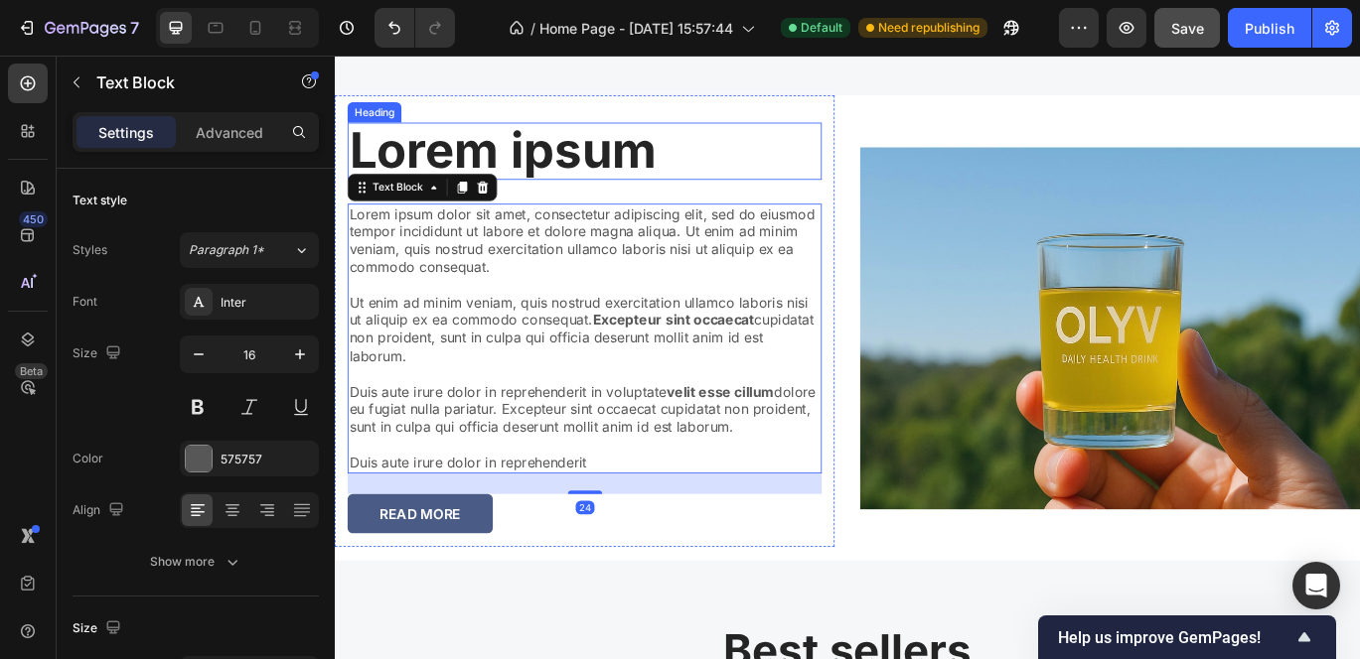
click at [521, 172] on h2 "Lorem ipsum" at bounding box center [625, 166] width 551 height 67
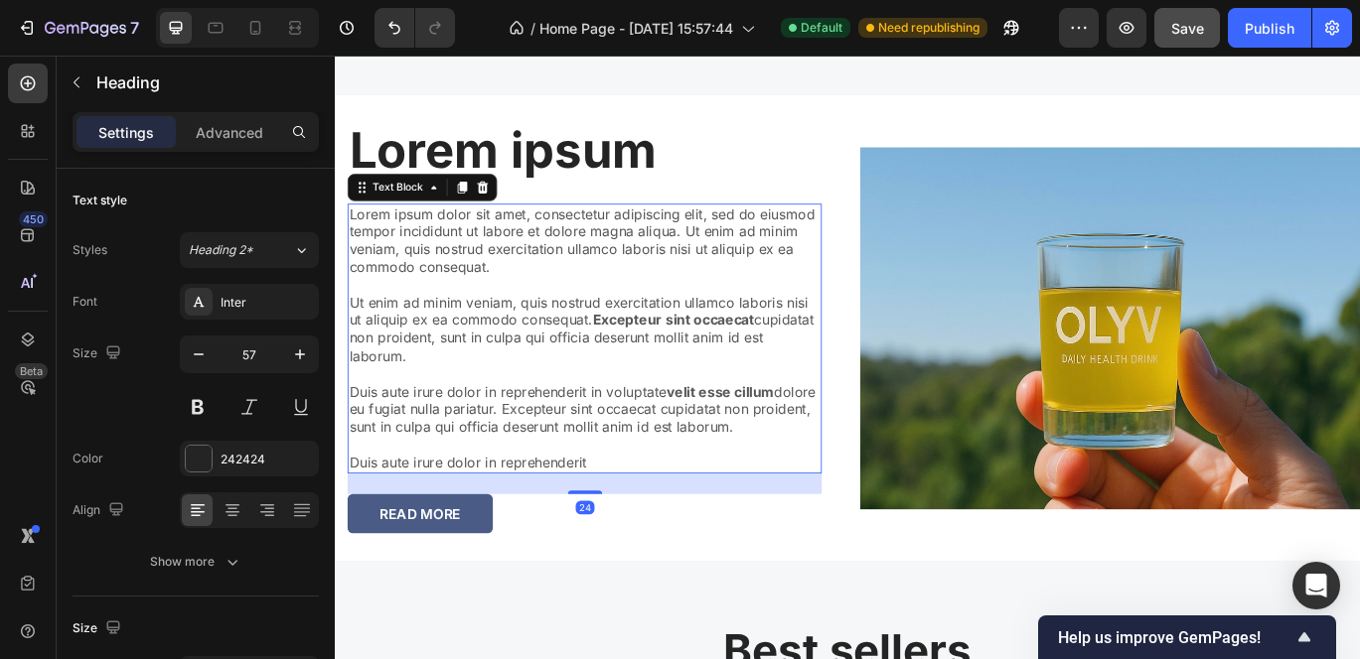
click at [443, 266] on p "Lorem ipsum dolor sit amet, consectetur adipiscing elit, sed do eiusmod tempor …" at bounding box center [625, 384] width 547 height 310
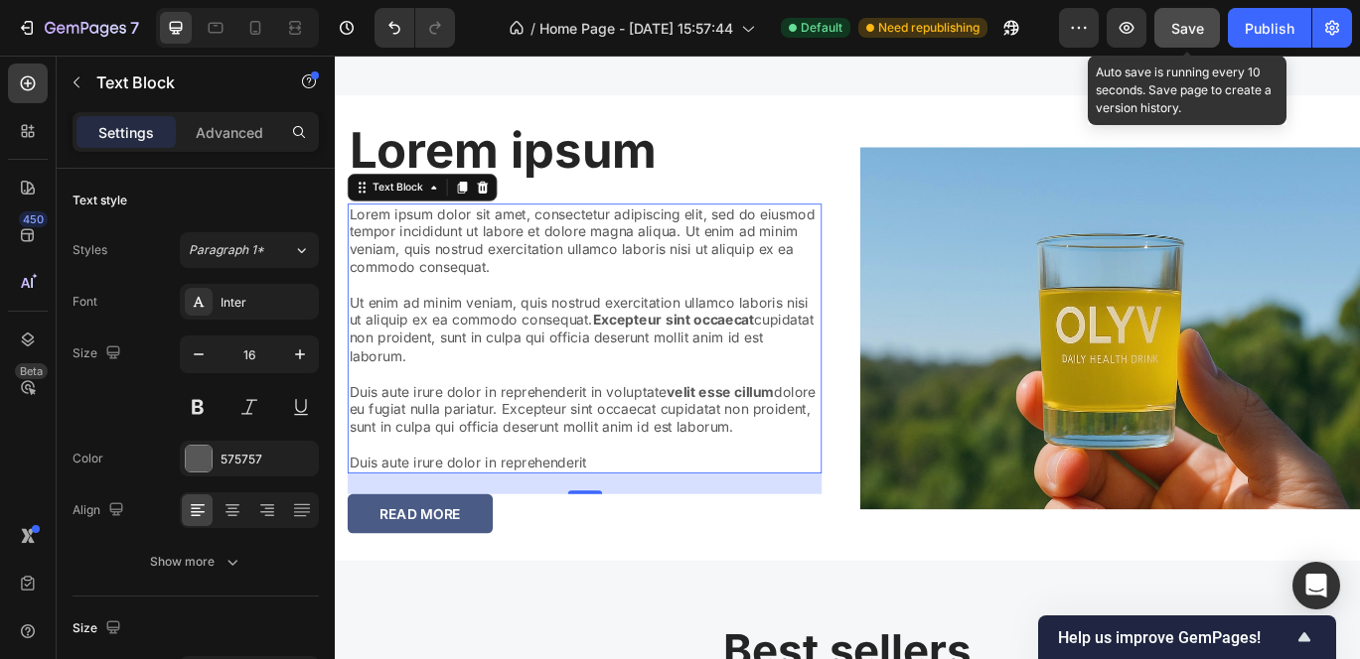
click at [1175, 29] on span "Save" at bounding box center [1187, 28] width 33 height 17
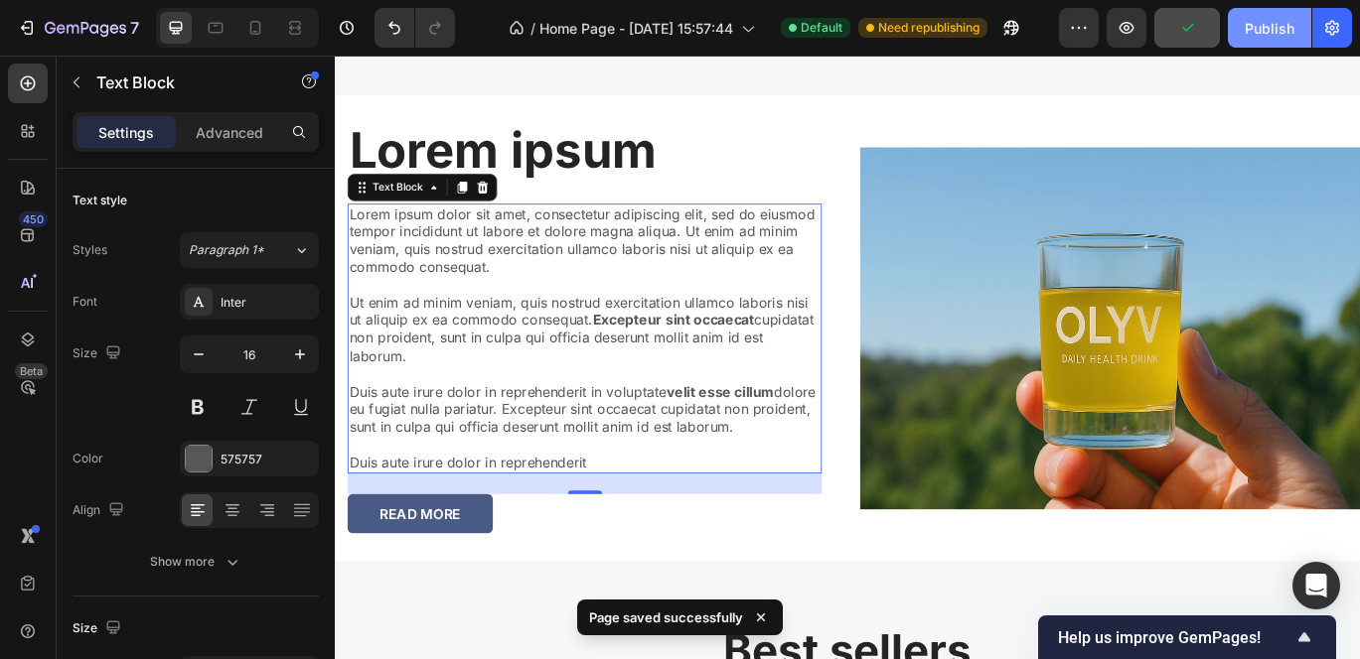
click at [1265, 30] on div "Publish" at bounding box center [1269, 28] width 50 height 21
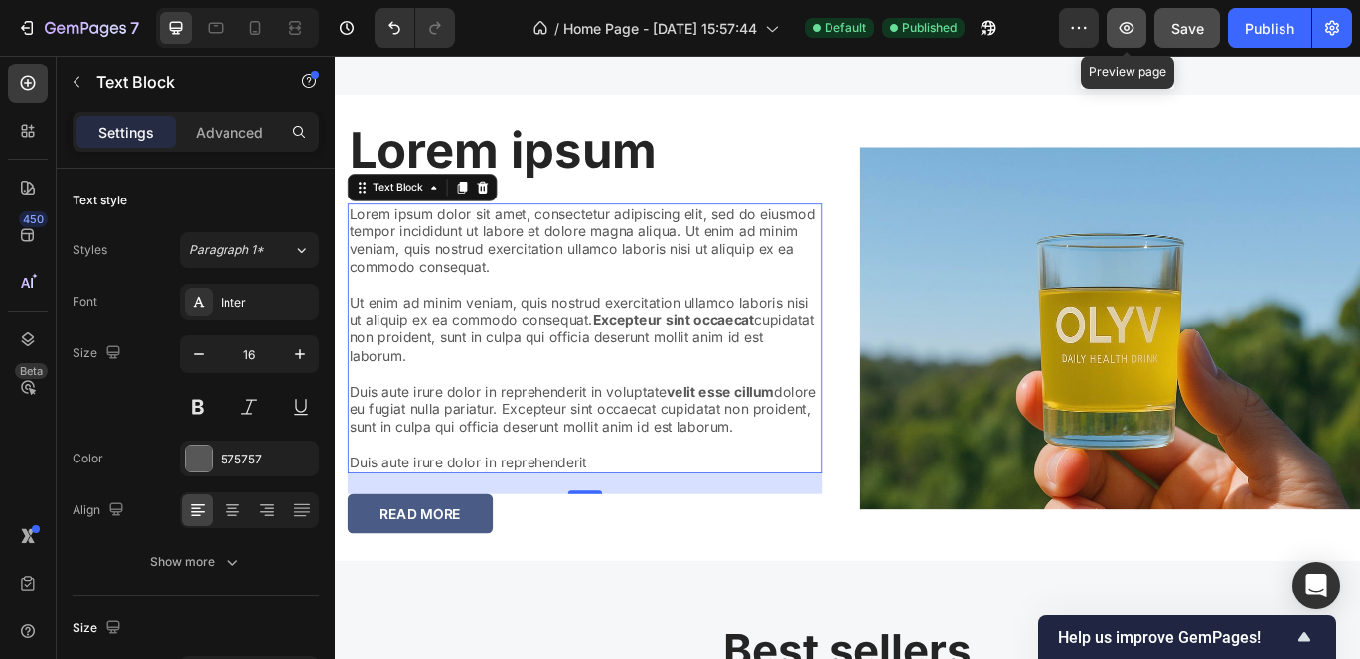
click at [1134, 33] on icon "button" at bounding box center [1126, 28] width 20 height 20
click at [210, 33] on icon at bounding box center [216, 28] width 20 height 20
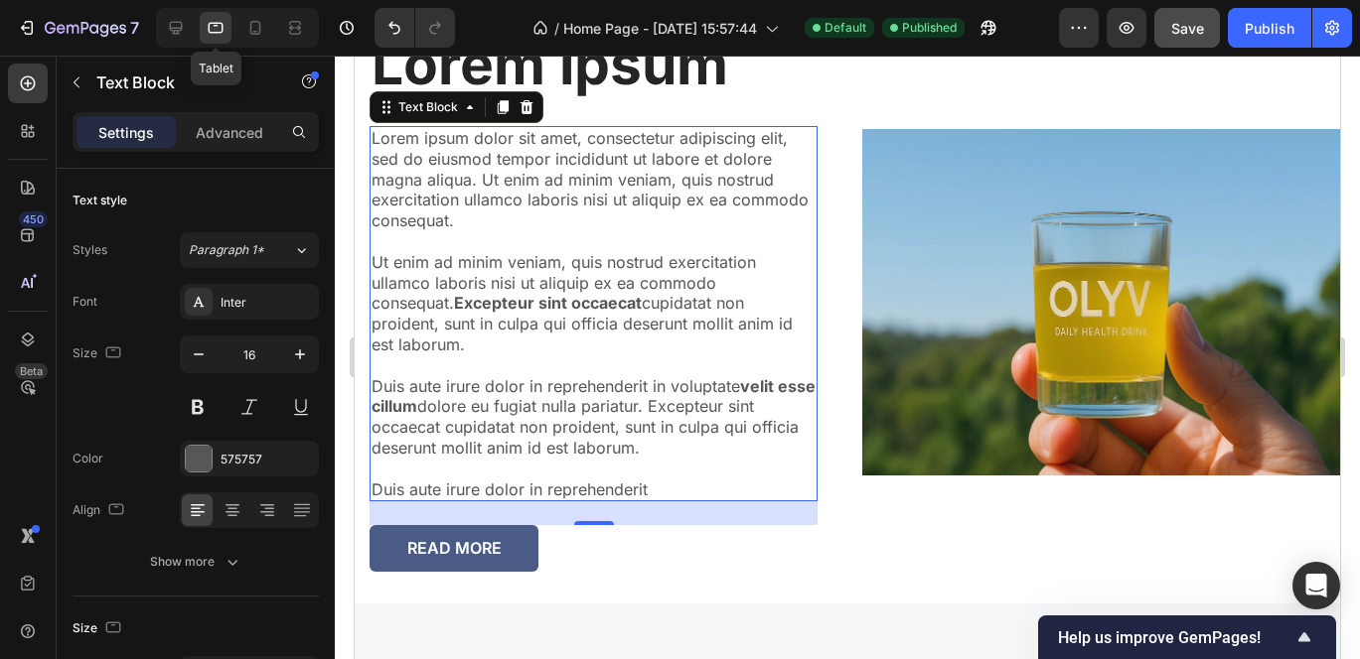
scroll to position [2519, 0]
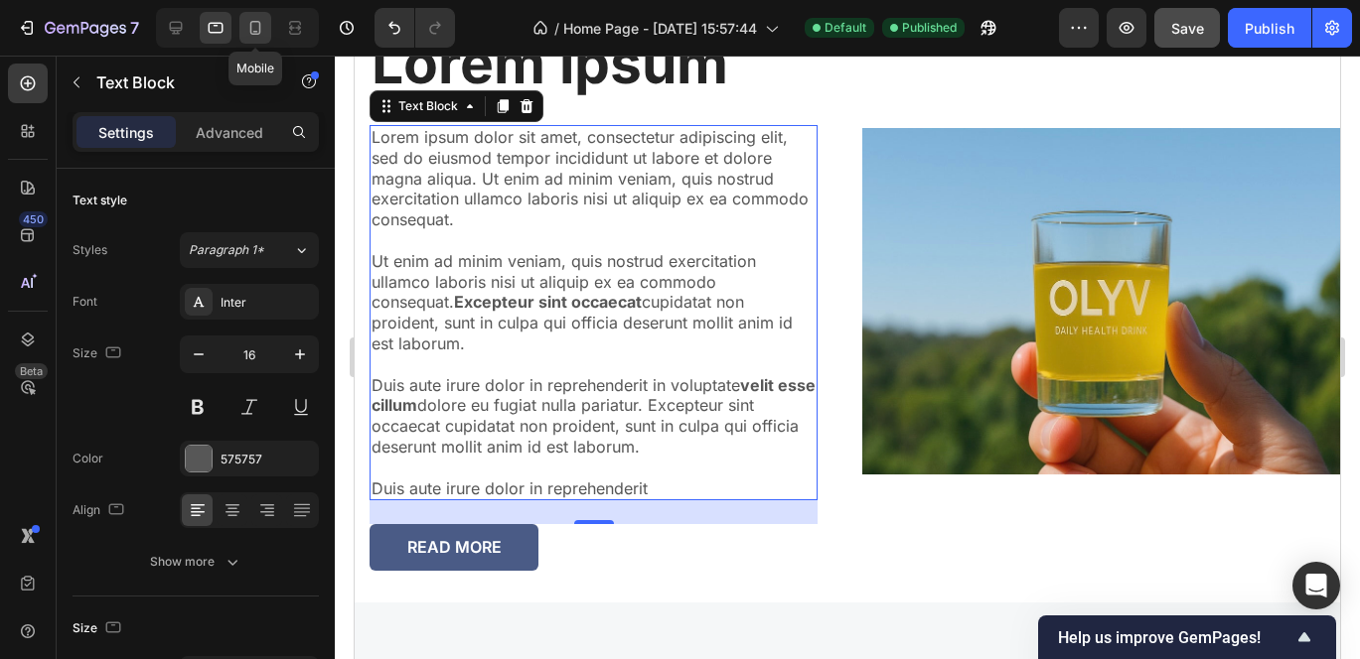
click at [246, 26] on icon at bounding box center [255, 28] width 20 height 20
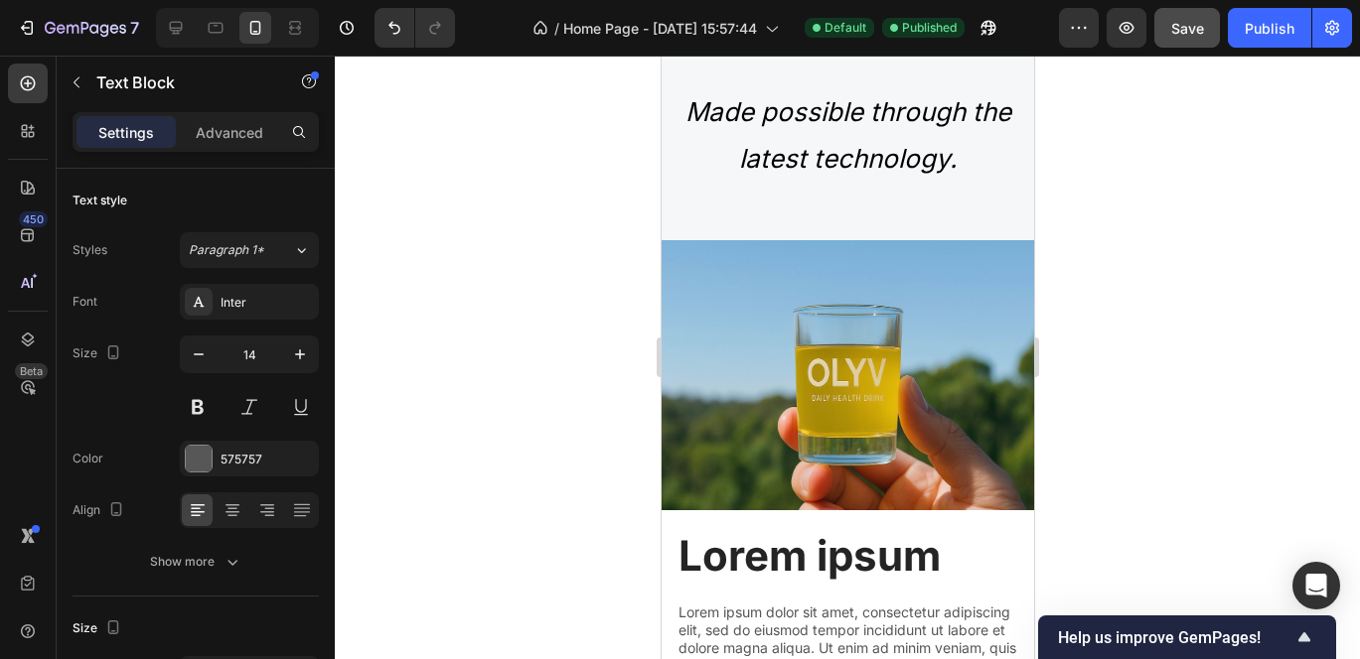
scroll to position [3180, 0]
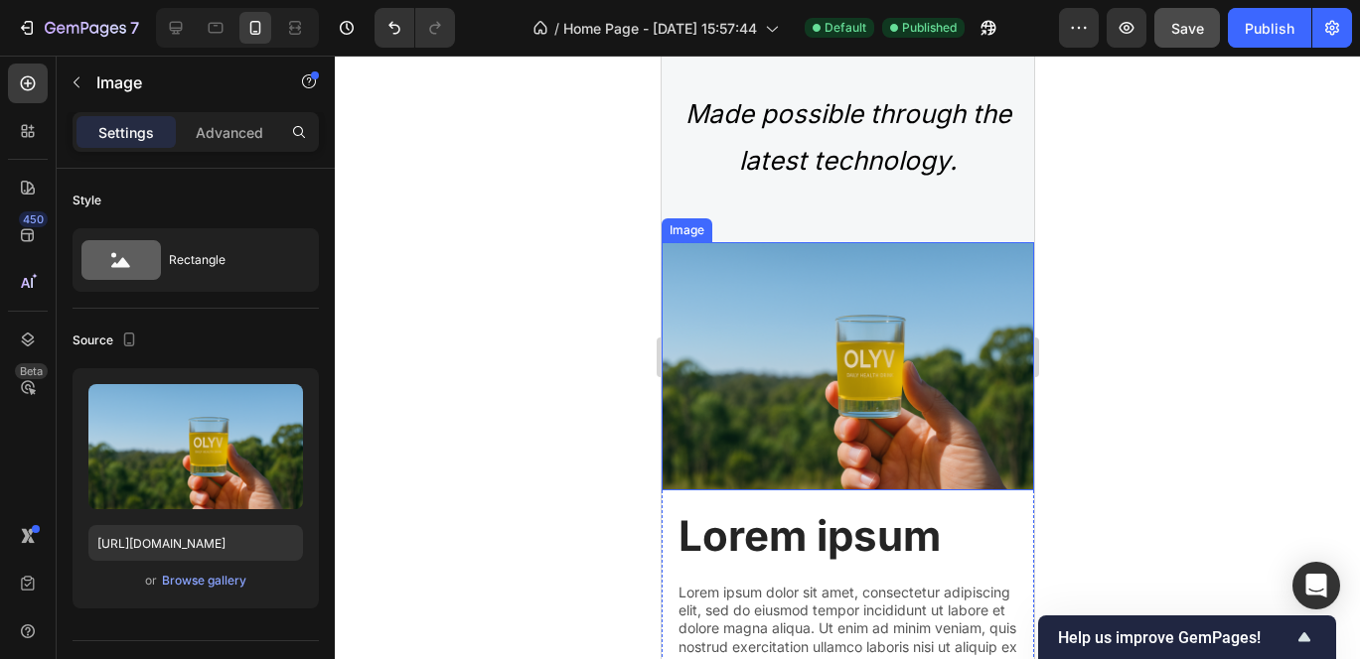
click at [787, 378] on img at bounding box center [846, 366] width 372 height 248
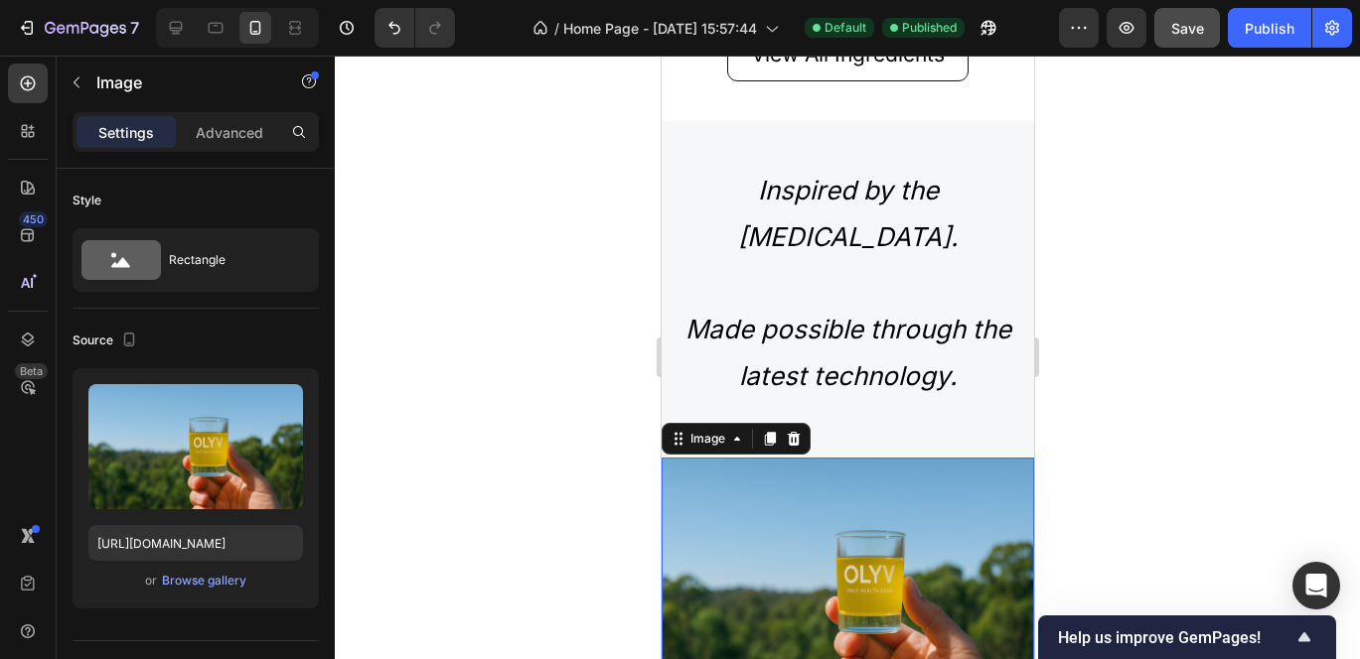
scroll to position [3004, 0]
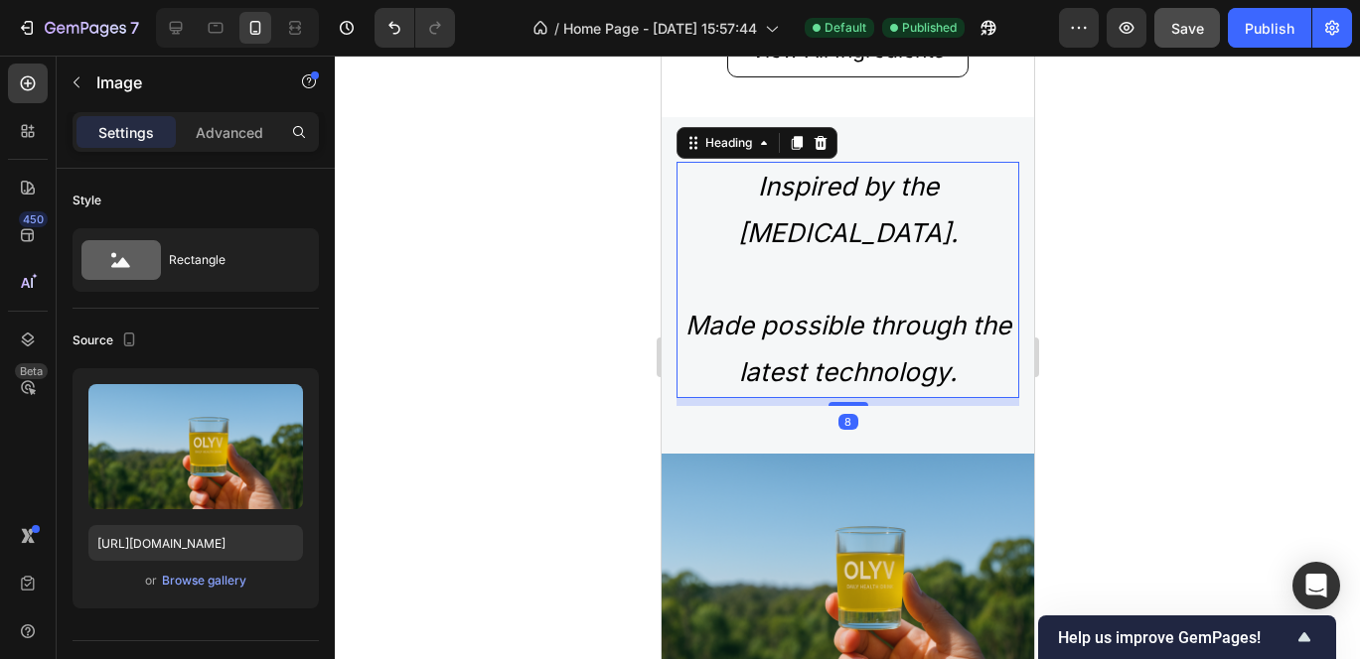
click at [859, 251] on h2 "Inspired by the Mediterranean diet. Made possible through the latest technology." at bounding box center [846, 280] width 343 height 236
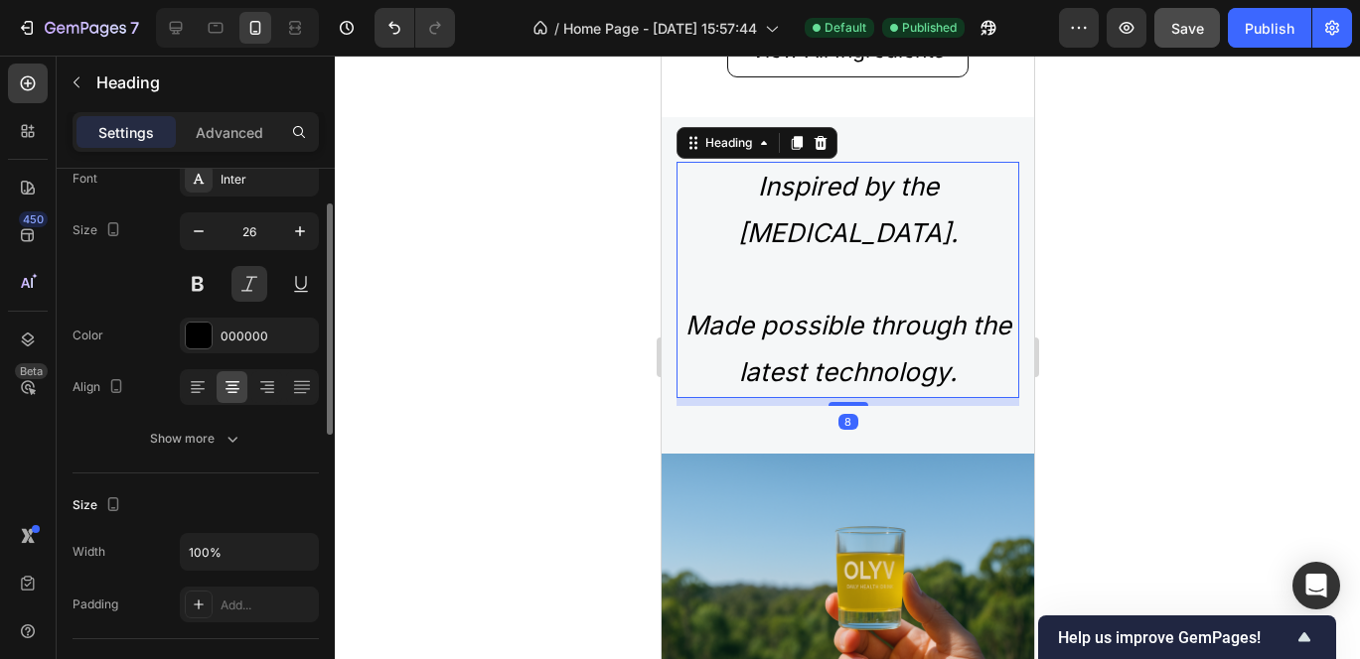
scroll to position [223, 0]
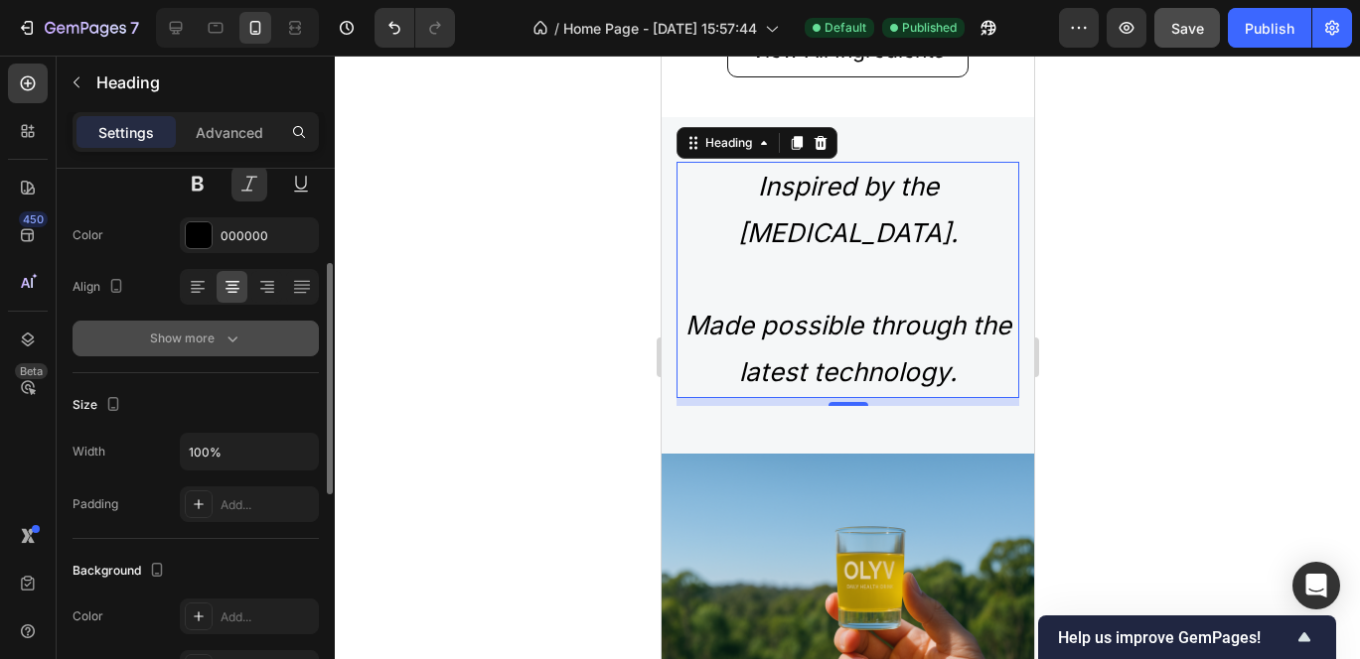
click at [212, 346] on div "Show more" at bounding box center [196, 339] width 92 height 20
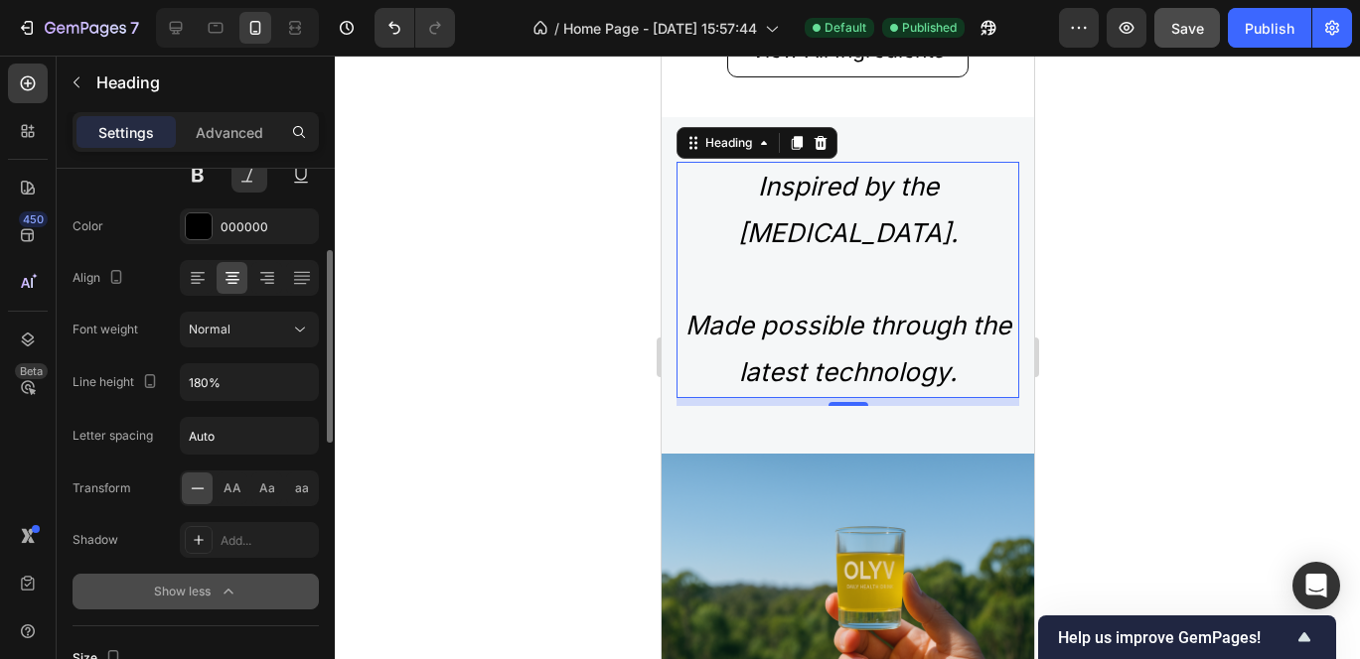
scroll to position [236, 0]
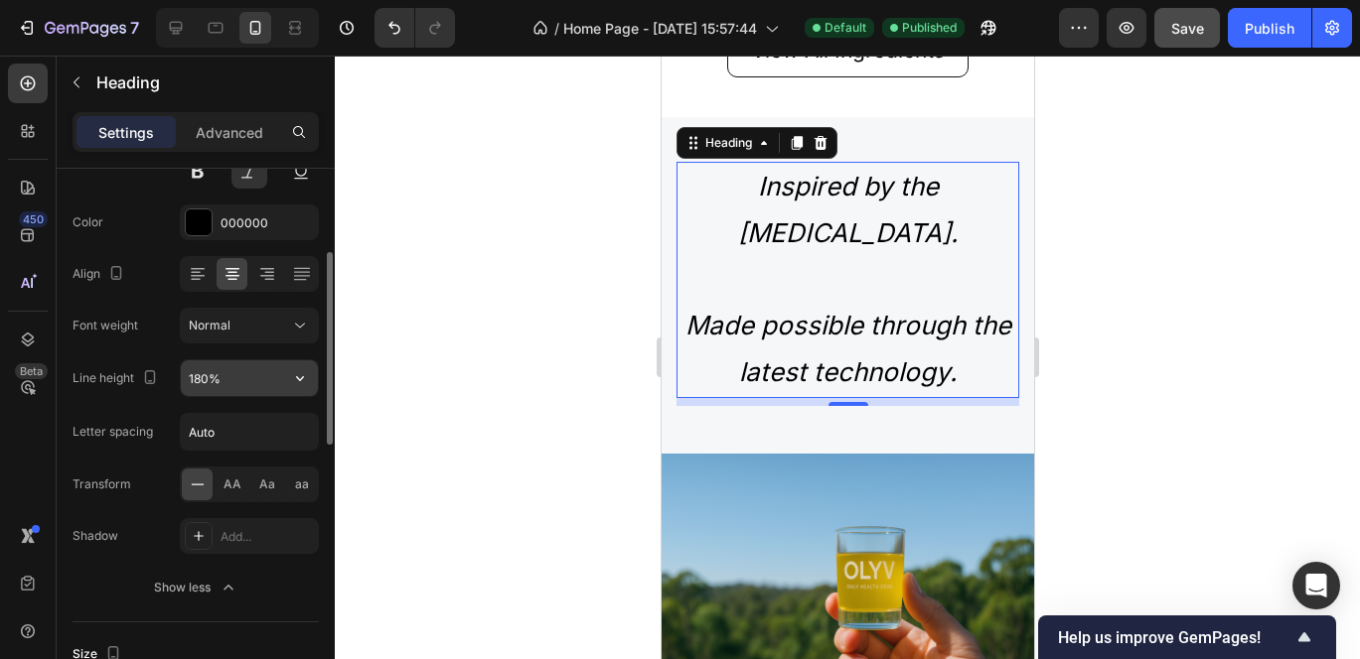
click at [239, 376] on input "180%" at bounding box center [249, 379] width 137 height 36
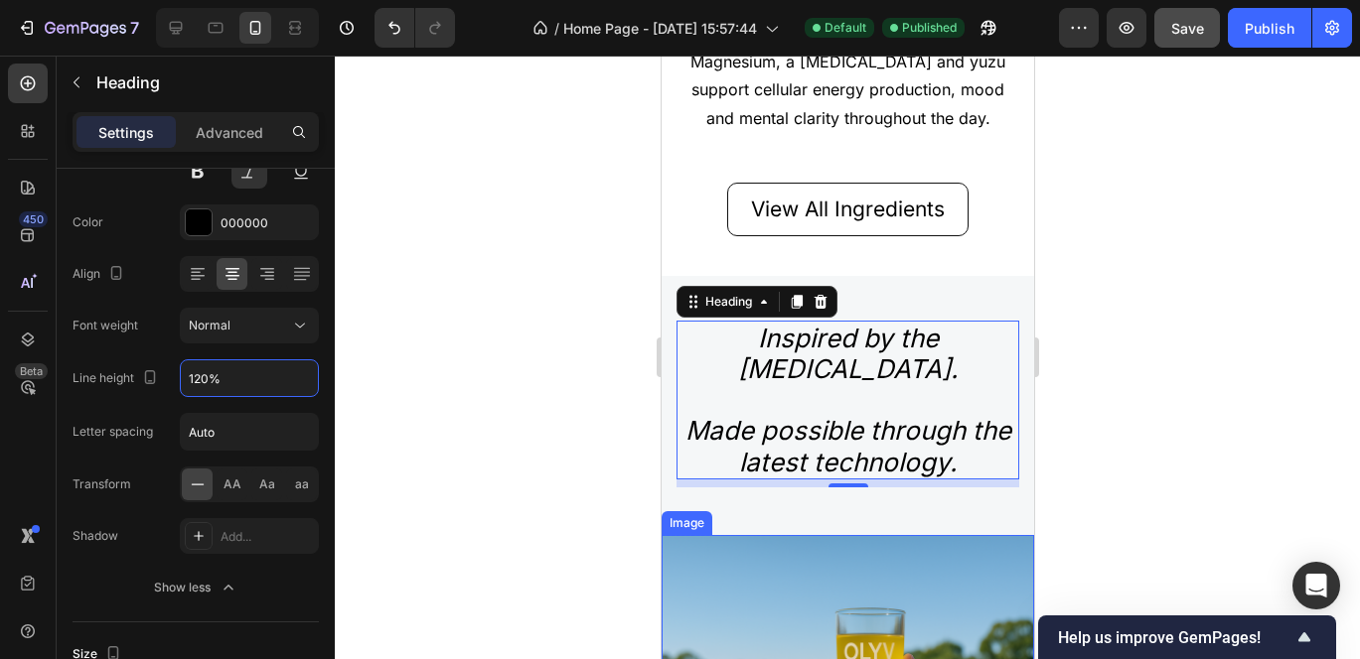
scroll to position [2843, 0]
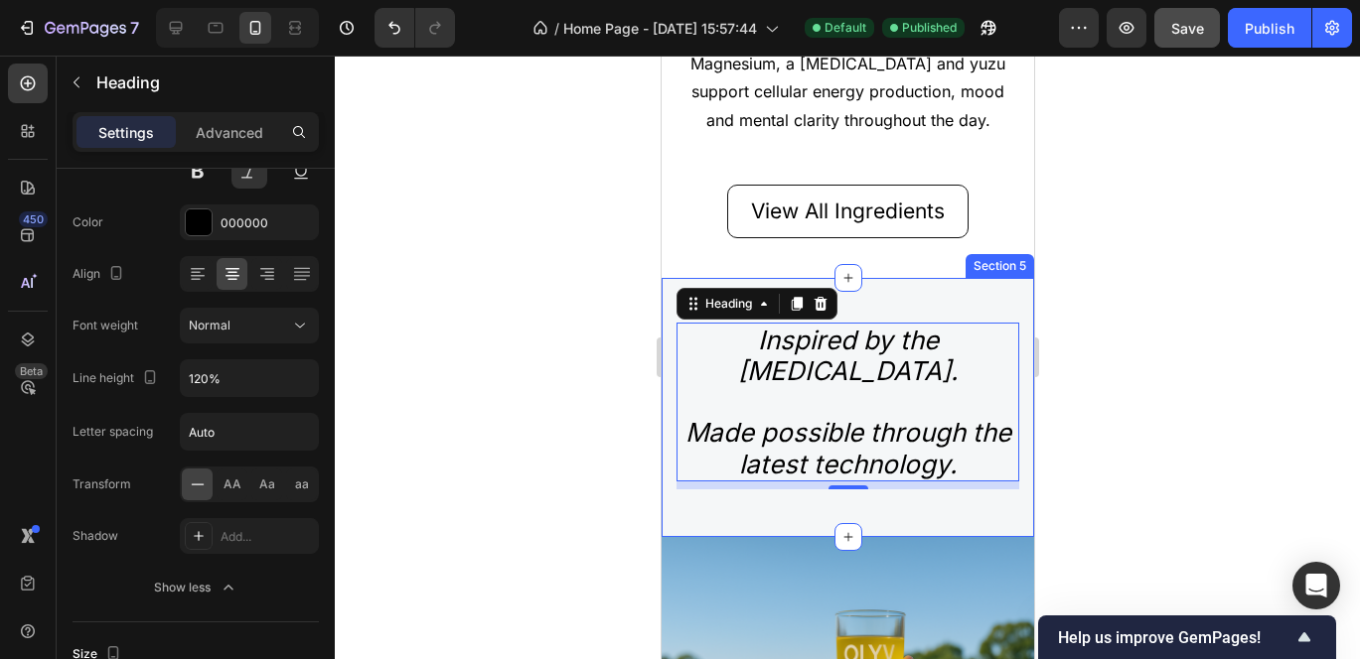
click at [1086, 381] on div at bounding box center [847, 358] width 1025 height 604
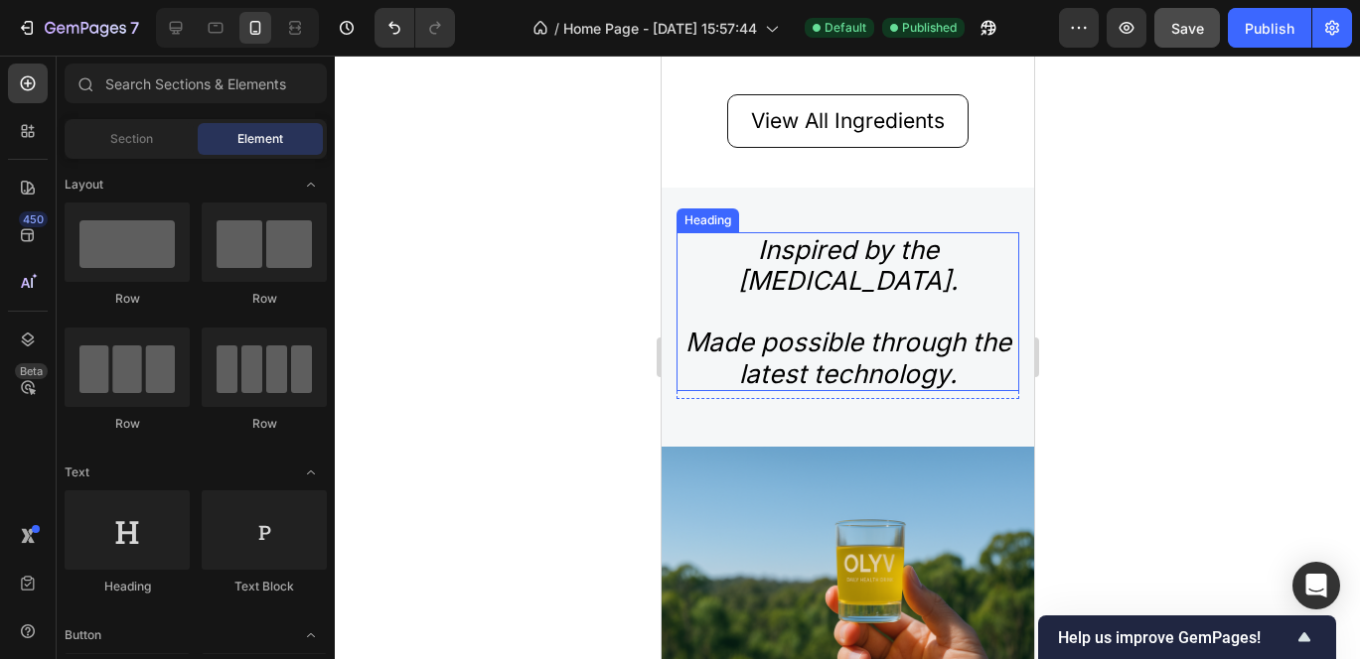
scroll to position [2985, 0]
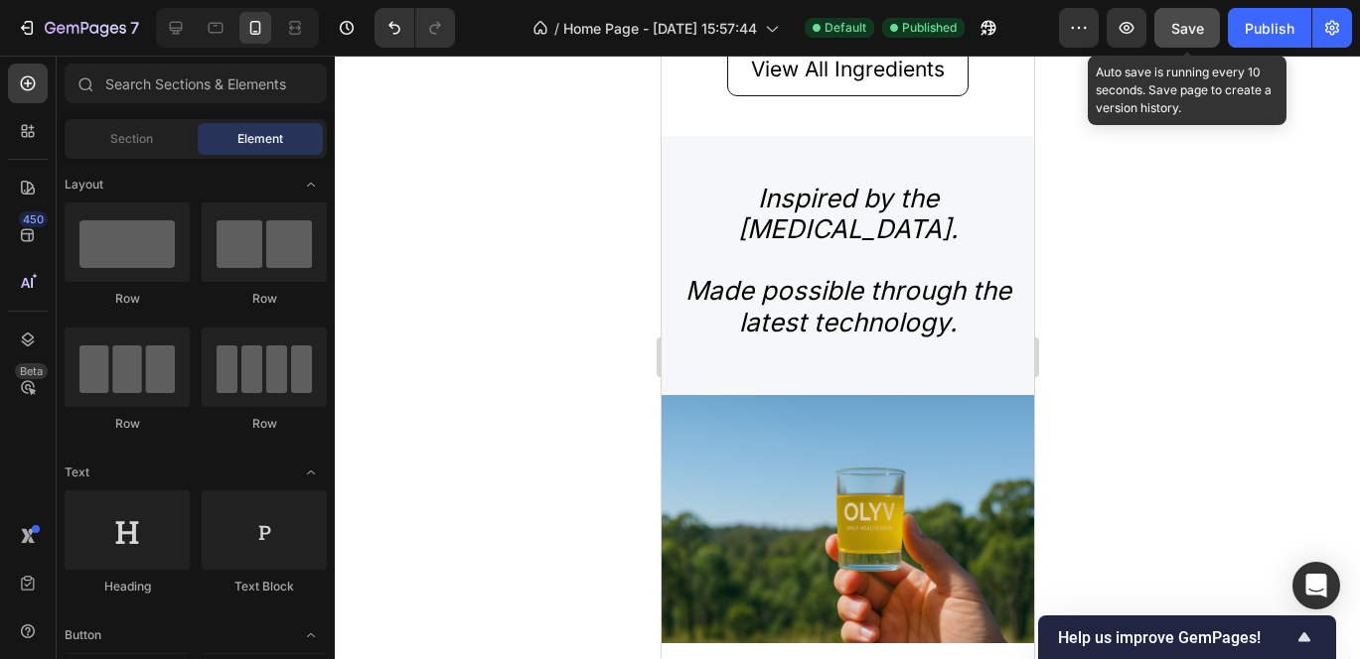
click at [1181, 38] on button "Save" at bounding box center [1187, 28] width 66 height 40
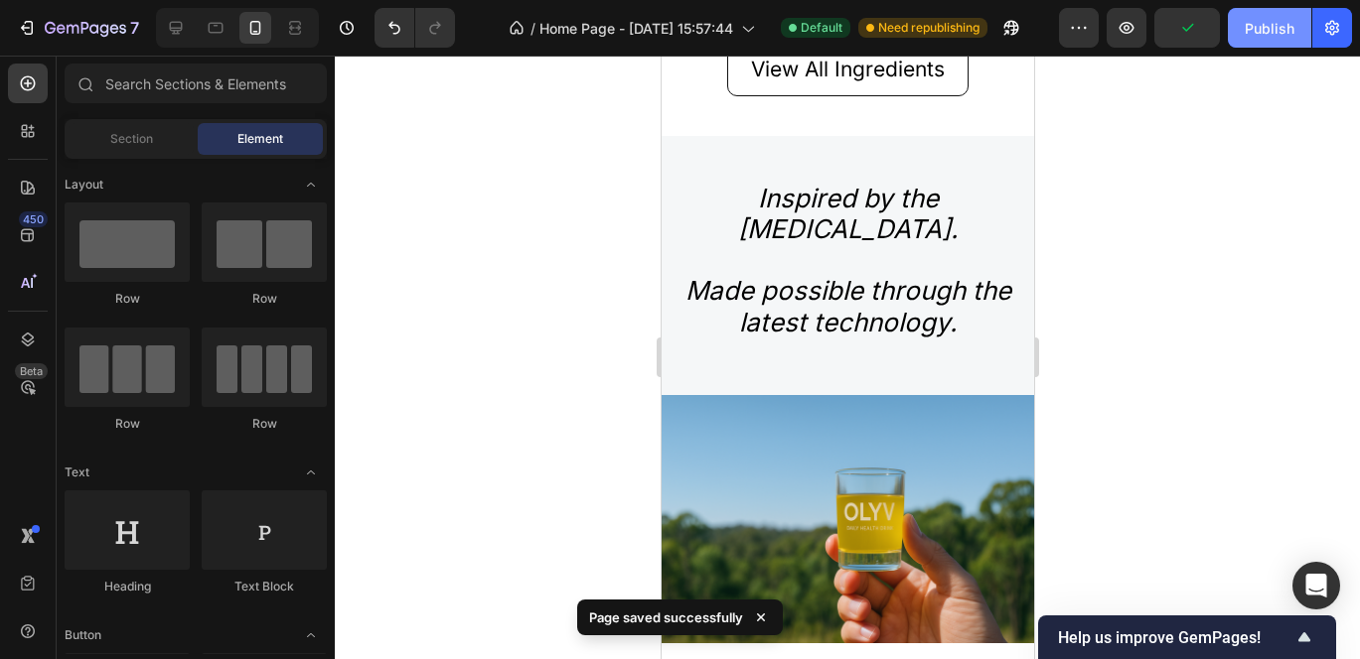
click at [1262, 18] on div "Publish" at bounding box center [1269, 28] width 50 height 21
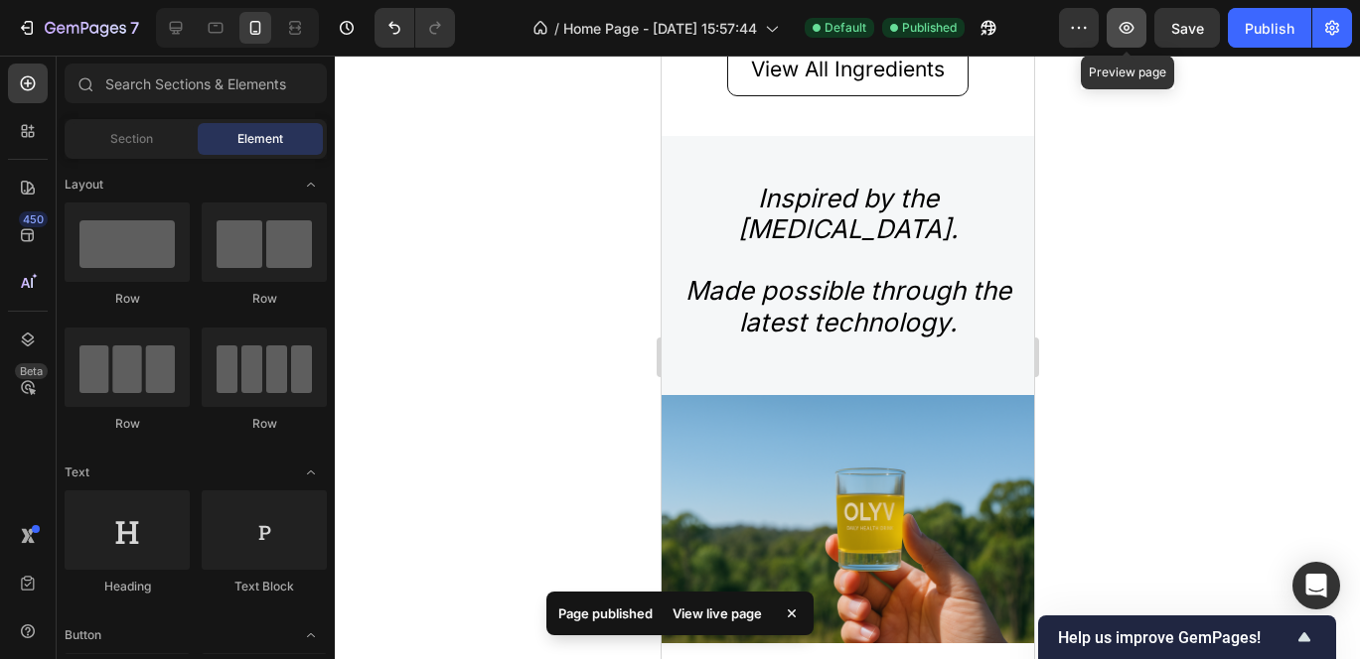
click at [1134, 34] on icon "button" at bounding box center [1126, 28] width 20 height 20
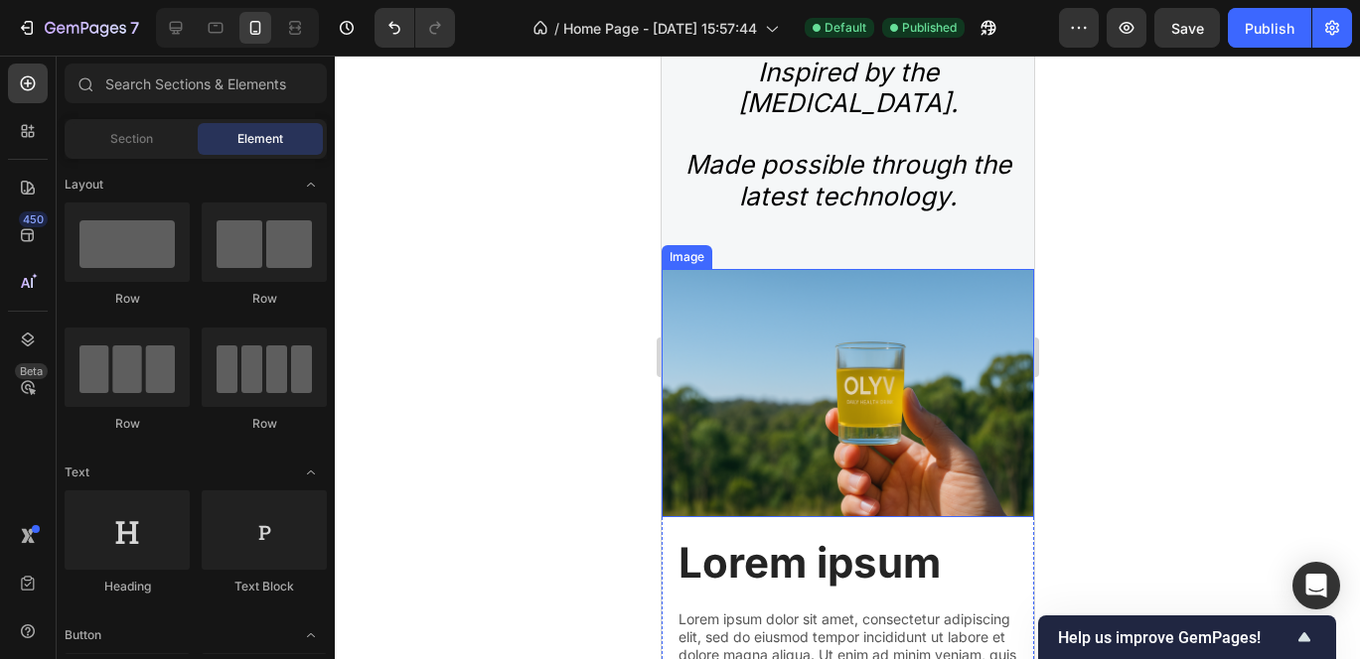
scroll to position [3120, 0]
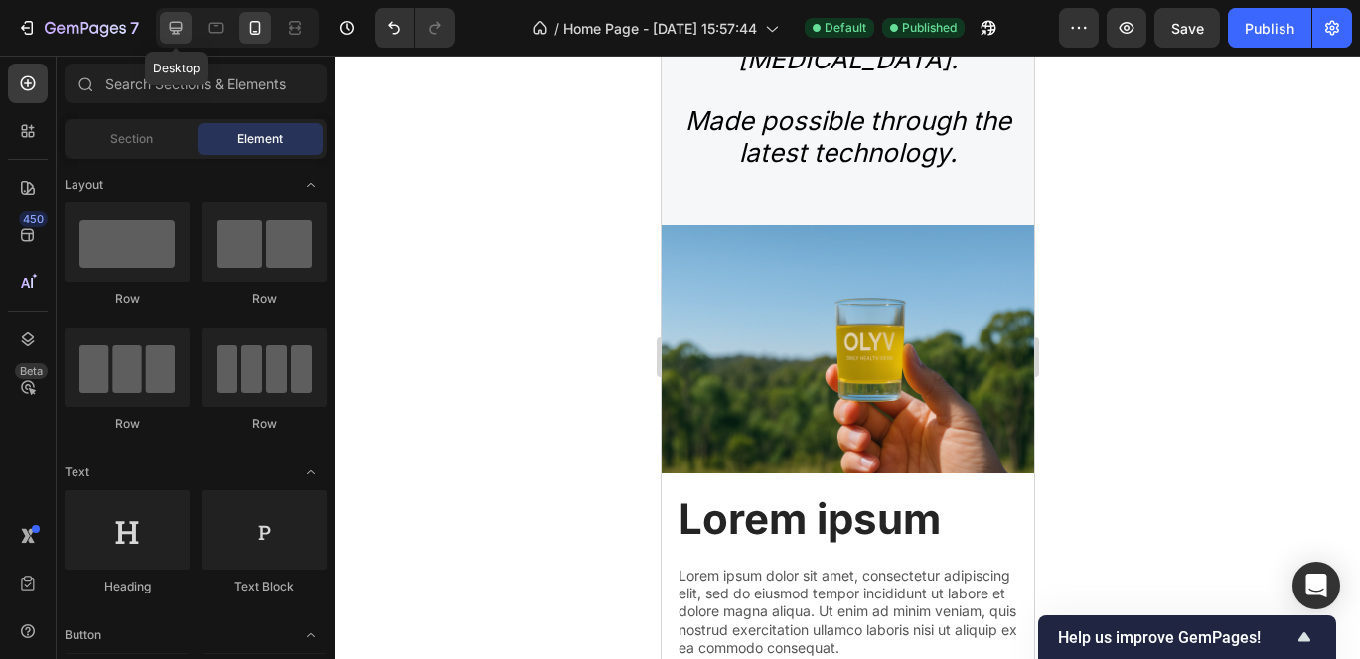
click at [180, 20] on icon at bounding box center [176, 28] width 20 height 20
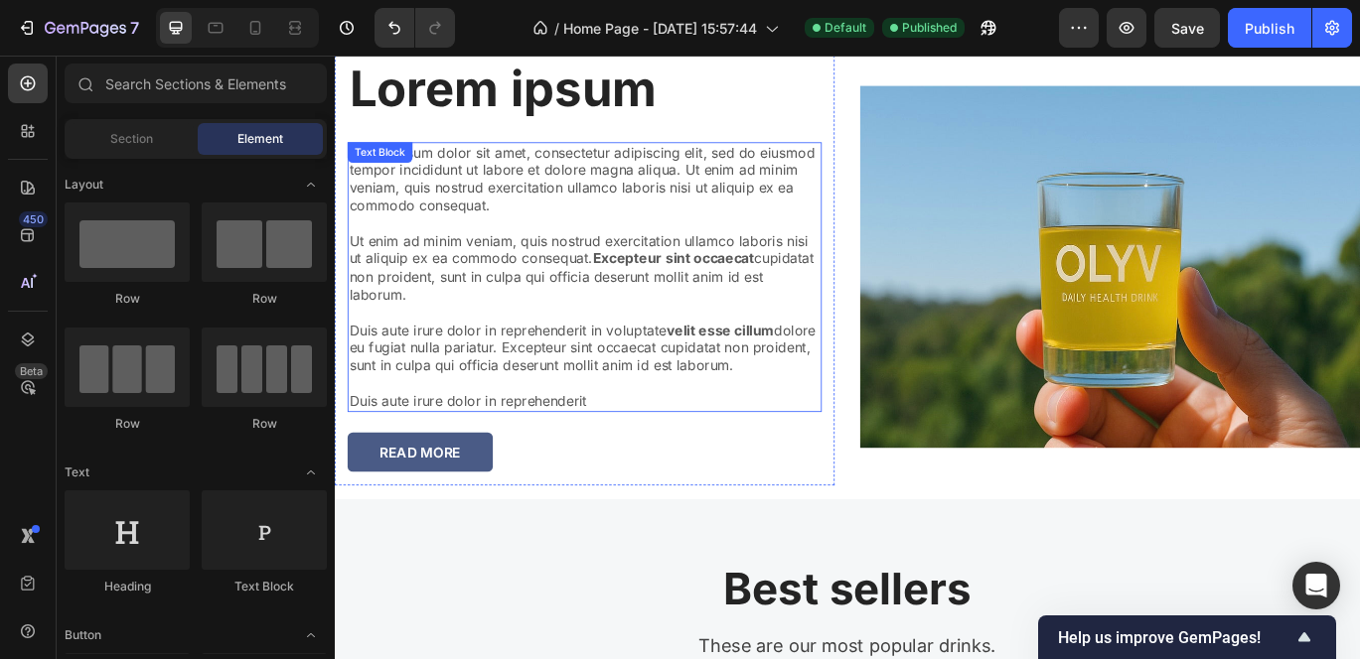
scroll to position [3335, 0]
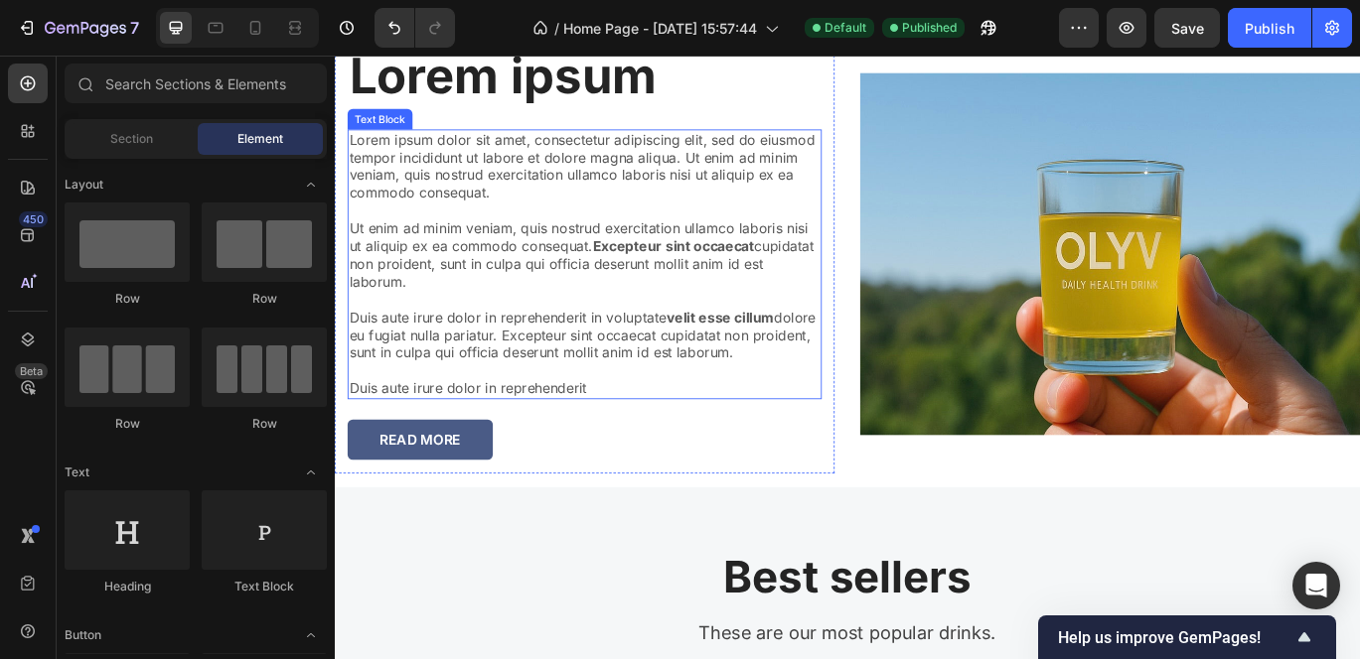
click at [447, 167] on p "Lorem ipsum dolor sit amet, consectetur adipiscing elit, sed do eiusmod tempor …" at bounding box center [625, 298] width 547 height 310
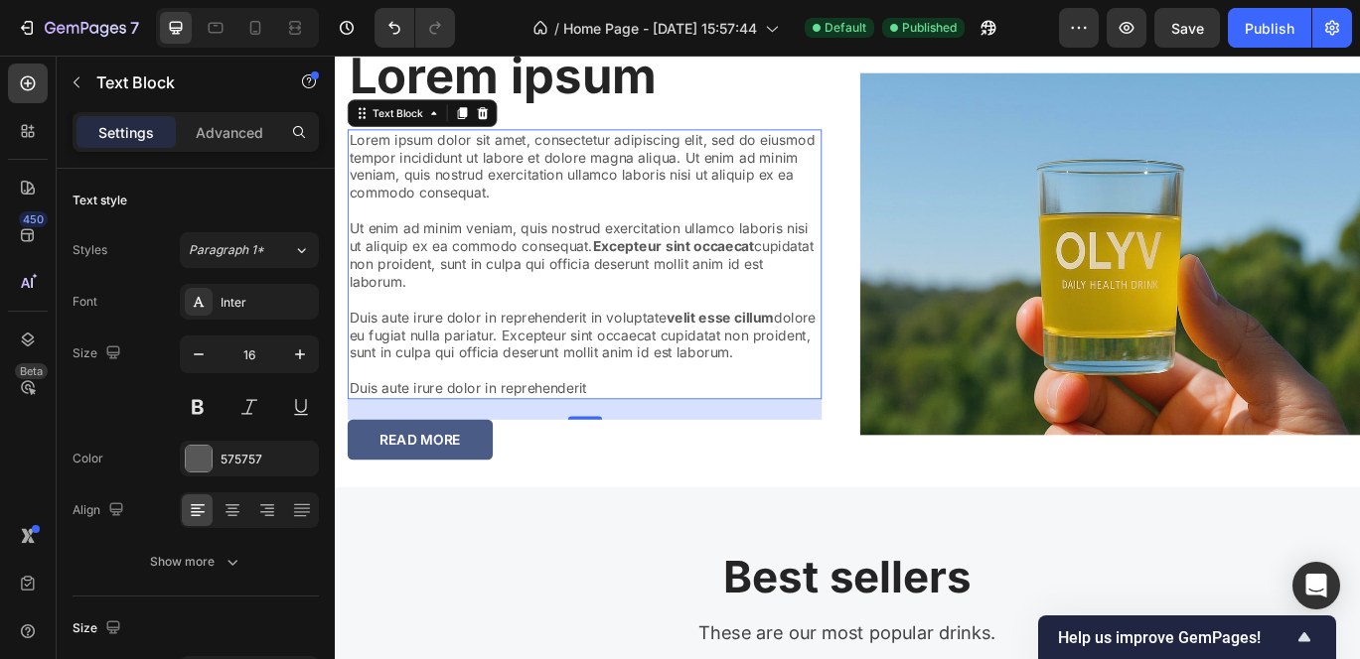
click at [447, 167] on p "Lorem ipsum dolor sit amet, consectetur adipiscing elit, sed do eiusmod tempor …" at bounding box center [625, 298] width 547 height 310
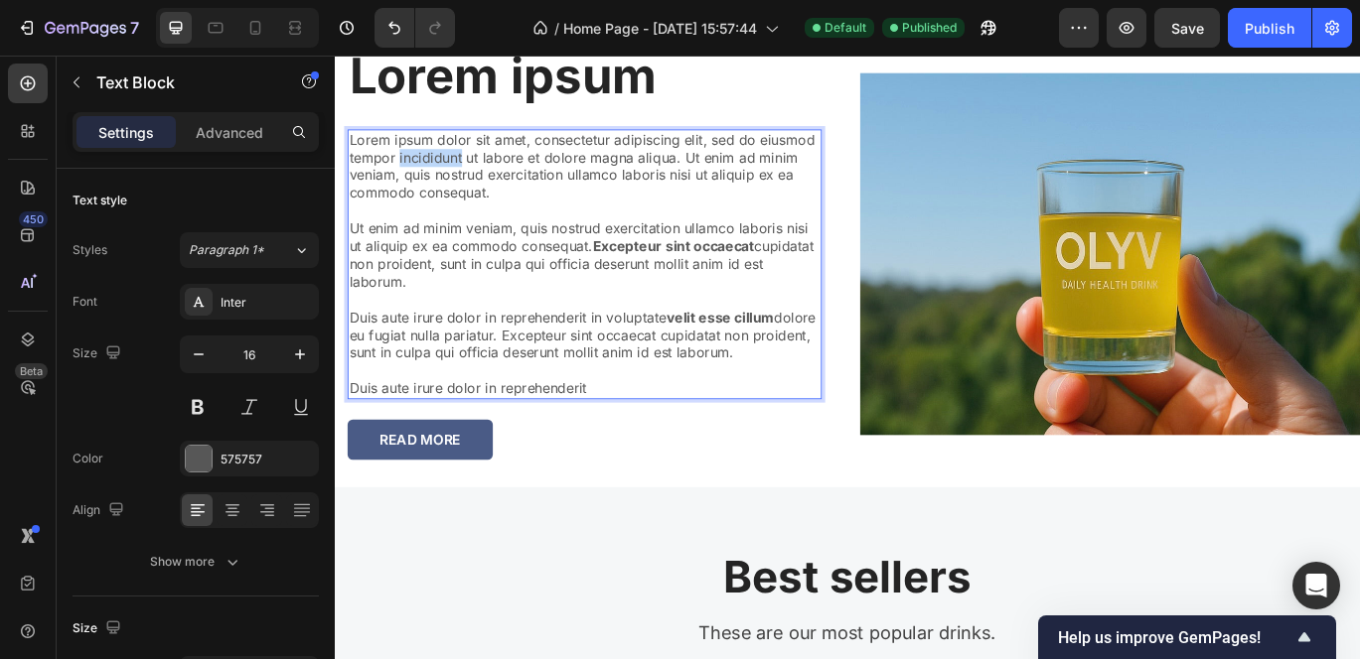
click at [447, 167] on p "Lorem ipsum dolor sit amet, consectetur adipiscing elit, sed do eiusmod tempor …" at bounding box center [625, 298] width 547 height 310
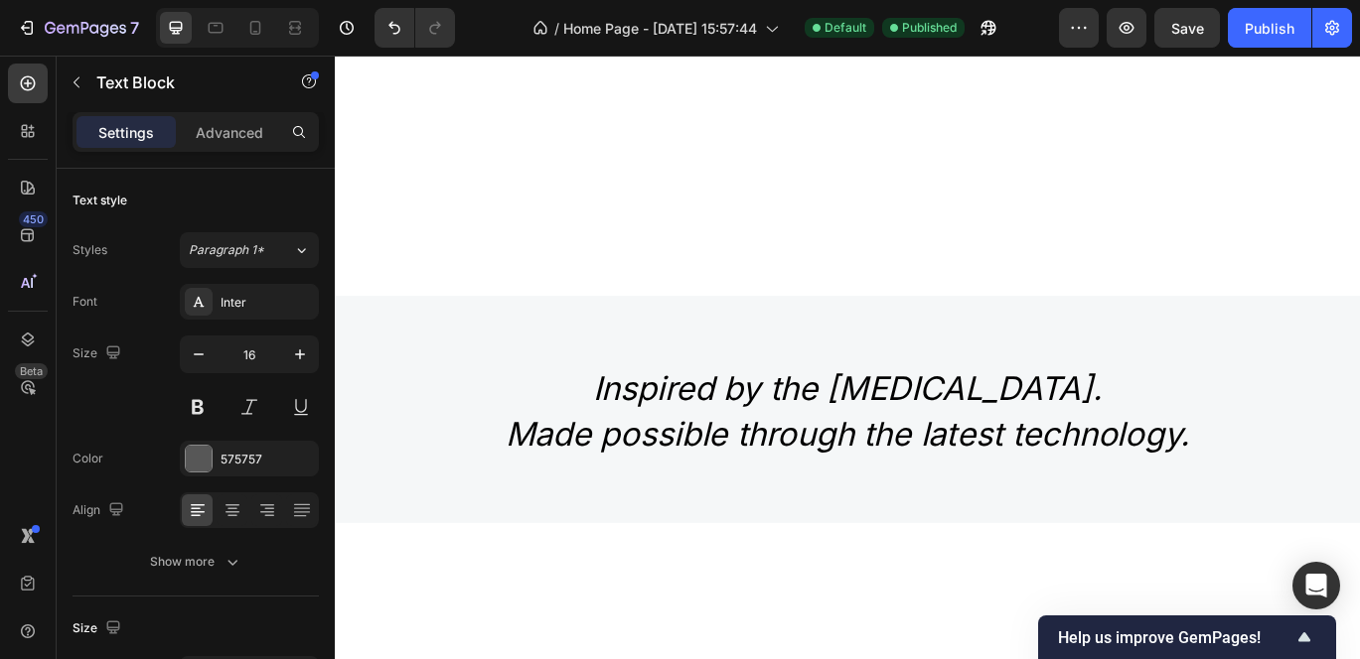
drag, startPoint x: 647, startPoint y: 434, endPoint x: 154, endPoint y: -34, distance: 679.3
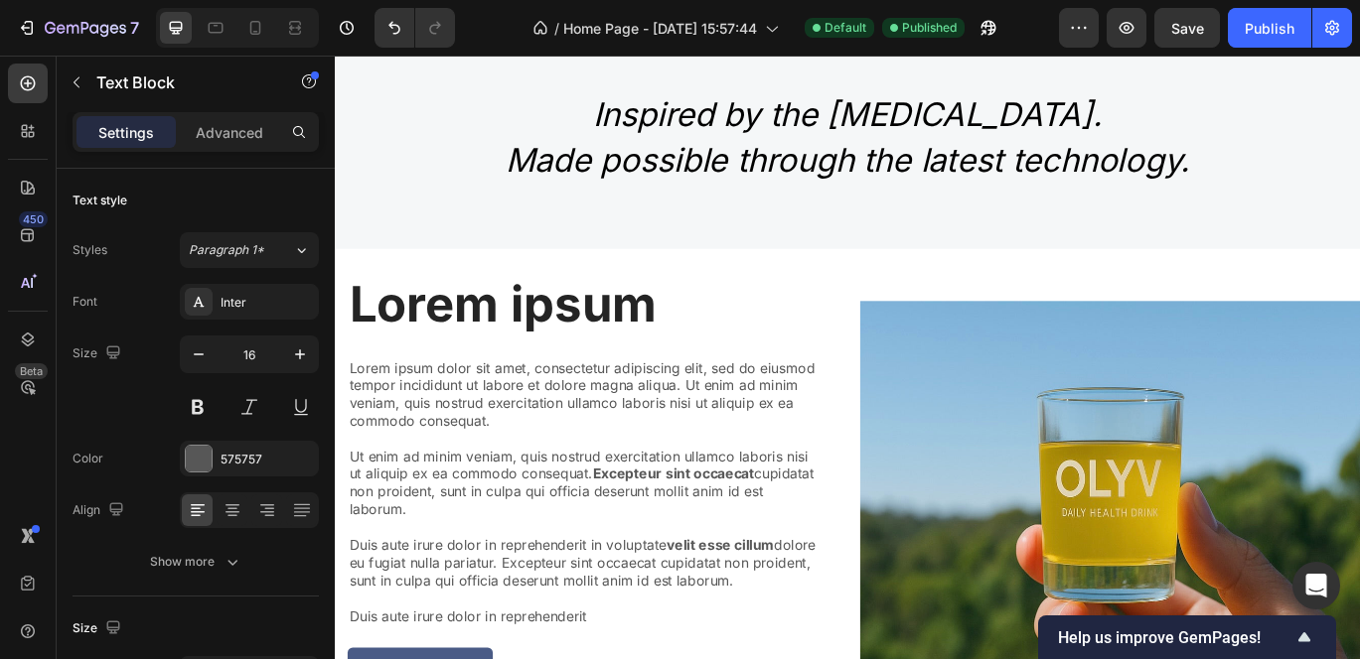
scroll to position [2372, 0]
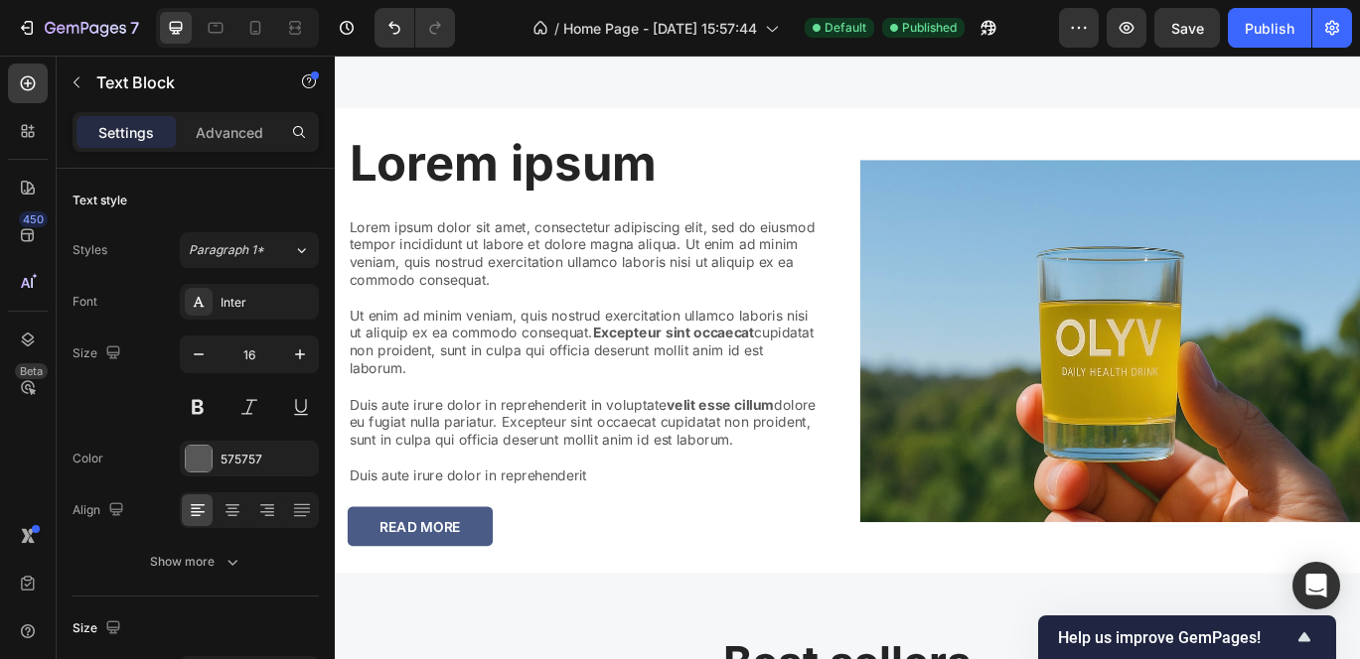
click at [587, 533] on p "Lorem ipsum dolor sit amet, consectetur adipiscing elit, sed do eiusmod tempor …" at bounding box center [625, 399] width 547 height 310
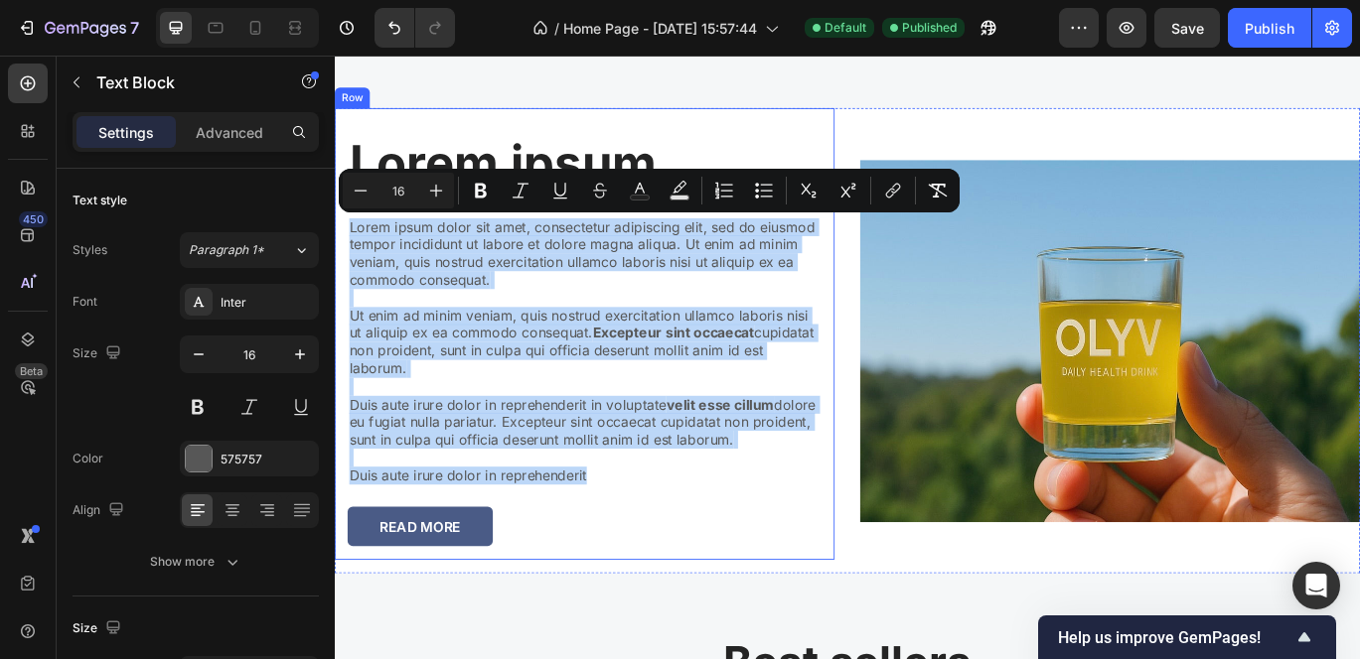
drag, startPoint x: 628, startPoint y: 540, endPoint x: 334, endPoint y: 252, distance: 411.6
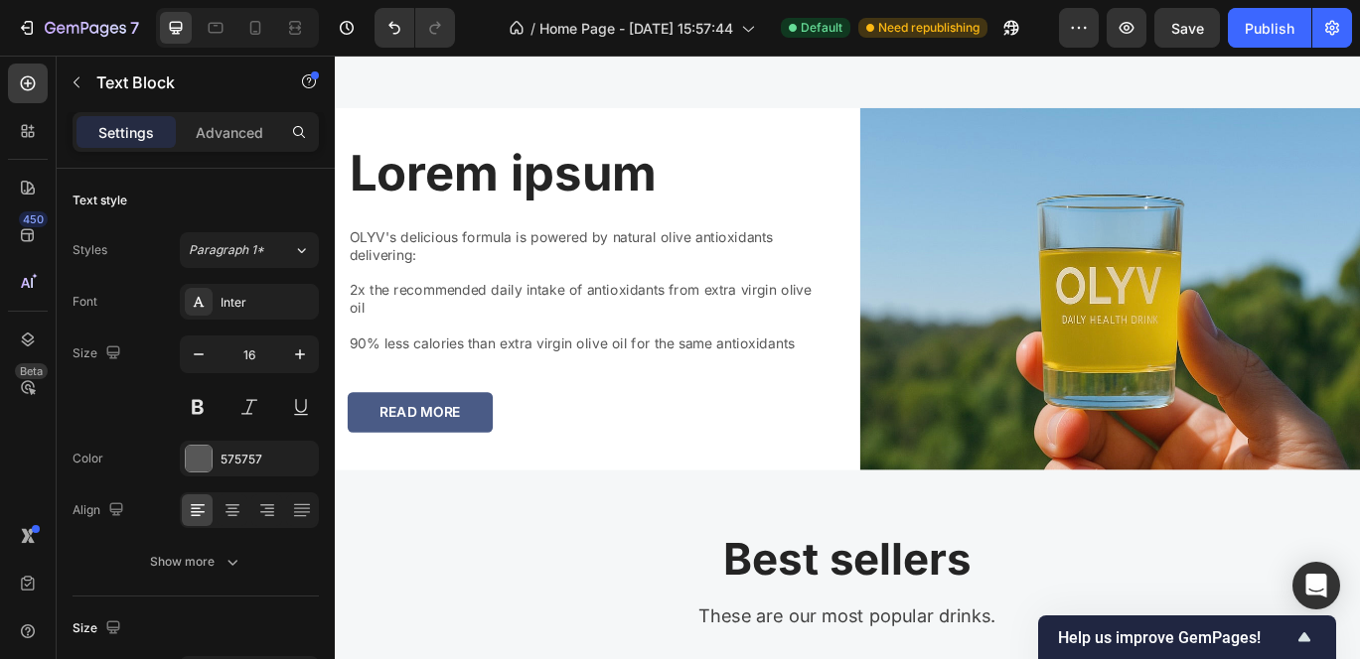
scroll to position [2381, 0]
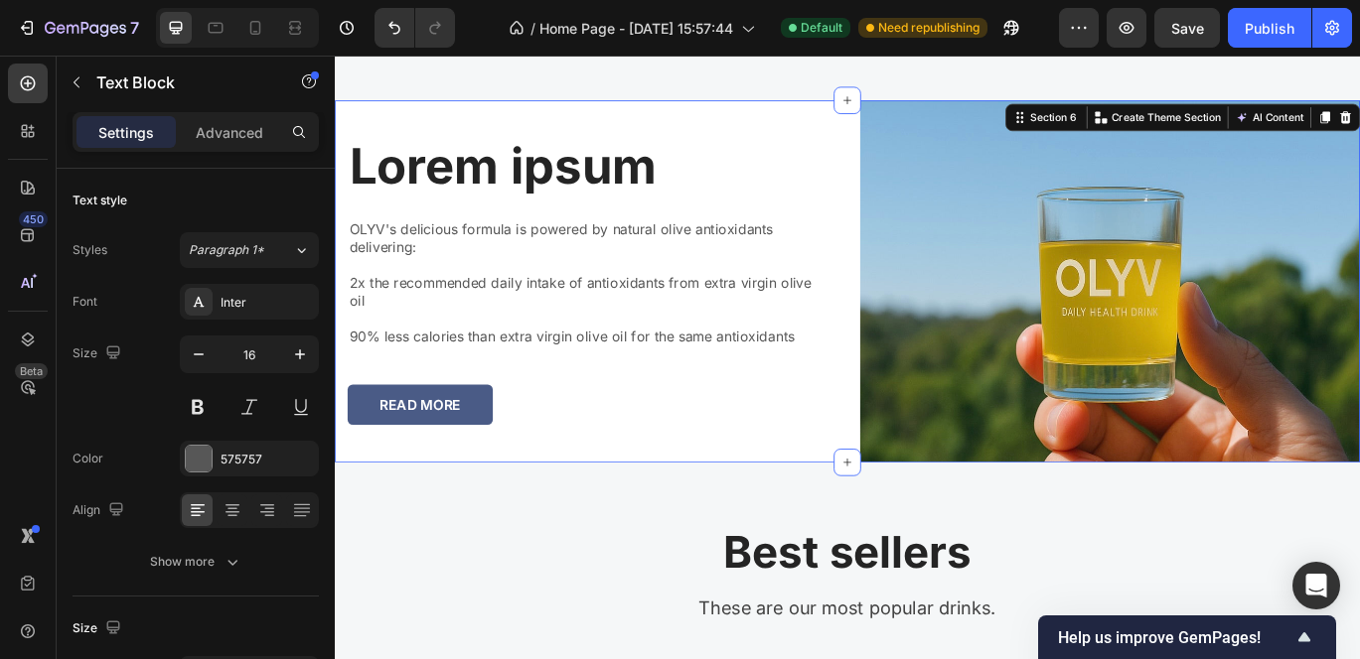
click at [382, 498] on div "Lorem ipsum Heading OLYV's delicious formula is powered by natural olive antiox…" at bounding box center [625, 317] width 581 height 421
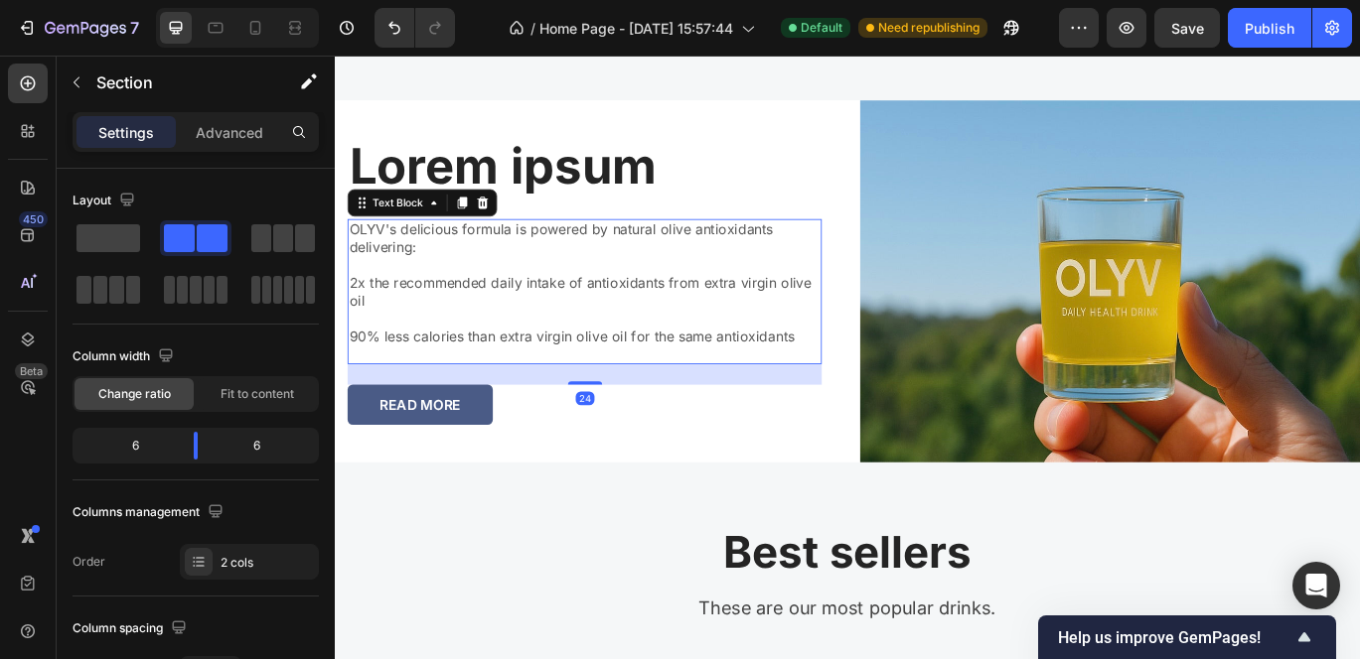
click at [388, 410] on div "OLYV's delicious formula is powered by natural olive antioxidants delivering: 2…" at bounding box center [625, 329] width 551 height 169
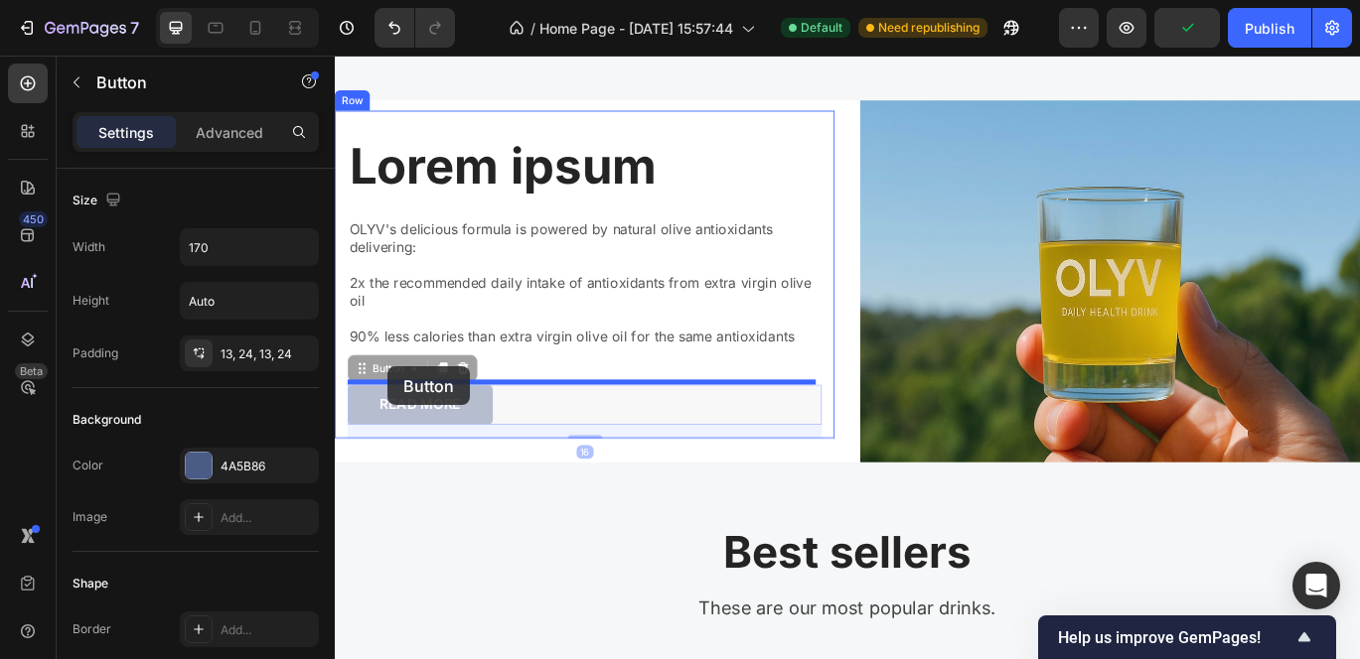
drag, startPoint x: 395, startPoint y: 449, endPoint x: 396, endPoint y: 417, distance: 31.8
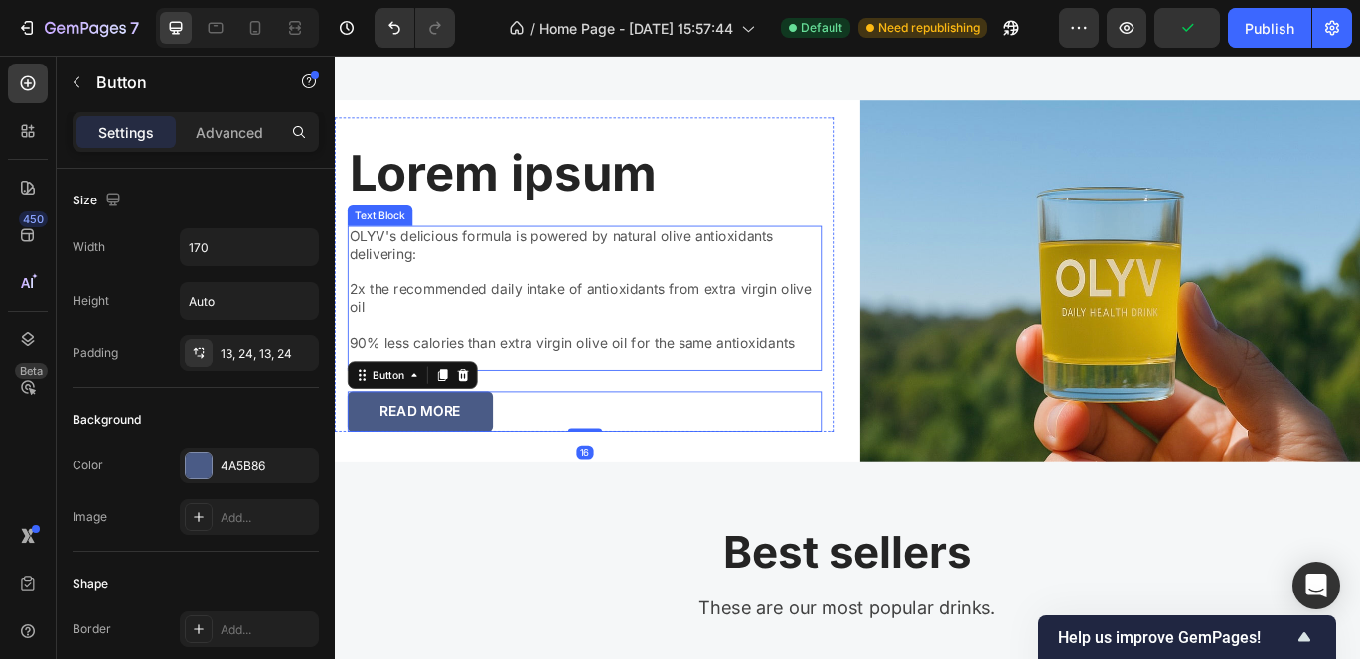
click at [431, 371] on p "Rich Text Editor. Editing area: main" at bounding box center [625, 369] width 547 height 21
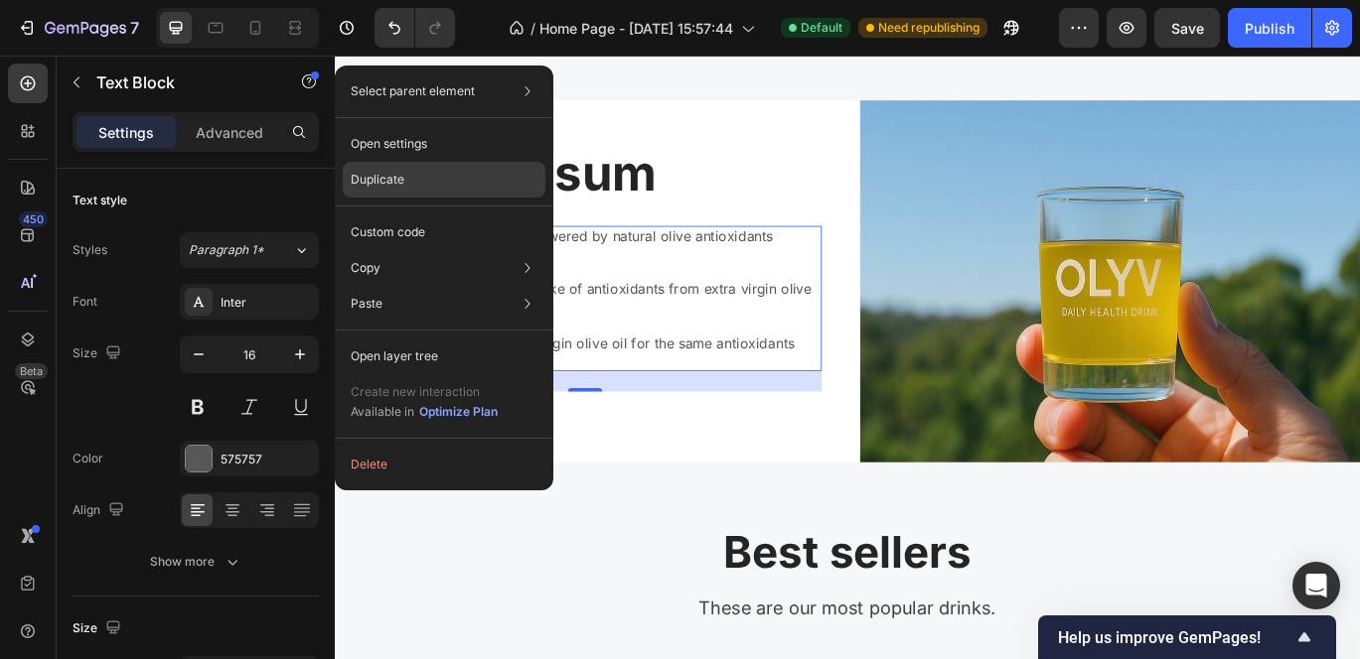
click at [409, 189] on div "Duplicate" at bounding box center [444, 180] width 203 height 36
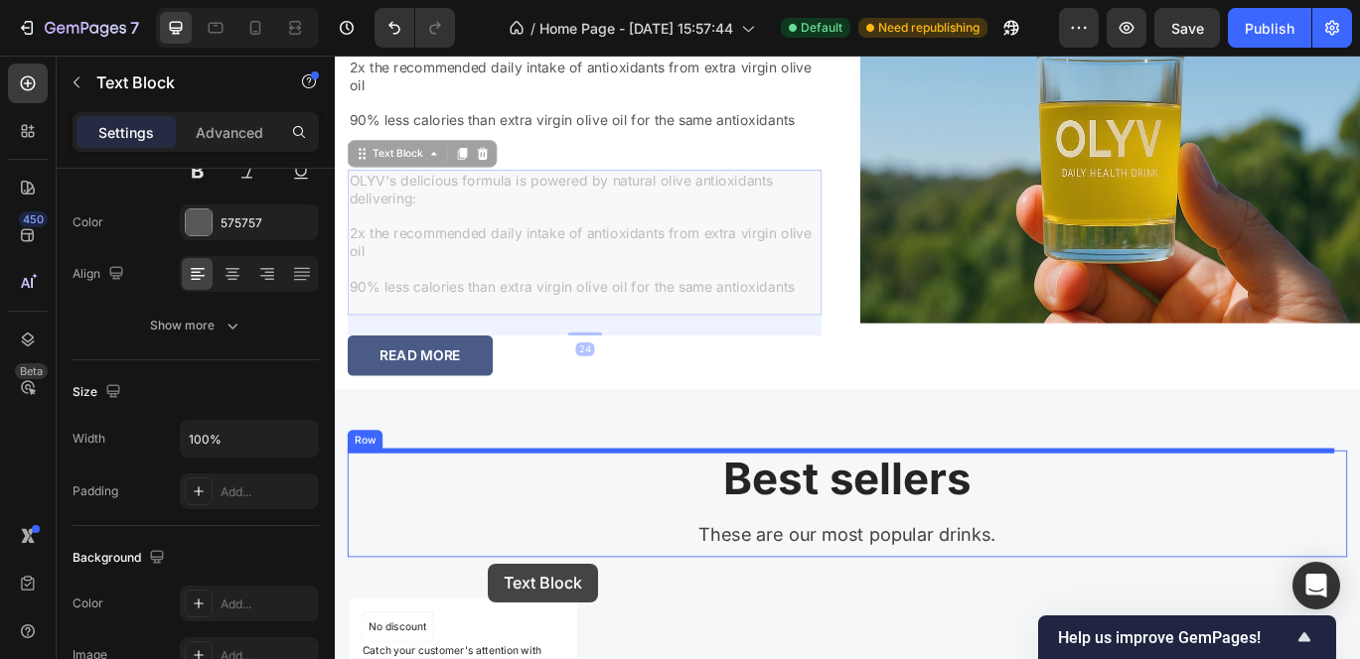
scroll to position [2729, 0]
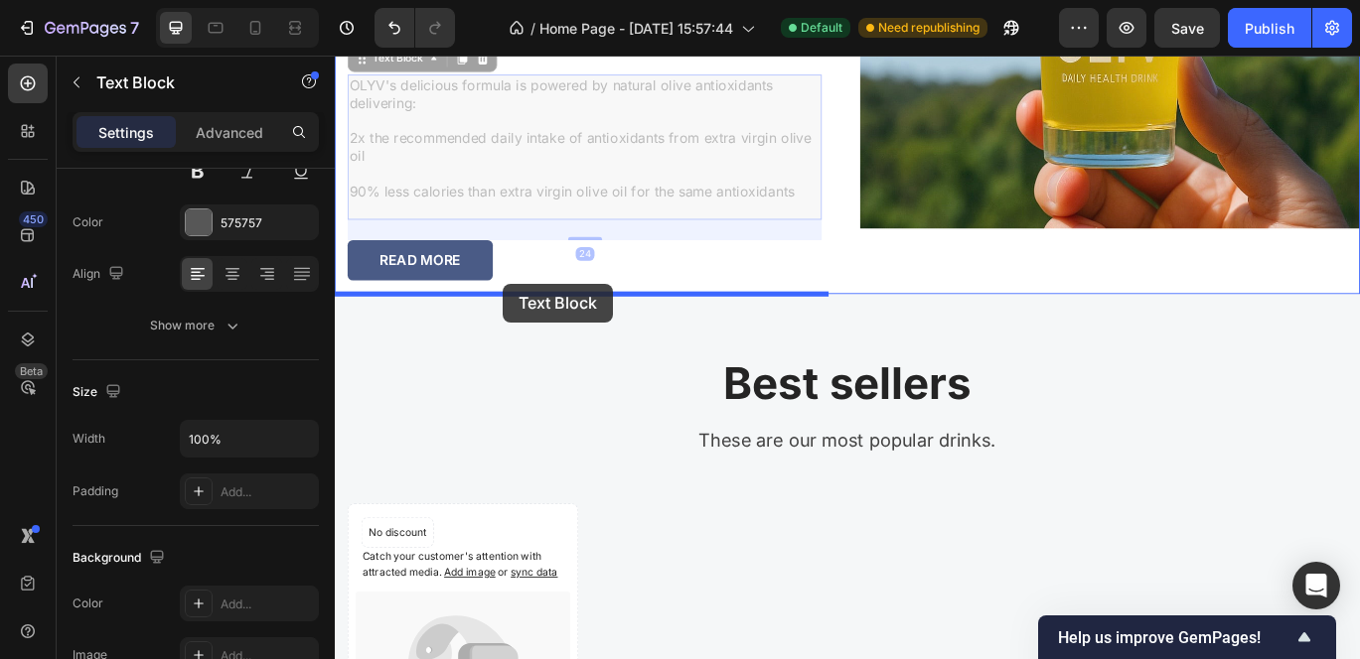
drag, startPoint x: 517, startPoint y: 458, endPoint x: 530, endPoint y: 320, distance: 138.7
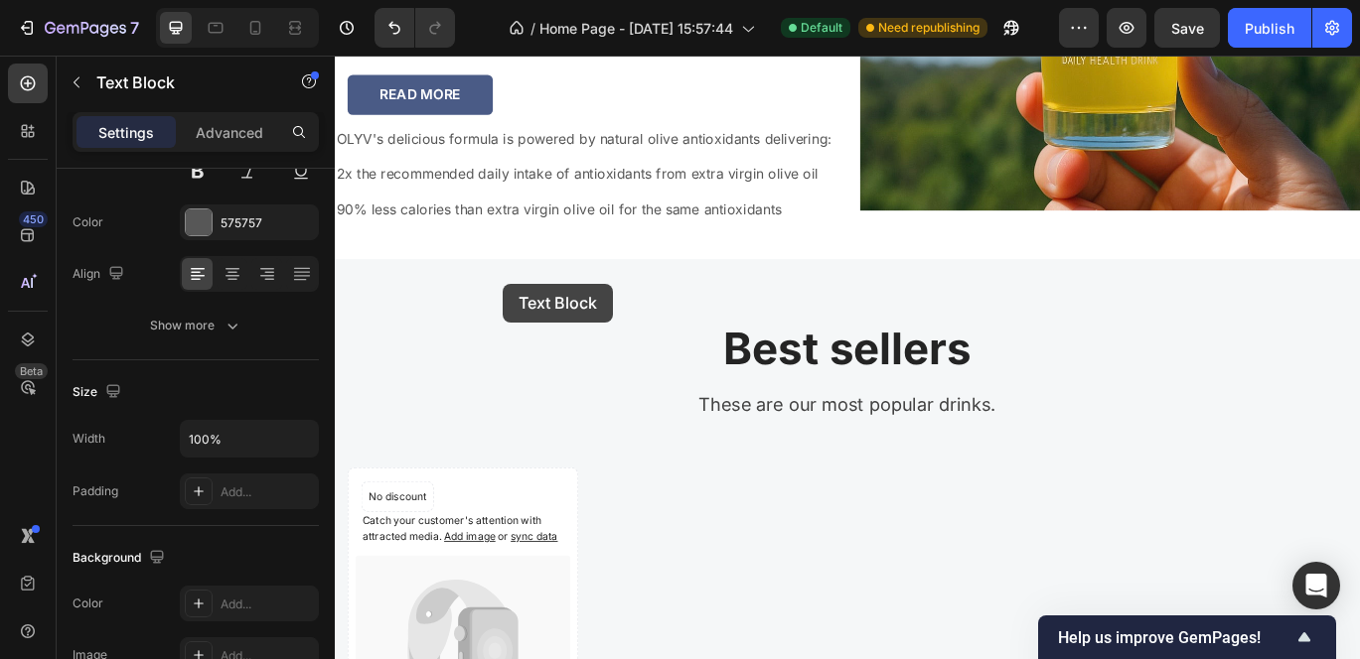
scroll to position [2537, 0]
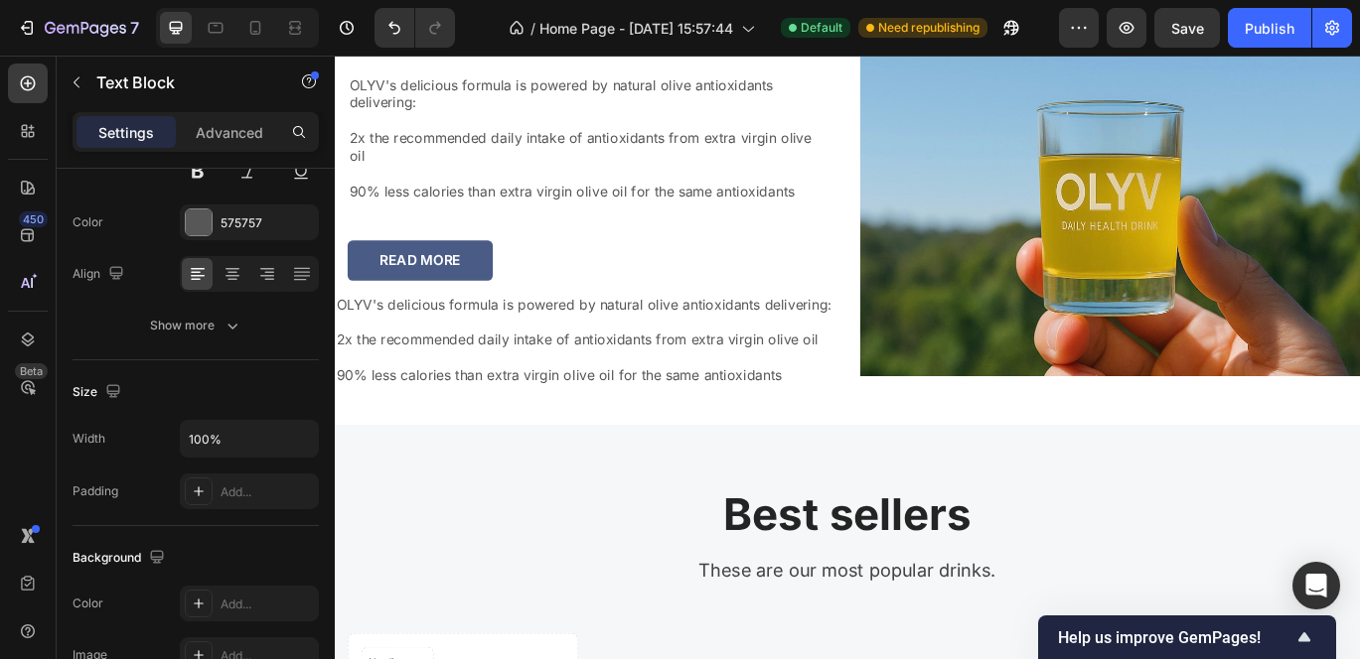
click at [427, 396] on p "2x the recommended daily intake of antioxidants from extra virgin olive oil" at bounding box center [625, 385] width 577 height 21
click at [360, 333] on div "OLYV's delicious formula is powered by natural olive antioxidants delivering: 2…" at bounding box center [625, 397] width 581 height 128
click at [389, 356] on p "OLYV's delicious formula is powered by natural olive antioxidants delivering:" at bounding box center [625, 345] width 577 height 21
click at [571, 356] on p "OLYV's delicious formula is powered by natural olive antioxidants delivering:" at bounding box center [625, 345] width 577 height 21
click at [707, 333] on div "OLYV's delicious formula is powered by natural olive antioxidants delivering: 2…" at bounding box center [625, 397] width 581 height 128
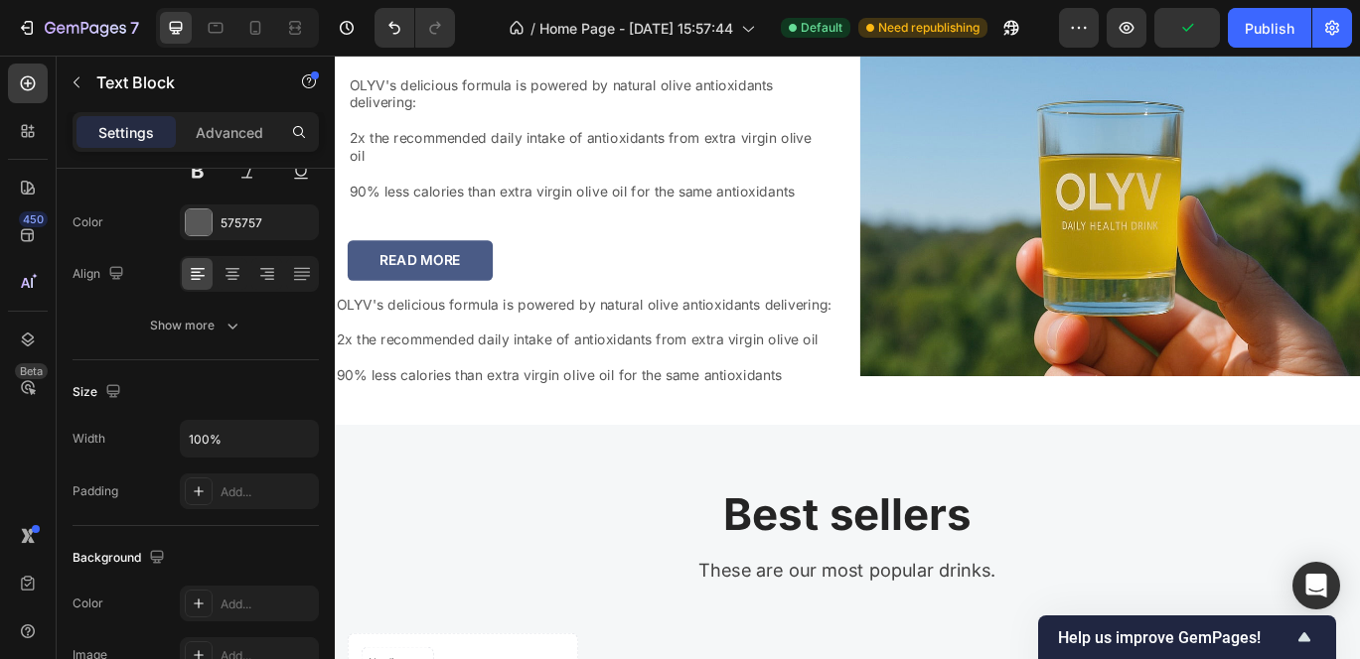
click at [736, 333] on div "OLYV's delicious formula is powered by natural olive antioxidants delivering: 2…" at bounding box center [625, 397] width 581 height 128
click at [742, 396] on p "2x the recommended daily intake of antioxidants from extra virgin olive oil" at bounding box center [625, 385] width 577 height 21
click at [742, 417] on p "Rich Text Editor. Editing area: main" at bounding box center [625, 406] width 577 height 21
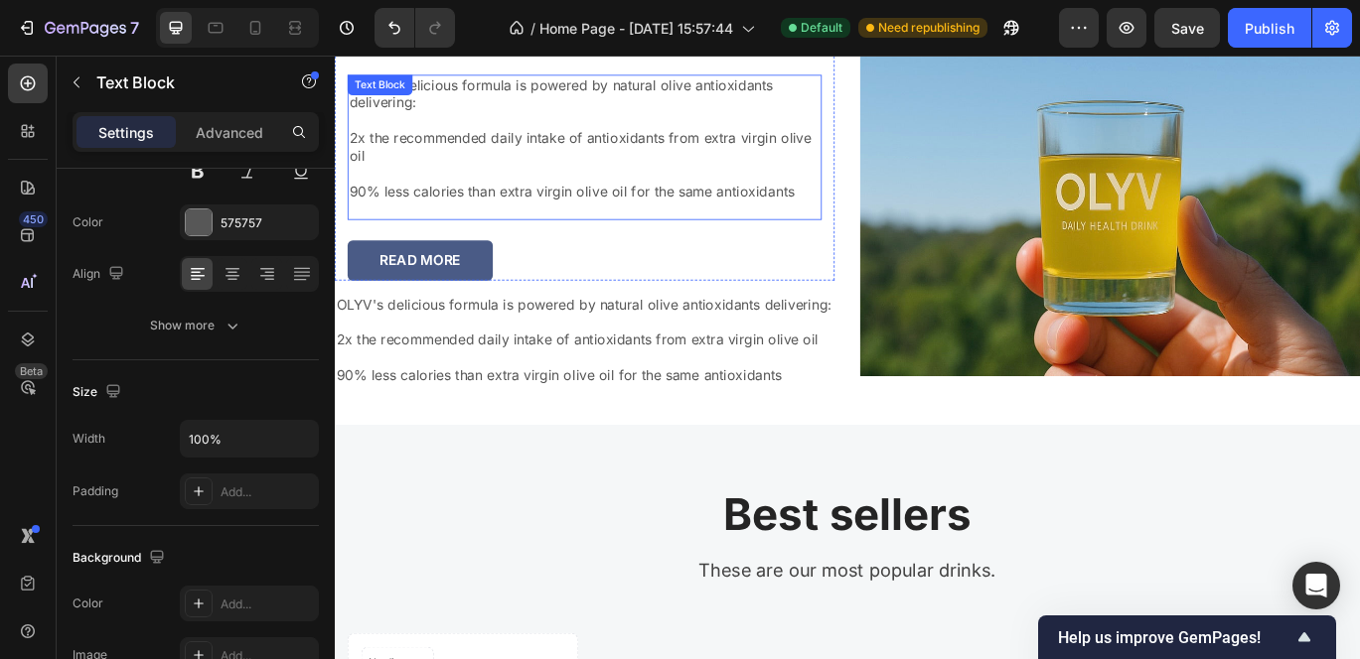
click at [377, 205] on p "90% less calories than extra virgin olive oil for the same antioxidants" at bounding box center [625, 213] width 547 height 21
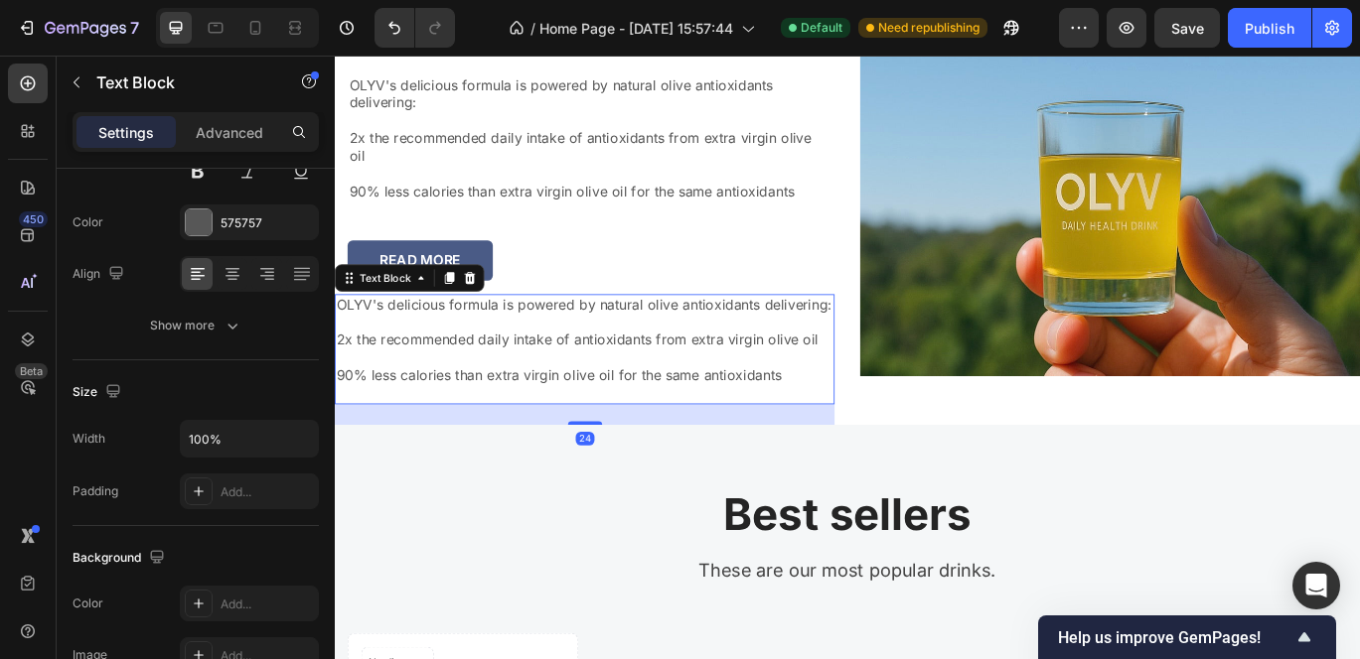
click at [385, 345] on p "OLYV's delicious formula is powered by natural olive antioxidants delivering:" at bounding box center [625, 345] width 577 height 21
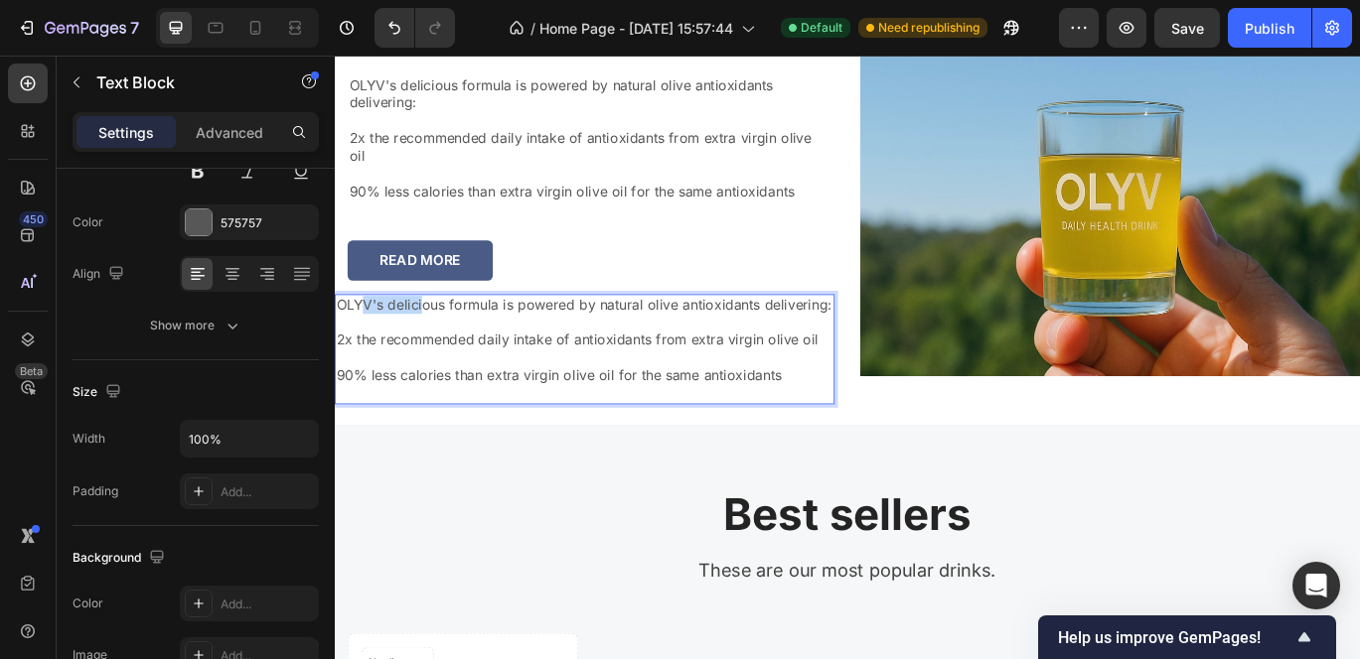
drag, startPoint x: 364, startPoint y: 342, endPoint x: 434, endPoint y: 337, distance: 70.7
click at [435, 337] on p "OLYV's delicious formula is powered by natural olive antioxidants delivering:" at bounding box center [625, 345] width 577 height 21
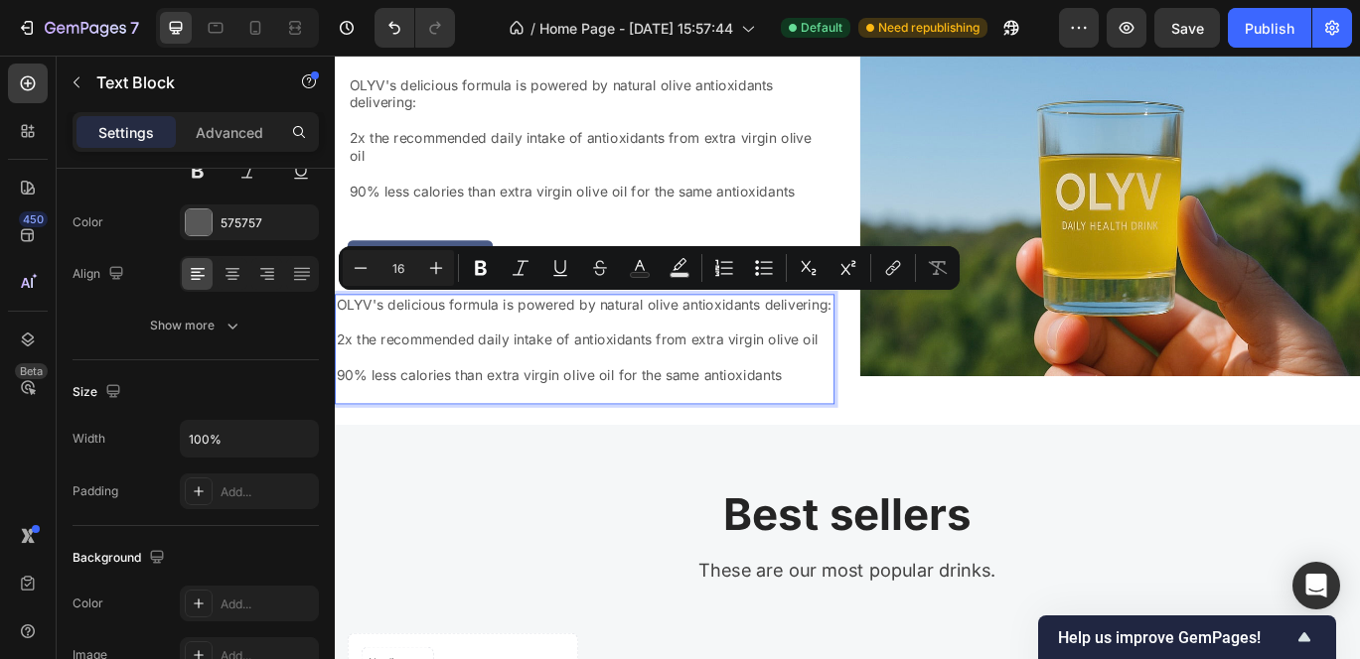
click at [493, 417] on p "Rich Text Editor. Editing area: main" at bounding box center [625, 406] width 577 height 21
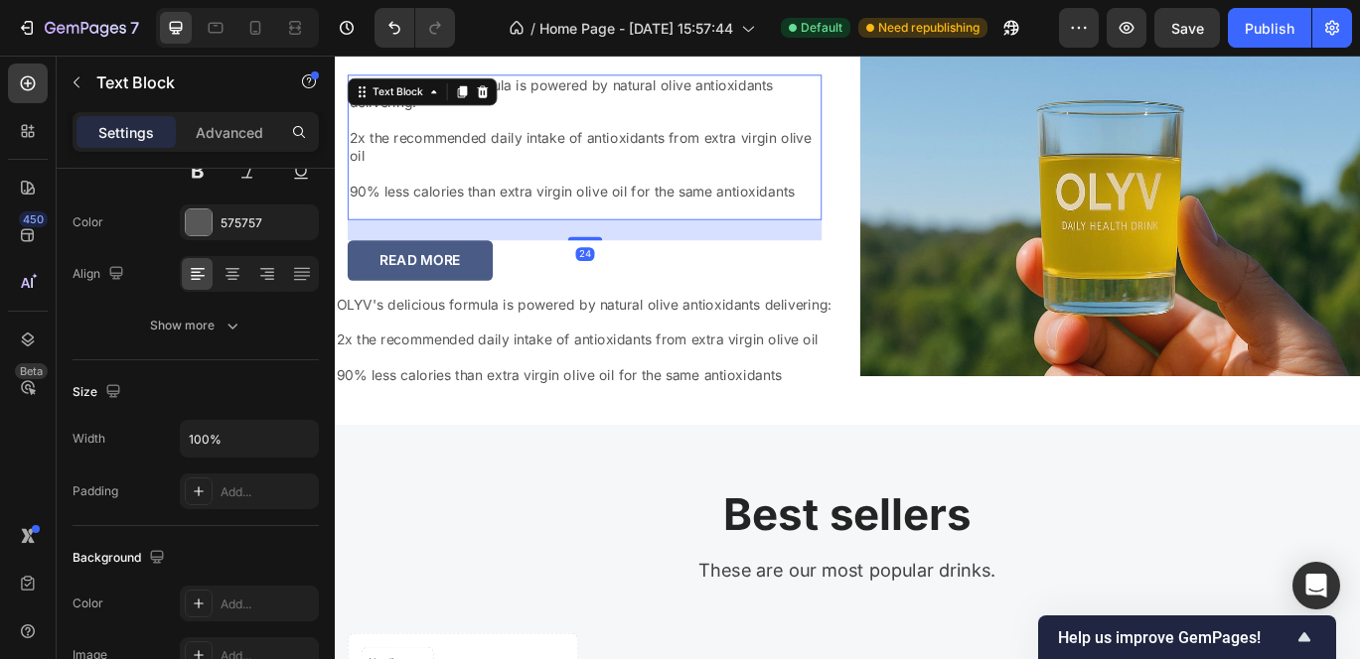
click at [440, 173] on p "2x the recommended daily intake of antioxidants from extra virgin olive oil" at bounding box center [625, 162] width 547 height 42
click at [418, 417] on p "Rich Text Editor. Editing area: main" at bounding box center [625, 406] width 577 height 21
click at [842, 222] on p "90% less calories than extra virgin olive oil for the same antioxidants" at bounding box center [625, 213] width 547 height 21
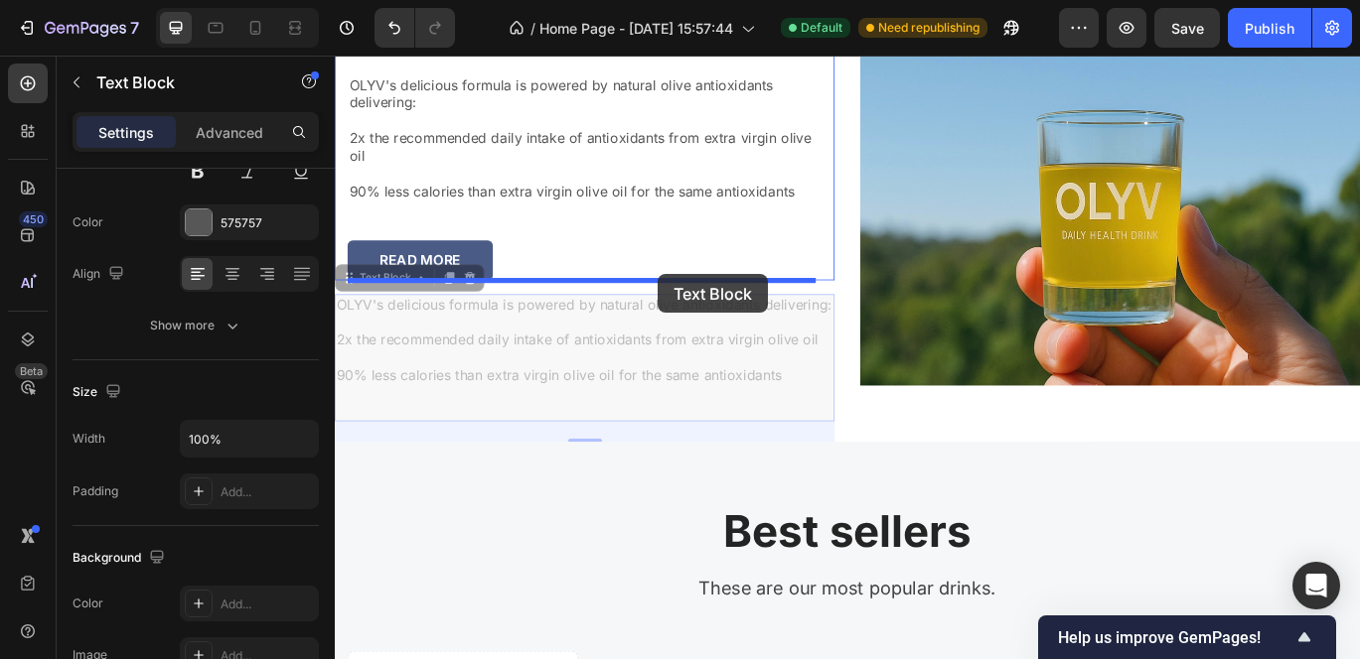
drag, startPoint x: 615, startPoint y: 383, endPoint x: 710, endPoint y: 308, distance: 121.6
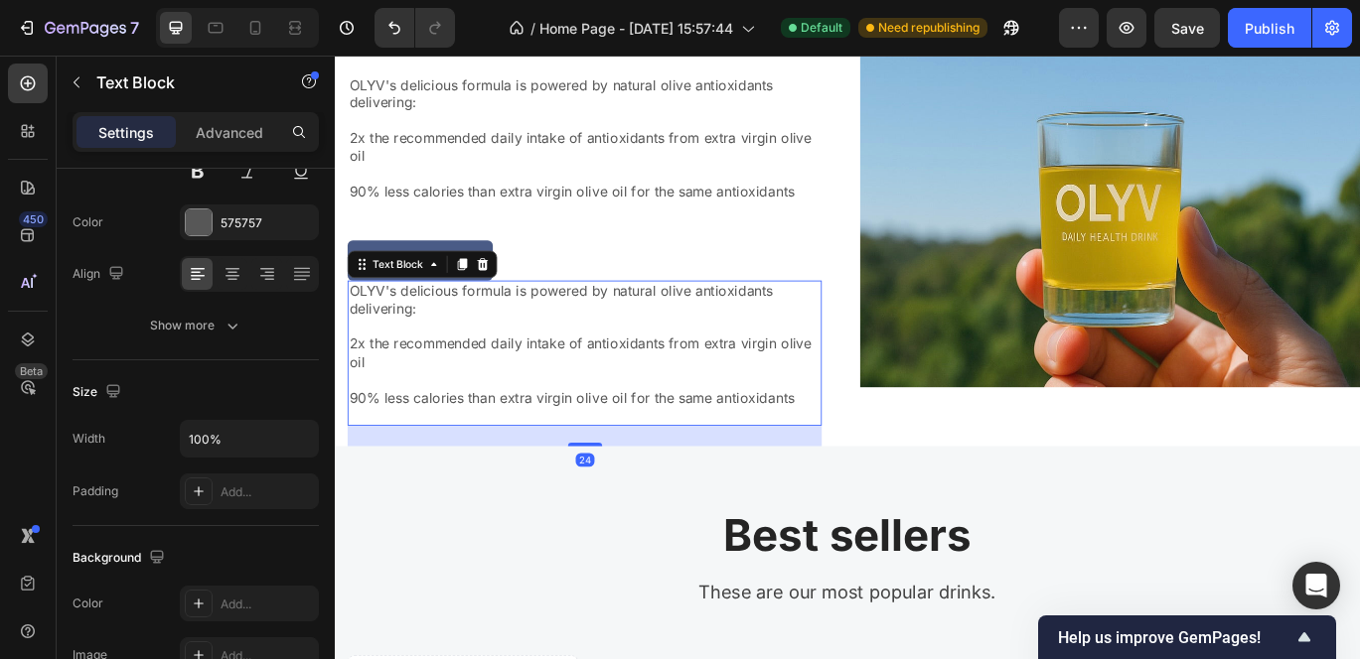
click at [484, 430] on p at bounding box center [625, 432] width 547 height 21
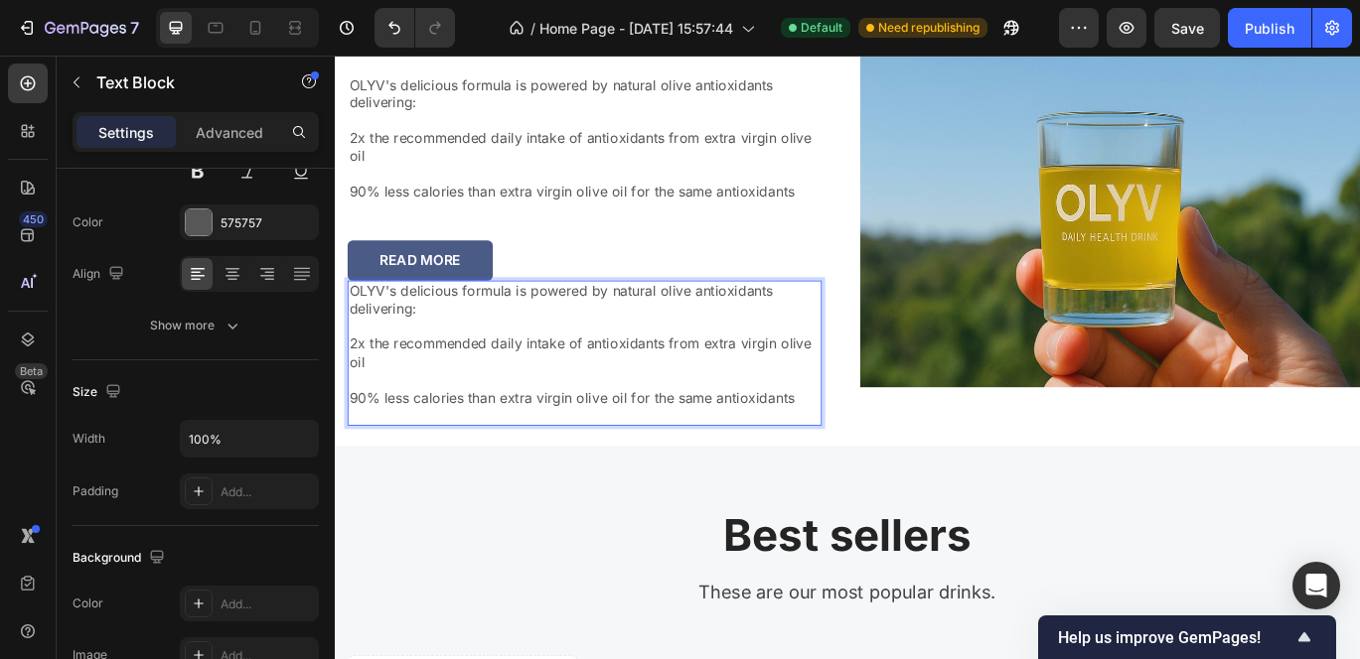
click at [764, 452] on p "90% less calories than extra virgin olive oil for the same antioxidants" at bounding box center [625, 453] width 547 height 21
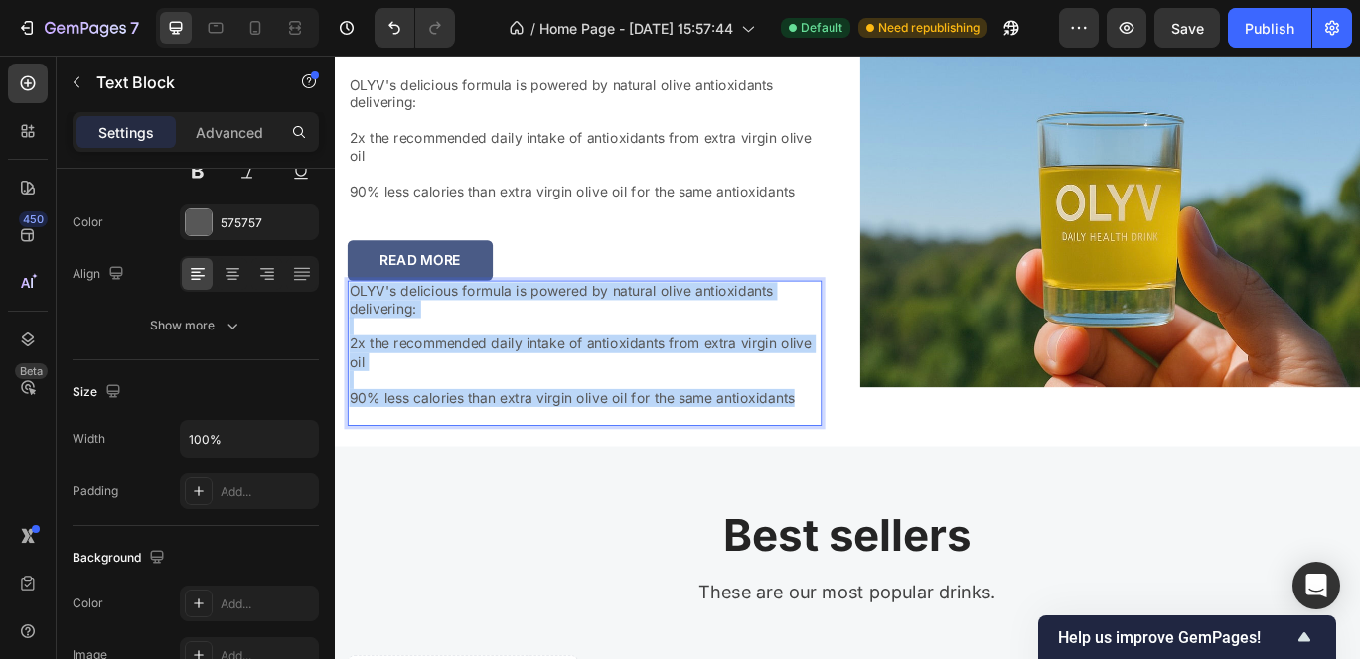
drag, startPoint x: 862, startPoint y: 446, endPoint x: 38, endPoint y: 170, distance: 869.3
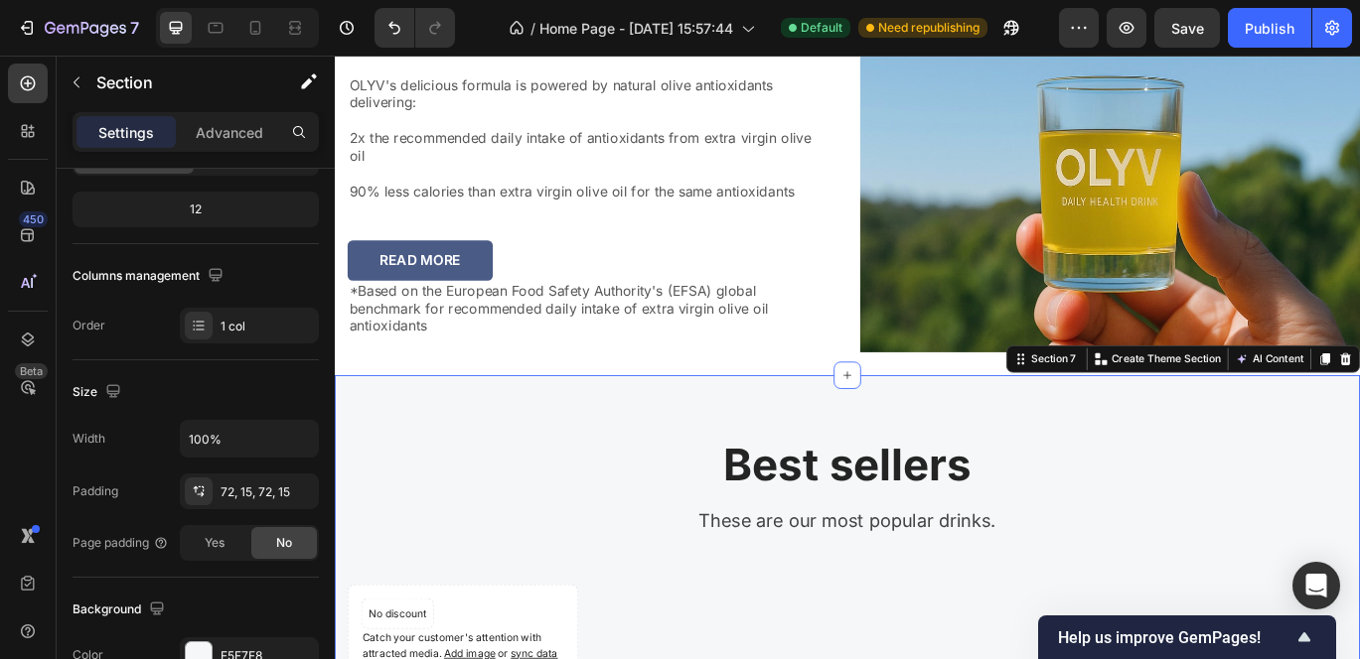
scroll to position [0, 0]
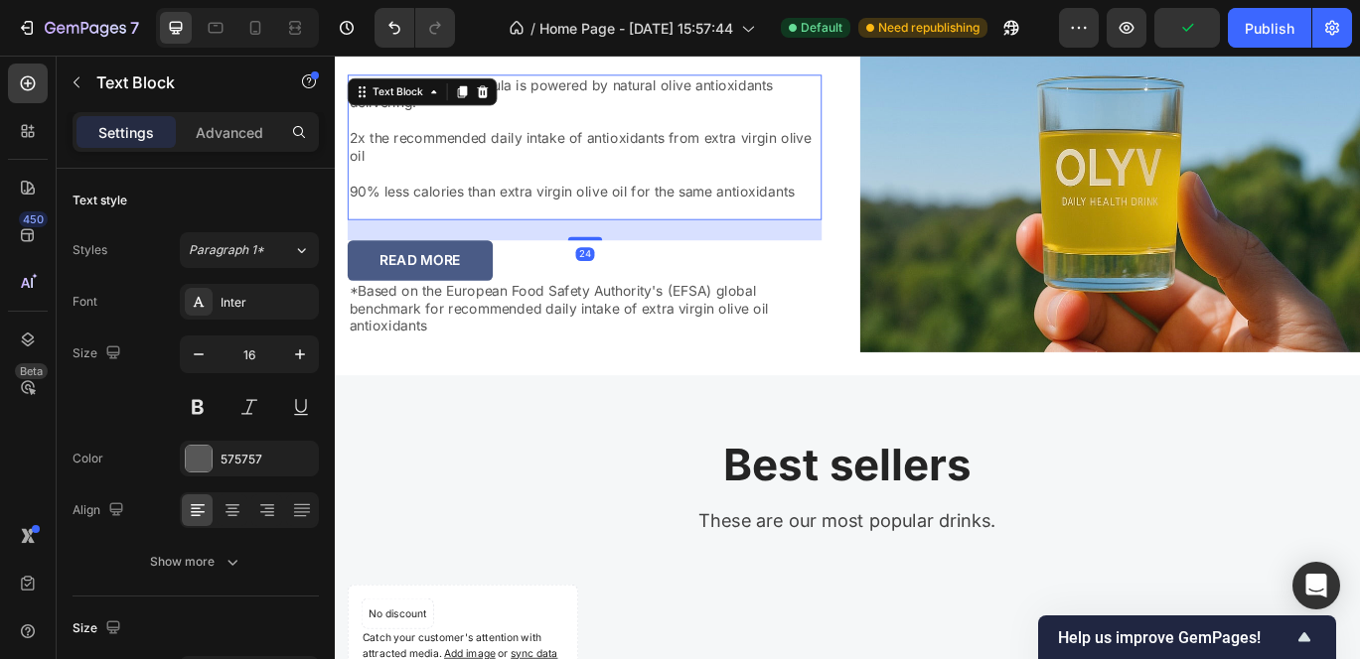
click at [504, 240] on p "Rich Text Editor. Editing area: main" at bounding box center [625, 233] width 547 height 21
click at [527, 331] on p "*Based on the European Food Safety Authority's (EFSA) global benchmark for reco…" at bounding box center [625, 350] width 547 height 62
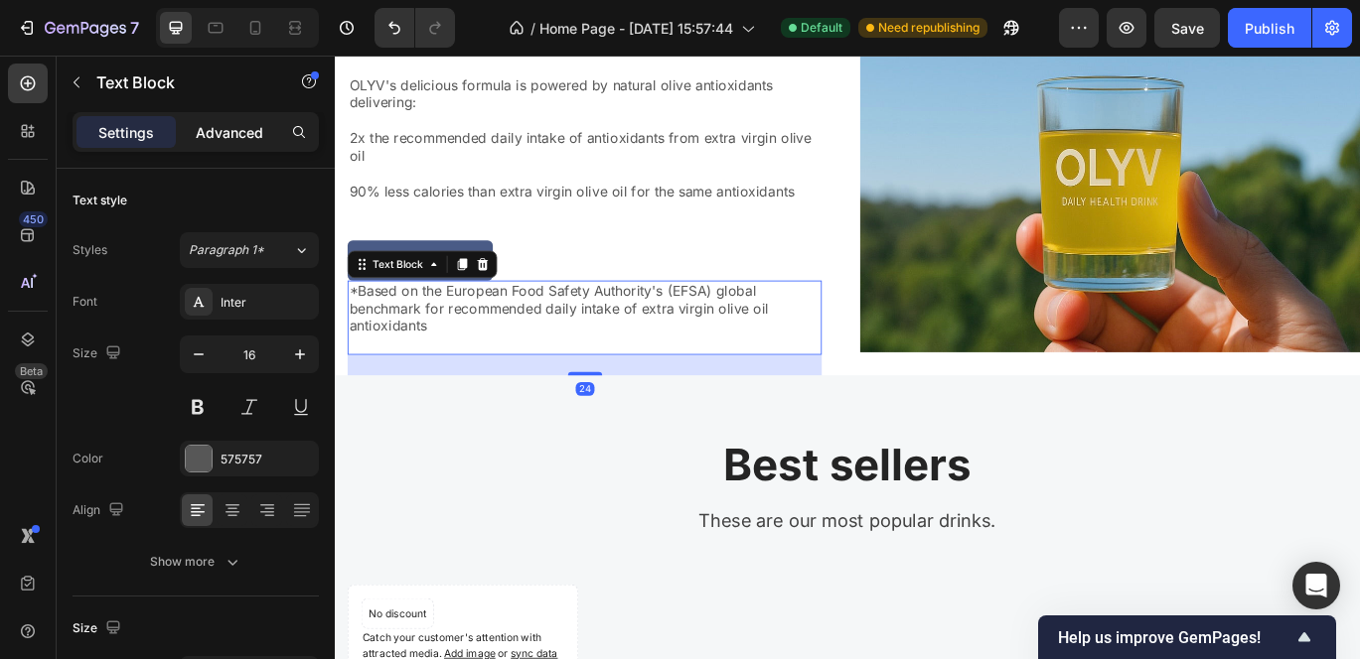
click at [235, 137] on p "Advanced" at bounding box center [230, 132] width 68 height 21
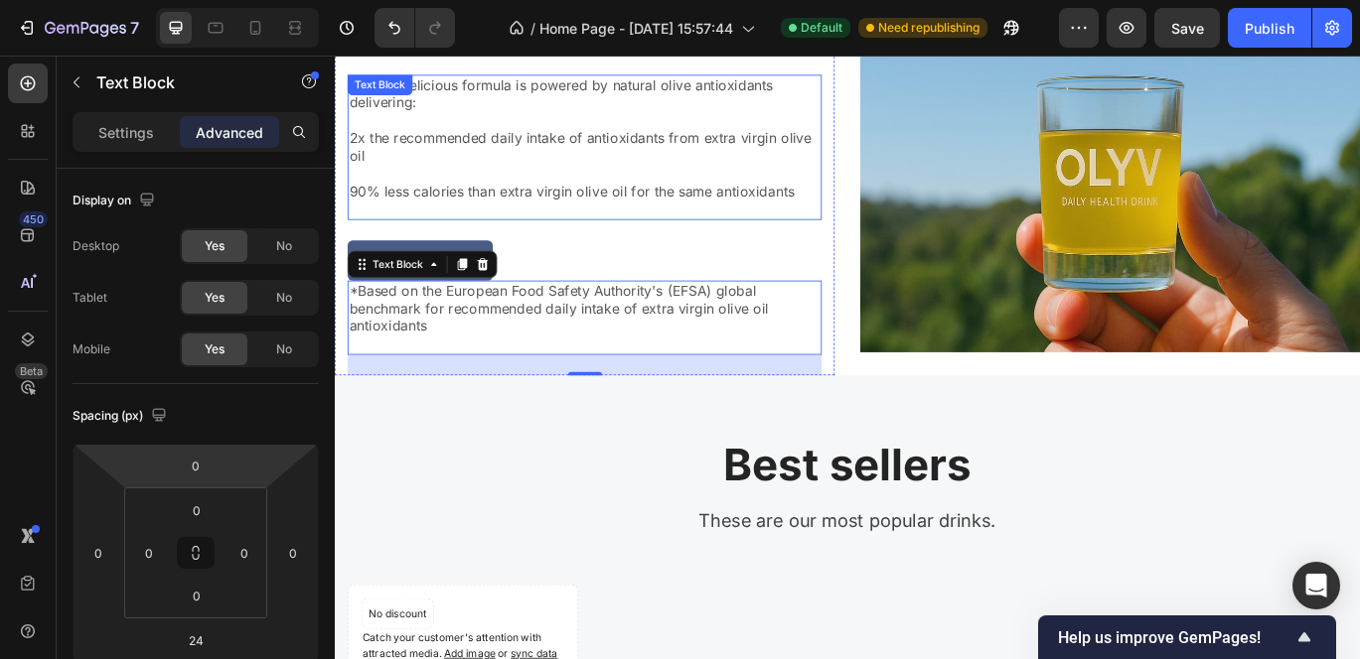
click at [458, 223] on p "Rich Text Editor. Editing area: main" at bounding box center [625, 233] width 547 height 21
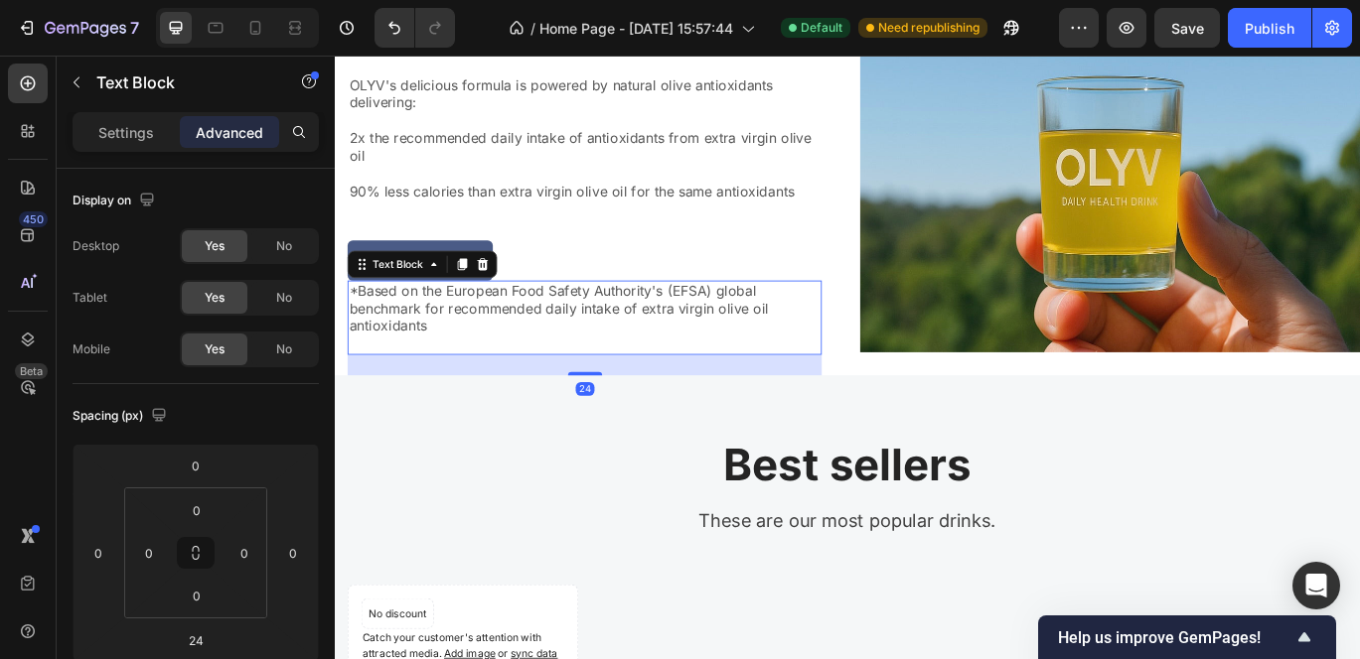
click at [450, 342] on p "*Based on the European Food Safety Authority's (EFSA) global benchmark for reco…" at bounding box center [625, 350] width 547 height 62
click at [206, 639] on input "24" at bounding box center [196, 641] width 40 height 30
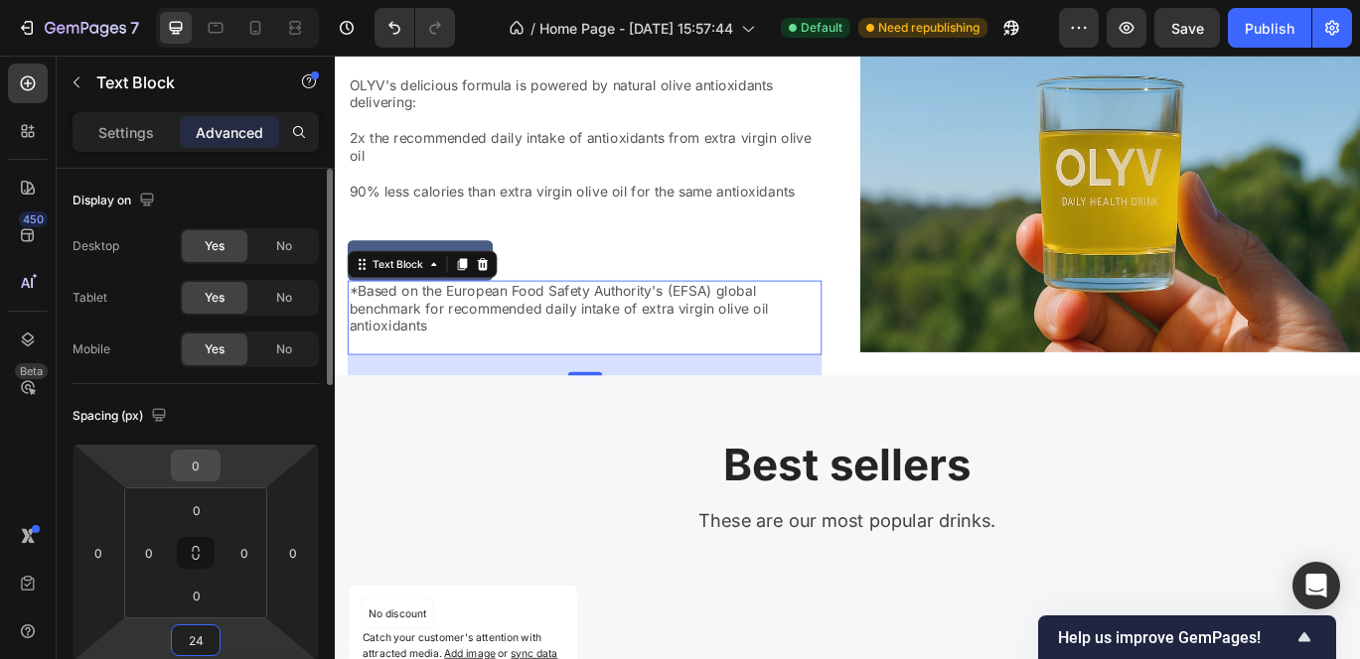
click at [202, 469] on input "0" at bounding box center [196, 466] width 40 height 30
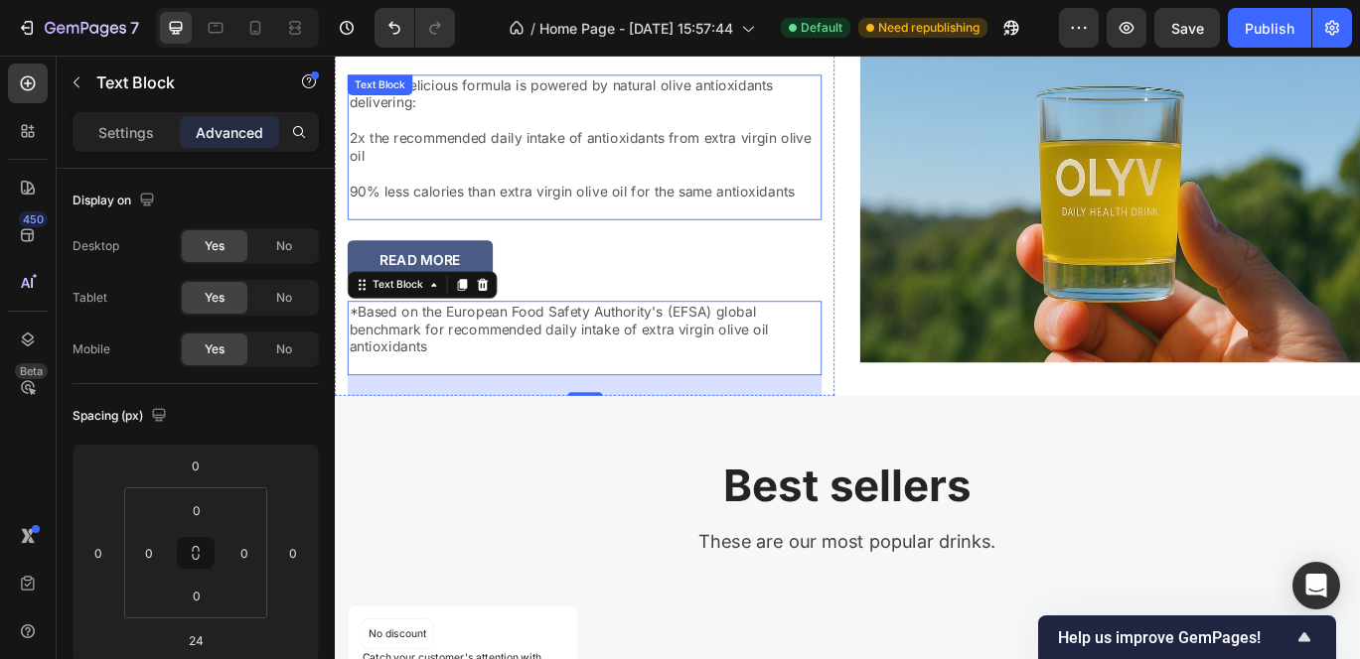
click at [718, 175] on p "2x the recommended daily intake of antioxidants from extra virgin olive oil" at bounding box center [625, 162] width 547 height 42
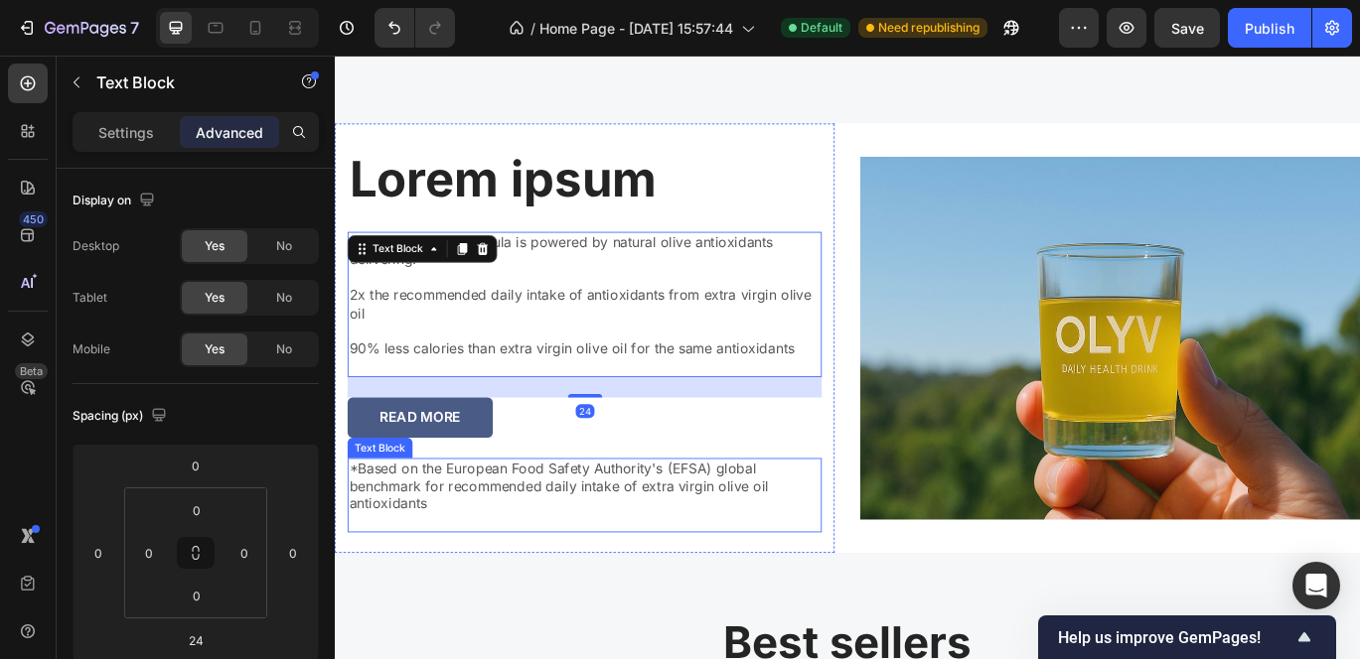
scroll to position [2350, 0]
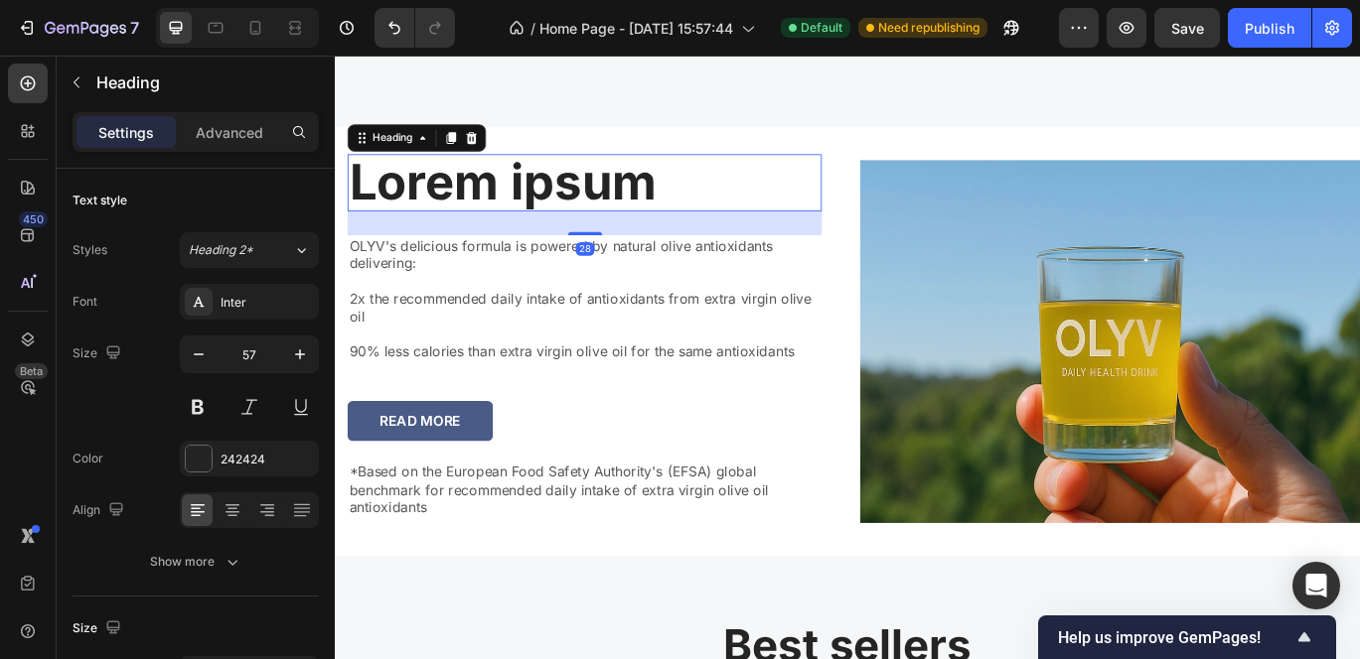
click at [573, 199] on h2 "Lorem ipsum" at bounding box center [625, 203] width 551 height 67
click at [515, 175] on h2 "Lorem ipsum" at bounding box center [625, 203] width 551 height 67
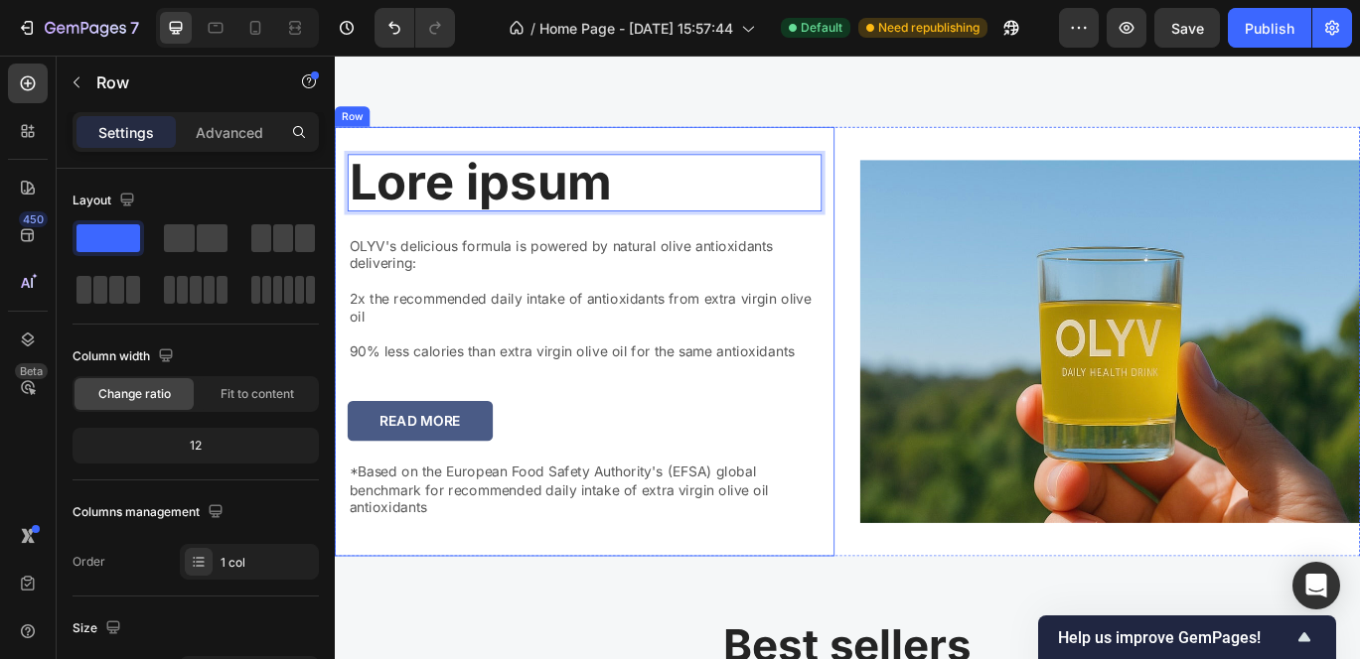
click at [642, 167] on div "Lore ipsum Heading 28 OLYV's delicious formula is powered by natural olive anti…" at bounding box center [625, 388] width 581 height 500
click at [642, 213] on p "Lore ipsum" at bounding box center [625, 203] width 547 height 63
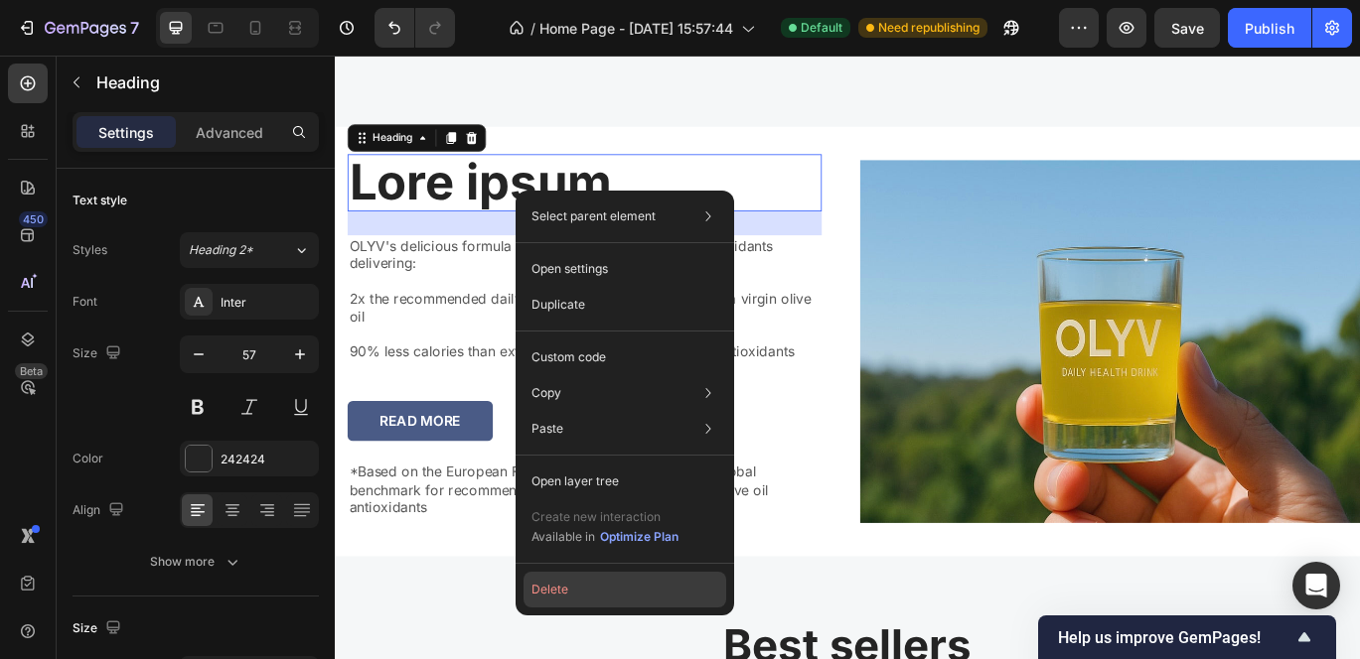
click at [599, 589] on button "Delete" at bounding box center [624, 590] width 203 height 36
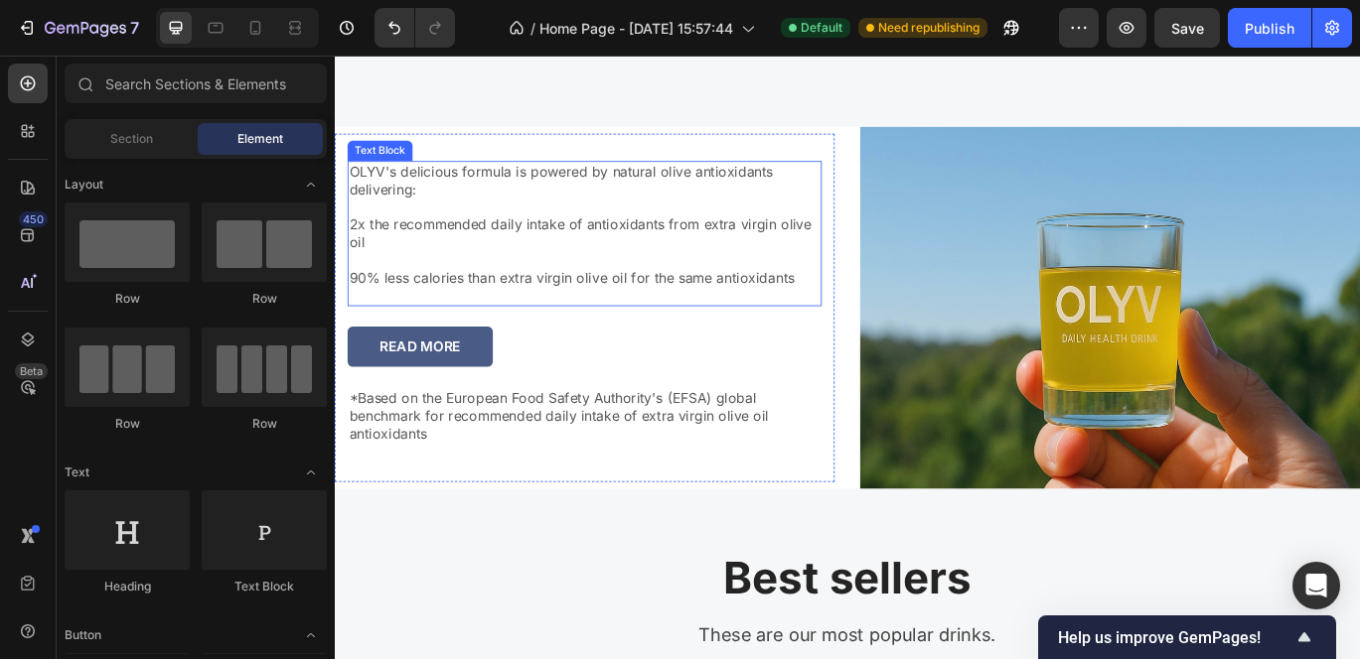
click at [698, 260] on p "2x the recommended daily intake of antioxidants from extra virgin olive oil" at bounding box center [625, 262] width 547 height 42
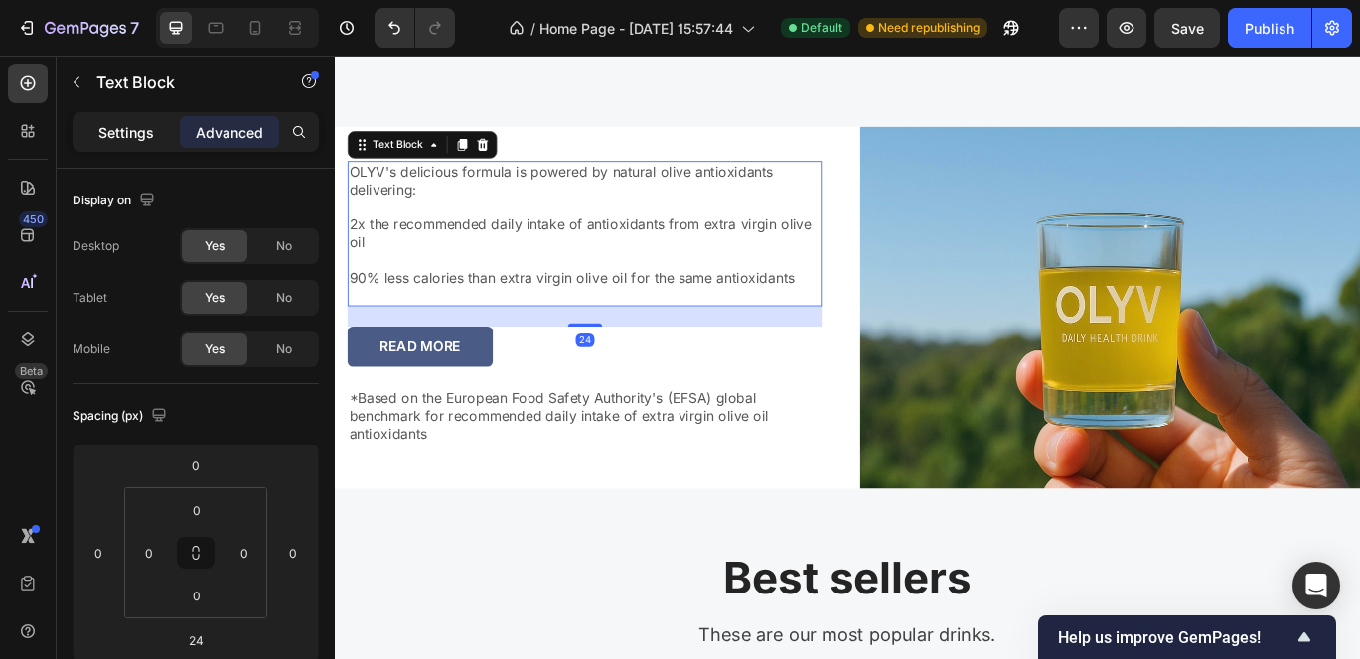
click at [127, 142] on p "Settings" at bounding box center [126, 132] width 56 height 21
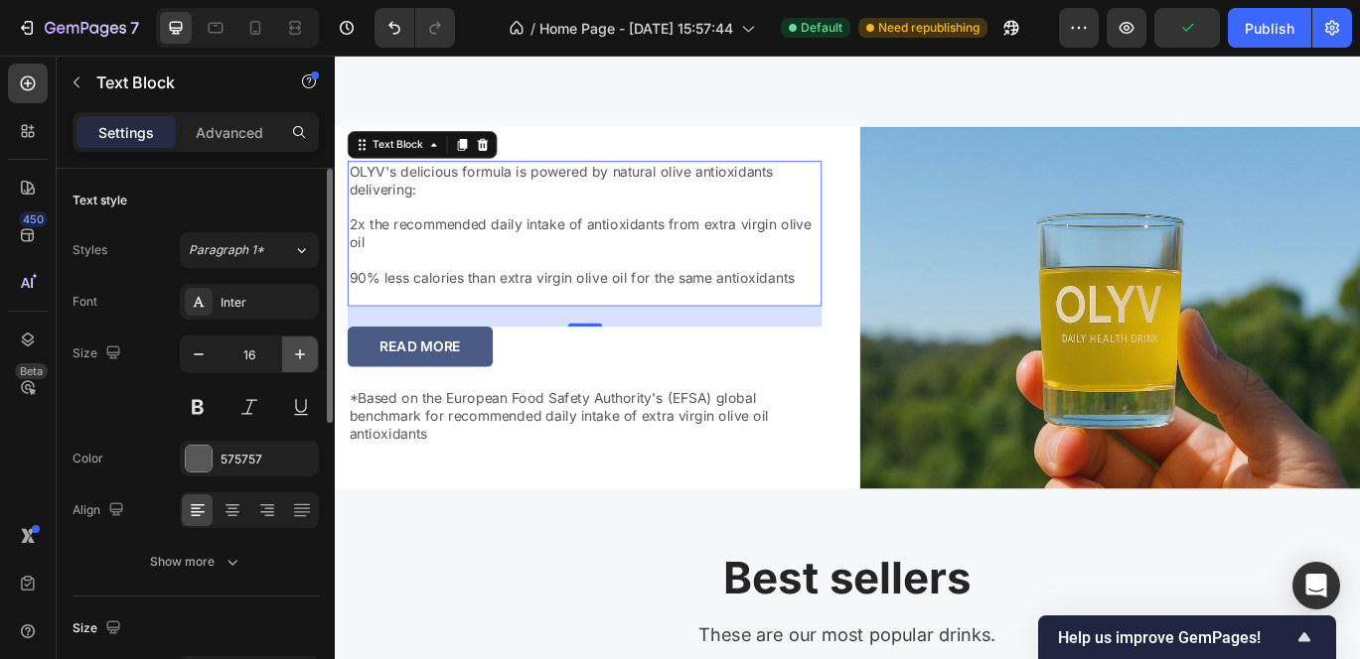
click at [302, 358] on icon "button" at bounding box center [300, 355] width 20 height 20
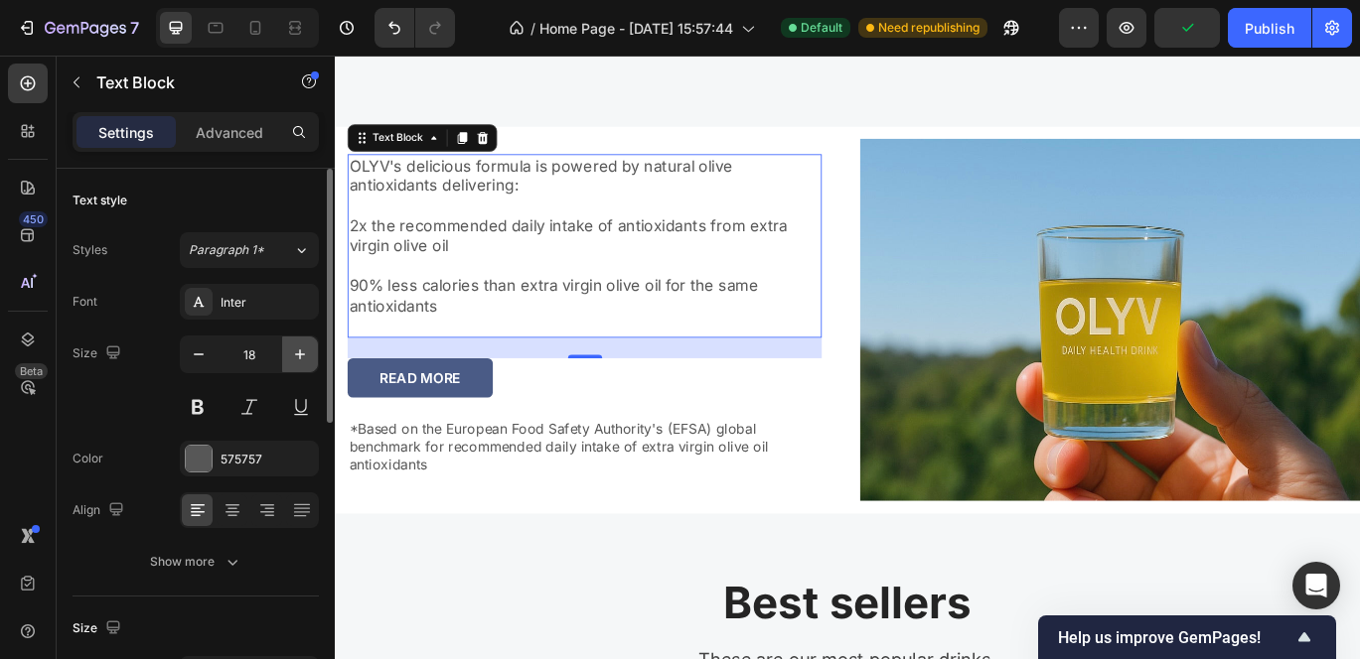
click at [302, 358] on icon "button" at bounding box center [300, 355] width 20 height 20
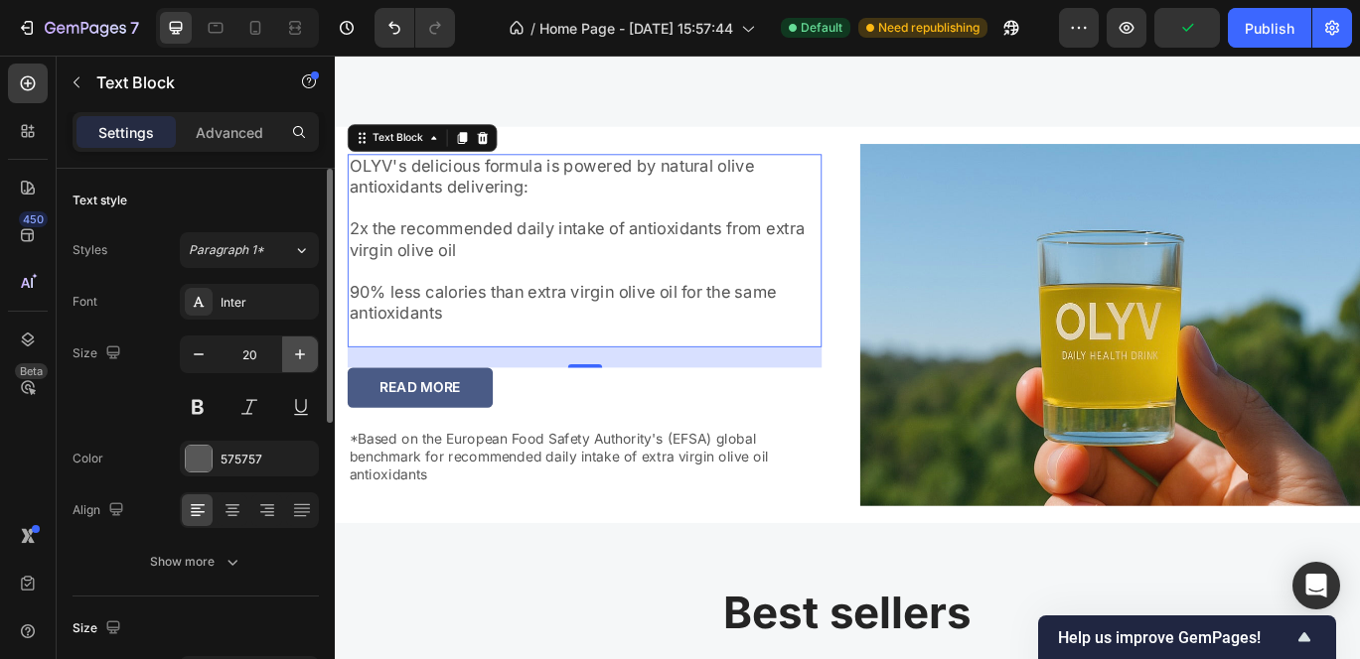
click at [302, 358] on icon "button" at bounding box center [300, 355] width 20 height 20
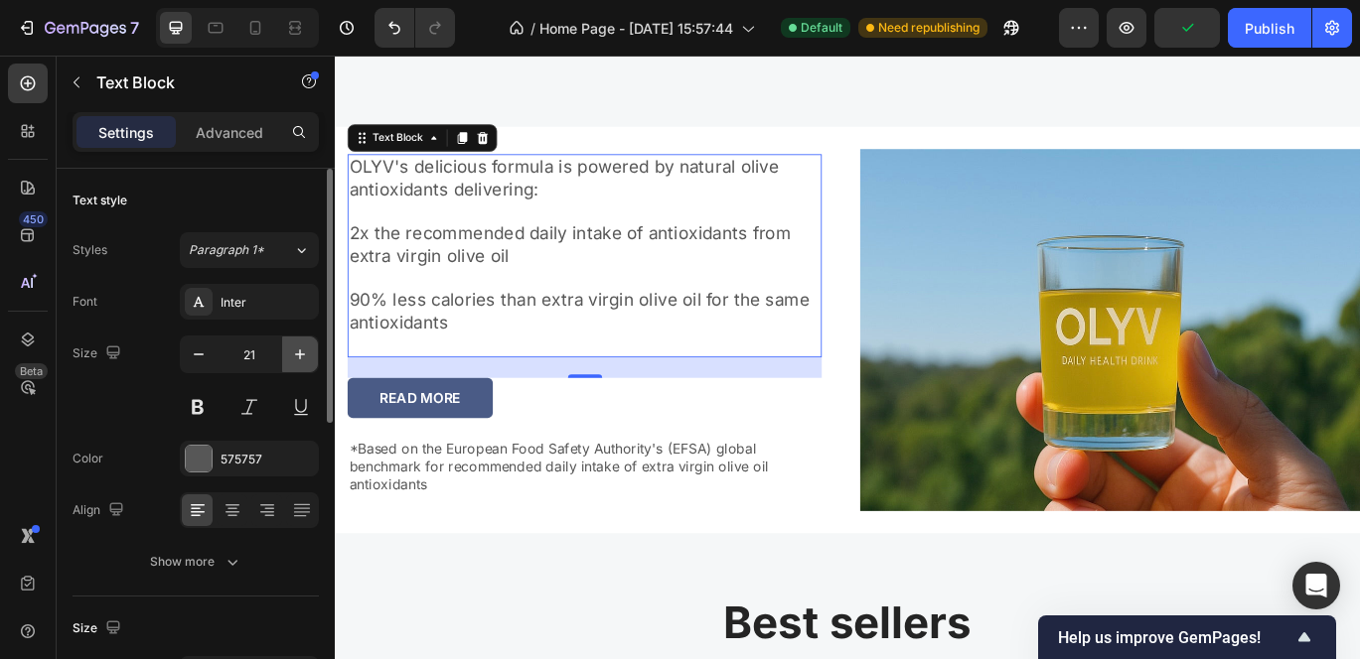
click at [302, 358] on icon "button" at bounding box center [300, 355] width 20 height 20
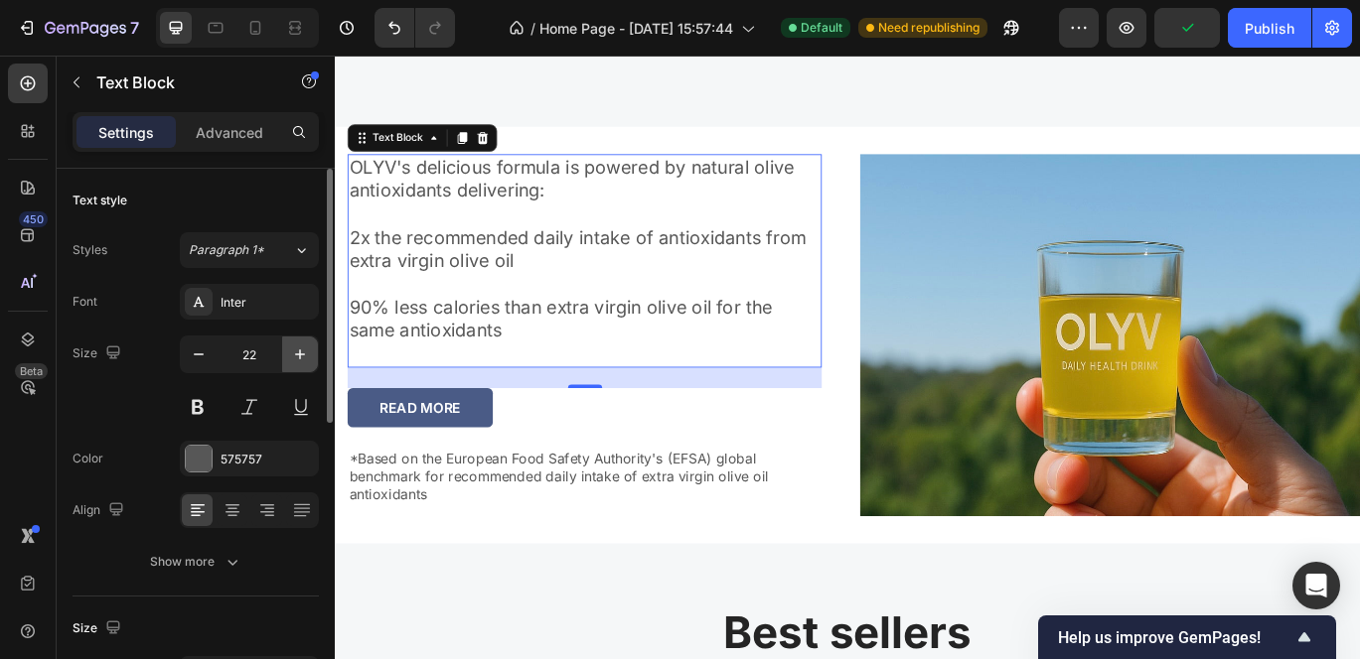
click at [302, 358] on icon "button" at bounding box center [300, 355] width 20 height 20
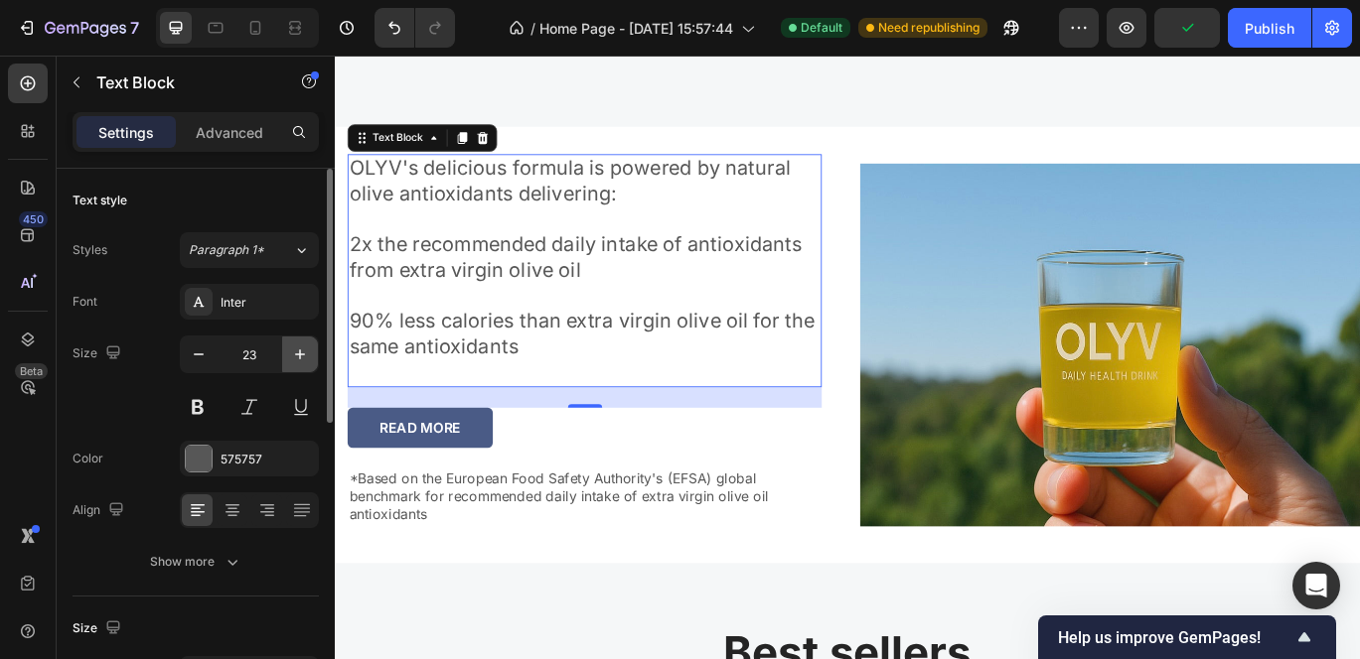
click at [302, 358] on icon "button" at bounding box center [300, 355] width 20 height 20
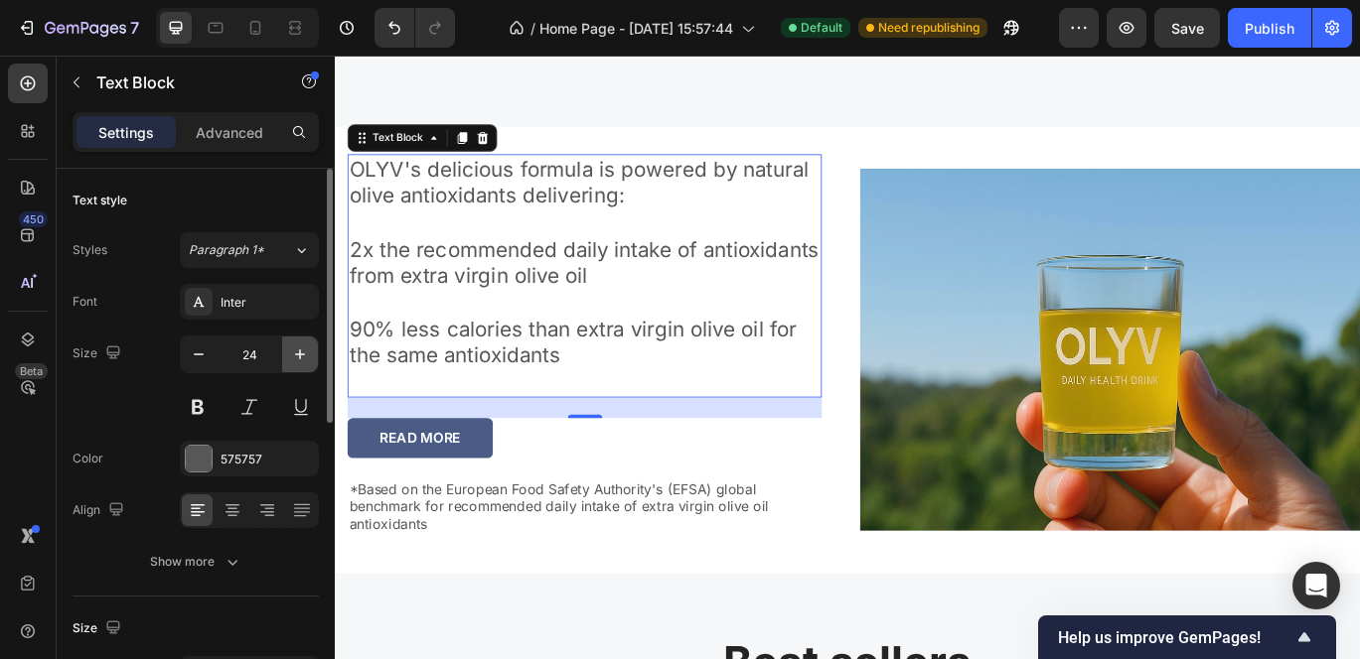
click at [302, 358] on icon "button" at bounding box center [300, 355] width 20 height 20
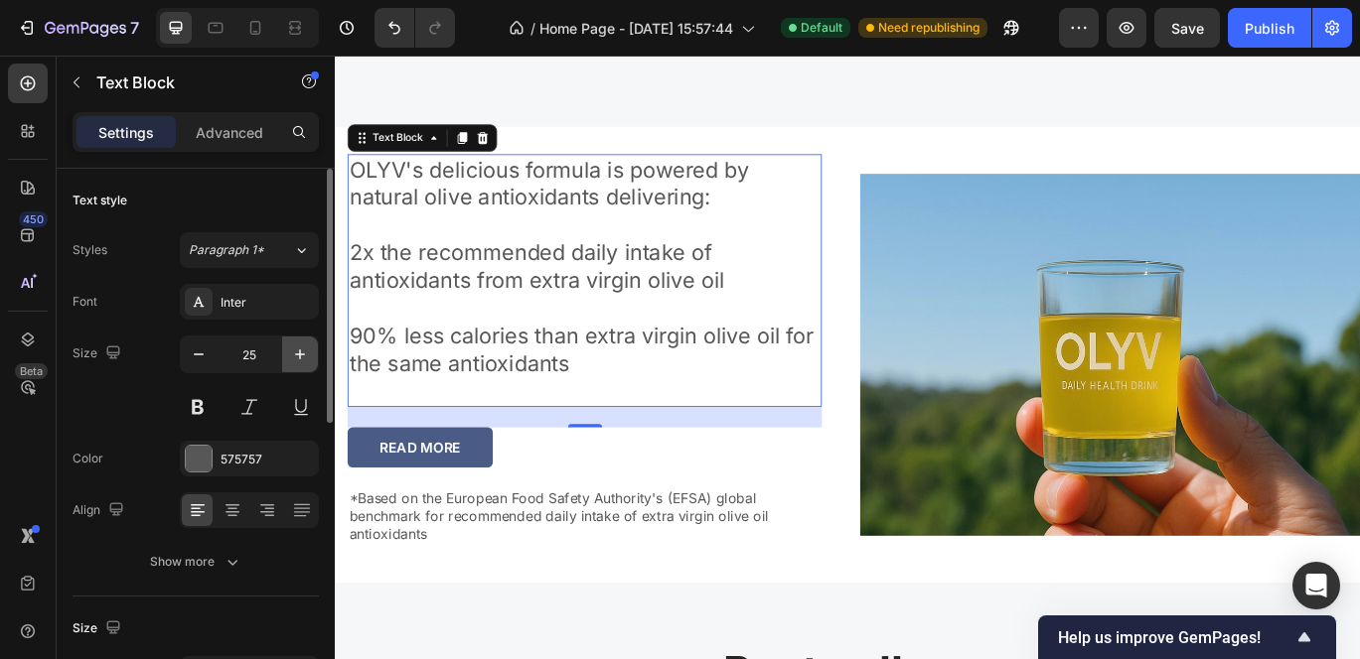
click at [302, 358] on icon "button" at bounding box center [300, 355] width 20 height 20
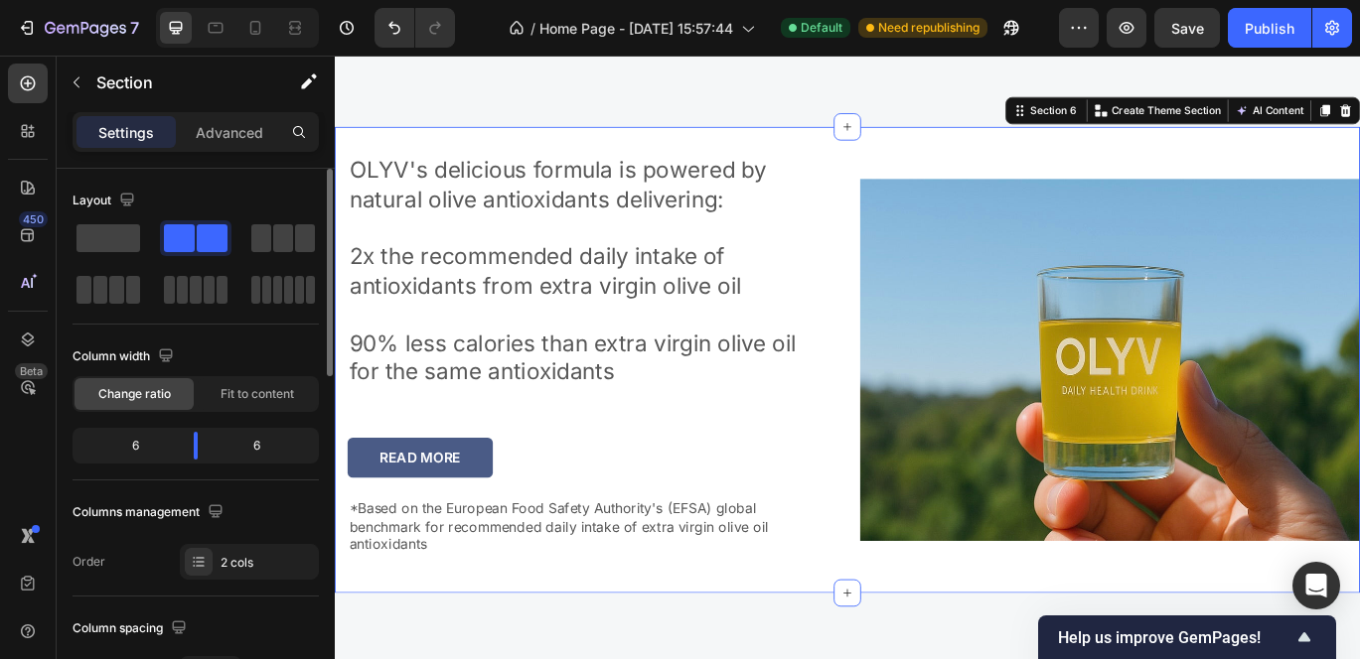
click at [946, 151] on div "Image" at bounding box center [1236, 409] width 581 height 542
click at [278, 400] on span "Fit to content" at bounding box center [256, 394] width 73 height 18
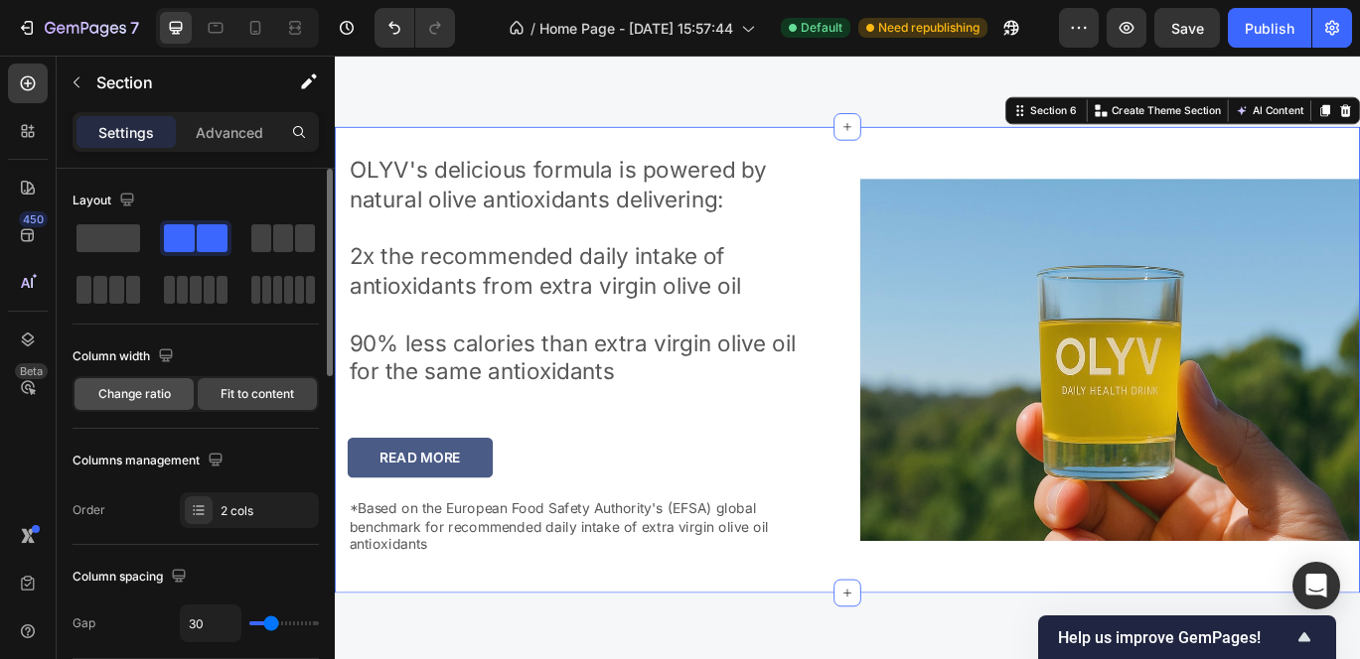
click at [165, 391] on span "Change ratio" at bounding box center [134, 394] width 73 height 18
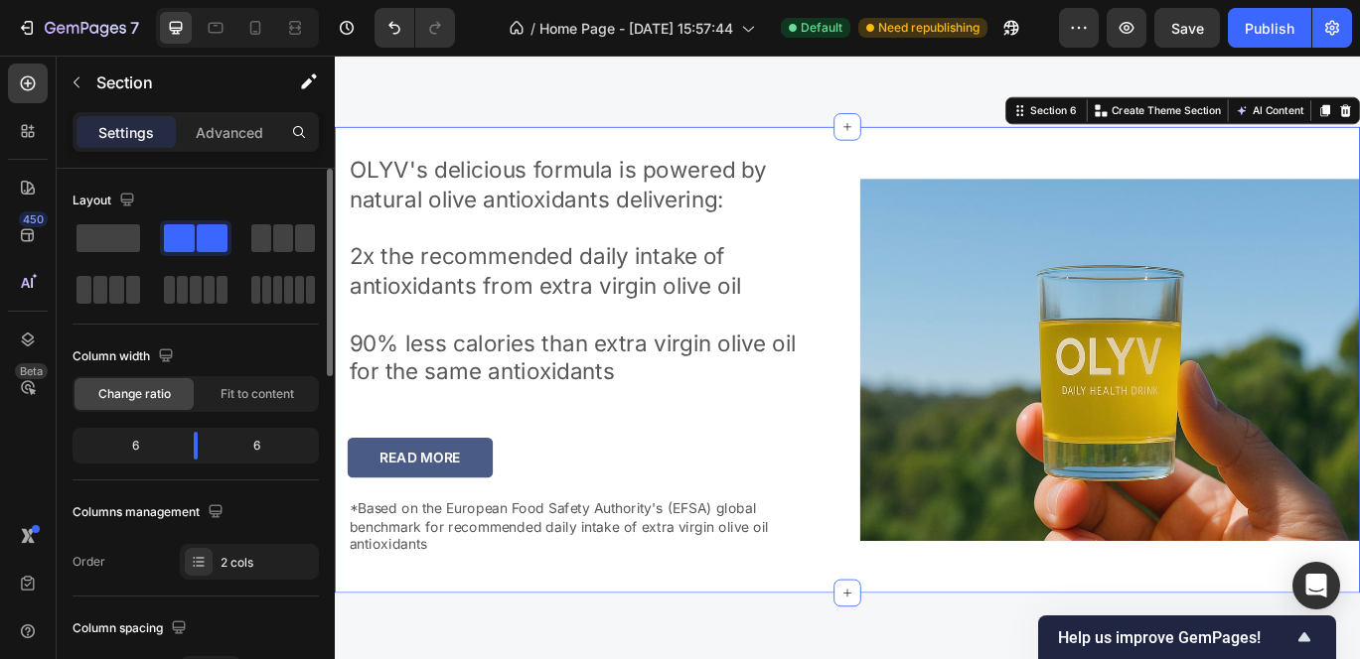
click at [141, 446] on div "6" at bounding box center [126, 446] width 101 height 28
click at [133, 446] on div "6" at bounding box center [126, 446] width 101 height 28
click at [128, 446] on div "6" at bounding box center [126, 446] width 101 height 28
click at [245, 446] on div "6" at bounding box center [264, 446] width 101 height 28
click at [248, 446] on div "6" at bounding box center [264, 446] width 101 height 28
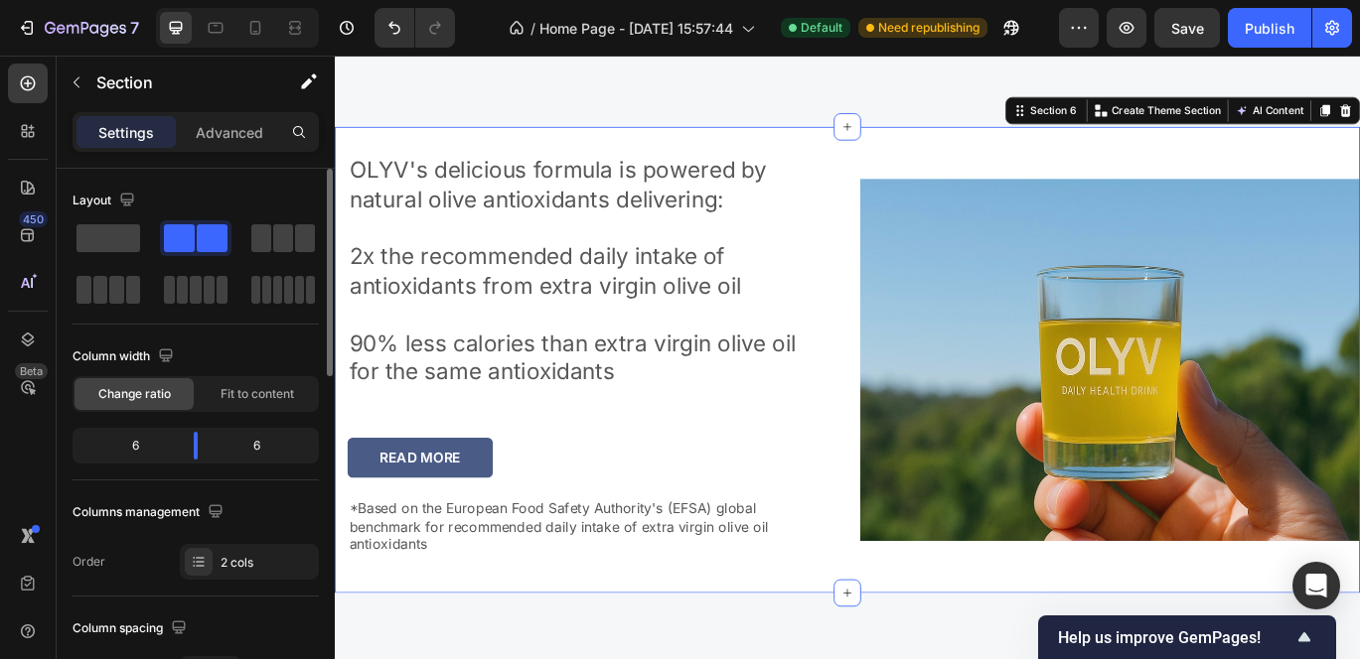
click at [250, 446] on div "6" at bounding box center [264, 446] width 101 height 28
click at [254, 446] on div "6" at bounding box center [264, 446] width 101 height 28
click at [205, 0] on body "7 / Home Page - Sep 27, 15:57:44 Default Need republishing Preview Publish 450 …" at bounding box center [680, 0] width 1360 height 0
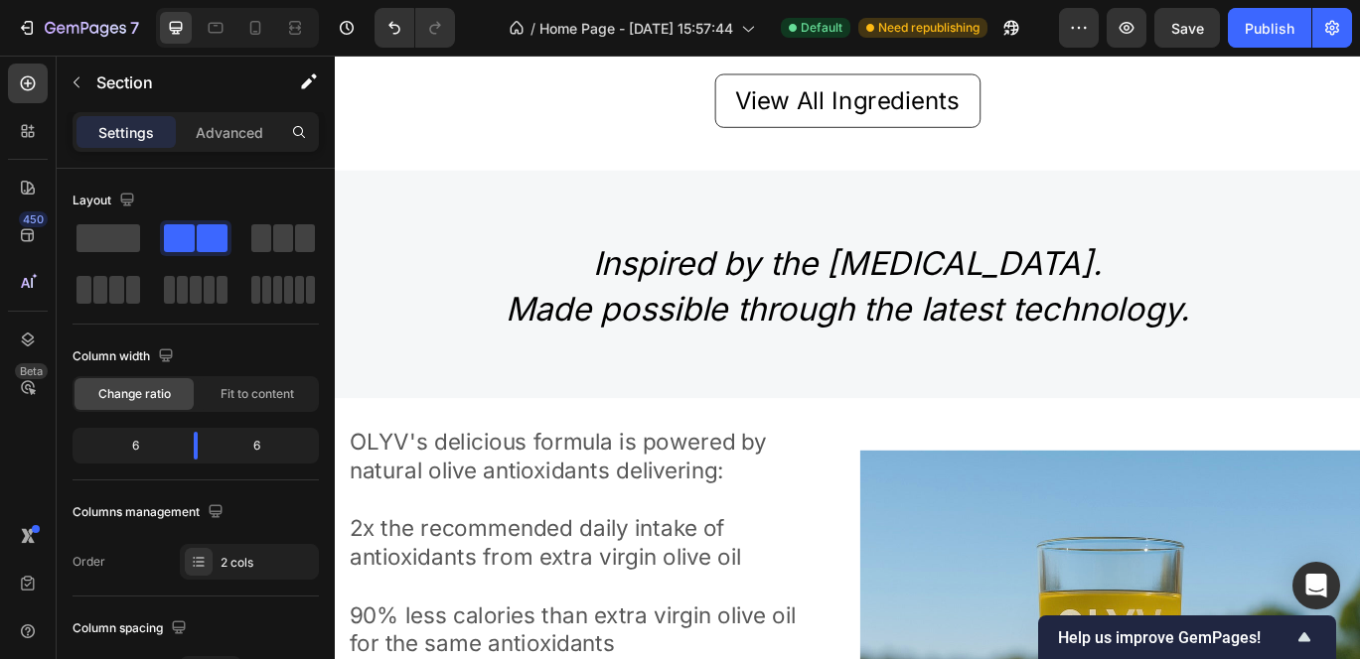
scroll to position [2030, 0]
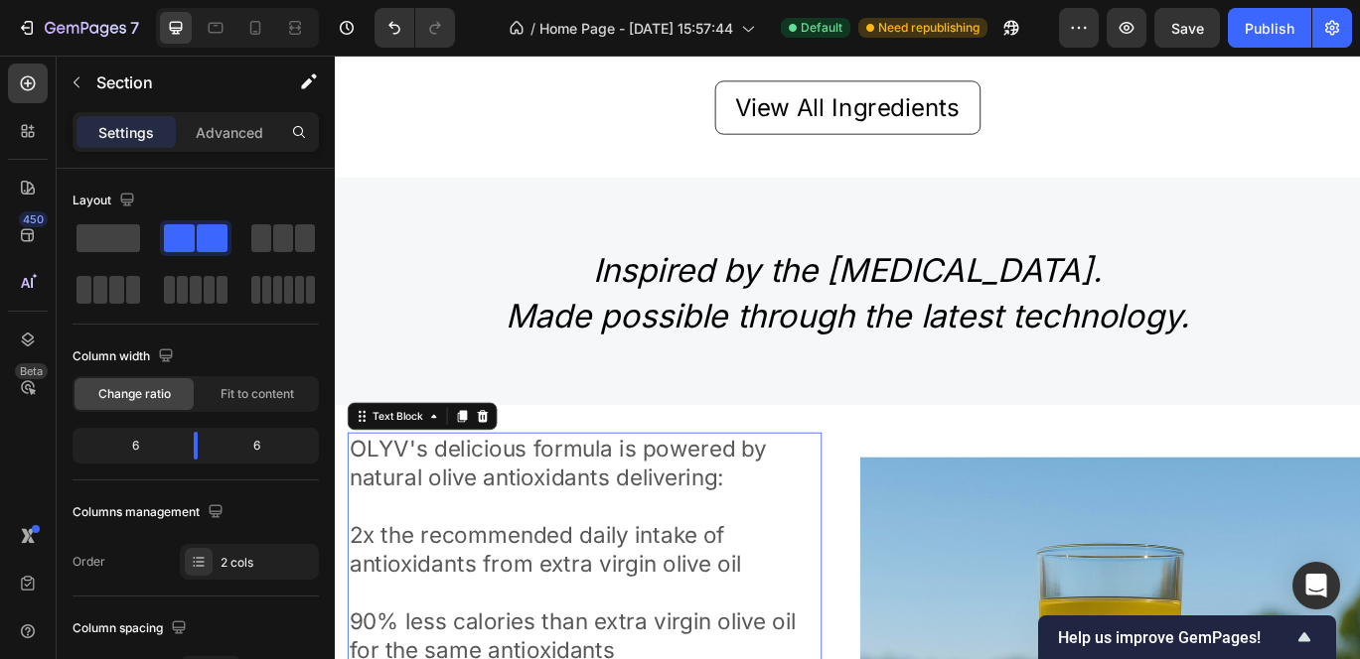
click at [708, 498] on p "OLYV's delicious formula is powered by natural olive antioxidants delivering:" at bounding box center [625, 530] width 547 height 68
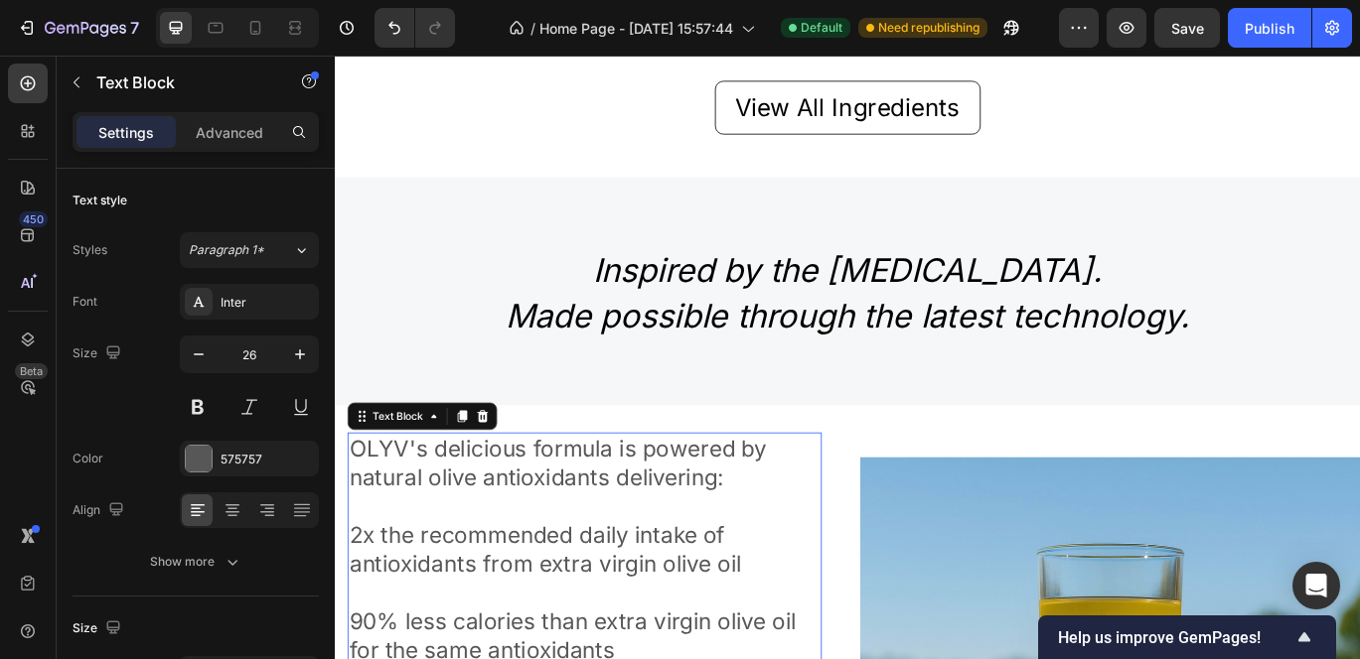
click at [557, 533] on p "OLYV's delicious formula is powered by natural olive antioxidants delivering:" at bounding box center [625, 530] width 547 height 68
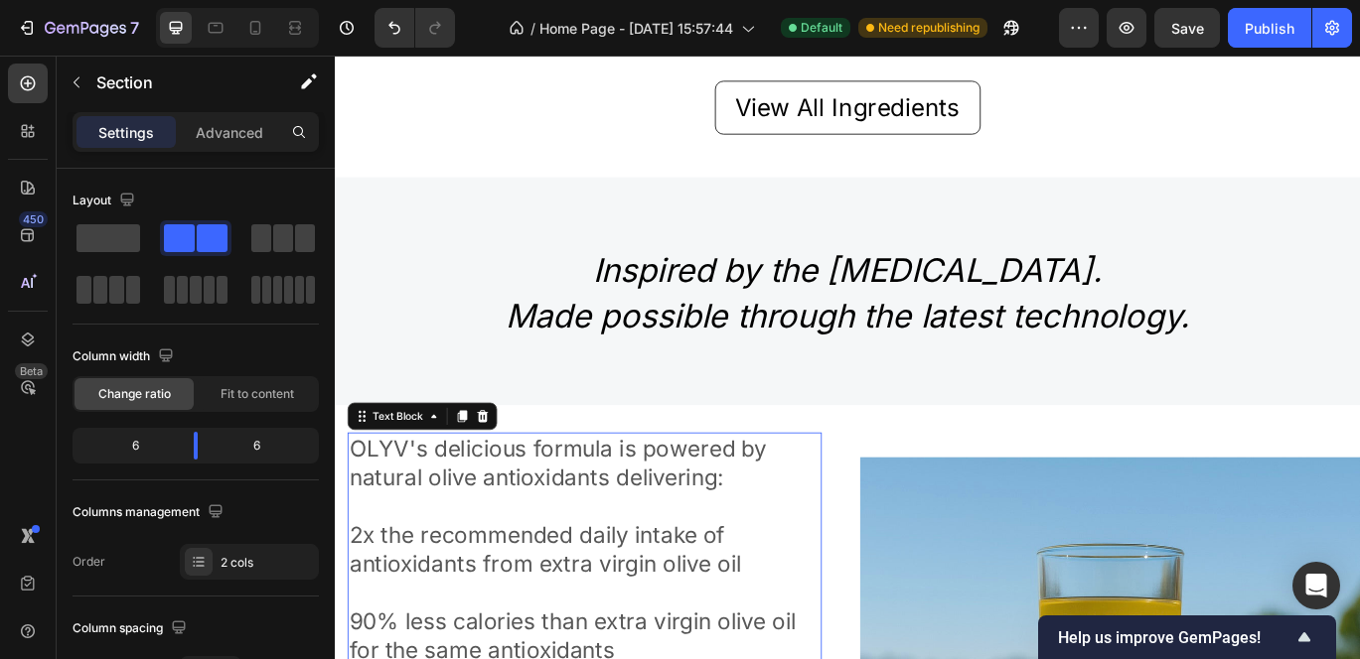
click at [760, 530] on p "OLYV's delicious formula is powered by natural olive antioxidants delivering:" at bounding box center [625, 530] width 547 height 68
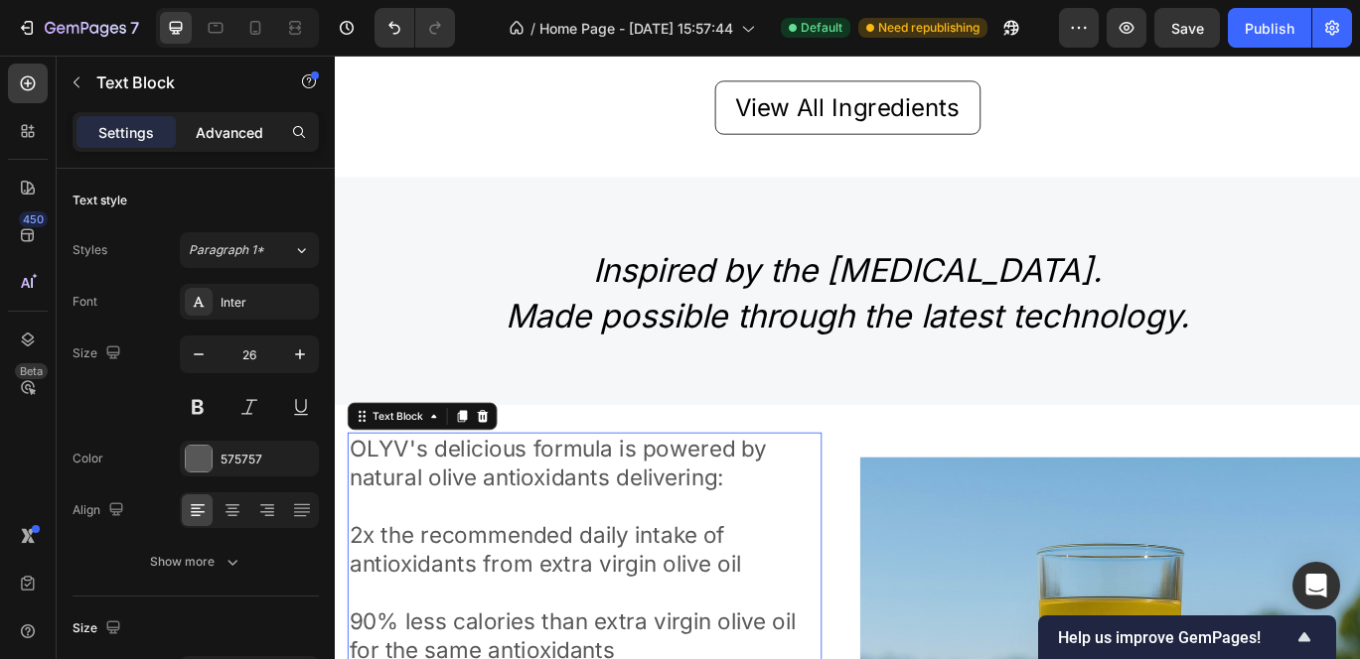
click at [237, 122] on p "Advanced" at bounding box center [230, 132] width 68 height 21
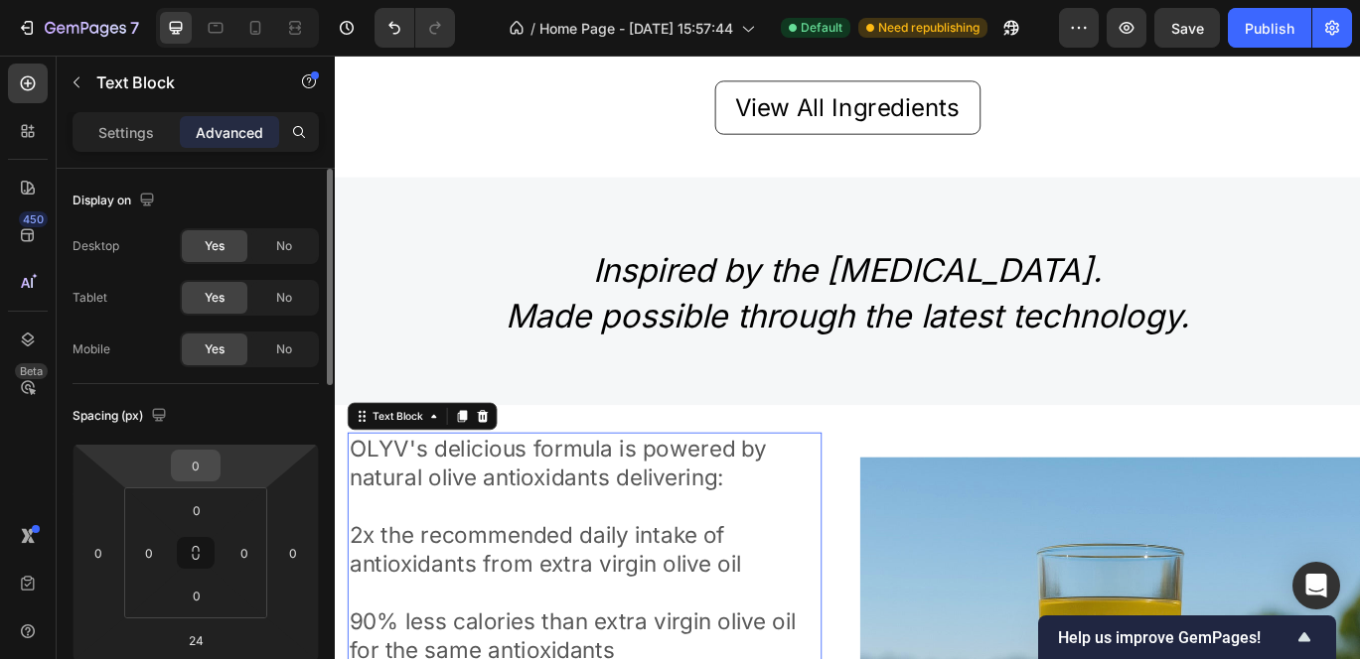
click at [217, 467] on div "0" at bounding box center [196, 466] width 50 height 32
click at [202, 466] on input "0" at bounding box center [196, 466] width 40 height 30
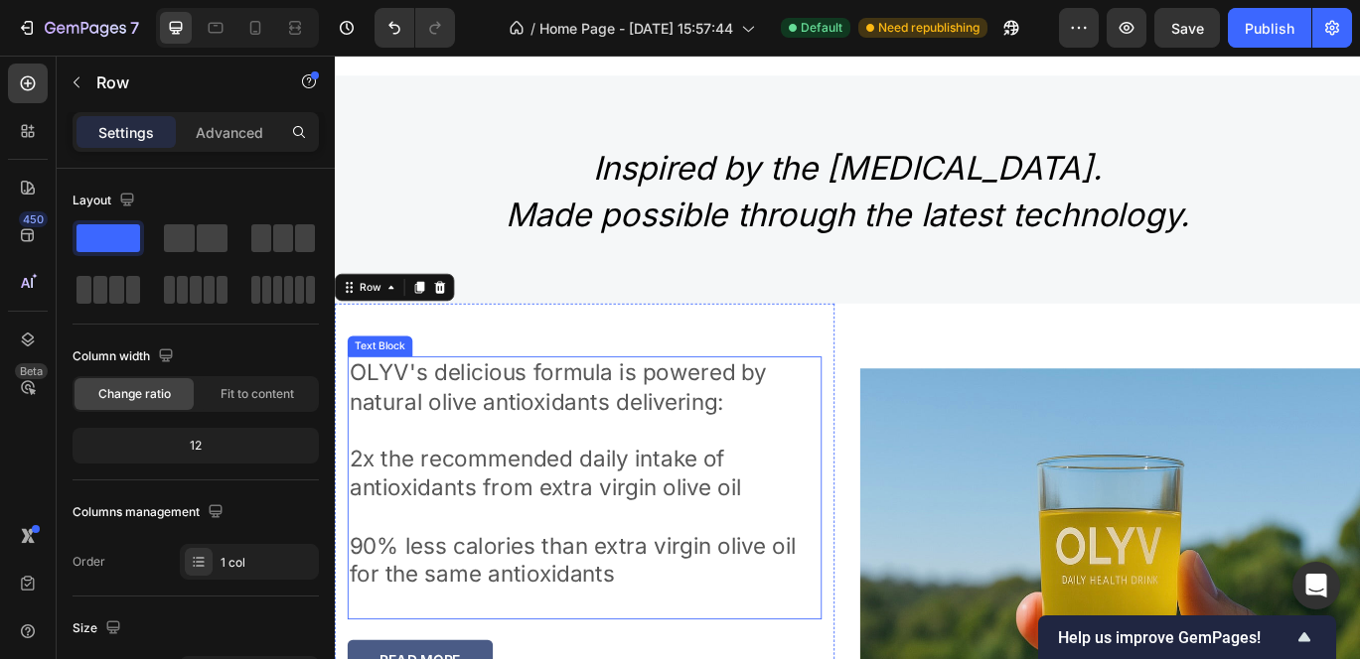
scroll to position [2151, 0]
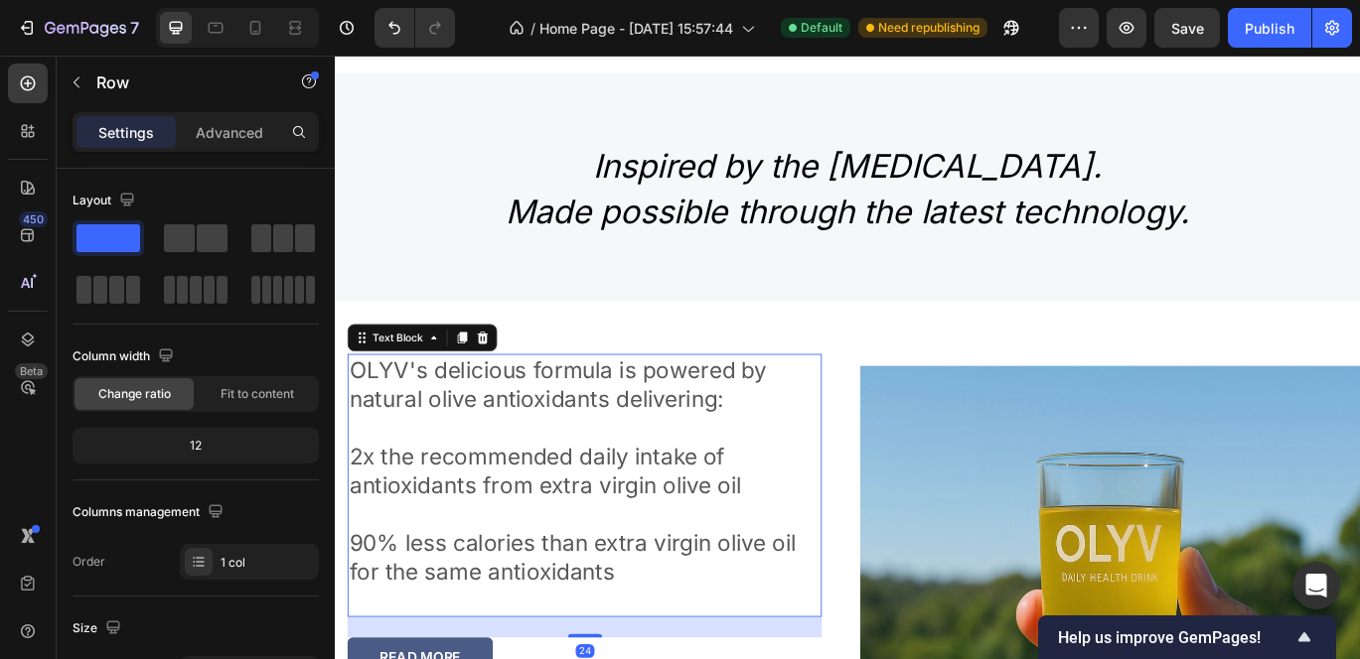
click at [482, 493] on p "Rich Text Editor. Editing area: main" at bounding box center [625, 488] width 547 height 34
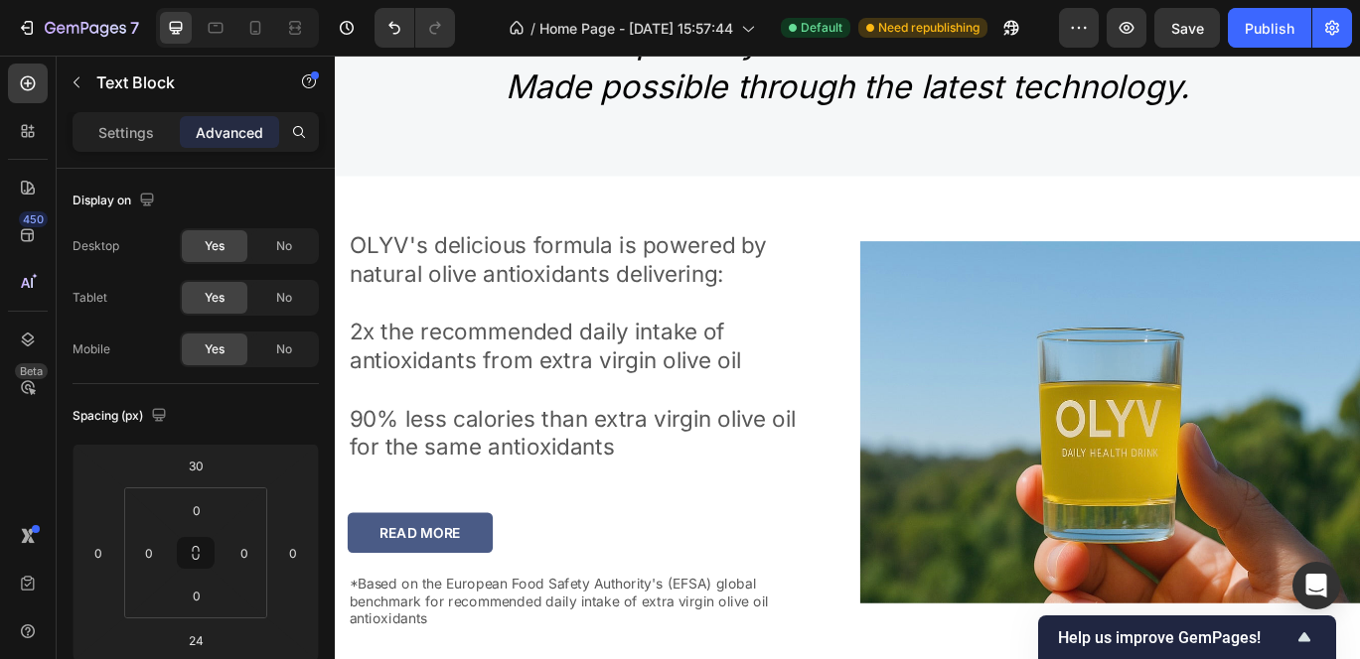
scroll to position [2294, 0]
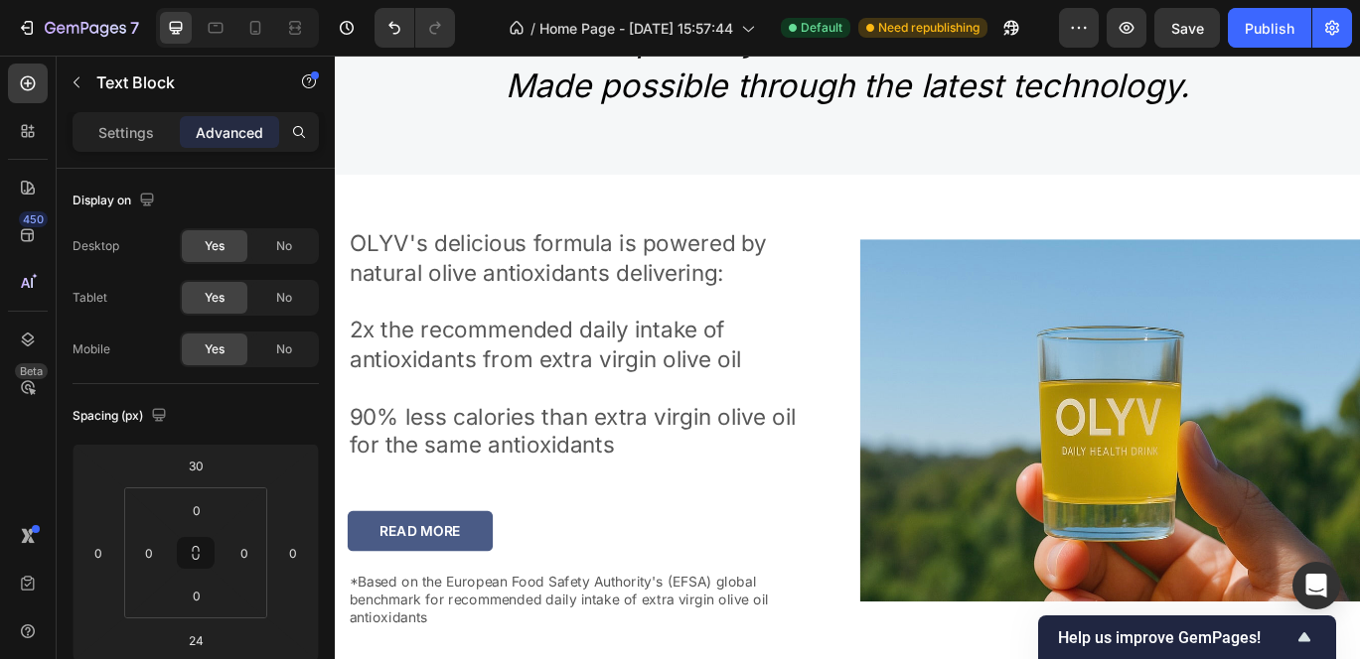
click at [473, 295] on p "OLYV's delicious formula is powered by natural olive antioxidants delivering:" at bounding box center [625, 291] width 547 height 68
click at [364, 268] on p "OLYV's delicious formula is powered by natural olive antioxidants delivering:" at bounding box center [625, 291] width 547 height 68
click at [130, 122] on p "Settings" at bounding box center [126, 132] width 56 height 21
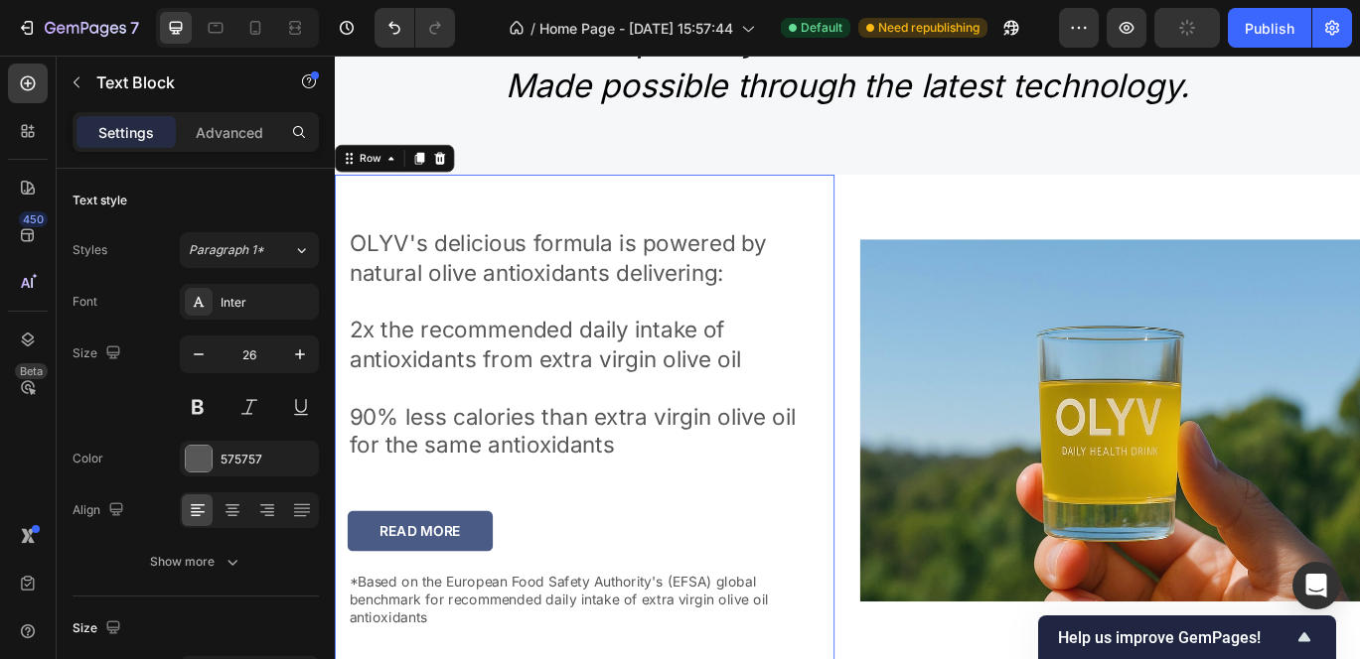
click at [380, 245] on div "OLYV's delicious formula is powered by natural olive antioxidants delivering: 2…" at bounding box center [625, 495] width 551 height 540
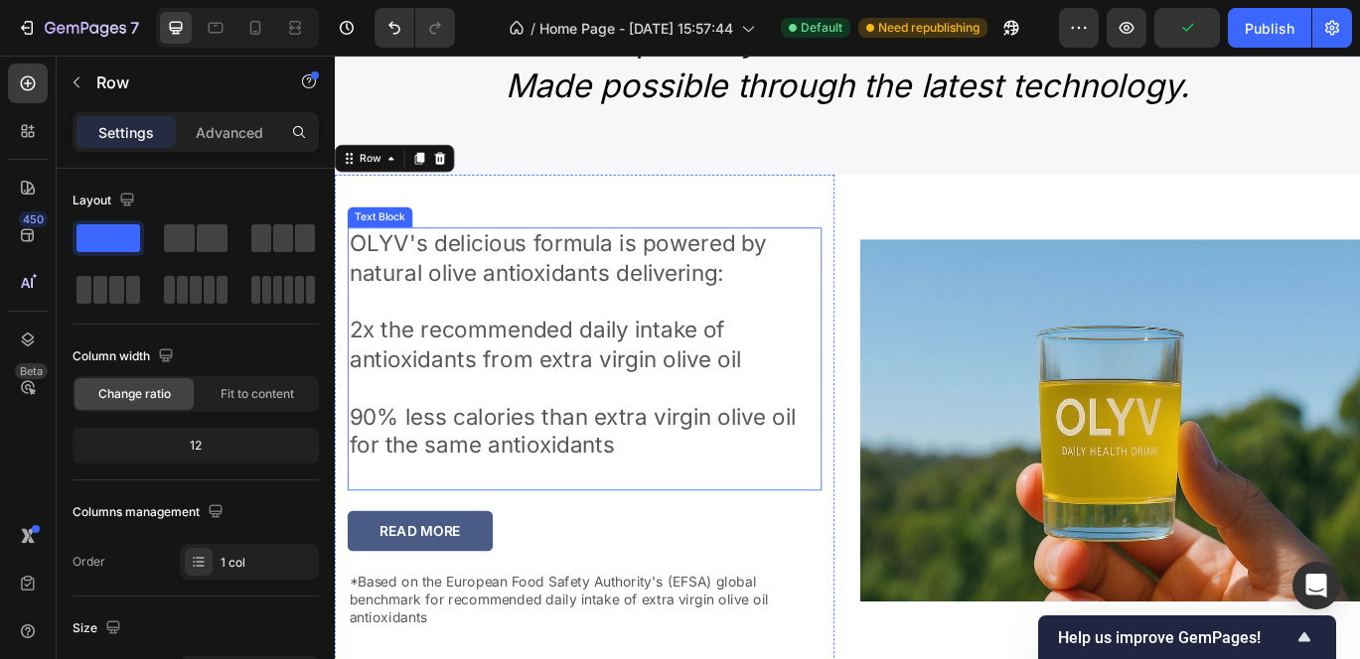
click at [444, 418] on p "2x the recommended daily intake of antioxidants from extra virgin olive oil" at bounding box center [625, 392] width 547 height 68
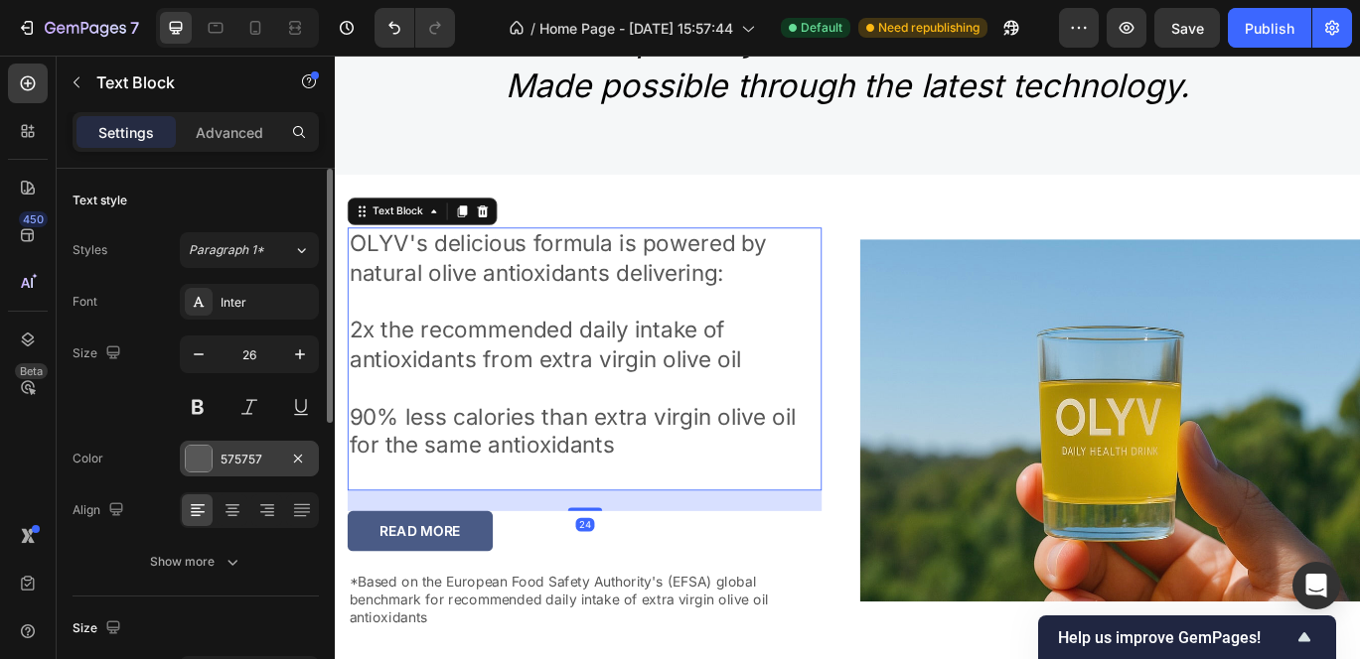
click at [199, 456] on div at bounding box center [199, 459] width 26 height 26
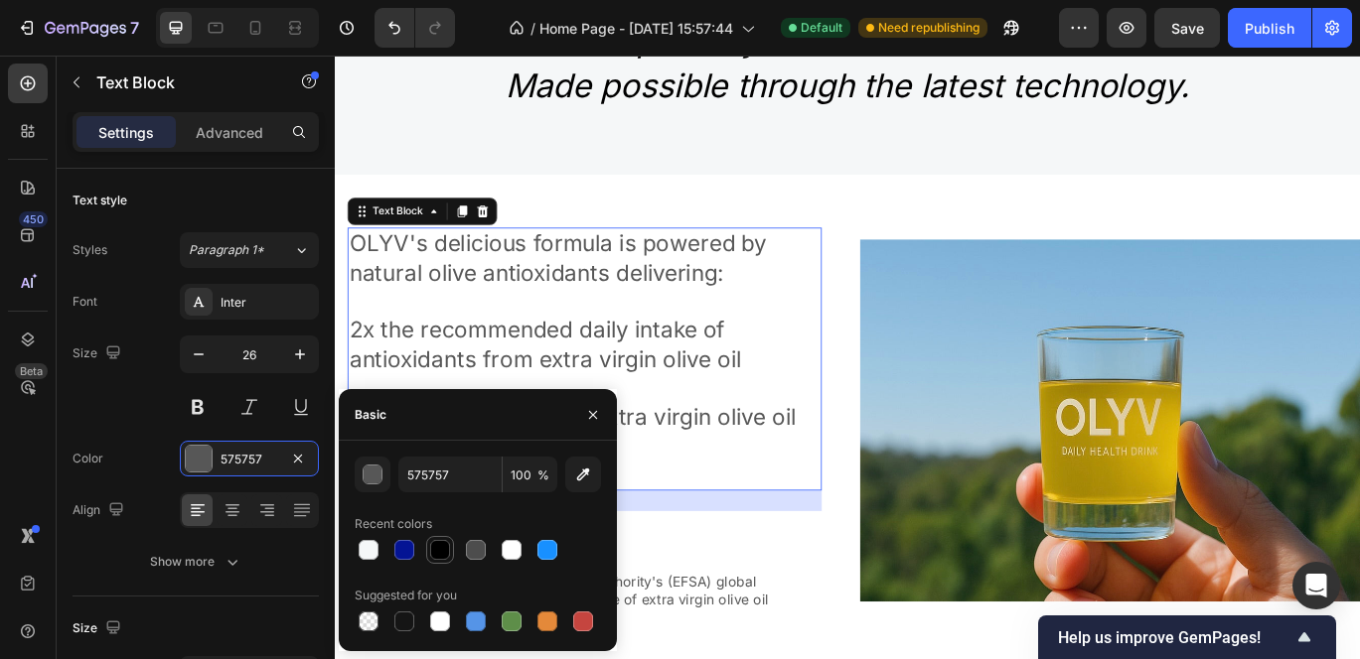
click at [443, 554] on div at bounding box center [440, 550] width 20 height 20
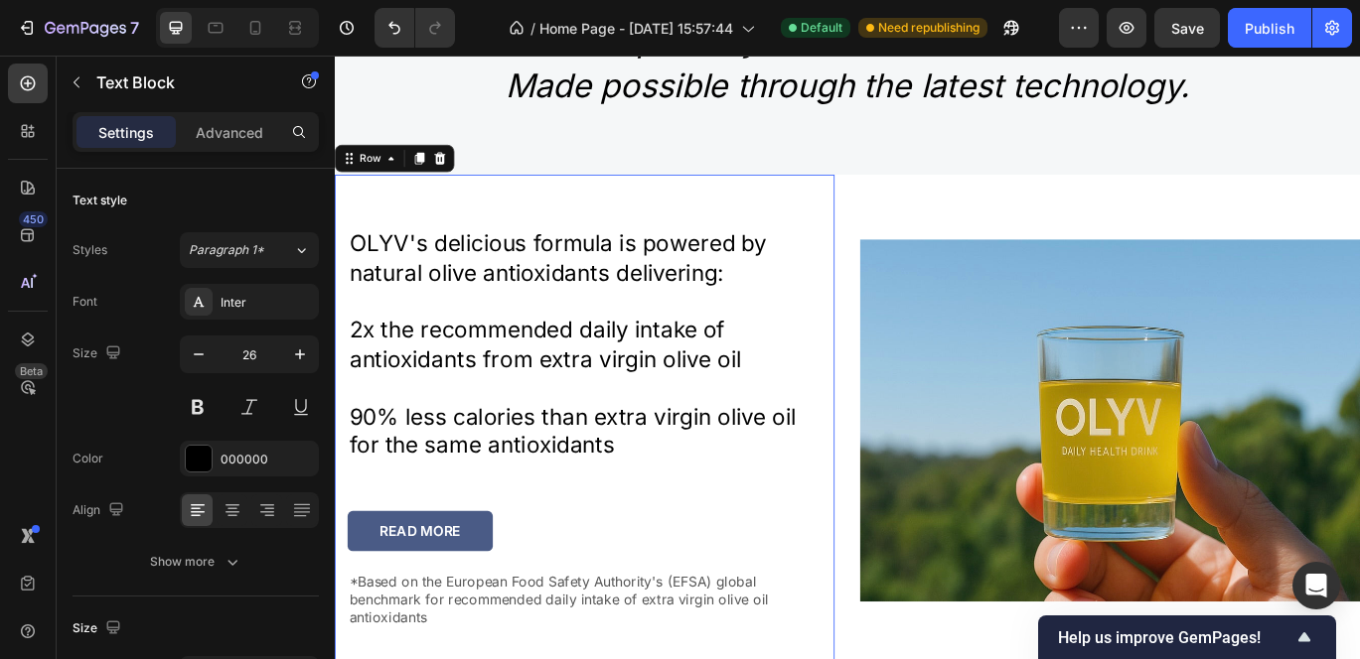
click at [846, 226] on div "OLYV's delicious formula is powered by natural olive antioxidants delivering: 2…" at bounding box center [625, 495] width 551 height 540
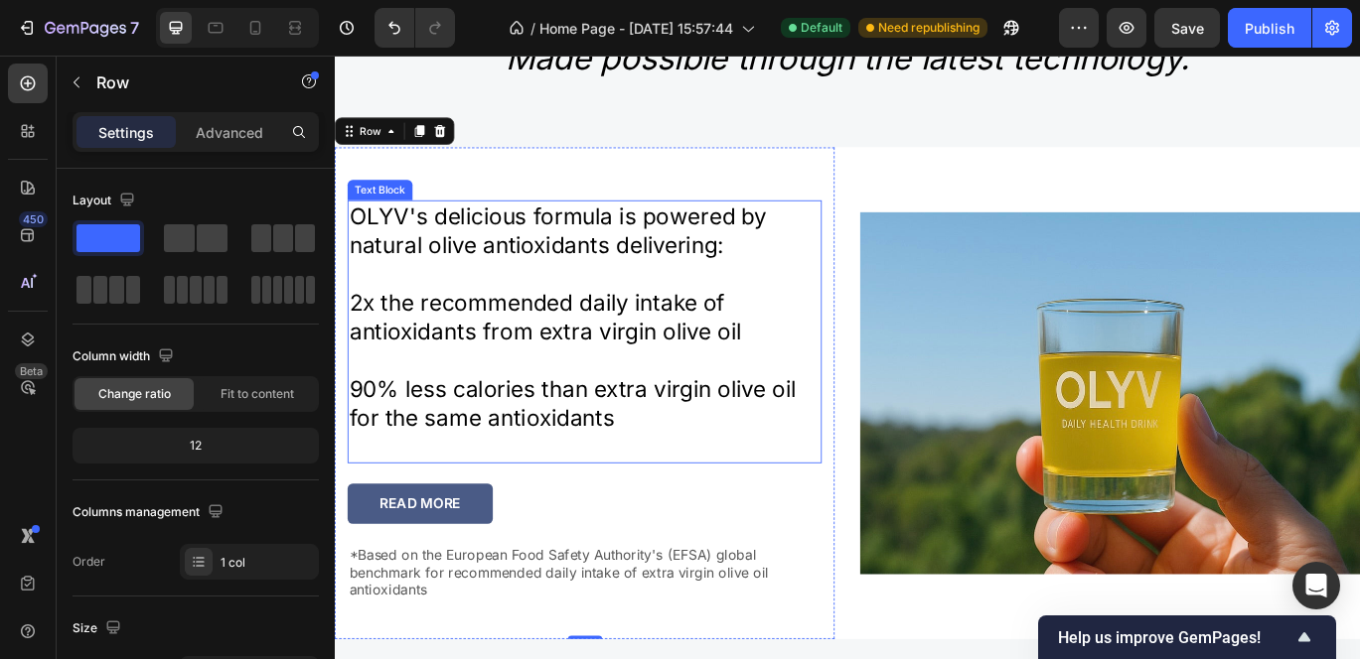
scroll to position [2380, 0]
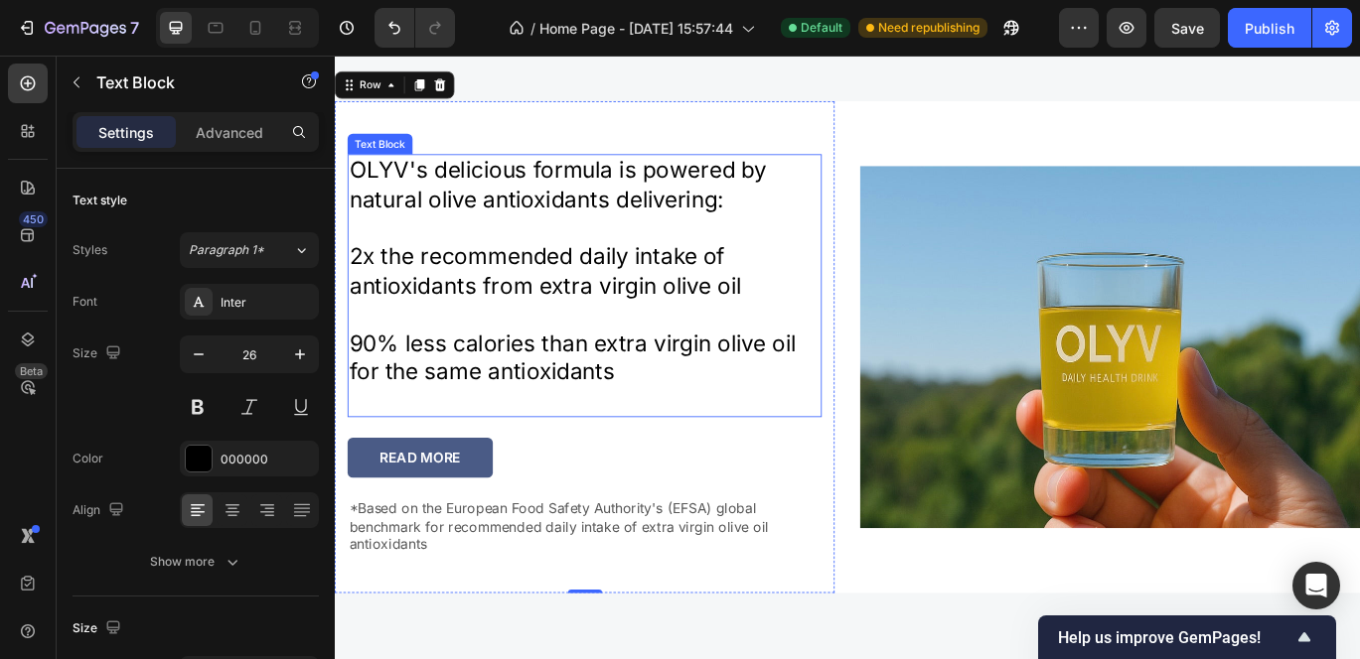
click at [379, 297] on p "2x the recommended daily intake of antioxidants from extra virgin olive oil" at bounding box center [625, 306] width 547 height 68
click at [374, 287] on p "2x the recommended daily intake of antioxidants from extra virgin olive oil" at bounding box center [625, 306] width 547 height 68
click at [354, 284] on p "2x the recommended daily intake of antioxidants from extra virgin olive oil" at bounding box center [625, 306] width 547 height 68
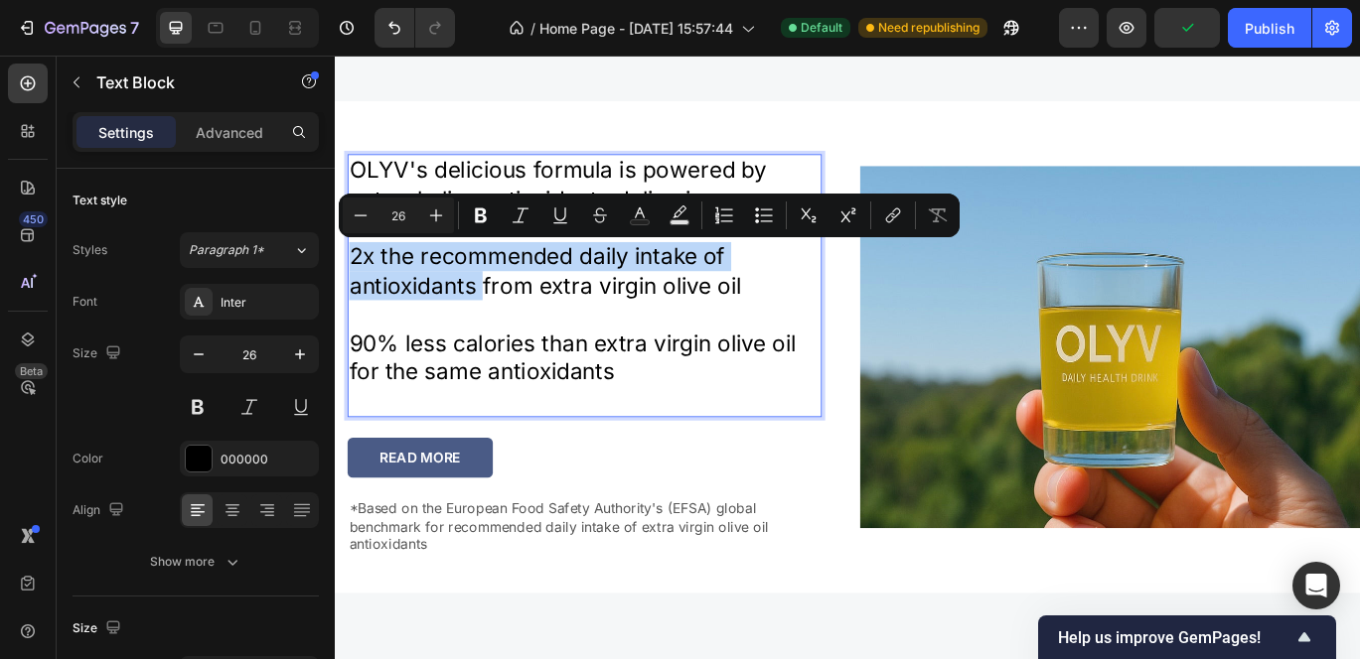
drag, startPoint x: 354, startPoint y: 284, endPoint x: 508, endPoint y: 338, distance: 163.0
click at [508, 338] on p "2x the recommended daily intake of antioxidants from extra virgin olive oil" at bounding box center [625, 306] width 547 height 68
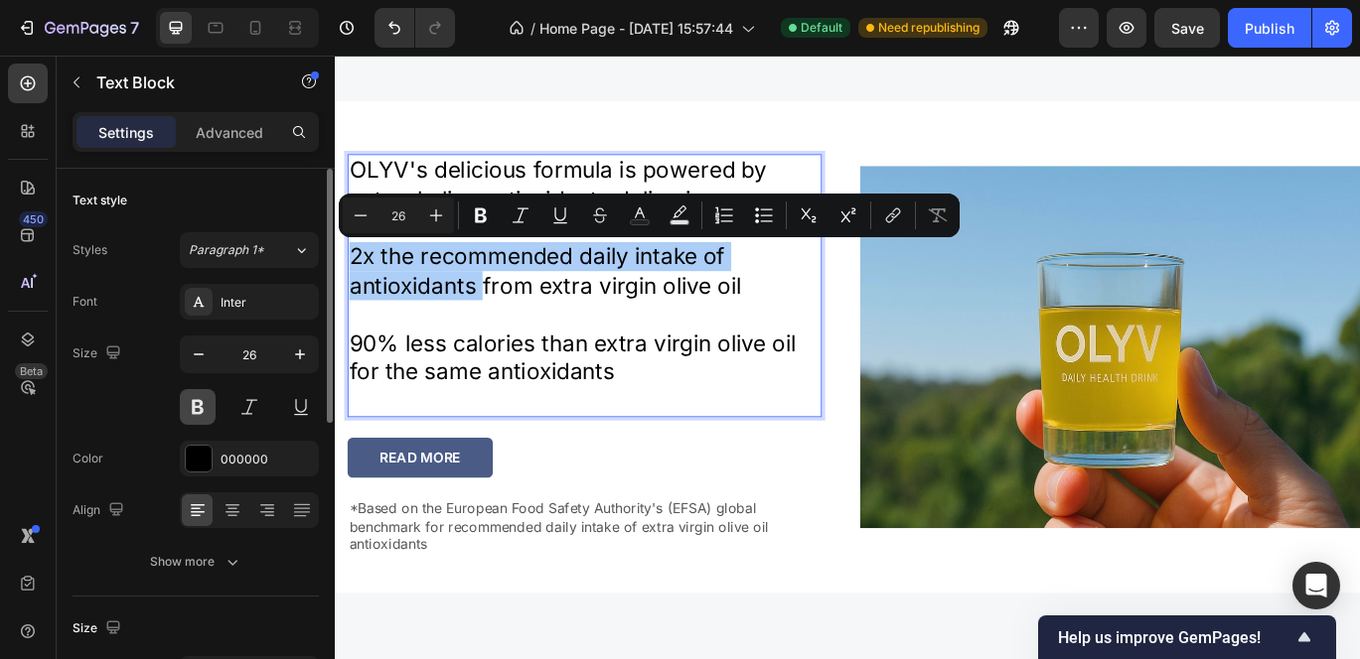
click at [195, 401] on button at bounding box center [198, 407] width 36 height 36
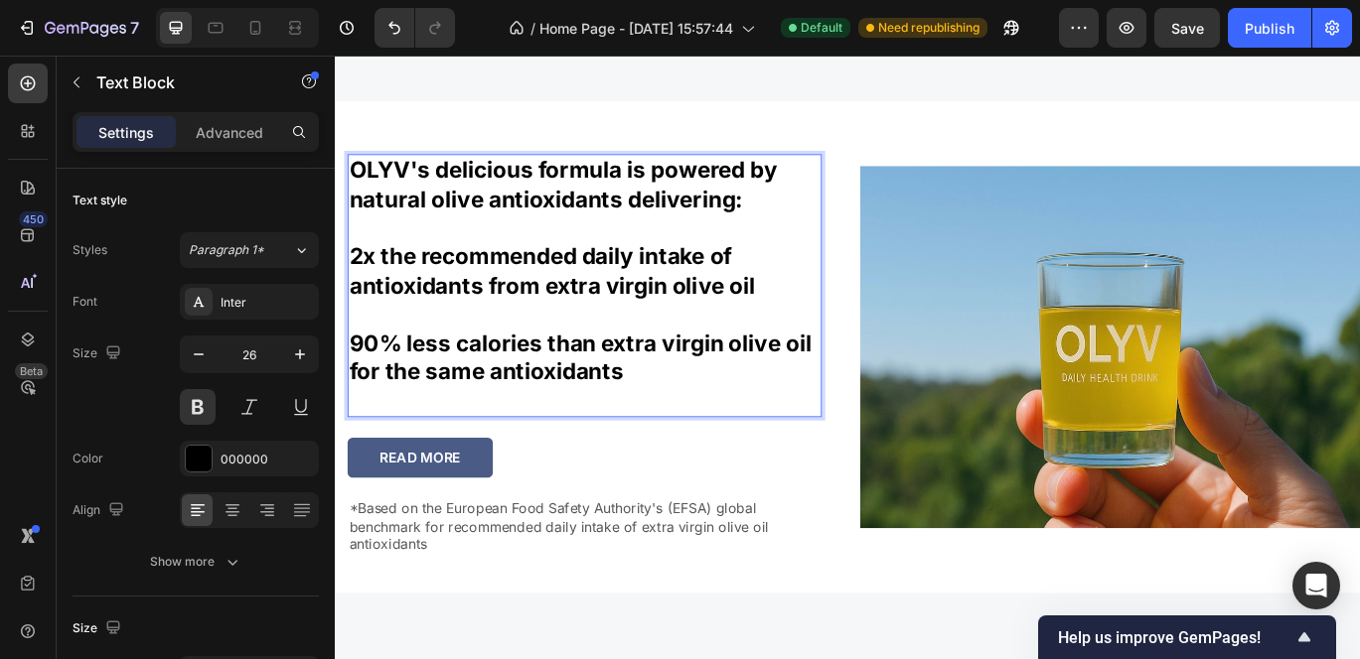
click at [498, 303] on p "2x the recommended daily intake of antioxidants from extra virgin olive oil" at bounding box center [625, 306] width 547 height 68
drag, startPoint x: 516, startPoint y: 323, endPoint x: 827, endPoint y: 317, distance: 310.9
click at [827, 317] on p "2x the recommended daily intake of antioxidants from extra virgin olive oil" at bounding box center [625, 306] width 547 height 68
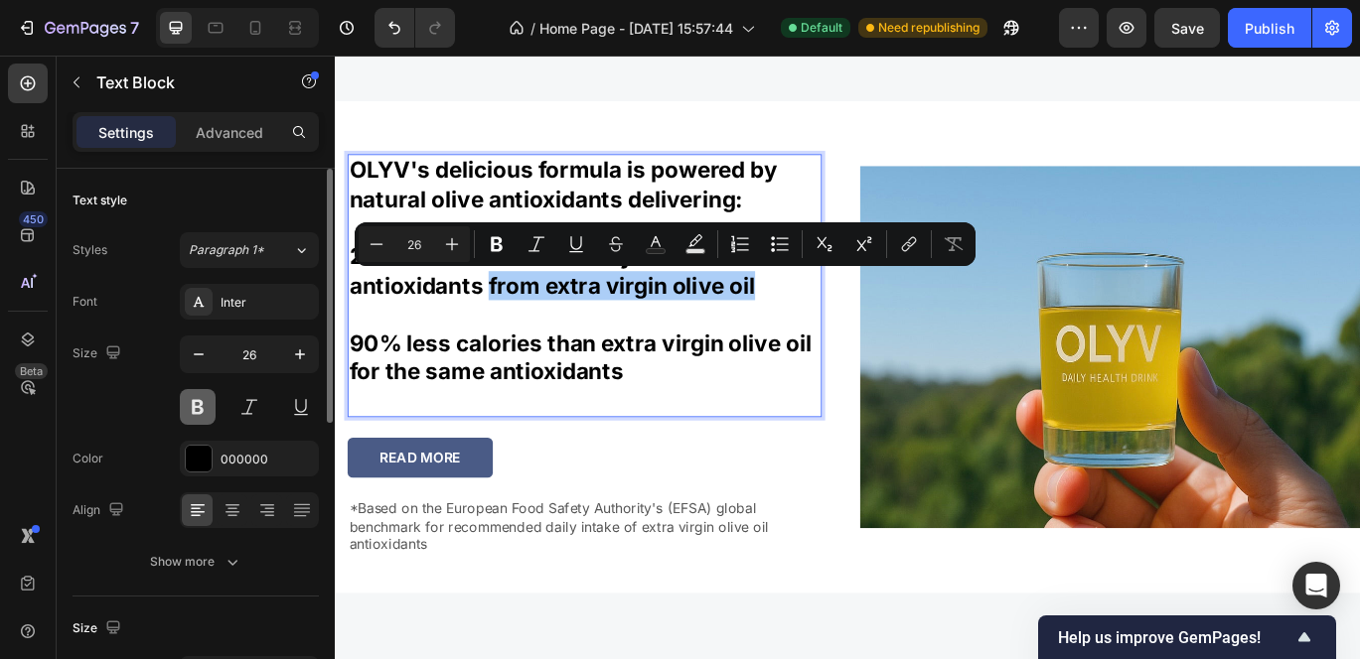
click at [193, 401] on button at bounding box center [198, 407] width 36 height 36
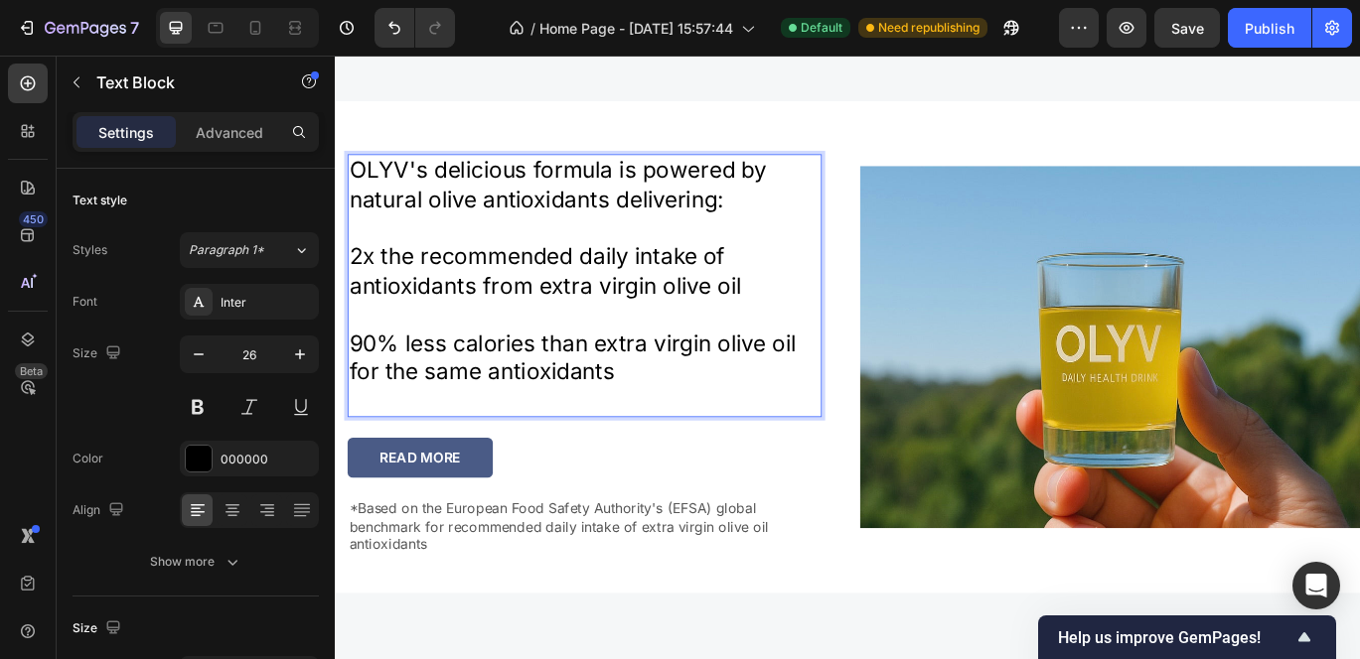
click at [583, 296] on p "2x the recommended daily intake of antioxidants from extra virgin olive oil" at bounding box center [625, 306] width 547 height 68
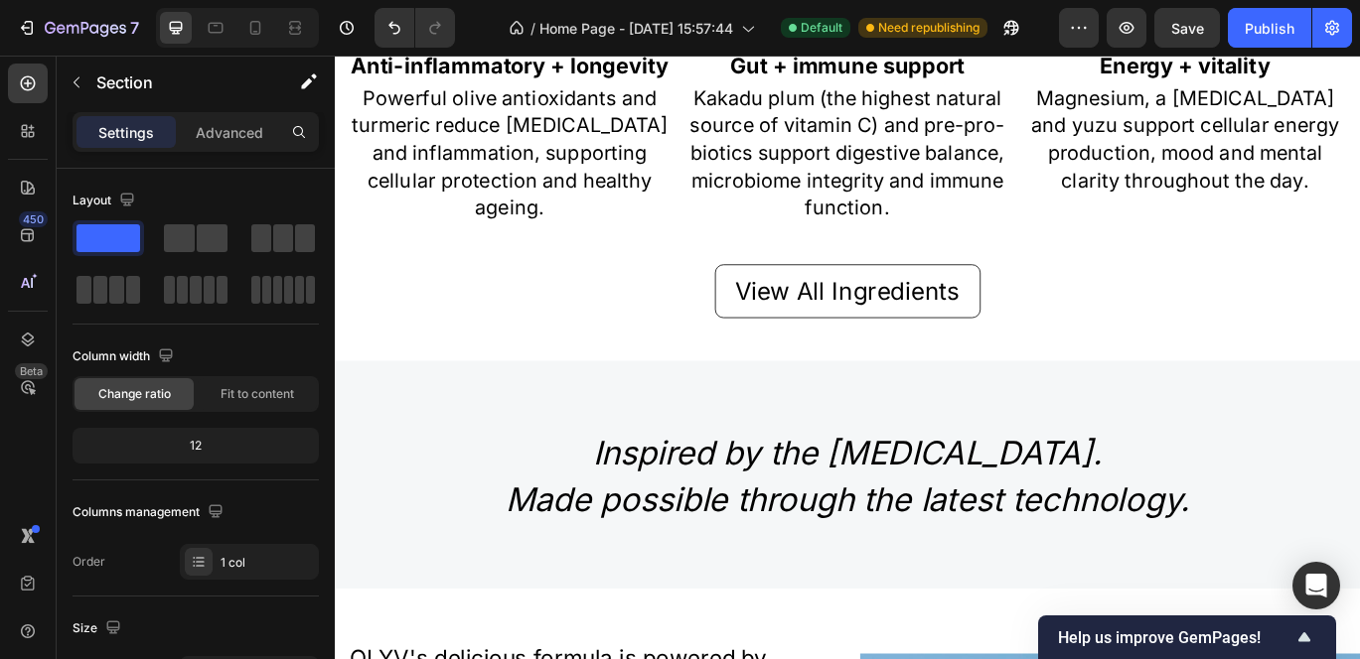
scroll to position [1829, 0]
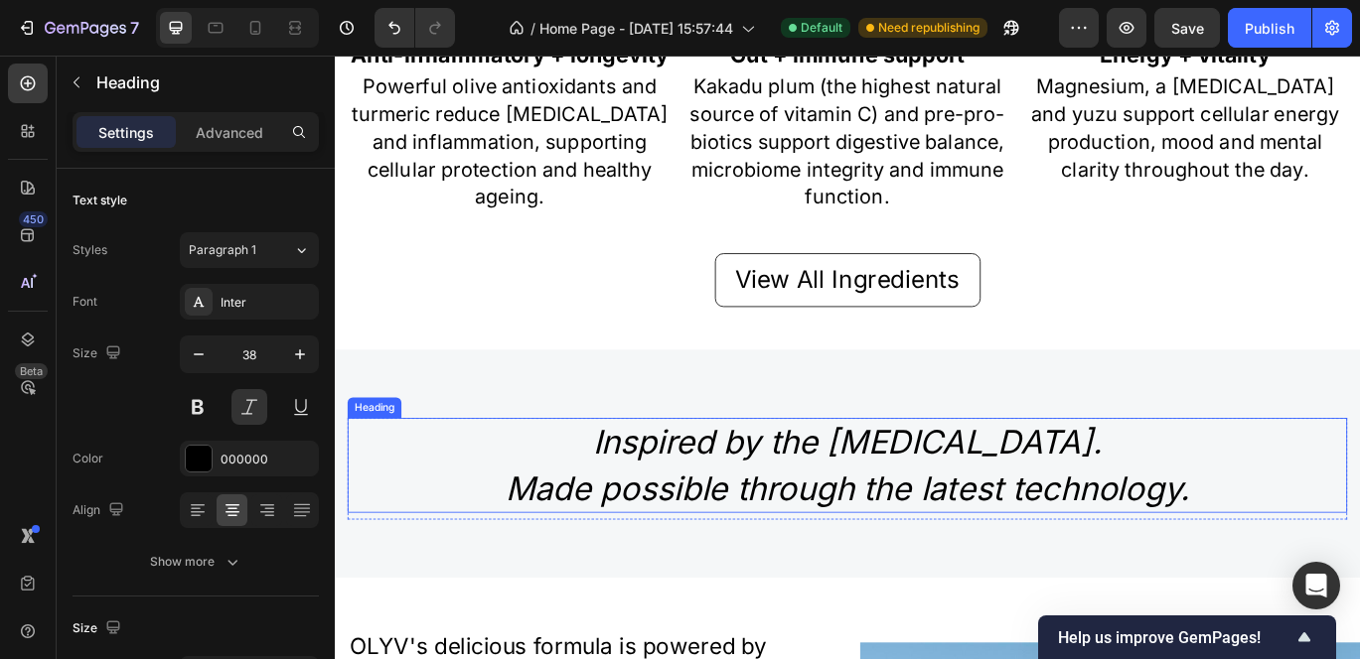
click at [765, 547] on h2 "Inspired by the Mediterranean diet. Made possible through the latest technology." at bounding box center [931, 531] width 1162 height 109
click at [951, 544] on h2 "Inspired by the Mediterranean diet. Made possible through the latest technology." at bounding box center [931, 531] width 1162 height 109
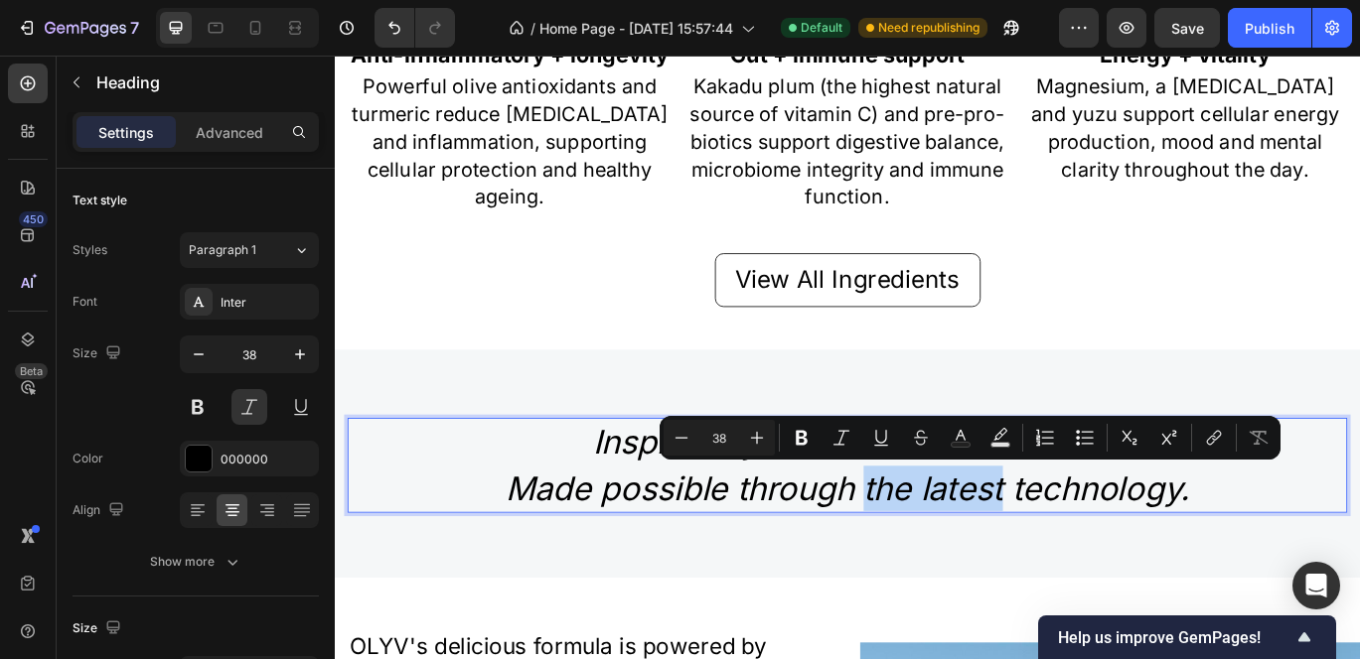
drag, startPoint x: 946, startPoint y: 548, endPoint x: 1104, endPoint y: 560, distance: 158.4
click at [1104, 560] on p "Inspired by the Mediterranean diet. Made possible through the latest technology." at bounding box center [931, 531] width 1158 height 105
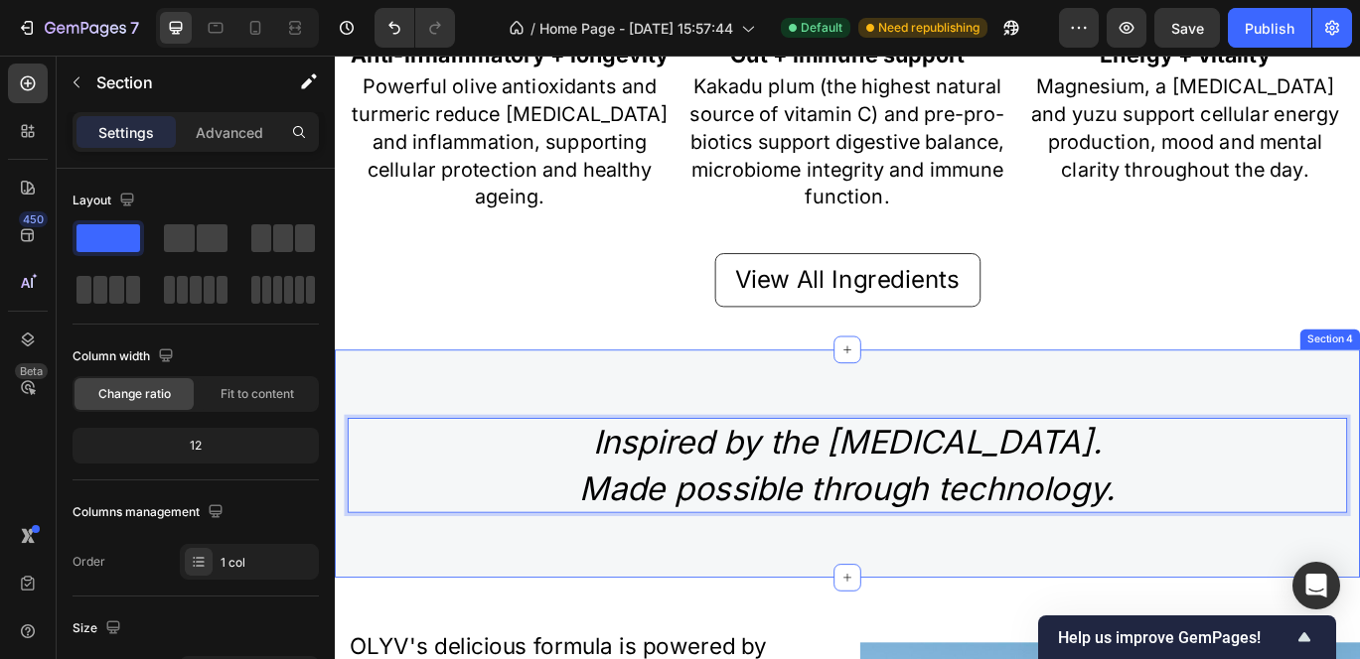
click at [1237, 430] on div "Inspired by the Mediterranean diet. Made possible through technology. Heading 8…" at bounding box center [931, 529] width 1192 height 264
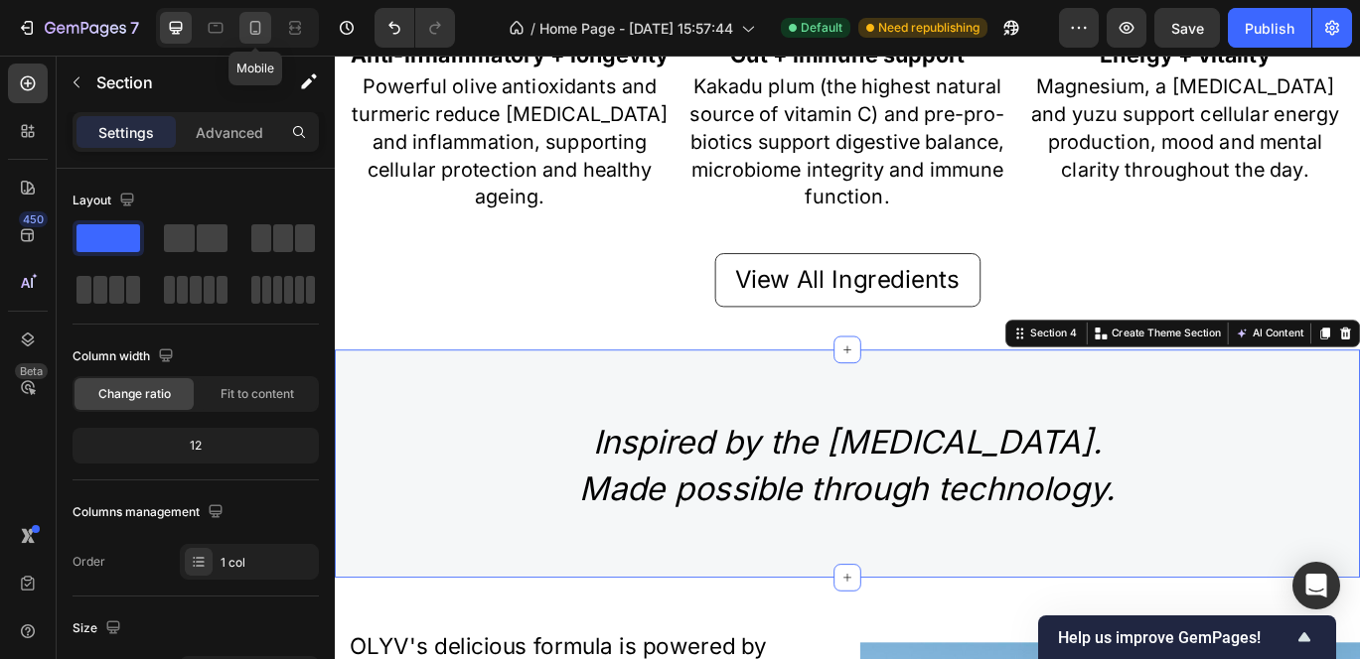
click at [258, 28] on icon at bounding box center [255, 28] width 20 height 20
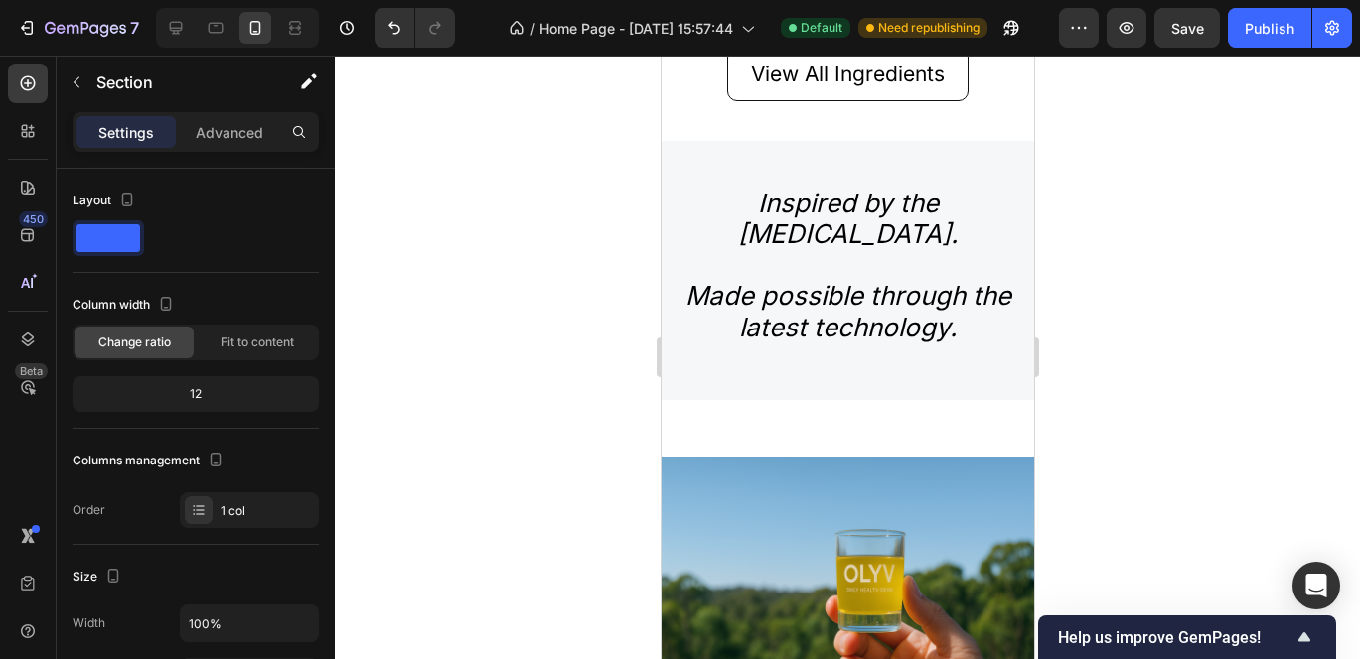
scroll to position [2982, 0]
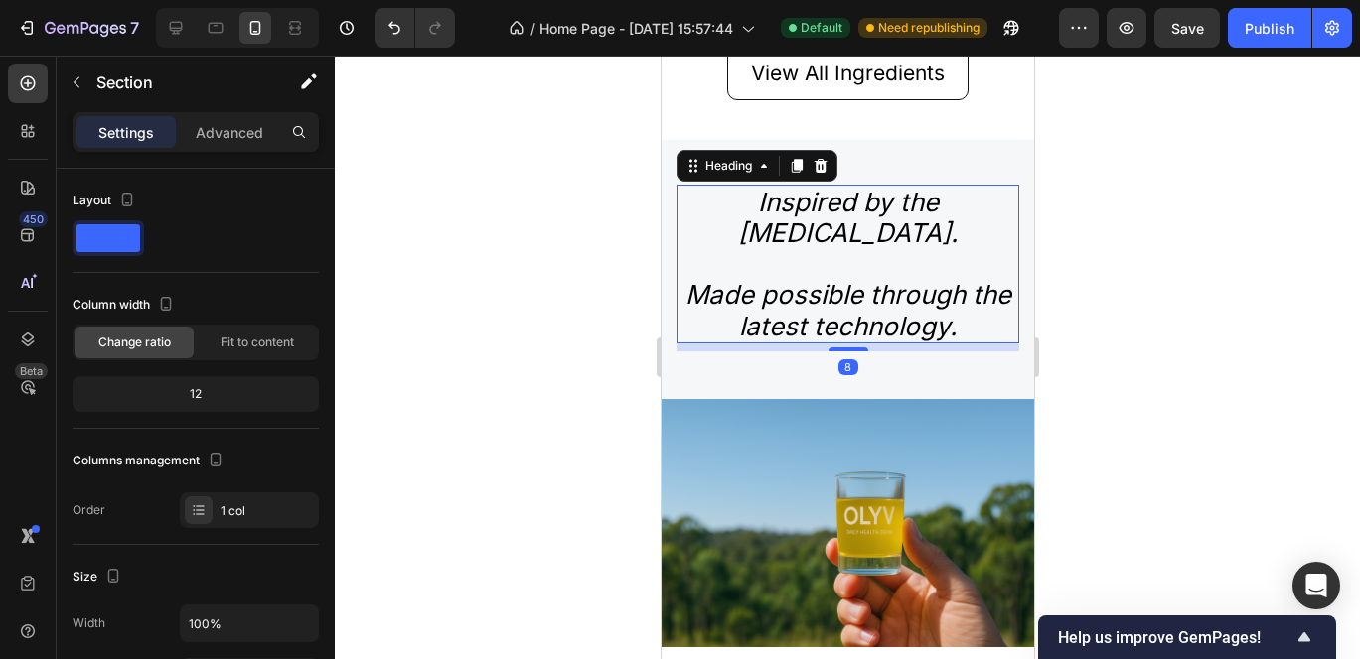
click at [827, 285] on h2 "Inspired by the Mediterranean diet. Made possible through the latest technology." at bounding box center [846, 264] width 343 height 159
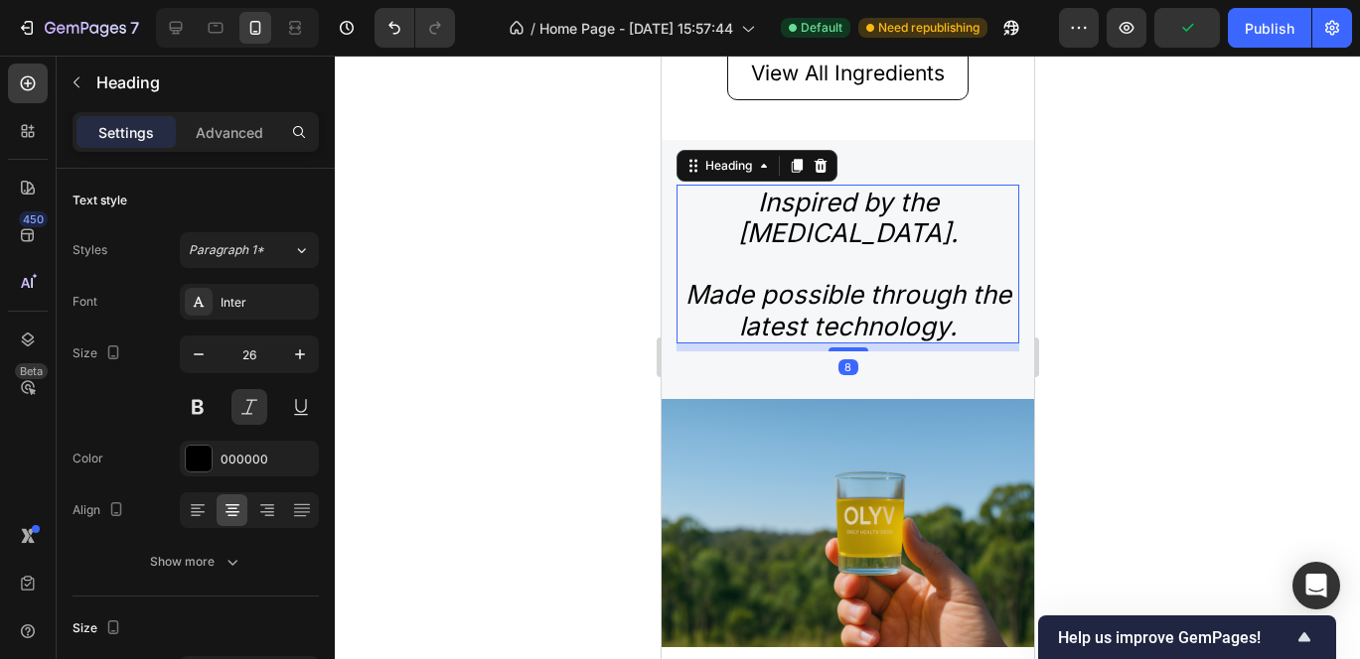
click at [888, 266] on h2 "Inspired by the Mediterranean diet. Made possible through the latest technology." at bounding box center [846, 264] width 343 height 159
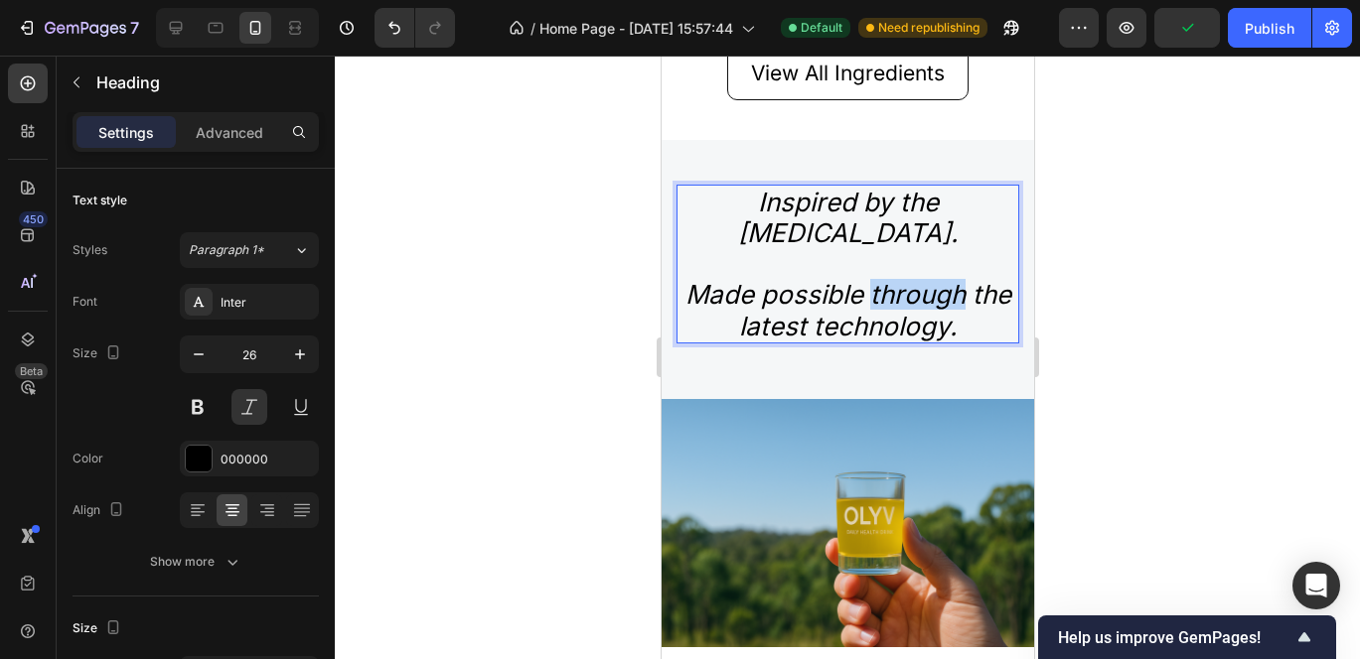
click at [888, 266] on p "Inspired by the Mediterranean diet. Made possible through the latest technology." at bounding box center [846, 264] width 339 height 155
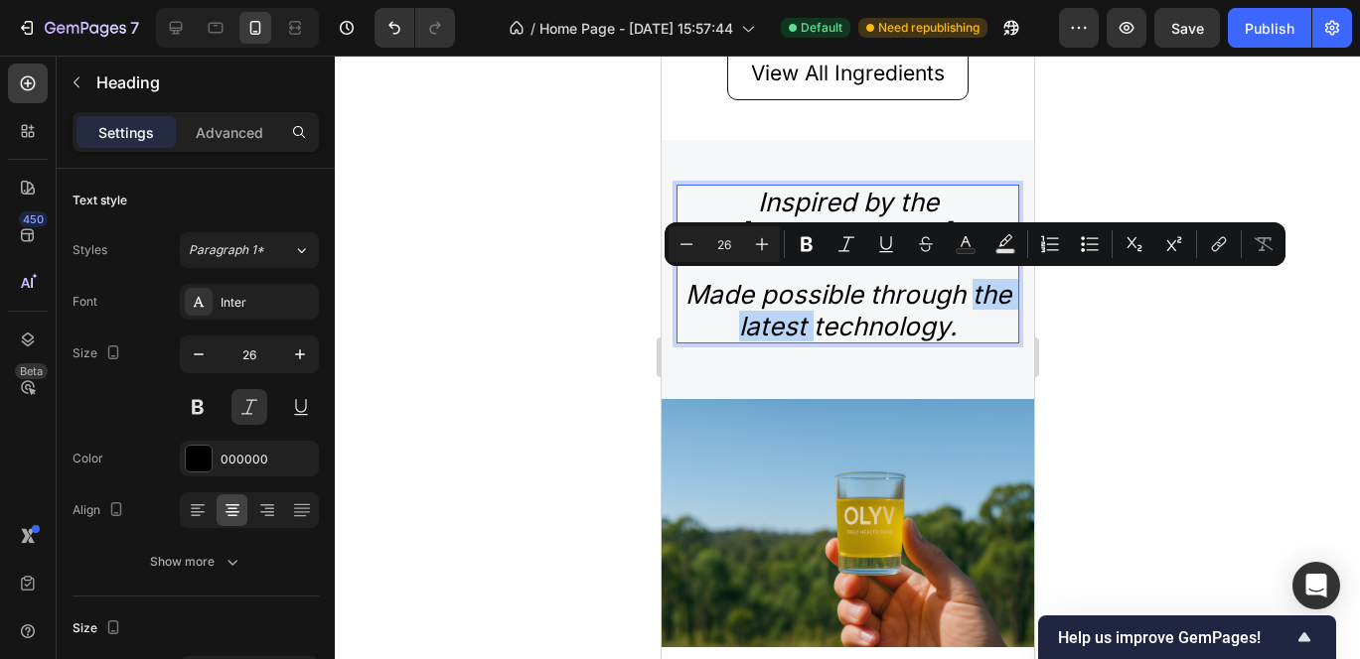
drag, startPoint x: 711, startPoint y: 287, endPoint x: 828, endPoint y: 294, distance: 117.4
click at [828, 294] on p "Inspired by the Mediterranean diet. Made possible through the latest technology." at bounding box center [846, 264] width 339 height 155
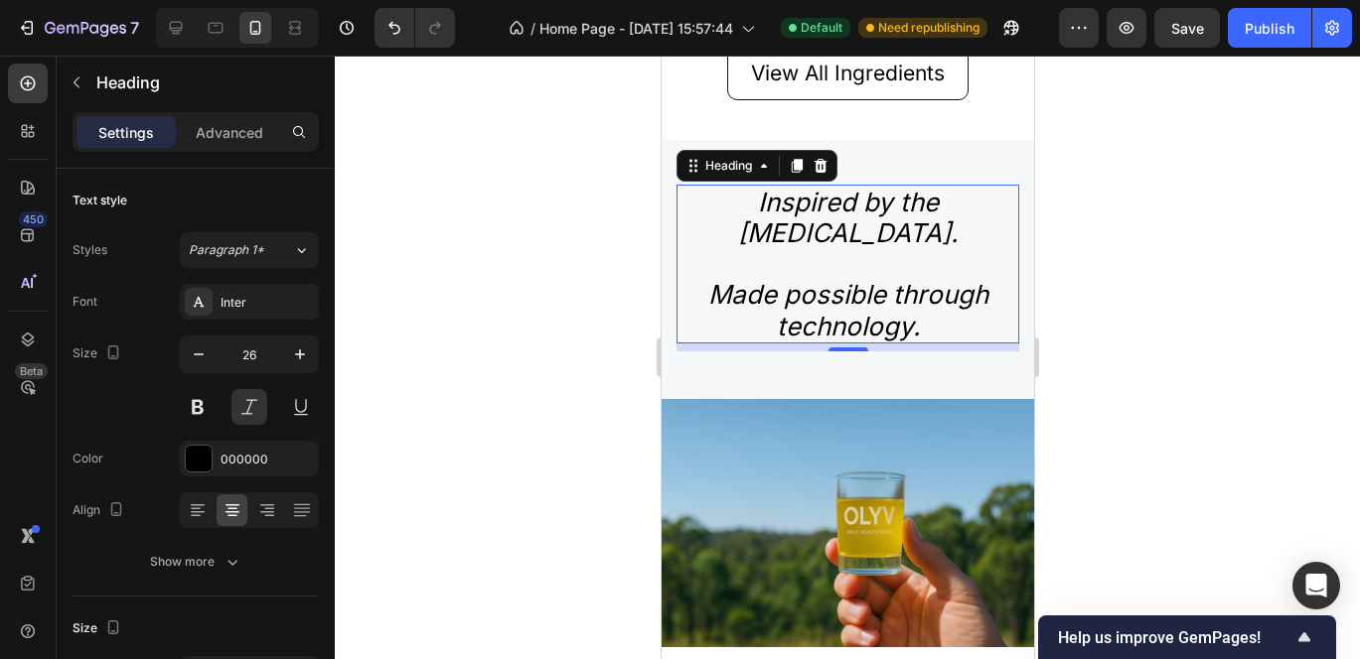
click at [1179, 239] on div at bounding box center [847, 358] width 1025 height 604
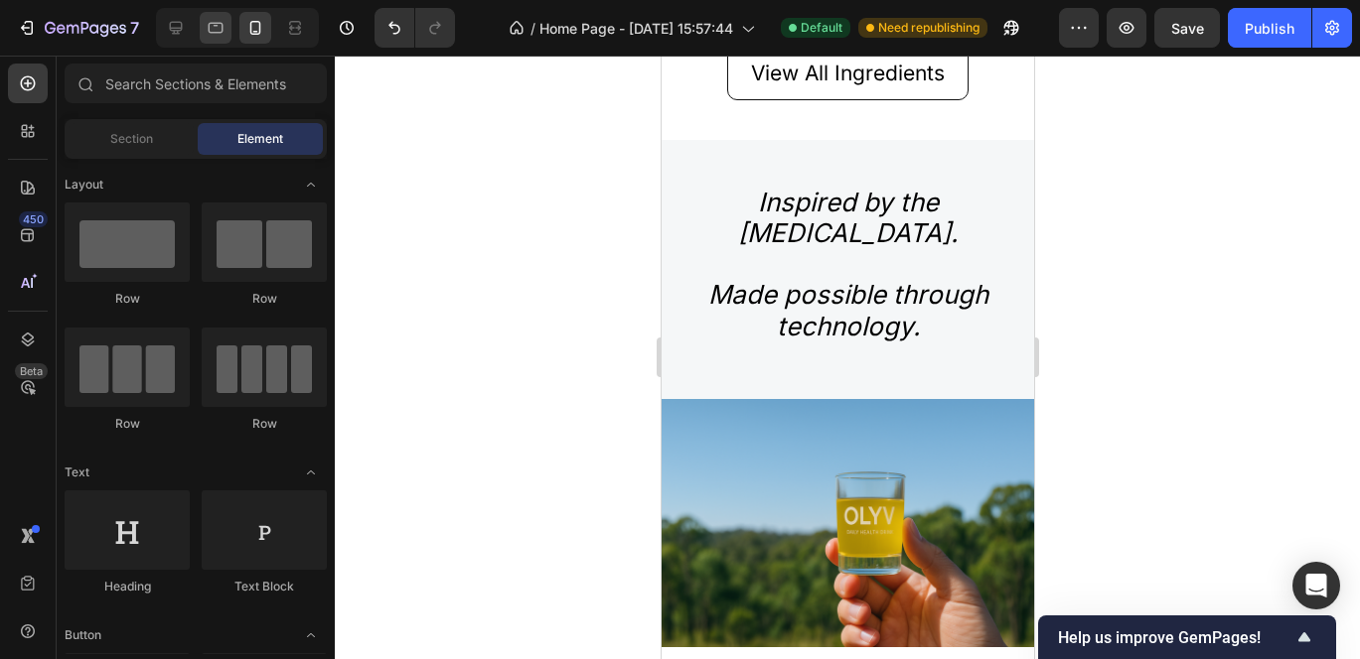
click at [204, 14] on div at bounding box center [216, 28] width 32 height 32
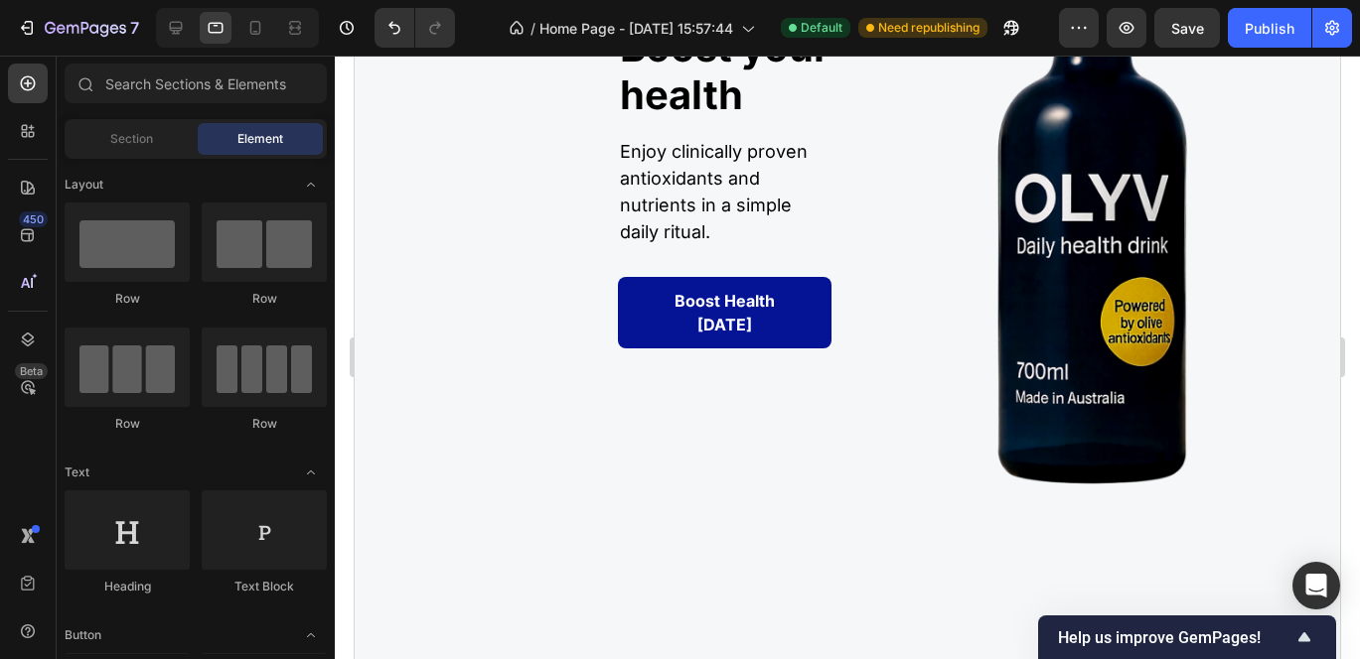
scroll to position [159, 0]
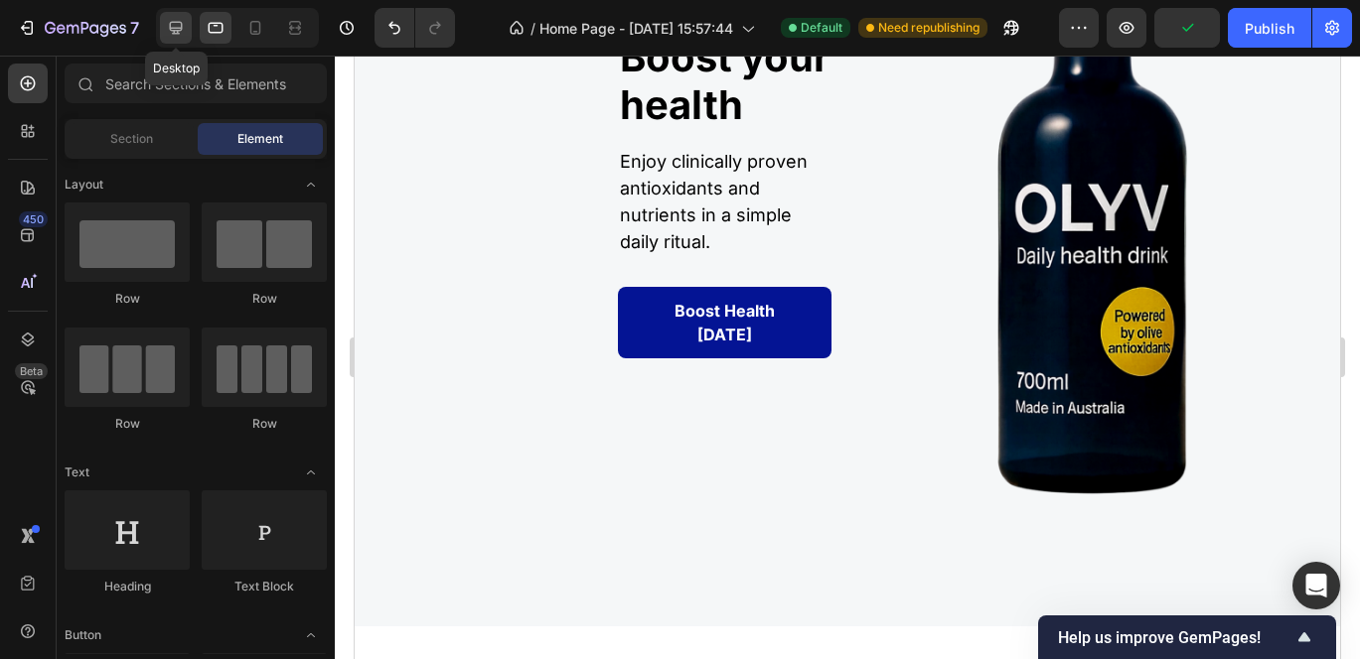
click at [168, 31] on icon at bounding box center [176, 28] width 20 height 20
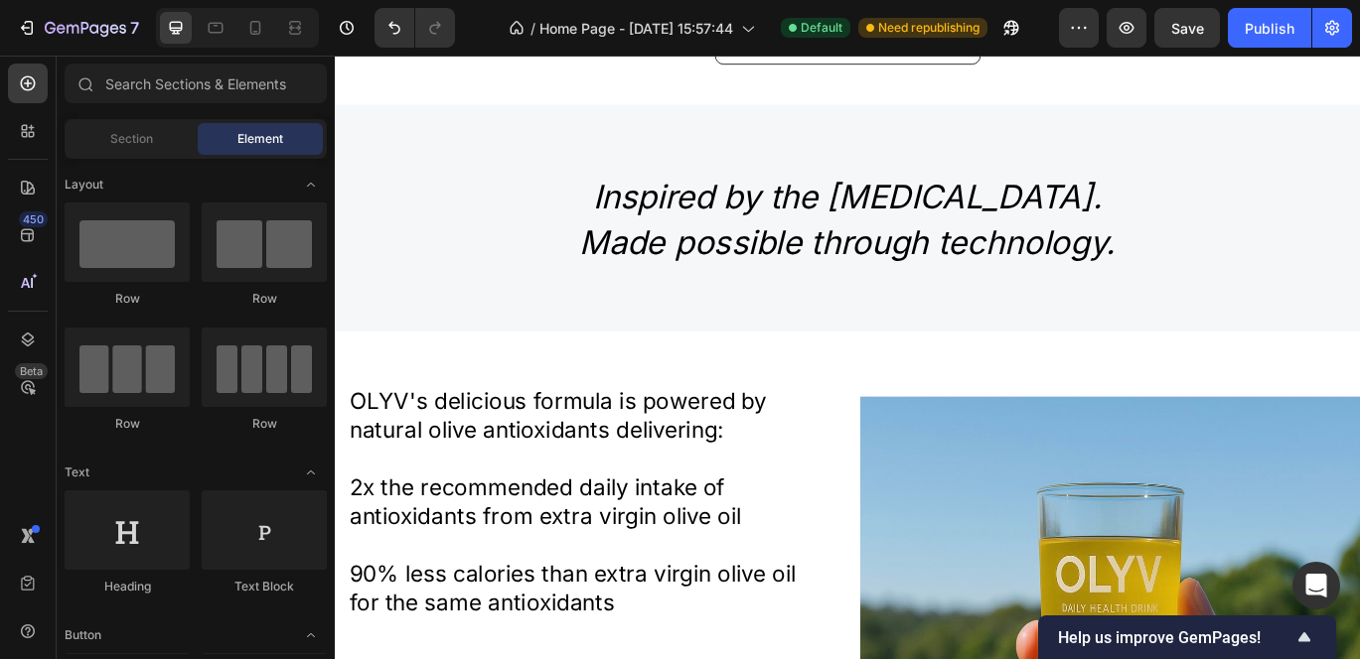
scroll to position [2107, 0]
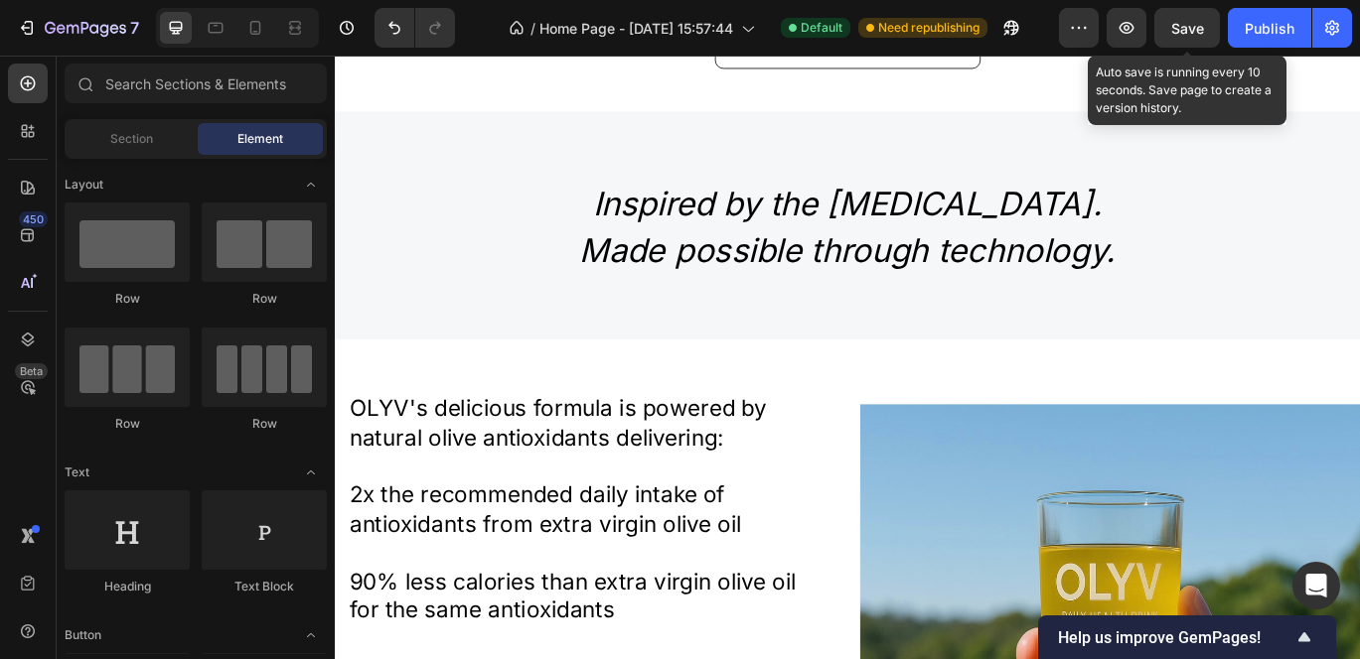
click at [1186, 37] on div "Save" at bounding box center [1187, 28] width 33 height 21
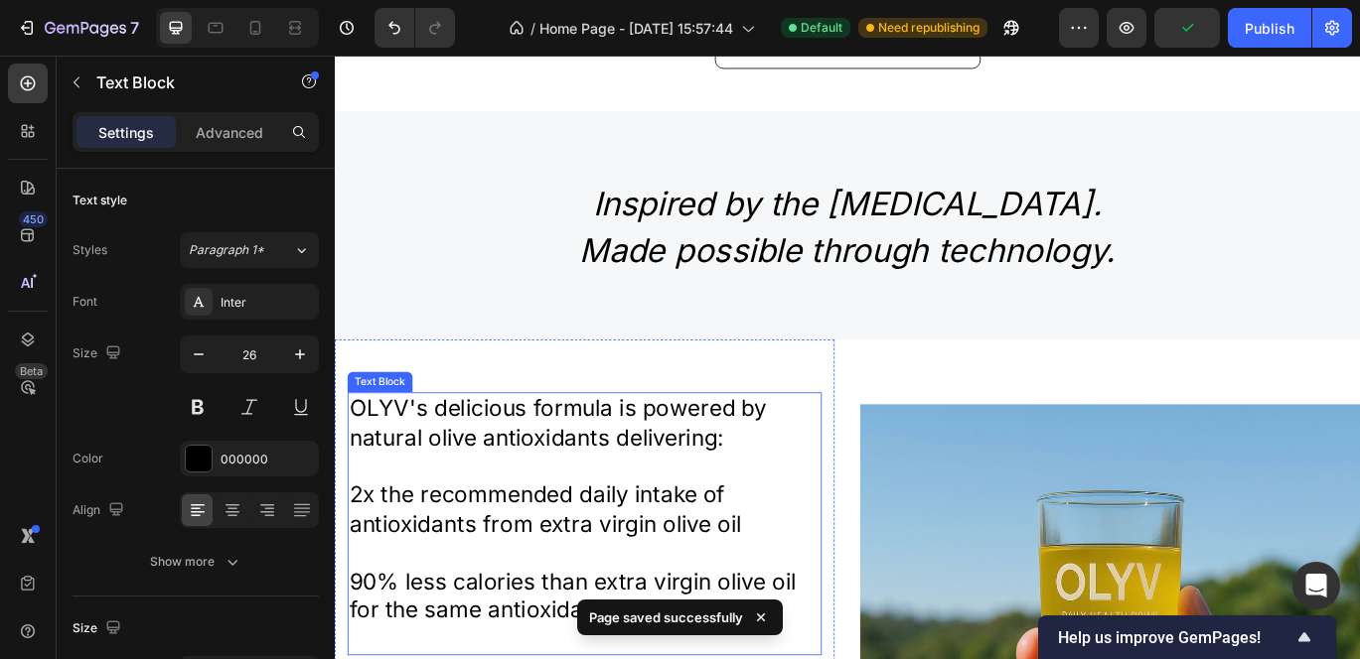
click at [537, 490] on p "OLYV's delicious formula is powered by natural olive antioxidants delivering:" at bounding box center [625, 483] width 547 height 68
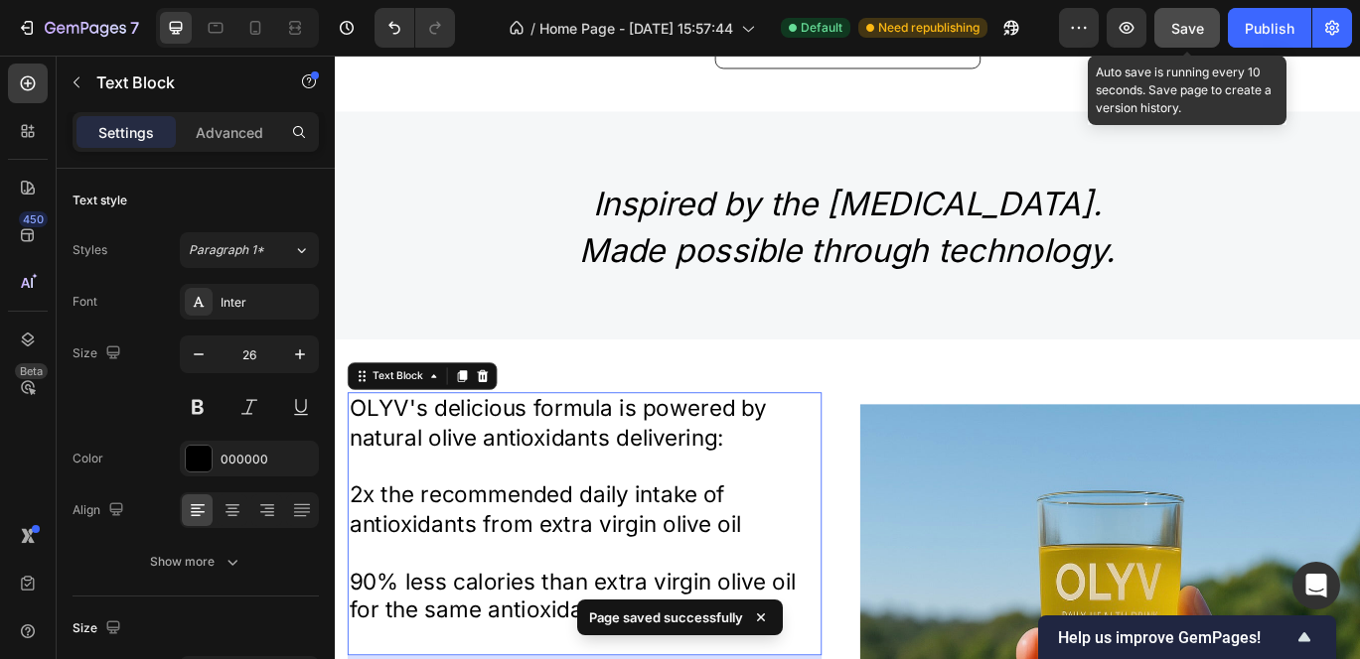
click at [1175, 39] on button "Save" at bounding box center [1187, 28] width 66 height 40
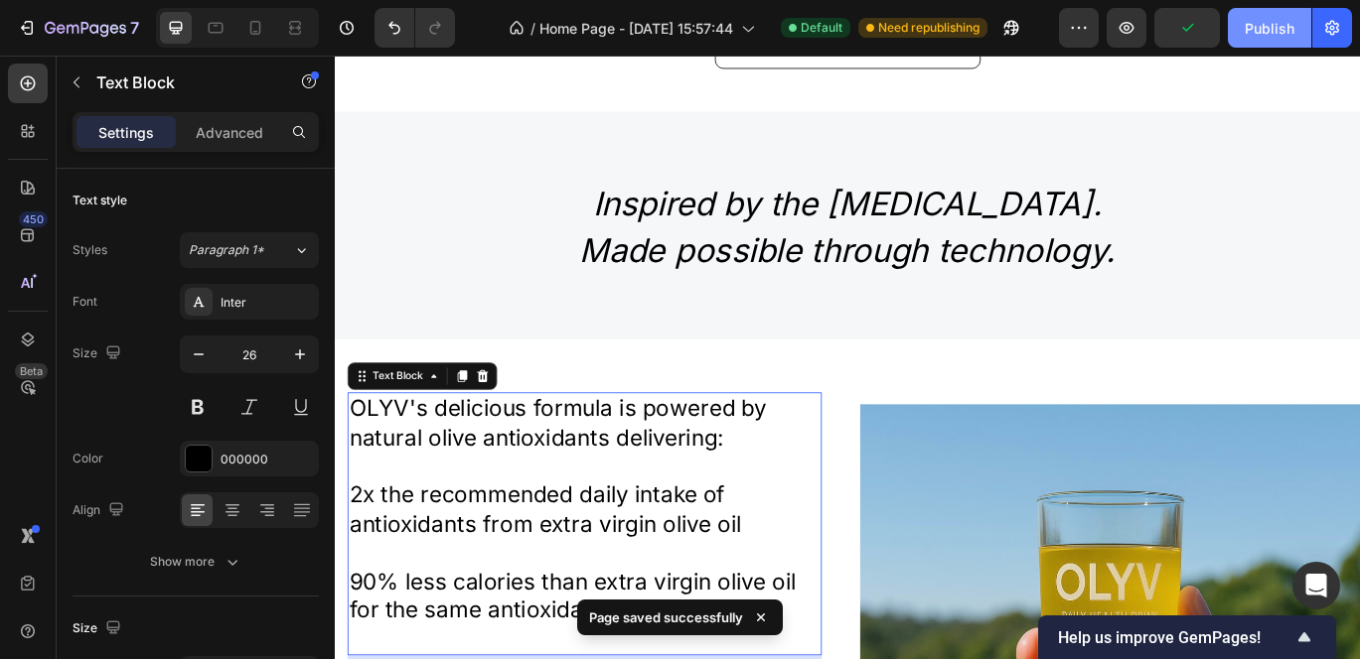
click at [1254, 25] on div "Publish" at bounding box center [1269, 28] width 50 height 21
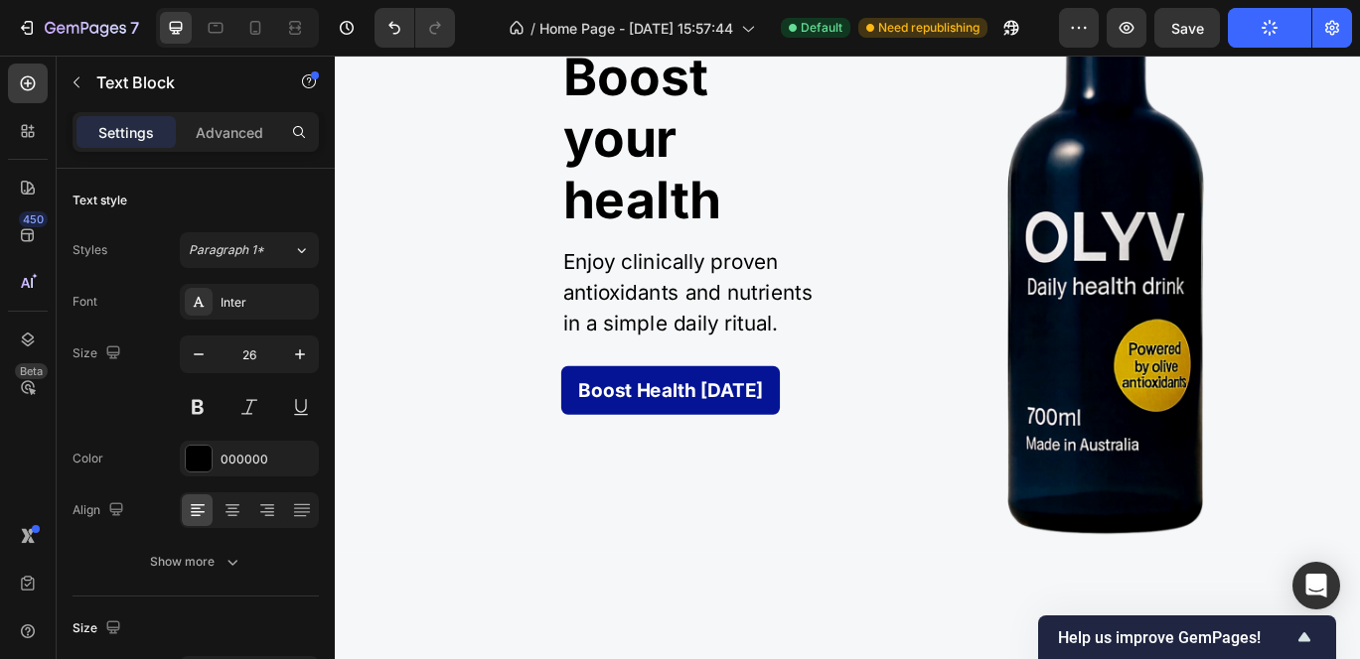
scroll to position [0, 0]
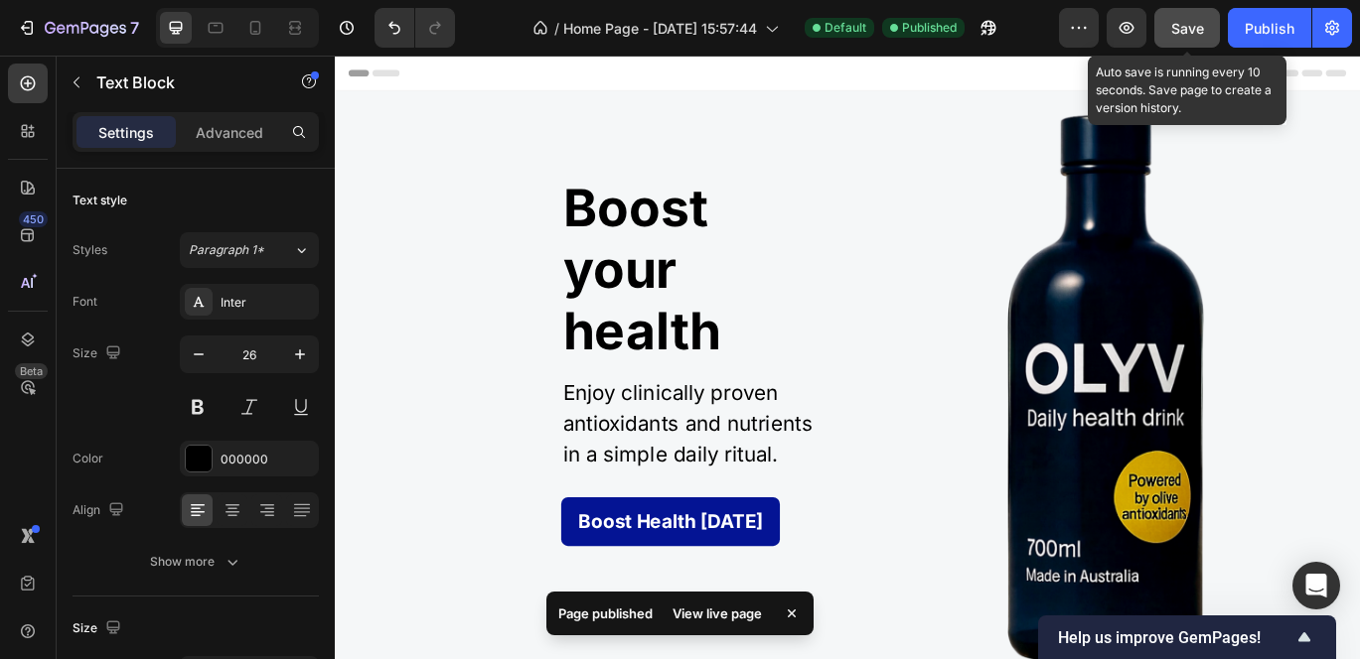
click at [1184, 27] on span "Save" at bounding box center [1187, 28] width 33 height 17
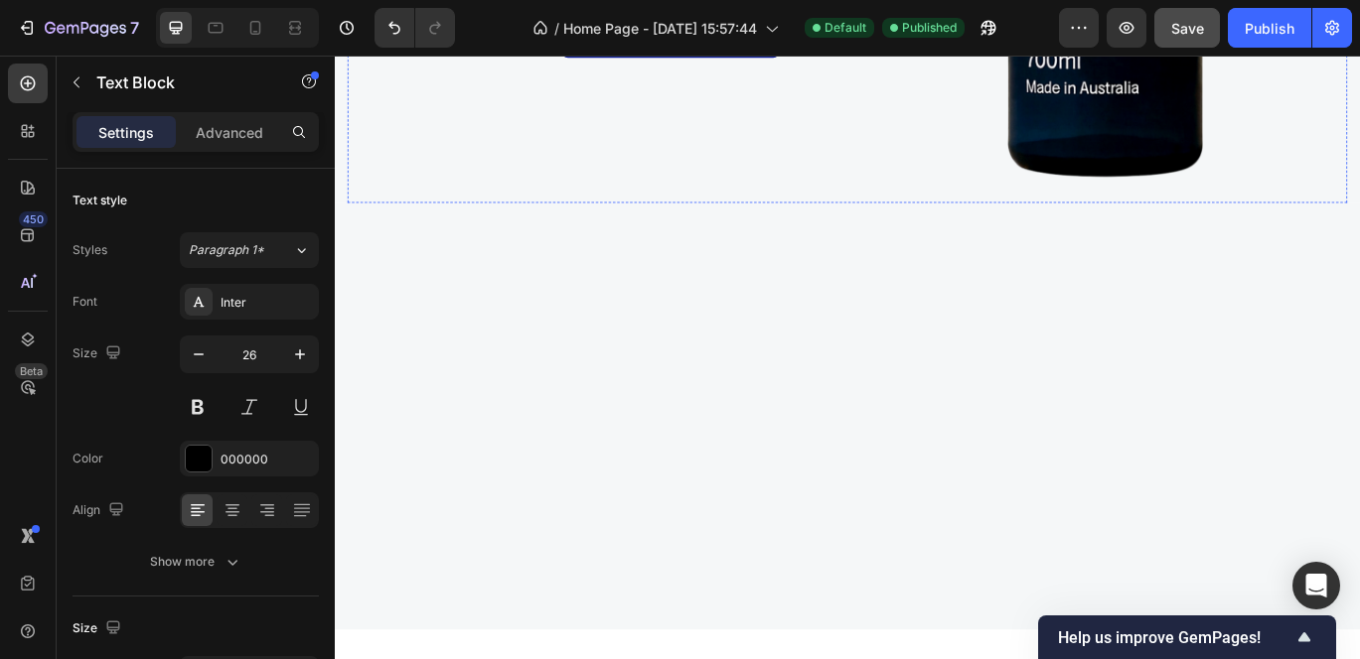
scroll to position [589, 0]
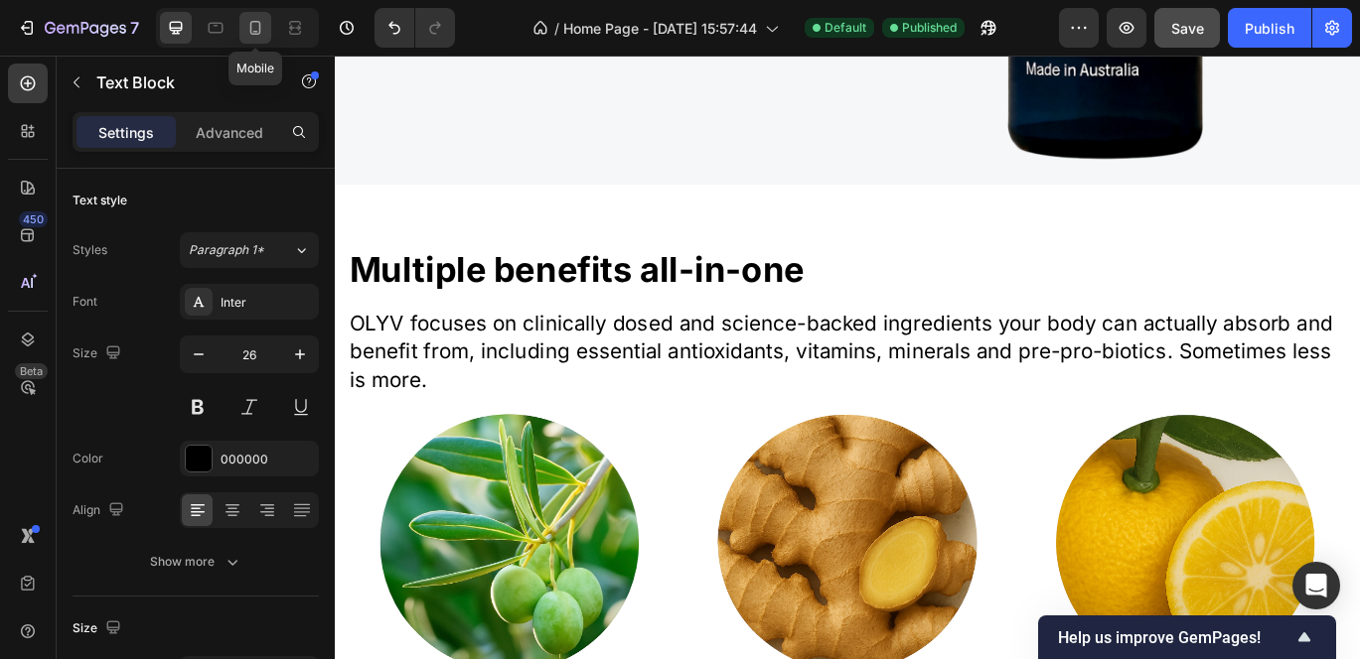
click at [253, 29] on icon at bounding box center [255, 28] width 20 height 20
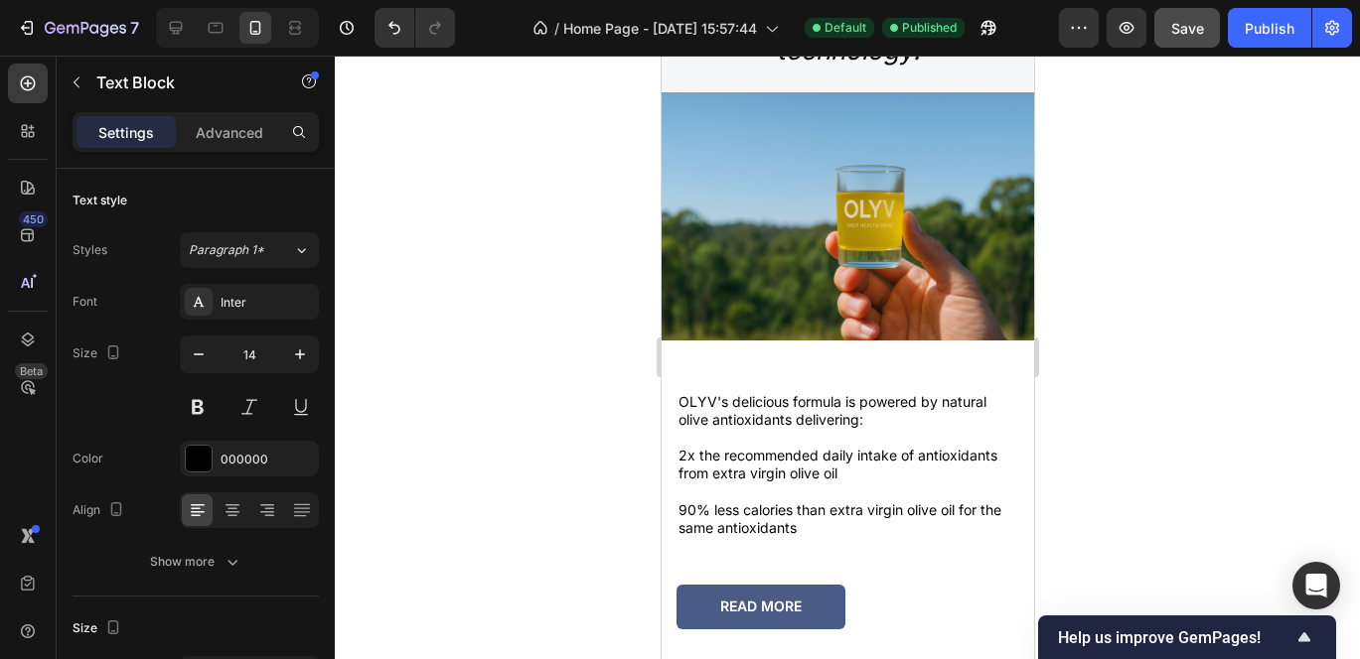
scroll to position [3038, 0]
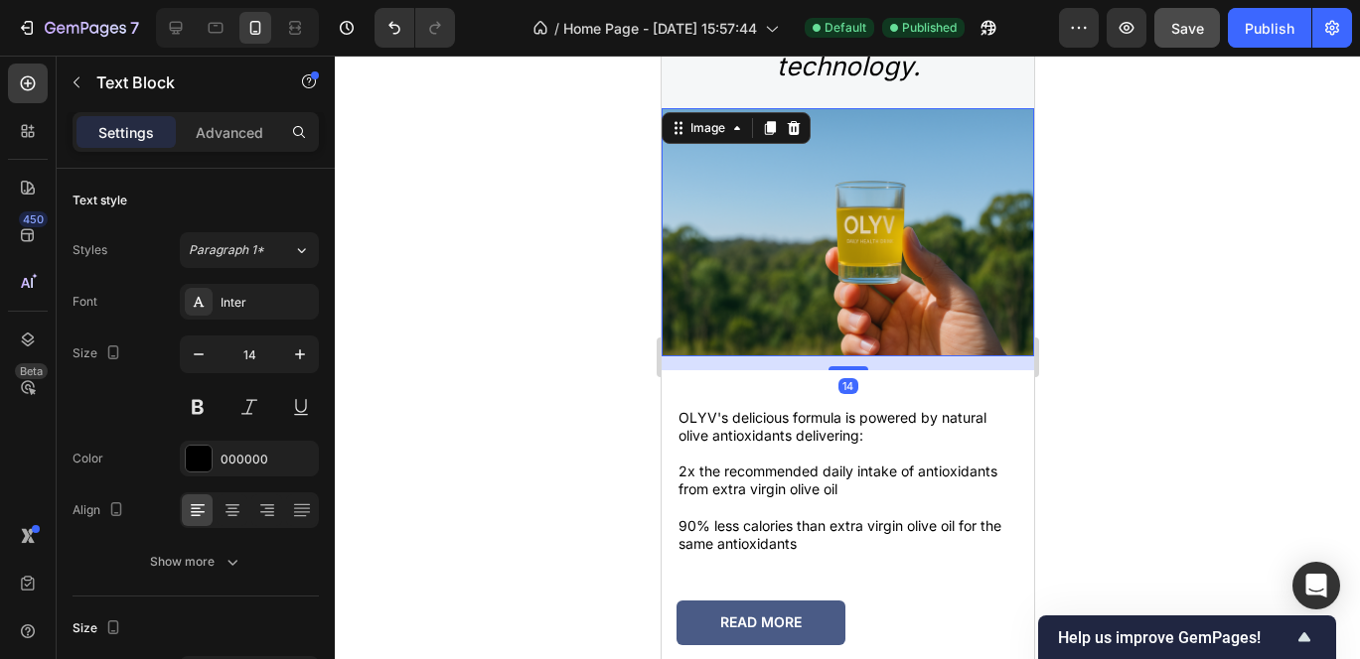
click at [829, 229] on img at bounding box center [846, 232] width 372 height 248
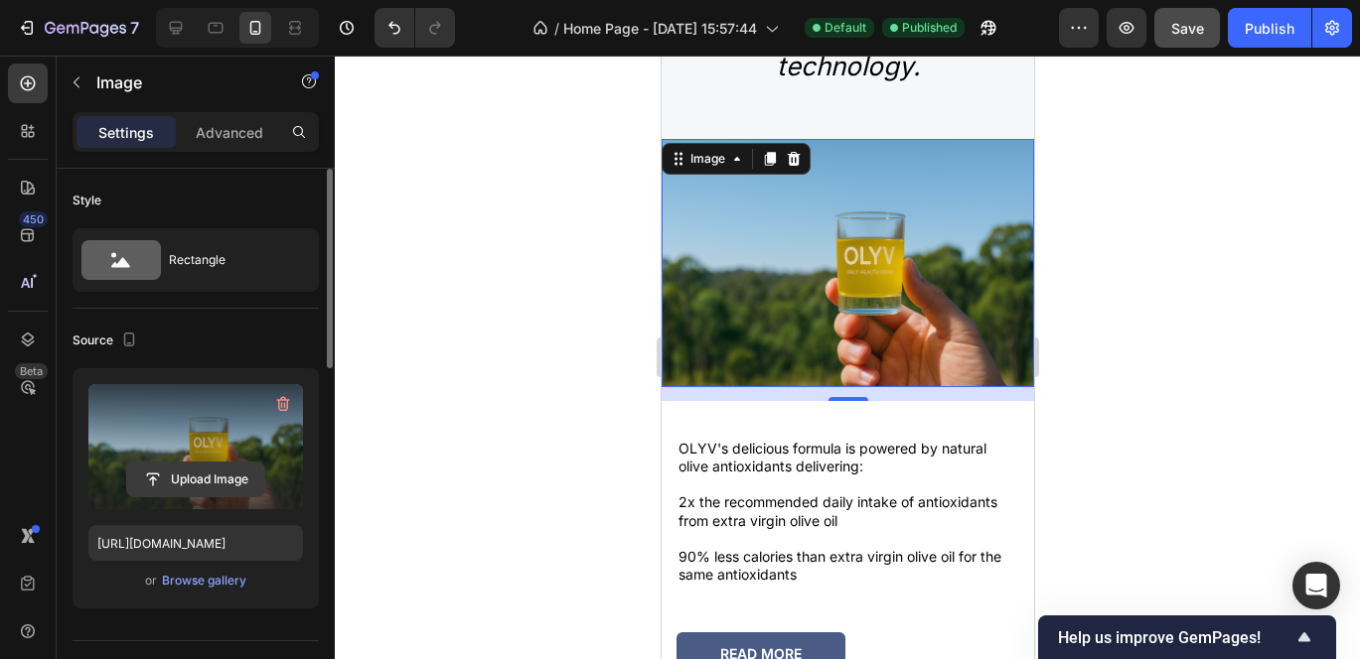
click at [199, 477] on input "file" at bounding box center [195, 480] width 137 height 34
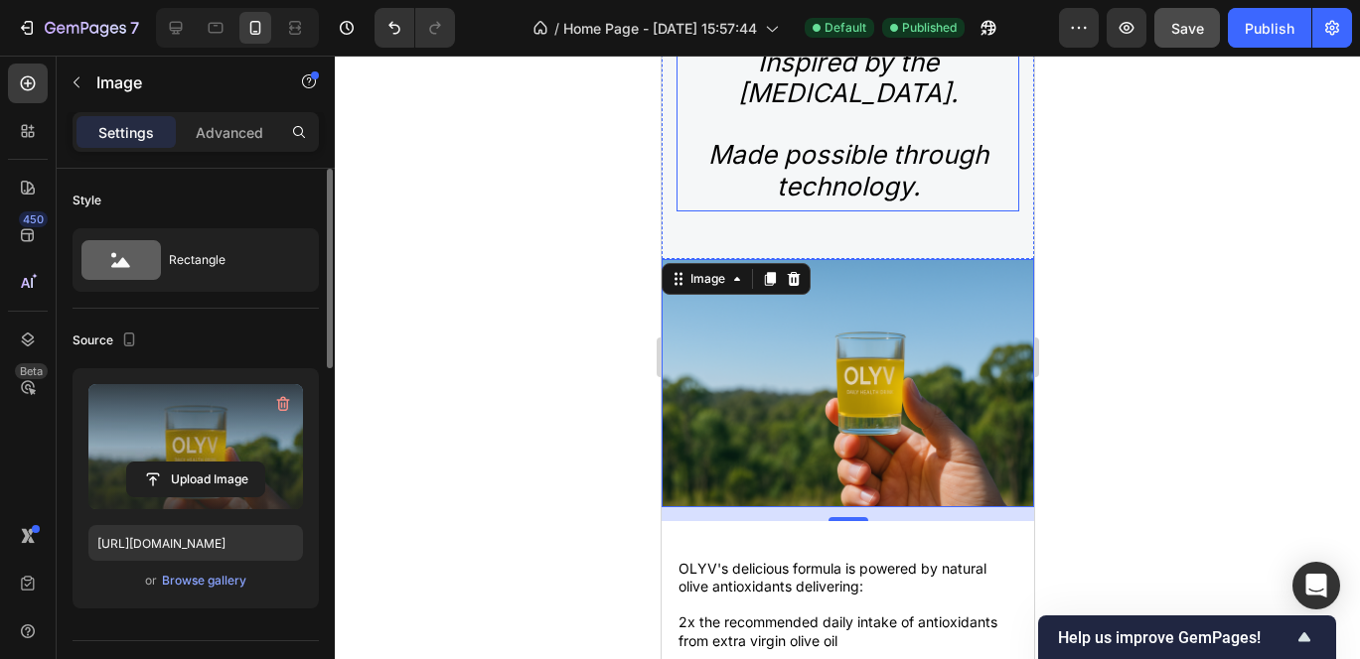
scroll to position [3010, 0]
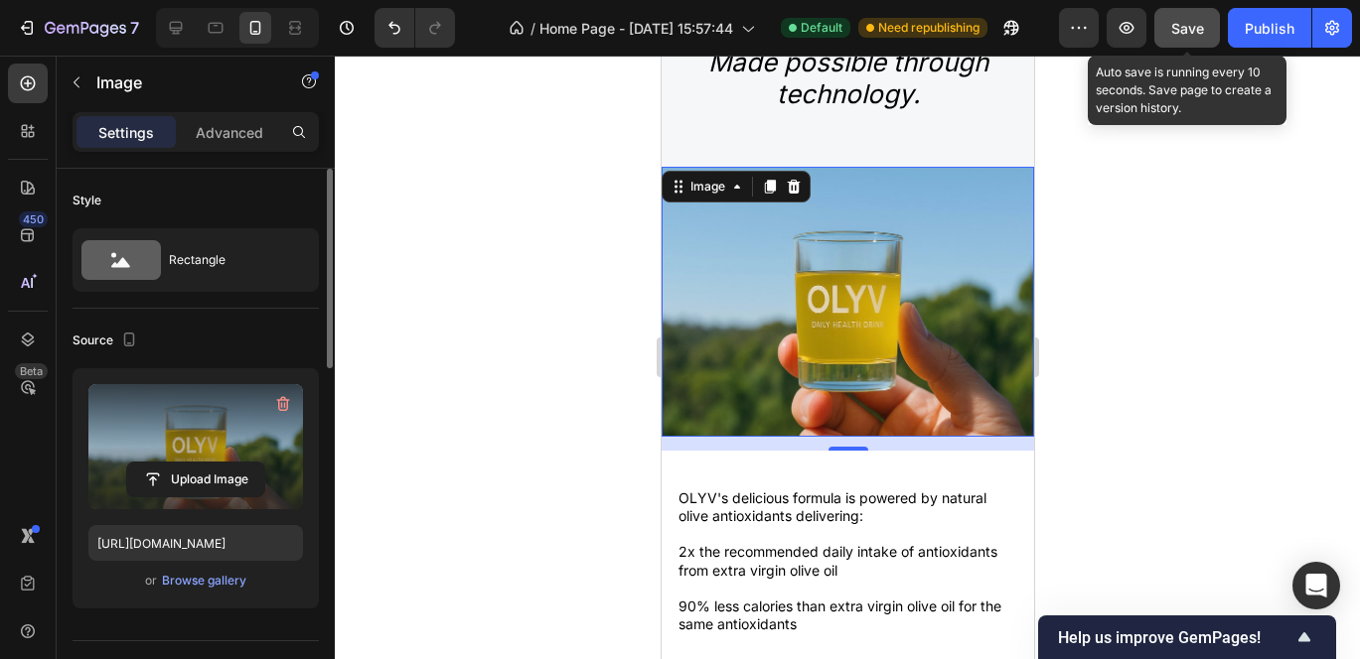
click at [1182, 35] on span "Save" at bounding box center [1187, 28] width 33 height 17
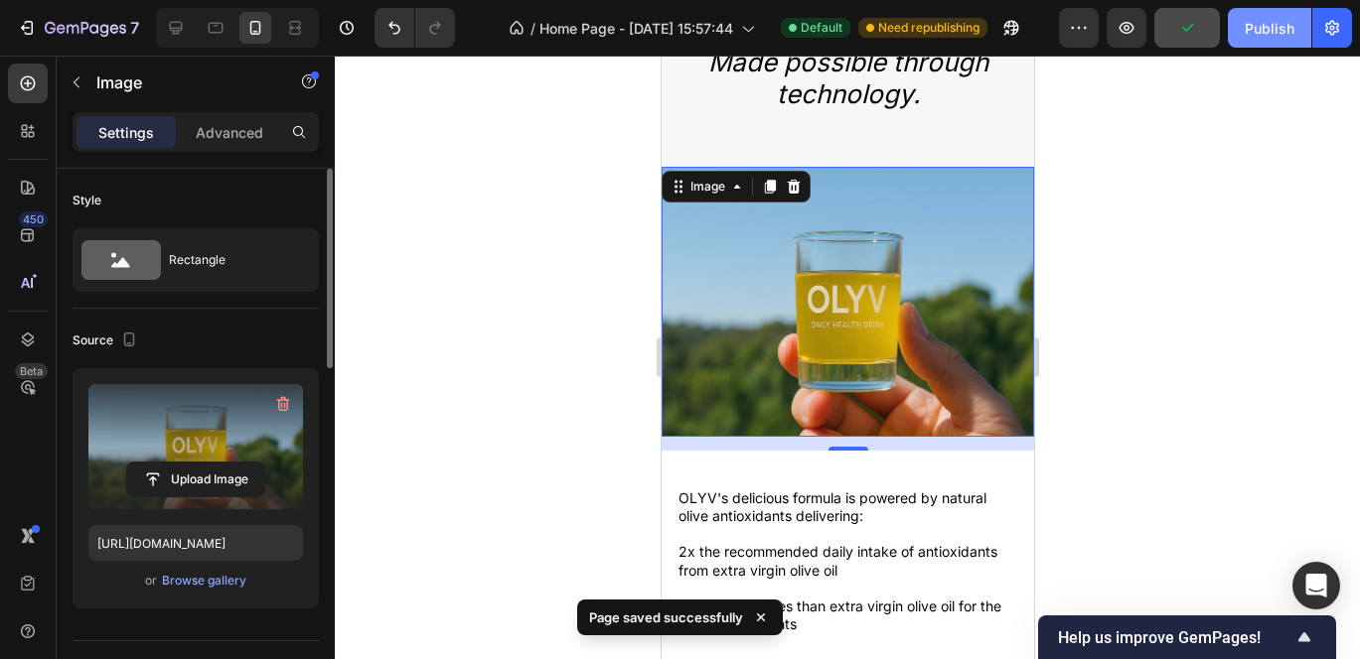
click at [1276, 30] on div "Publish" at bounding box center [1269, 28] width 50 height 21
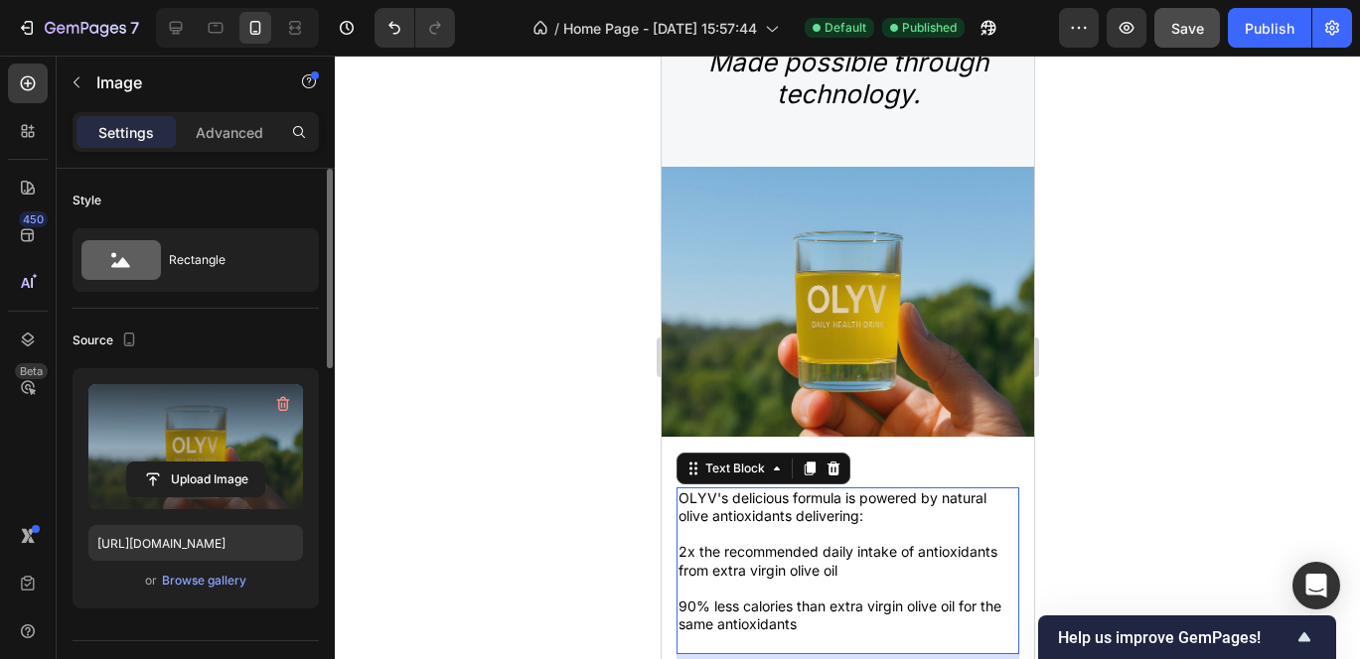
click at [759, 490] on p "OLYV's delicious formula is powered by natural olive antioxidants delivering:" at bounding box center [846, 508] width 339 height 36
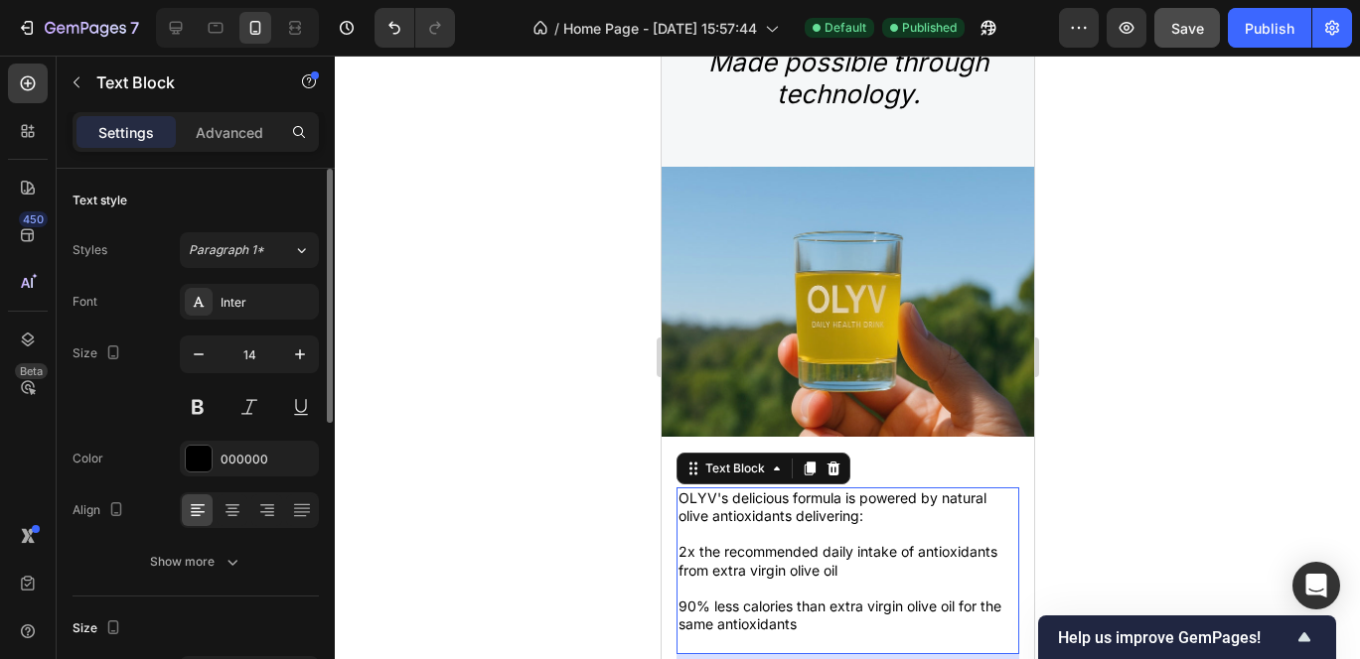
click at [869, 490] on p "OLYV's delicious formula is powered by natural olive antioxidants delivering:" at bounding box center [846, 508] width 339 height 36
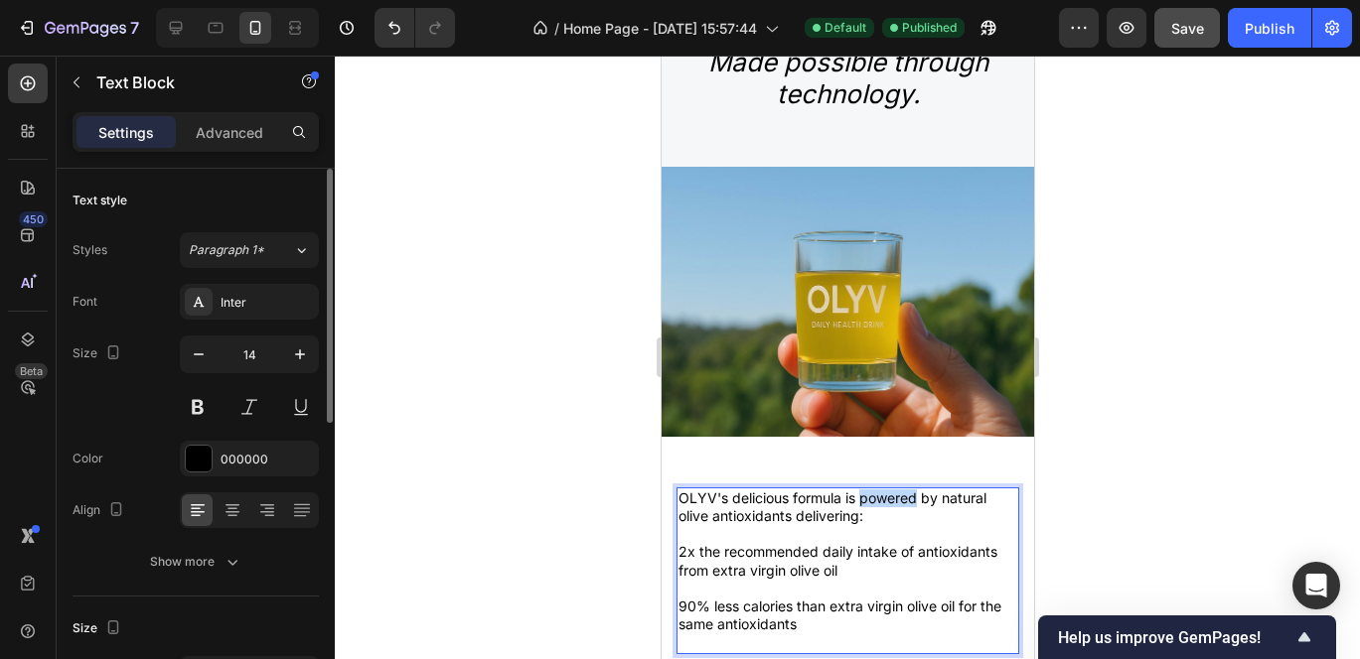
click at [869, 490] on p "OLYV's delicious formula is powered by natural olive antioxidants delivering:" at bounding box center [846, 508] width 339 height 36
click at [940, 490] on p "OLYV's delicious formula is boosted by natural olive antioxidants delivering:" at bounding box center [846, 508] width 339 height 36
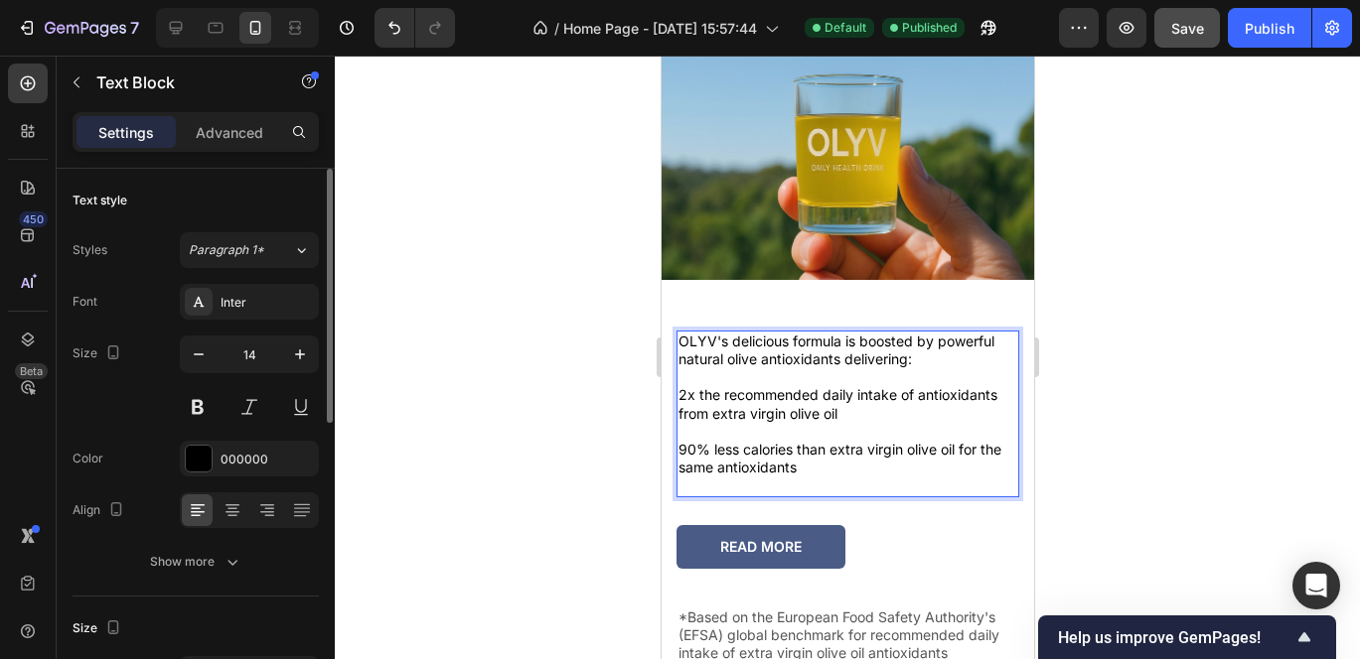
scroll to position [3181, 0]
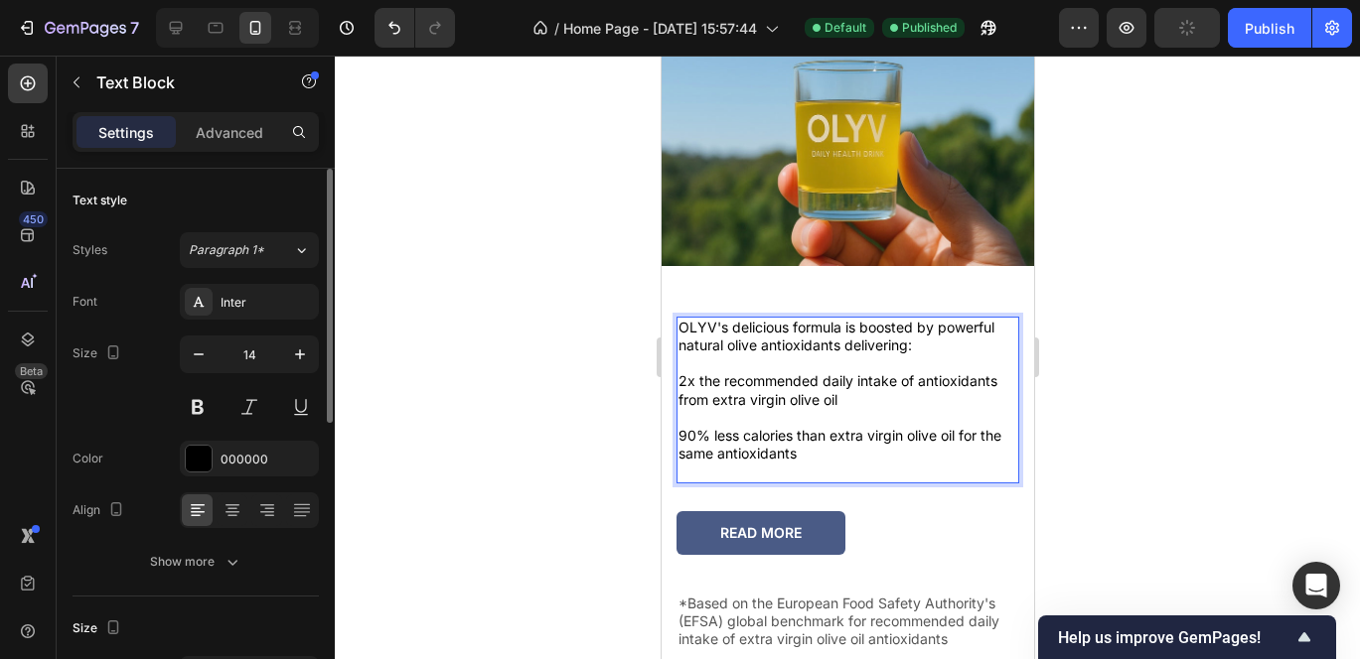
click at [838, 450] on p "90% less calories than extra virgin olive oil for the same antioxidants" at bounding box center [846, 445] width 339 height 36
click at [301, 355] on icon "button" at bounding box center [300, 355] width 20 height 20
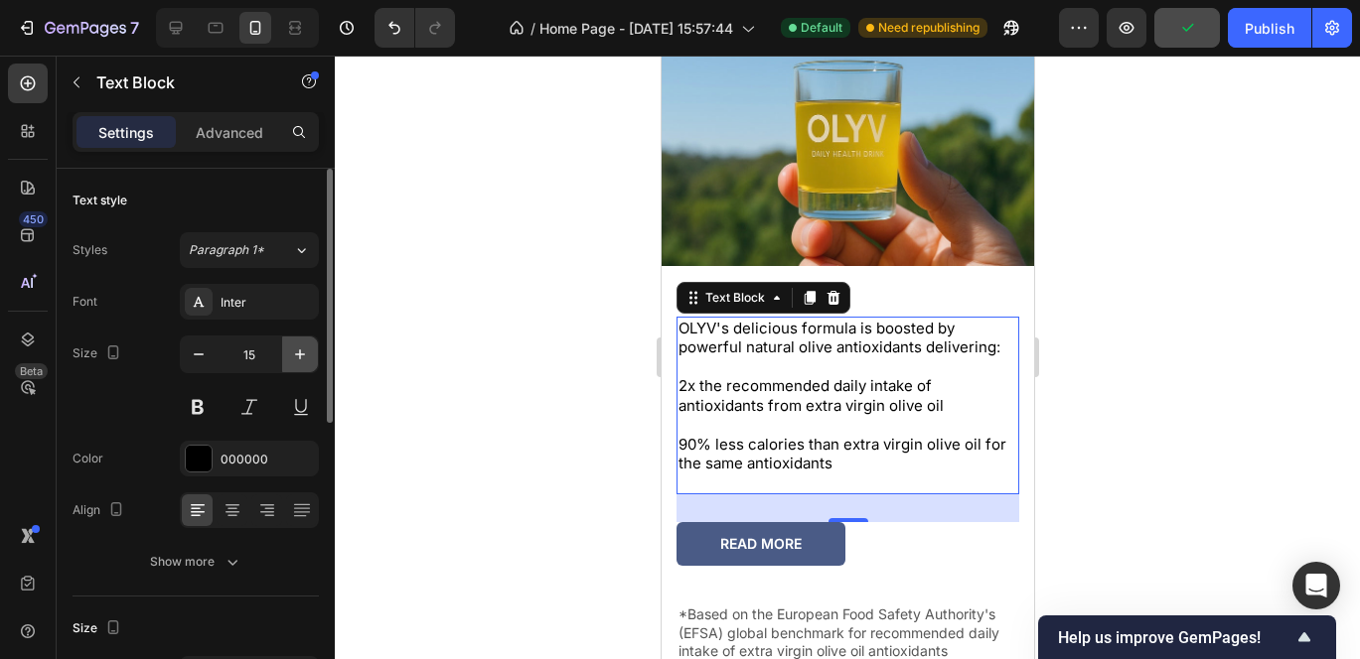
click at [301, 355] on icon "button" at bounding box center [300, 355] width 20 height 20
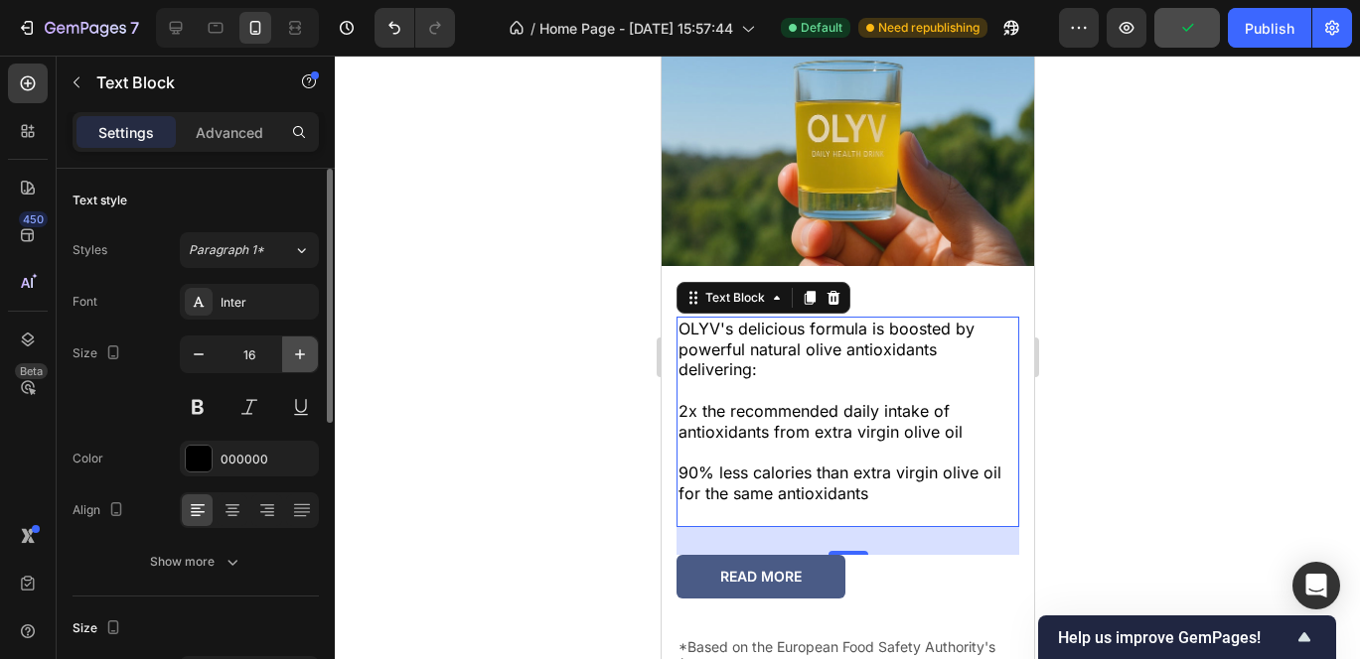
click at [301, 355] on icon "button" at bounding box center [300, 355] width 20 height 20
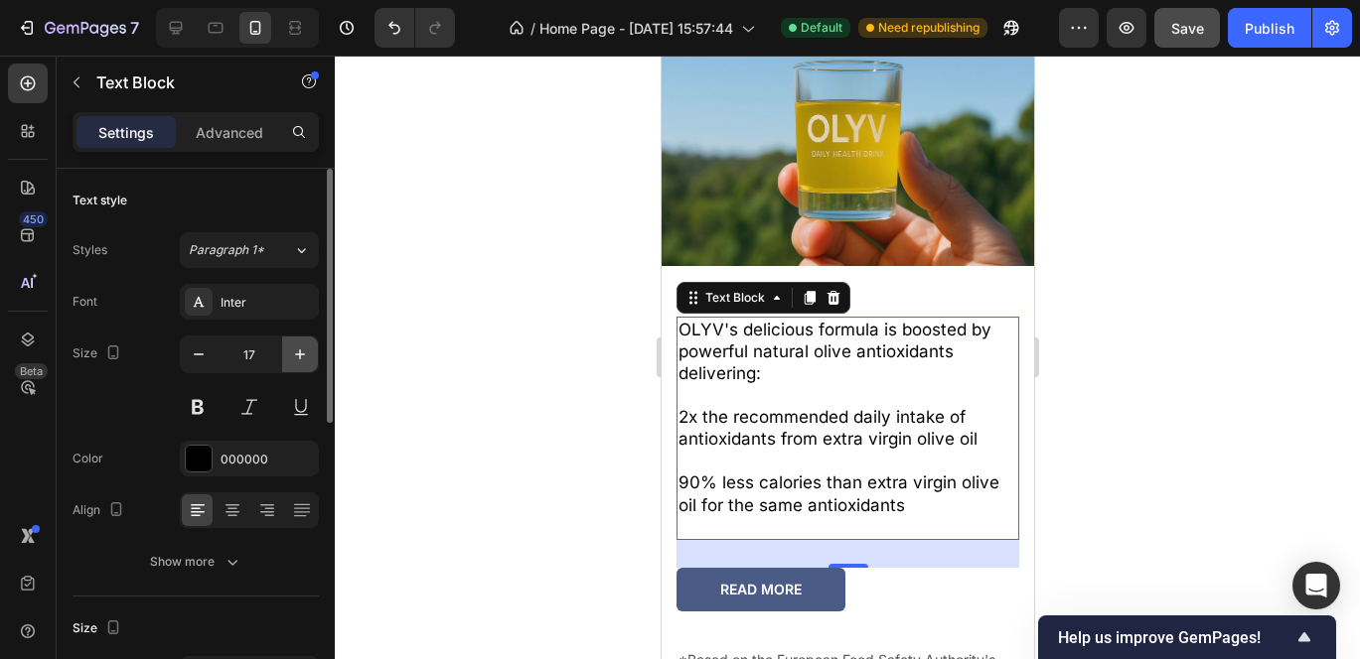
click at [301, 355] on icon "button" at bounding box center [300, 355] width 20 height 20
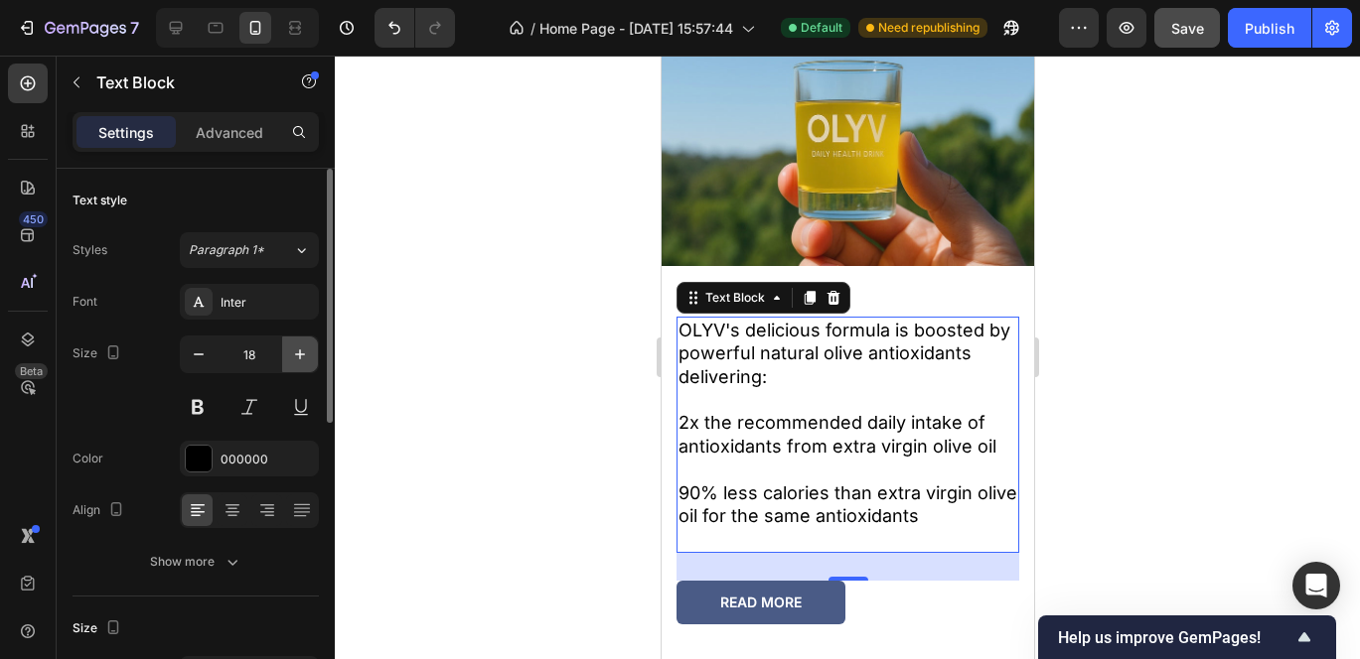
click at [301, 355] on icon "button" at bounding box center [300, 355] width 20 height 20
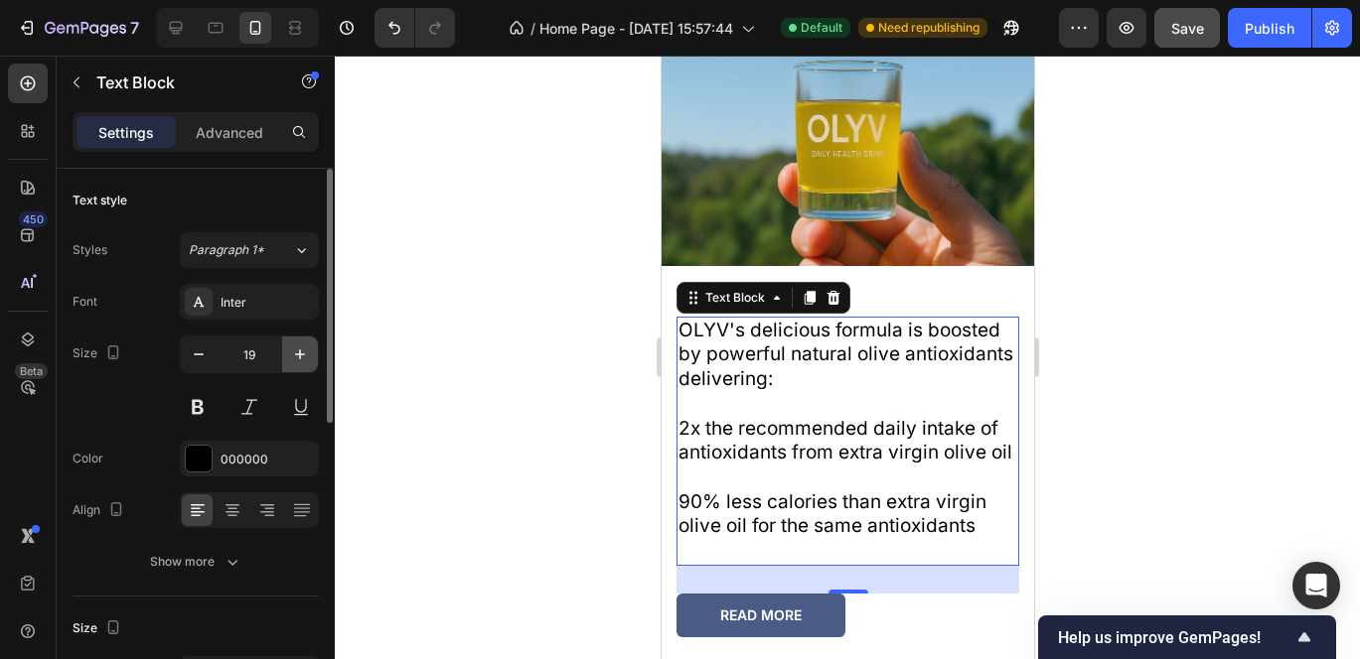
click at [301, 355] on icon "button" at bounding box center [300, 355] width 20 height 20
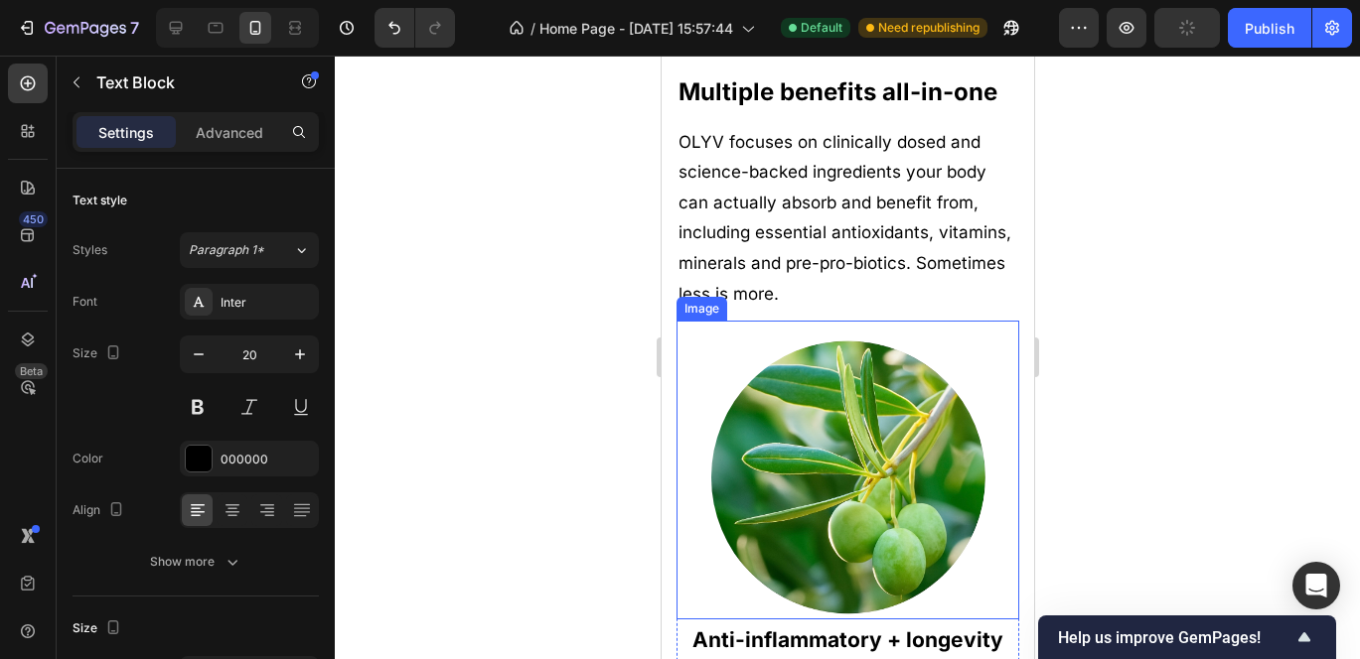
scroll to position [666, 0]
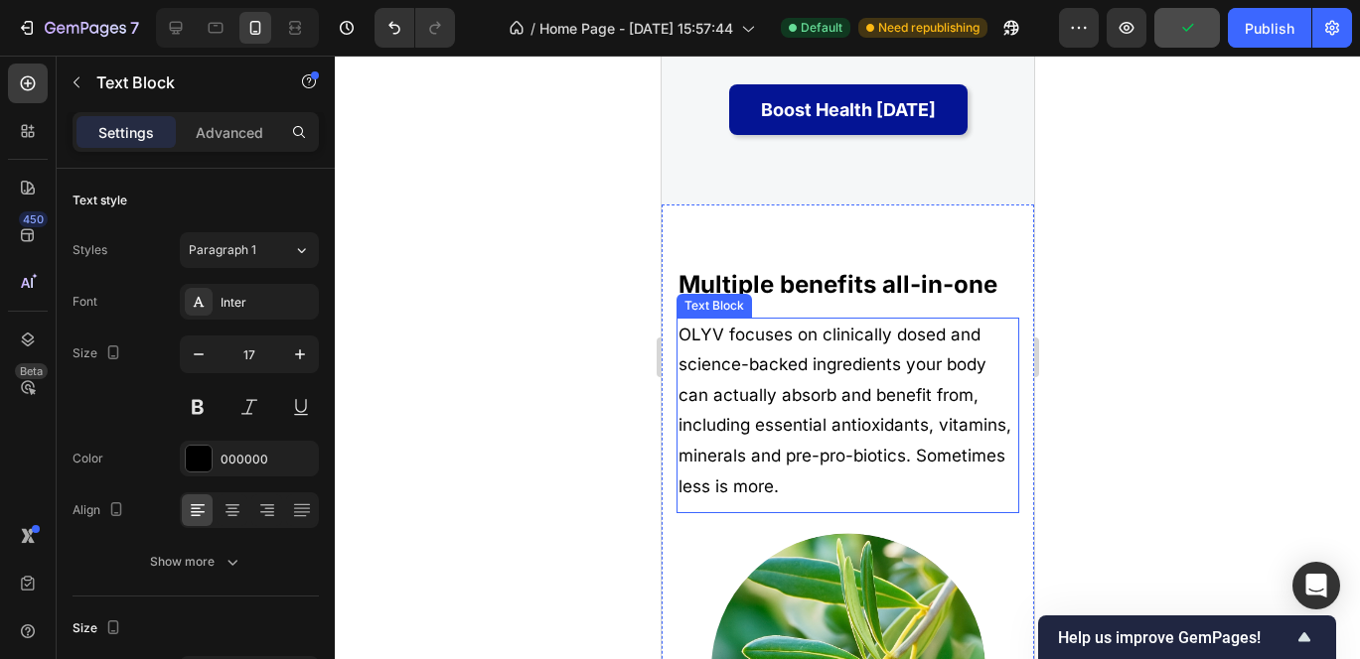
click at [755, 381] on p "OLYV focuses on clinically dosed and science-backed ingredients your body can a…" at bounding box center [846, 411] width 339 height 183
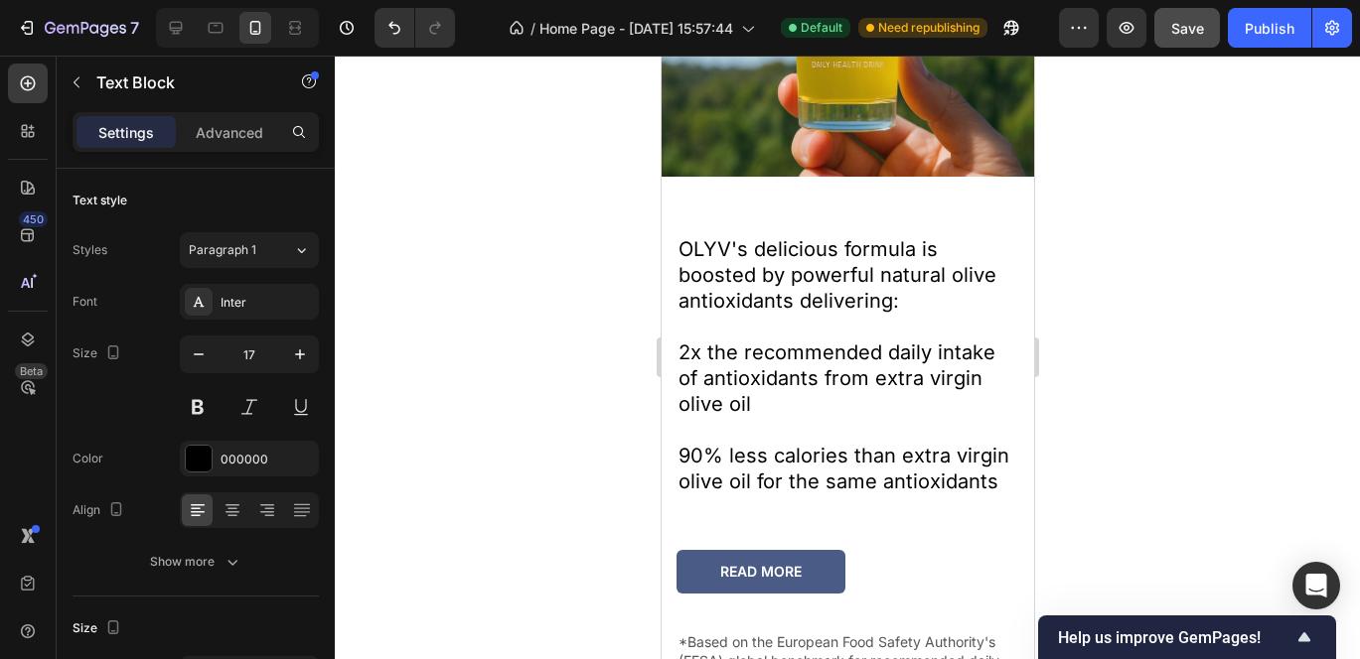
scroll to position [3042, 0]
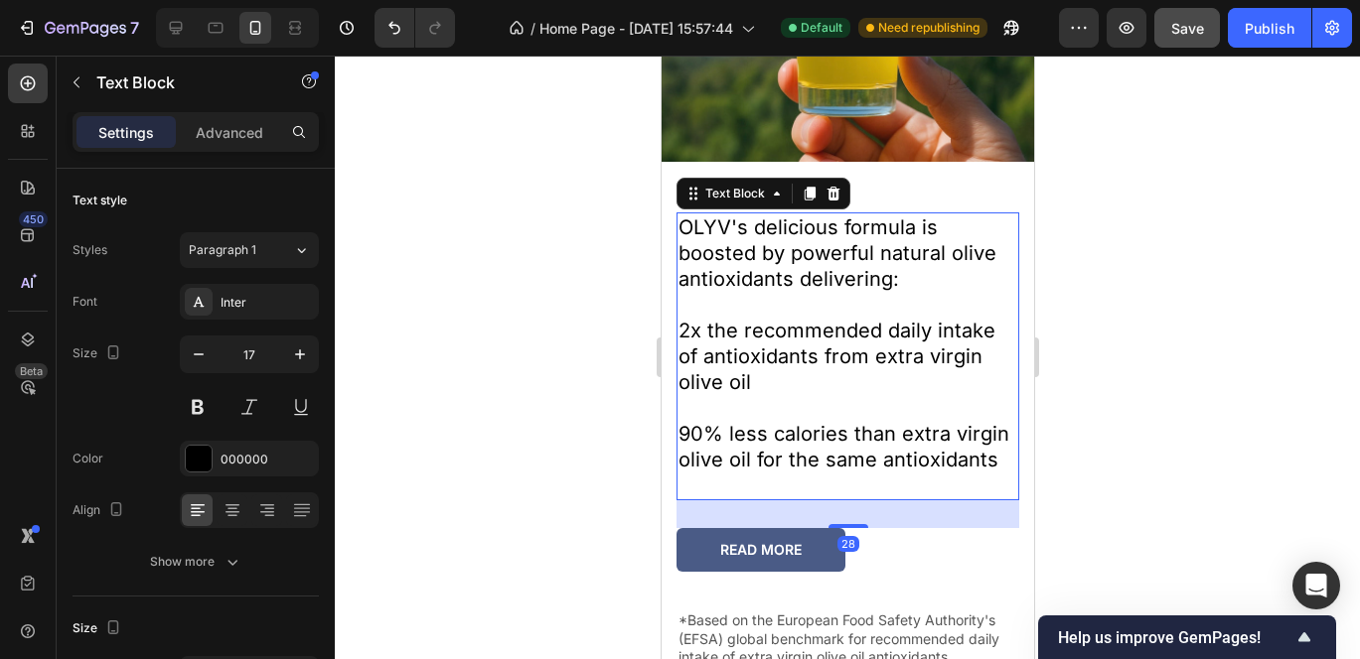
click at [742, 267] on p "OLYV's delicious formula is boosted by powerful natural olive antioxidants deli…" at bounding box center [846, 253] width 339 height 77
click at [201, 353] on icon "button" at bounding box center [199, 355] width 20 height 20
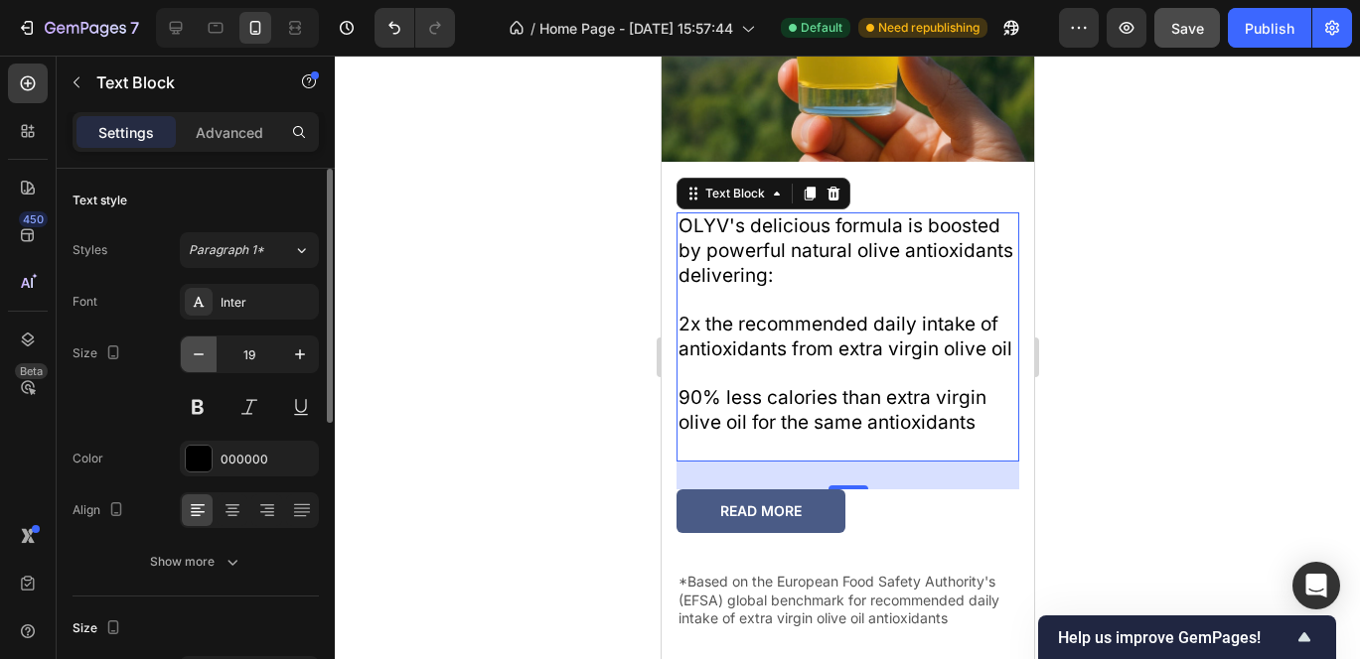
click at [201, 353] on icon "button" at bounding box center [199, 355] width 20 height 20
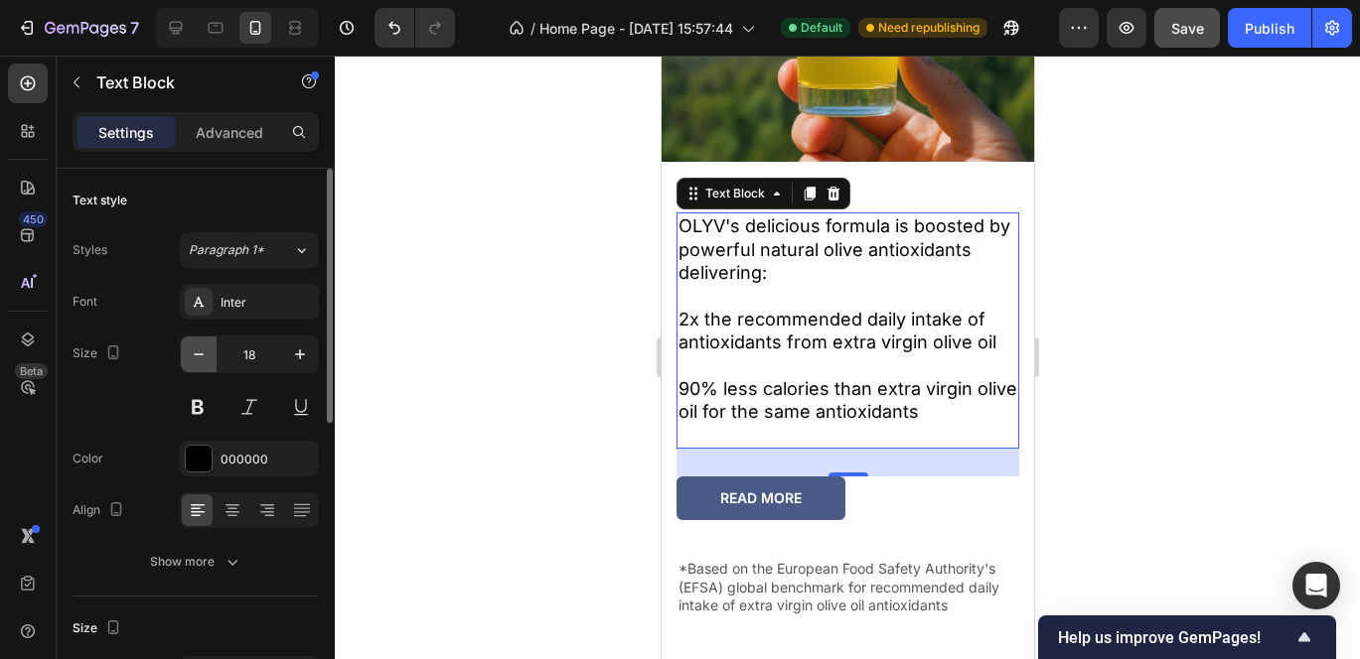
click at [201, 353] on icon "button" at bounding box center [199, 355] width 20 height 20
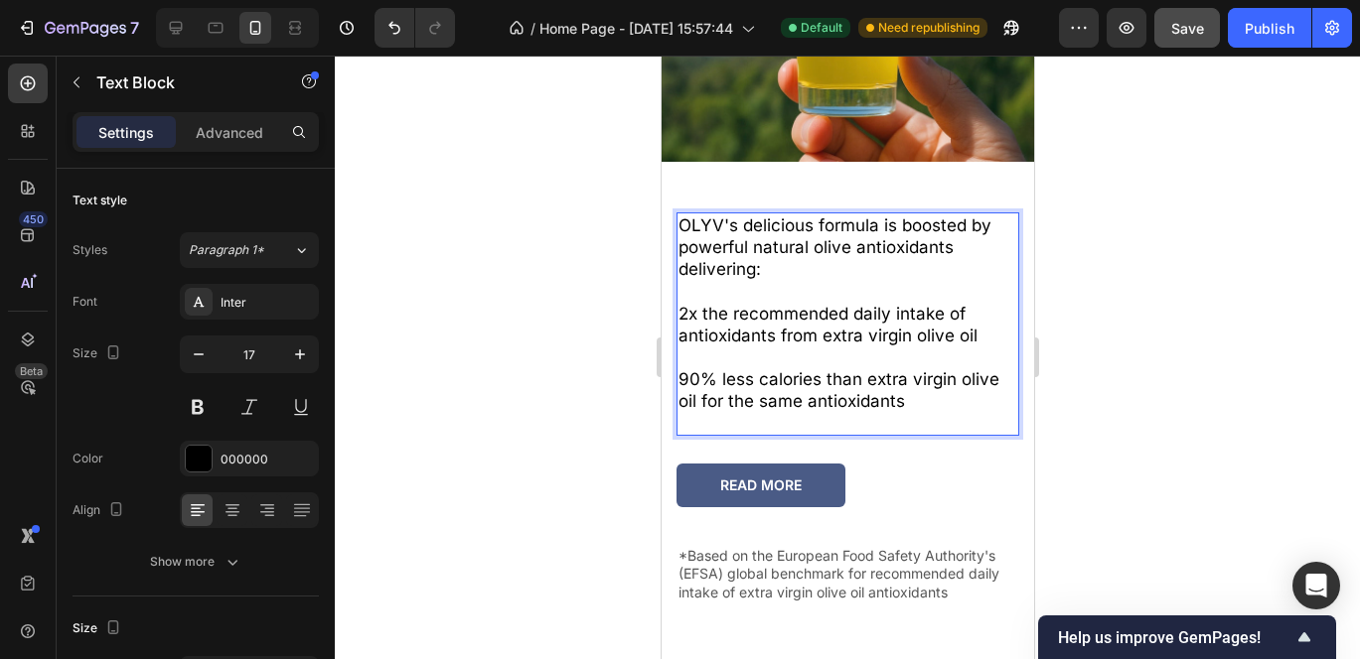
click at [736, 215] on p "OLYV's delicious formula is boosted by powerful natural olive antioxidants deli…" at bounding box center [846, 248] width 339 height 66
click at [771, 217] on p "OLYV's delicious formula is boosted by powerful natural olive antioxidants deli…" at bounding box center [846, 248] width 339 height 66
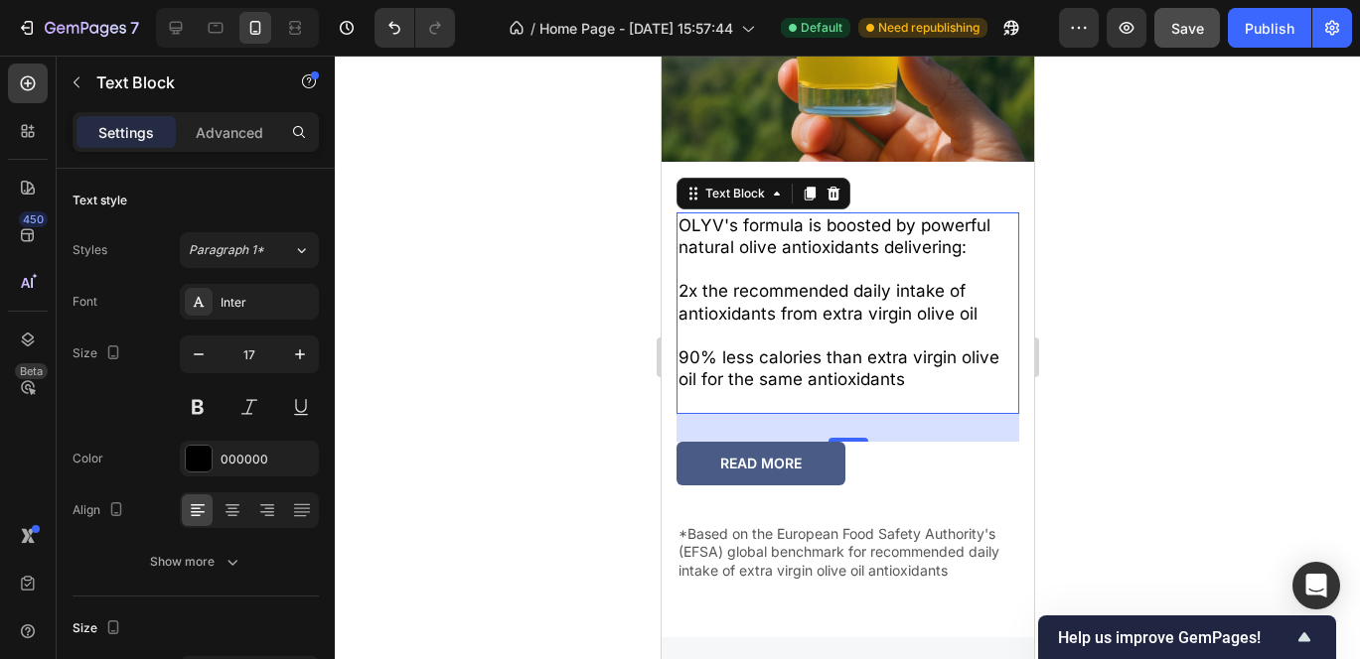
click at [1073, 258] on div at bounding box center [847, 358] width 1025 height 604
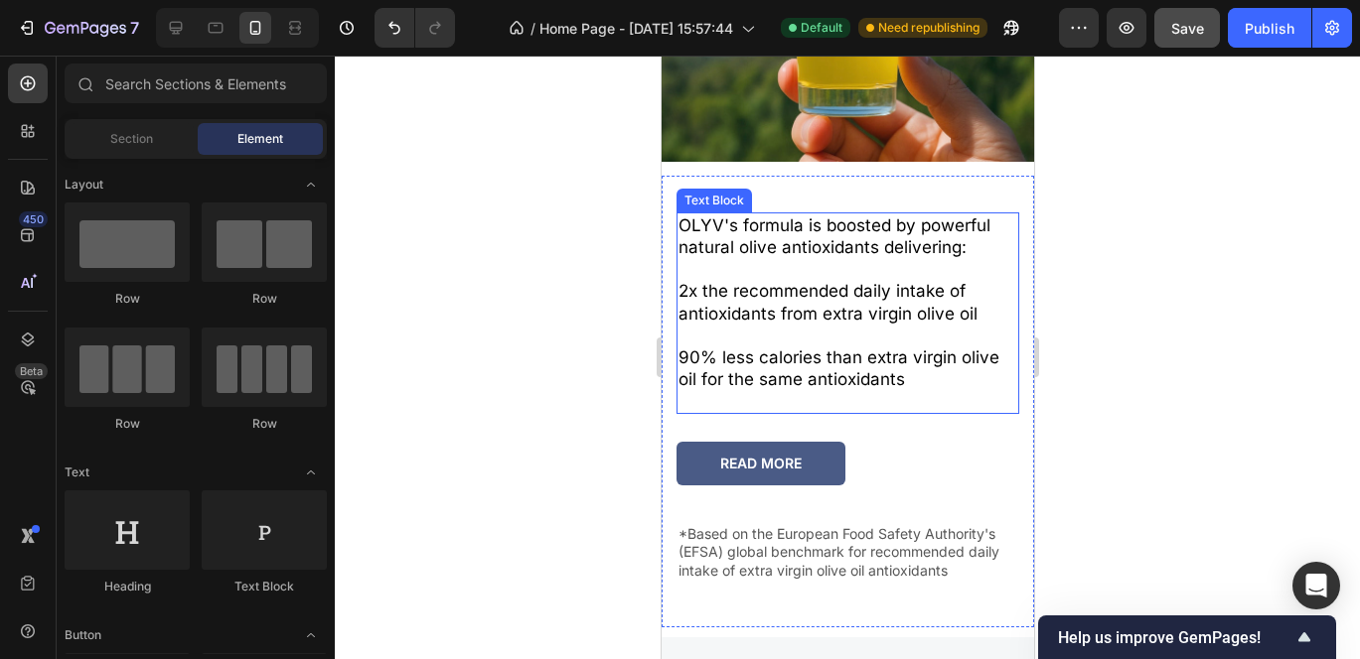
click at [819, 311] on p "2x the recommended daily intake of antioxidants from extra virgin olive oil" at bounding box center [846, 302] width 339 height 44
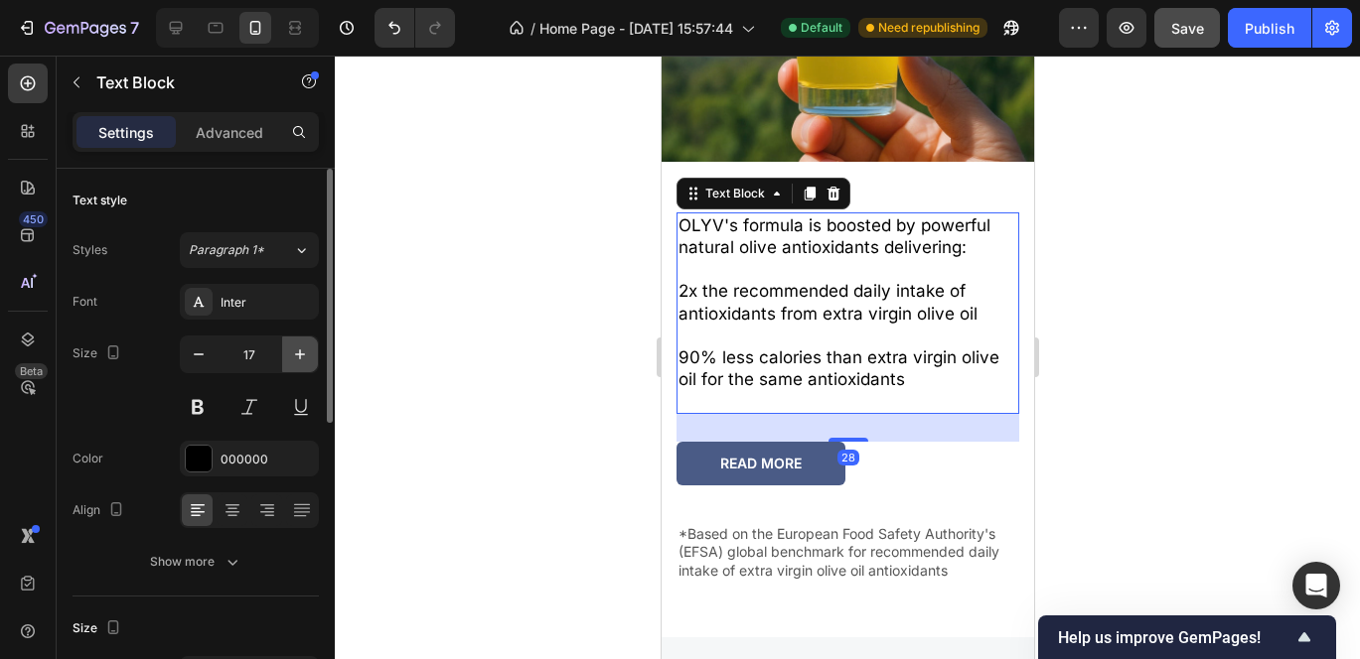
click at [301, 354] on icon "button" at bounding box center [300, 355] width 10 height 10
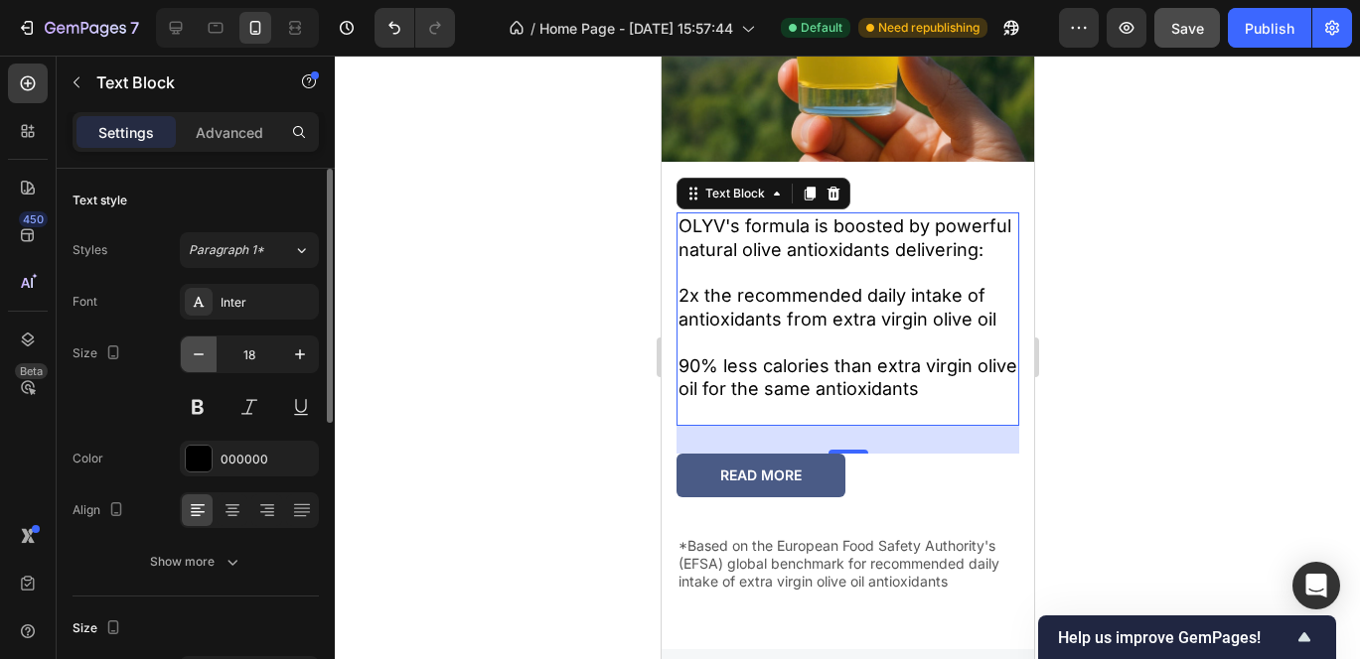
click at [196, 364] on button "button" at bounding box center [199, 355] width 36 height 36
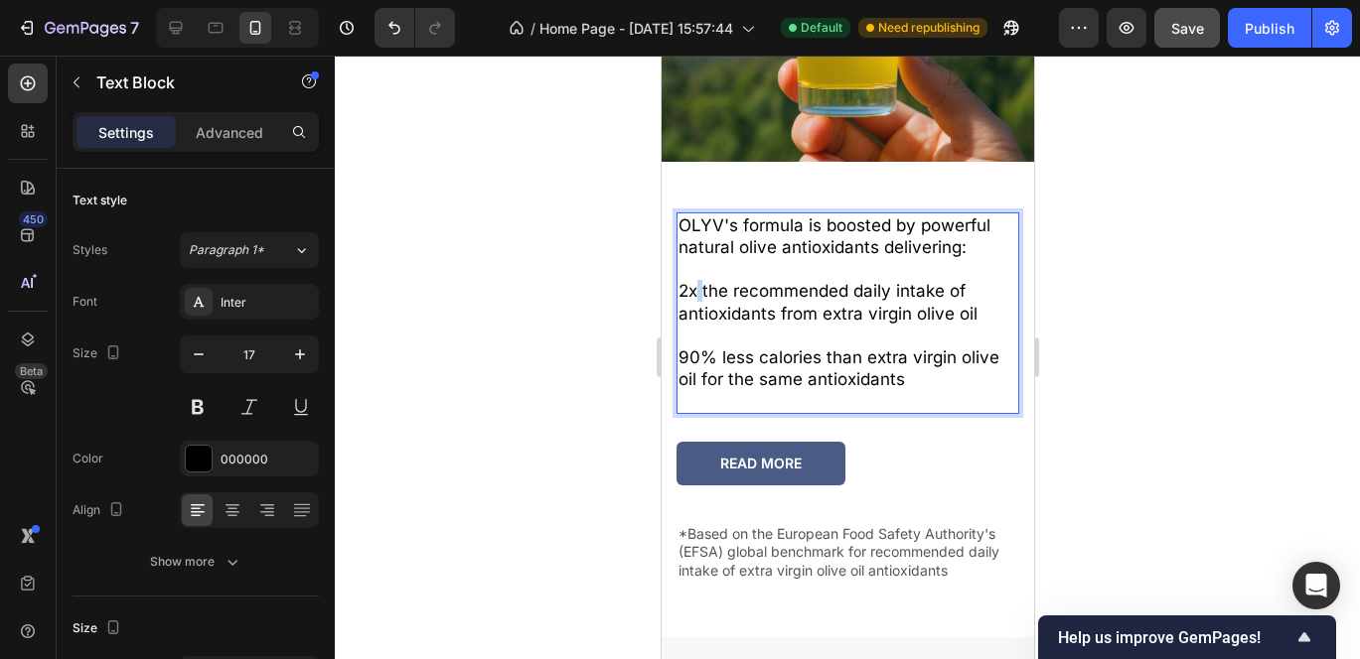
click at [692, 281] on p "2x the recommended daily intake of antioxidants from extra virgin olive oil" at bounding box center [846, 302] width 339 height 44
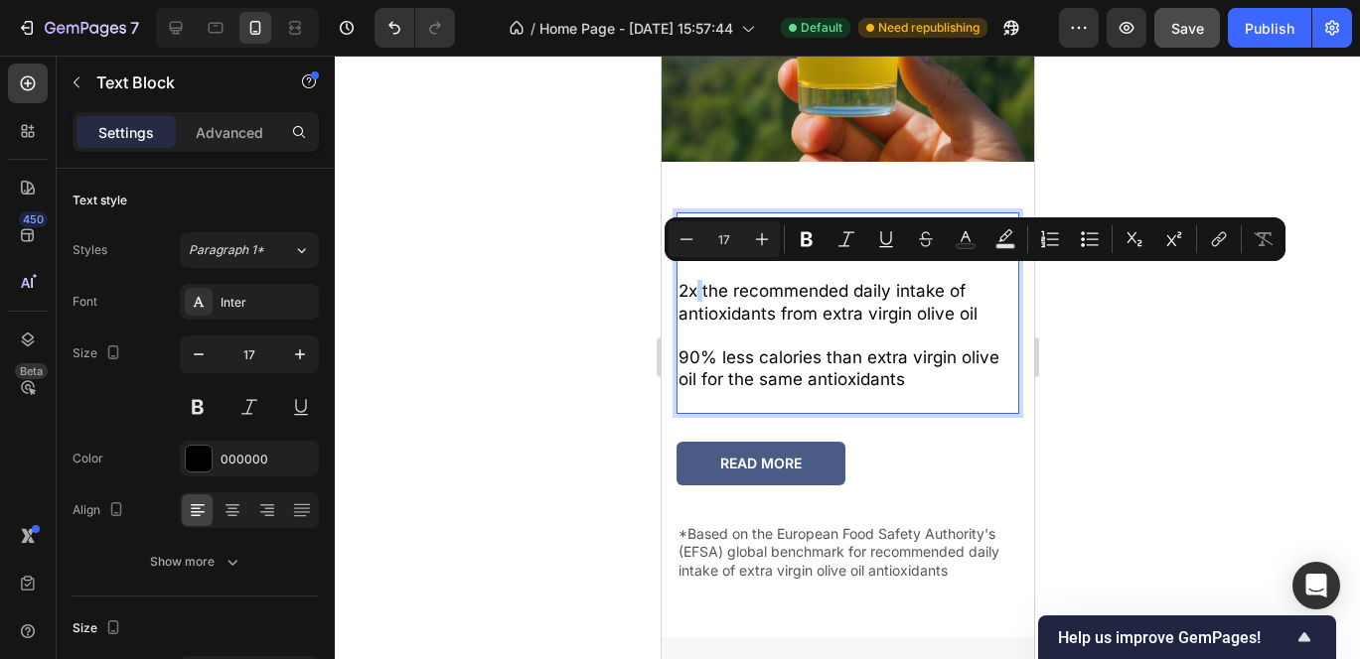
click at [692, 281] on p "2x the recommended daily intake of antioxidants from extra virgin olive oil" at bounding box center [846, 302] width 339 height 44
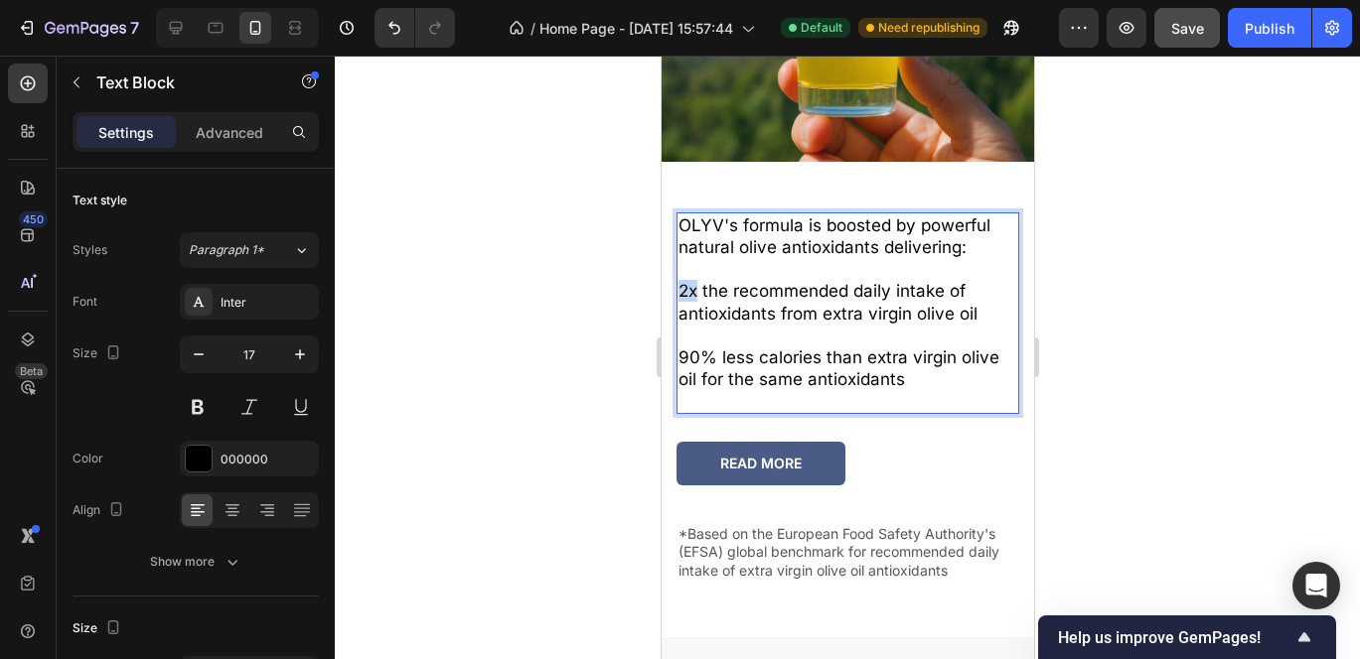
drag, startPoint x: 695, startPoint y: 281, endPoint x: 675, endPoint y: 280, distance: 19.9
click at [675, 280] on div "OLYV's formula is boosted by powerful natural olive antioxidants delivering: 2x…" at bounding box center [846, 314] width 343 height 202
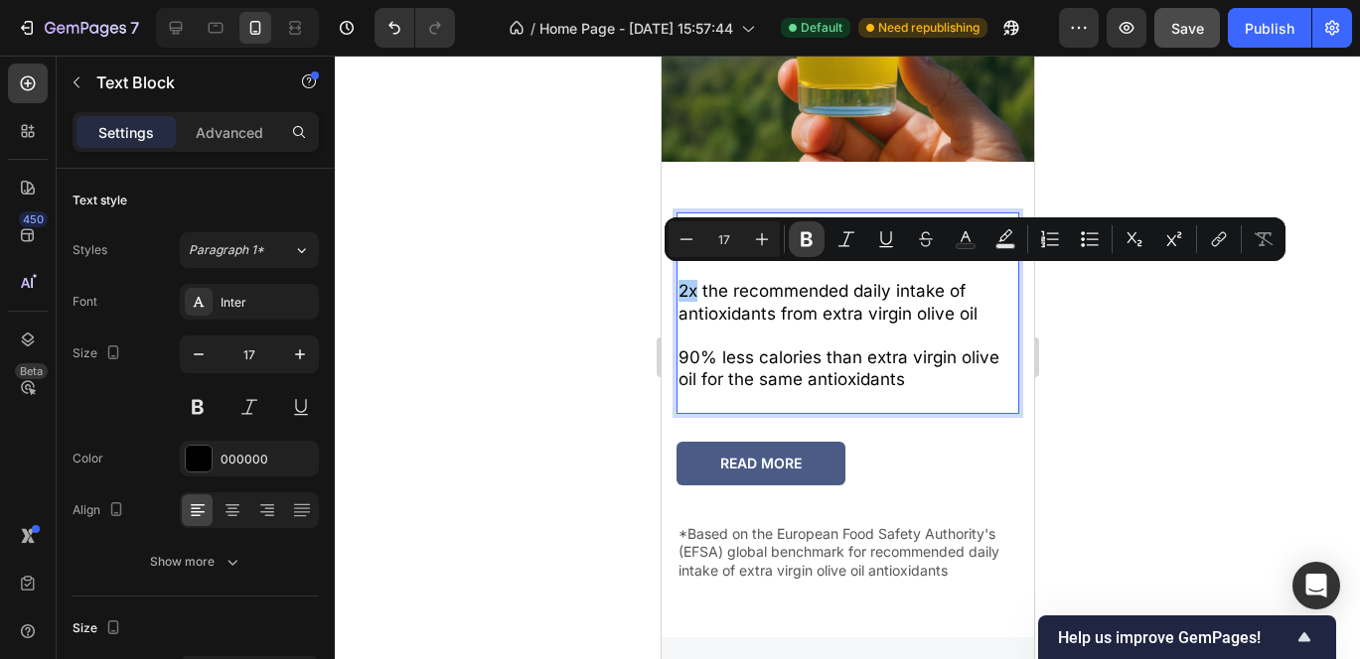
click at [799, 246] on icon "Editor contextual toolbar" at bounding box center [807, 239] width 20 height 20
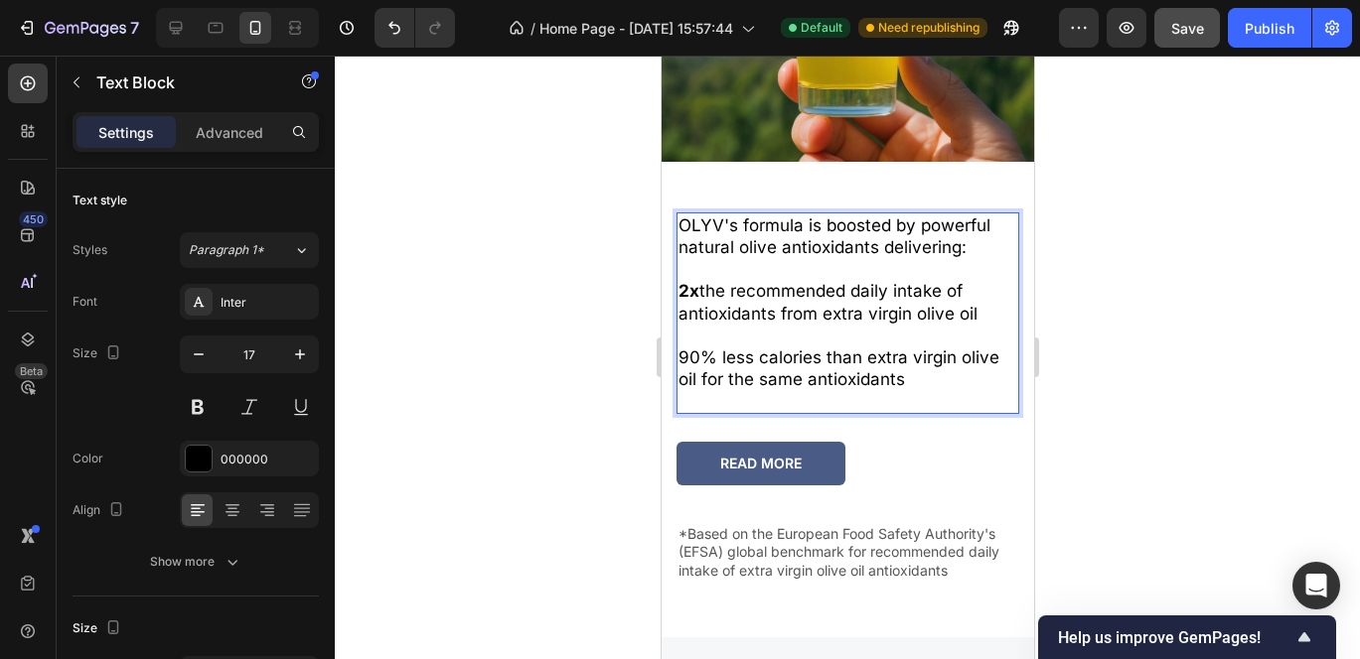
click at [698, 284] on p "2x the recommended daily intake of antioxidants from extra virgin olive oil" at bounding box center [846, 302] width 339 height 44
drag, startPoint x: 691, startPoint y: 282, endPoint x: 933, endPoint y: 274, distance: 241.5
click at [936, 280] on p "2x the recommended daily intake of antioxidants from extra virgin olive oil" at bounding box center [846, 302] width 339 height 44
click at [942, 280] on p "2x the recommended daily intake of antioxidants from extra virgin olive oil" at bounding box center [846, 302] width 339 height 44
drag, startPoint x: 943, startPoint y: 278, endPoint x: 692, endPoint y: 272, distance: 250.4
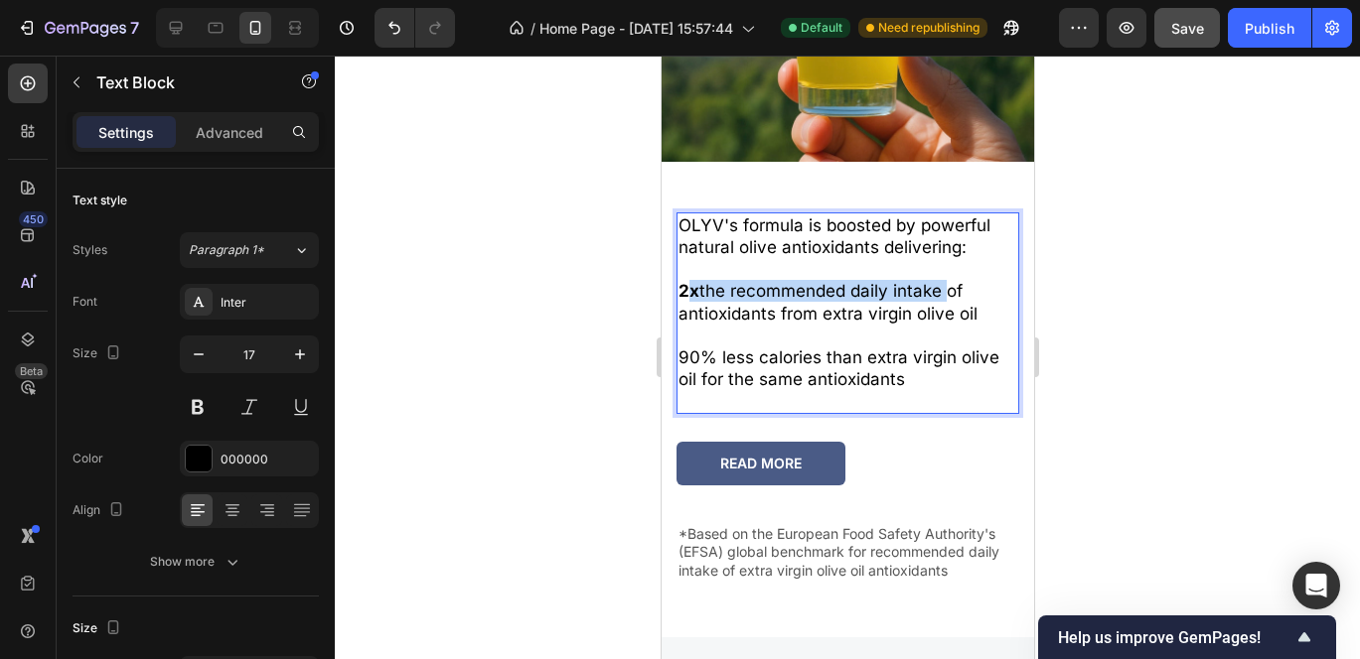
click at [692, 280] on p "2x the recommended daily intake of antioxidants from extra virgin olive oil" at bounding box center [846, 302] width 339 height 44
click at [205, 397] on button at bounding box center [198, 407] width 36 height 36
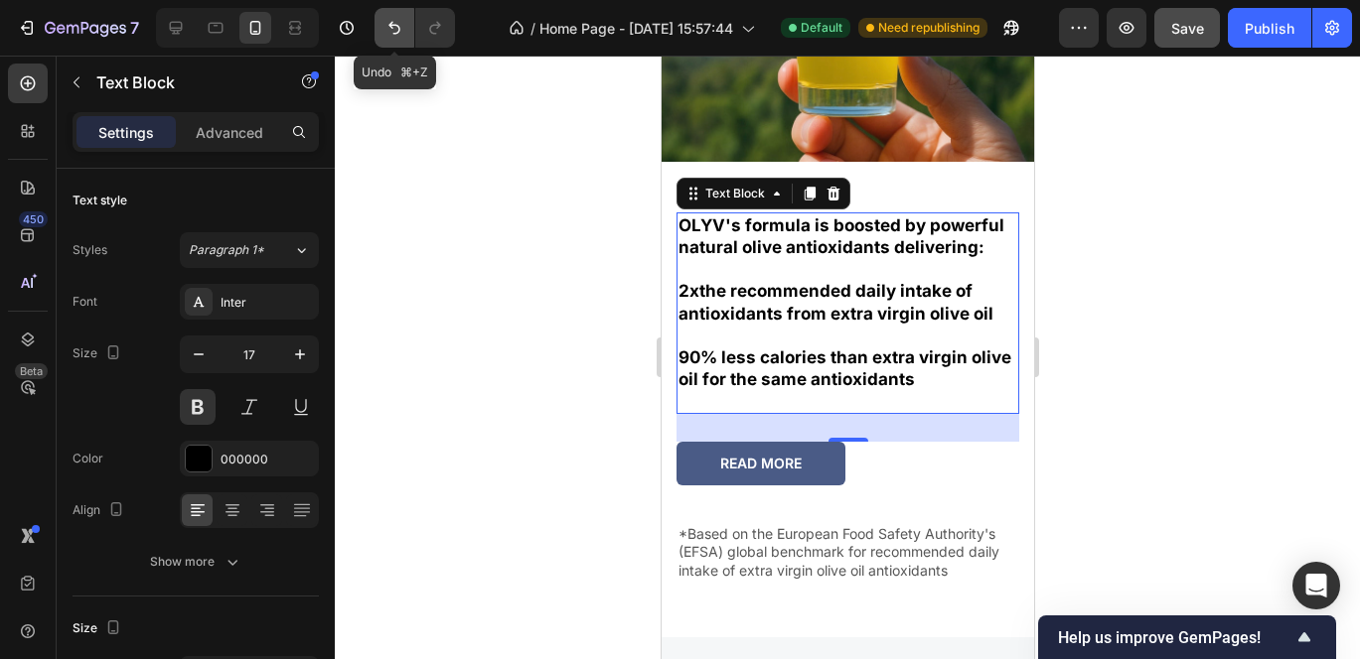
click at [397, 36] on icon "Undo/Redo" at bounding box center [394, 28] width 20 height 20
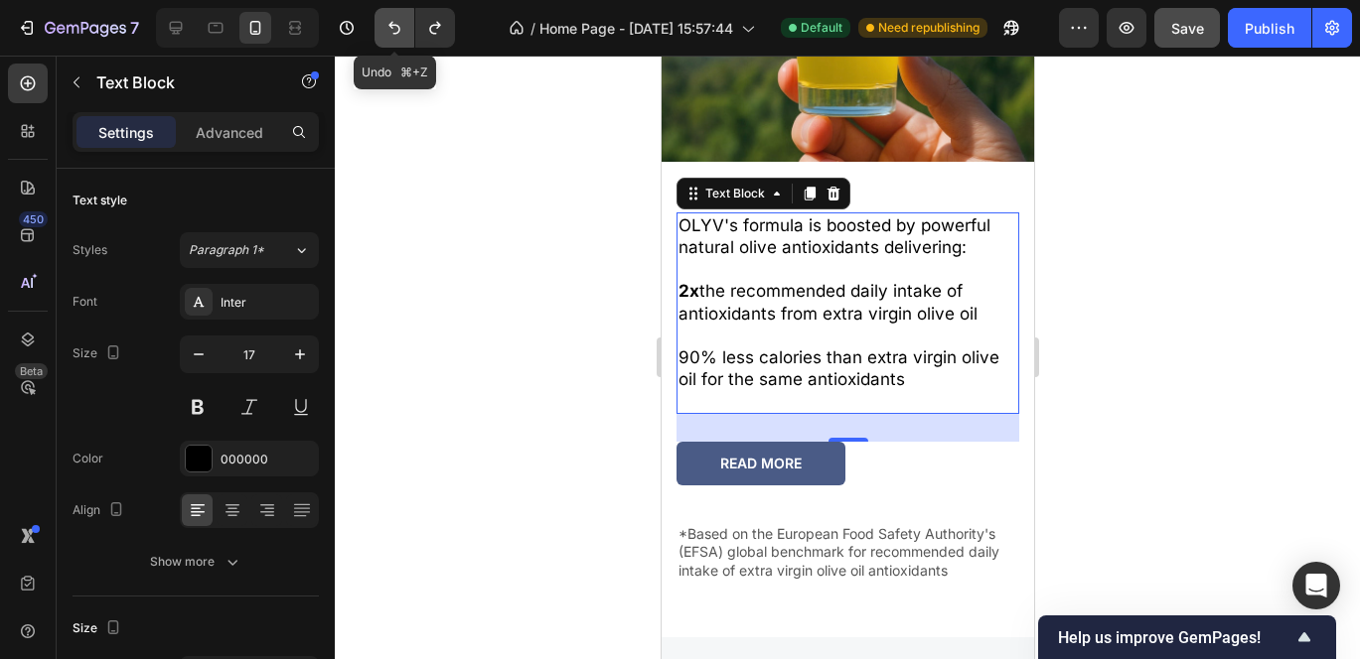
click at [397, 36] on icon "Undo/Redo" at bounding box center [394, 28] width 20 height 20
click at [396, 36] on icon "Undo/Redo" at bounding box center [394, 28] width 20 height 20
click at [390, 31] on icon "Undo/Redo" at bounding box center [394, 28] width 20 height 20
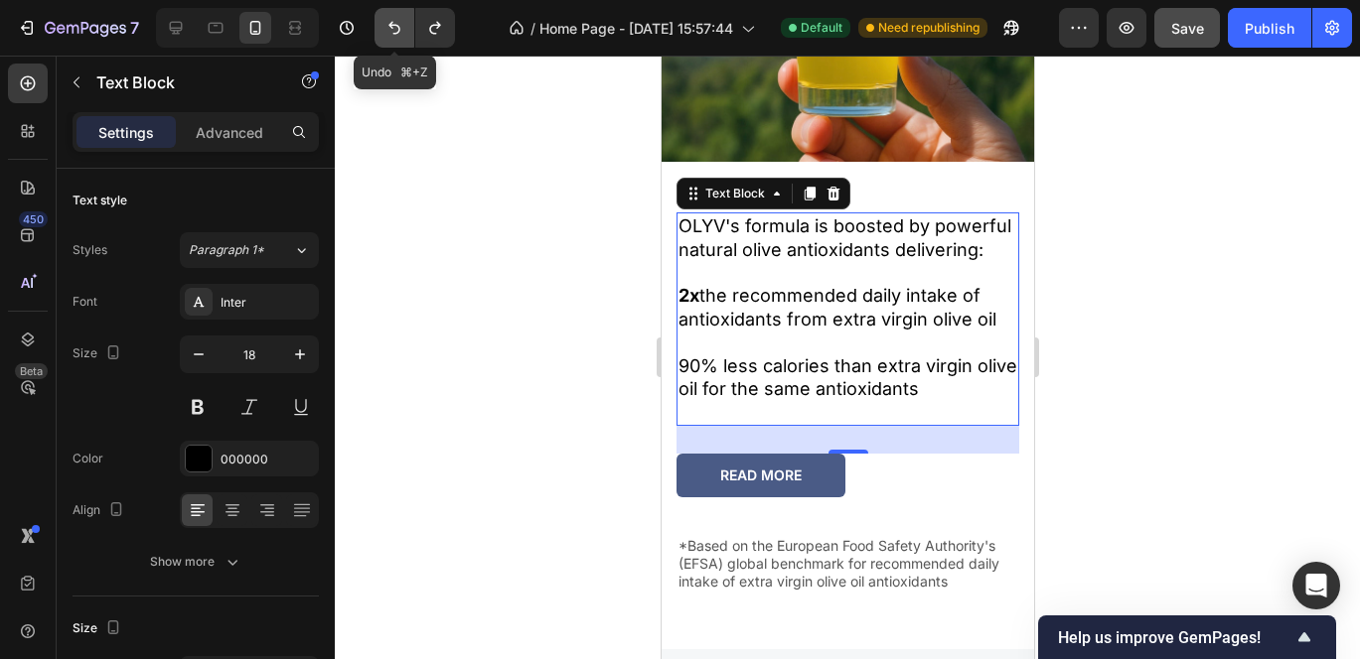
click at [390, 31] on icon "Undo/Redo" at bounding box center [394, 28] width 20 height 20
click at [432, 35] on icon "Undo/Redo" at bounding box center [435, 28] width 20 height 20
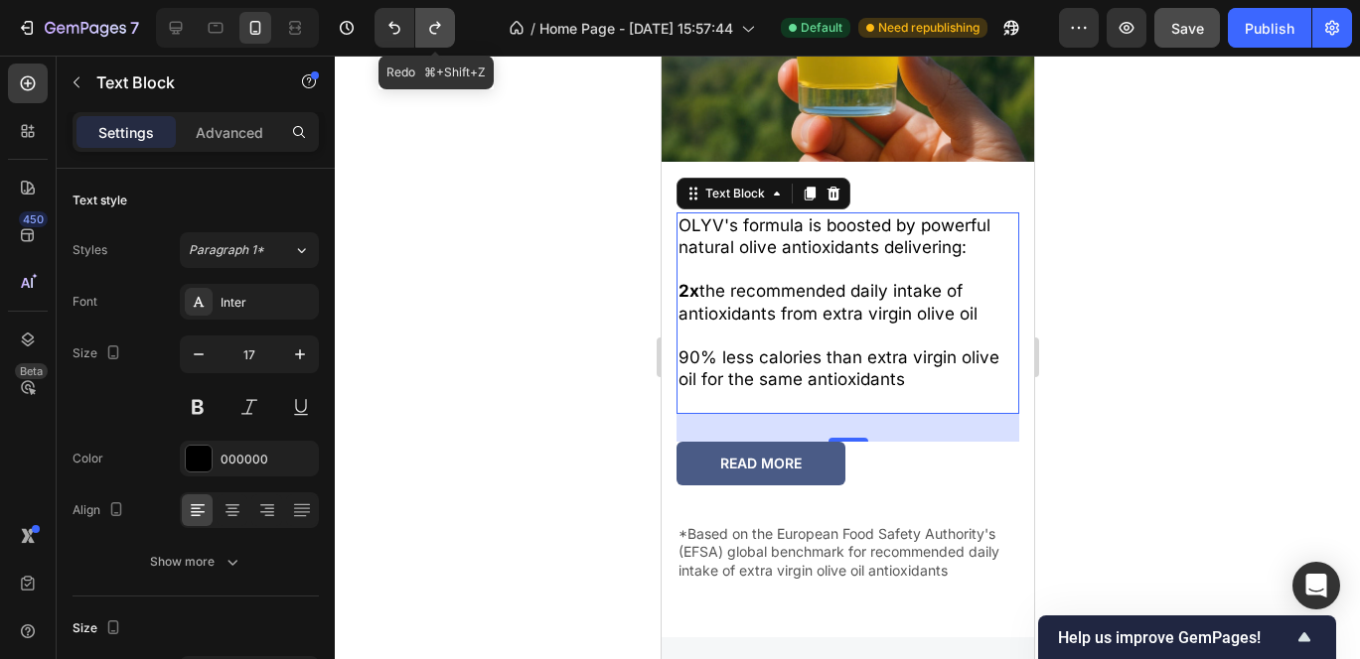
click at [432, 35] on icon "Undo/Redo" at bounding box center [435, 28] width 20 height 20
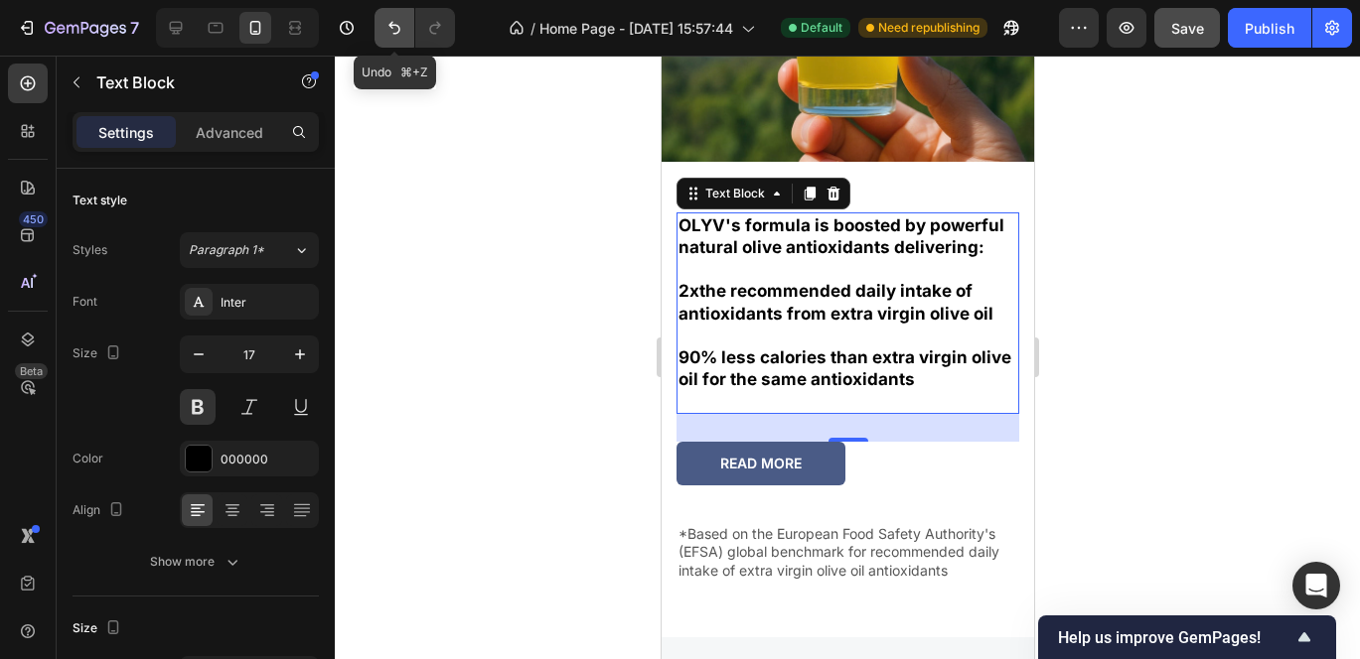
click at [393, 29] on icon "Undo/Redo" at bounding box center [394, 28] width 20 height 20
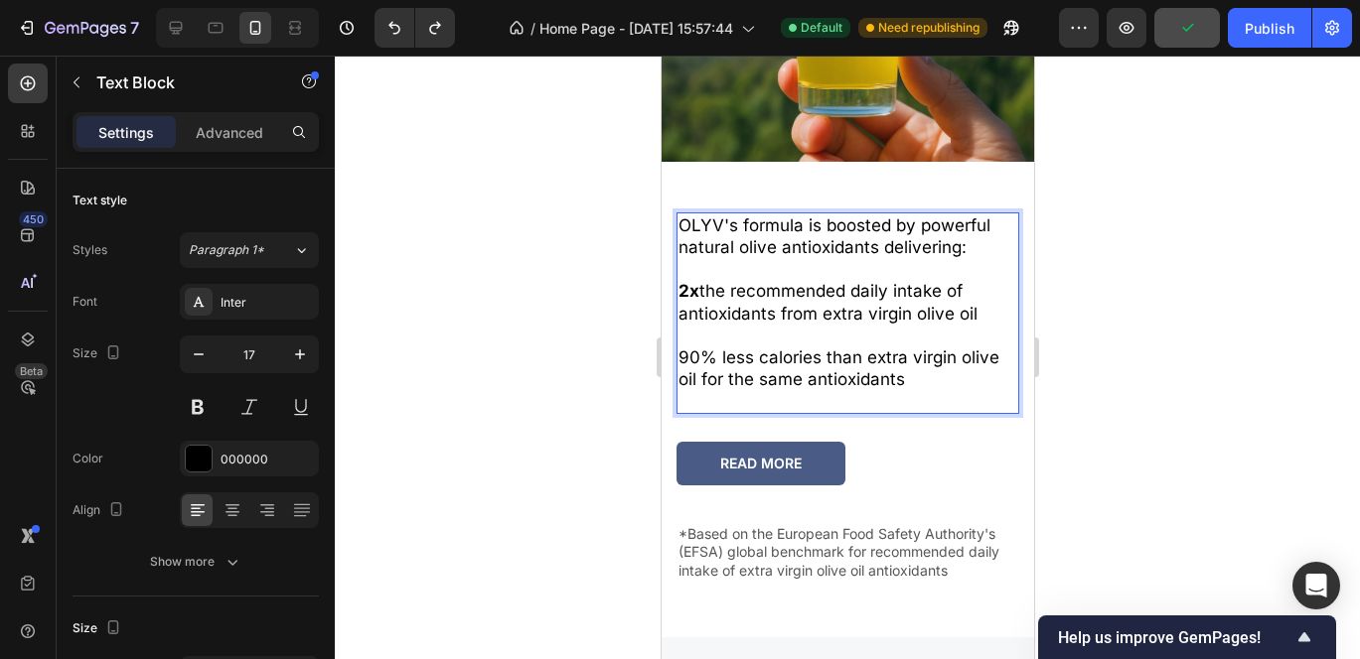
click at [700, 280] on p "2x the recommended daily intake of antioxidants from extra virgin olive oil" at bounding box center [846, 302] width 339 height 44
drag, startPoint x: 700, startPoint y: 279, endPoint x: 673, endPoint y: 277, distance: 26.9
click at [673, 277] on div "OLYV's formula is boosted by powerful natural olive antioxidants delivering: 2x…" at bounding box center [846, 402] width 372 height 452
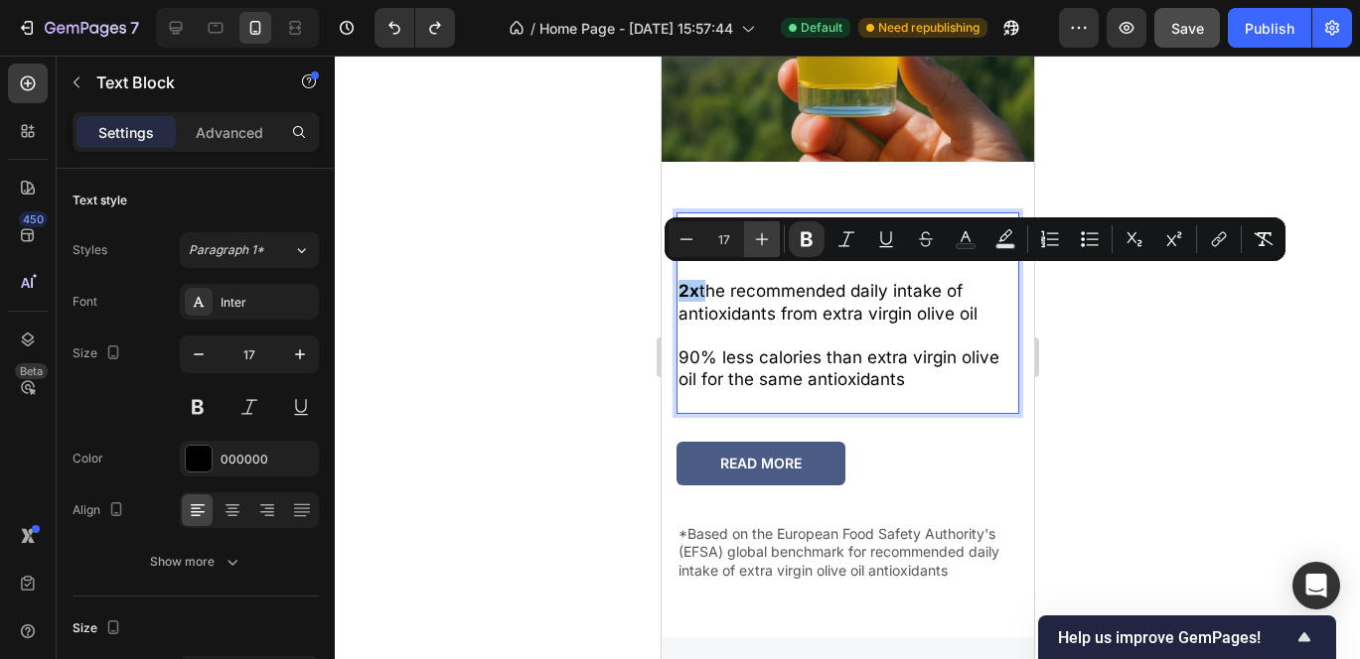
click at [758, 247] on icon "Editor contextual toolbar" at bounding box center [762, 239] width 20 height 20
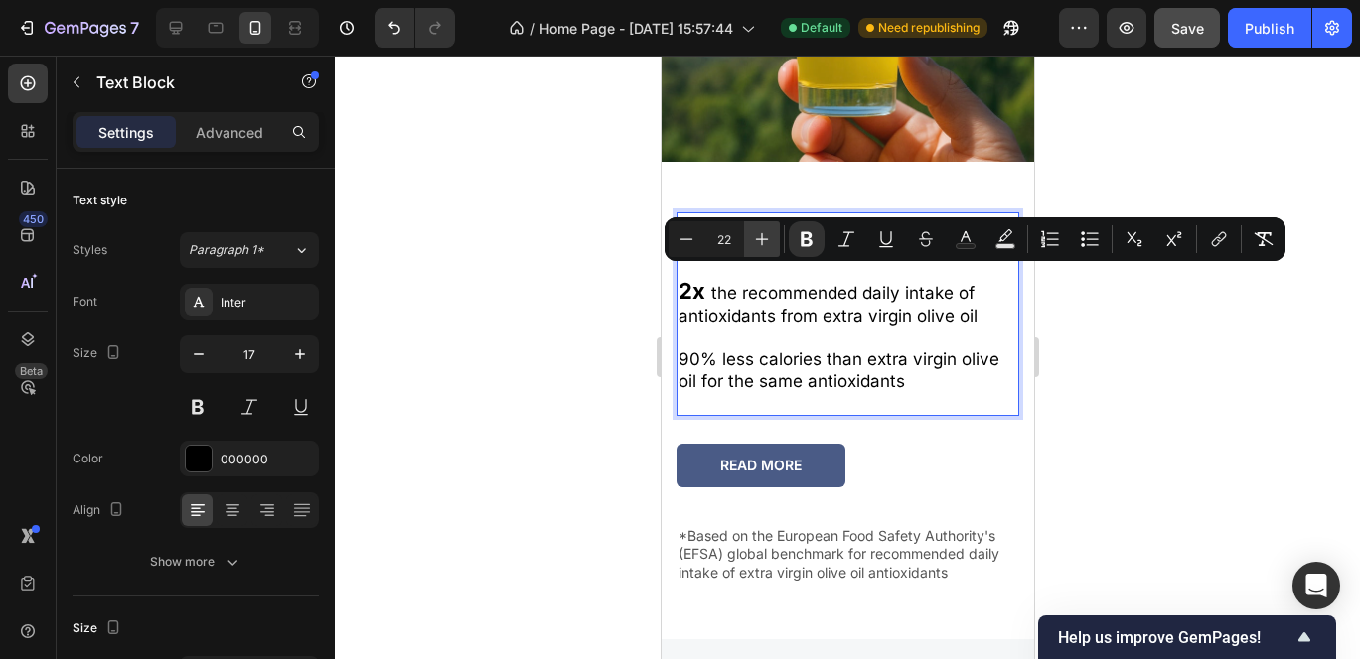
click at [758, 247] on icon "Editor contextual toolbar" at bounding box center [762, 239] width 20 height 20
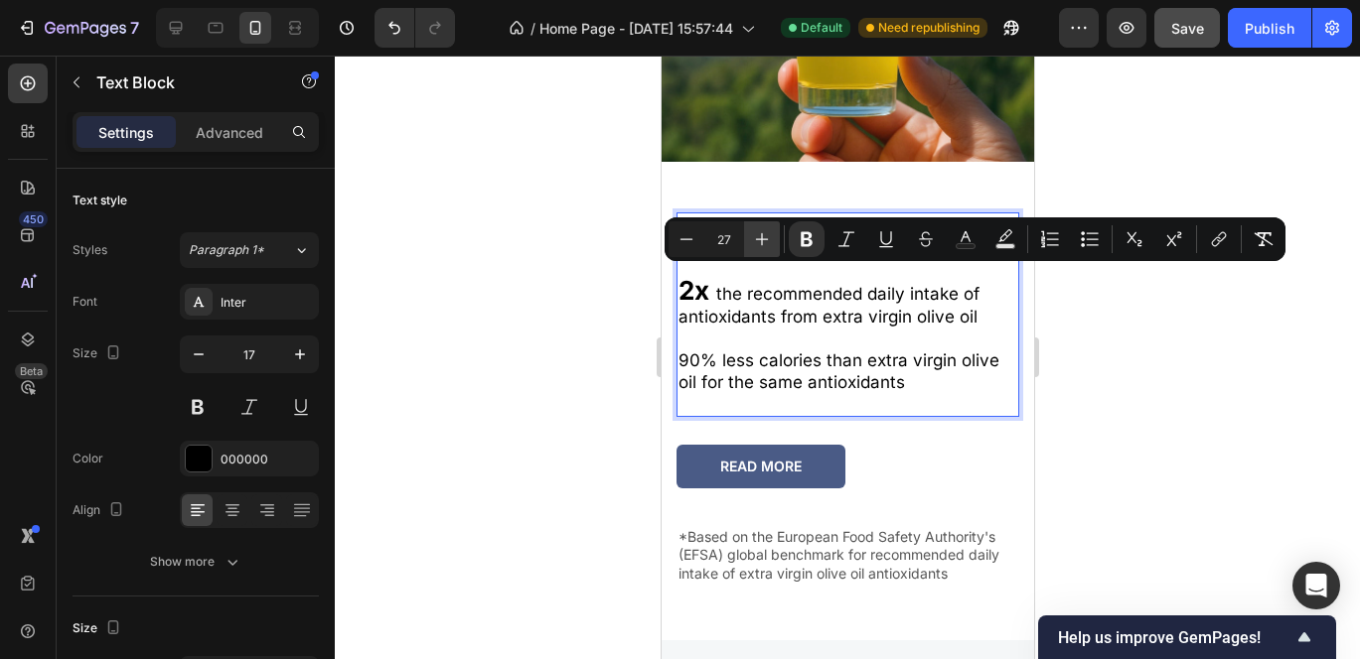
click at [758, 247] on icon "Editor contextual toolbar" at bounding box center [762, 239] width 20 height 20
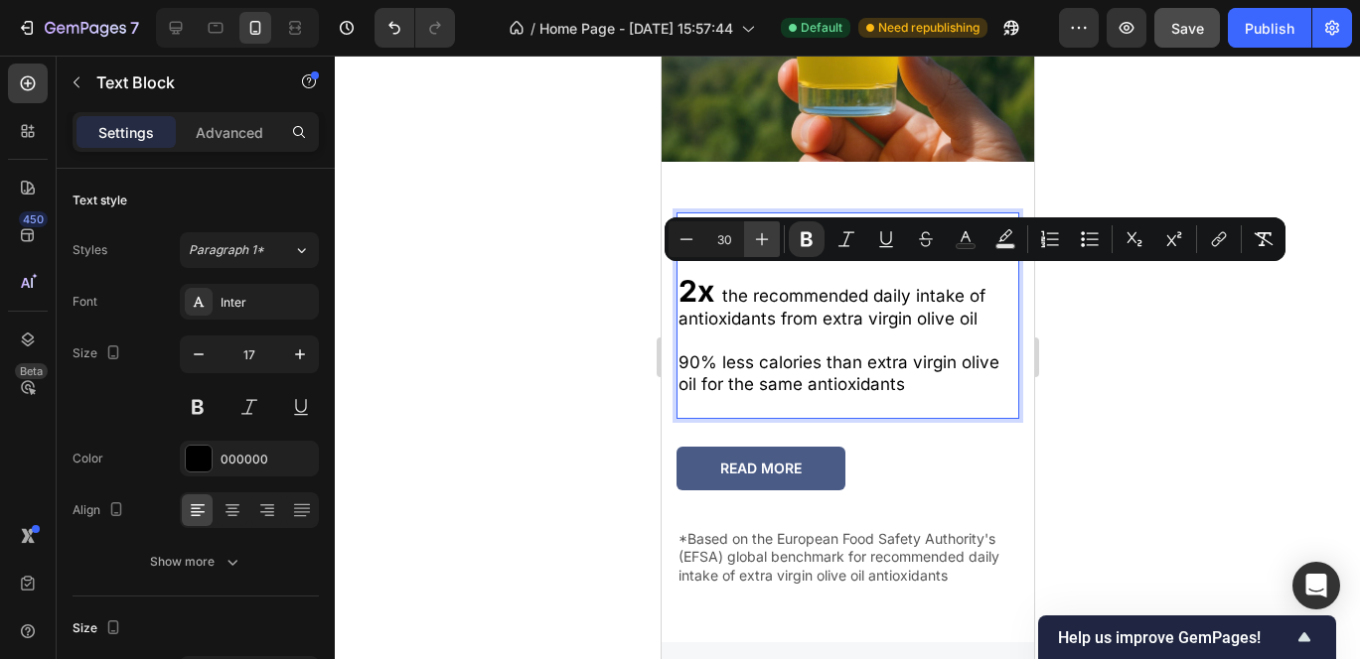
click at [758, 247] on icon "Editor contextual toolbar" at bounding box center [762, 239] width 20 height 20
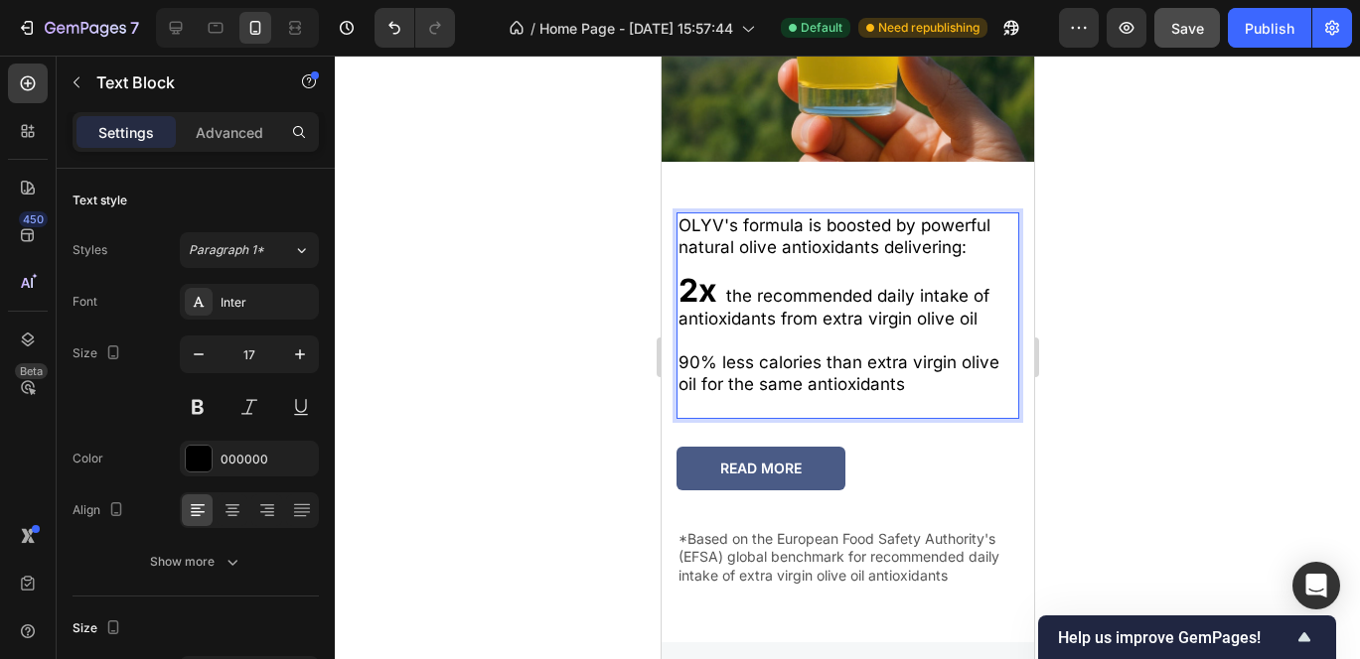
click at [735, 293] on p "2x the recommended daily intake of antioxidants from extra virgin olive oil" at bounding box center [846, 304] width 339 height 49
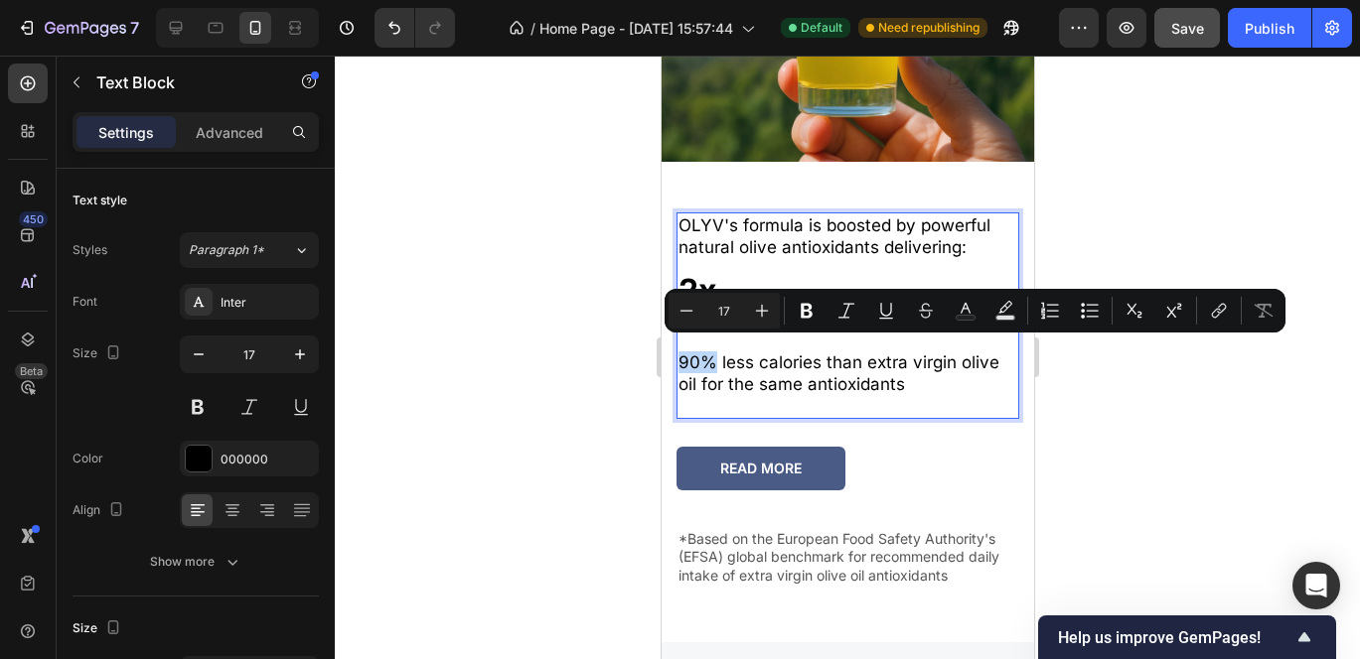
drag, startPoint x: 680, startPoint y: 349, endPoint x: 711, endPoint y: 350, distance: 30.8
click at [711, 352] on p "90% less calories than extra virgin olive oil for the same antioxidants" at bounding box center [846, 374] width 339 height 44
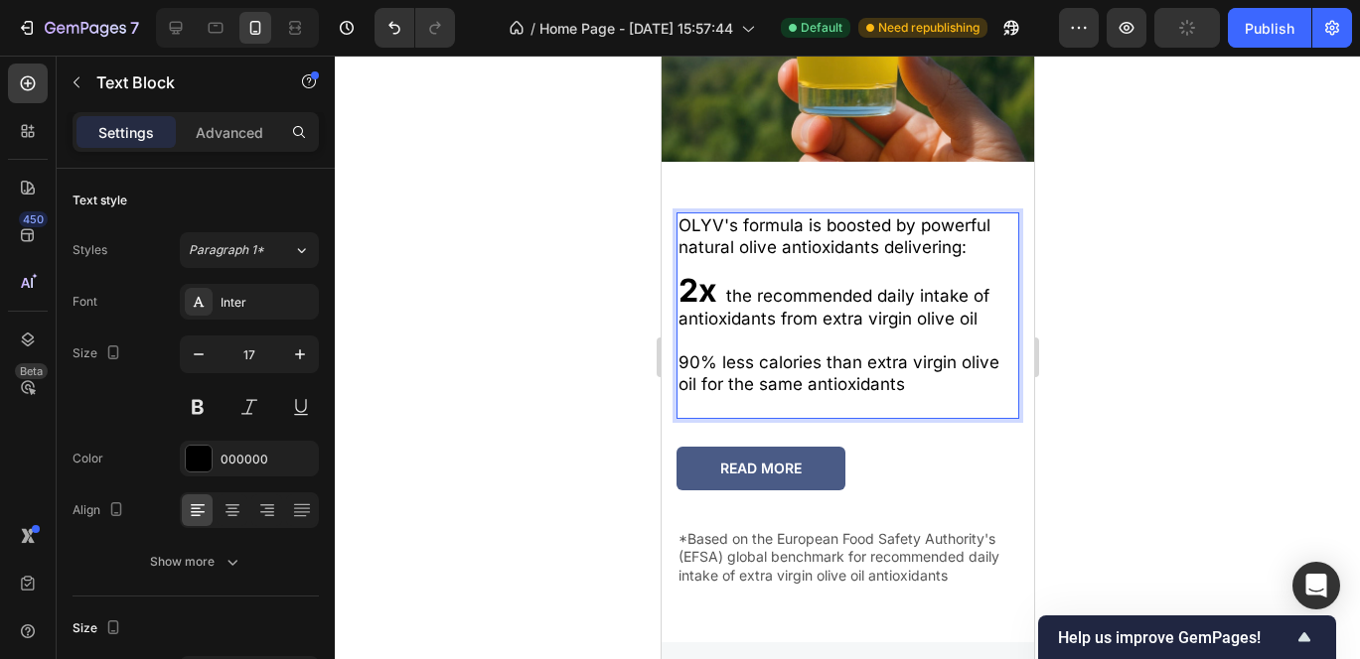
click at [701, 273] on strong "2x" at bounding box center [696, 290] width 39 height 39
drag, startPoint x: 679, startPoint y: 348, endPoint x: 708, endPoint y: 348, distance: 28.8
click at [708, 352] on p "90% less calories than extra virgin olive oil for the same antioxidants" at bounding box center [846, 374] width 339 height 44
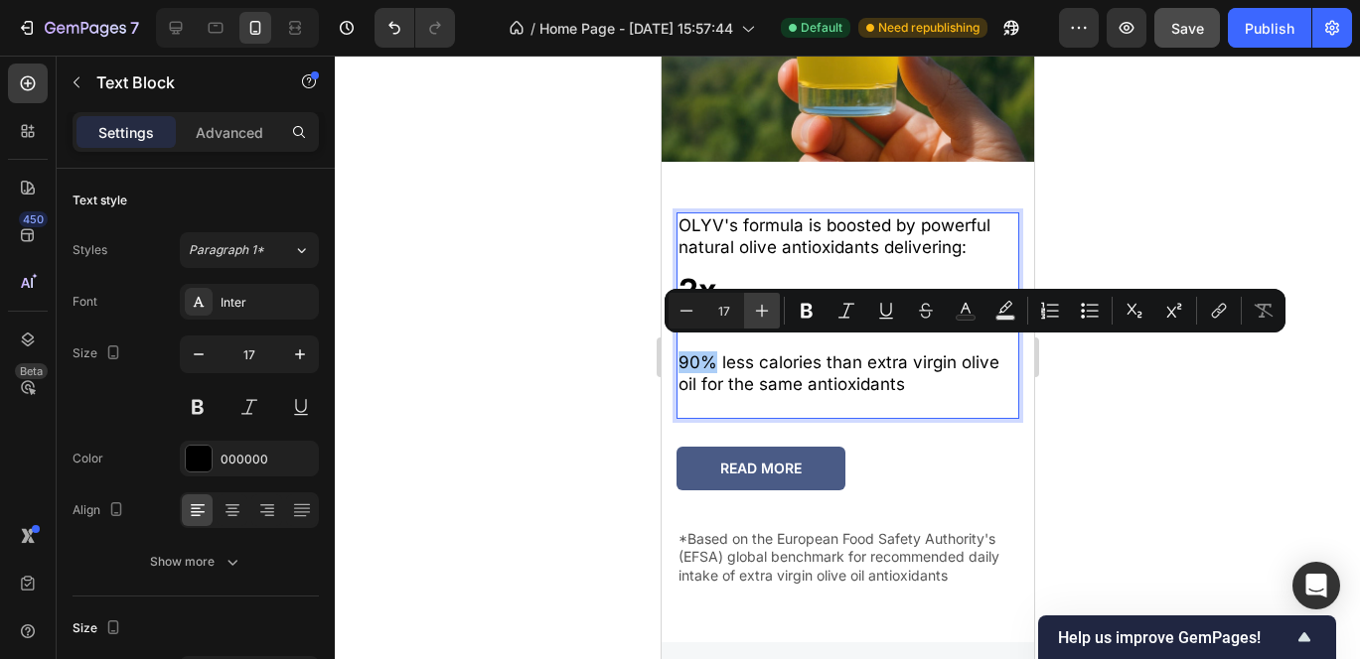
click at [759, 315] on icon "Editor contextual toolbar" at bounding box center [762, 311] width 20 height 20
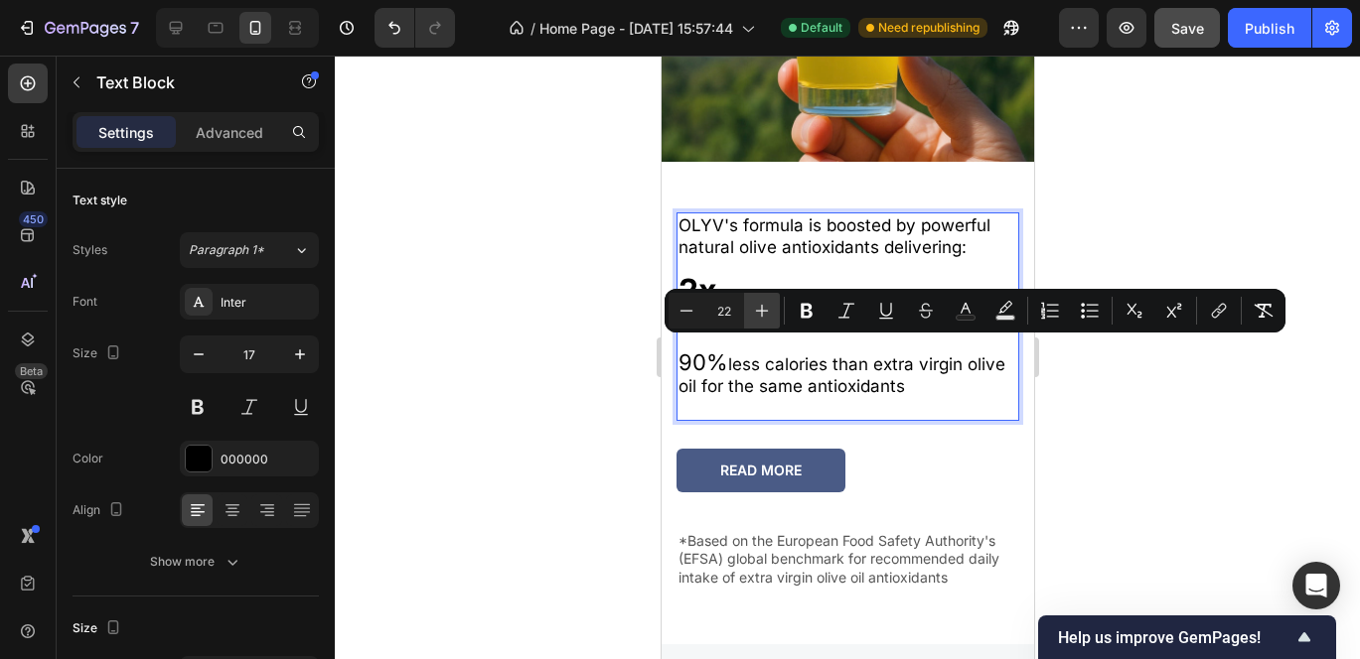
click at [759, 315] on icon "Editor contextual toolbar" at bounding box center [762, 311] width 20 height 20
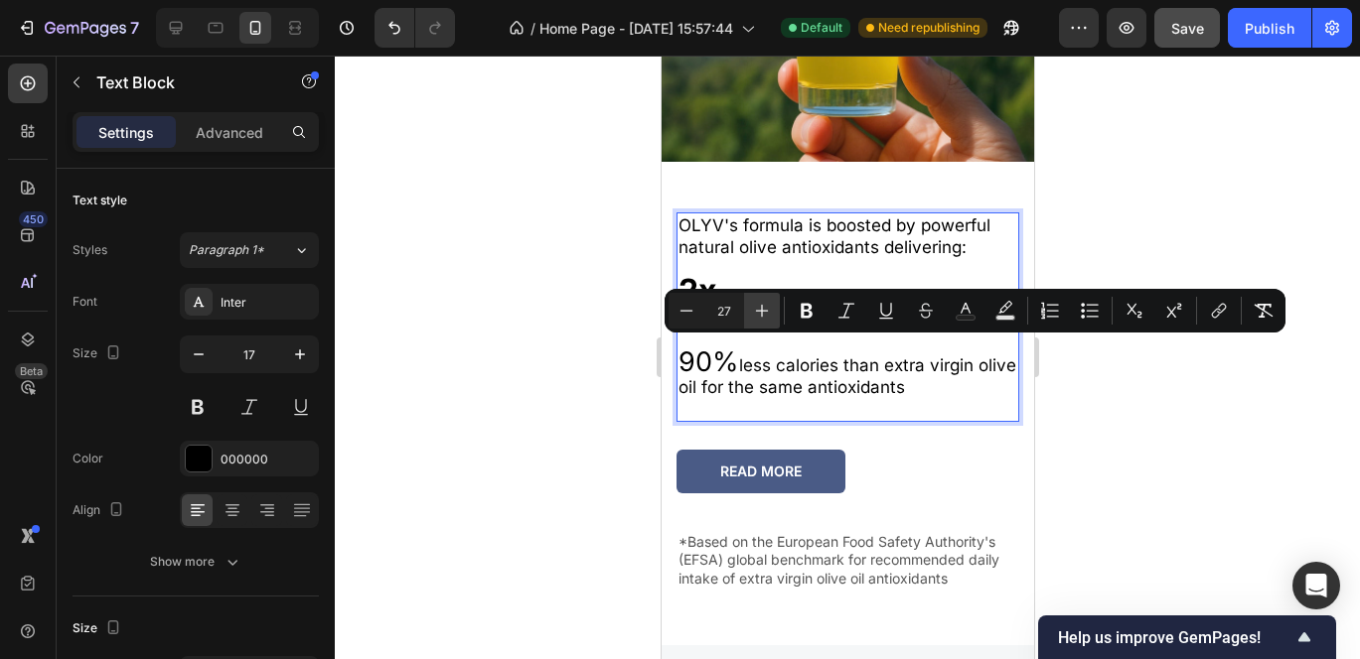
click at [759, 315] on icon "Editor contextual toolbar" at bounding box center [762, 311] width 20 height 20
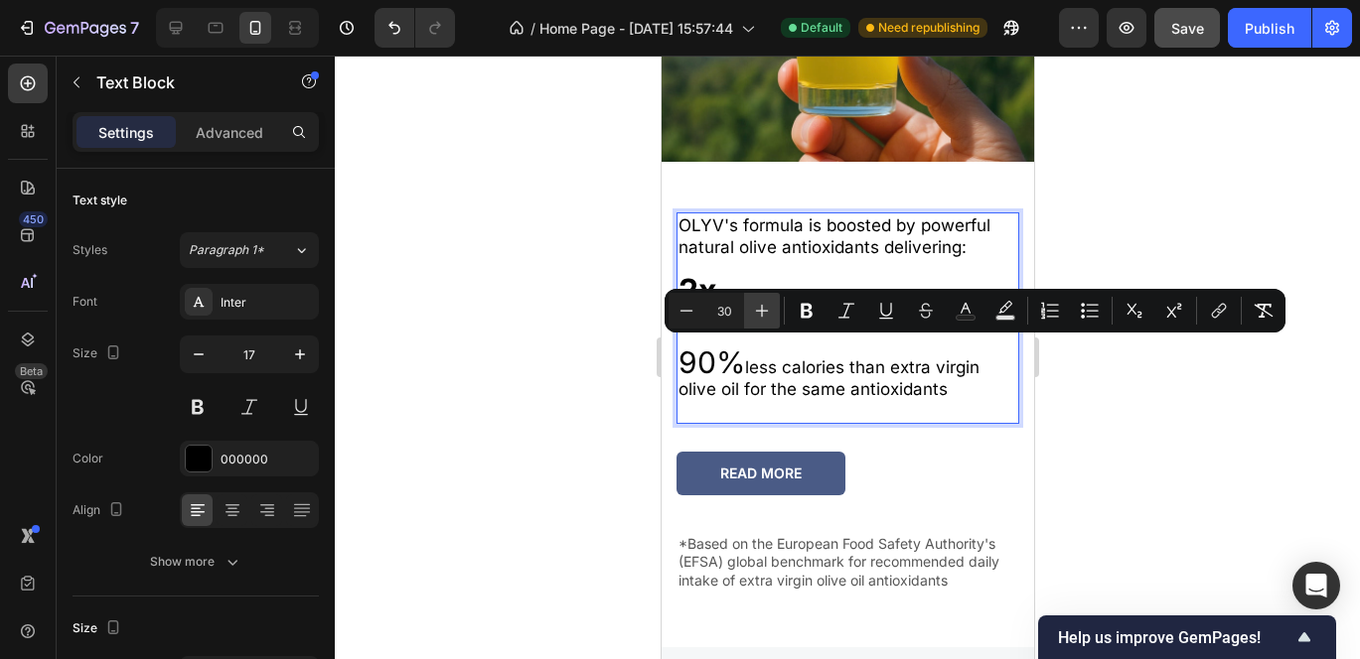
click at [759, 315] on icon "Editor contextual toolbar" at bounding box center [762, 311] width 20 height 20
click at [805, 313] on icon "Editor contextual toolbar" at bounding box center [807, 311] width 20 height 20
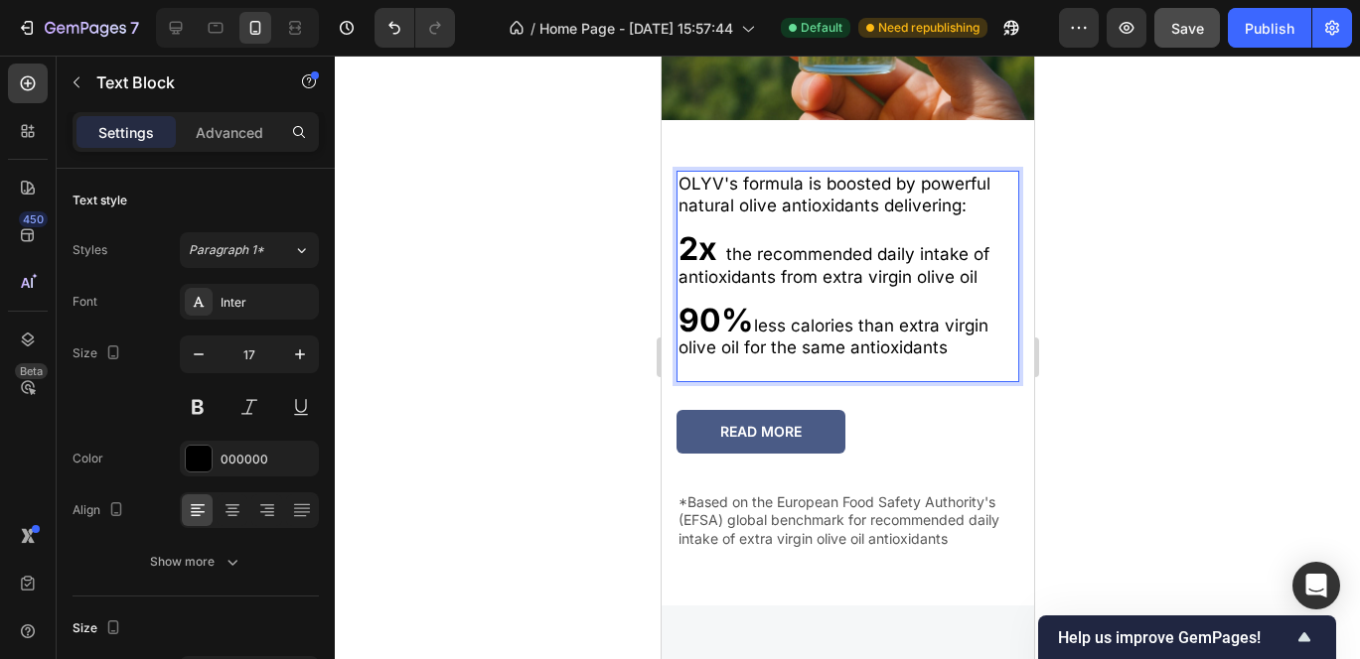
scroll to position [3086, 0]
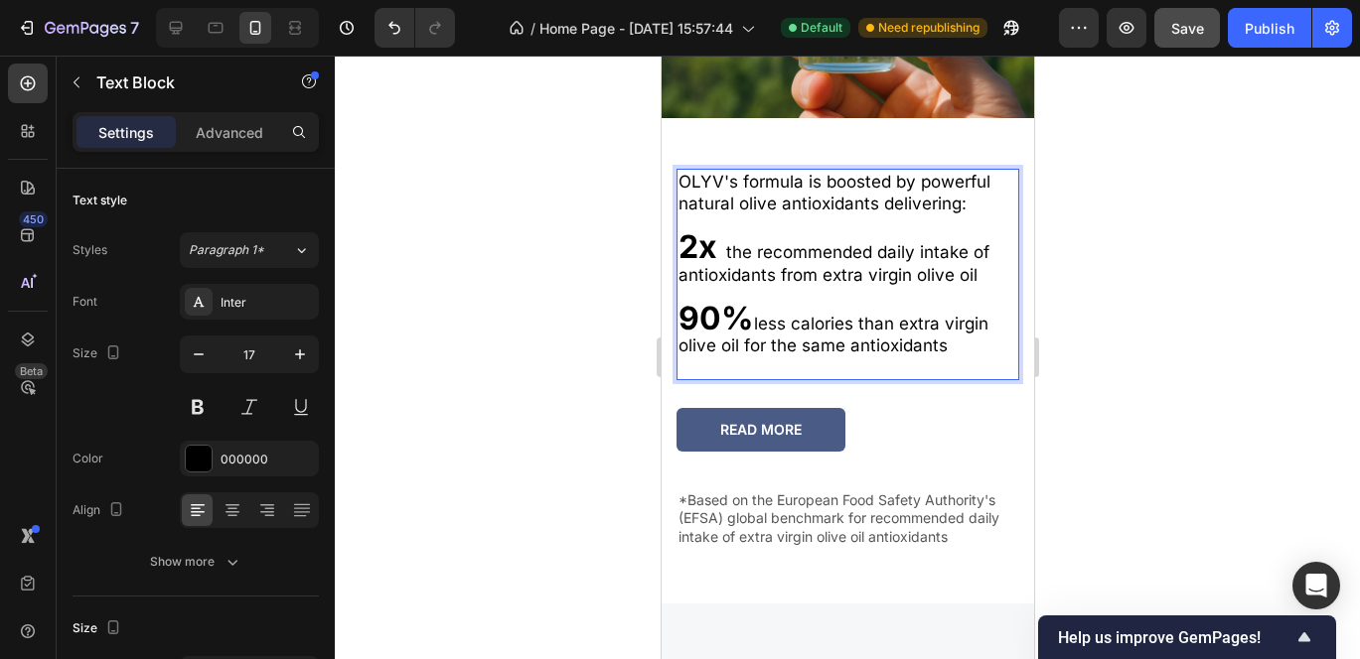
click at [697, 233] on strong "2x" at bounding box center [696, 246] width 39 height 39
click at [682, 171] on p "OLYV's formula is boosted by powerful natural olive antioxidants delivering:" at bounding box center [846, 193] width 339 height 44
click at [682, 240] on strong "2x" at bounding box center [696, 246] width 39 height 39
click at [984, 261] on p "2x the recommended daily intake of antioxidants from extra virgin olive oil" at bounding box center [846, 260] width 339 height 49
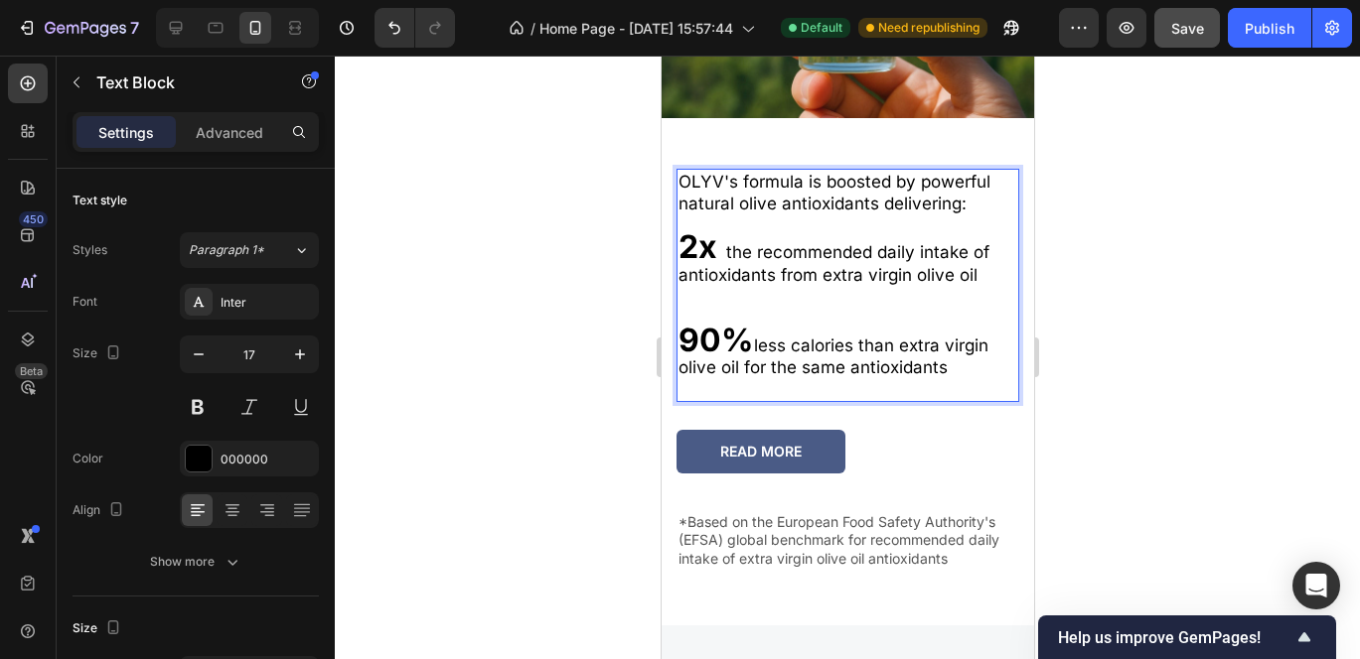
click at [980, 191] on p "OLYV's formula is boosted by powerful natural olive antioxidants delivering:" at bounding box center [846, 193] width 339 height 44
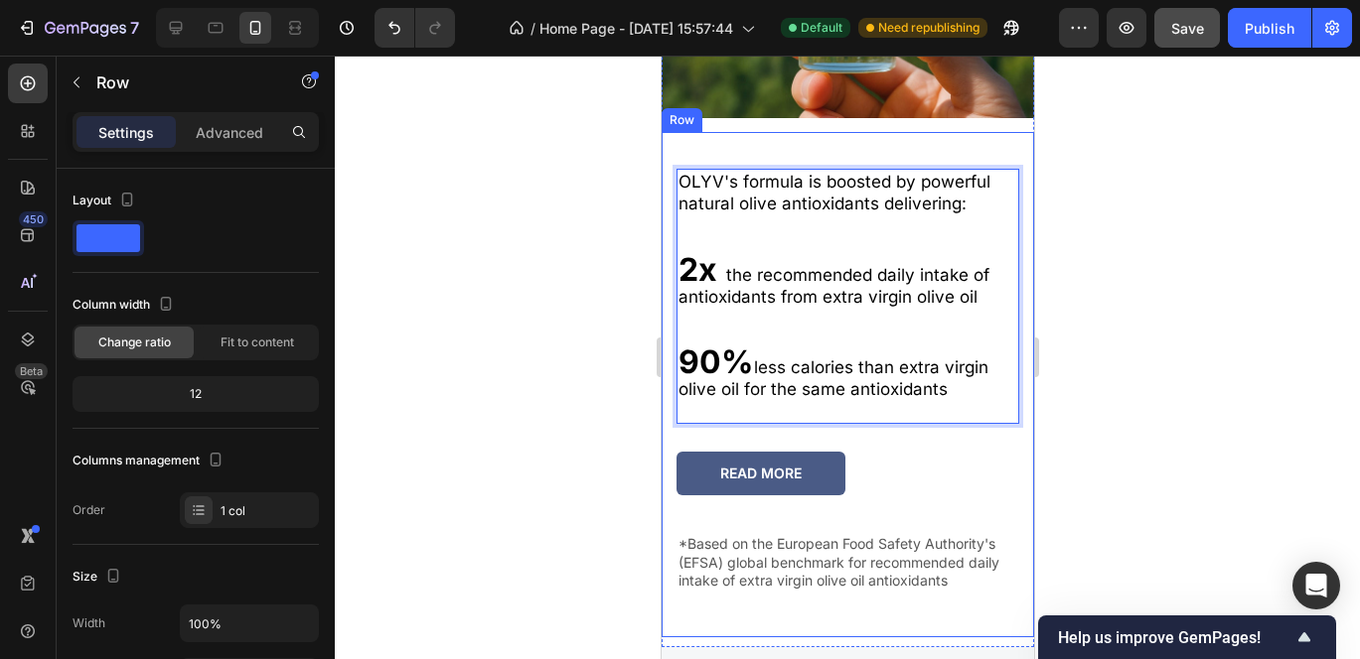
click at [756, 419] on div "OLYV's formula is boosted by powerful natural olive antioxidants delivering: 2x…" at bounding box center [846, 388] width 343 height 499
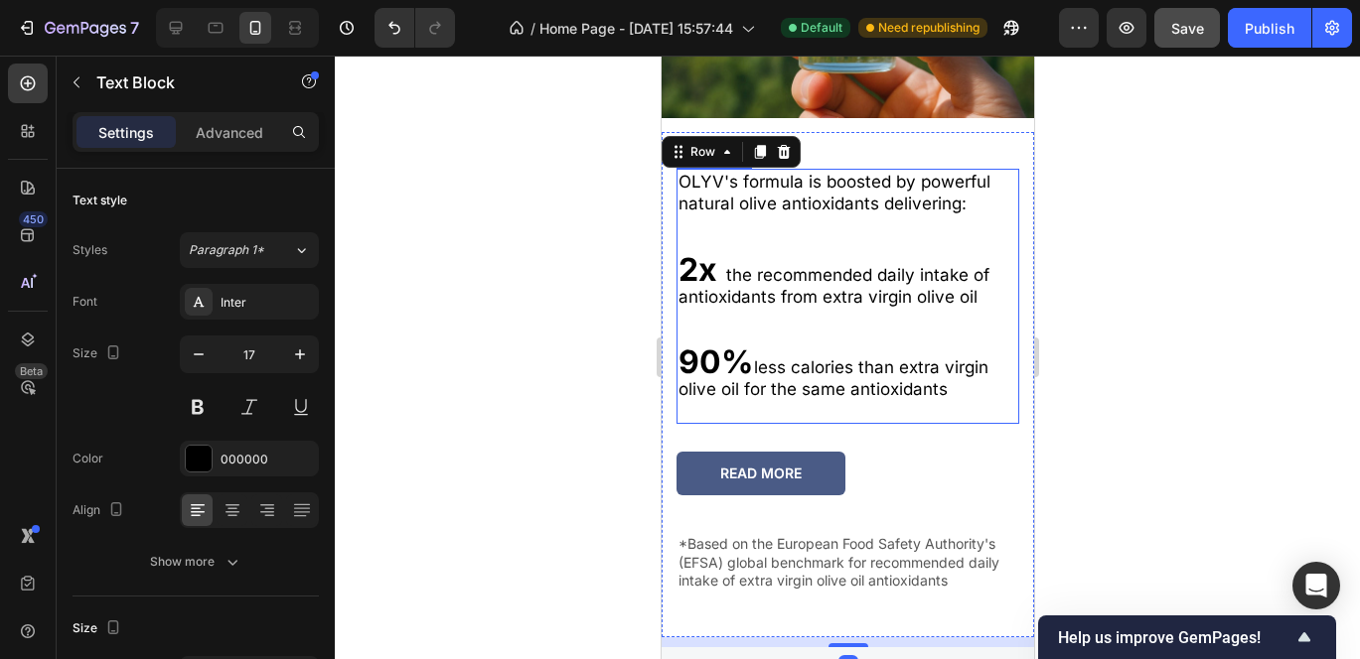
click at [767, 376] on p "90% less calories than extra virgin olive oil for the same antioxidants" at bounding box center [846, 376] width 339 height 49
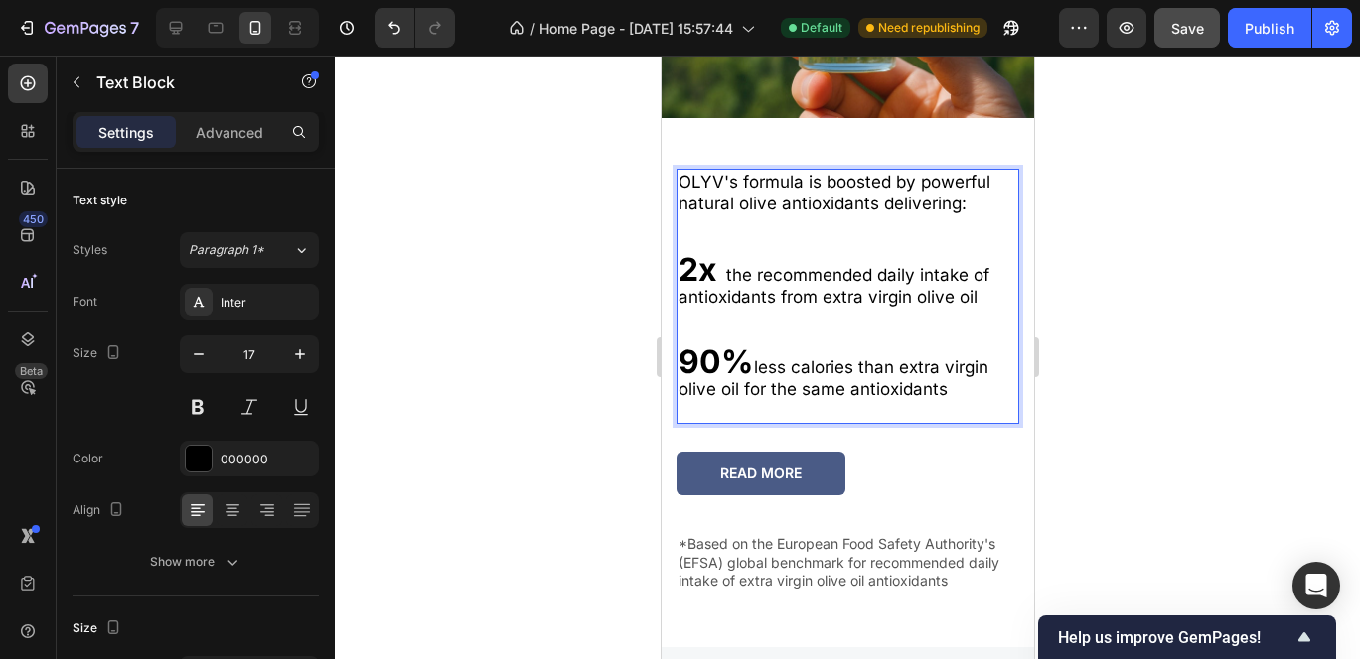
click at [692, 222] on p "Rich Text Editor. Editing area: main" at bounding box center [846, 226] width 339 height 22
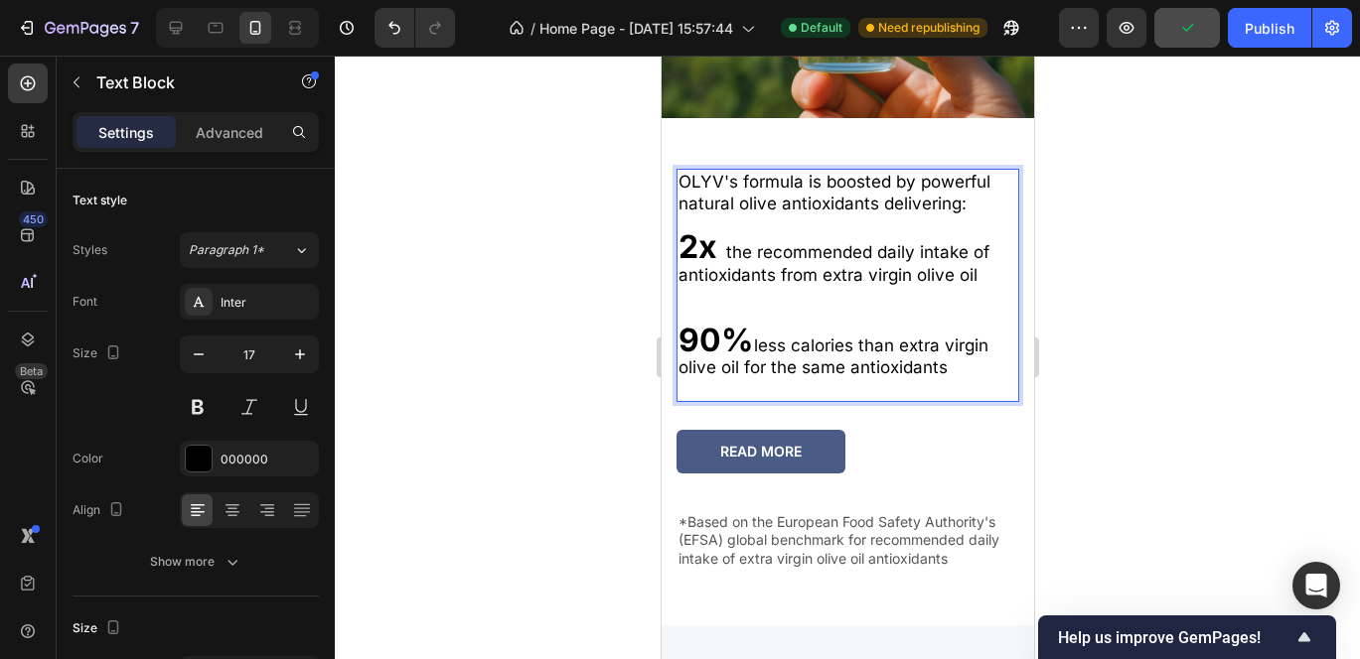
click at [705, 295] on p "Rich Text Editor. Editing area: main" at bounding box center [846, 297] width 339 height 22
click at [703, 215] on p "Rich Text Editor. Editing area: main" at bounding box center [846, 226] width 339 height 22
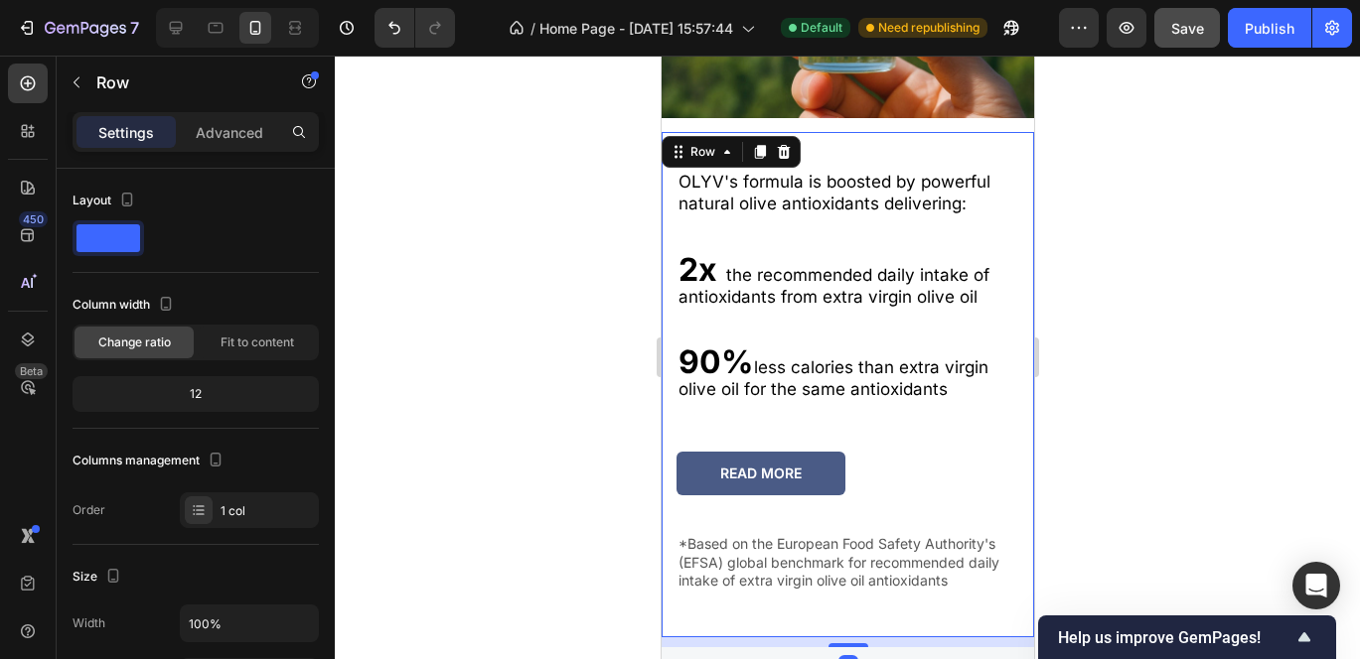
click at [703, 431] on div "OLYV's formula is boosted by powerful natural olive antioxidants delivering: 2x…" at bounding box center [846, 388] width 343 height 499
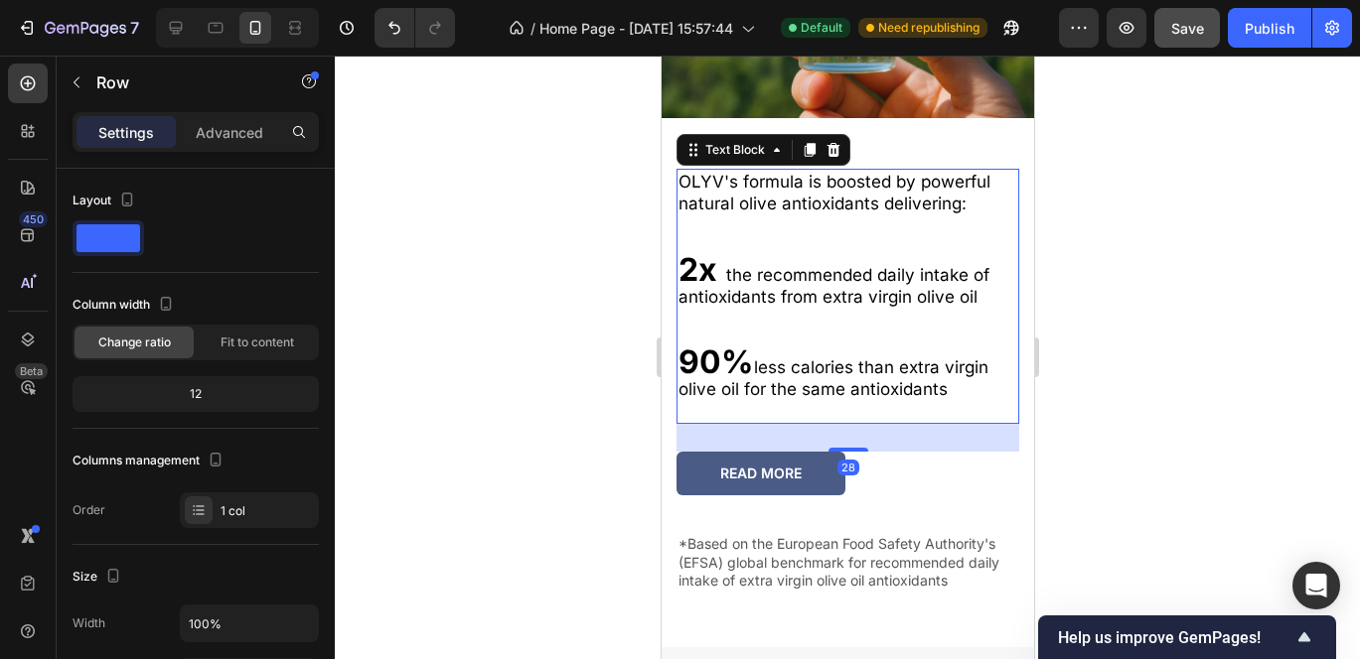
click at [914, 365] on p "90% less calories than extra virgin olive oil for the same antioxidants" at bounding box center [846, 376] width 339 height 49
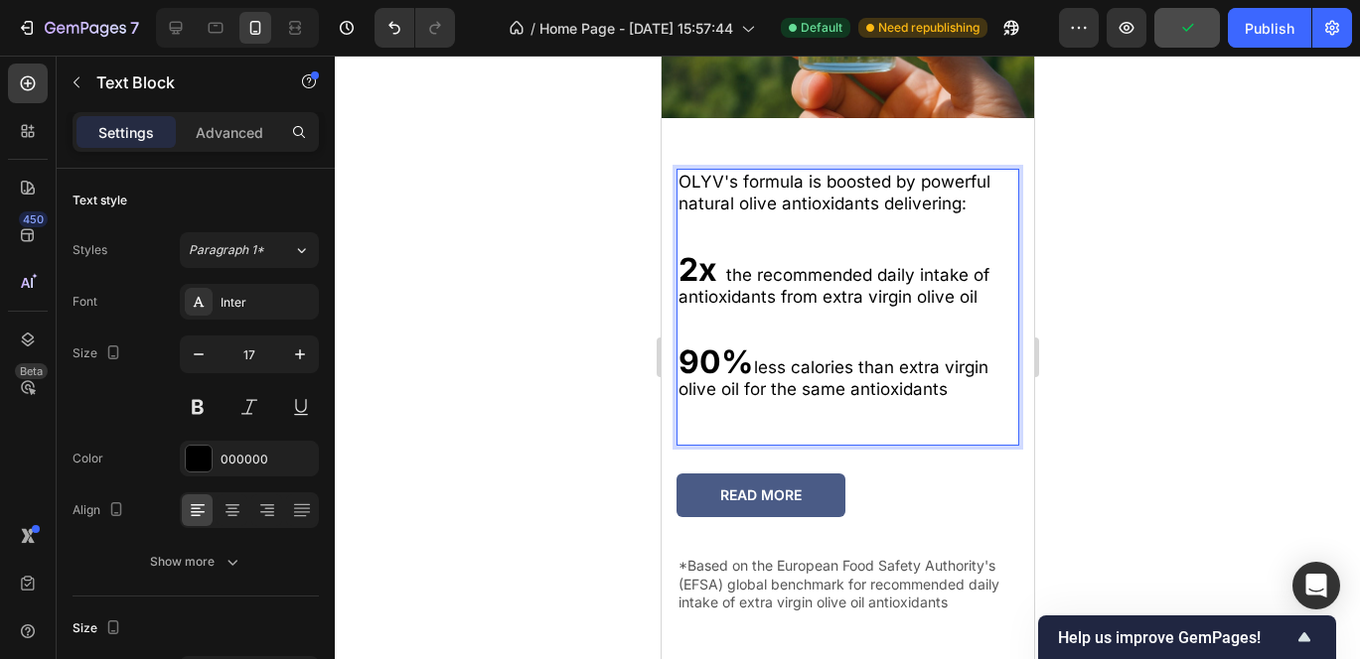
click at [972, 474] on div "READ MORE Button" at bounding box center [846, 496] width 343 height 44
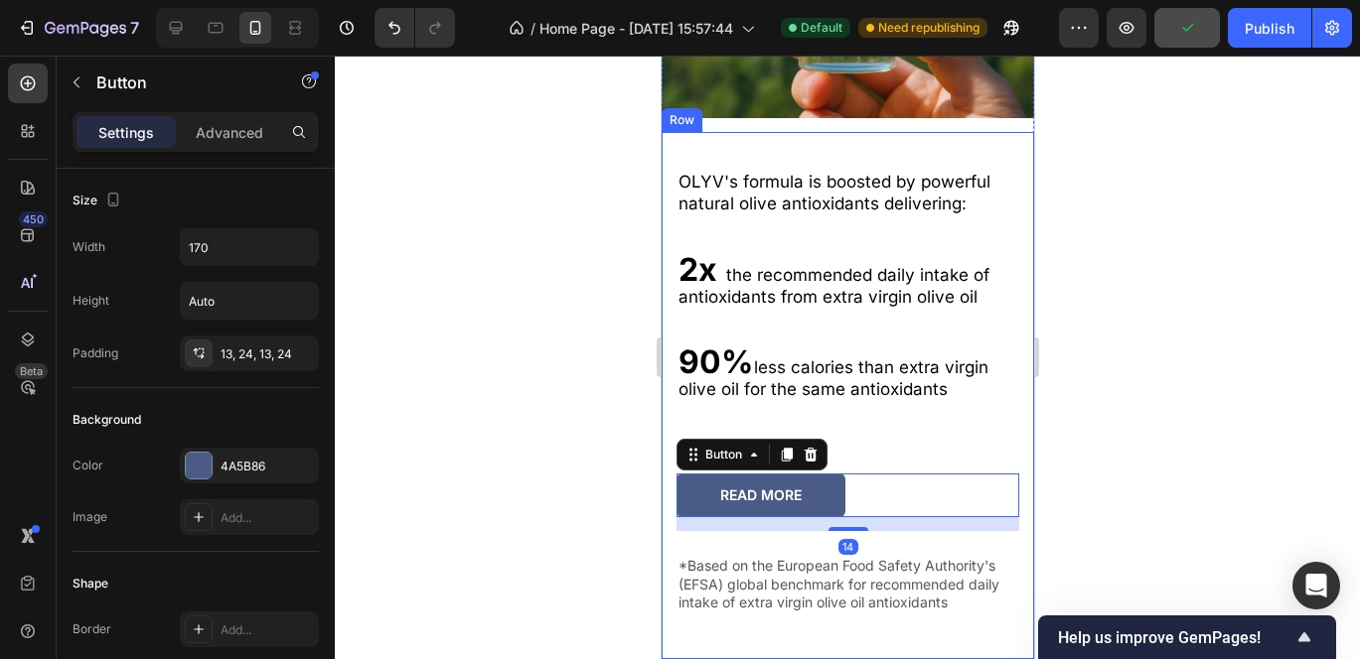
click at [920, 535] on div "OLYV's formula is boosted by powerful natural olive antioxidants delivering: 2x…" at bounding box center [846, 399] width 343 height 520
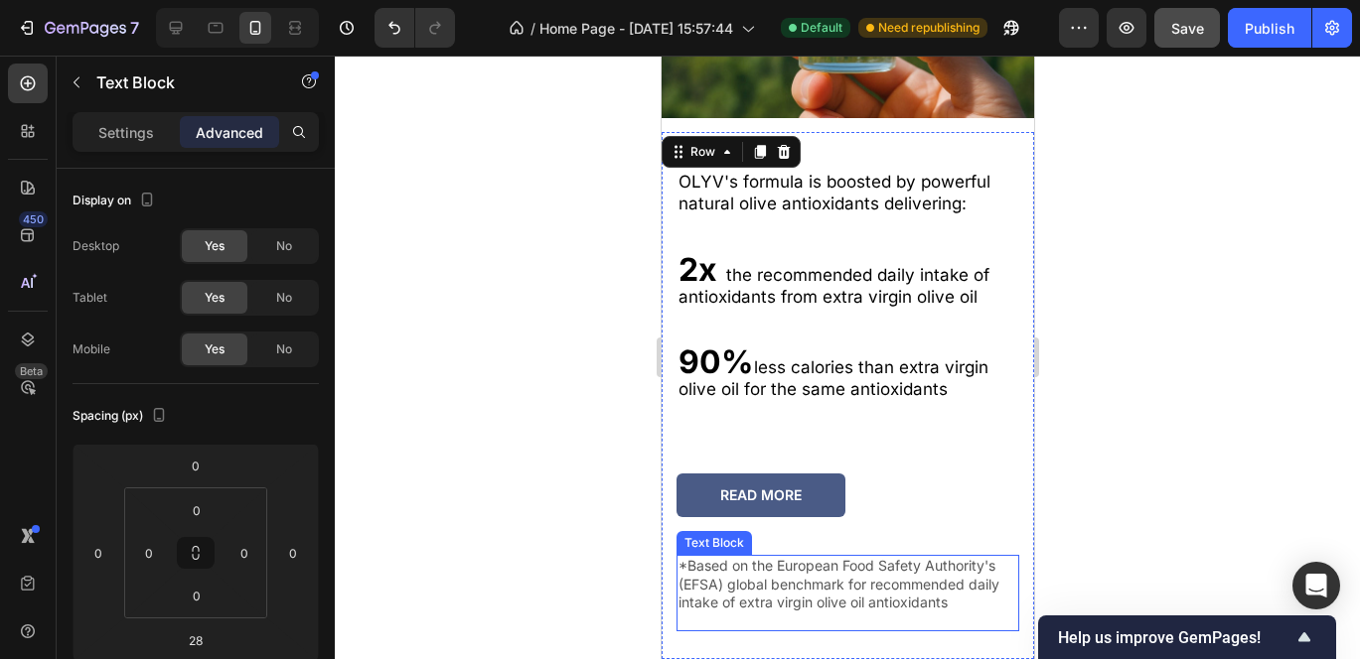
click at [895, 562] on p "*Based on the European Food Safety Authority's (EFSA) global benchmark for reco…" at bounding box center [846, 584] width 339 height 55
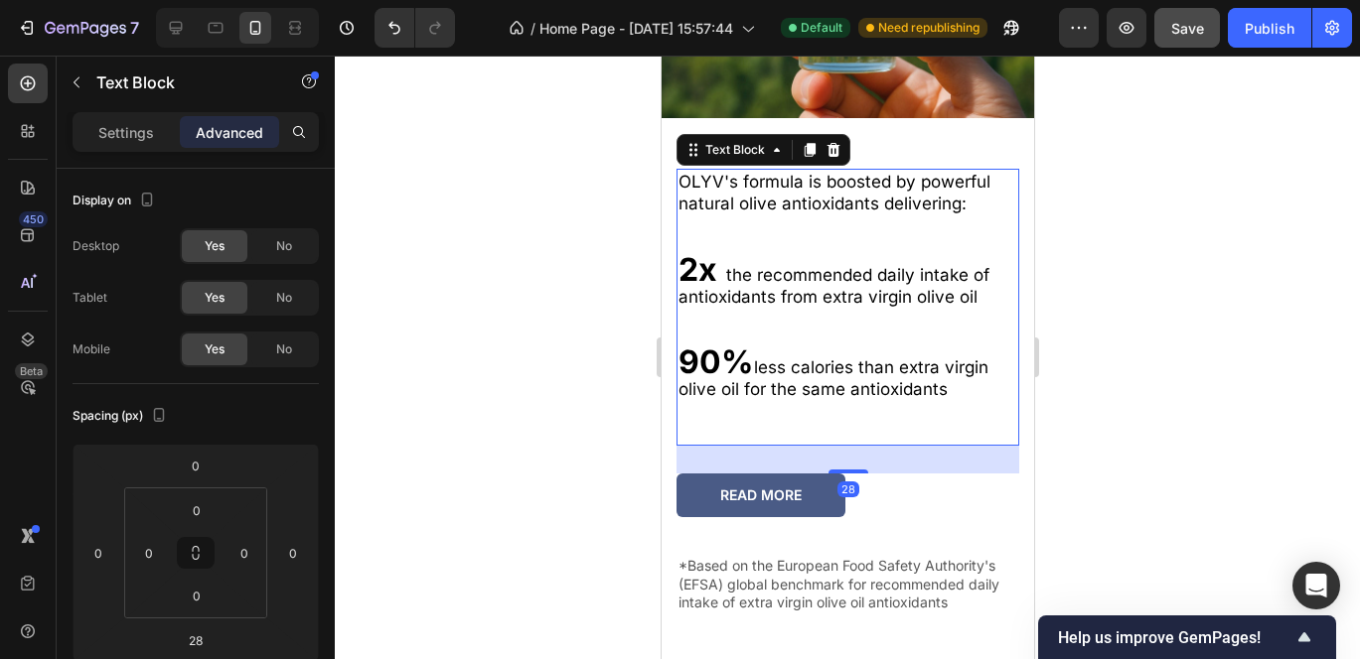
click at [844, 173] on p "OLYV's formula is boosted by powerful natural olive antioxidants delivering:" at bounding box center [846, 193] width 339 height 44
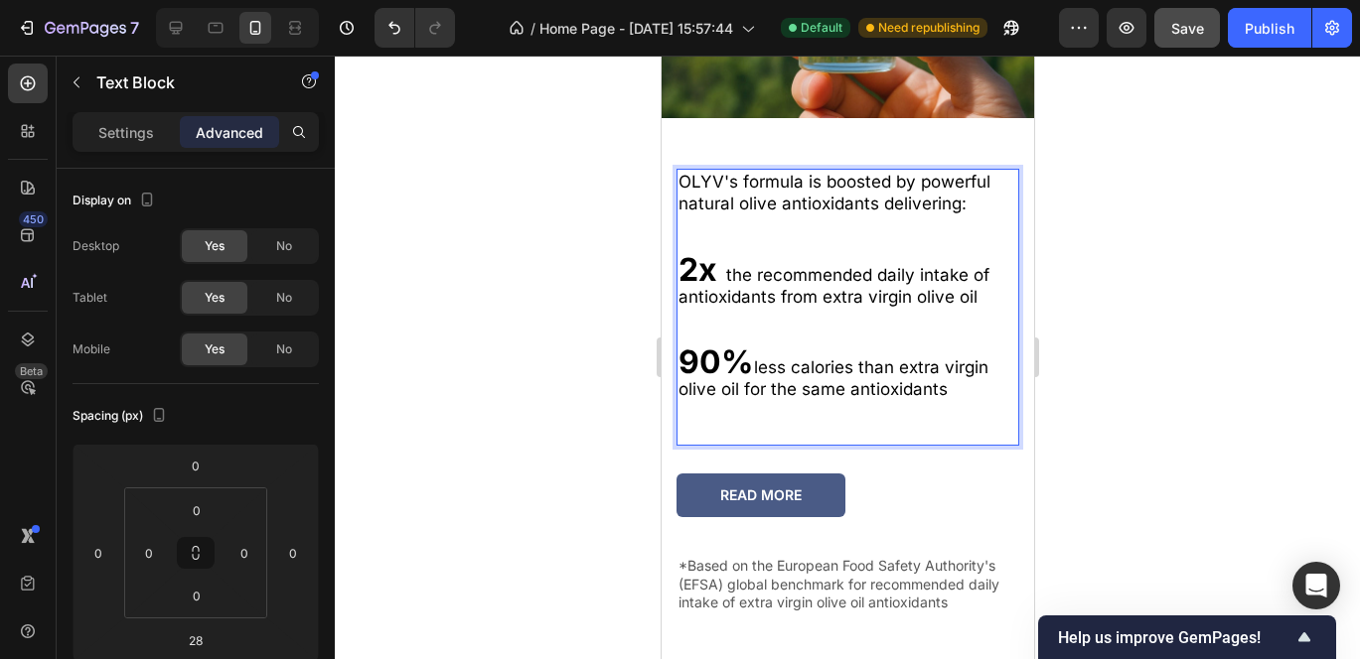
click at [844, 173] on p "OLYV's formula is boosted by powerful natural olive antioxidants delivering:" at bounding box center [846, 193] width 339 height 44
drag, startPoint x: 737, startPoint y: 191, endPoint x: 873, endPoint y: 192, distance: 136.1
click at [873, 192] on p "OLYV's formula is boosted by powerful natural olive antioxidants delivering:" at bounding box center [846, 193] width 339 height 44
click at [839, 279] on p "2x the recommended daily intake of antioxidants from extra virgin olive oil" at bounding box center [846, 283] width 339 height 49
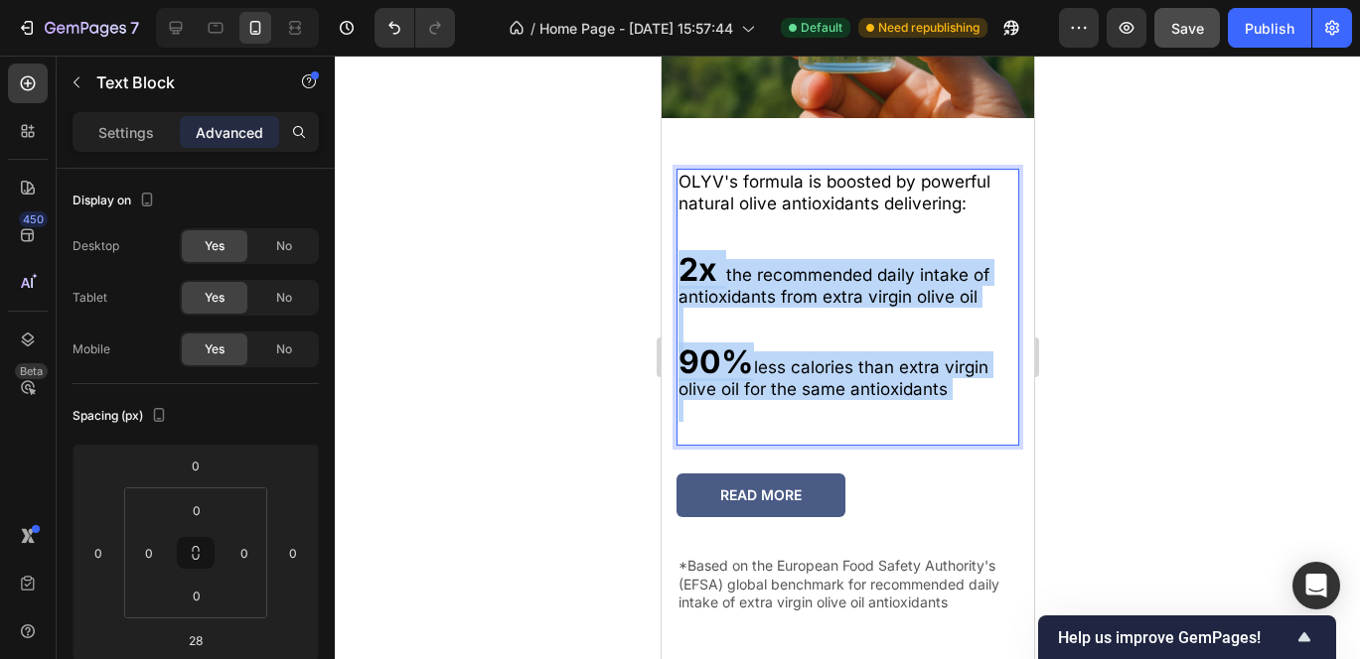
drag, startPoint x: 679, startPoint y: 259, endPoint x: 958, endPoint y: 394, distance: 310.1
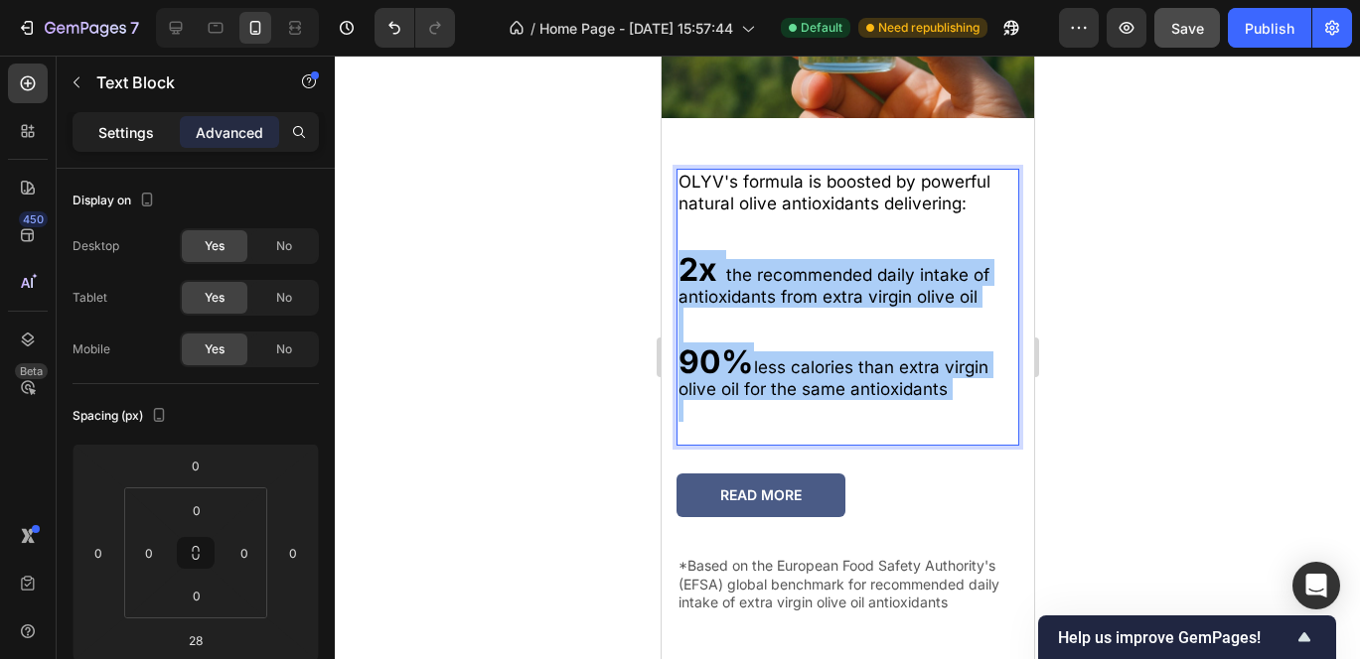
click at [109, 126] on p "Settings" at bounding box center [126, 132] width 56 height 21
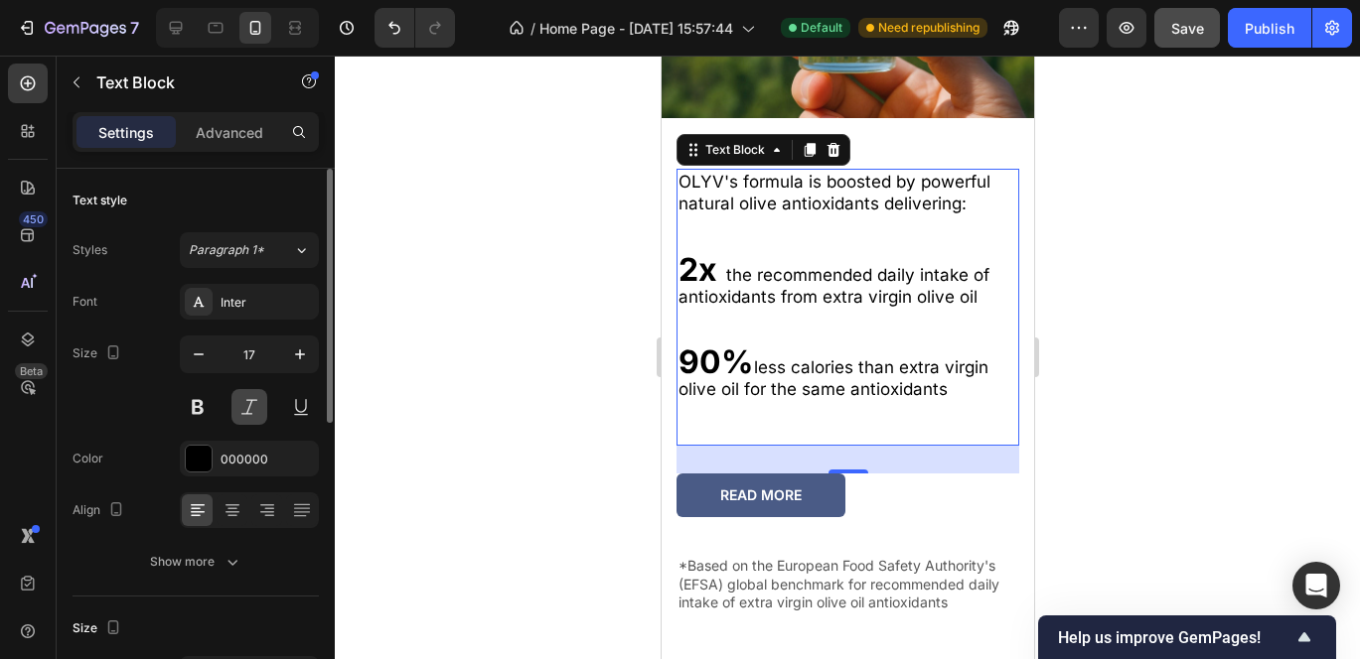
click at [252, 409] on button at bounding box center [249, 407] width 36 height 36
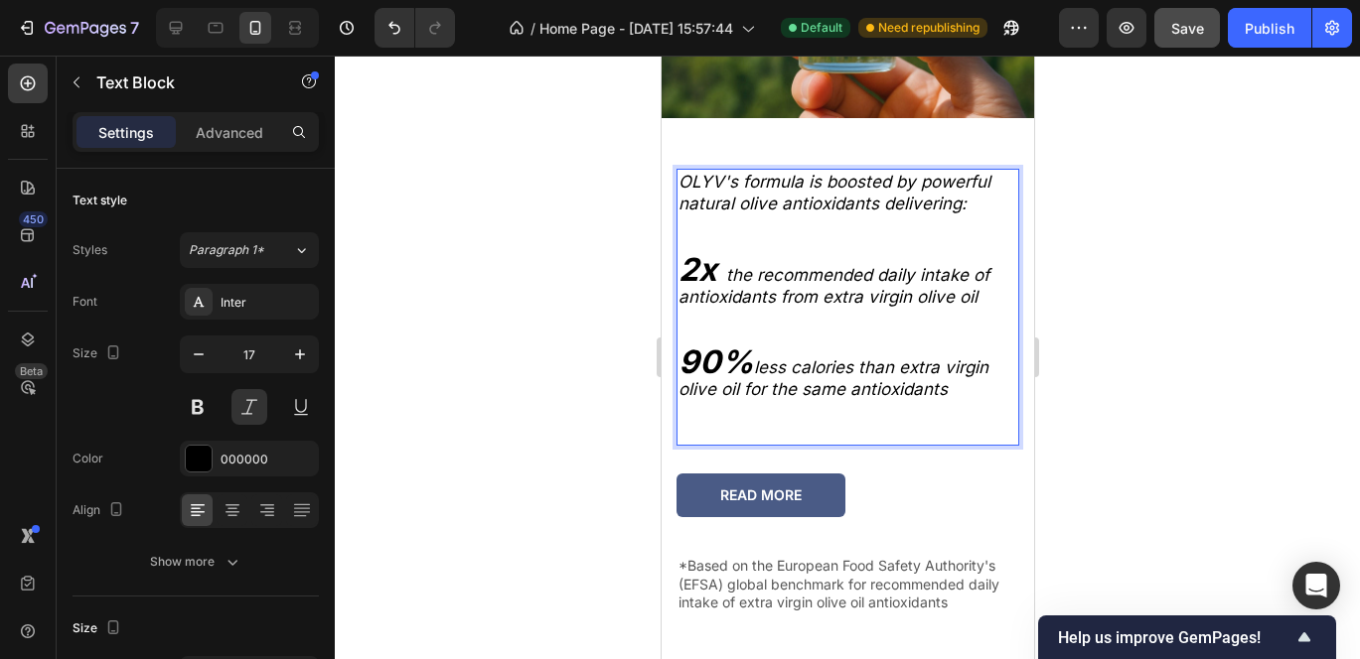
click at [947, 199] on p "OLYV's formula is boosted by powerful natural olive antioxidants delivering:" at bounding box center [846, 193] width 339 height 44
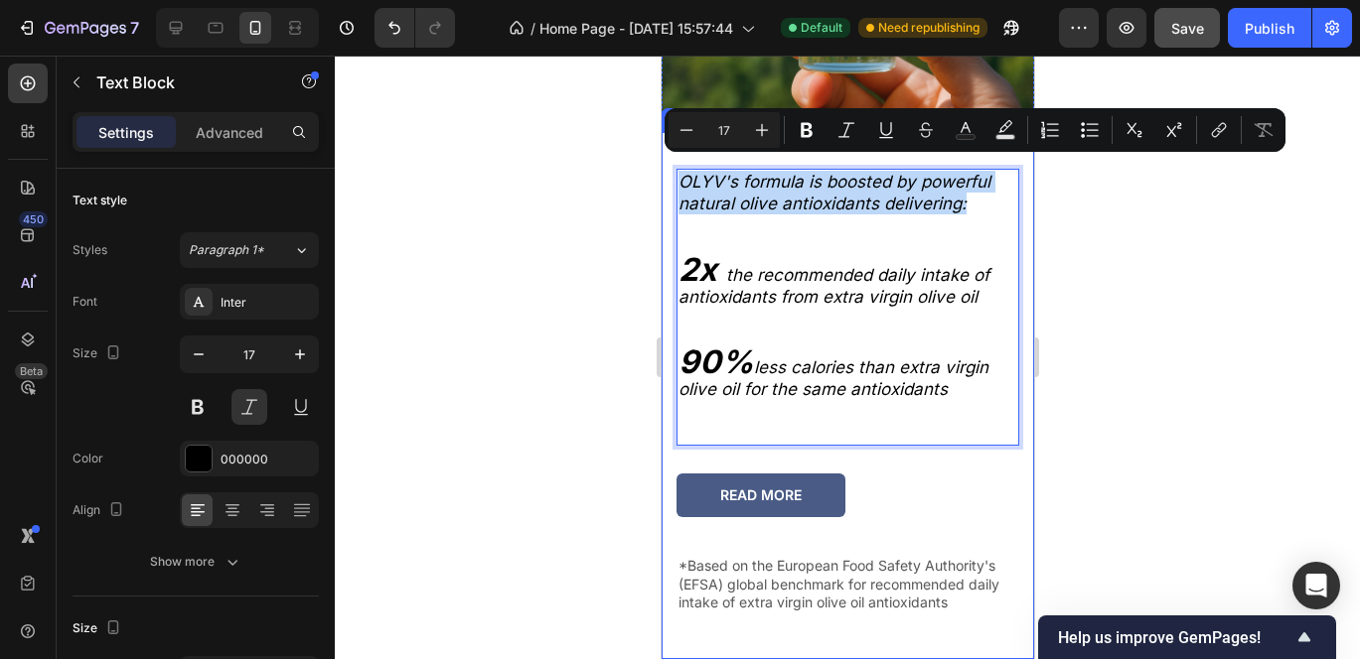
drag, startPoint x: 964, startPoint y: 199, endPoint x: 697, endPoint y: 131, distance: 275.6
click at [697, 139] on div "OLYV's formula is boosted by powerful natural olive antioxidants delivering: 2x…" at bounding box center [846, 399] width 343 height 520
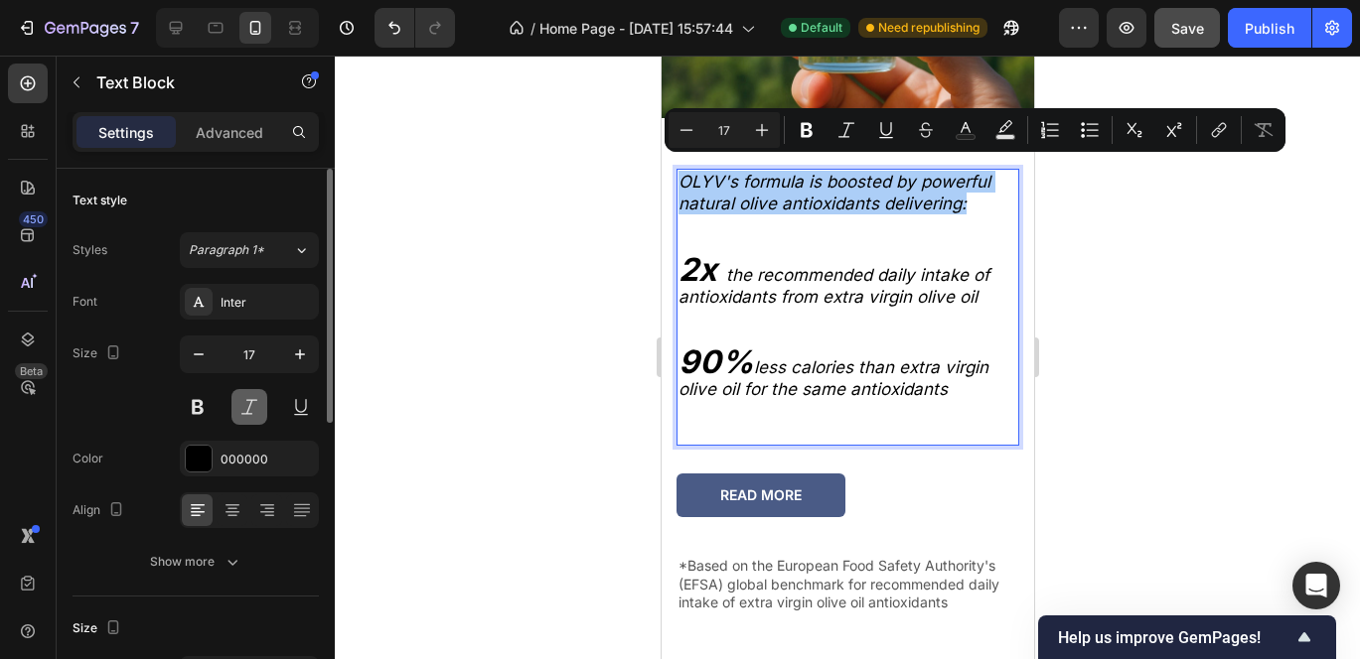
click at [250, 412] on button at bounding box center [249, 407] width 36 height 36
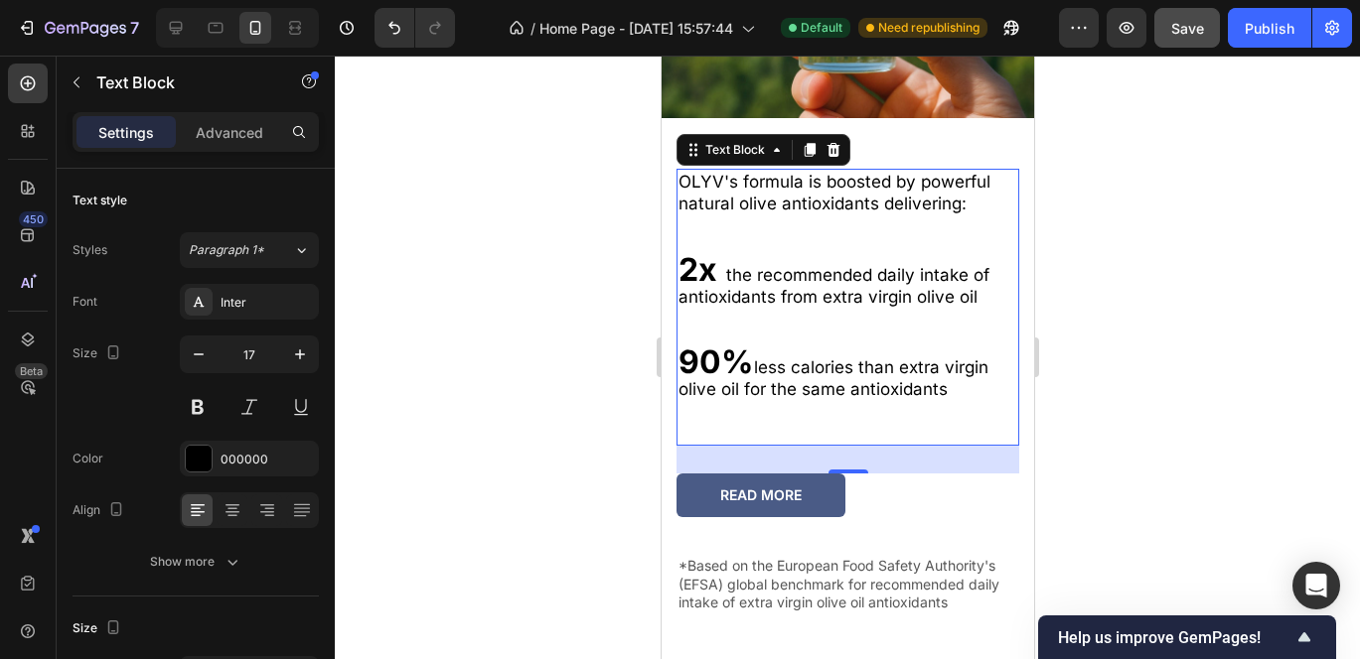
click at [913, 199] on p "OLYV's formula is boosted by powerful natural olive antioxidants delivering:" at bounding box center [846, 193] width 339 height 44
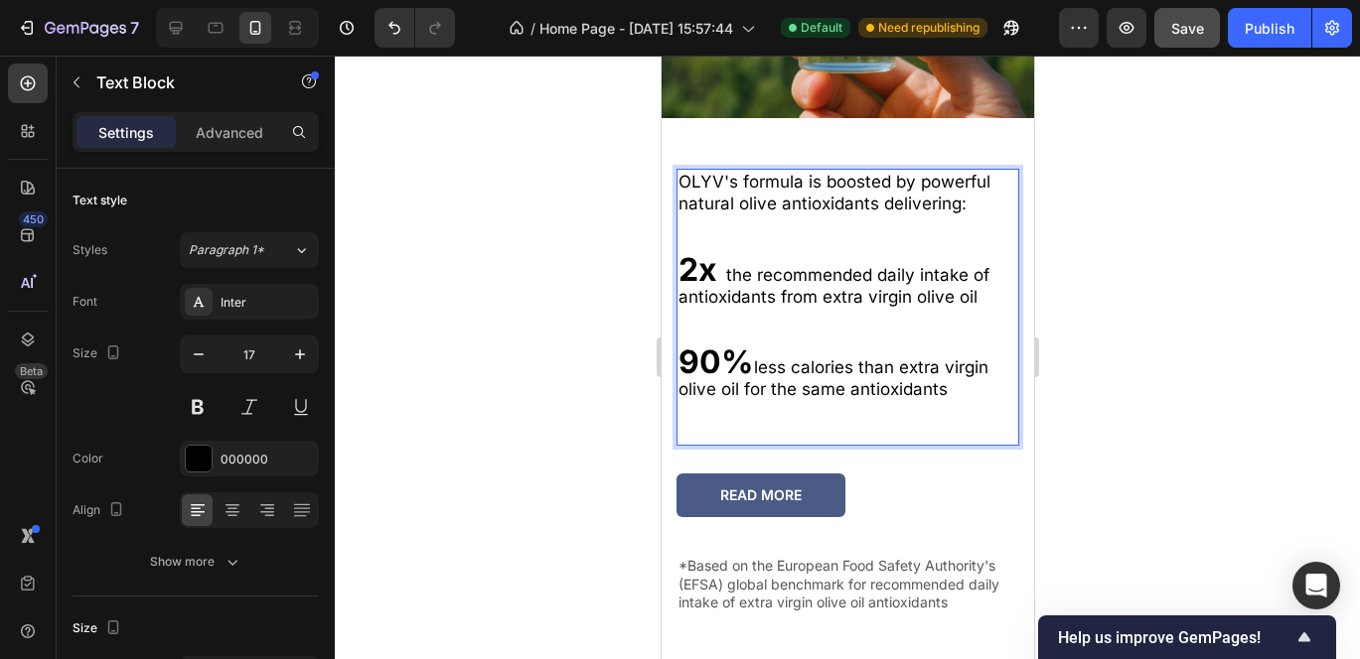
drag, startPoint x: 681, startPoint y: 263, endPoint x: 882, endPoint y: 347, distance: 217.3
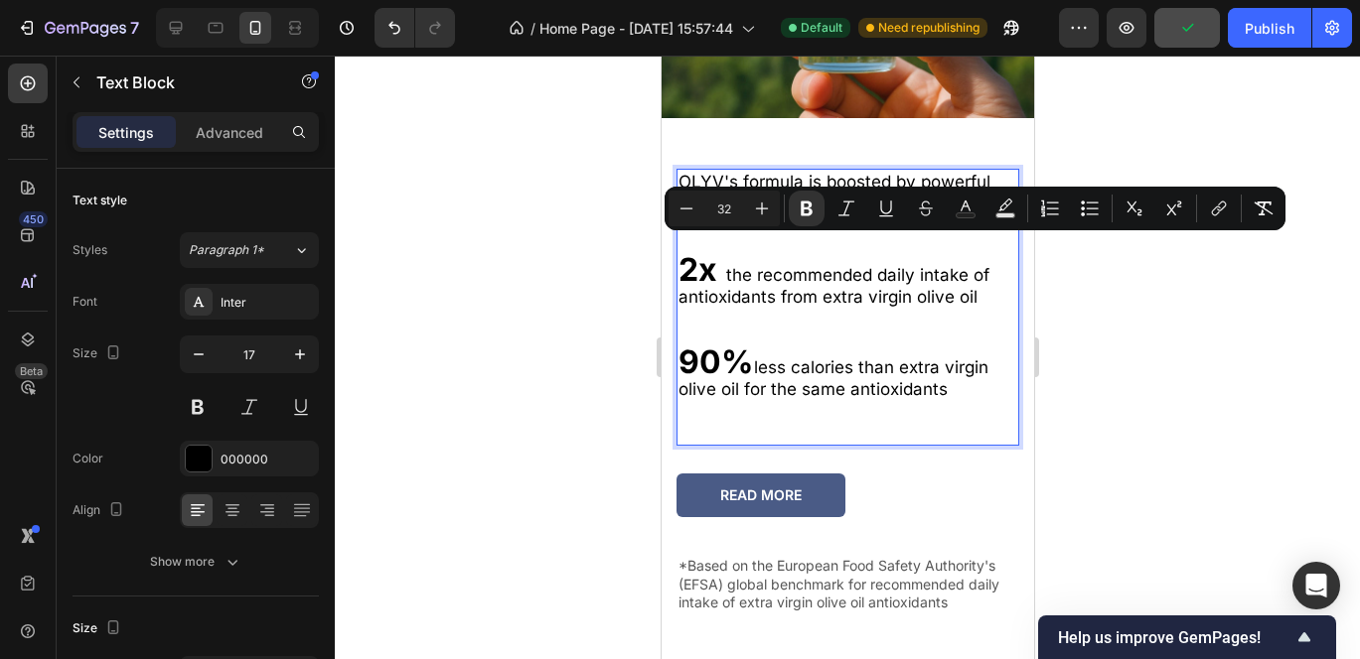
drag, startPoint x: 951, startPoint y: 379, endPoint x: 684, endPoint y: 262, distance: 291.7
click at [684, 260] on div "OLYV's formula is boosted by powerful natural olive antioxidants delivering: 2x…" at bounding box center [846, 307] width 343 height 277
click at [846, 207] on icon "Editor contextual toolbar" at bounding box center [846, 208] width 16 height 15
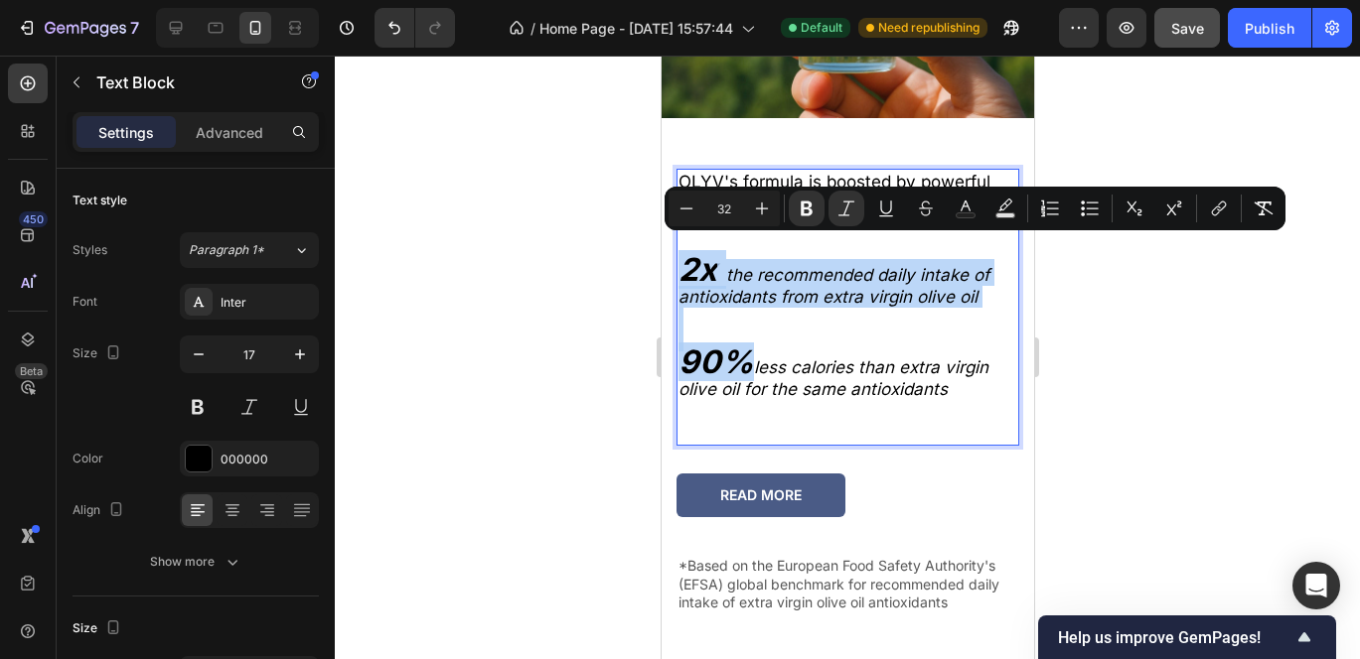
click at [974, 288] on icon "the recommended daily intake of antioxidants from extra virgin olive oil" at bounding box center [832, 286] width 311 height 42
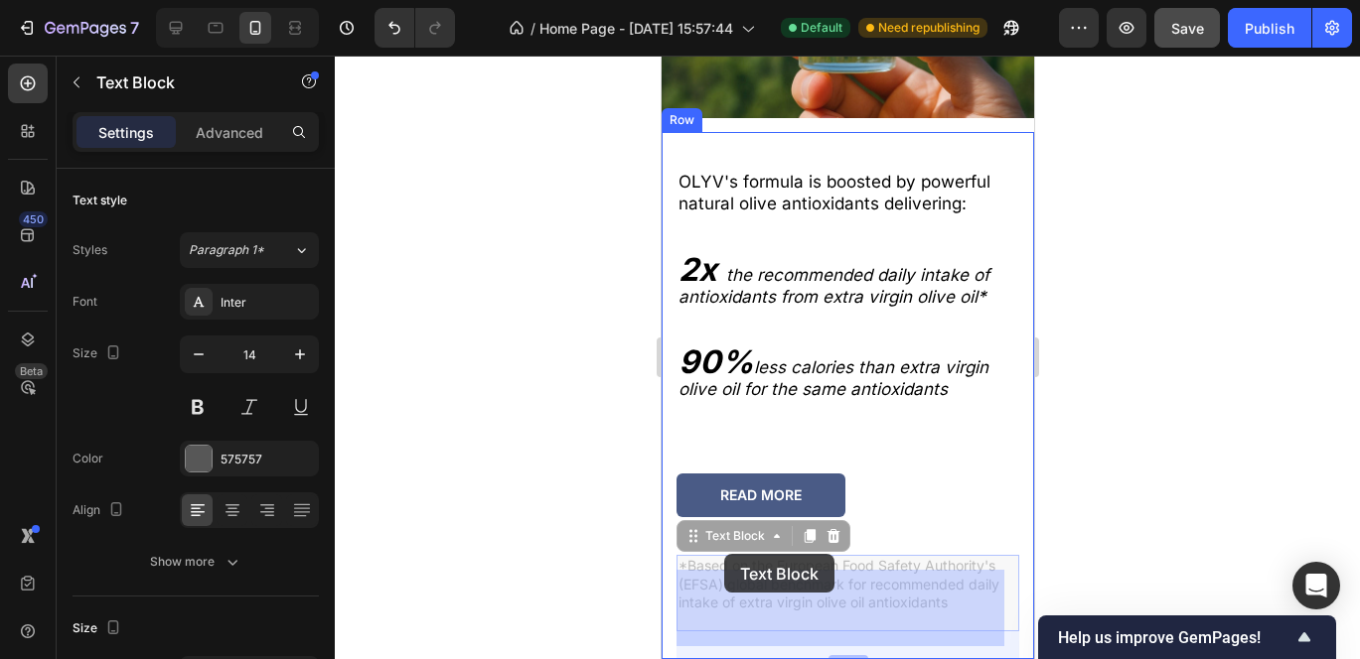
drag, startPoint x: 950, startPoint y: 595, endPoint x: 720, endPoint y: 552, distance: 234.3
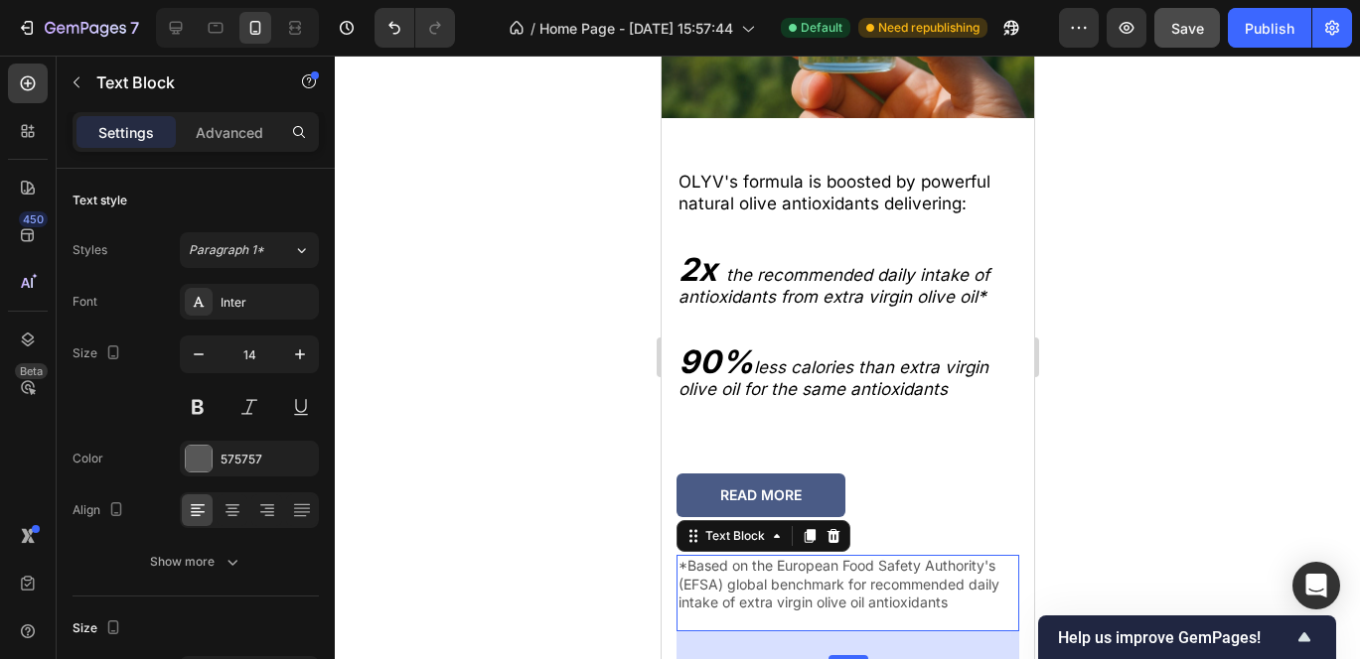
click at [720, 557] on p "*Based on the European Food Safety Authority's (EFSA) global benchmark for reco…" at bounding box center [846, 584] width 339 height 55
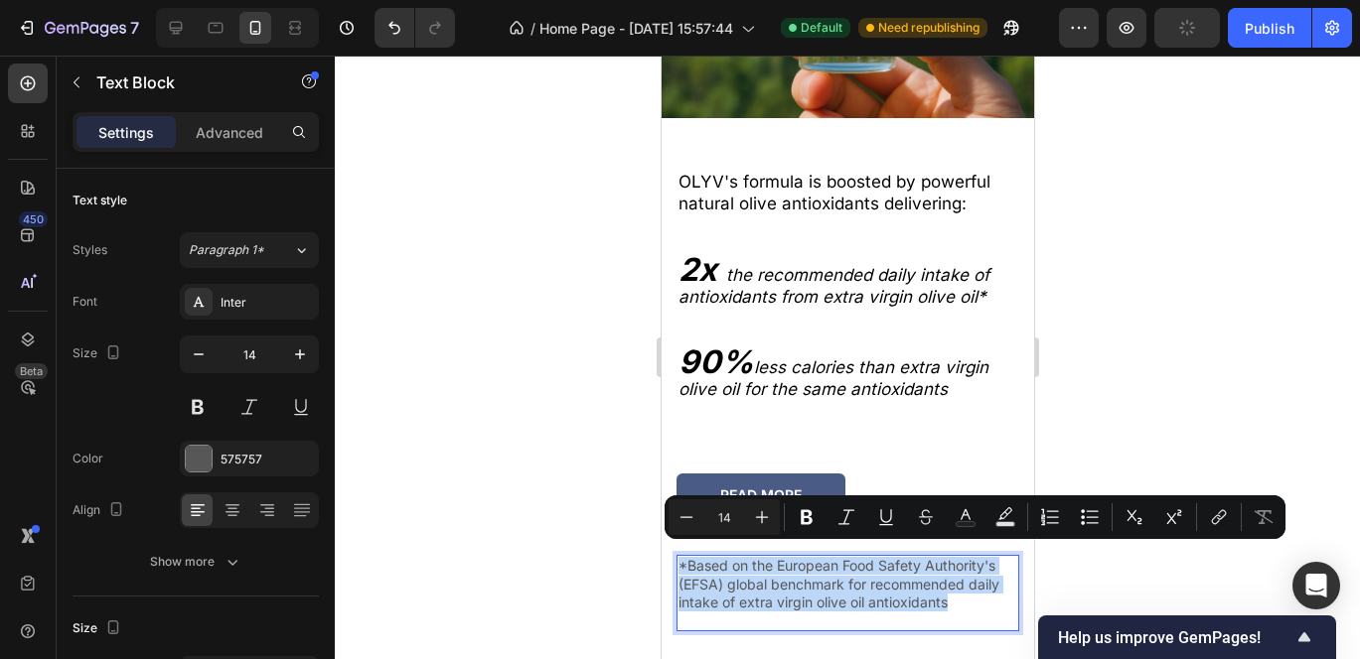
drag, startPoint x: 946, startPoint y: 589, endPoint x: 650, endPoint y: 539, distance: 301.1
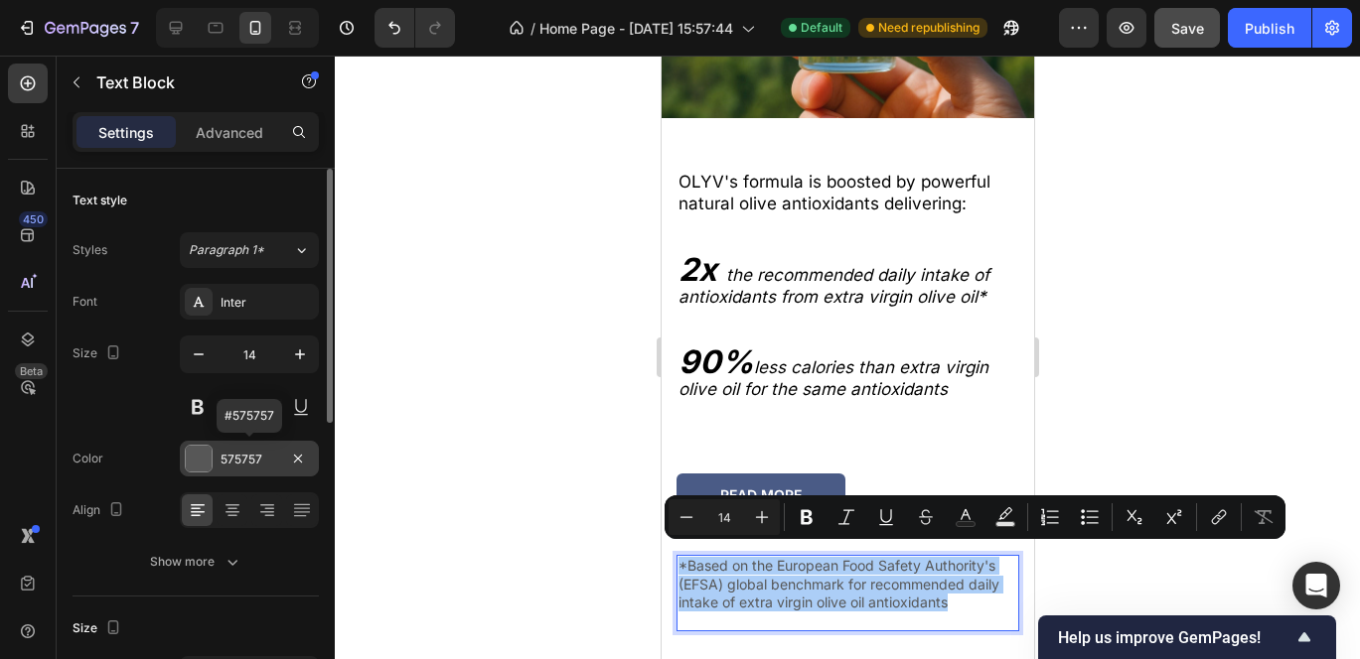
click at [194, 459] on div at bounding box center [199, 459] width 26 height 26
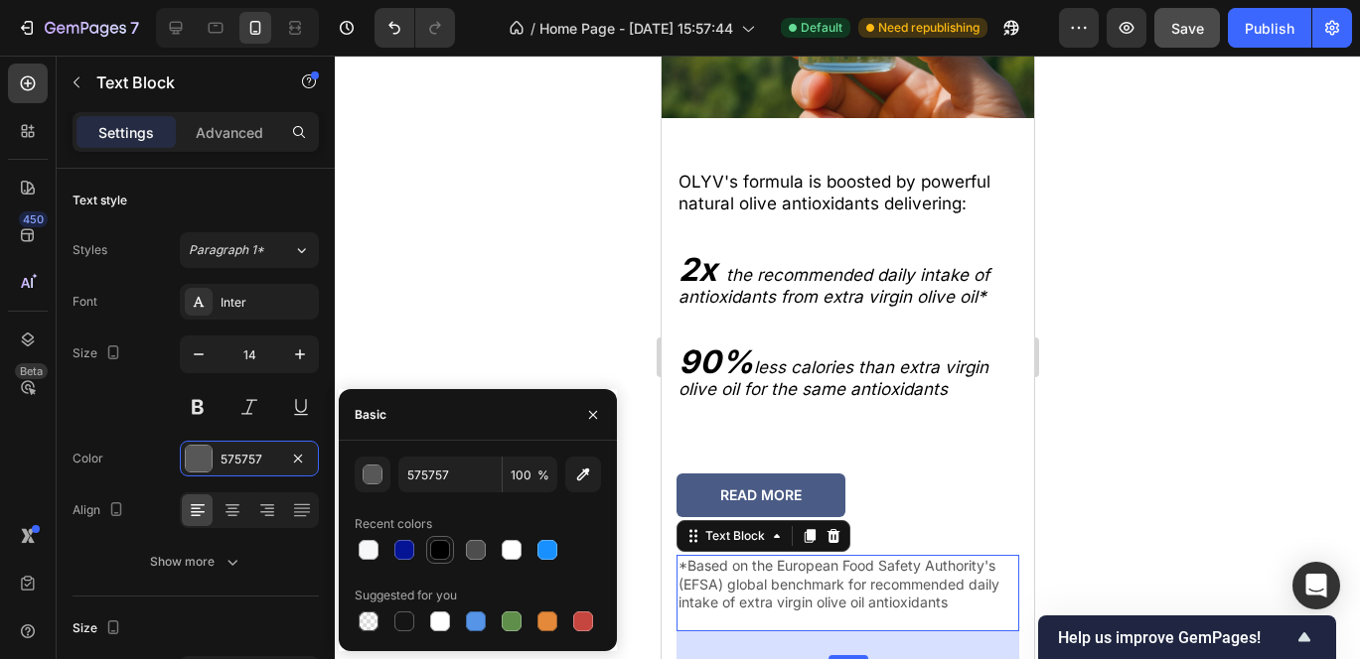
click at [446, 549] on div at bounding box center [440, 550] width 20 height 20
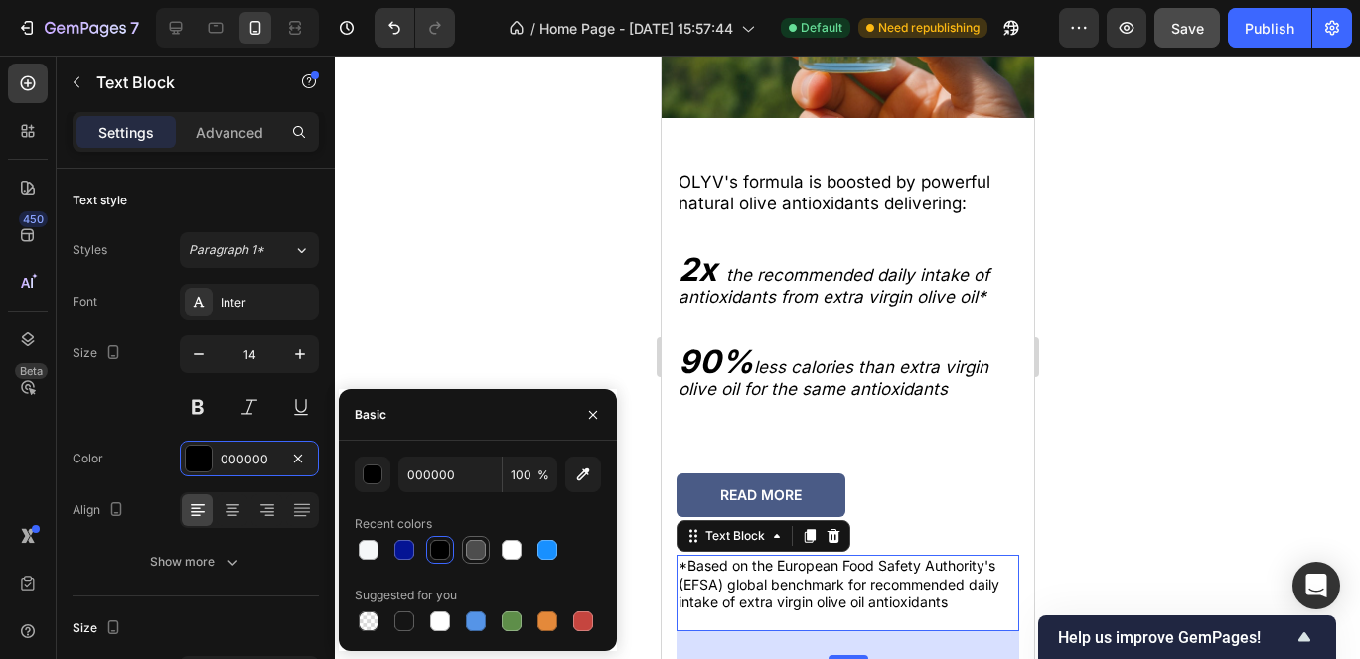
click at [471, 552] on div at bounding box center [476, 550] width 20 height 20
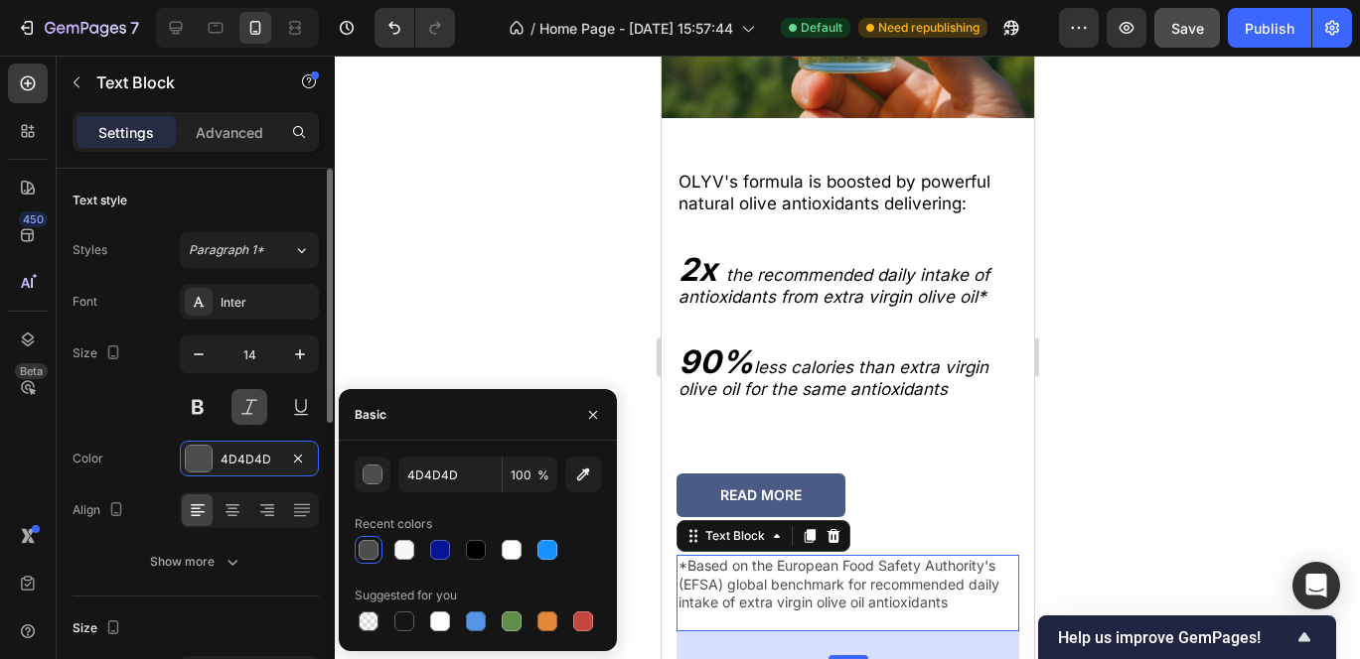
click at [251, 405] on button at bounding box center [249, 407] width 36 height 36
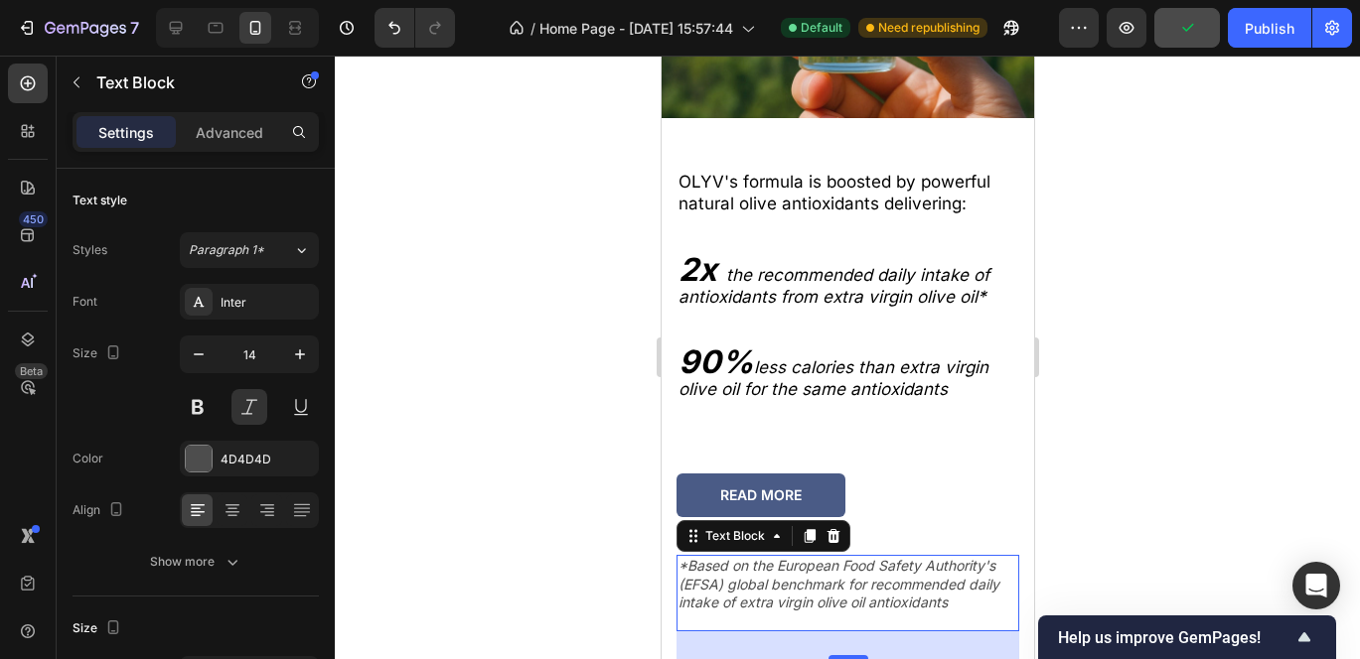
click at [1137, 418] on div at bounding box center [847, 358] width 1025 height 604
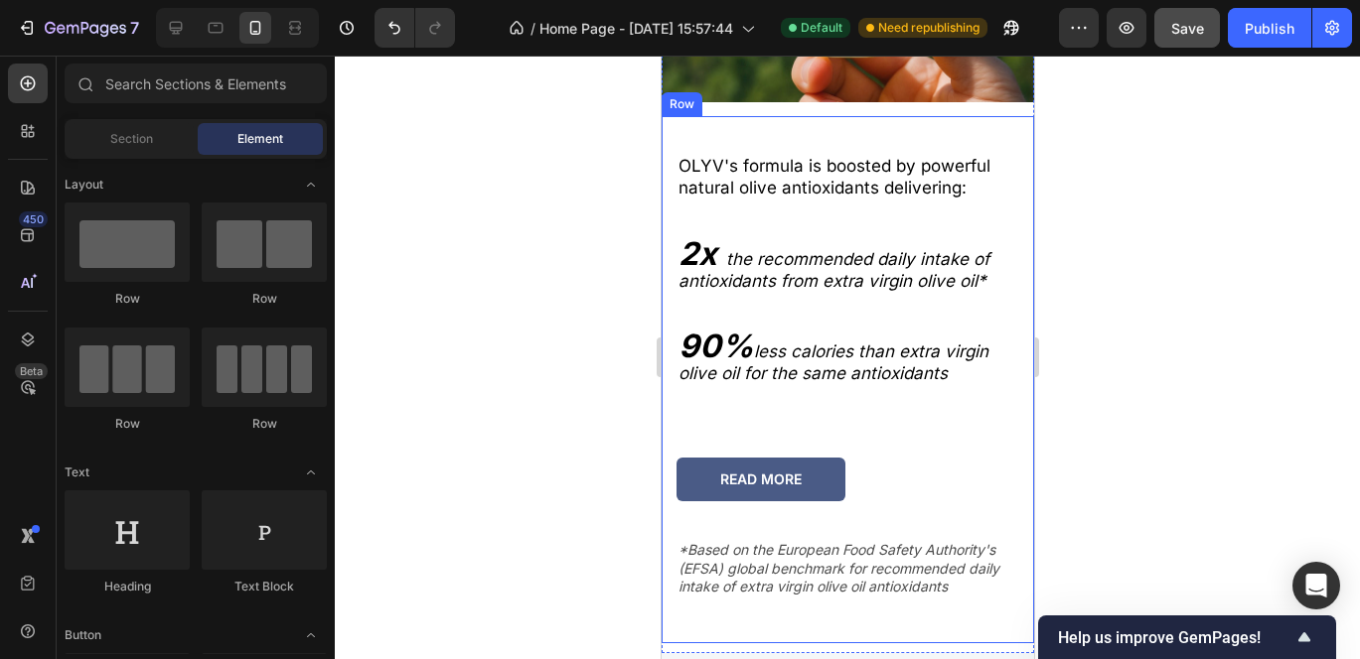
scroll to position [3045, 0]
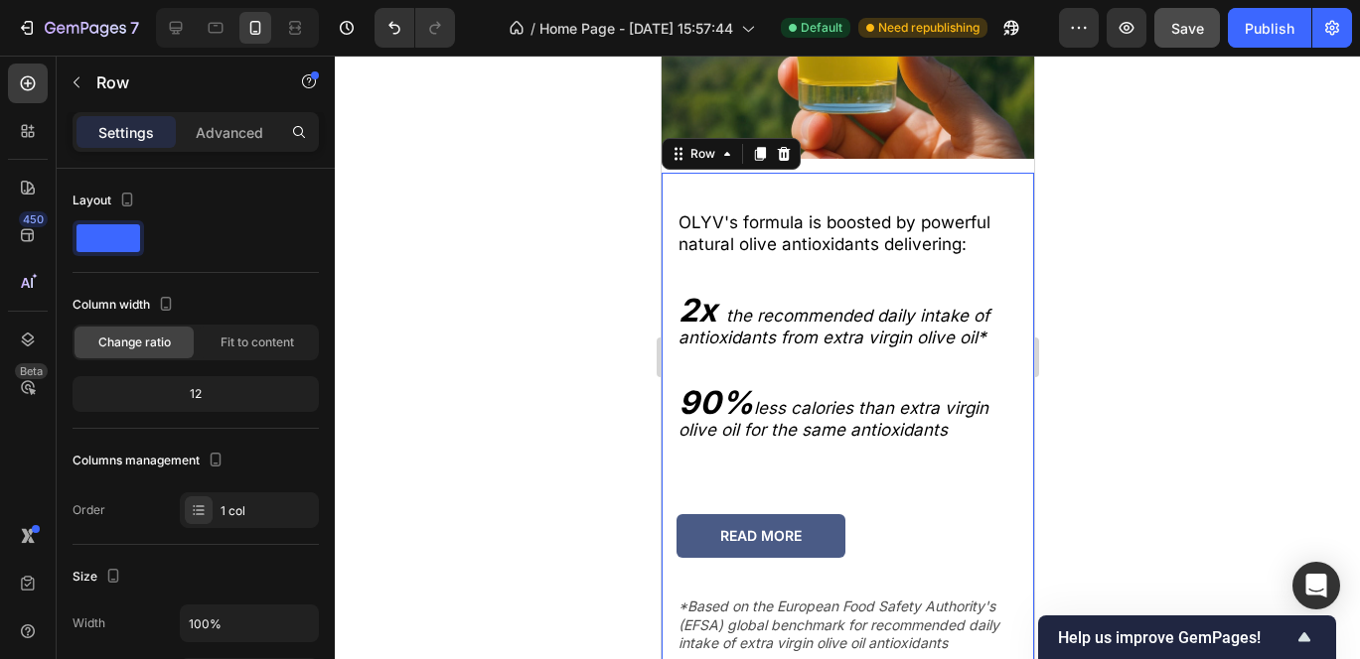
click at [778, 181] on div "OLYV's formula is boosted by powerful natural olive antioxidants delivering: 2x…" at bounding box center [846, 440] width 343 height 520
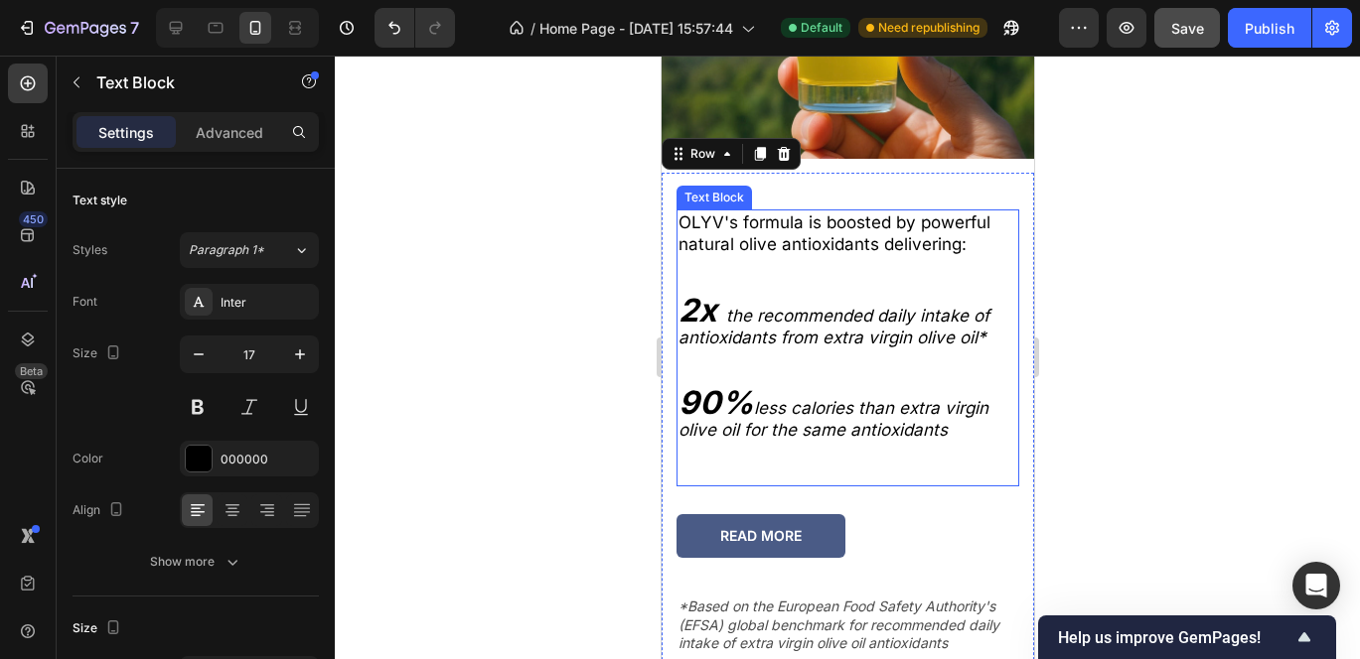
click at [778, 218] on p "OLYV's formula is boosted by powerful natural olive antioxidants delivering:" at bounding box center [846, 234] width 339 height 44
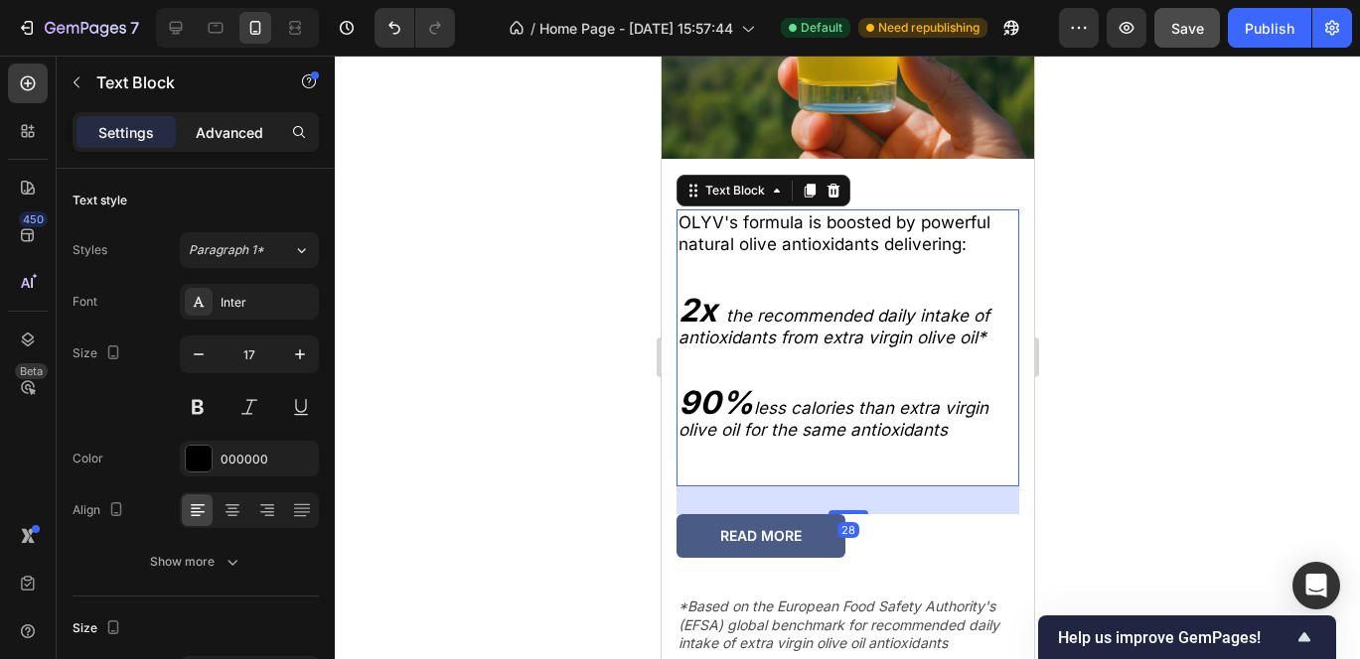
click at [220, 123] on p "Advanced" at bounding box center [230, 132] width 68 height 21
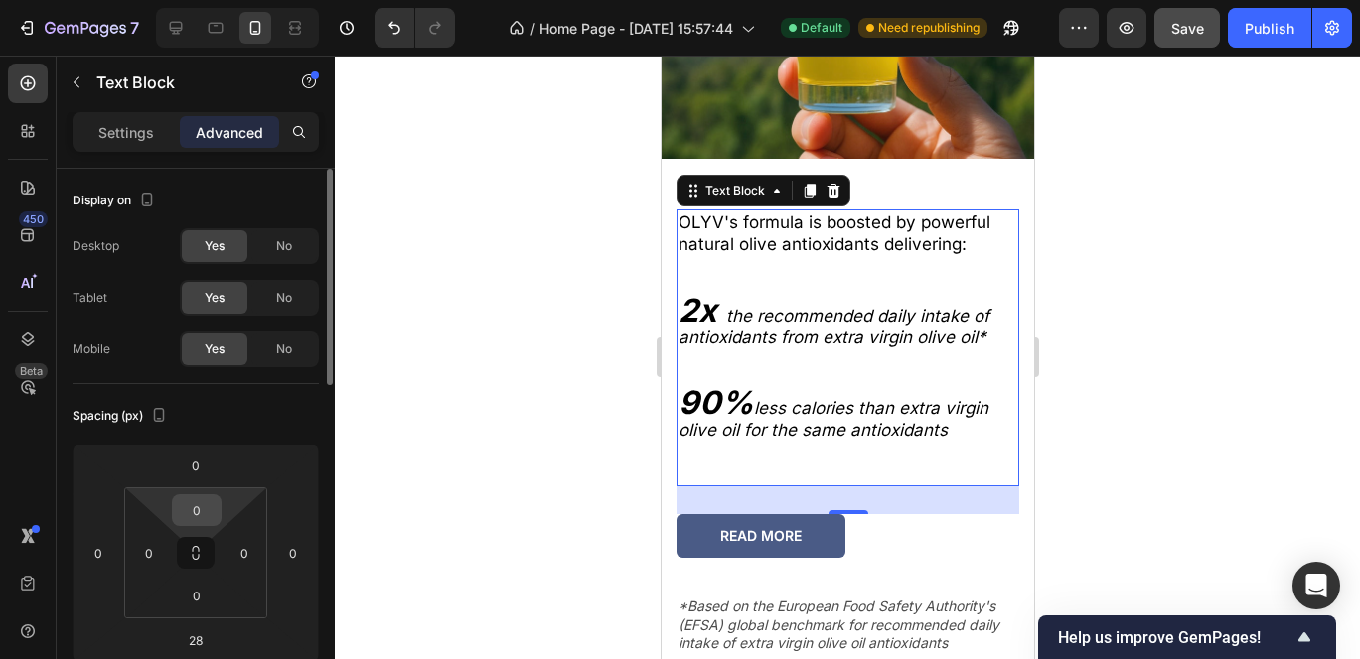
click at [204, 506] on input "0" at bounding box center [197, 511] width 40 height 30
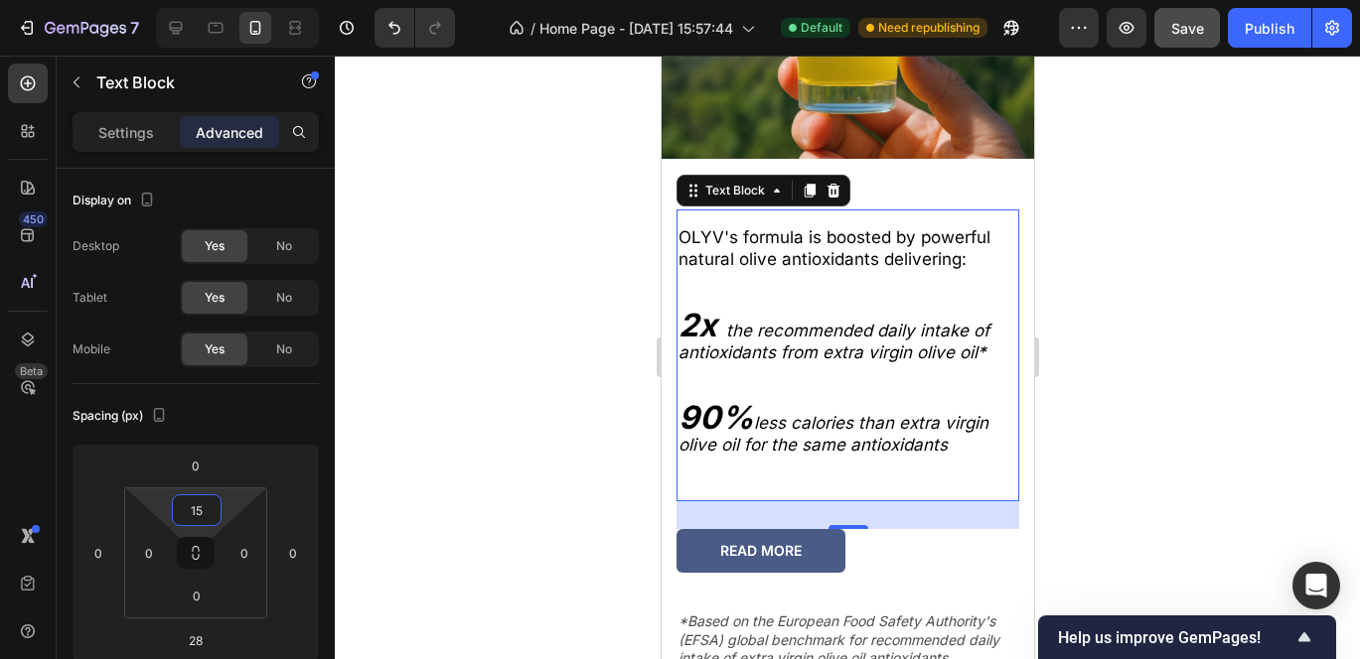
click at [1181, 329] on div at bounding box center [847, 358] width 1025 height 604
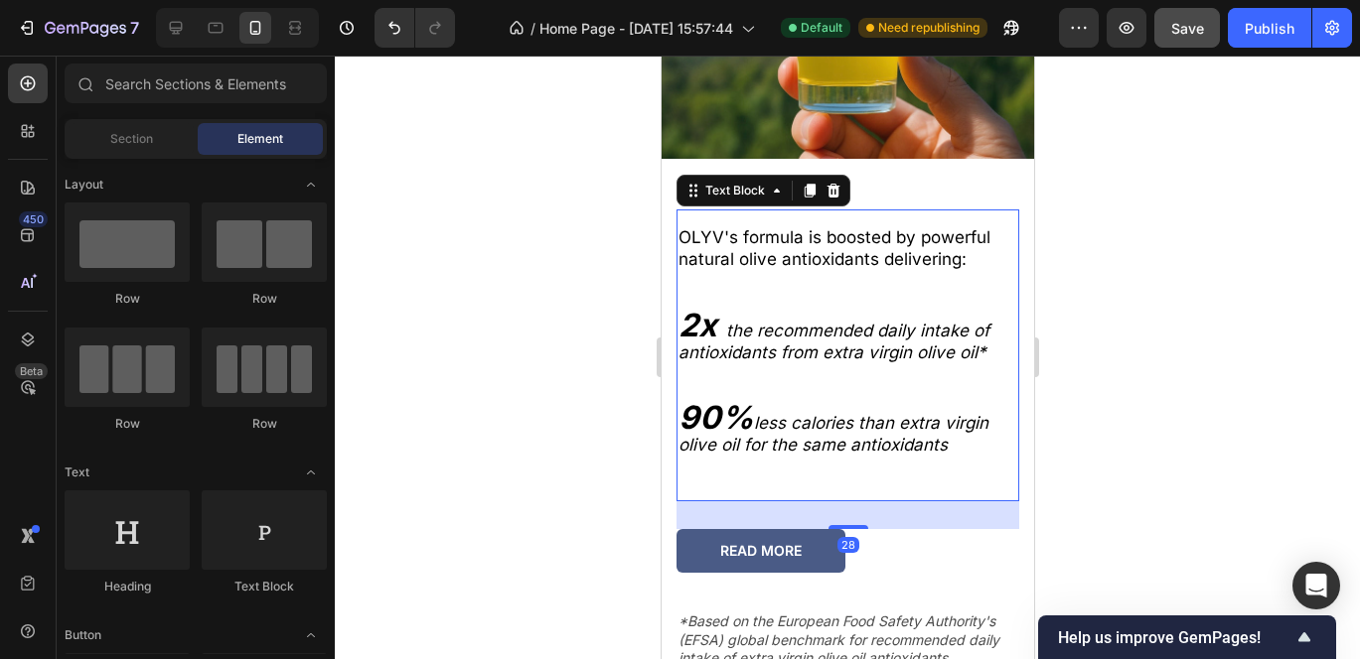
click at [796, 234] on p "OLYV's formula is boosted by powerful natural olive antioxidants delivering:" at bounding box center [846, 248] width 339 height 44
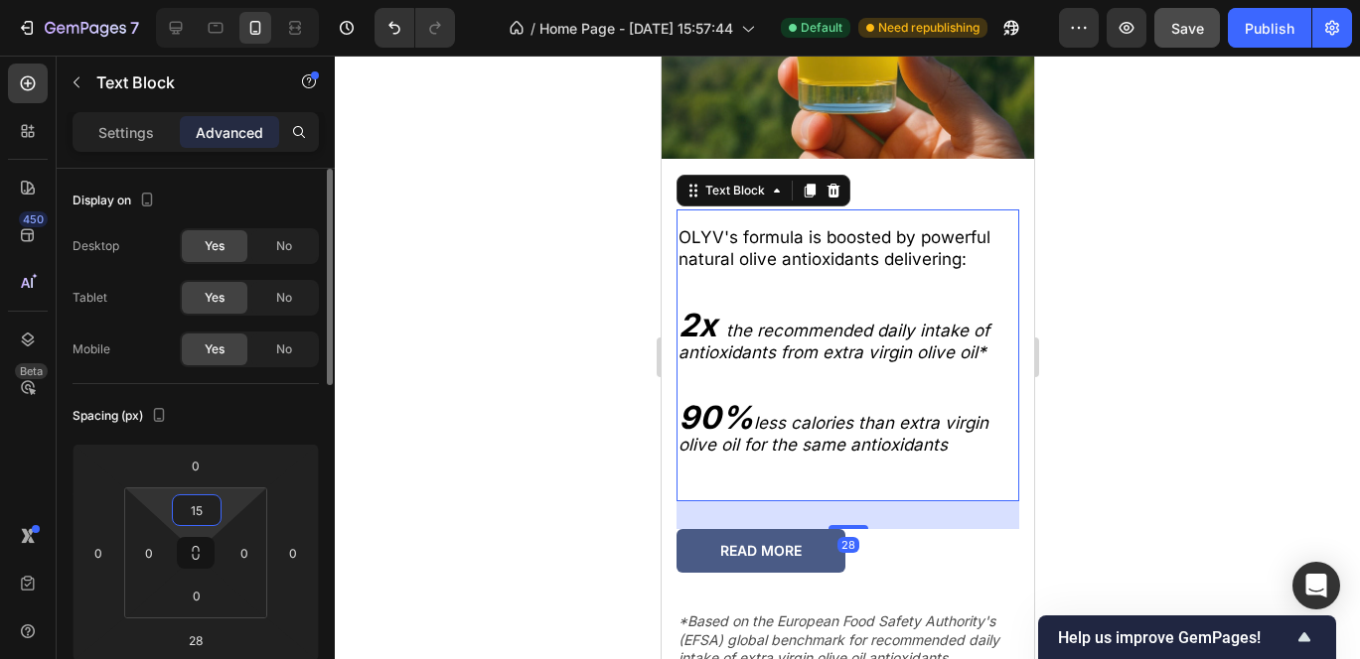
click at [195, 504] on input "15" at bounding box center [197, 511] width 40 height 30
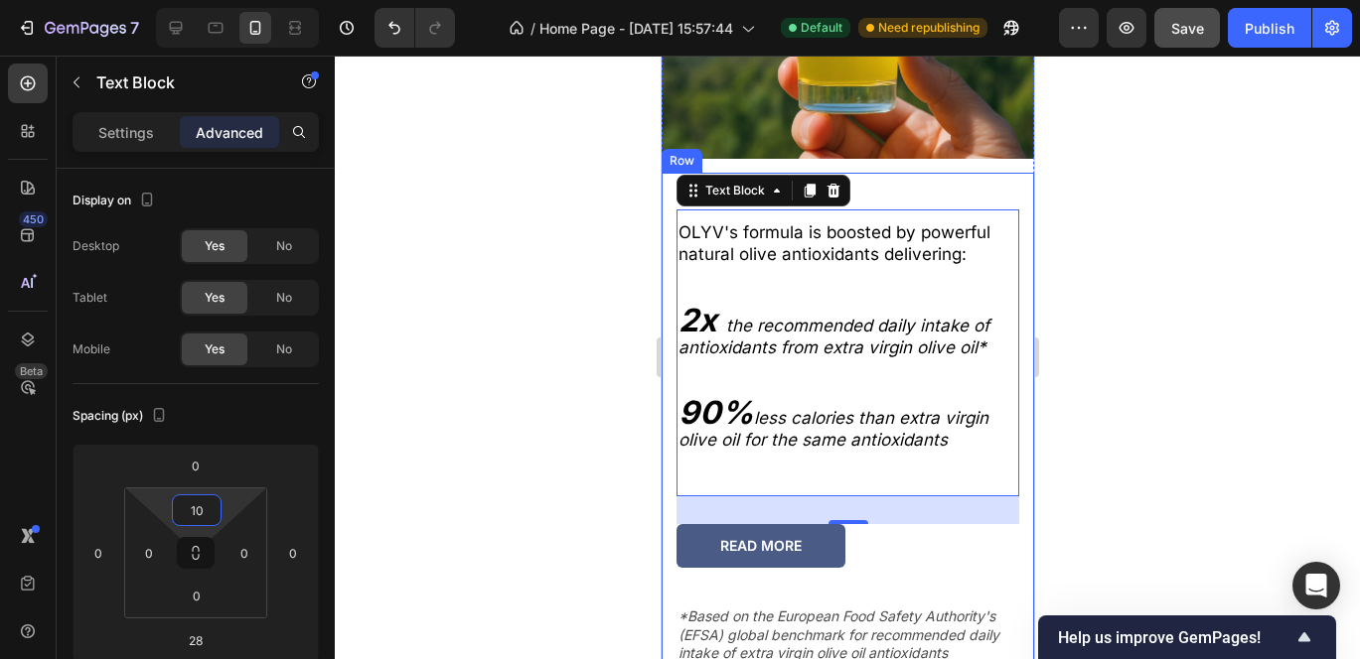
click at [1124, 390] on div at bounding box center [847, 358] width 1025 height 604
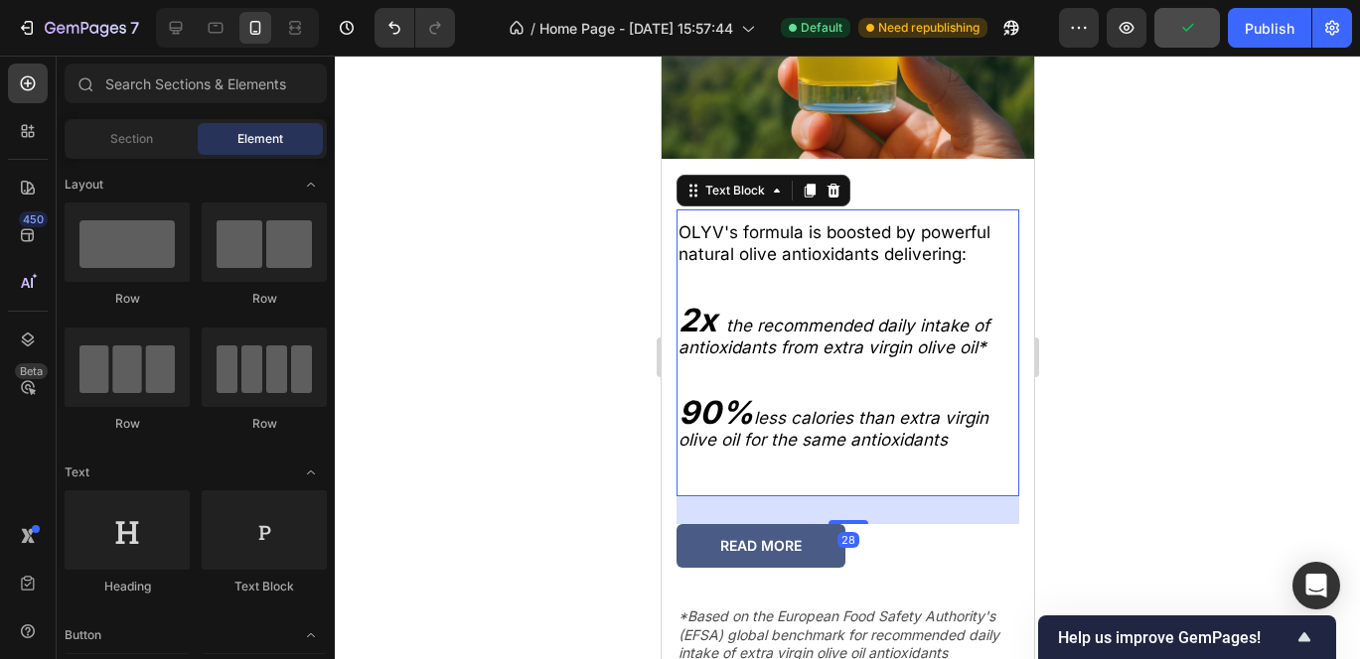
click at [777, 236] on p "OLYV's formula is boosted by powerful natural olive antioxidants delivering:" at bounding box center [846, 243] width 339 height 44
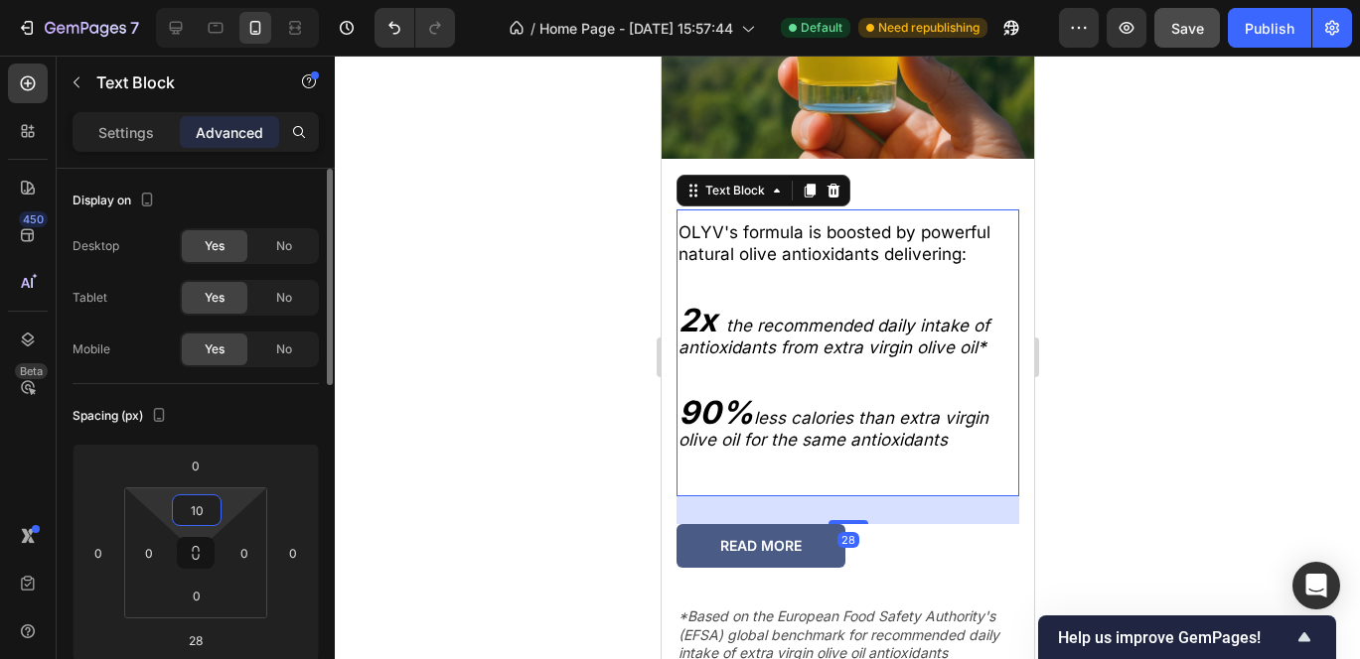
click at [203, 522] on input "10" at bounding box center [197, 511] width 40 height 30
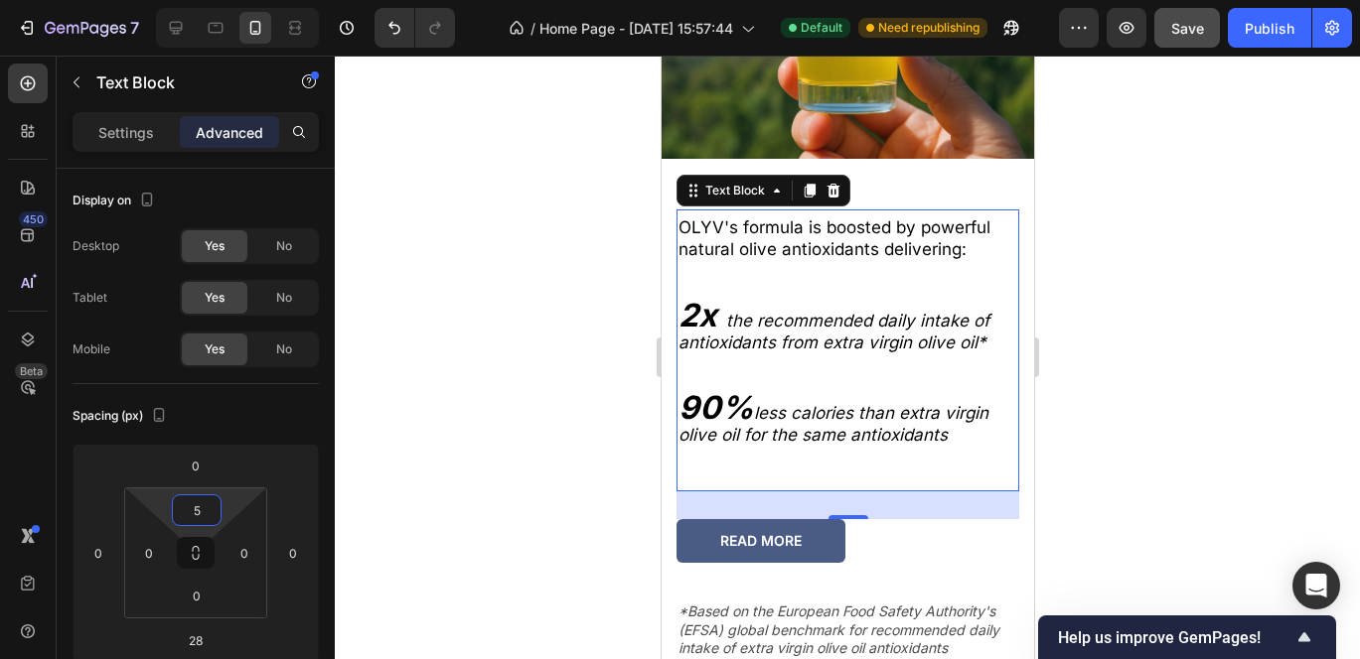
click at [1081, 340] on div at bounding box center [847, 358] width 1025 height 604
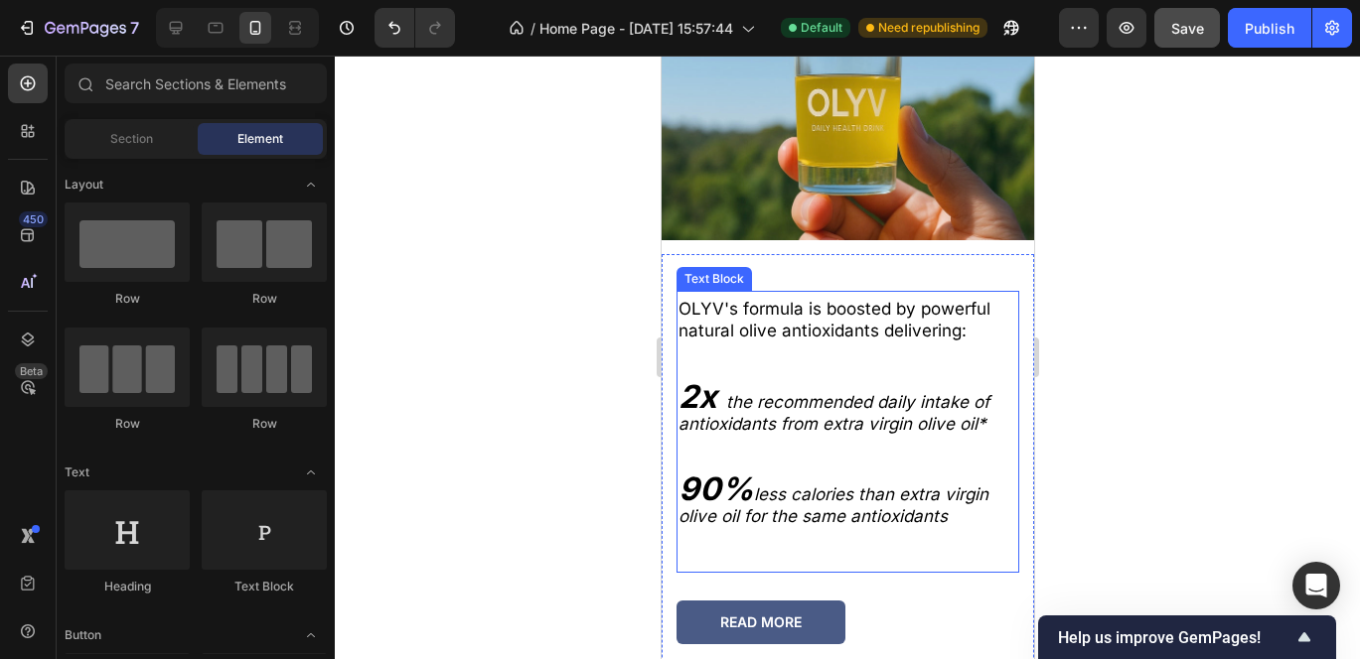
scroll to position [2967, 0]
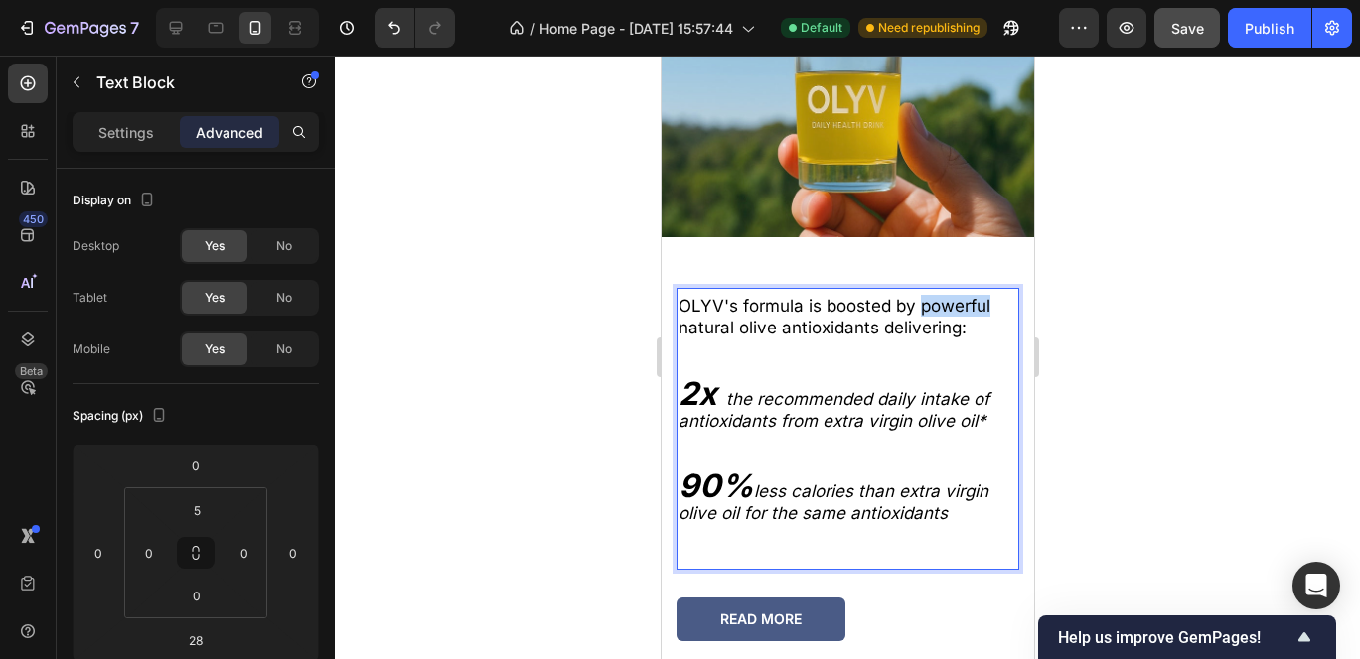
click at [926, 298] on p "OLYV's formula is boosted by powerful natural olive antioxidants delivering:" at bounding box center [846, 317] width 339 height 44
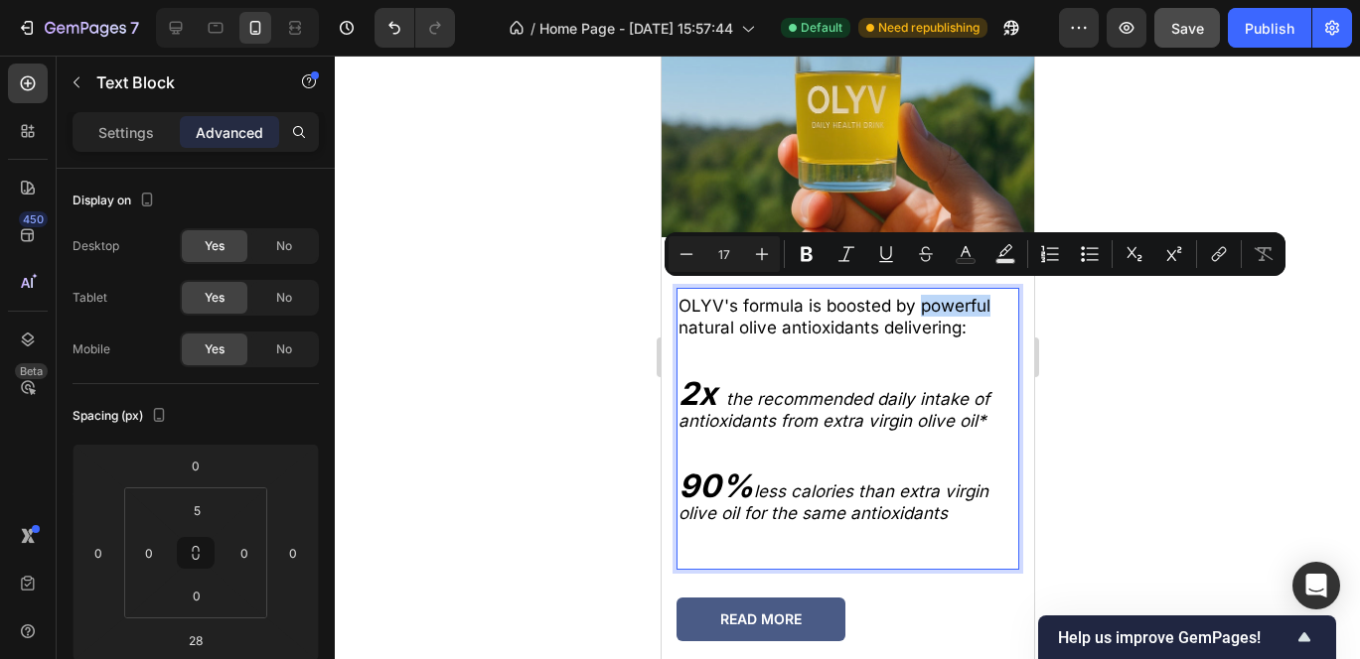
click at [921, 296] on p "OLYV's formula is boosted by powerful natural olive antioxidants delivering:" at bounding box center [846, 317] width 339 height 44
drag, startPoint x: 920, startPoint y: 295, endPoint x: 776, endPoint y: 318, distance: 145.8
click at [776, 318] on p "OLYV's formula is boosted by powerful natural olive antioxidants delivering:" at bounding box center [846, 317] width 339 height 44
click at [801, 252] on icon "Editor contextual toolbar" at bounding box center [807, 254] width 20 height 20
click at [1150, 388] on div at bounding box center [847, 358] width 1025 height 604
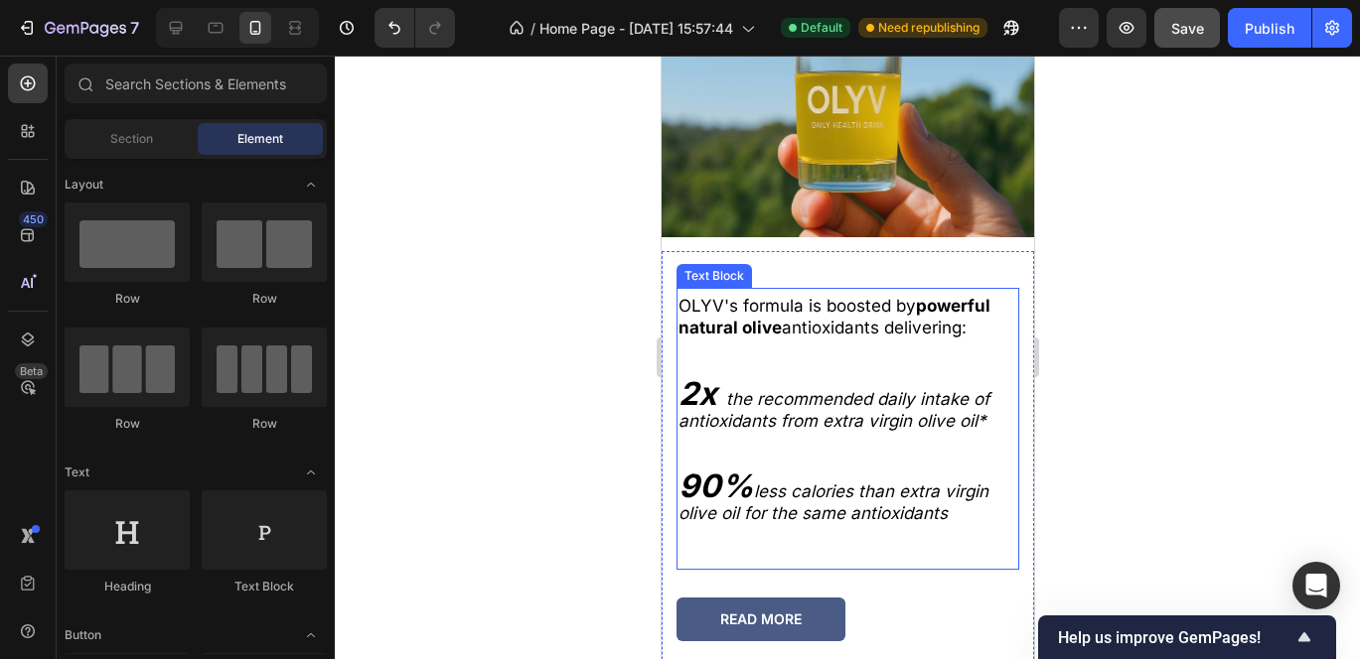
click at [818, 319] on p "OLYV's formula is boosted by powerful natural olive antioxidants delivering:" at bounding box center [846, 317] width 339 height 44
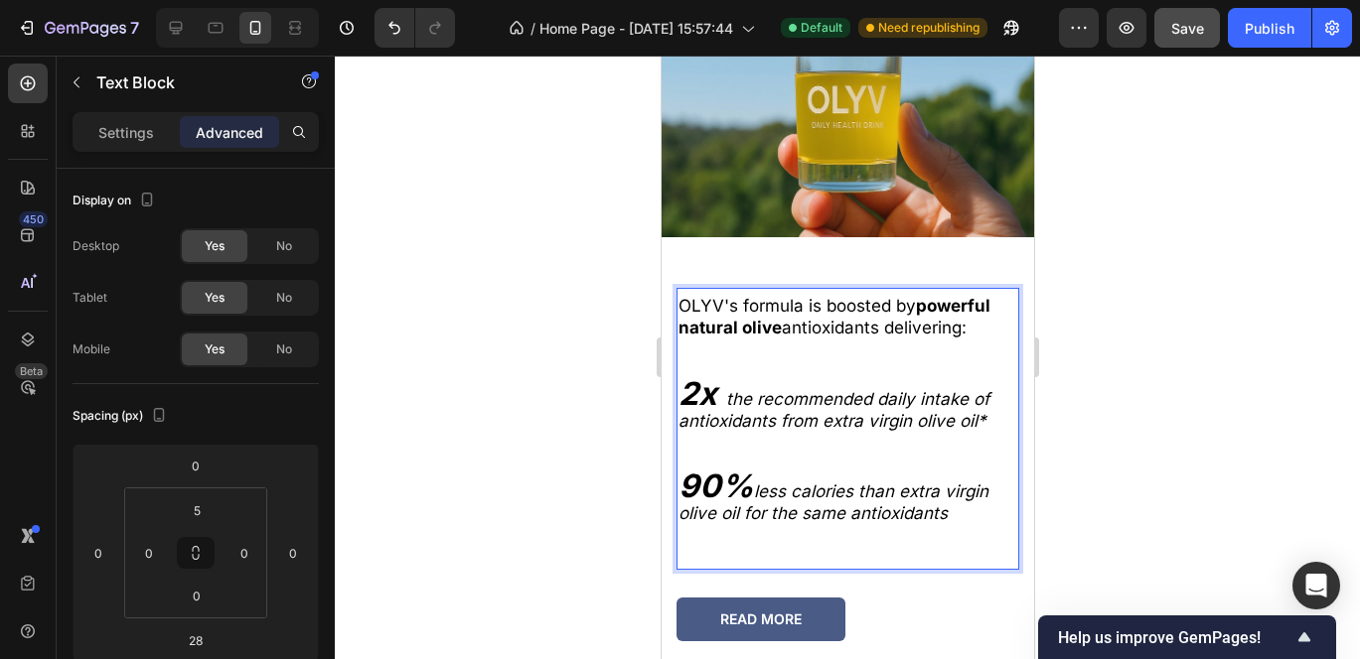
click at [806, 314] on p "OLYV's formula is boosted by powerful natural olive antioxidants delivering:" at bounding box center [846, 317] width 339 height 44
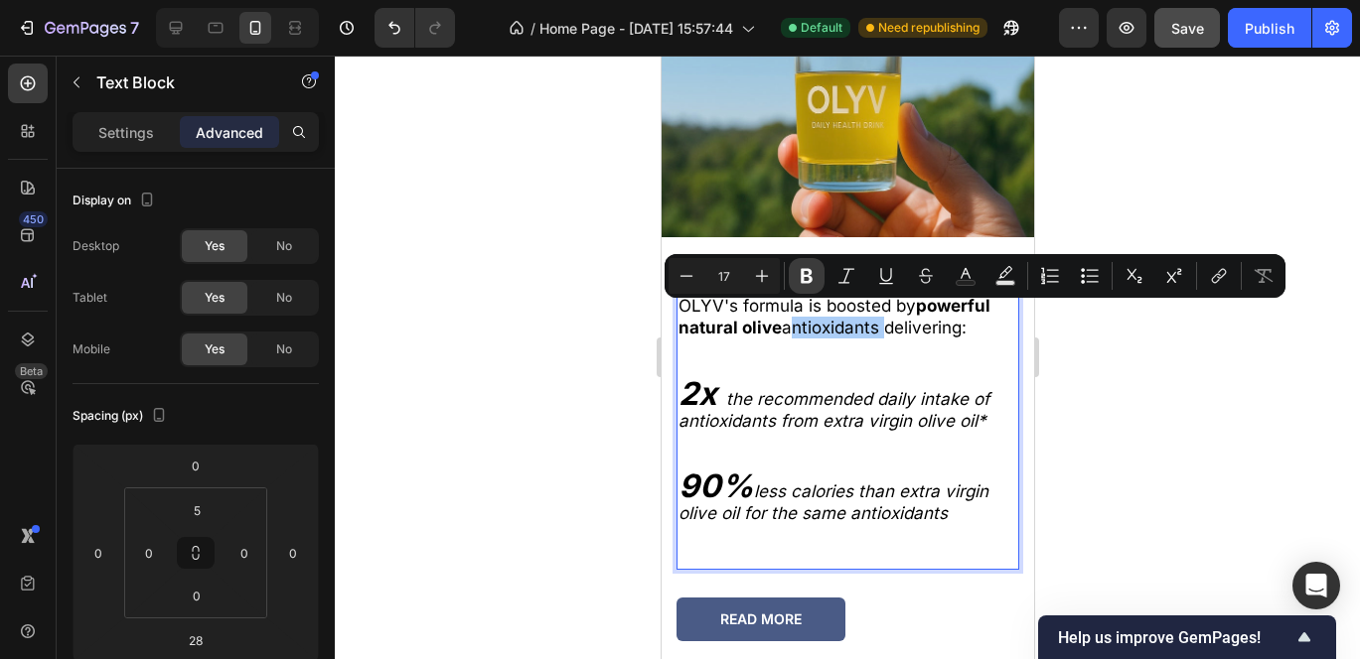
click at [802, 275] on icon "Editor contextual toolbar" at bounding box center [807, 276] width 12 height 15
click at [1116, 406] on div at bounding box center [847, 358] width 1025 height 604
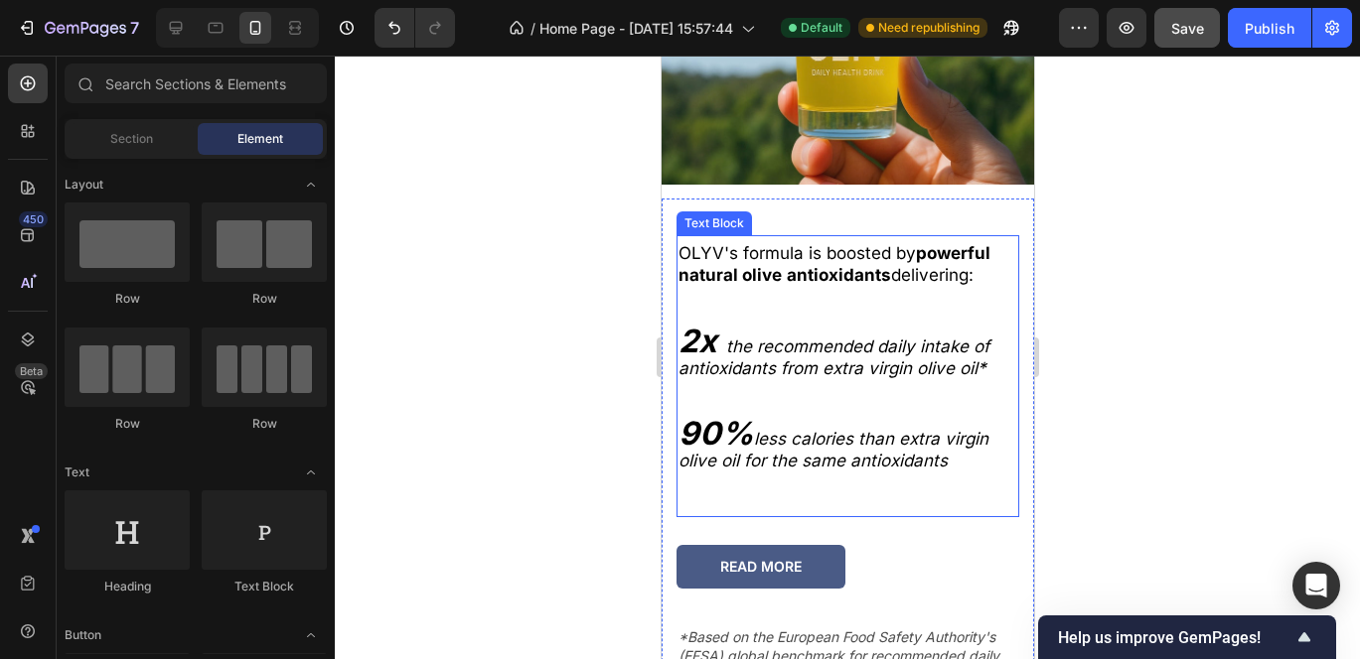
scroll to position [3023, 0]
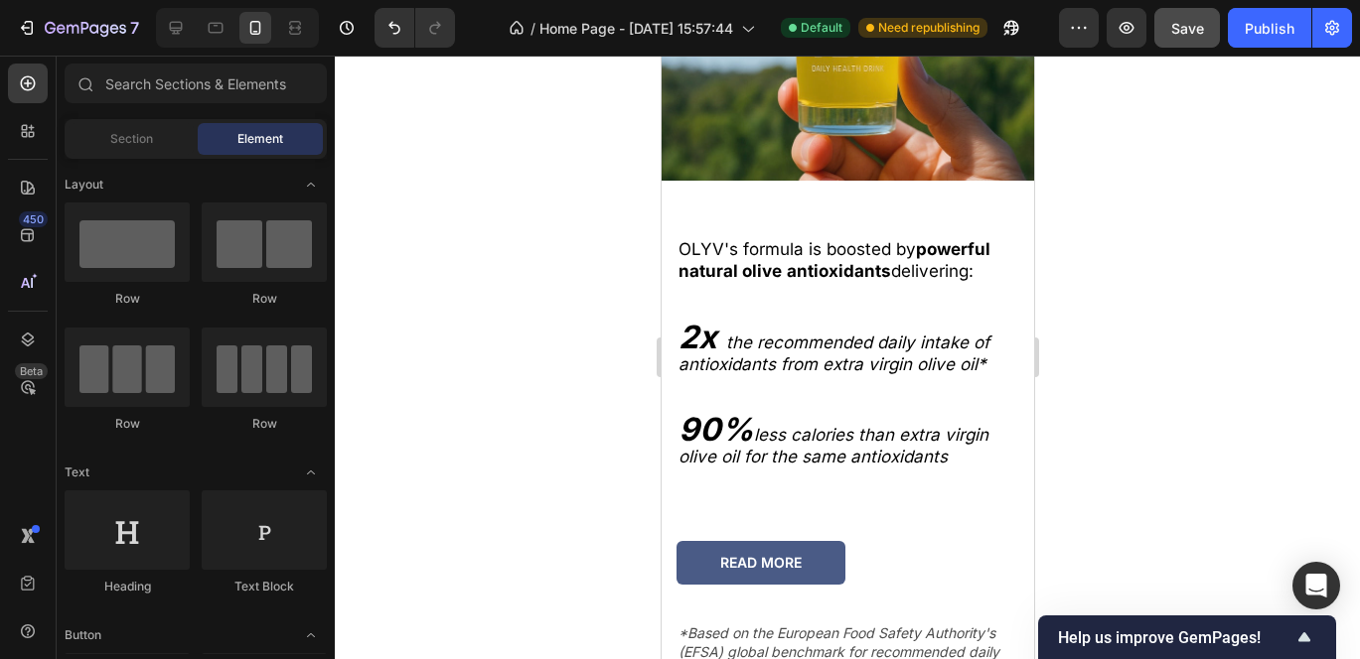
click at [1188, 444] on div at bounding box center [847, 358] width 1025 height 604
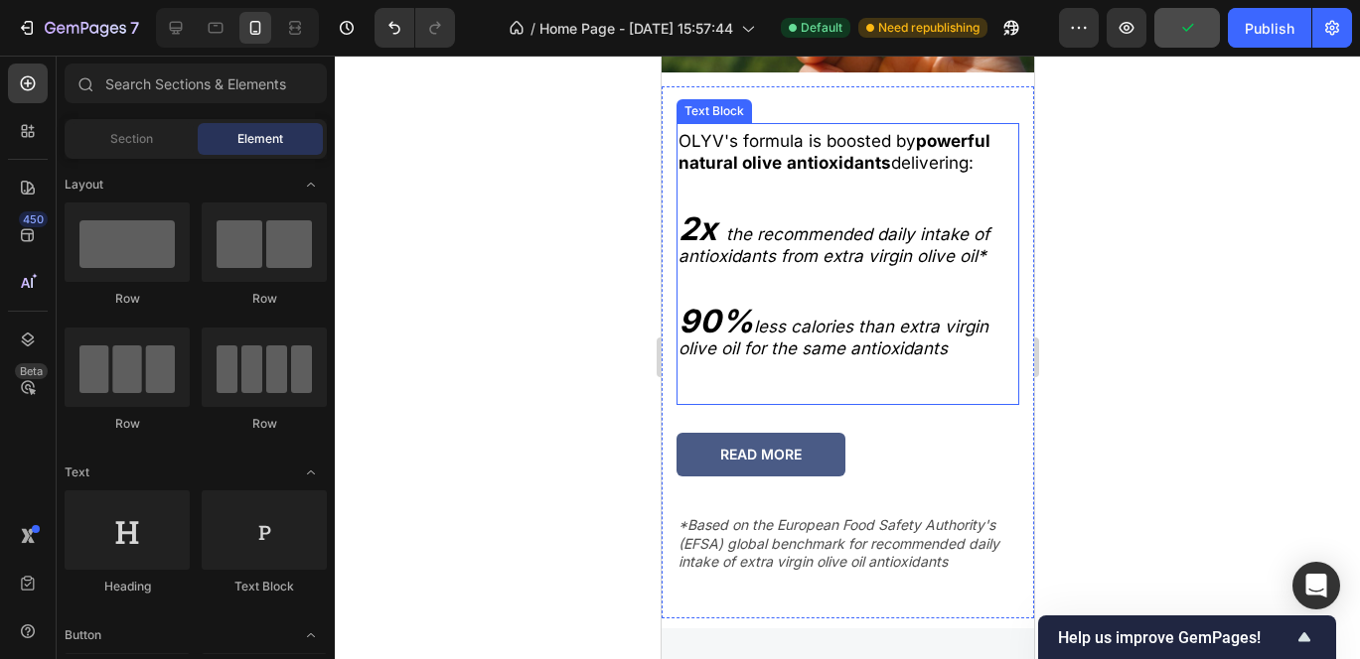
scroll to position [3154, 0]
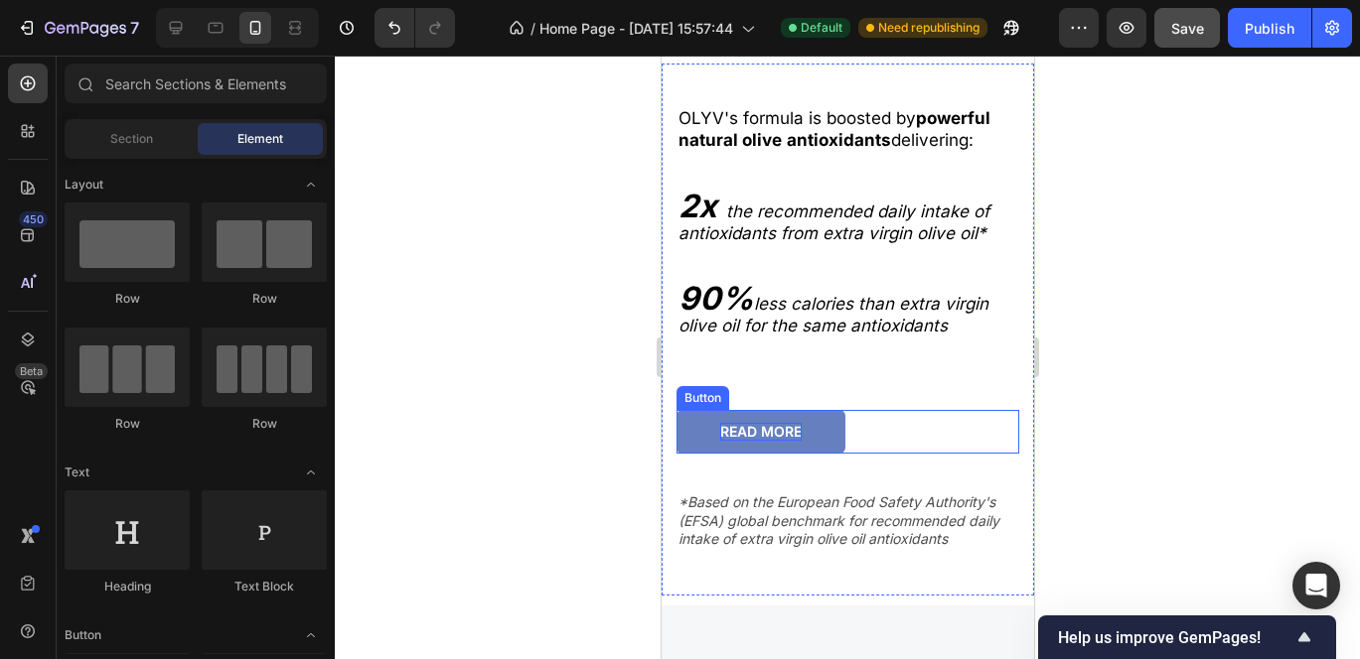
click at [768, 425] on div "READ MORE" at bounding box center [759, 432] width 81 height 18
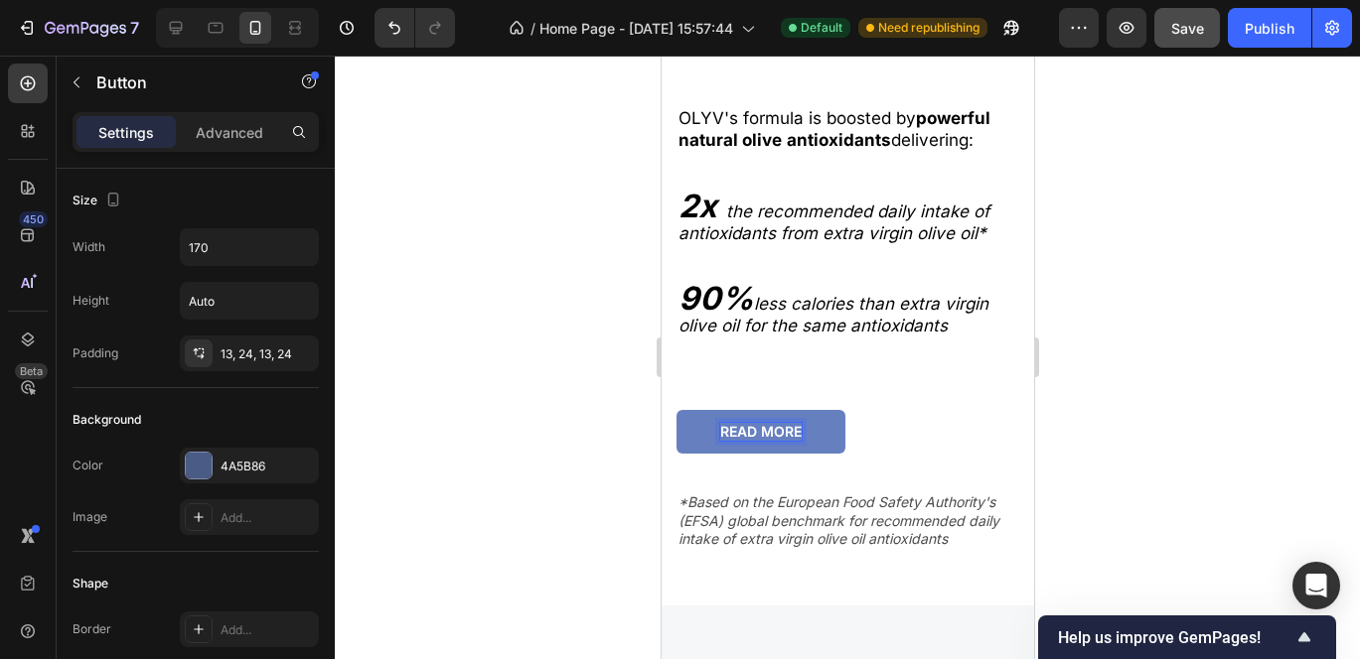
click at [751, 424] on div "READ MORE" at bounding box center [759, 432] width 81 height 18
click at [751, 424] on p "READ MORE" at bounding box center [759, 432] width 81 height 18
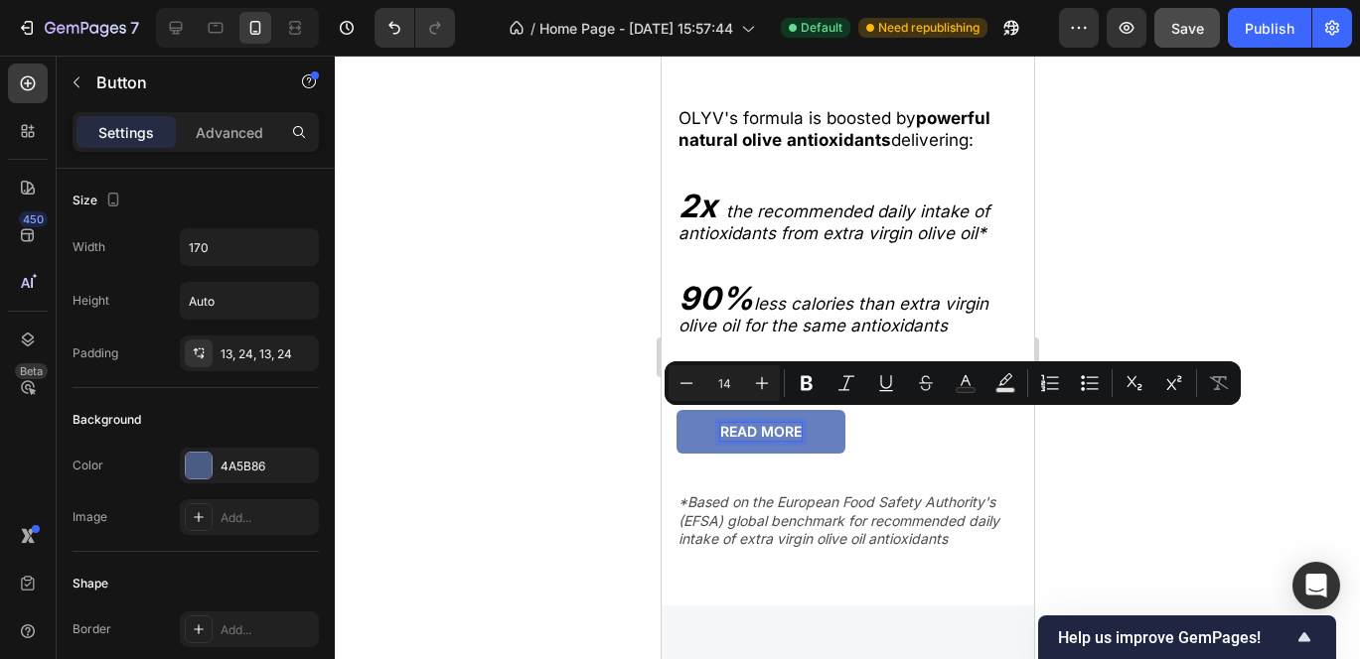
click at [742, 423] on p "READ MORE" at bounding box center [759, 432] width 81 height 18
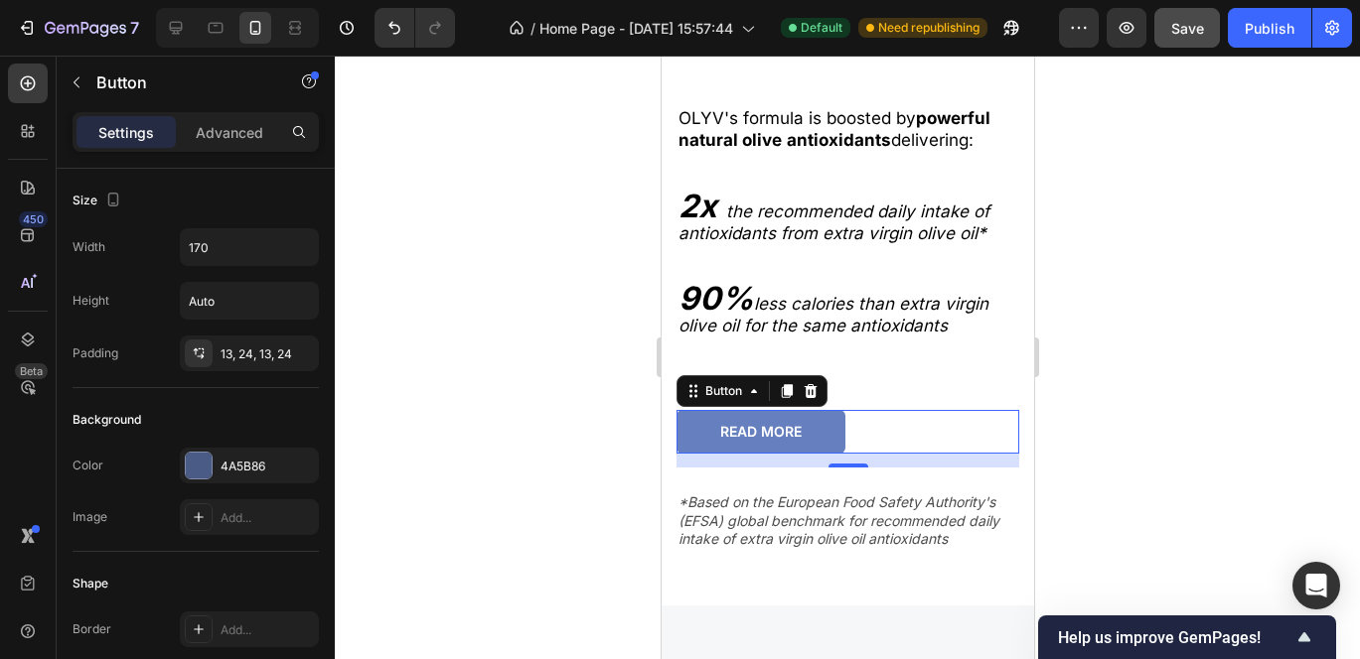
click at [716, 418] on button "READ MORE" at bounding box center [759, 432] width 169 height 44
click at [722, 423] on p "READ MORE" at bounding box center [759, 432] width 81 height 18
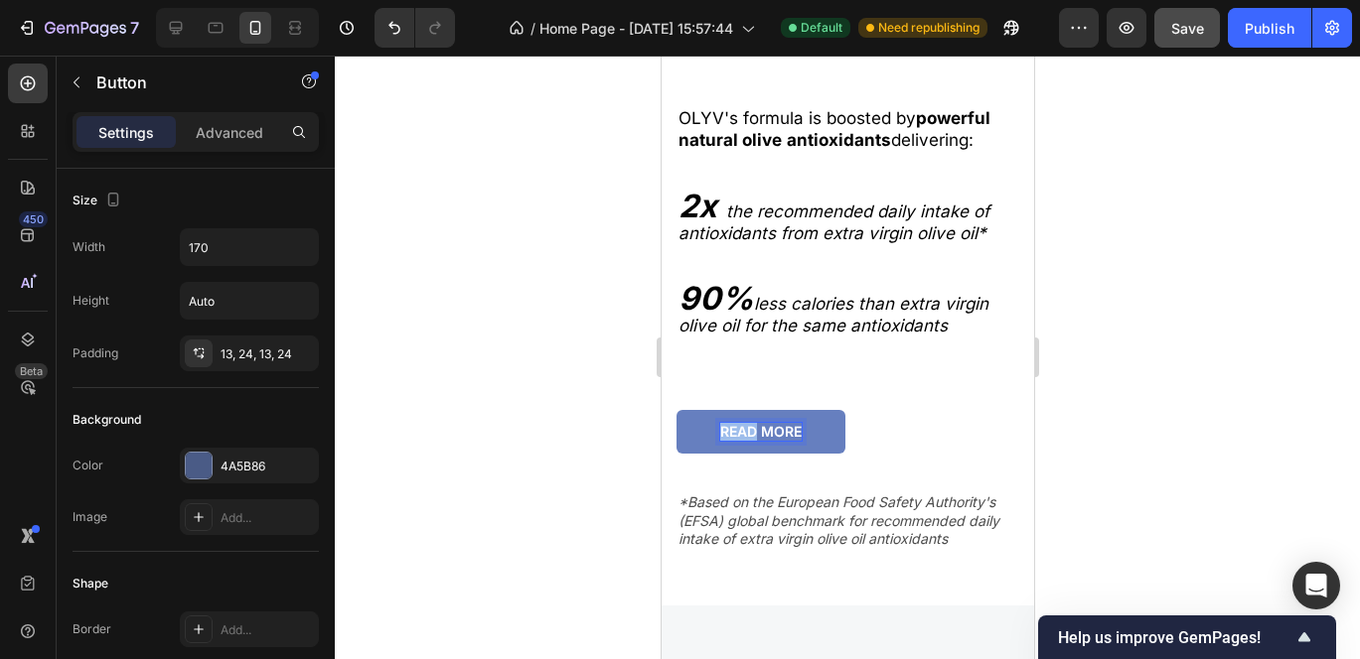
click at [722, 423] on p "READ MORE" at bounding box center [759, 432] width 81 height 18
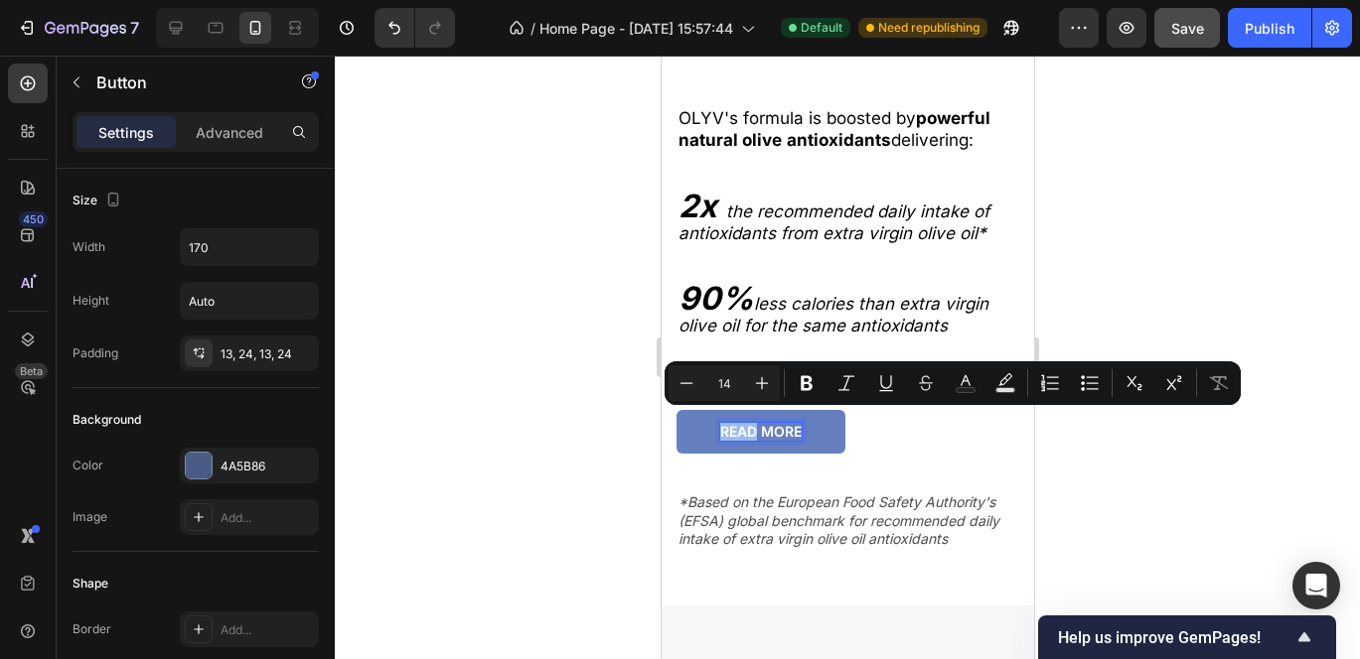
click at [722, 423] on p "READ MORE" at bounding box center [759, 432] width 81 height 18
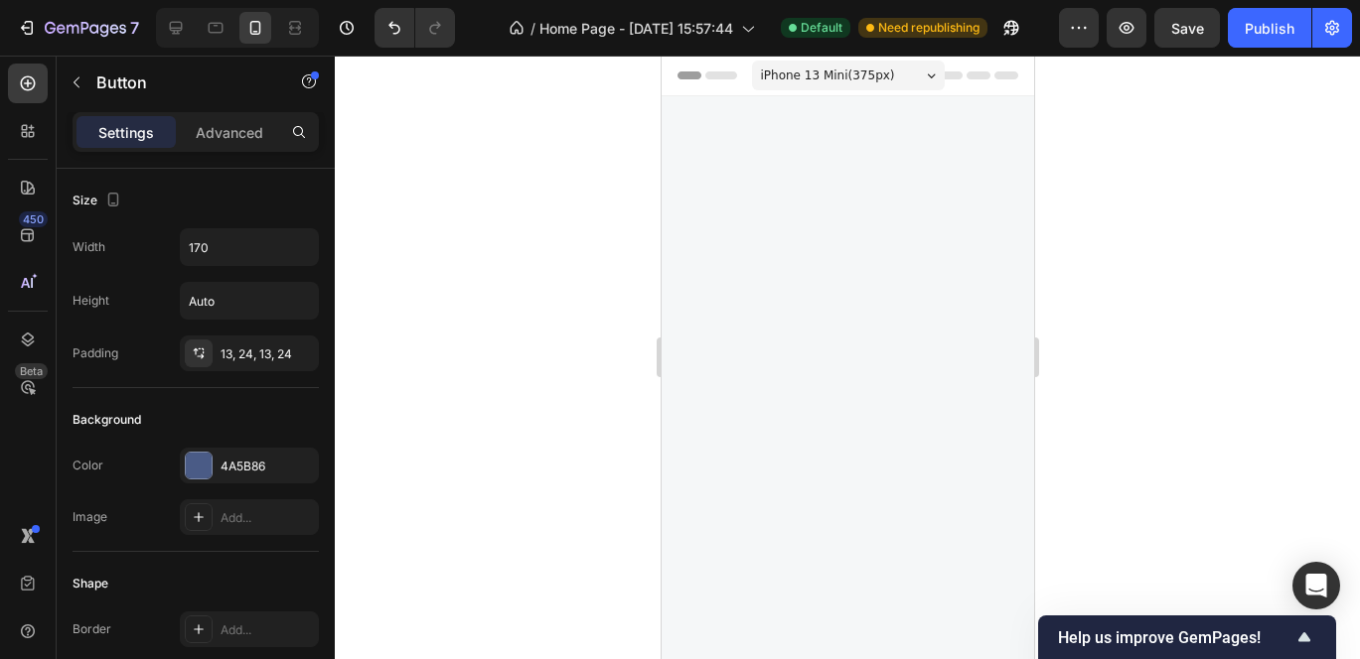
scroll to position [3154, 0]
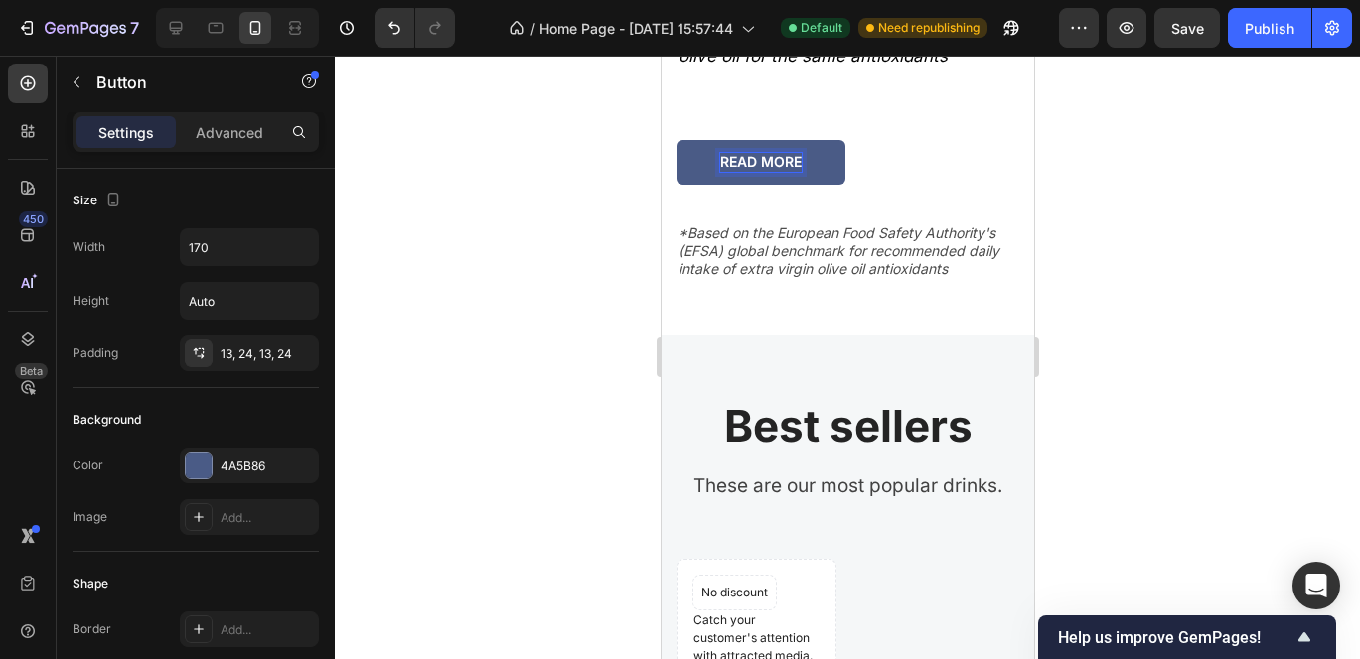
drag, startPoint x: 660, startPoint y: 56, endPoint x: 870, endPoint y: 417, distance: 417.9
click at [870, 184] on div "READ MORE Button 14" at bounding box center [846, 162] width 343 height 44
click at [723, 171] on p "READ MORE" at bounding box center [759, 162] width 81 height 18
drag, startPoint x: 723, startPoint y: 419, endPoint x: 800, endPoint y: 422, distance: 76.5
click at [800, 171] on p "READ MORE" at bounding box center [759, 162] width 81 height 18
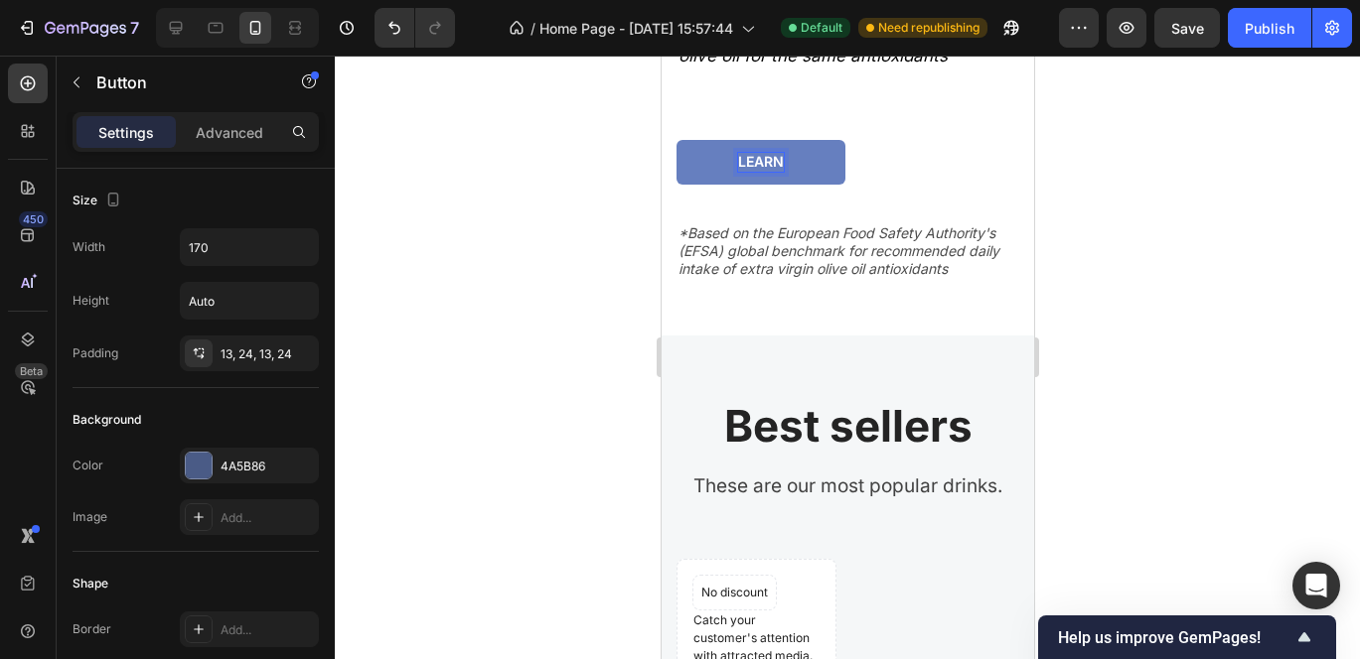
click at [675, 140] on button "learn" at bounding box center [759, 162] width 169 height 44
click at [1181, 374] on div at bounding box center [847, 358] width 1025 height 604
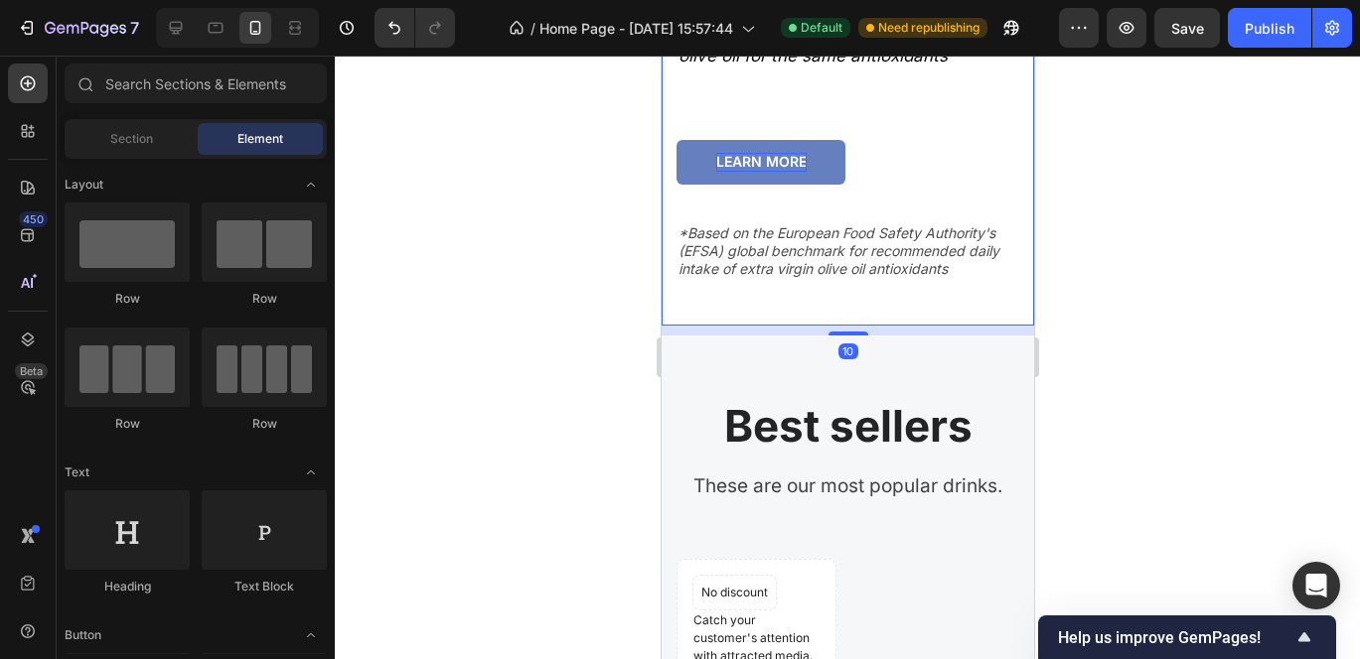
click at [745, 326] on div "OLYV's formula is boosted by powerful natural olive antioxidants delivering: 2x…" at bounding box center [846, 62] width 343 height 525
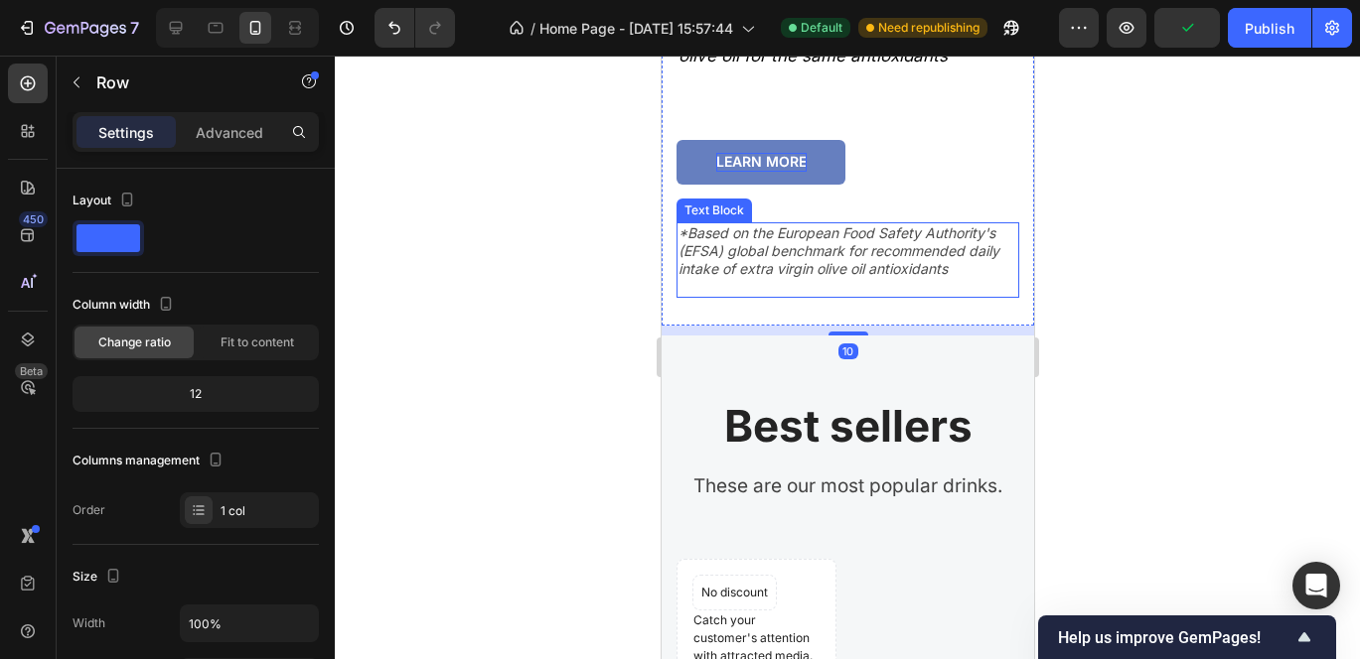
click at [741, 279] on p "*Based on the European Food Safety Authority's (EFSA) global benchmark for reco…" at bounding box center [846, 251] width 339 height 55
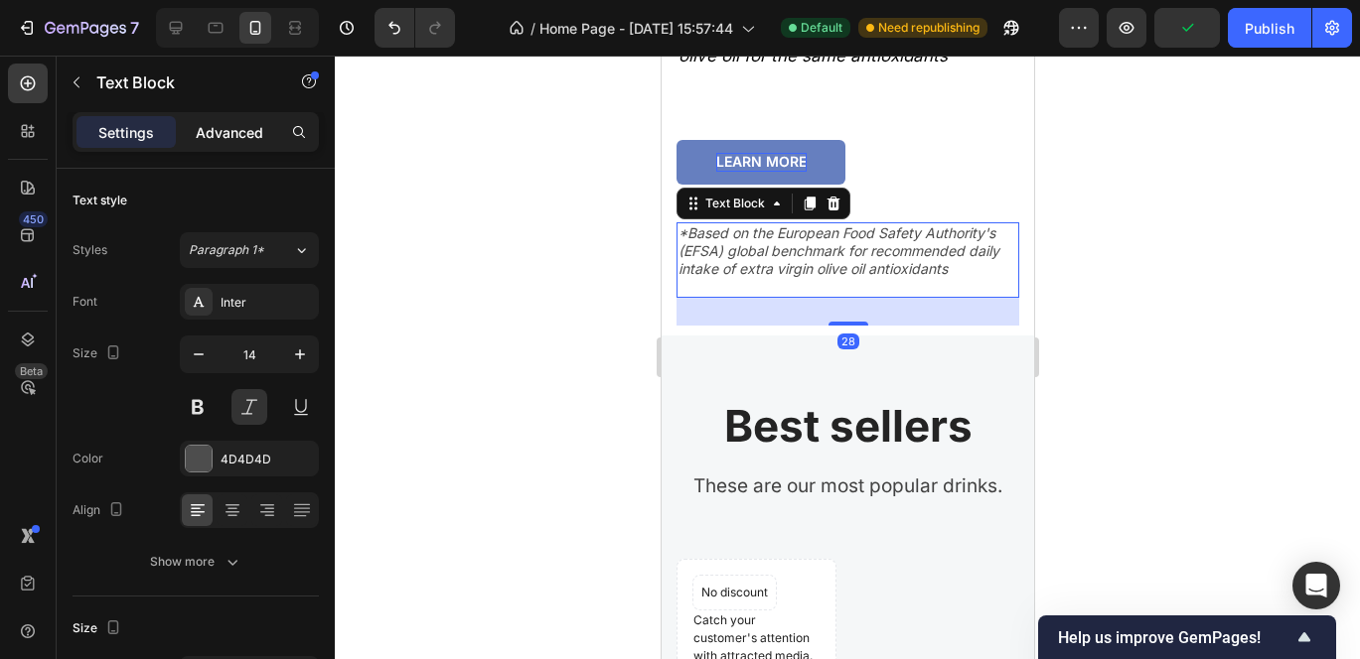
click at [236, 130] on p "Advanced" at bounding box center [230, 132] width 68 height 21
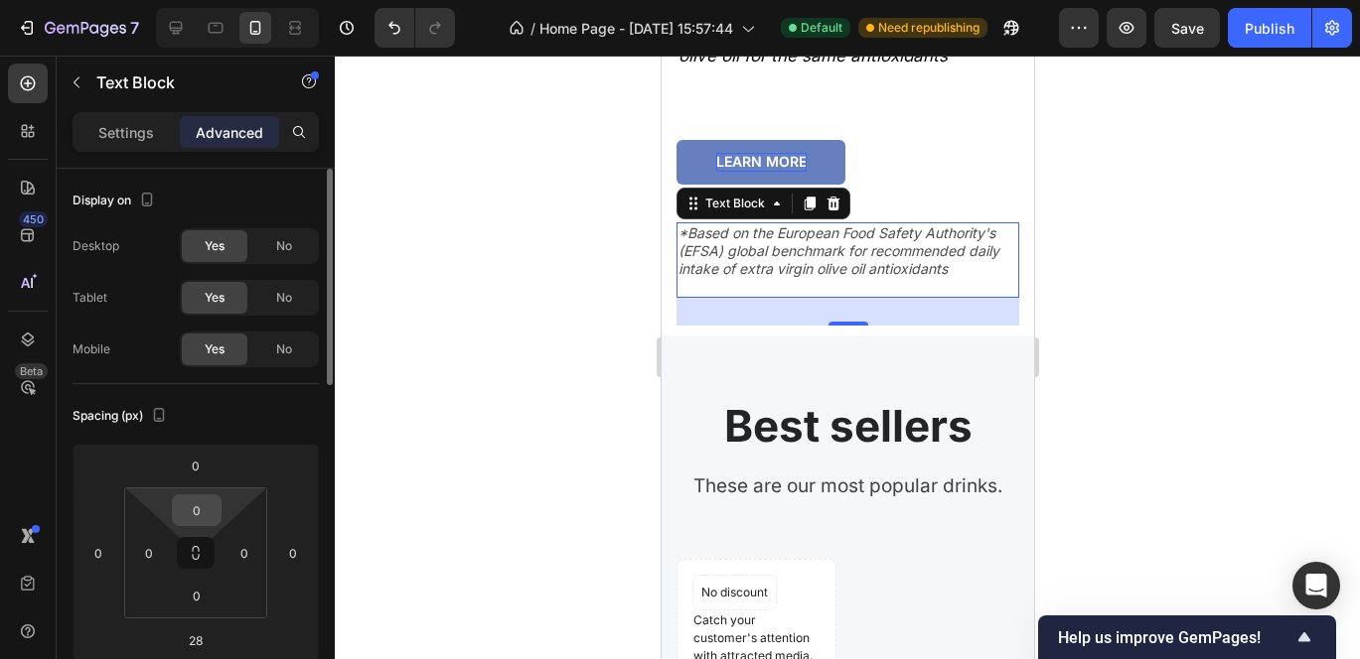
click at [207, 509] on input "0" at bounding box center [197, 511] width 40 height 30
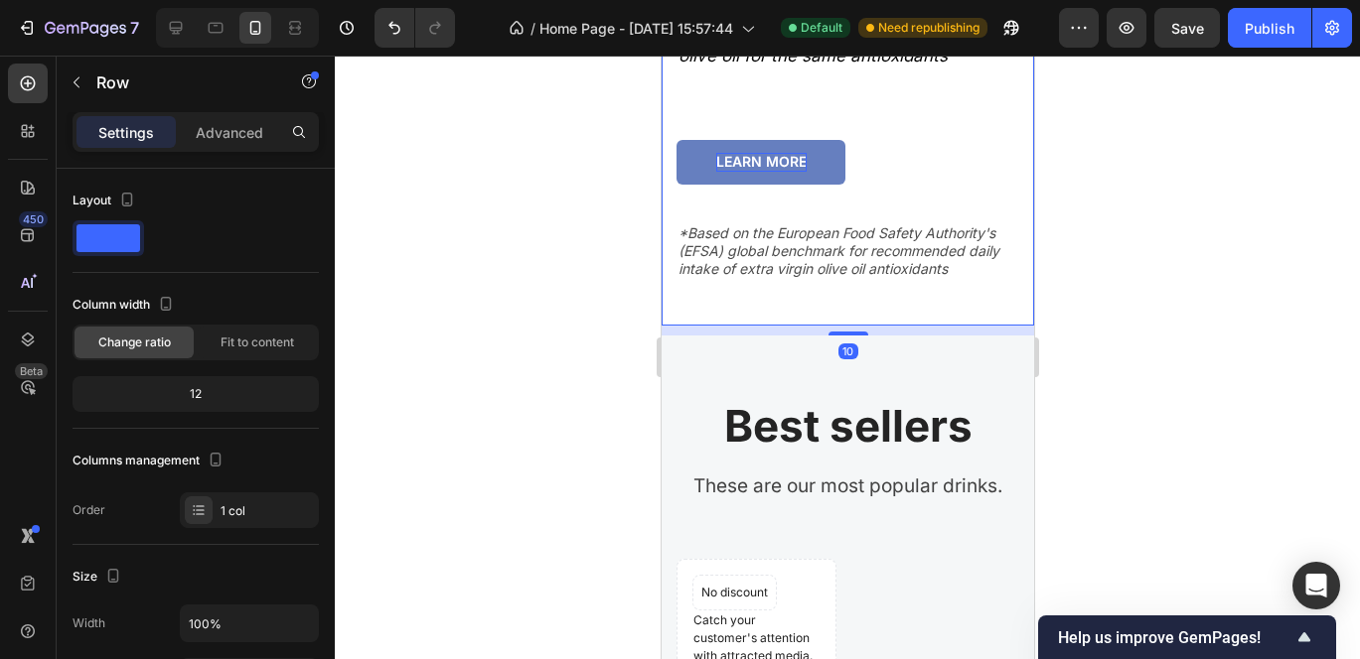
click at [795, 326] on div "OLYV's formula is boosted by powerful natural olive antioxidants delivering: 2x…" at bounding box center [846, 62] width 343 height 525
click at [771, 184] on button "learn more" at bounding box center [759, 162] width 169 height 44
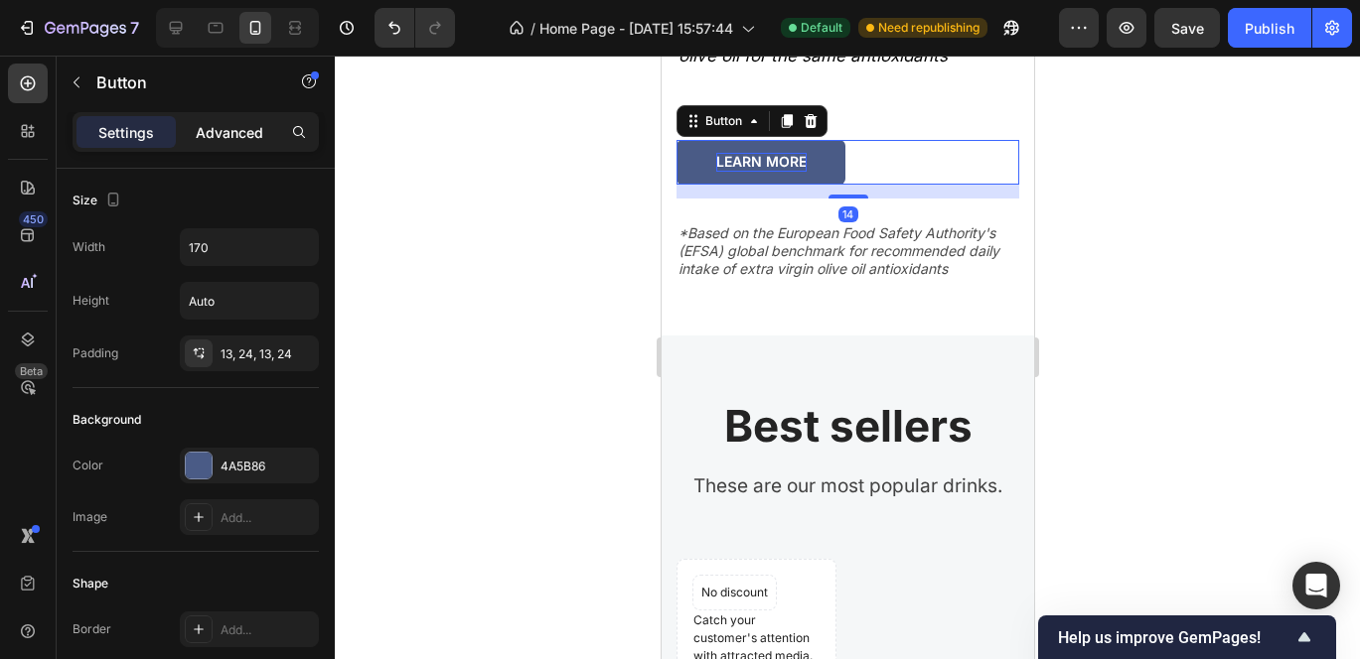
click at [227, 137] on p "Advanced" at bounding box center [230, 132] width 68 height 21
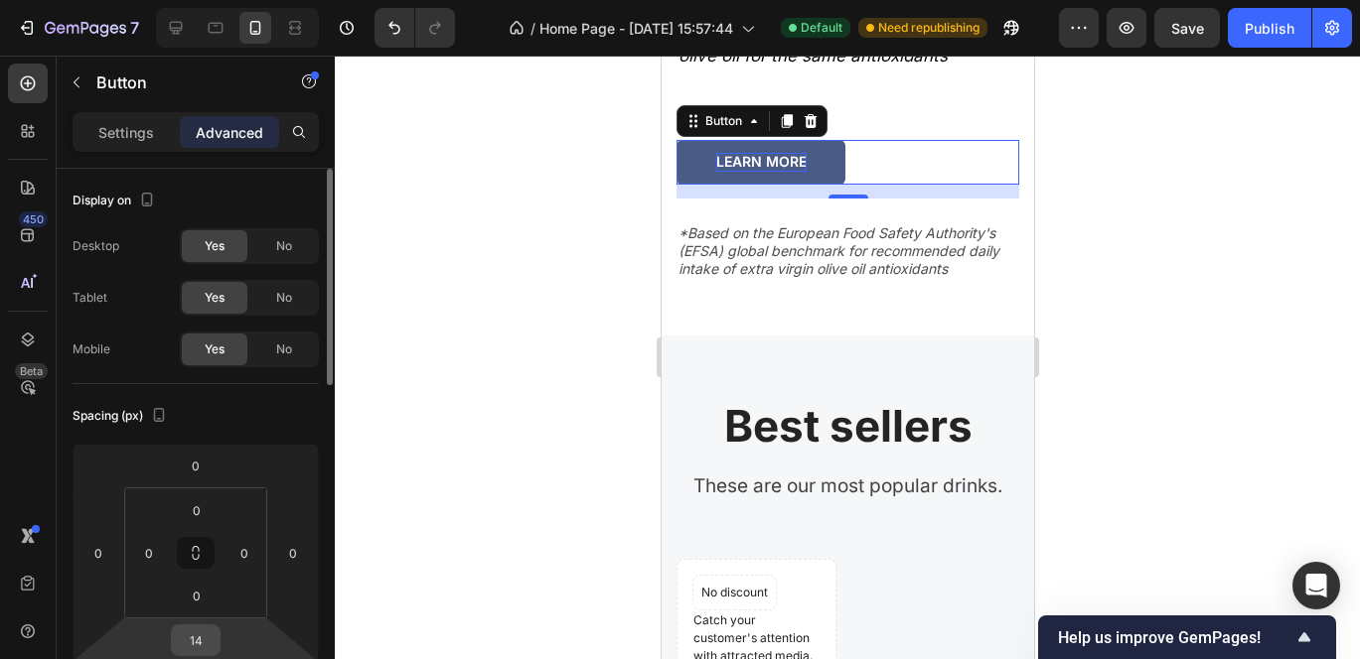
click at [210, 642] on input "14" at bounding box center [196, 641] width 40 height 30
type input "0"
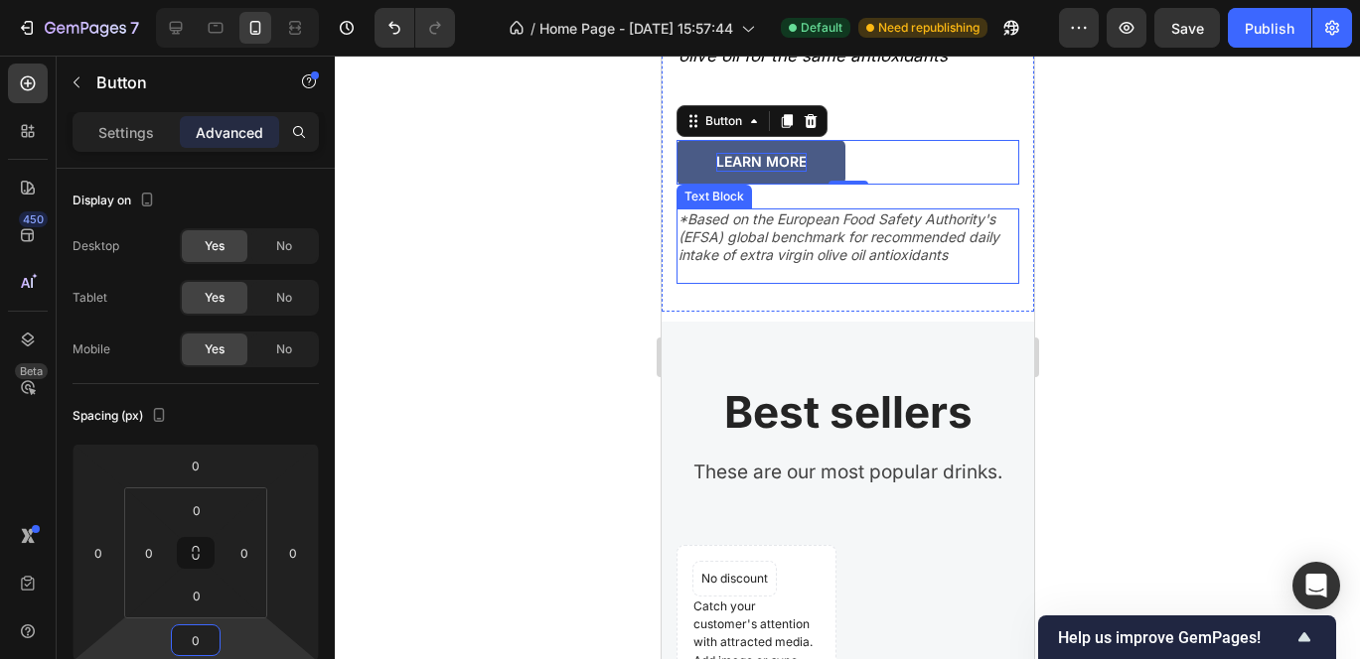
click at [774, 265] on p "*Based on the European Food Safety Authority's (EFSA) global benchmark for reco…" at bounding box center [846, 238] width 339 height 55
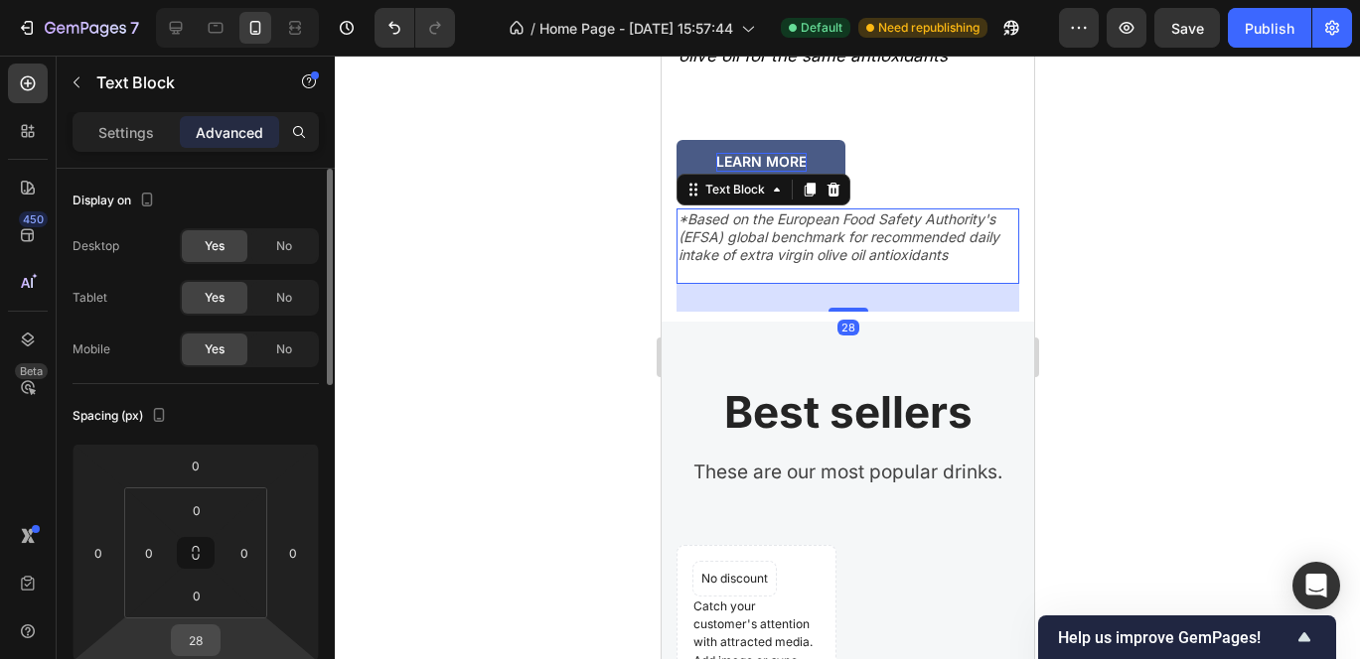
click at [211, 638] on input "28" at bounding box center [196, 641] width 40 height 30
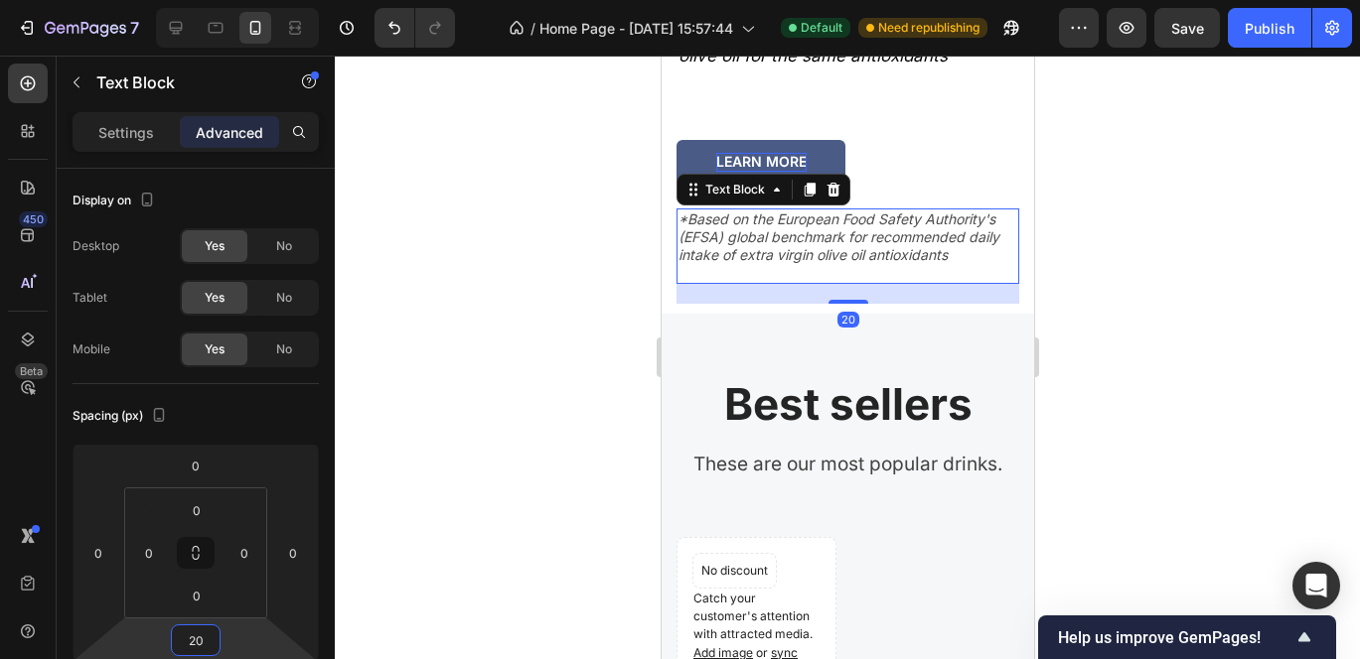
type input "20"
click at [1178, 503] on div at bounding box center [847, 358] width 1025 height 604
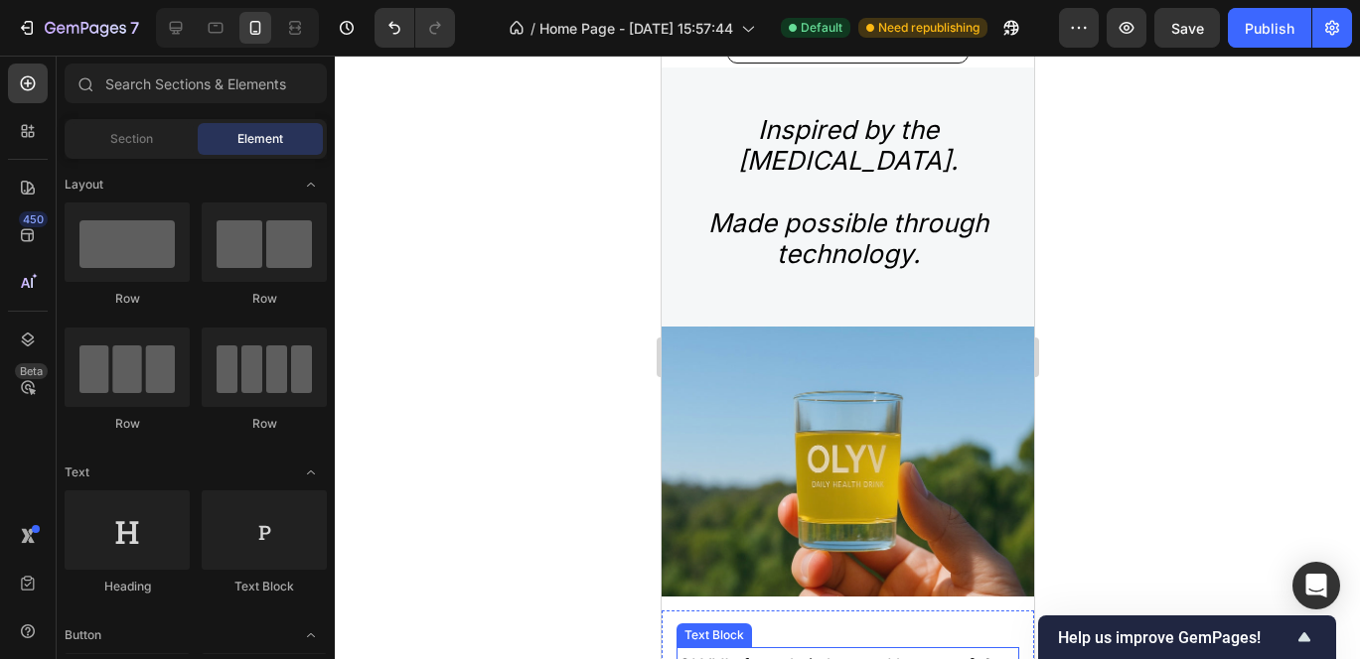
scroll to position [2592, 0]
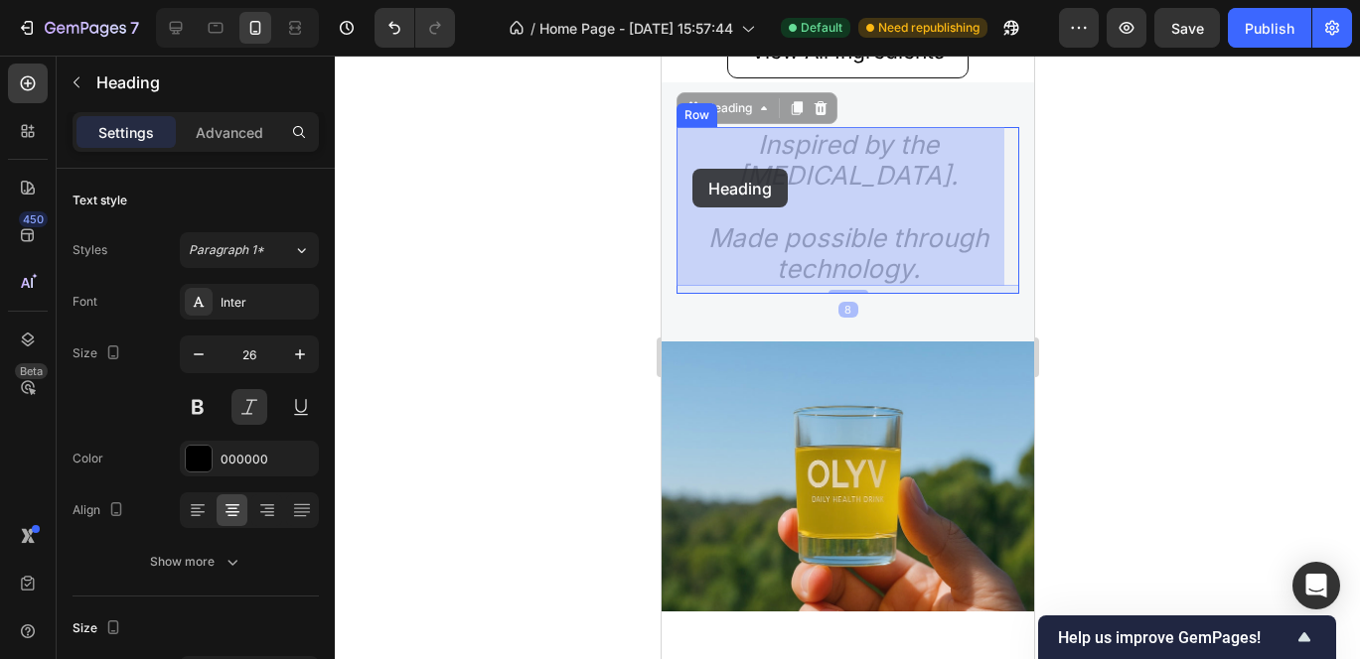
drag, startPoint x: 915, startPoint y: 268, endPoint x: 667, endPoint y: 139, distance: 279.0
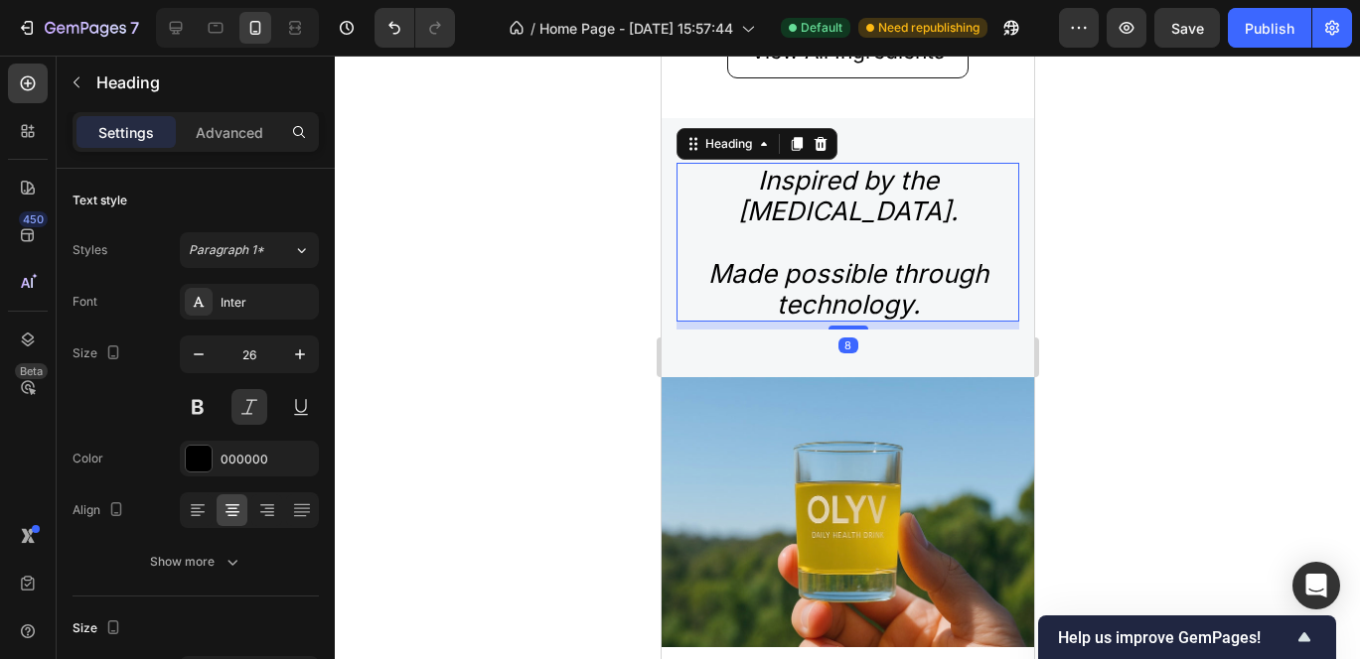
click at [752, 163] on h2 "Inspired by the Mediterranean diet. Made possible through technology." at bounding box center [846, 242] width 343 height 159
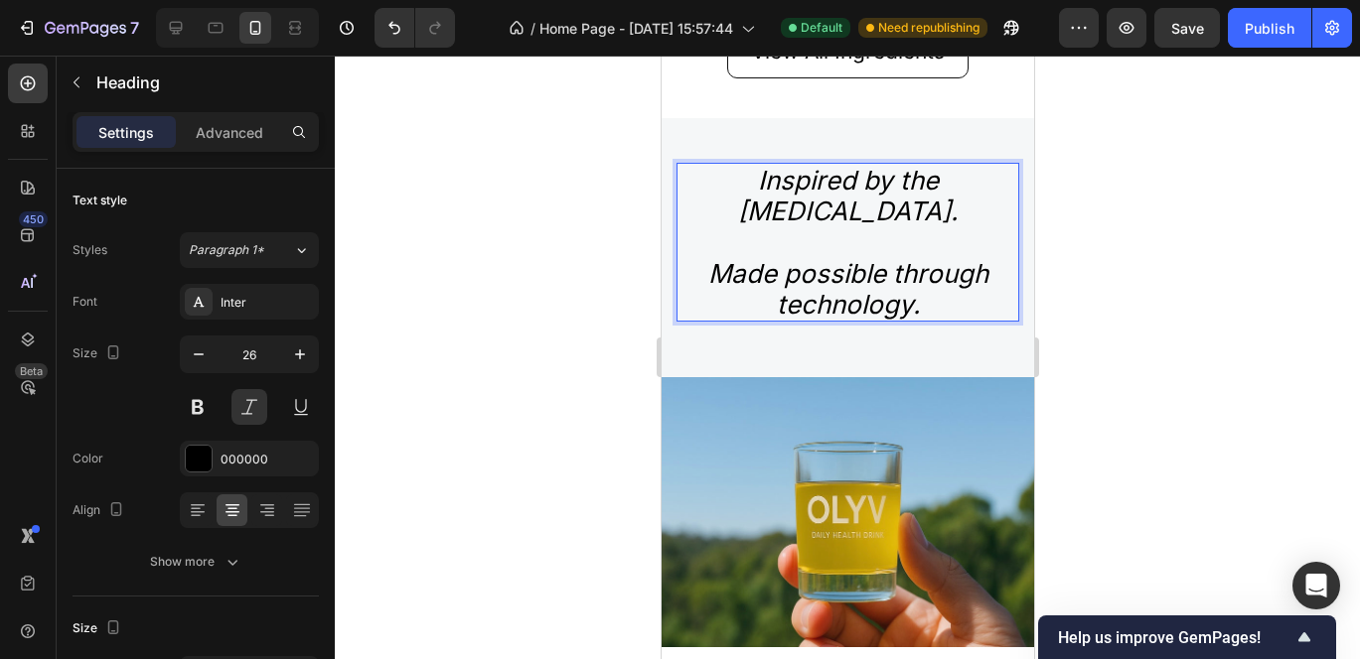
drag, startPoint x: 752, startPoint y: 142, endPoint x: 924, endPoint y: 266, distance: 212.0
click at [927, 268] on p "Inspired by the Mediterranean diet. Made possible through technology." at bounding box center [846, 242] width 339 height 155
click at [924, 266] on p "Inspired by the Mediterranean diet. Made possible through technology." at bounding box center [846, 242] width 339 height 155
click at [915, 270] on p "Inspired by the Mediterranean diet. Made possible through technology." at bounding box center [846, 242] width 339 height 155
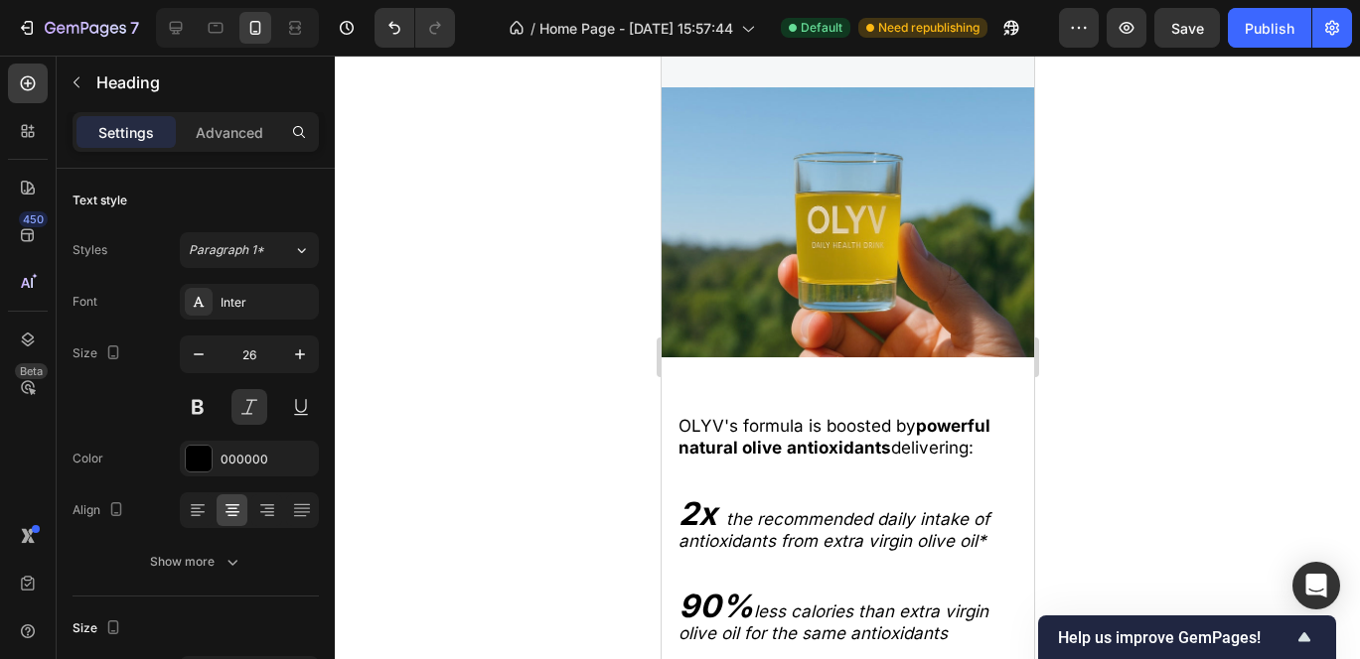
scroll to position [2893, 0]
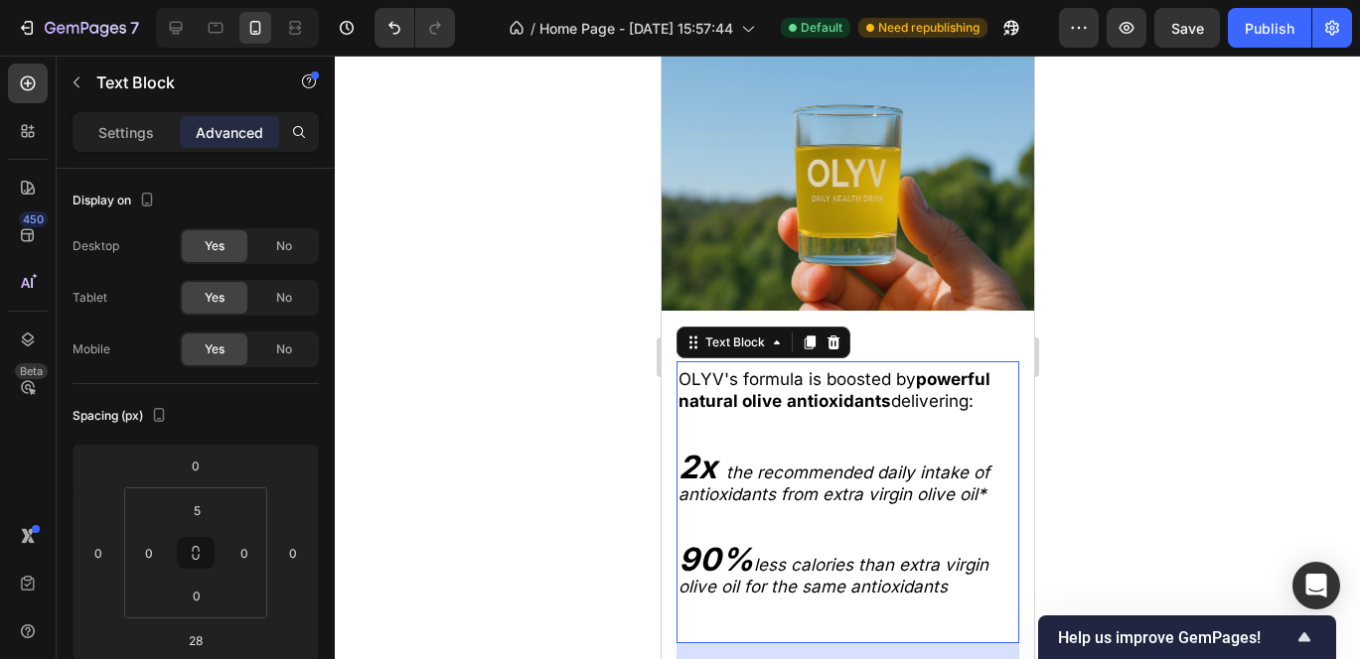
click at [737, 465] on icon "the recommended daily intake of antioxidants from extra virgin olive oil*" at bounding box center [832, 484] width 311 height 42
click at [114, 147] on div "Settings" at bounding box center [125, 132] width 99 height 32
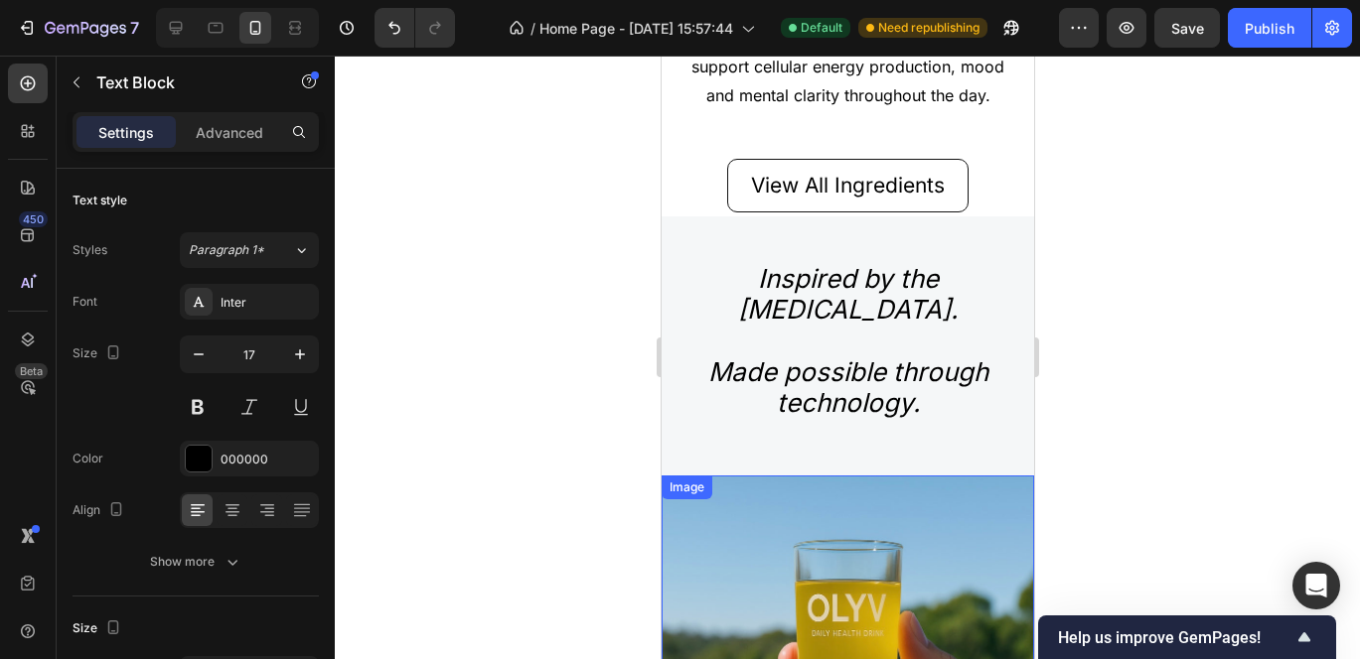
scroll to position [2399, 0]
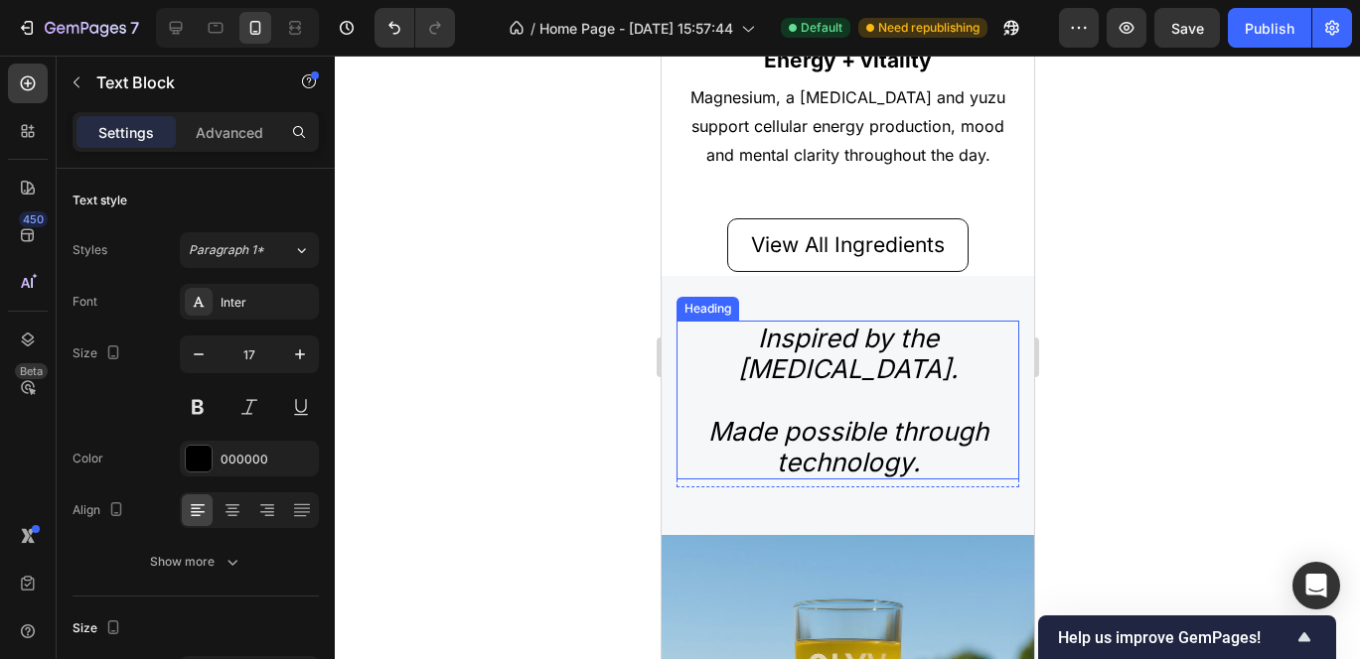
click at [799, 379] on h2 "Inspired by the Mediterranean diet. Made possible through technology." at bounding box center [846, 400] width 343 height 159
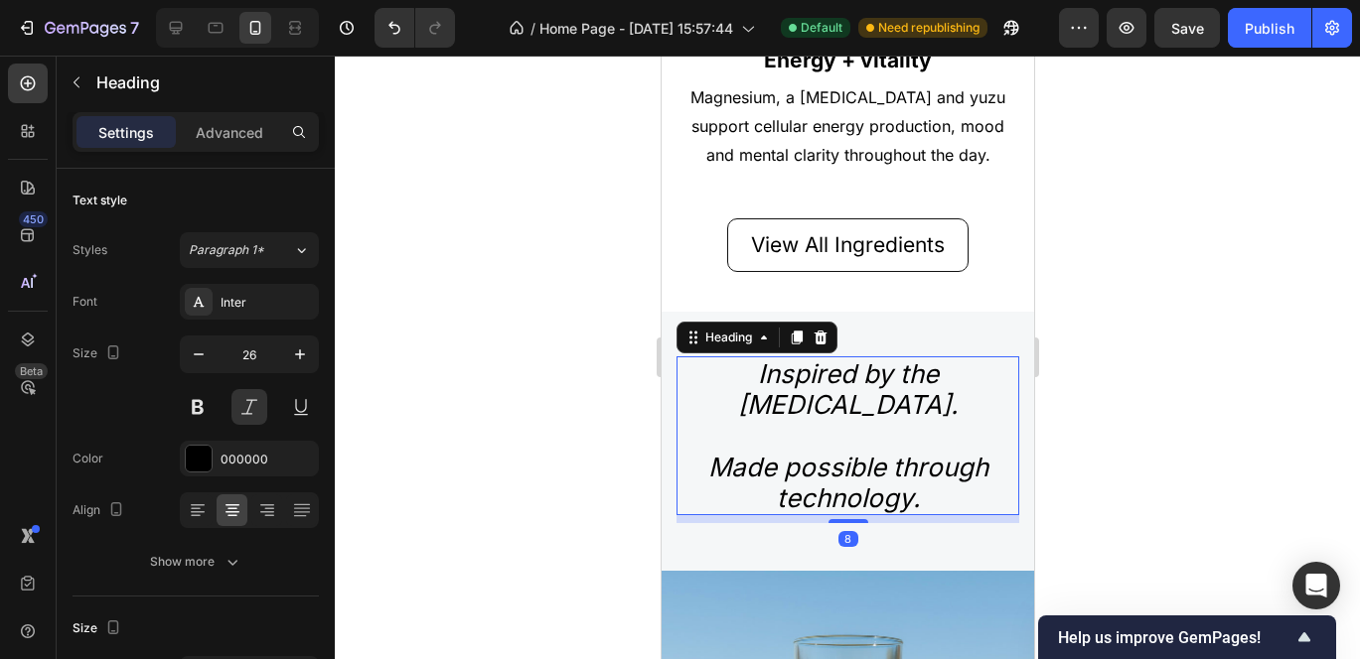
click at [779, 357] on h2 "Inspired by the Mediterranean diet. Made possible through technology." at bounding box center [846, 436] width 343 height 159
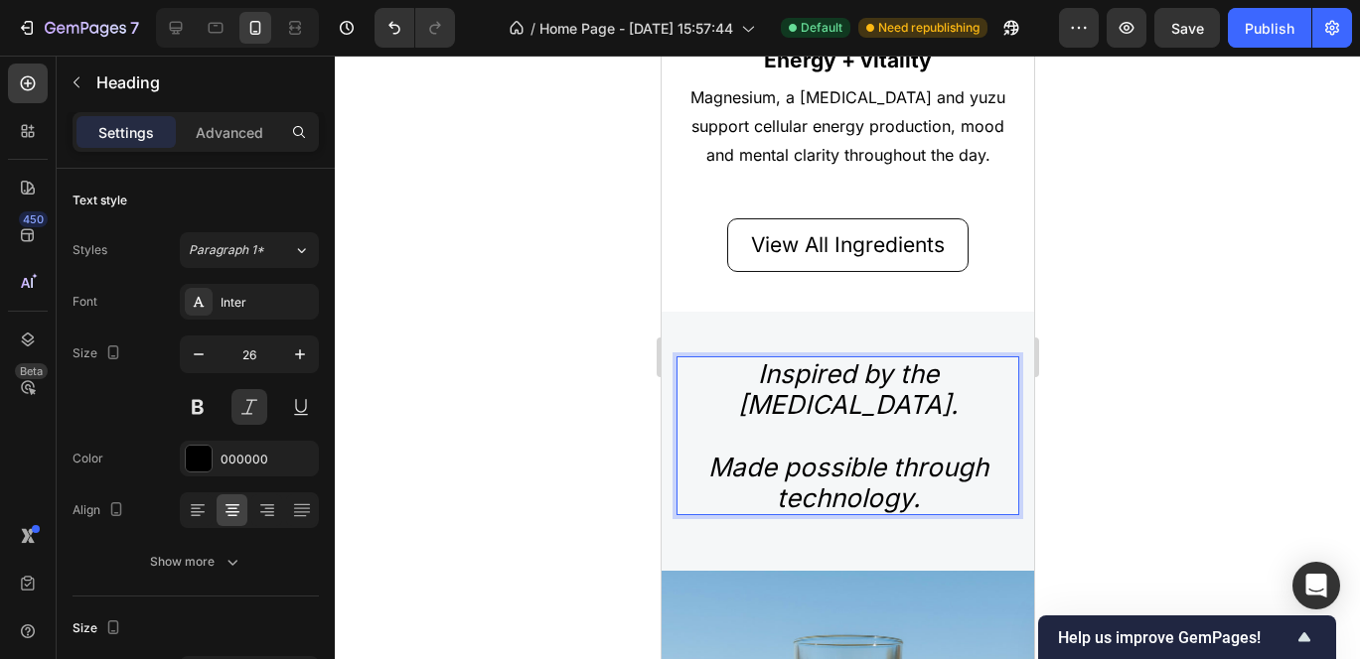
click at [779, 359] on p "Inspired by the Mediterranean diet. Made possible through technology." at bounding box center [846, 436] width 339 height 155
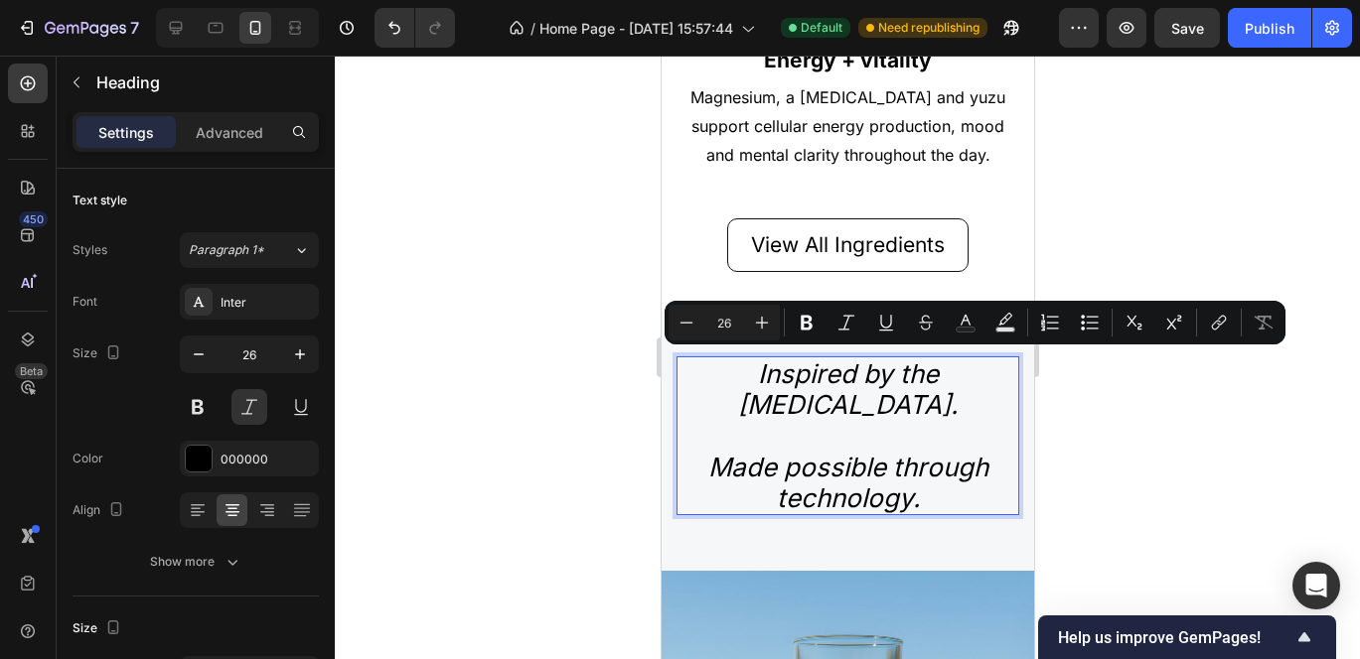
click at [757, 359] on p "Inspired by the Mediterranean diet. Made possible through technology." at bounding box center [846, 436] width 339 height 155
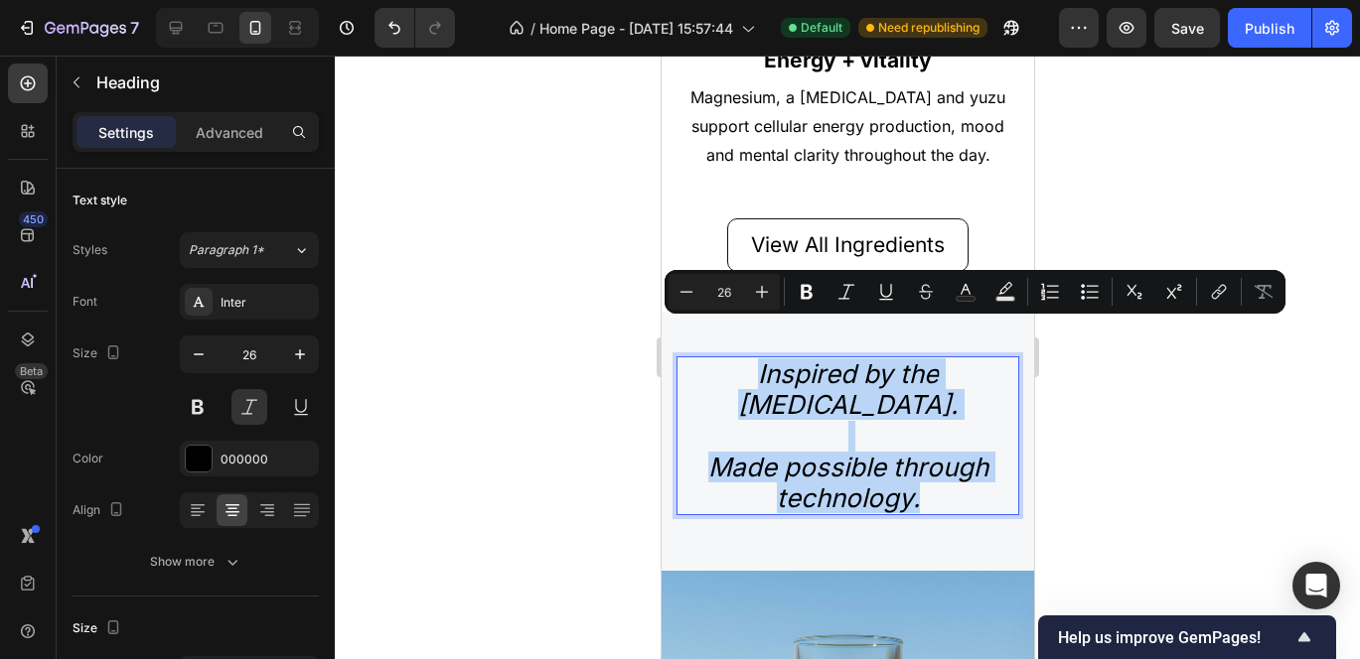
drag, startPoint x: 748, startPoint y: 334, endPoint x: 929, endPoint y: 450, distance: 214.9
click at [929, 450] on p "Inspired by the Mediterranean diet. Made possible through technology." at bounding box center [846, 436] width 339 height 155
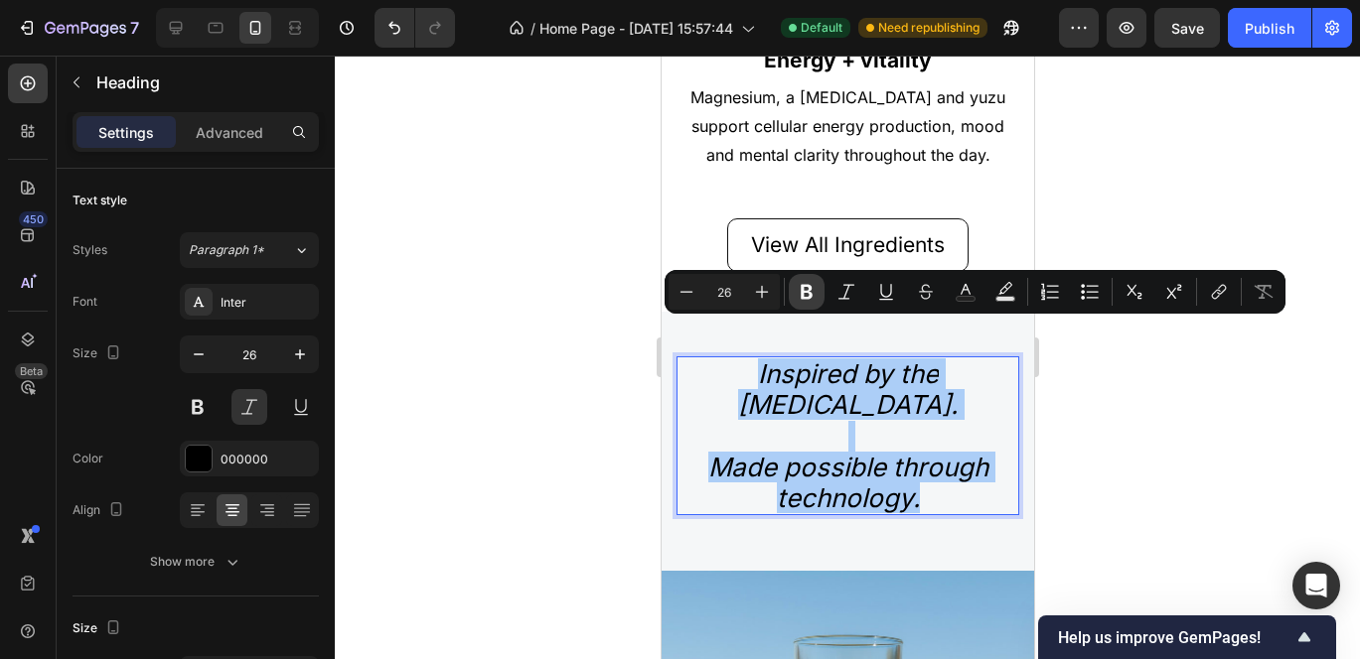
click at [805, 293] on icon "Editor contextual toolbar" at bounding box center [807, 292] width 20 height 20
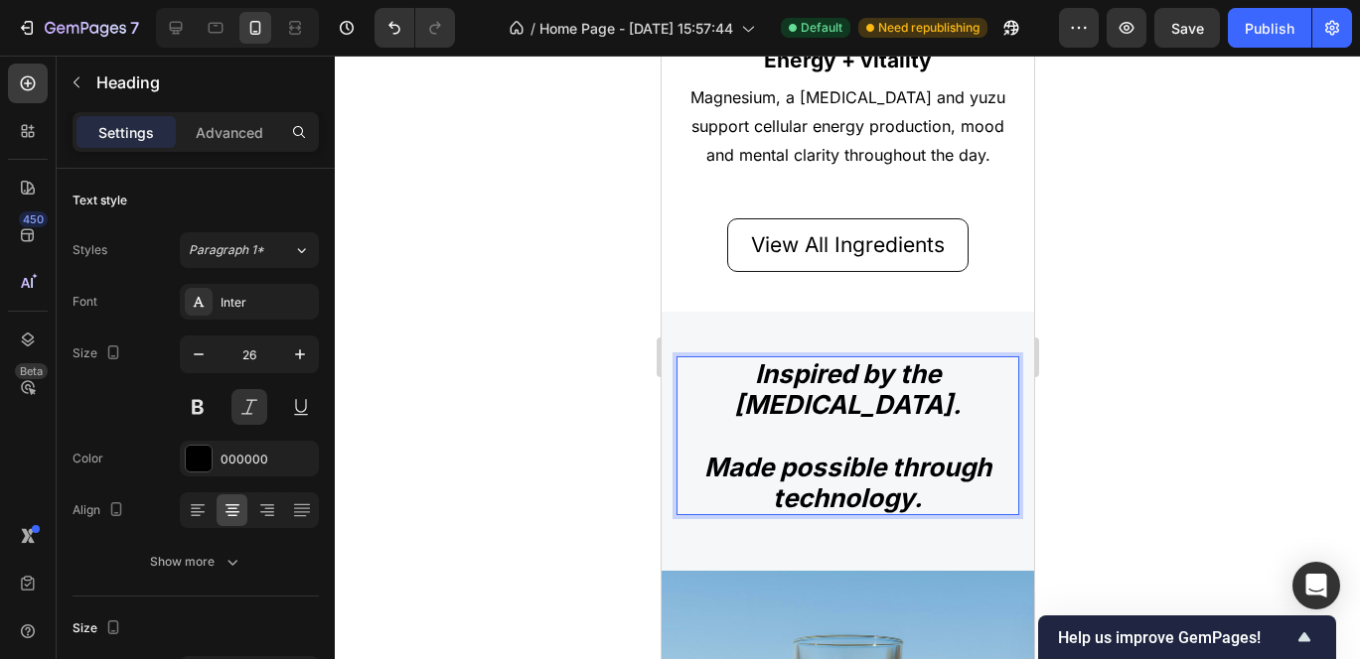
click at [1131, 446] on div at bounding box center [847, 358] width 1025 height 604
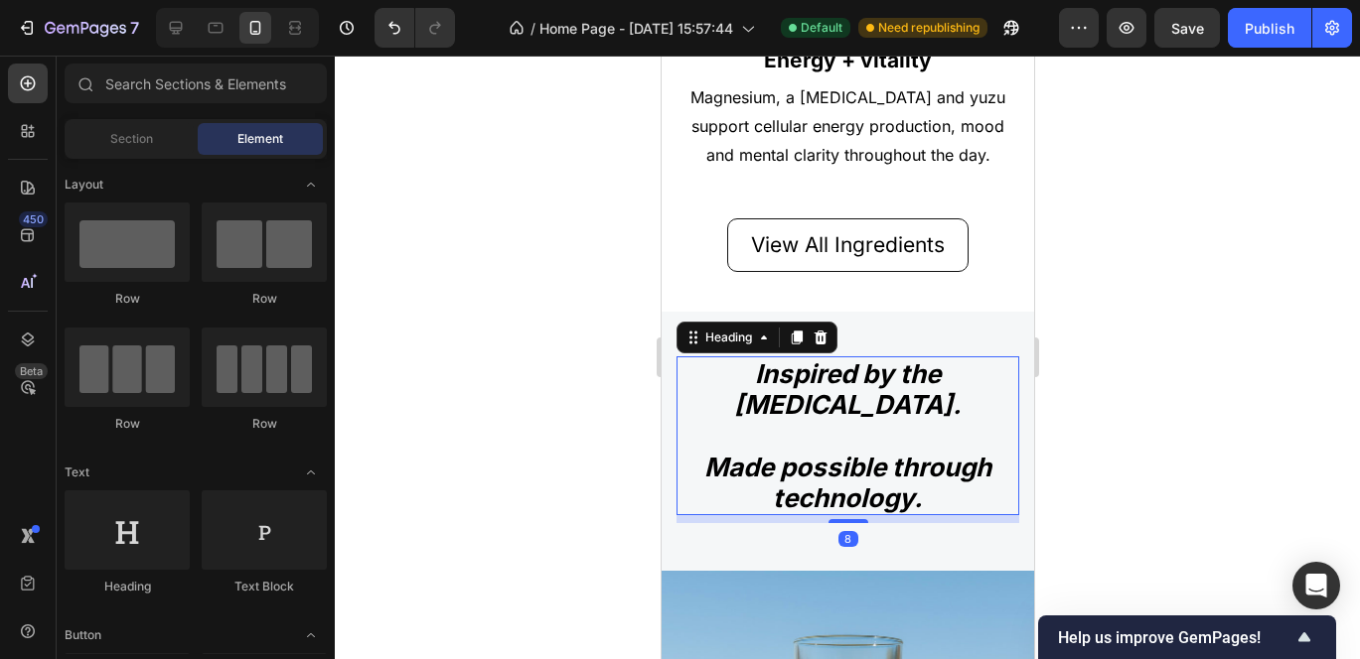
click at [841, 389] on strong "Mediterranean diet." at bounding box center [846, 404] width 227 height 31
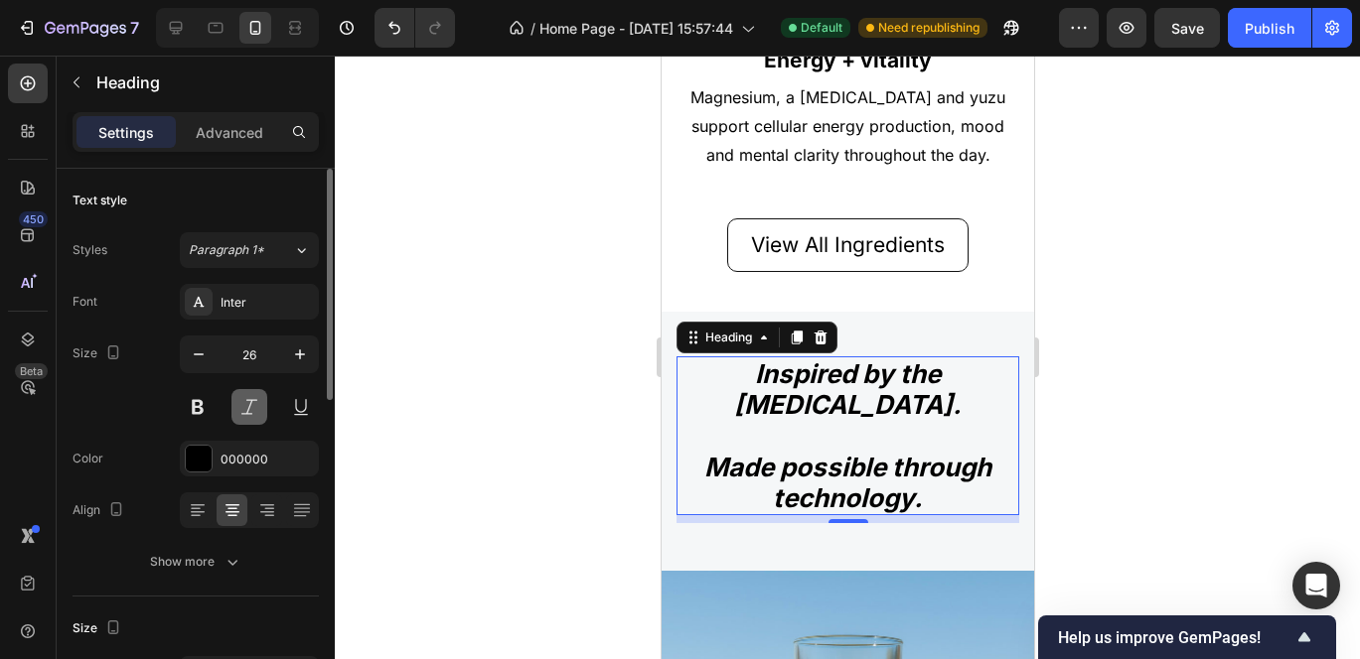
click at [254, 401] on button at bounding box center [249, 407] width 36 height 36
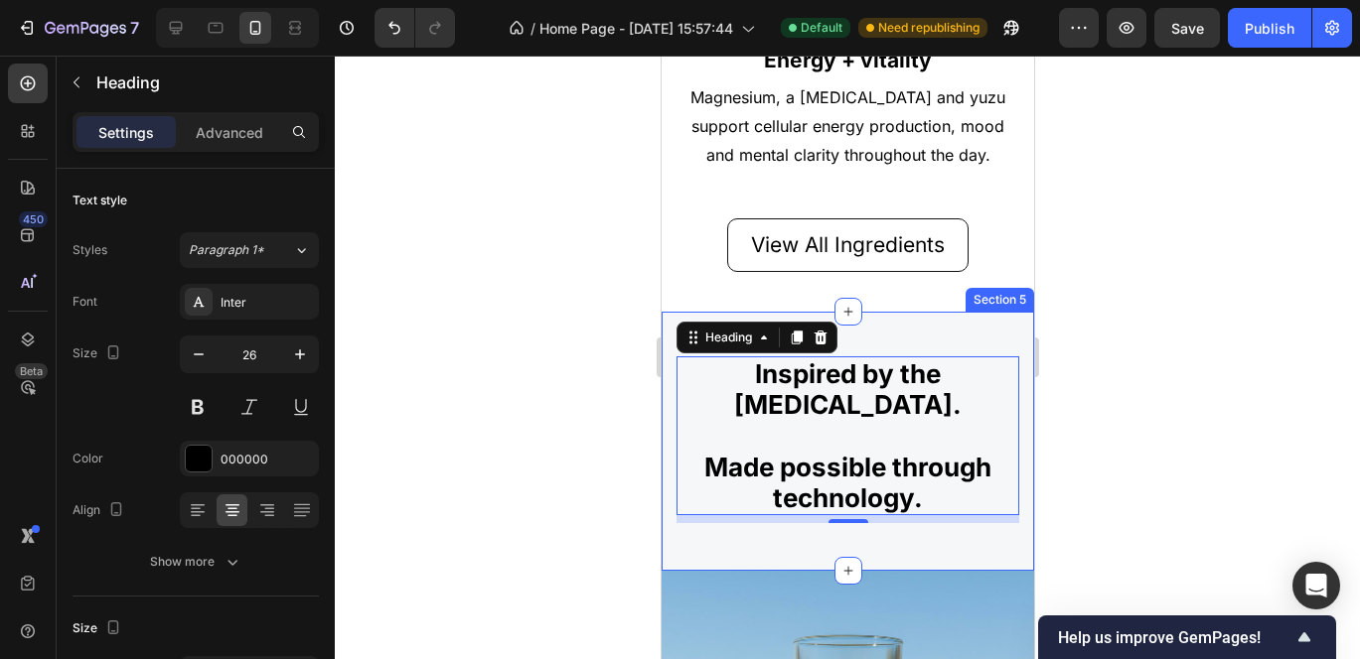
click at [1111, 398] on div at bounding box center [847, 358] width 1025 height 604
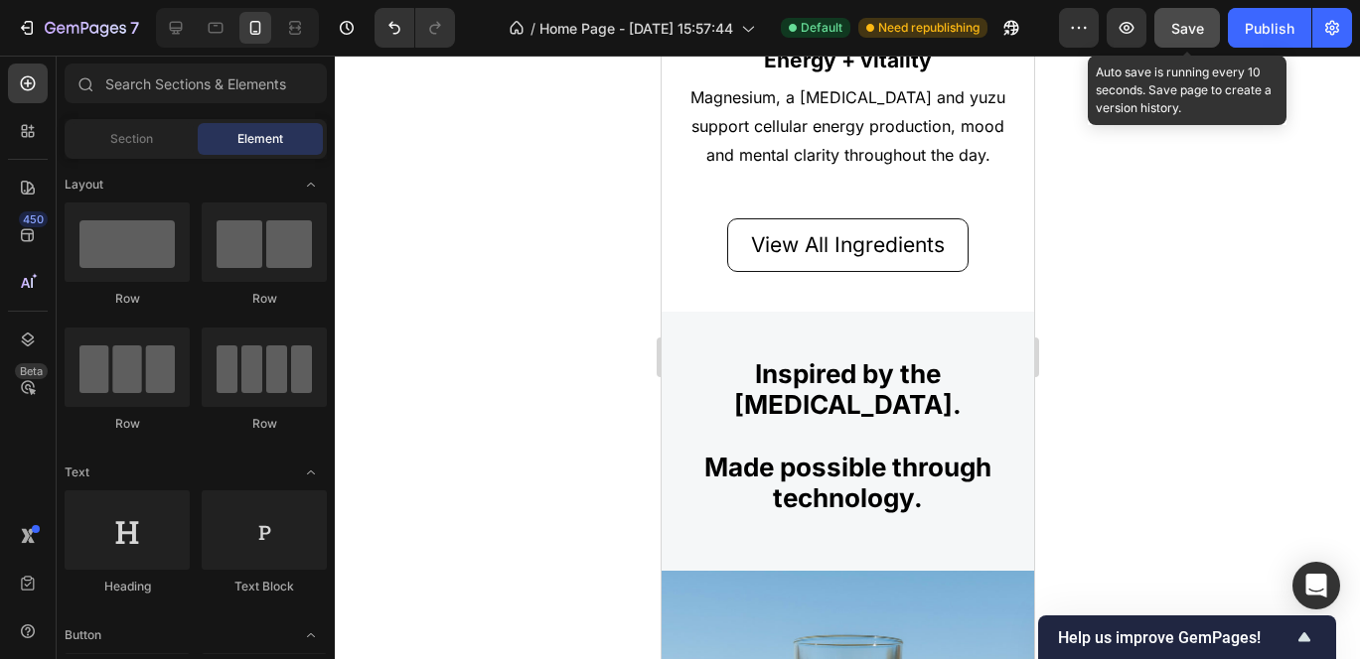
click at [1168, 34] on button "Save" at bounding box center [1187, 28] width 66 height 40
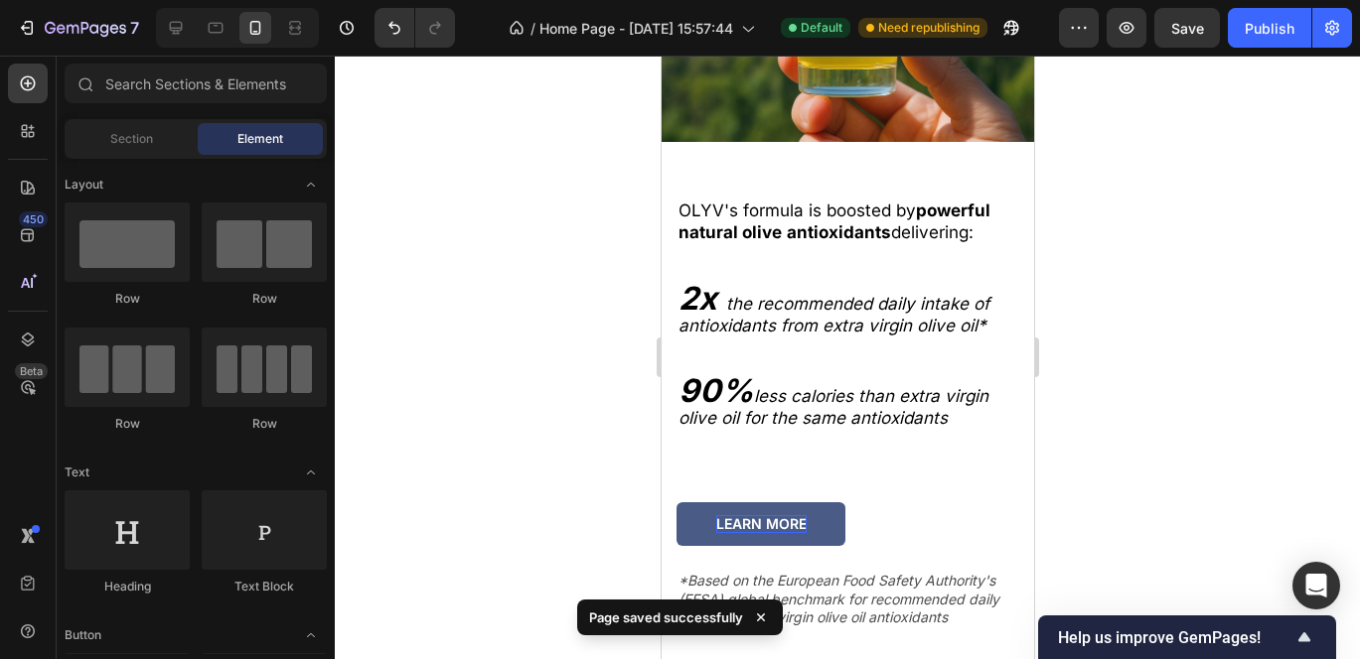
scroll to position [3064, 0]
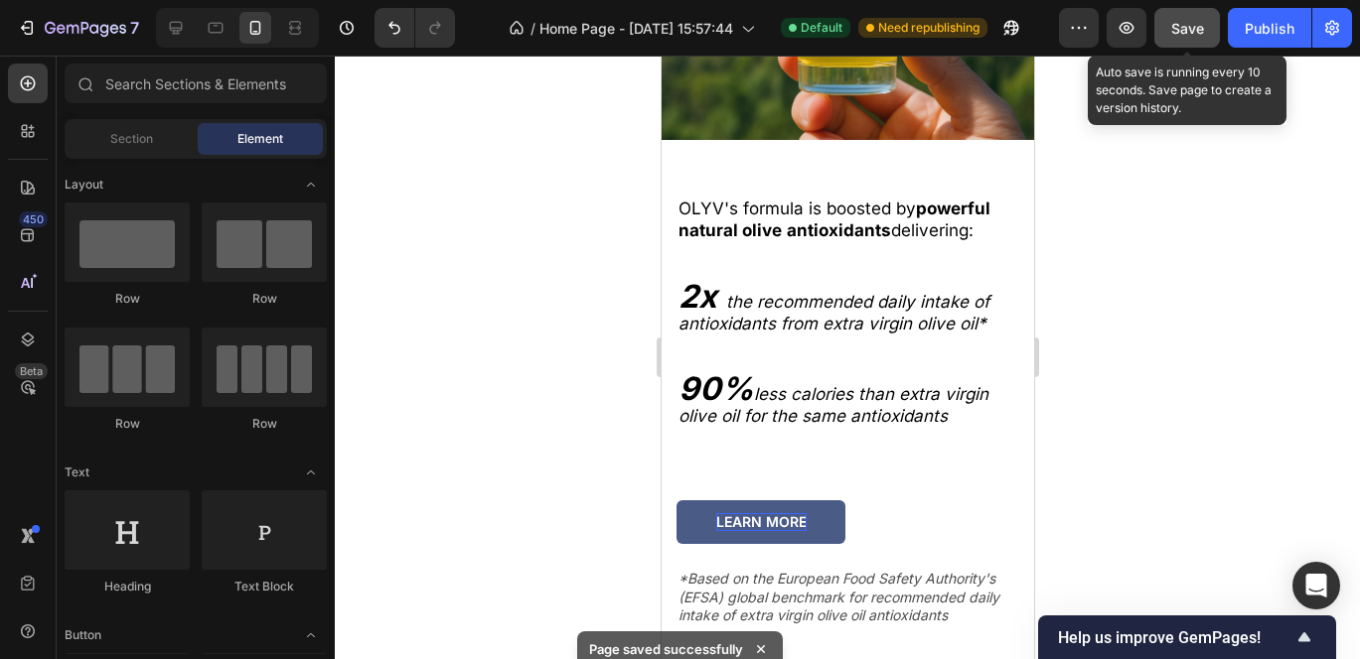
click at [1180, 36] on span "Save" at bounding box center [1187, 28] width 33 height 17
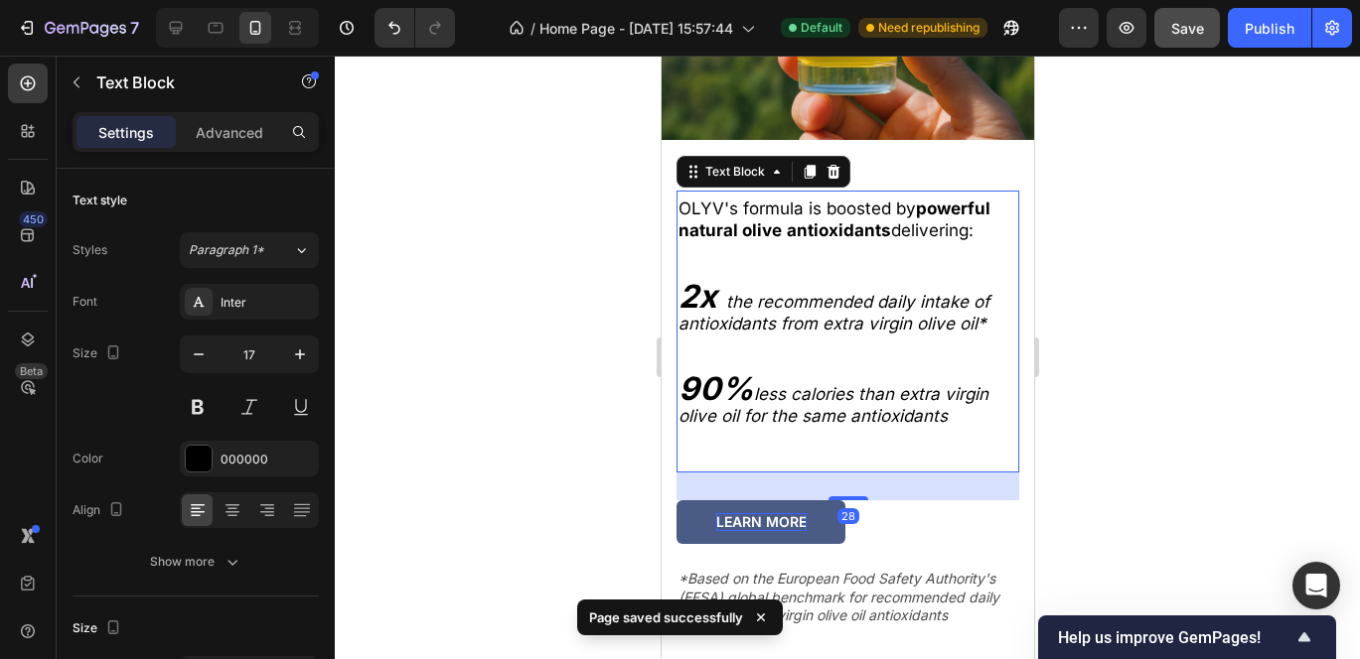
click at [885, 393] on icon "less calories than extra virgin olive oil for the same antioxidants" at bounding box center [832, 405] width 310 height 42
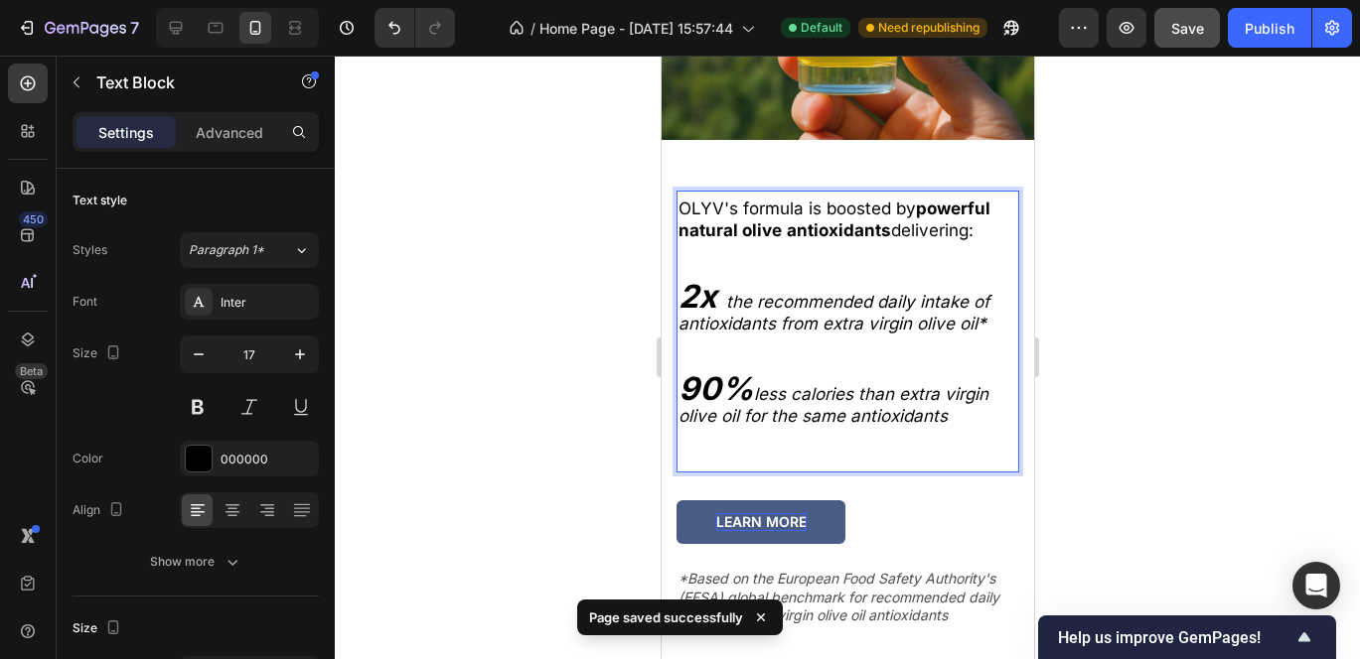
click at [945, 404] on p "90% less calories than extra virgin olive oil for the same antioxidants" at bounding box center [846, 402] width 339 height 49
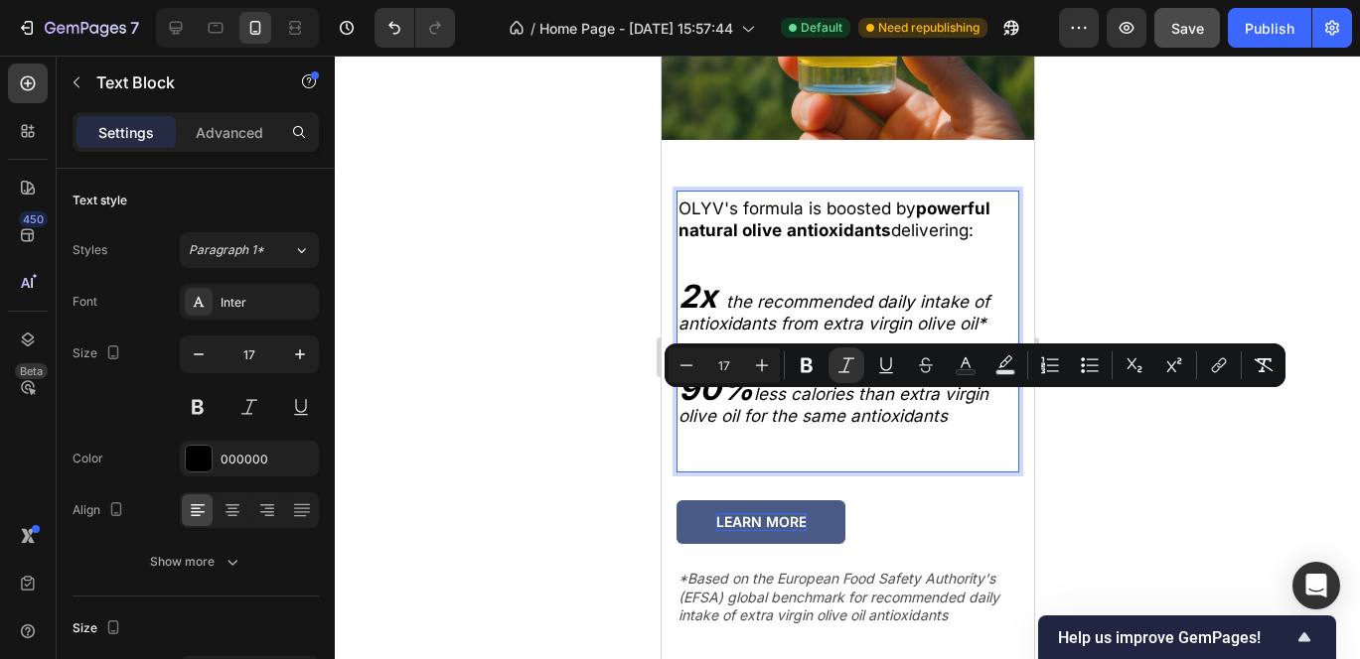
click at [938, 403] on p "90% less calories than extra virgin olive oil for the same antioxidants" at bounding box center [846, 402] width 339 height 49
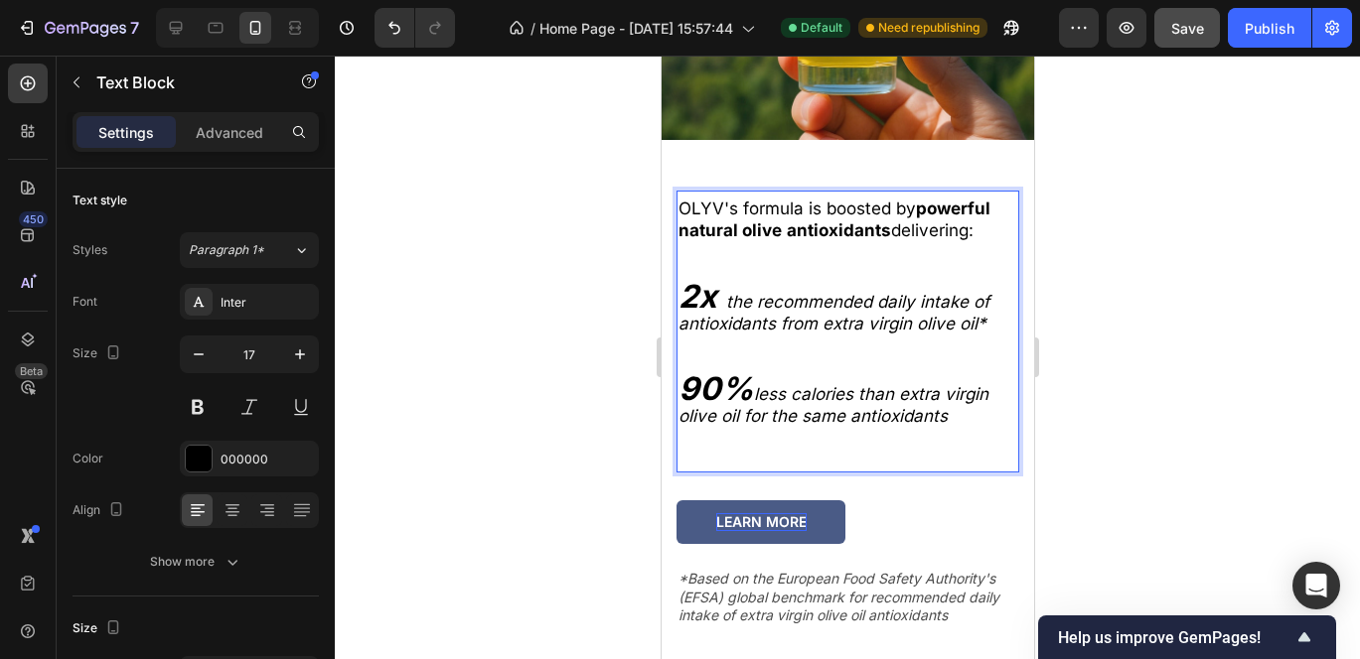
click at [829, 225] on strong "antioxidants" at bounding box center [838, 230] width 104 height 20
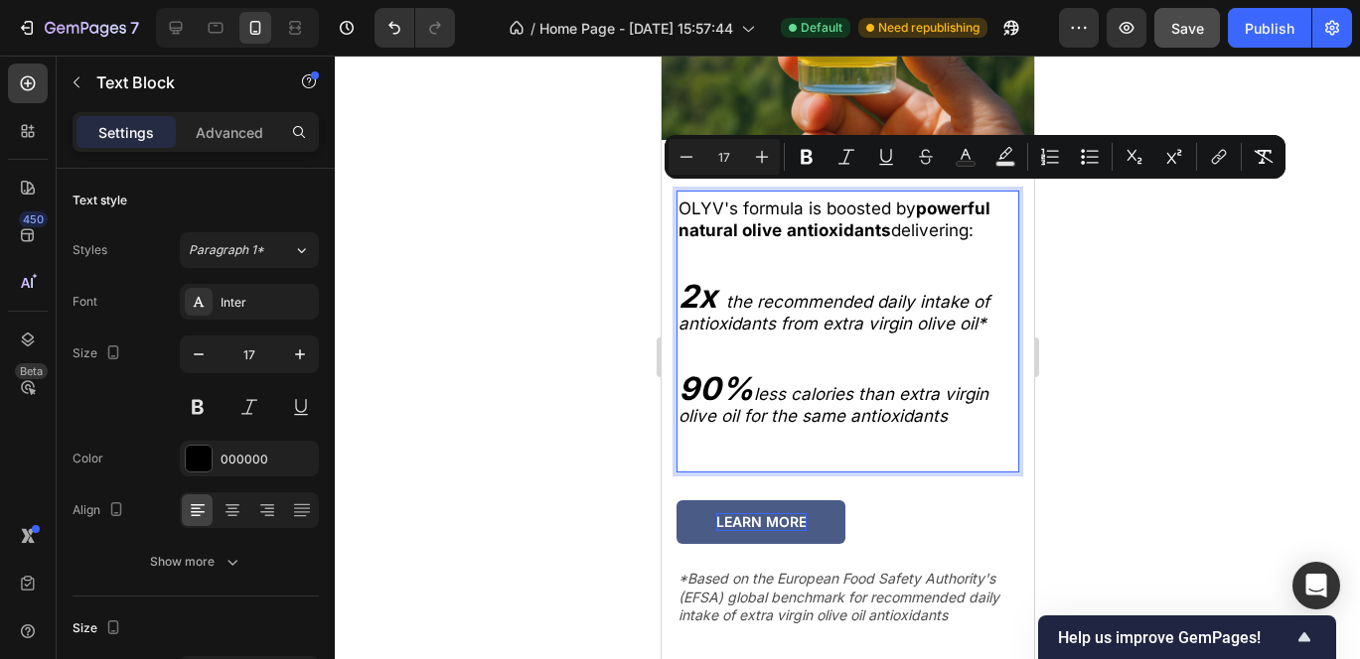
drag, startPoint x: 682, startPoint y: 190, endPoint x: 991, endPoint y: 221, distance: 310.5
click at [991, 221] on p "OLYV's formula is boosted by powerful natural olive antioxidants delivering:" at bounding box center [846, 220] width 339 height 44
click at [760, 149] on icon "Editor contextual toolbar" at bounding box center [762, 157] width 20 height 20
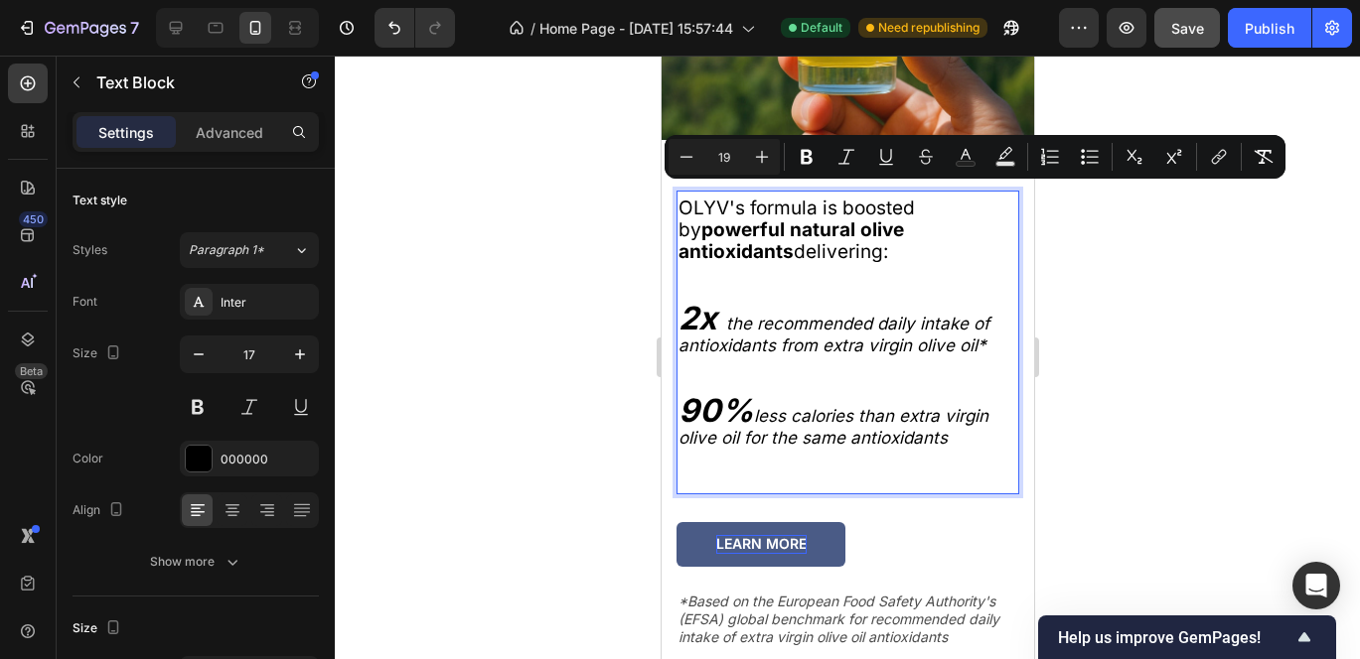
type input "32"
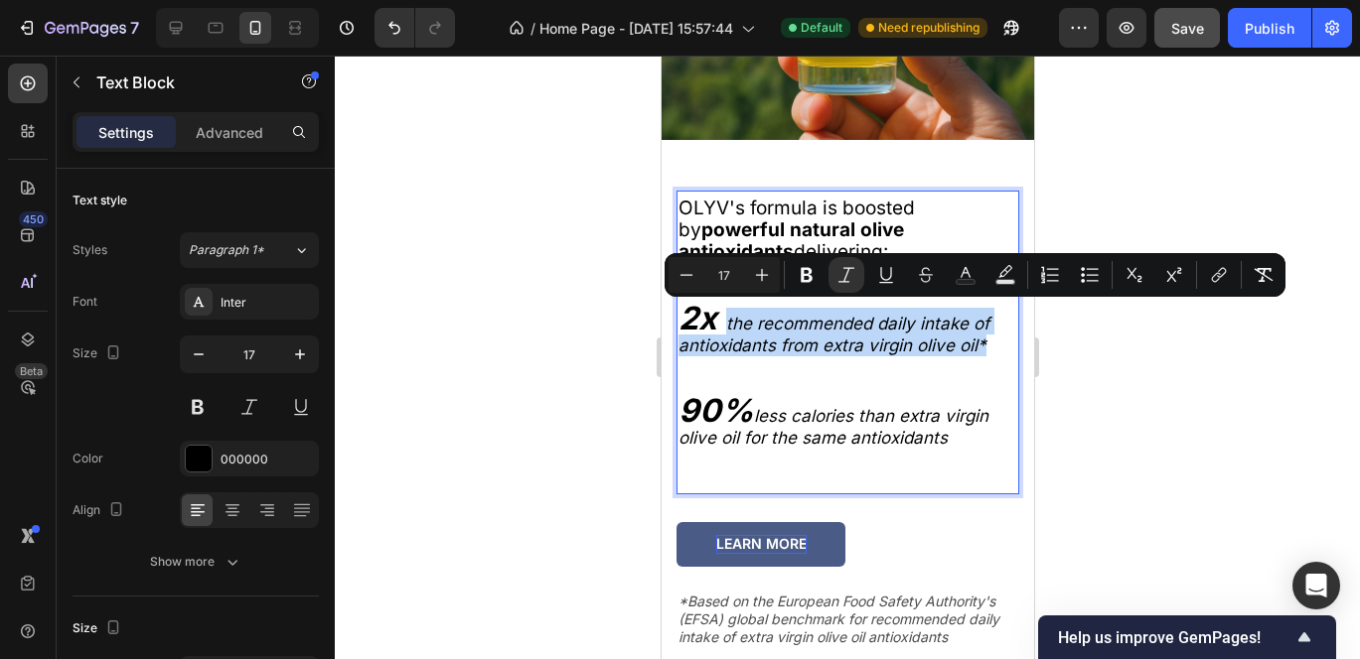
drag, startPoint x: 727, startPoint y: 314, endPoint x: 986, endPoint y: 338, distance: 260.3
click at [773, 270] on button "Plus" at bounding box center [762, 275] width 36 height 36
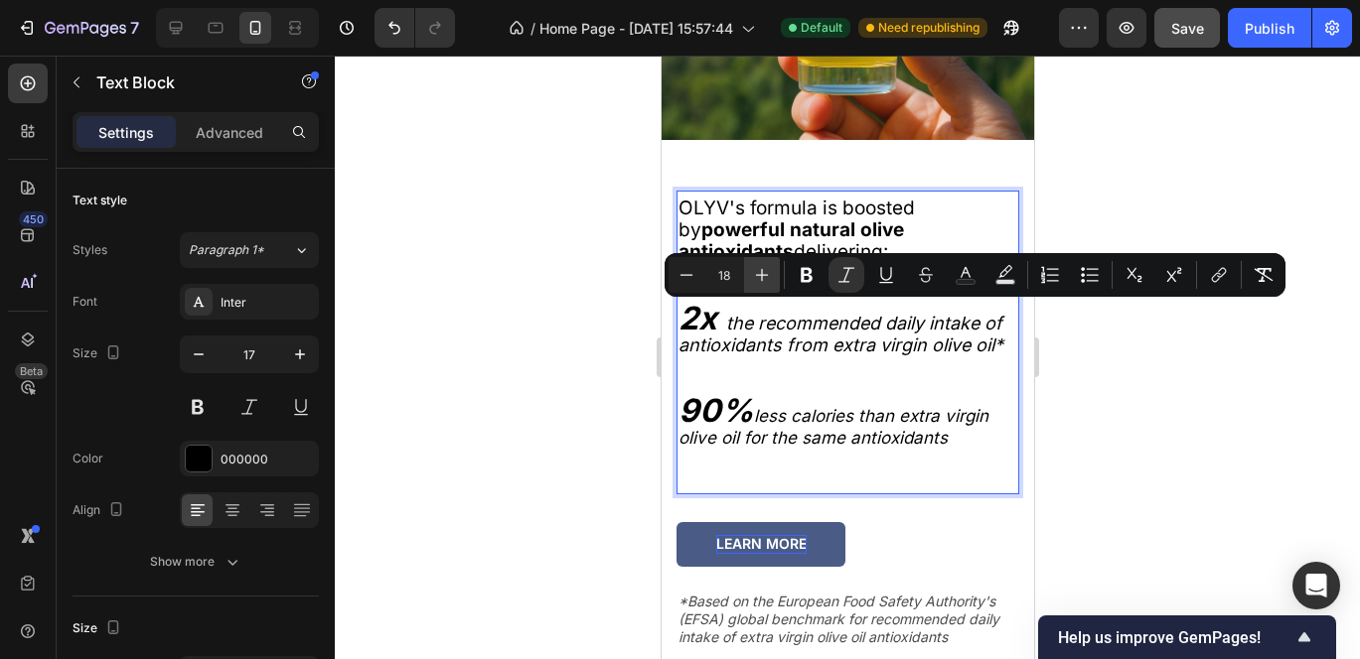
click at [773, 270] on button "Plus" at bounding box center [762, 275] width 36 height 36
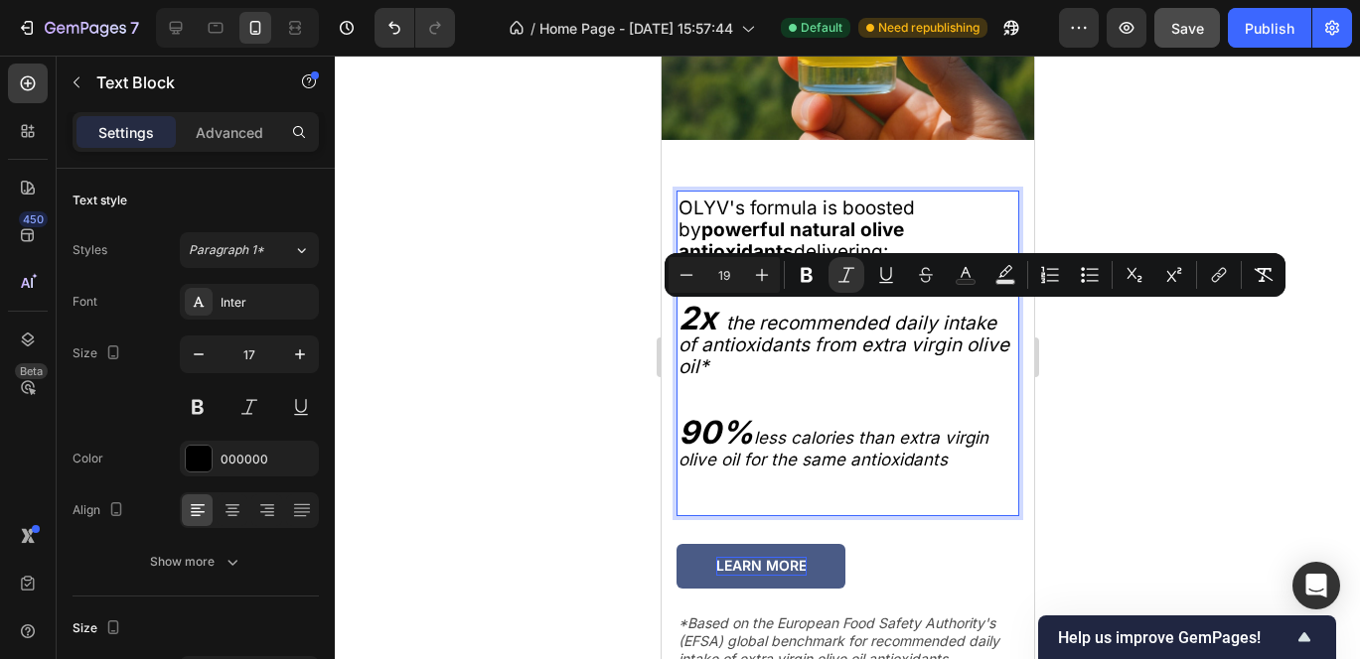
type input "17"
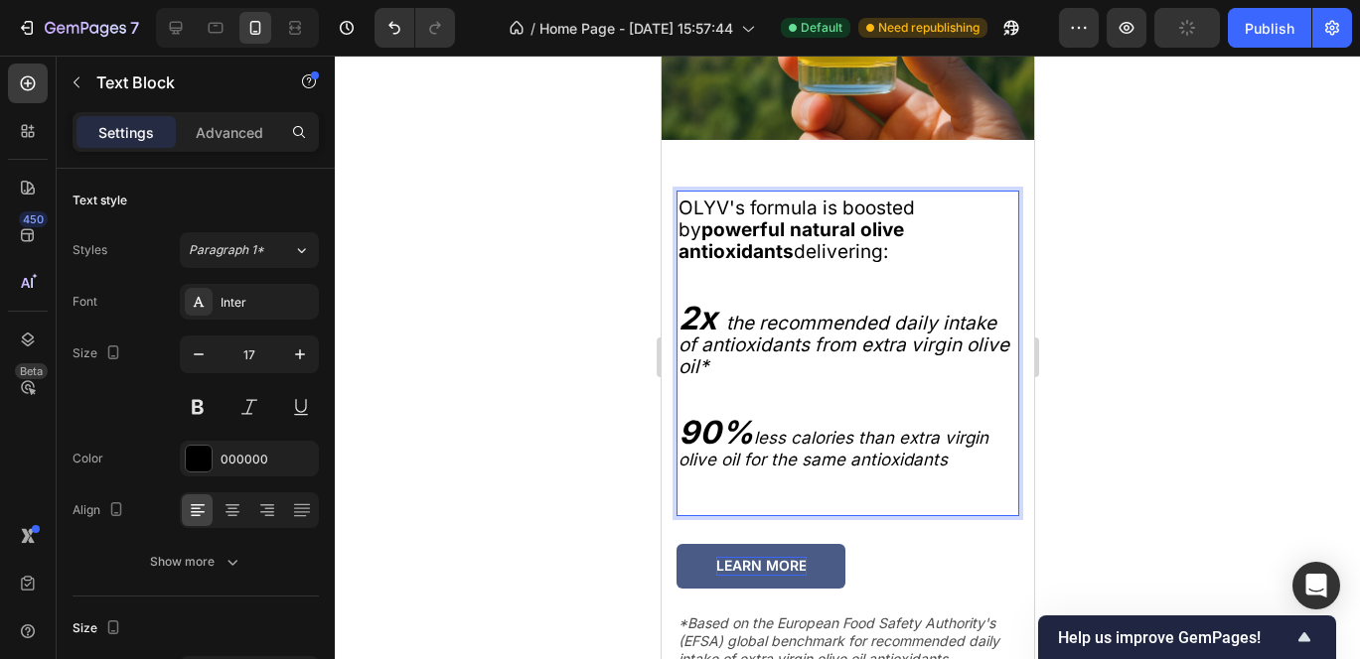
drag, startPoint x: 758, startPoint y: 431, endPoint x: 985, endPoint y: 449, distance: 228.1
click at [985, 449] on p "90% less calories than extra virgin olive oil for the same antioxidants" at bounding box center [846, 446] width 339 height 49
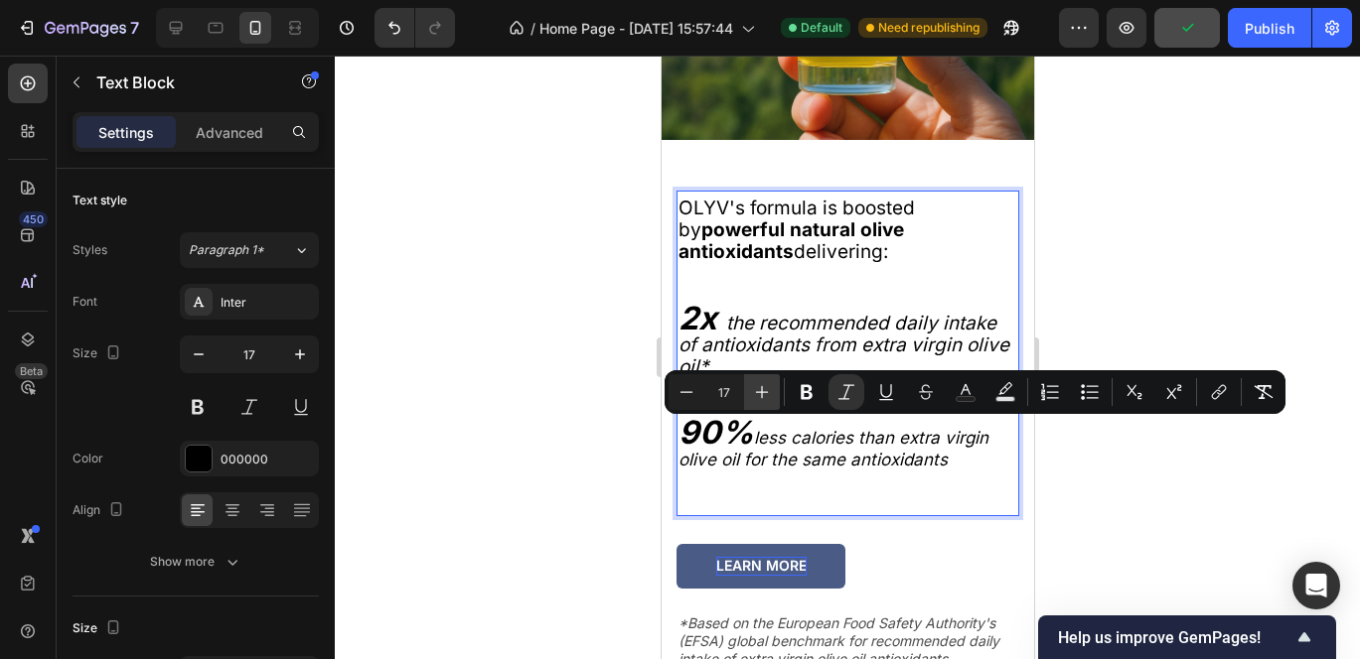
click at [771, 384] on icon "Editor contextual toolbar" at bounding box center [762, 392] width 20 height 20
type input "19"
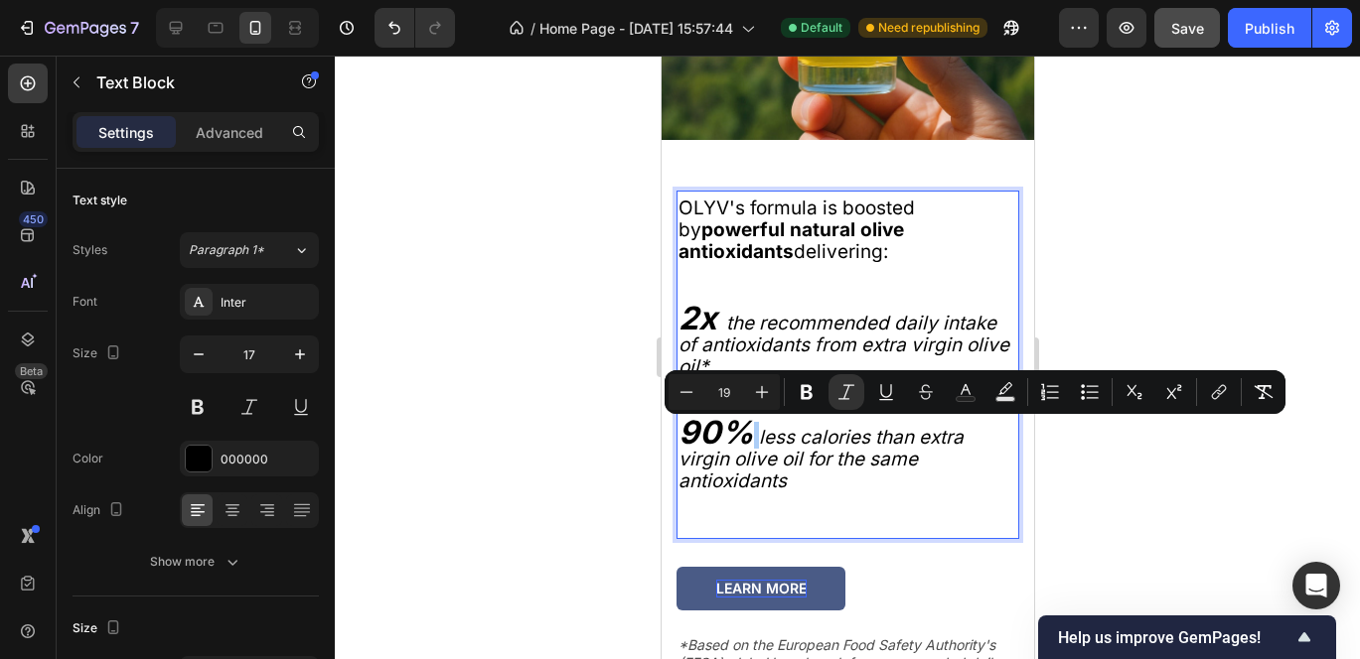
click at [1047, 479] on div at bounding box center [847, 358] width 1025 height 604
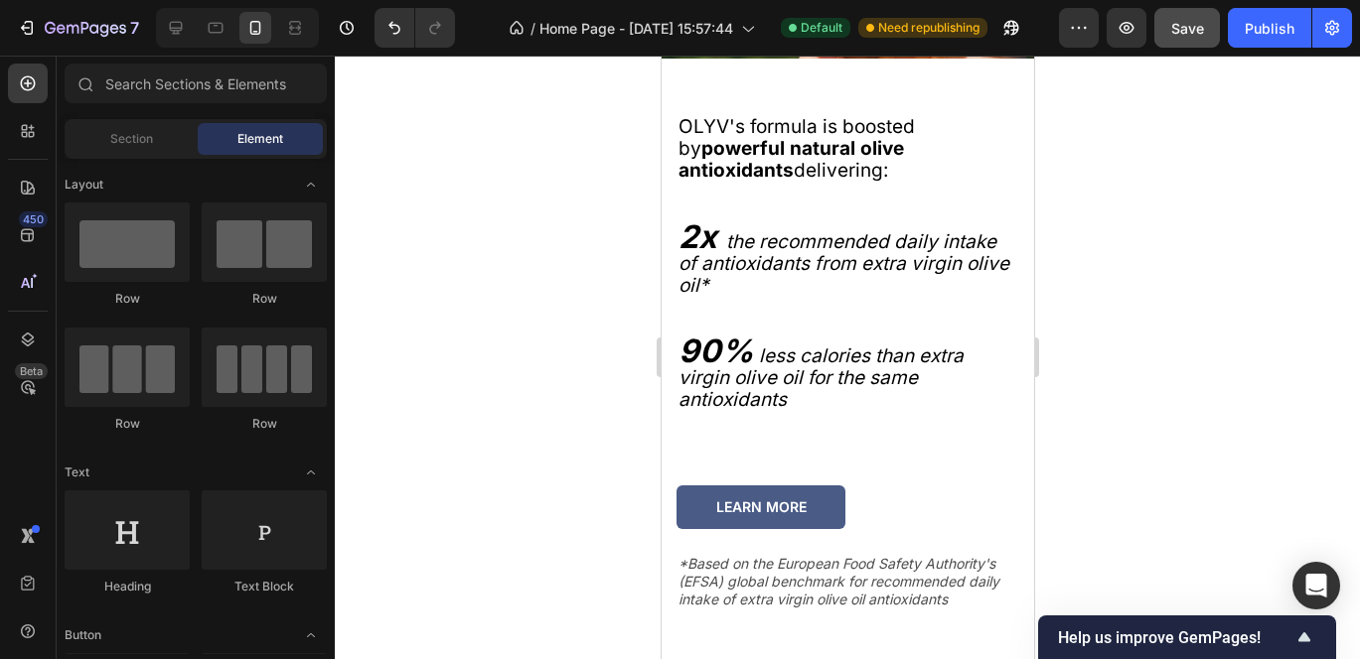
scroll to position [3158, 0]
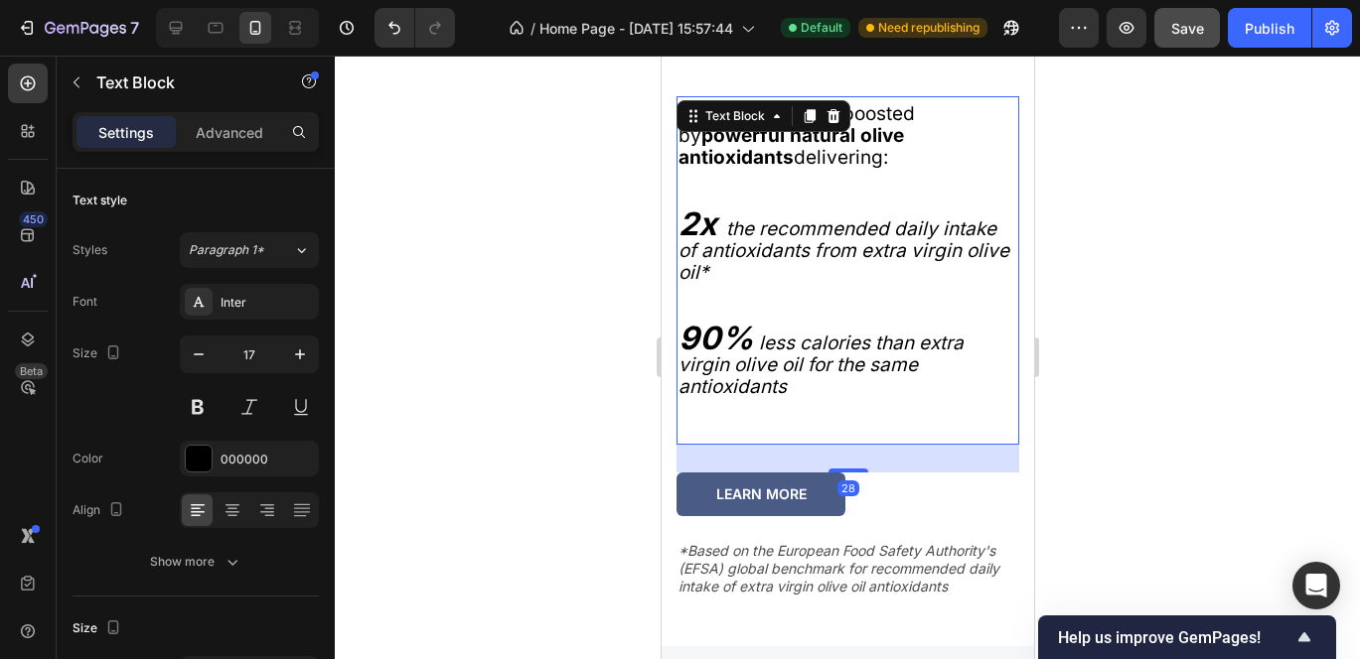
click at [747, 260] on icon "the recommended daily intake of antioxidants from extra virgin olive oil*" at bounding box center [842, 251] width 331 height 67
click at [752, 262] on icon "the recommended daily intake of antioxidants from extra virgin olive oil*" at bounding box center [842, 251] width 331 height 67
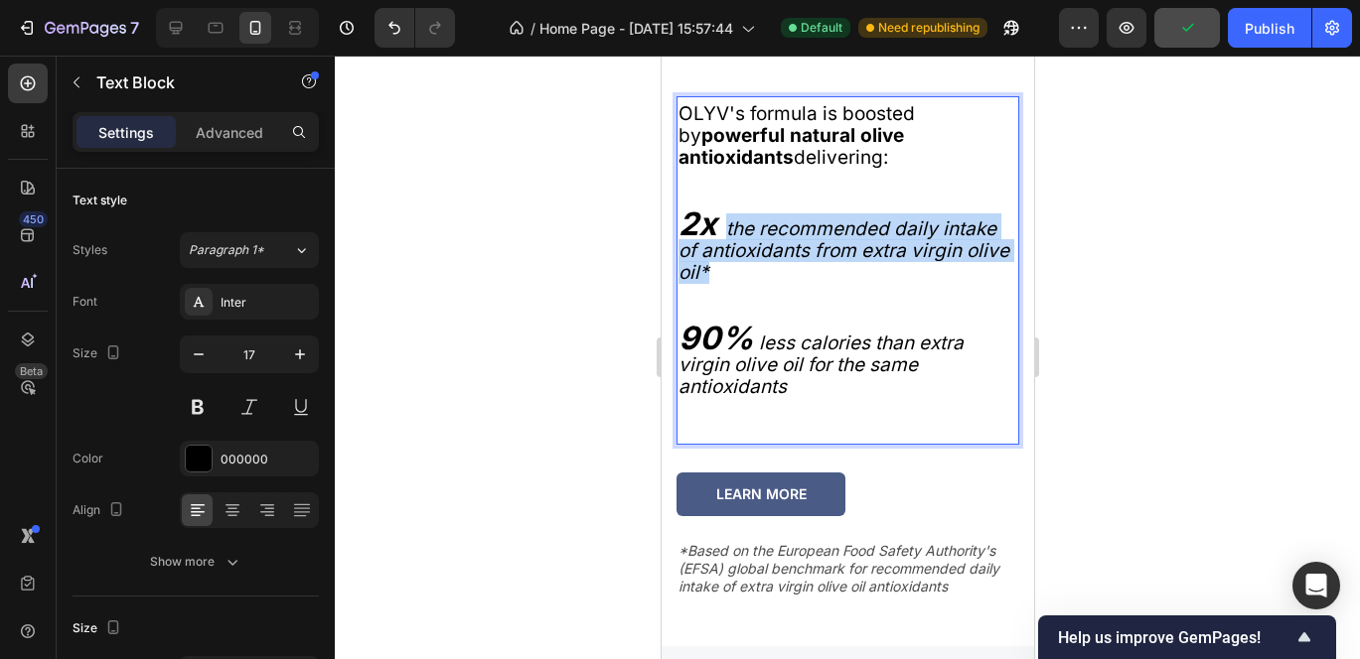
drag, startPoint x: 767, startPoint y: 263, endPoint x: 727, endPoint y: 223, distance: 56.2
click at [727, 223] on p "2x the recommended daily intake of antioxidants from extra virgin olive oil*" at bounding box center [846, 249] width 339 height 71
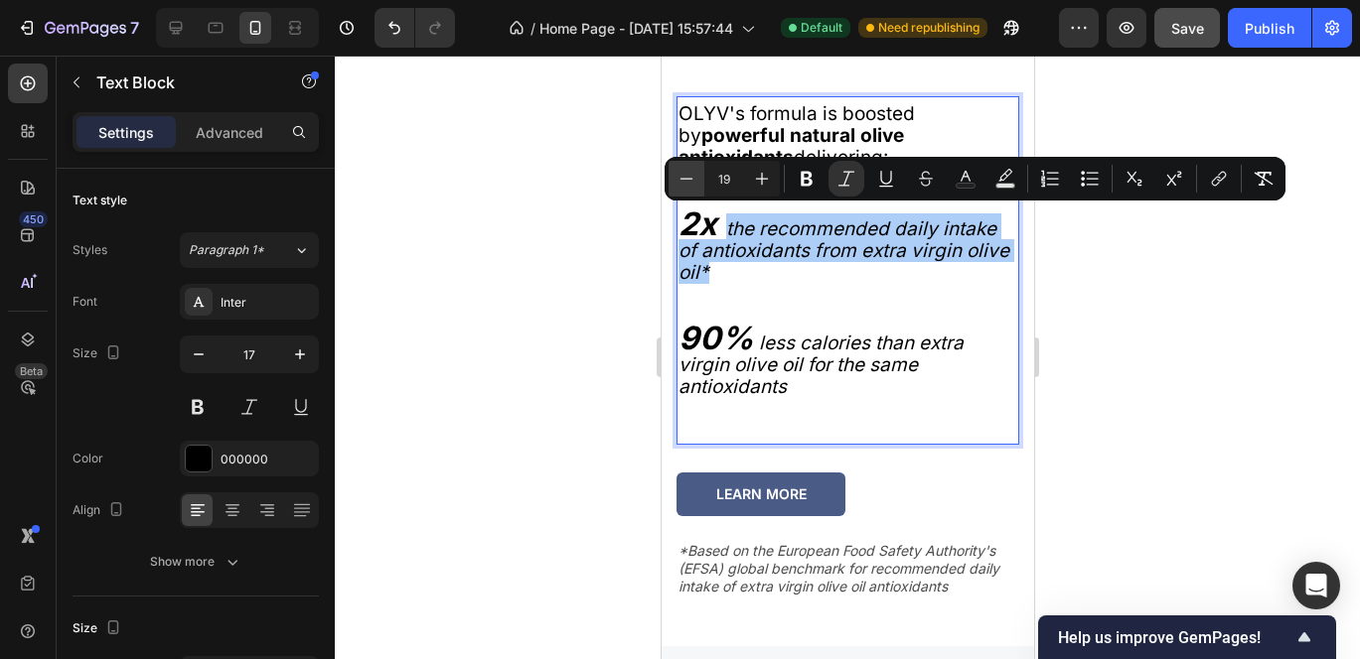
click at [685, 179] on icon "Editor contextual toolbar" at bounding box center [686, 178] width 13 height 1
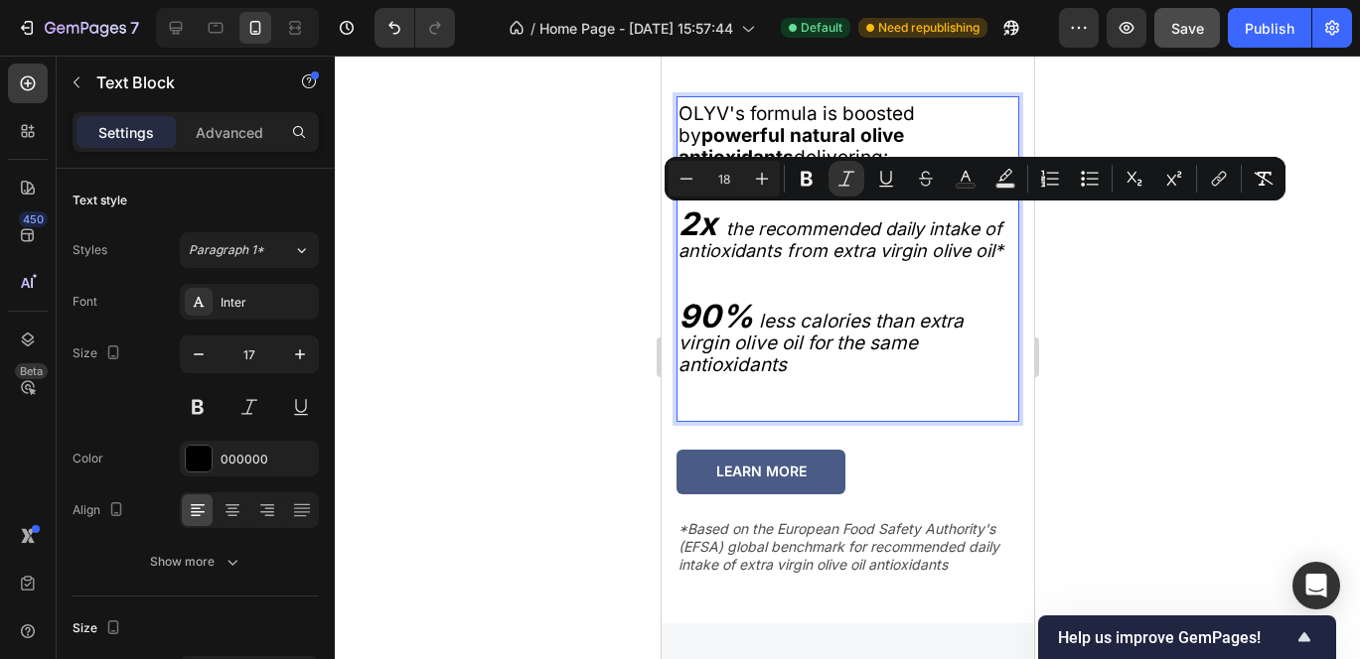
type input "19"
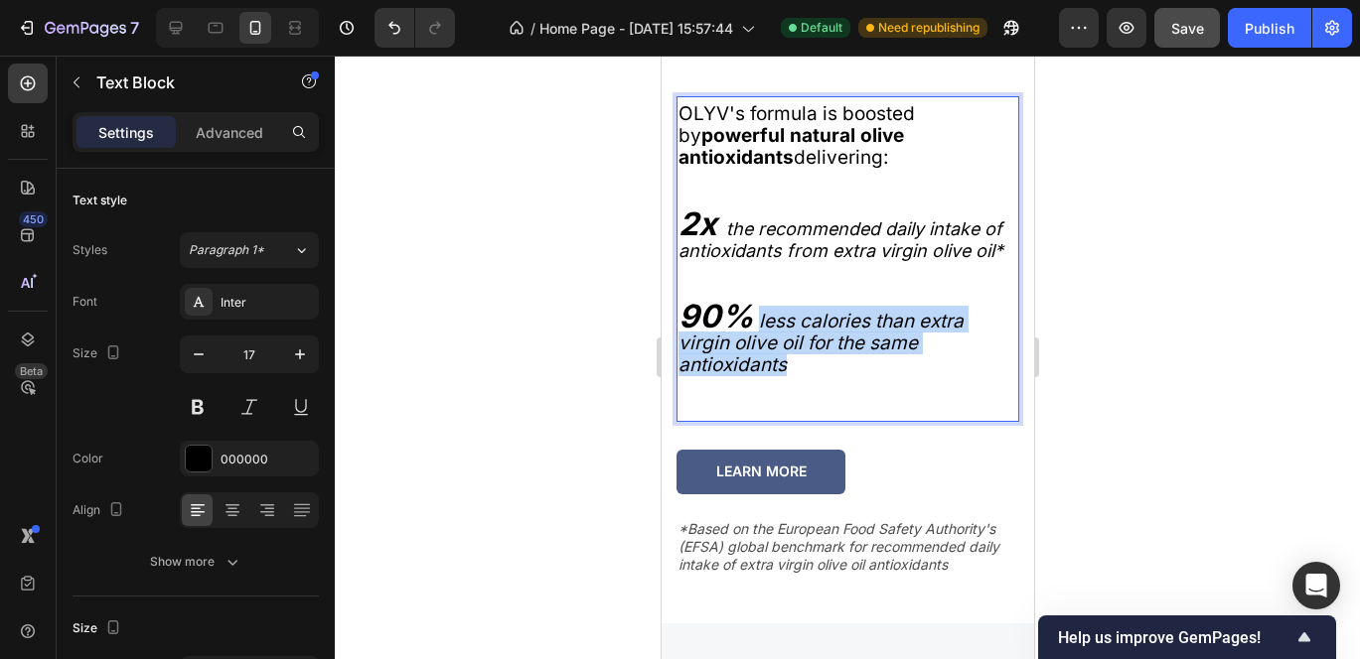
drag, startPoint x: 801, startPoint y: 381, endPoint x: 758, endPoint y: 330, distance: 67.7
click at [758, 330] on p "90% less calories than extra virgin olive oil for the same antioxidants" at bounding box center [846, 341] width 339 height 71
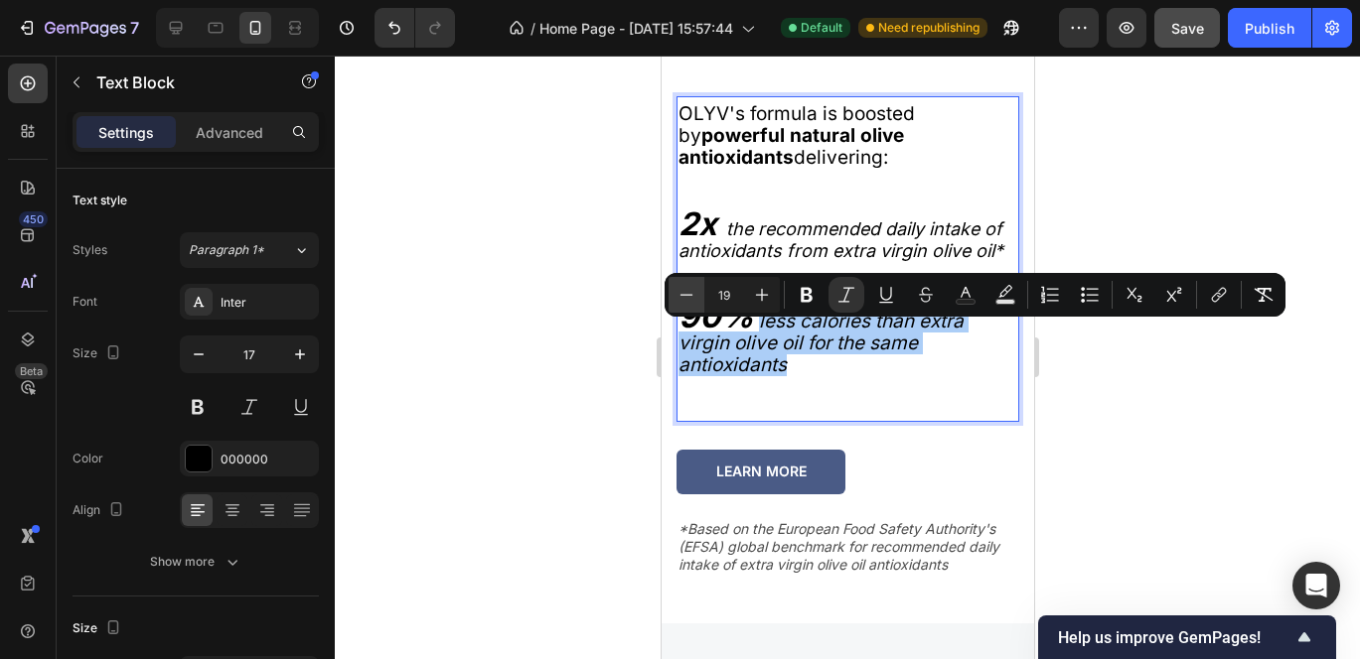
click at [691, 292] on icon "Editor contextual toolbar" at bounding box center [686, 295] width 20 height 20
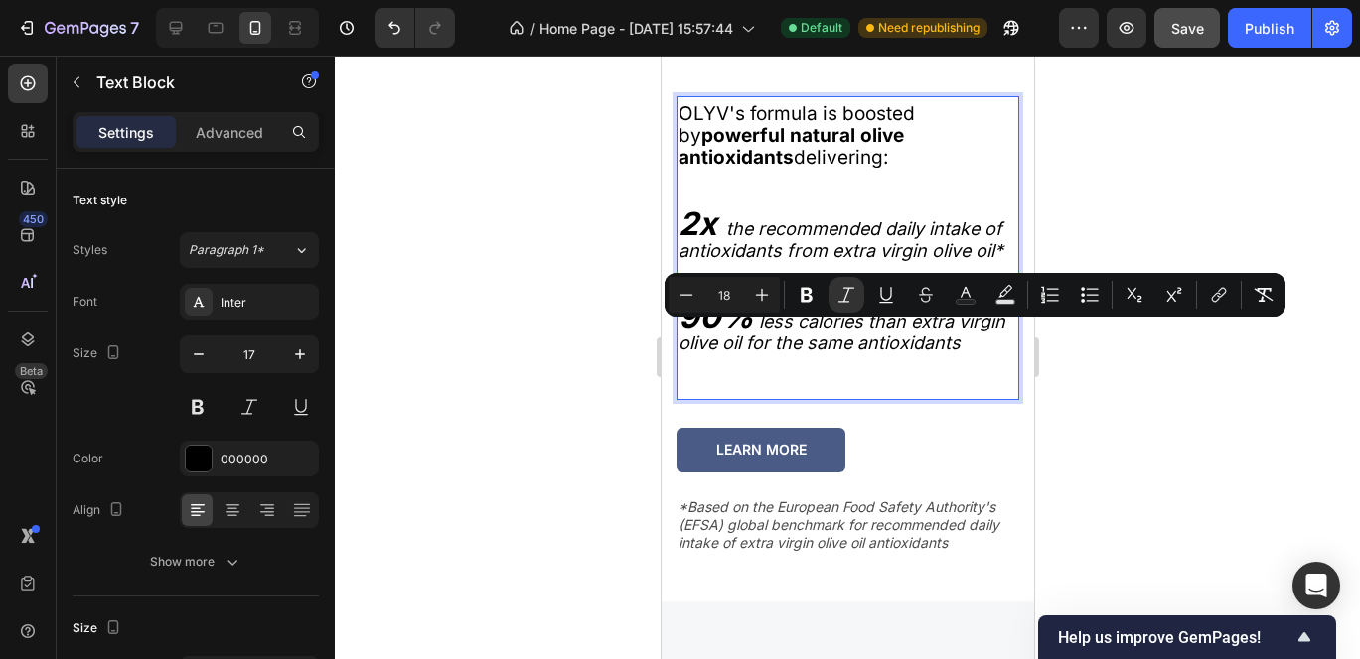
type input "19"
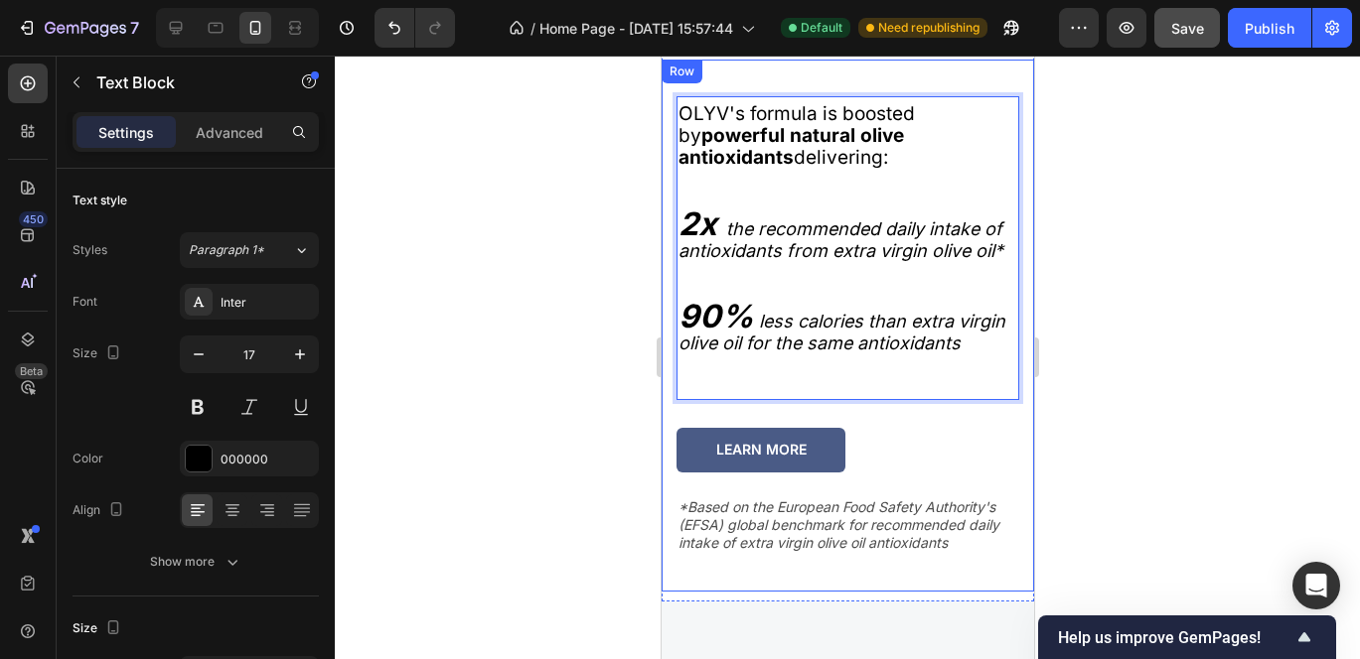
drag, startPoint x: 769, startPoint y: 149, endPoint x: 672, endPoint y: 101, distance: 107.5
click at [672, 101] on div "OLYV's formula is boosted by powerful natural olive antioxidants delivering: 2x…" at bounding box center [846, 326] width 372 height 532
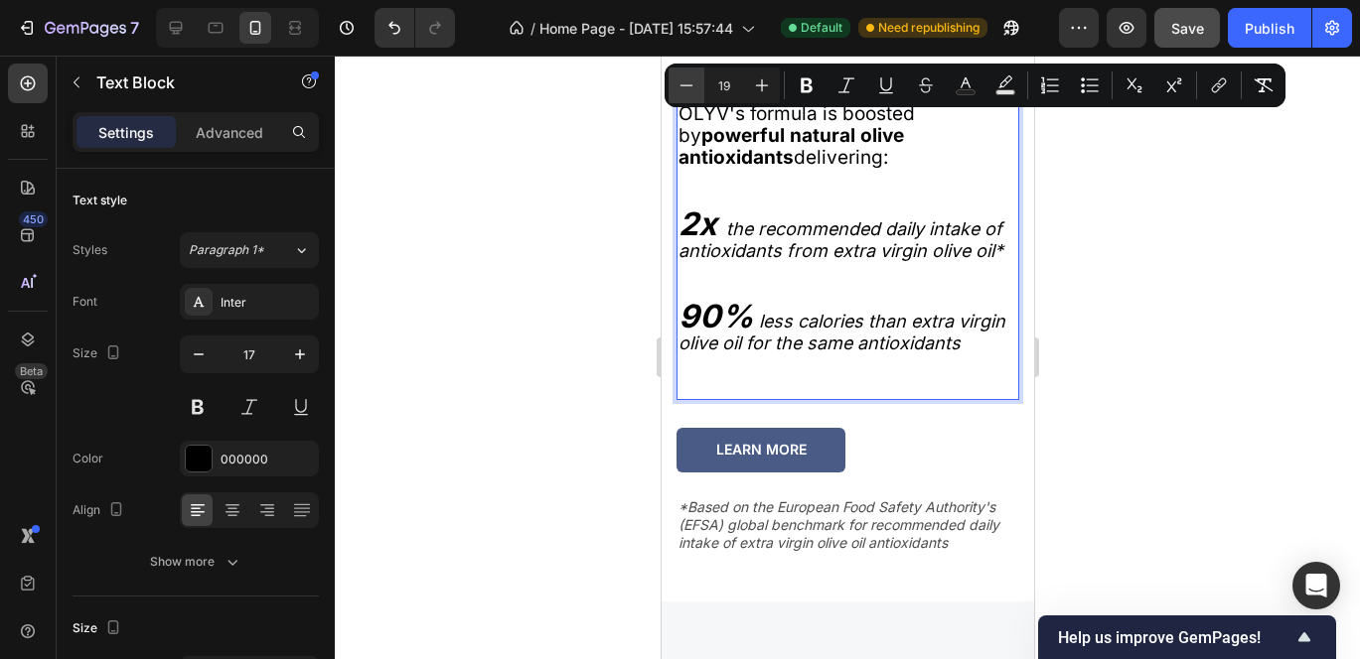
click at [692, 90] on icon "Editor contextual toolbar" at bounding box center [686, 85] width 20 height 20
type input "18"
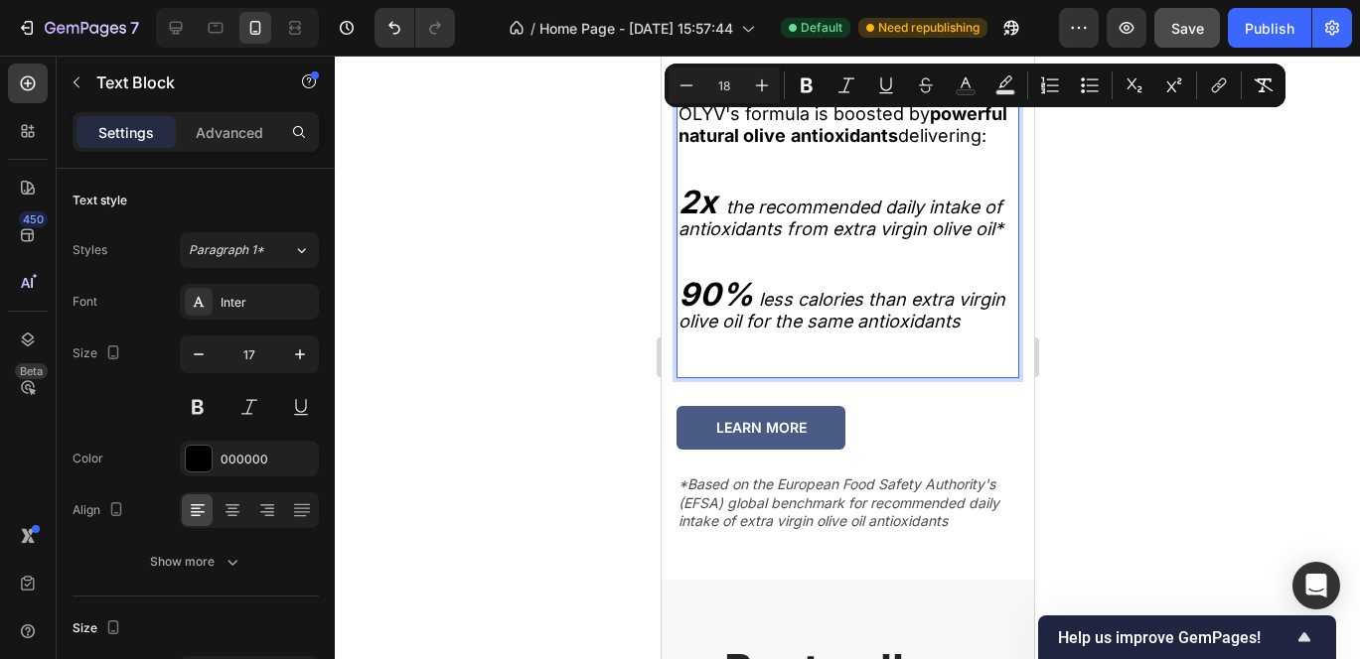
click at [1073, 250] on div at bounding box center [847, 358] width 1025 height 604
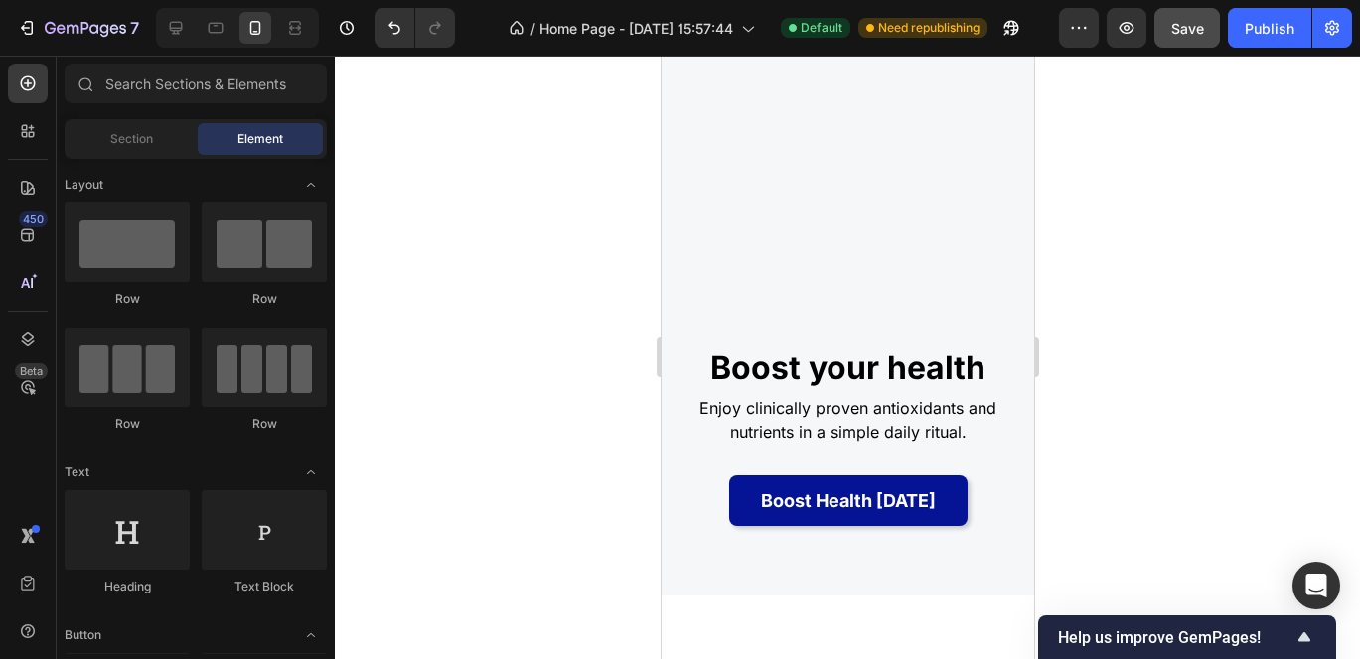
scroll to position [392, 0]
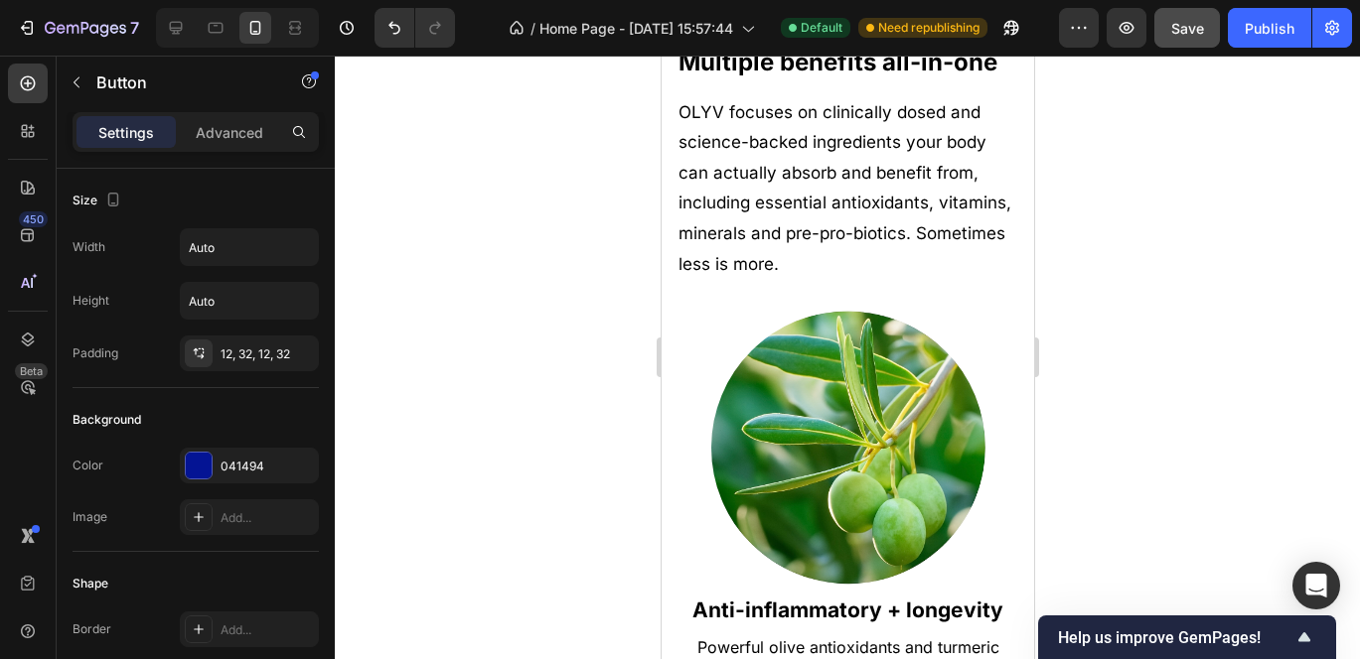
click at [249, 462] on div "041494" at bounding box center [249, 467] width 58 height 18
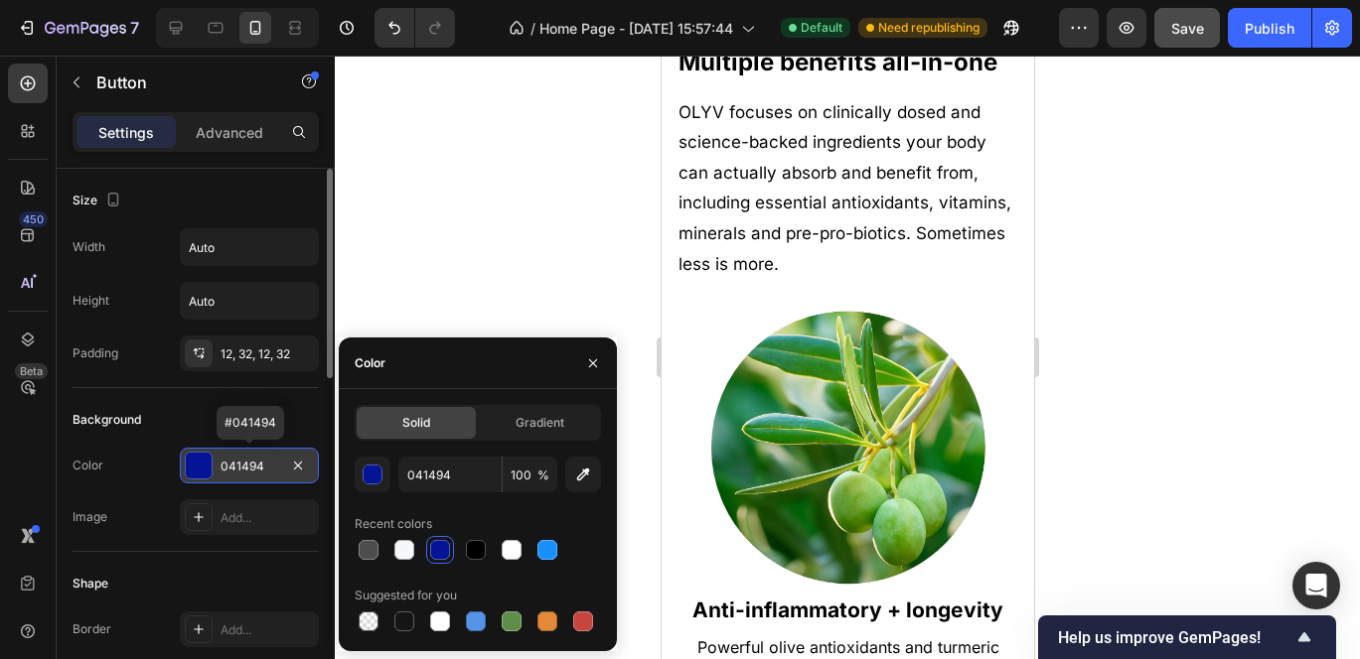
click at [244, 463] on div "041494" at bounding box center [249, 467] width 58 height 18
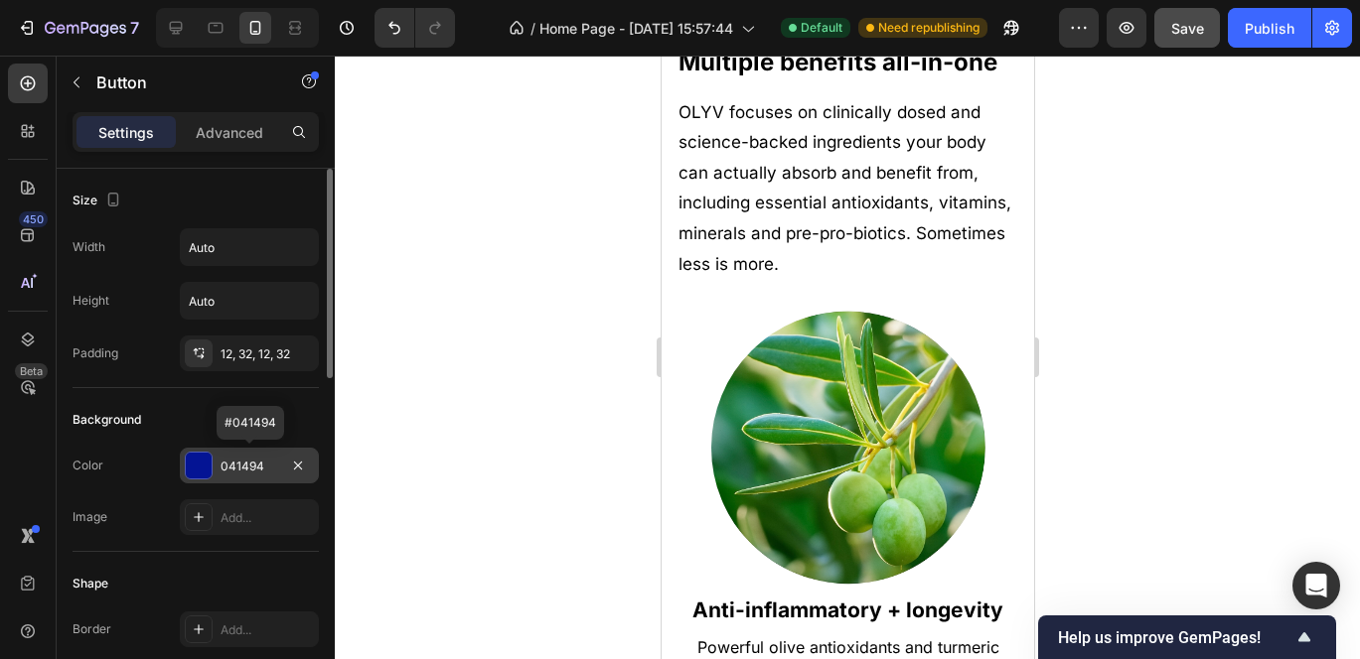
click at [244, 463] on div "041494" at bounding box center [249, 467] width 58 height 18
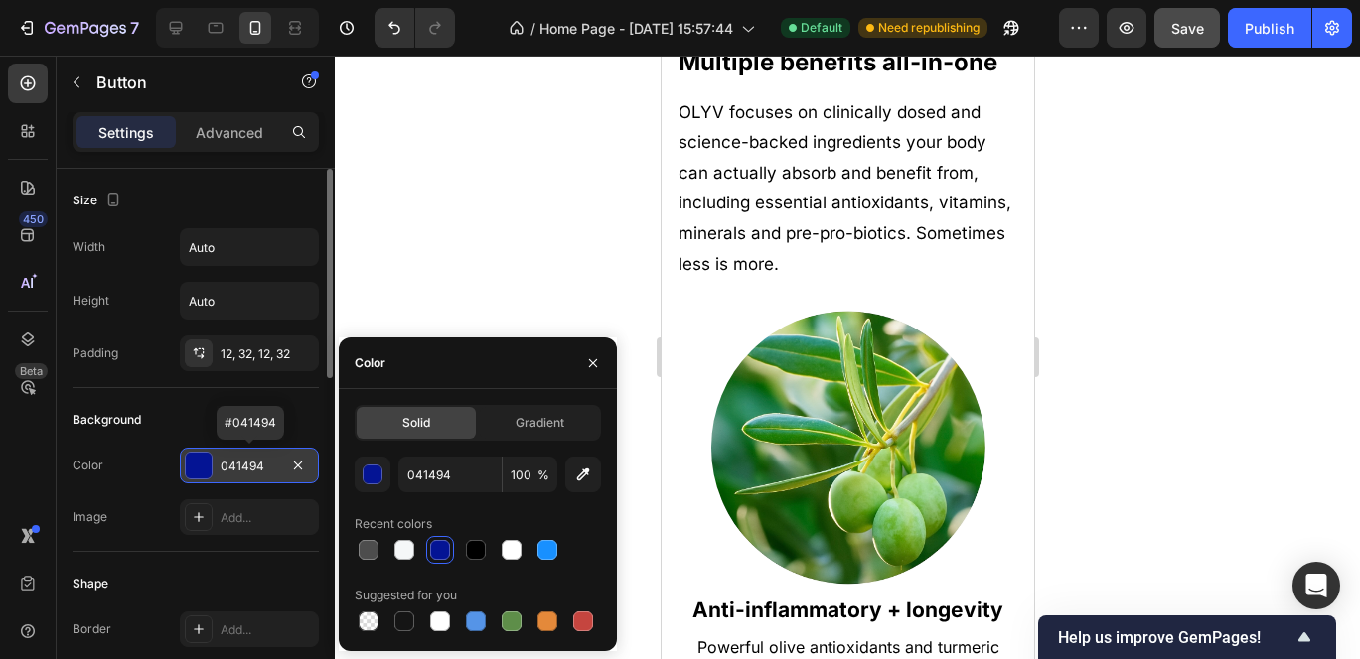
click at [266, 466] on div "041494" at bounding box center [249, 467] width 58 height 18
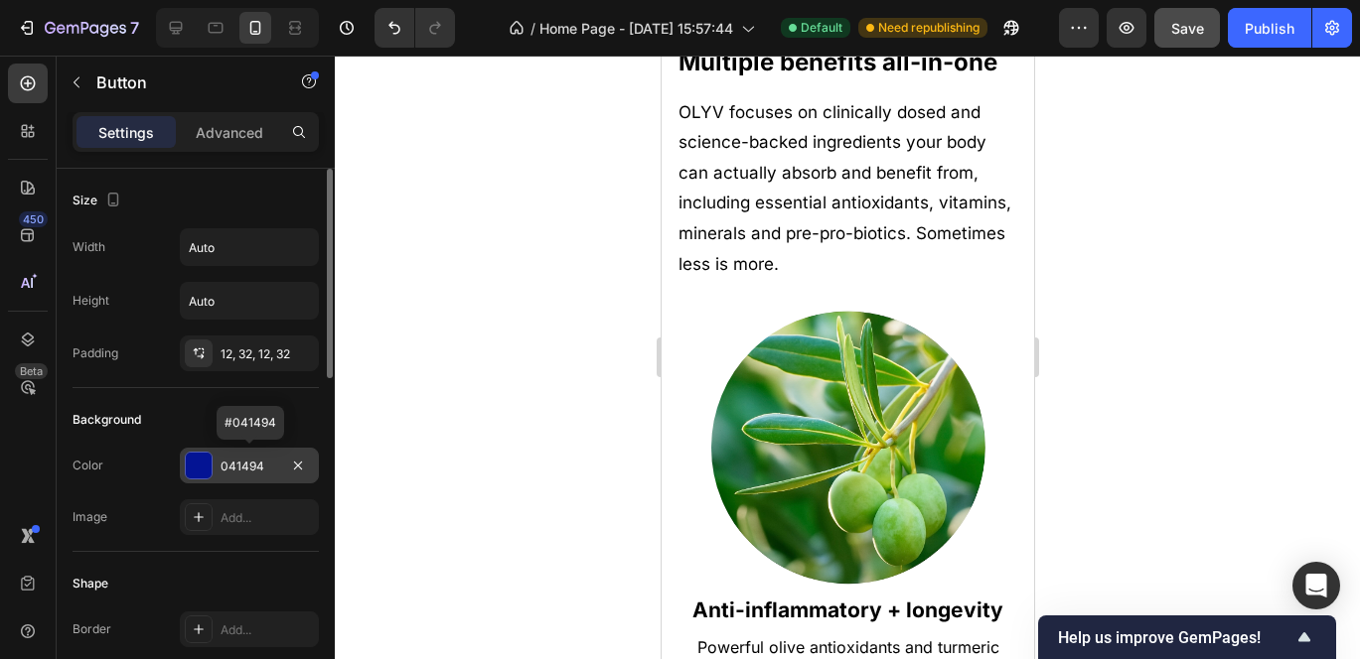
click at [248, 466] on div "041494" at bounding box center [249, 467] width 58 height 18
click at [1073, 257] on div at bounding box center [847, 358] width 1025 height 604
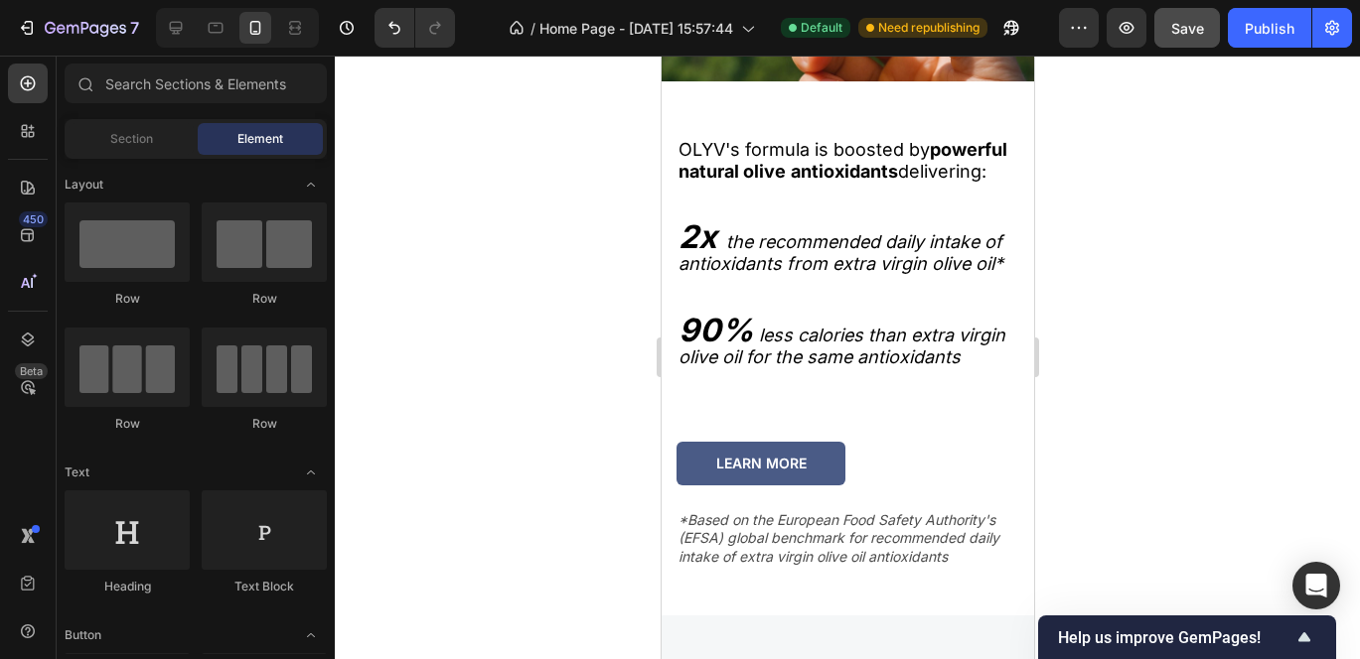
scroll to position [2951, 0]
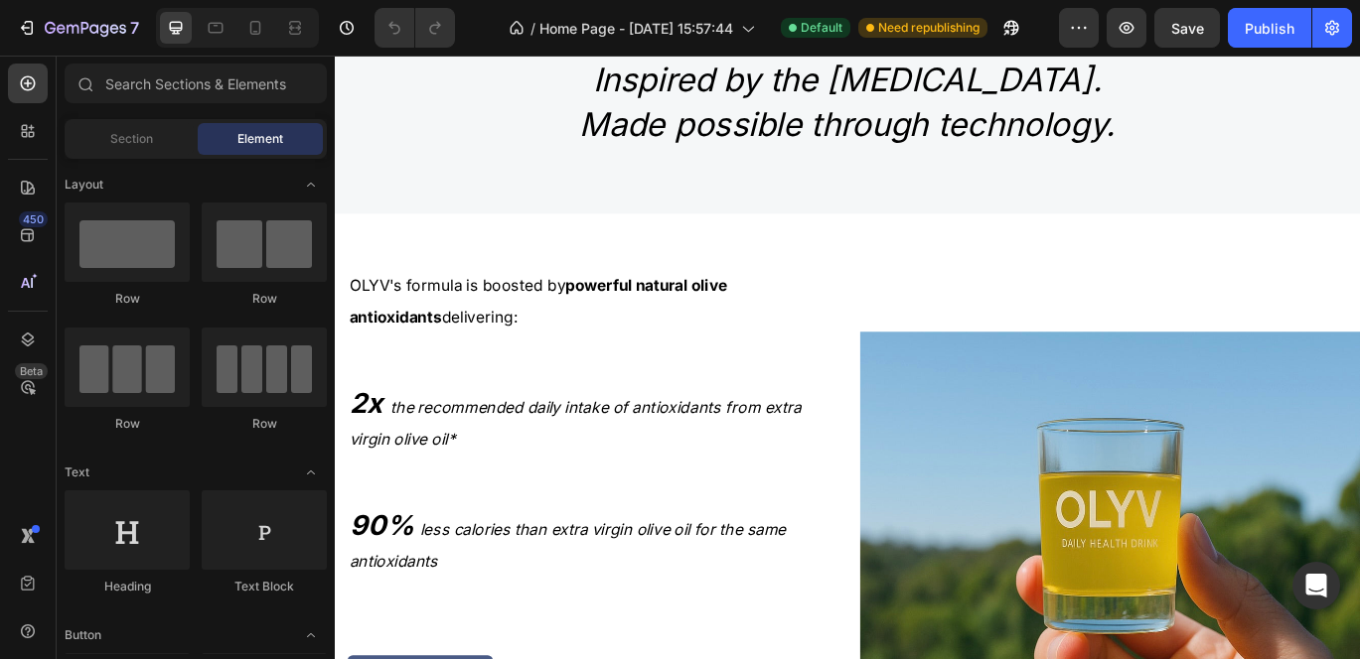
scroll to position [2275, 0]
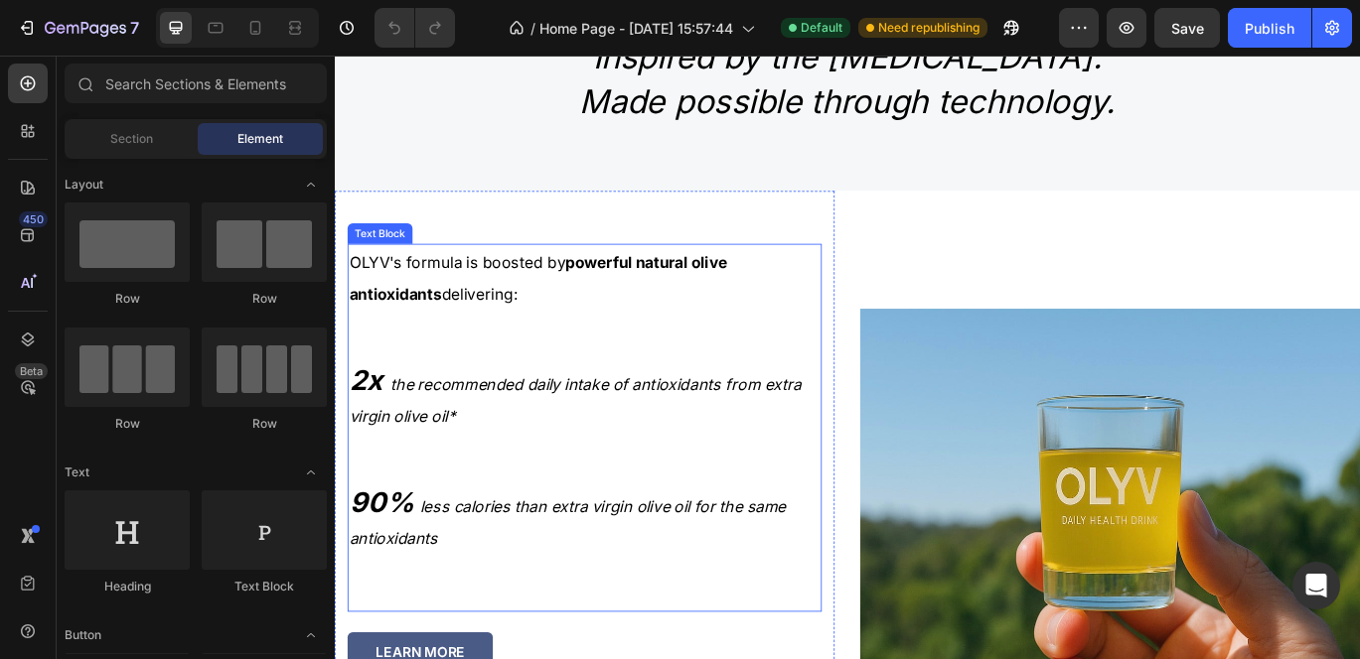
click at [494, 351] on p at bounding box center [625, 367] width 547 height 34
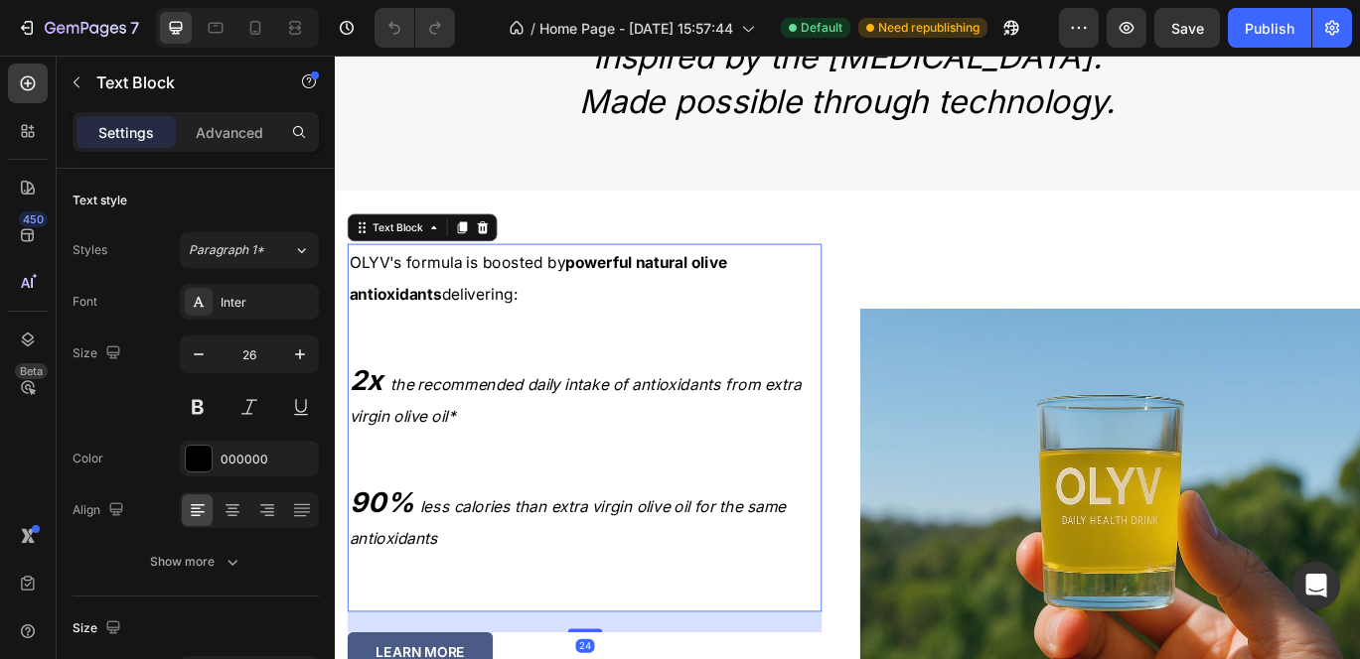
click at [441, 322] on strong "antioxidants" at bounding box center [405, 332] width 107 height 21
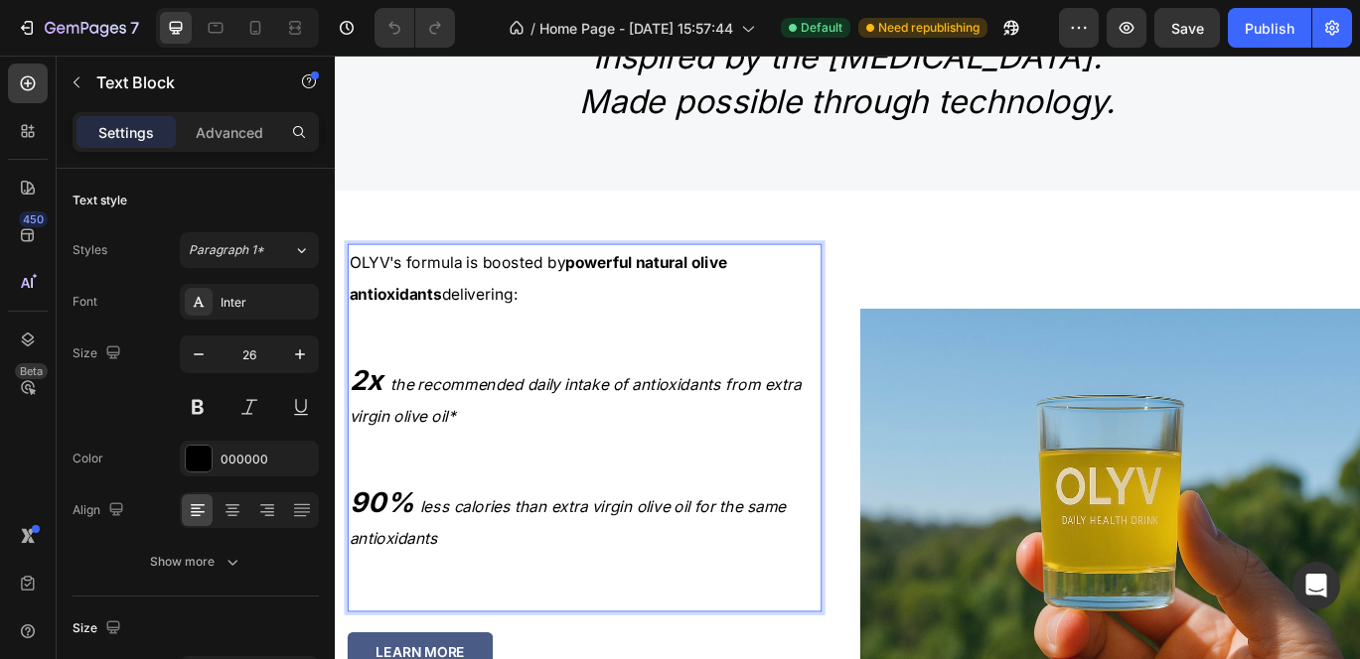
click at [506, 325] on span "OLYV's formula is boosted by powerful natural olive antioxidants delivering:" at bounding box center [572, 314] width 440 height 58
click at [475, 437] on icon "the recommended daily intake of antioxidants from extra virgin olive oil*" at bounding box center [614, 456] width 525 height 58
click at [479, 434] on icon "the recommended daily intake of antioxidants from extra virgin olive oil*" at bounding box center [614, 456] width 525 height 58
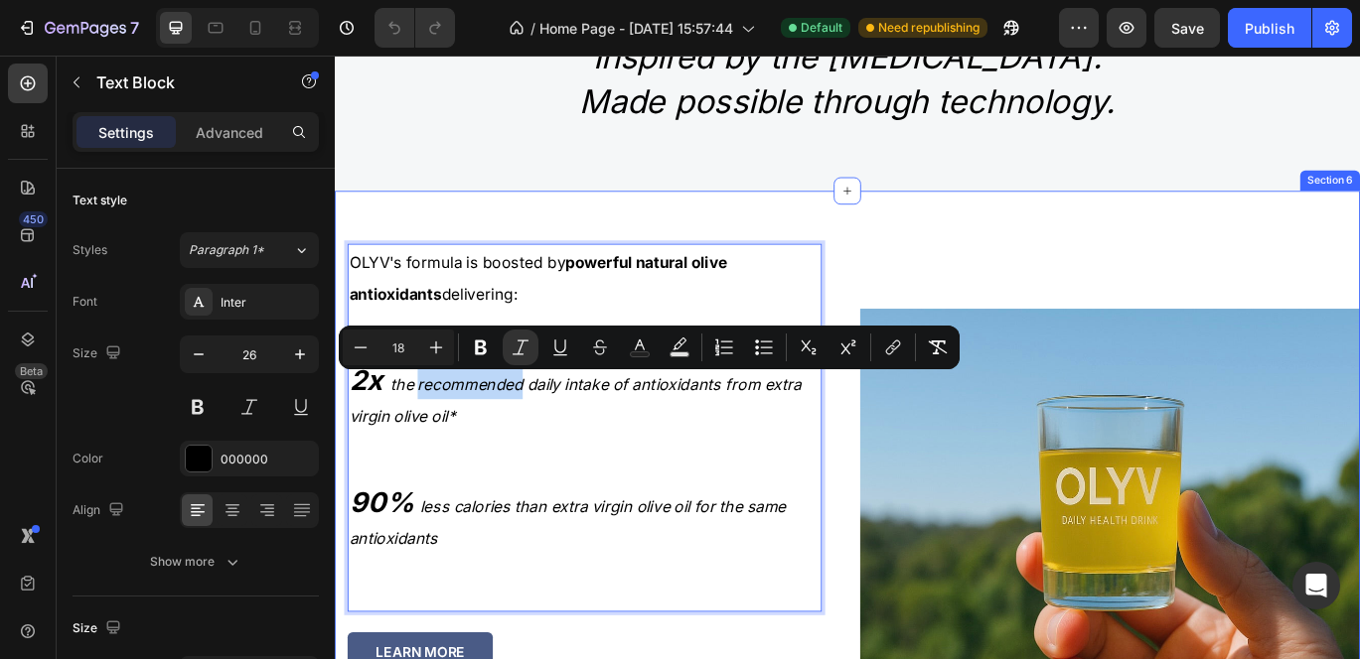
click at [1037, 258] on div "Image" at bounding box center [1236, 560] width 581 height 695
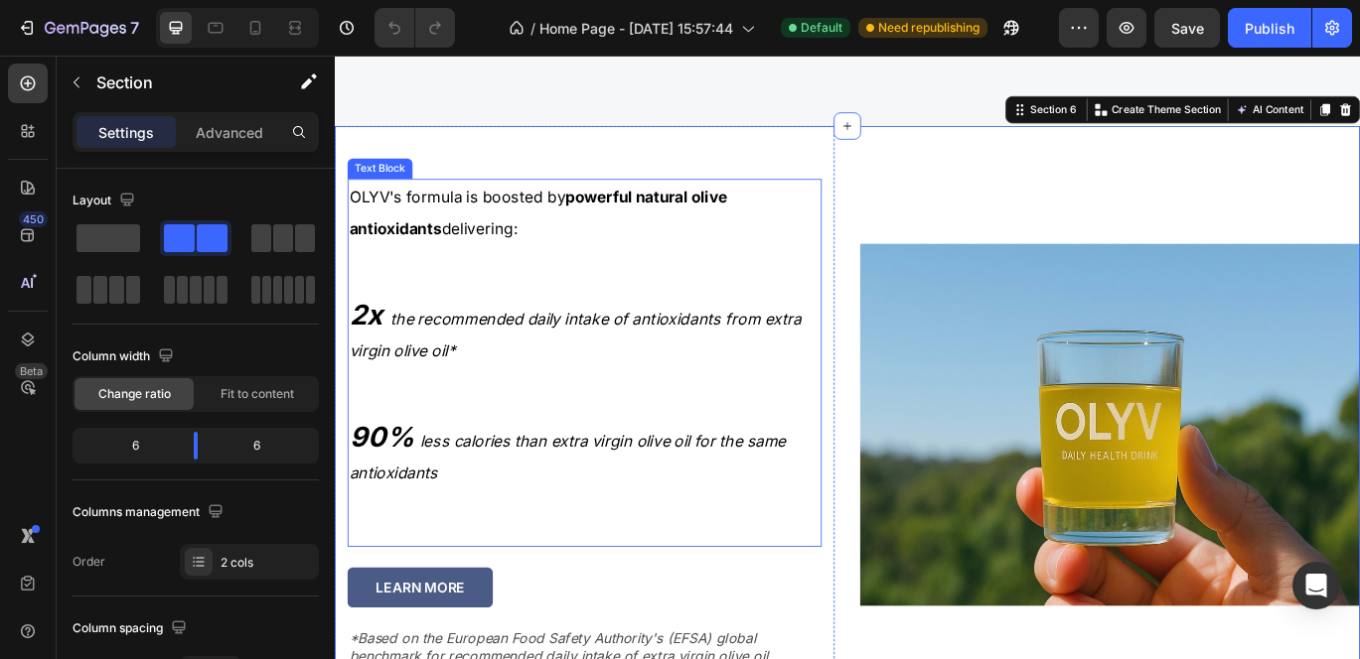
scroll to position [2343, 0]
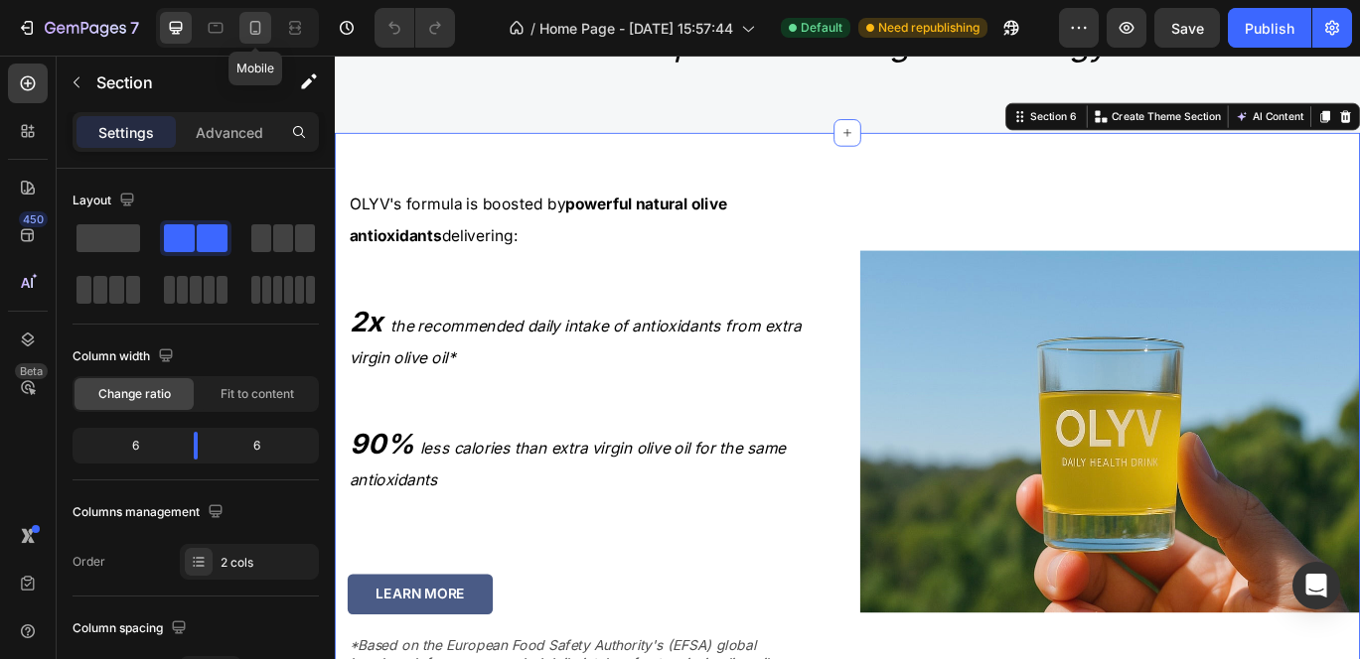
click at [258, 22] on icon at bounding box center [255, 28] width 11 height 14
type input "0"
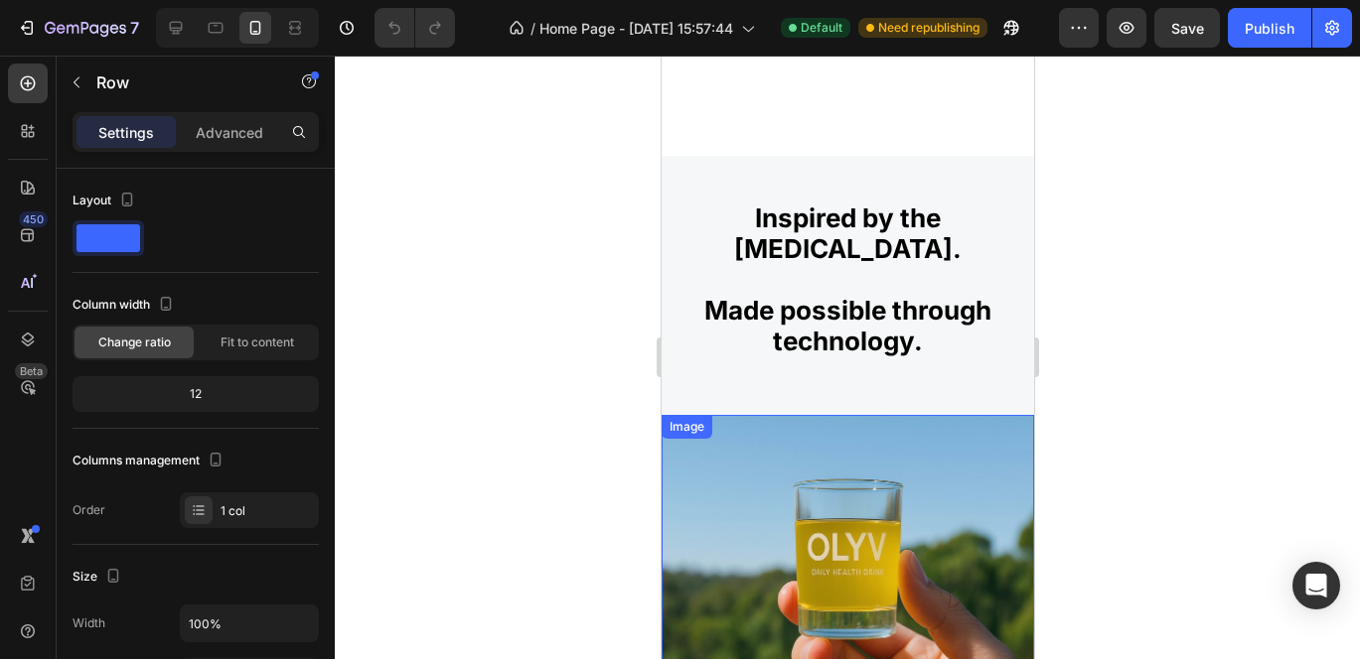
scroll to position [1997, 0]
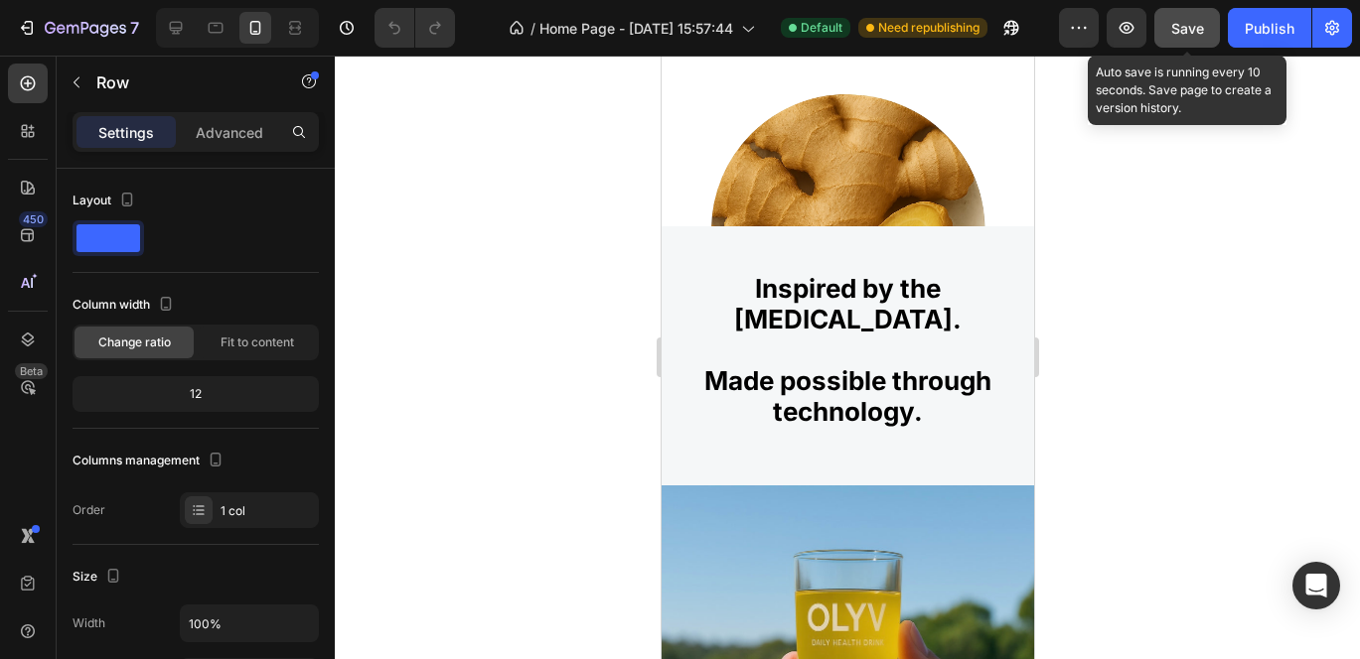
click at [1180, 23] on span "Save" at bounding box center [1187, 28] width 33 height 17
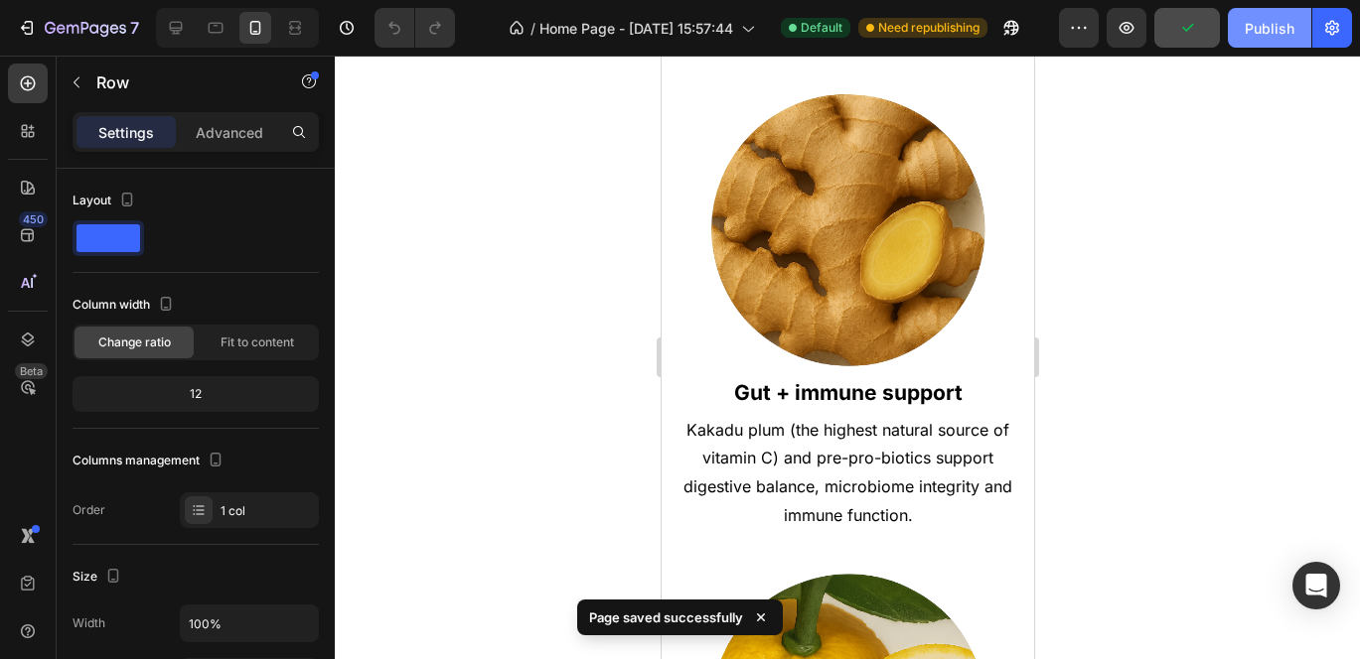
click at [1266, 25] on div "Publish" at bounding box center [1269, 28] width 50 height 21
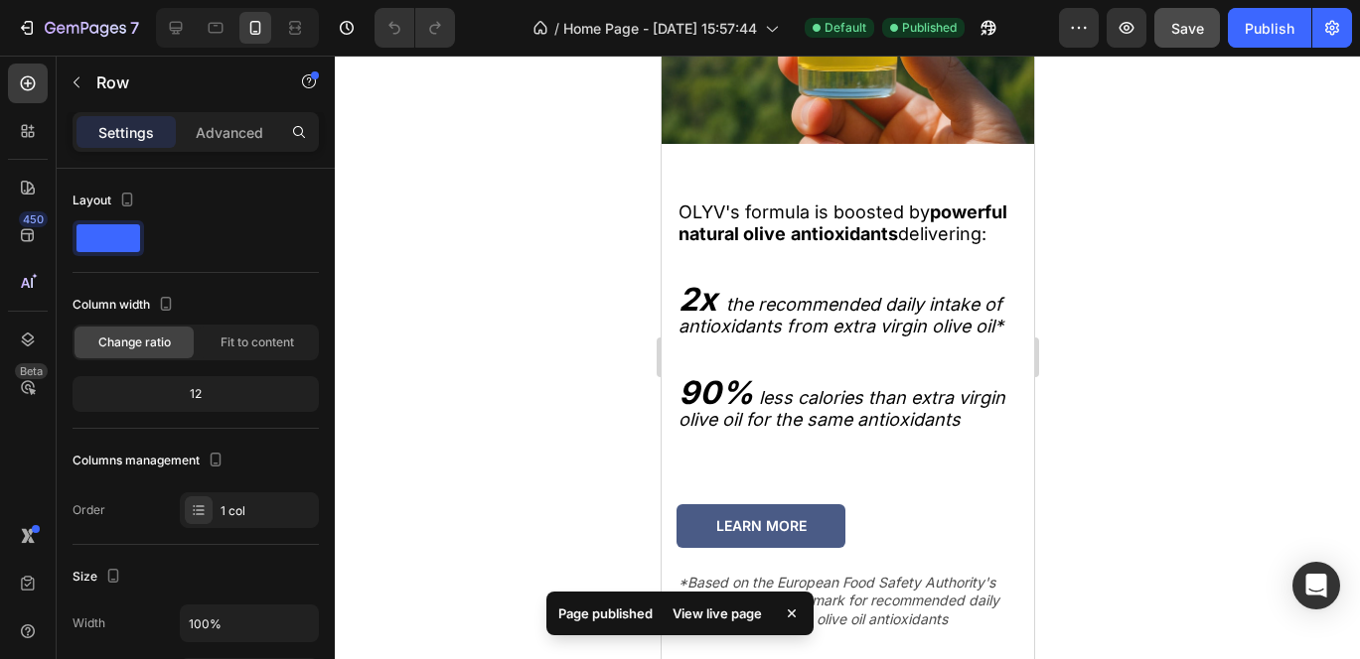
scroll to position [3475, 0]
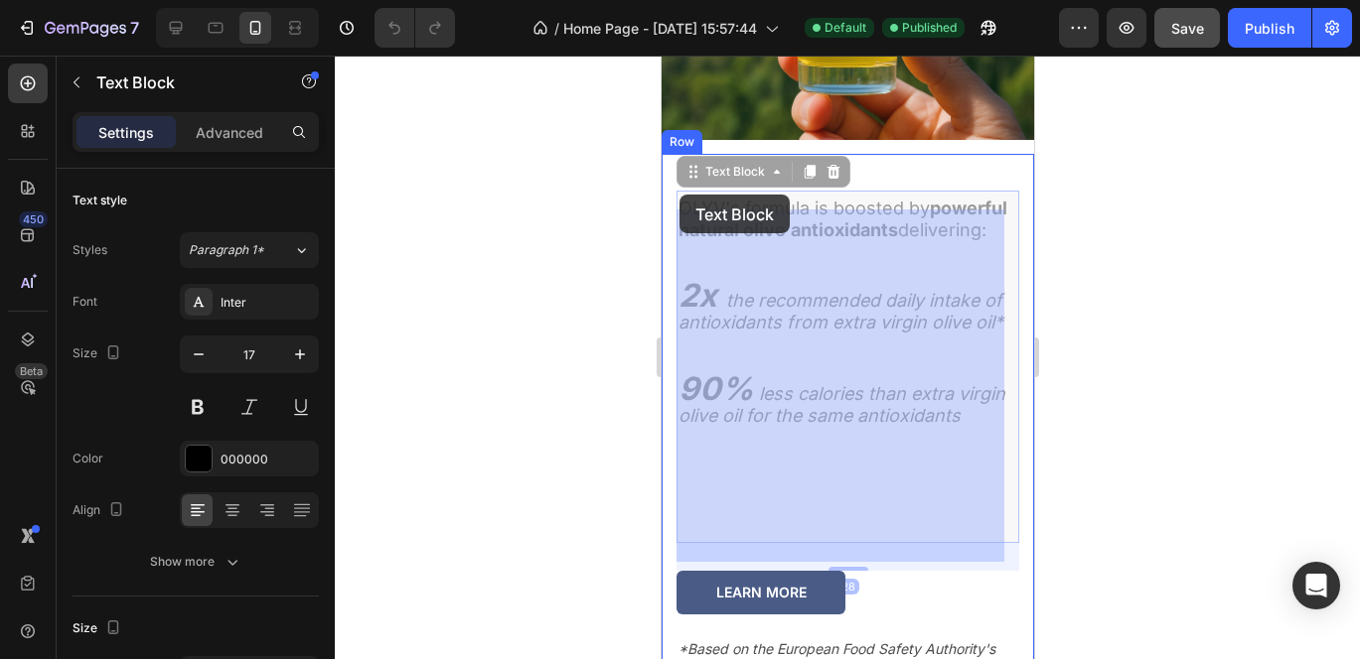
drag, startPoint x: 770, startPoint y: 243, endPoint x: 673, endPoint y: 189, distance: 110.7
click at [673, 189] on div "iPhone 13 Mini ( 375 px) iPhone 13 Mini iPhone 13 Pro iPhone 11 Pro Max iPhone …" at bounding box center [846, 655] width 372 height 8151
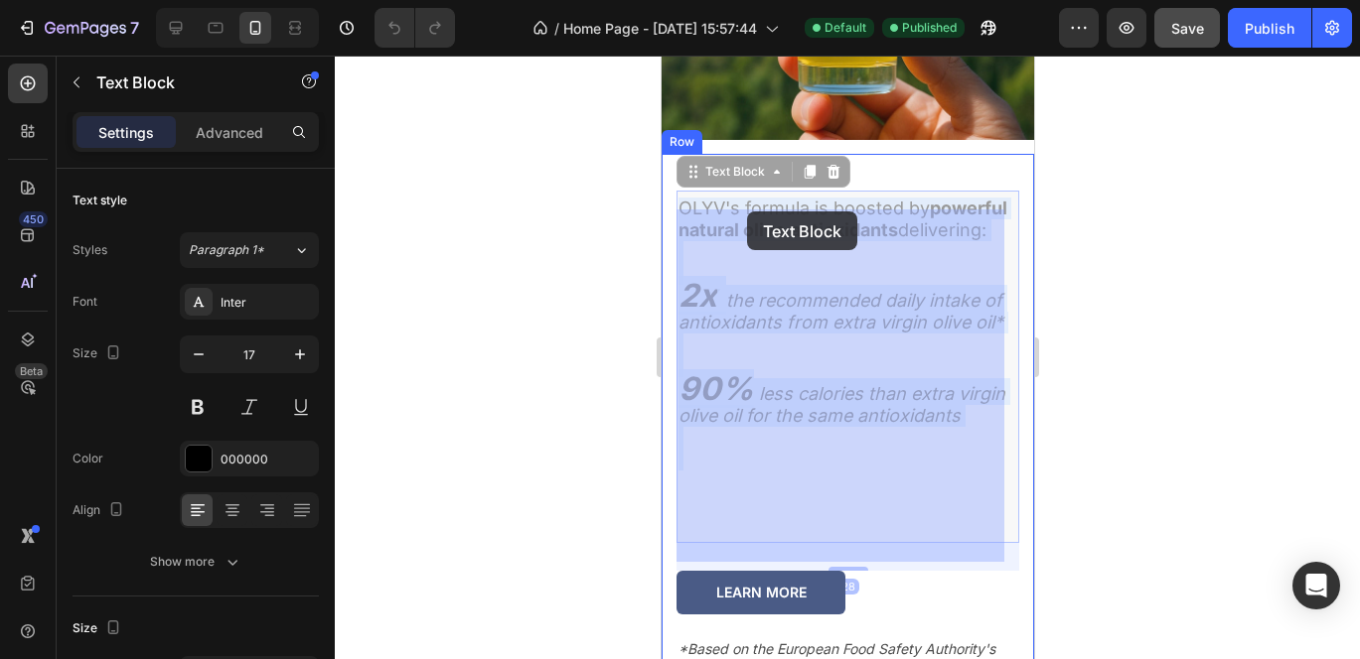
drag, startPoint x: 683, startPoint y: 193, endPoint x: 704, endPoint y: 185, distance: 22.3
click at [705, 187] on div "iPhone 13 Mini ( 375 px) iPhone 13 Mini iPhone 13 Pro iPhone 11 Pro Max iPhone …" at bounding box center [846, 655] width 372 height 8151
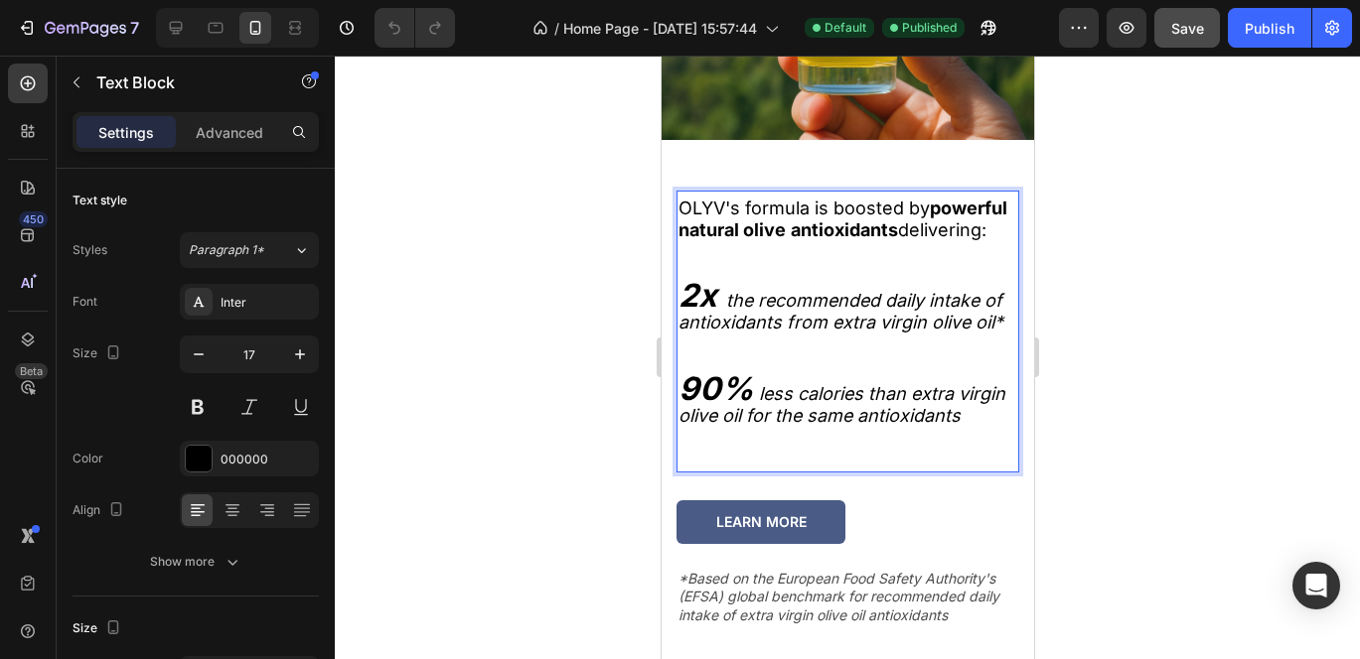
drag, startPoint x: 765, startPoint y: 242, endPoint x: 681, endPoint y: 201, distance: 93.3
click at [681, 201] on p "OLYV's formula is boosted by powerful natural olive antioxidants delivering:" at bounding box center [846, 220] width 339 height 44
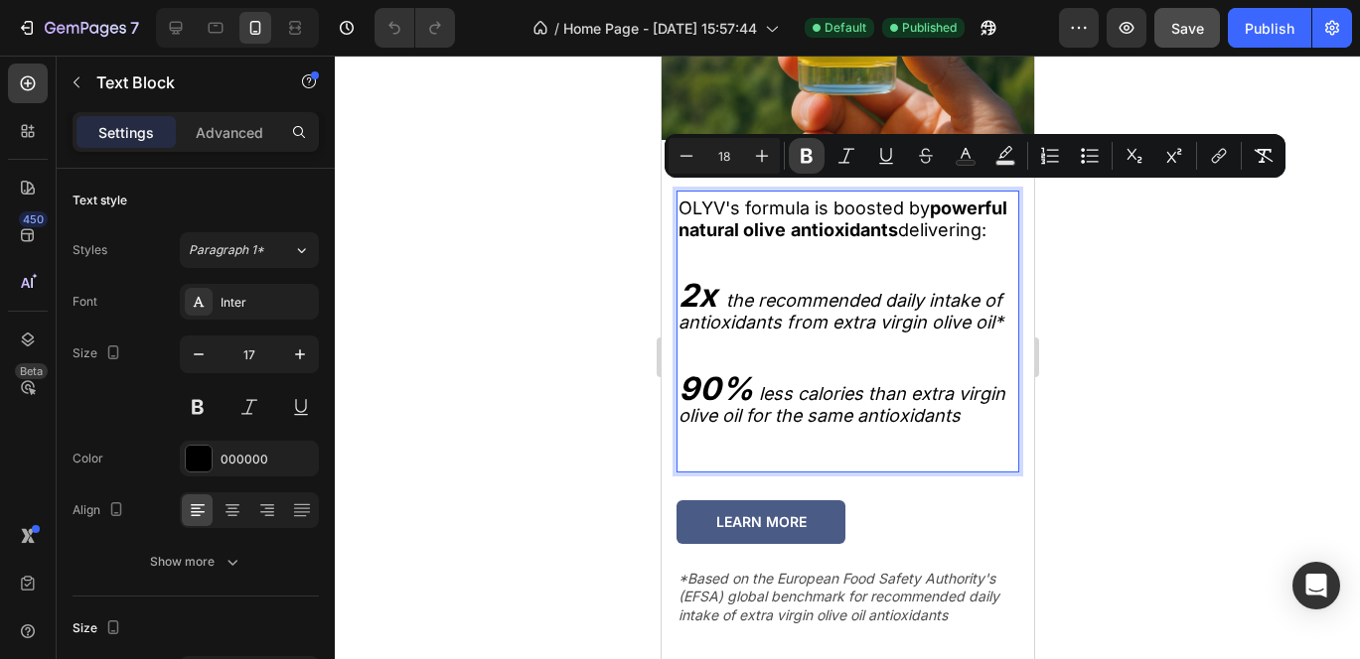
click at [813, 151] on icon "Editor contextual toolbar" at bounding box center [807, 156] width 20 height 20
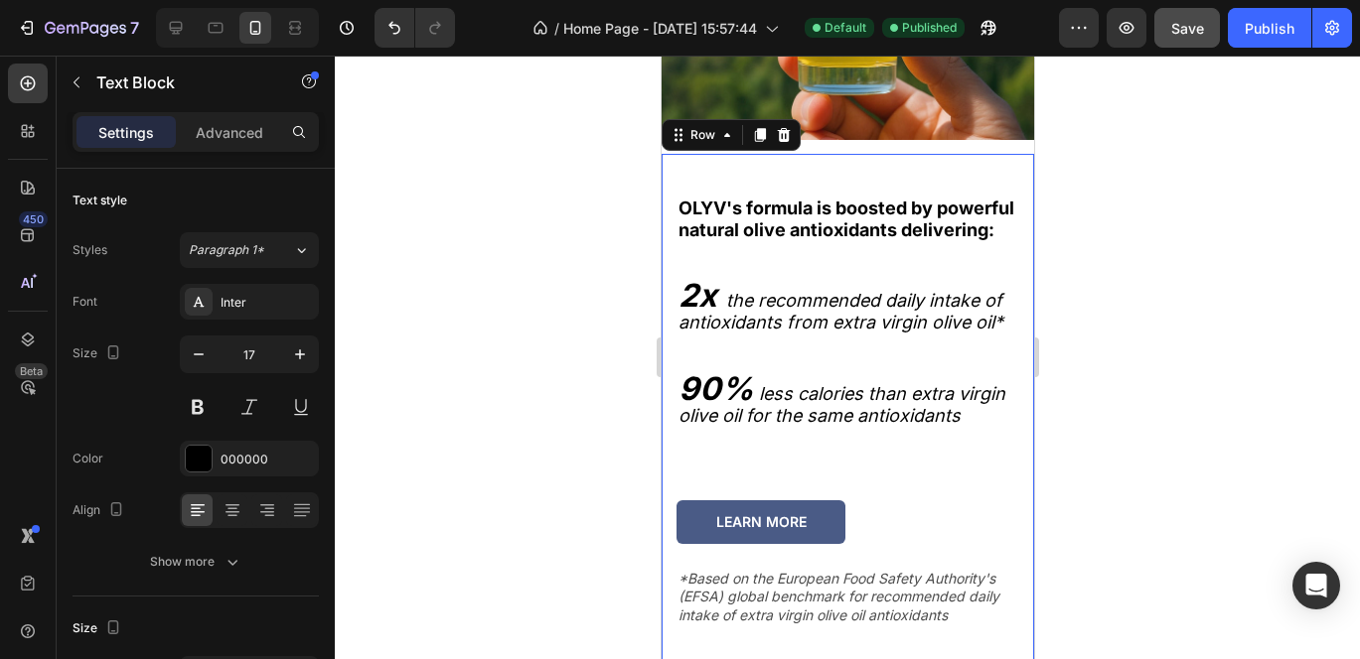
click at [813, 161] on div "OLYV's formula is boosted by powerful natural olive antioxidants delivering: 2x…" at bounding box center [846, 413] width 343 height 504
click at [778, 241] on p "OLYV's formula is boosted by powerful natural olive antioxidants delivering:" at bounding box center [846, 220] width 339 height 44
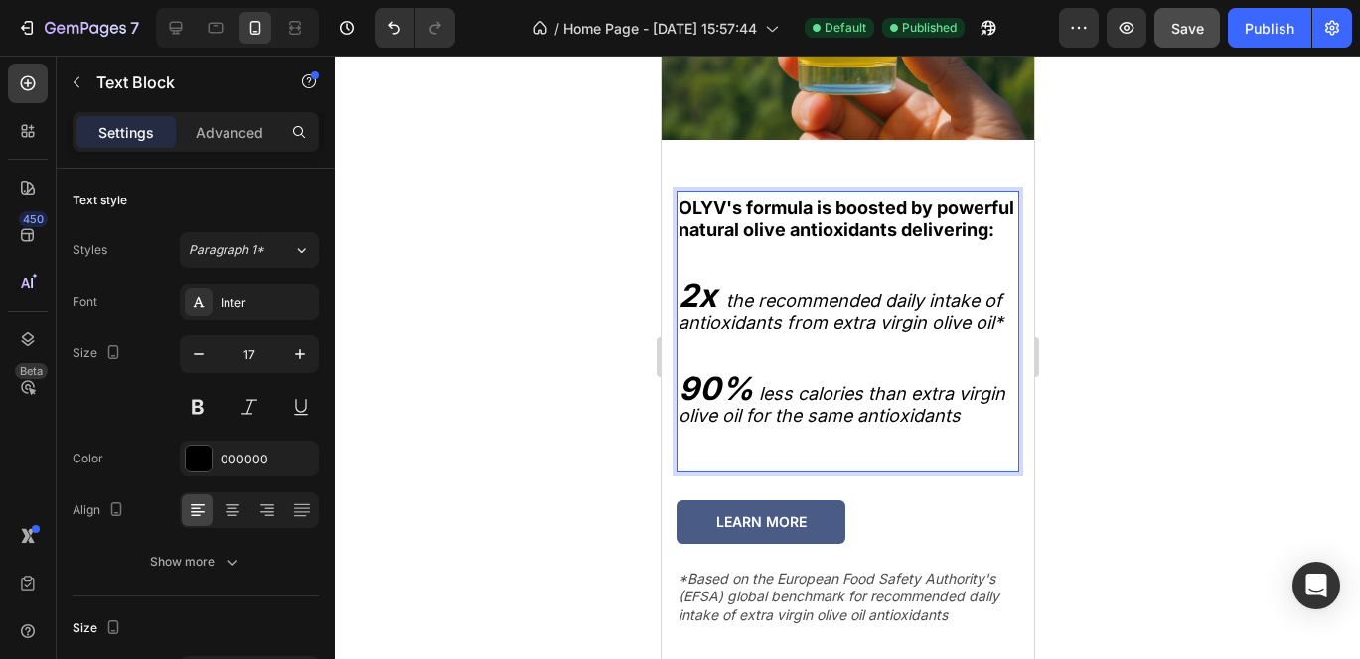
click at [768, 240] on strong "OLYV's formula is boosted by powerful natural olive antioxidants delivering:" at bounding box center [845, 219] width 336 height 43
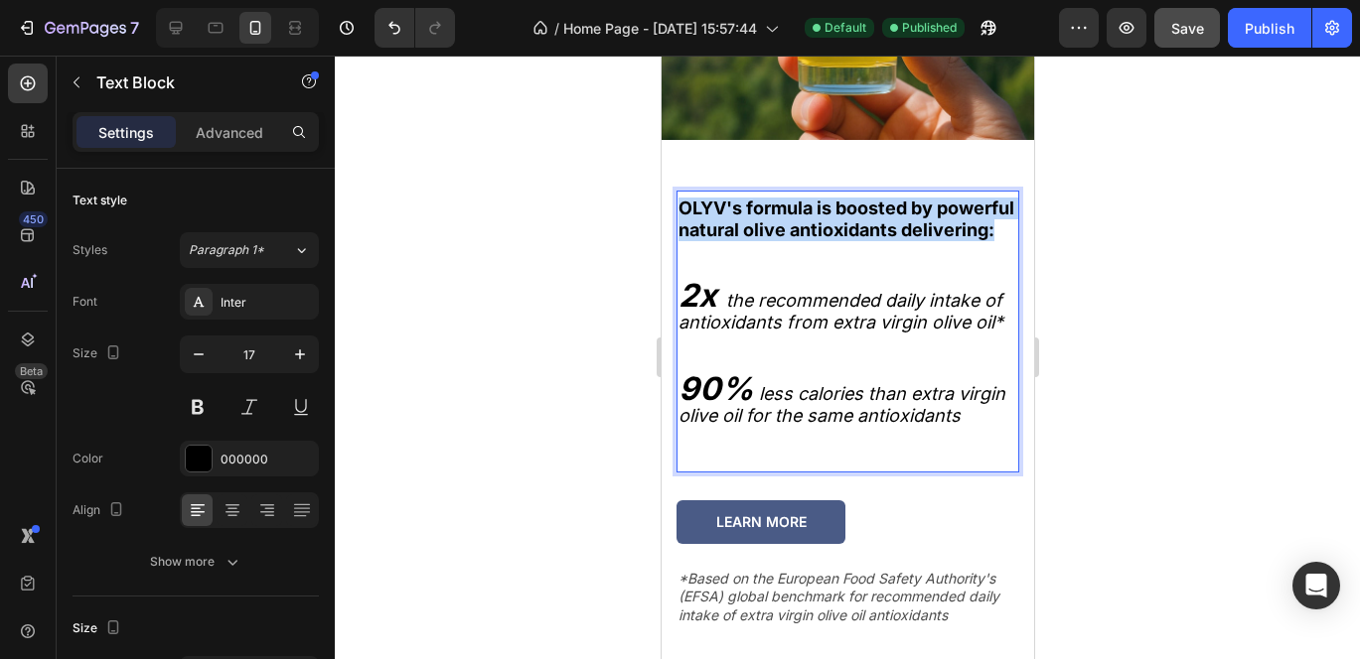
drag, startPoint x: 773, startPoint y: 245, endPoint x: 680, endPoint y: 195, distance: 105.3
click at [680, 198] on p "OLYV's formula is boosted by powerful natural olive antioxidants delivering:" at bounding box center [846, 220] width 339 height 44
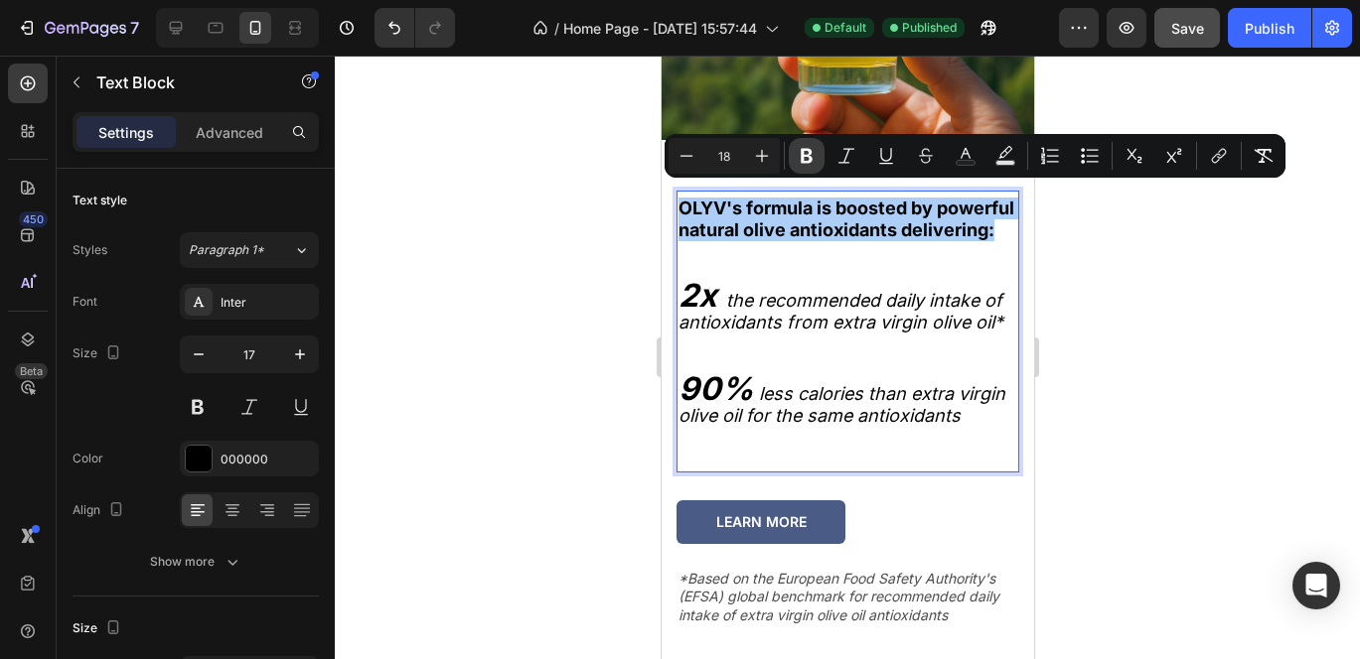
click at [802, 157] on icon "Editor contextual toolbar" at bounding box center [807, 156] width 12 height 15
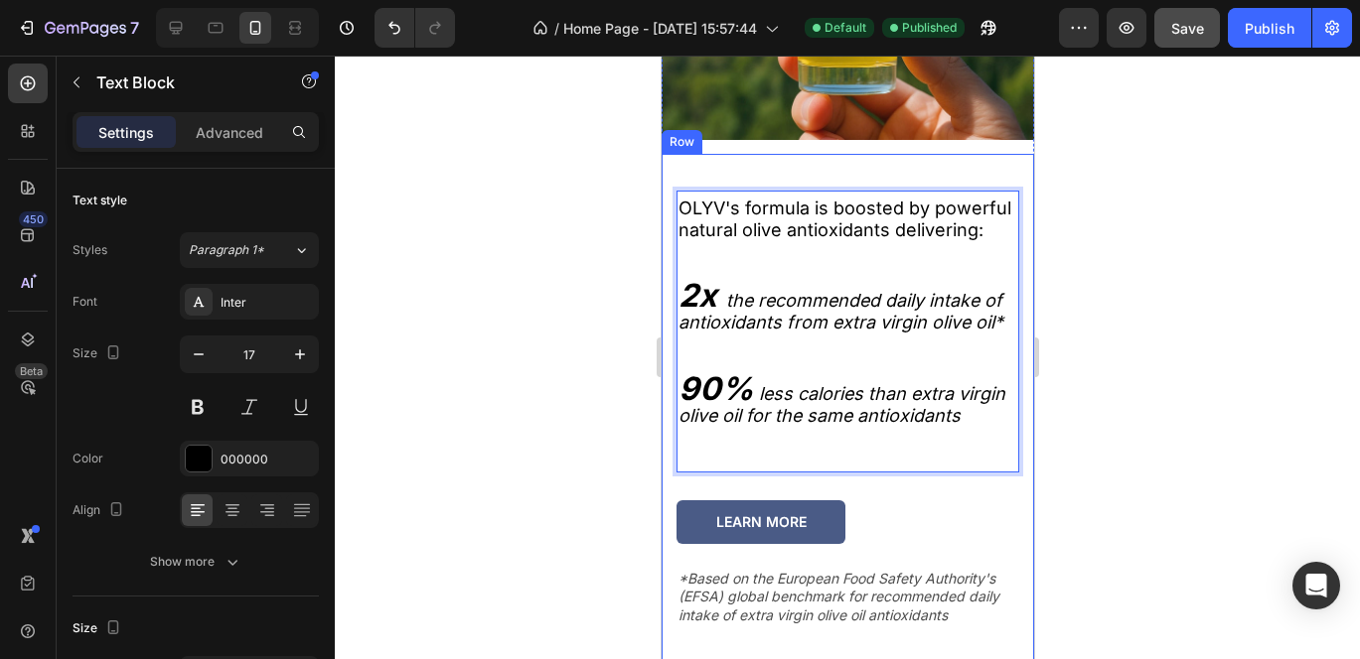
click at [1187, 263] on div at bounding box center [847, 358] width 1025 height 604
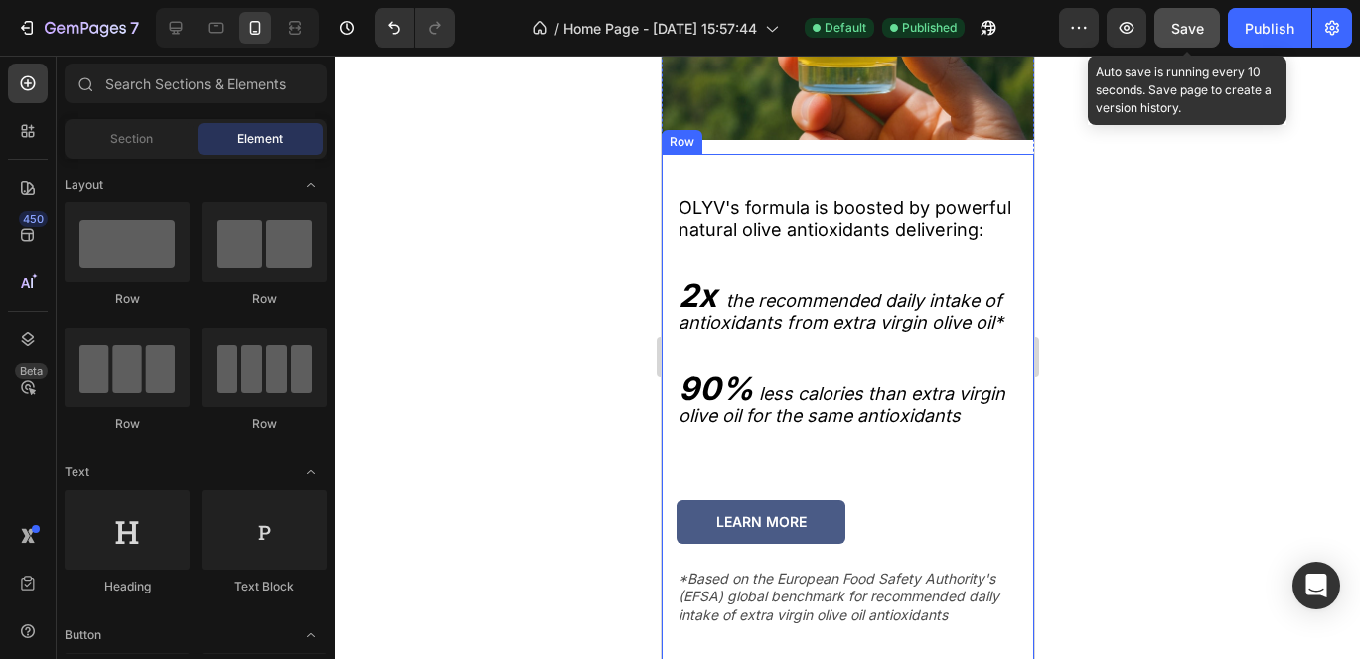
click at [1194, 37] on div "Save" at bounding box center [1187, 28] width 33 height 21
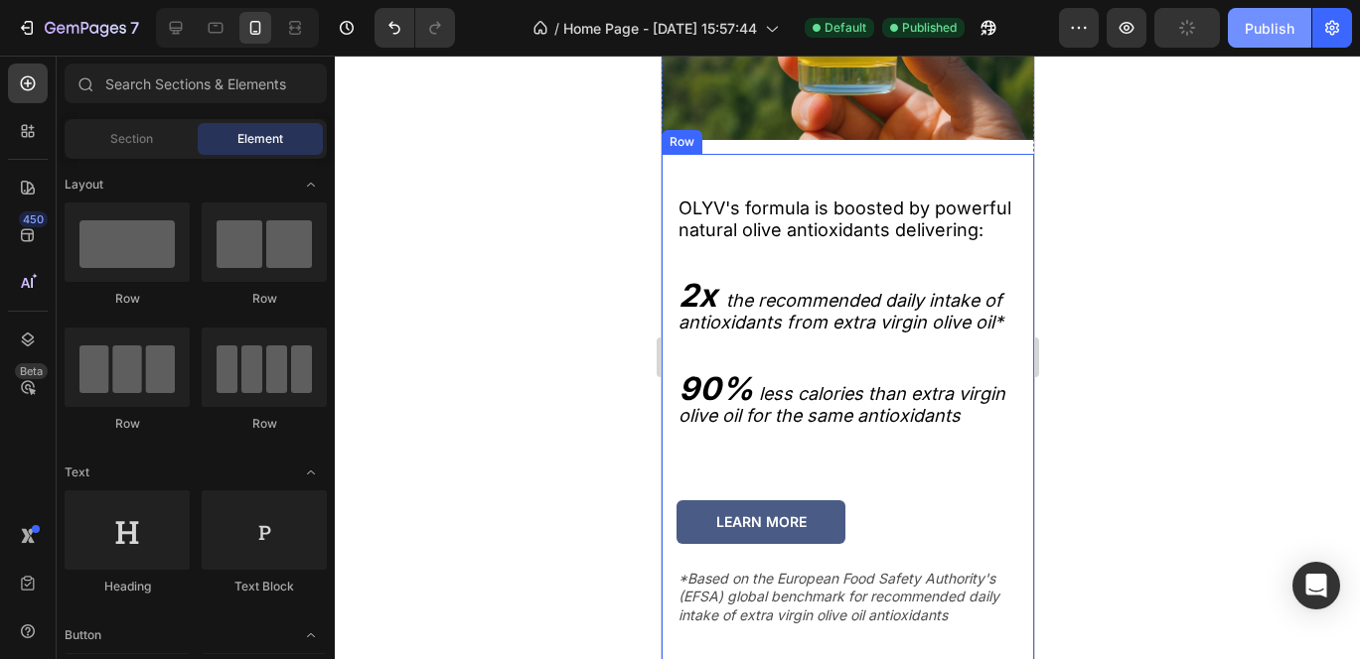
click at [1281, 40] on button "Publish" at bounding box center [1269, 28] width 83 height 40
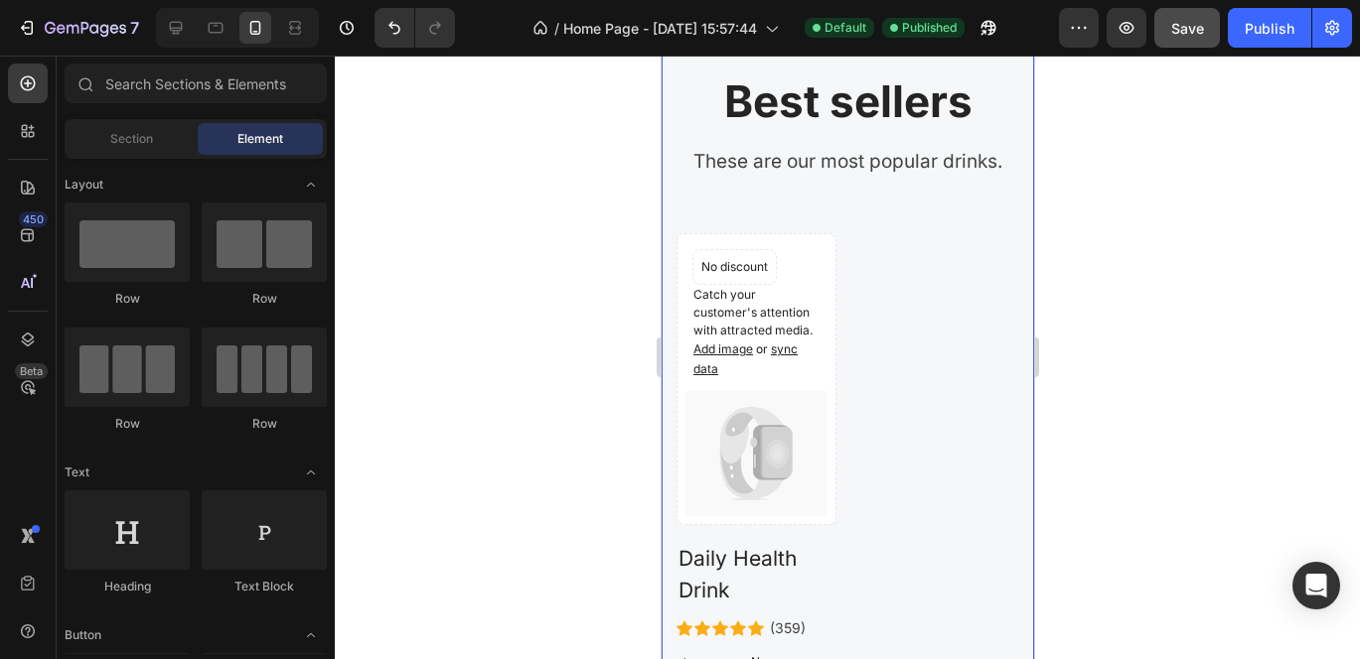
scroll to position [4147, 0]
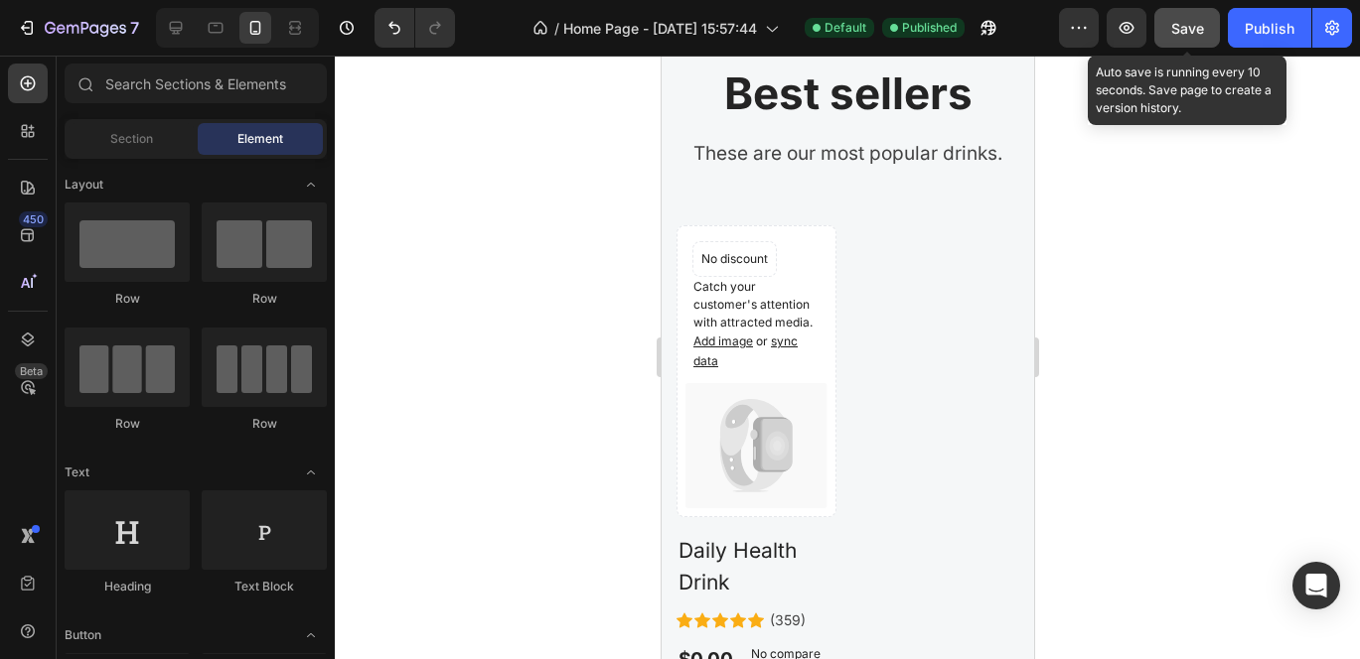
click at [1190, 18] on div "Save" at bounding box center [1187, 28] width 33 height 21
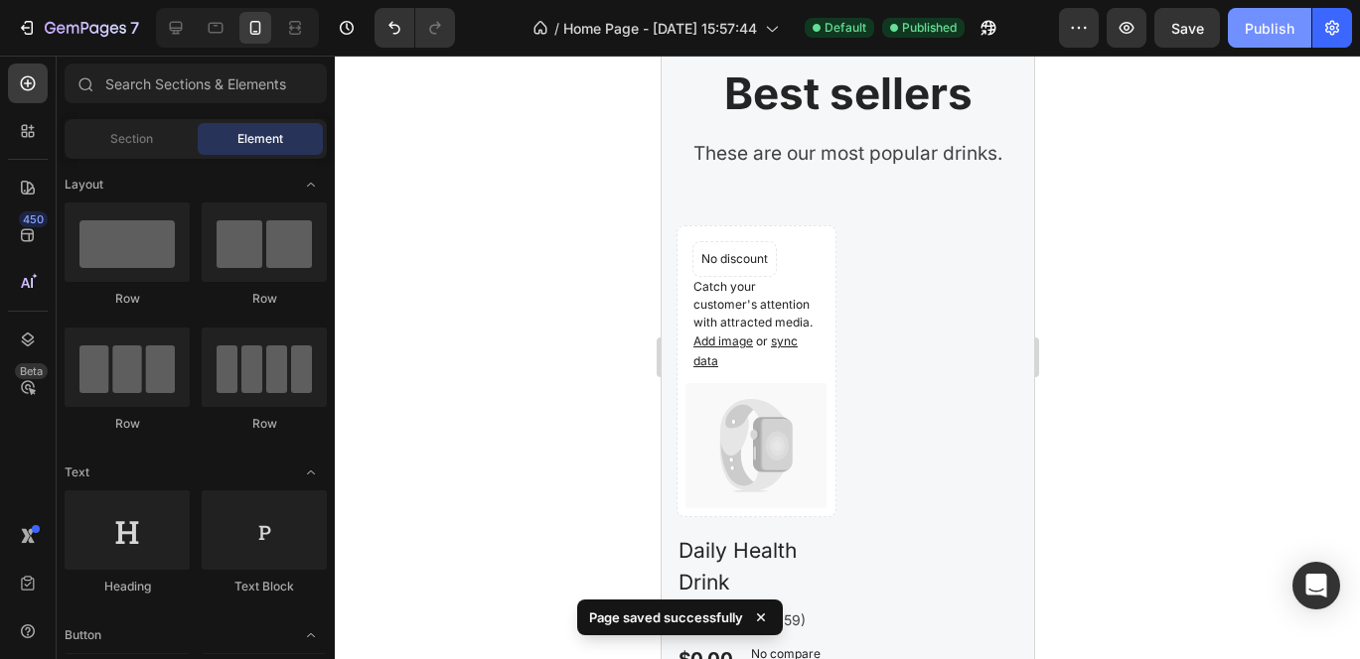
click at [1239, 33] on button "Publish" at bounding box center [1269, 28] width 83 height 40
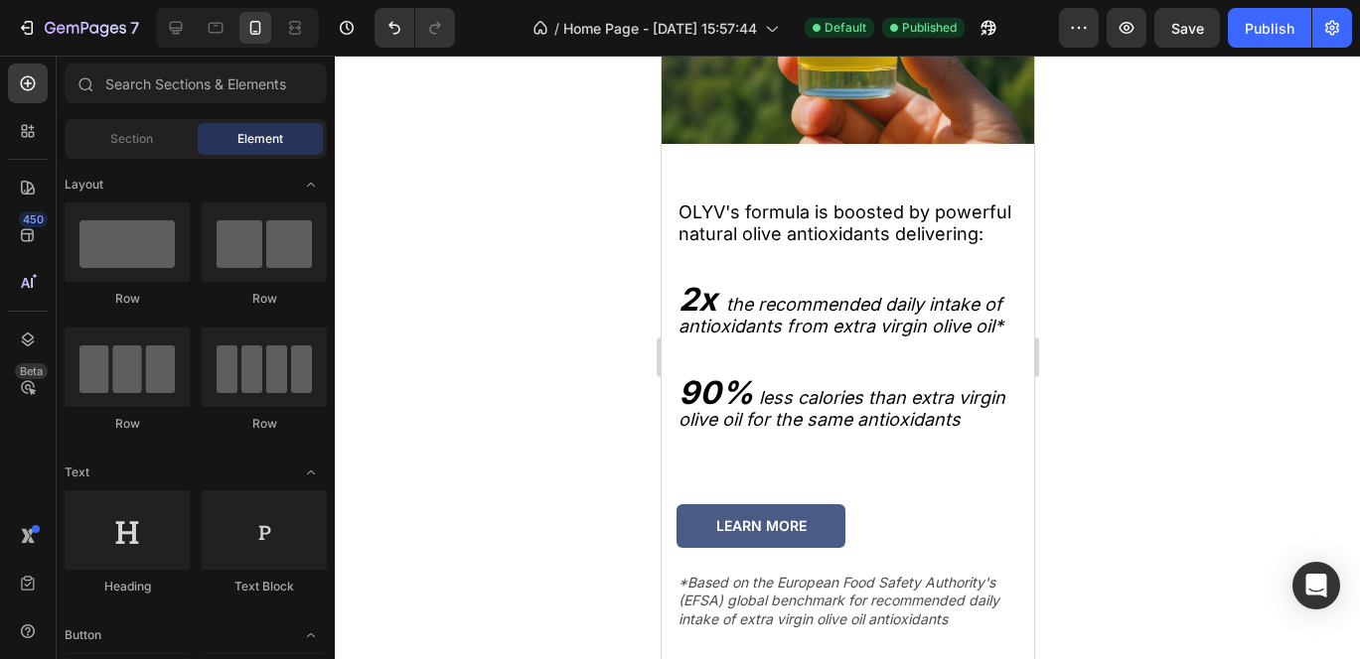
scroll to position [2892, 0]
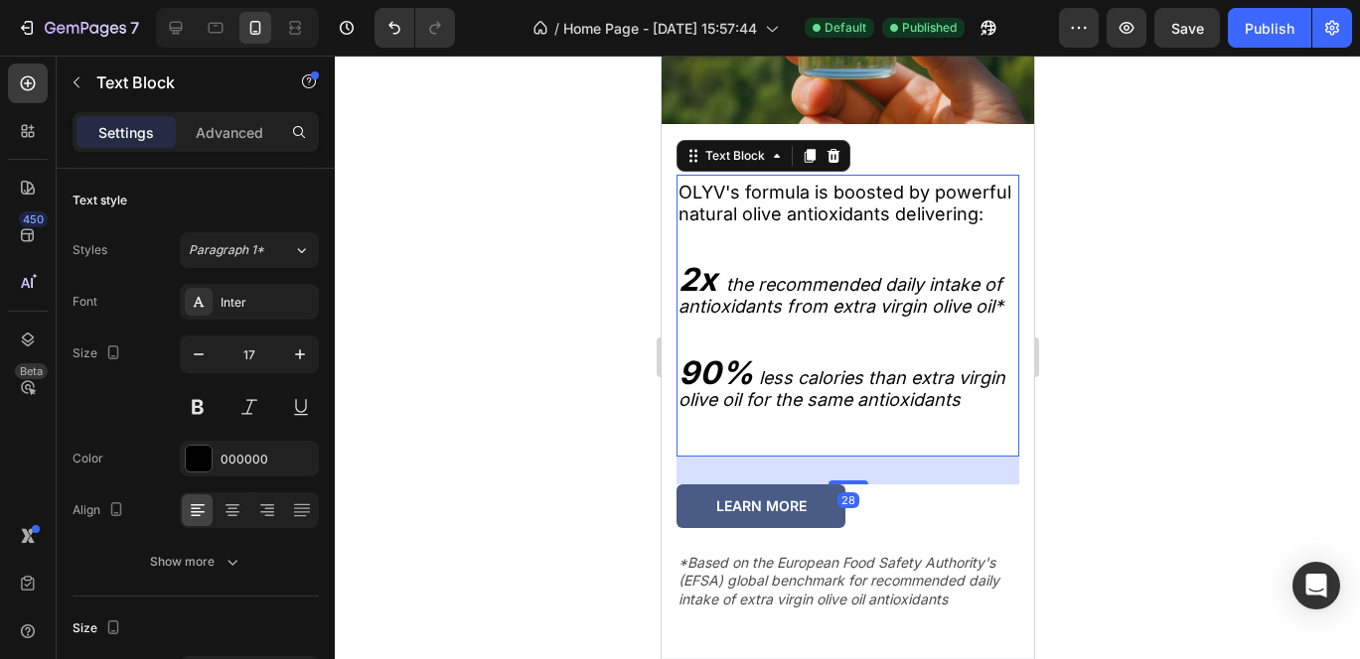
click at [707, 318] on p "2x the recommended daily intake of antioxidants from extra virgin olive oil*" at bounding box center [846, 293] width 339 height 49
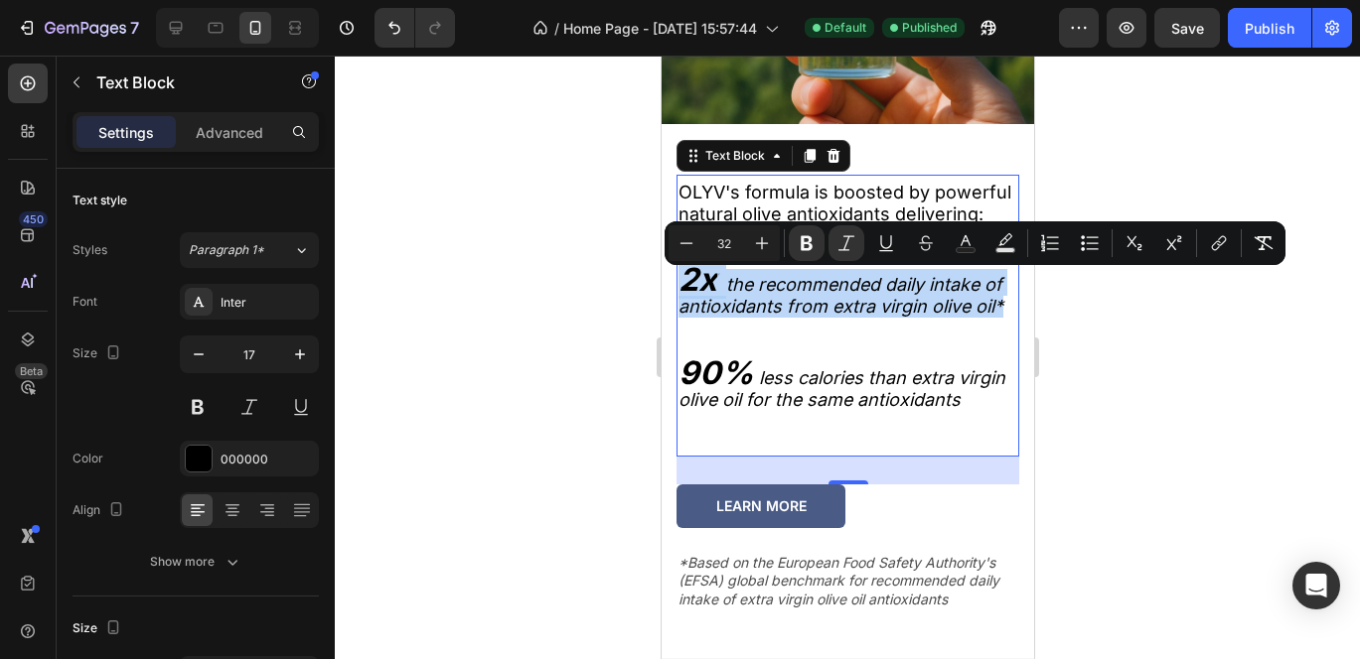
drag, startPoint x: 709, startPoint y: 342, endPoint x: 679, endPoint y: 296, distance: 54.5
click at [679, 296] on p "2x the recommended daily intake of antioxidants from extra virgin olive oil*" at bounding box center [846, 293] width 339 height 49
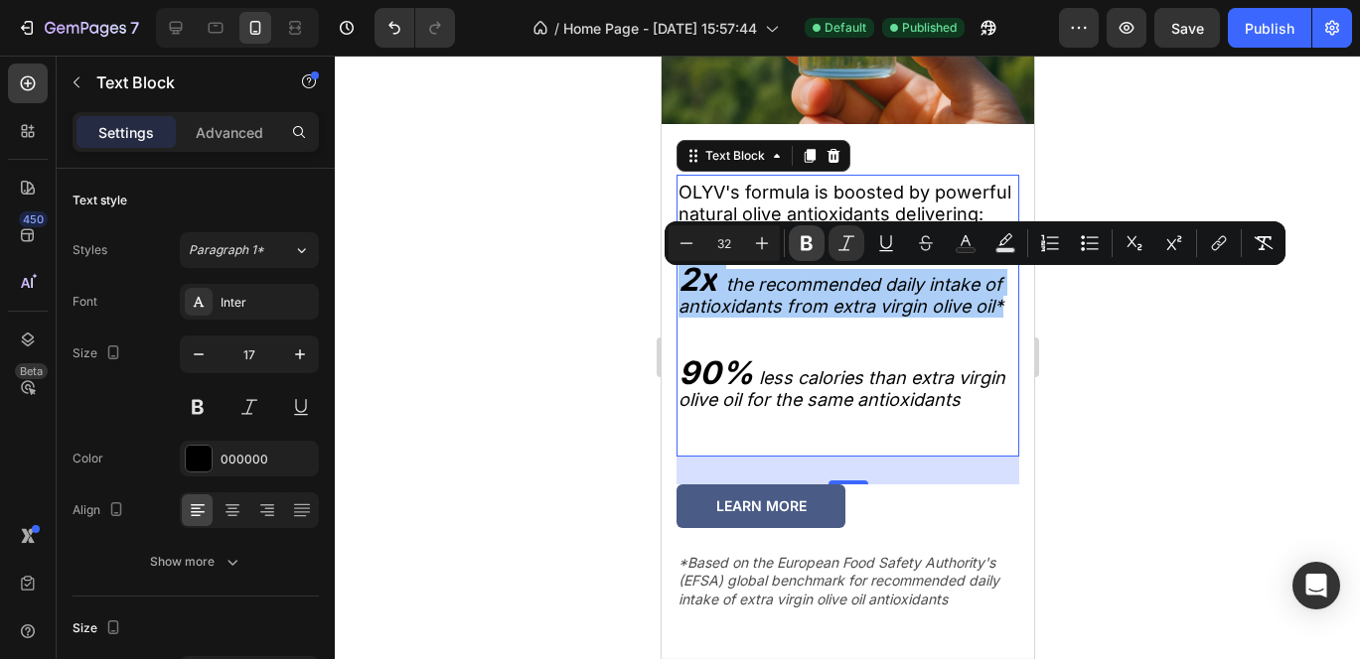
click at [807, 247] on icon "Editor contextual toolbar" at bounding box center [807, 243] width 20 height 20
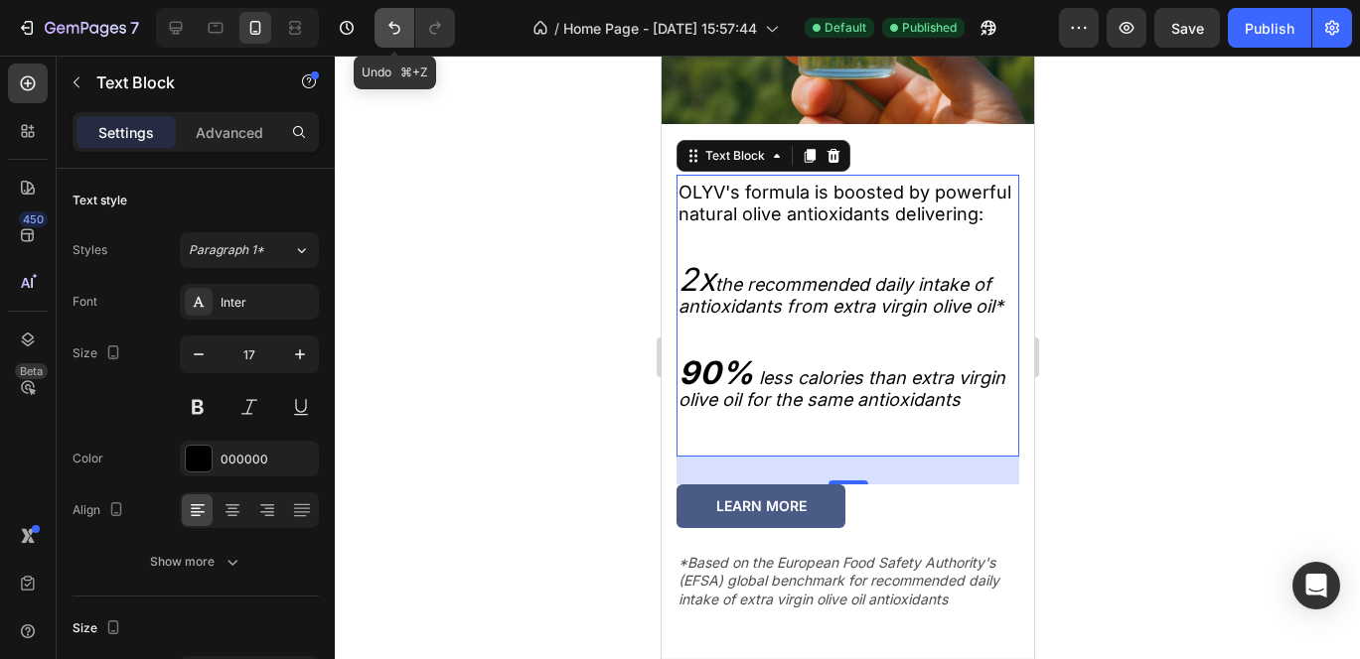
click at [404, 19] on button "Undo/Redo" at bounding box center [394, 28] width 40 height 40
click at [439, 31] on icon "Undo/Redo" at bounding box center [435, 28] width 20 height 20
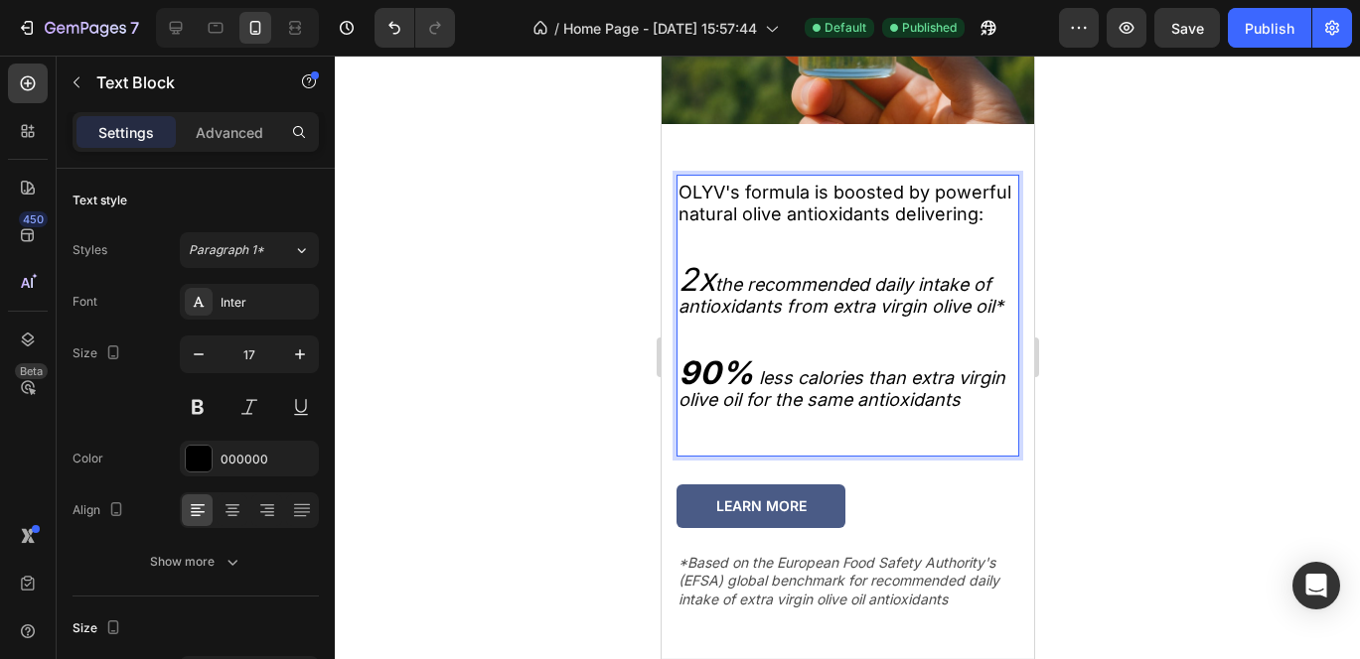
click at [971, 317] on icon "the recommended daily intake of antioxidants from extra virgin olive oil*" at bounding box center [839, 295] width 325 height 43
drag, startPoint x: 689, startPoint y: 290, endPoint x: 670, endPoint y: 290, distance: 18.9
click at [670, 290] on div "OLYV's formula is boosted by powerful natural olive antioxidants delivering: 2x…" at bounding box center [846, 393] width 372 height 510
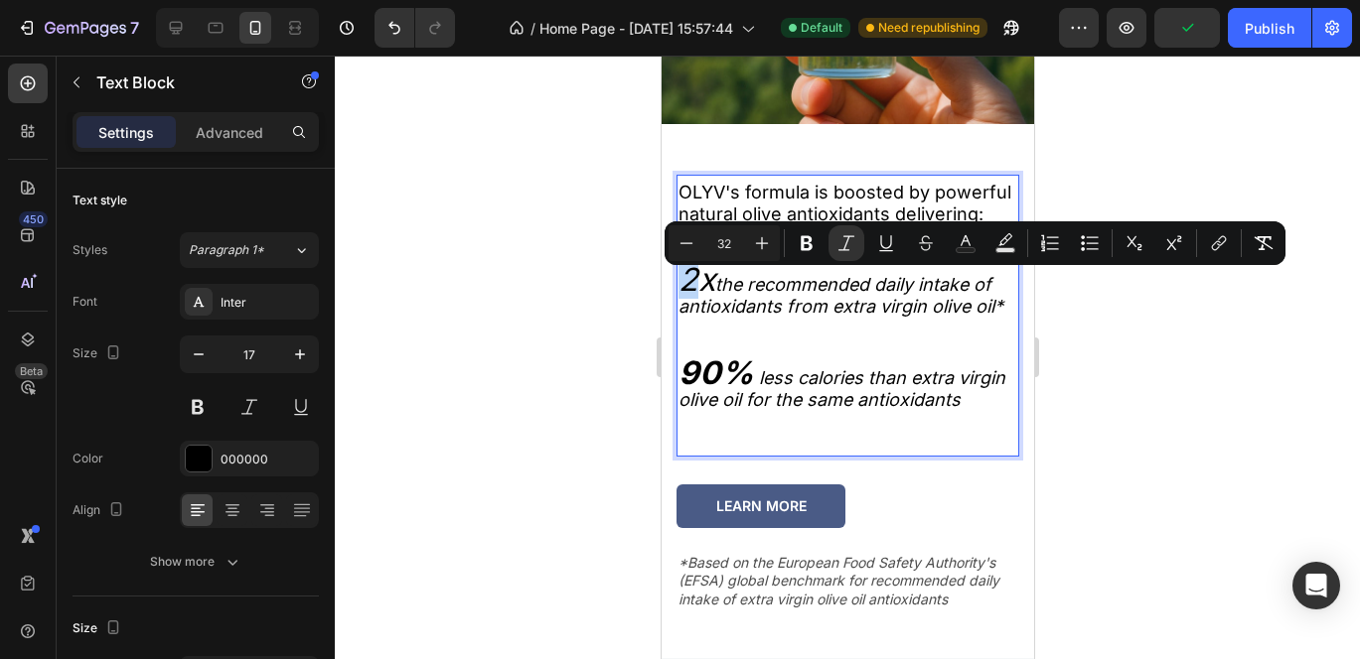
click at [688, 299] on icon "2x" at bounding box center [695, 279] width 37 height 39
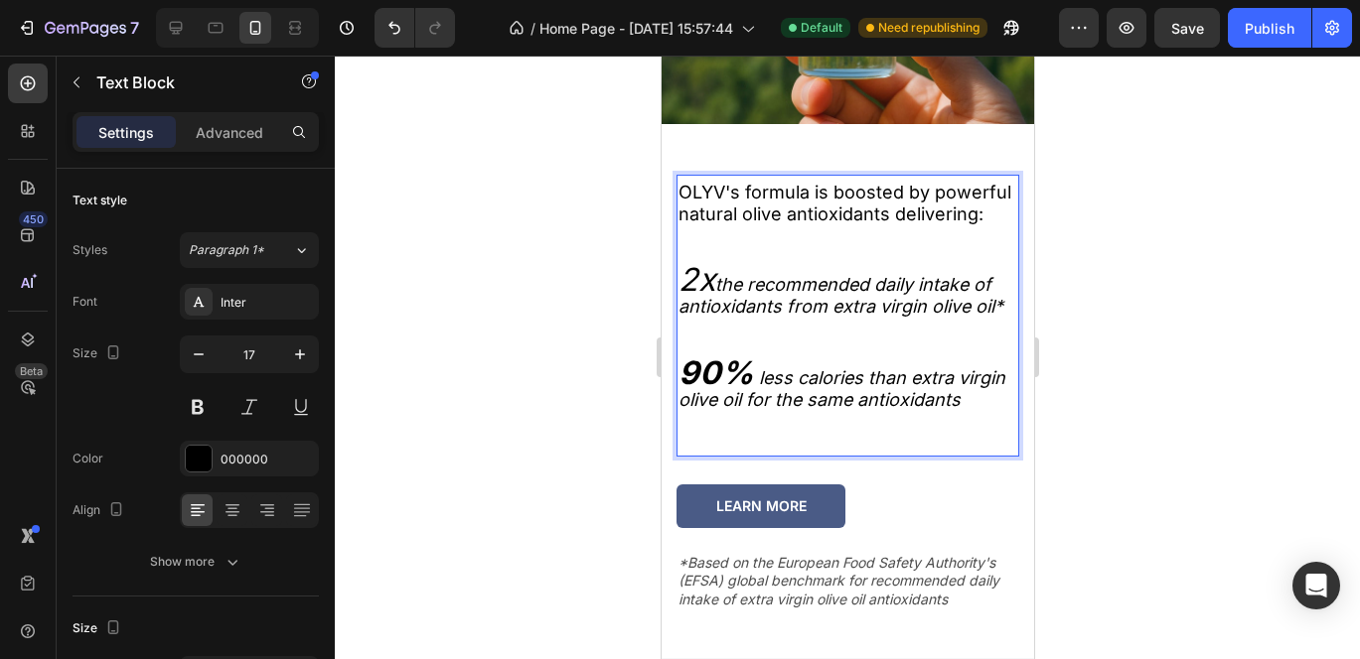
drag, startPoint x: 685, startPoint y: 293, endPoint x: 711, endPoint y: 292, distance: 25.8
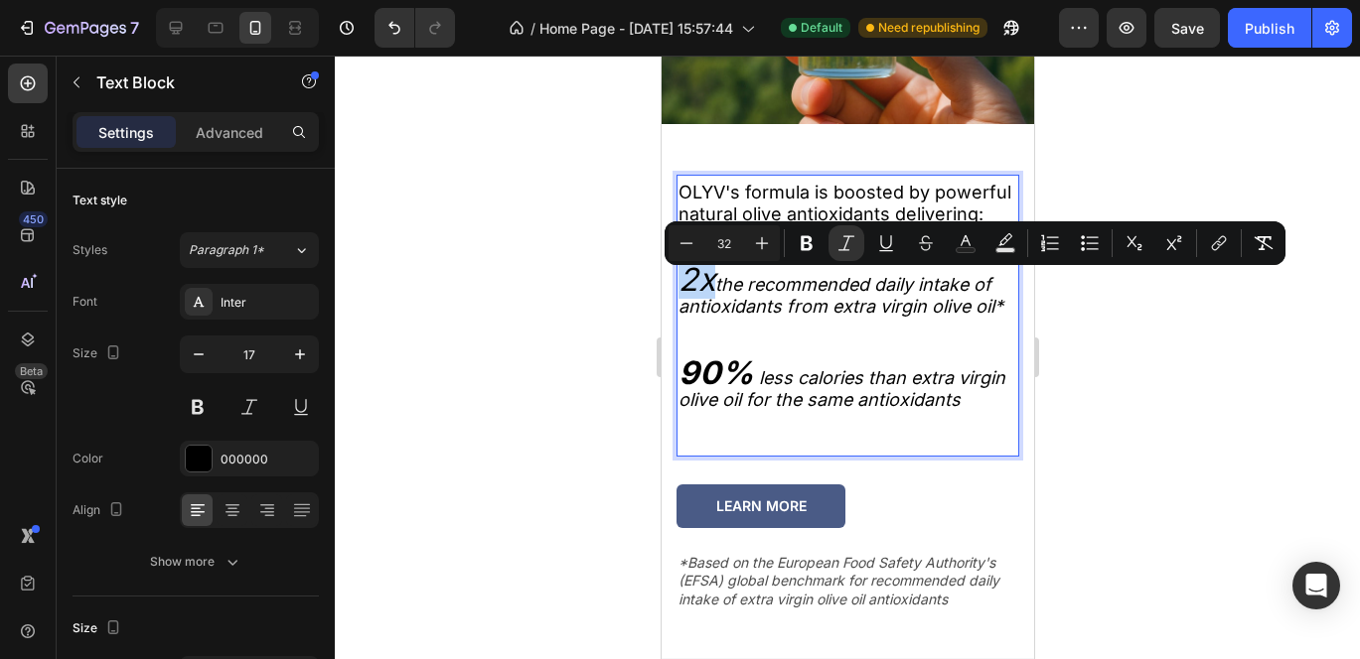
drag, startPoint x: 711, startPoint y: 292, endPoint x: 683, endPoint y: 290, distance: 27.9
click at [683, 291] on icon "2x" at bounding box center [695, 279] width 37 height 39
click at [803, 240] on icon "Editor contextual toolbar" at bounding box center [807, 243] width 12 height 15
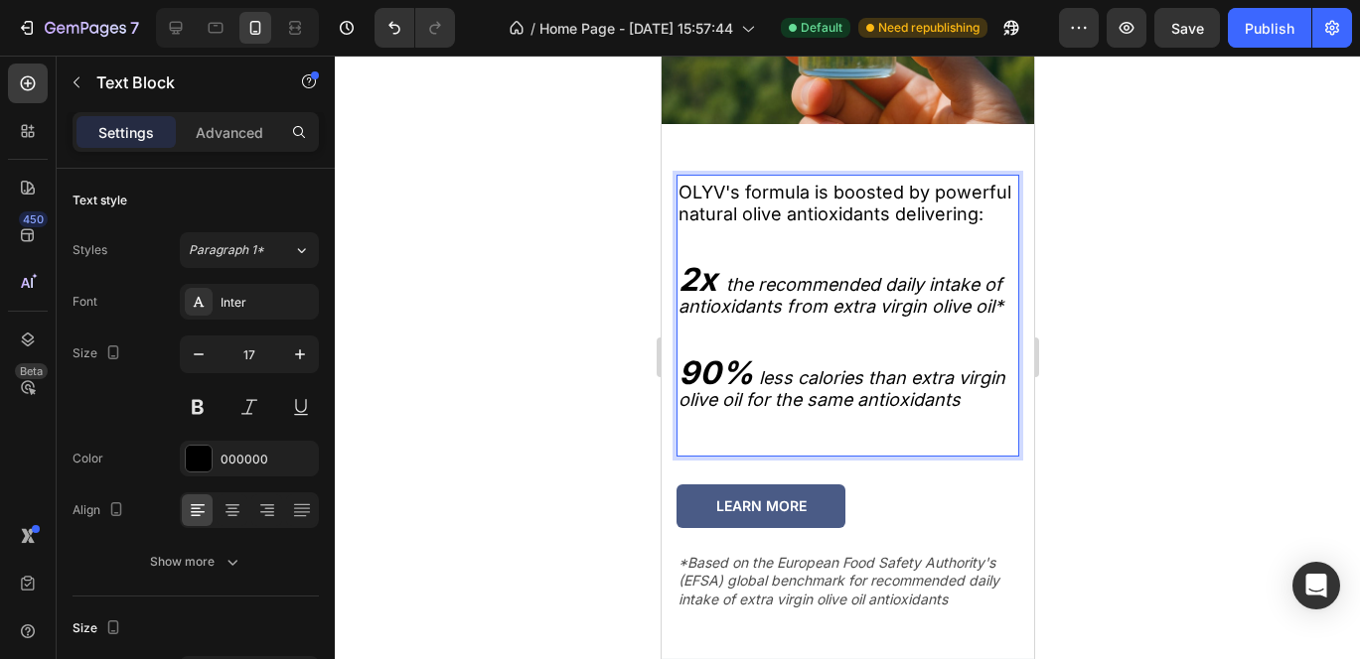
click at [741, 307] on icon "the recommended daily intake of antioxidants from extra virgin olive oil*" at bounding box center [839, 295] width 325 height 43
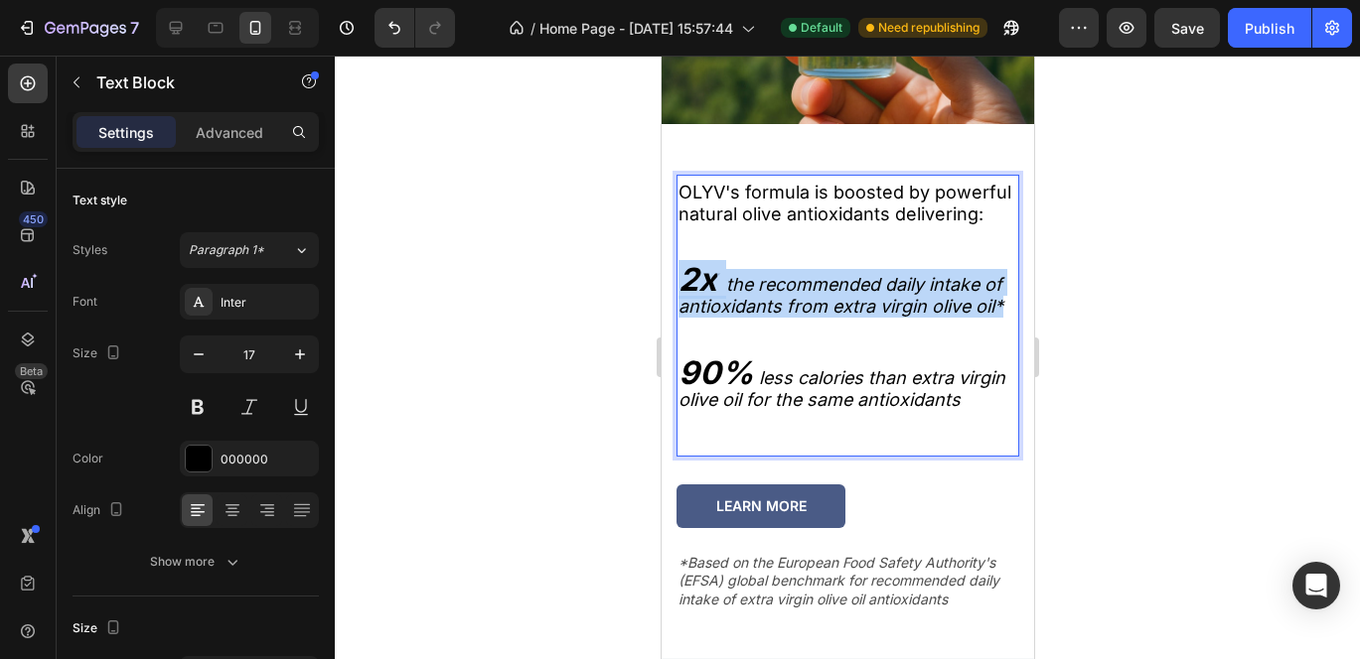
drag, startPoint x: 711, startPoint y: 343, endPoint x: 675, endPoint y: 282, distance: 70.3
click at [675, 282] on div "OLYV's formula is boosted by powerful natural olive antioxidants delivering: 2x…" at bounding box center [846, 318] width 343 height 277
click at [730, 311] on icon "the recommended daily intake of antioxidants from extra virgin olive oil*" at bounding box center [839, 295] width 325 height 43
drag, startPoint x: 718, startPoint y: 335, endPoint x: 684, endPoint y: 282, distance: 62.5
click at [684, 282] on p "2x the recommended daily intake of antioxidants from extra virgin olive oil*" at bounding box center [846, 293] width 339 height 49
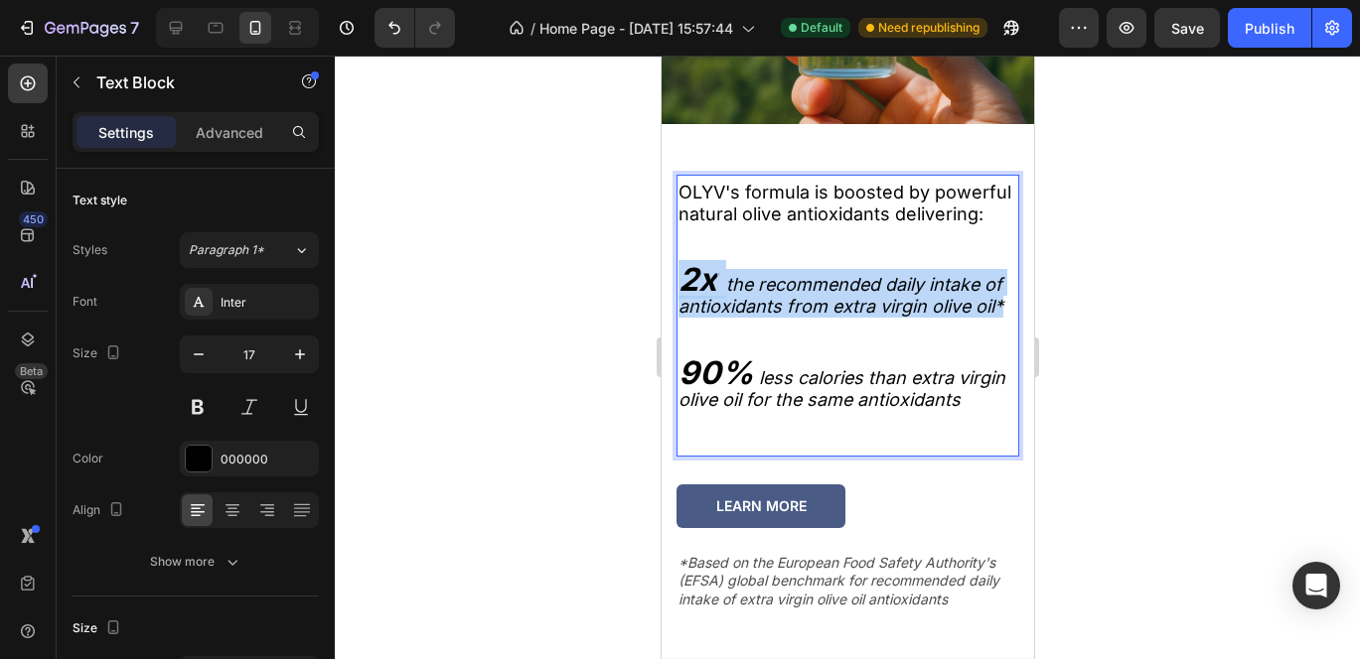
click at [709, 298] on strong "2x" at bounding box center [696, 279] width 39 height 39
drag, startPoint x: 727, startPoint y: 294, endPoint x: 753, endPoint y: 336, distance: 49.1
click at [755, 318] on p "2x the recommended daily intake of antioxidants from extra virgin olive oil*" at bounding box center [846, 293] width 339 height 49
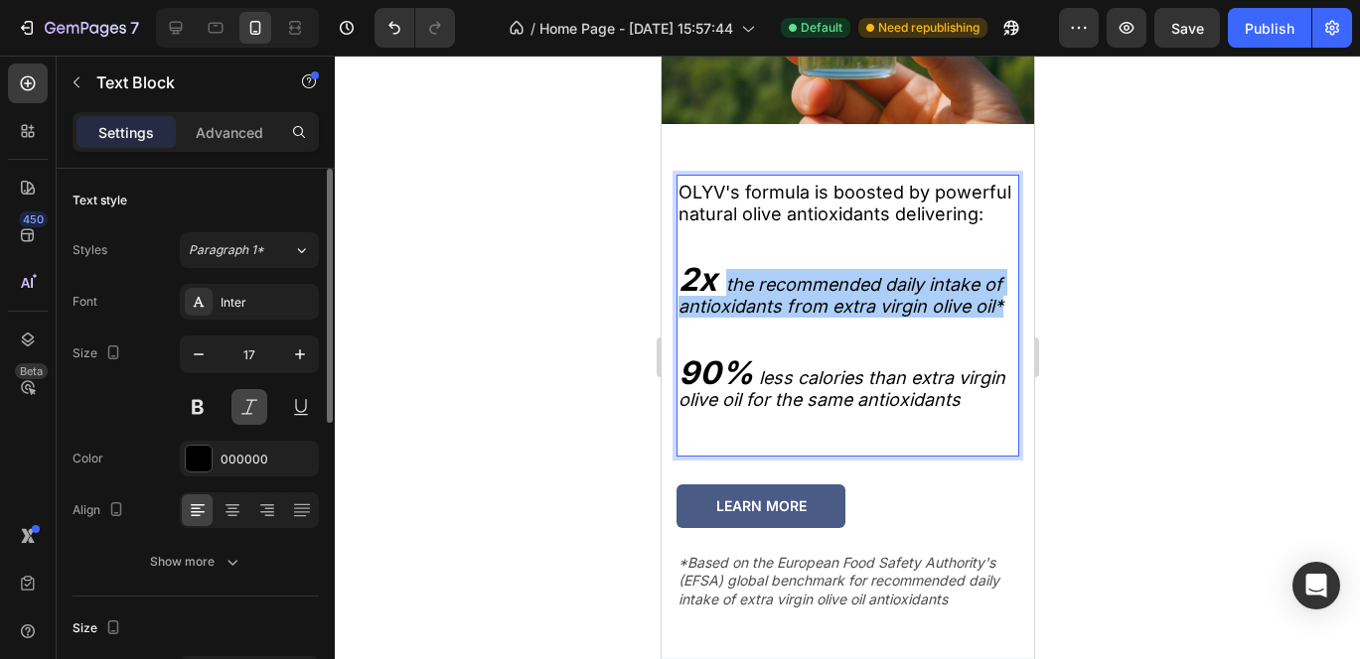
click at [260, 409] on button at bounding box center [249, 407] width 36 height 36
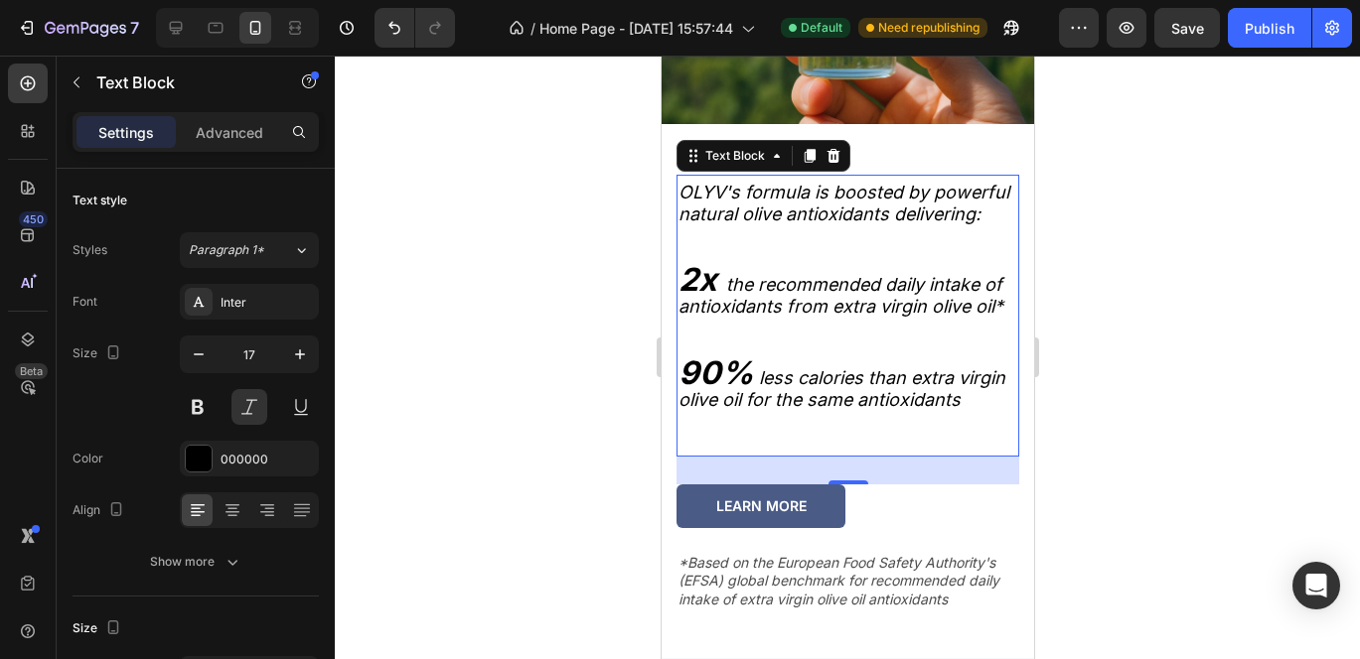
click at [800, 433] on p "Rich Text Editor. Editing area: main" at bounding box center [846, 422] width 339 height 22
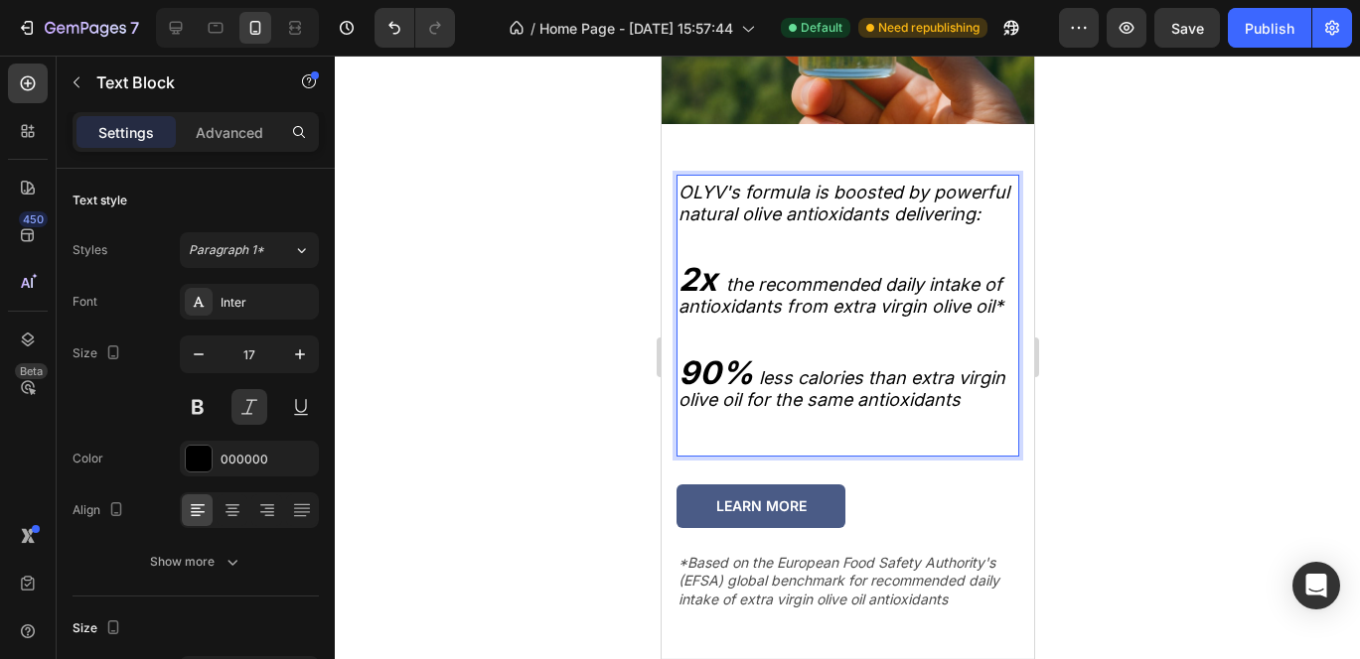
click at [783, 411] on p "90% less calories than extra virgin olive oil for the same antioxidants" at bounding box center [846, 387] width 339 height 49
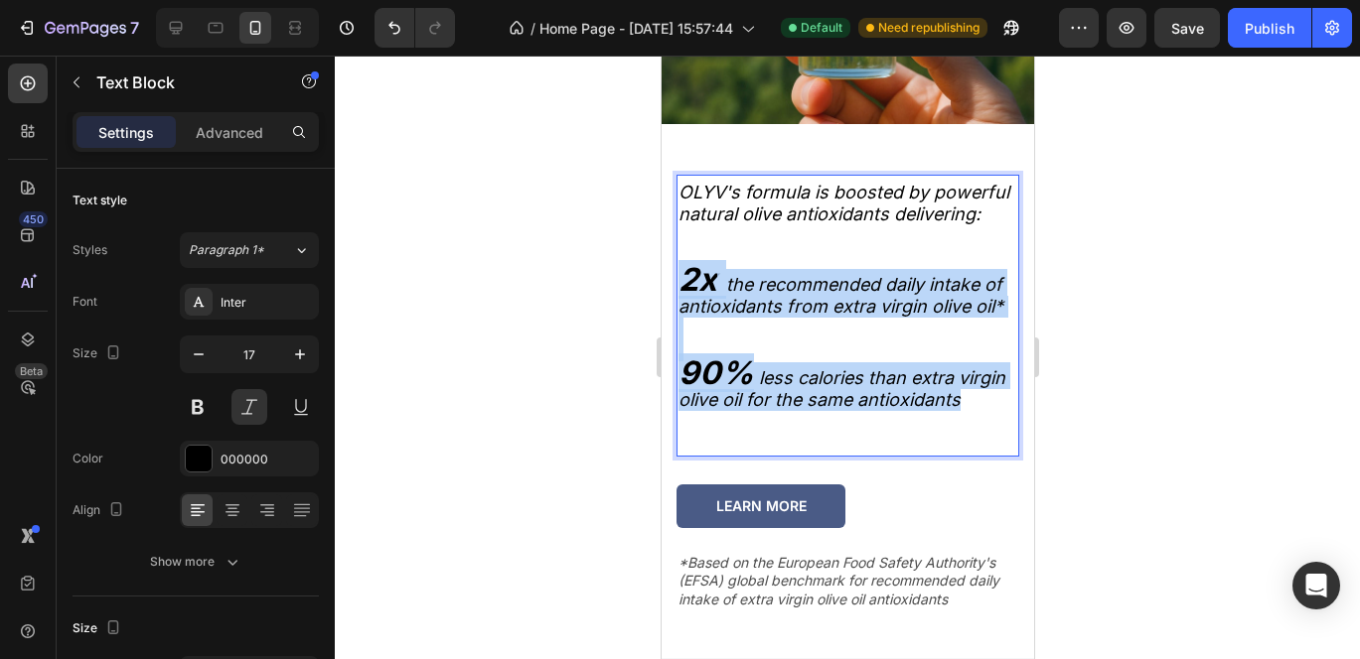
drag, startPoint x: 783, startPoint y: 457, endPoint x: 680, endPoint y: 289, distance: 196.6
click at [680, 289] on div "OLYV's formula is boosted by powerful natural olive antioxidants delivering: 2x…" at bounding box center [846, 318] width 343 height 277
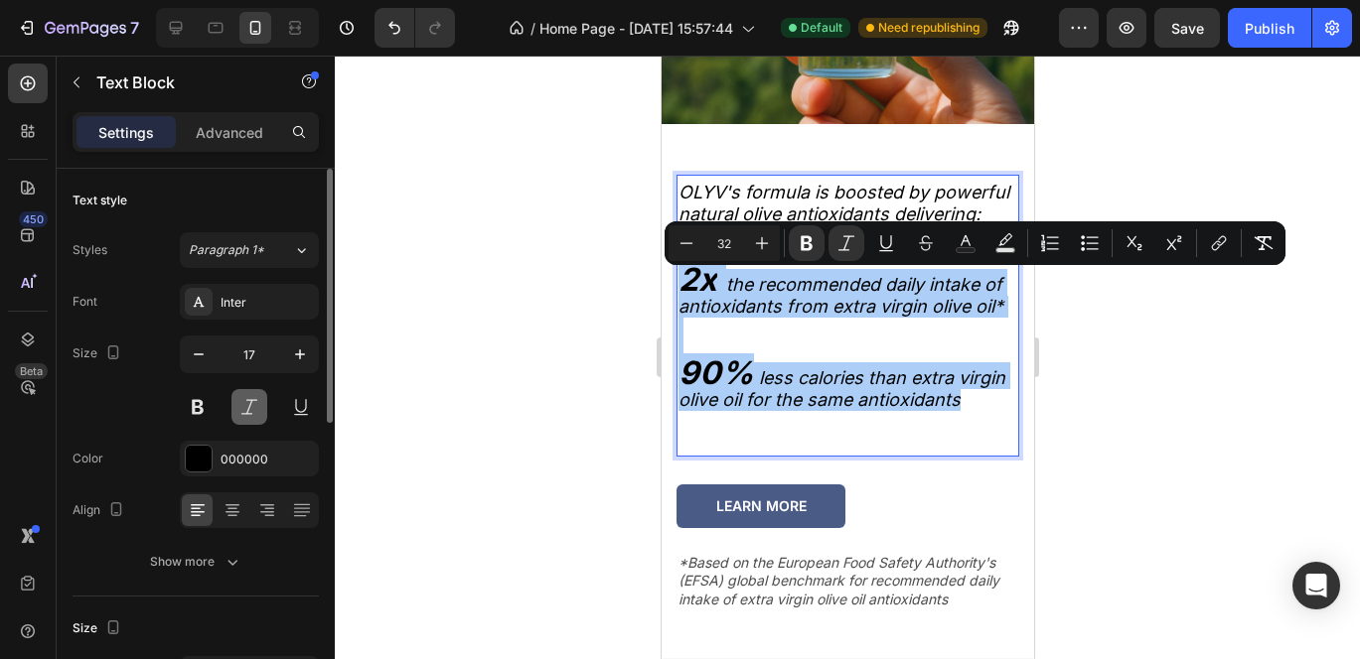
click at [241, 403] on button at bounding box center [249, 407] width 36 height 36
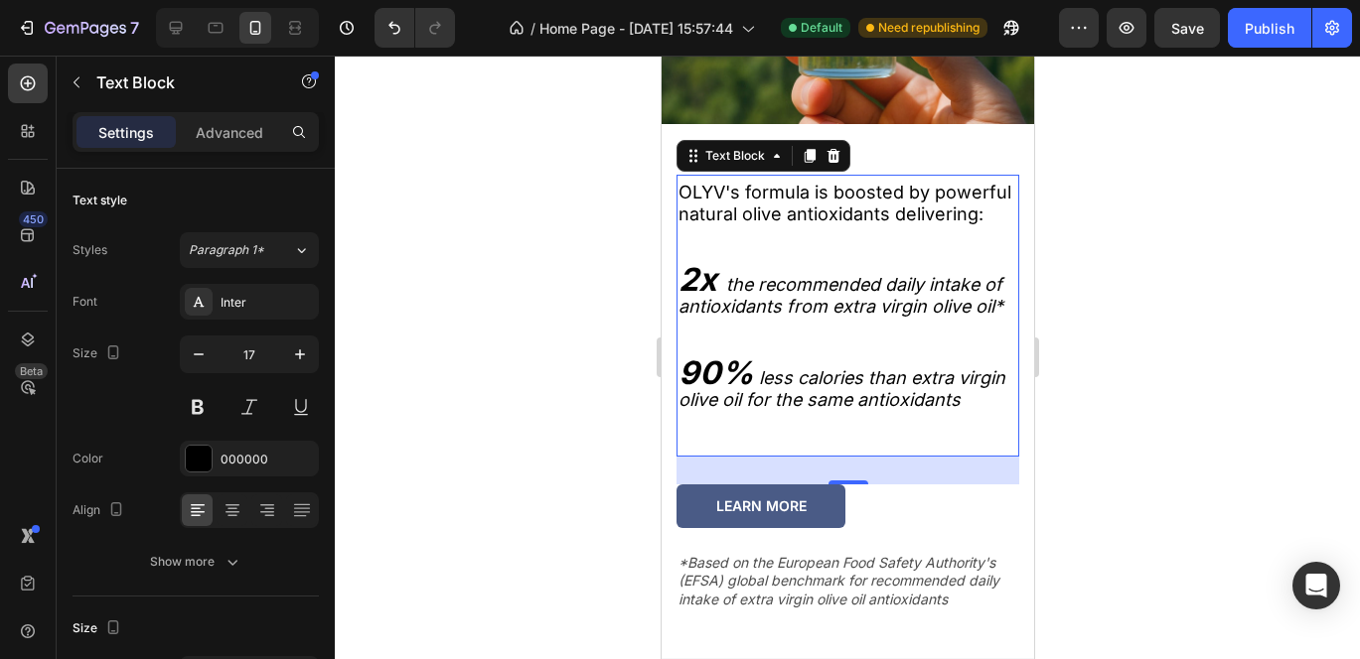
click at [745, 269] on p "Rich Text Editor. Editing area: main" at bounding box center [846, 258] width 339 height 22
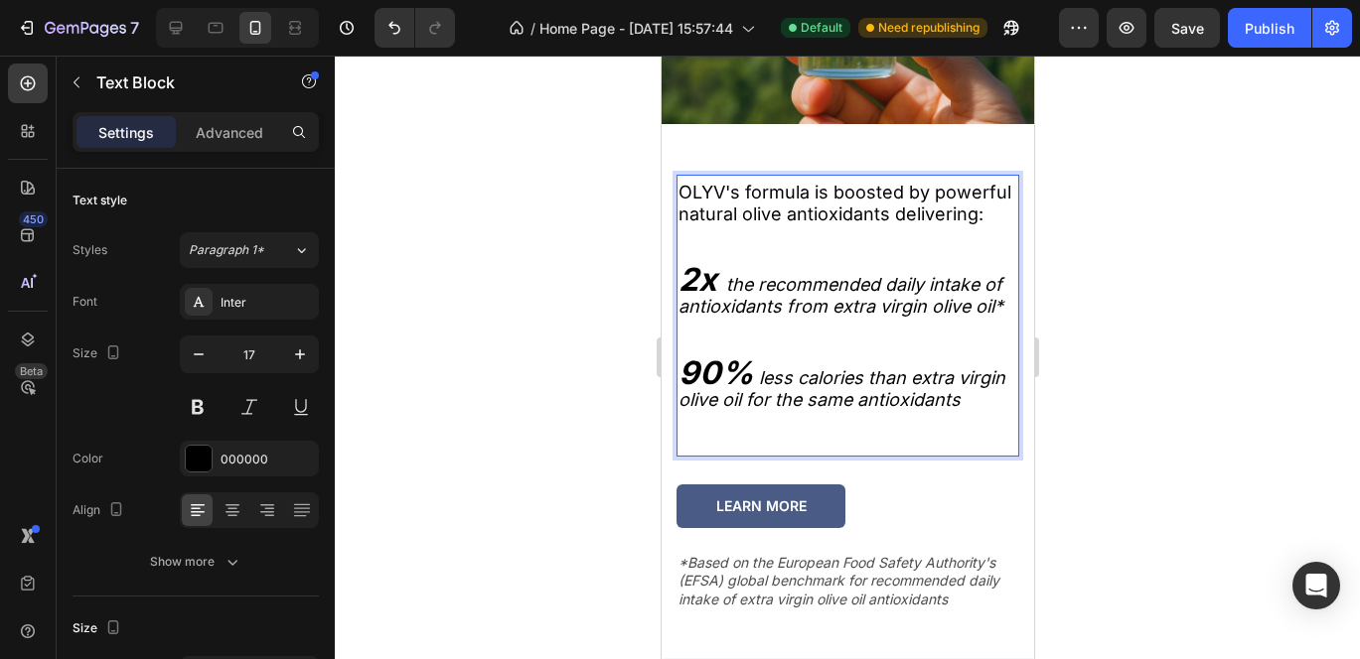
click at [742, 294] on icon "the recommended daily intake of antioxidants from extra virgin olive oil*" at bounding box center [839, 295] width 325 height 43
click at [735, 294] on icon "the recommended daily intake of antioxidants from extra virgin olive oil*" at bounding box center [839, 295] width 325 height 43
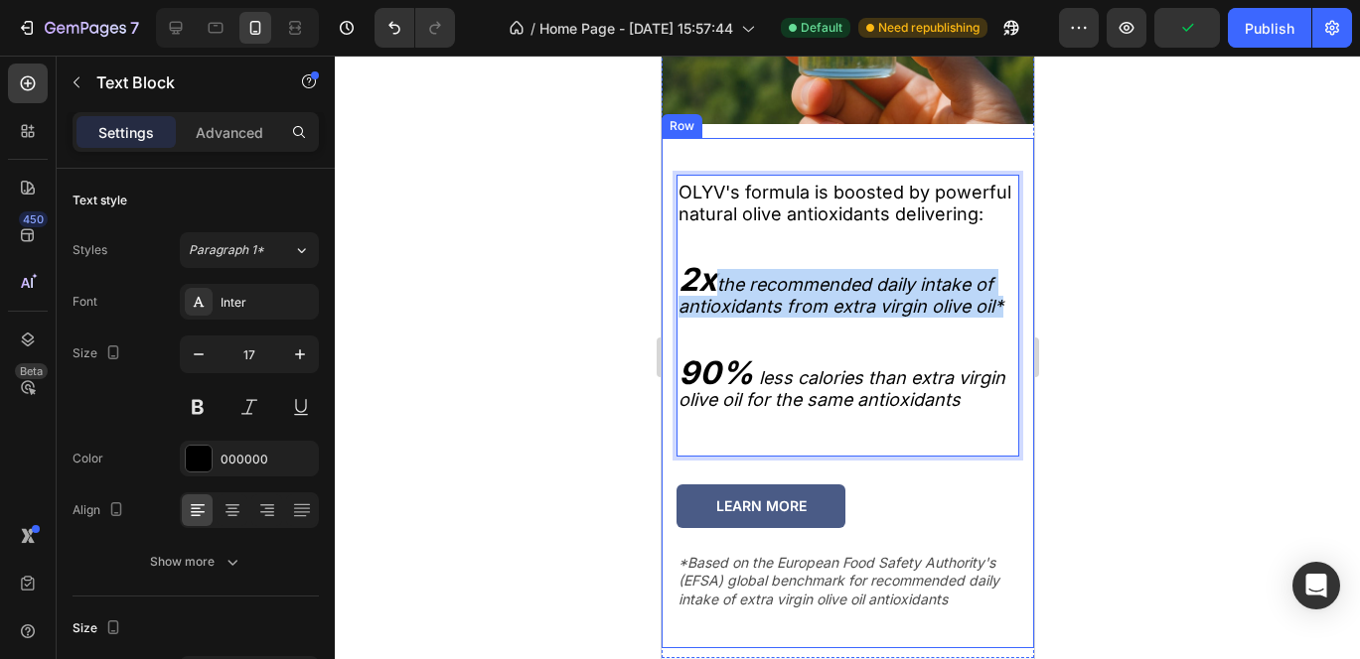
drag, startPoint x: 723, startPoint y: 295, endPoint x: 1007, endPoint y: 321, distance: 285.2
click at [1007, 321] on div "OLYV's formula is boosted by powerful natural olive antioxidants delivering: 2x…" at bounding box center [846, 393] width 372 height 510
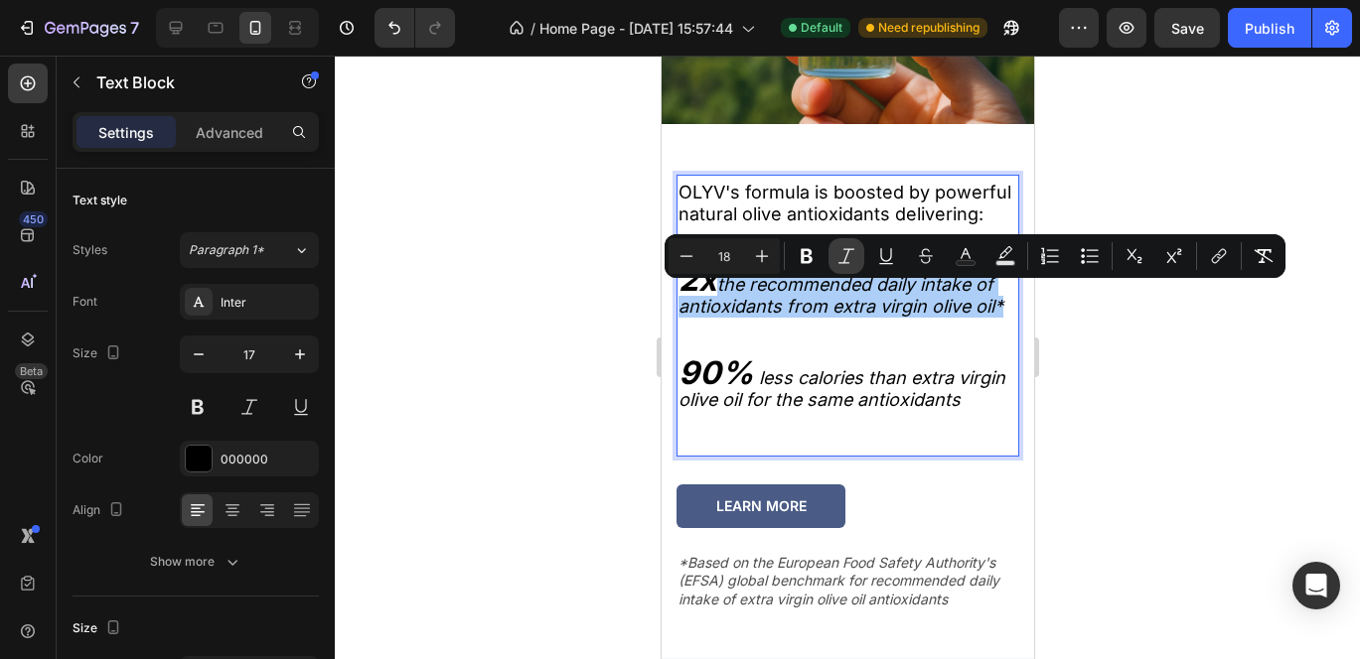
click at [849, 256] on icon "Editor contextual toolbar" at bounding box center [846, 256] width 20 height 20
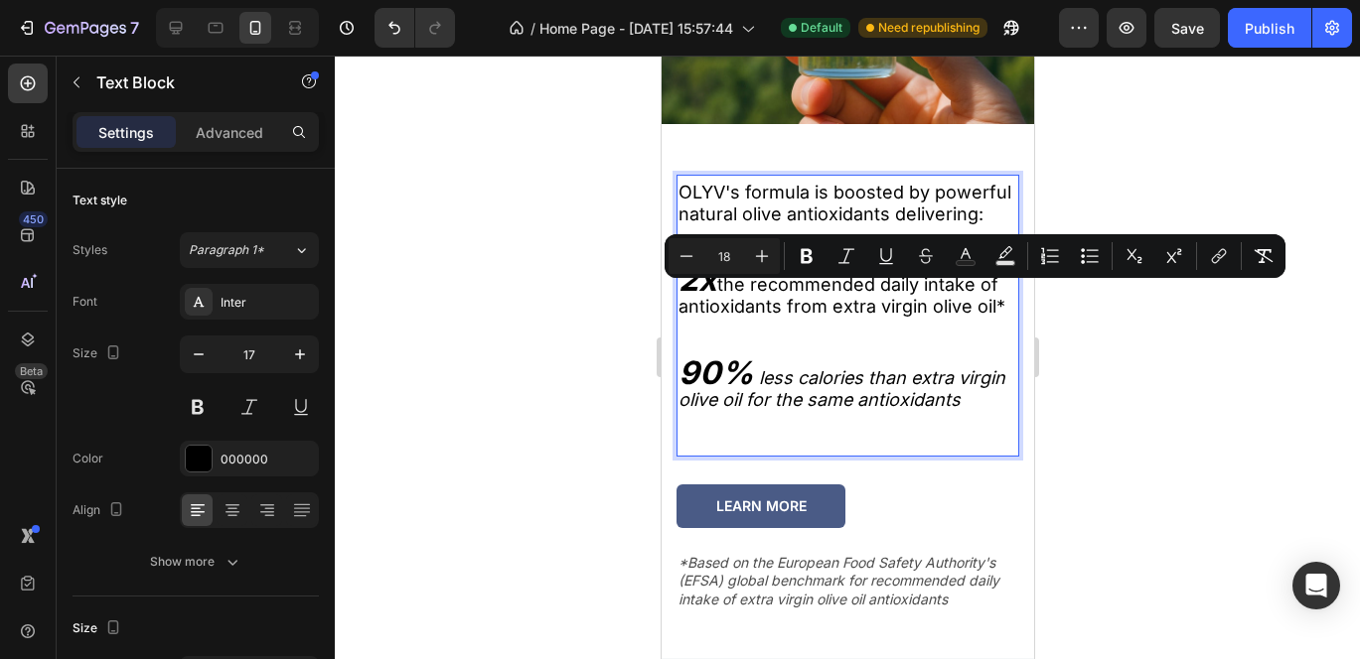
click at [797, 385] on icon "less calories than extra virgin olive oil for the same antioxidants" at bounding box center [840, 388] width 327 height 43
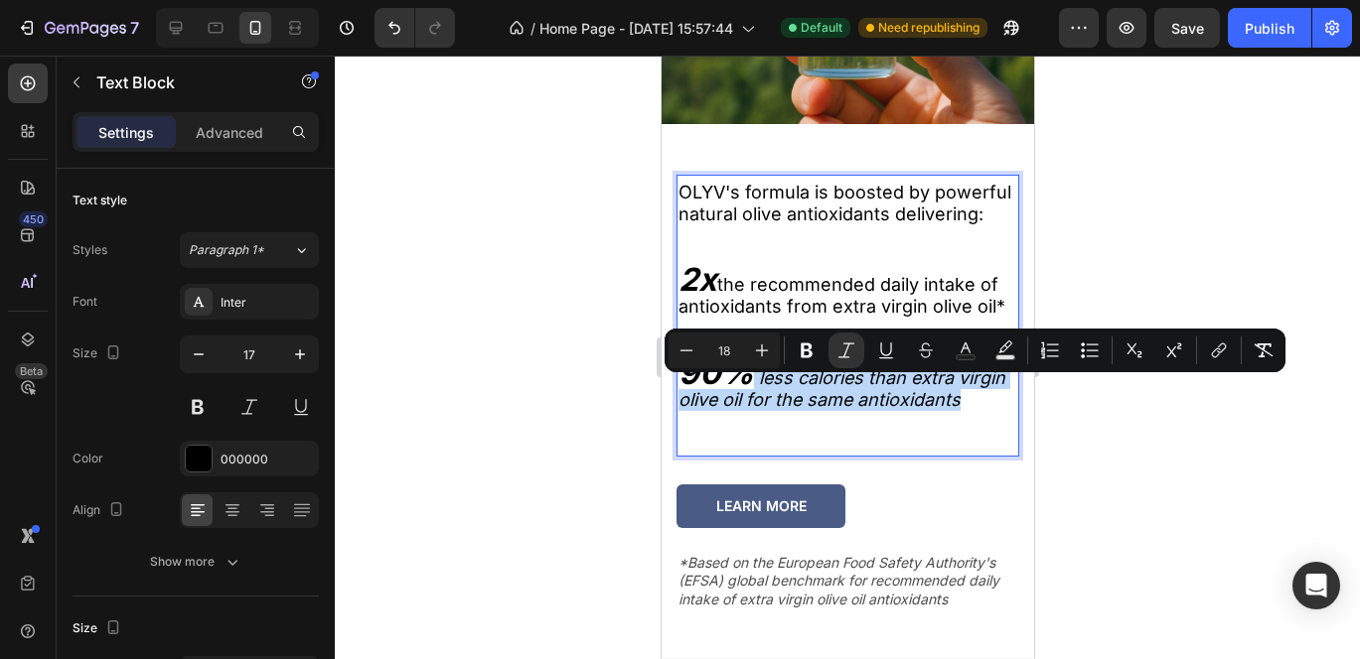
type input "32"
drag, startPoint x: 804, startPoint y: 441, endPoint x: 756, endPoint y: 386, distance: 73.2
click at [756, 386] on p "90% less calories than extra virgin olive oil for the same antioxidants" at bounding box center [846, 387] width 339 height 49
click at [846, 353] on icon "Editor contextual toolbar" at bounding box center [846, 351] width 20 height 20
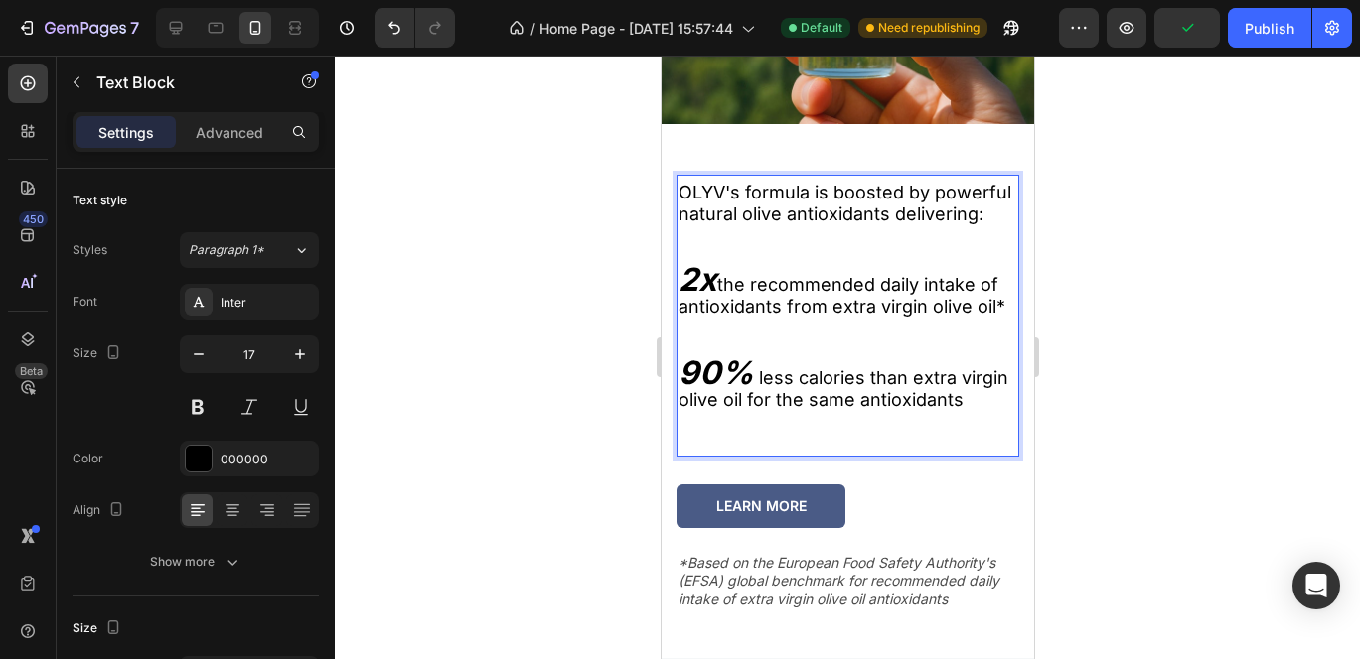
click at [912, 433] on p "Rich Text Editor. Editing area: main" at bounding box center [846, 422] width 339 height 22
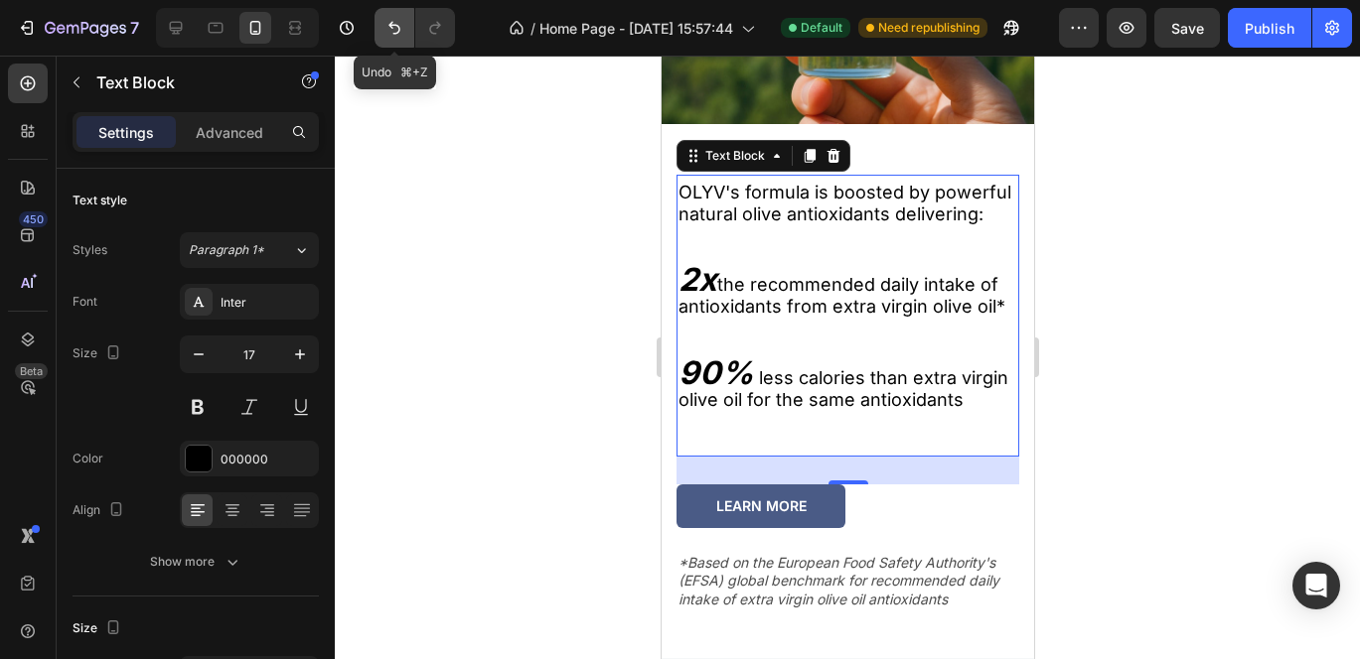
click at [385, 32] on icon "Undo/Redo" at bounding box center [394, 28] width 20 height 20
click at [1082, 349] on div at bounding box center [847, 358] width 1025 height 604
click at [788, 314] on icon "the recommended daily intake of antioxidants from extra virgin olive oil*" at bounding box center [839, 295] width 325 height 43
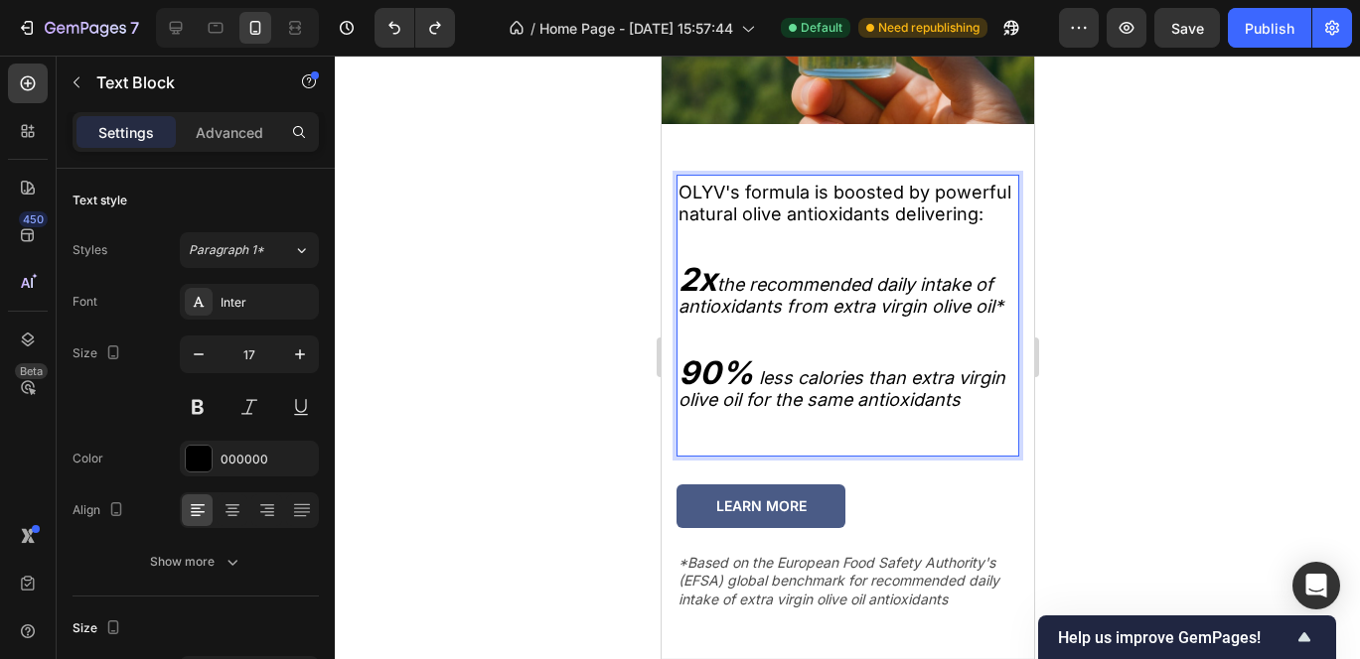
click at [724, 290] on icon "the recommended daily intake of antioxidants from extra virgin olive oil*" at bounding box center [839, 295] width 325 height 43
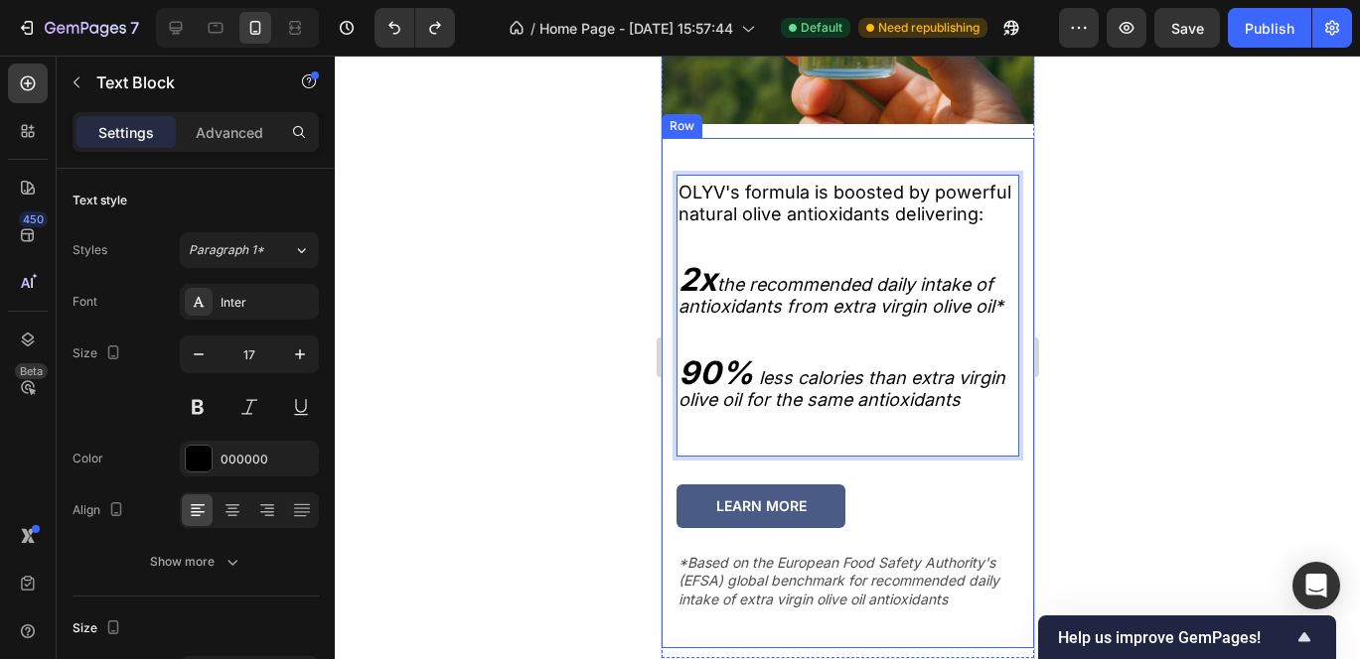
drag, startPoint x: 721, startPoint y: 301, endPoint x: 667, endPoint y: 290, distance: 54.7
click at [667, 290] on div "OLYV's formula is boosted by powerful natural olive antioxidants delivering: 2x…" at bounding box center [846, 393] width 372 height 510
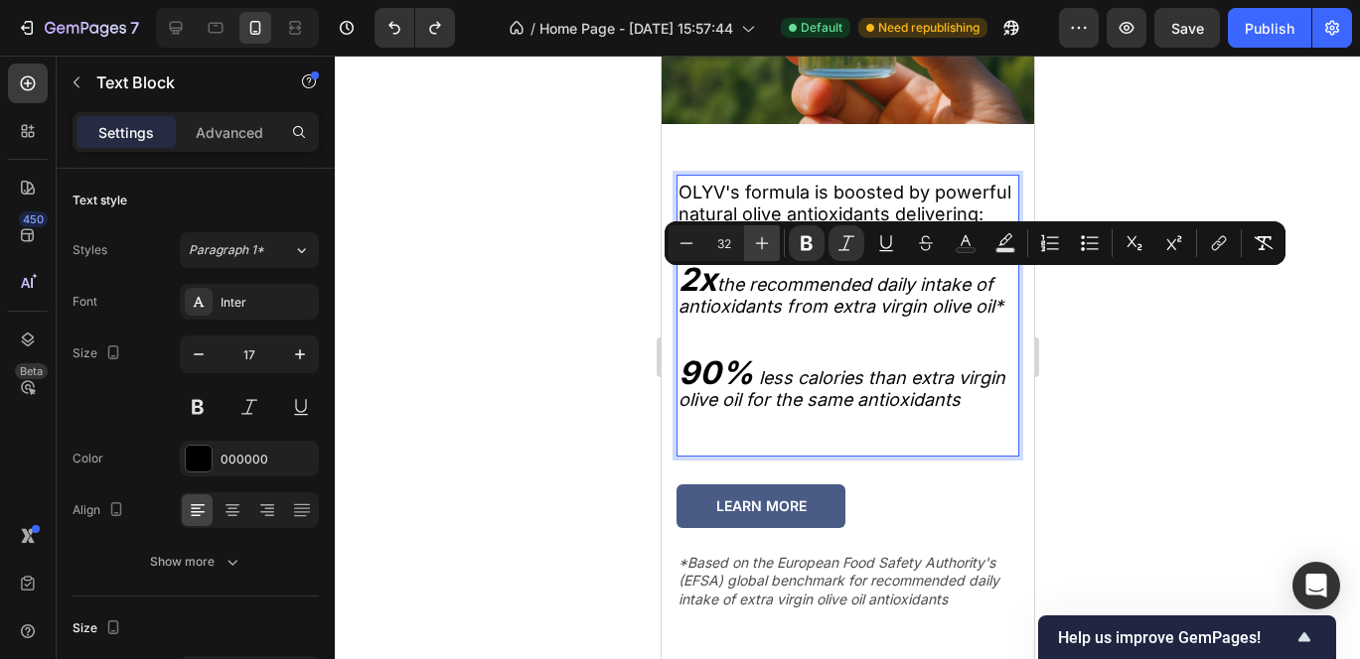
click at [754, 244] on icon "Editor contextual toolbar" at bounding box center [762, 243] width 20 height 20
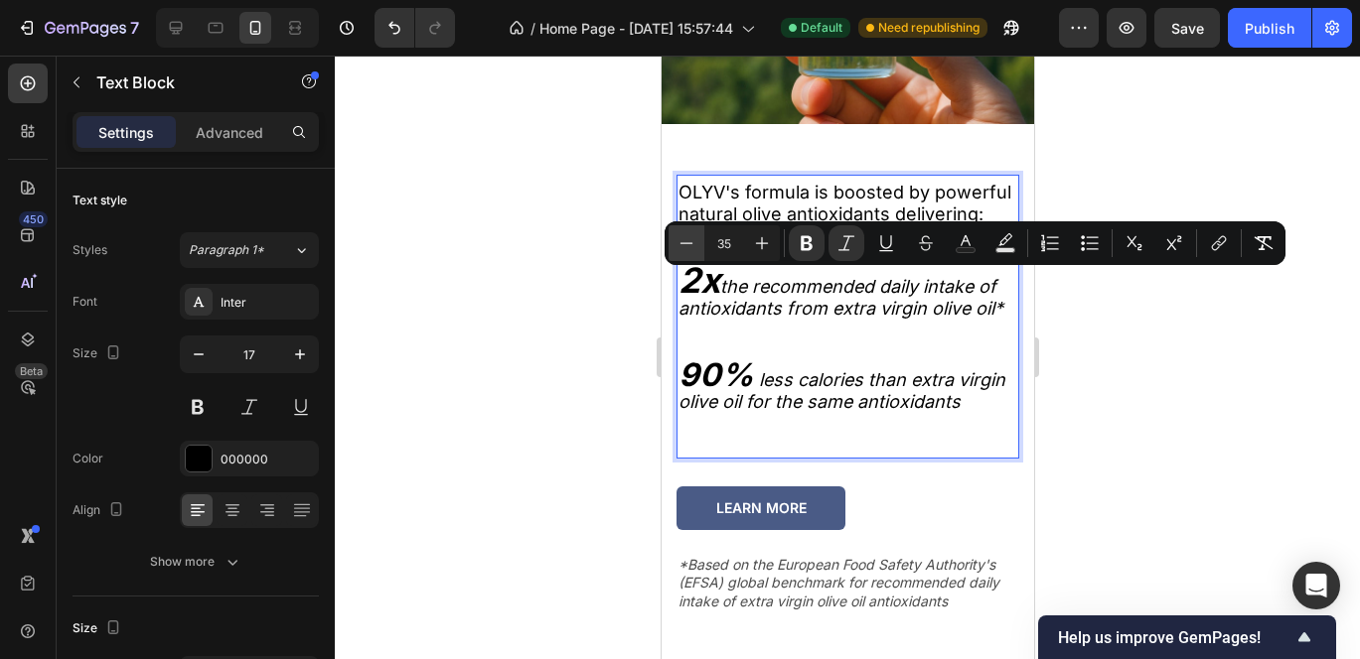
click at [693, 251] on icon "Editor contextual toolbar" at bounding box center [686, 243] width 20 height 20
type input "33"
click at [723, 393] on strong "90%" at bounding box center [714, 374] width 75 height 39
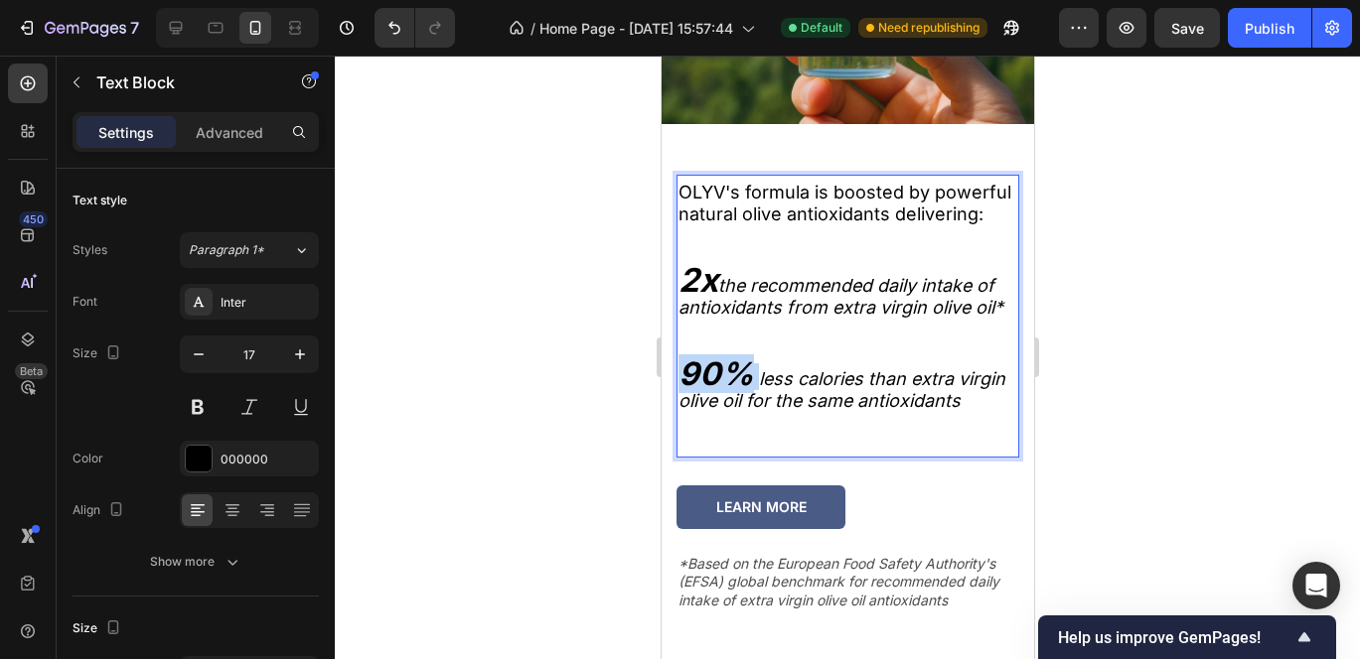
drag, startPoint x: 757, startPoint y: 406, endPoint x: 659, endPoint y: 409, distance: 97.4
click at [660, 409] on div "OLYV's formula is boosted by powerful natural olive antioxidants delivering: 2x…" at bounding box center [846, 393] width 372 height 511
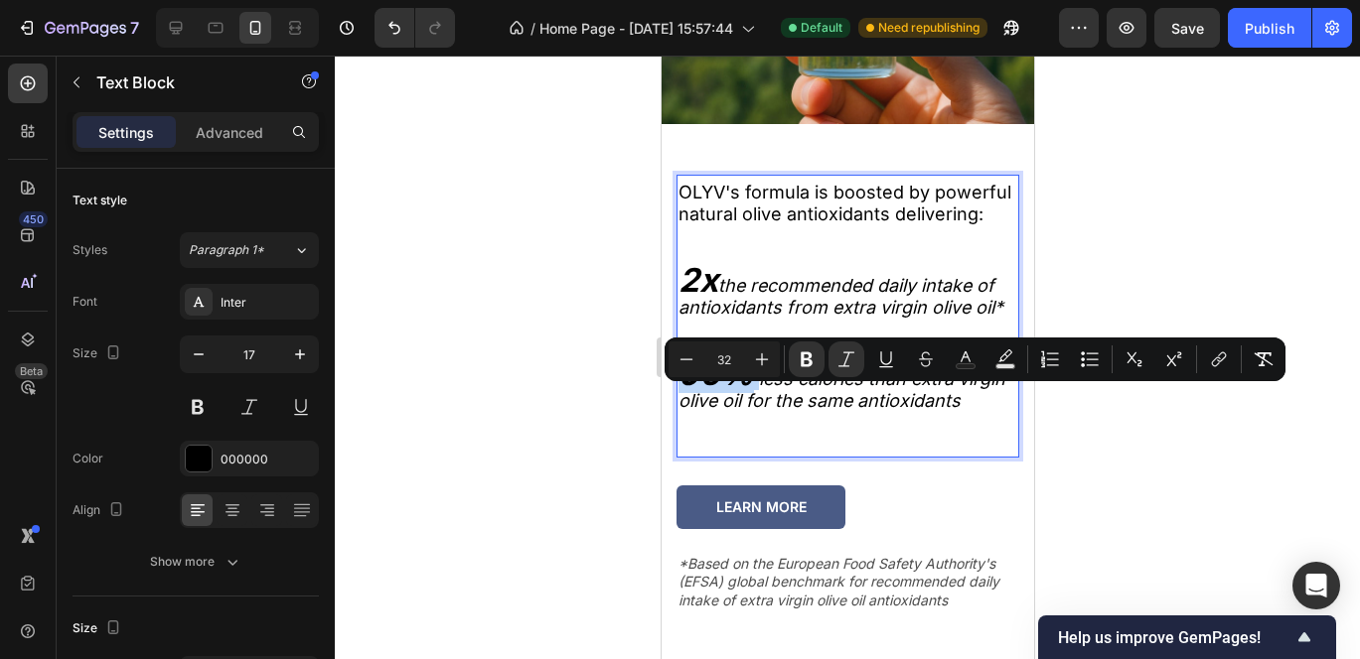
click at [753, 403] on p "90% less calories than extra virgin olive oil for the same antioxidants" at bounding box center [846, 388] width 339 height 49
drag, startPoint x: 750, startPoint y: 406, endPoint x: 676, endPoint y: 411, distance: 73.7
click at [676, 411] on div "OLYV's formula is boosted by powerful natural olive antioxidants delivering: 2x…" at bounding box center [846, 319] width 343 height 278
click at [758, 351] on icon "Editor contextual toolbar" at bounding box center [762, 360] width 20 height 20
type input "33"
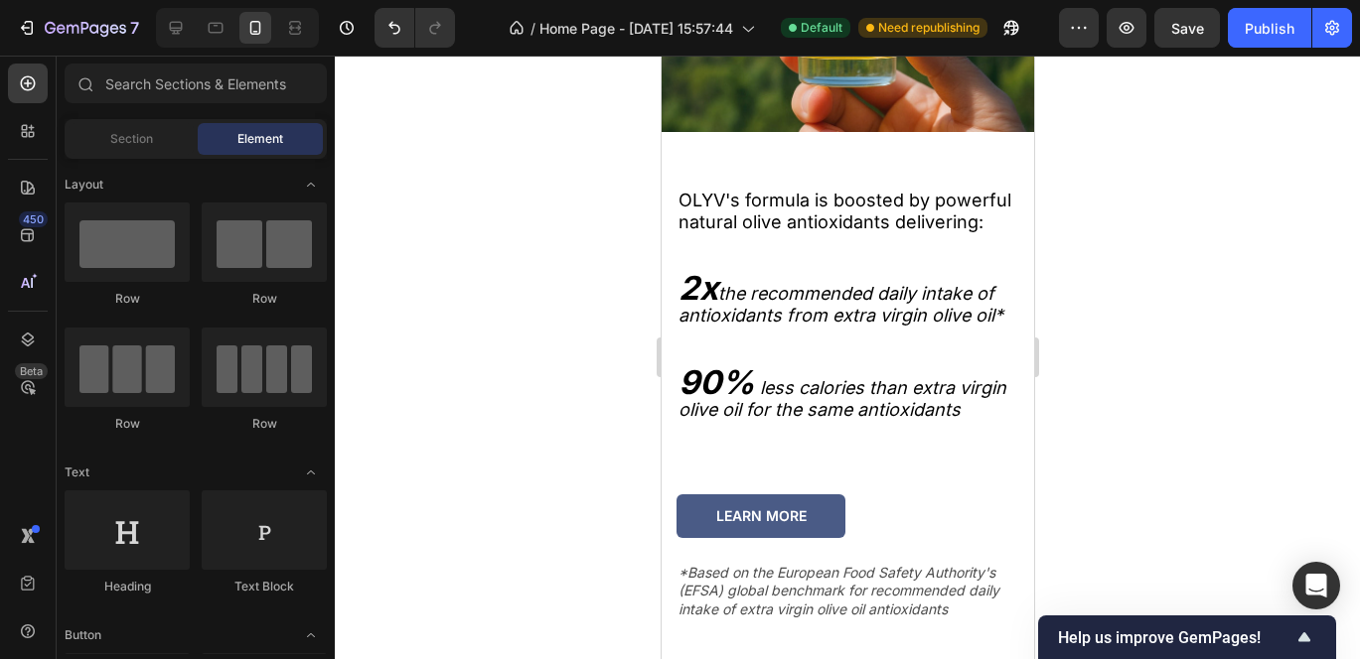
scroll to position [2881, 0]
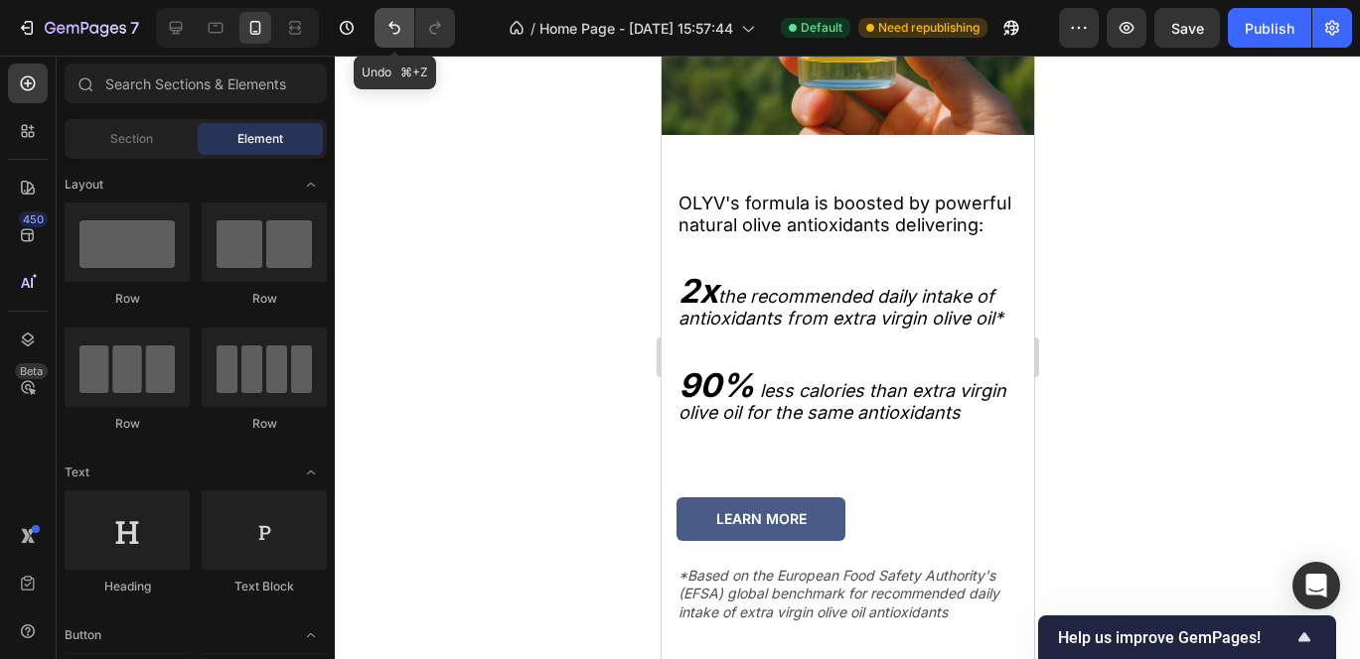
click at [386, 31] on icon "Undo/Redo" at bounding box center [394, 28] width 20 height 20
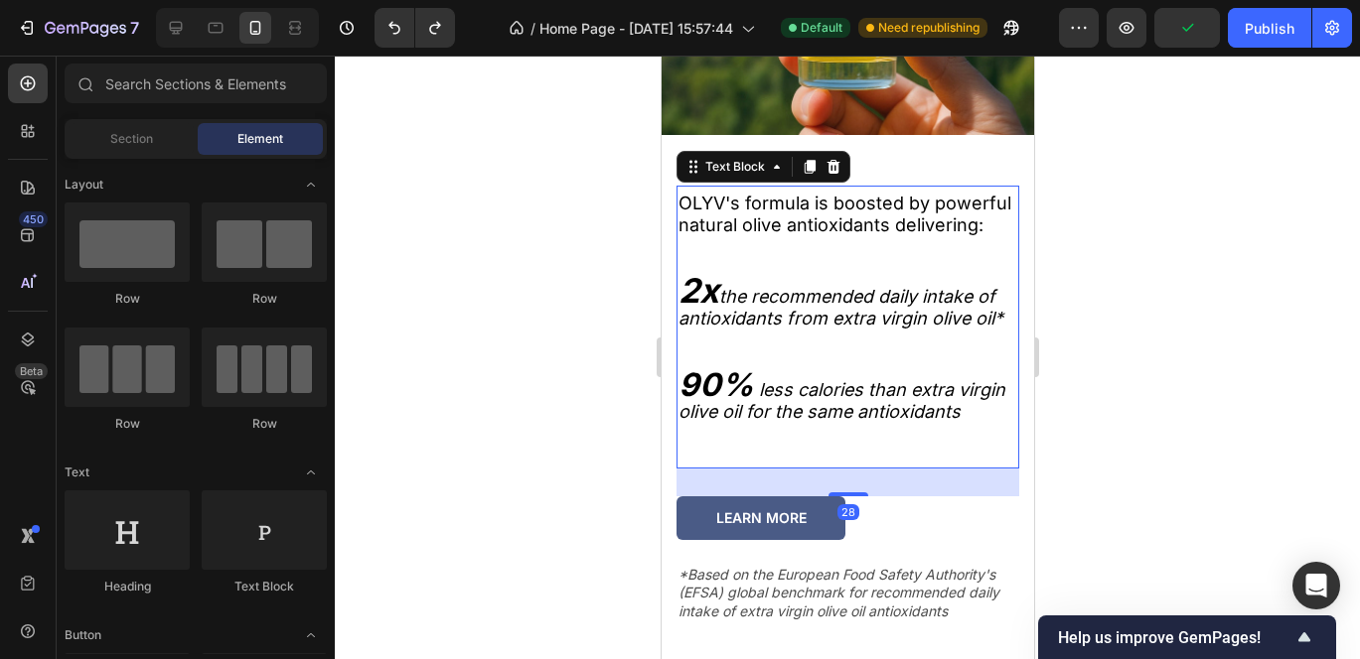
click at [696, 299] on strong "2x" at bounding box center [697, 290] width 41 height 41
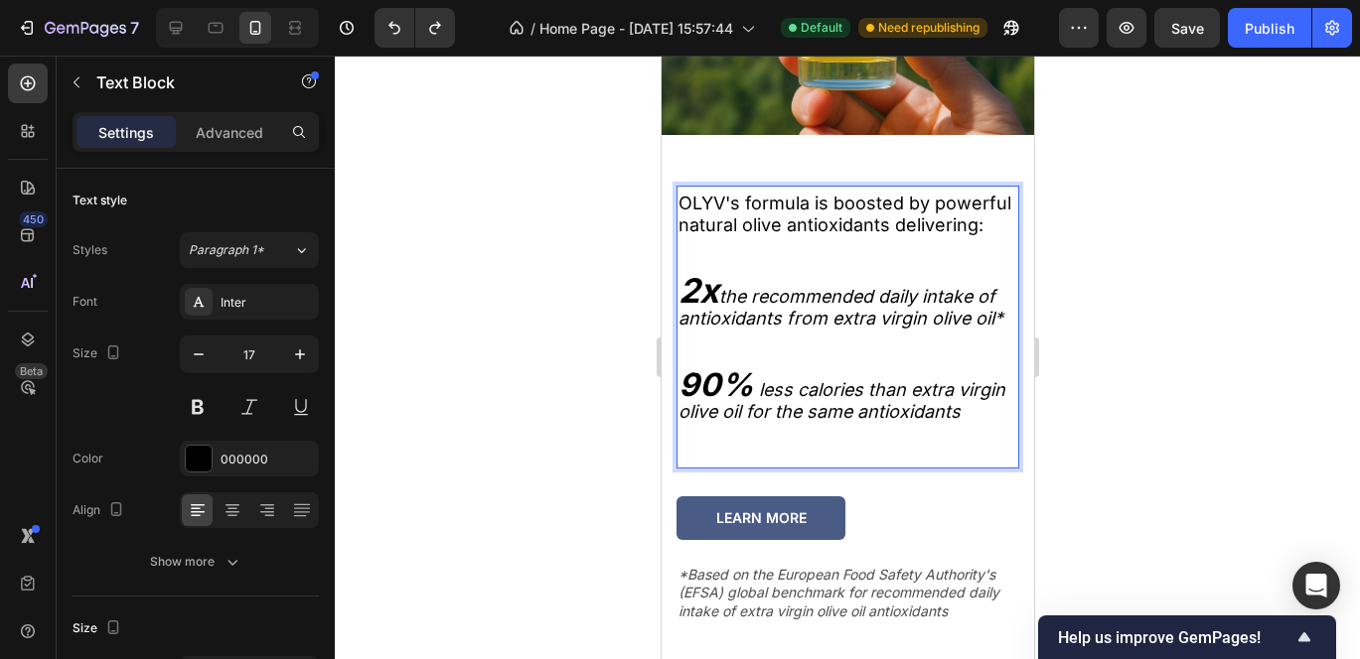
click at [711, 305] on strong "2x" at bounding box center [697, 290] width 41 height 41
drag, startPoint x: 717, startPoint y: 305, endPoint x: 680, endPoint y: 304, distance: 36.8
click at [680, 304] on strong "2x" at bounding box center [697, 290] width 41 height 41
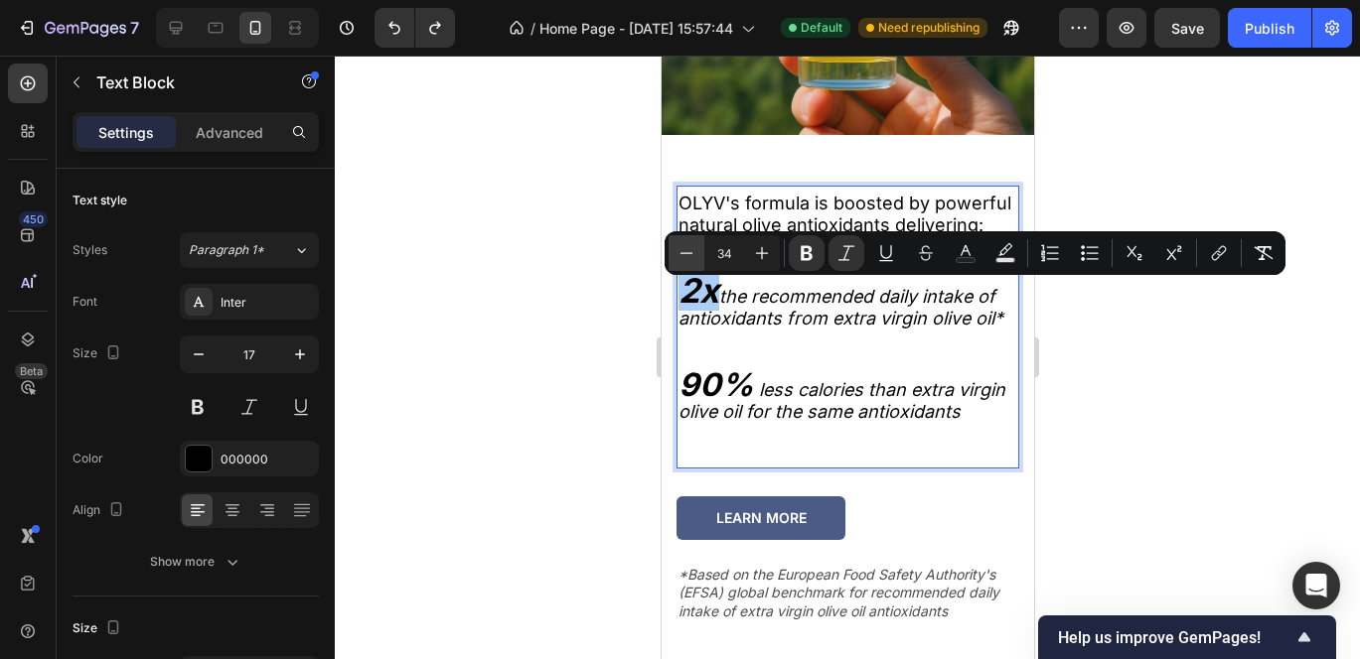
click at [679, 257] on icon "Editor contextual toolbar" at bounding box center [686, 253] width 20 height 20
type input "32"
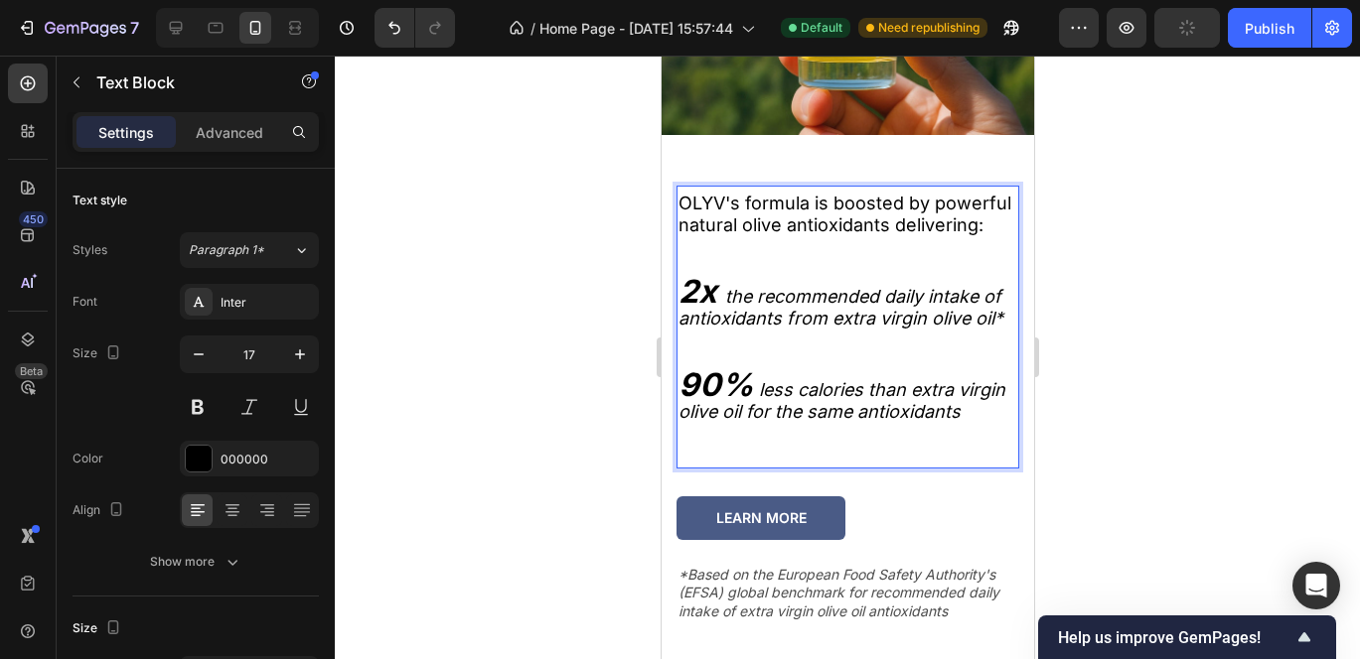
click at [749, 398] on strong "90%" at bounding box center [714, 384] width 75 height 39
click at [395, 25] on icon "Undo/Redo" at bounding box center [394, 28] width 12 height 13
click at [706, 299] on strong "2x" at bounding box center [696, 291] width 39 height 39
drag, startPoint x: 716, startPoint y: 301, endPoint x: 686, endPoint y: 302, distance: 29.8
click at [686, 302] on p "2x the recommended daily intake of antioxidants from extra virgin olive oil*" at bounding box center [846, 305] width 339 height 50
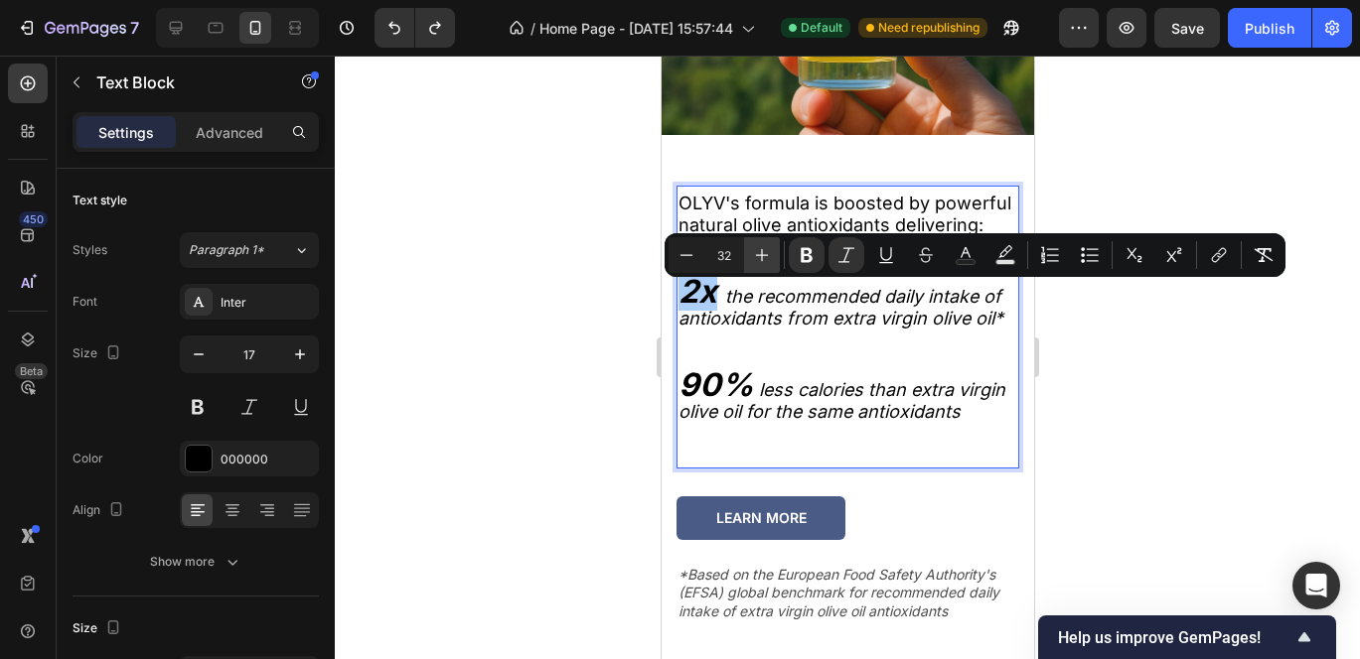
click at [759, 249] on icon "Editor contextual toolbar" at bounding box center [762, 255] width 20 height 20
type input "32"
click at [725, 404] on strong "90%" at bounding box center [714, 384] width 75 height 39
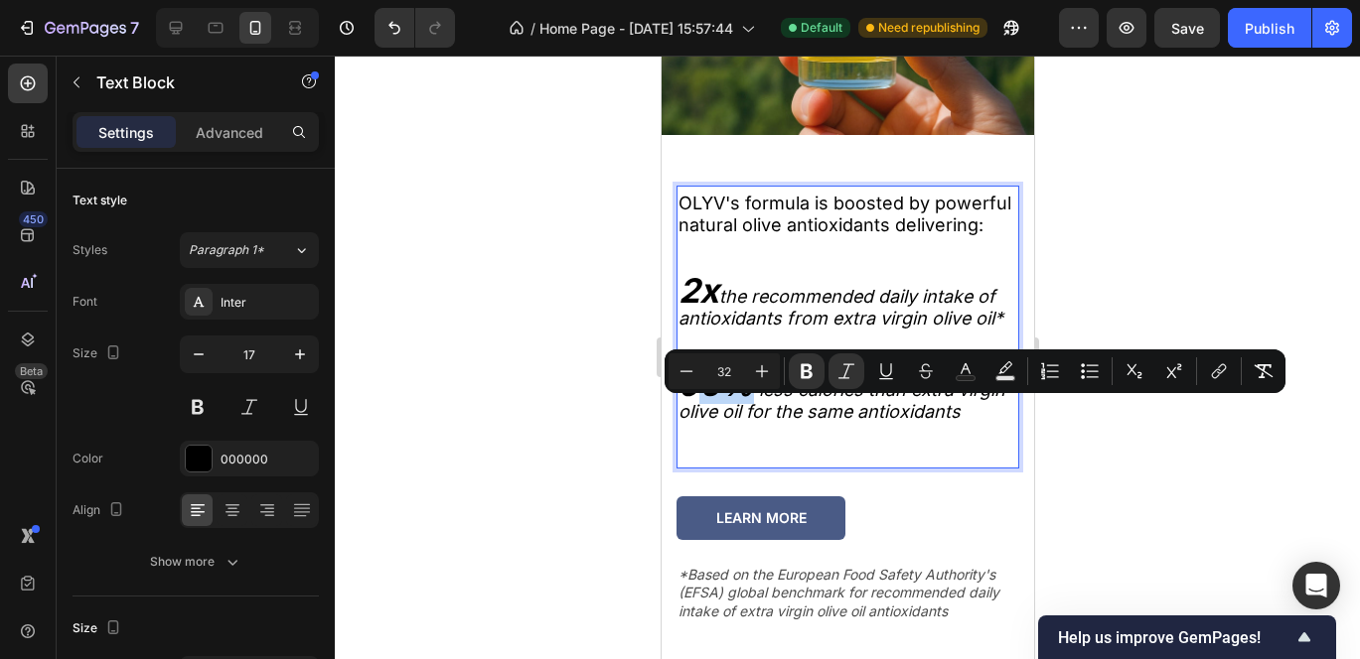
drag, startPoint x: 749, startPoint y: 423, endPoint x: 695, endPoint y: 423, distance: 53.6
click at [695, 404] on strong "90%" at bounding box center [714, 384] width 75 height 39
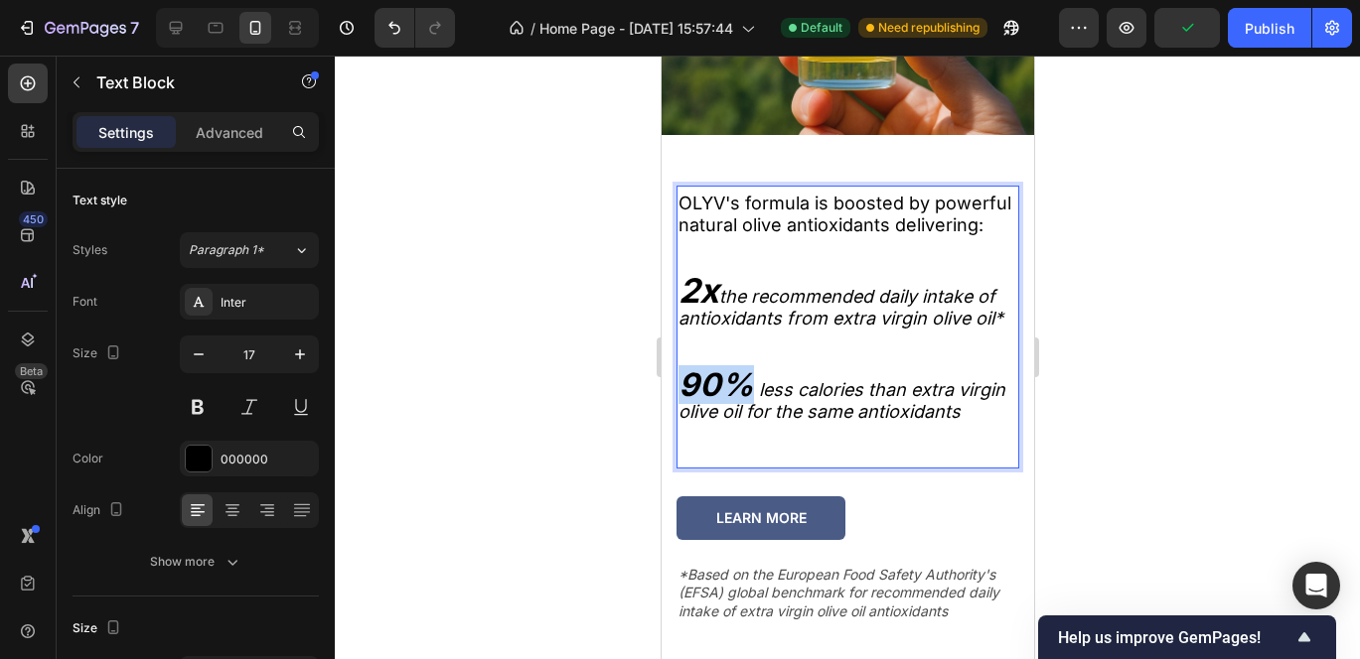
drag, startPoint x: 742, startPoint y: 421, endPoint x: 675, endPoint y: 420, distance: 66.6
click at [675, 420] on div "OLYV's formula is boosted by powerful natural olive antioxidants delivering: 2x…" at bounding box center [846, 330] width 343 height 278
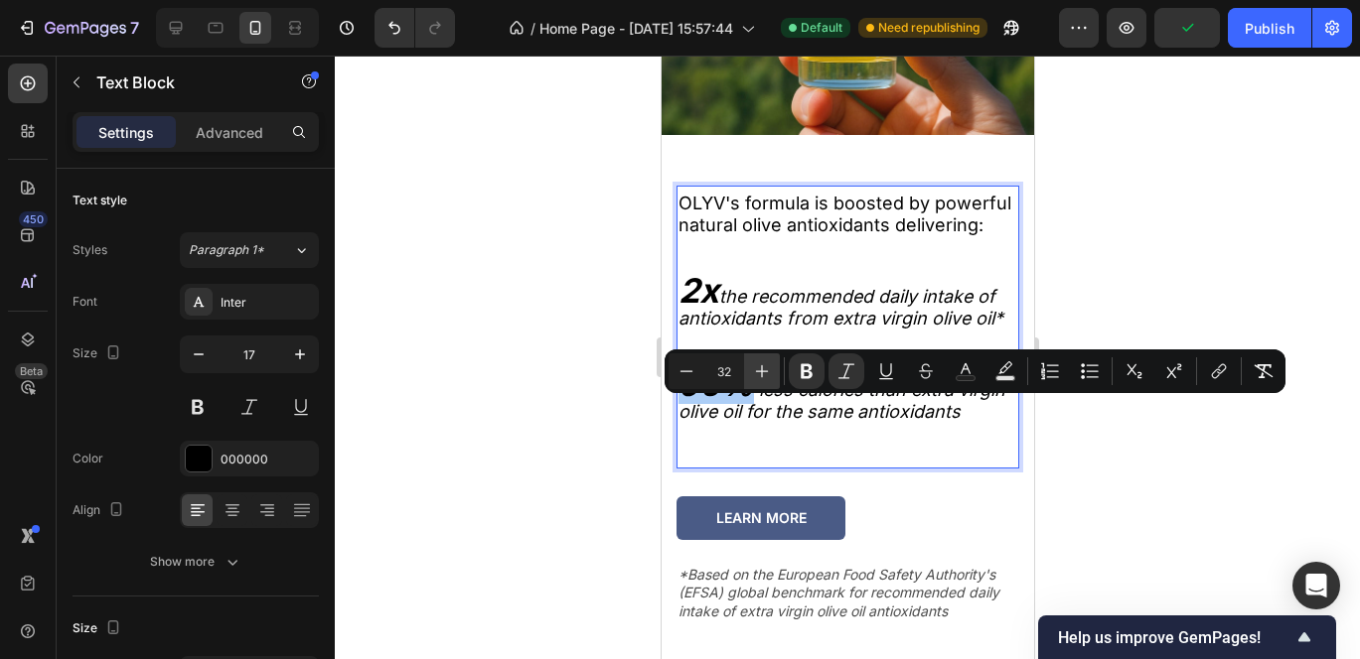
click at [754, 364] on icon "Editor contextual toolbar" at bounding box center [762, 372] width 20 height 20
type input "34"
click at [876, 424] on p "90% less calories than extra virgin olive oil for the same antioxidants" at bounding box center [846, 399] width 339 height 50
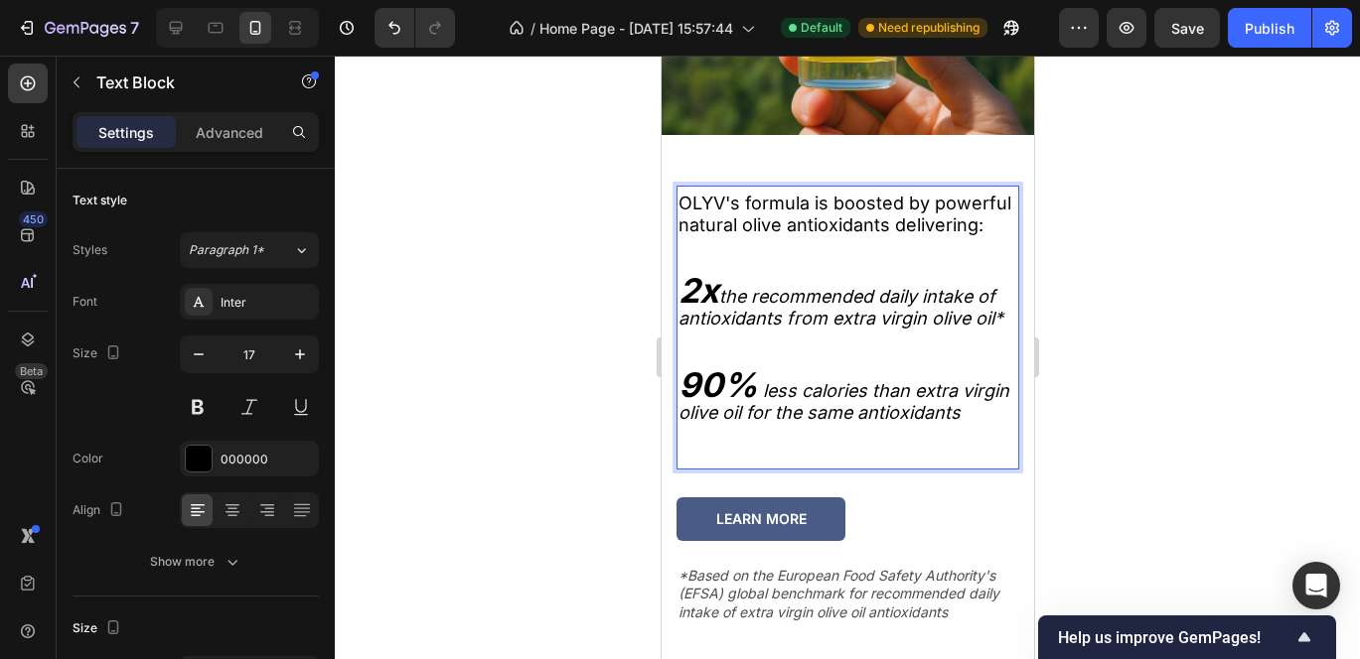
click at [875, 424] on p "90% less calories than extra virgin olive oil for the same antioxidants" at bounding box center [846, 399] width 339 height 50
click at [1148, 419] on div at bounding box center [847, 358] width 1025 height 604
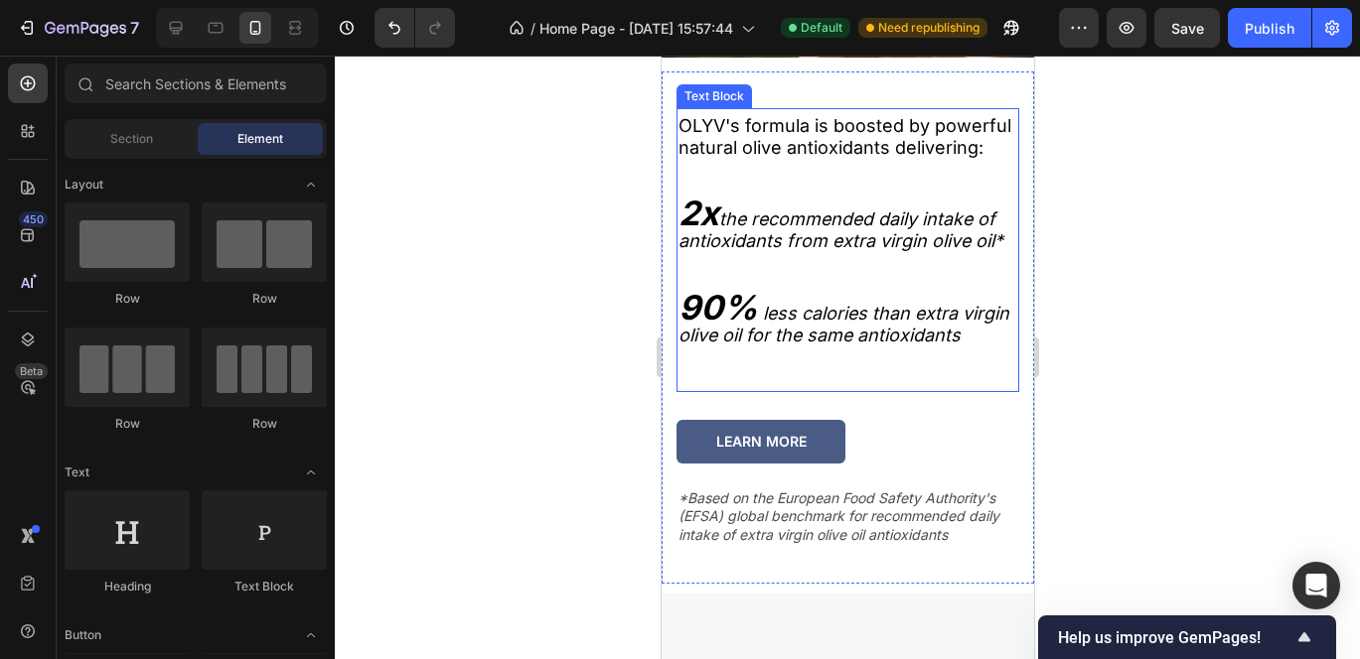
scroll to position [2968, 0]
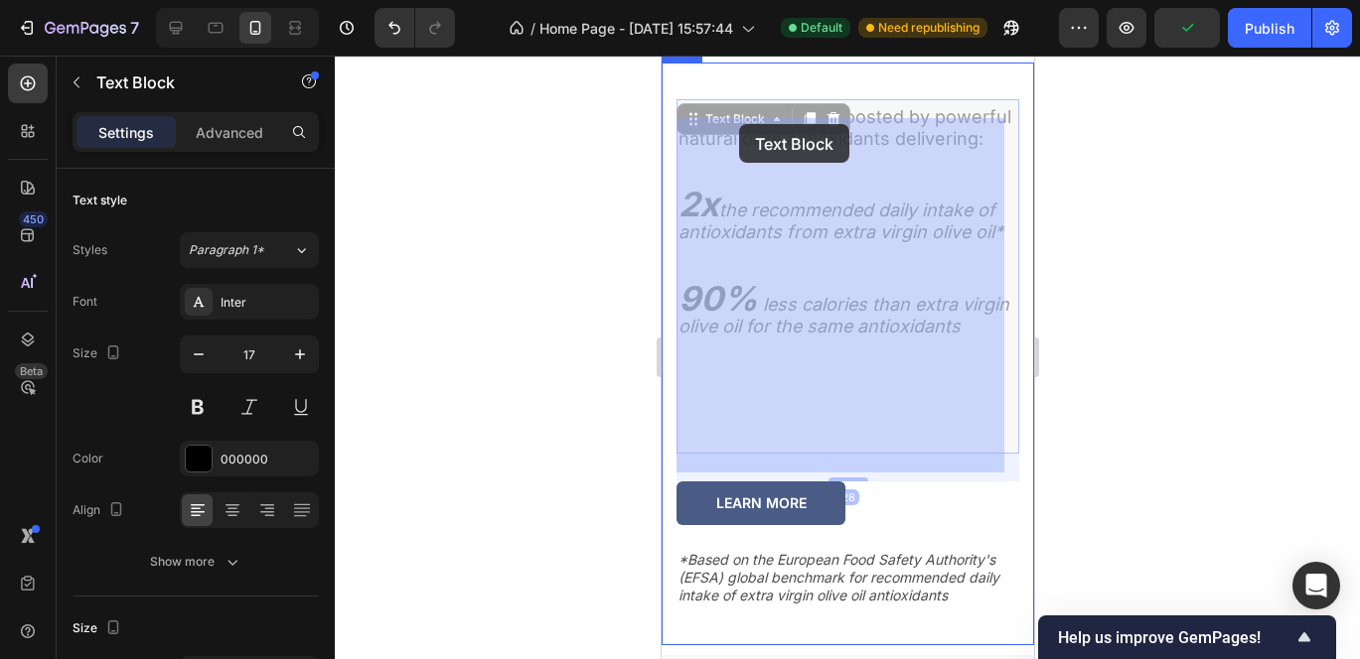
drag, startPoint x: 679, startPoint y: 124, endPoint x: 738, endPoint y: 124, distance: 58.6
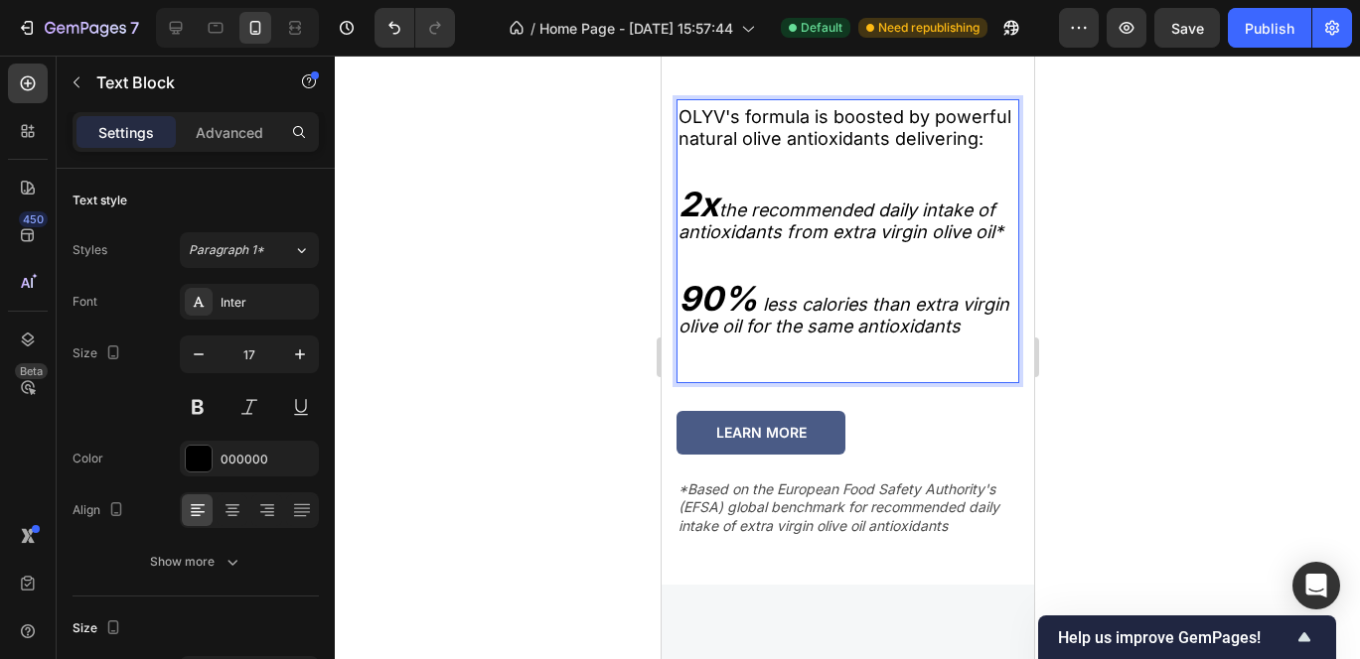
click at [892, 132] on span "OLYV's formula is boosted by powerful natural olive antioxidants delivering:" at bounding box center [843, 127] width 333 height 43
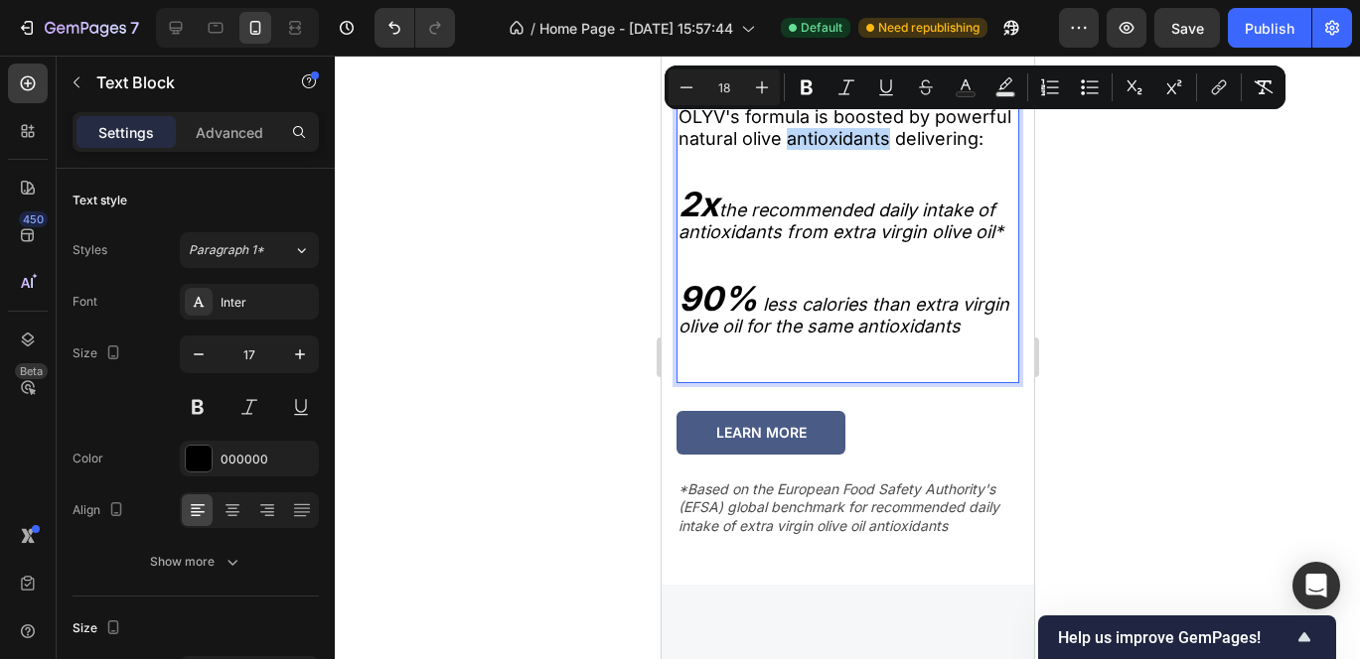
click at [933, 130] on span "OLYV's formula is boosted by powerful natural olive antioxidants delivering:" at bounding box center [843, 127] width 333 height 43
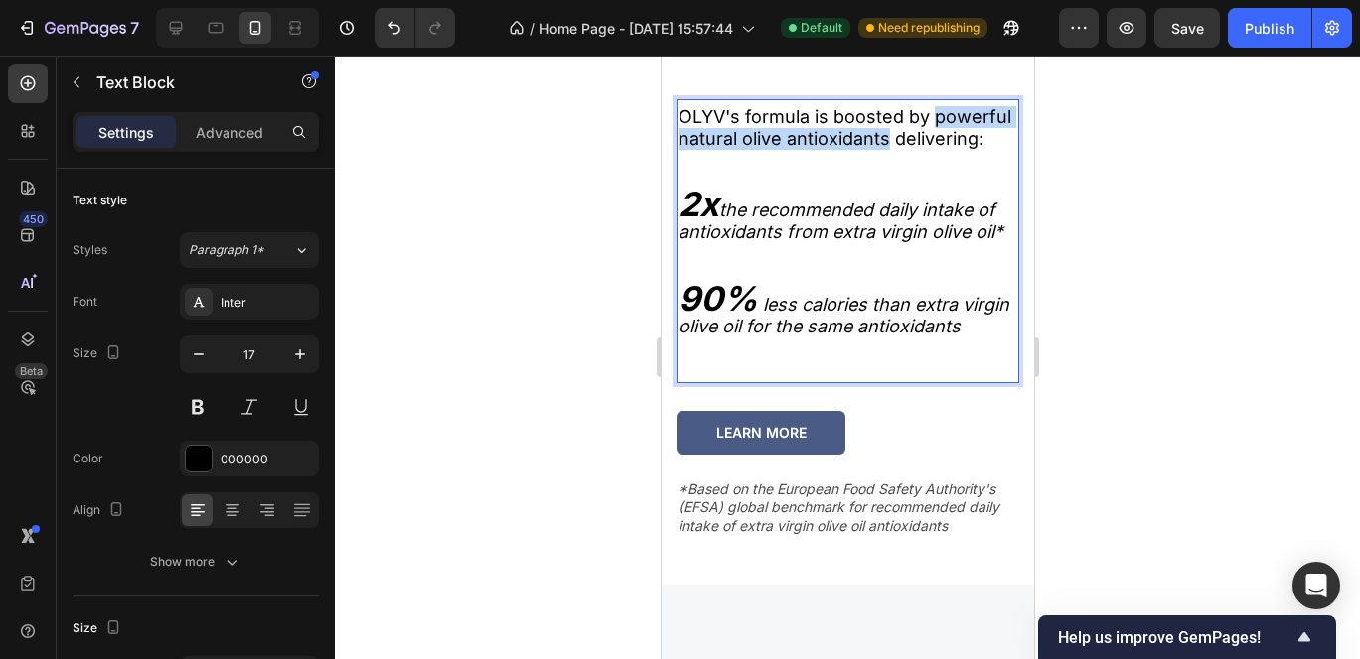
drag, startPoint x: 964, startPoint y: 128, endPoint x: 680, endPoint y: 124, distance: 284.1
click at [680, 124] on span "OLYV's formula is boosted by powerful natural olive antioxidants delivering:" at bounding box center [843, 127] width 333 height 43
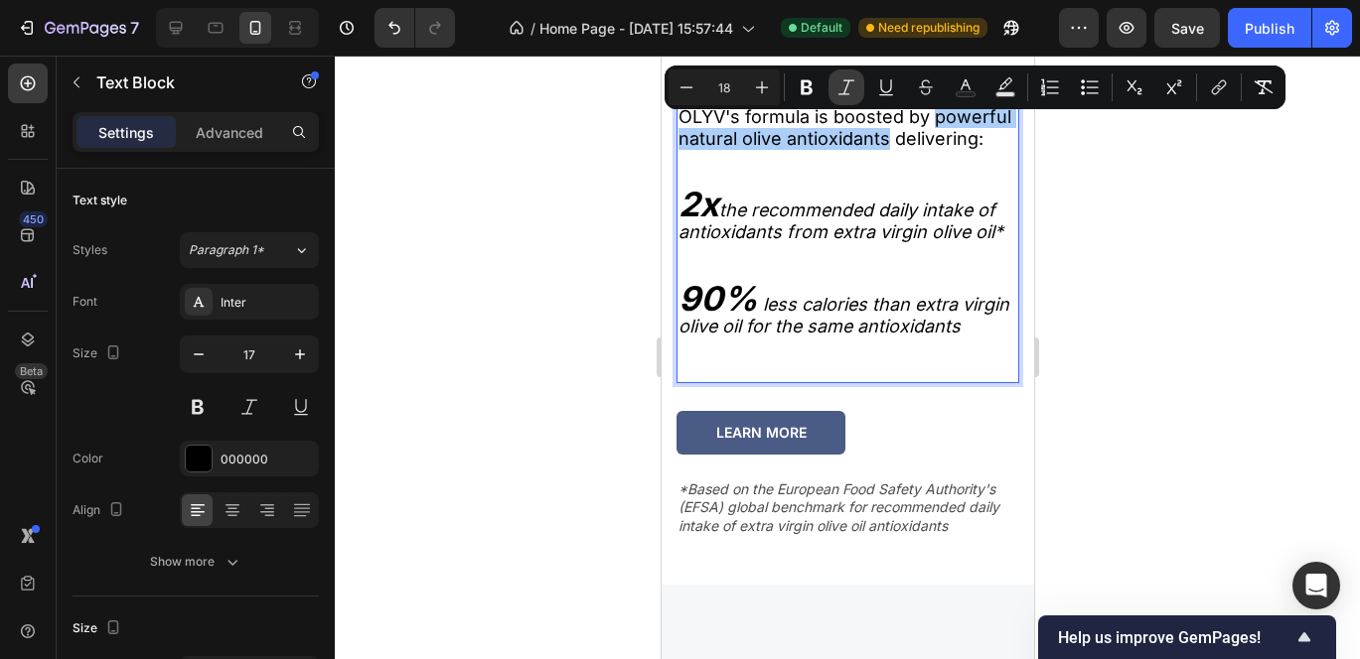
click at [843, 95] on icon "Editor contextual toolbar" at bounding box center [846, 87] width 20 height 20
click at [856, 194] on p "Rich Text Editor. Editing area: main" at bounding box center [846, 183] width 339 height 22
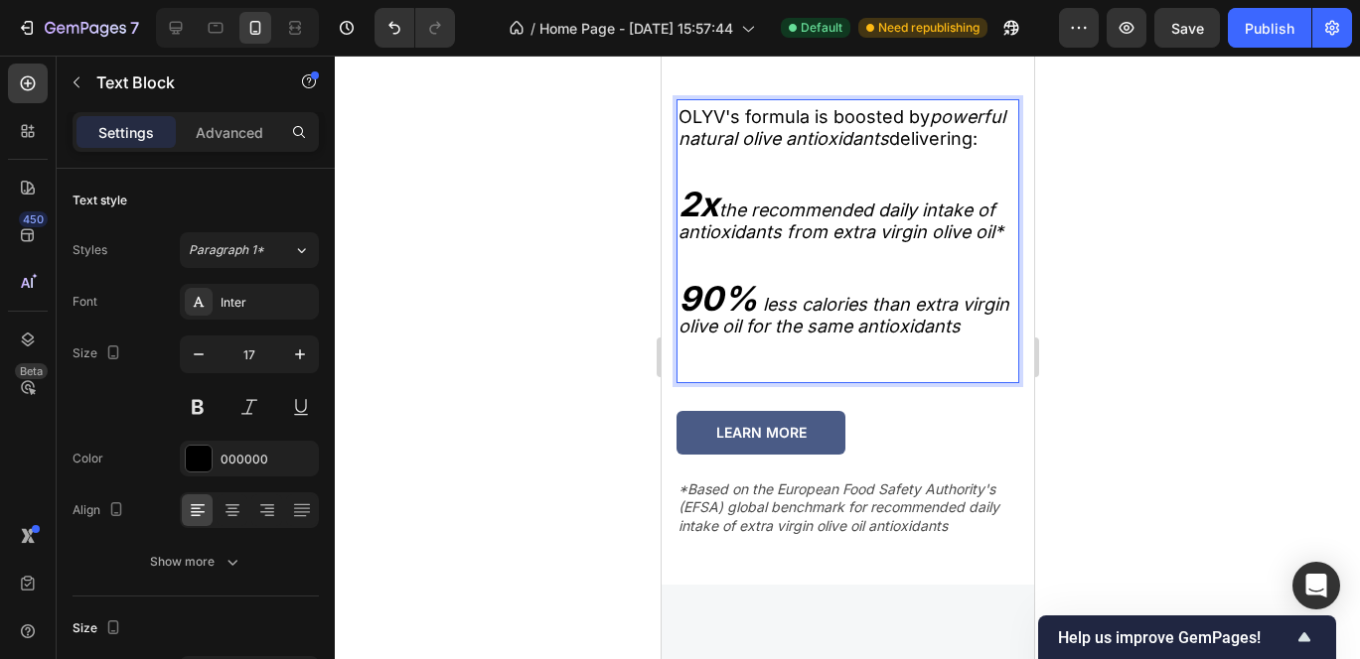
click at [956, 129] on icon "powerful natural olive antioxidants" at bounding box center [840, 127] width 327 height 43
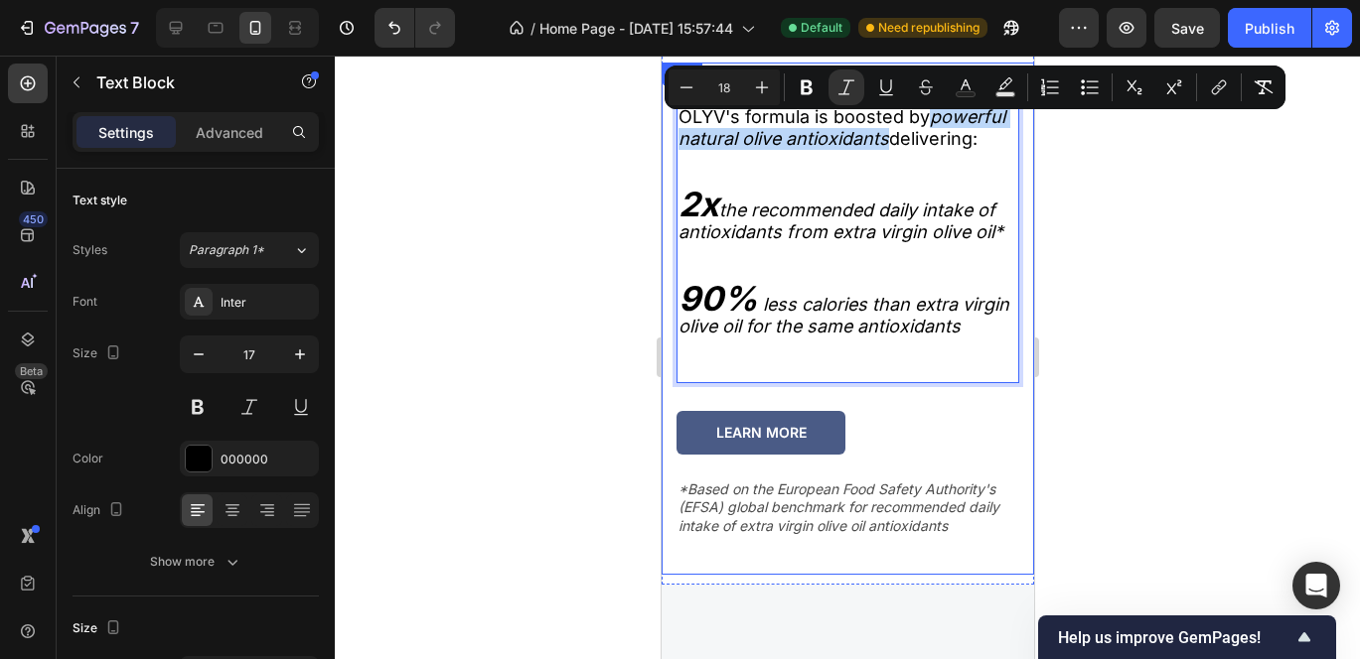
drag, startPoint x: 968, startPoint y: 129, endPoint x: 672, endPoint y: 139, distance: 296.1
click at [672, 139] on div "OLYV's formula is boosted by powerful natural olive antioxidants delivering: 2x…" at bounding box center [846, 319] width 372 height 512
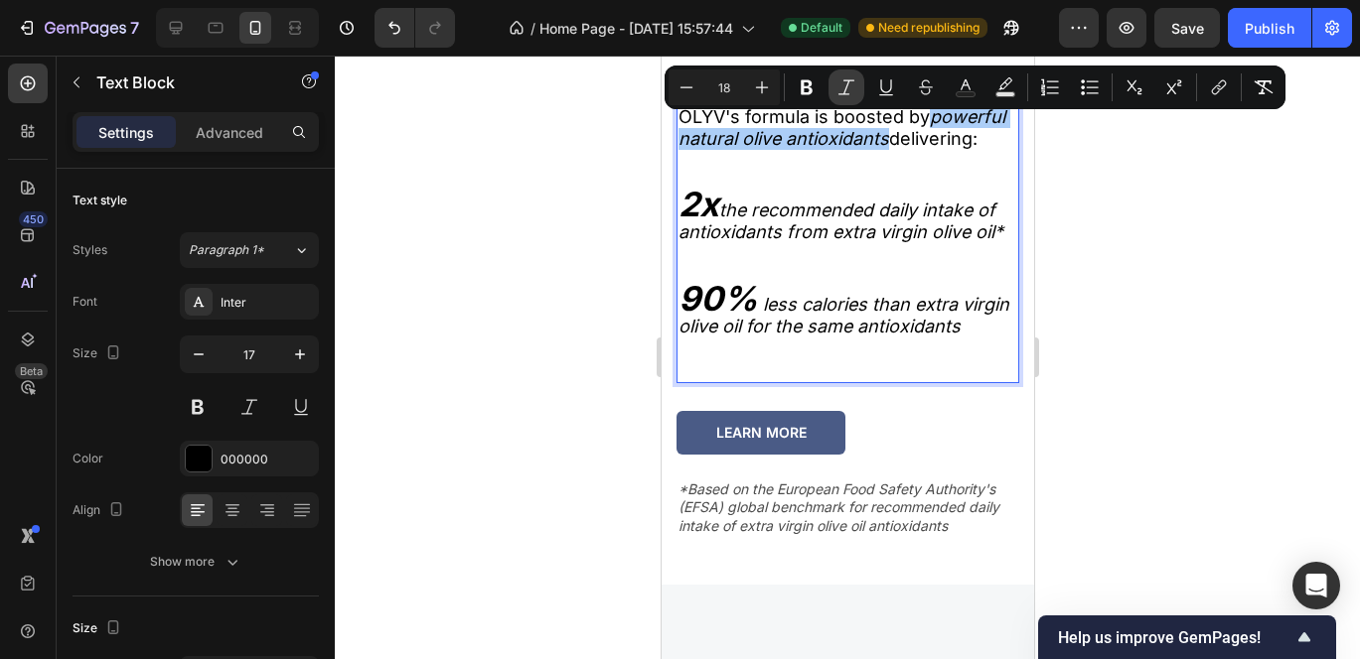
click at [836, 82] on icon "Editor contextual toolbar" at bounding box center [846, 87] width 20 height 20
click at [810, 82] on icon "Editor contextual toolbar" at bounding box center [807, 87] width 12 height 15
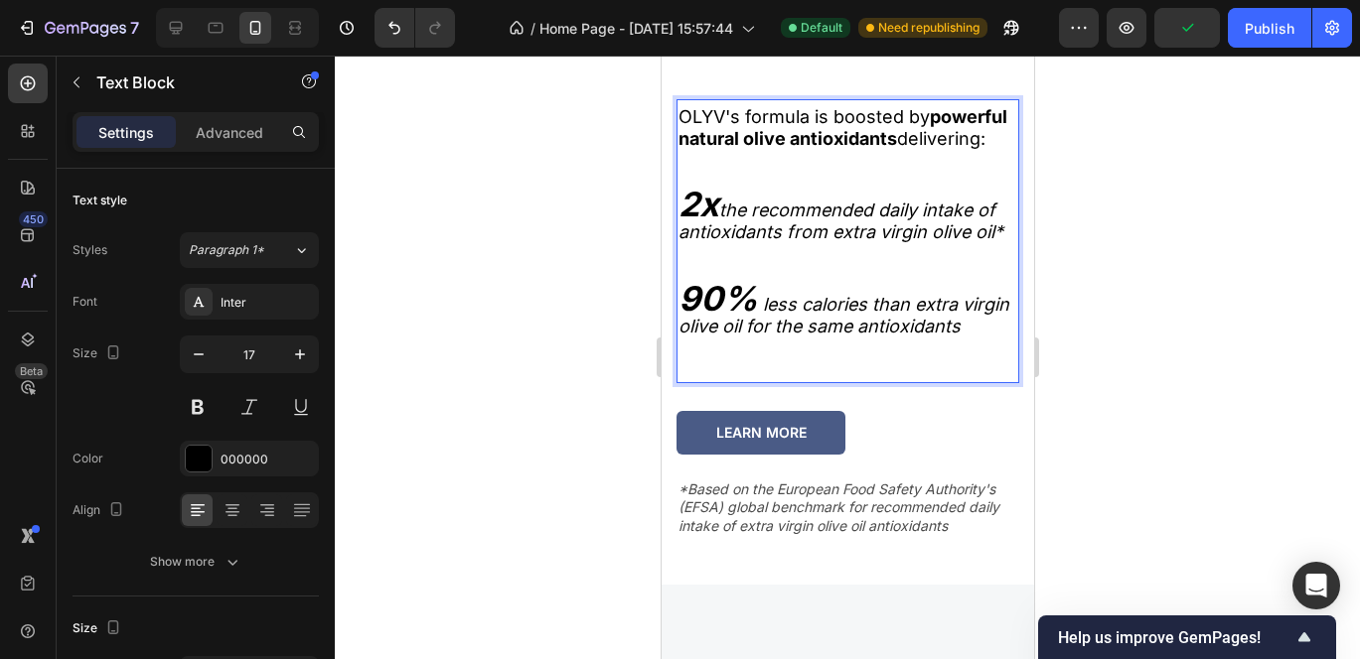
click at [829, 212] on p "2x the recommended daily intake of antioxidants from extra virgin olive oil*" at bounding box center [846, 219] width 339 height 50
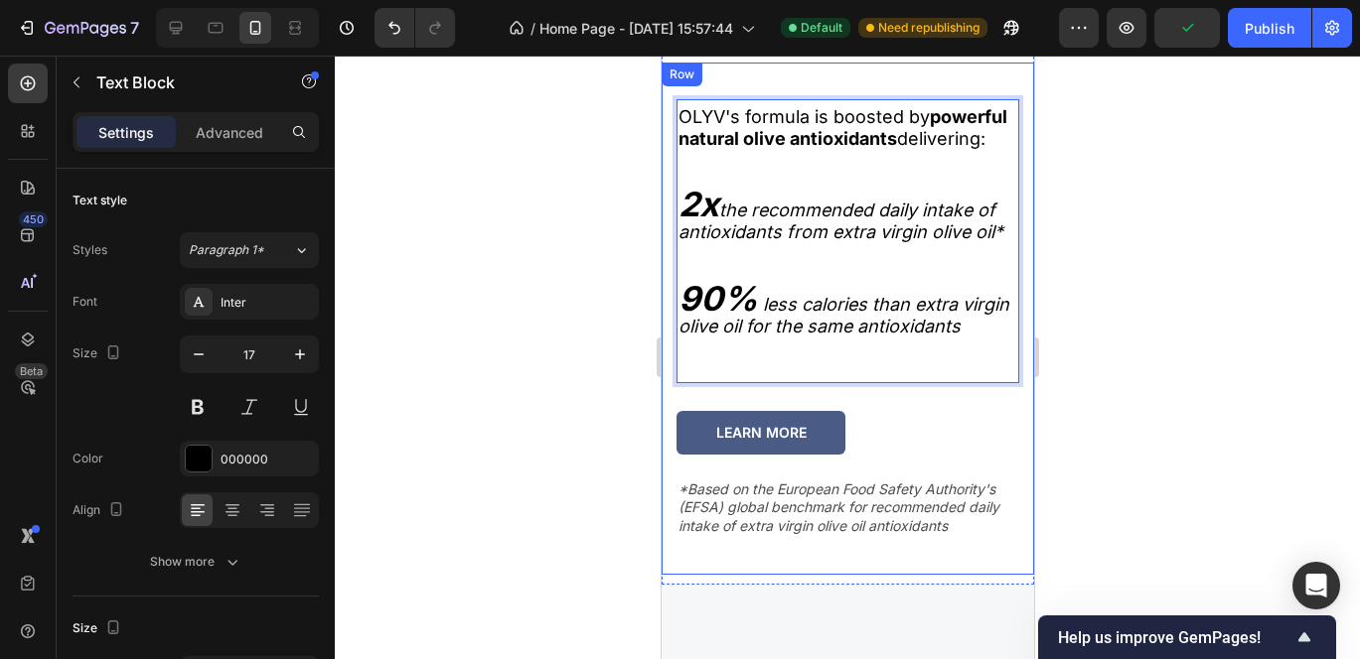
click at [1150, 265] on div at bounding box center [847, 358] width 1025 height 604
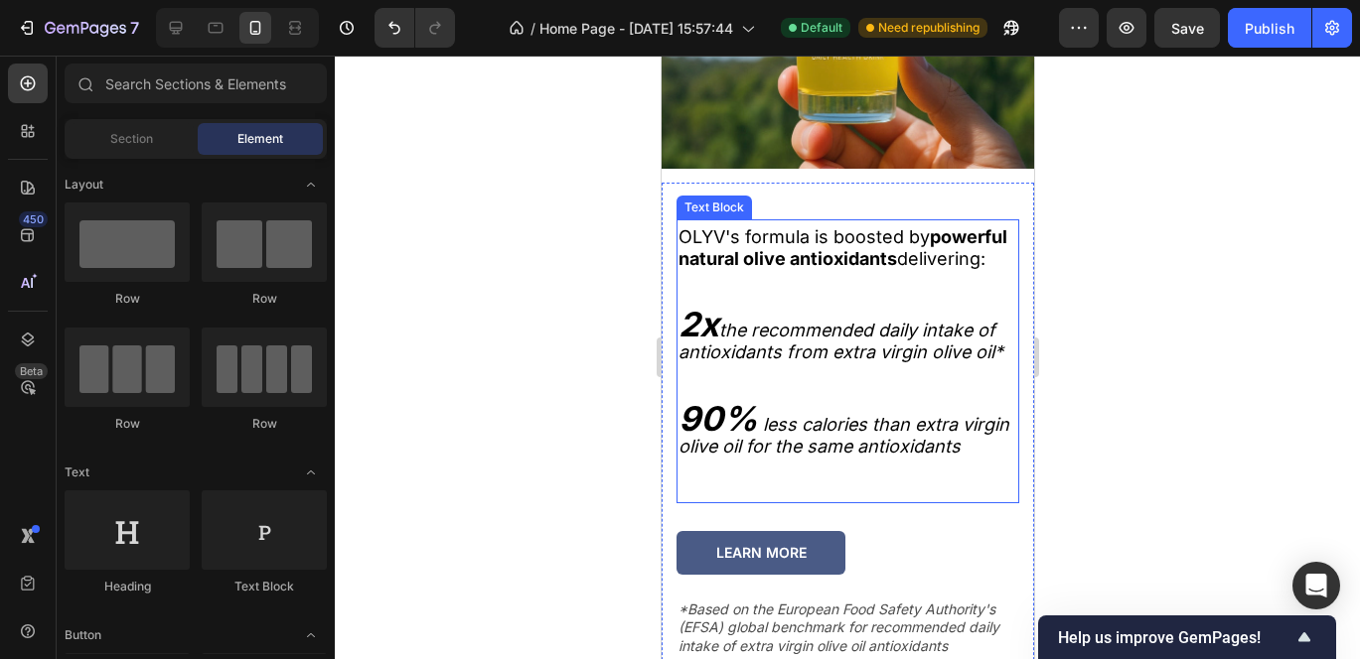
scroll to position [2889, 0]
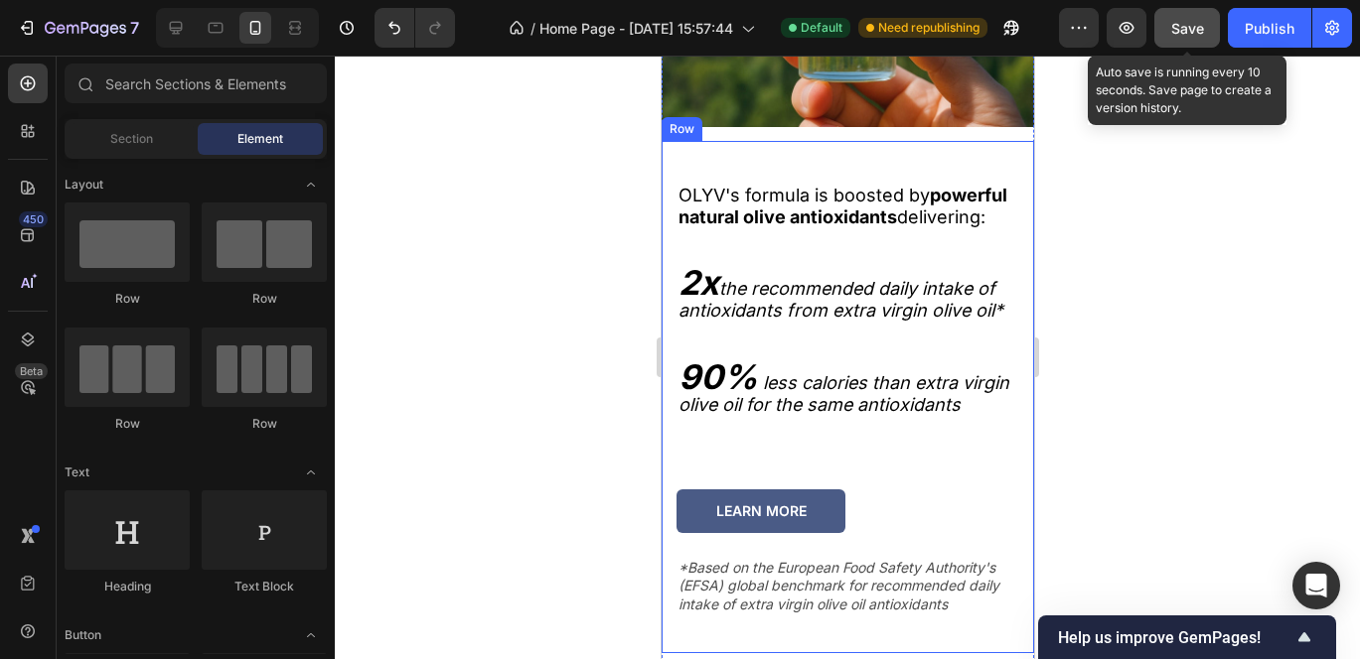
click at [1195, 26] on span "Save" at bounding box center [1187, 28] width 33 height 17
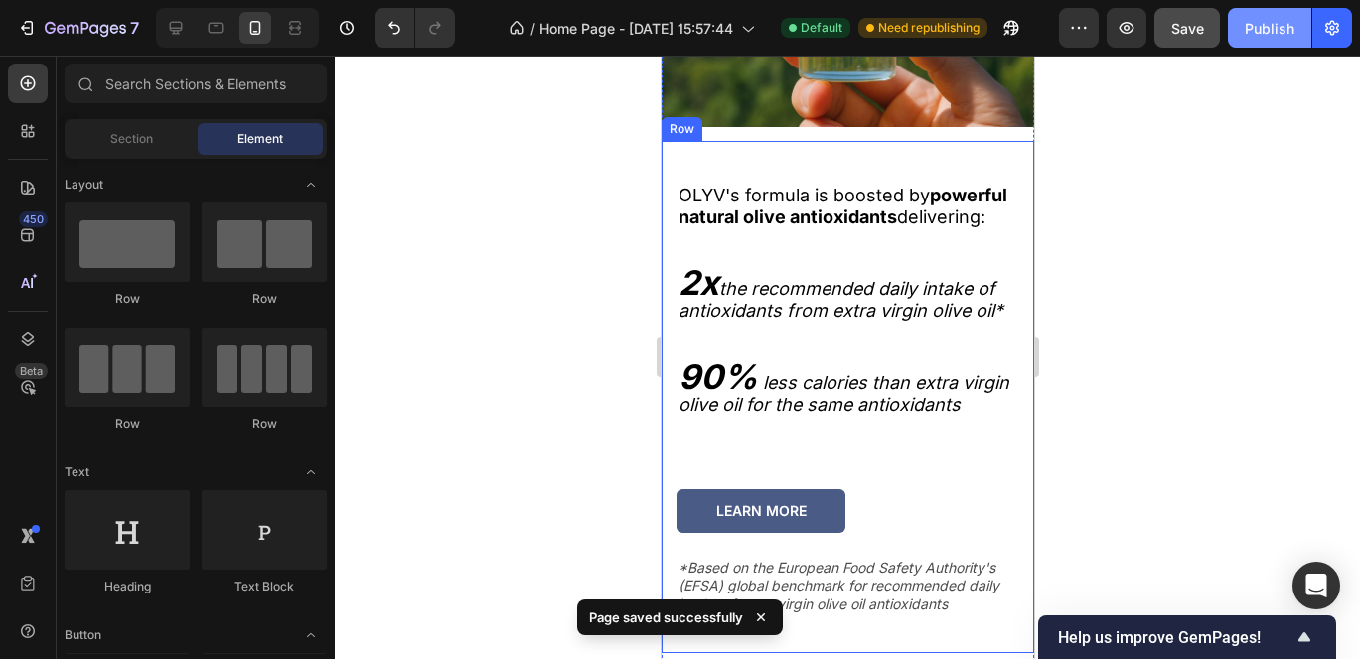
click at [1278, 34] on div "Publish" at bounding box center [1269, 28] width 50 height 21
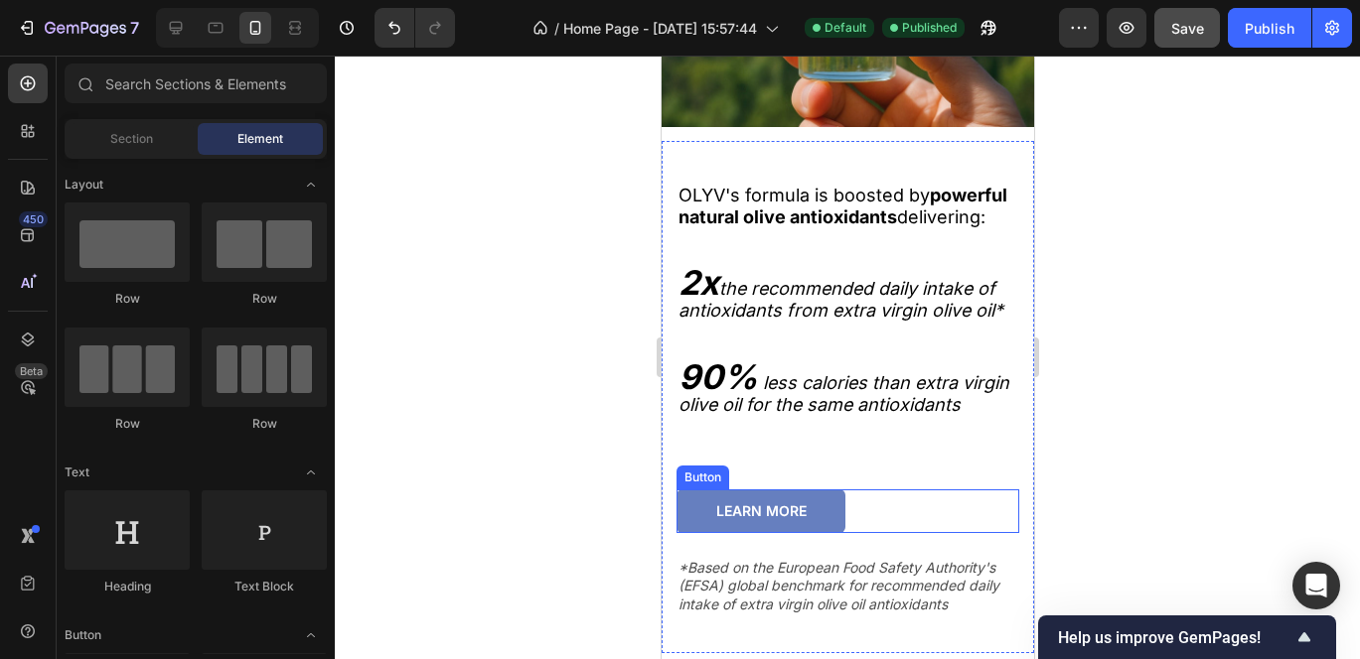
click at [831, 533] on button "learn more" at bounding box center [759, 512] width 169 height 44
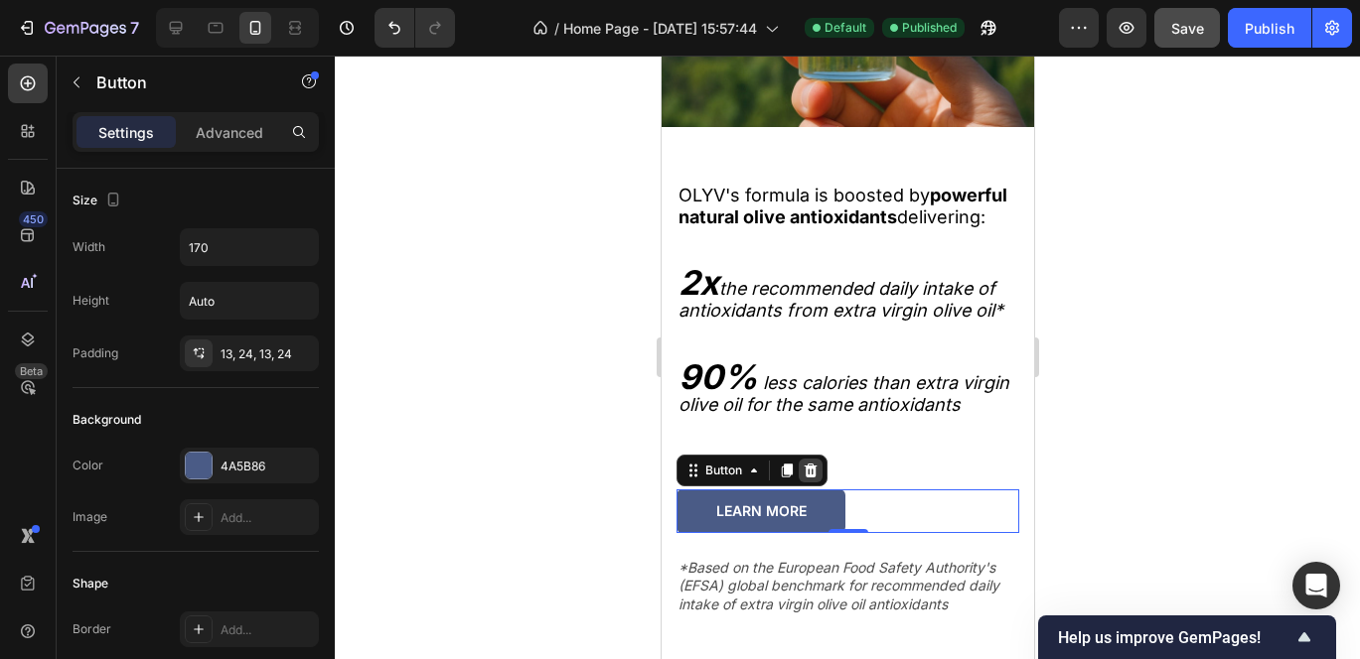
click at [816, 479] on icon at bounding box center [809, 471] width 16 height 16
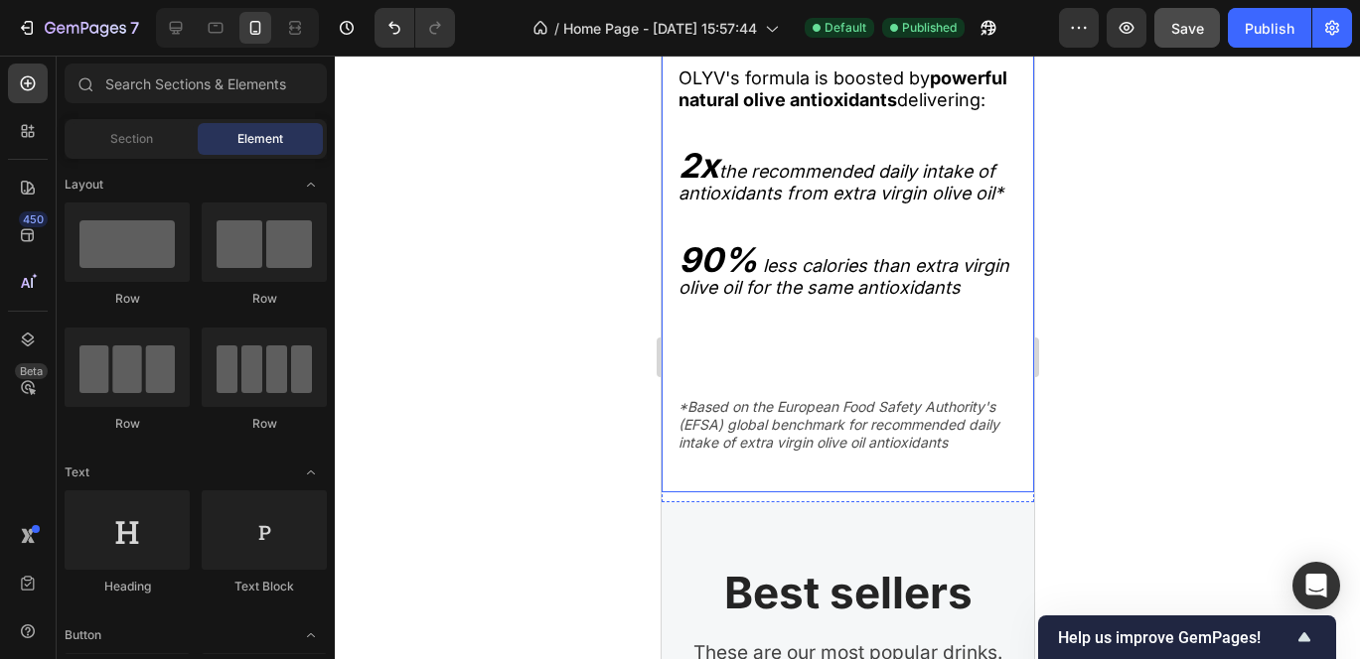
scroll to position [3052, 0]
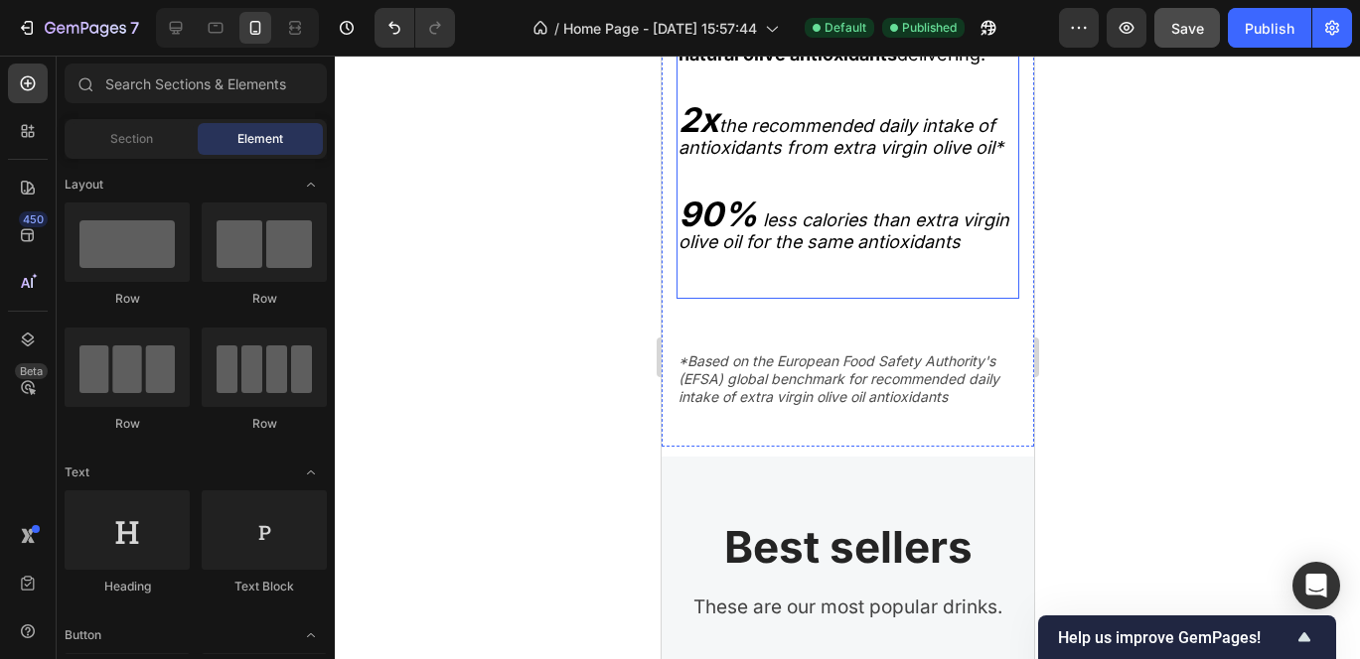
click at [770, 252] on icon "less calories than extra virgin olive oil for the same antioxidants" at bounding box center [842, 231] width 331 height 43
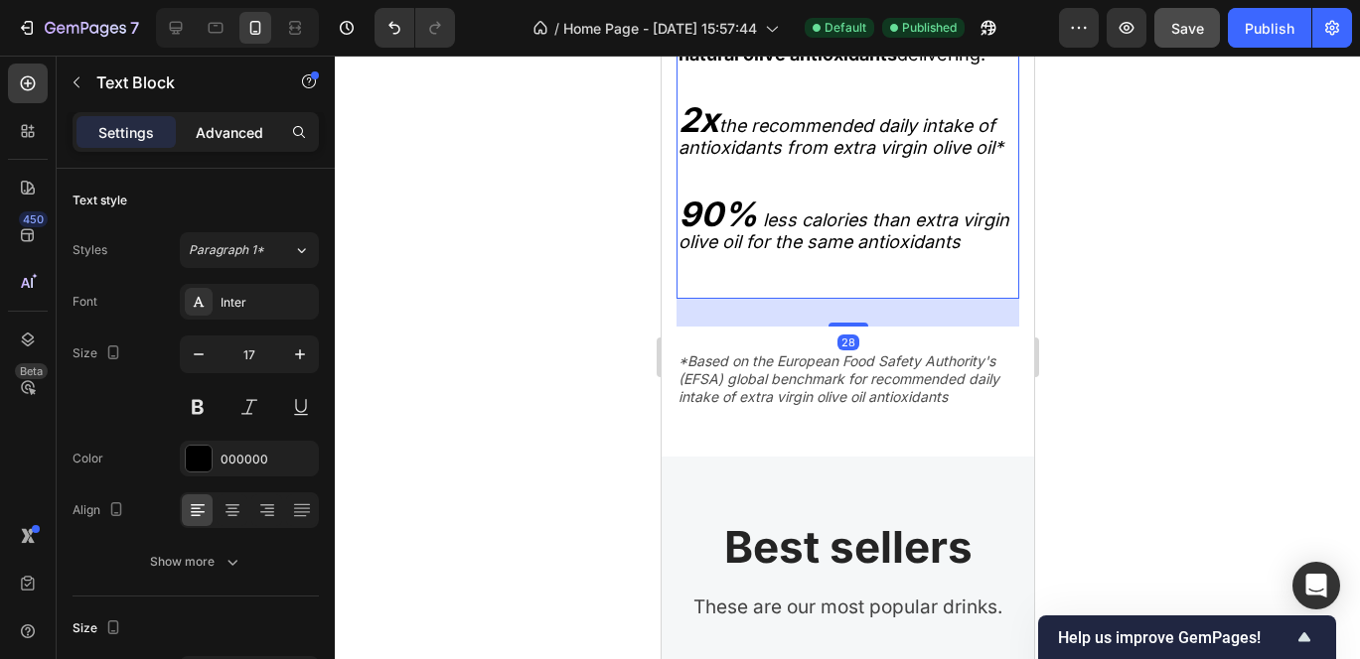
click at [234, 134] on p "Advanced" at bounding box center [230, 132] width 68 height 21
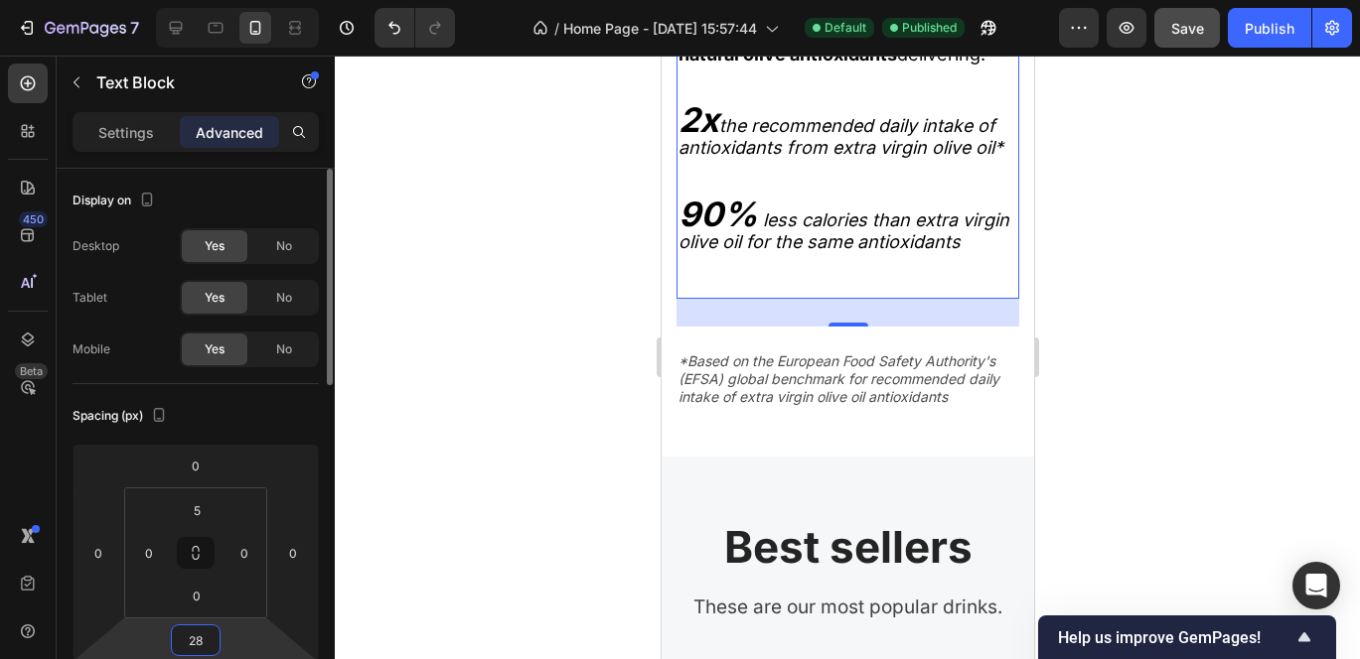
click at [195, 643] on input "28" at bounding box center [196, 641] width 40 height 30
type input "0"
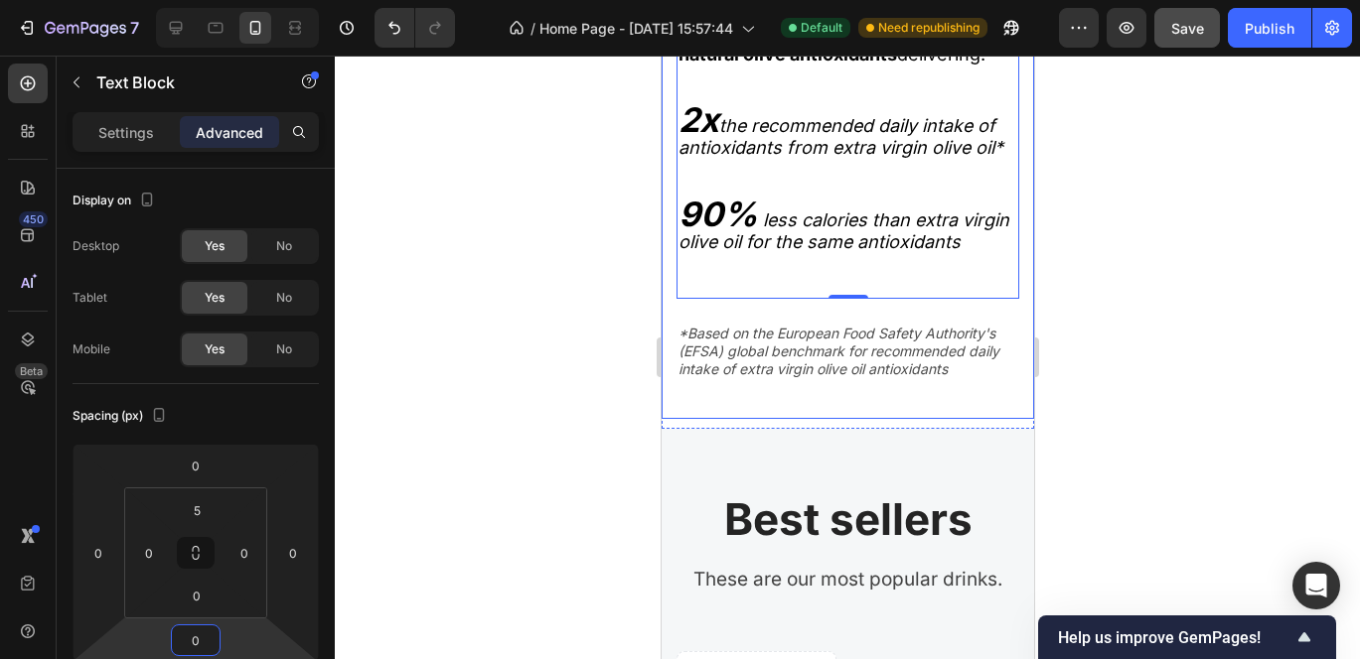
click at [882, 419] on div "OLYV's formula is boosted by powerful natural olive antioxidants delivering: 2x…" at bounding box center [846, 202] width 343 height 434
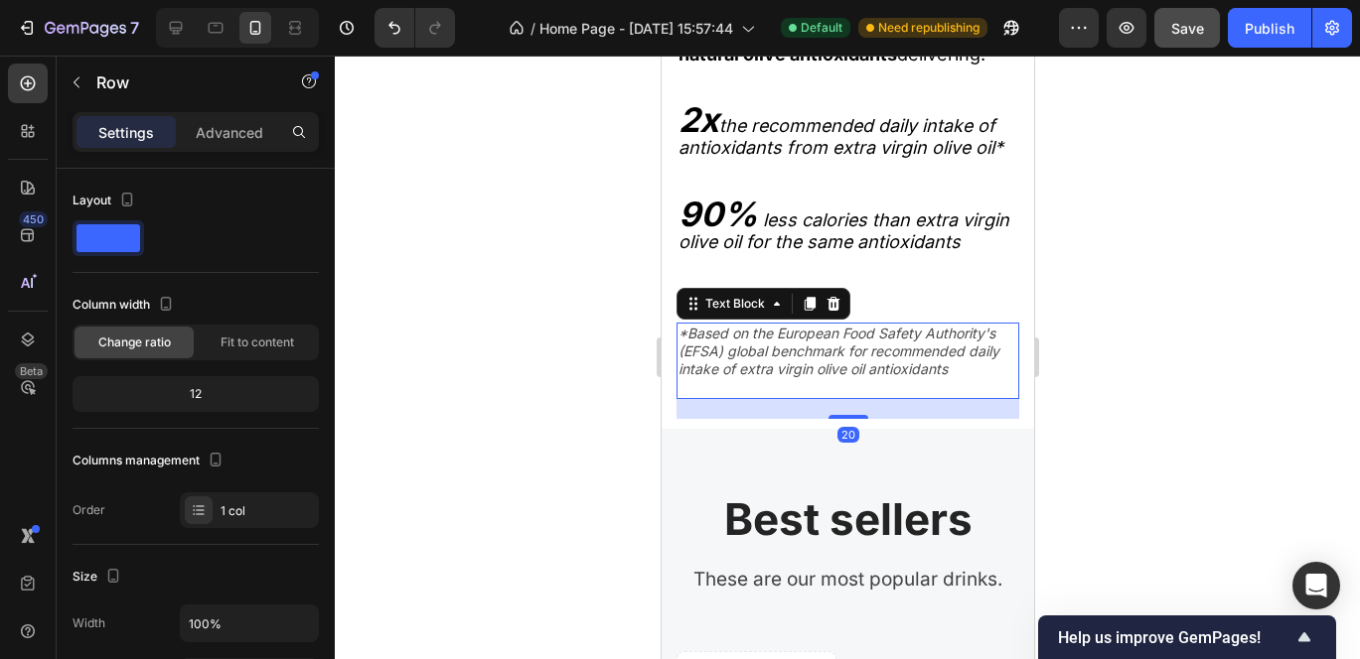
click at [851, 379] on p "*Based on the European Food Safety Authority's (EFSA) global benchmark for reco…" at bounding box center [846, 352] width 339 height 55
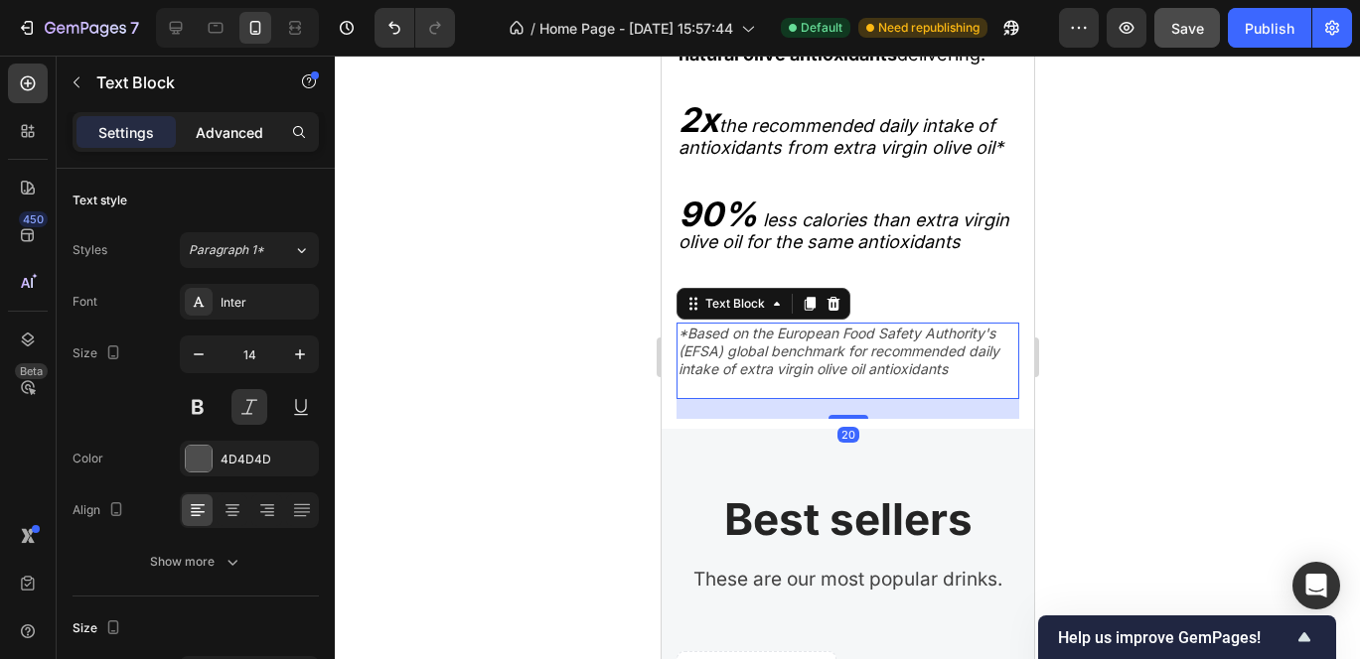
click at [240, 127] on p "Advanced" at bounding box center [230, 132] width 68 height 21
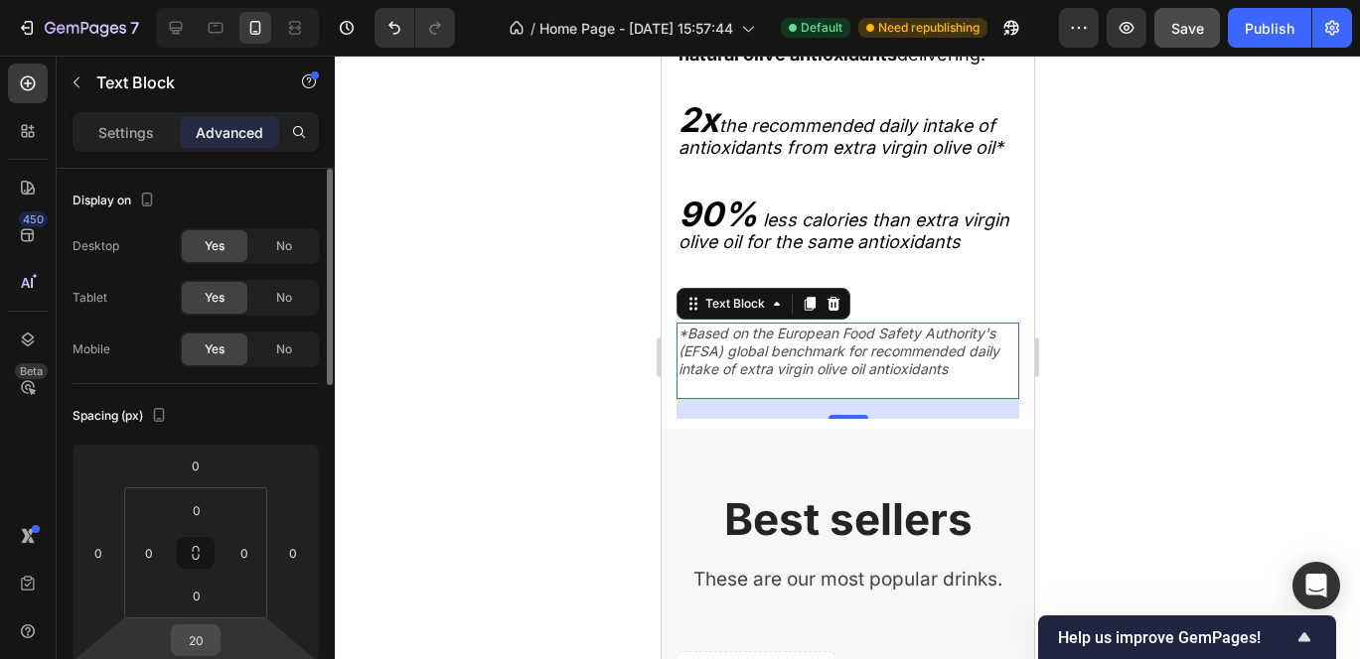
click at [205, 646] on input "20" at bounding box center [196, 641] width 40 height 30
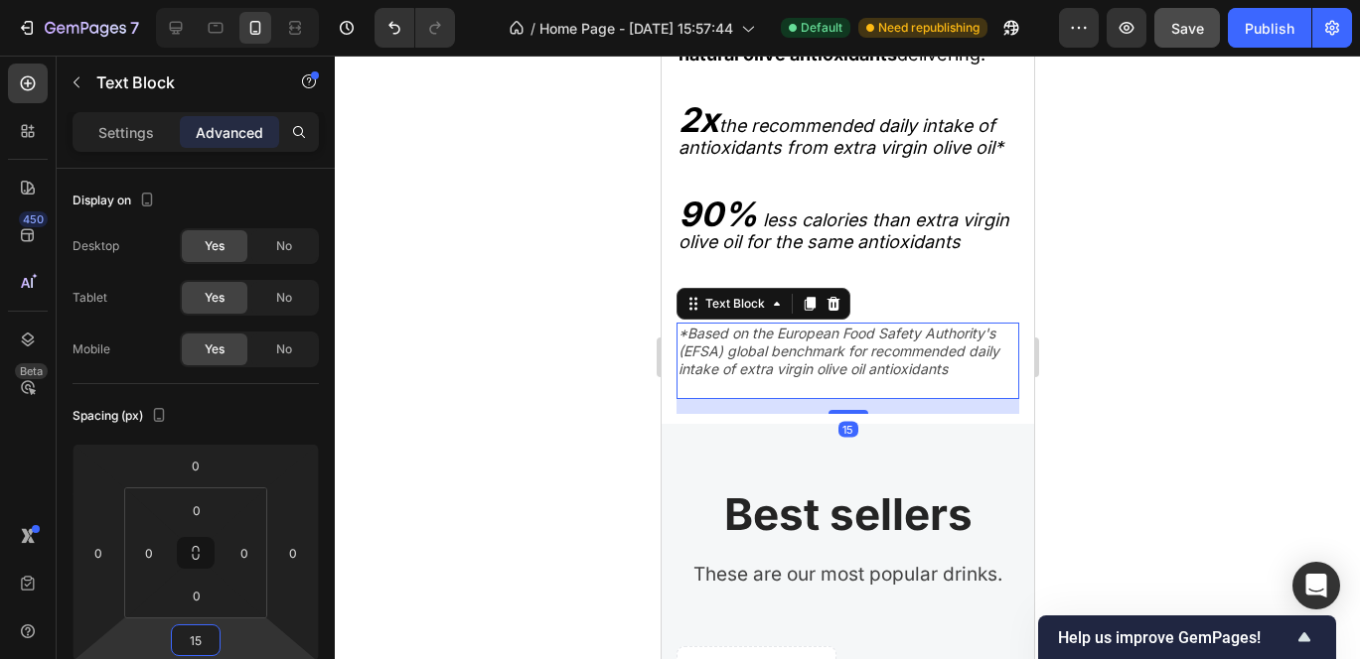
type input "15"
click at [1171, 406] on div at bounding box center [847, 358] width 1025 height 604
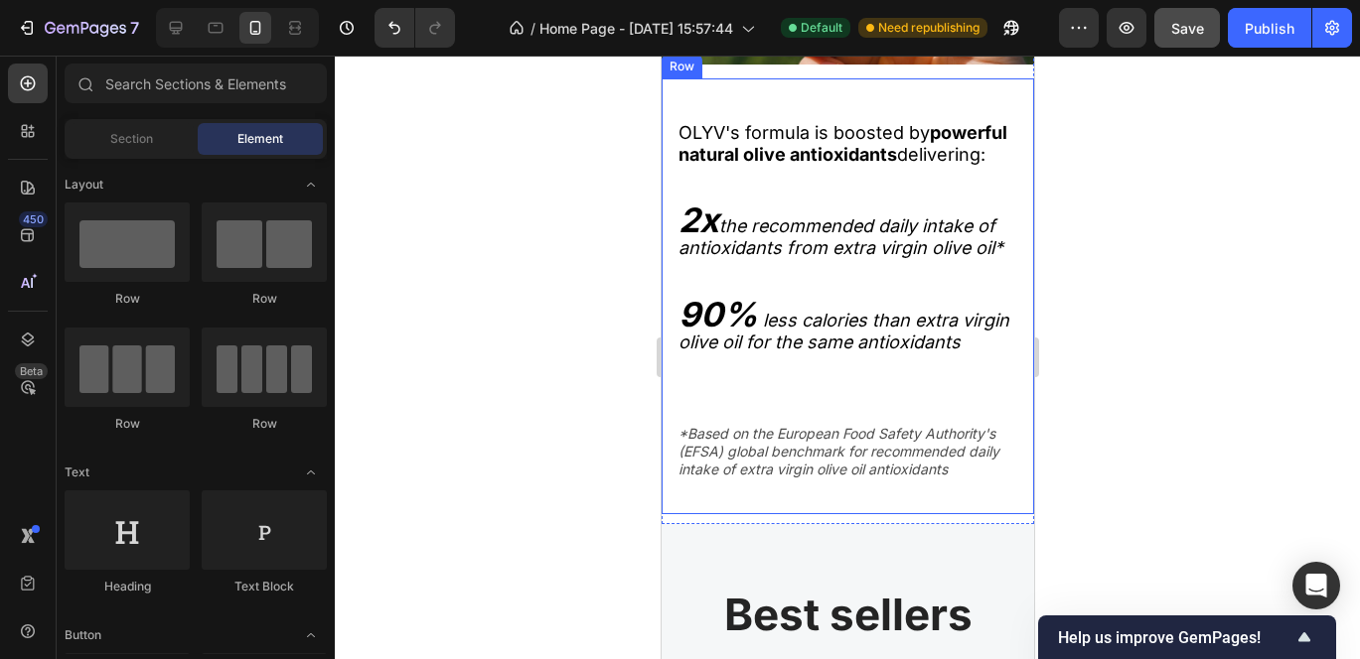
scroll to position [2951, 0]
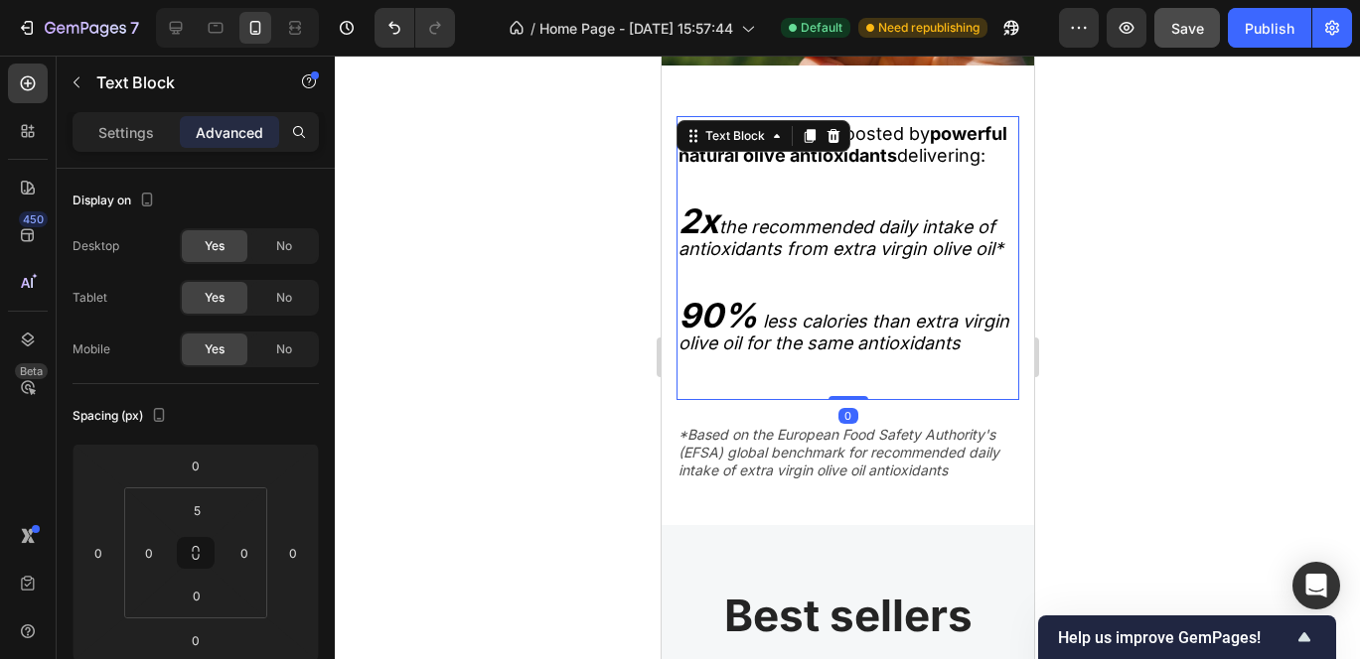
click at [745, 398] on p "Rich Text Editor. Editing area: main" at bounding box center [846, 387] width 339 height 22
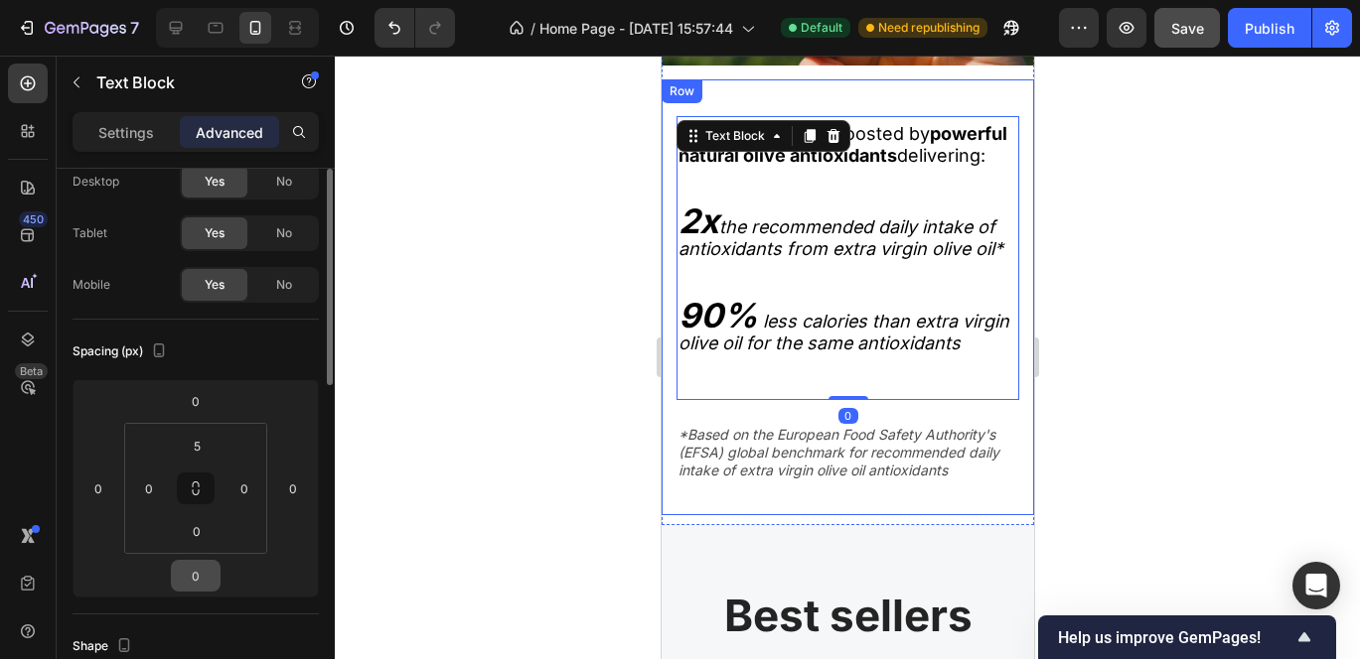
scroll to position [71, 0]
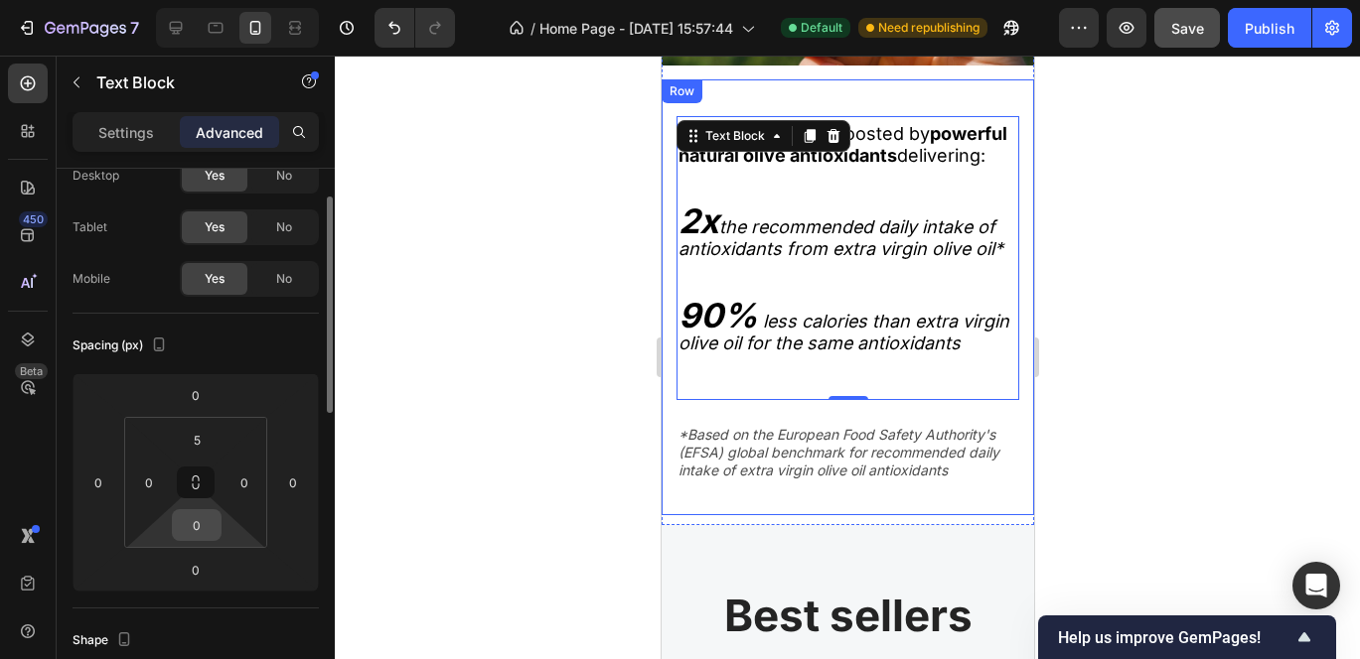
click at [202, 533] on input "0" at bounding box center [197, 525] width 40 height 30
type input "10"
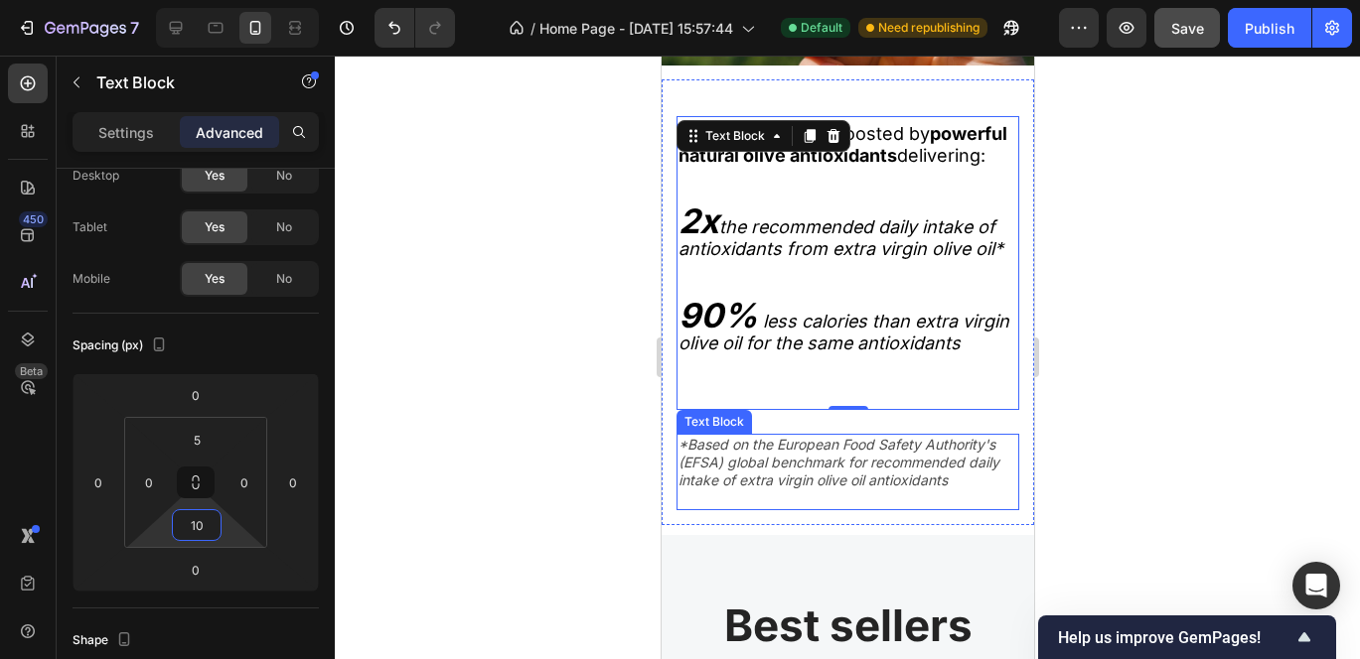
click at [750, 491] on p "*Based on the European Food Safety Authority's (EFSA) global benchmark for reco…" at bounding box center [846, 463] width 339 height 55
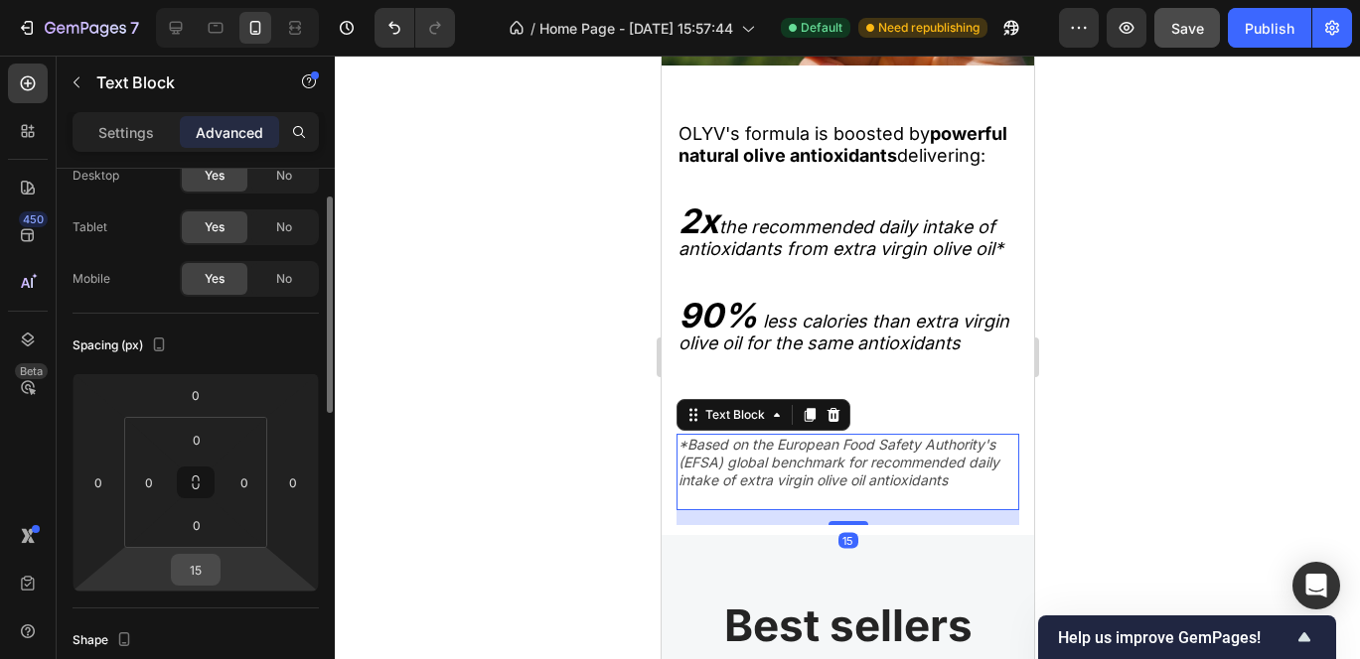
click at [213, 565] on input "15" at bounding box center [196, 570] width 40 height 30
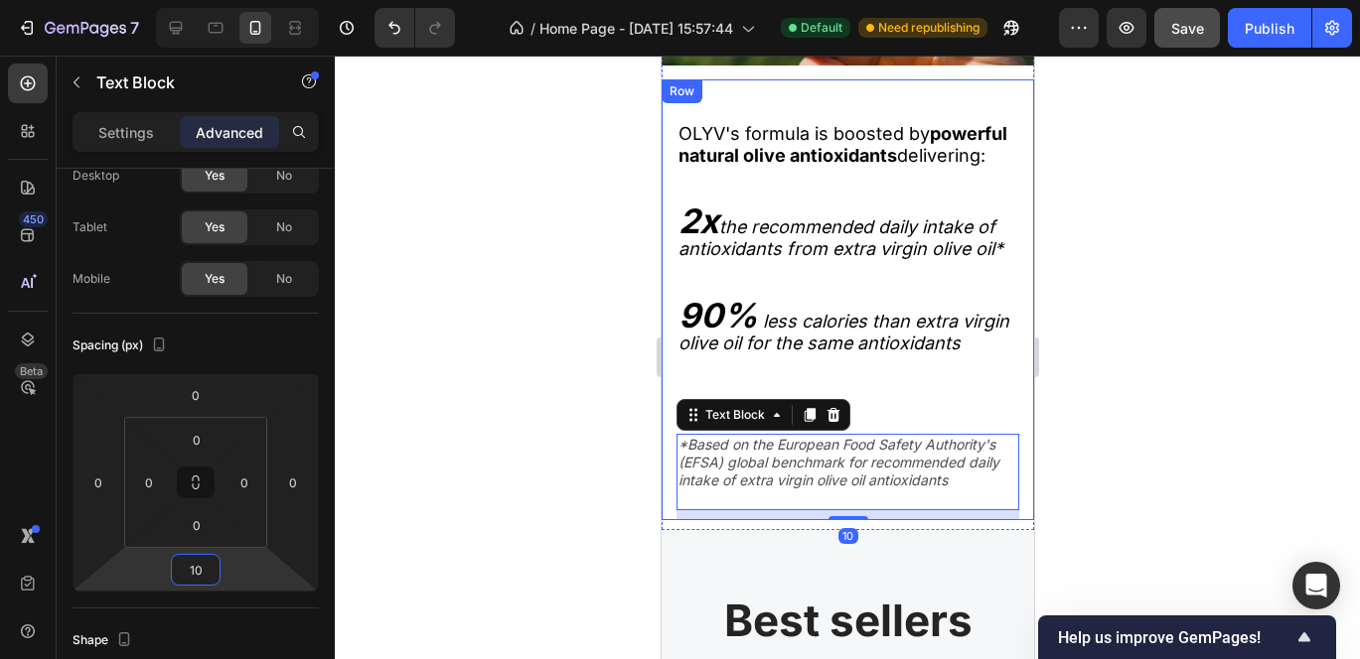
type input "10"
click at [1114, 397] on div at bounding box center [847, 358] width 1025 height 604
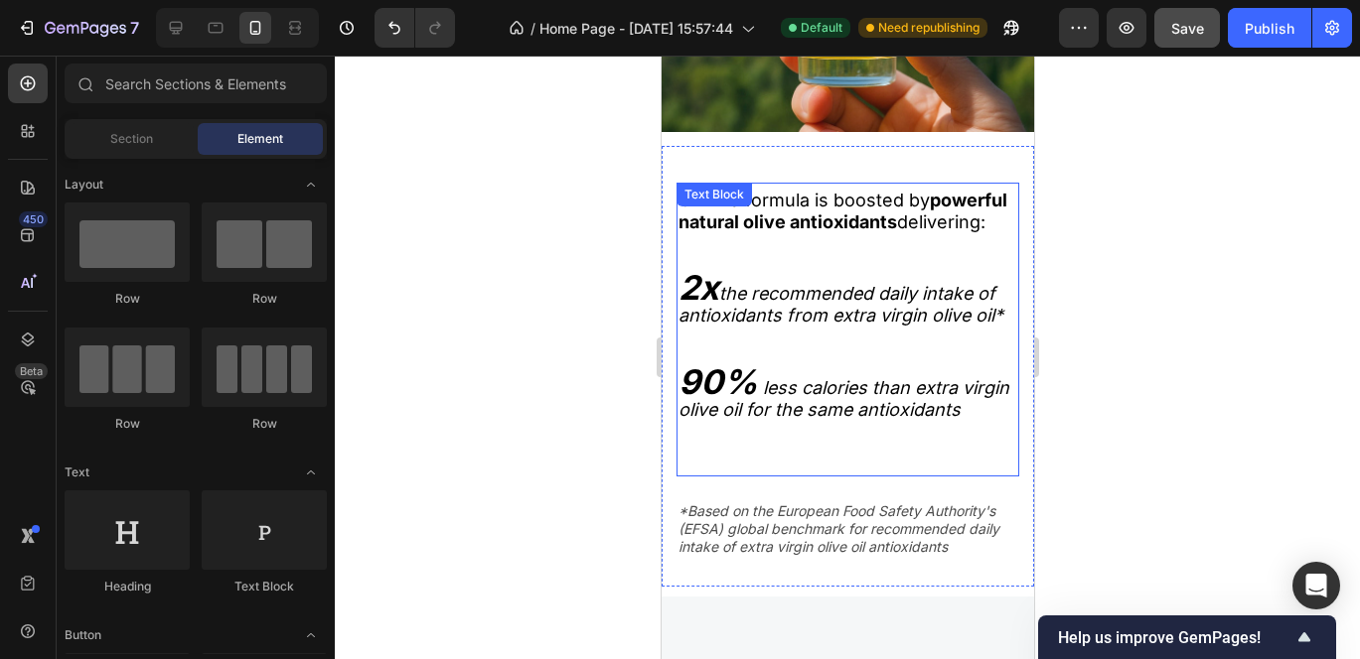
scroll to position [2863, 0]
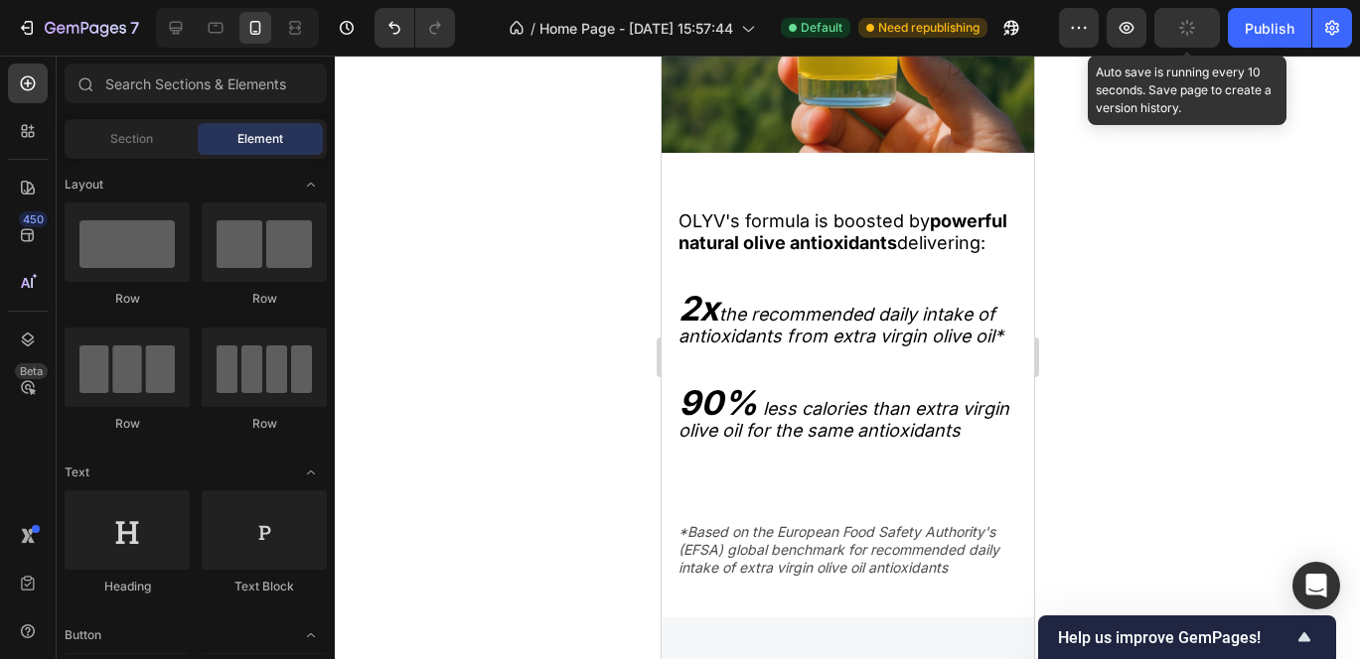
click at [1188, 42] on button "button" at bounding box center [1187, 28] width 66 height 40
click at [1186, 30] on icon "button" at bounding box center [1187, 28] width 11 height 8
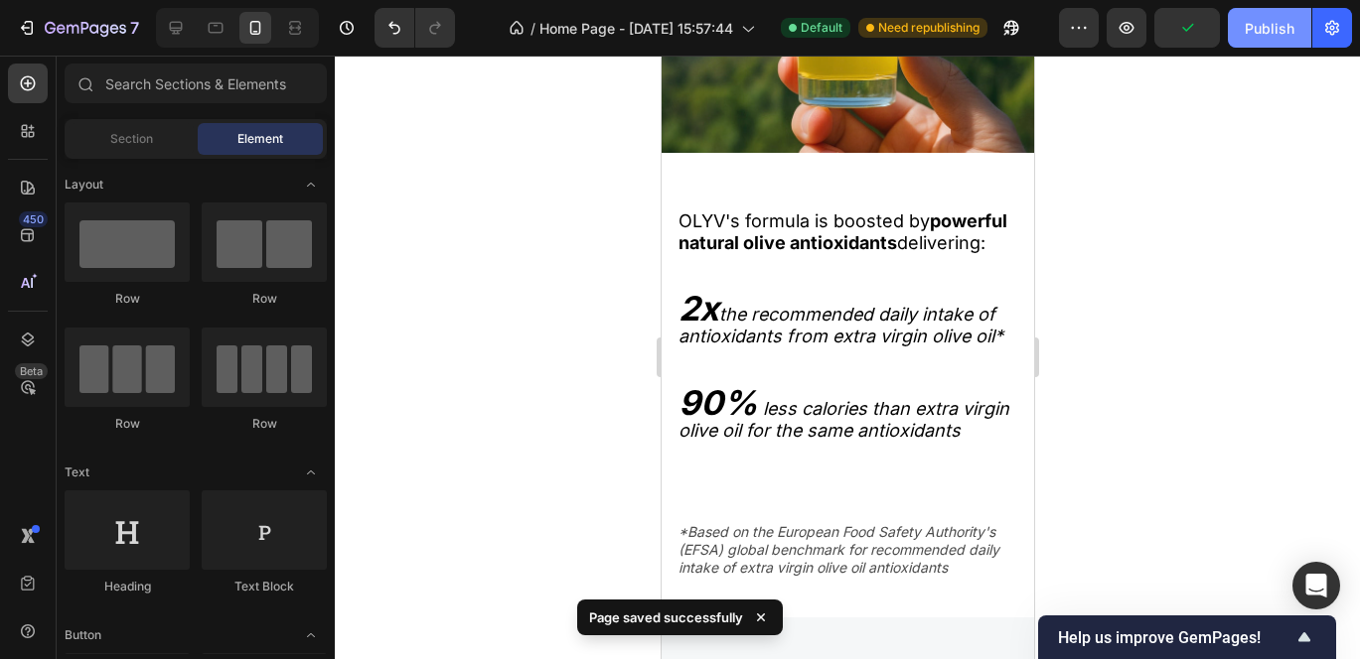
click at [1269, 40] on button "Publish" at bounding box center [1269, 28] width 83 height 40
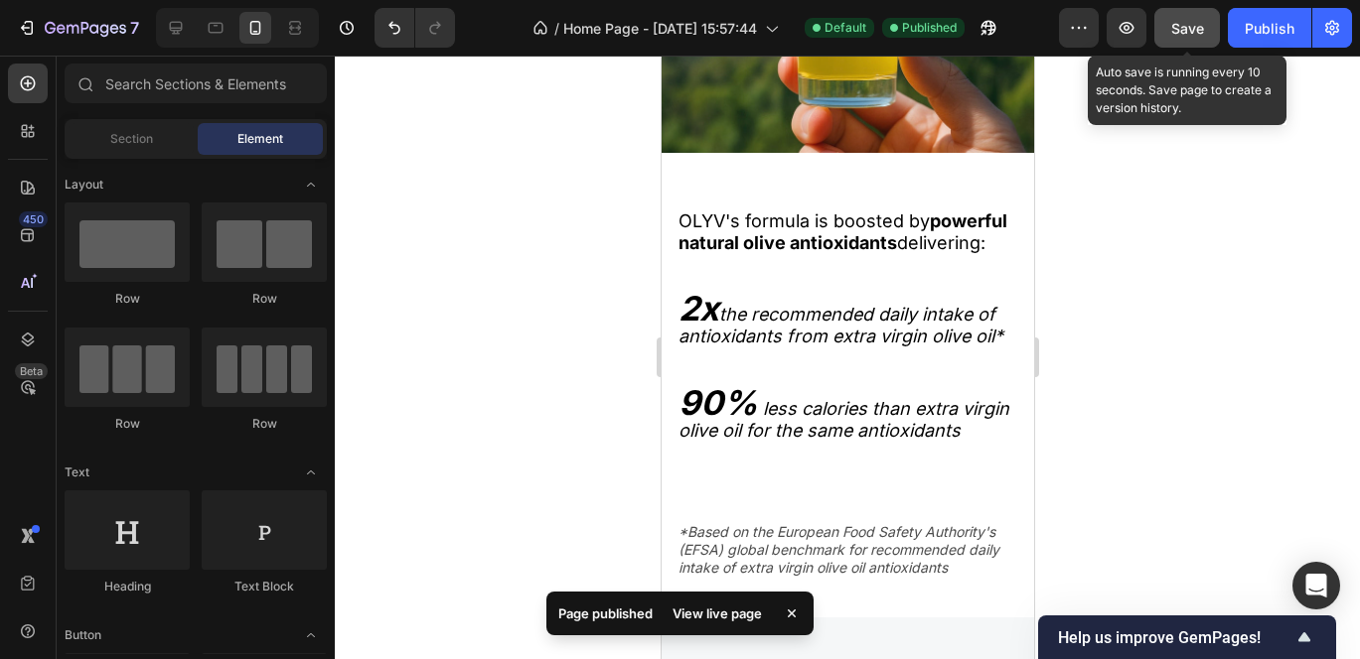
click at [1185, 35] on span "Save" at bounding box center [1187, 28] width 33 height 17
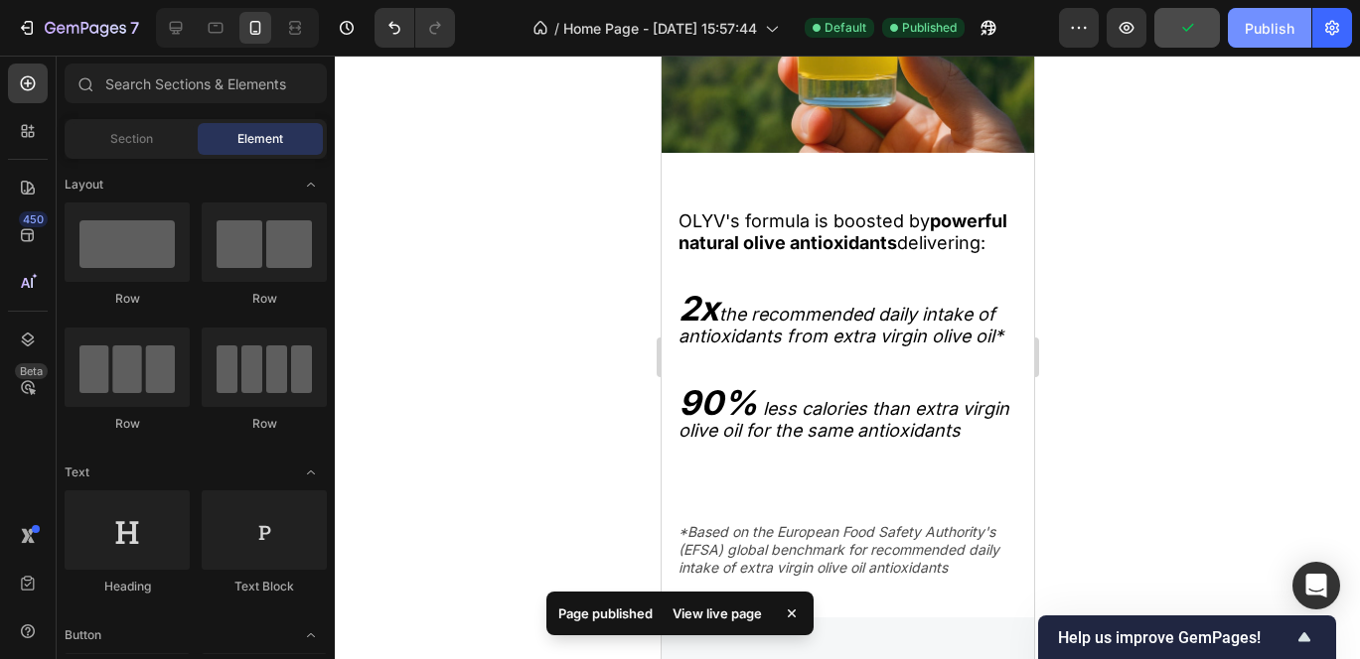
click at [1249, 35] on div "Publish" at bounding box center [1269, 28] width 50 height 21
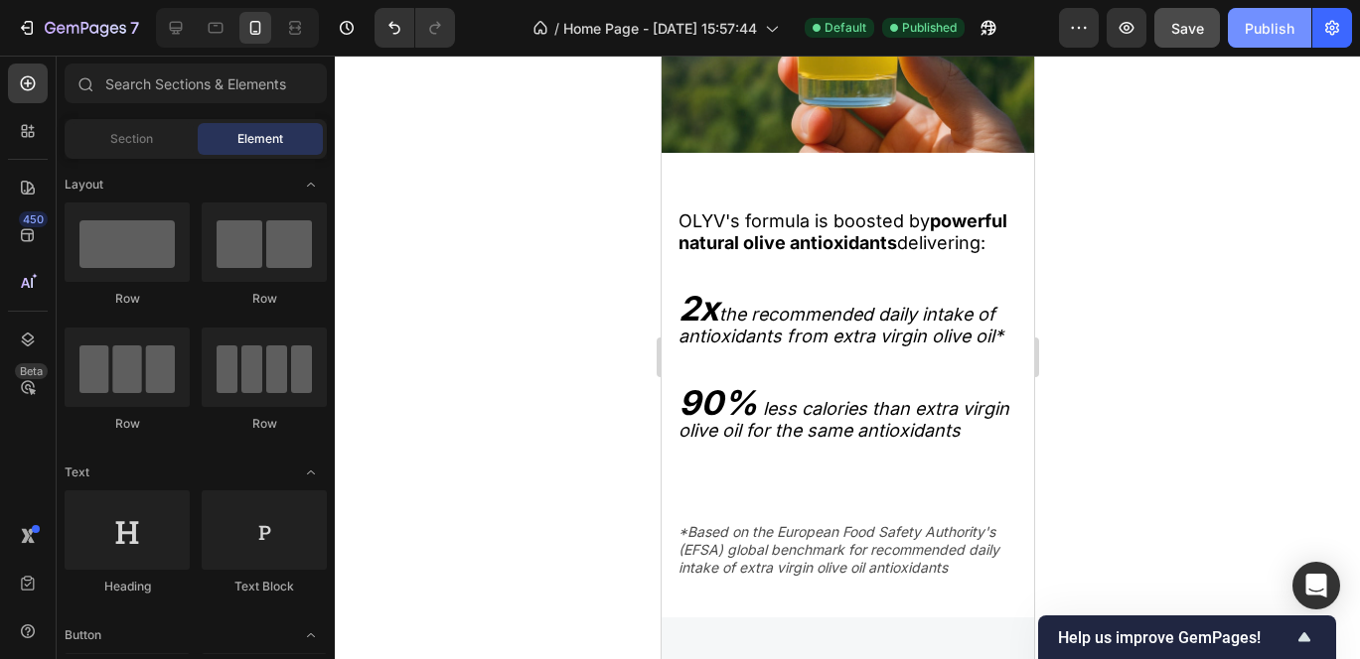
scroll to position [2874, 0]
